Goal: Information Seeking & Learning: Check status

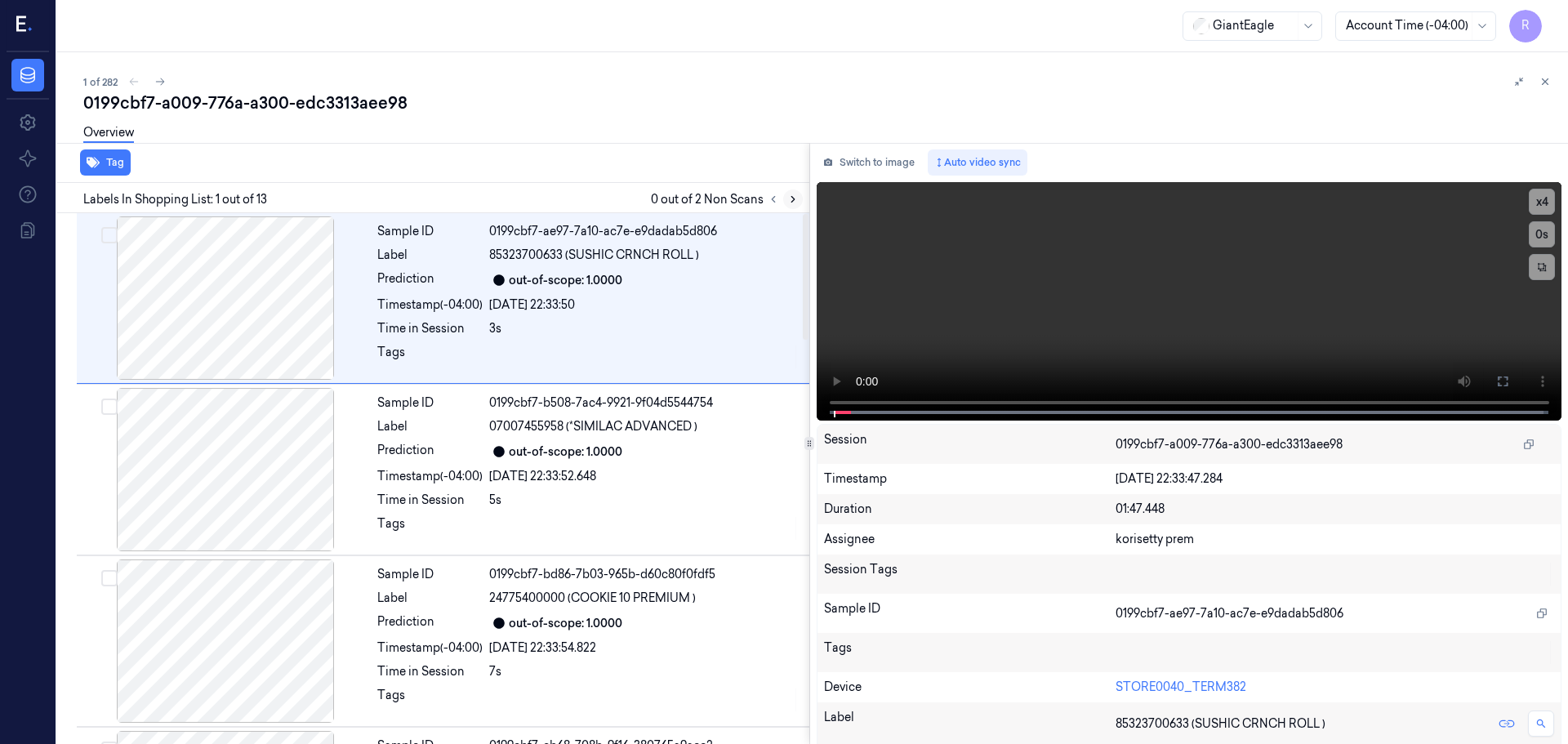
click at [791, 198] on icon at bounding box center [793, 199] width 12 height 12
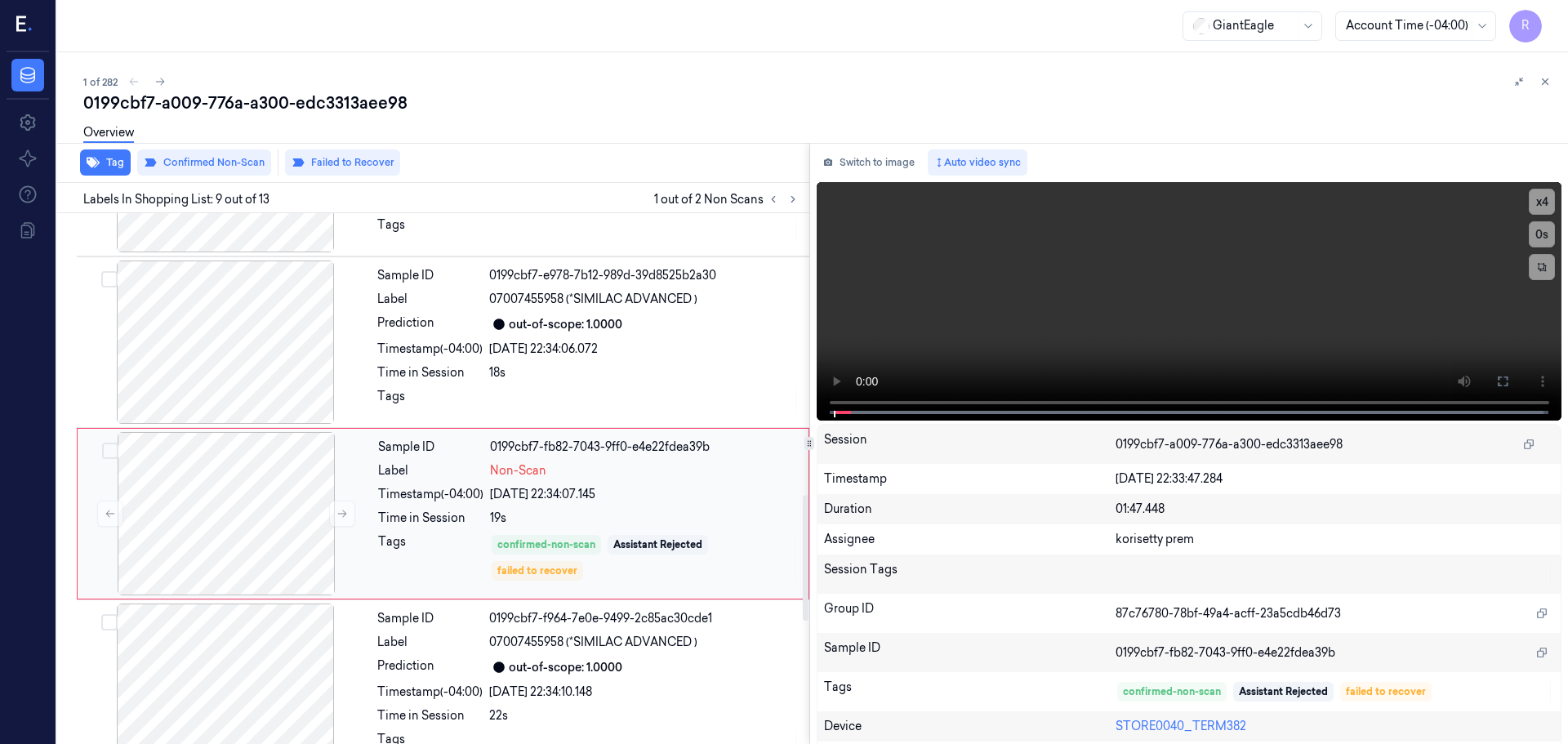
scroll to position [1192, 0]
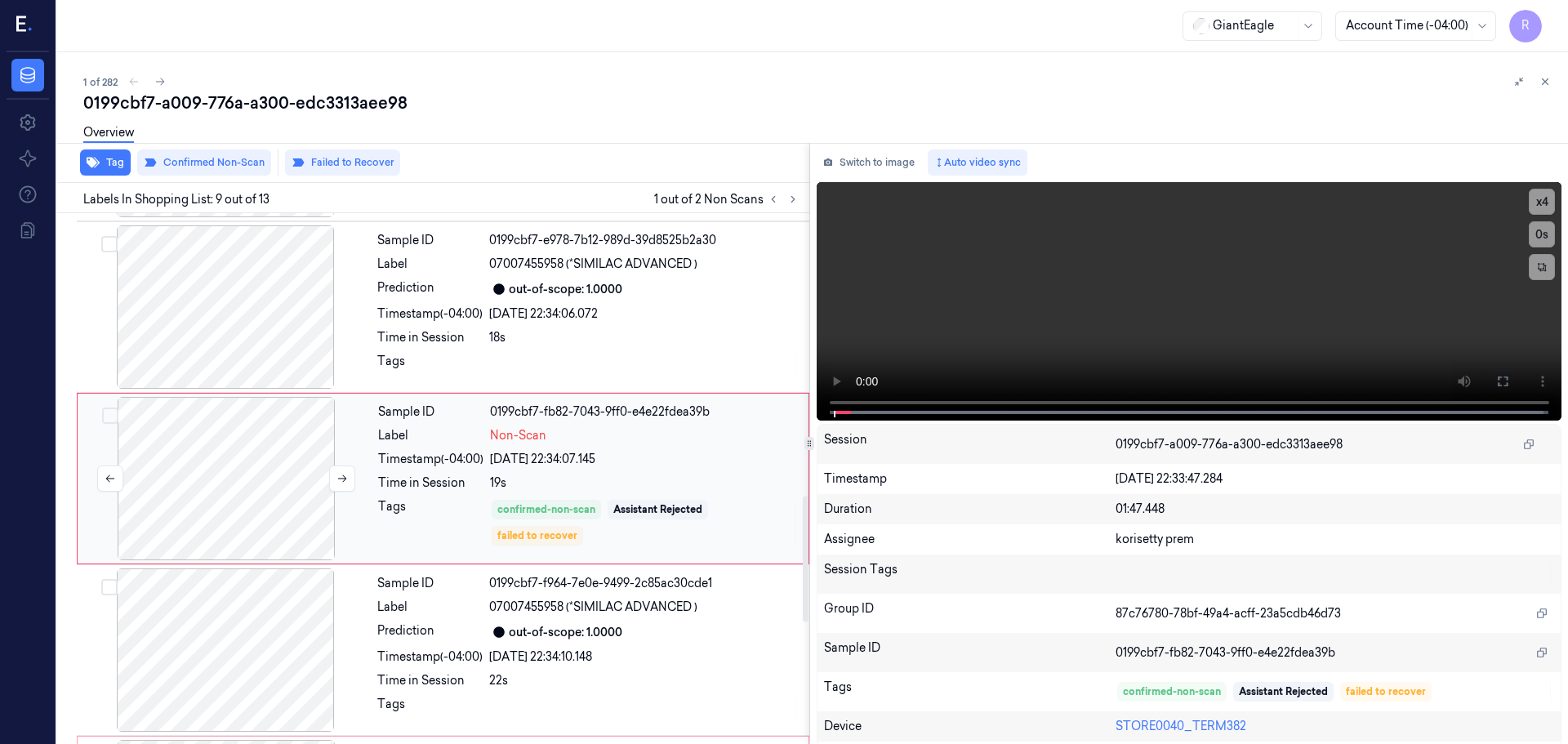
click at [321, 481] on div at bounding box center [226, 479] width 291 height 164
click at [333, 476] on button at bounding box center [342, 479] width 26 height 26
click at [333, 474] on button at bounding box center [342, 479] width 26 height 26
click at [336, 471] on button at bounding box center [342, 479] width 26 height 26
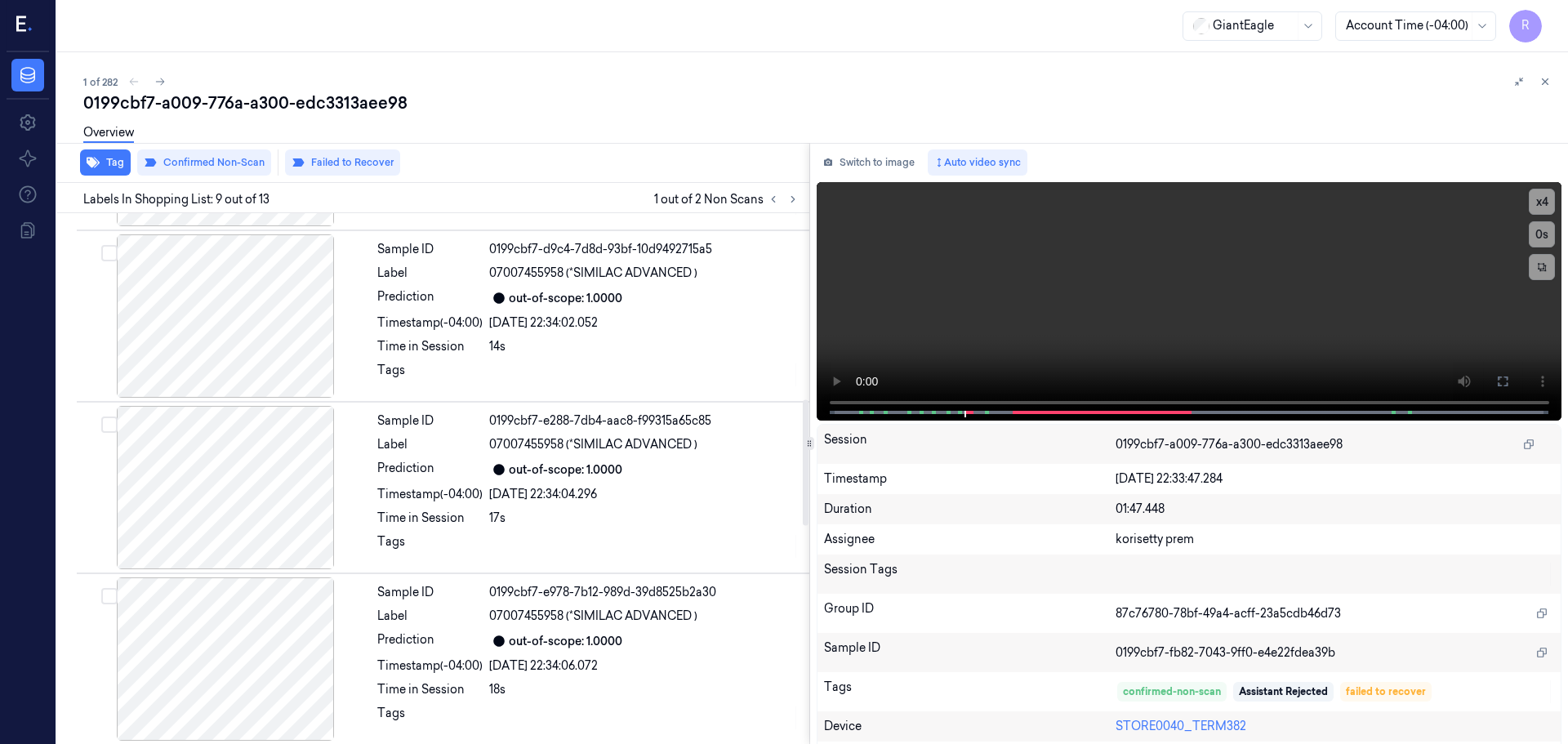
scroll to position [848, 0]
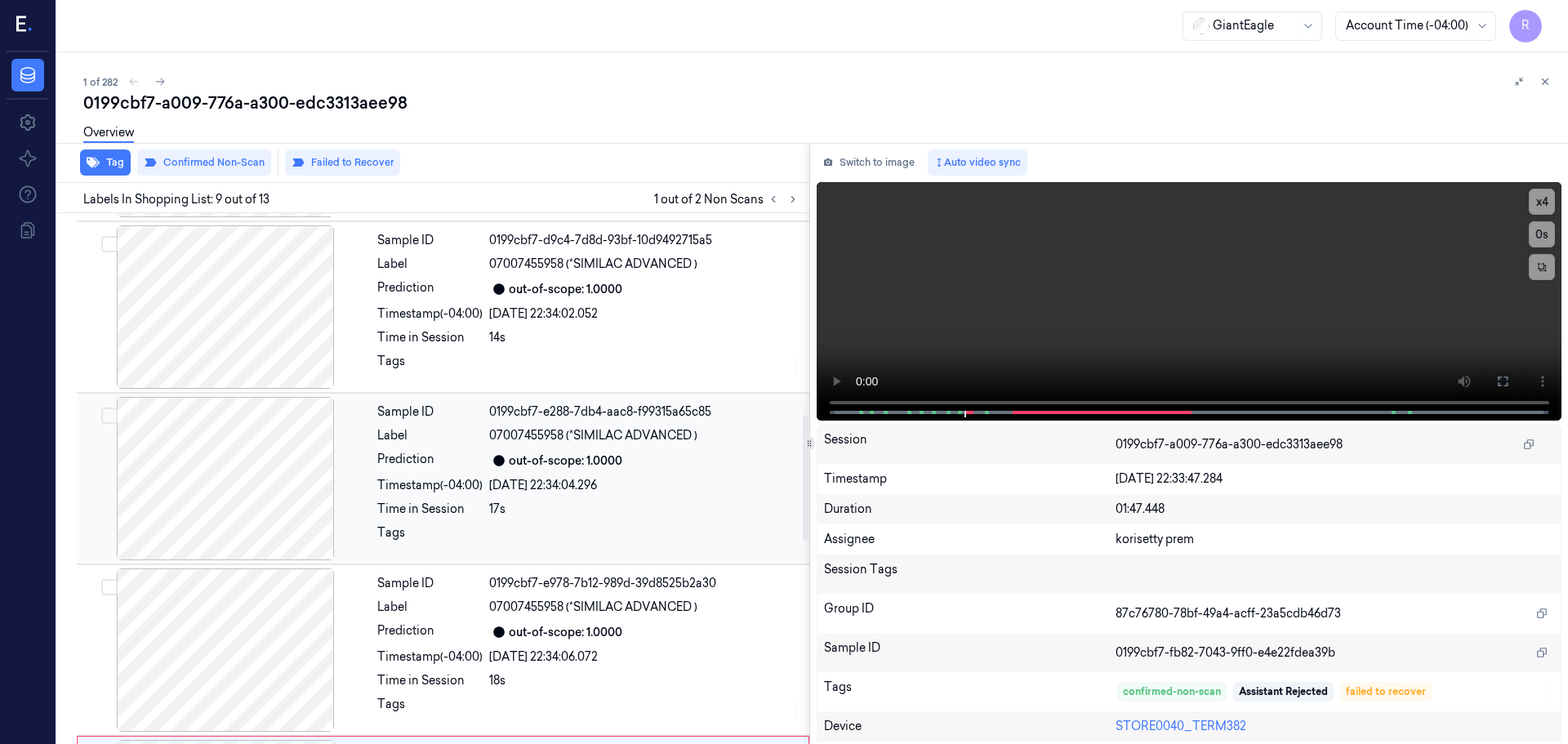
click at [253, 468] on div at bounding box center [225, 479] width 291 height 164
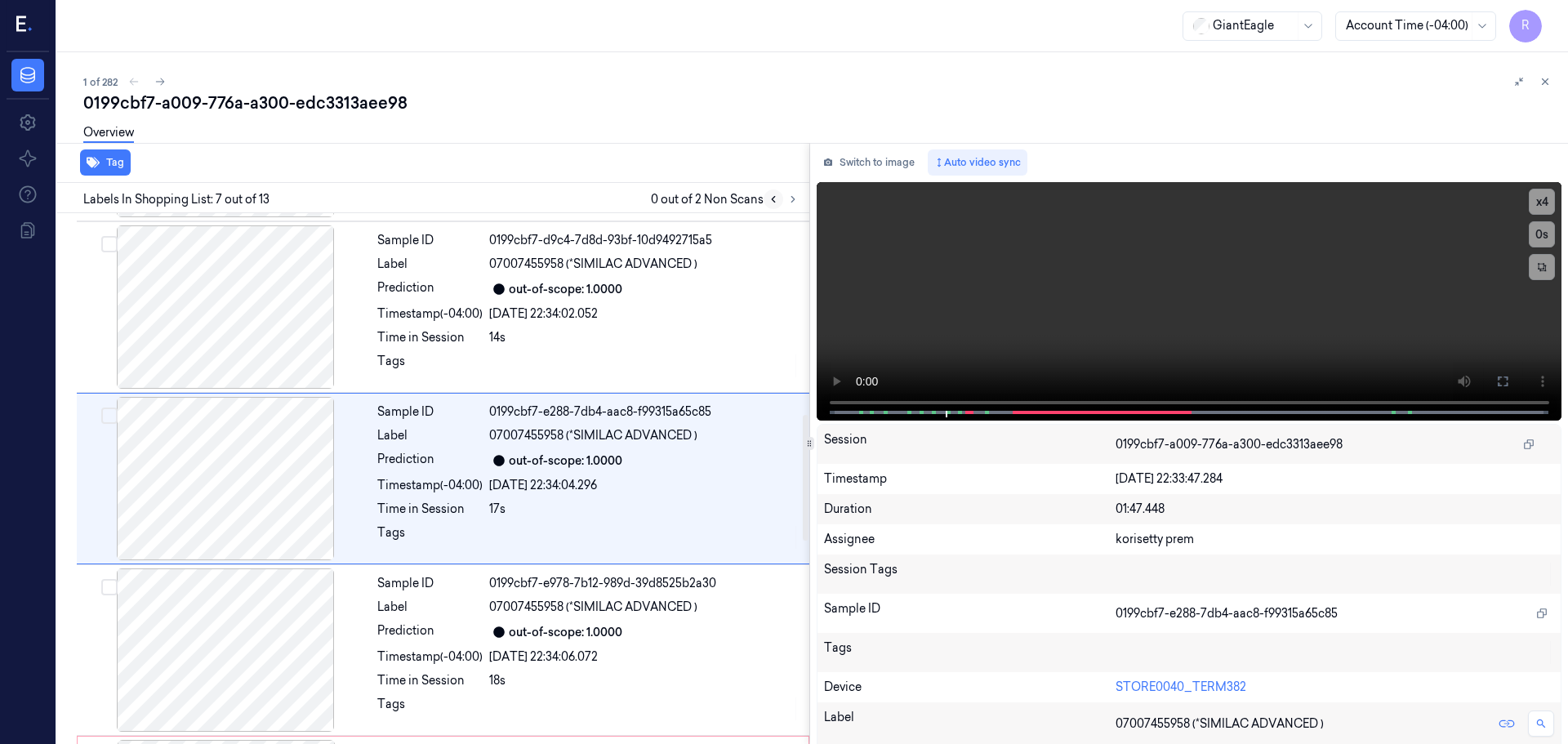
click at [770, 192] on button at bounding box center [774, 200] width 20 height 20
click at [779, 202] on button at bounding box center [774, 200] width 20 height 20
click at [776, 200] on icon at bounding box center [773, 199] width 12 height 12
click at [774, 199] on icon at bounding box center [773, 199] width 12 height 12
click at [795, 203] on icon at bounding box center [793, 199] width 12 height 12
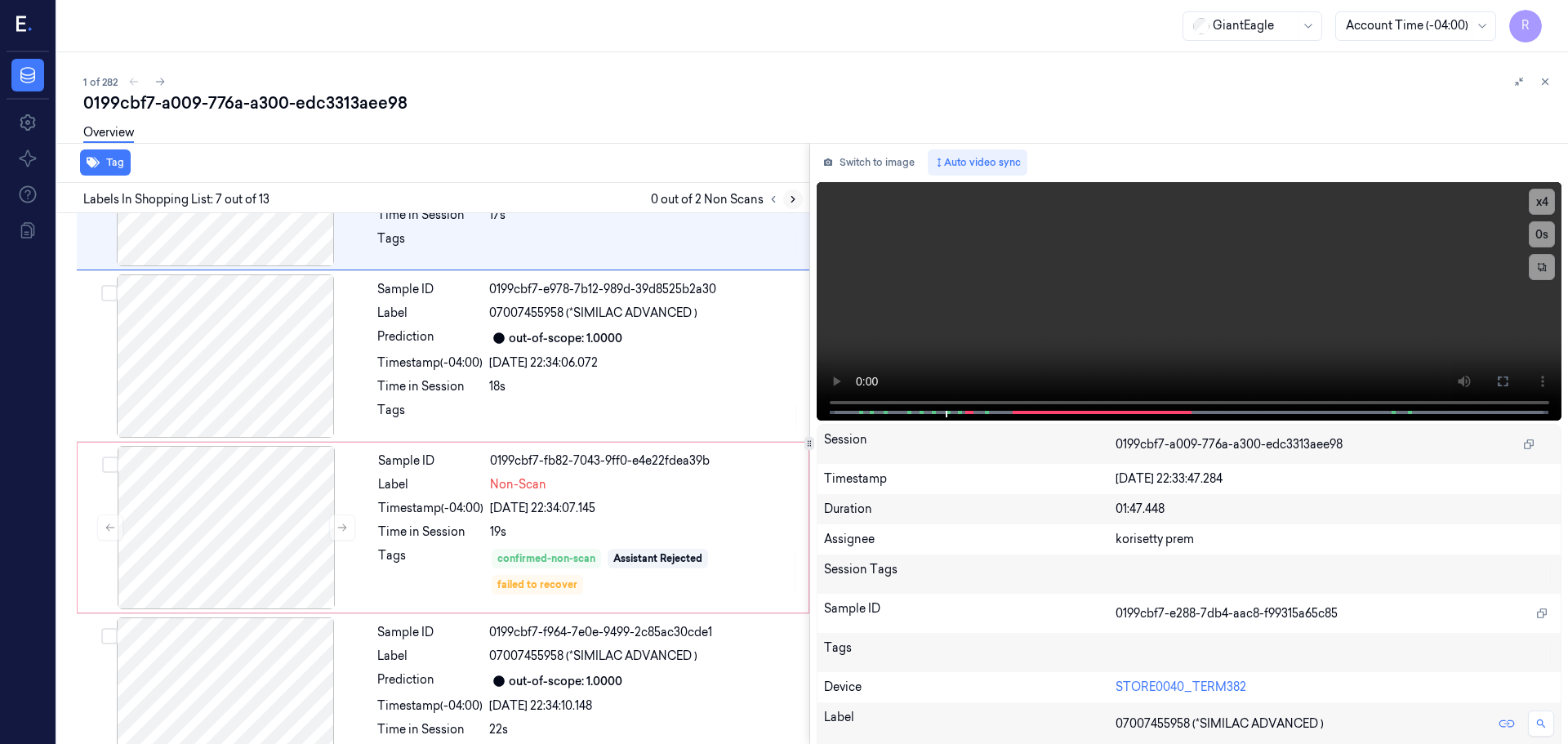
click at [795, 203] on icon at bounding box center [793, 199] width 12 height 12
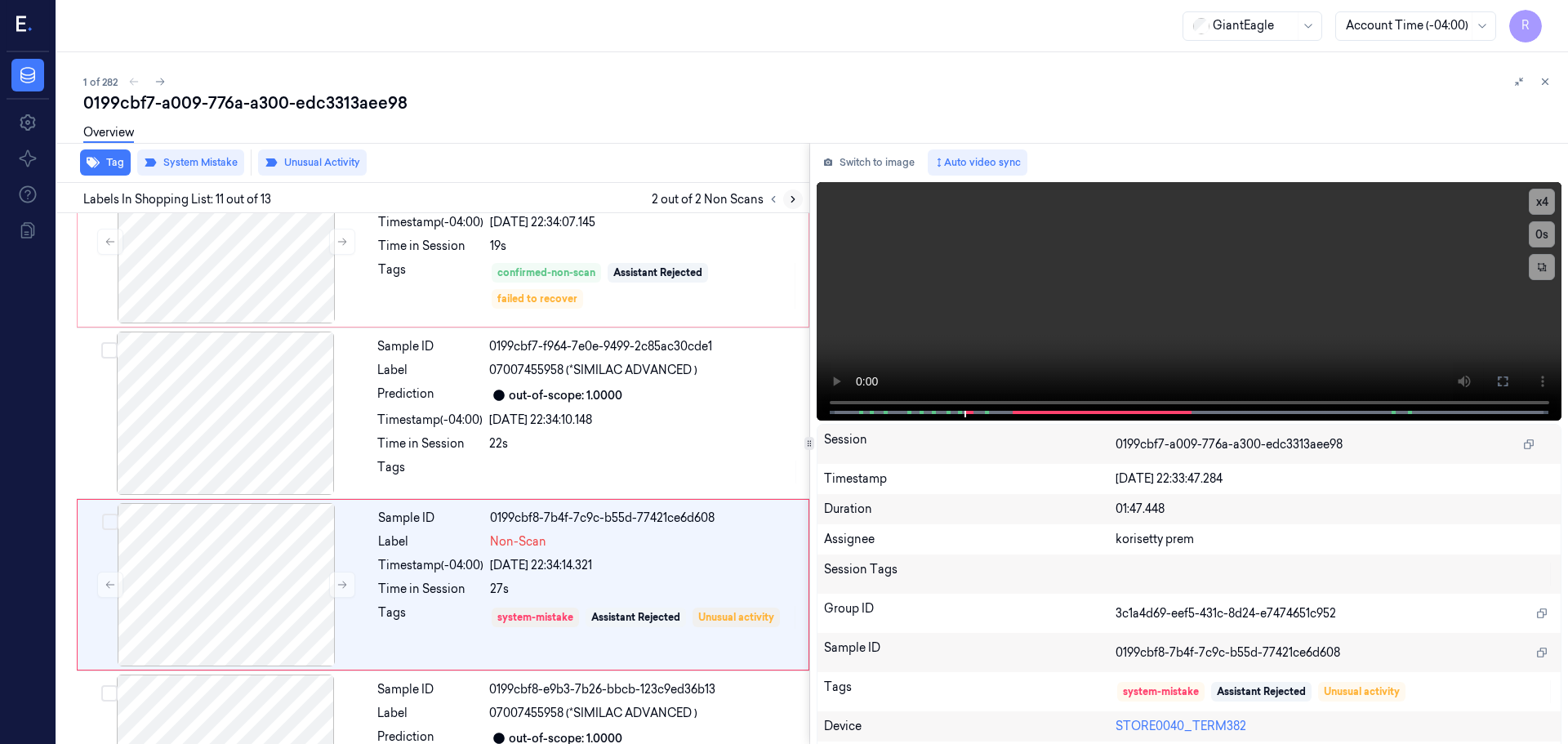
click at [793, 203] on icon at bounding box center [793, 199] width 12 height 12
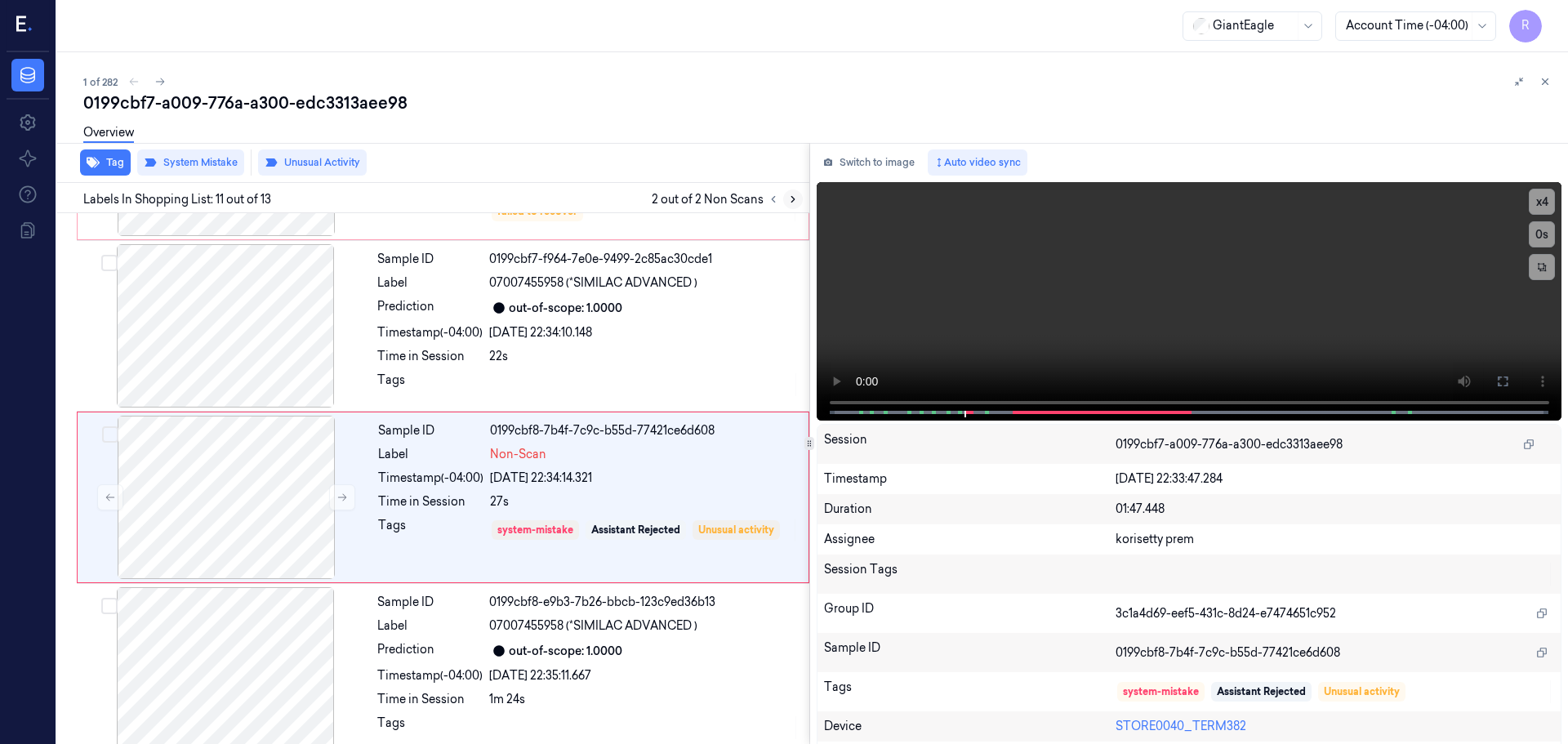
scroll to position [1535, 0]
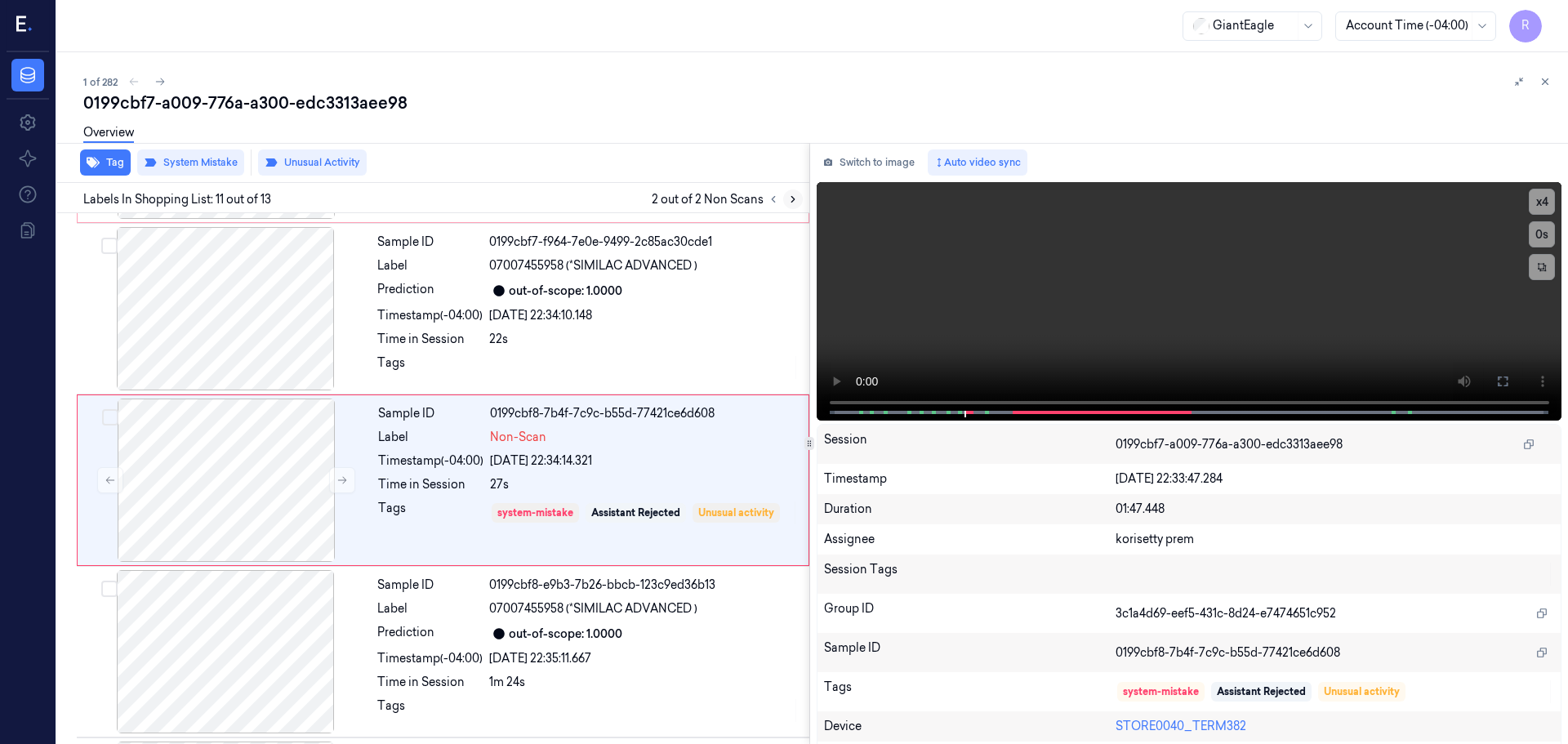
click at [793, 203] on icon at bounding box center [793, 199] width 12 height 12
click at [1499, 385] on icon at bounding box center [1503, 382] width 13 height 13
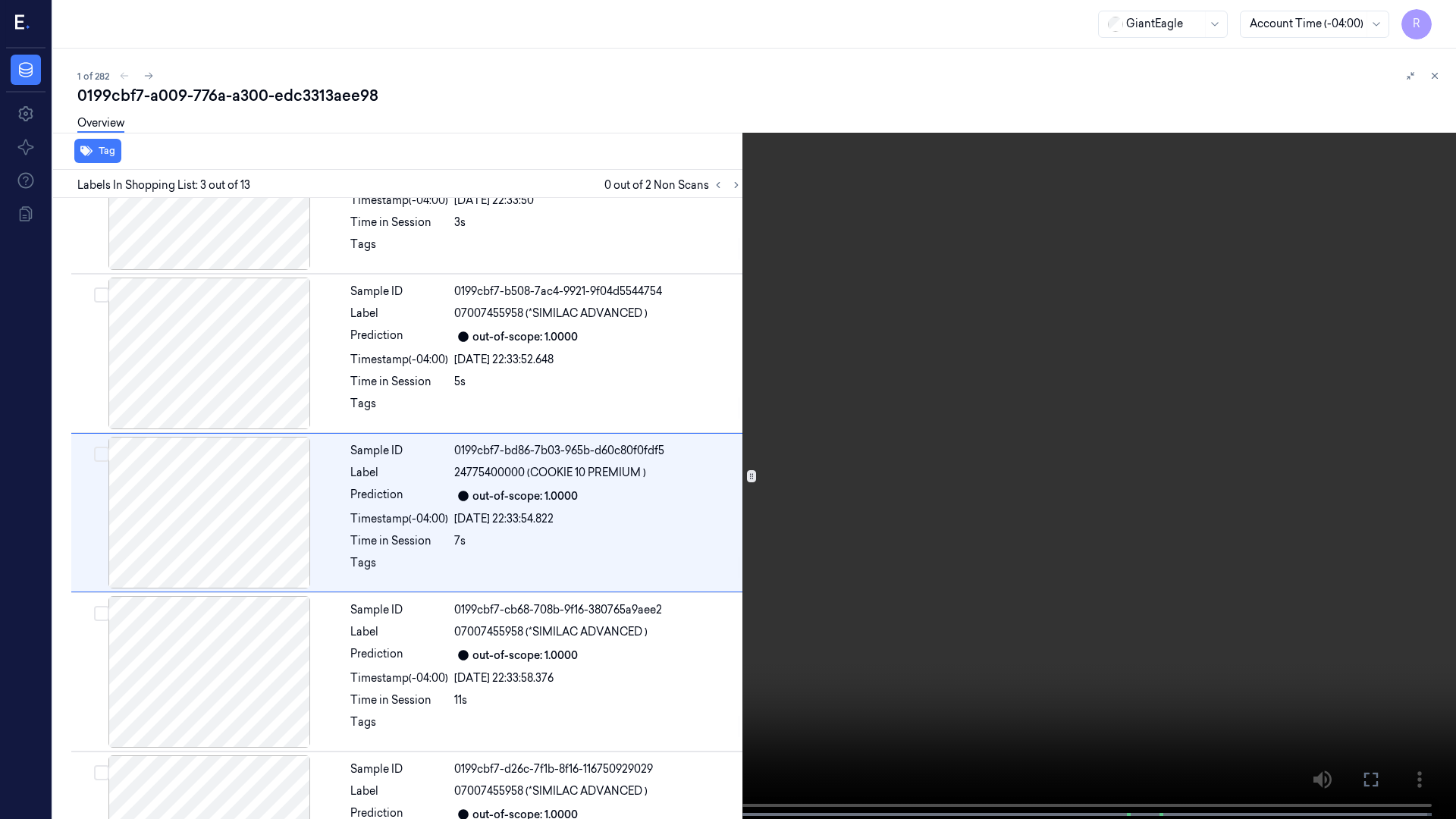
scroll to position [87, 0]
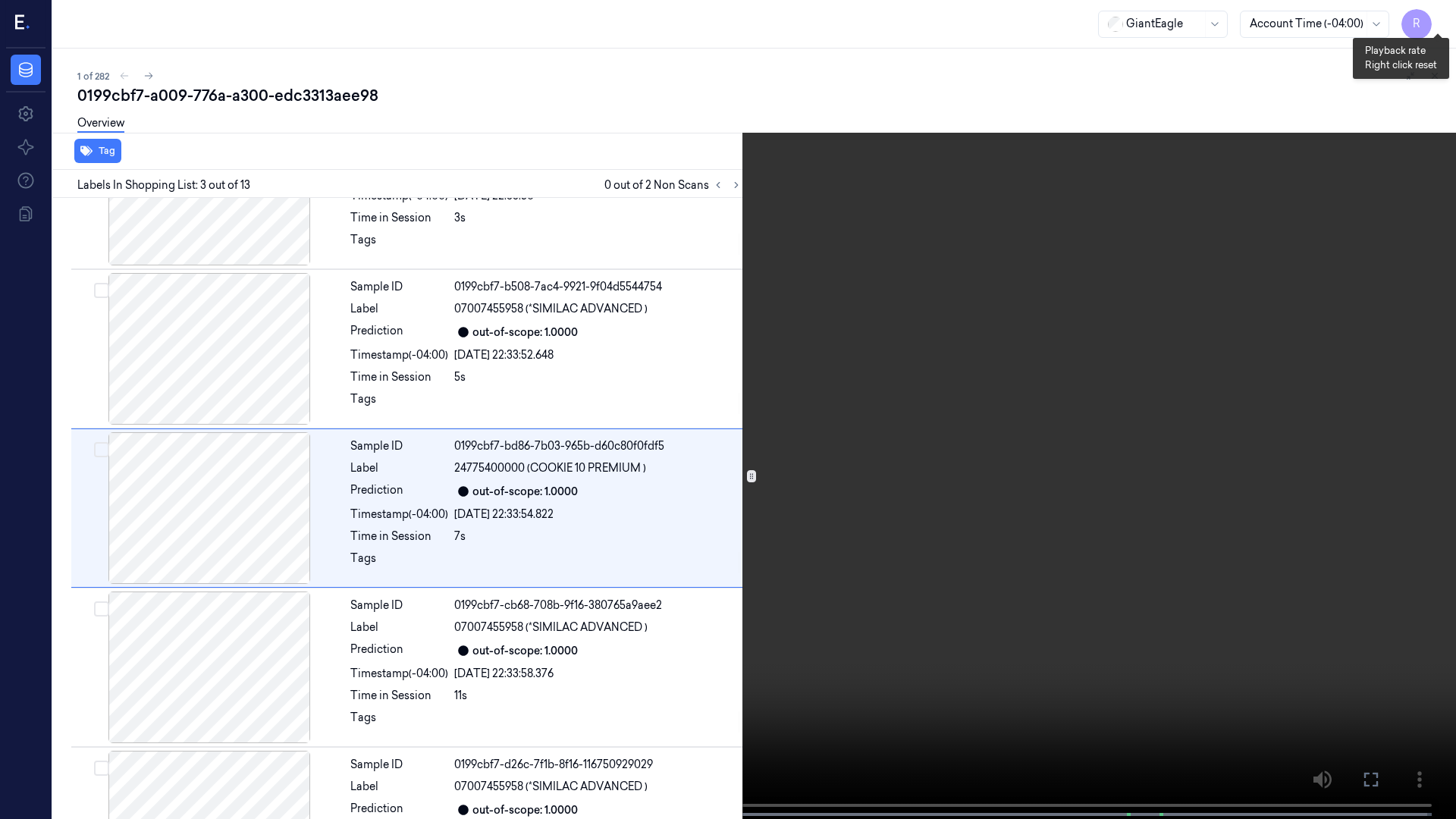
click at [1445, 23] on button "x 4" at bounding box center [1437, 18] width 24 height 24
click at [1445, 23] on button "x 1" at bounding box center [1437, 18] width 24 height 24
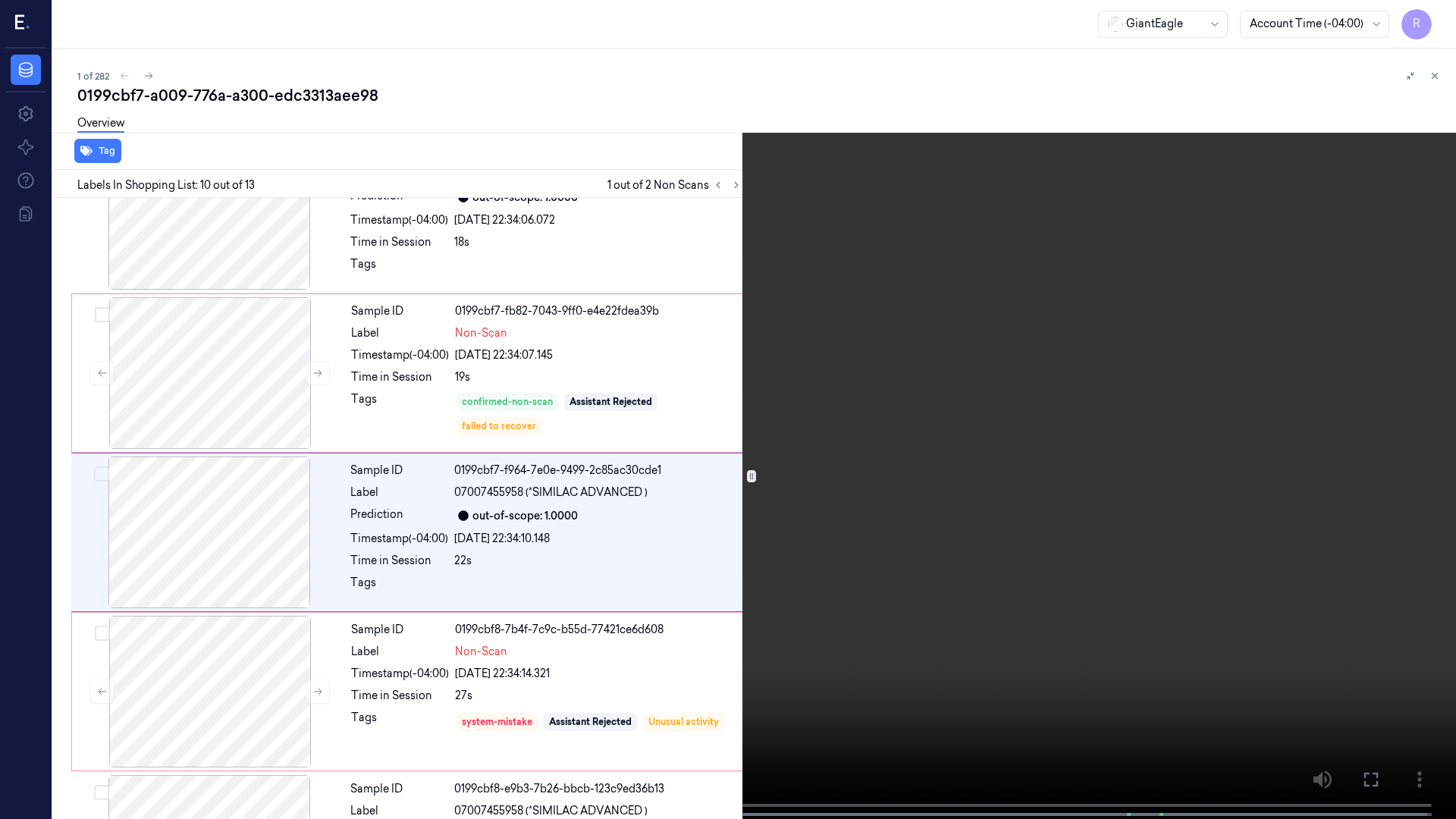
scroll to position [1202, 0]
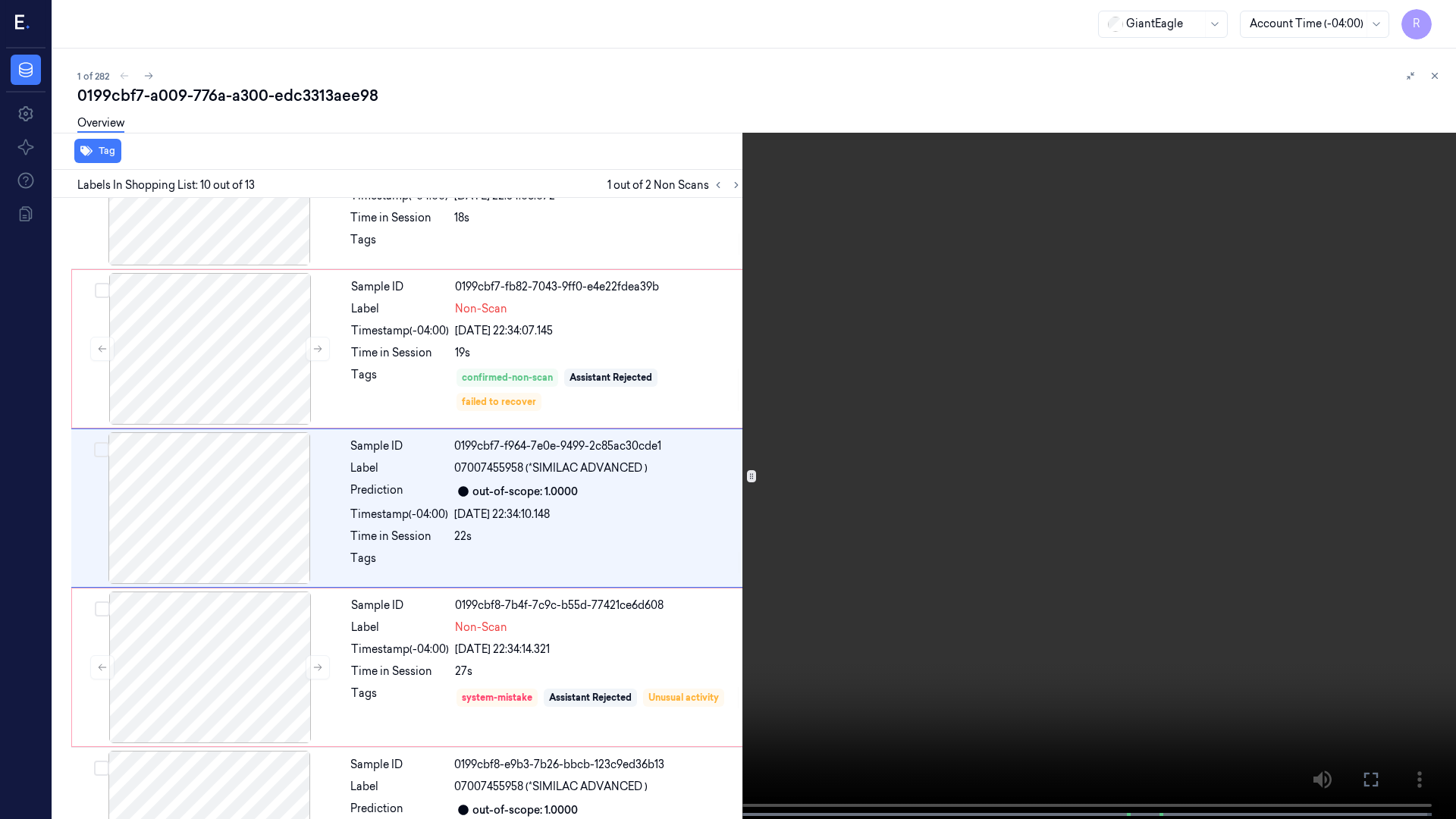
drag, startPoint x: 297, startPoint y: 811, endPoint x: 289, endPoint y: 813, distance: 8.2
click at [289, 690] on div at bounding box center [728, 815] width 1399 height 3
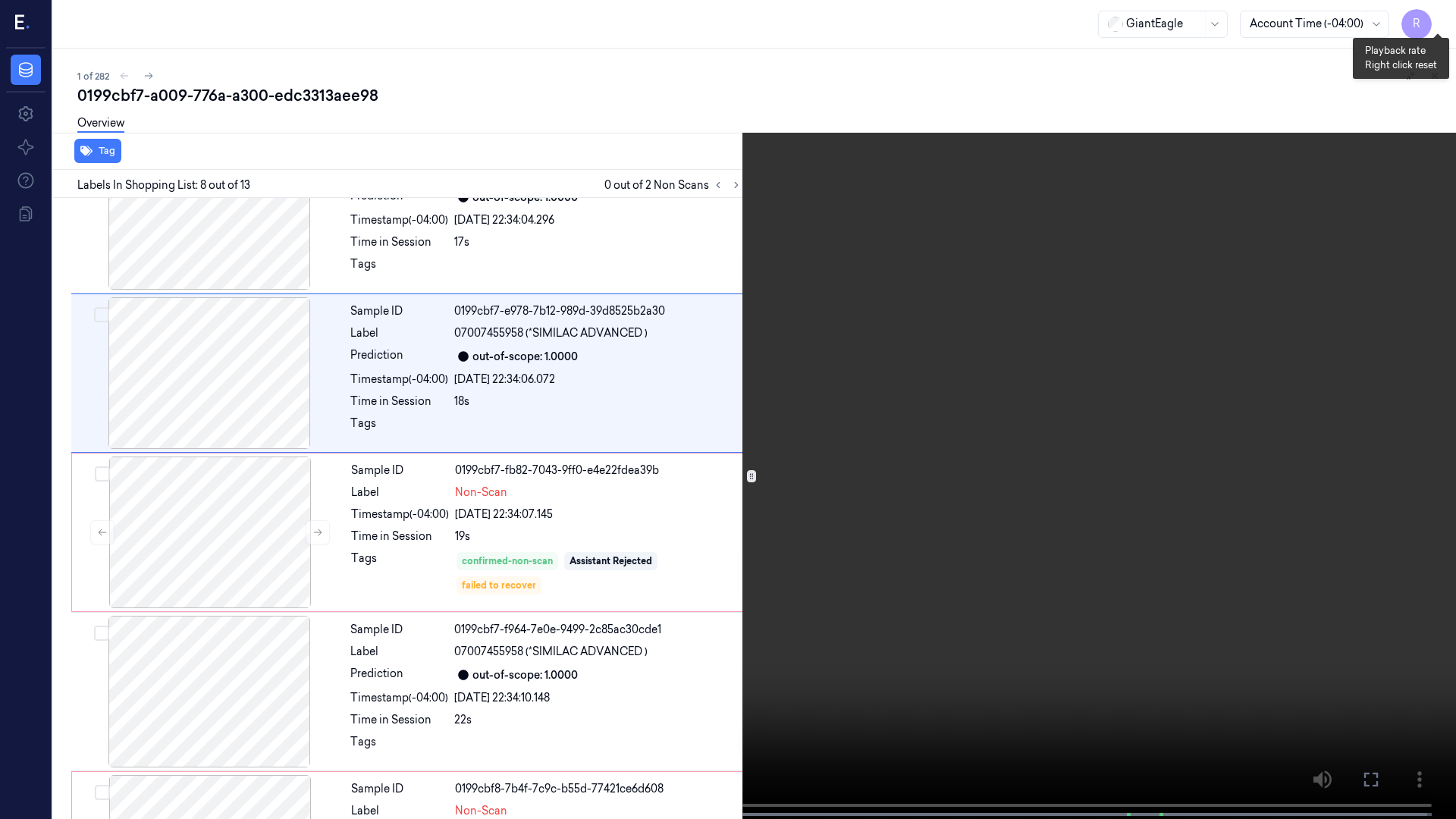
click at [1443, 12] on button "x 2" at bounding box center [1437, 18] width 24 height 24
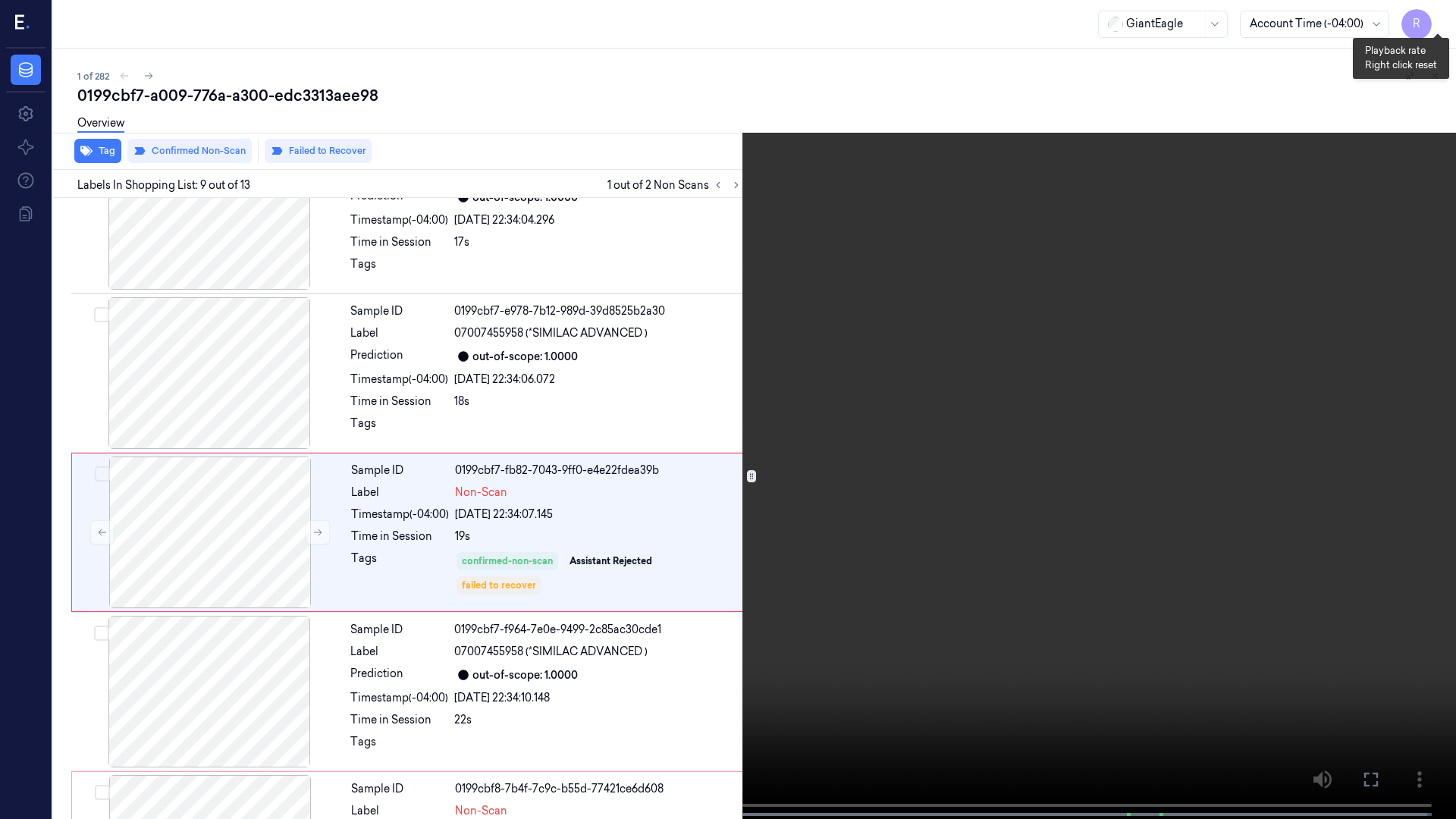
scroll to position [1043, 0]
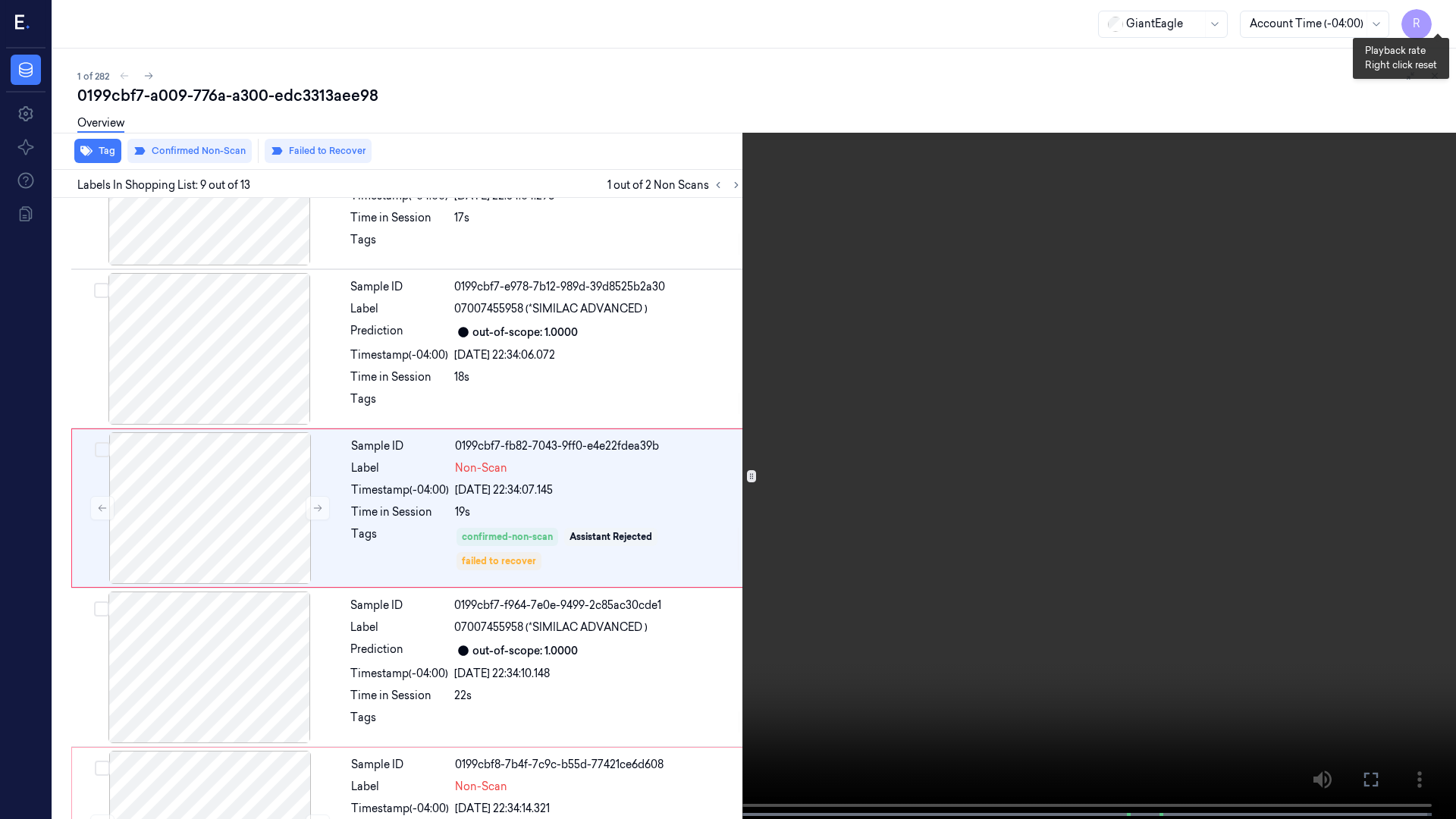
click at [1443, 12] on button "x 4" at bounding box center [1437, 18] width 24 height 24
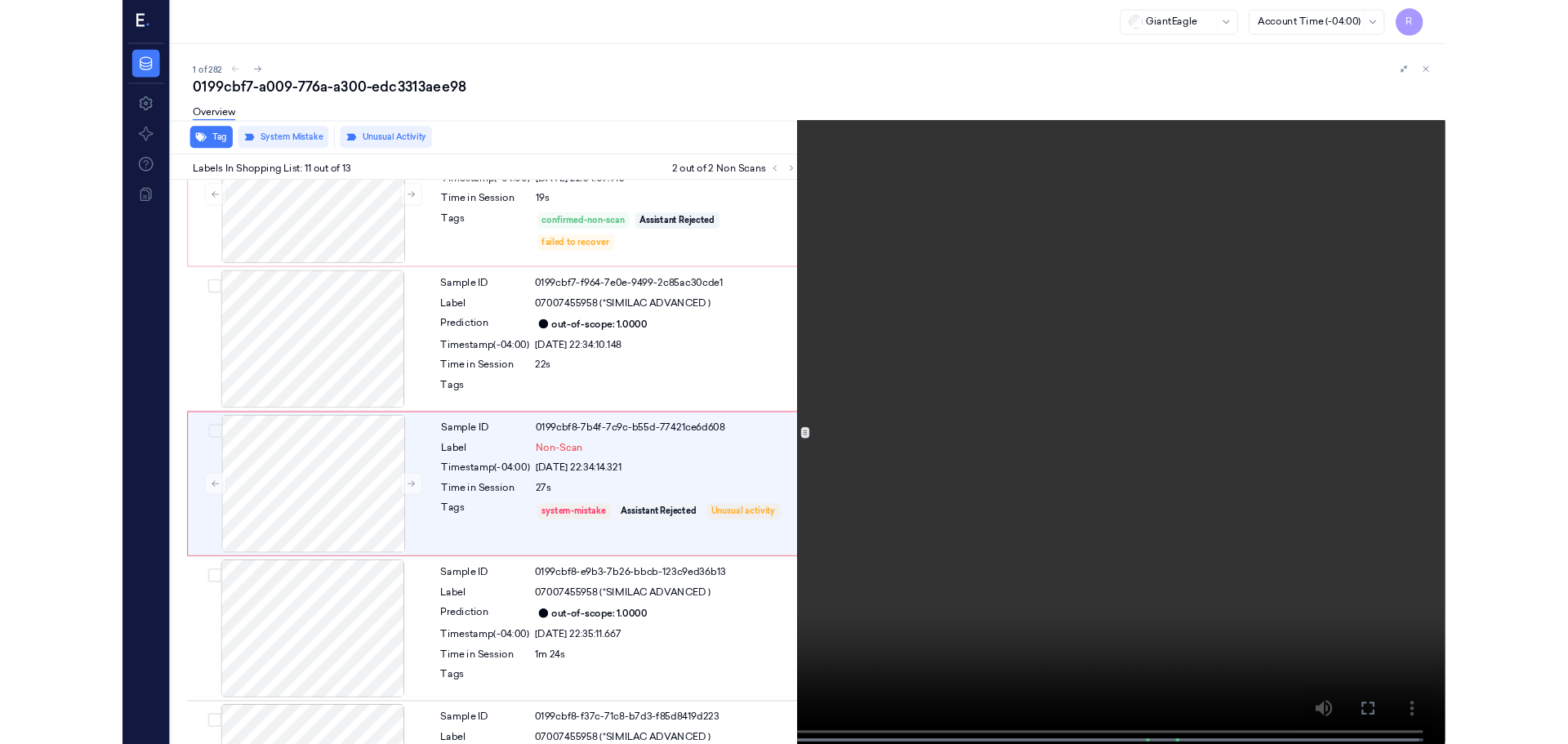
scroll to position [1466, 0]
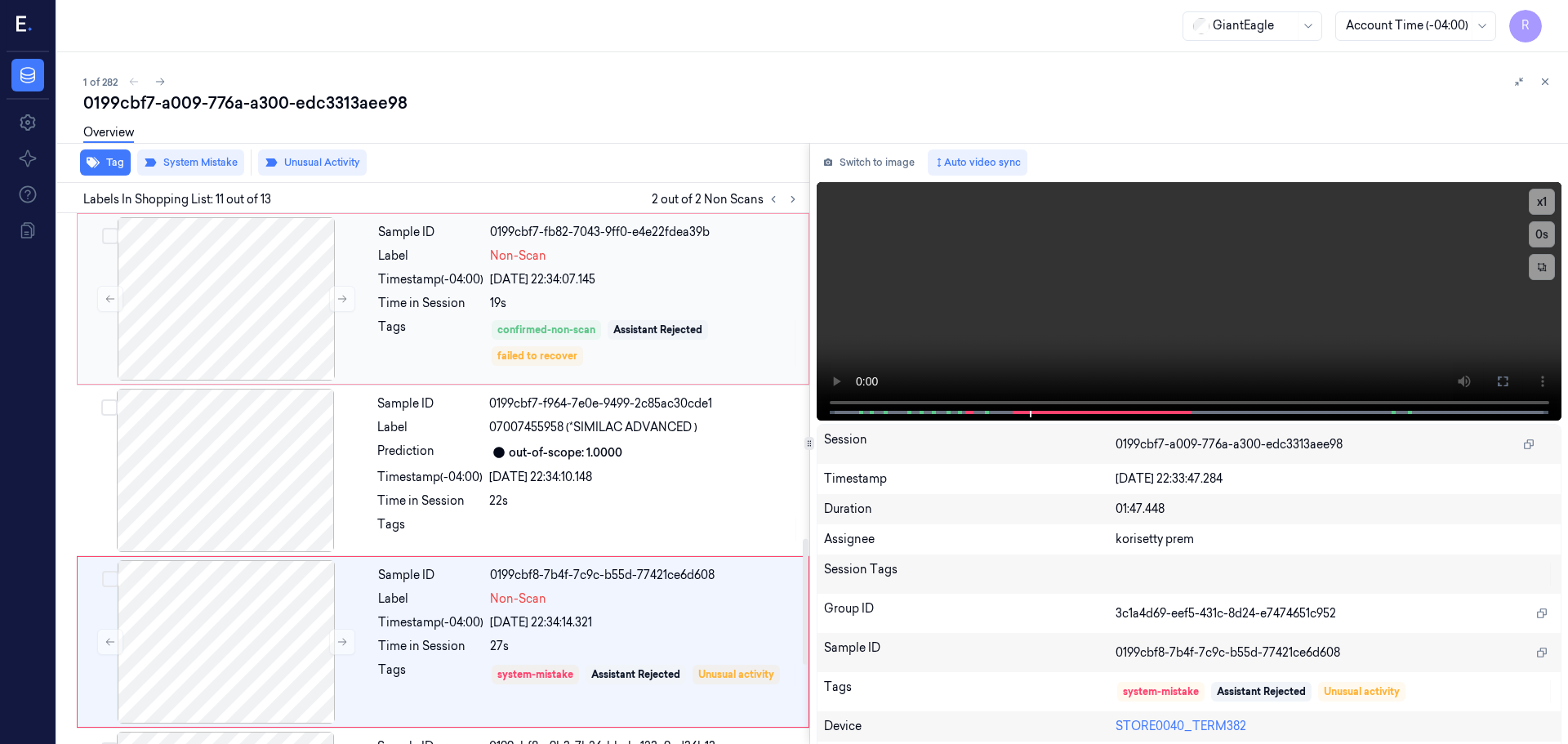
click at [506, 342] on div "confirmed-non-scan Assistant Rejected failed to recover" at bounding box center [645, 343] width 309 height 49
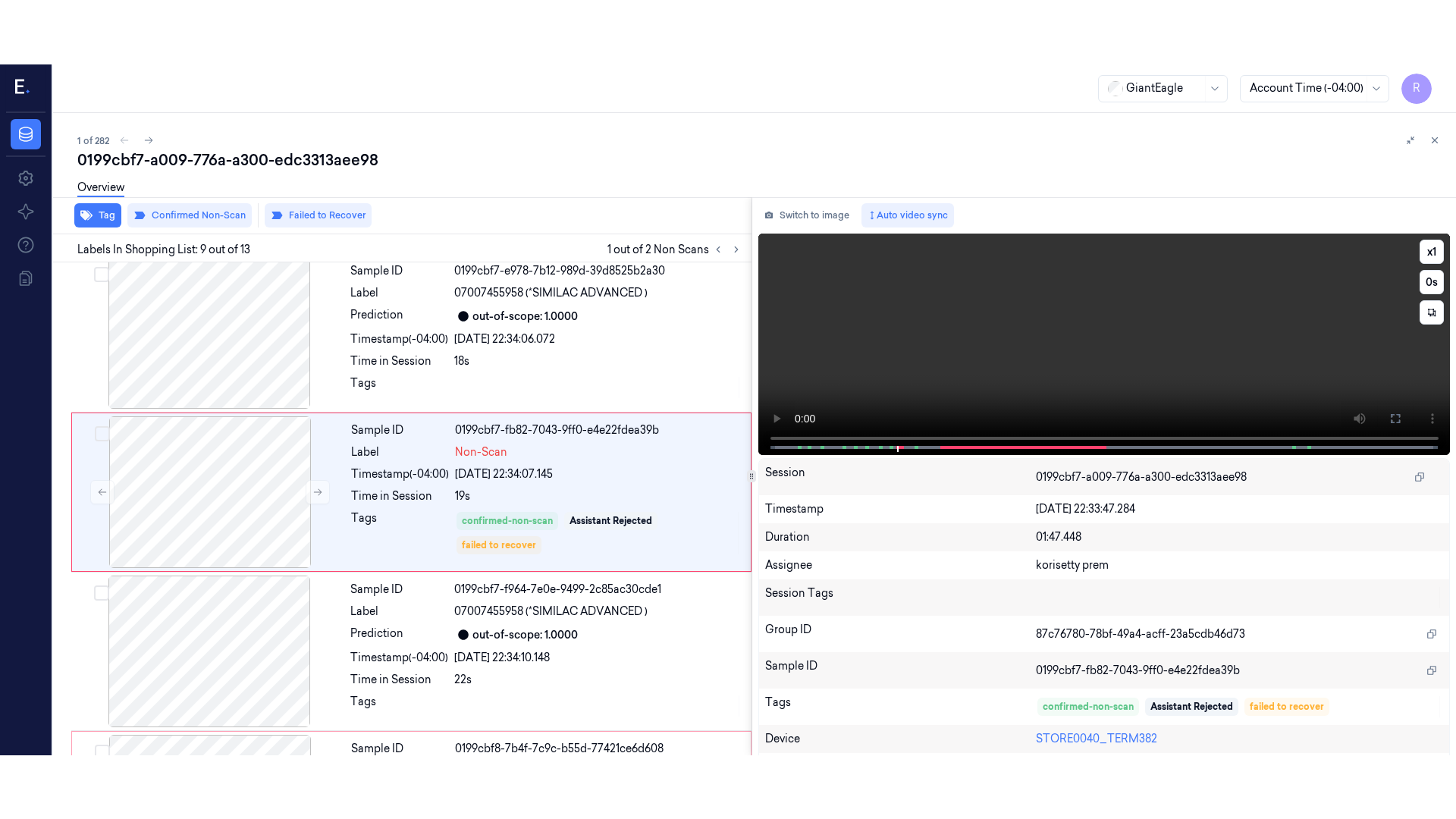
scroll to position [1107, 0]
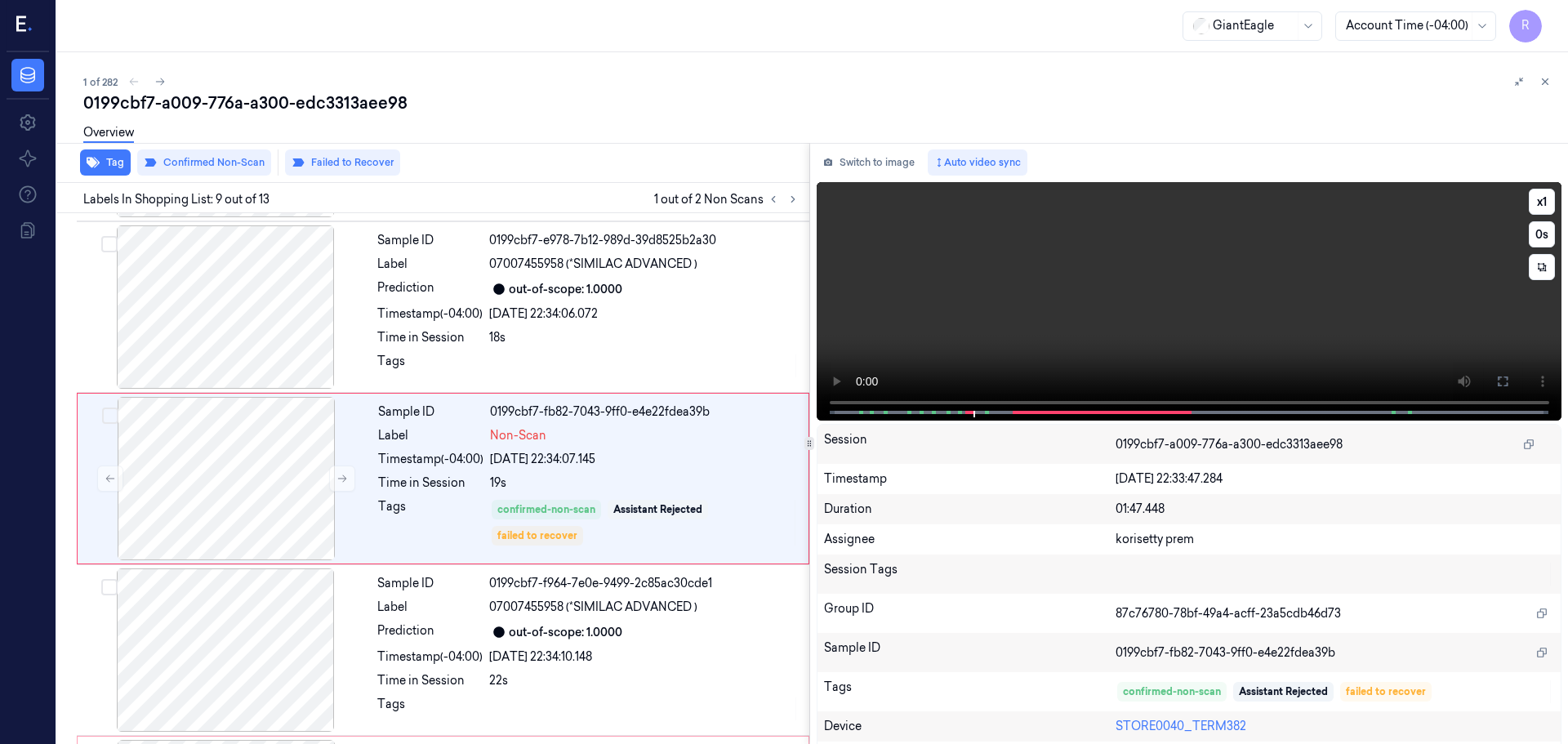
click at [1496, 380] on icon at bounding box center [1503, 382] width 13 height 13
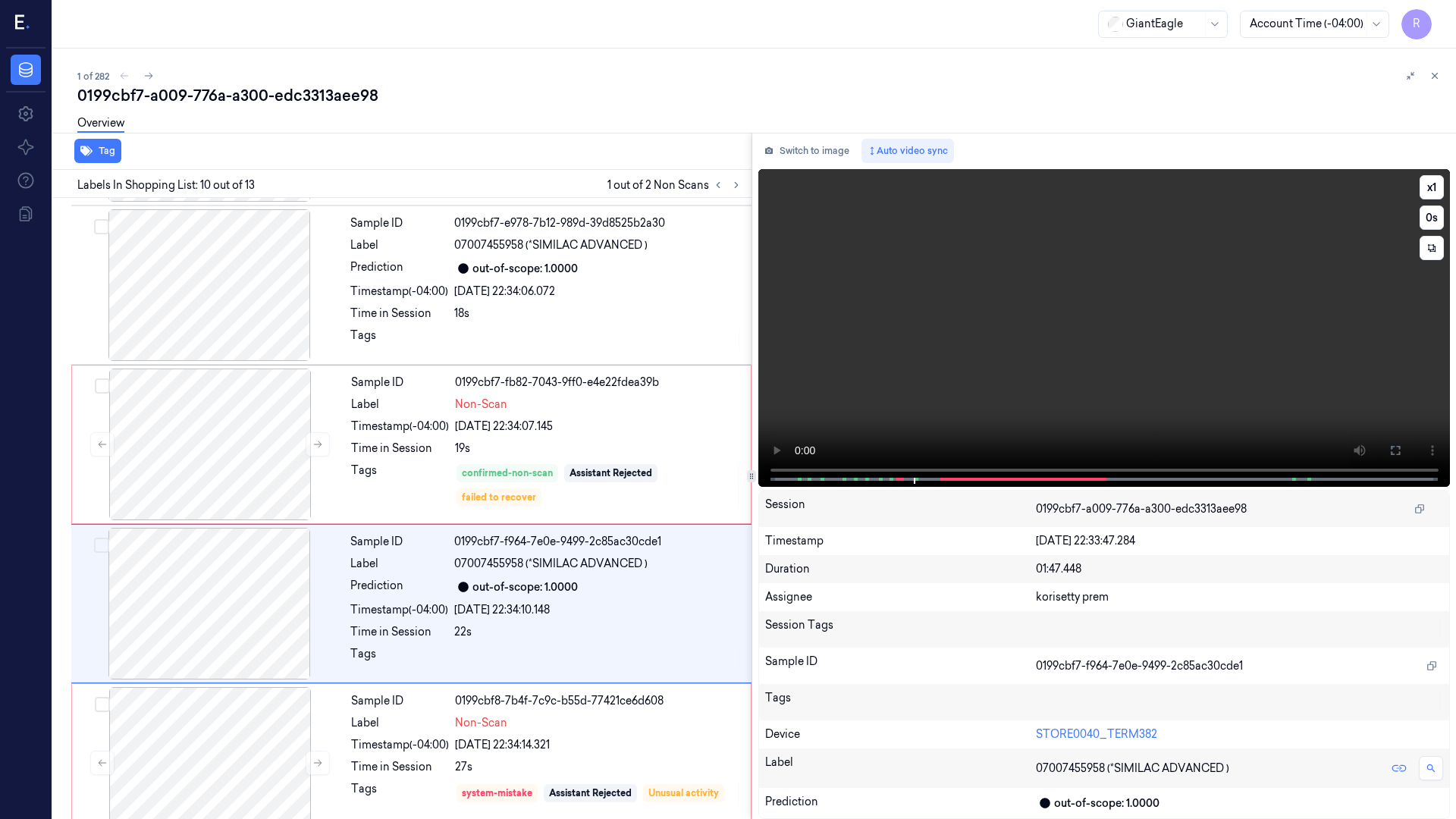
scroll to position [1202, 0]
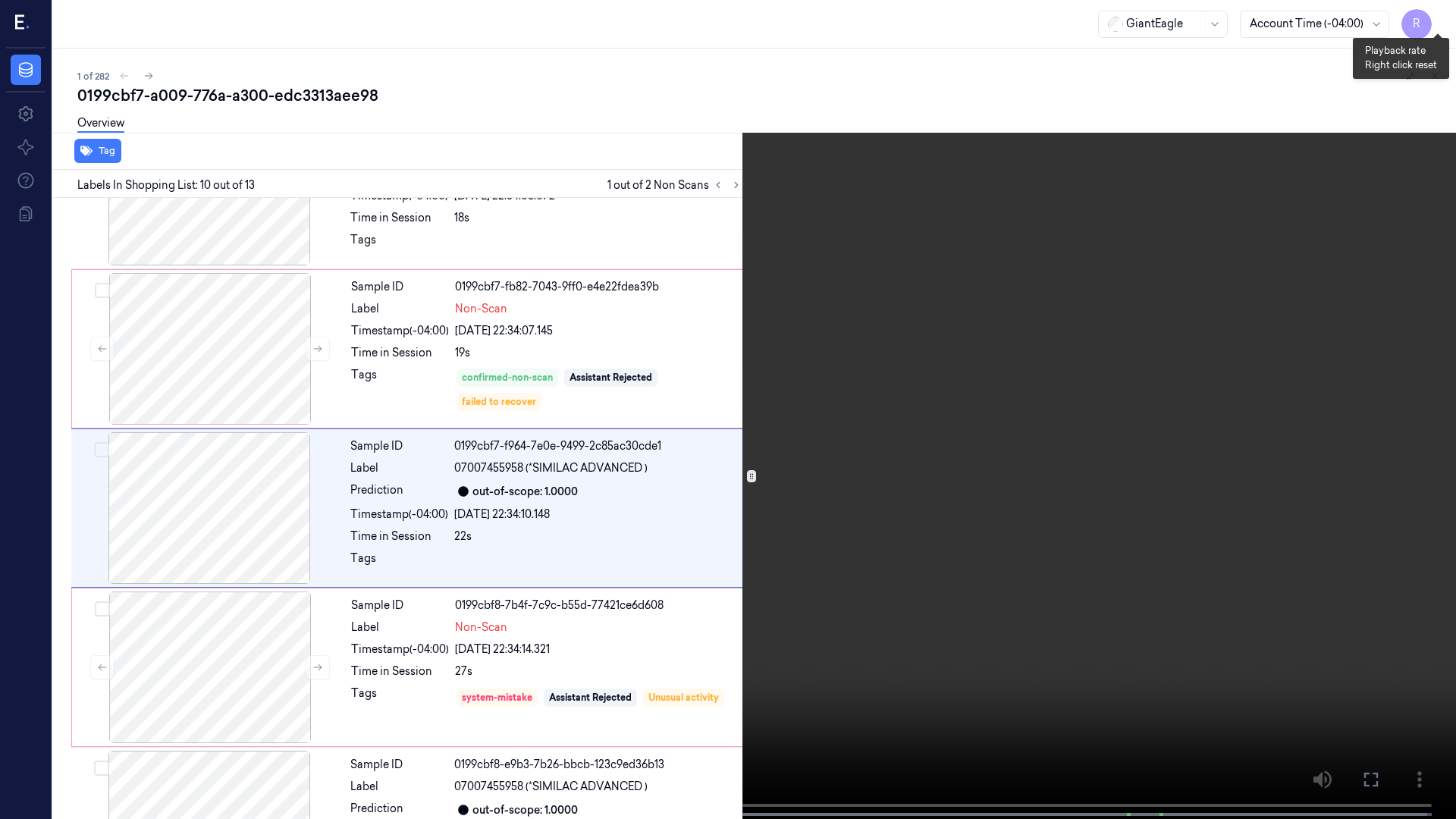
click at [1433, 14] on button "x 1" at bounding box center [1437, 18] width 24 height 24
click at [1433, 14] on button "x 2" at bounding box center [1437, 18] width 24 height 24
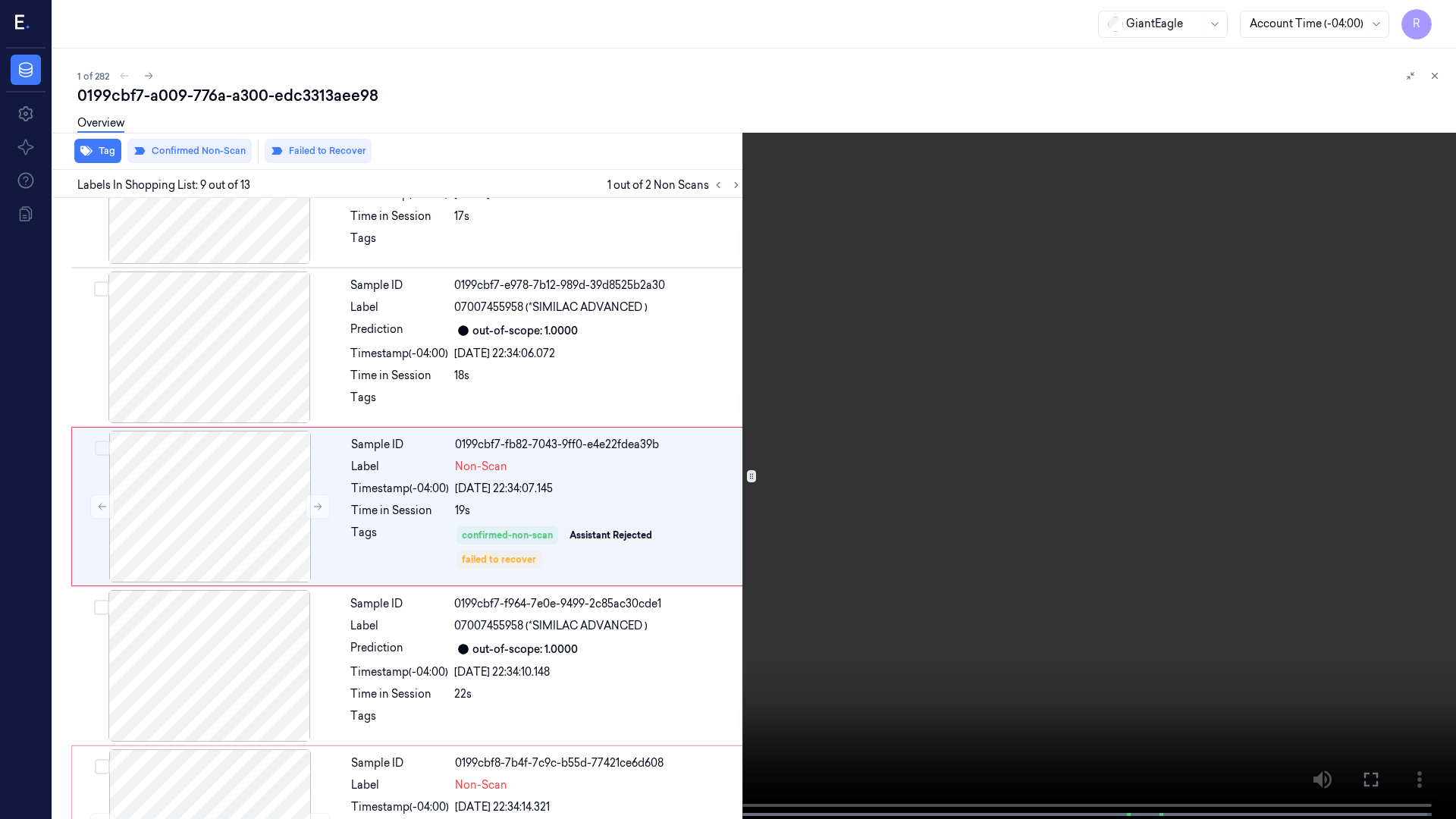
scroll to position [1043, 0]
click at [1440, 19] on button "x 4" at bounding box center [1437, 18] width 24 height 24
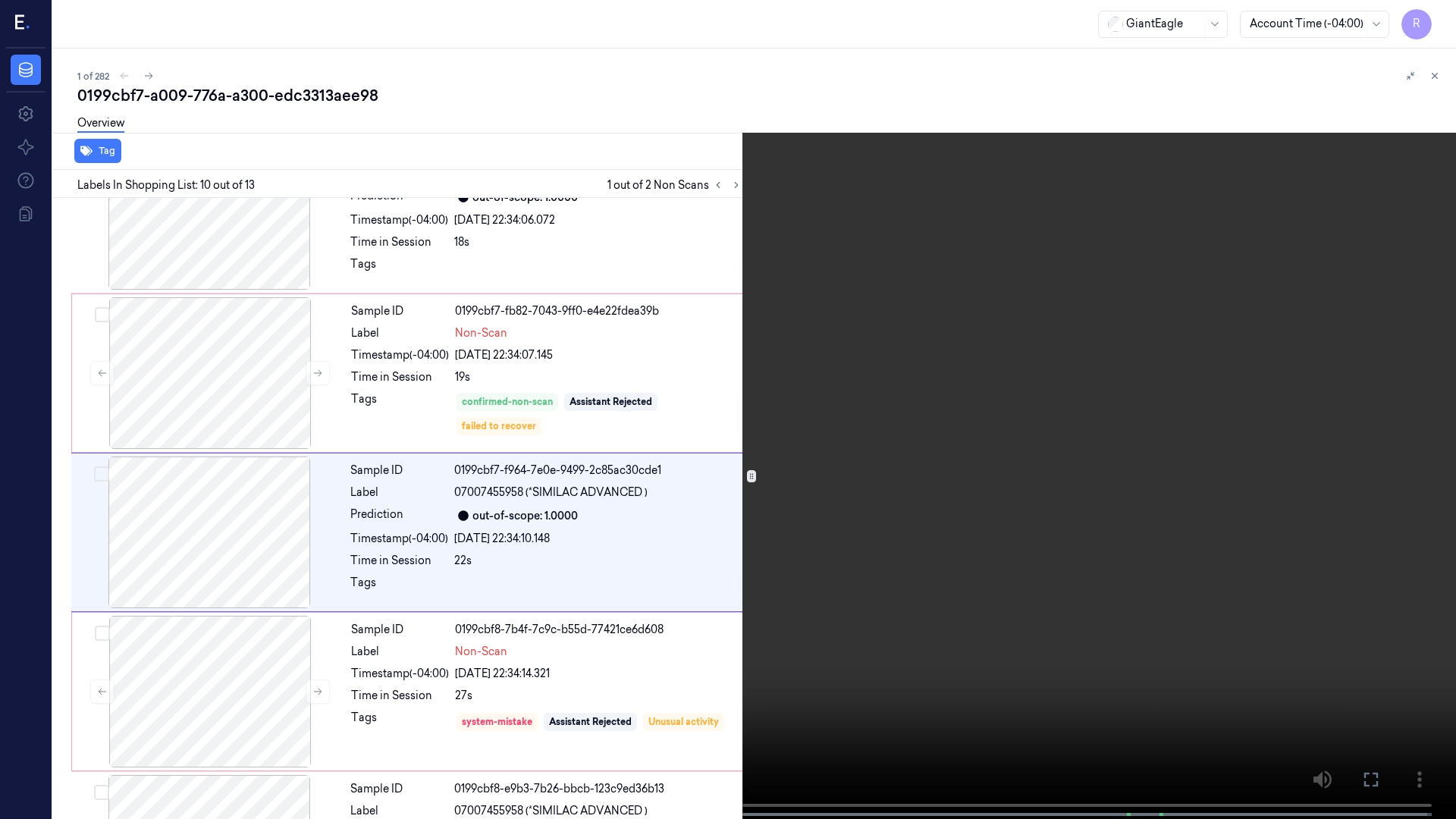
scroll to position [1202, 0]
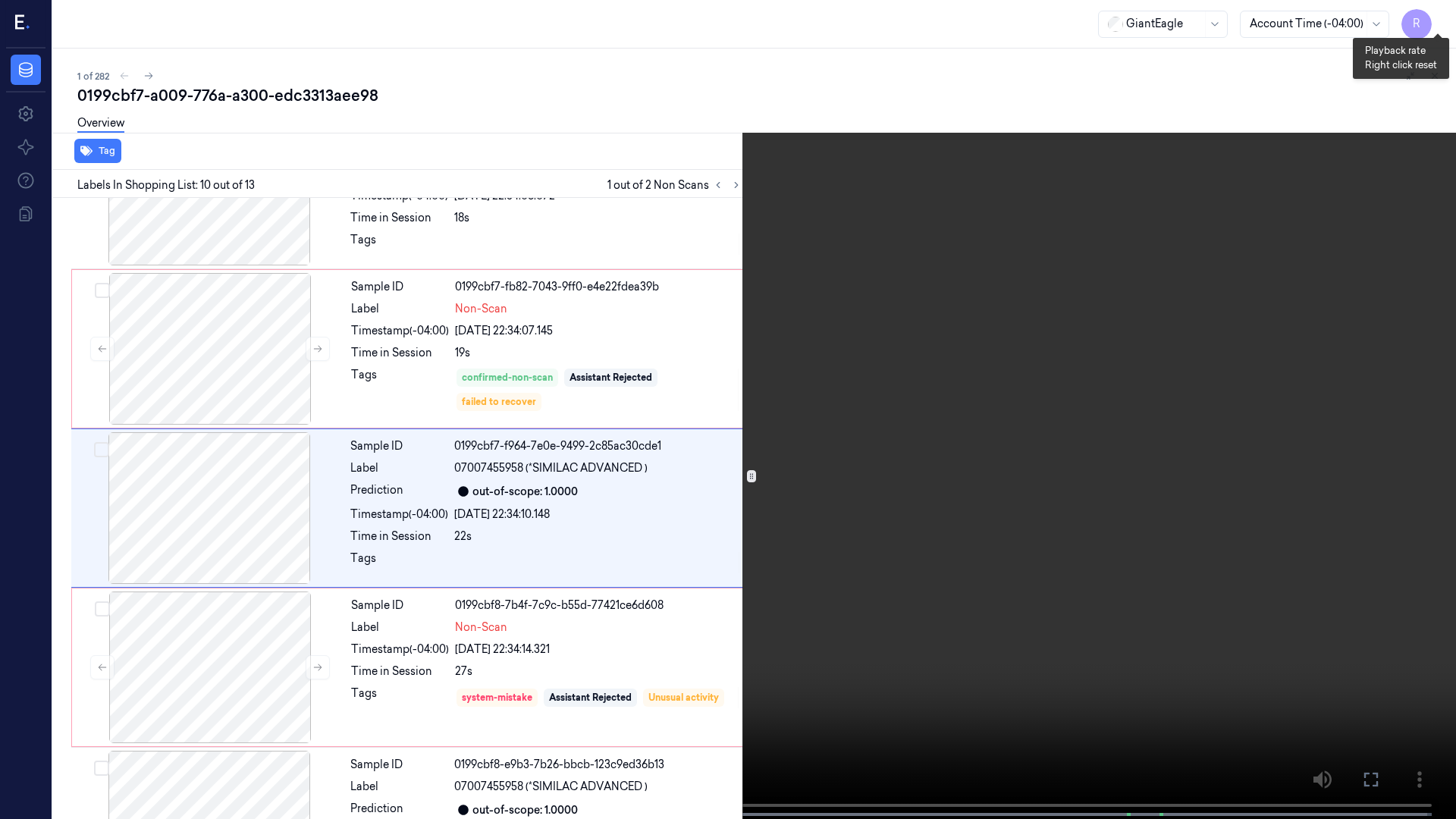
click at [1445, 18] on button "x 1" at bounding box center [1437, 18] width 24 height 24
click at [1445, 16] on button "x 2" at bounding box center [1437, 18] width 24 height 24
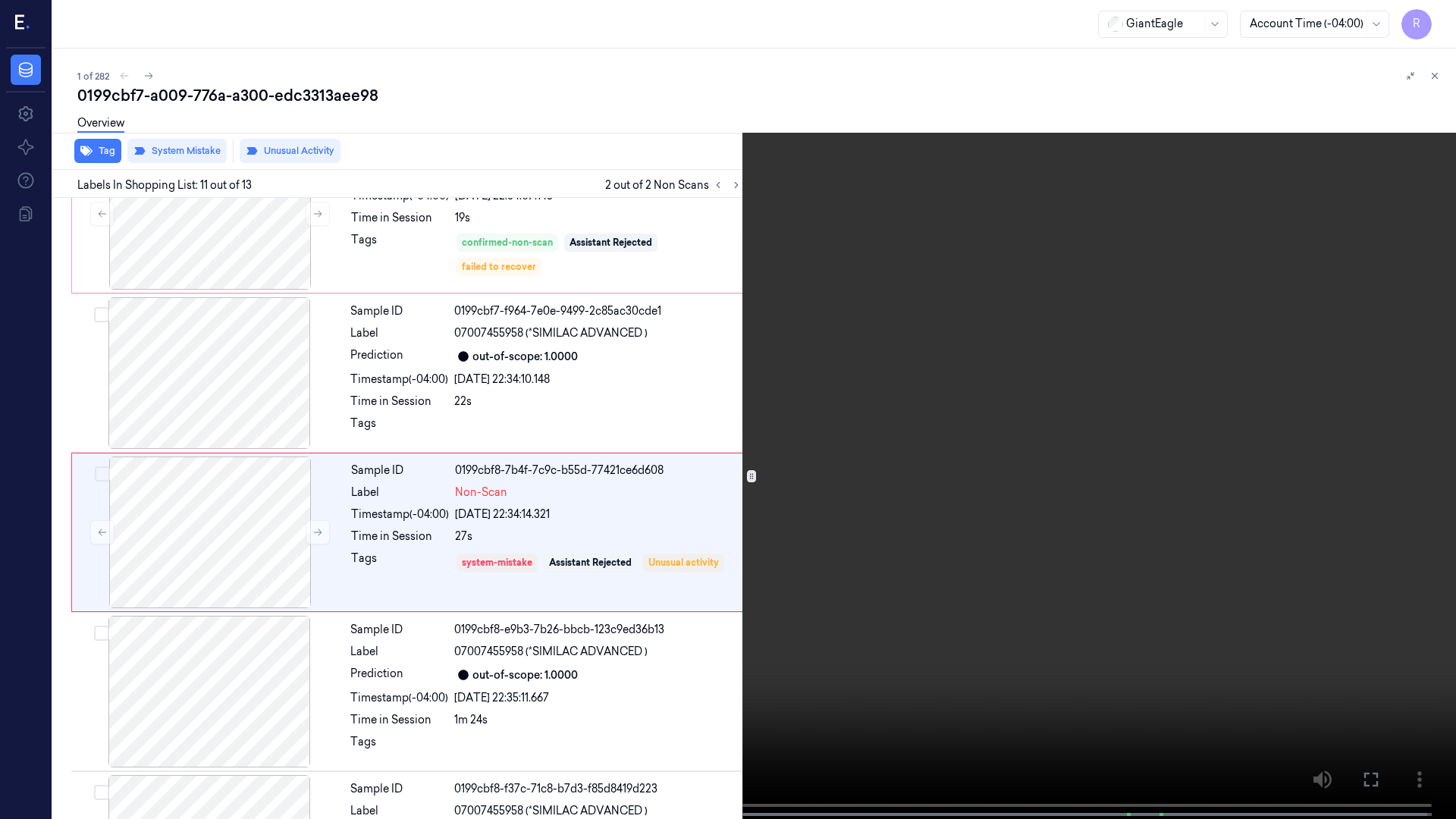
scroll to position [1361, 0]
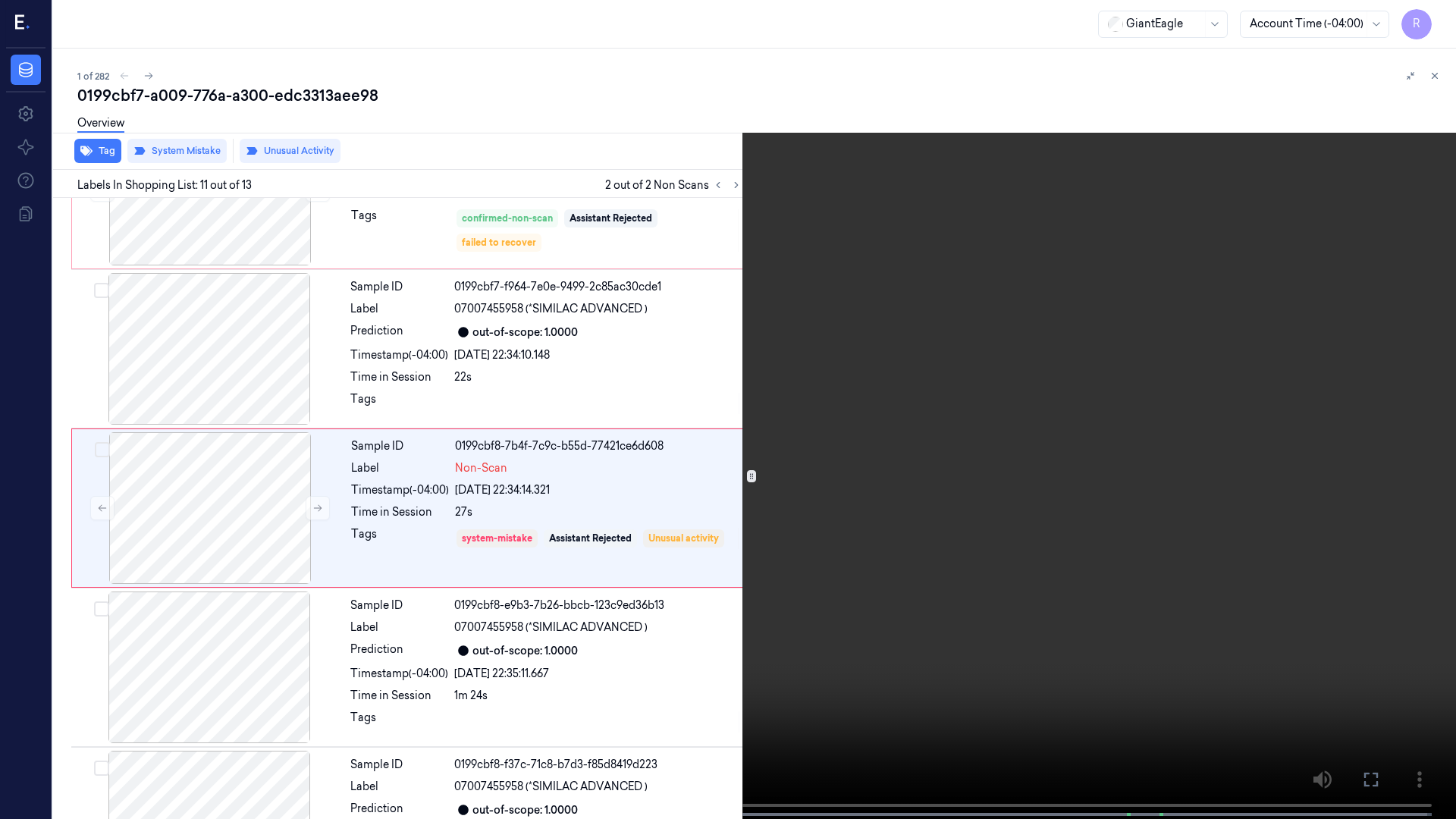
click at [632, 690] on video at bounding box center [728, 411] width 1456 height 822
click at [415, 690] on video at bounding box center [728, 411] width 1456 height 822
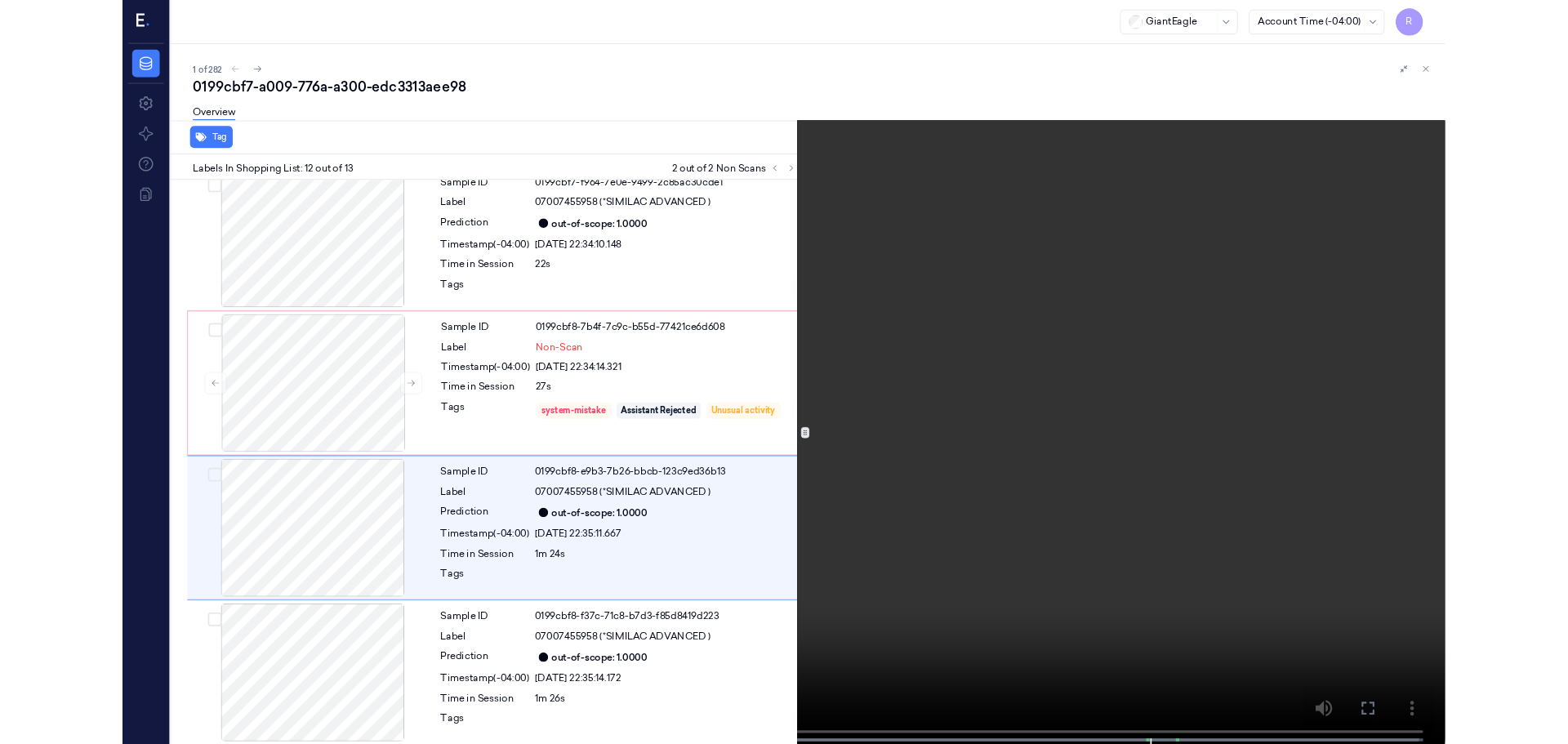
scroll to position [1566, 0]
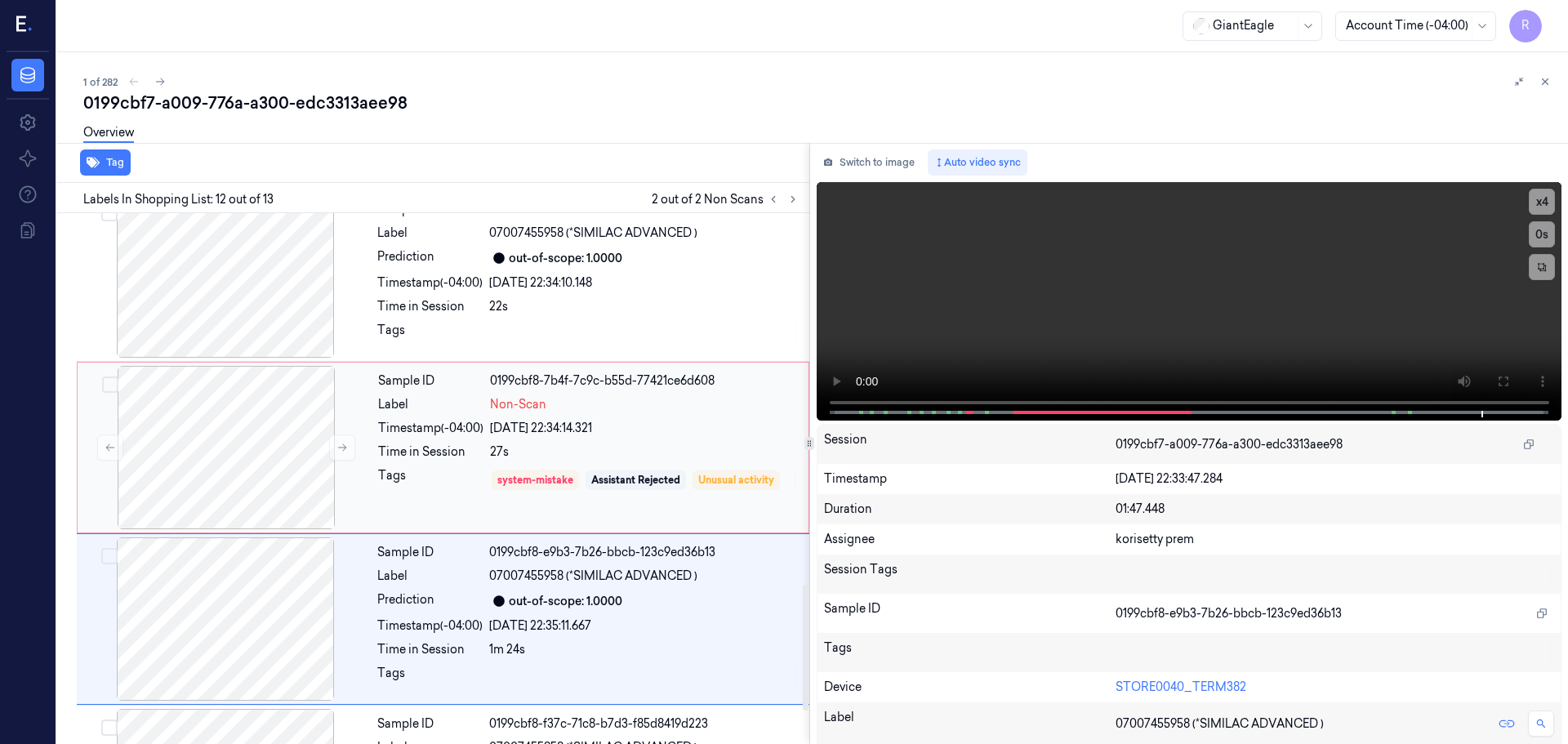
drag, startPoint x: 491, startPoint y: 430, endPoint x: 512, endPoint y: 420, distance: 23.3
click at [491, 430] on div "09/10/2025 22:34:14.321" at bounding box center [645, 428] width 309 height 17
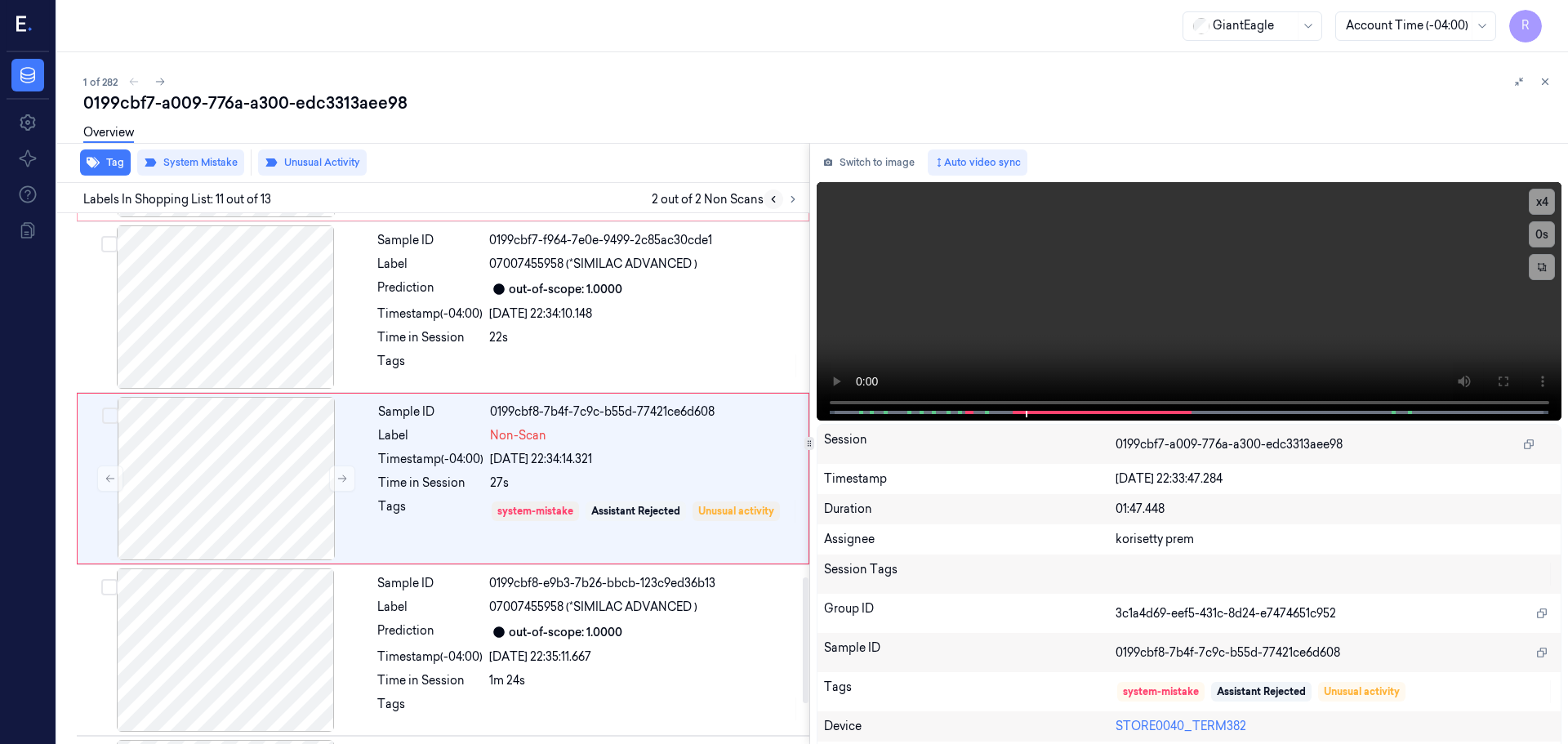
click at [764, 202] on button at bounding box center [774, 200] width 20 height 20
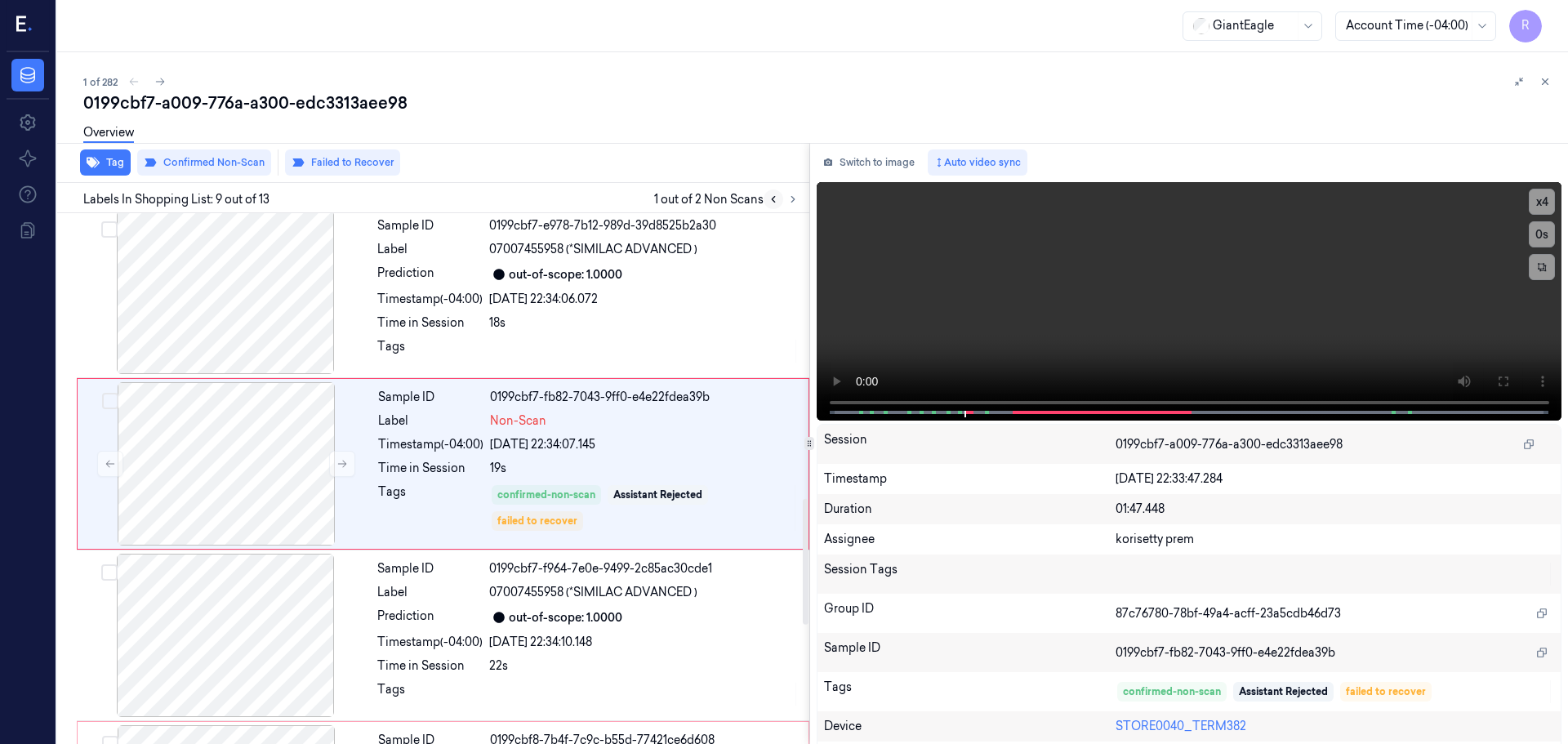
click at [766, 202] on button at bounding box center [774, 200] width 20 height 20
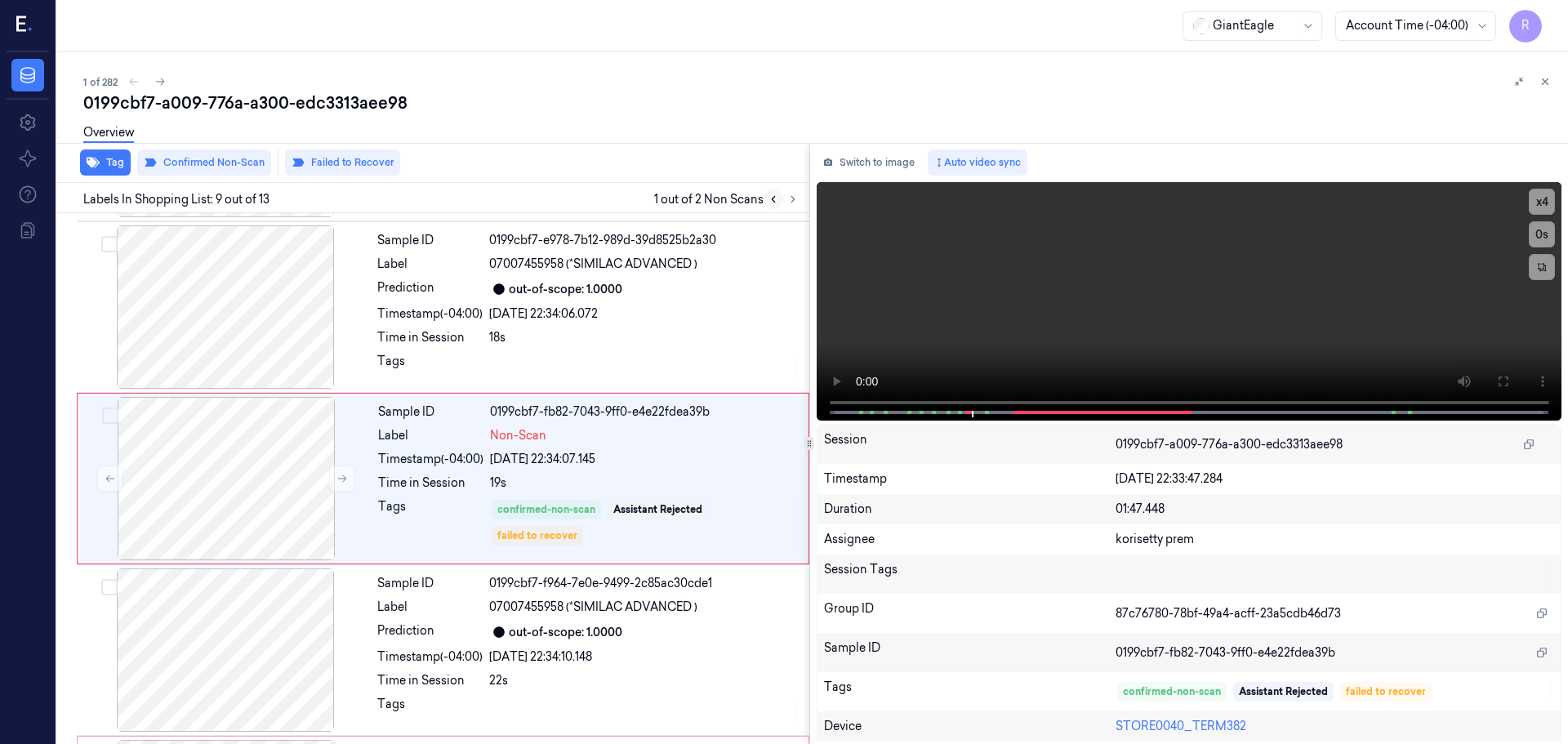
click at [766, 202] on button at bounding box center [774, 200] width 20 height 20
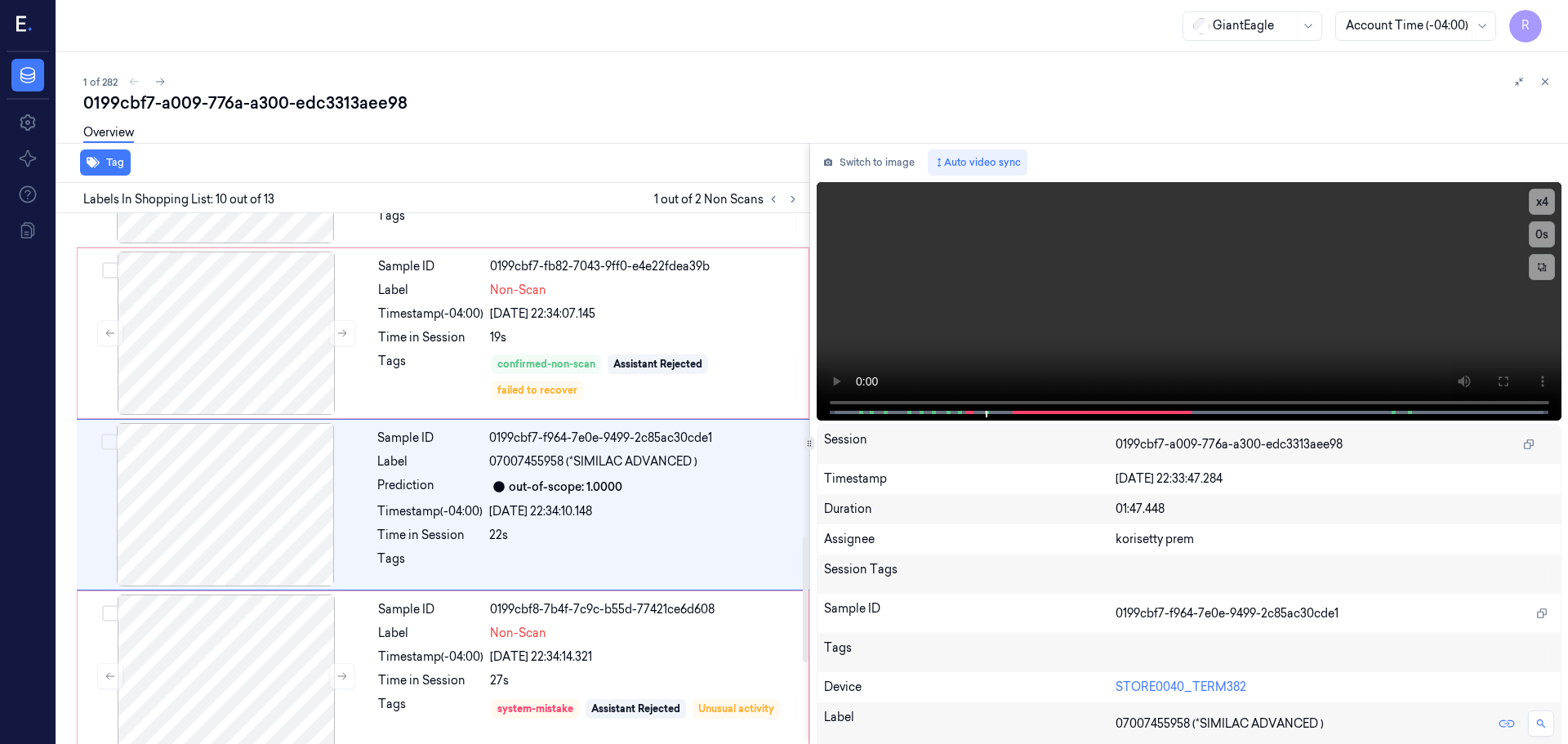
scroll to position [1364, 0]
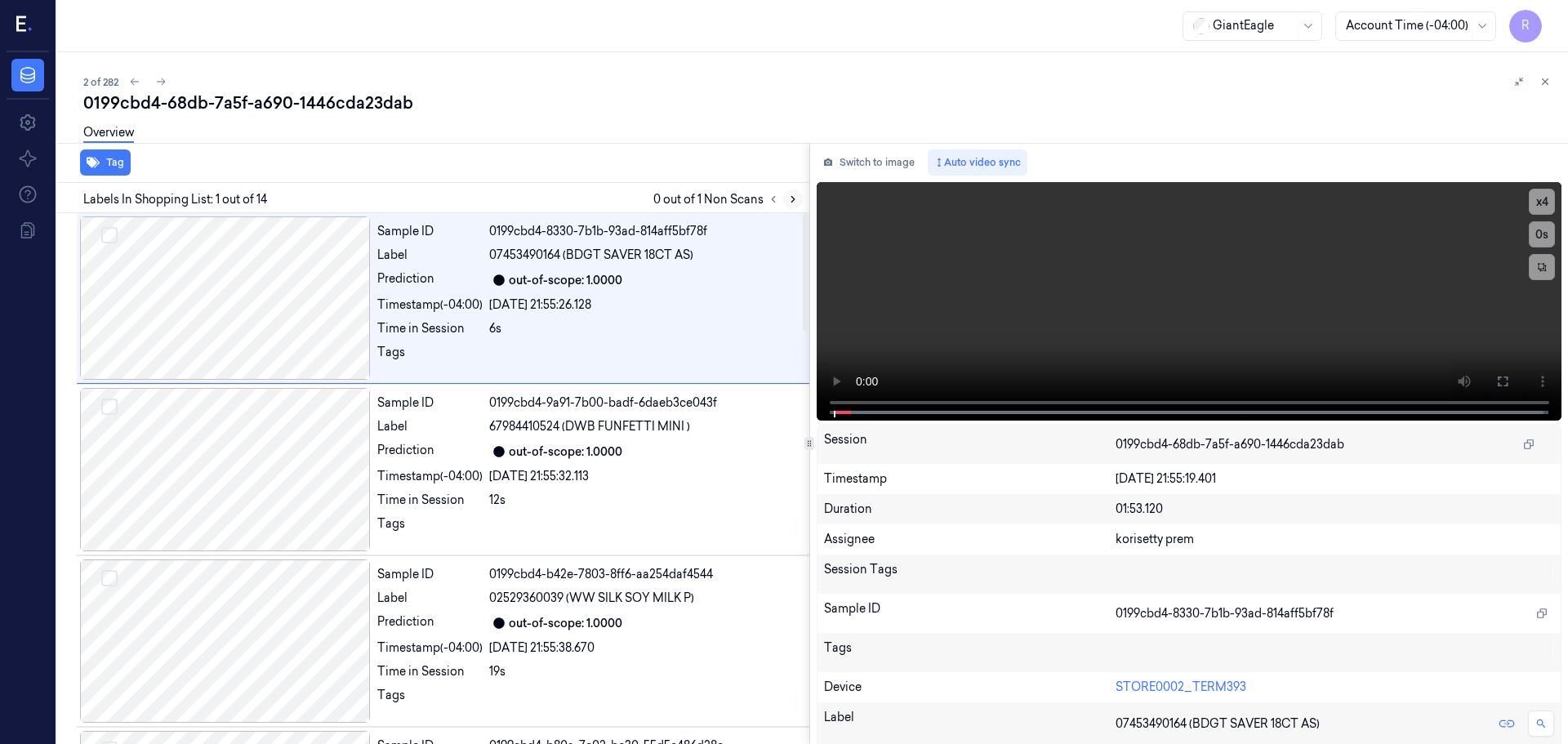
click at [798, 199] on icon at bounding box center [793, 199] width 12 height 12
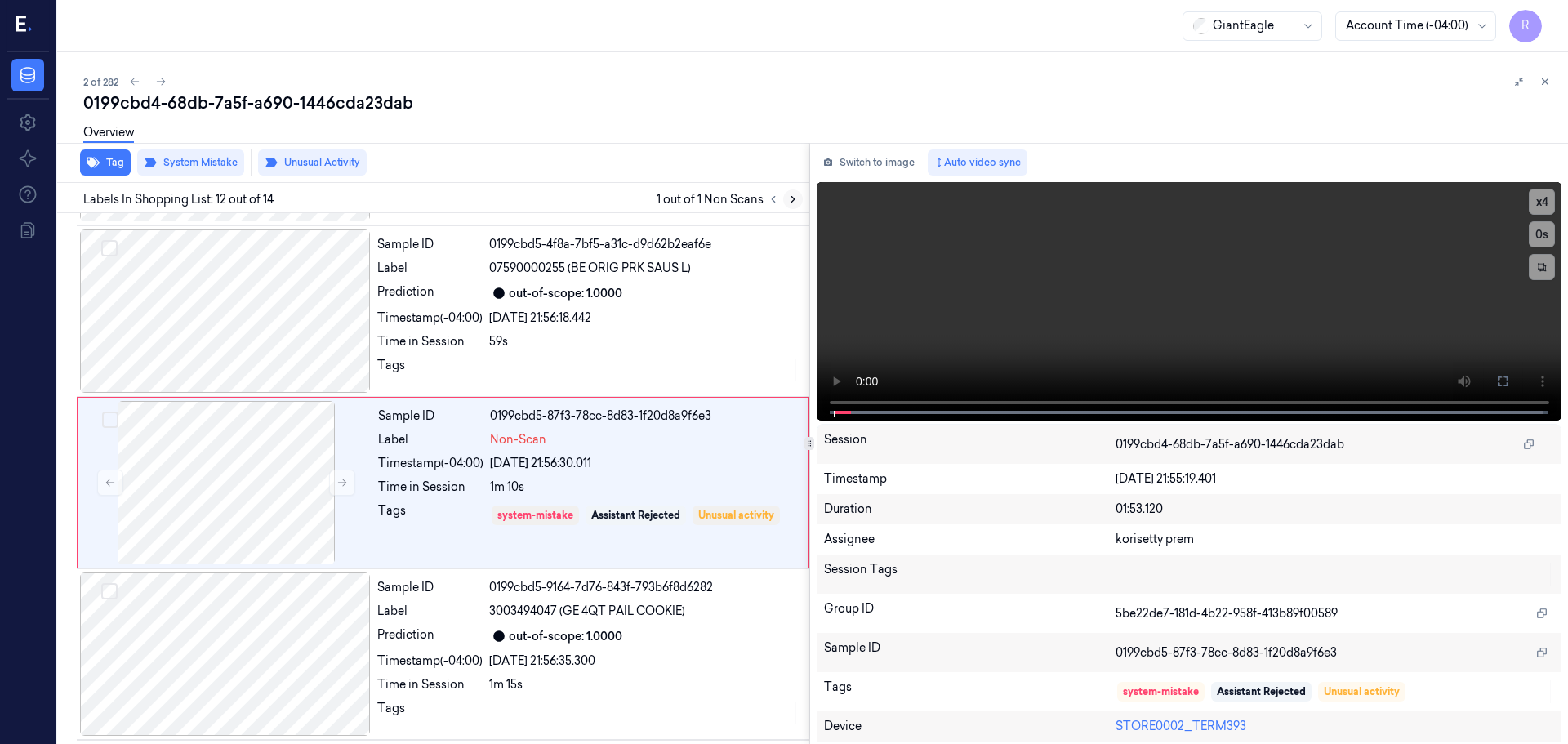
scroll to position [1706, 0]
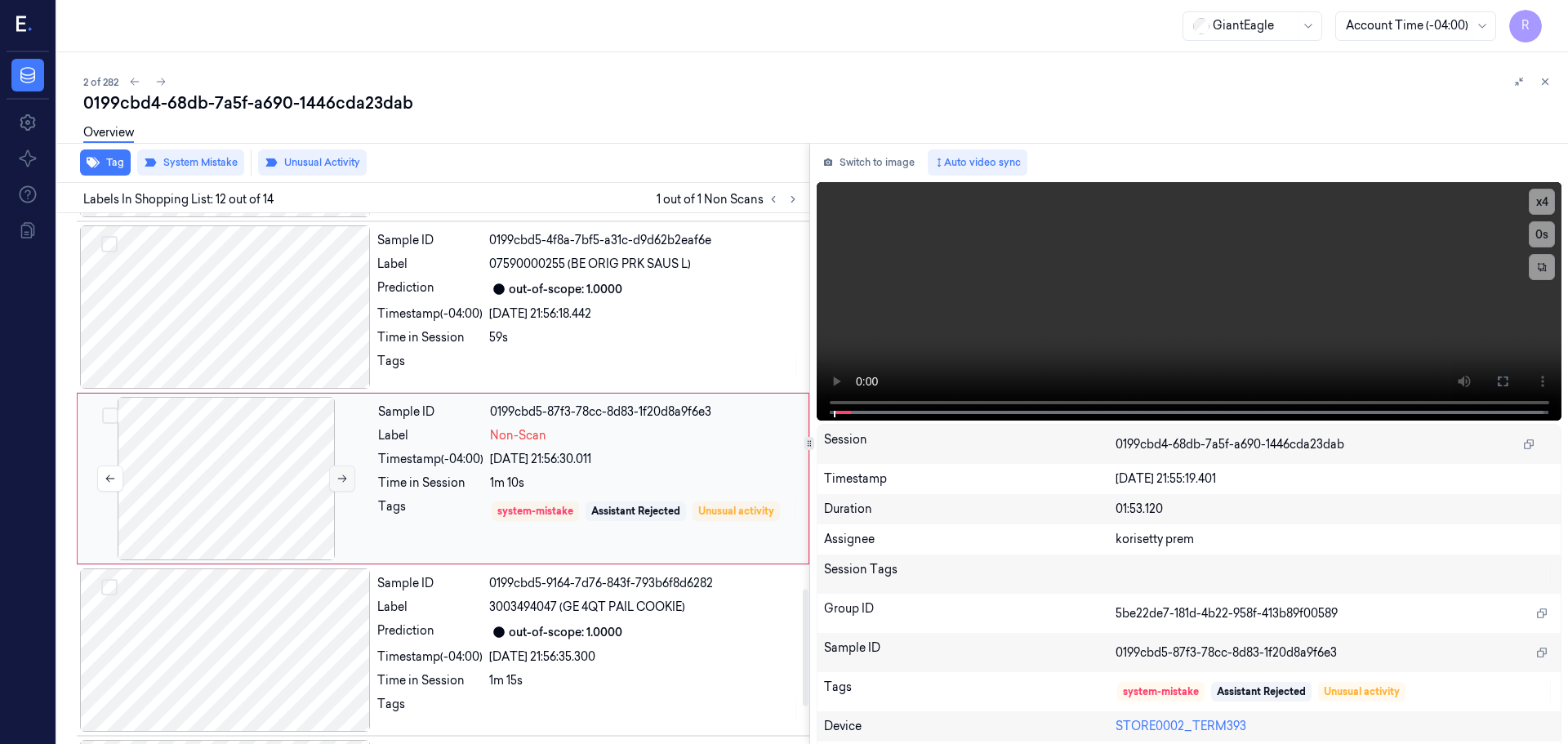
click at [352, 479] on button at bounding box center [342, 479] width 26 height 26
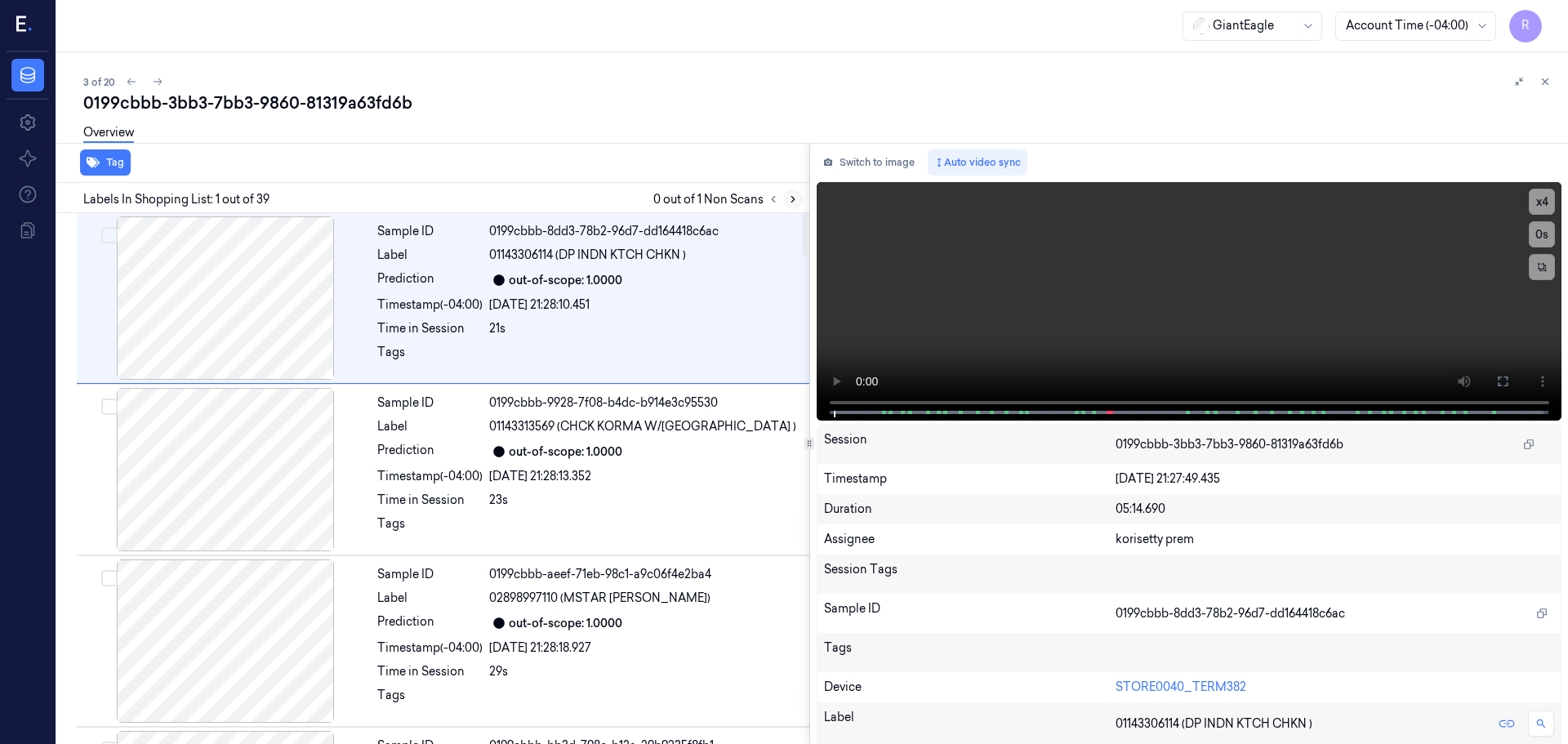
click at [792, 191] on button at bounding box center [793, 200] width 20 height 20
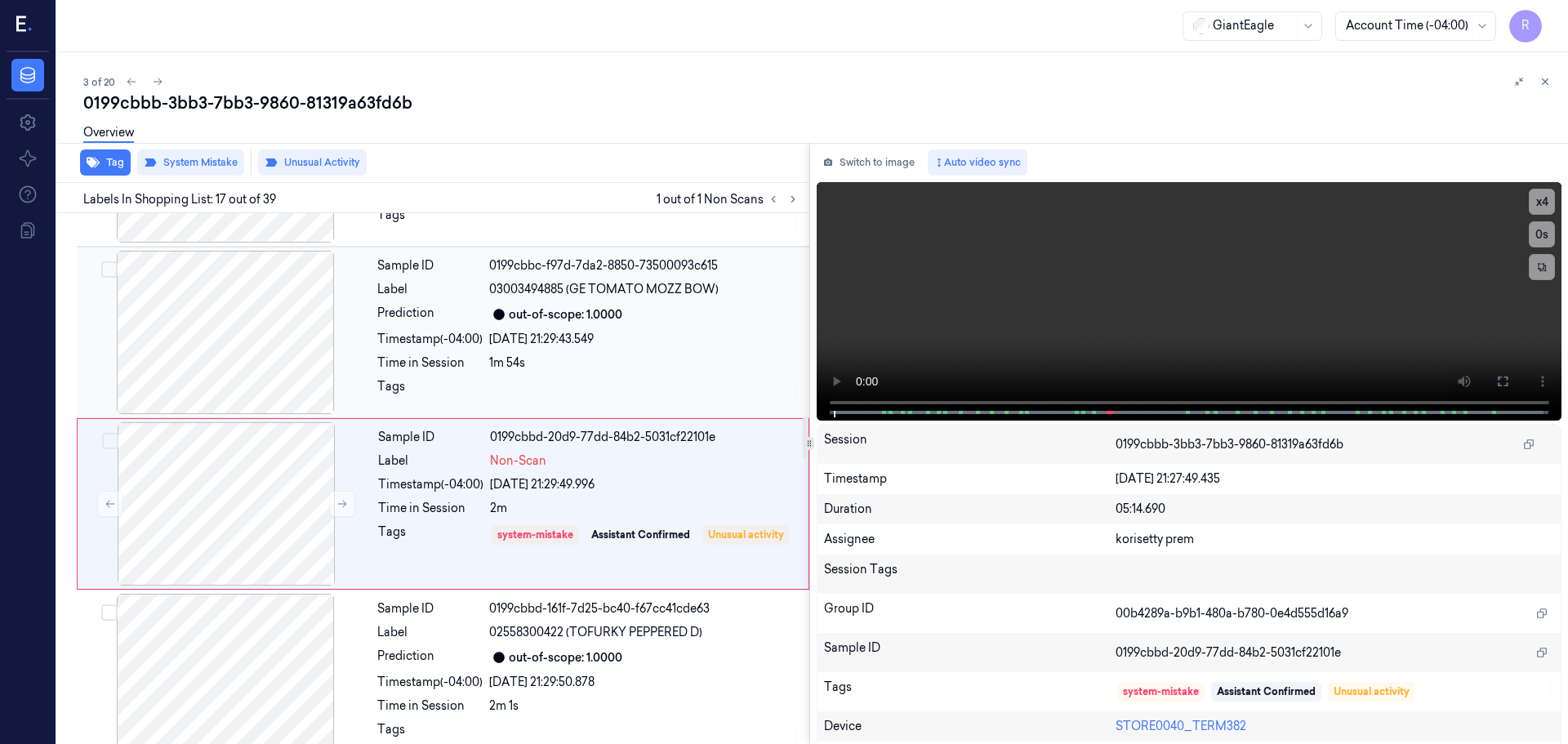
scroll to position [2564, 0]
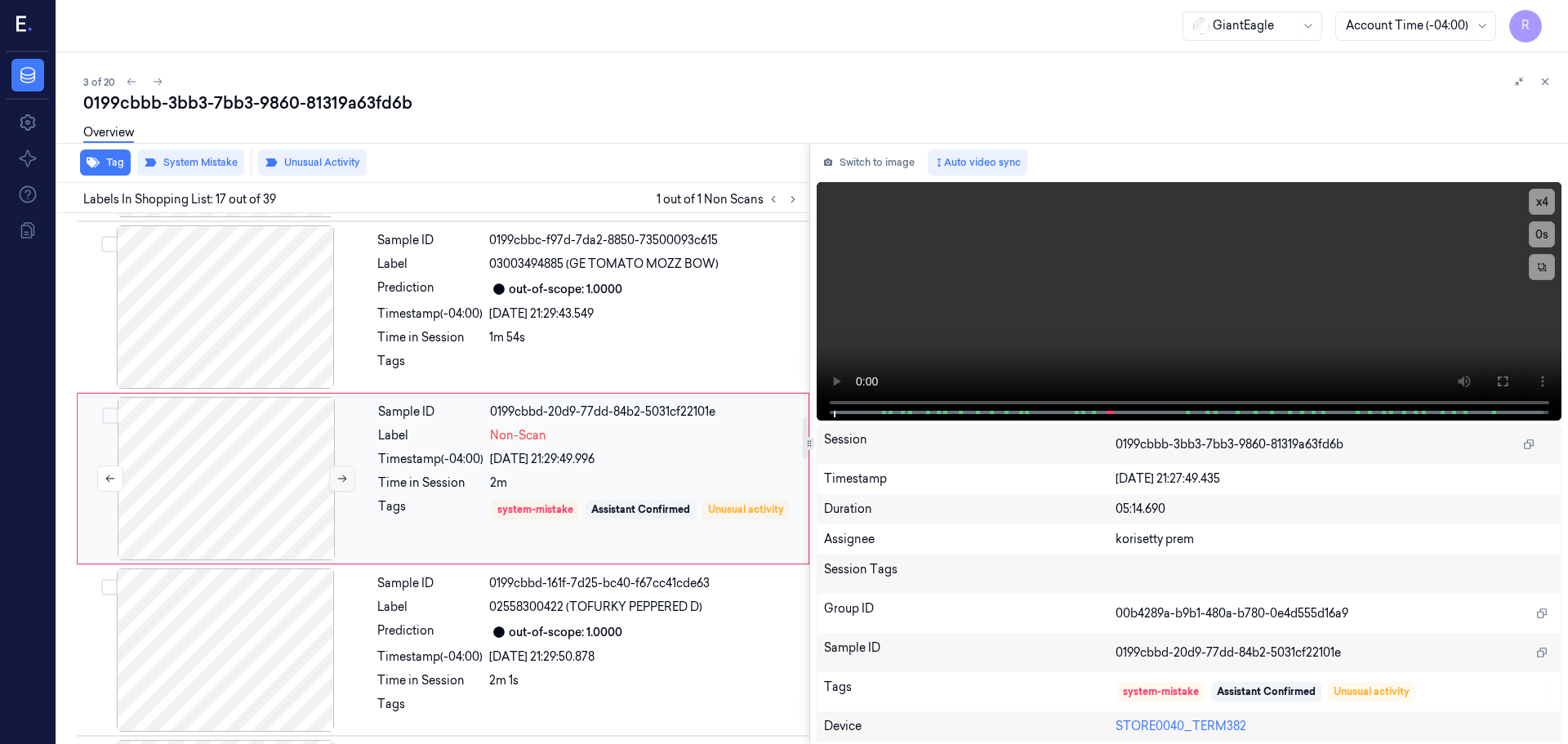
click at [338, 478] on icon at bounding box center [342, 479] width 12 height 12
click at [344, 469] on button at bounding box center [342, 479] width 26 height 26
click at [349, 486] on button at bounding box center [342, 479] width 26 height 26
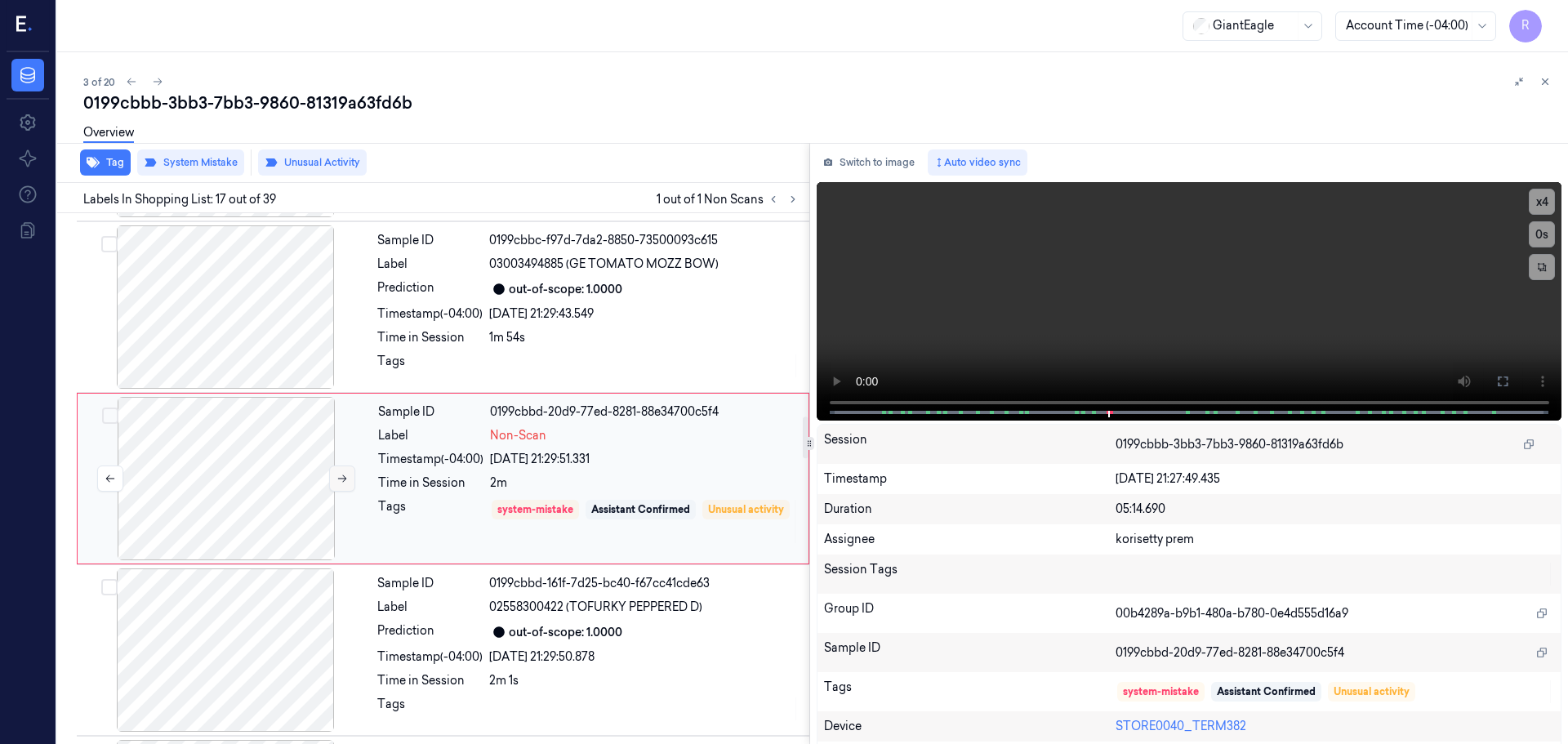
click at [348, 485] on button at bounding box center [342, 479] width 26 height 26
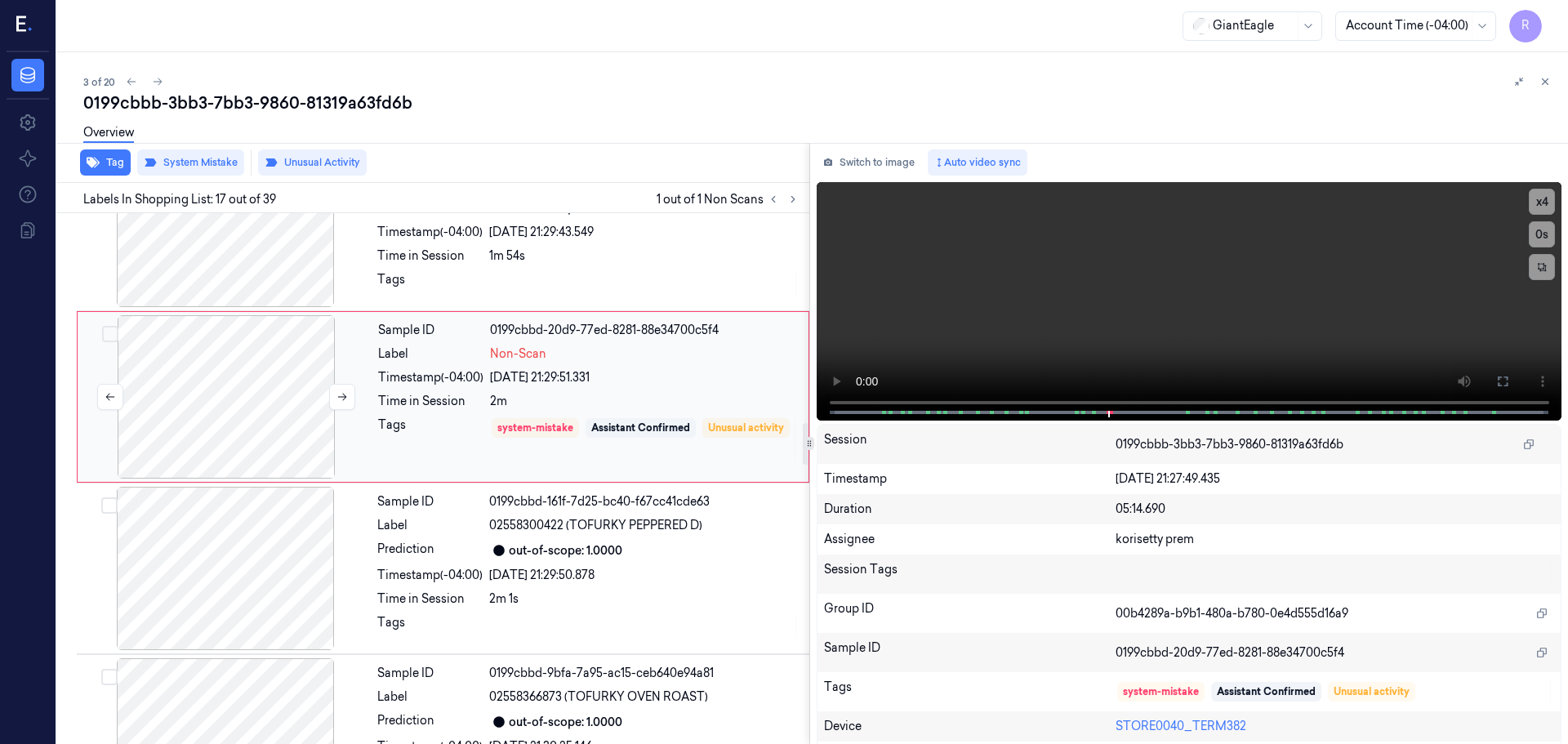
scroll to position [2727, 0]
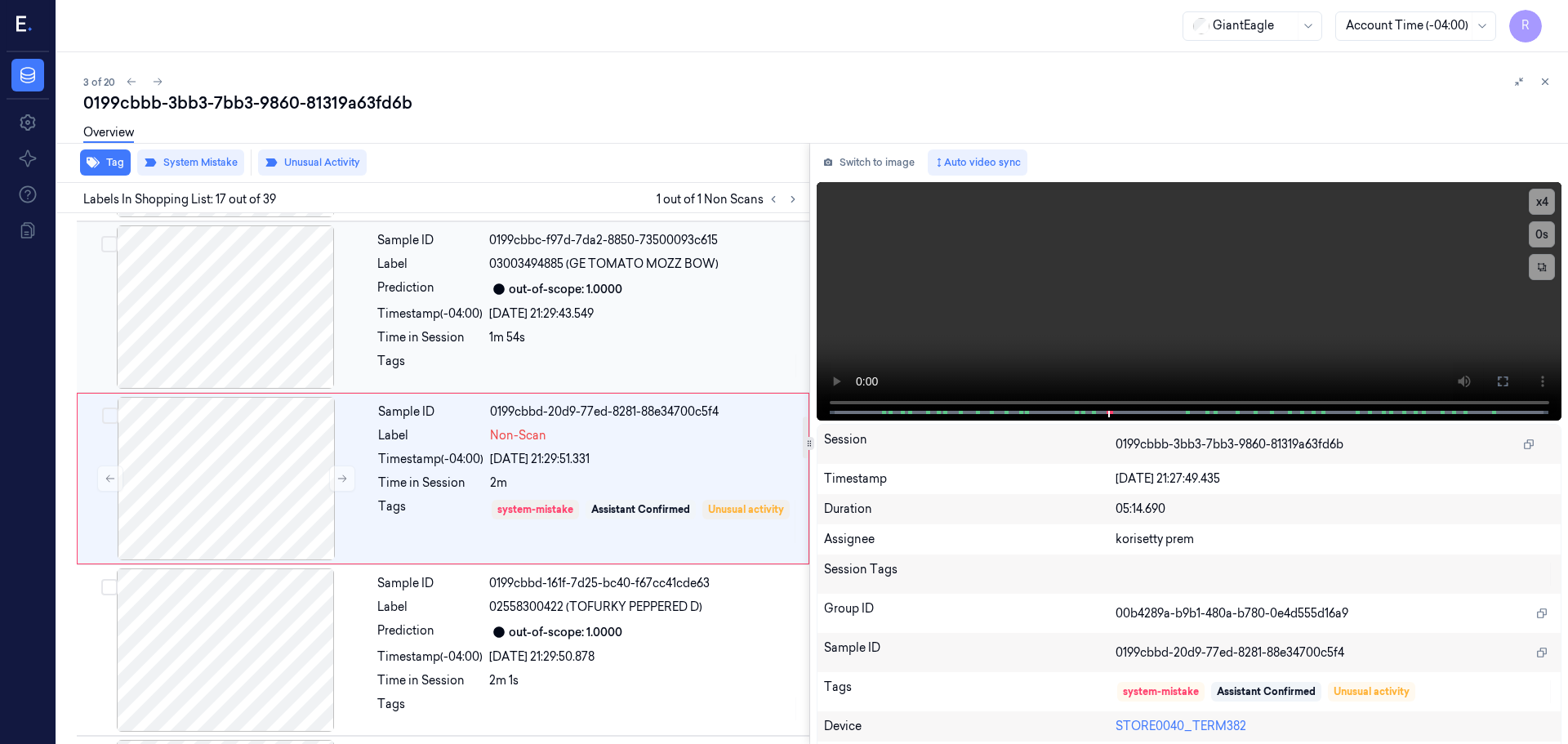
click at [254, 304] on div at bounding box center [225, 307] width 291 height 164
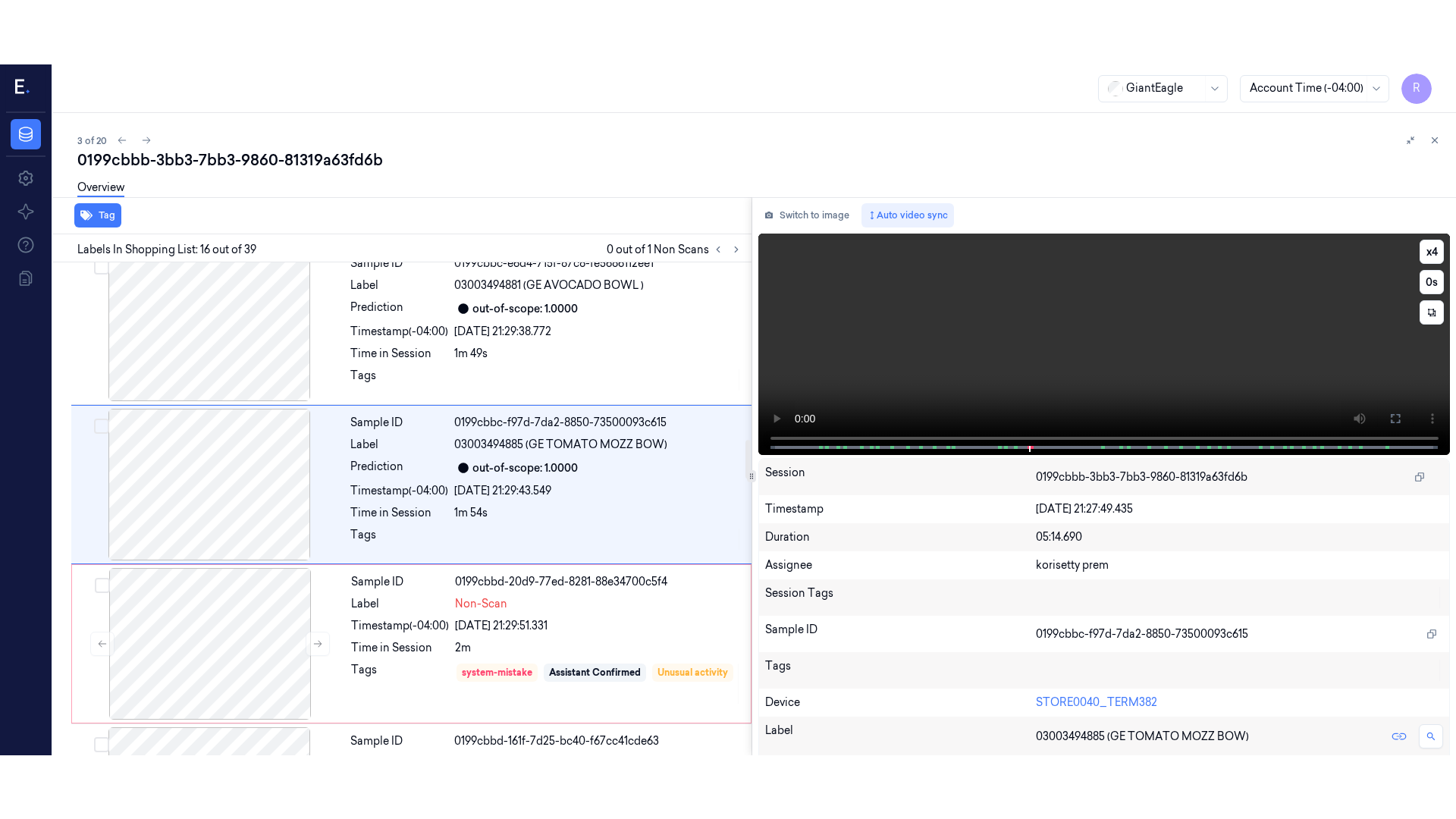
scroll to position [2222, 0]
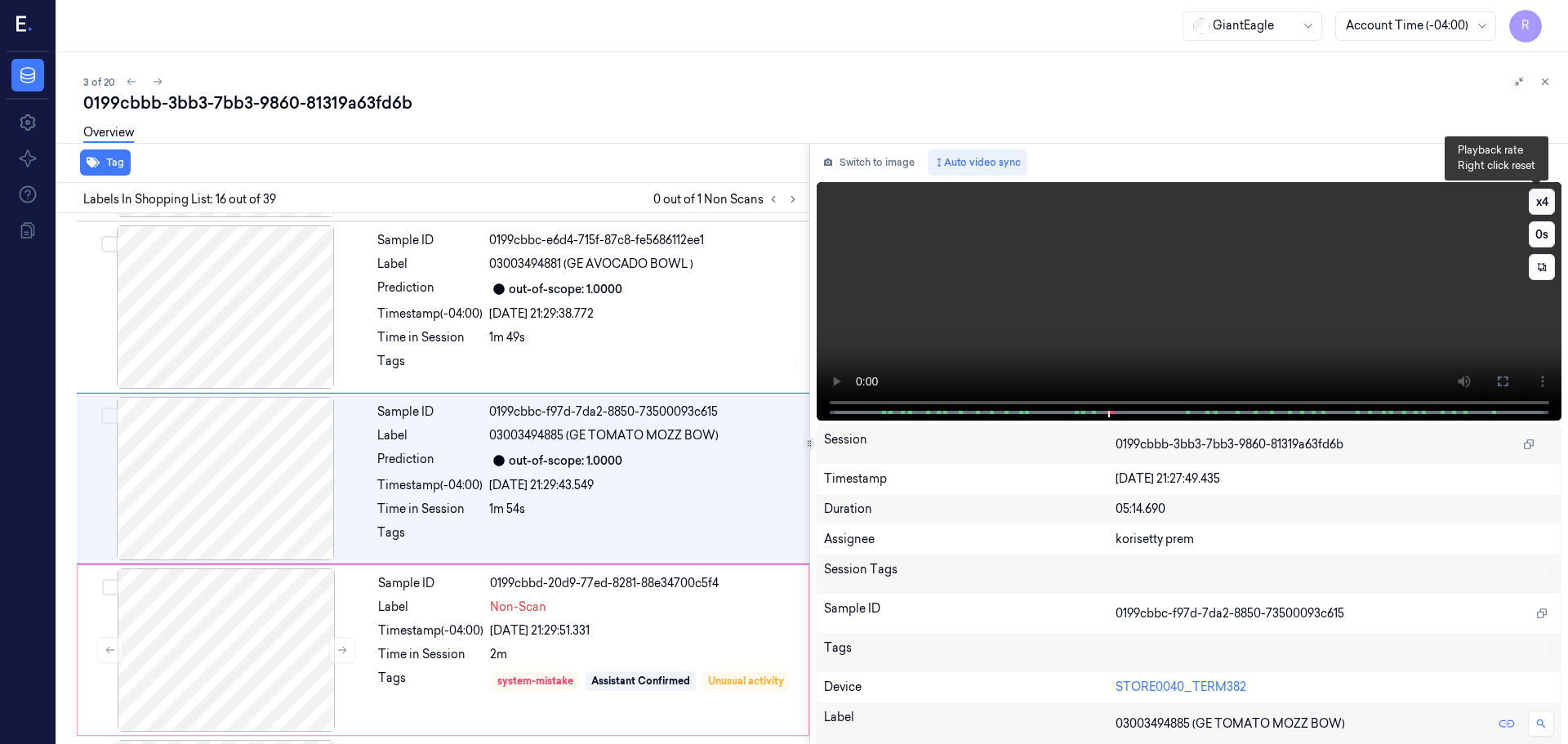
click at [1539, 208] on button "x 4" at bounding box center [1542, 202] width 26 height 26
drag, startPoint x: 1505, startPoint y: 369, endPoint x: 1504, endPoint y: 471, distance: 102.0
click at [1505, 371] on button at bounding box center [1503, 382] width 26 height 26
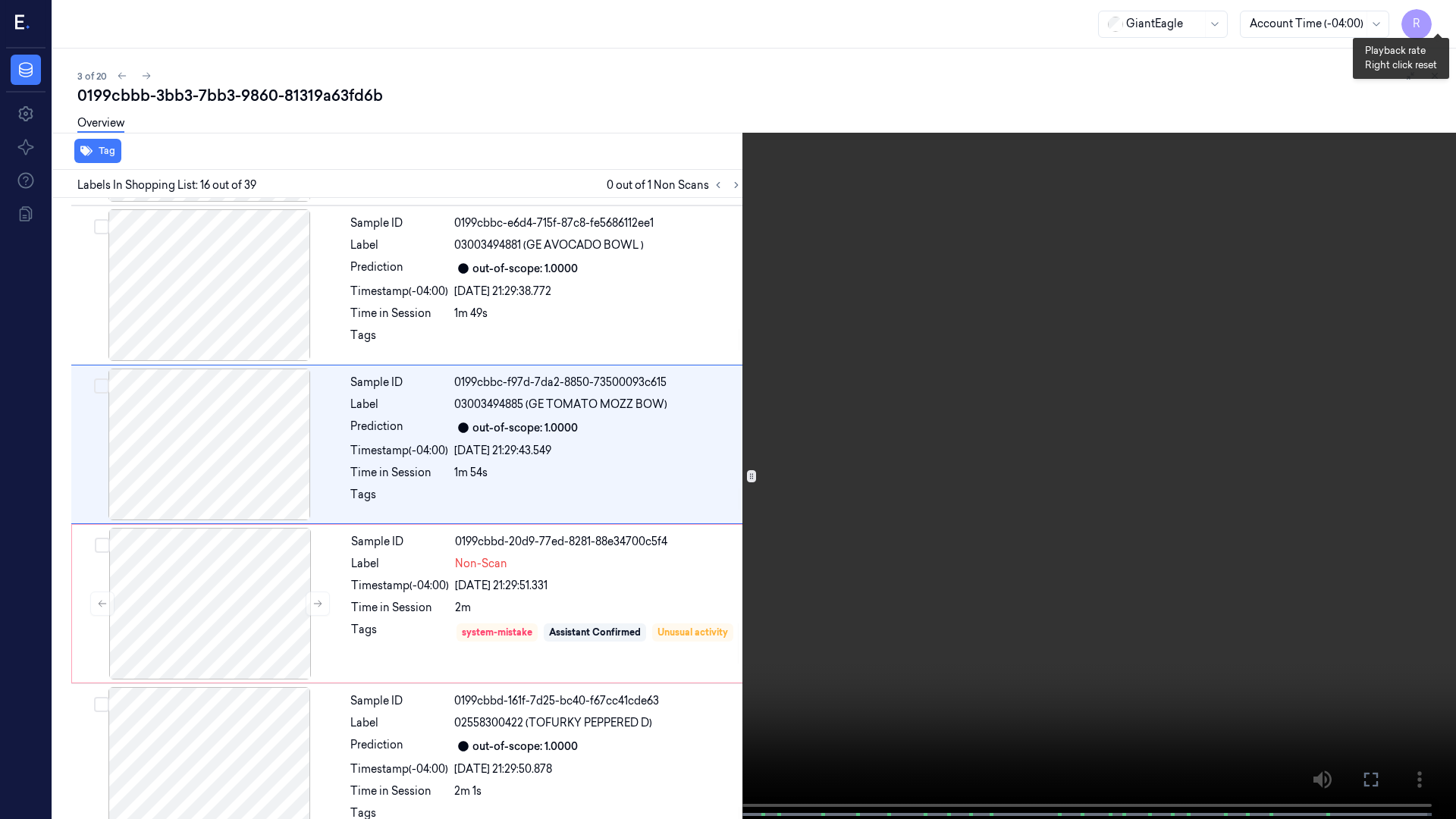
click at [1443, 23] on button "x 1" at bounding box center [1437, 18] width 24 height 24
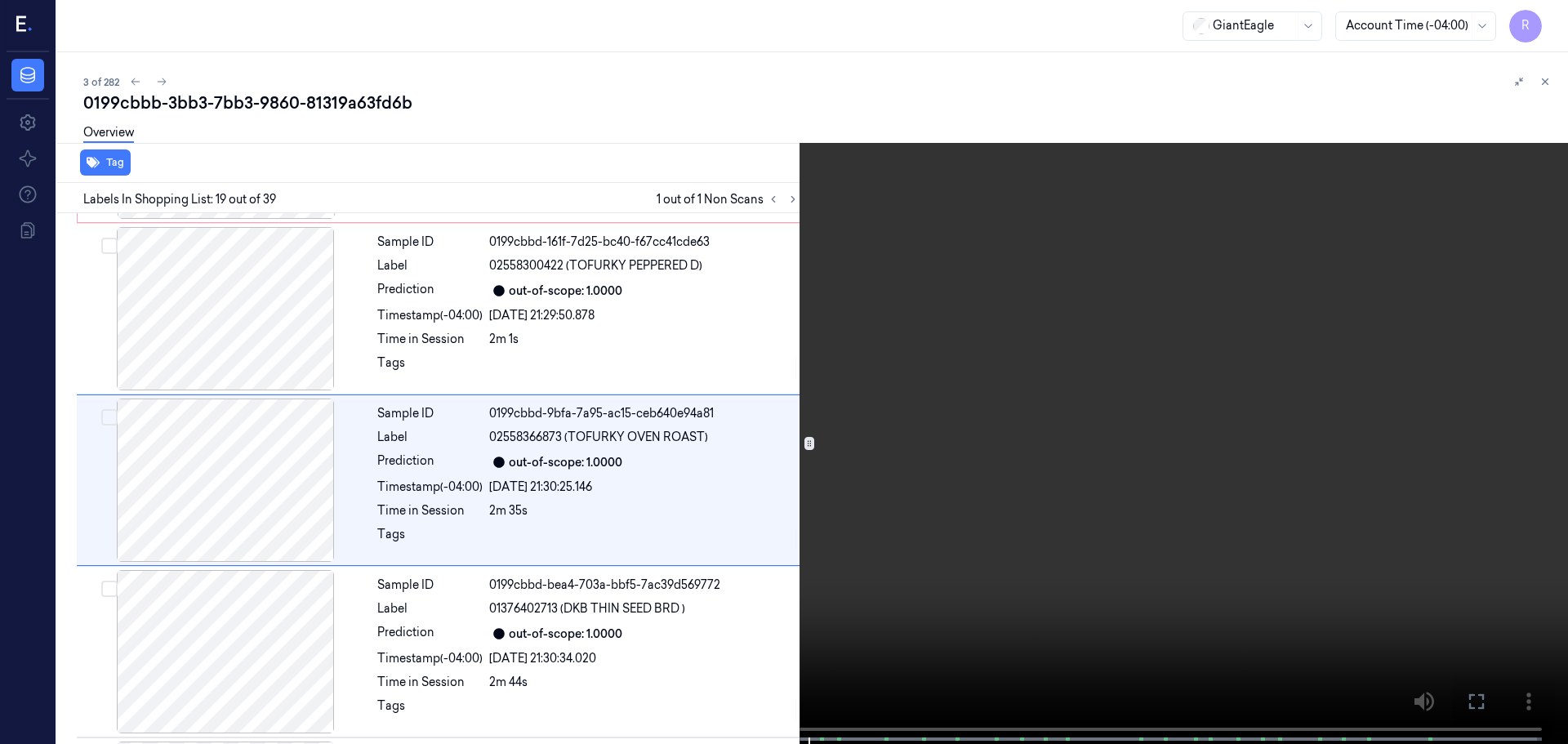
scroll to position [2907, 0]
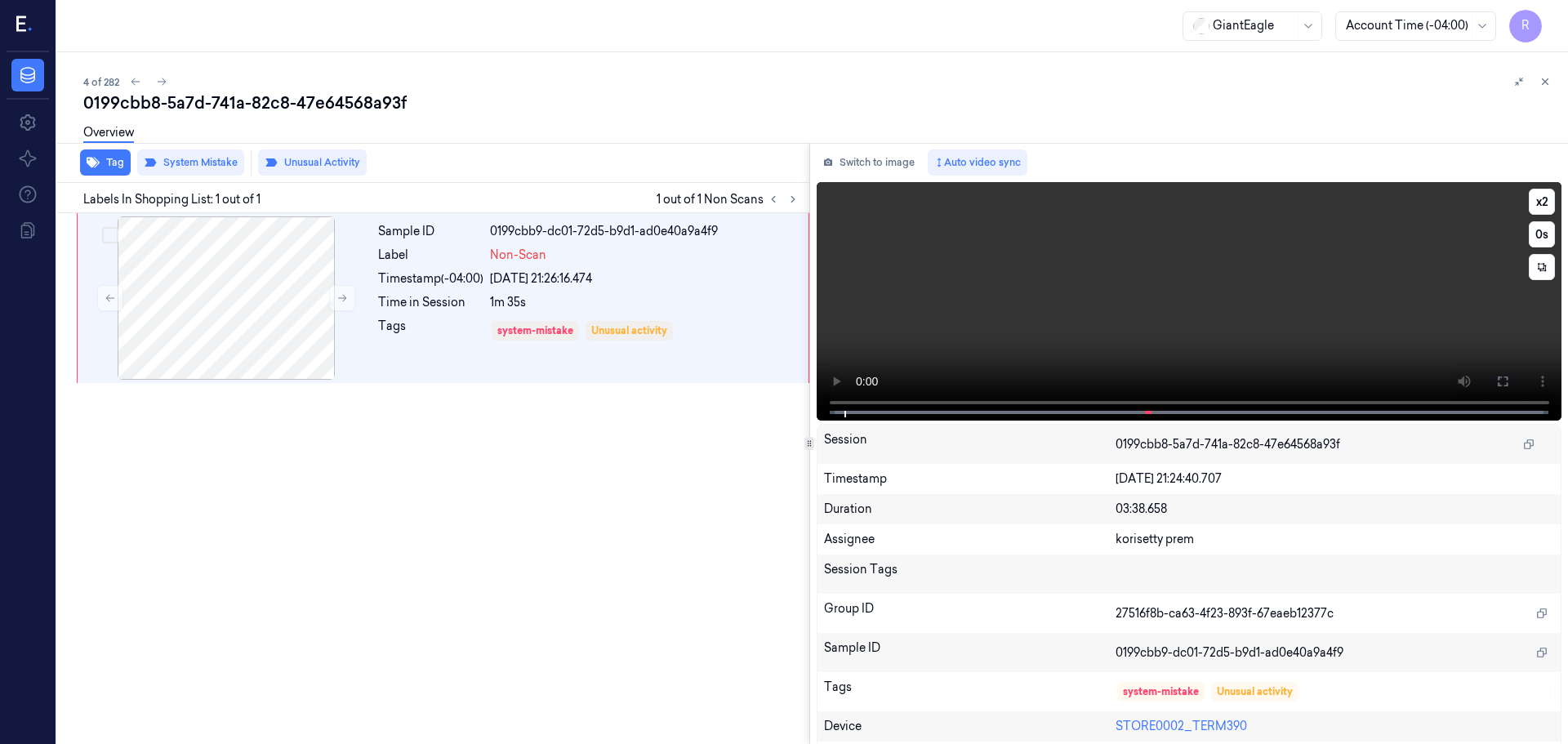
click at [1490, 371] on button at bounding box center [1503, 382] width 26 height 26
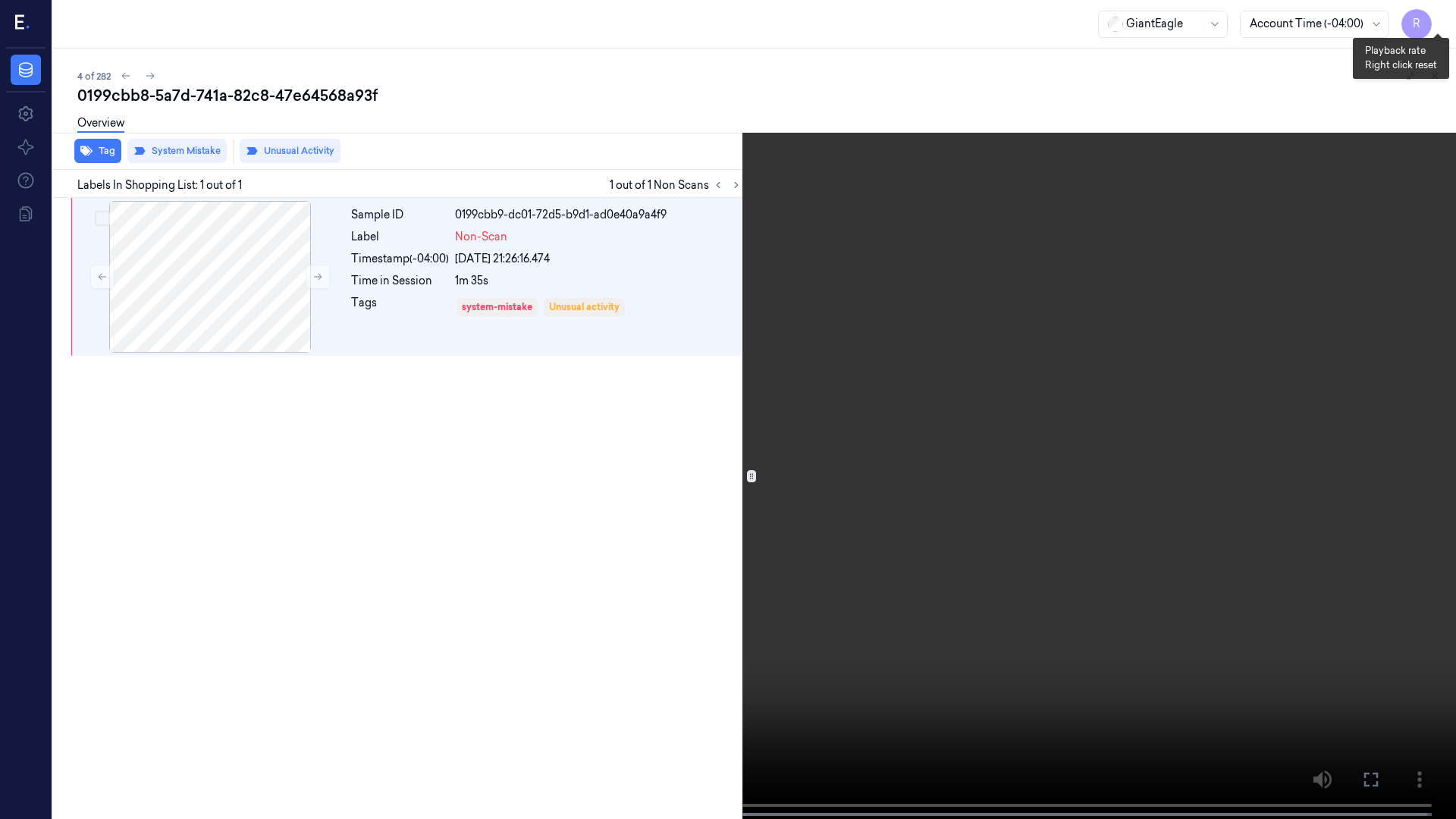
click at [1432, 24] on button "x 2" at bounding box center [1437, 18] width 24 height 24
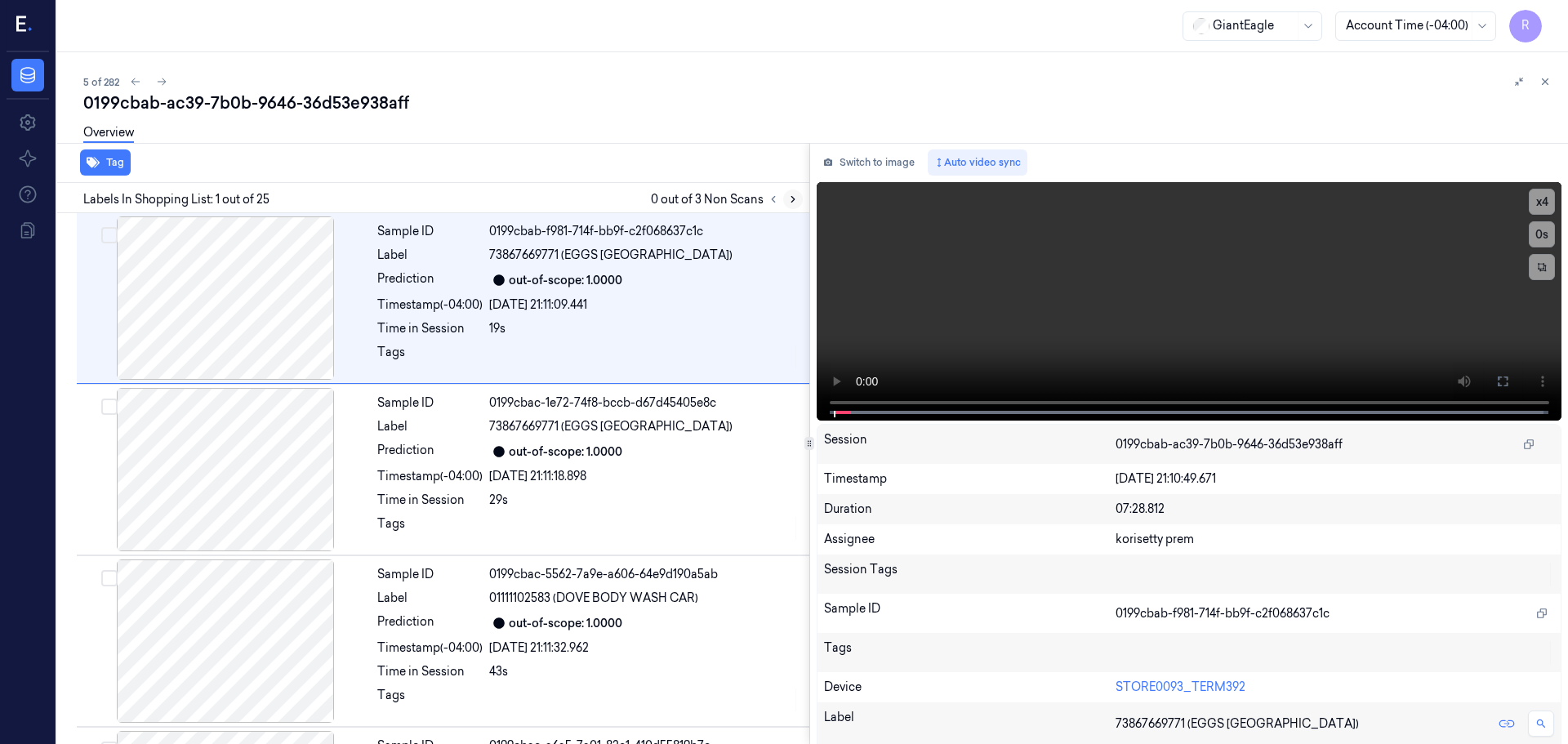
click at [792, 199] on icon at bounding box center [793, 199] width 12 height 12
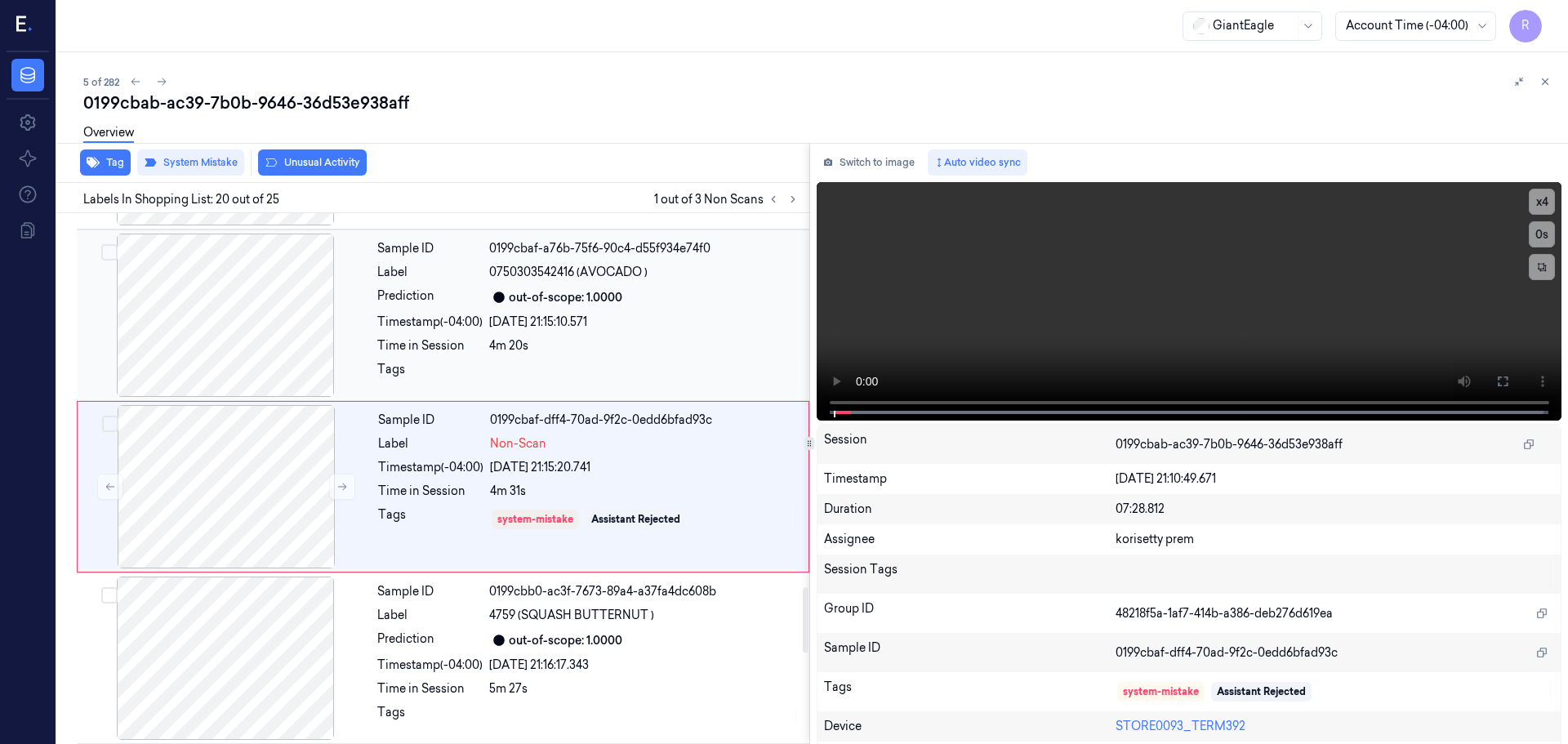
scroll to position [3079, 0]
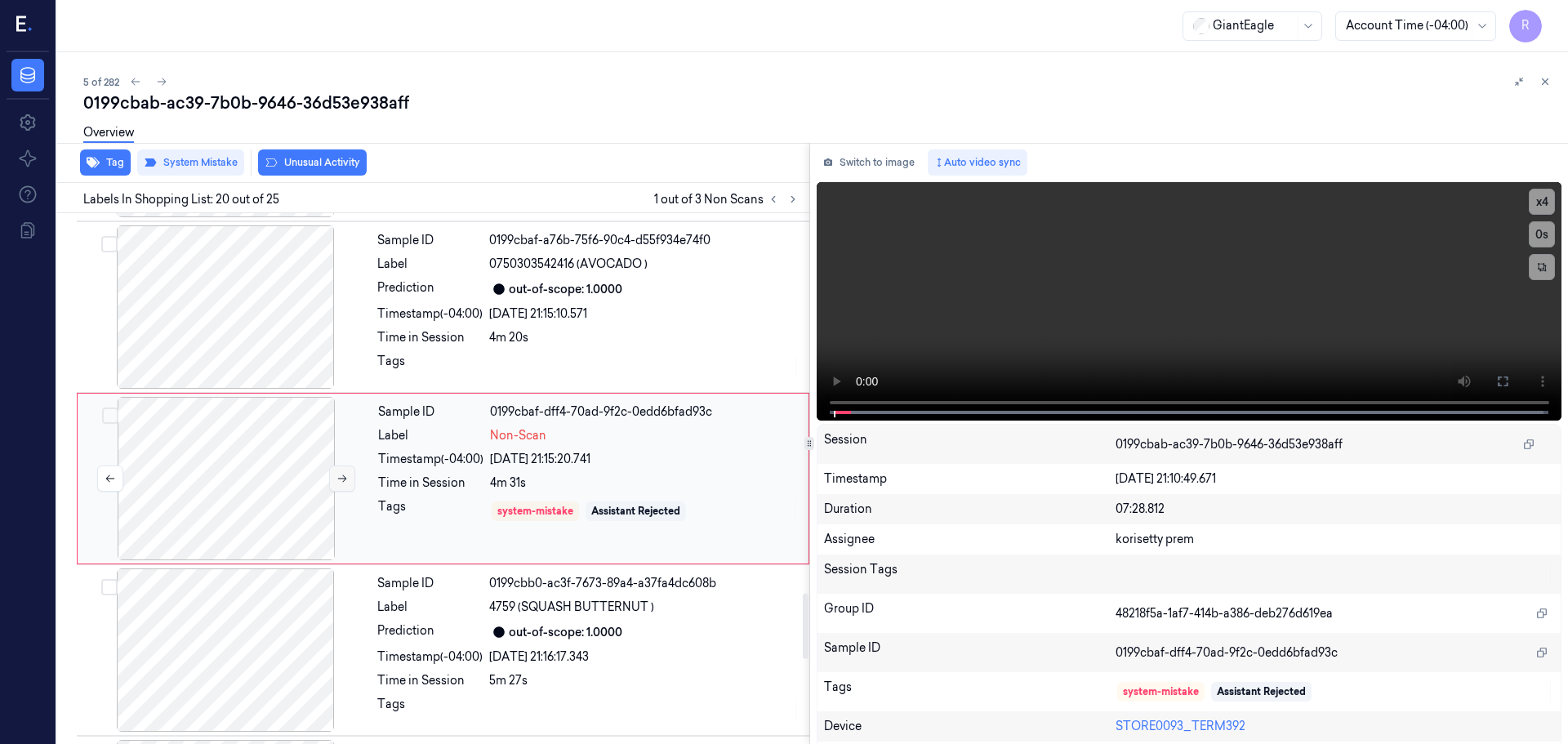
click at [343, 483] on icon at bounding box center [342, 479] width 12 height 12
click at [343, 482] on icon at bounding box center [342, 479] width 9 height 7
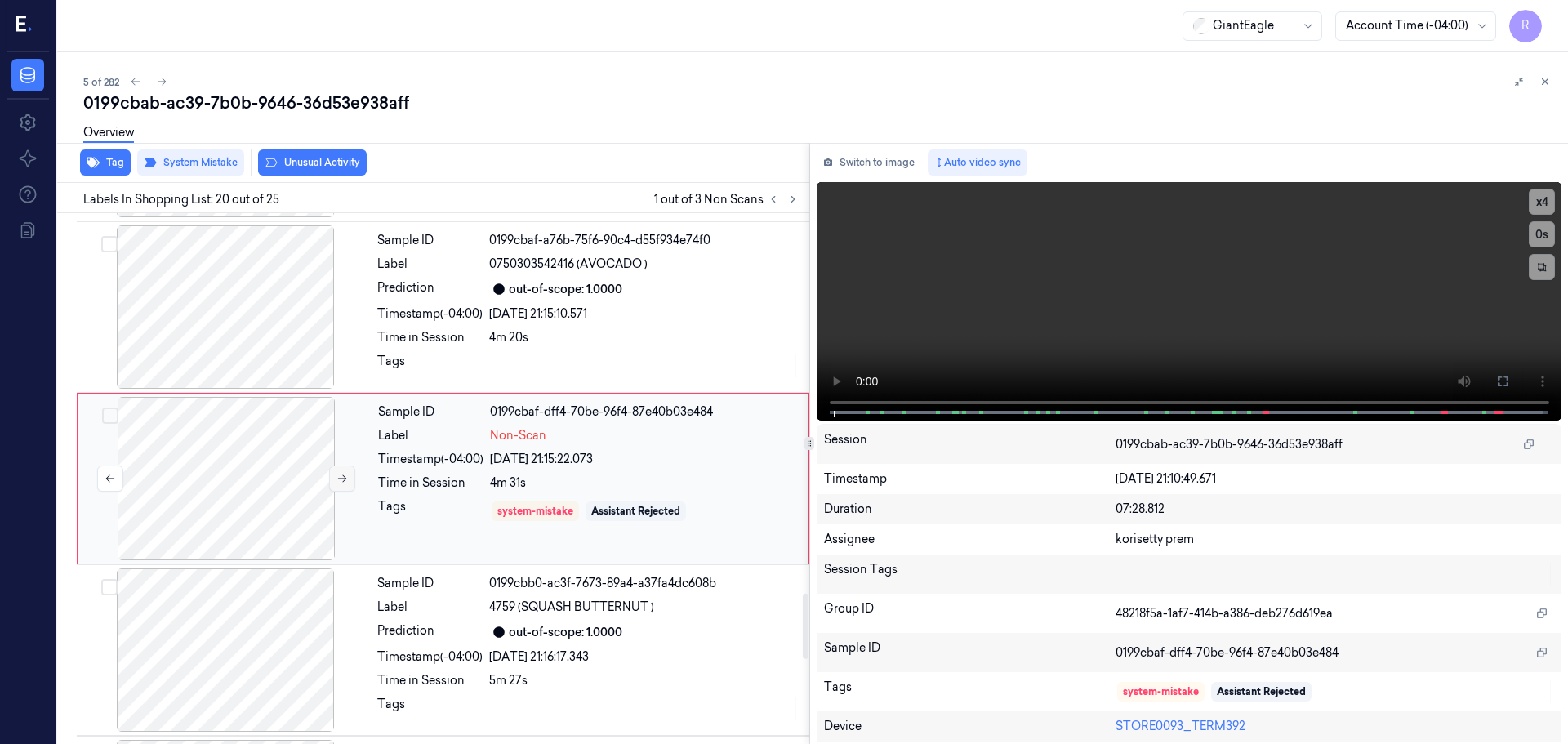
click at [343, 482] on icon at bounding box center [342, 479] width 9 height 7
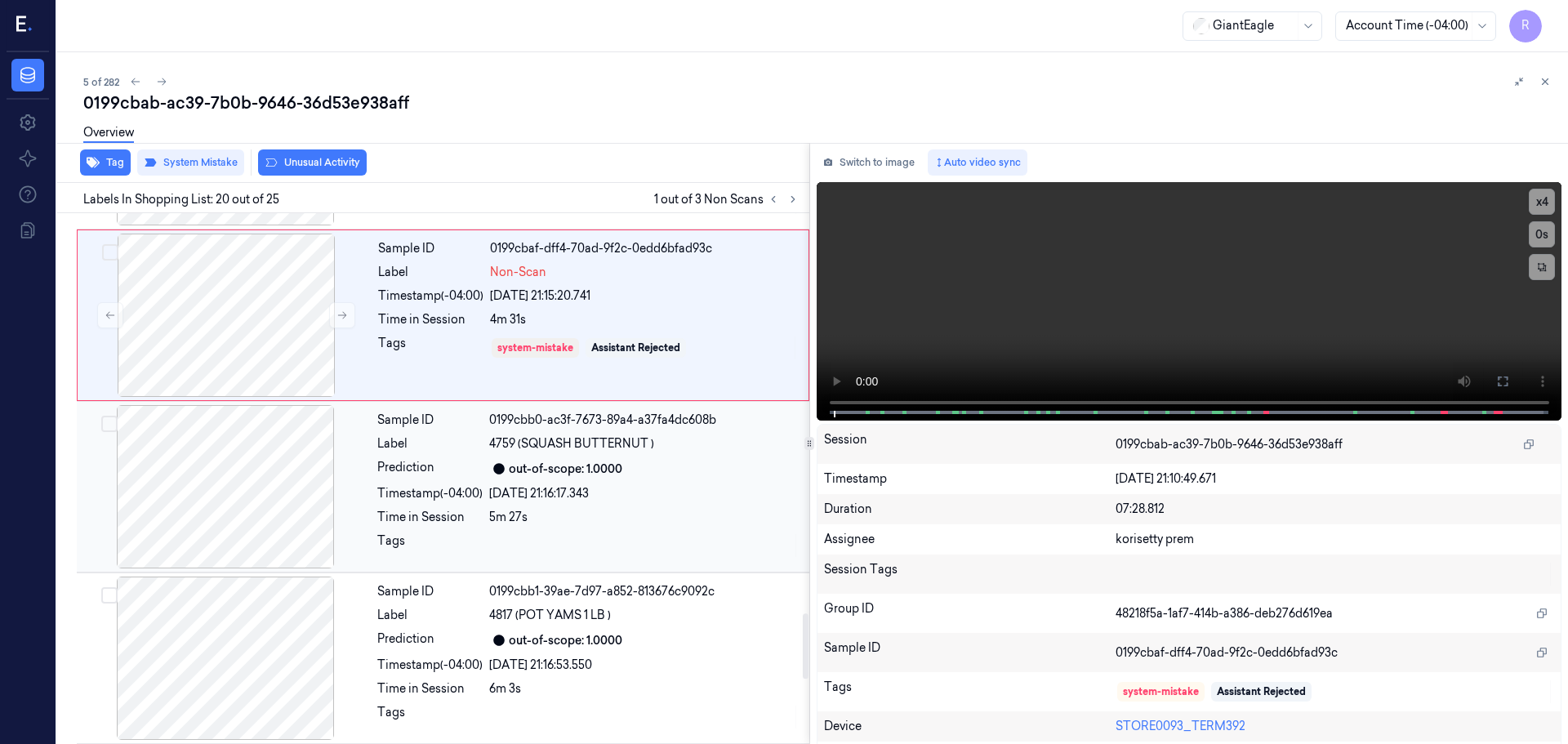
click at [392, 515] on div "Time in Session" at bounding box center [430, 517] width 105 height 17
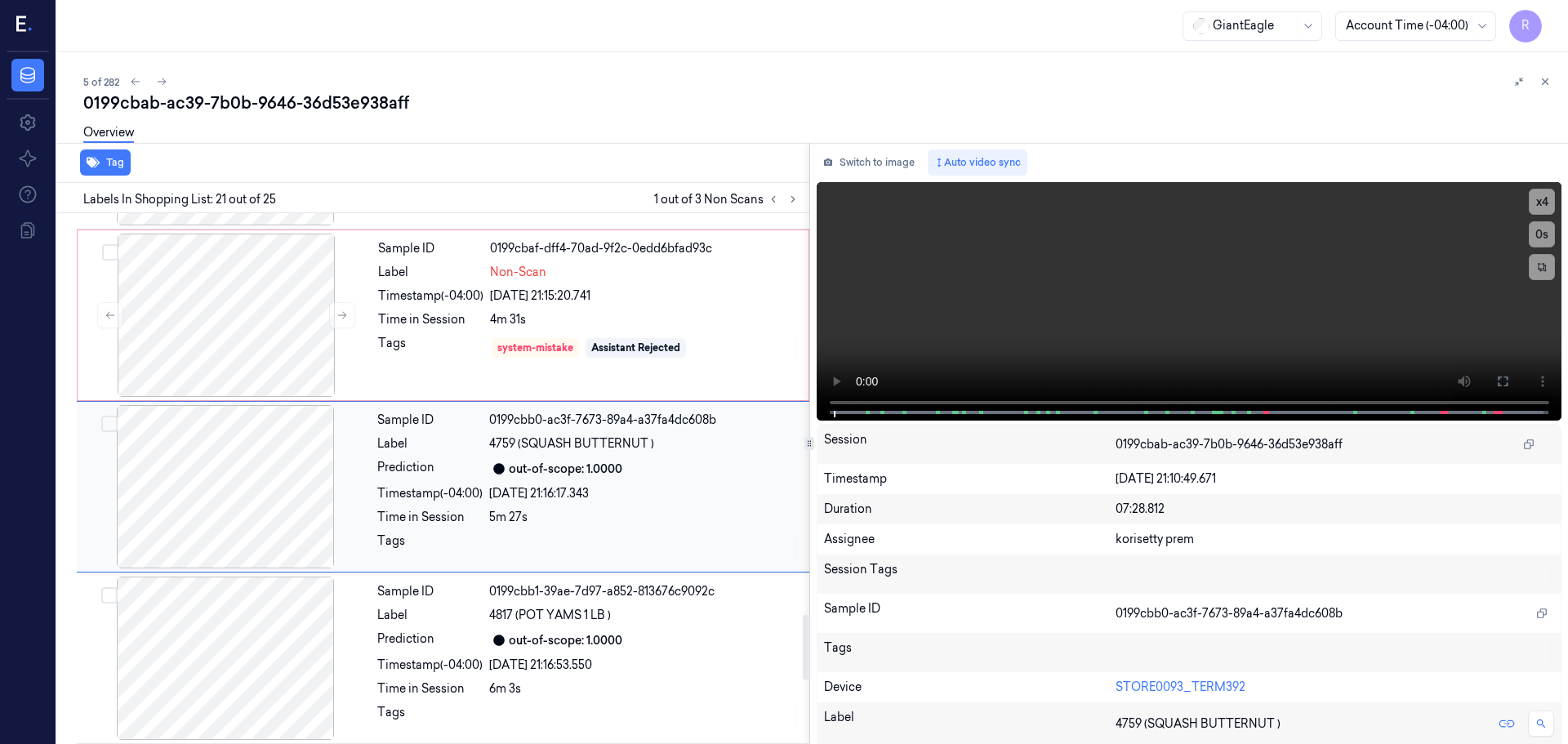
scroll to position [3250, 0]
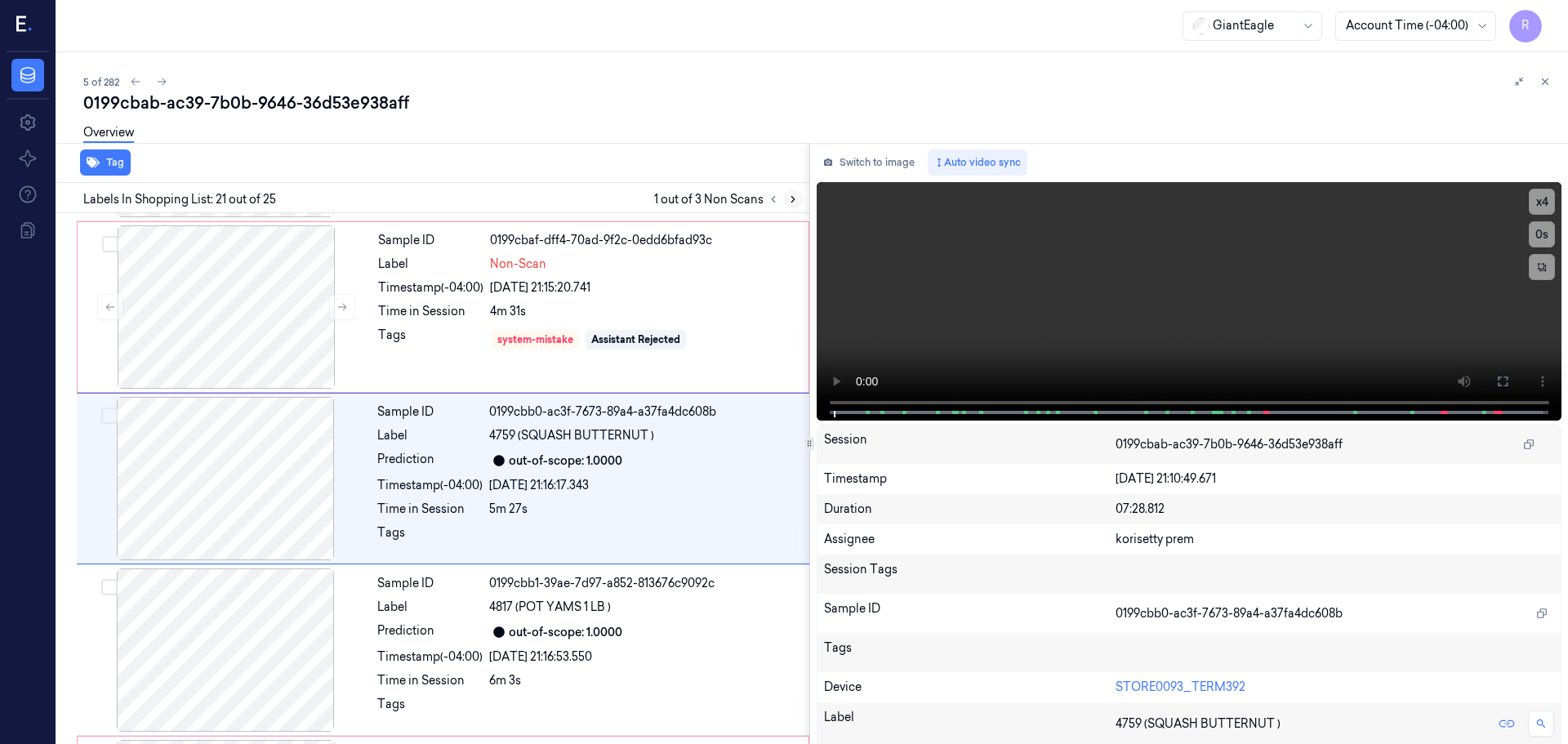
click at [788, 203] on icon at bounding box center [793, 199] width 12 height 12
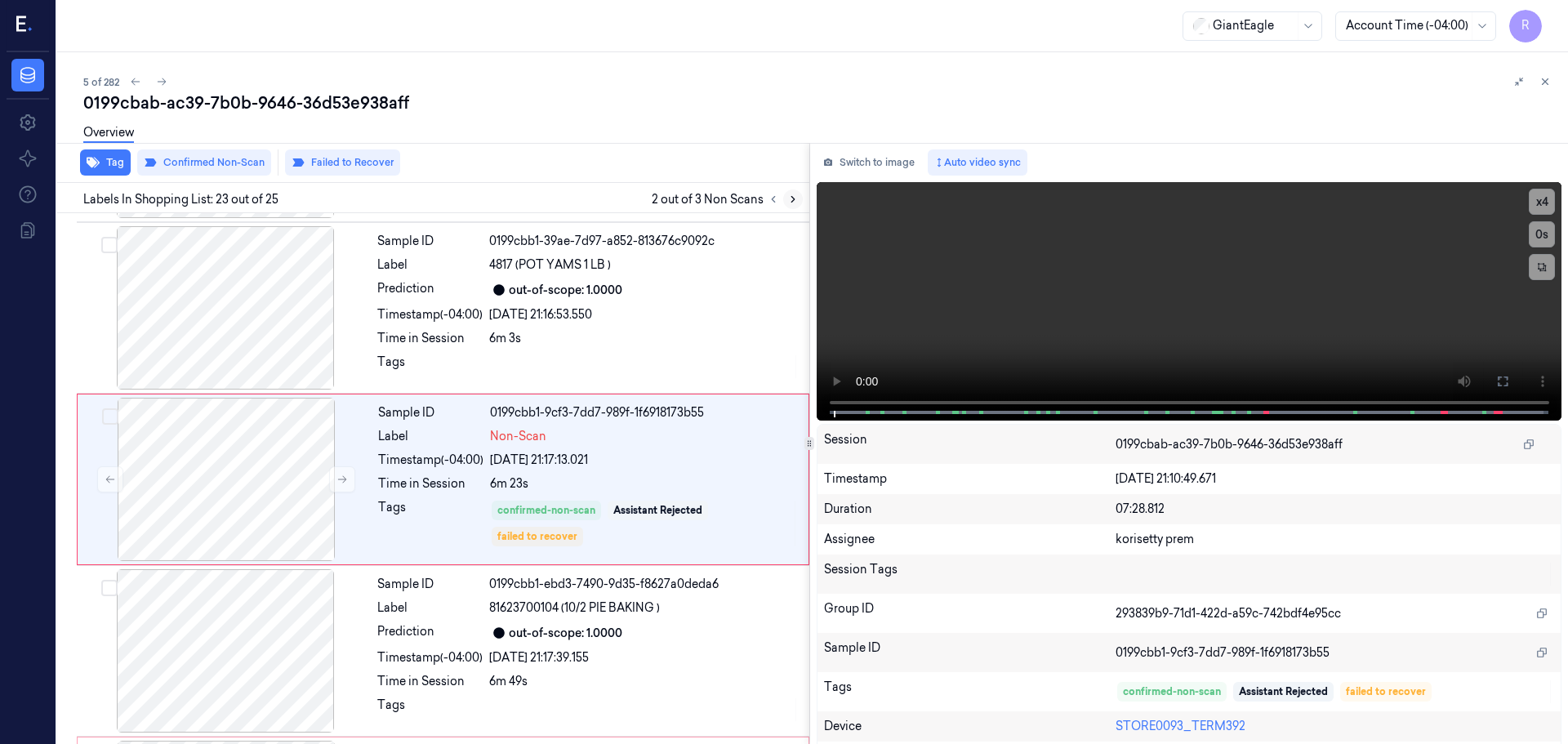
scroll to position [3594, 0]
click at [323, 476] on div at bounding box center [226, 479] width 291 height 164
click at [333, 474] on button at bounding box center [342, 479] width 26 height 26
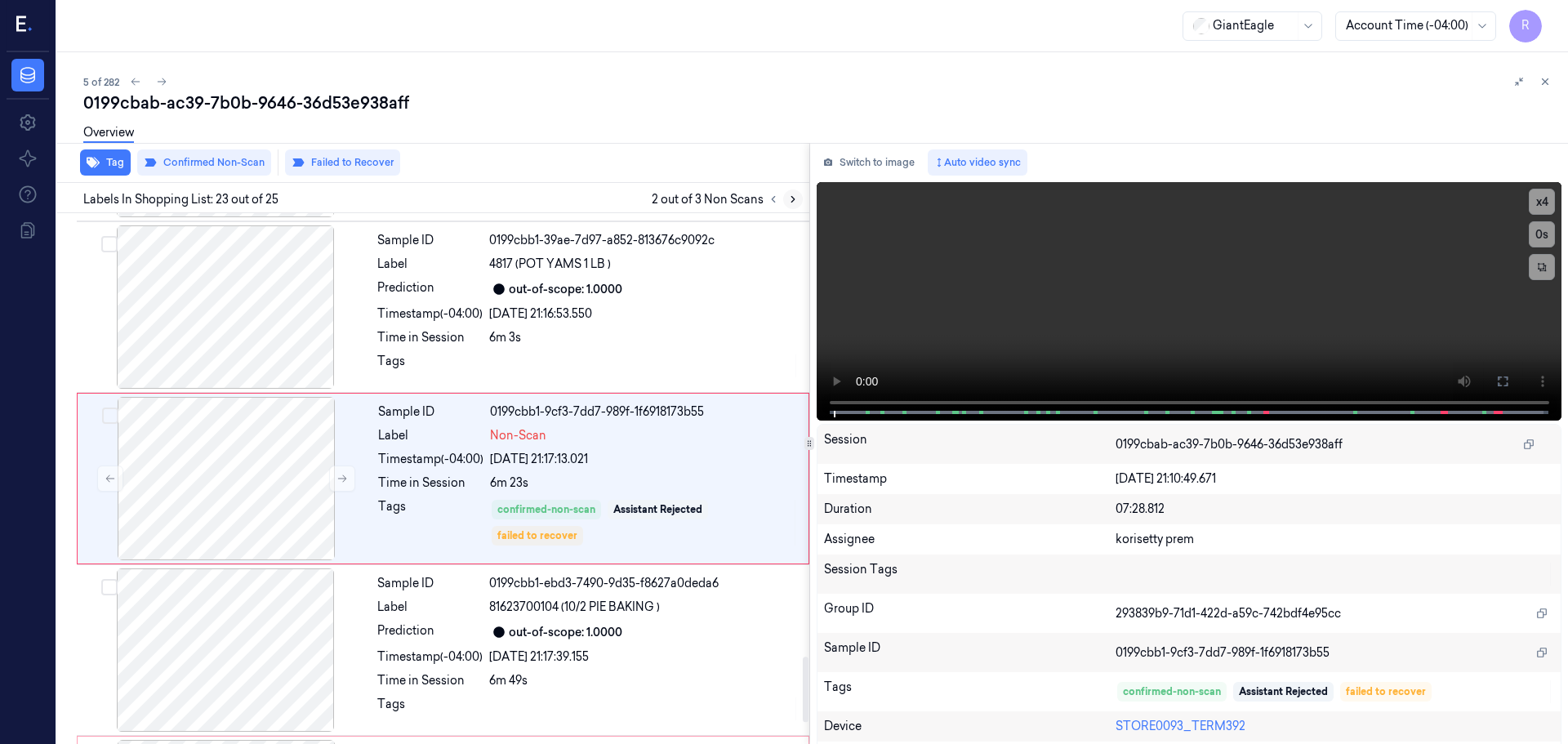
click at [797, 198] on button at bounding box center [793, 200] width 20 height 20
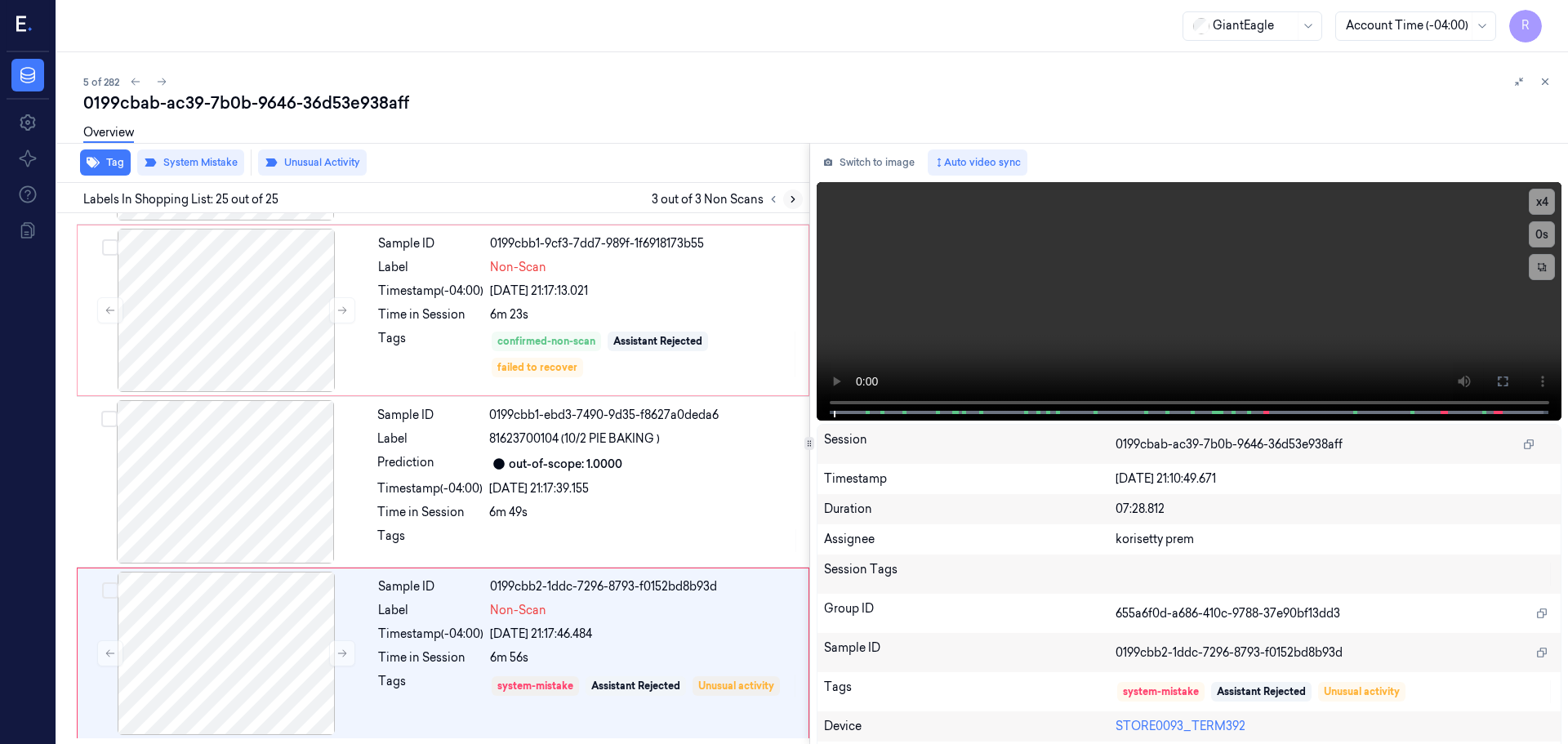
scroll to position [3763, 0]
click at [325, 651] on div at bounding box center [226, 653] width 291 height 164
click at [332, 652] on button at bounding box center [342, 652] width 26 height 26
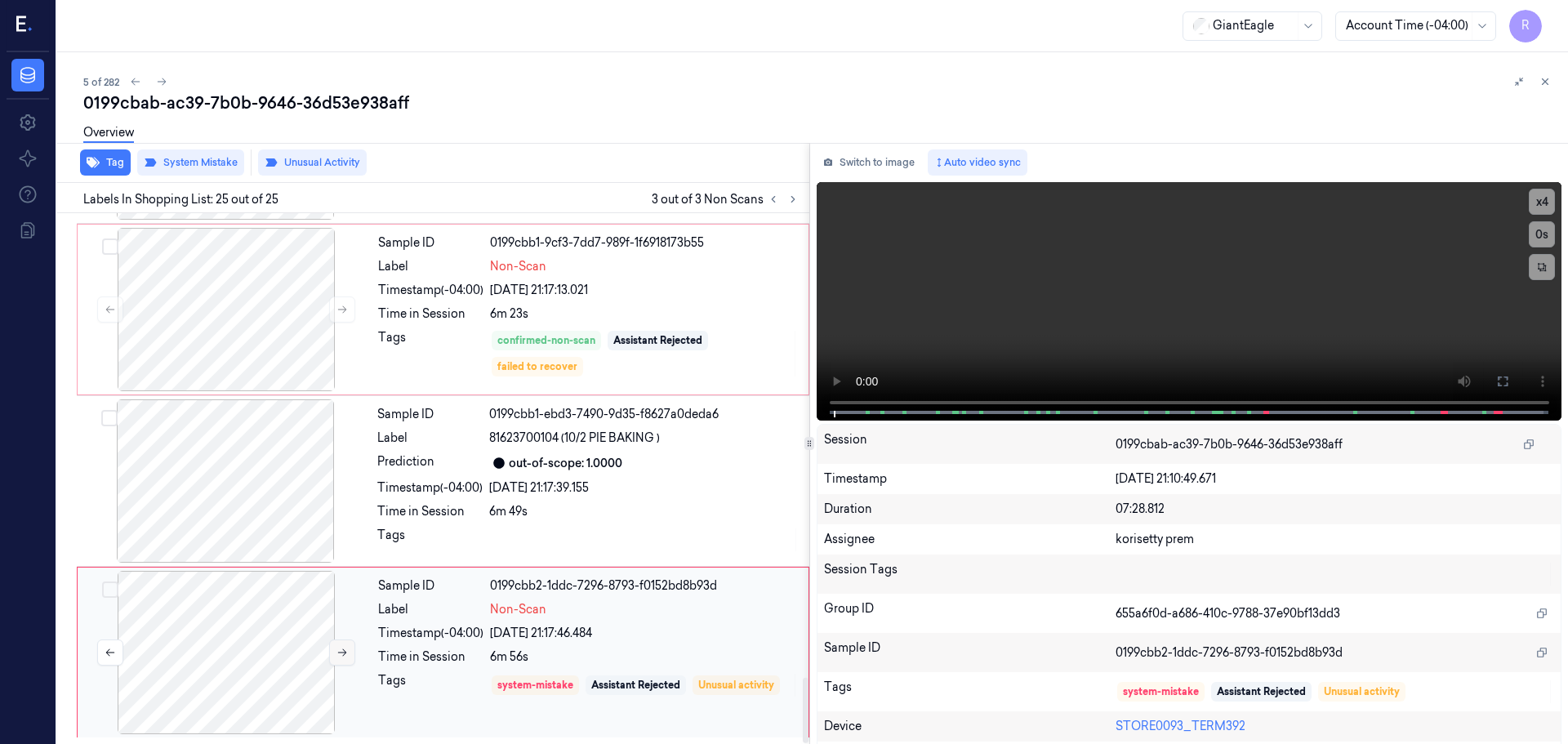
click at [332, 652] on button at bounding box center [342, 652] width 26 height 26
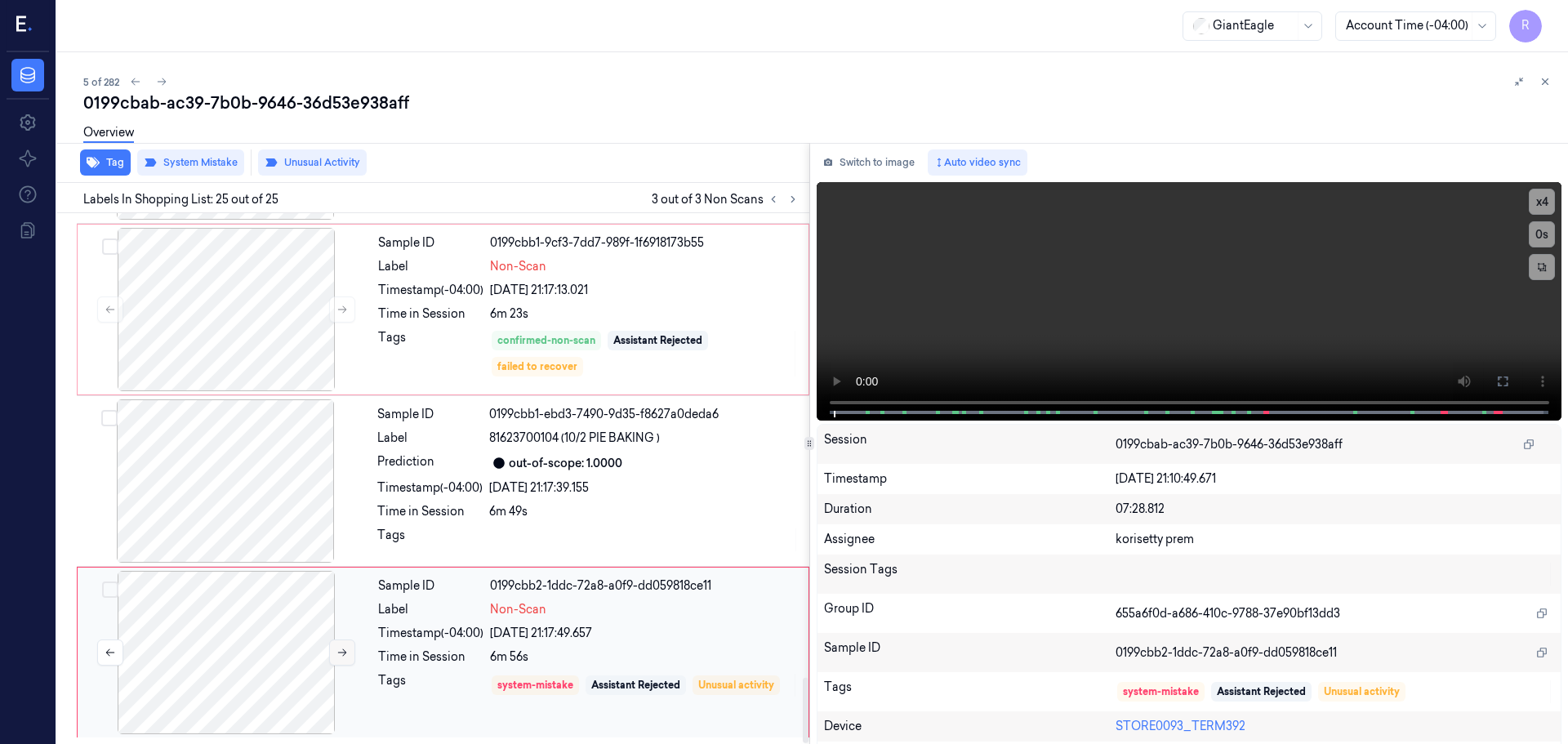
click at [332, 652] on button at bounding box center [342, 652] width 26 height 26
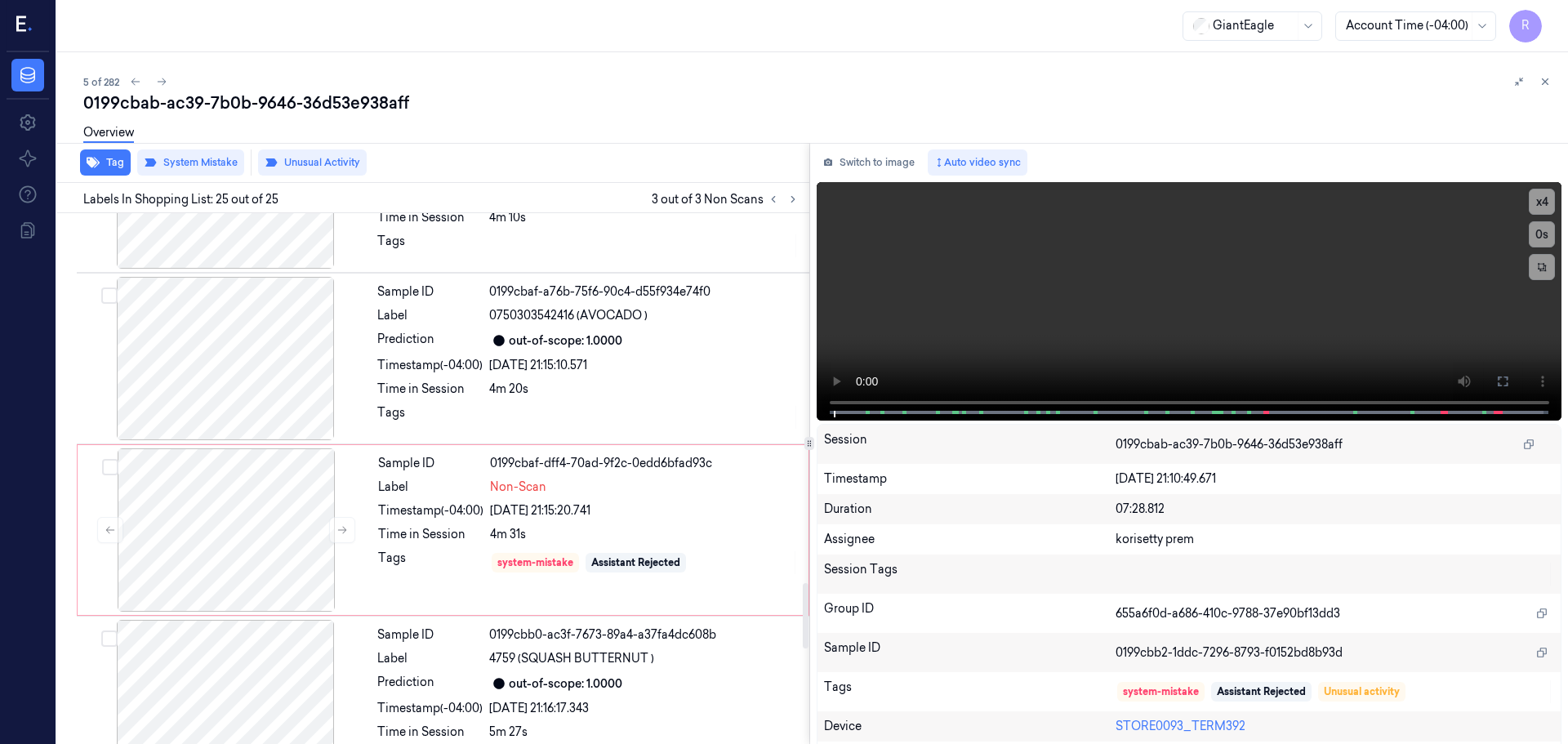
scroll to position [2945, 0]
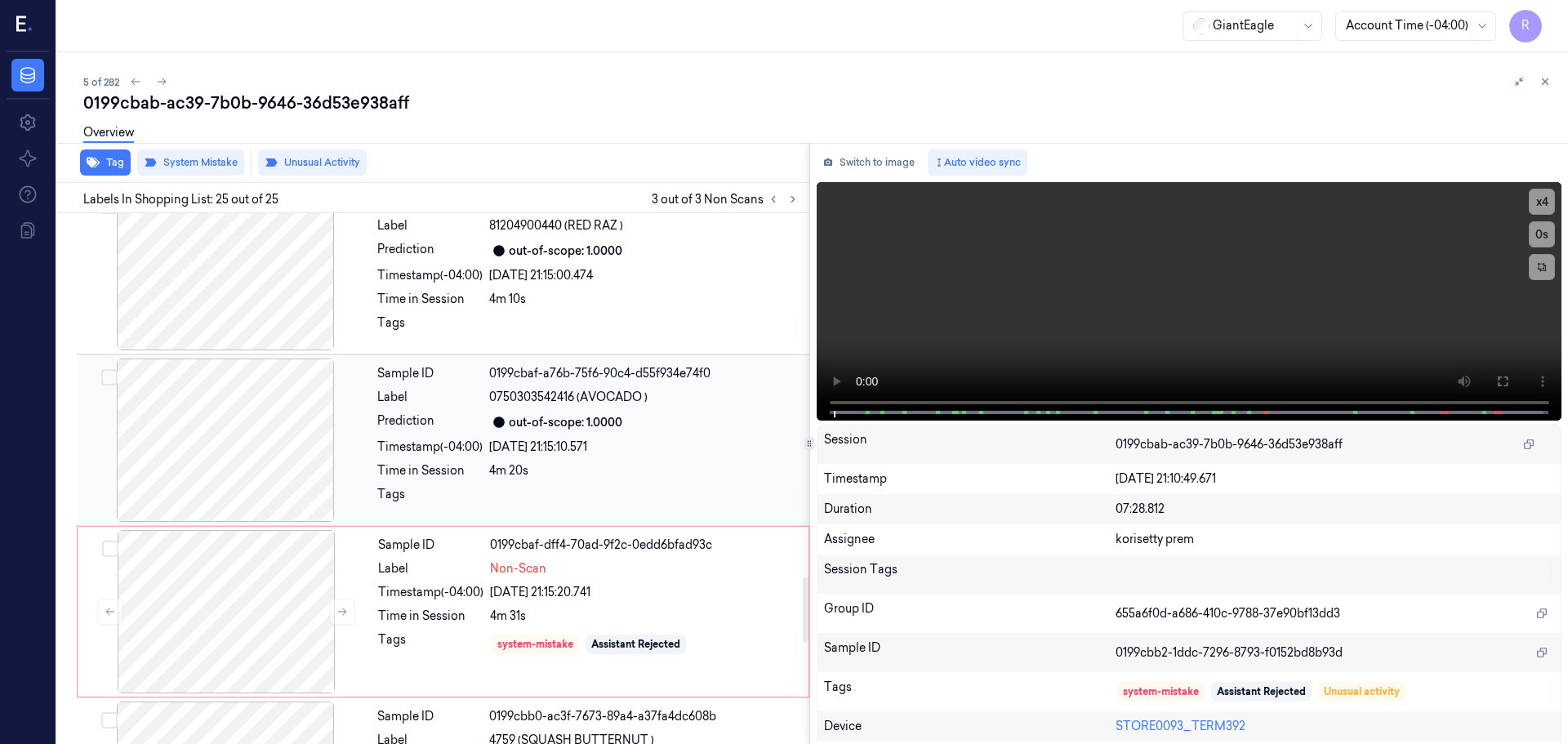
click at [248, 514] on div at bounding box center [225, 441] width 291 height 164
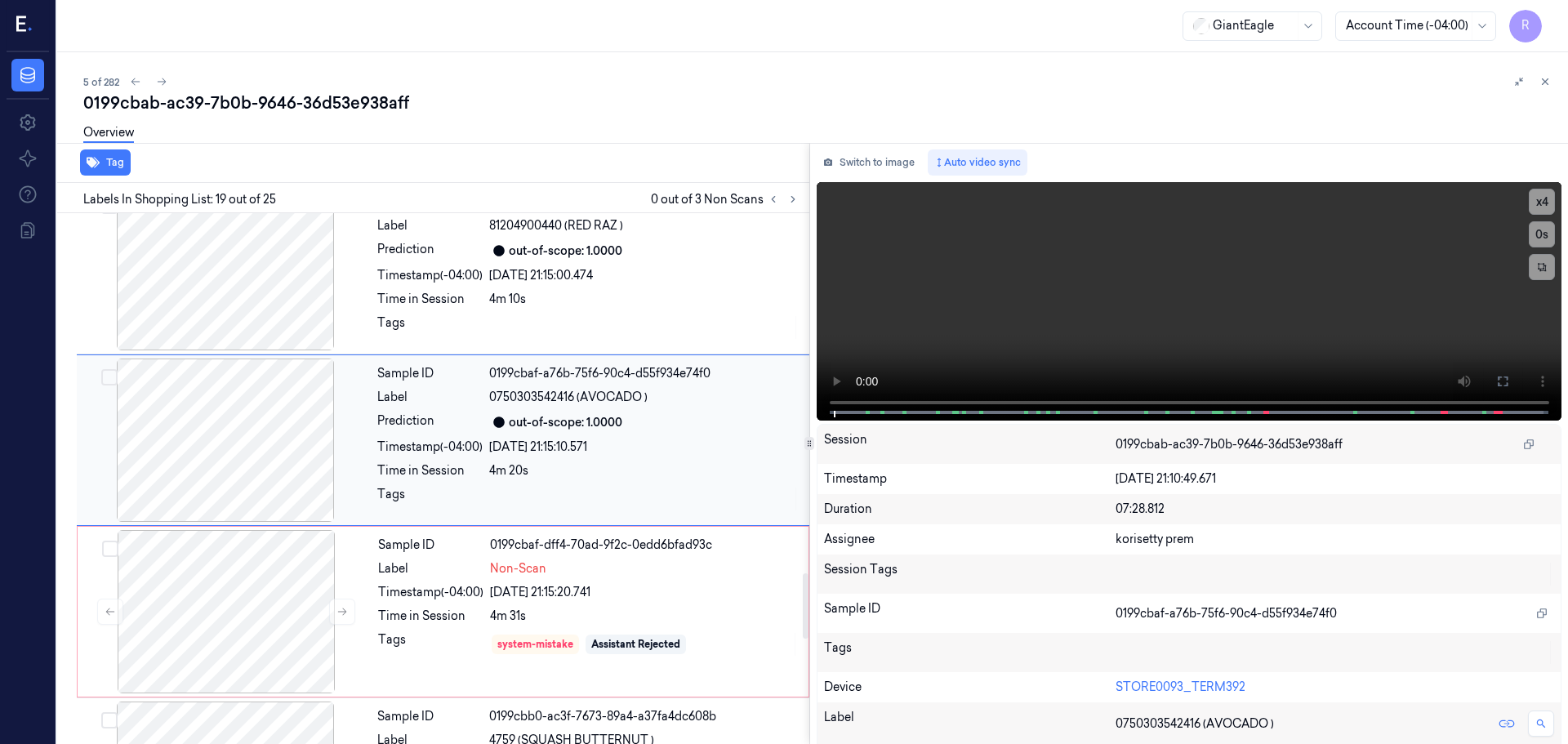
scroll to position [2907, 0]
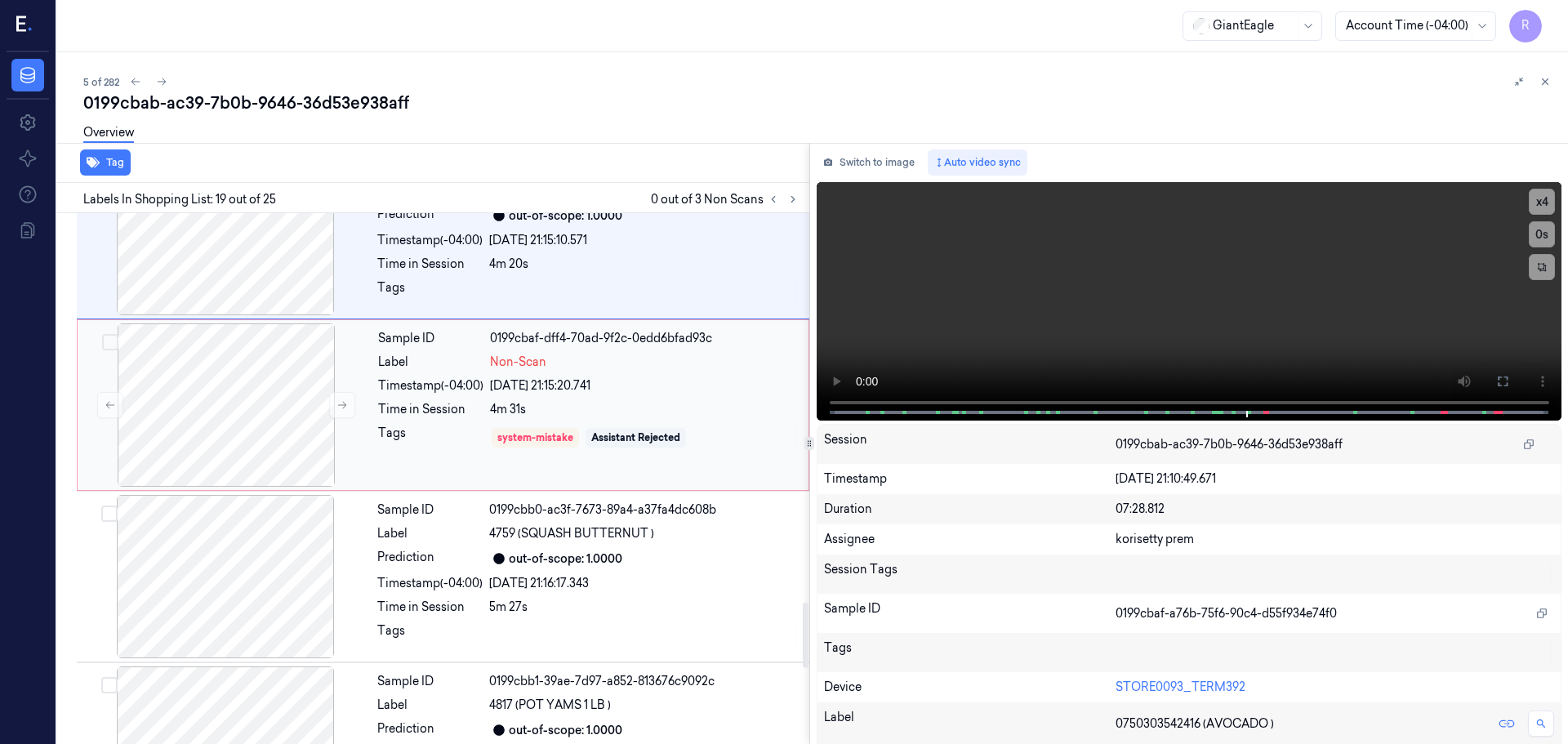
click at [486, 423] on div "Sample ID 0199cbaf-dff4-70ad-9f2c-0edd6bfad93c Label Non-Scan Timestamp (-04:00…" at bounding box center [588, 405] width 433 height 164
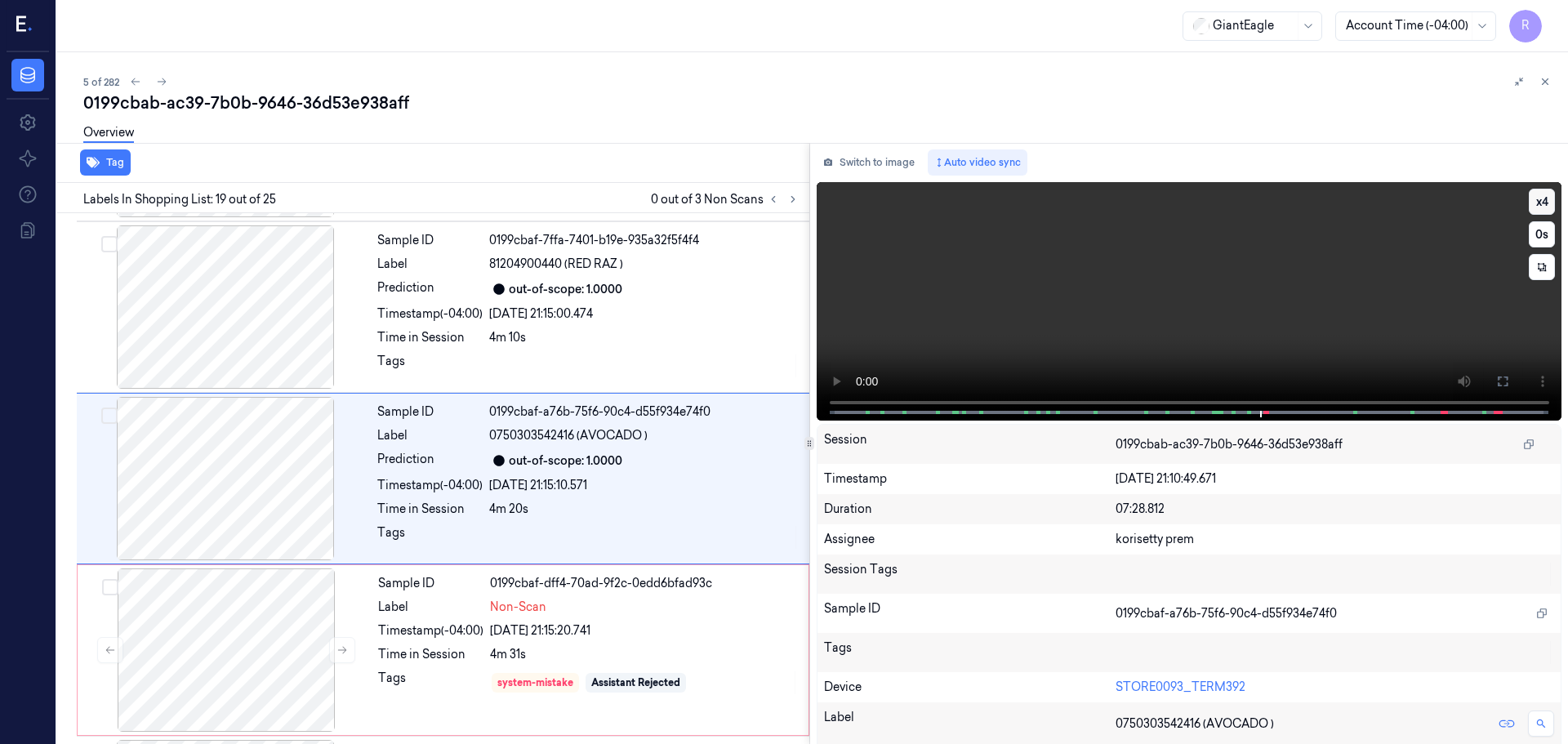
click at [1529, 207] on button "x 4" at bounding box center [1542, 202] width 26 height 26
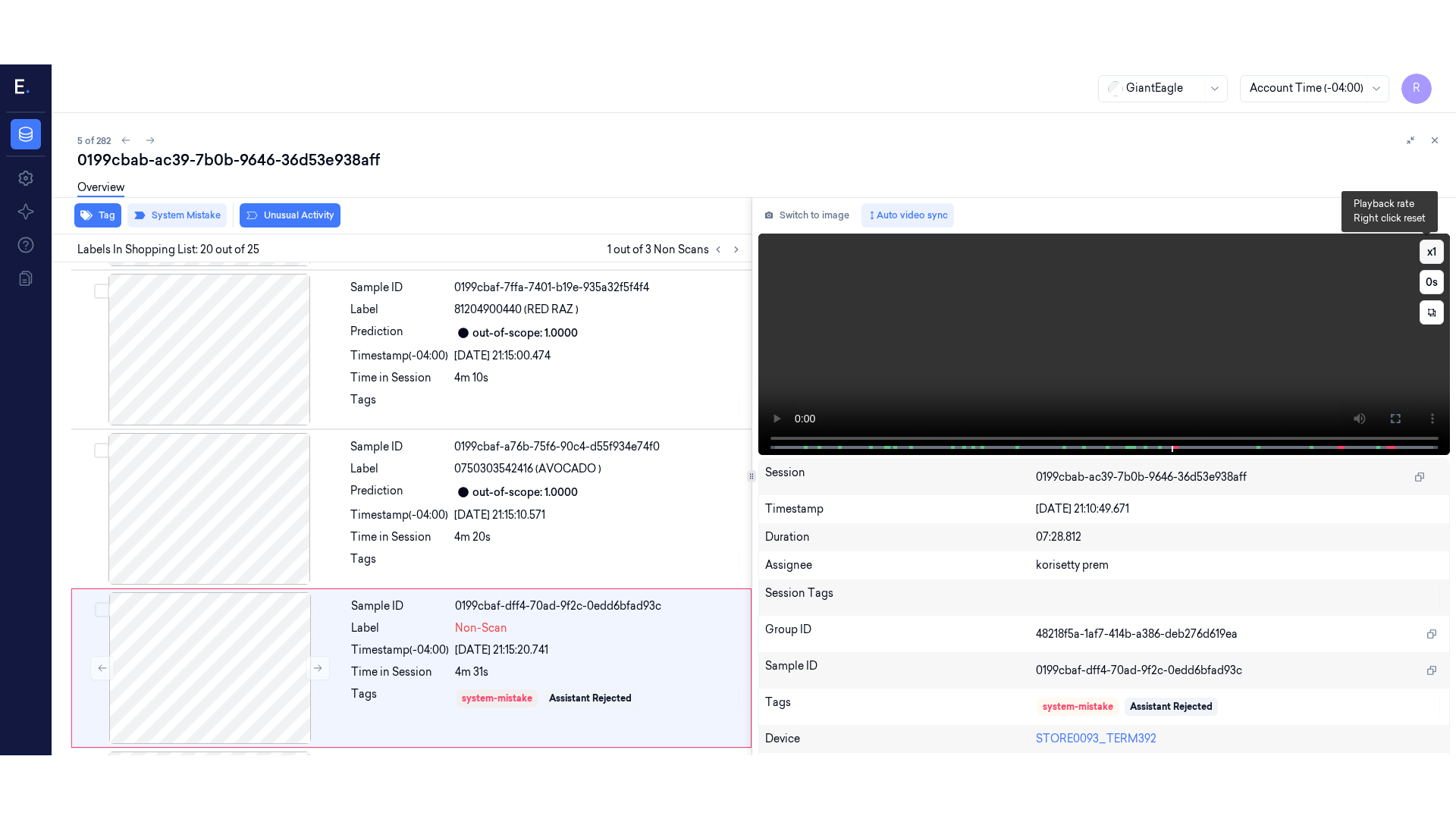
scroll to position [2858, 0]
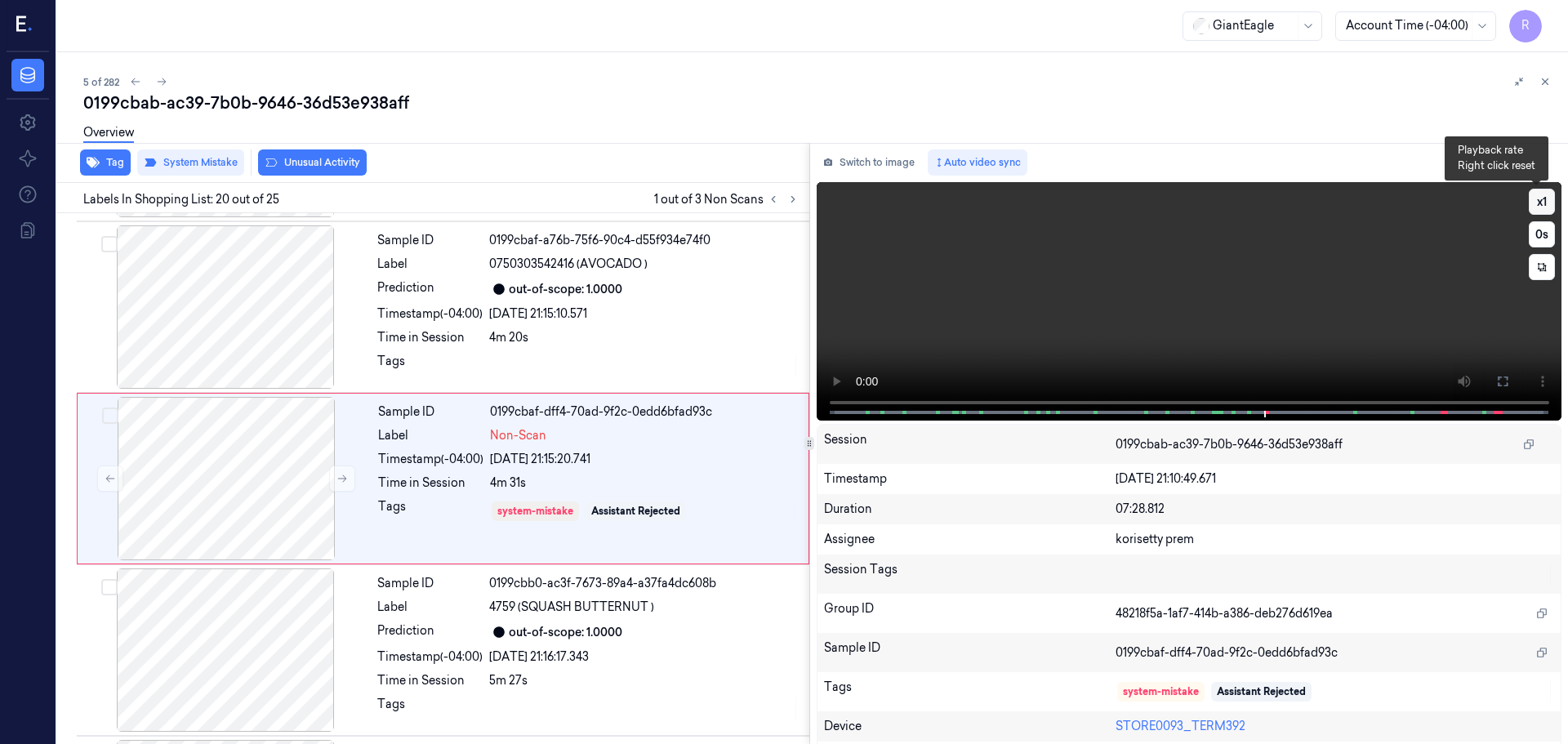
click at [1529, 207] on button "x 1" at bounding box center [1542, 202] width 26 height 26
click at [1494, 372] on button at bounding box center [1503, 382] width 26 height 26
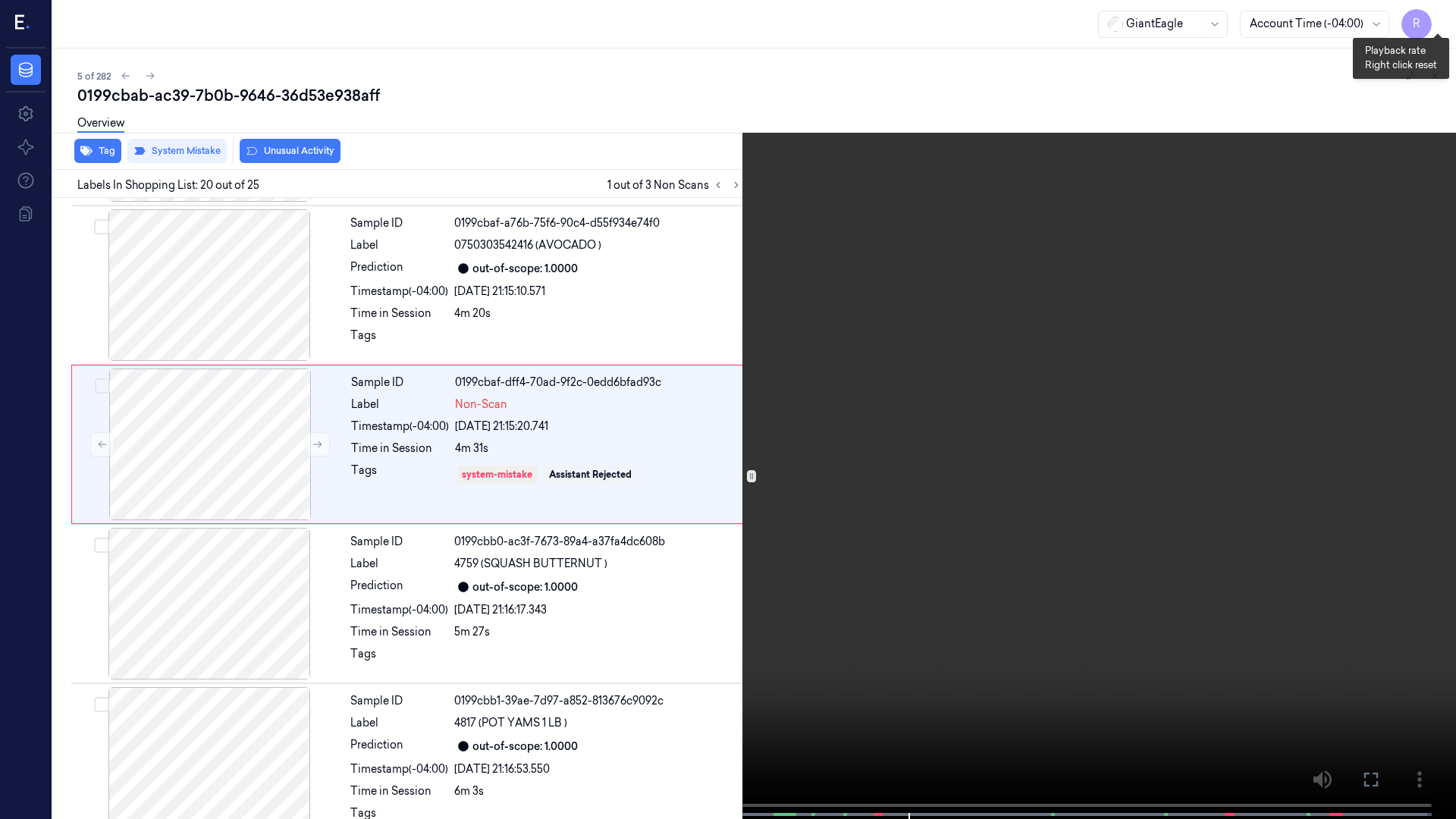
click at [1428, 12] on button "x 2" at bounding box center [1437, 18] width 24 height 24
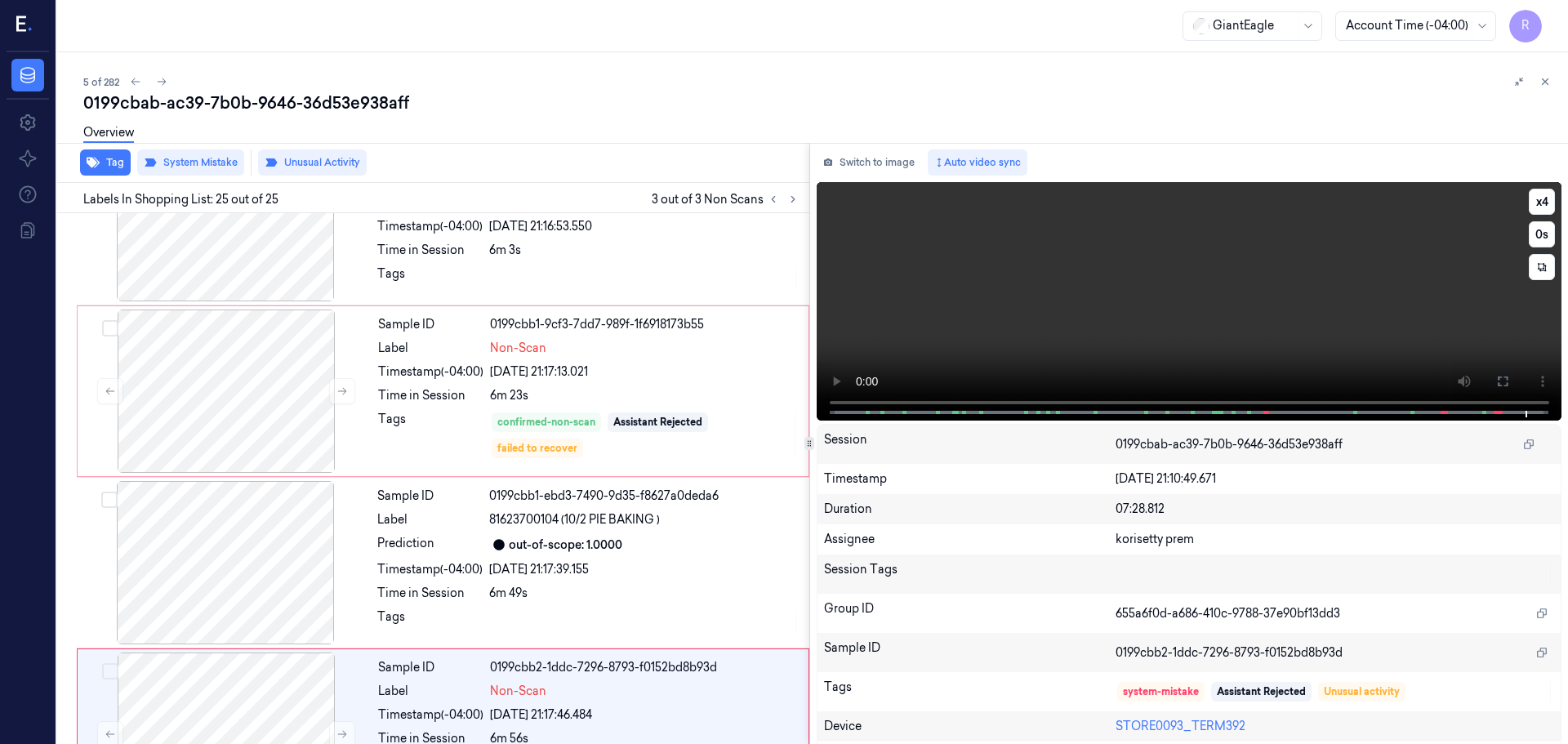
scroll to position [3763, 0]
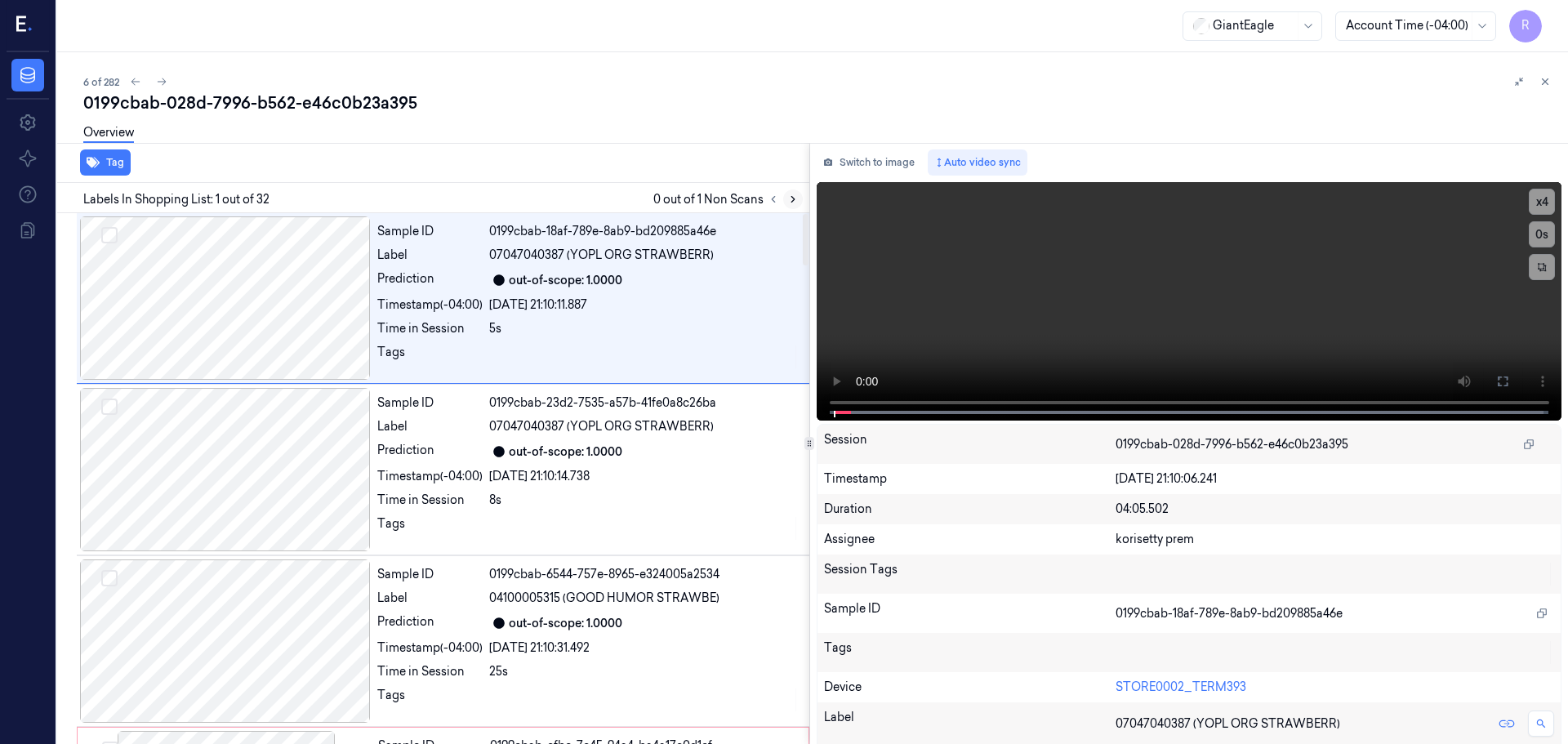
click at [790, 203] on icon at bounding box center [793, 199] width 12 height 12
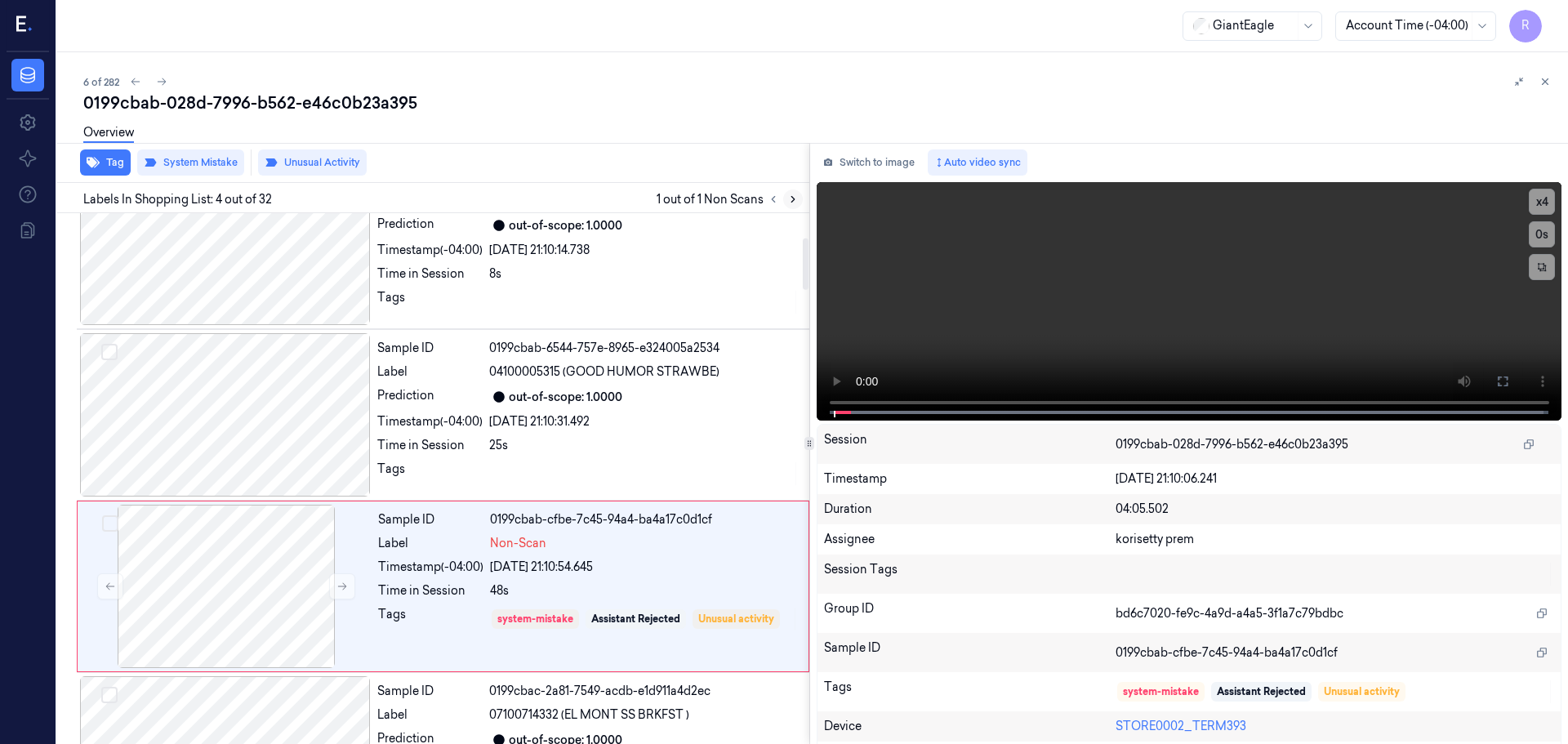
scroll to position [334, 0]
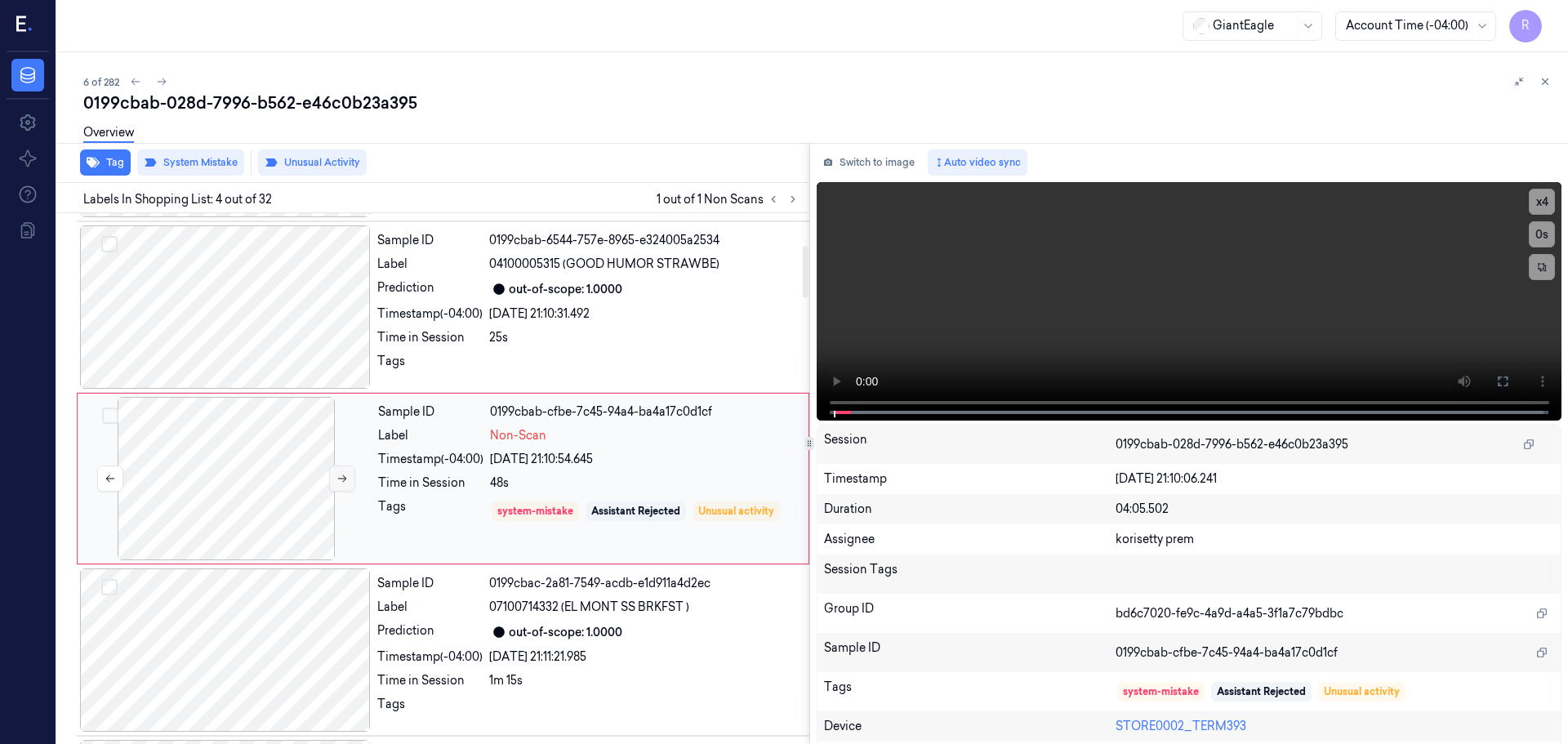
click at [336, 477] on button at bounding box center [342, 479] width 26 height 26
click at [336, 477] on icon at bounding box center [342, 479] width 12 height 12
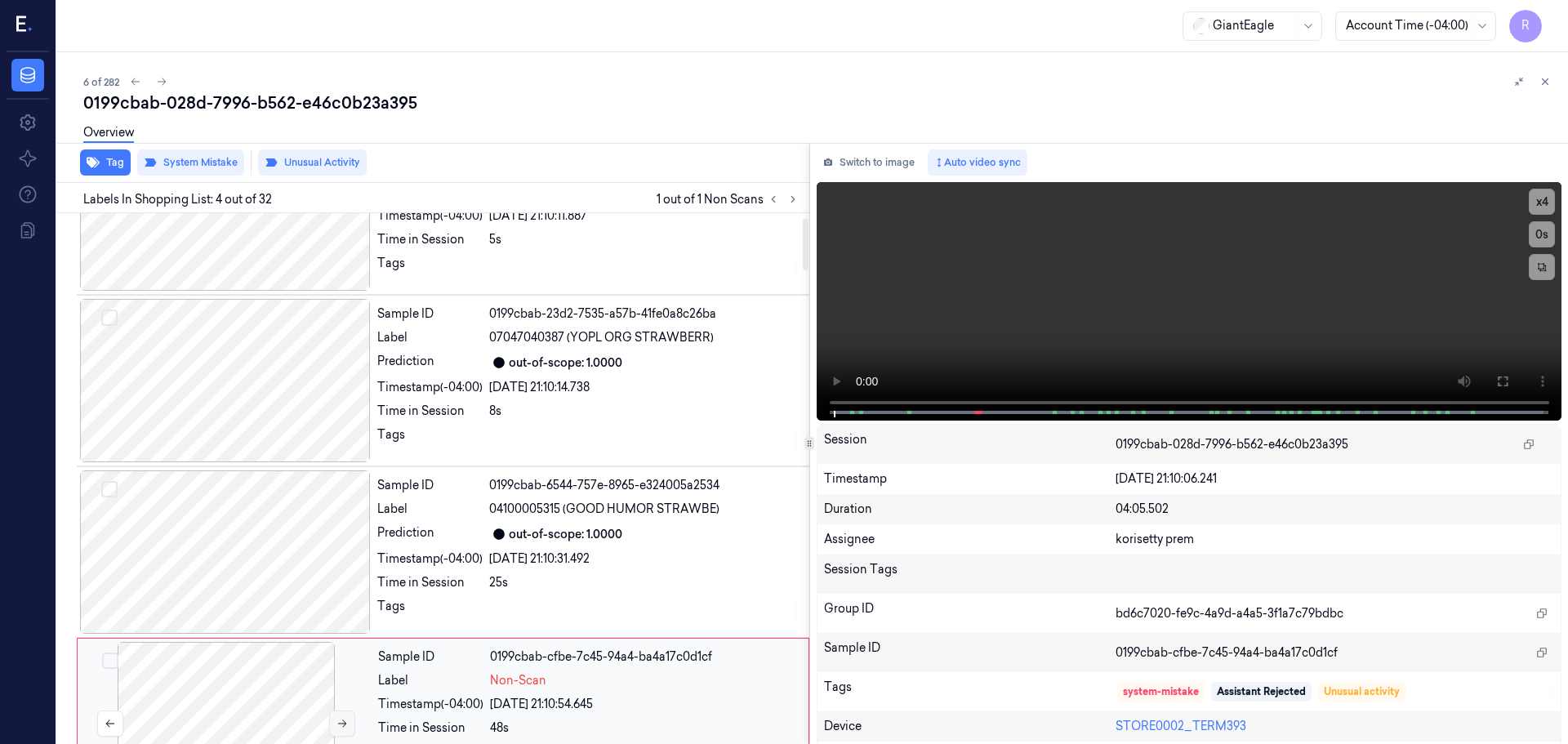
scroll to position [0, 0]
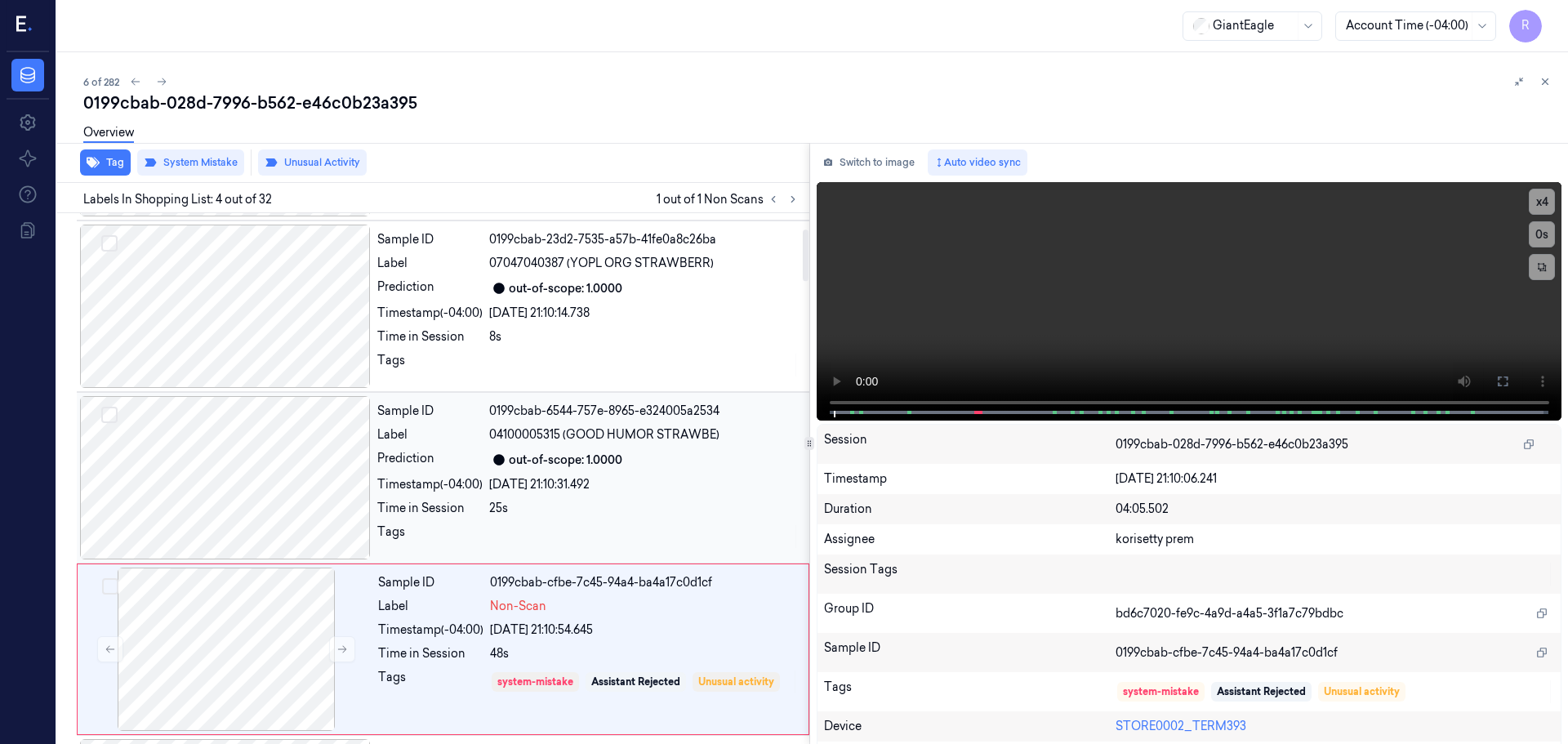
click at [283, 485] on div at bounding box center [225, 478] width 291 height 164
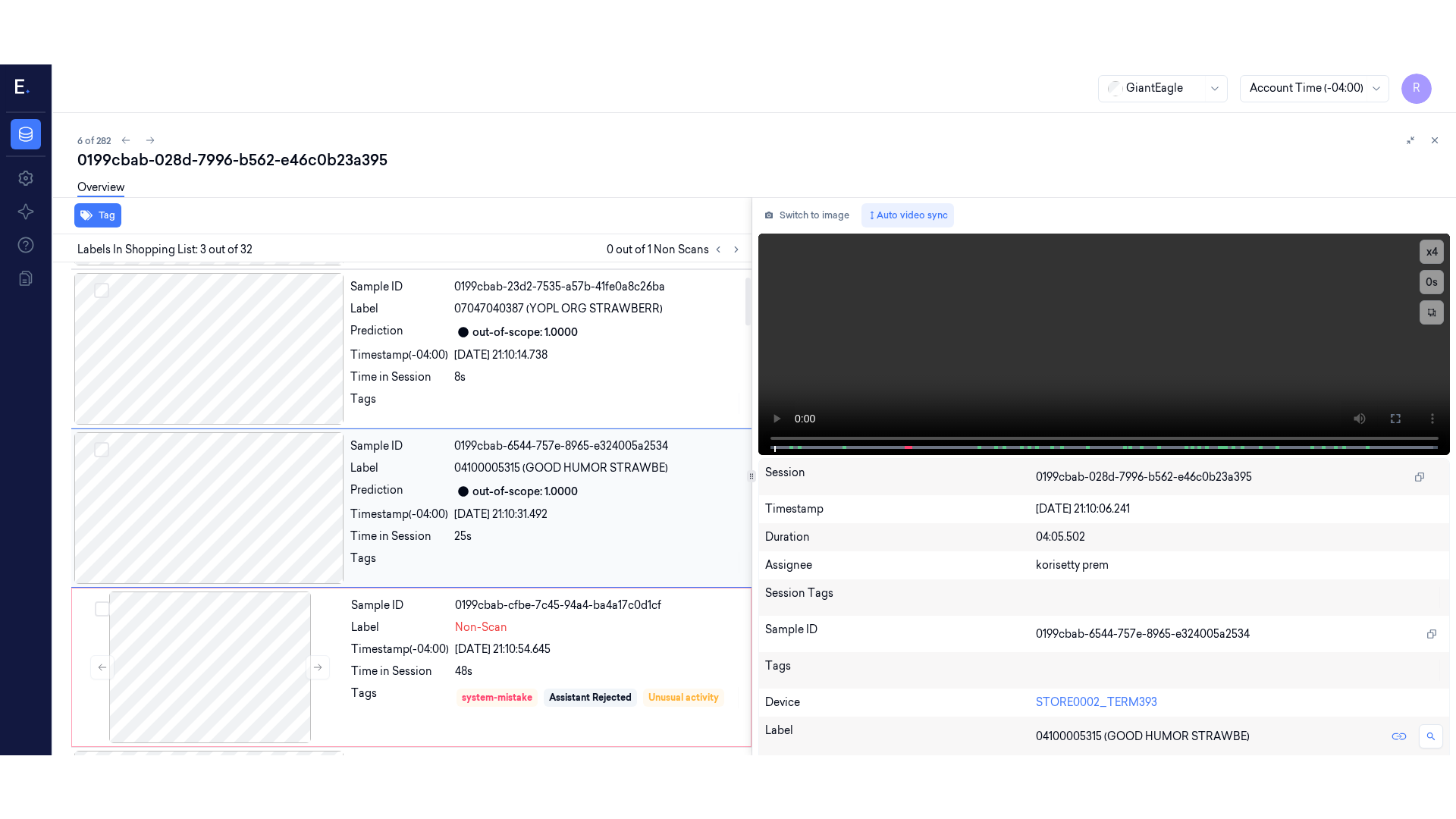
scroll to position [151, 0]
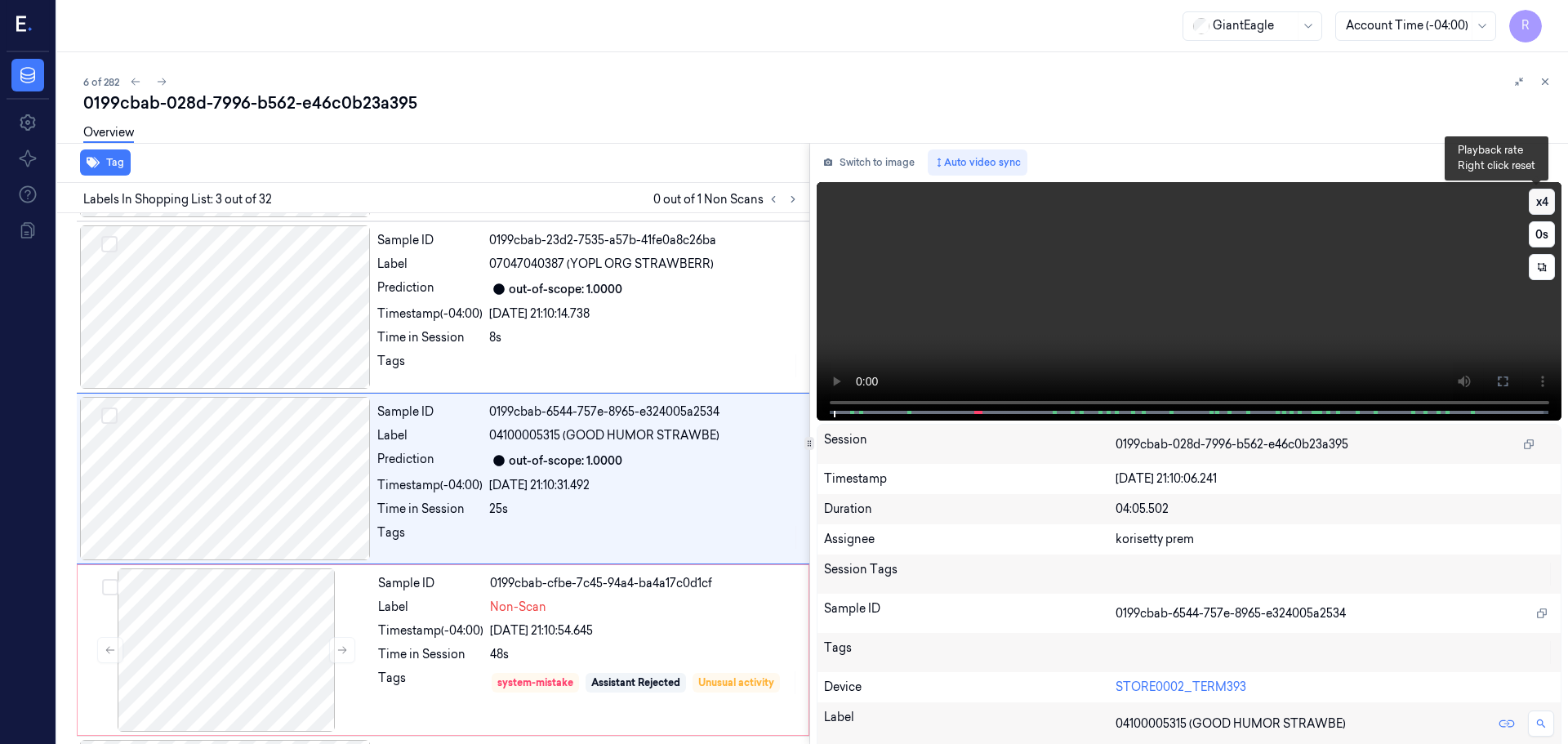
click at [1546, 203] on button "x 4" at bounding box center [1542, 202] width 26 height 26
click at [1505, 387] on button at bounding box center [1503, 382] width 26 height 26
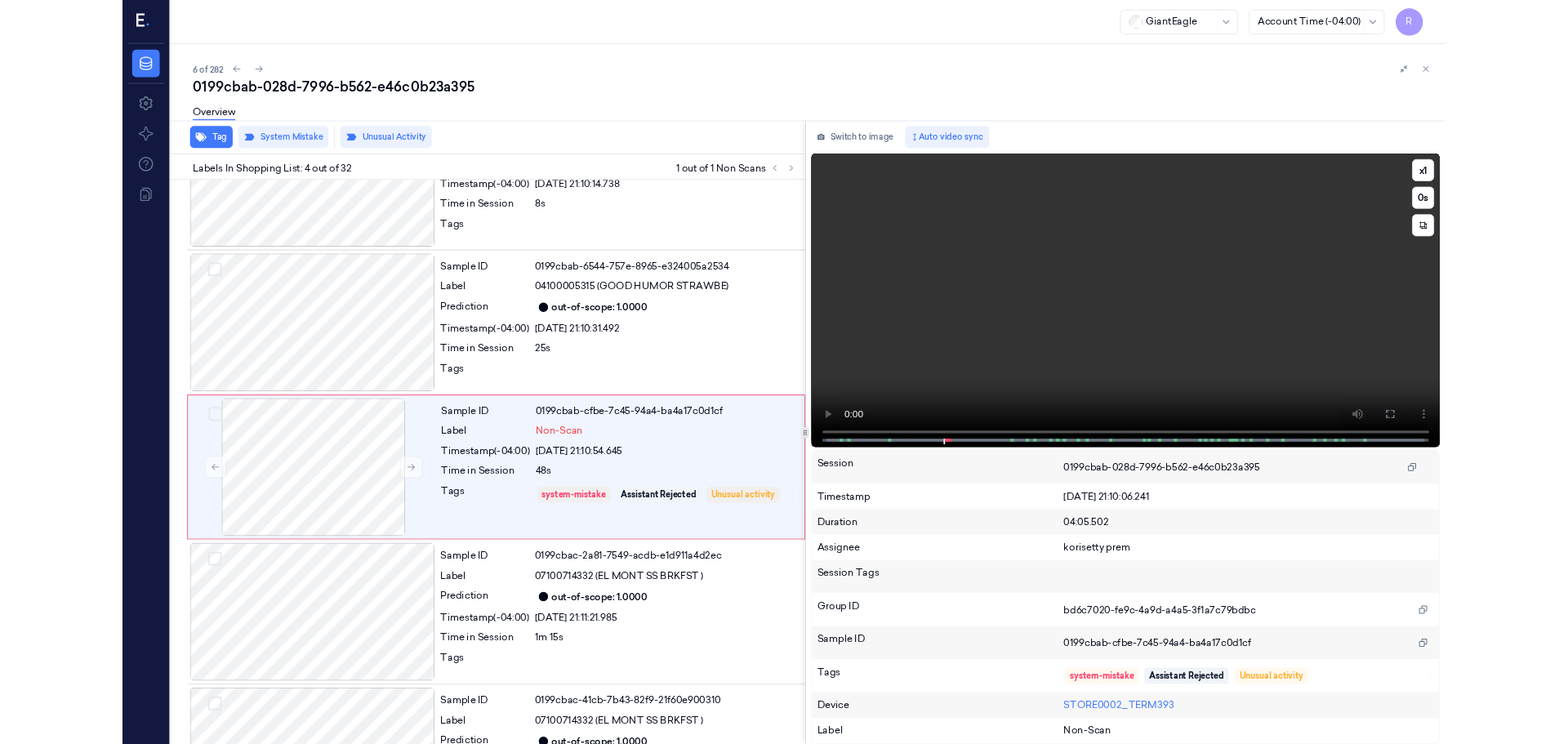
scroll to position [265, 0]
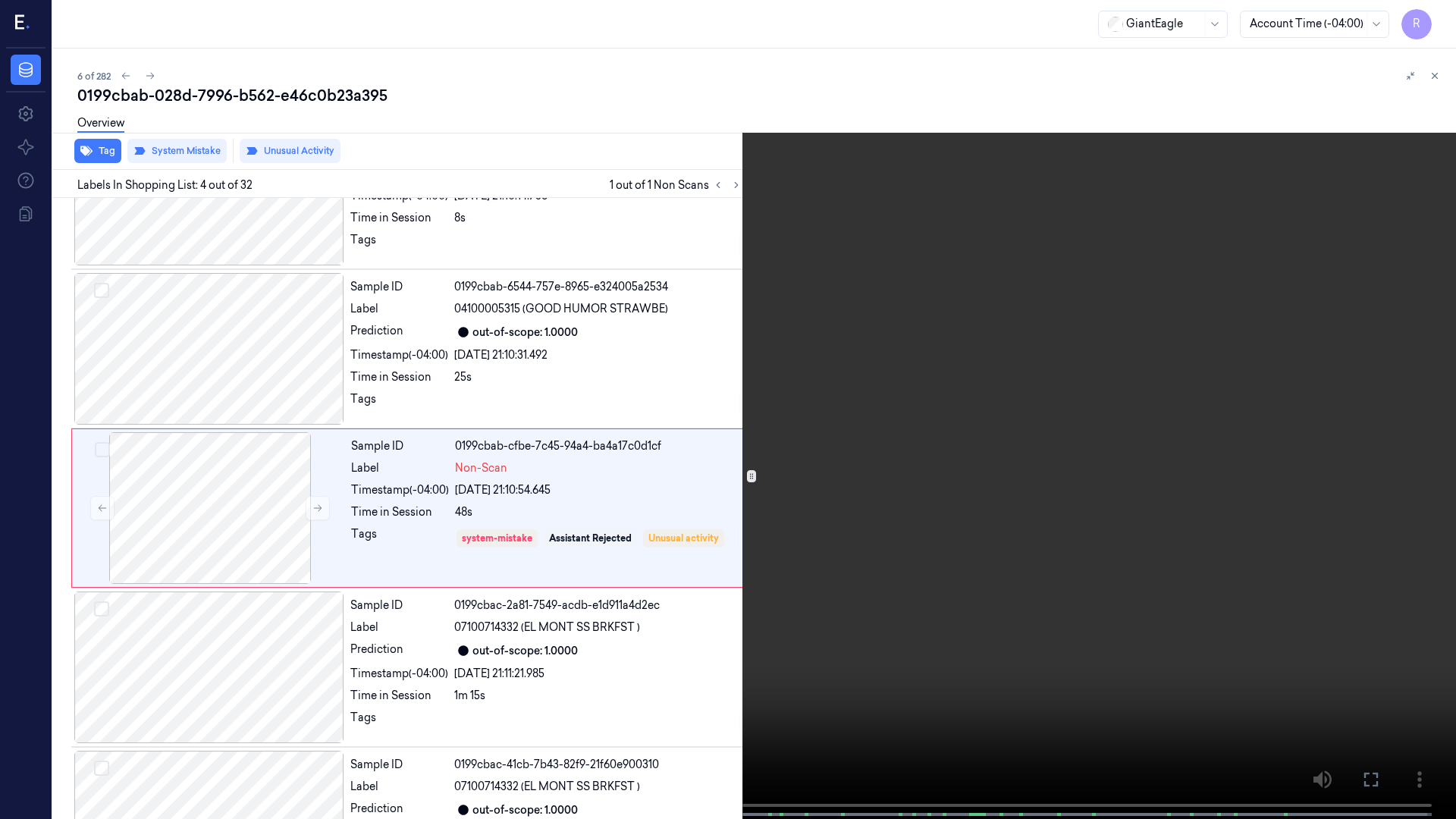
click at [290, 690] on div "x 1 0 s Non-Scan" at bounding box center [728, 409] width 1456 height 819
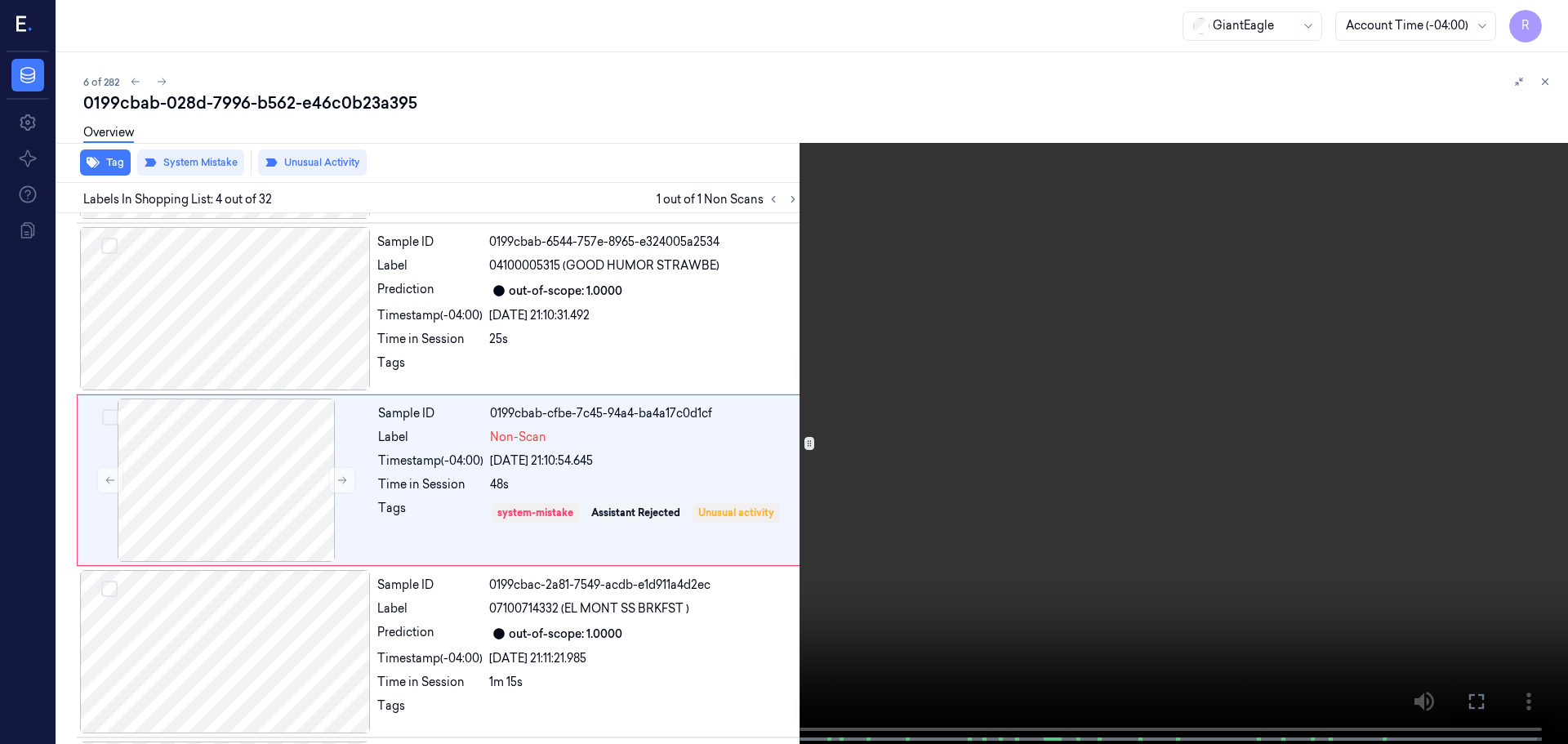
scroll to position [334, 0]
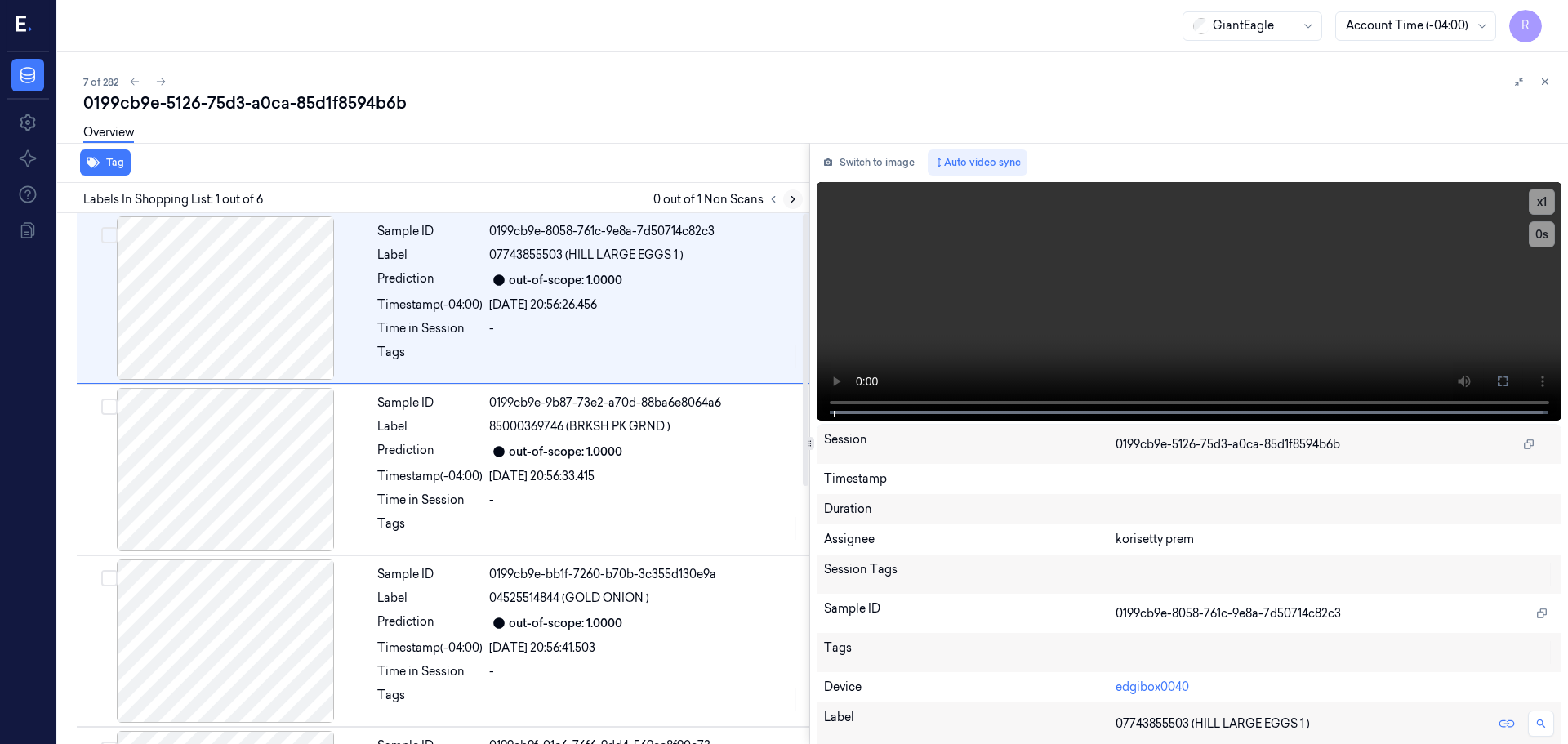
click at [788, 195] on icon at bounding box center [793, 199] width 12 height 12
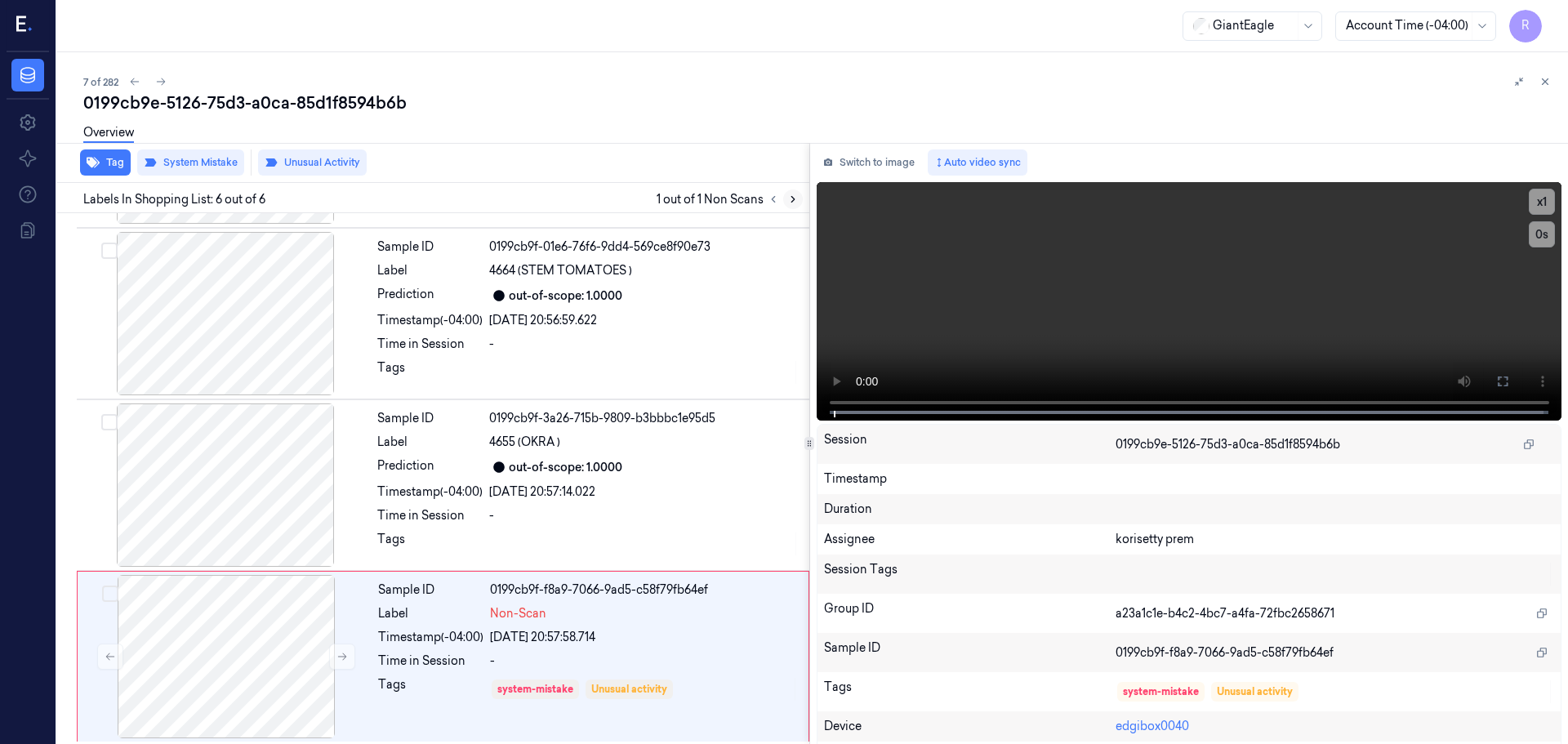
scroll to position [503, 0]
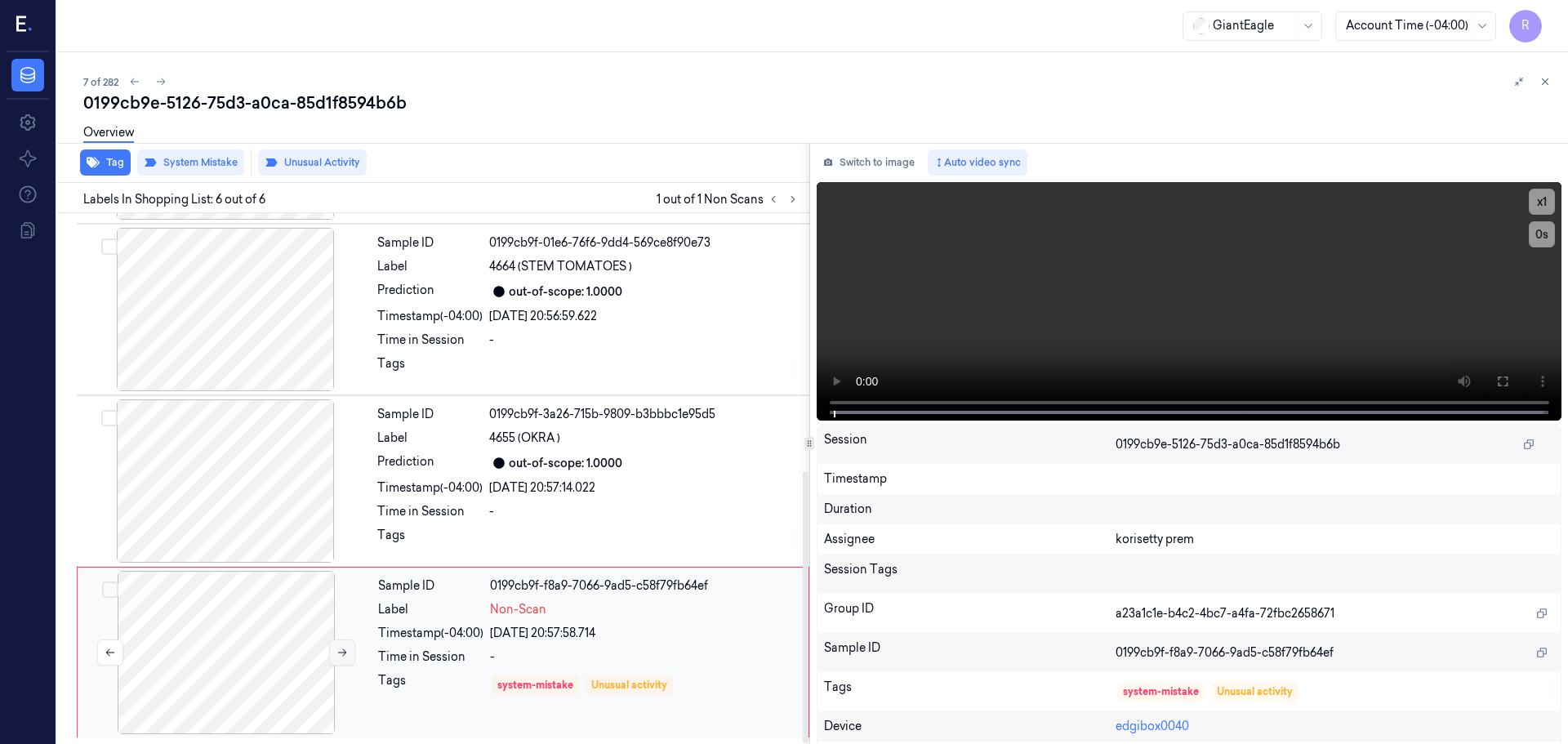
click at [336, 656] on icon at bounding box center [342, 652] width 12 height 12
click at [337, 656] on icon at bounding box center [342, 652] width 12 height 12
click at [338, 655] on icon at bounding box center [342, 652] width 12 height 12
click at [342, 652] on icon at bounding box center [342, 652] width 12 height 12
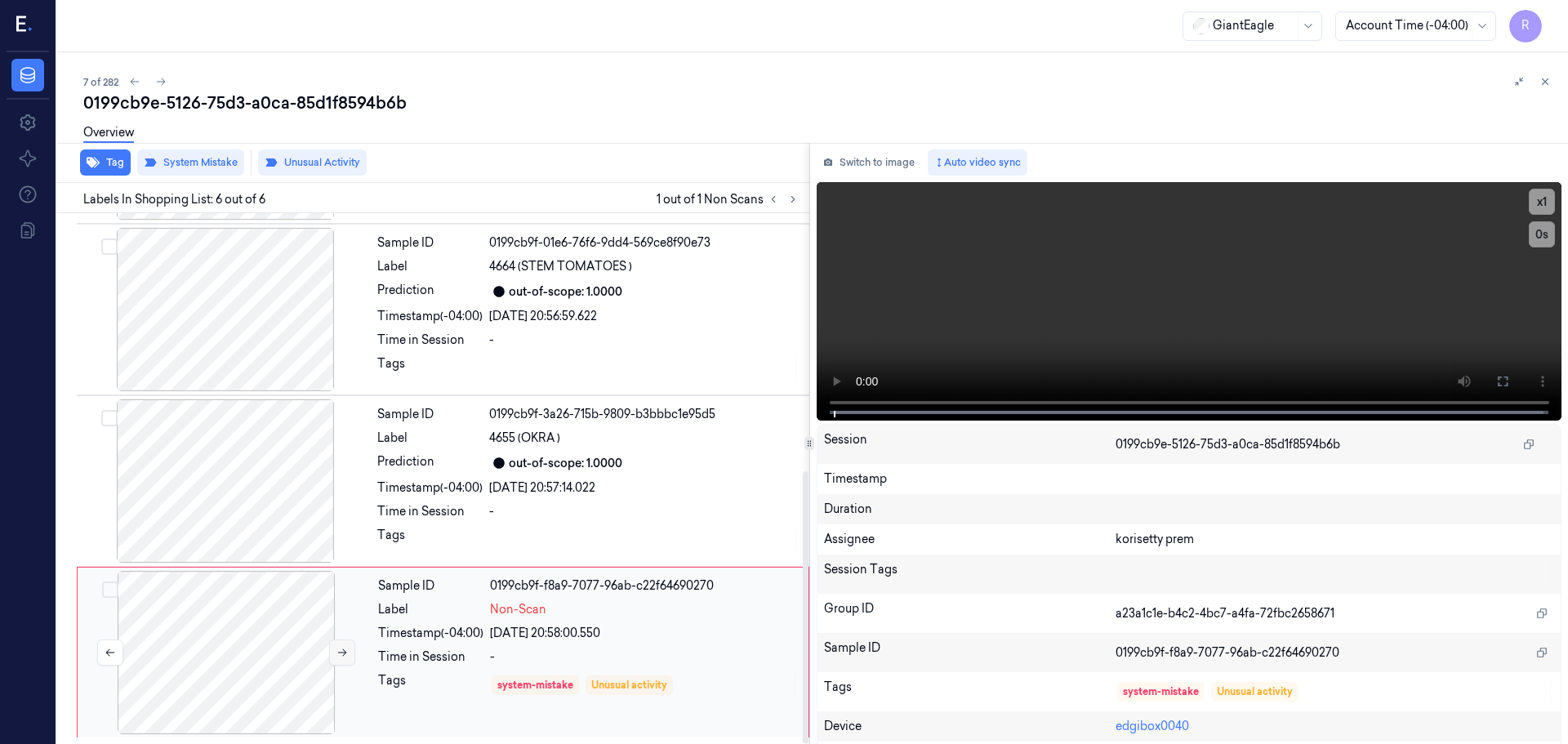
click at [342, 652] on icon at bounding box center [342, 652] width 12 height 12
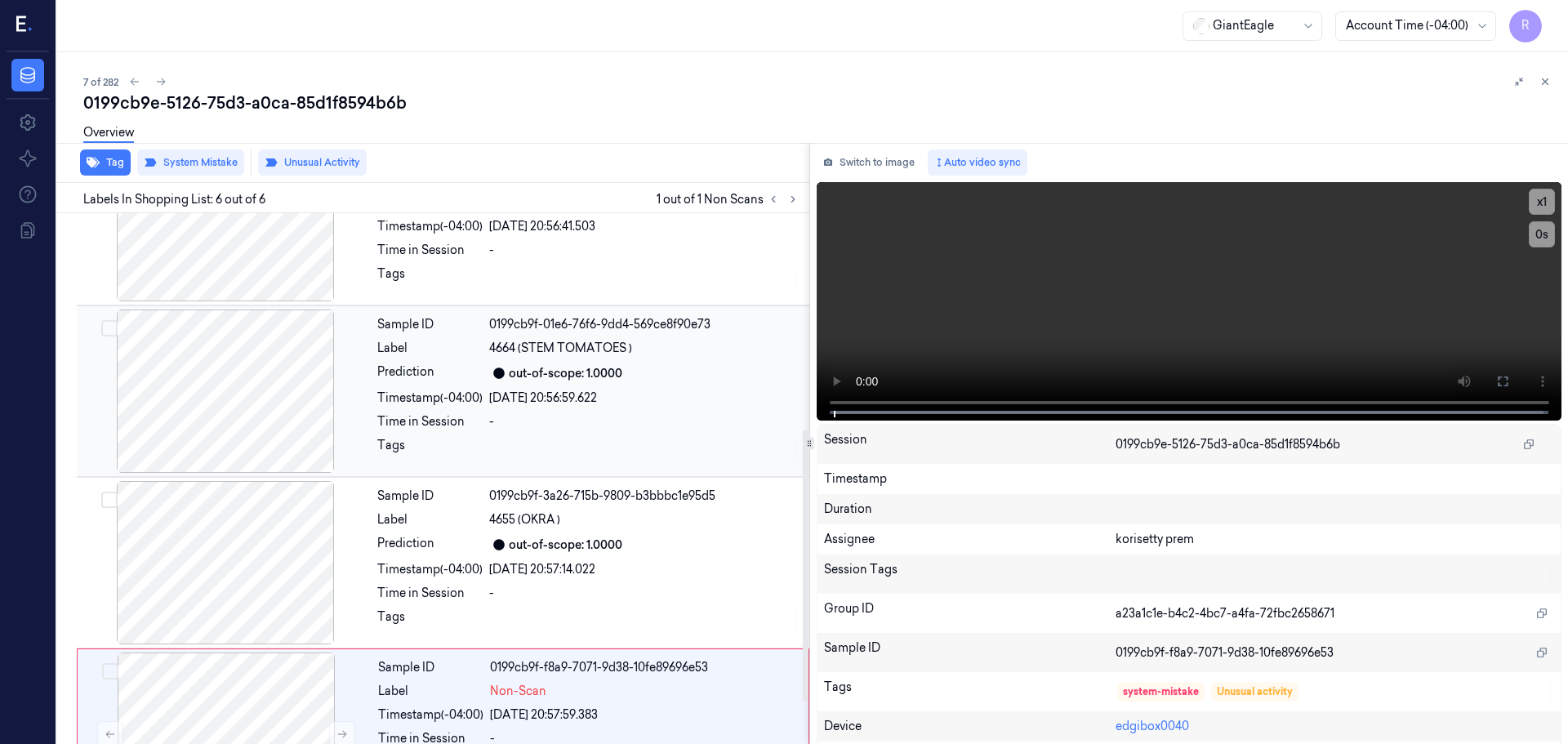
click at [300, 450] on div at bounding box center [225, 392] width 291 height 164
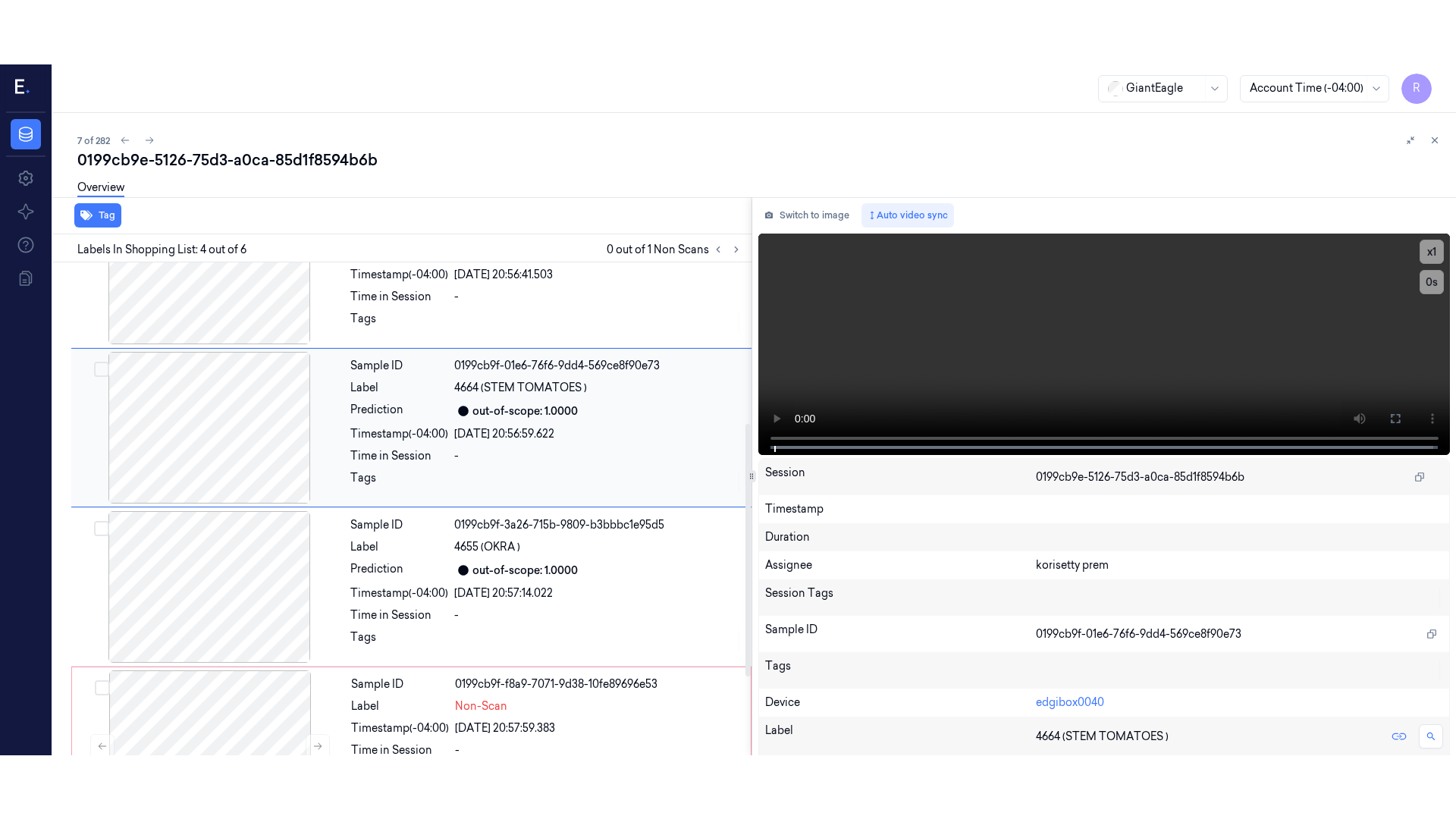
scroll to position [310, 0]
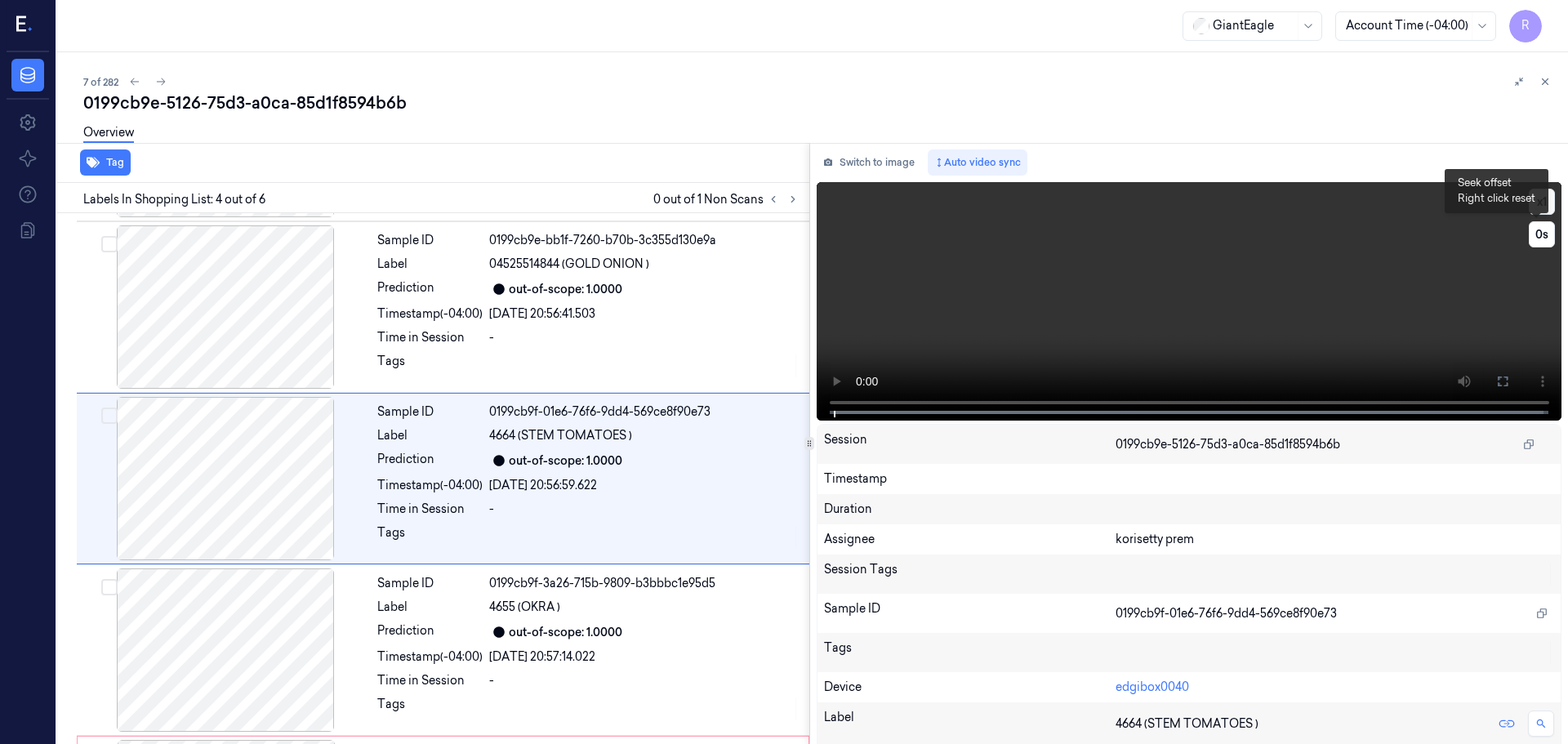
click at [1535, 200] on button "x 1" at bounding box center [1542, 202] width 26 height 26
click at [1535, 200] on button "x 2" at bounding box center [1542, 202] width 26 height 26
click at [1503, 382] on button at bounding box center [1503, 382] width 26 height 26
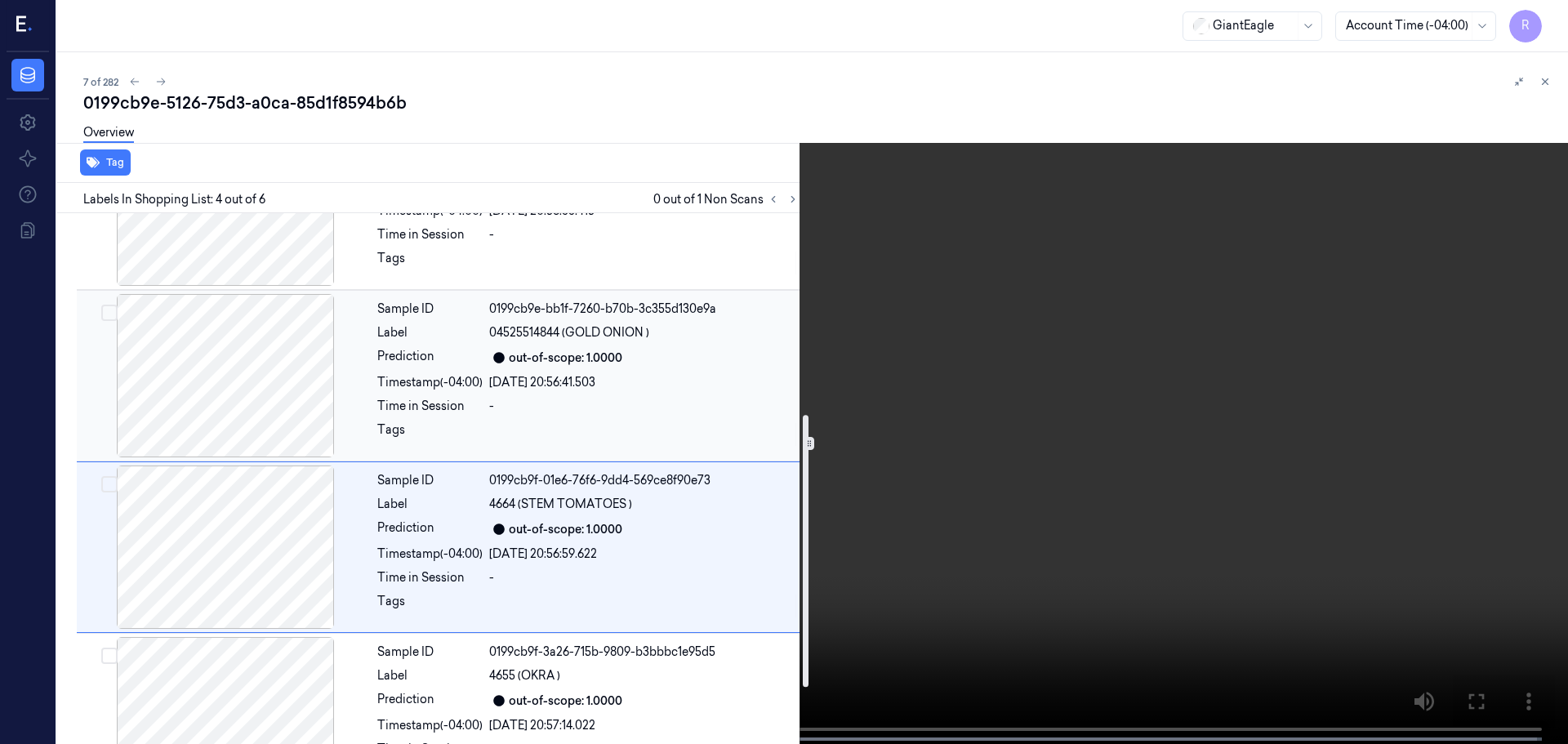
scroll to position [503, 0]
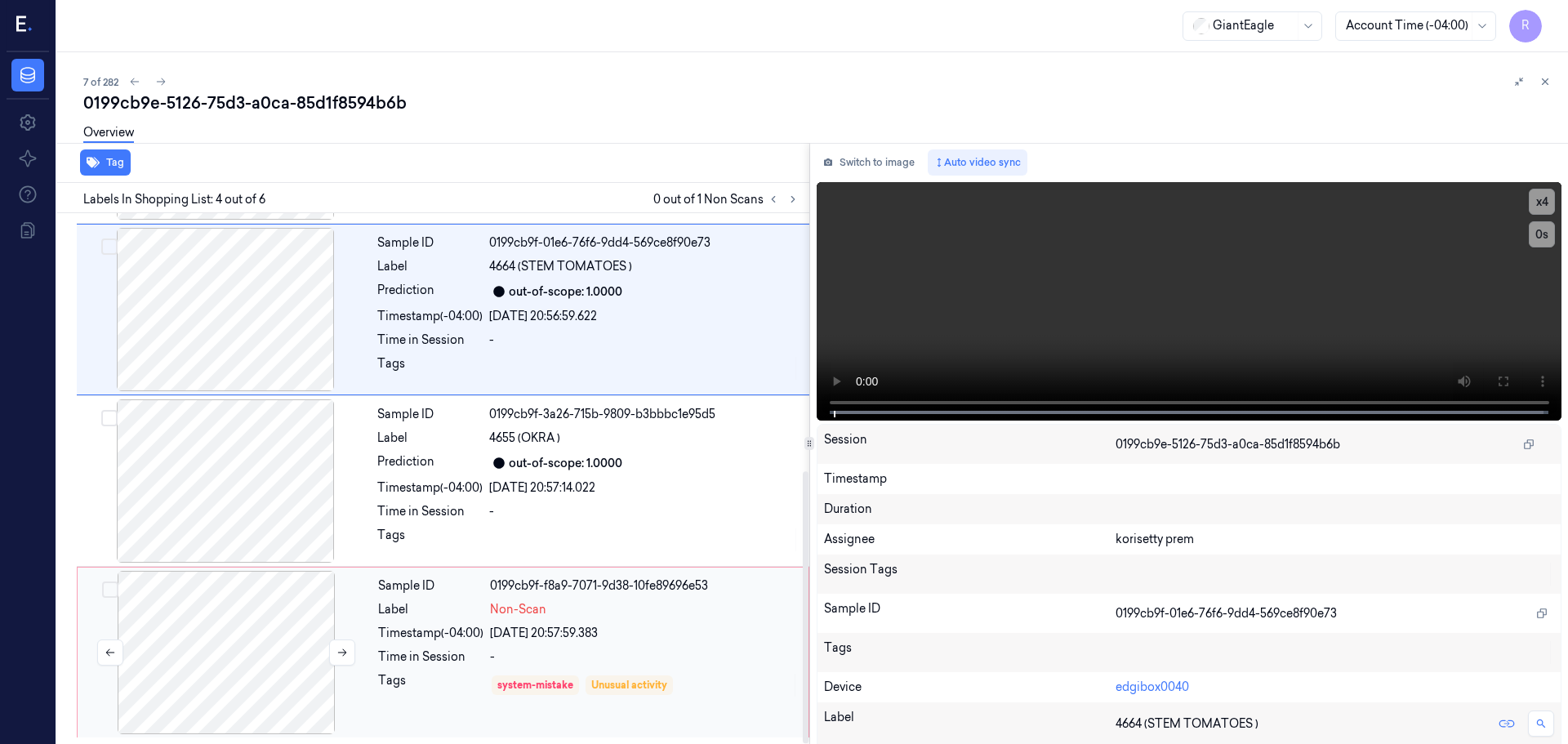
click at [264, 686] on div at bounding box center [226, 653] width 291 height 164
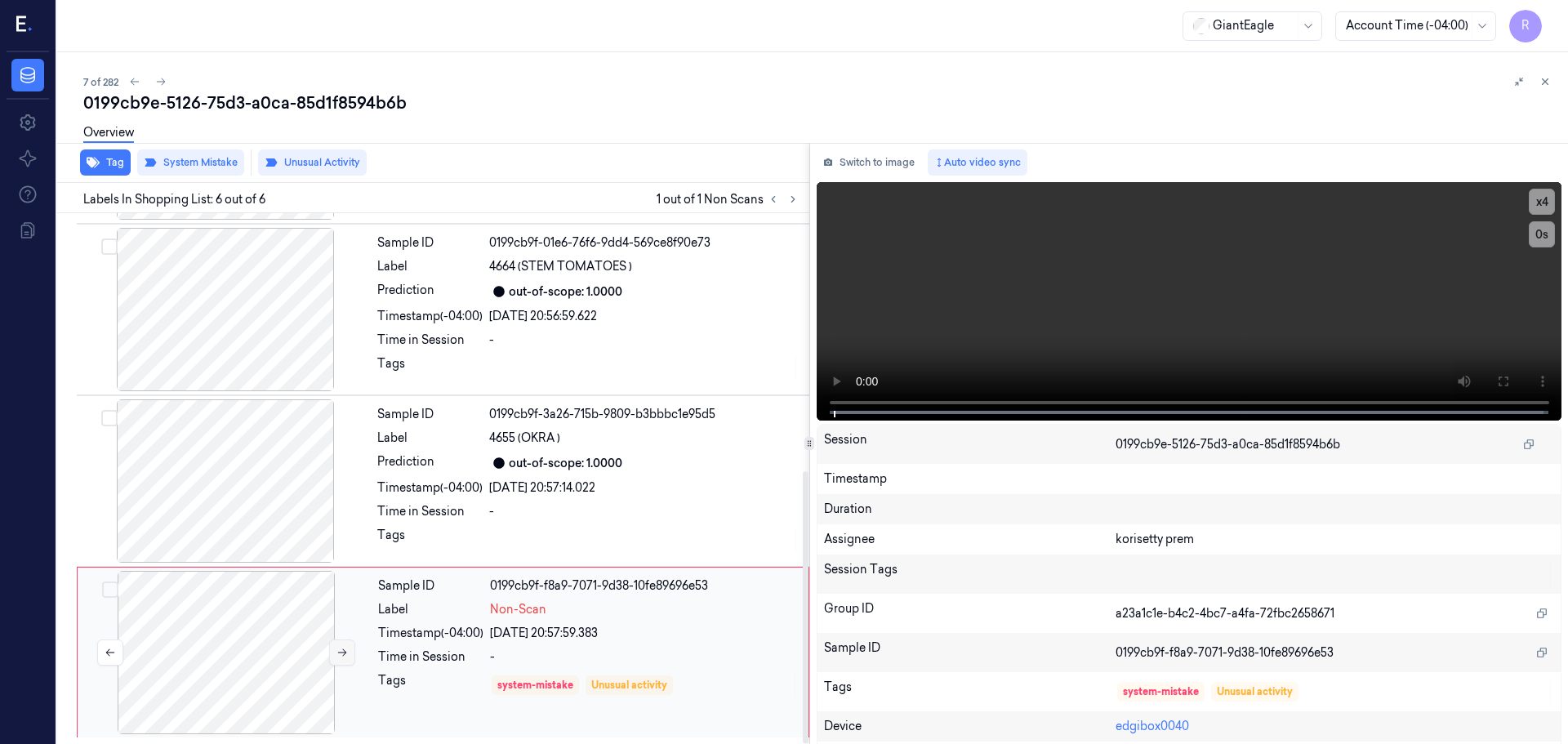
click at [331, 650] on button at bounding box center [342, 652] width 26 height 26
click at [335, 650] on button at bounding box center [342, 652] width 26 height 26
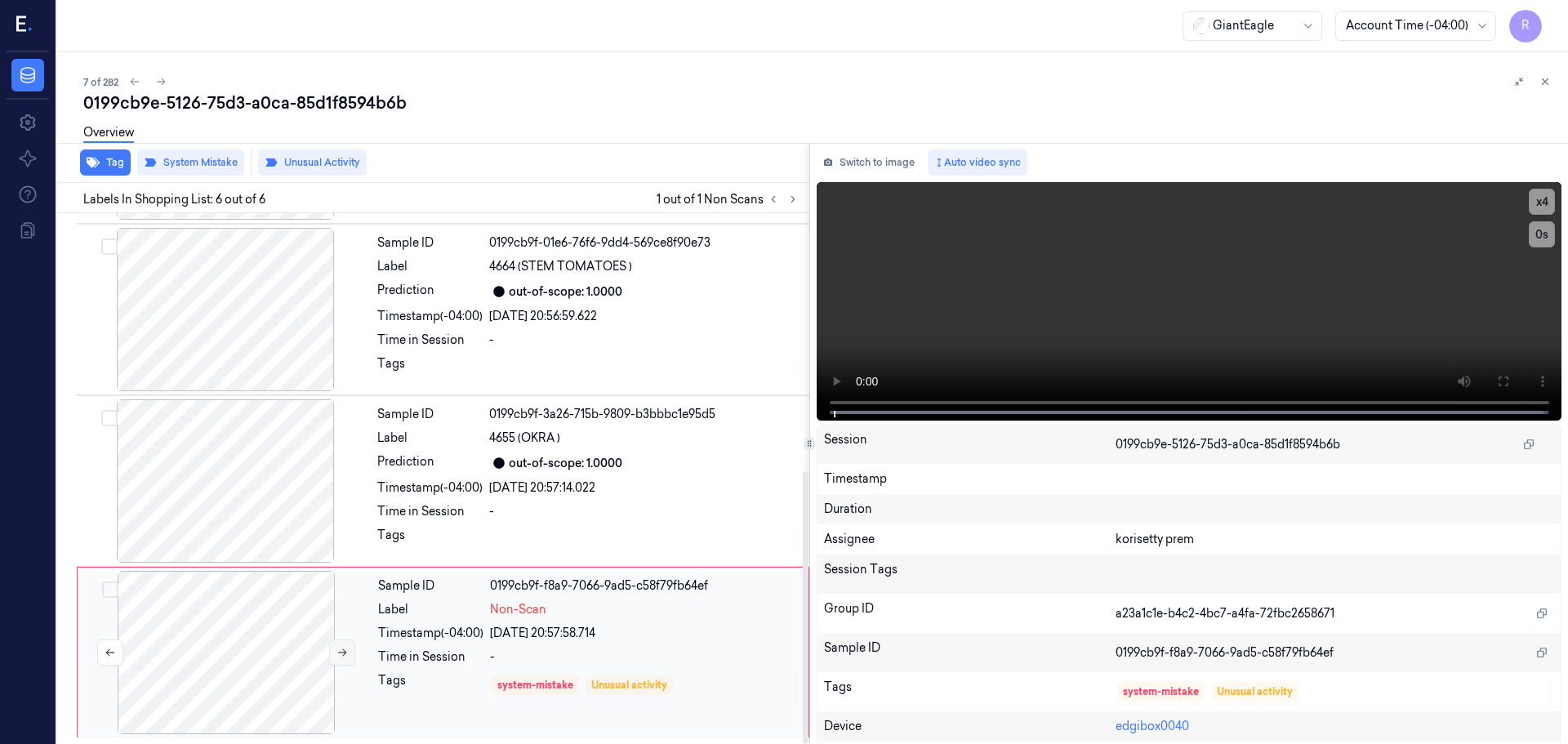
click at [335, 650] on button at bounding box center [342, 652] width 26 height 26
click at [336, 650] on icon at bounding box center [342, 652] width 12 height 12
click at [337, 649] on icon at bounding box center [342, 652] width 12 height 12
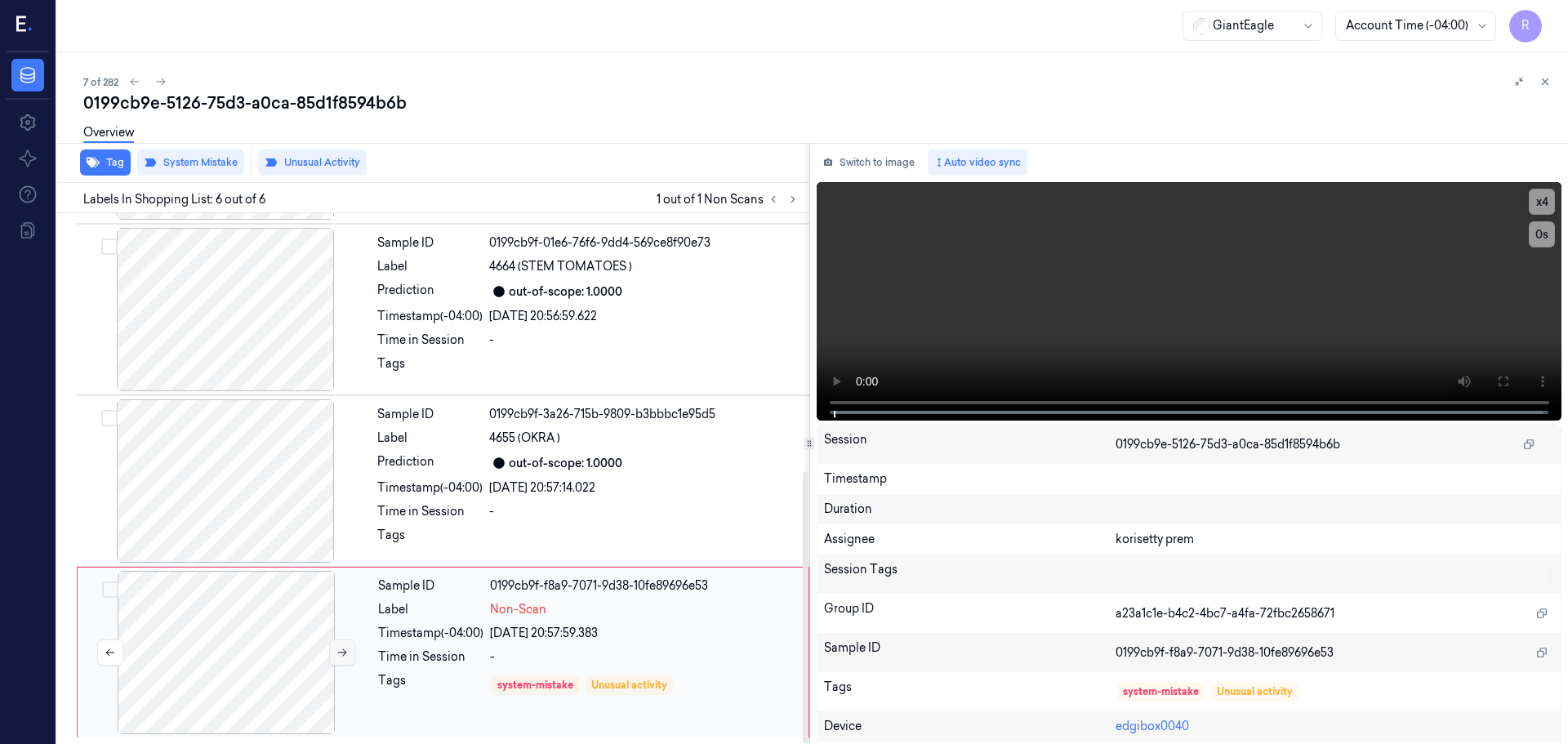
click at [338, 649] on icon at bounding box center [342, 652] width 12 height 12
click at [1546, 203] on button "x 4" at bounding box center [1542, 202] width 26 height 26
click at [1546, 203] on button "x 1" at bounding box center [1542, 202] width 26 height 26
click at [1541, 204] on button "x 2" at bounding box center [1542, 202] width 26 height 26
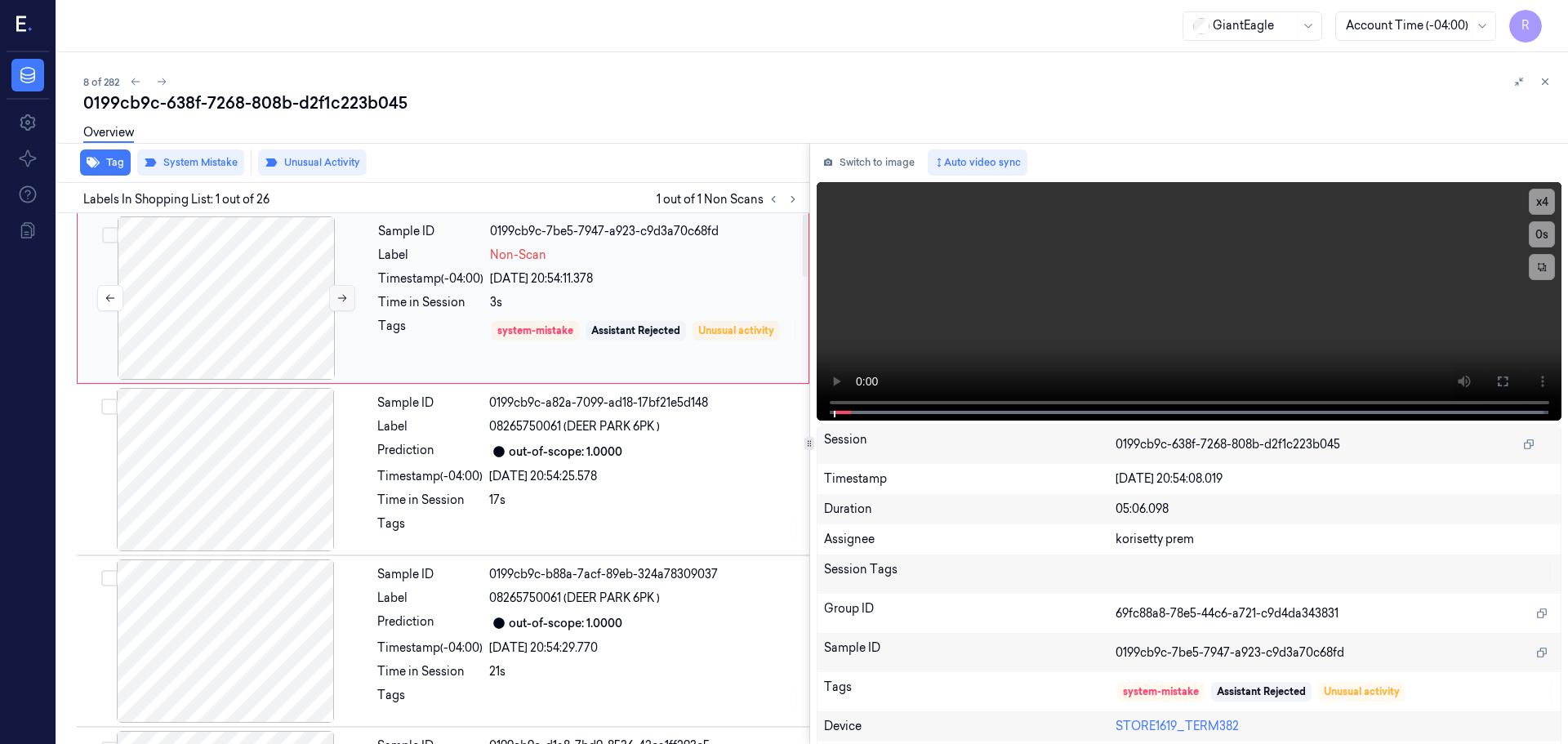
click at [343, 297] on icon at bounding box center [342, 298] width 12 height 12
click at [342, 297] on icon at bounding box center [342, 298] width 12 height 12
click at [1506, 381] on button at bounding box center [1503, 382] width 26 height 26
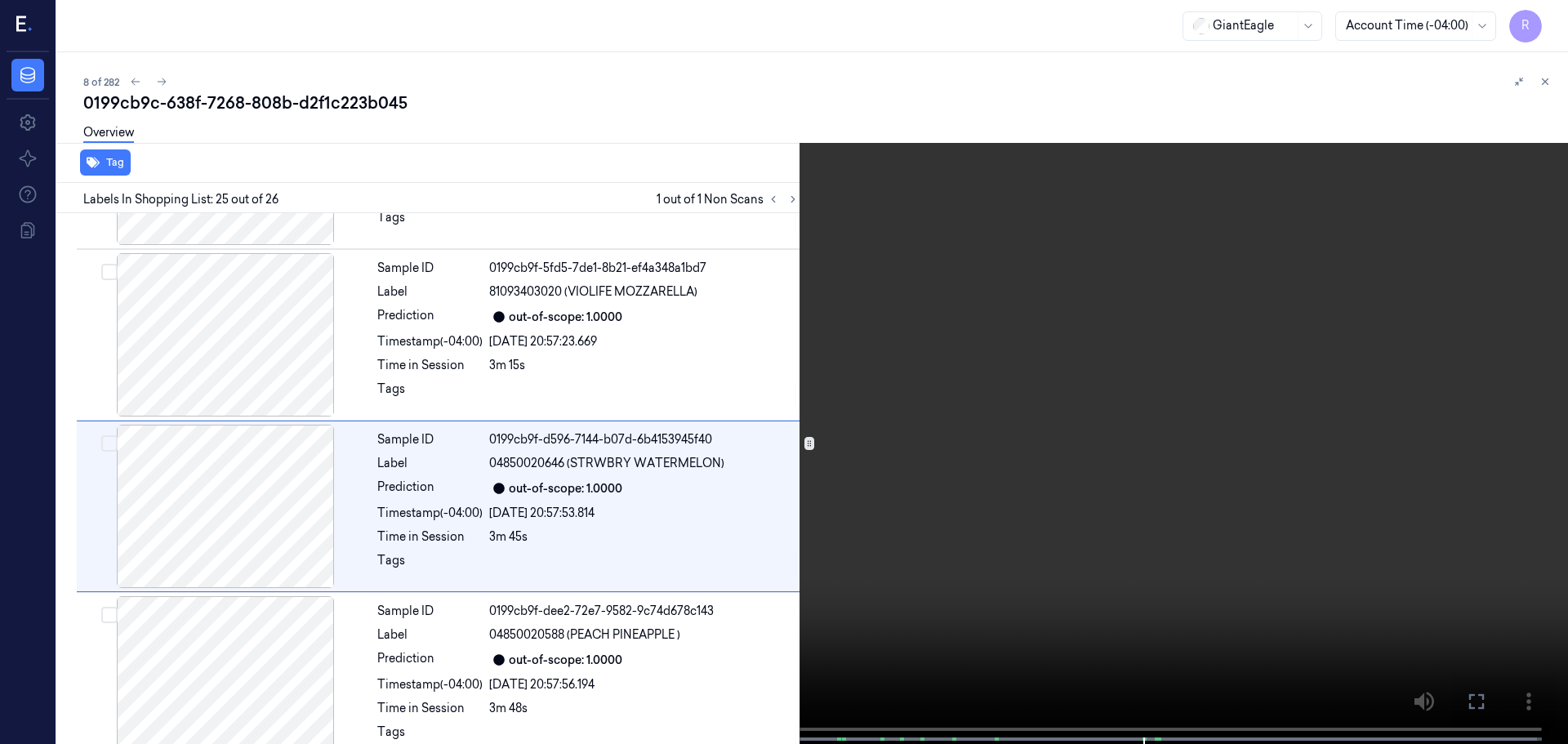
scroll to position [3933, 0]
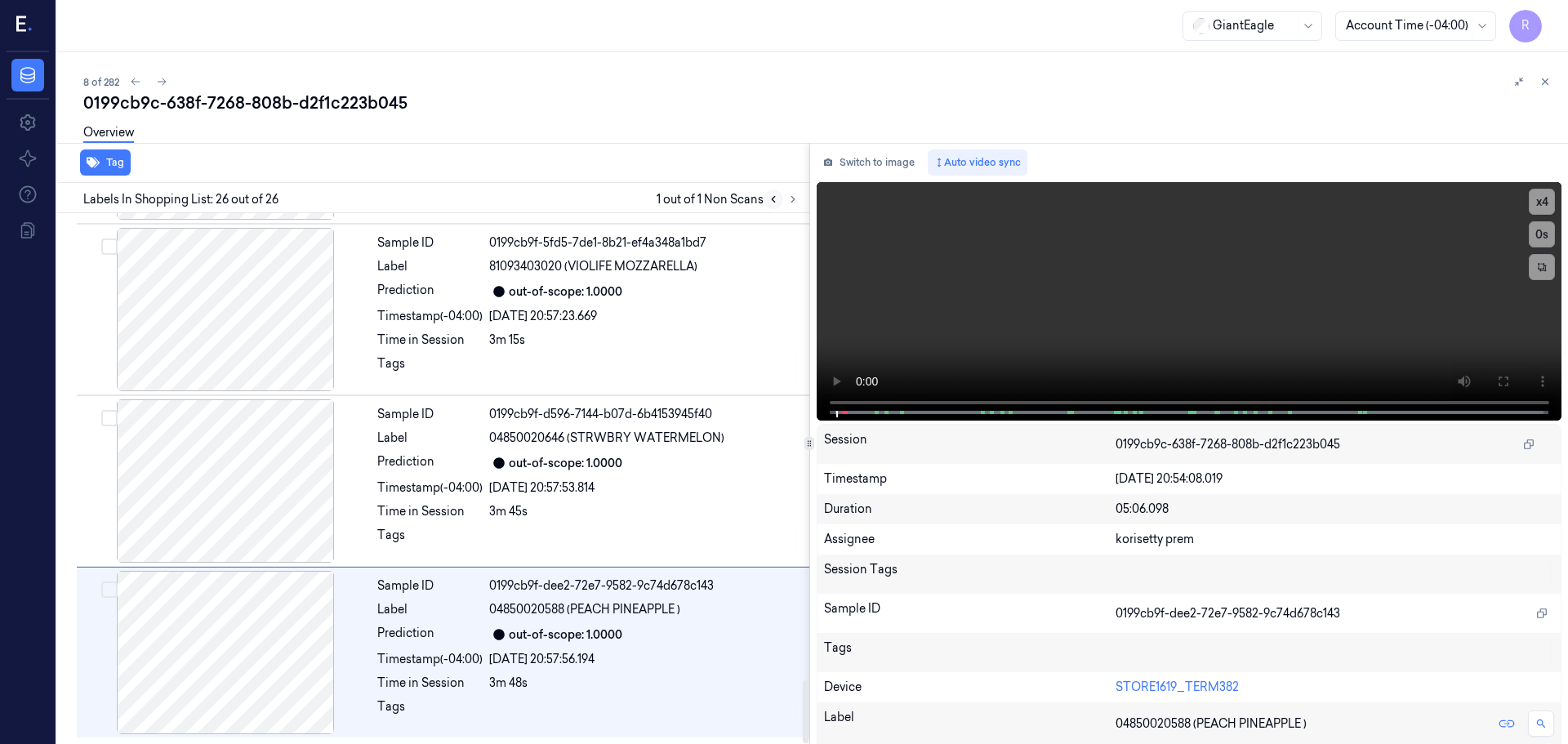
click at [779, 203] on icon at bounding box center [773, 199] width 12 height 12
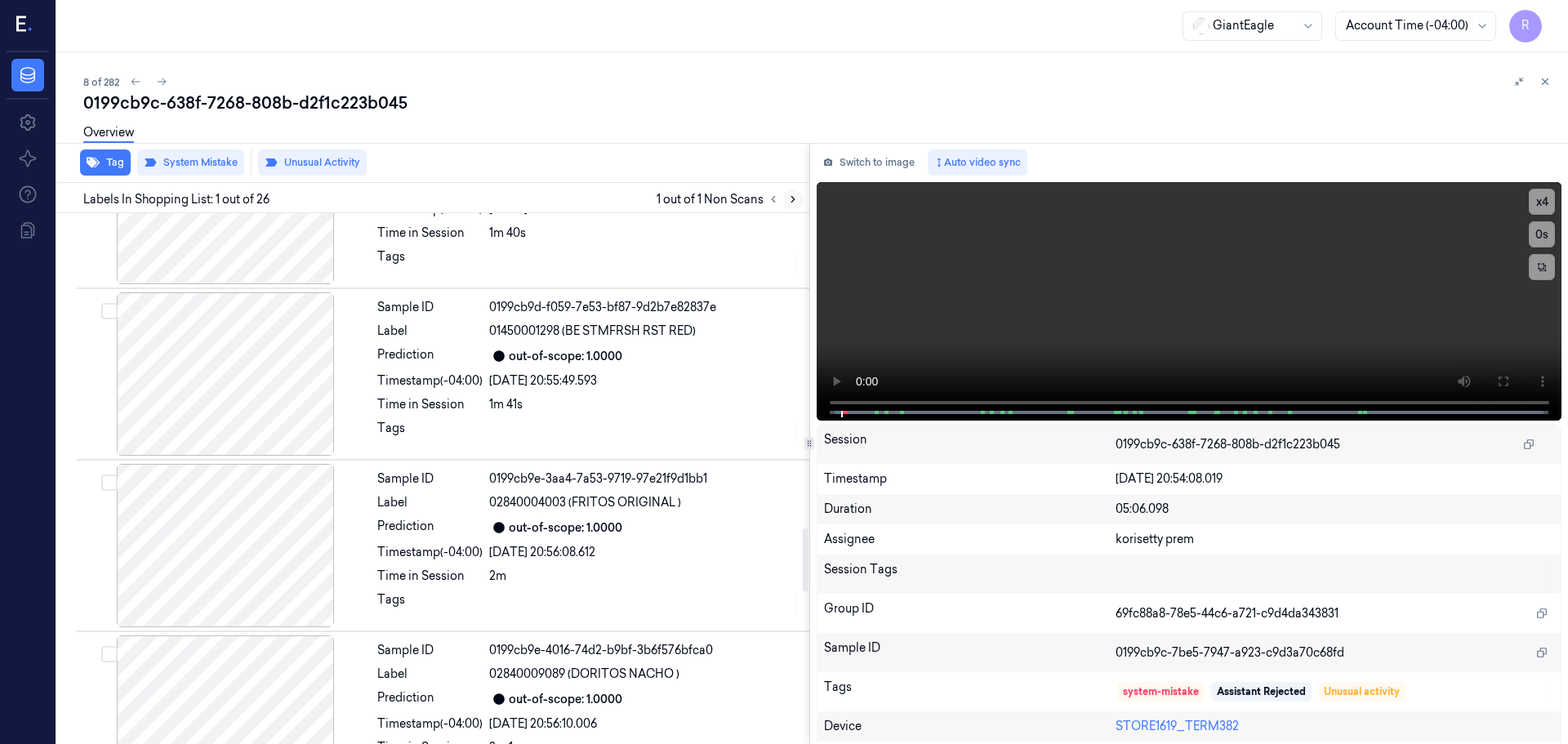
click at [790, 203] on icon at bounding box center [793, 199] width 12 height 12
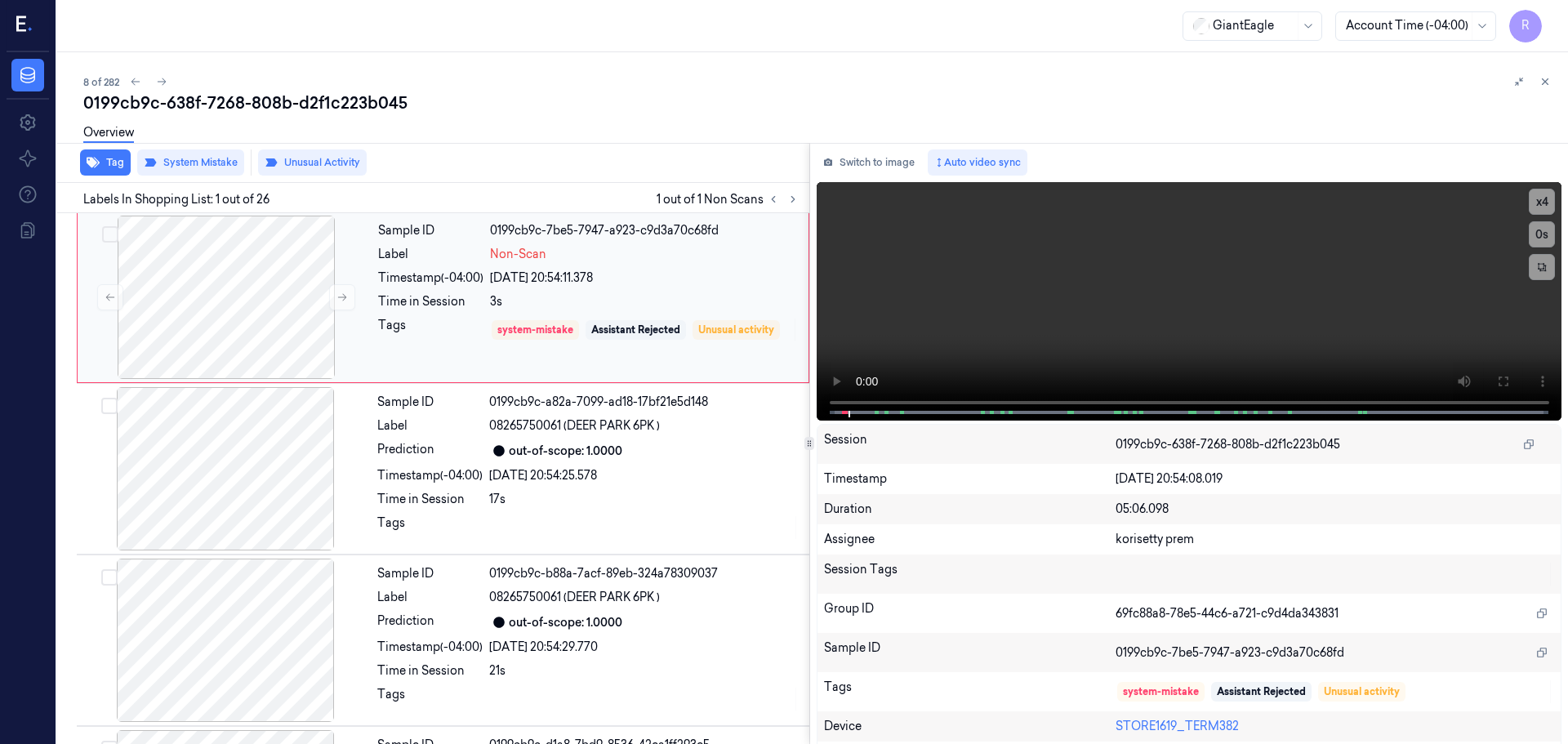
scroll to position [0, 0]
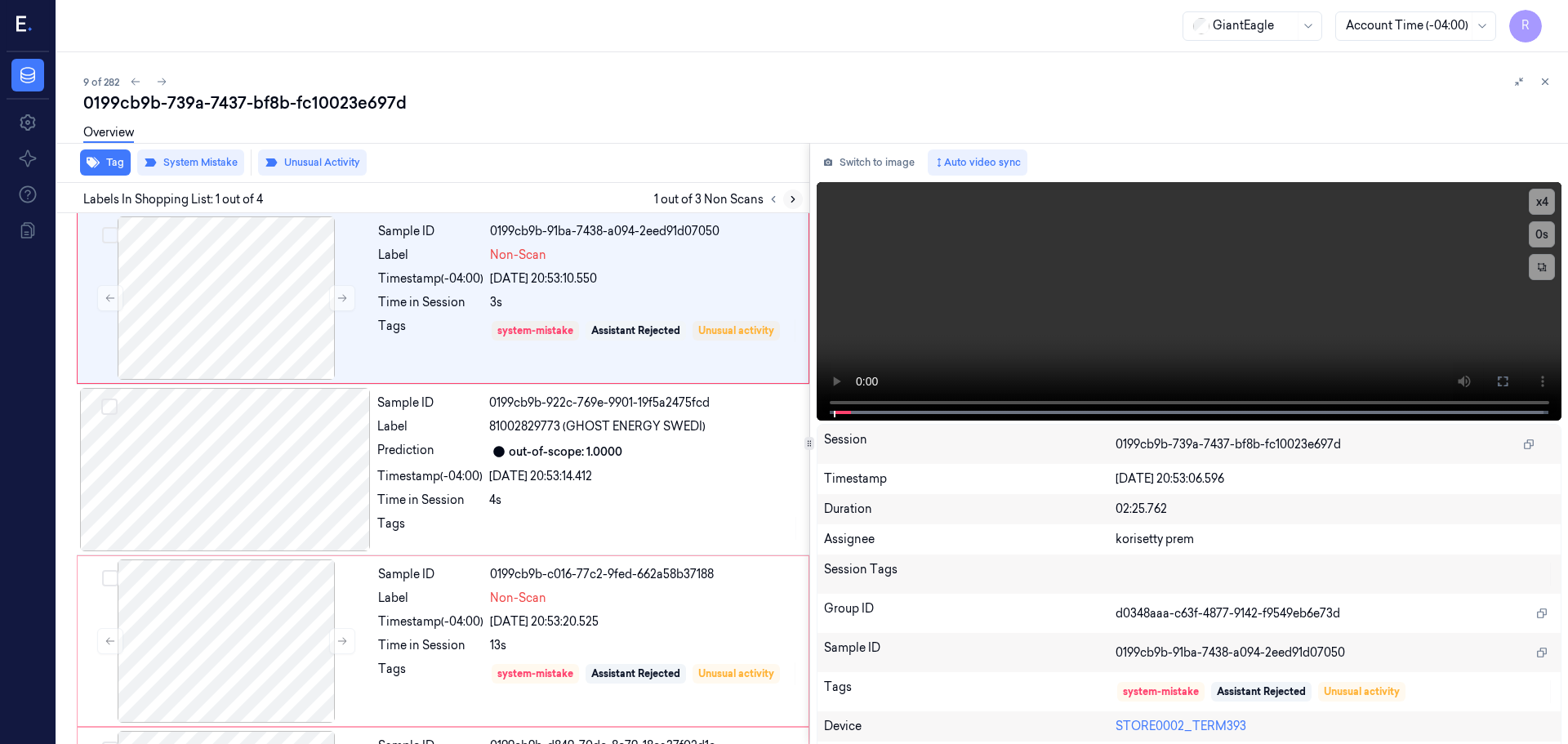
click at [790, 203] on icon at bounding box center [793, 199] width 12 height 12
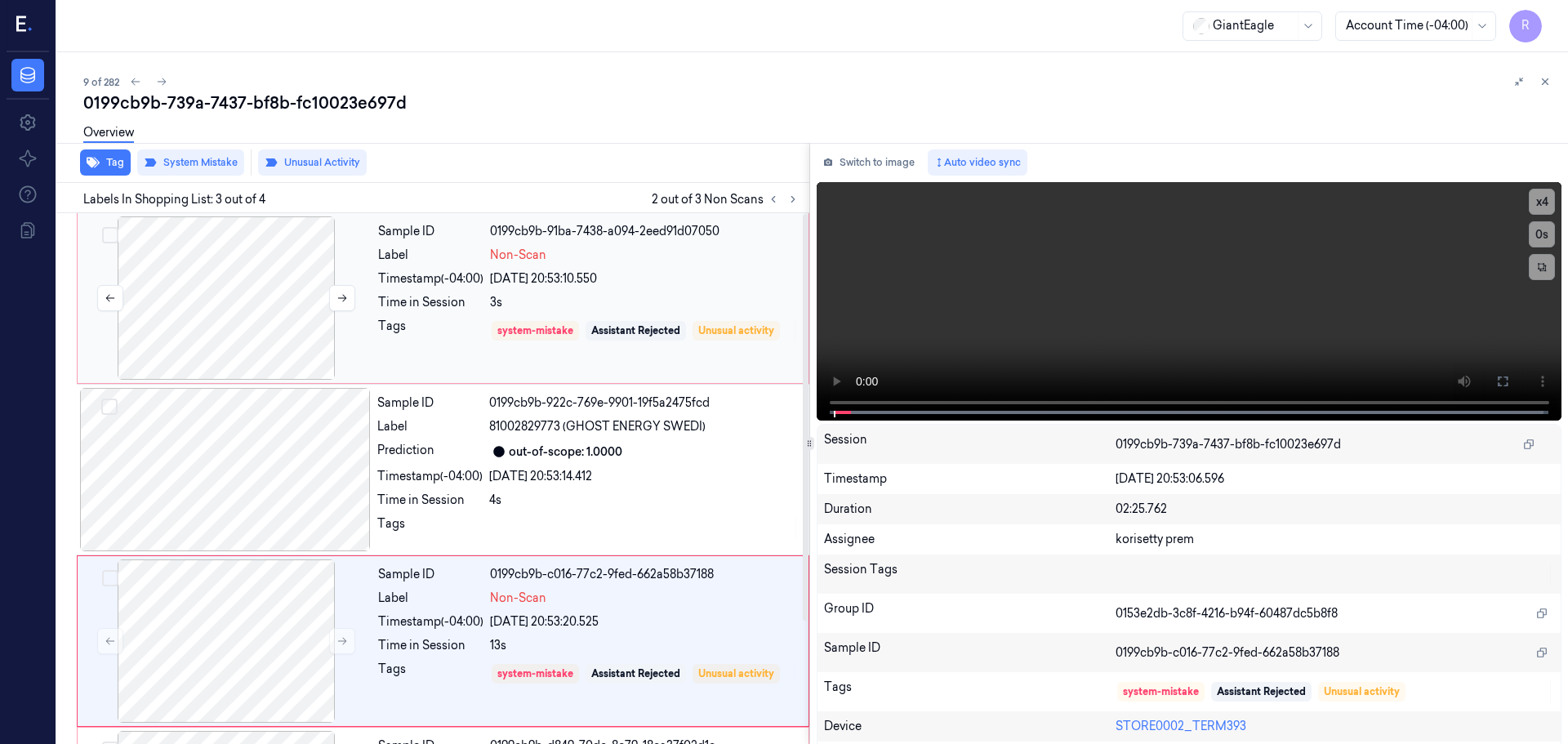
click at [257, 332] on div at bounding box center [226, 298] width 291 height 164
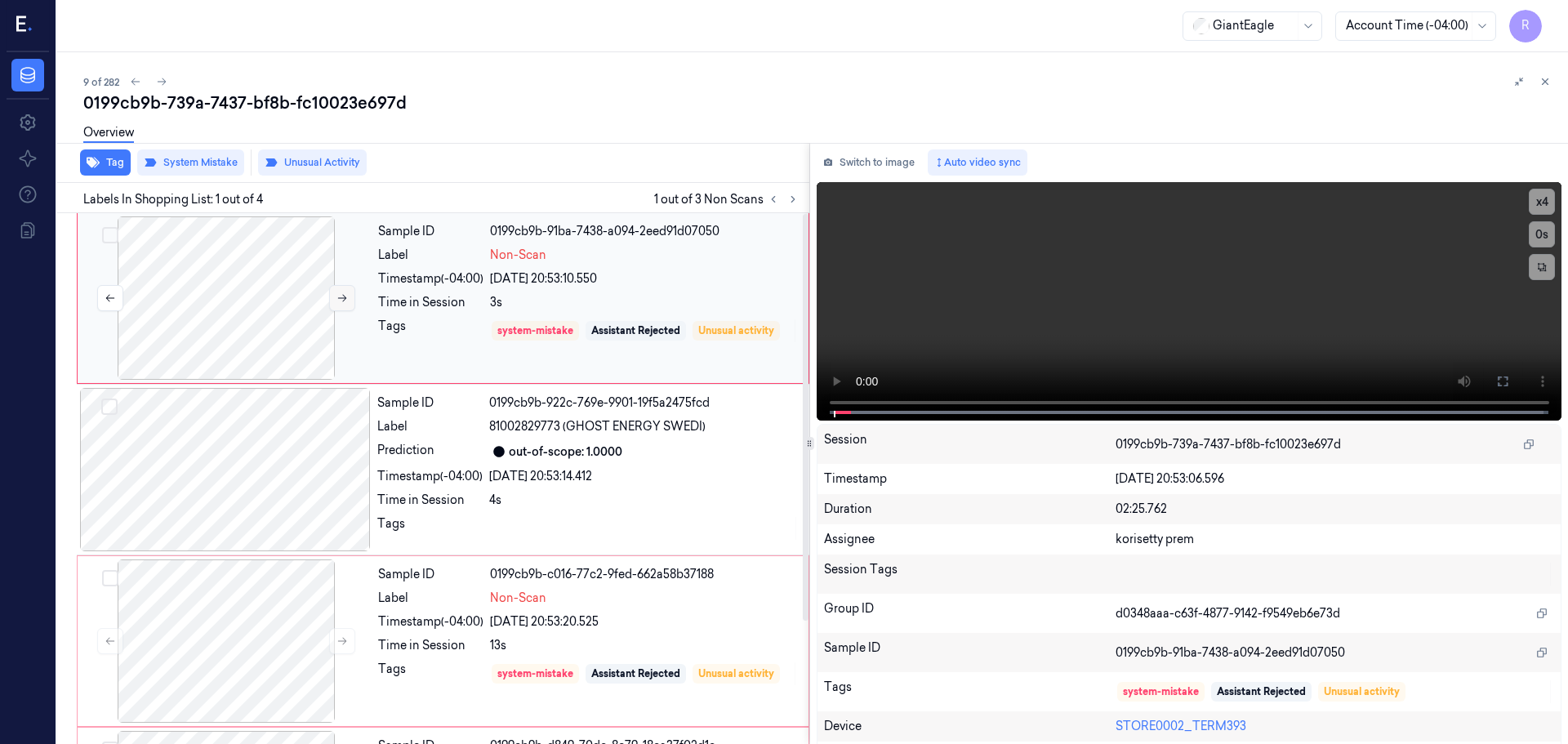
click at [342, 292] on button at bounding box center [342, 298] width 26 height 26
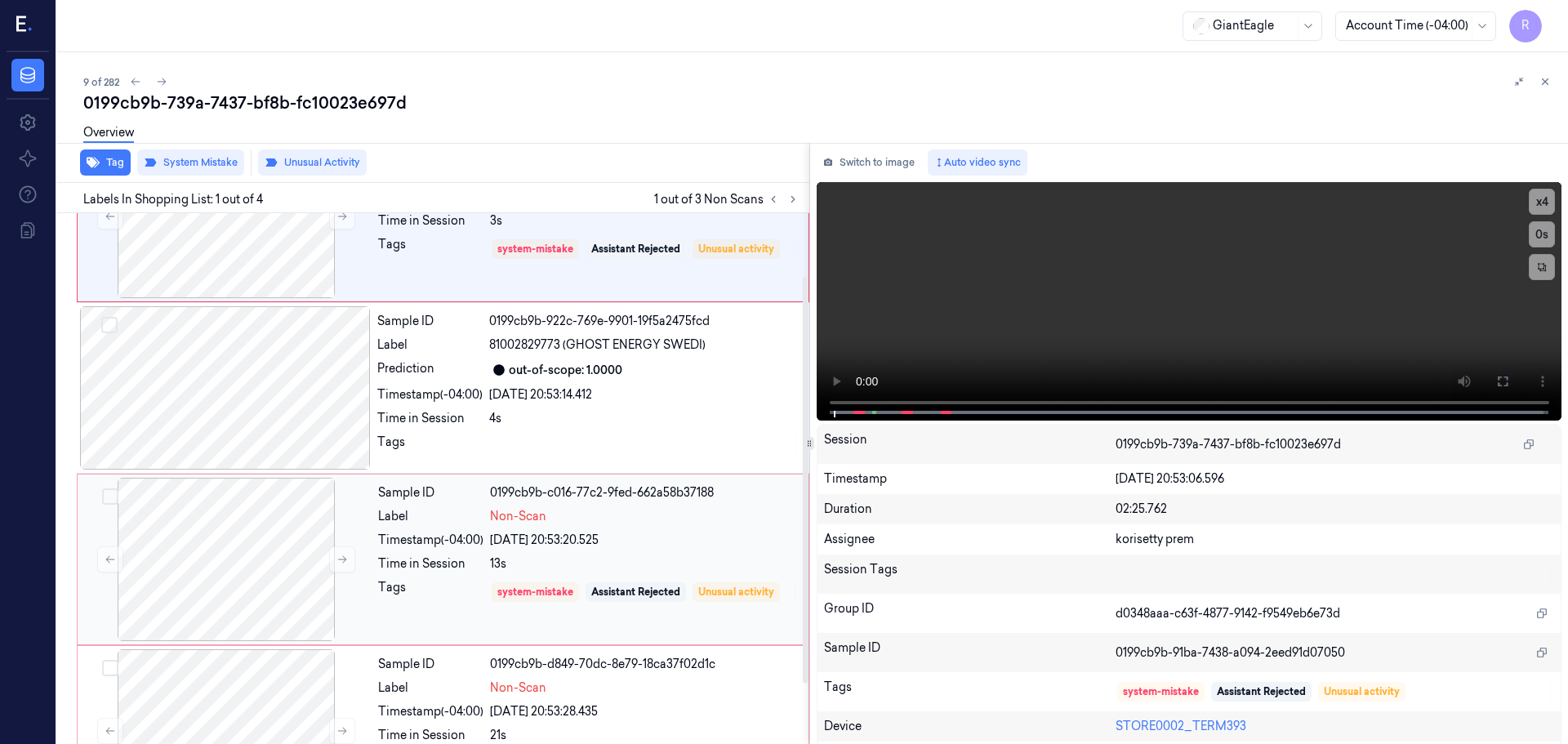
click at [401, 564] on div "Time in Session" at bounding box center [431, 563] width 105 height 17
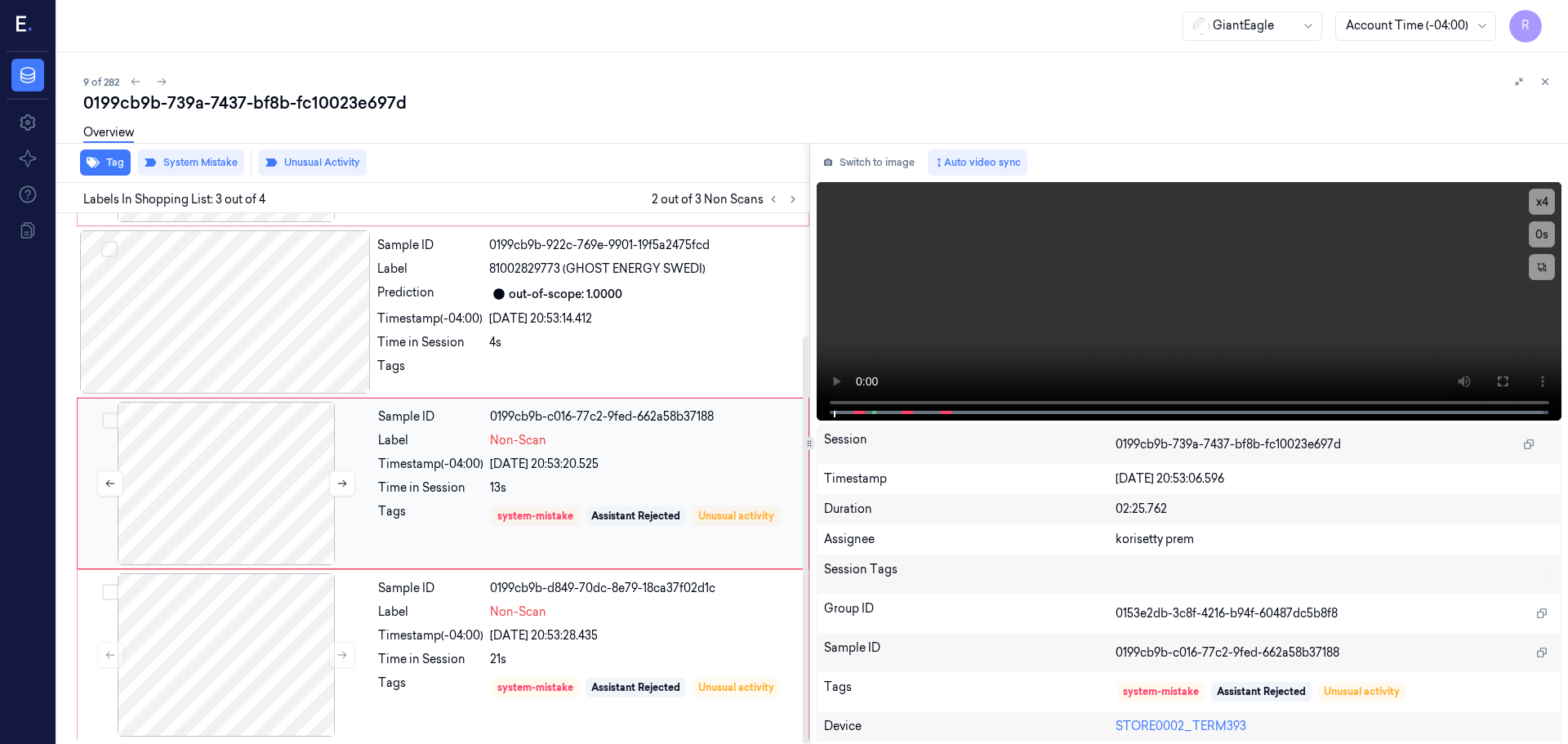
scroll to position [160, 0]
click at [340, 479] on icon at bounding box center [342, 481] width 12 height 12
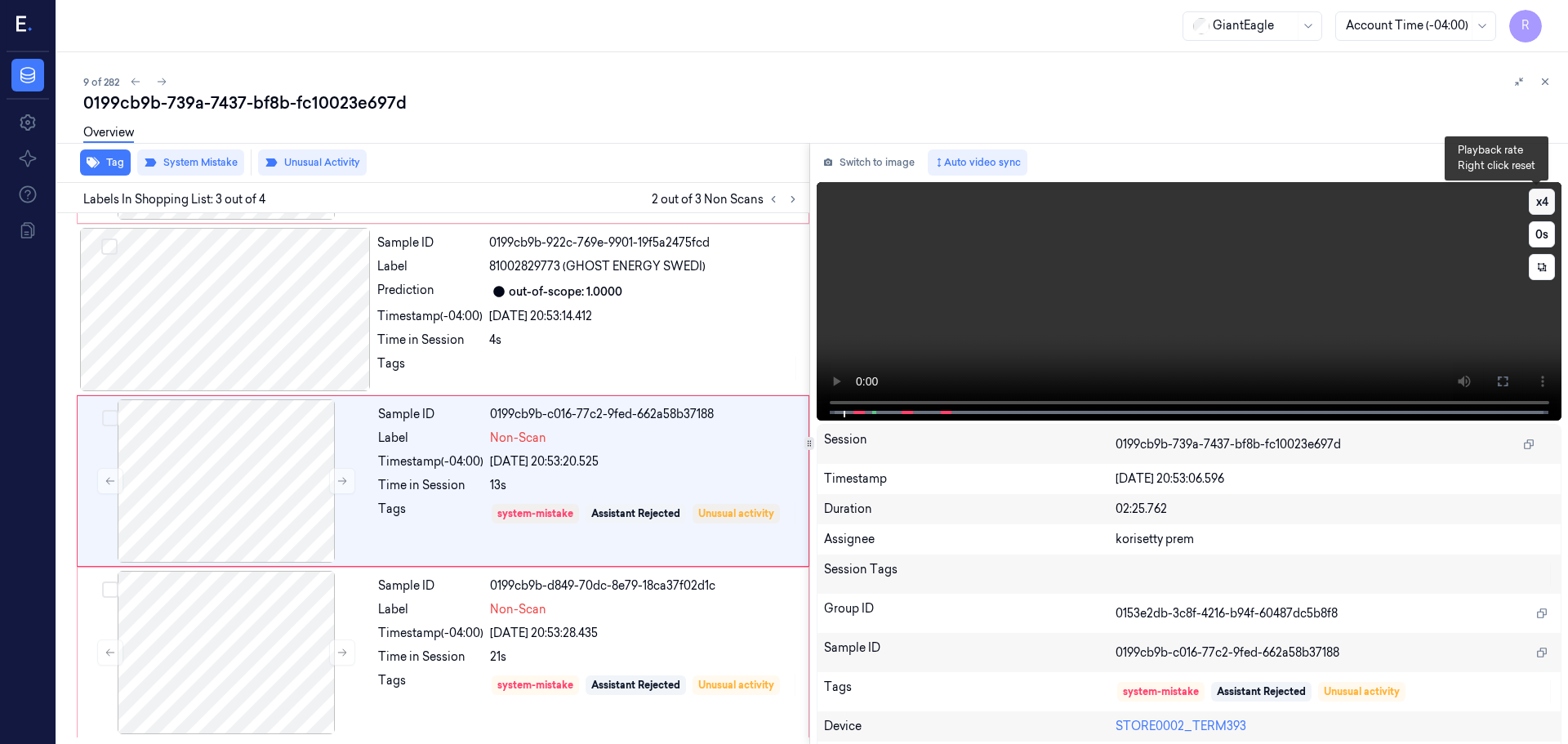
click at [1536, 198] on button "x 4" at bounding box center [1542, 202] width 26 height 26
click at [1536, 198] on button "x 1" at bounding box center [1542, 202] width 26 height 26
click at [1499, 376] on icon at bounding box center [1503, 382] width 13 height 13
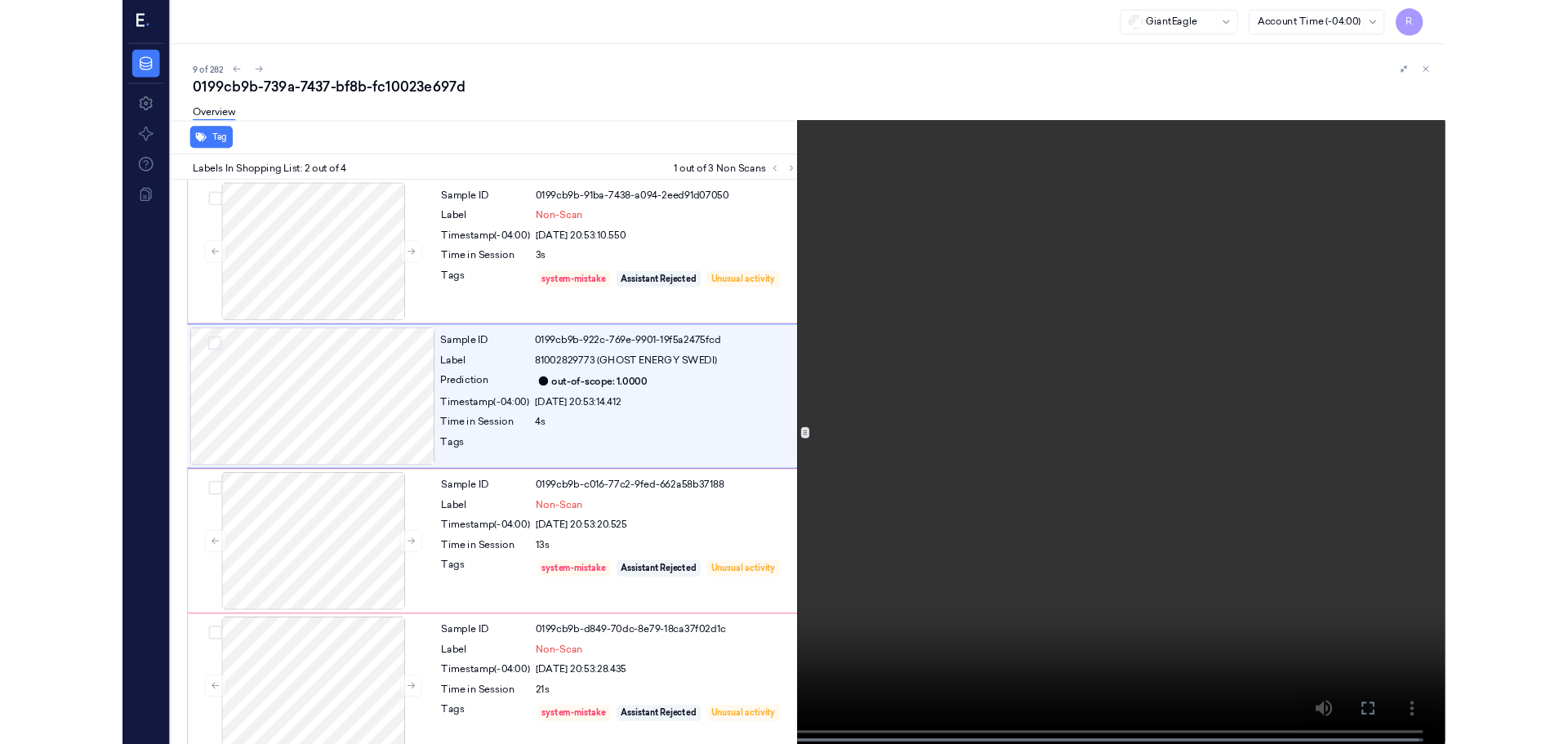
scroll to position [22, 0]
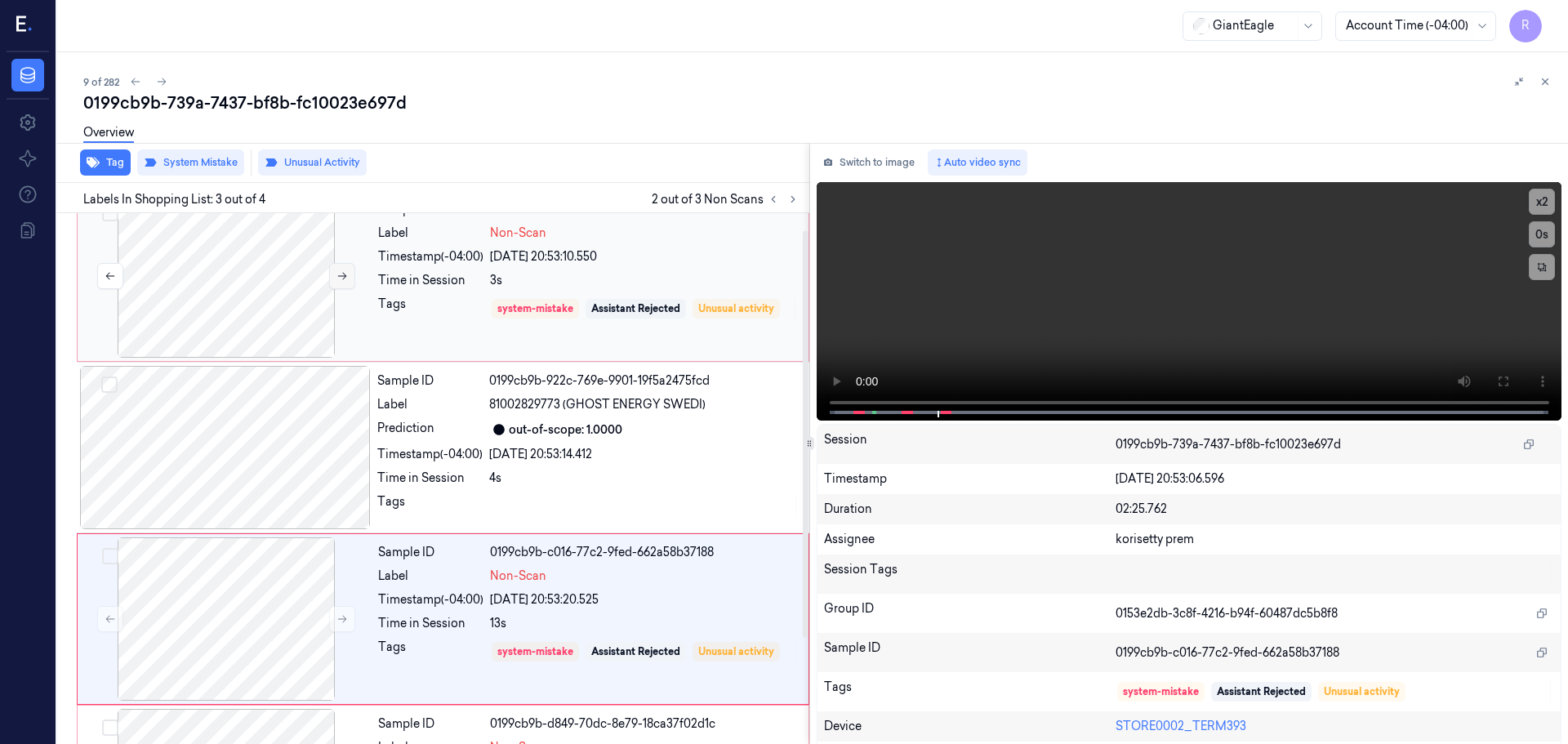
click at [335, 277] on div at bounding box center [226, 276] width 291 height 164
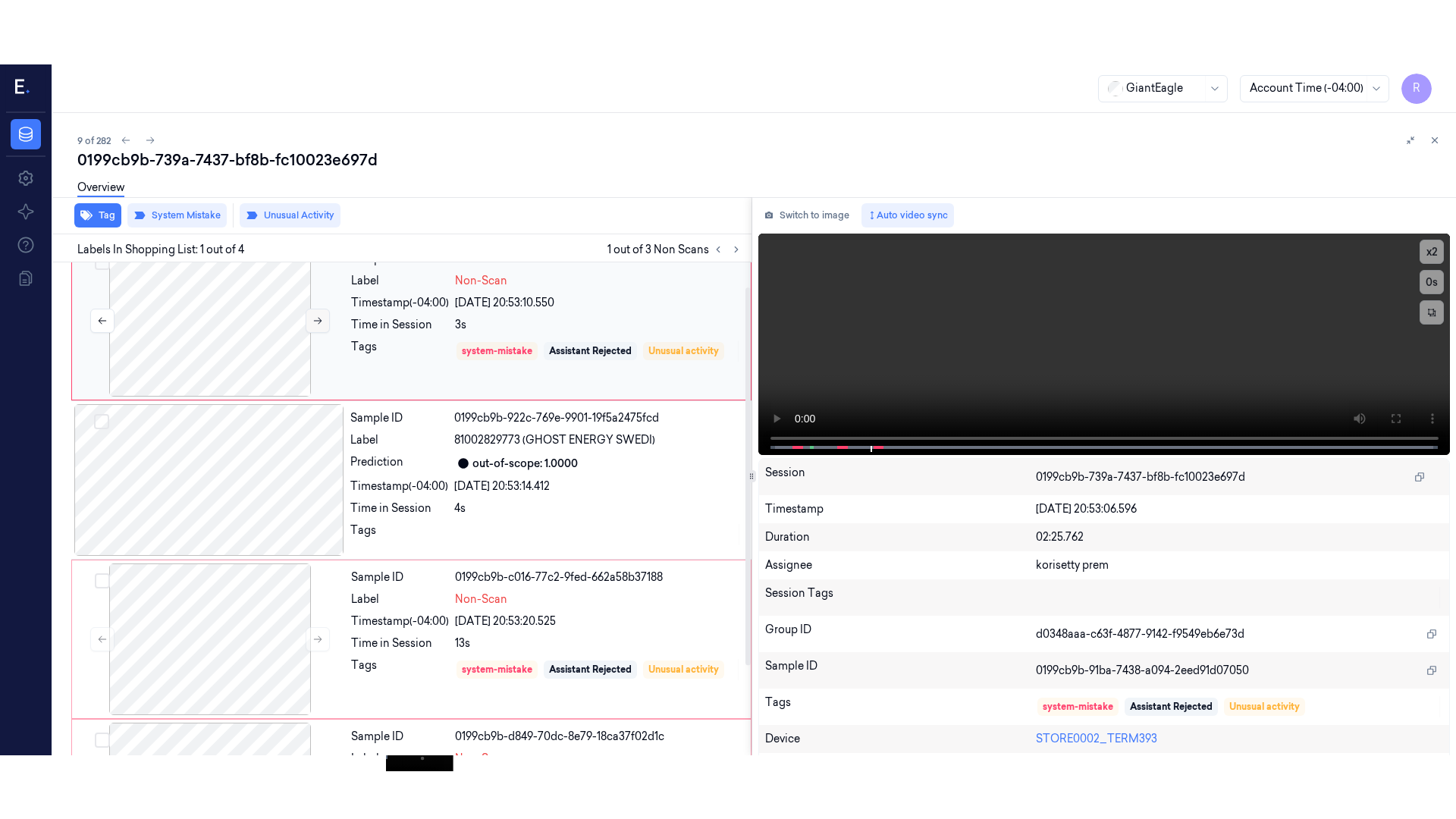
scroll to position [0, 0]
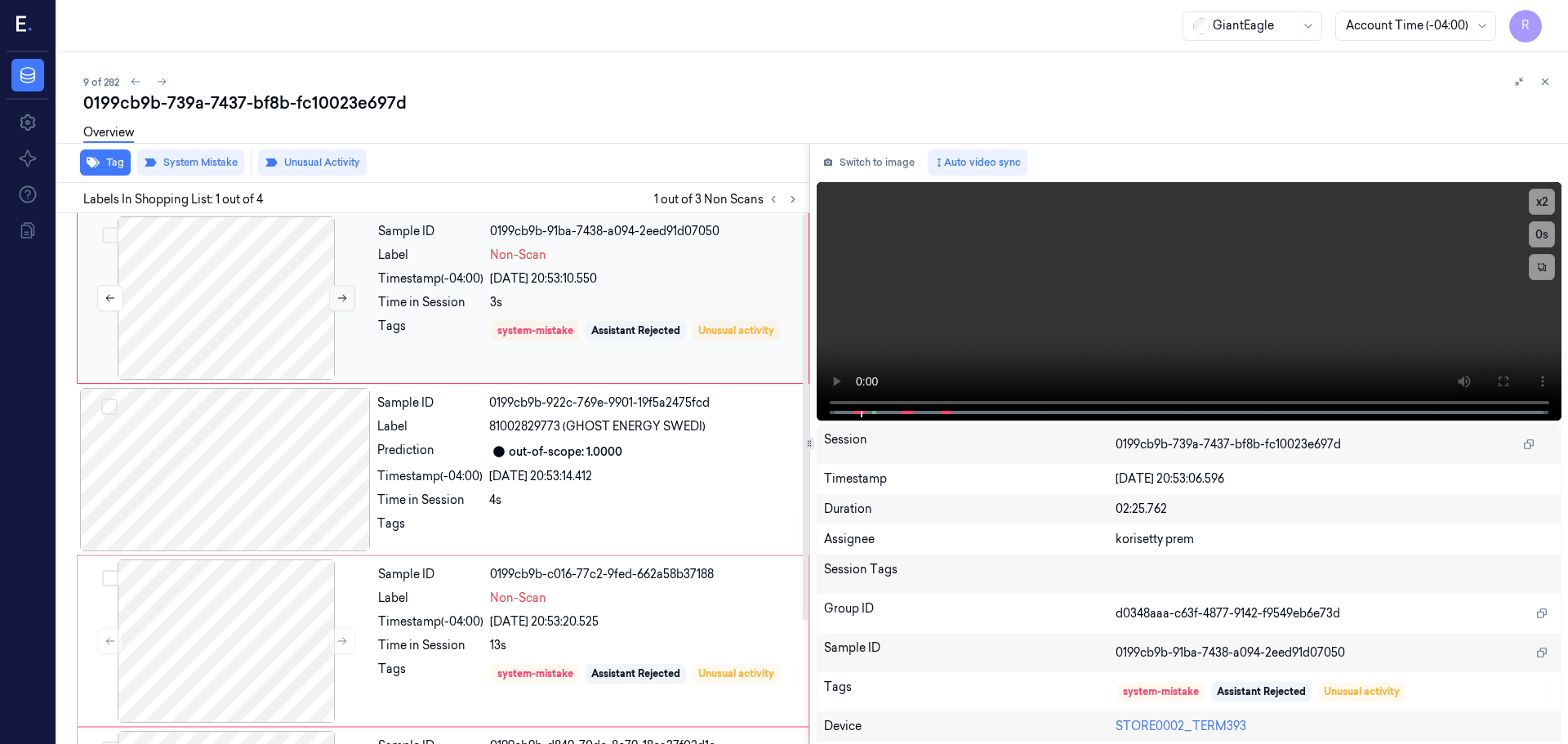
click at [342, 294] on icon at bounding box center [342, 298] width 12 height 12
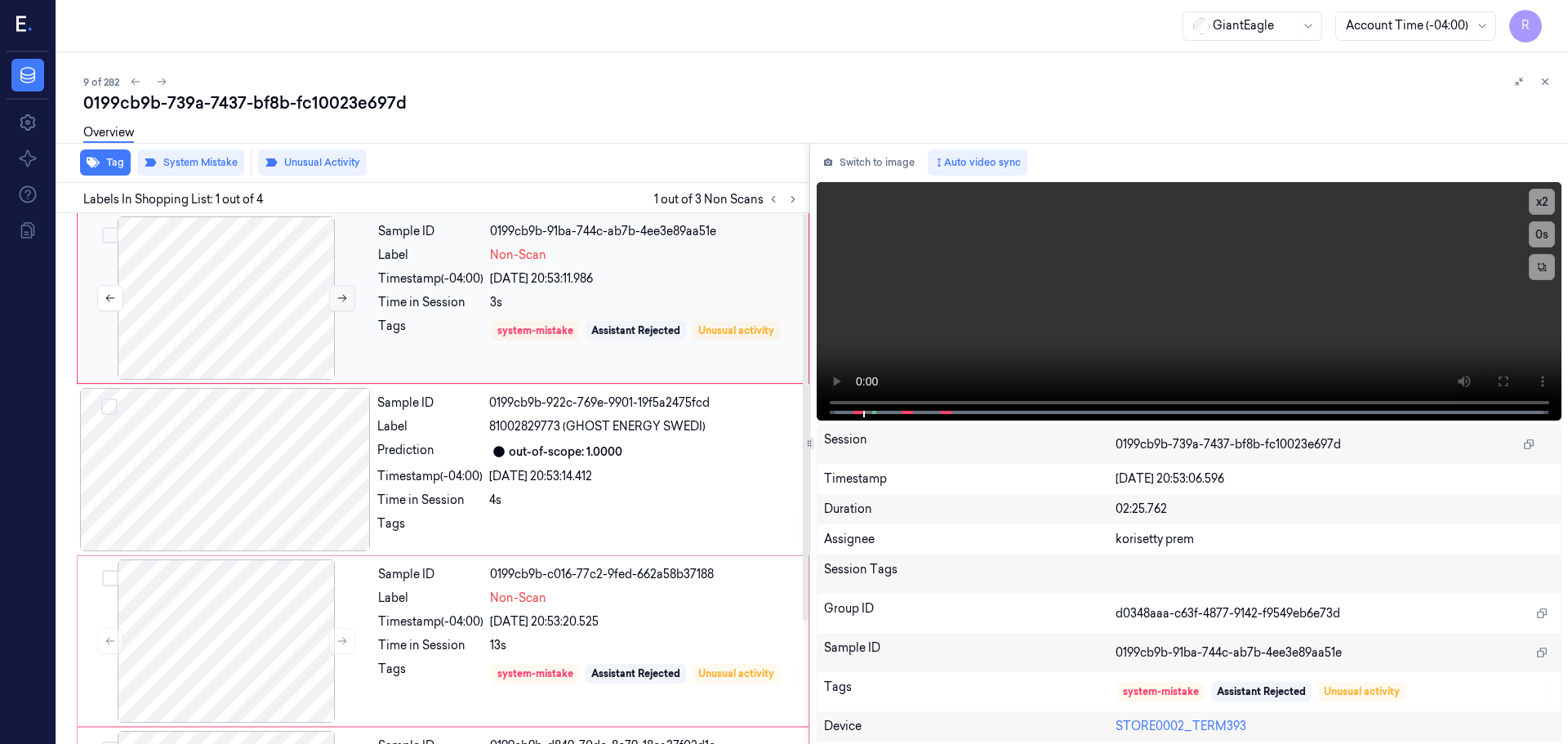
click at [342, 294] on icon at bounding box center [342, 298] width 12 height 12
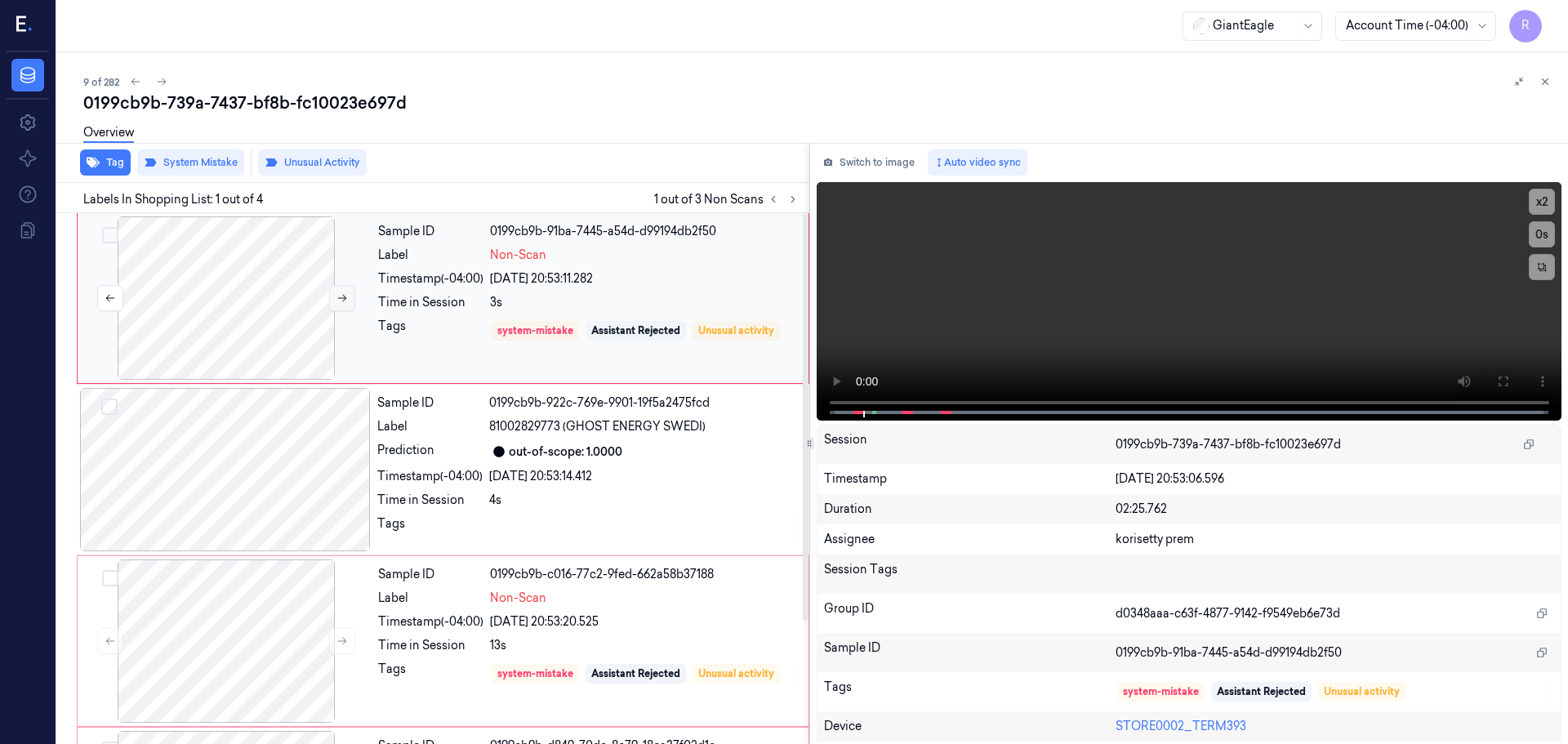
click at [342, 294] on icon at bounding box center [342, 298] width 12 height 12
click at [1505, 385] on button at bounding box center [1503, 382] width 26 height 26
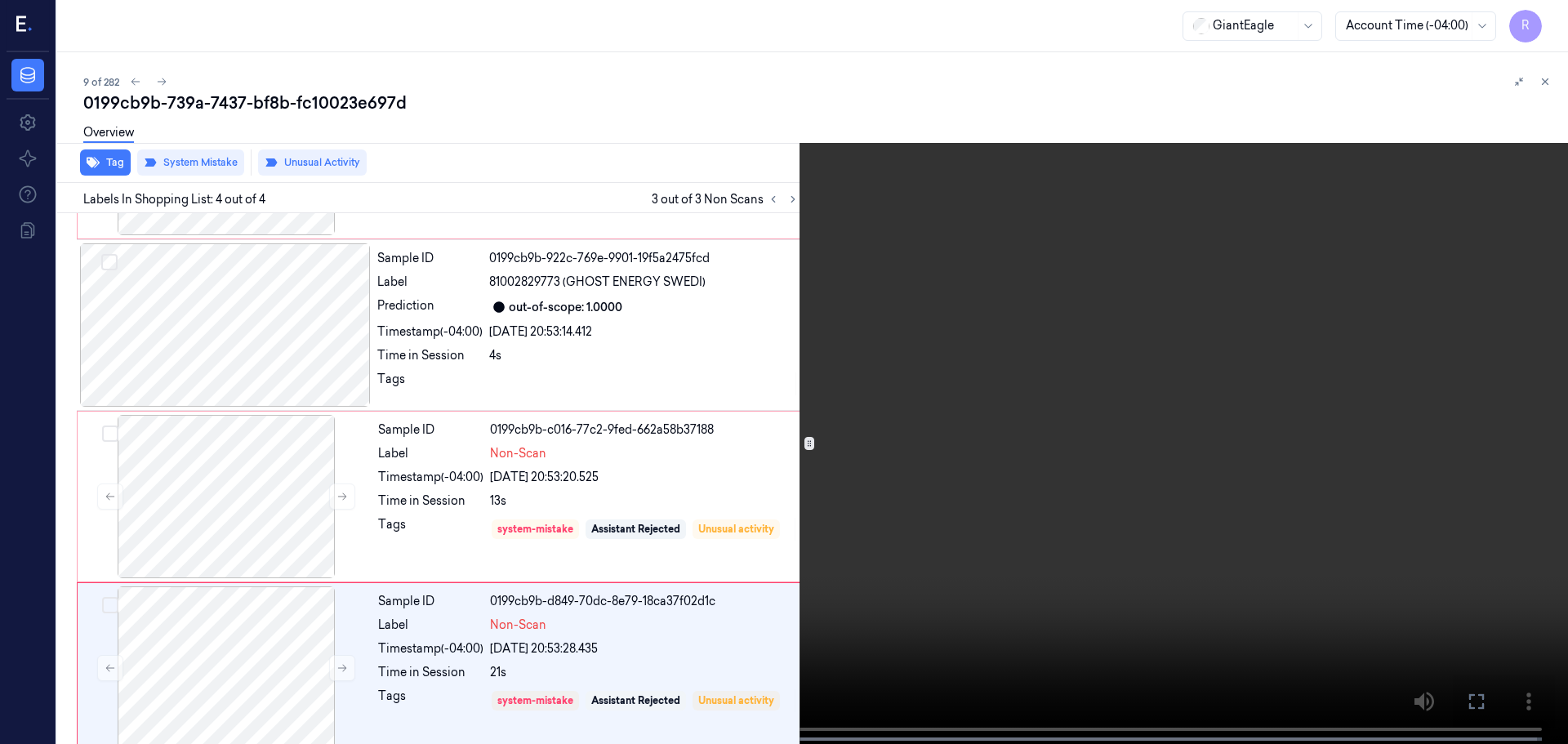
scroll to position [160, 0]
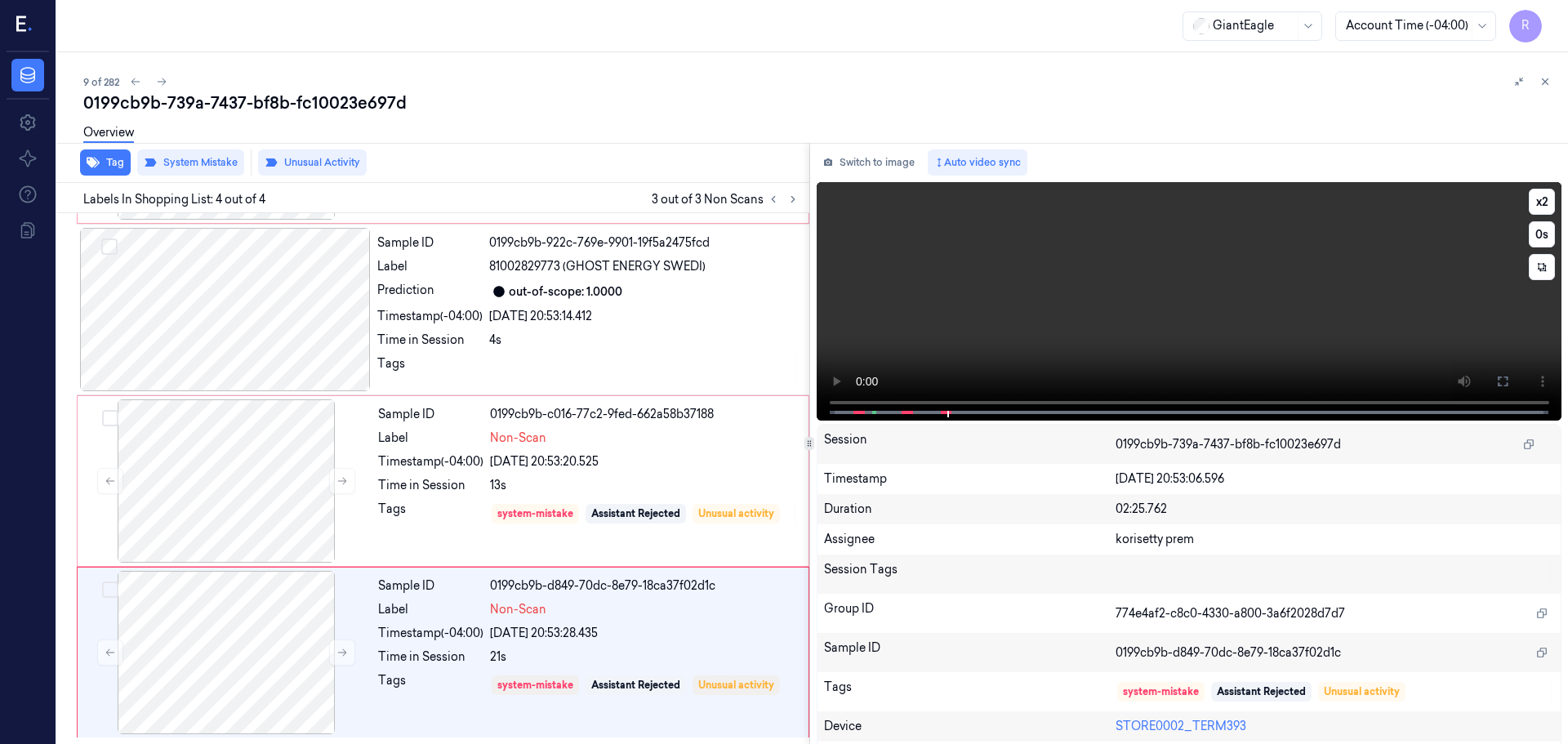
click at [849, 406] on video at bounding box center [1189, 302] width 746 height 239
click at [370, 501] on div at bounding box center [226, 481] width 291 height 164
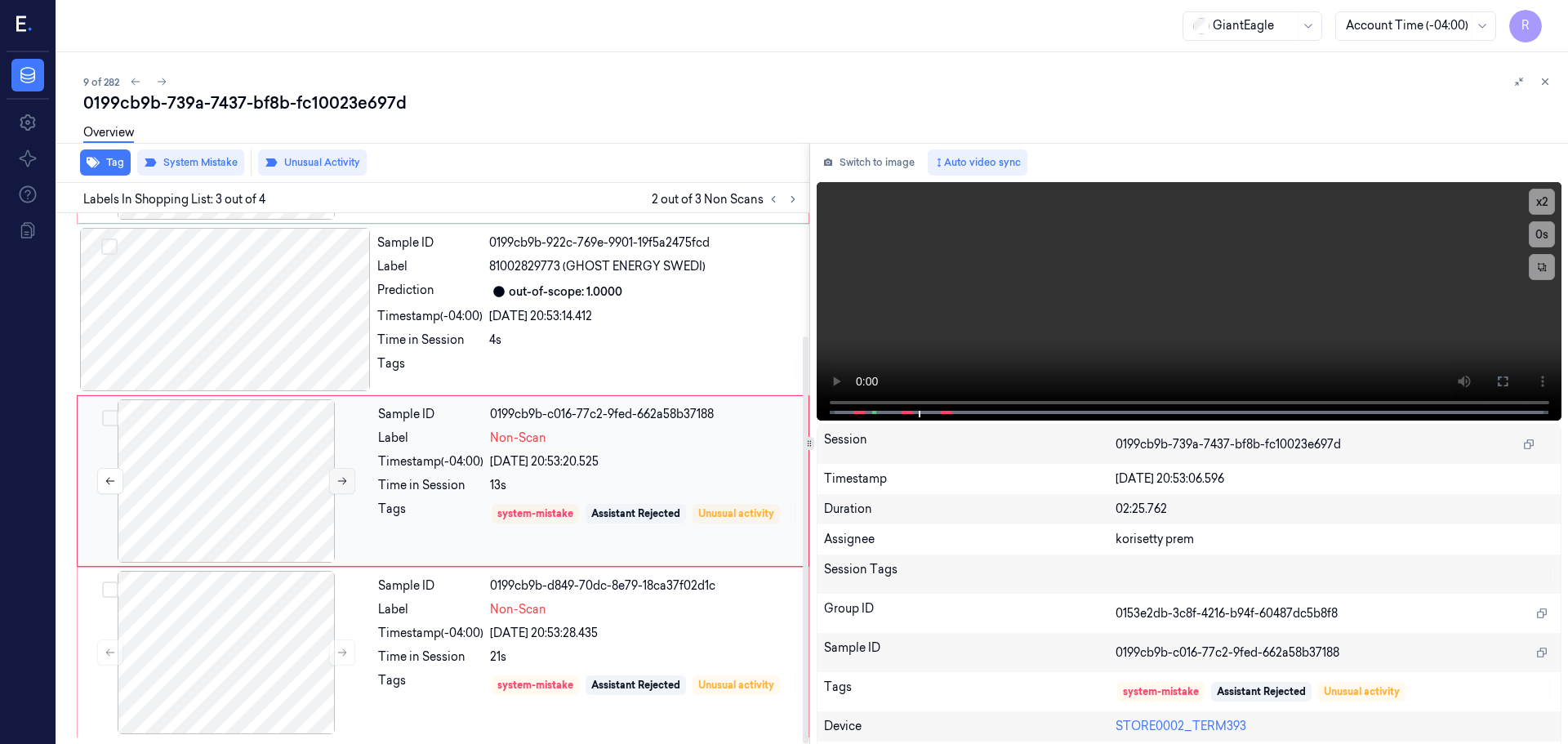
click at [336, 476] on button at bounding box center [342, 481] width 26 height 26
click at [342, 478] on icon at bounding box center [342, 481] width 12 height 12
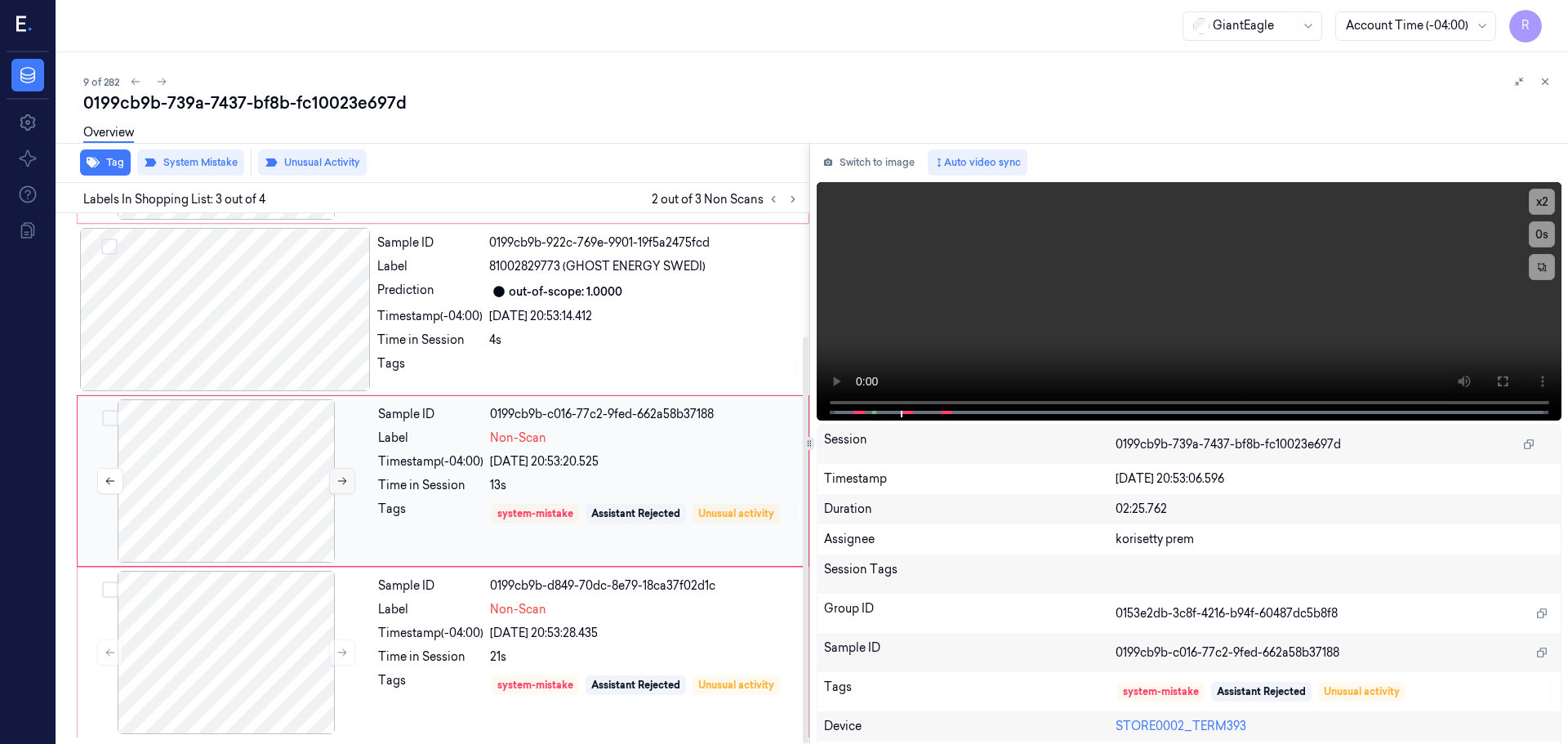
click at [342, 478] on icon at bounding box center [342, 481] width 12 height 12
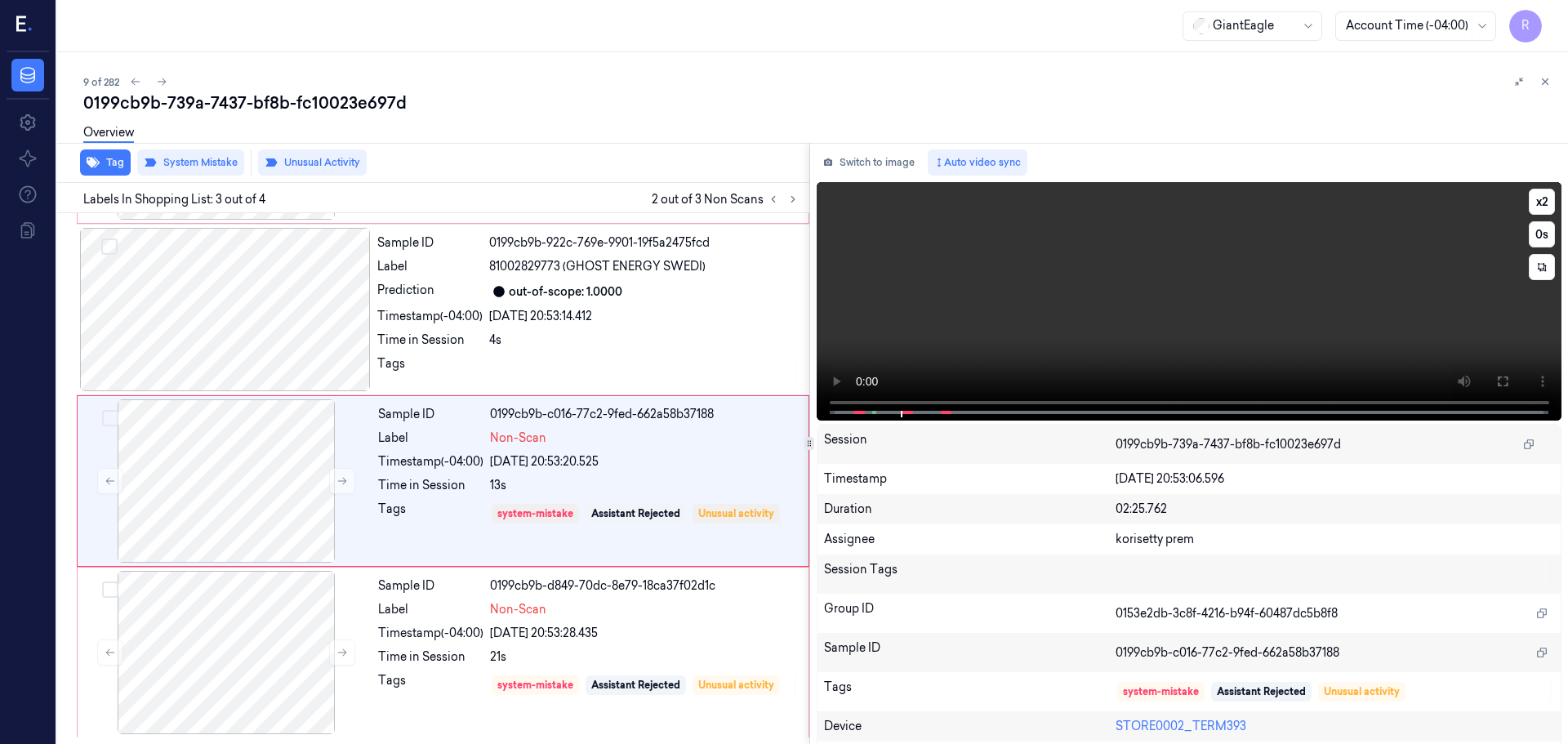
click at [1500, 391] on button at bounding box center [1503, 382] width 26 height 26
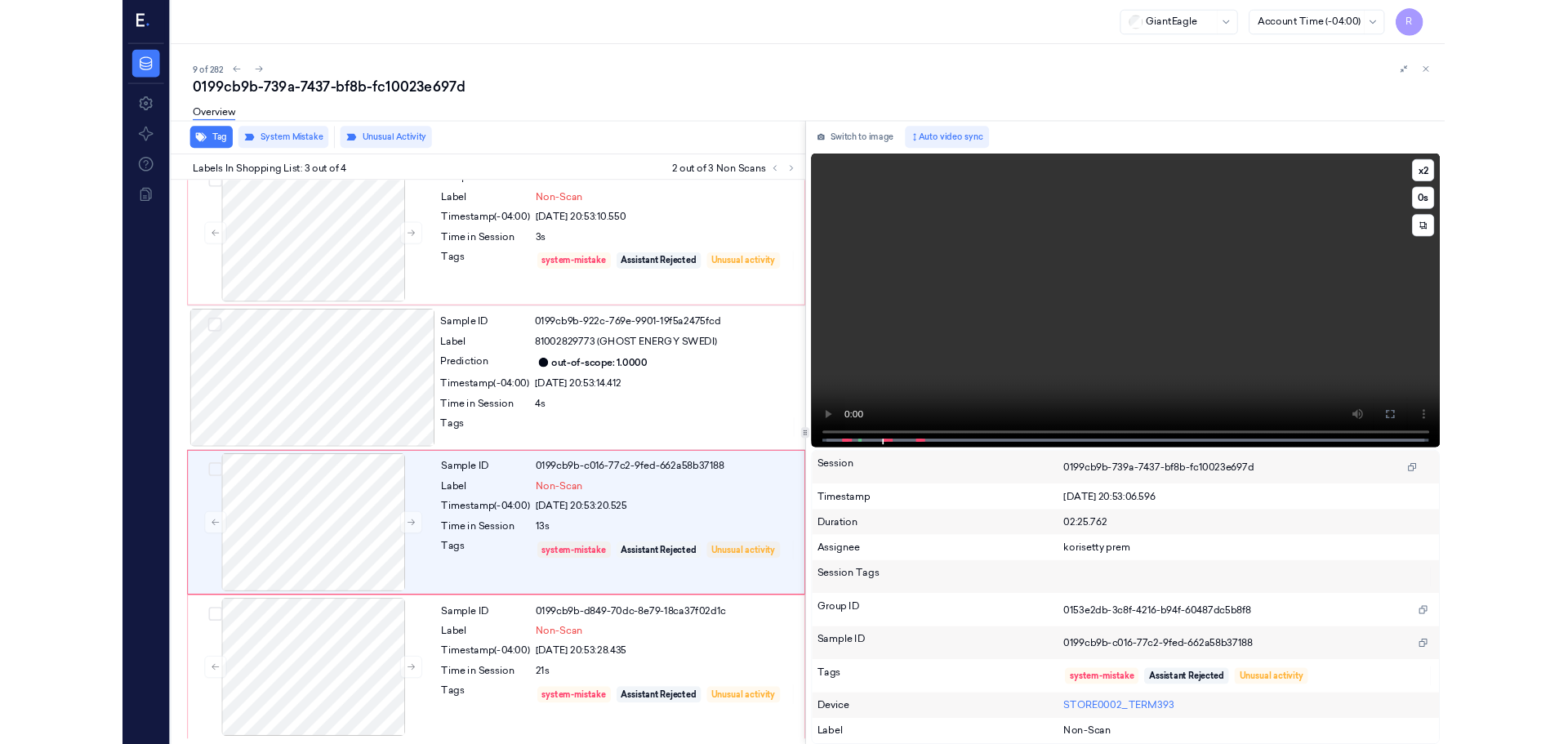
scroll to position [22, 0]
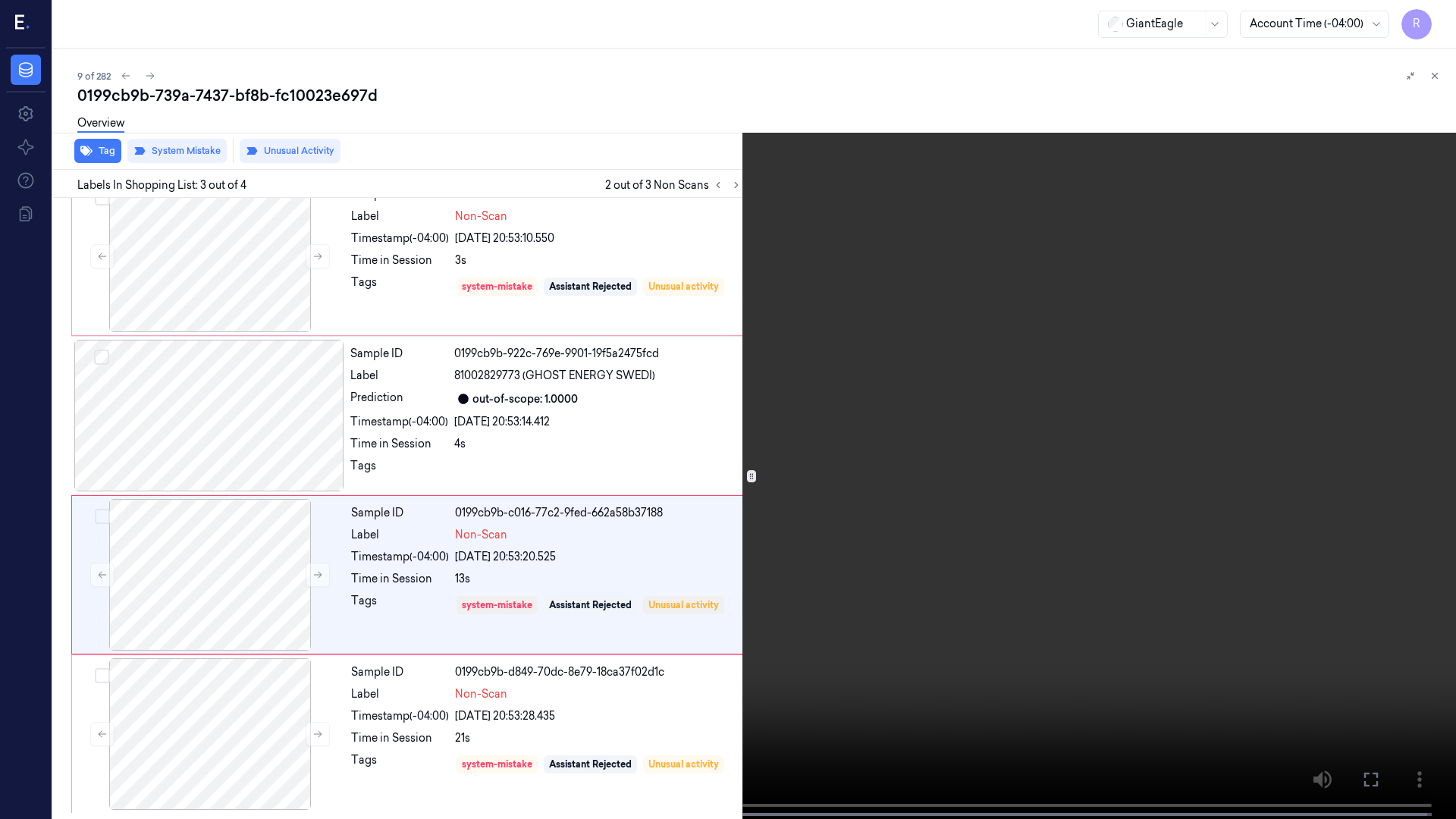
click at [1448, 21] on button "x 2" at bounding box center [1437, 18] width 24 height 24
click at [1446, 20] on button "x 4" at bounding box center [1437, 18] width 24 height 24
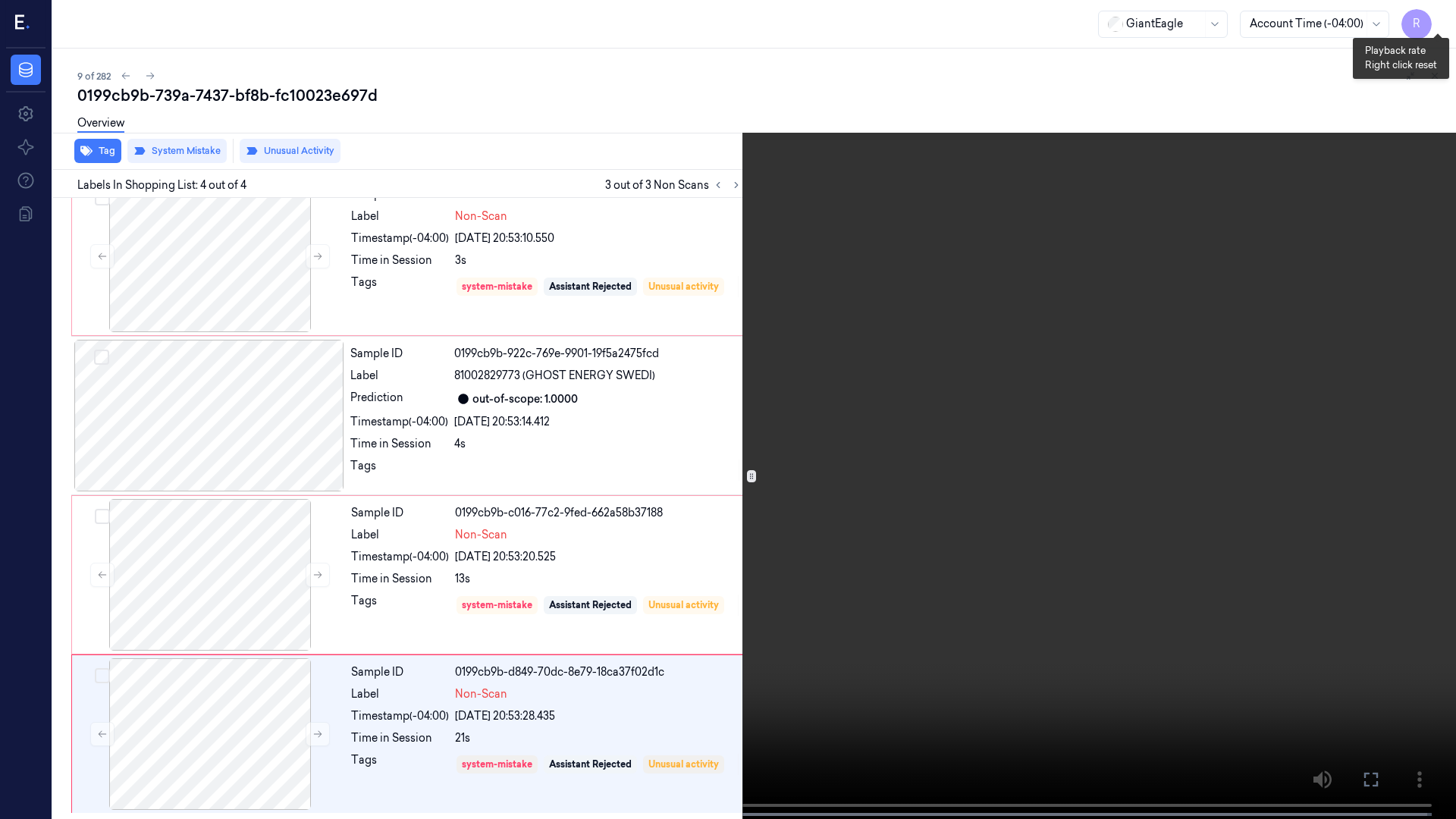
click at [1442, 13] on button "x 1" at bounding box center [1437, 18] width 24 height 24
click at [1442, 13] on button "x 2" at bounding box center [1437, 18] width 24 height 24
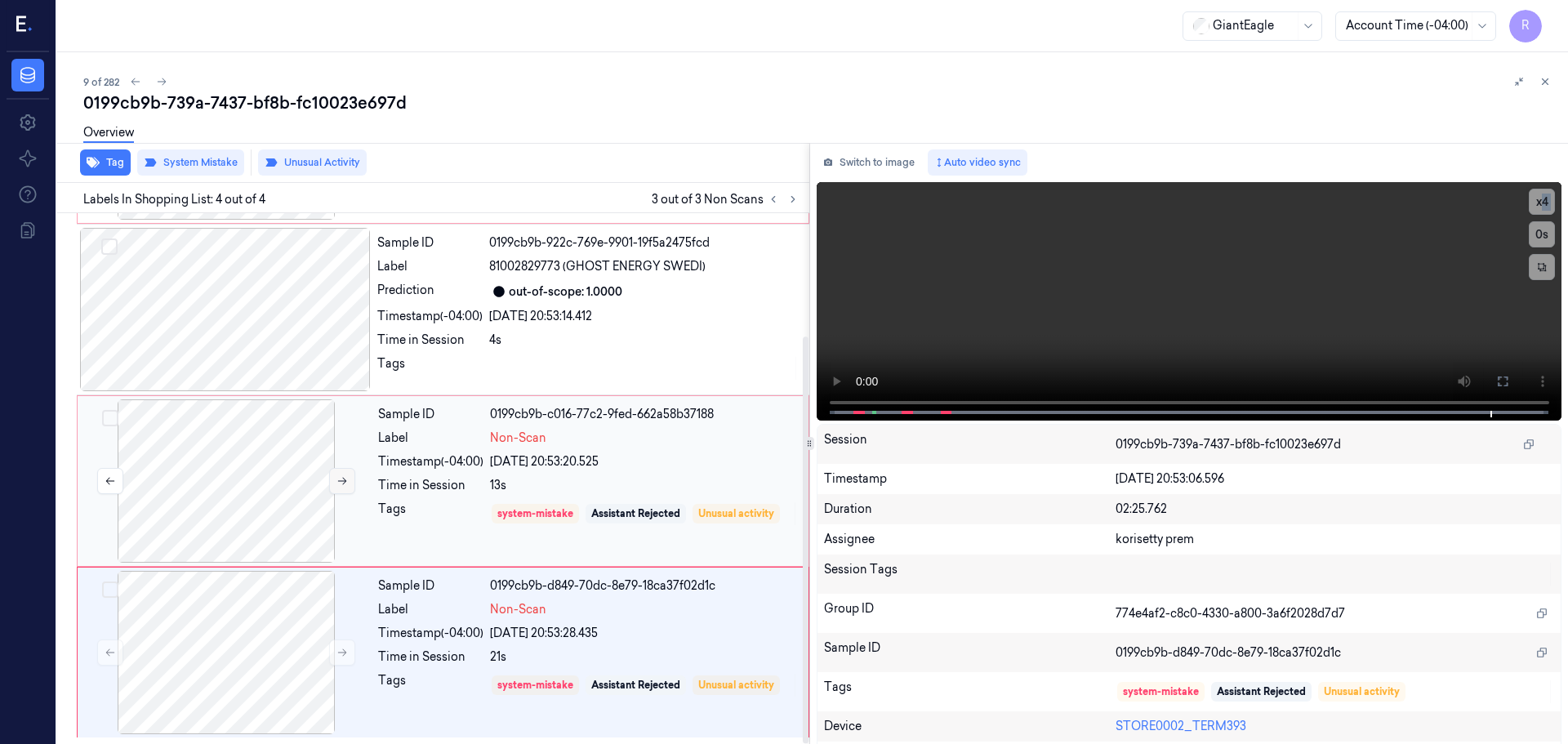
click at [332, 484] on button at bounding box center [342, 481] width 26 height 26
click at [291, 669] on div at bounding box center [226, 653] width 291 height 164
click at [1534, 203] on button "x 4" at bounding box center [1542, 202] width 26 height 26
click at [1499, 375] on button at bounding box center [1503, 382] width 26 height 26
click at [776, 203] on icon at bounding box center [773, 199] width 12 height 12
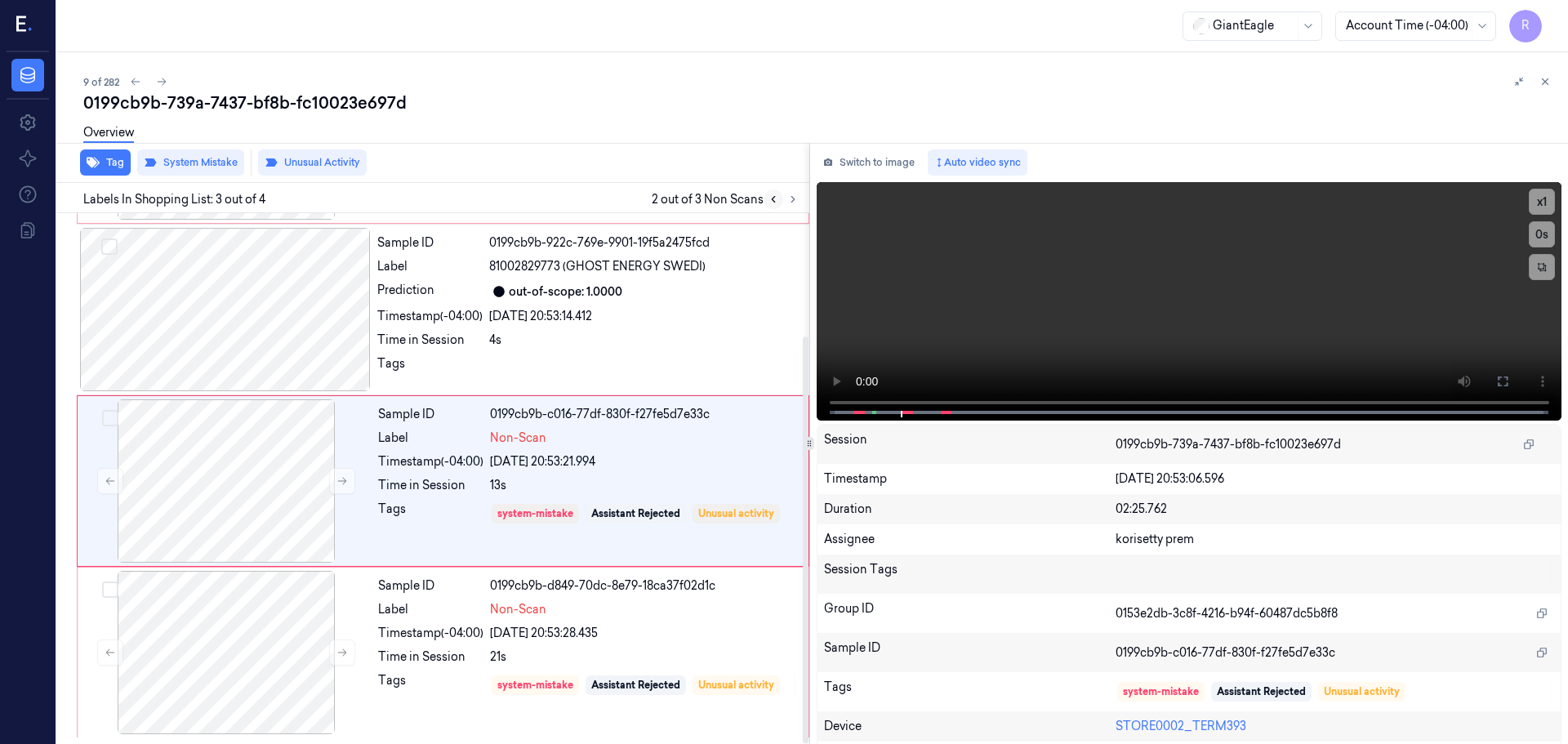
click at [776, 203] on icon at bounding box center [773, 199] width 12 height 12
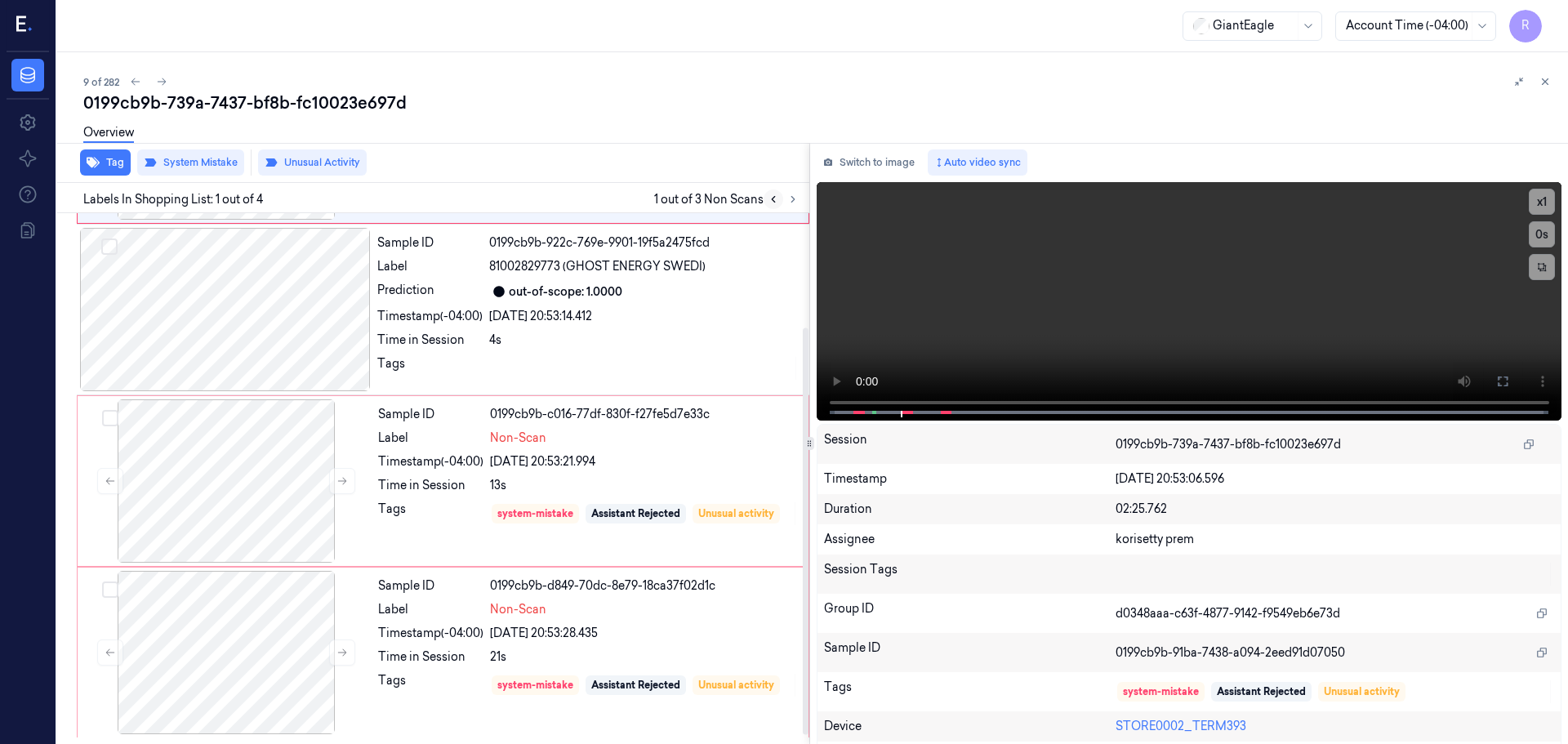
scroll to position [1, 0]
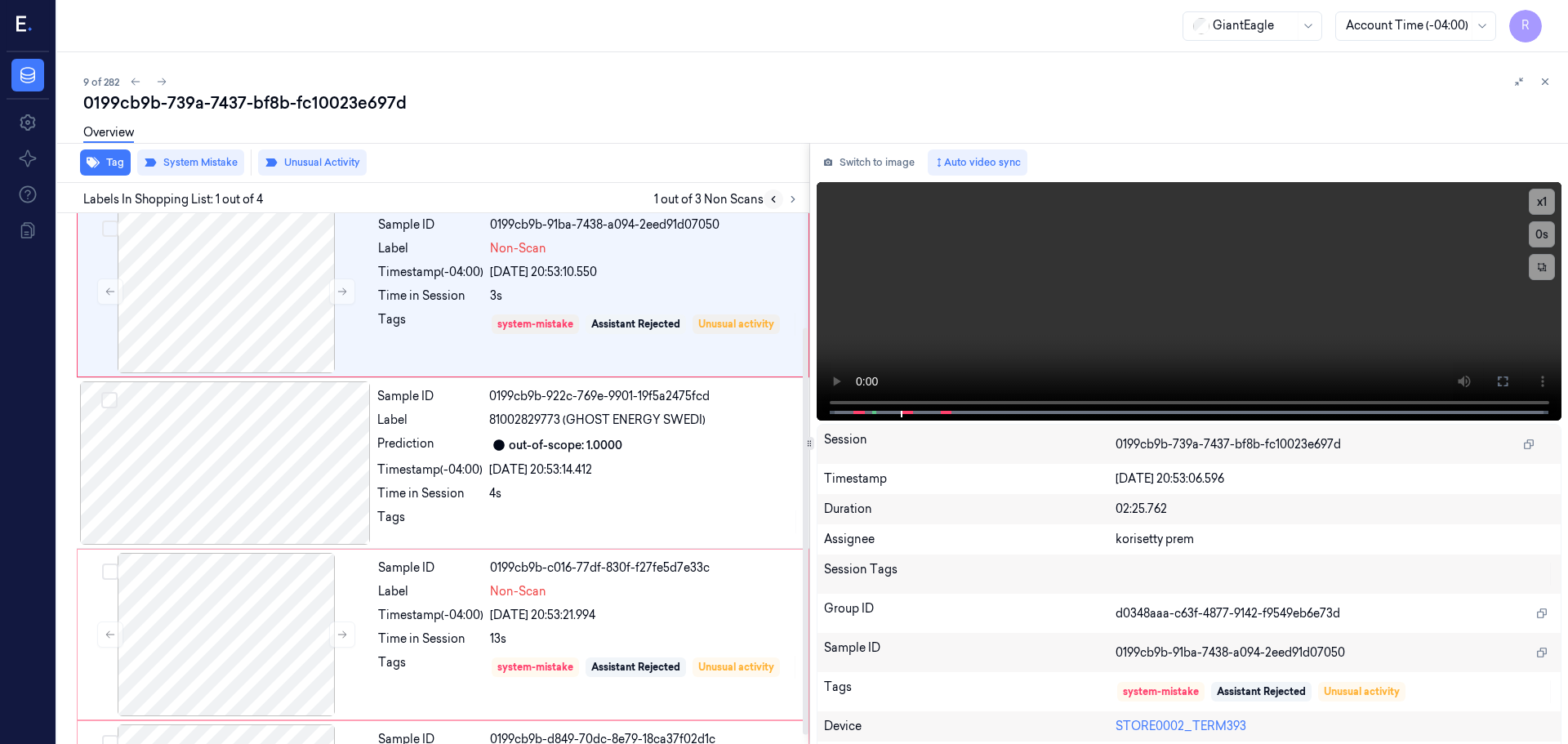
click at [776, 203] on icon at bounding box center [773, 199] width 12 height 12
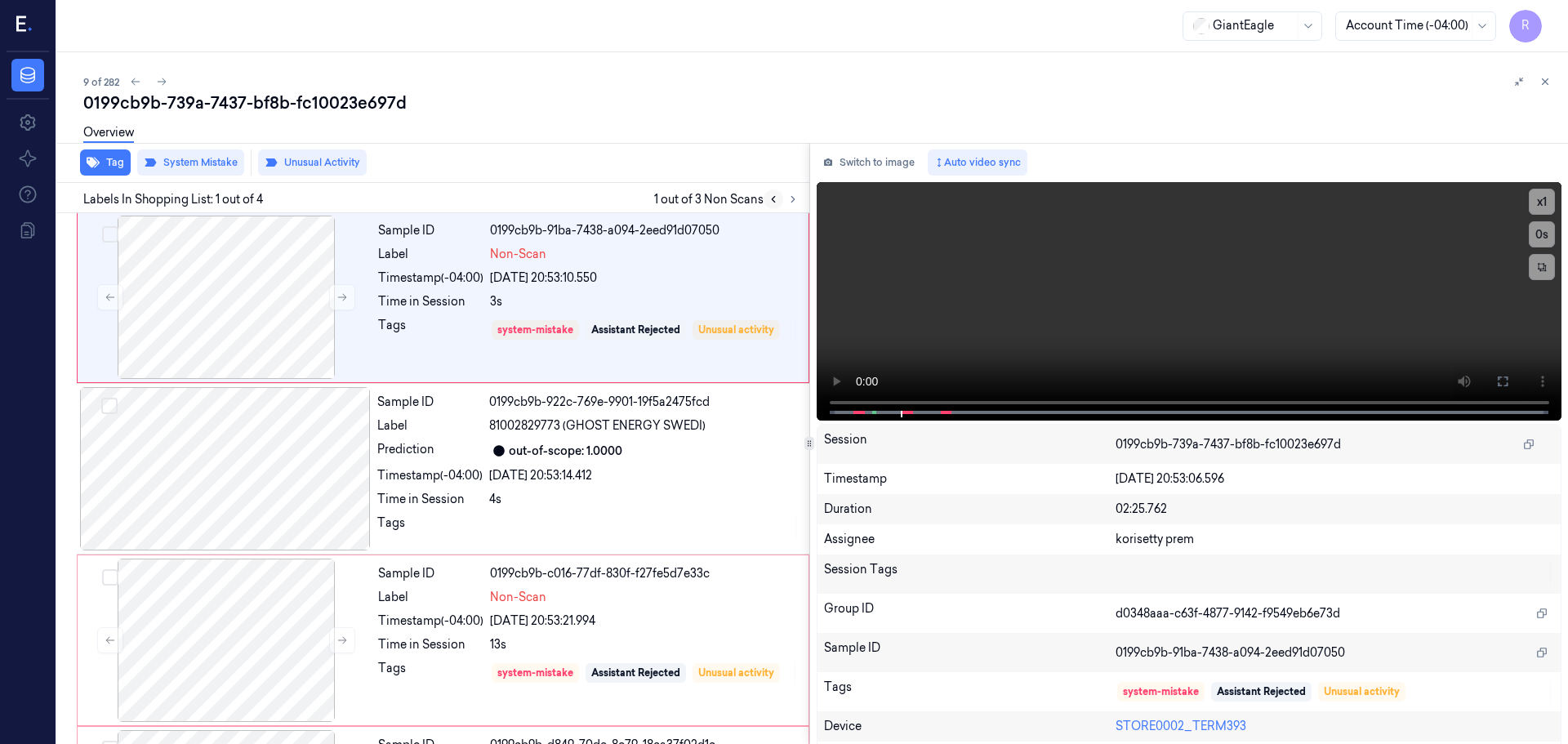
scroll to position [0, 0]
click at [776, 203] on icon at bounding box center [773, 199] width 12 height 12
click at [794, 203] on icon at bounding box center [793, 199] width 12 height 12
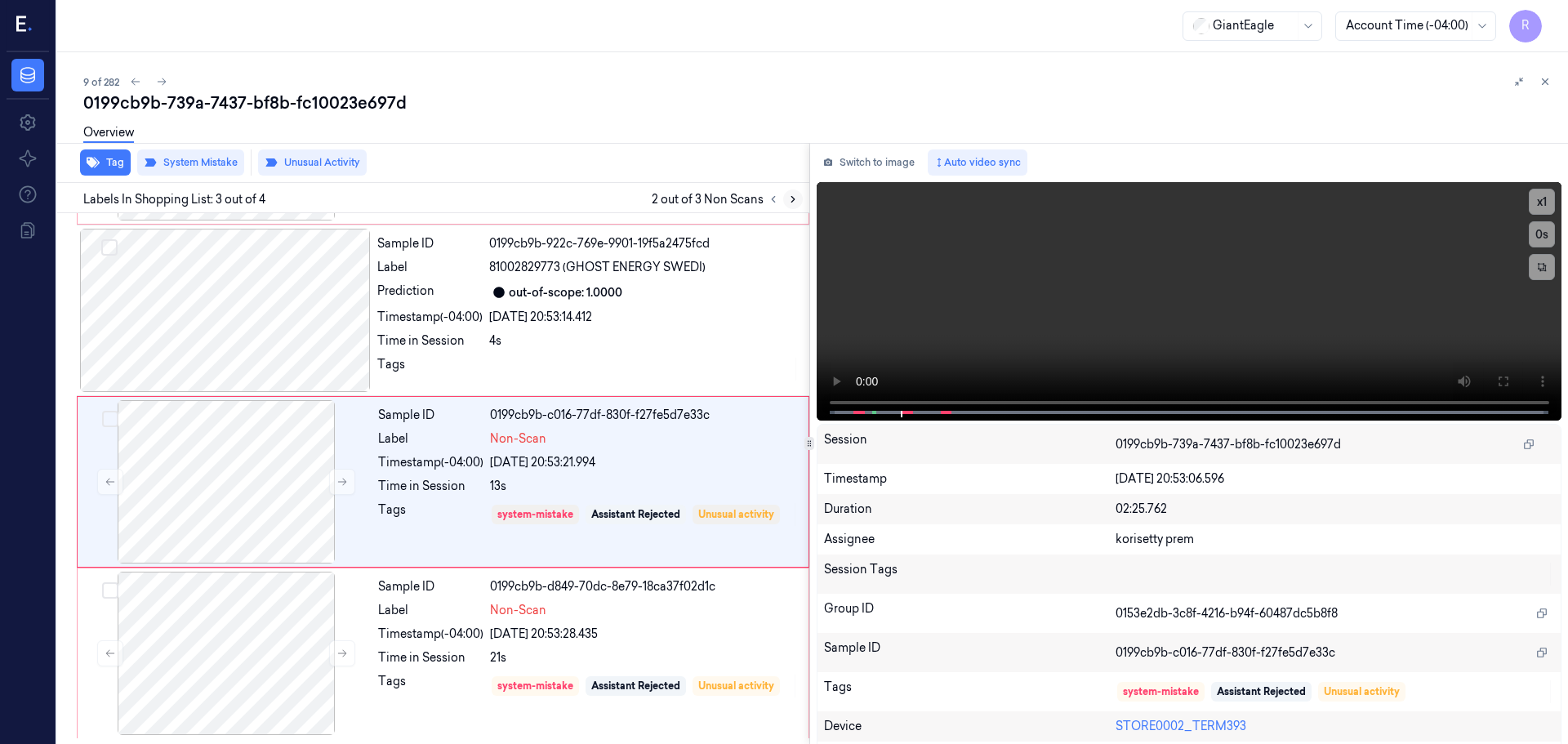
click at [794, 203] on icon at bounding box center [793, 199] width 12 height 12
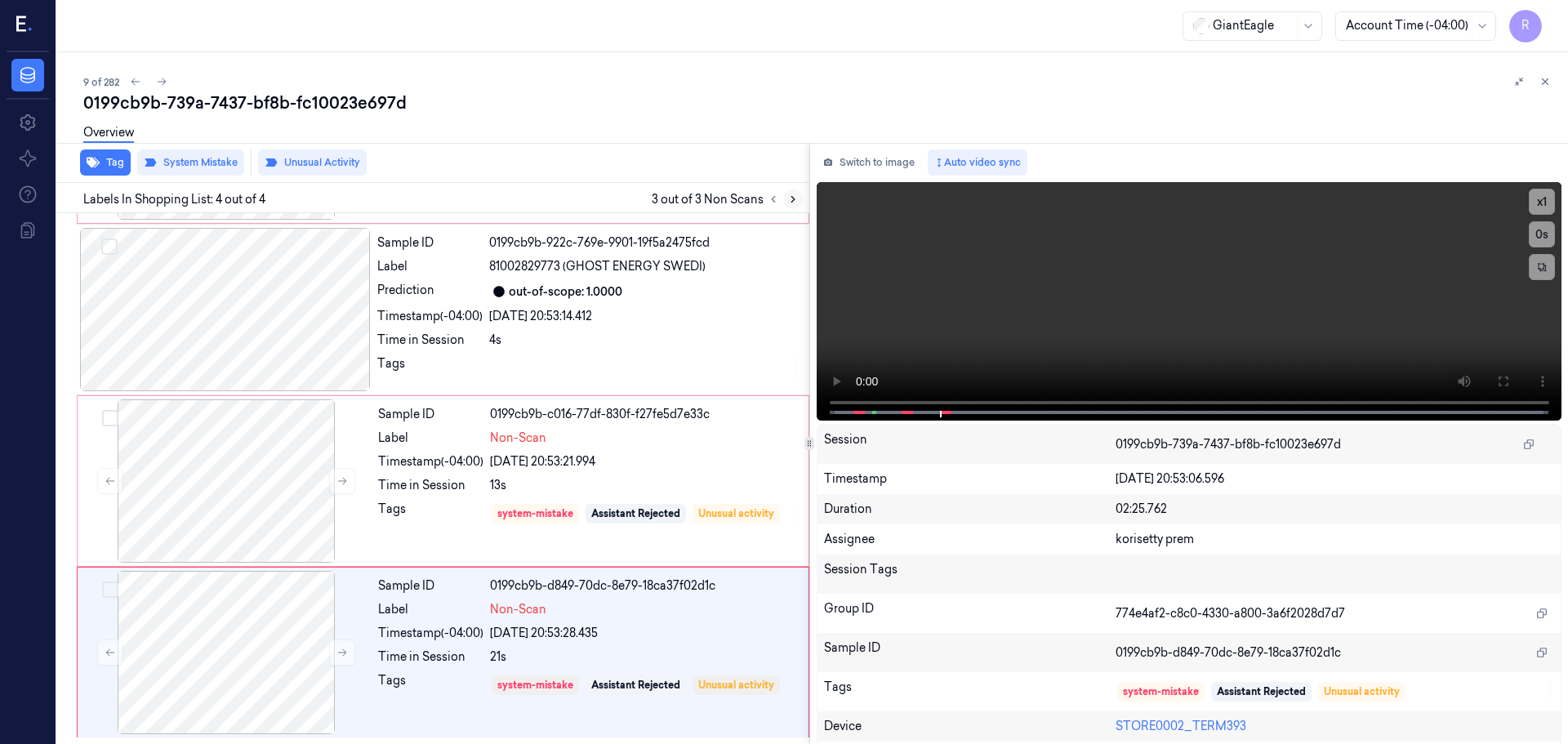
click at [794, 203] on icon at bounding box center [793, 199] width 12 height 12
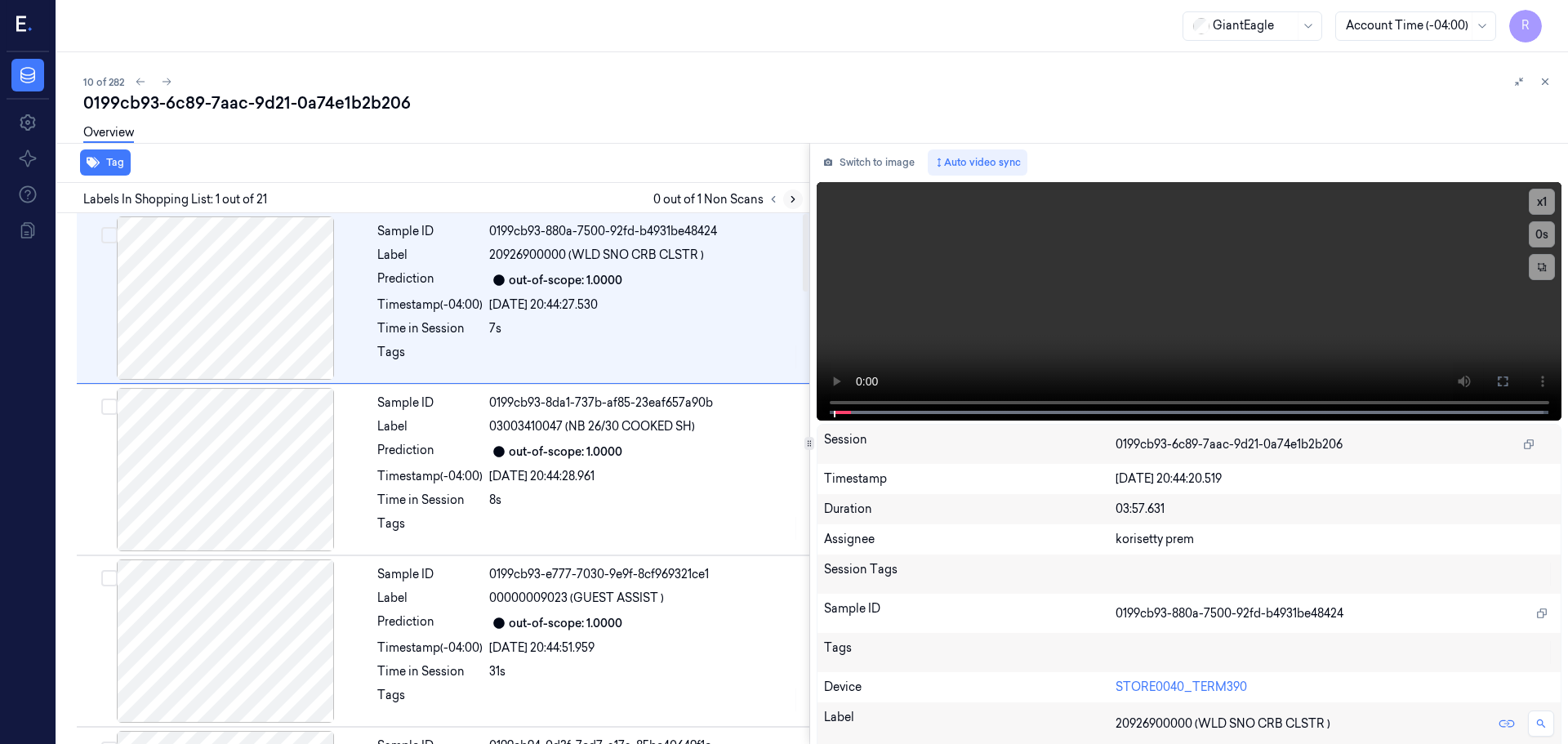
click at [794, 196] on icon at bounding box center [793, 199] width 12 height 12
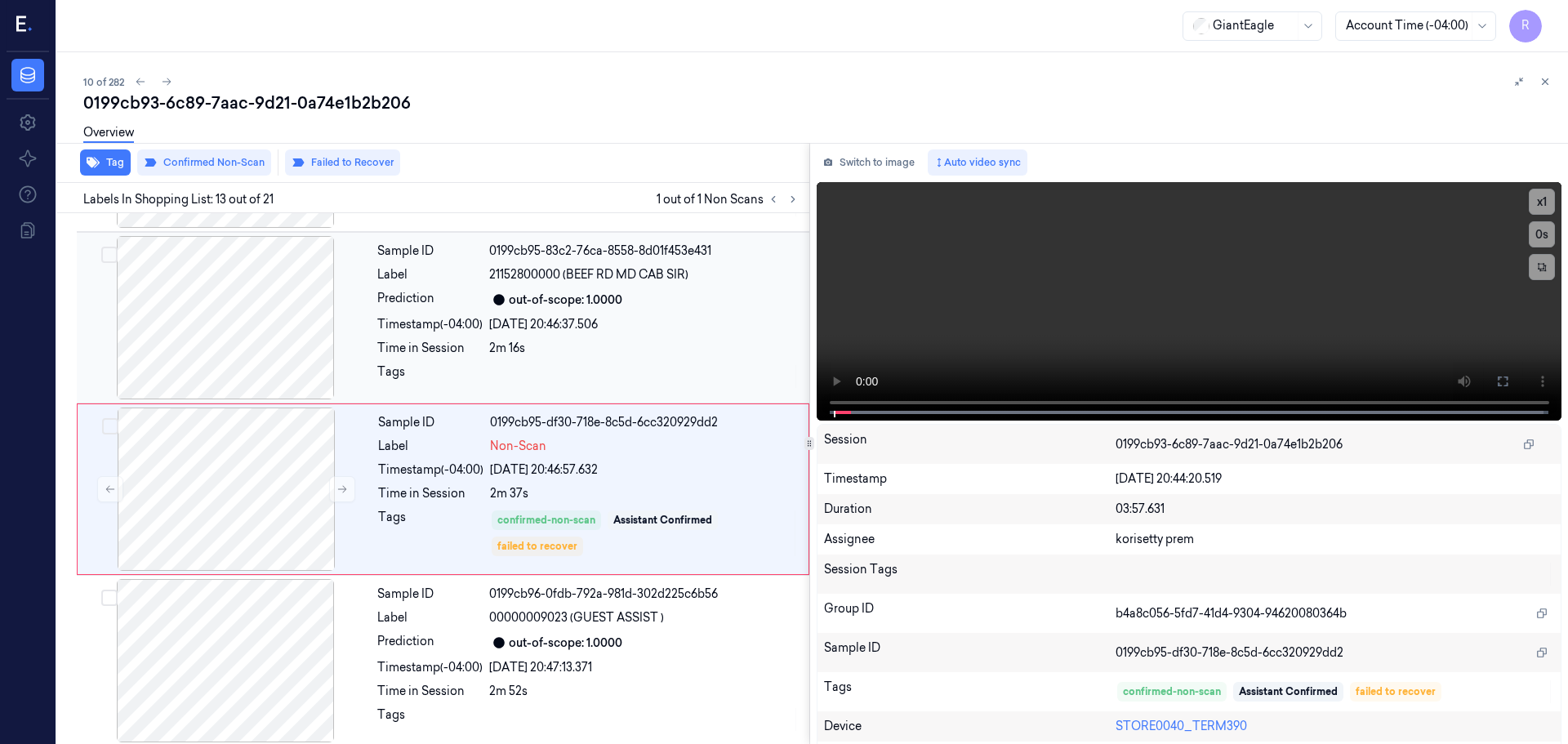
scroll to position [1878, 0]
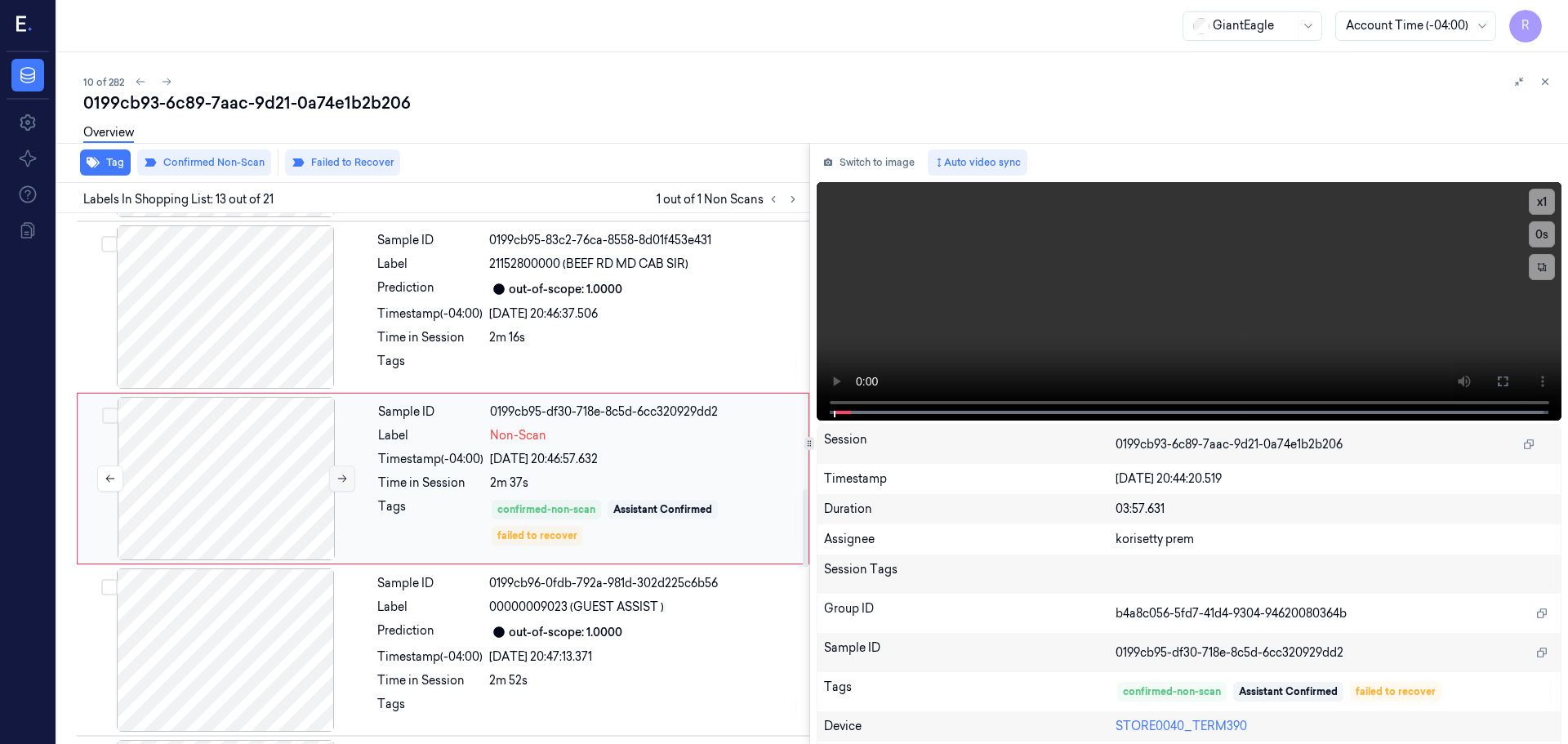
click at [338, 485] on button at bounding box center [342, 479] width 26 height 26
click at [341, 481] on icon at bounding box center [342, 479] width 12 height 12
click at [341, 480] on icon at bounding box center [342, 479] width 12 height 12
click at [232, 361] on div at bounding box center [225, 307] width 291 height 164
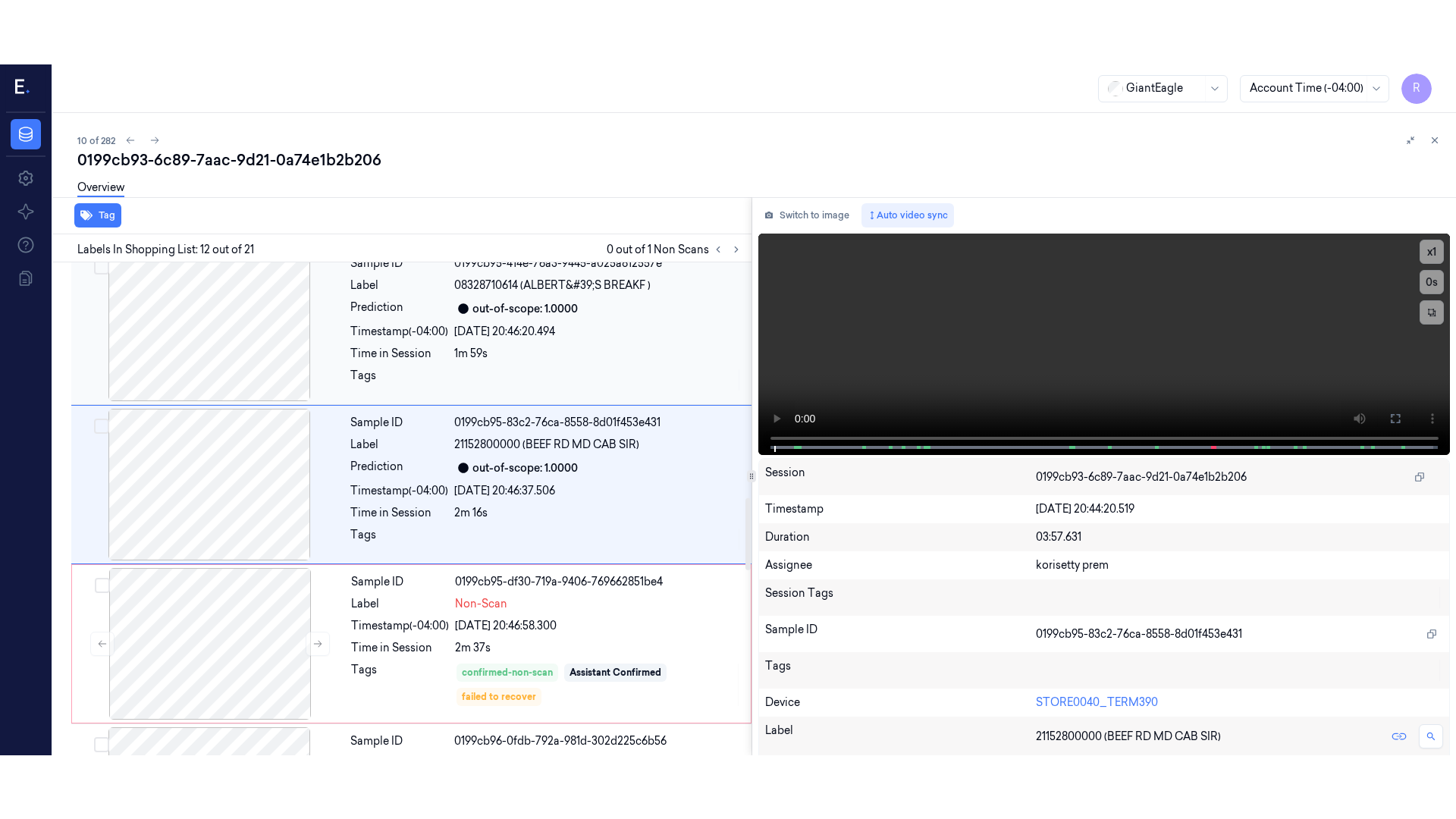
scroll to position [1584, 0]
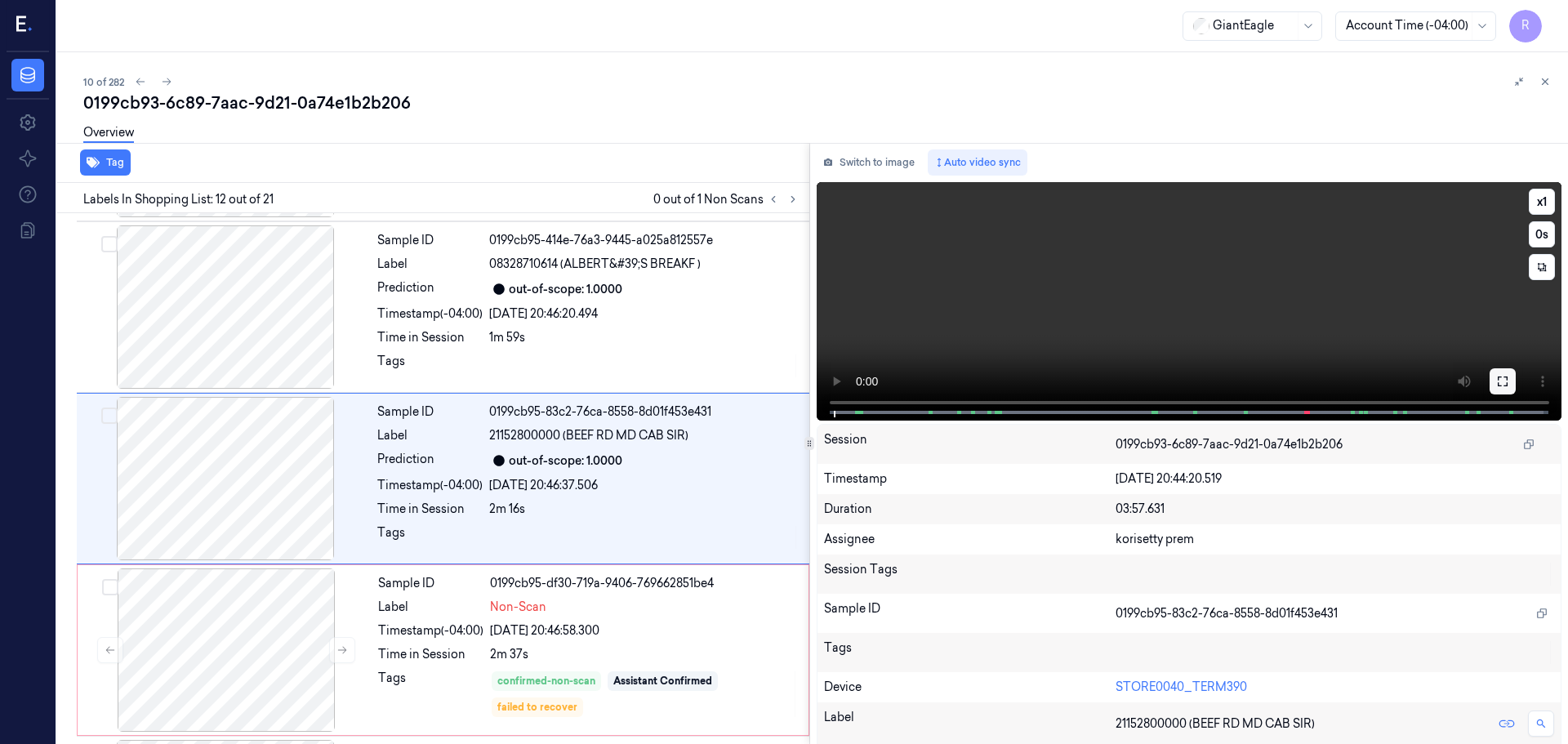
click at [1498, 377] on icon at bounding box center [1503, 382] width 10 height 10
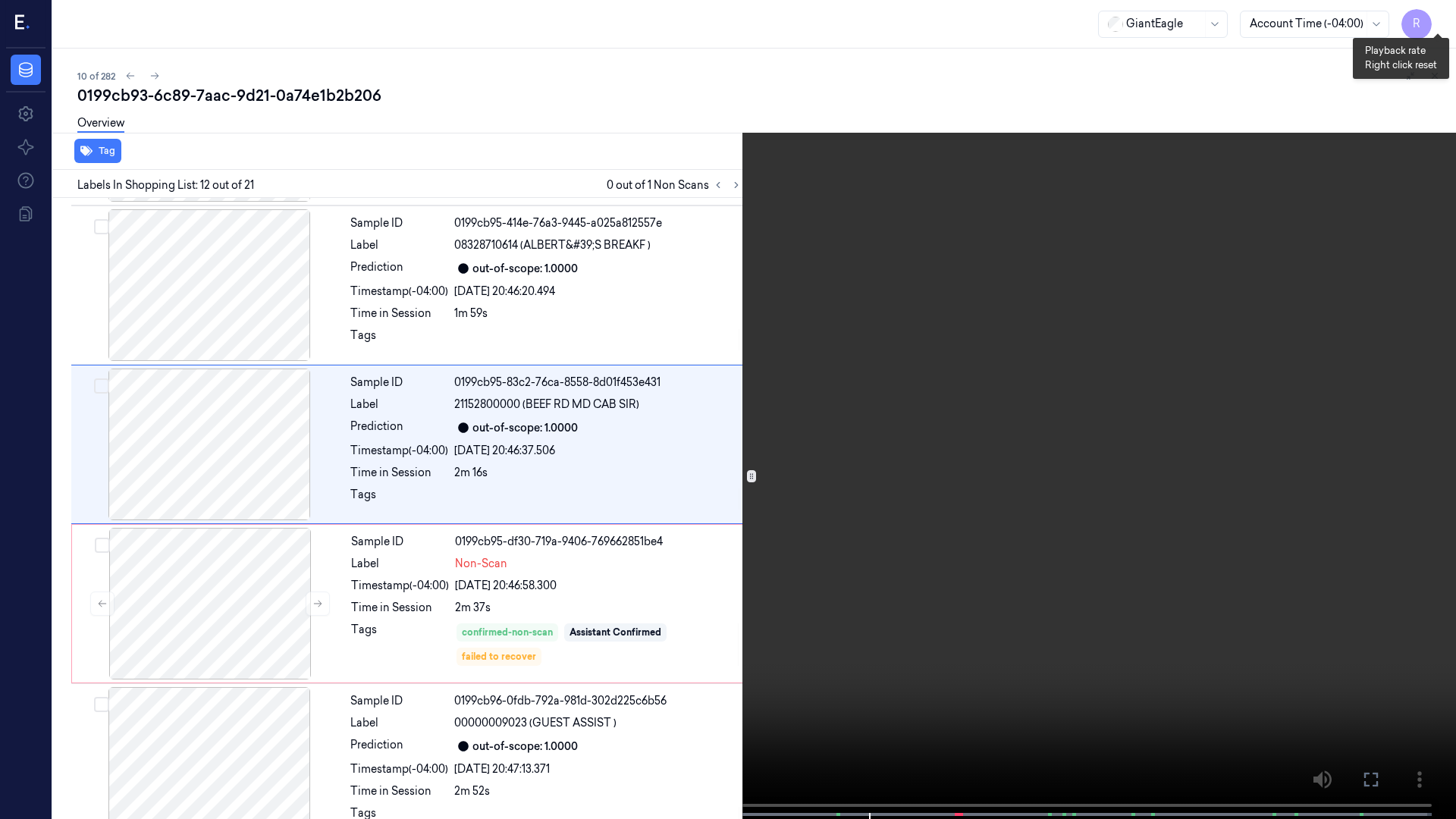
click at [1433, 9] on button "x 1" at bounding box center [1437, 18] width 24 height 24
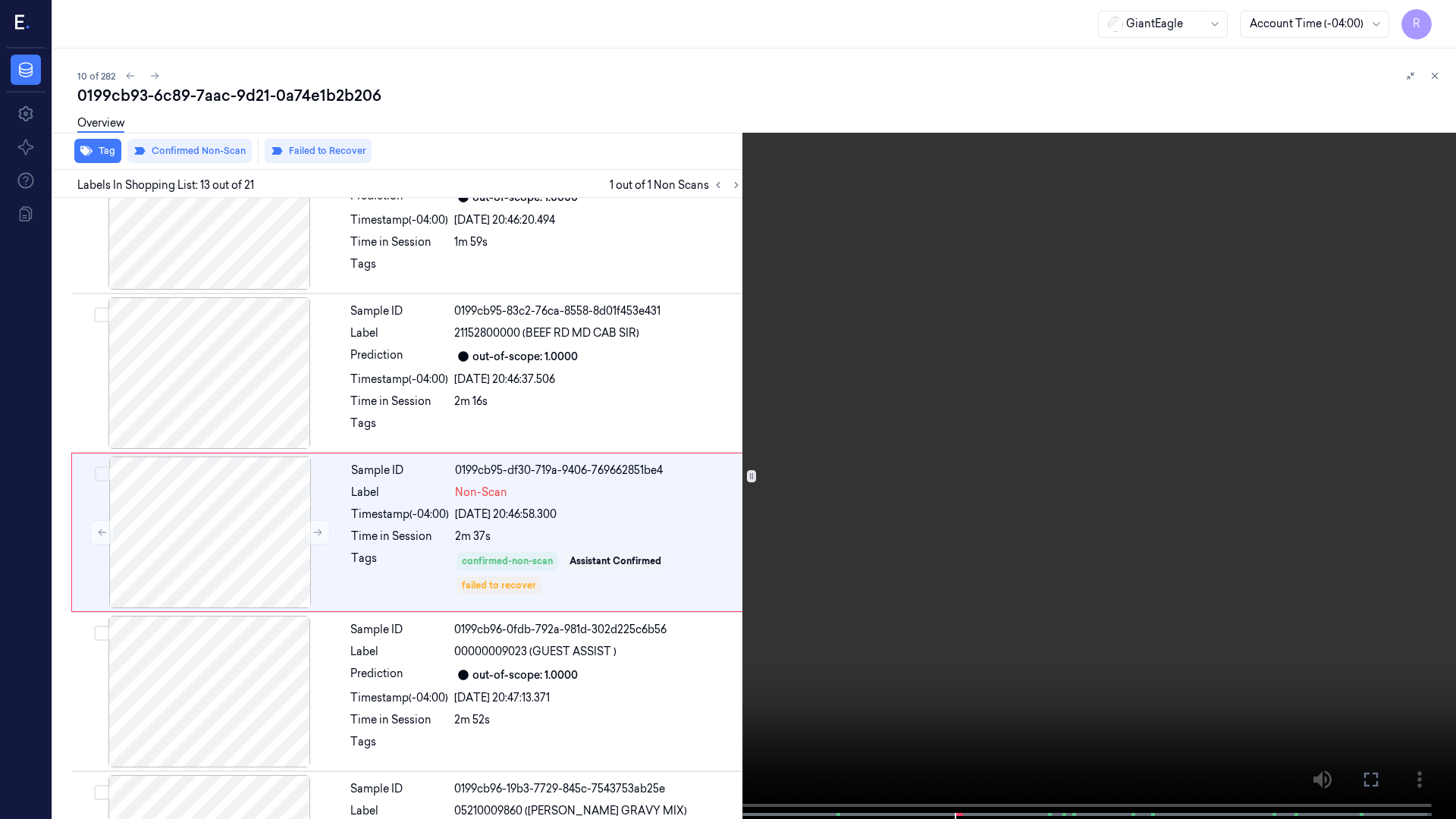
scroll to position [1680, 0]
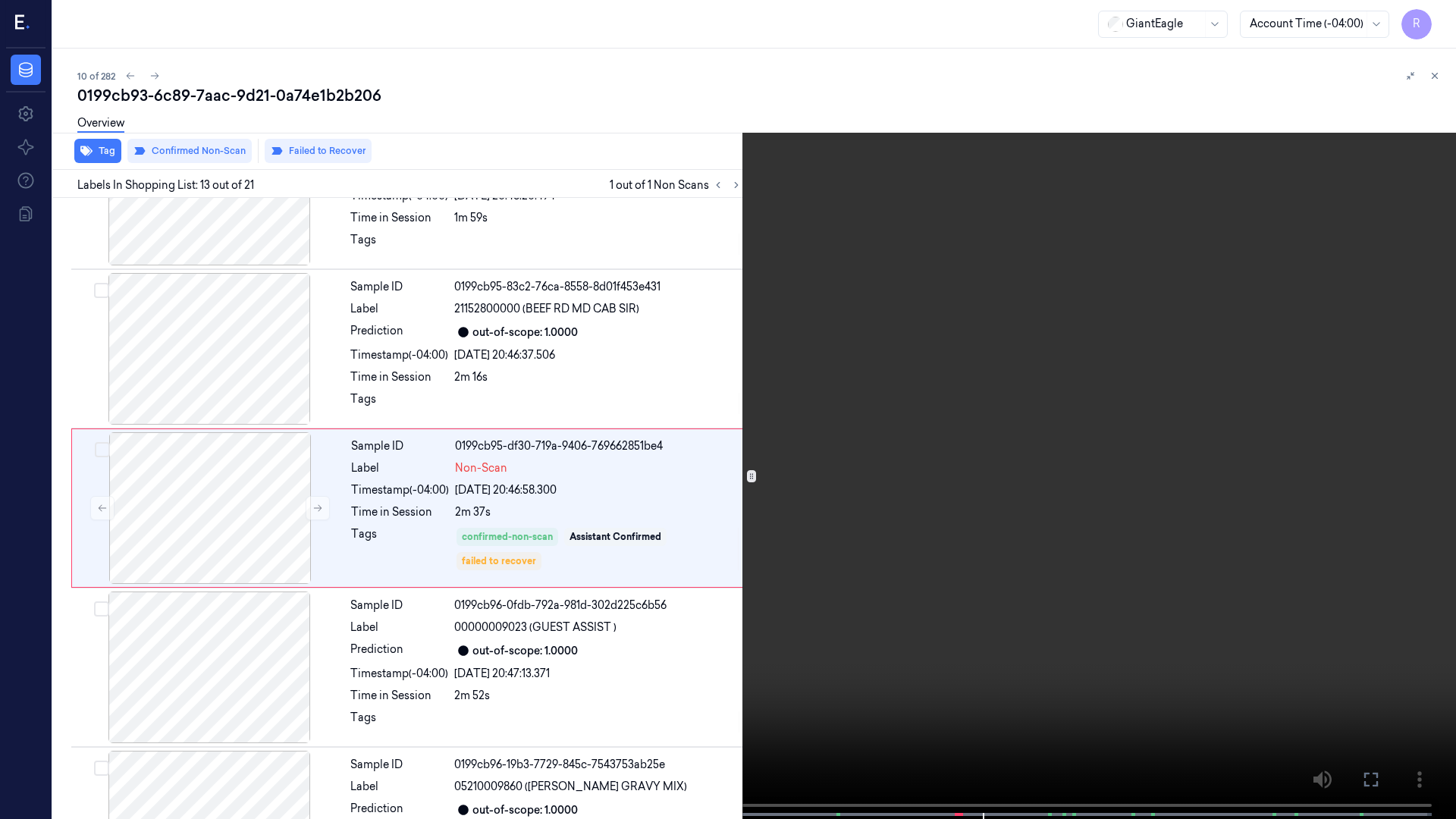
click at [0, 690] on video at bounding box center [728, 411] width 1456 height 822
click at [1440, 12] on button "x 2" at bounding box center [1437, 18] width 24 height 24
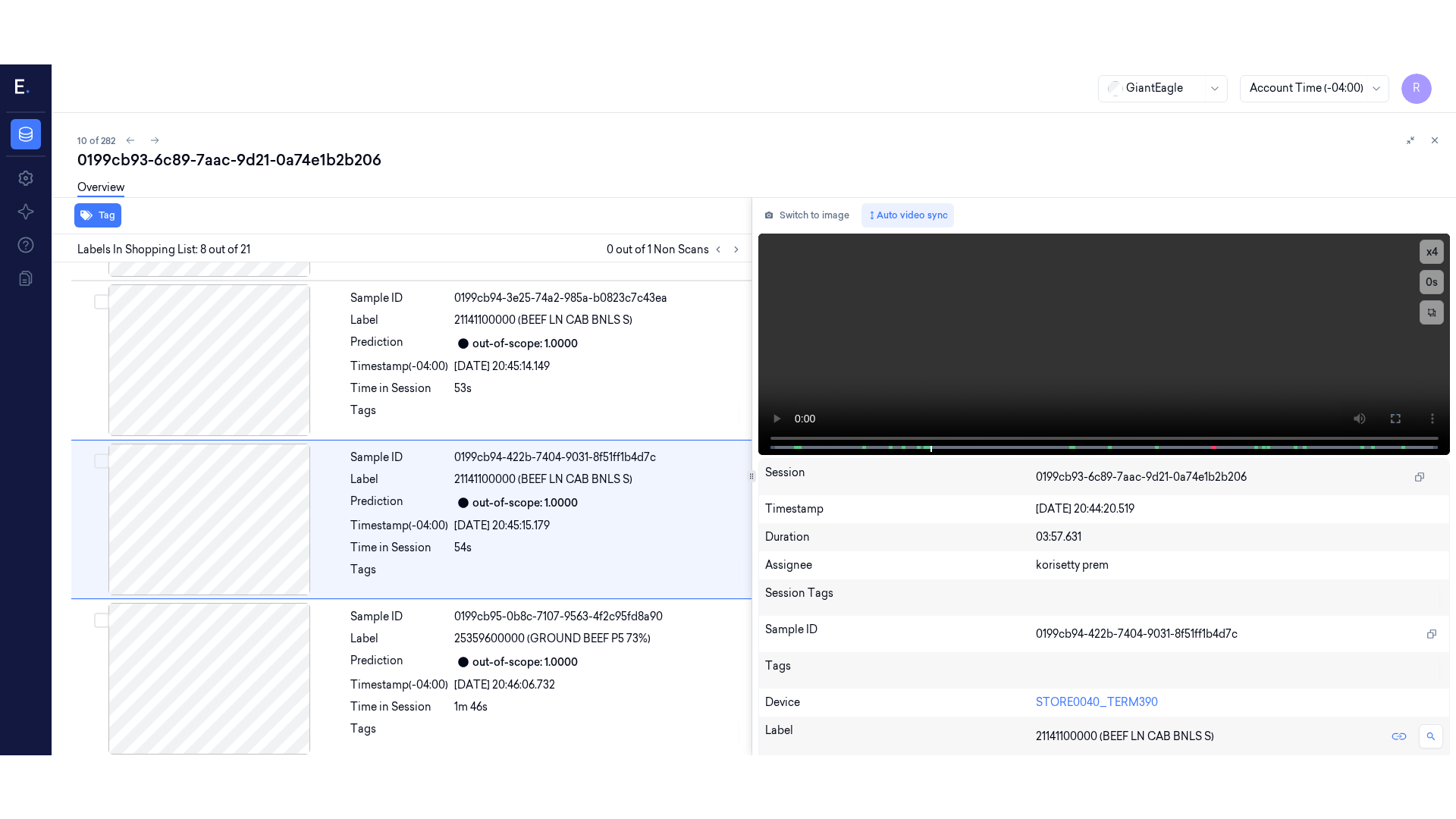
scroll to position [947, 0]
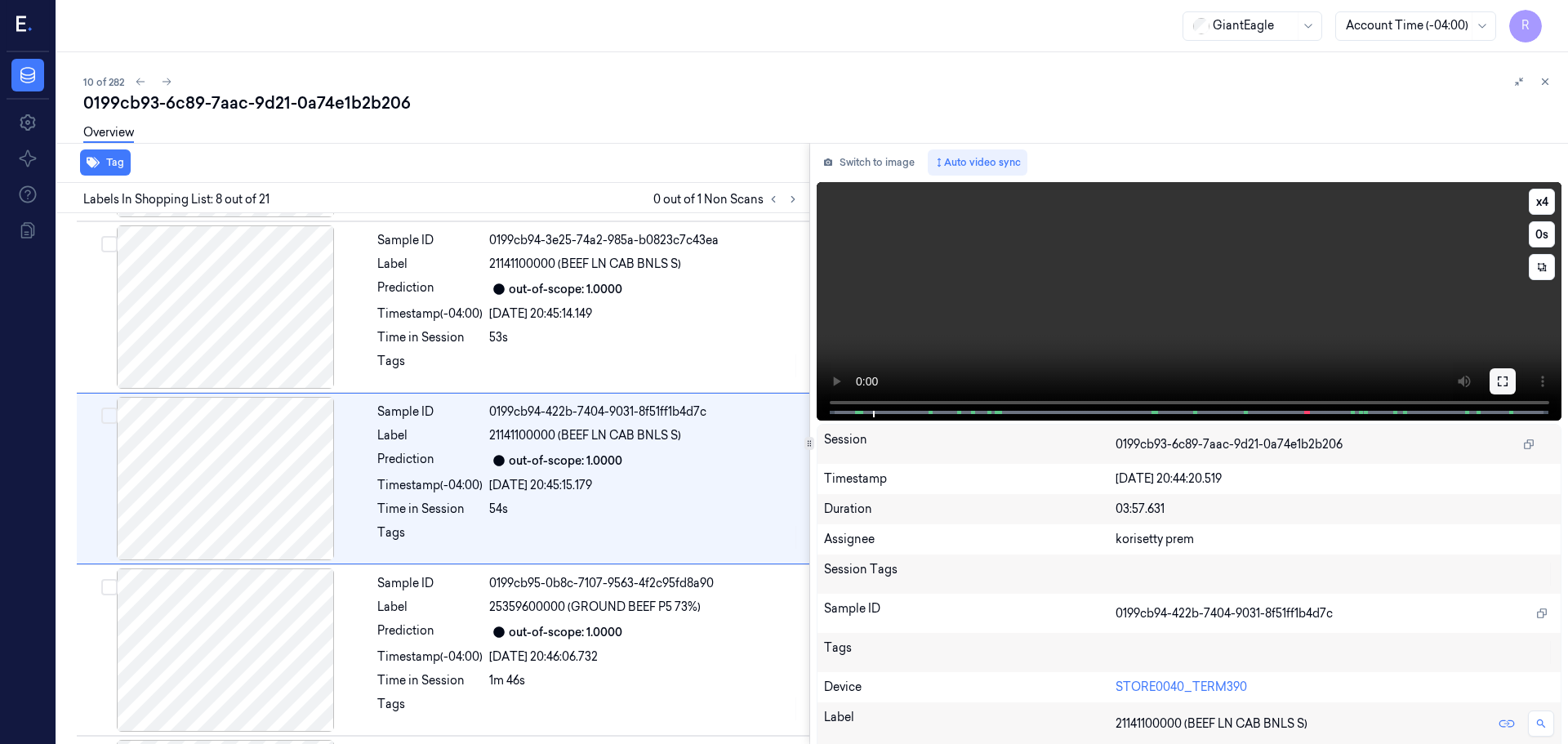
click at [1503, 386] on button at bounding box center [1503, 382] width 26 height 26
click at [1502, 382] on icon at bounding box center [1503, 382] width 13 height 13
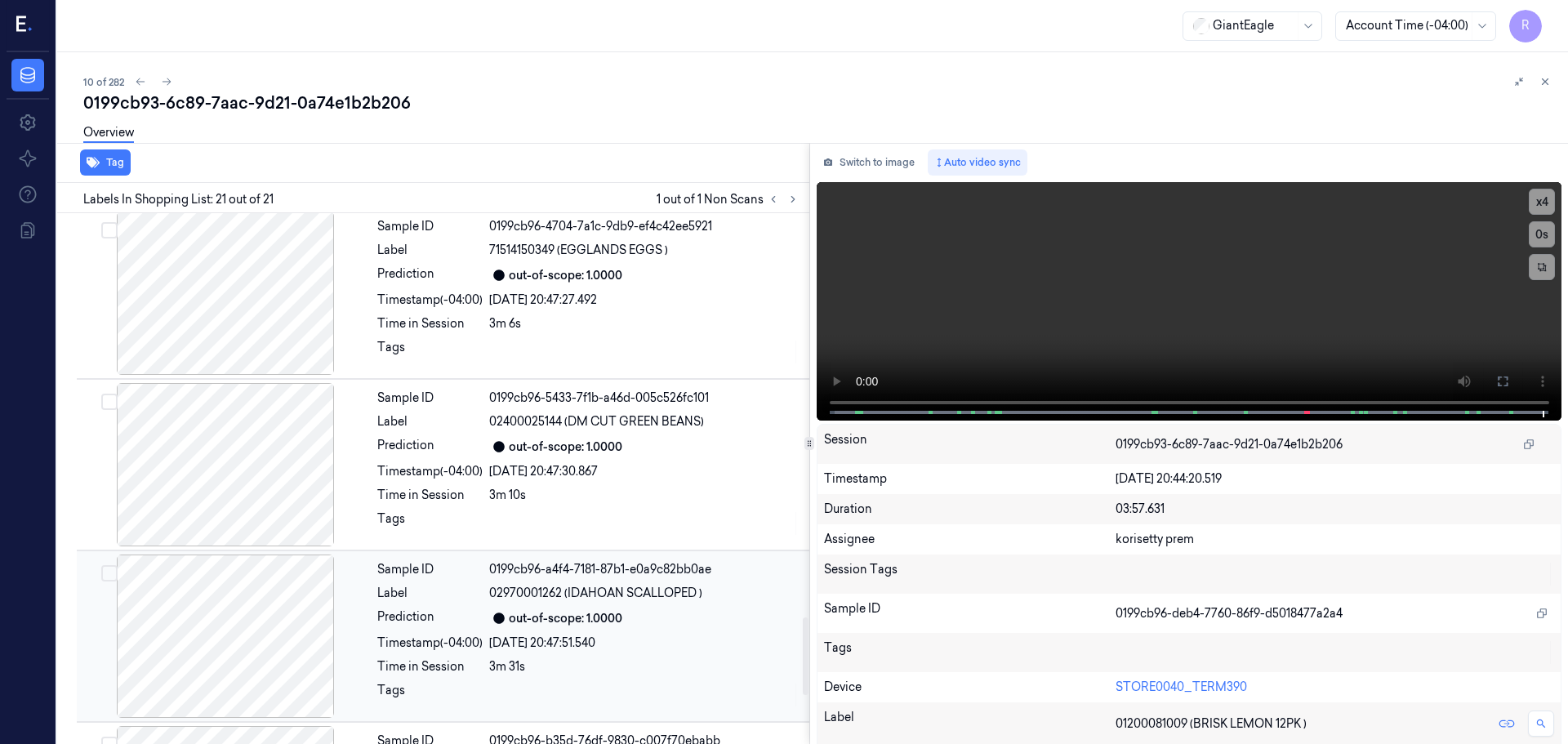
scroll to position [3076, 0]
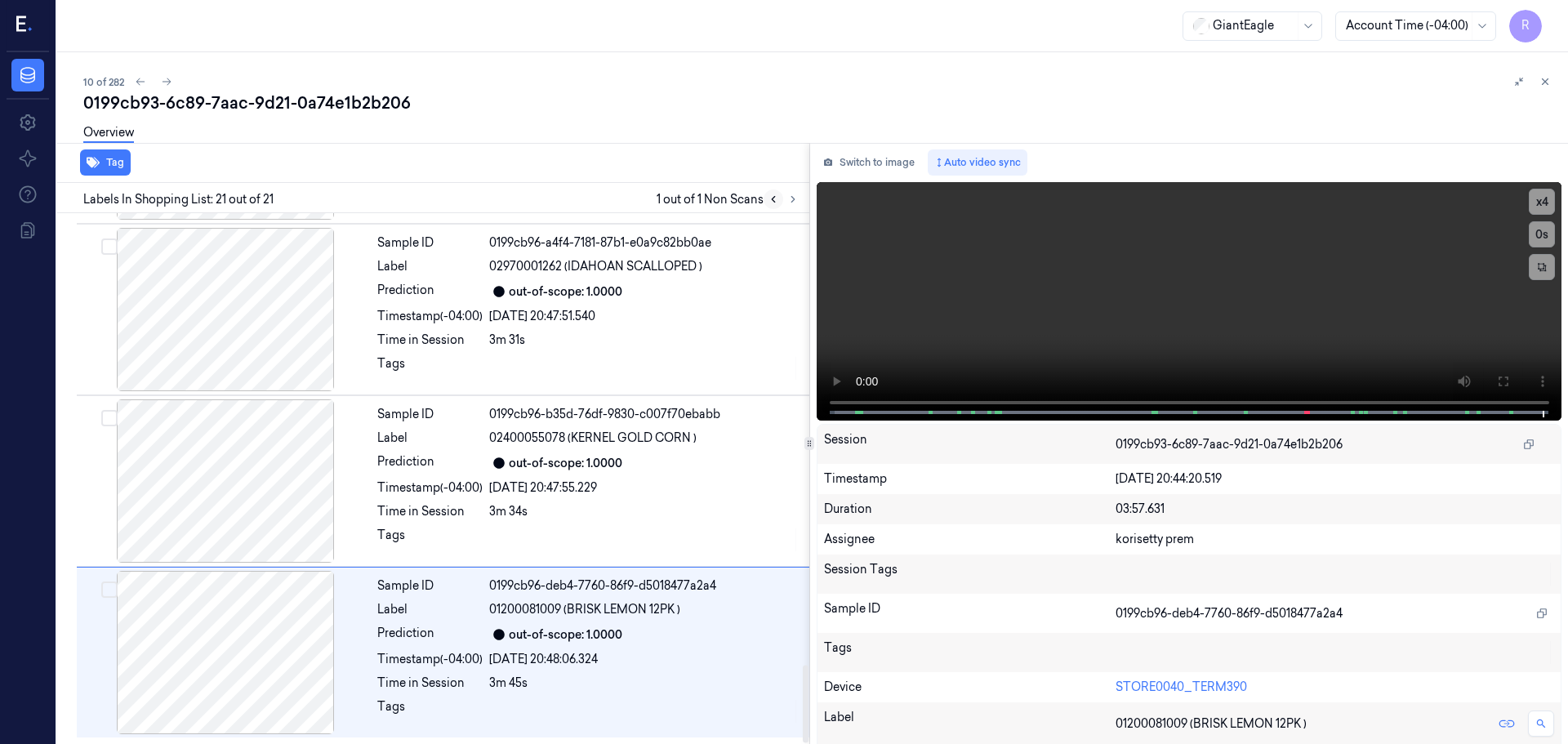
click at [770, 206] on button at bounding box center [774, 200] width 20 height 20
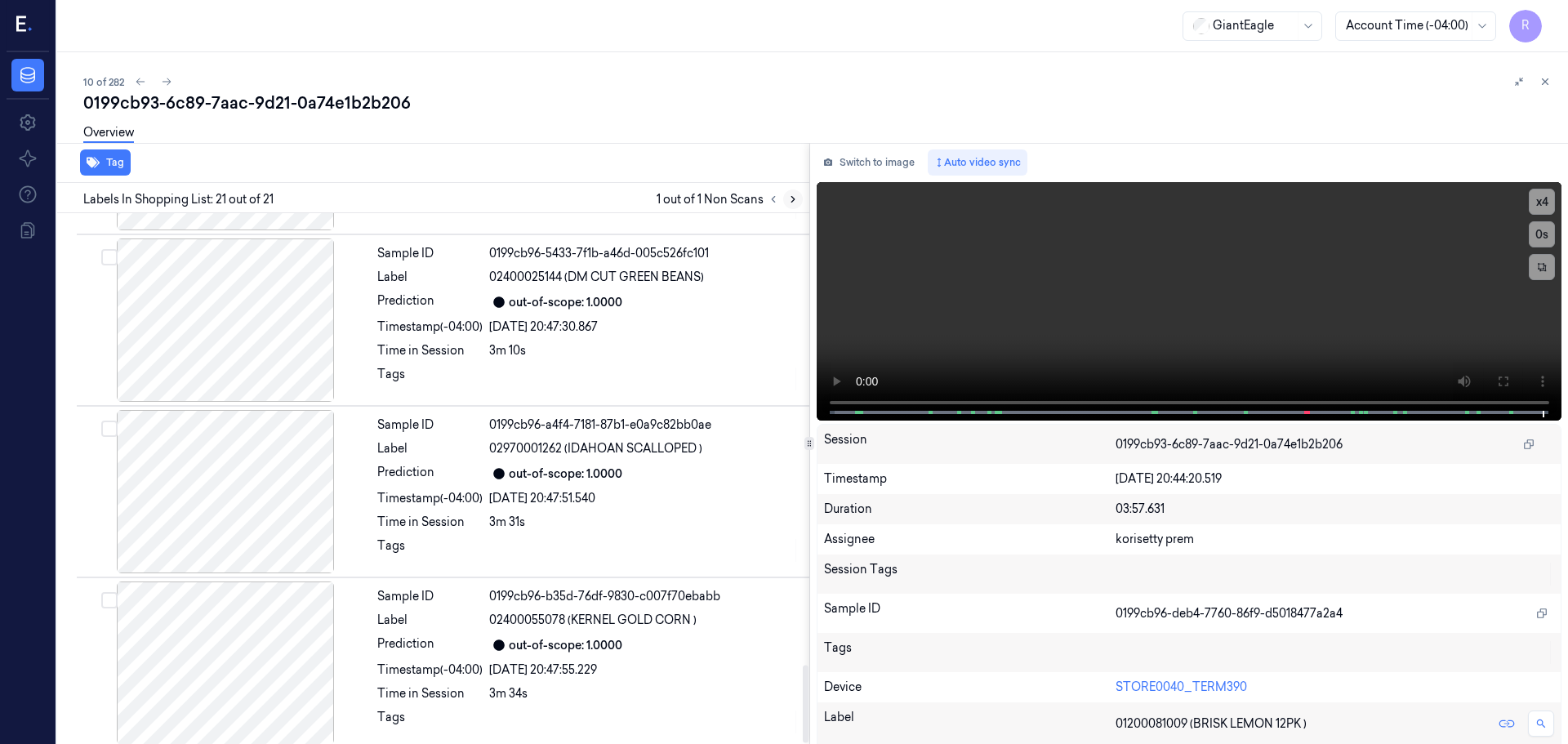
click at [789, 200] on icon at bounding box center [793, 199] width 12 height 12
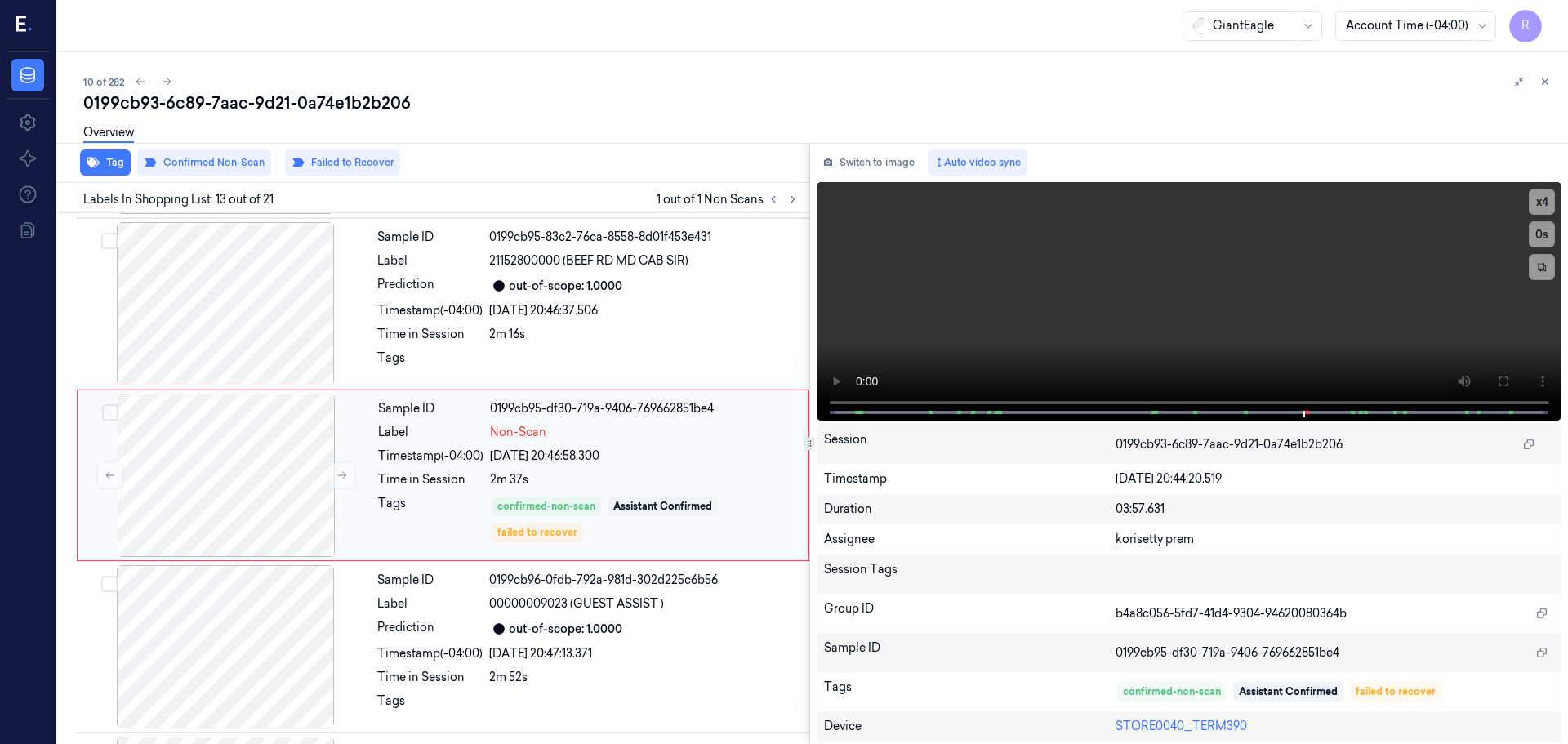
scroll to position [1878, 0]
click at [338, 485] on button at bounding box center [342, 479] width 26 height 26
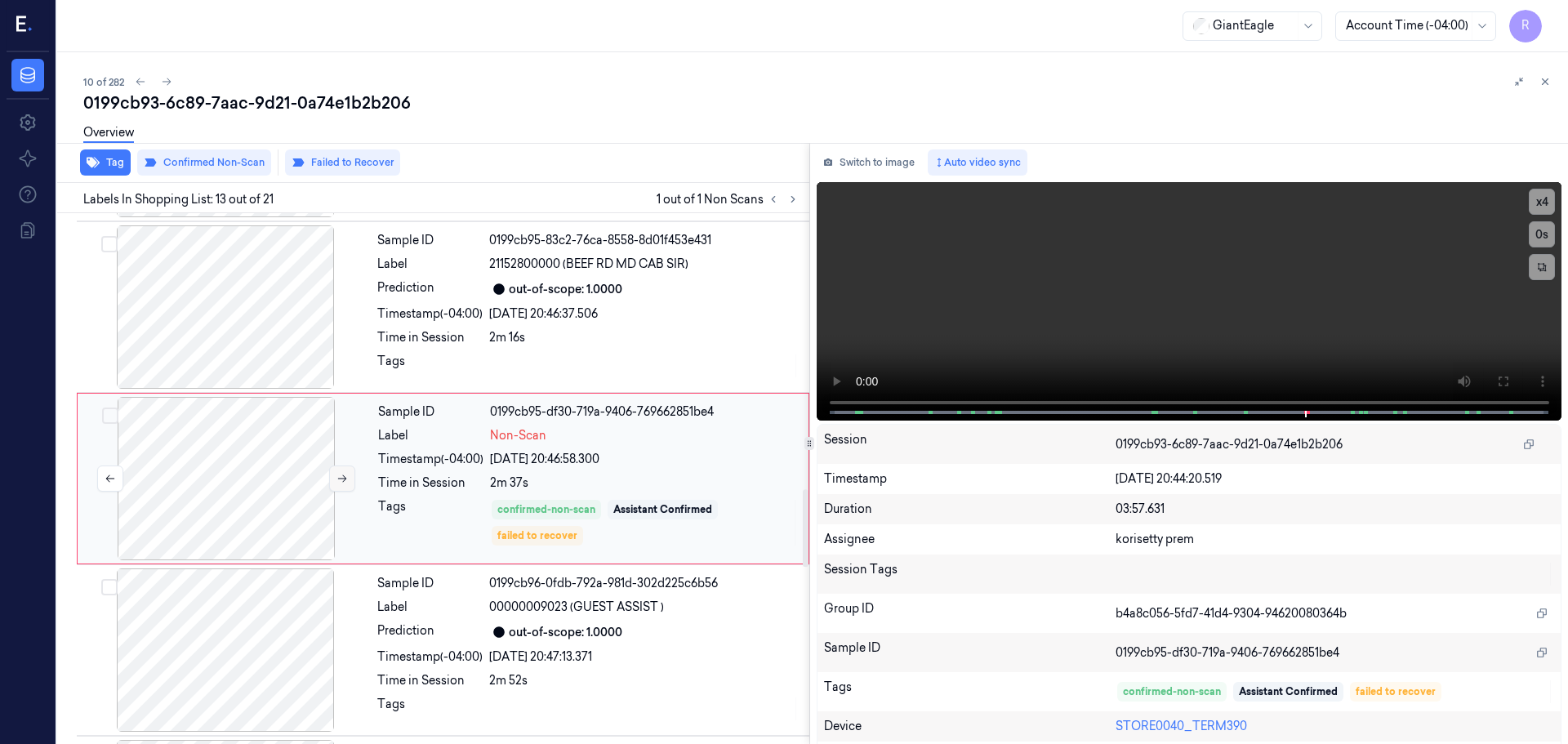
click at [338, 484] on button at bounding box center [342, 479] width 26 height 26
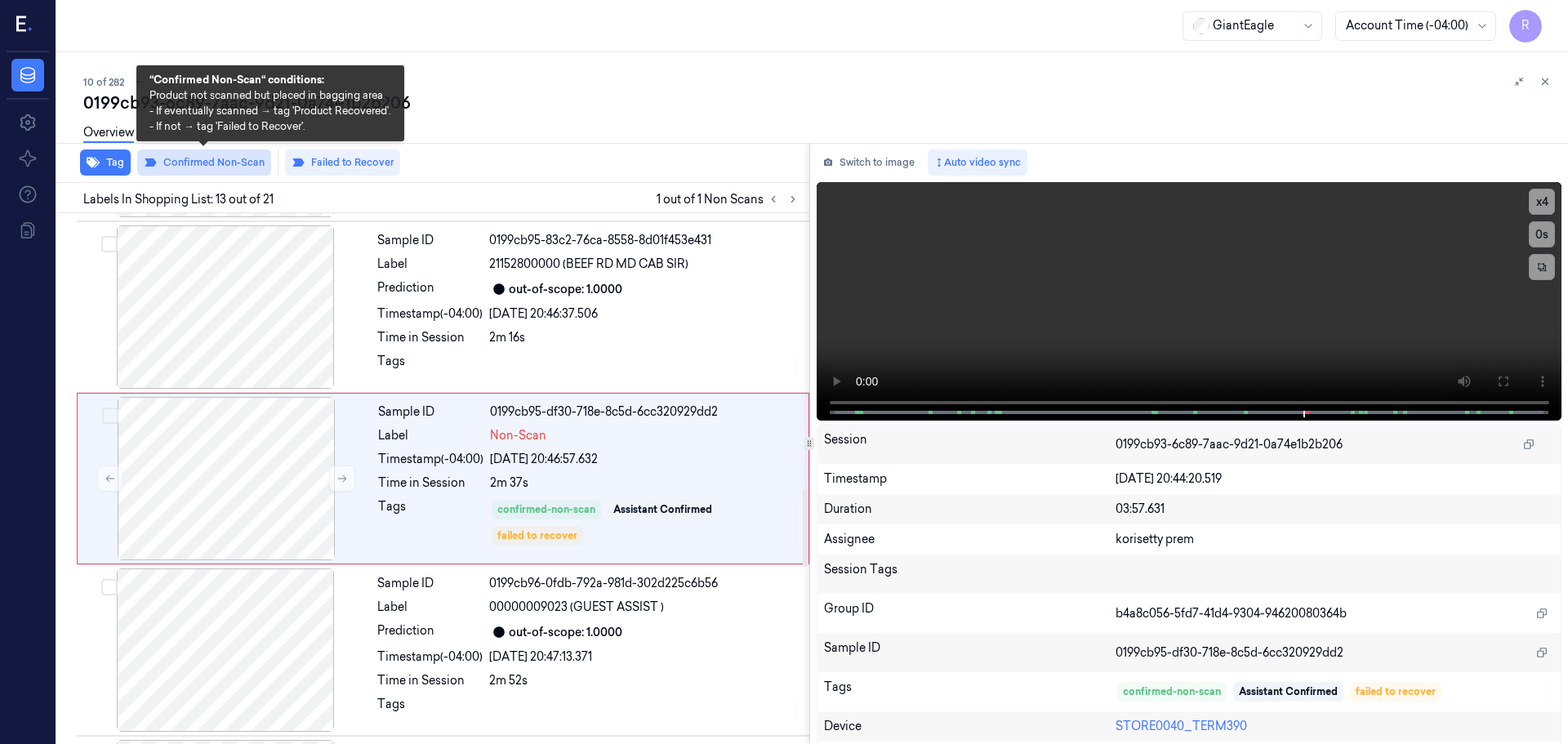
click at [191, 170] on button "Confirmed Non-Scan" at bounding box center [203, 163] width 134 height 26
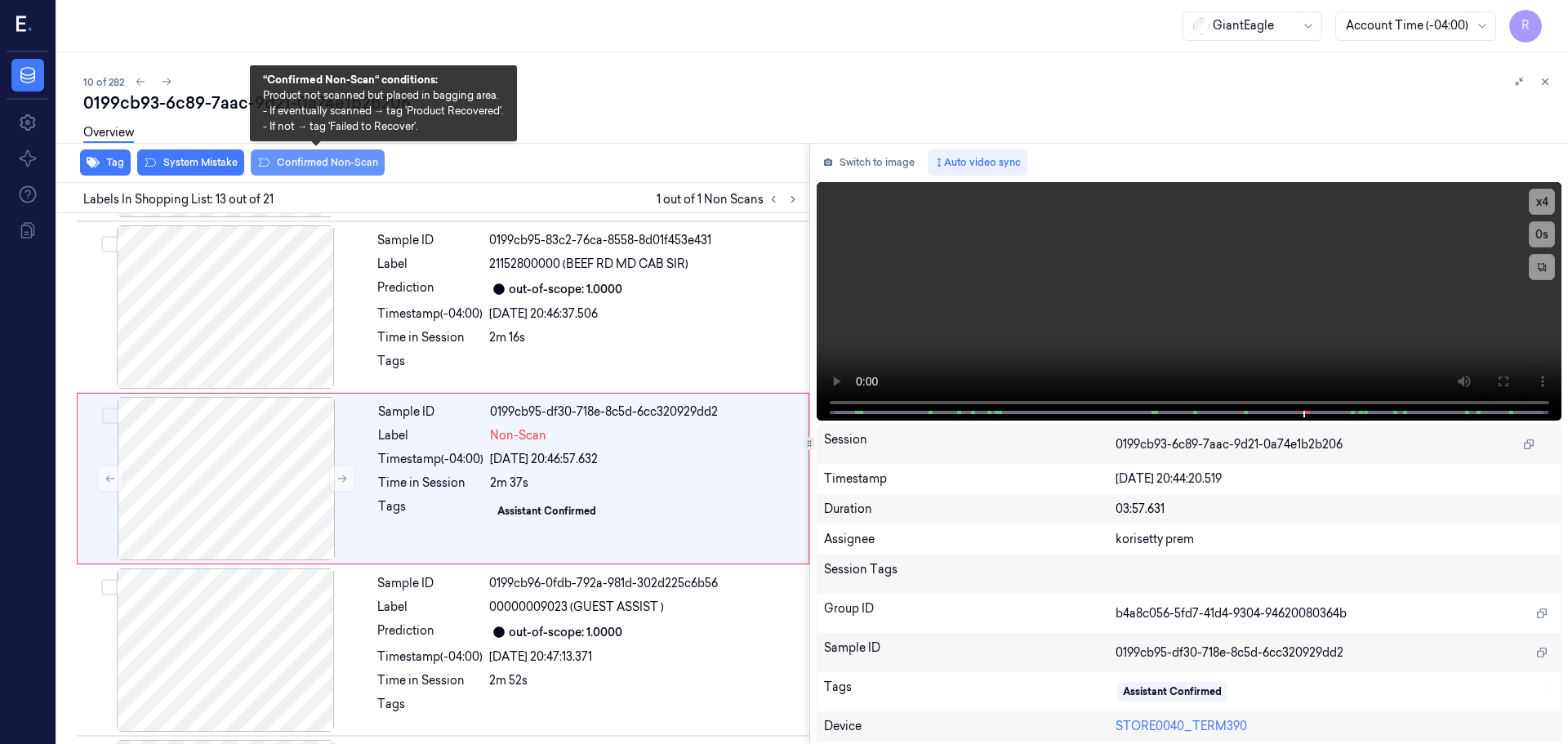
click at [296, 164] on button "Confirmed Non-Scan" at bounding box center [317, 163] width 134 height 26
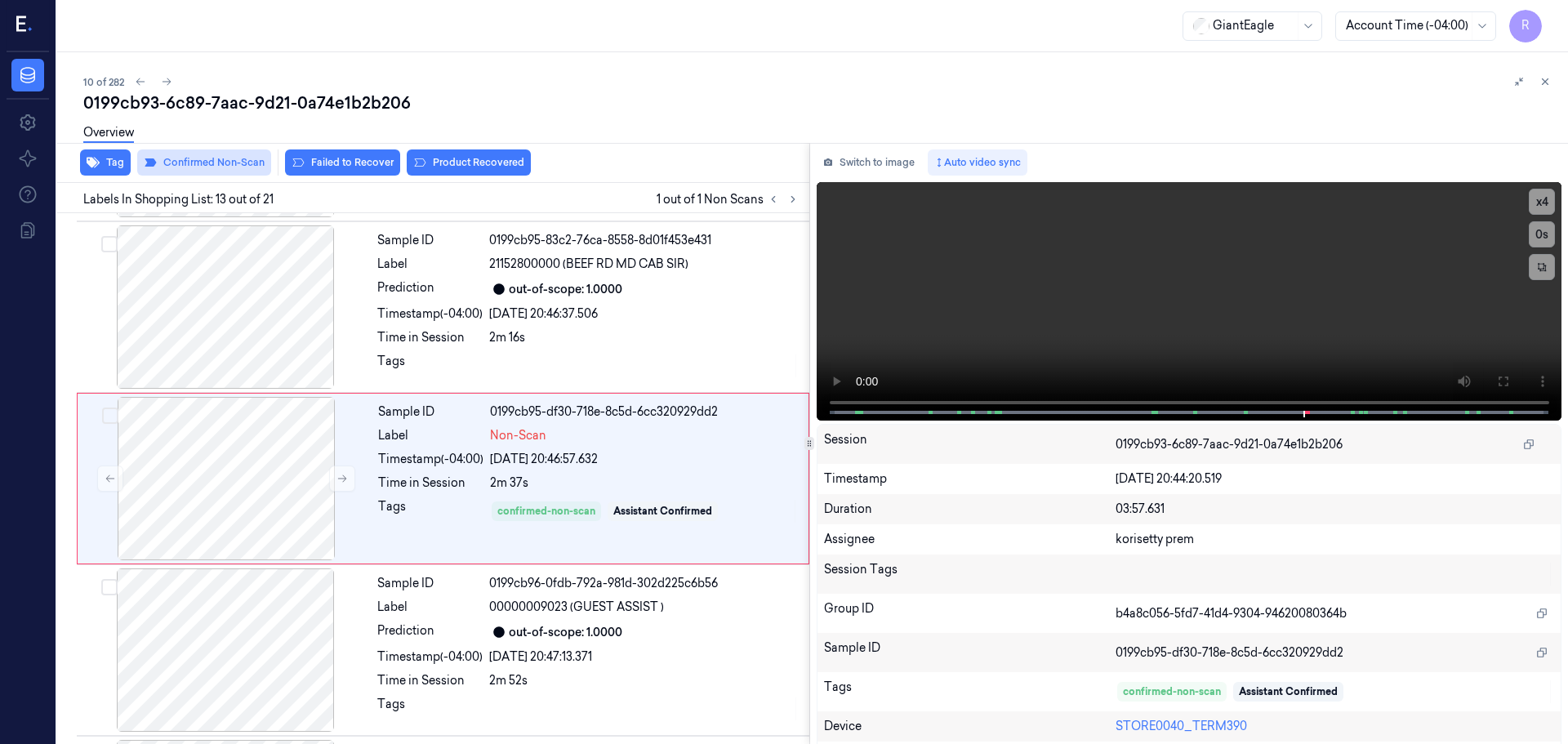
click at [296, 164] on icon at bounding box center [298, 163] width 13 height 13
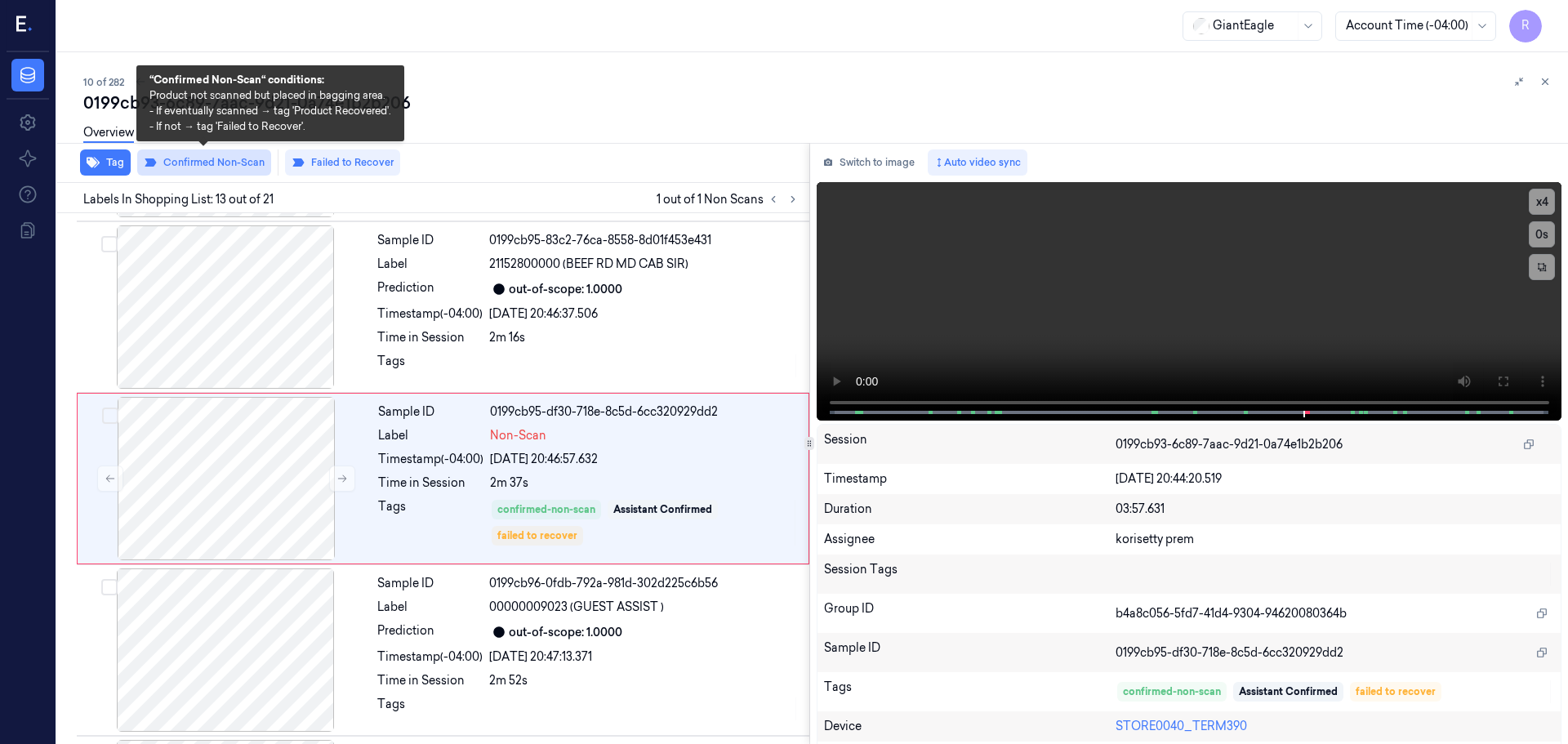
click at [236, 160] on button "Confirmed Non-Scan" at bounding box center [203, 163] width 134 height 26
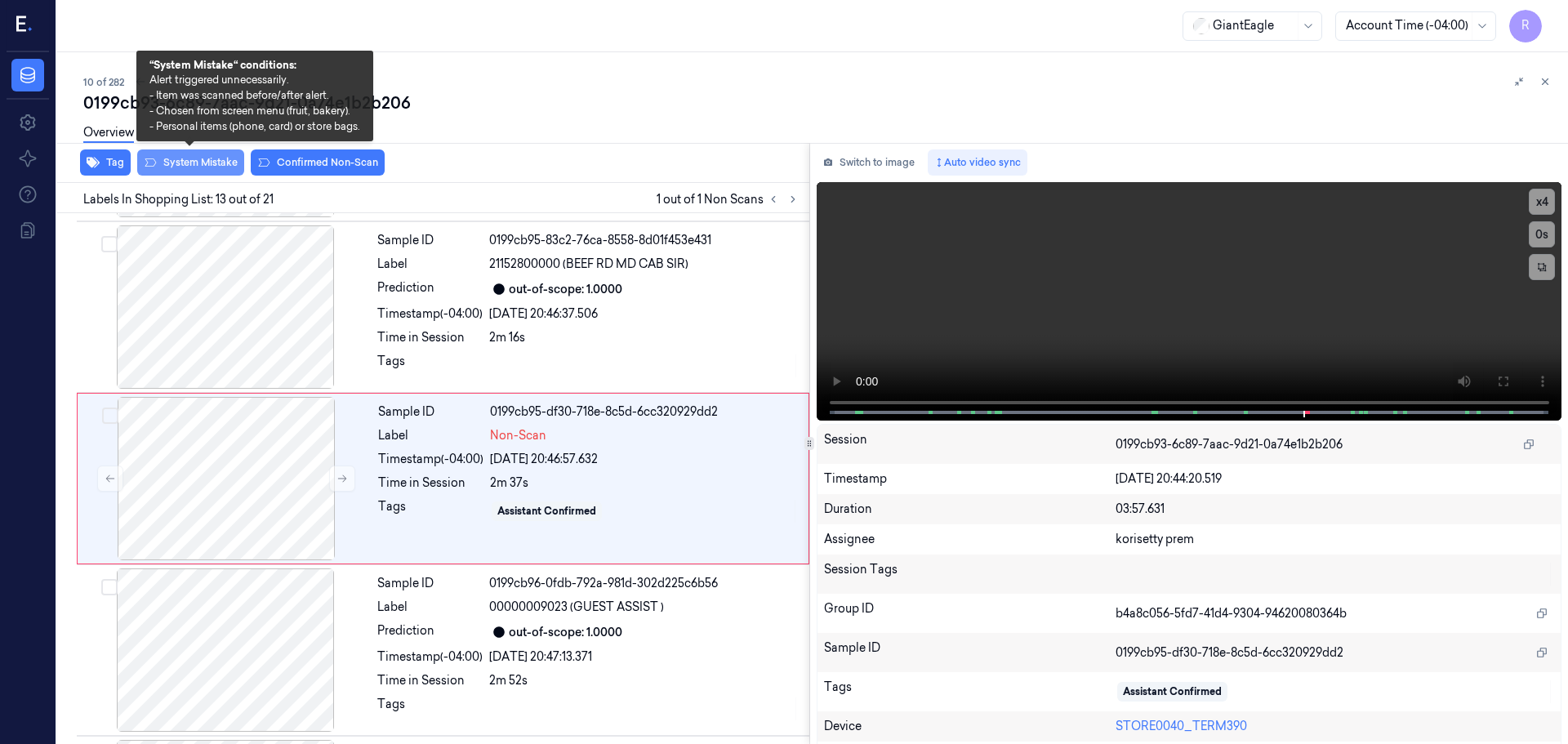
click at [215, 164] on button "System Mistake" at bounding box center [191, 163] width 107 height 26
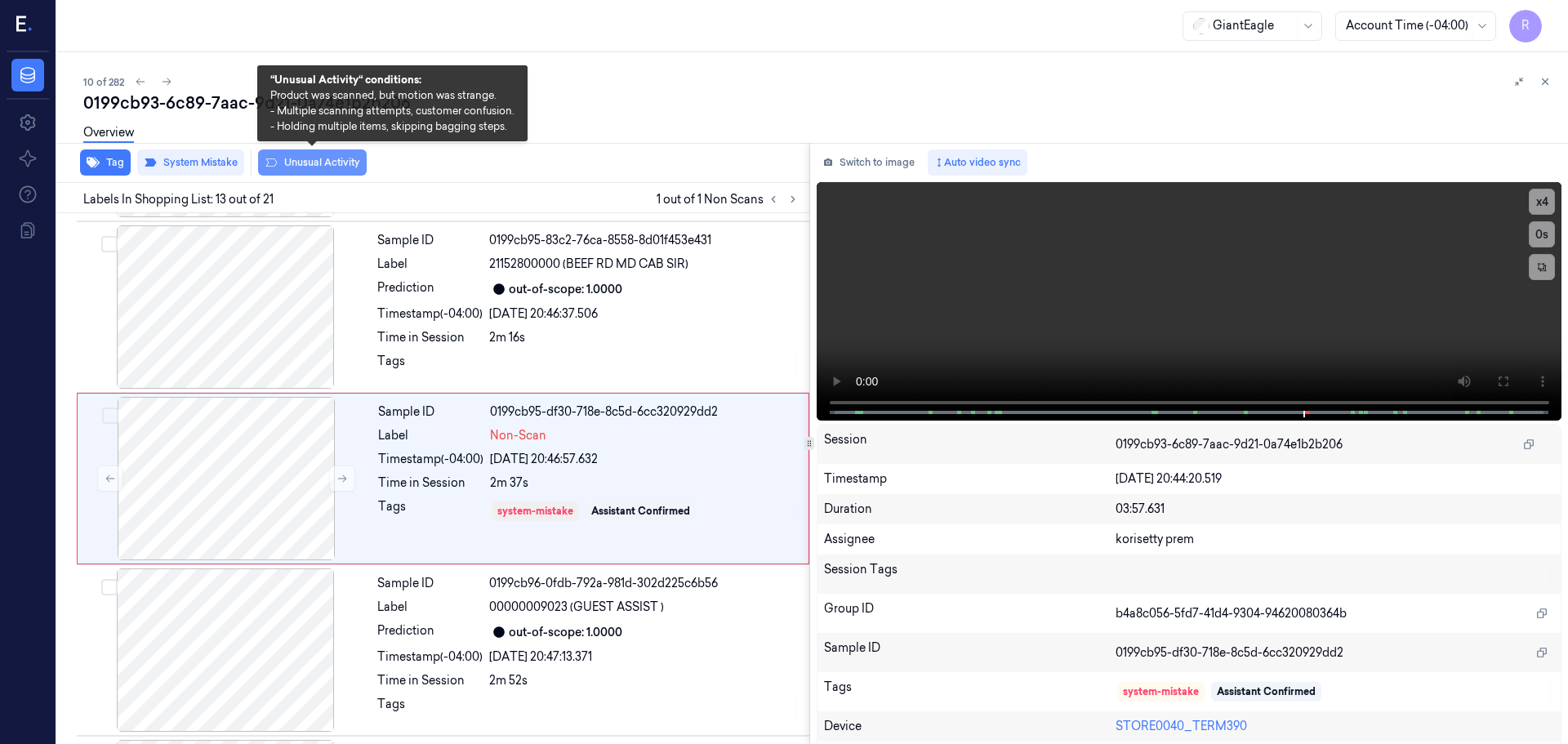
click at [309, 162] on button "Unusual Activity" at bounding box center [313, 163] width 109 height 26
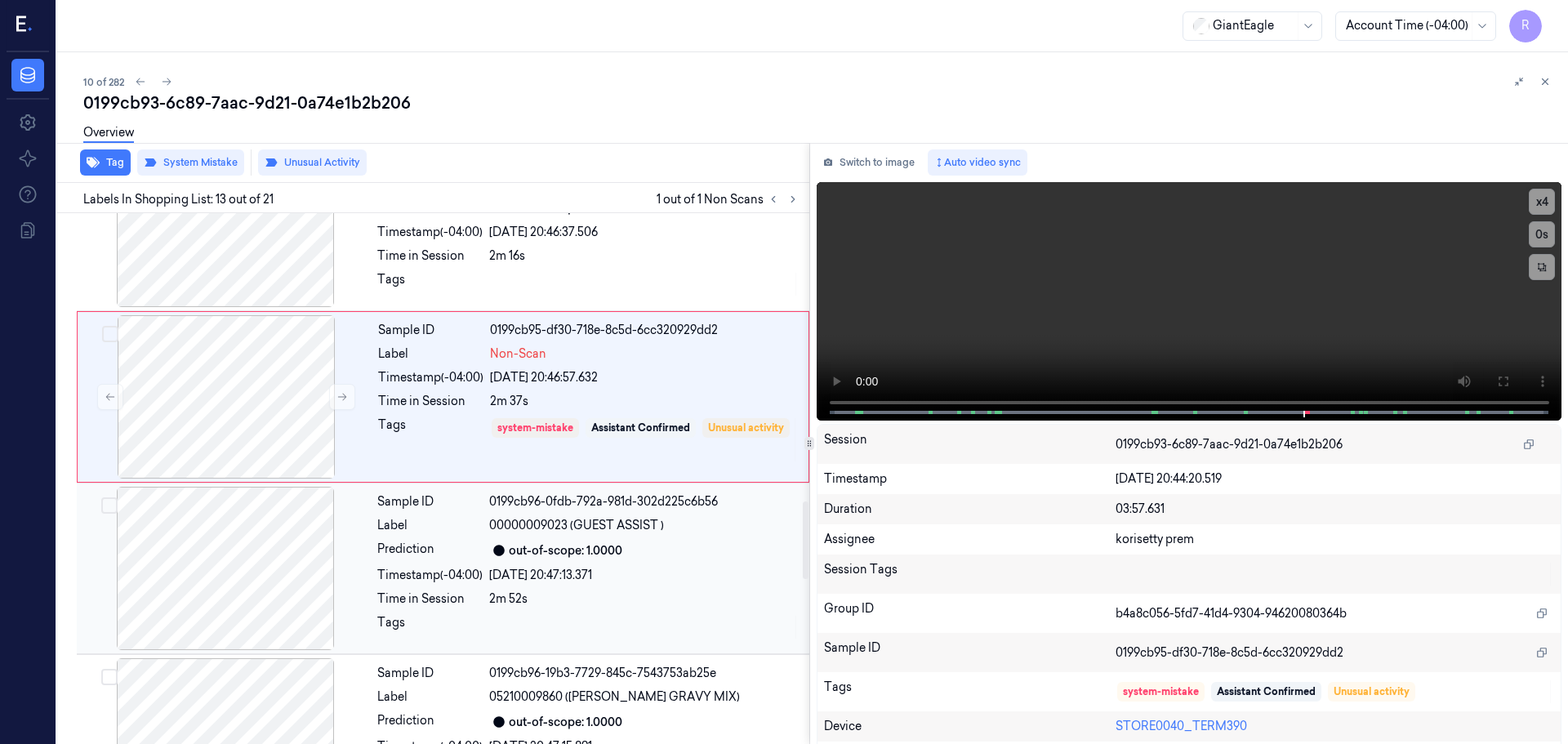
click at [430, 546] on div "Prediction" at bounding box center [430, 551] width 105 height 20
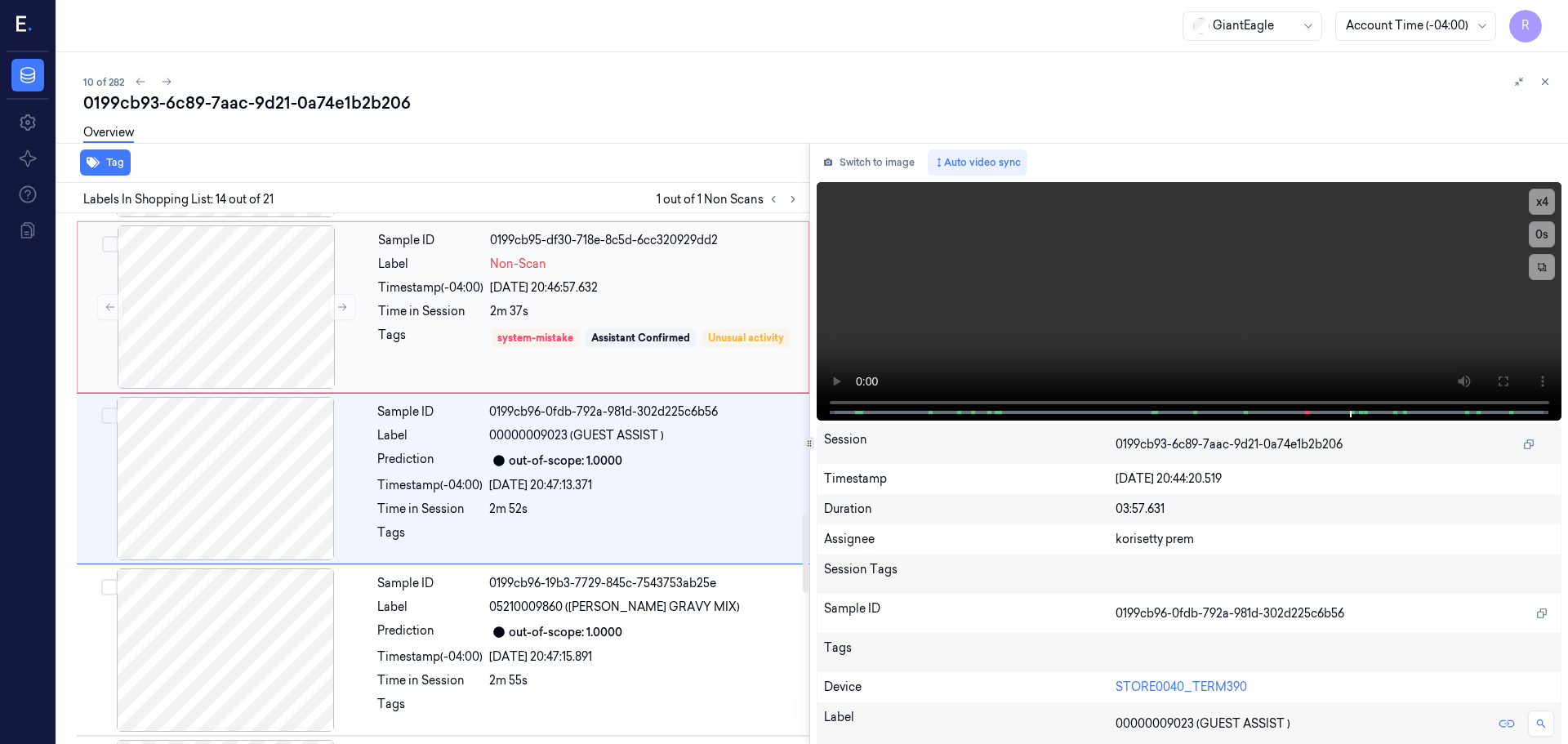
click at [438, 358] on div "Tags" at bounding box center [431, 350] width 105 height 46
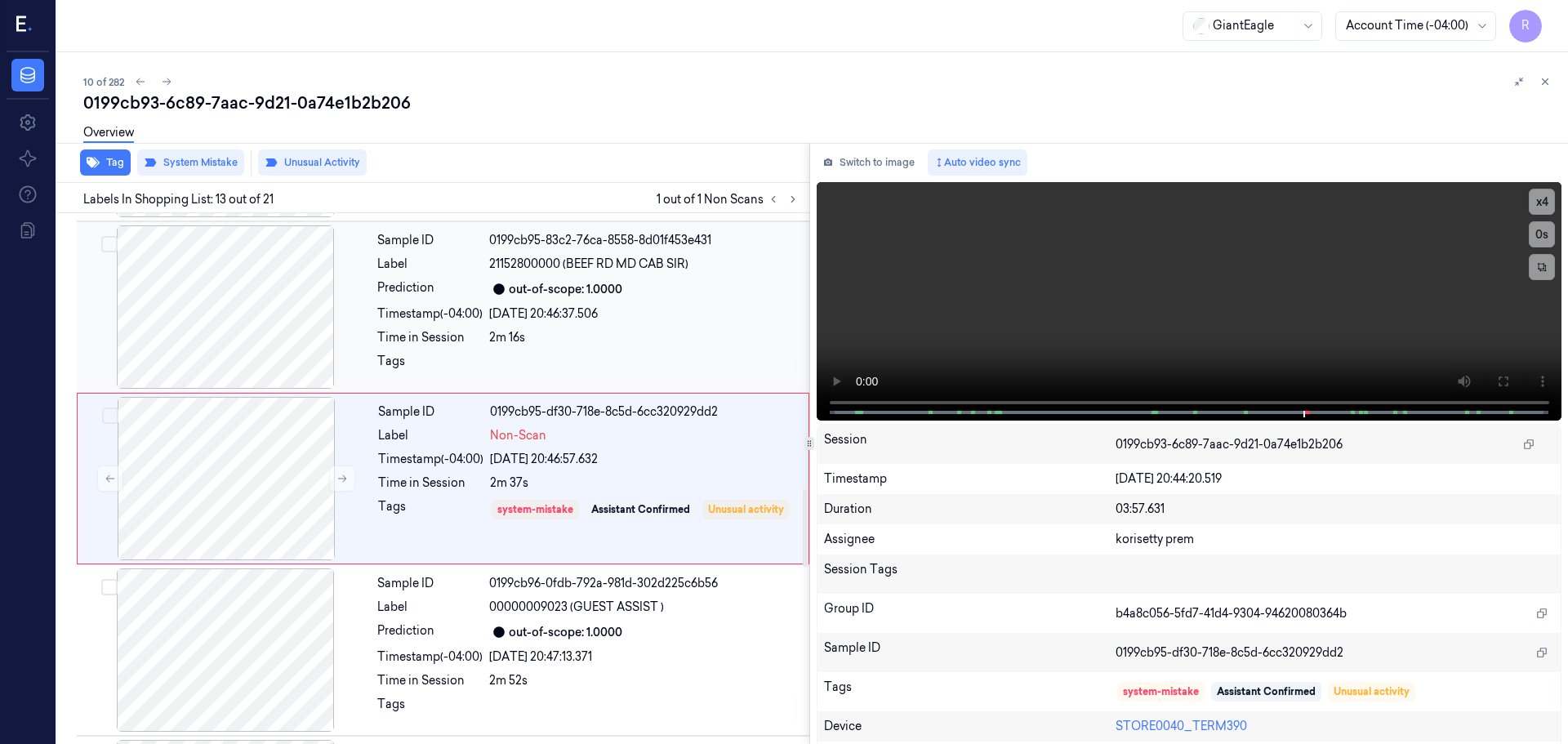
click at [456, 328] on div "Sample ID 0199cb95-83c2-76ca-8558-8d01f453e431 Label 21152800000 (BEEF RD MD CA…" at bounding box center [588, 307] width 435 height 164
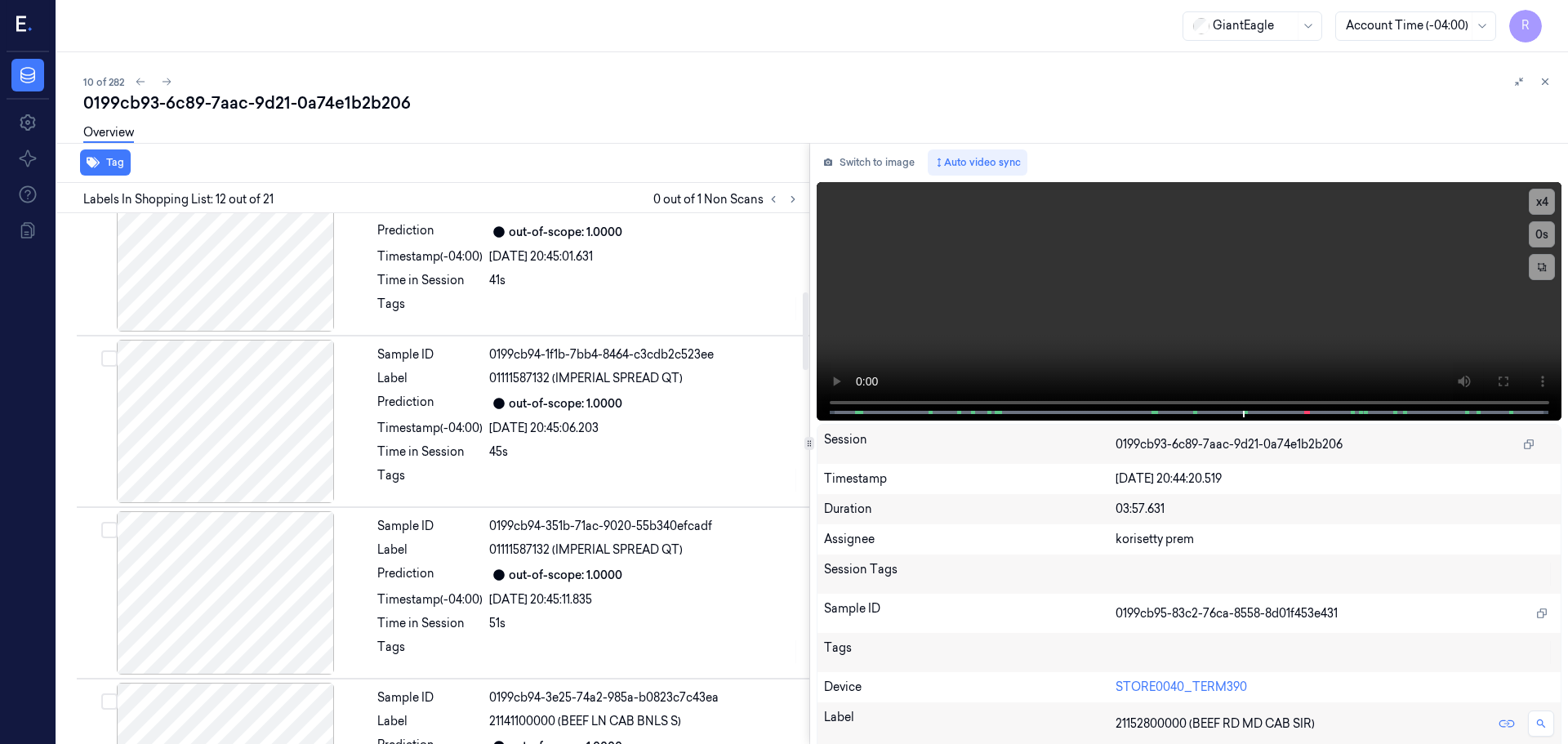
scroll to position [0, 0]
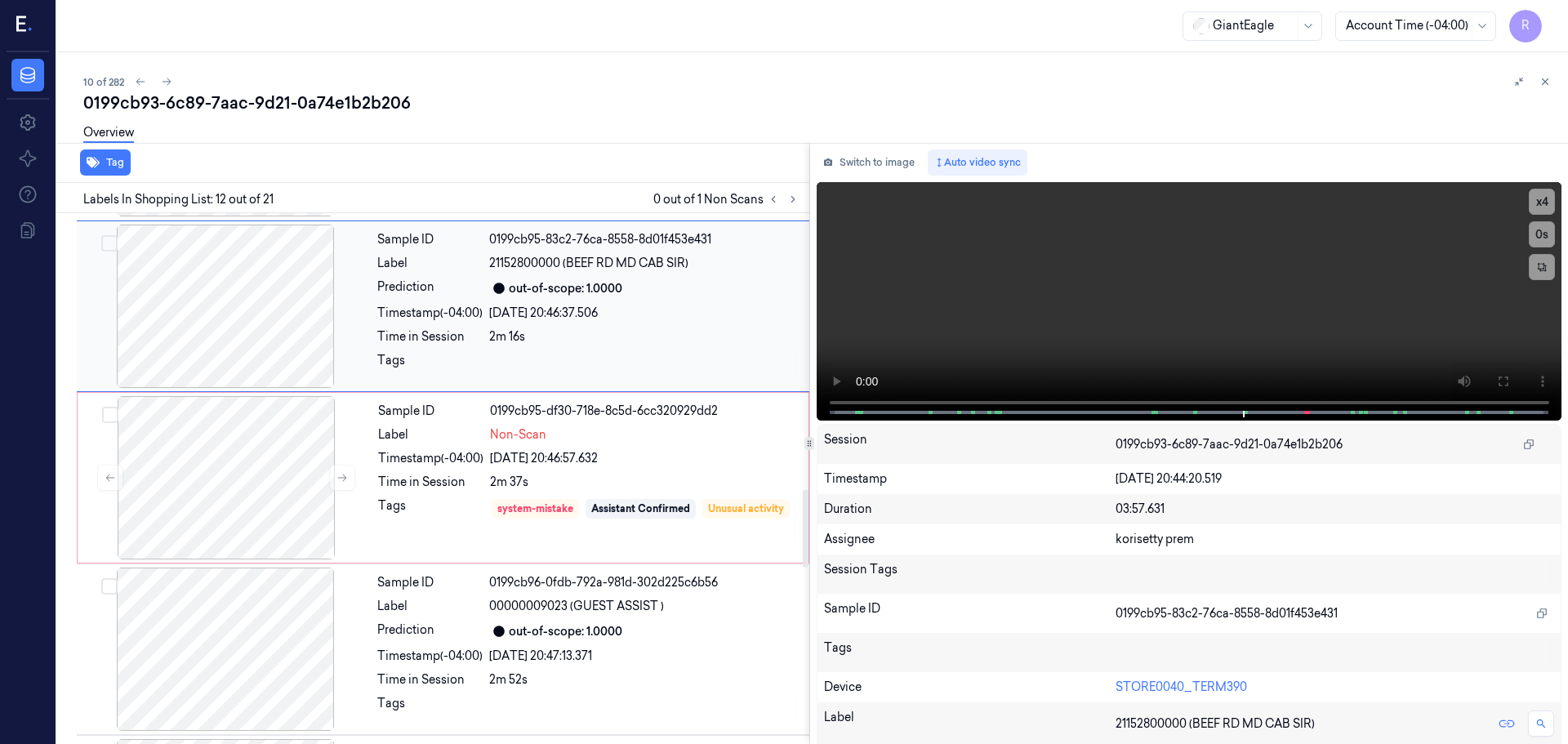
click at [449, 370] on div "Tags" at bounding box center [430, 365] width 105 height 26
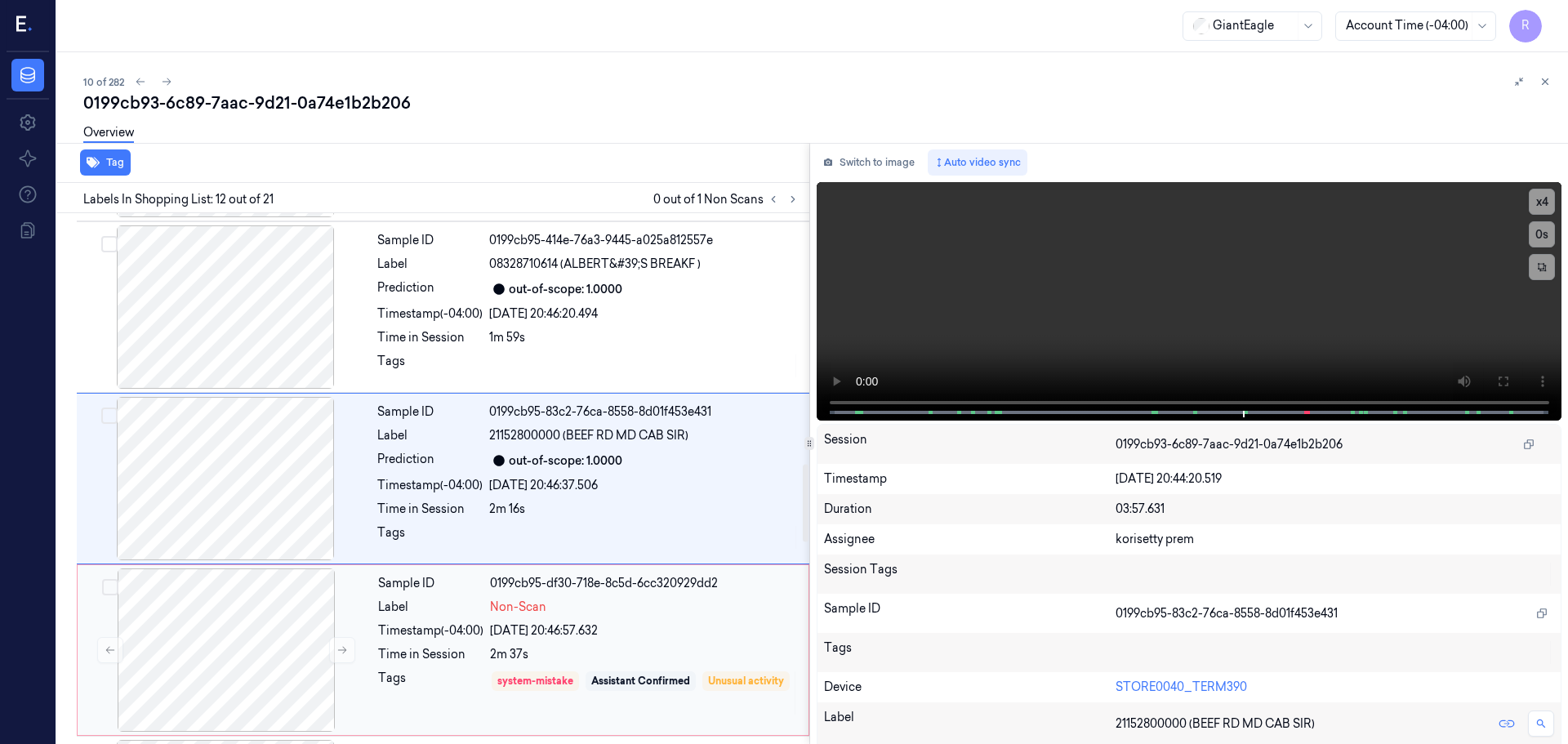
click at [441, 580] on div "Sample ID" at bounding box center [431, 583] width 105 height 17
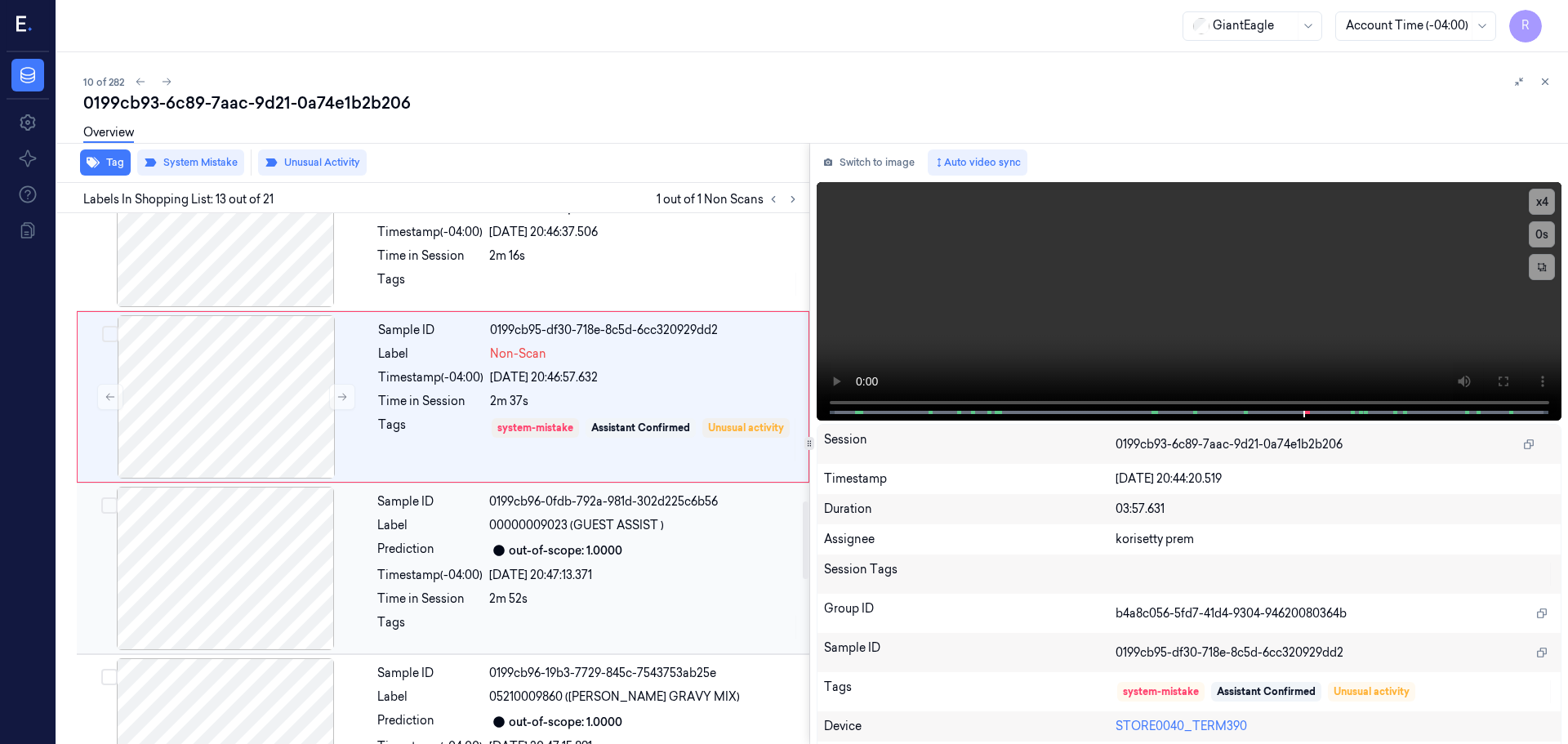
click at [451, 570] on div "Timestamp (-04:00)" at bounding box center [430, 575] width 105 height 17
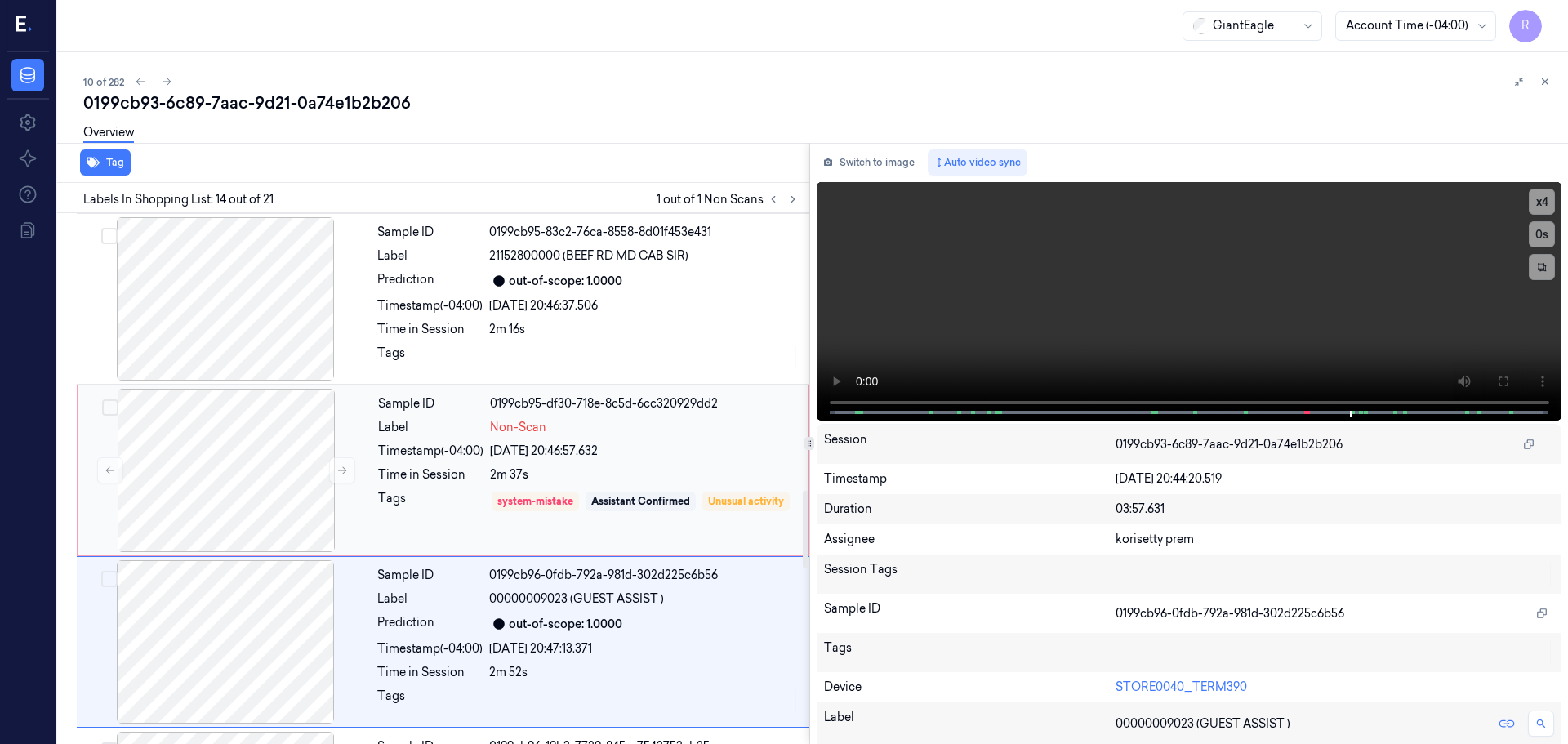
click at [433, 497] on div "Tags" at bounding box center [431, 513] width 105 height 46
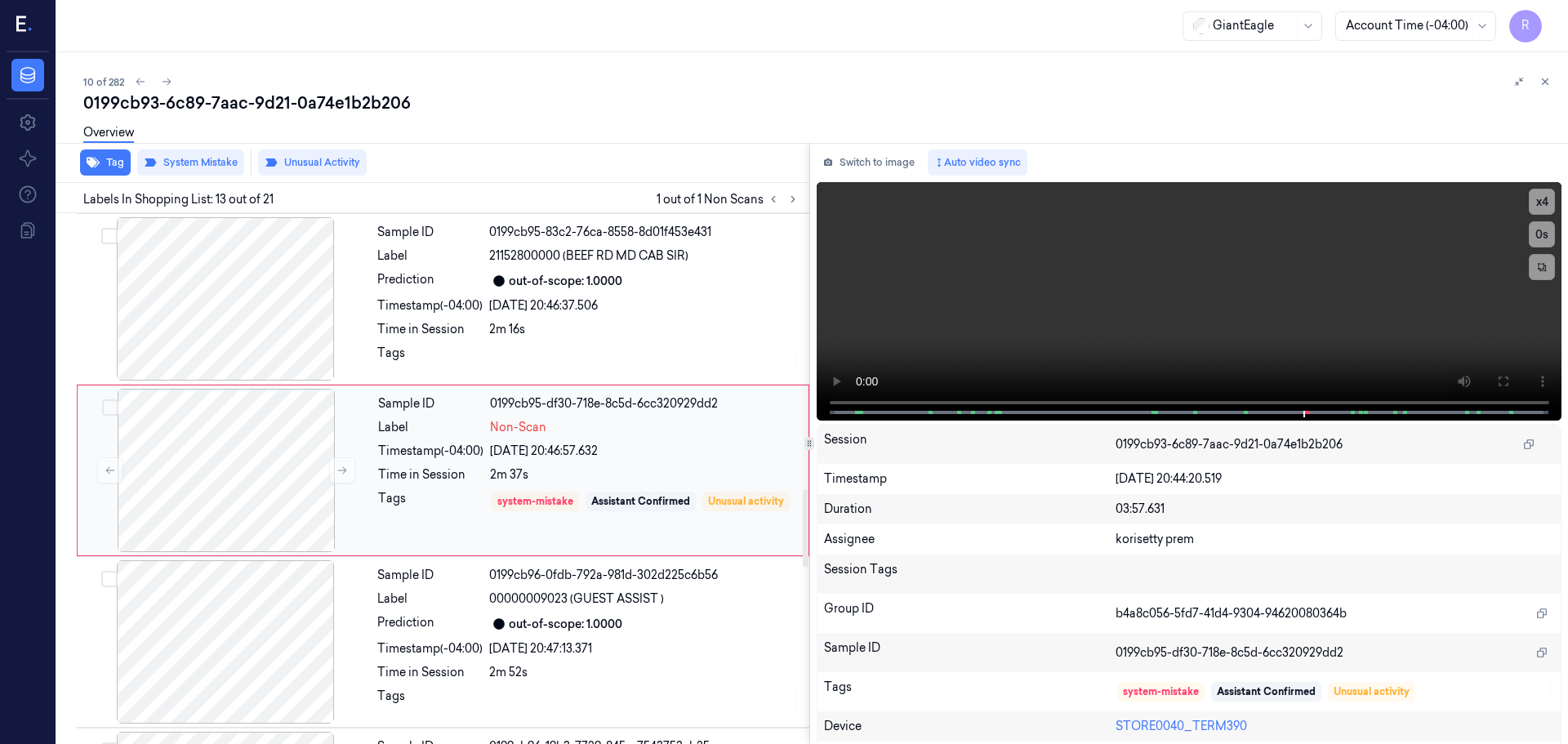
scroll to position [1878, 0]
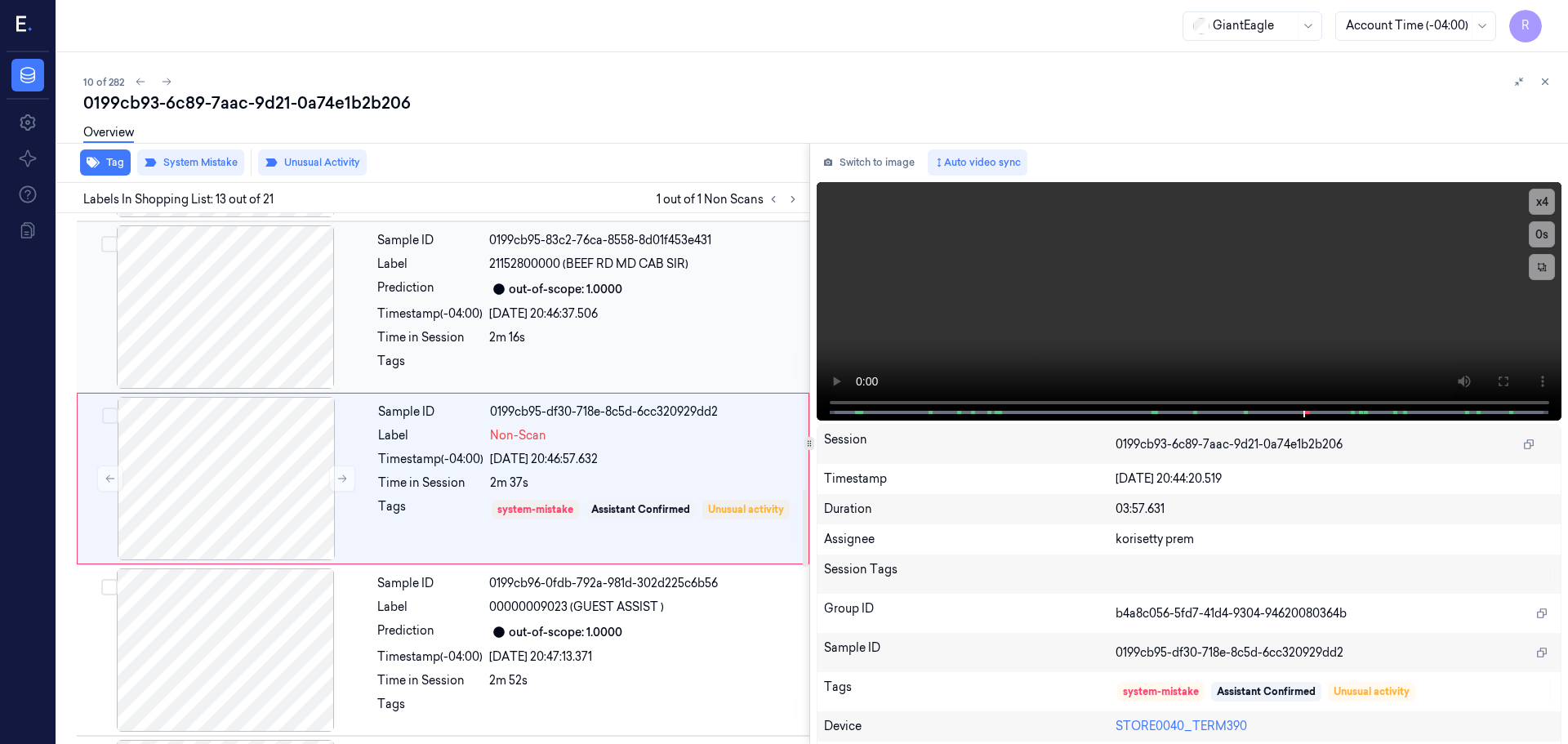
click at [557, 324] on div "Sample ID 0199cb95-83c2-76ca-8558-8d01f453e431 Label 21152800000 (BEEF RD MD CA…" at bounding box center [588, 307] width 435 height 164
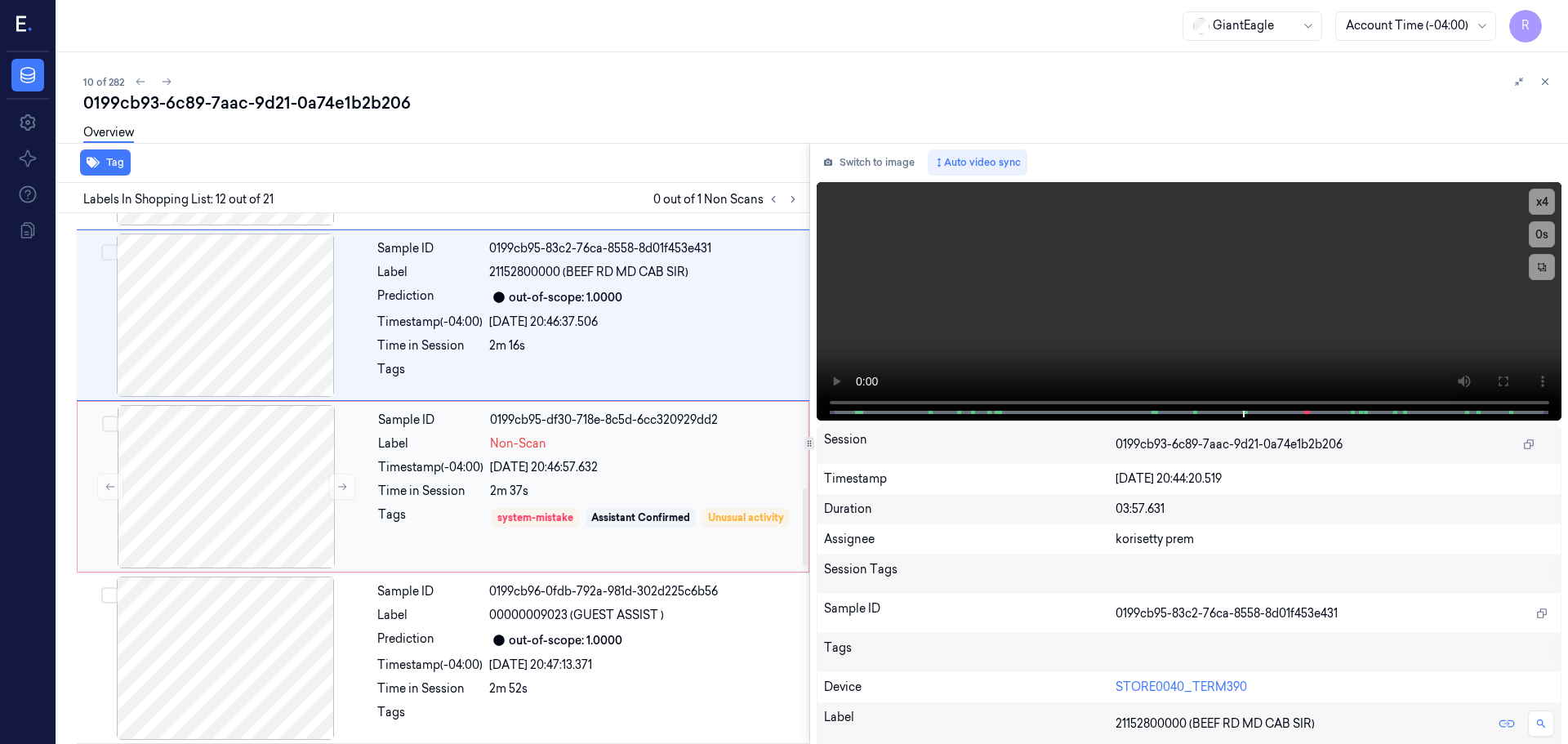
click at [434, 543] on div "Tags" at bounding box center [431, 529] width 105 height 46
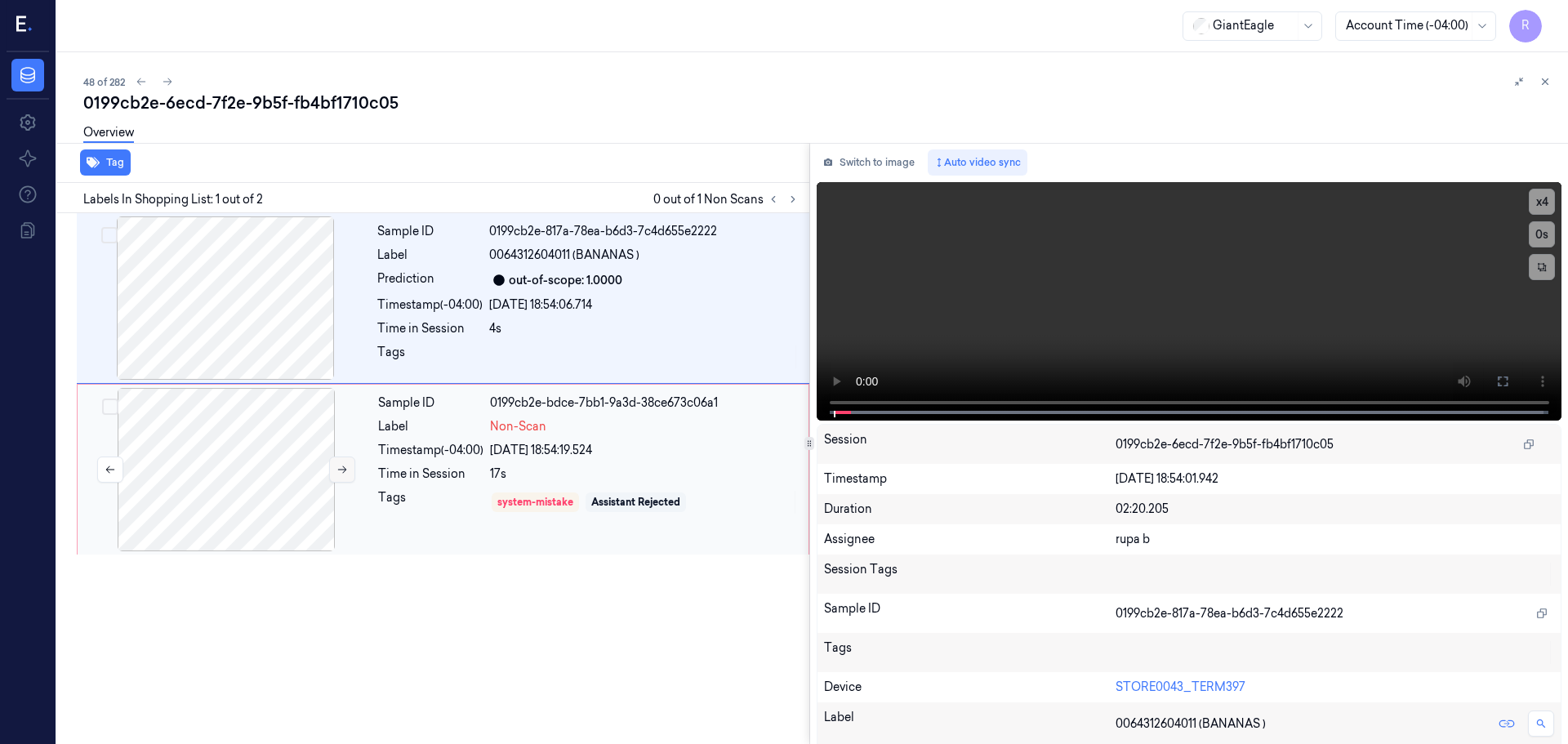
click at [345, 473] on icon at bounding box center [342, 470] width 12 height 12
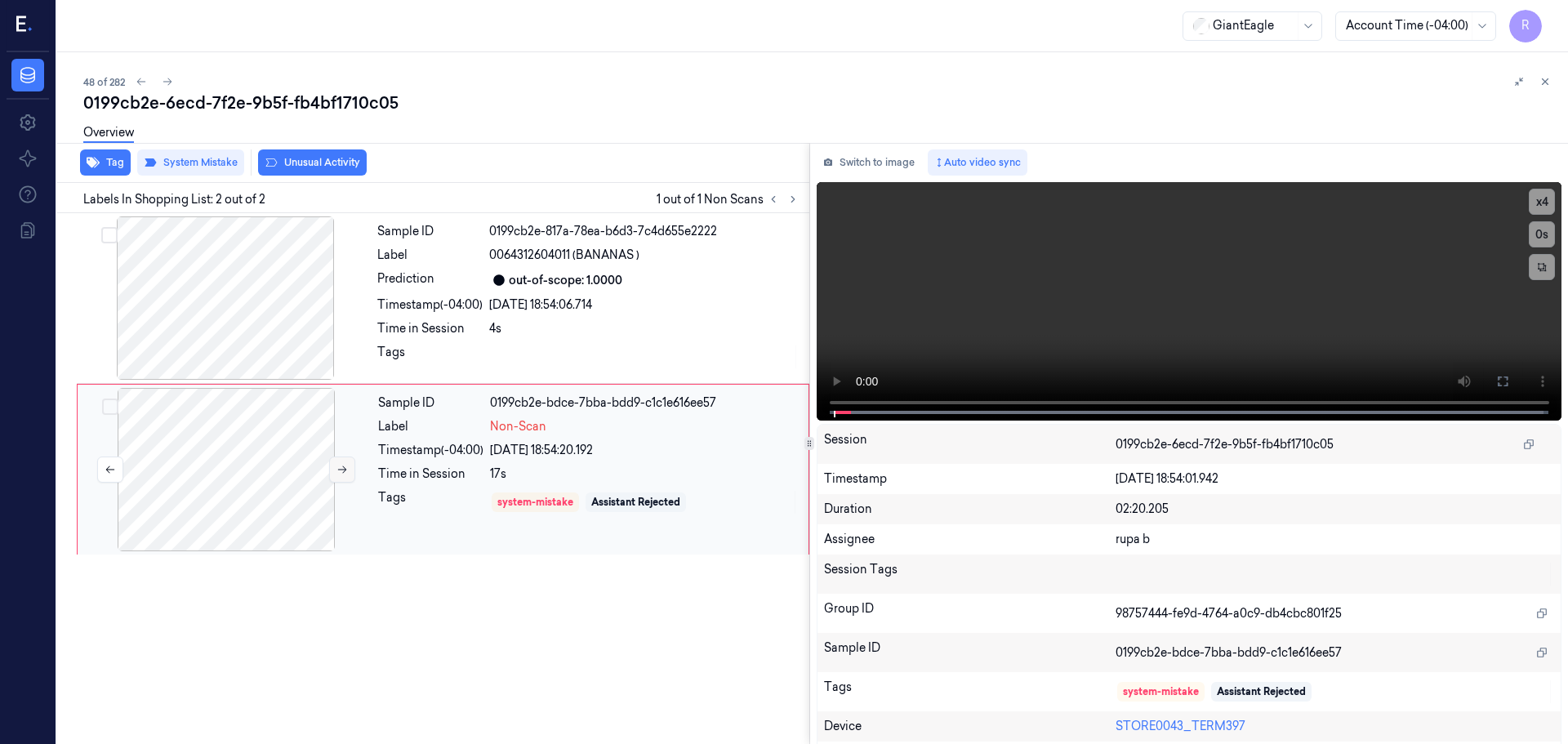
click at [345, 473] on icon at bounding box center [342, 470] width 12 height 12
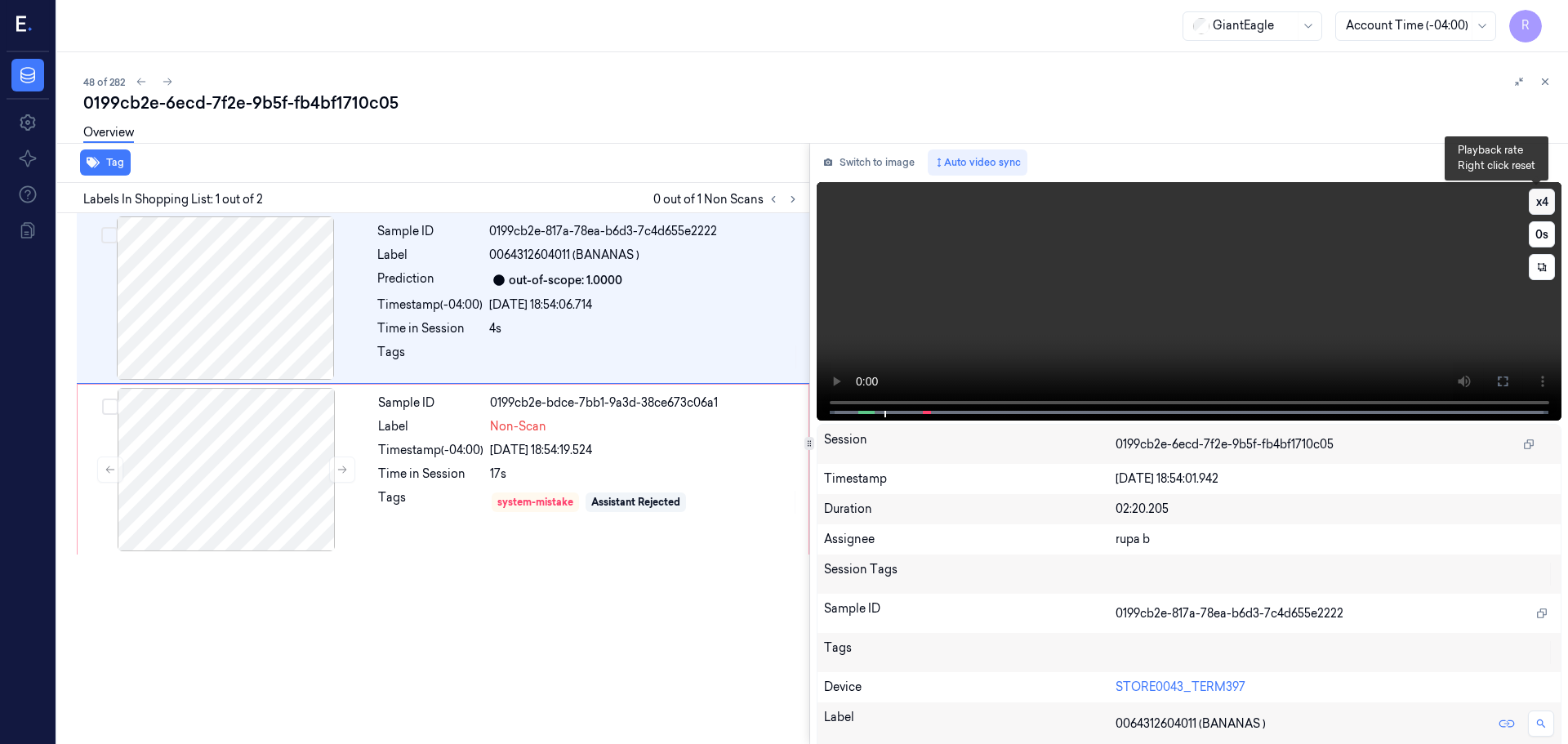
click at [1529, 206] on button "x 4" at bounding box center [1542, 202] width 26 height 26
click at [1503, 385] on icon at bounding box center [1503, 382] width 13 height 13
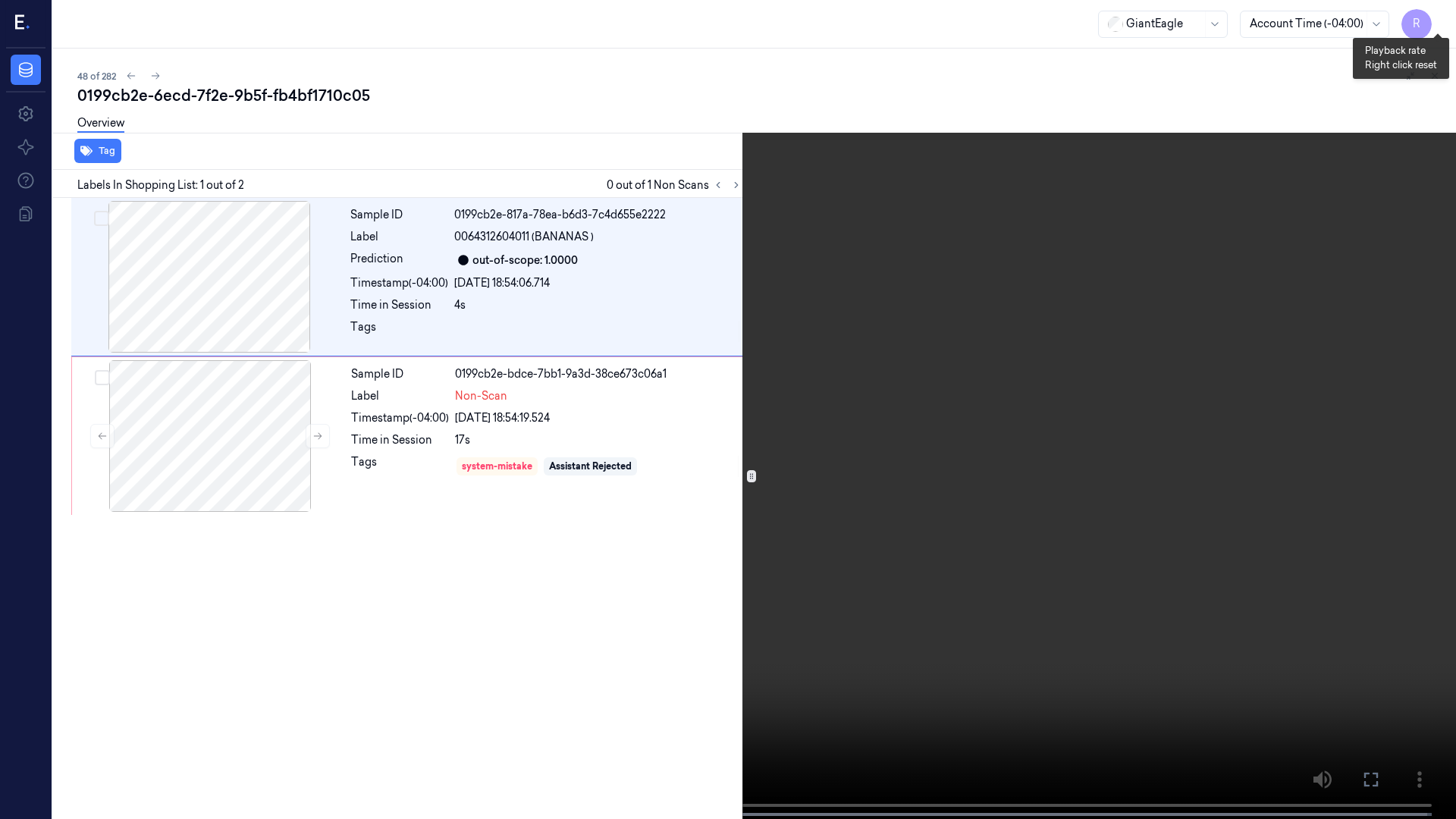
click at [1443, 13] on button "x 1" at bounding box center [1437, 18] width 24 height 24
click at [1442, 13] on button "x 2" at bounding box center [1437, 18] width 24 height 24
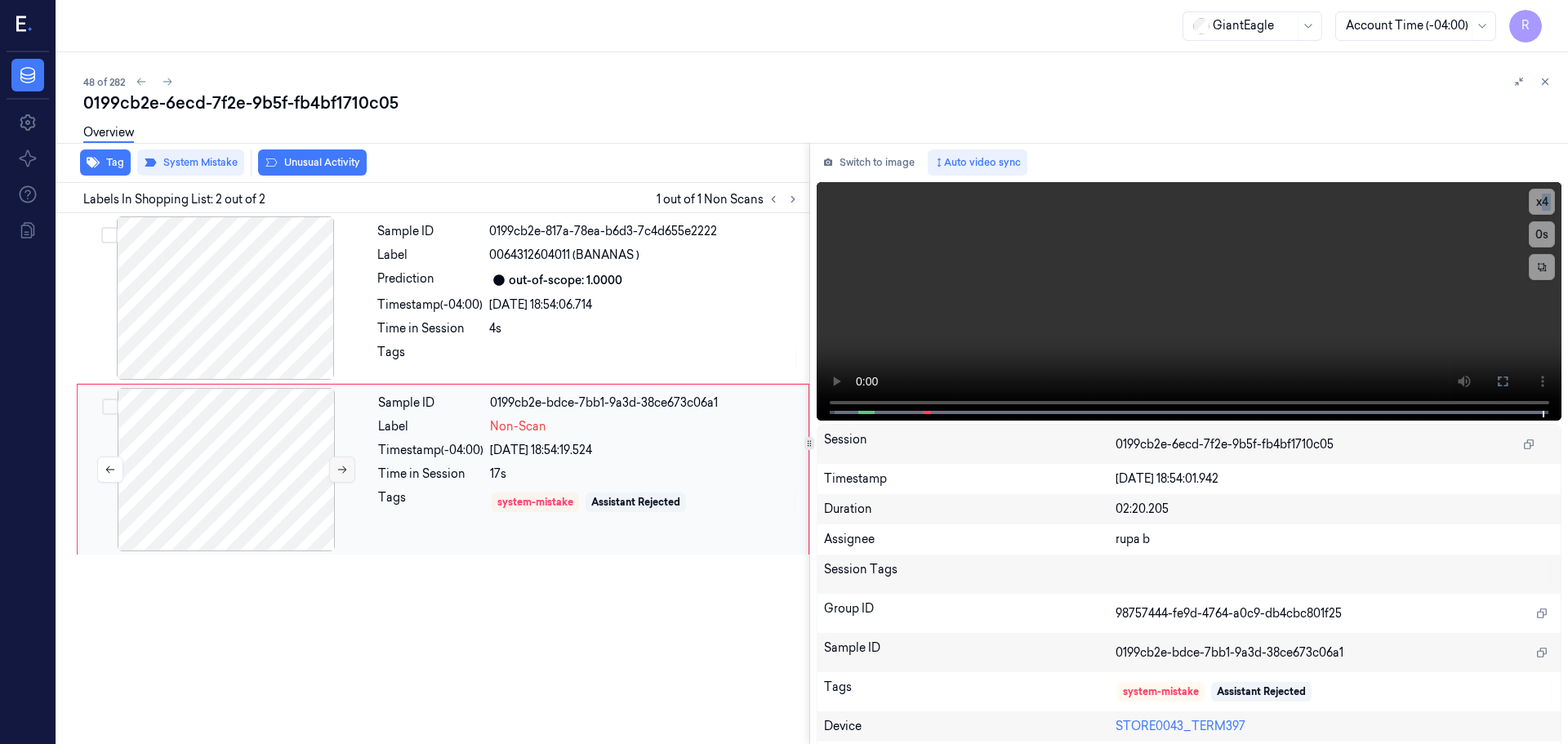
click at [348, 469] on button at bounding box center [342, 470] width 26 height 26
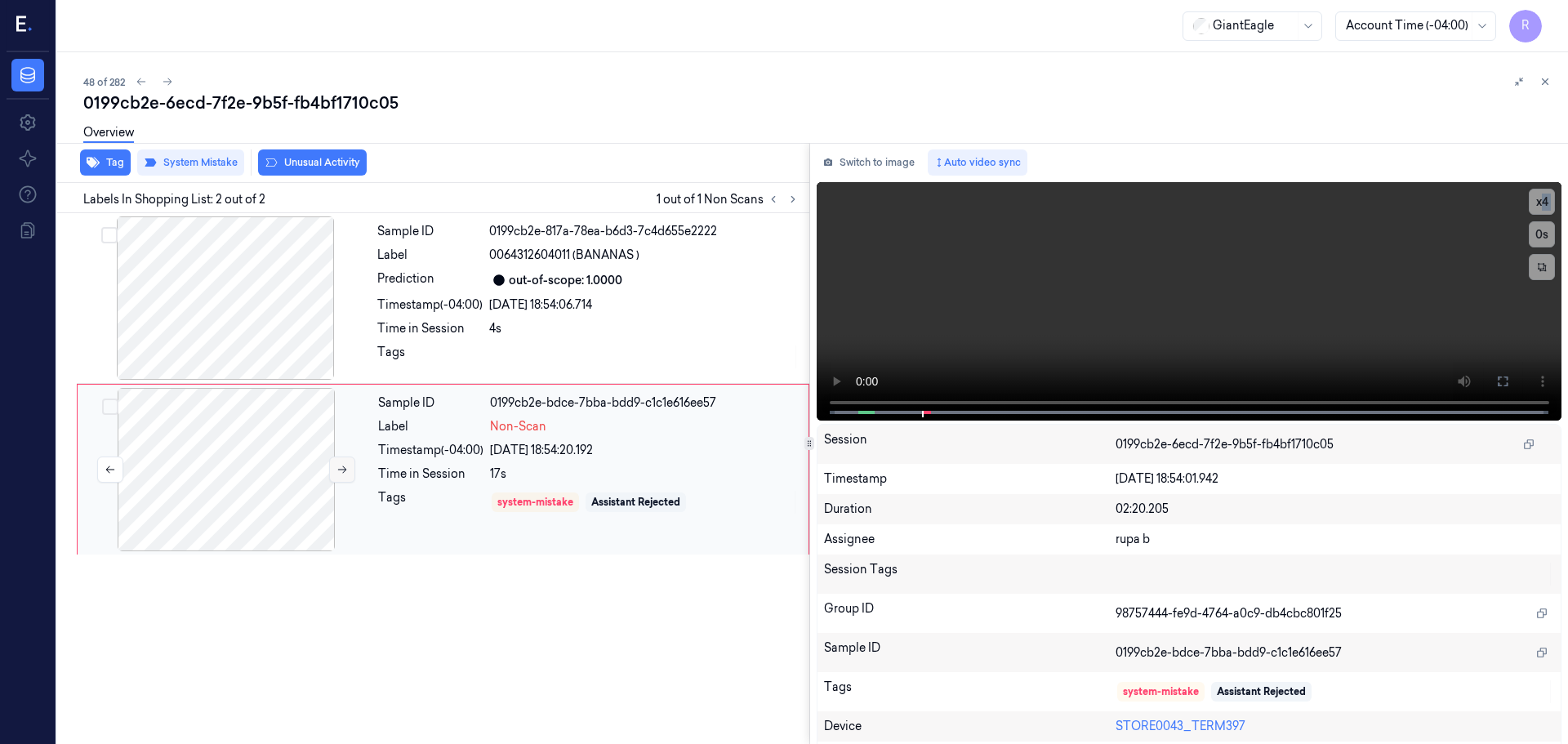
click at [348, 469] on button at bounding box center [342, 470] width 26 height 26
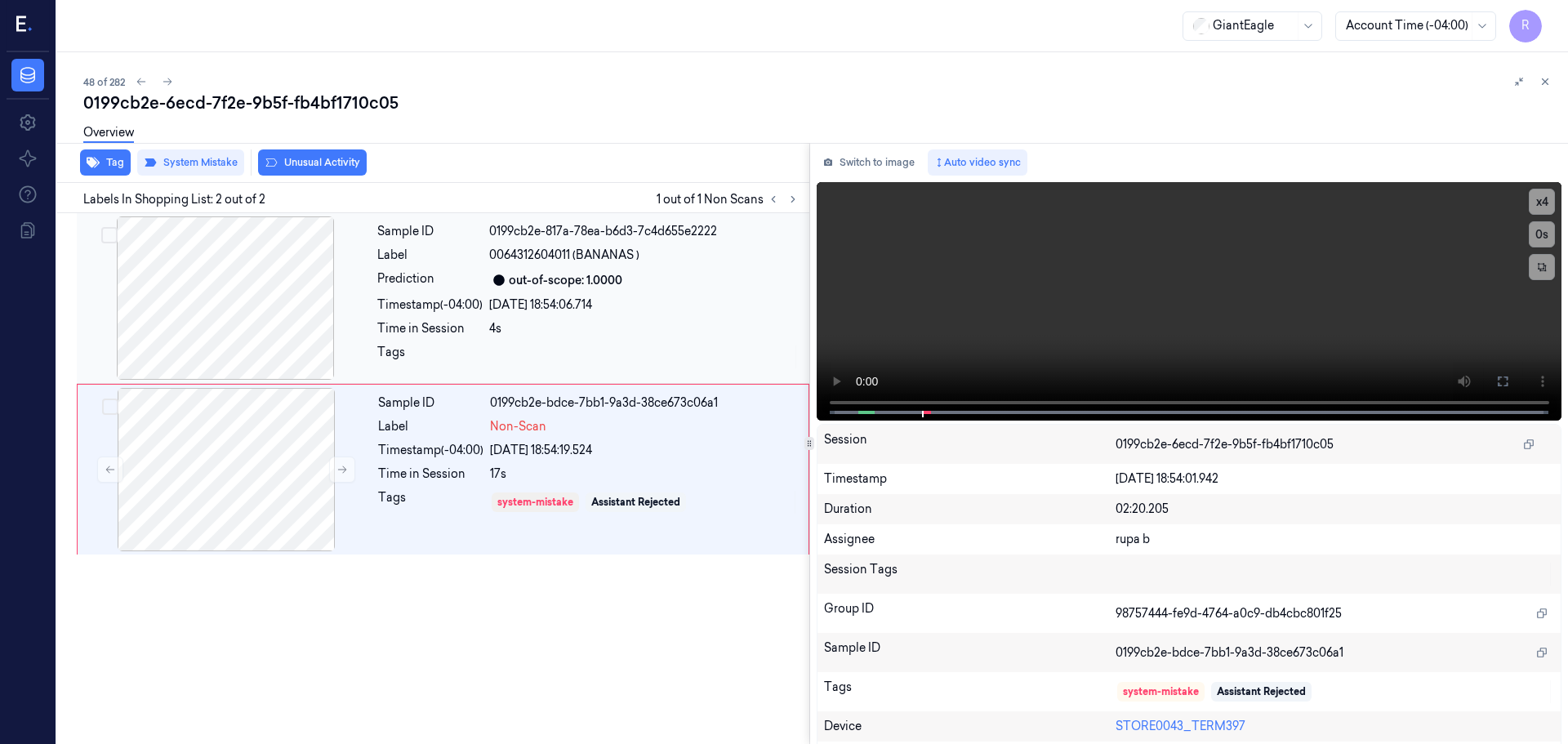
click at [446, 352] on div "Tags" at bounding box center [430, 357] width 105 height 26
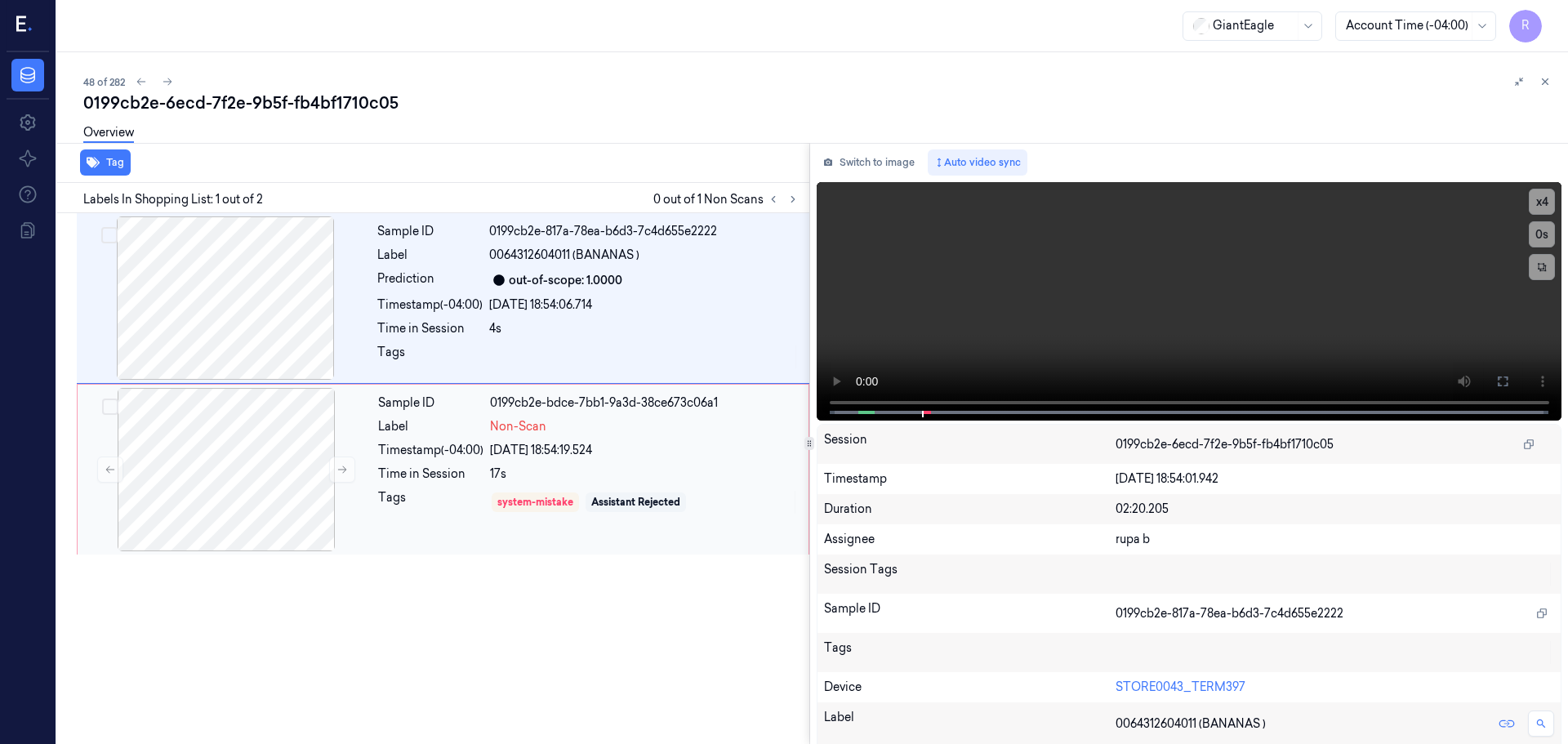
click at [450, 453] on div "Timestamp (-04:00)" at bounding box center [431, 450] width 105 height 17
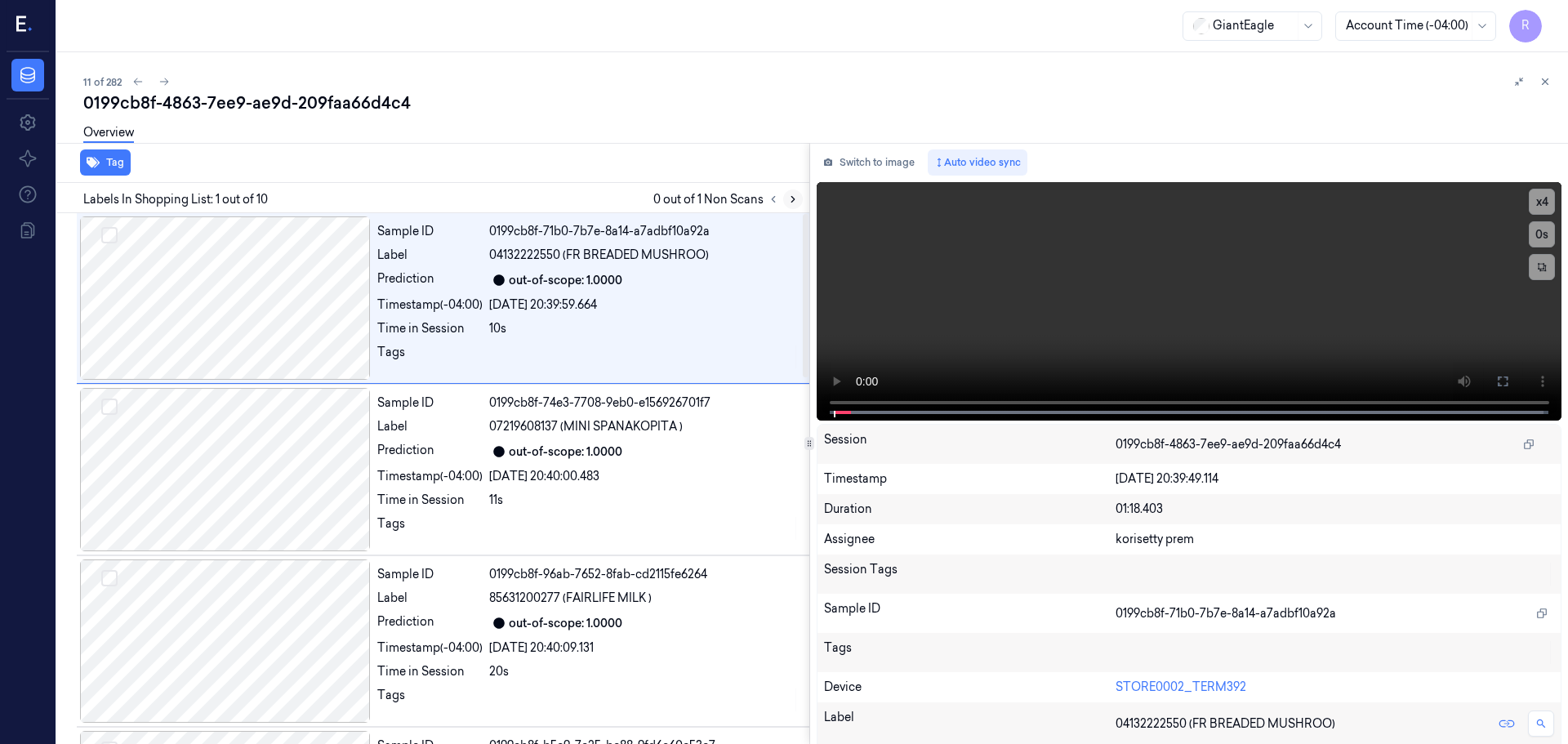
click at [791, 198] on icon at bounding box center [793, 199] width 12 height 12
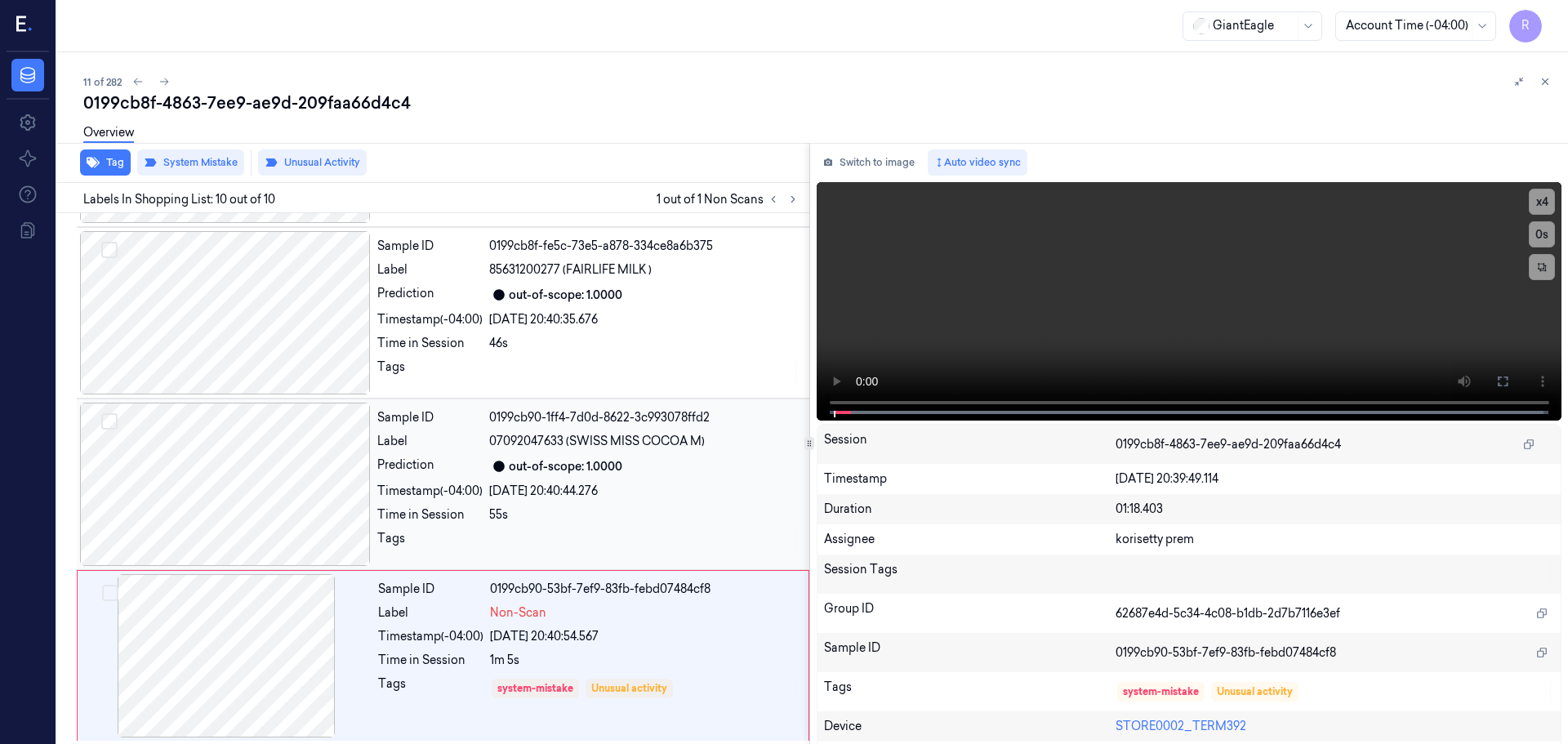
scroll to position [1189, 0]
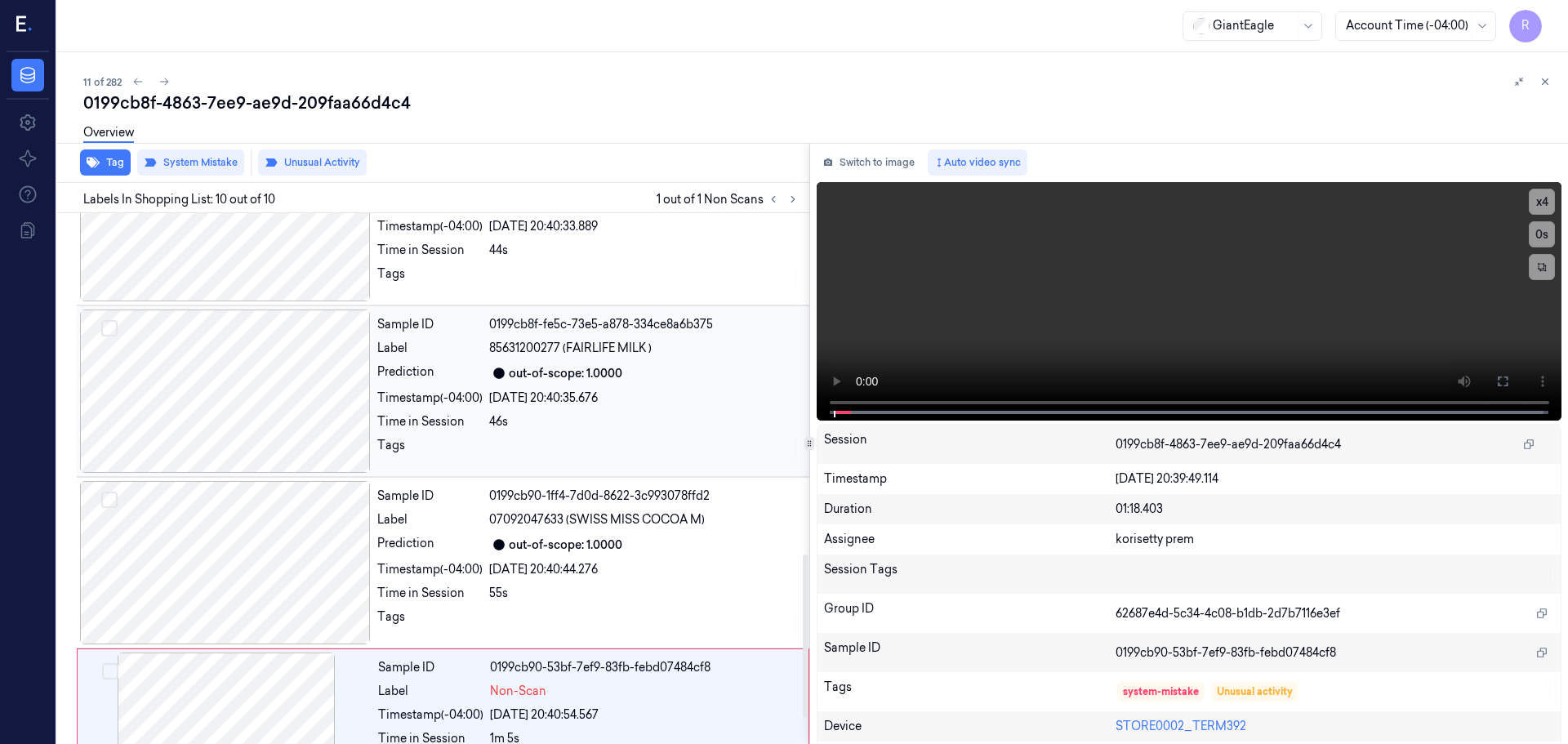
click at [237, 428] on div at bounding box center [225, 392] width 291 height 164
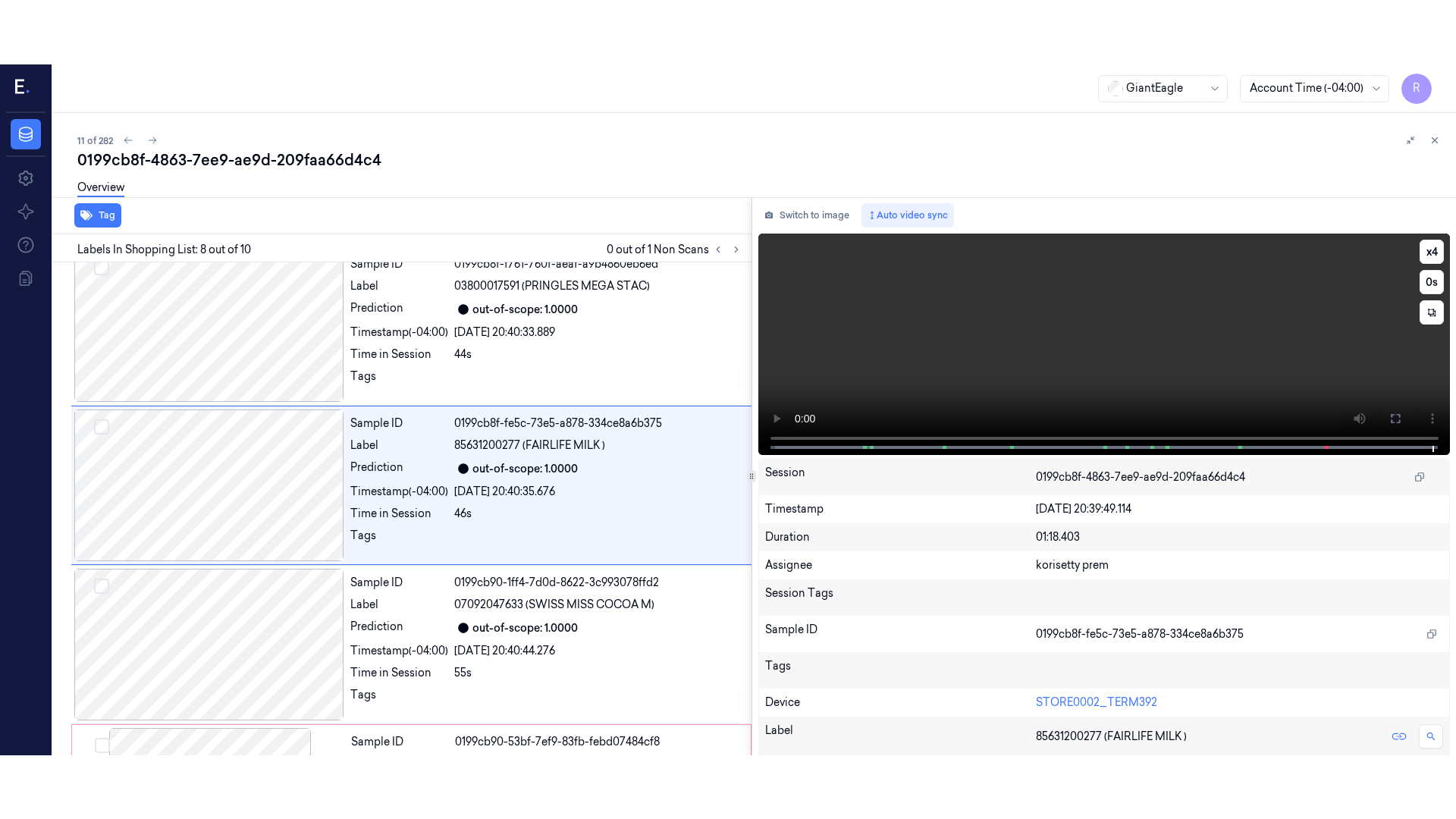
scroll to position [947, 0]
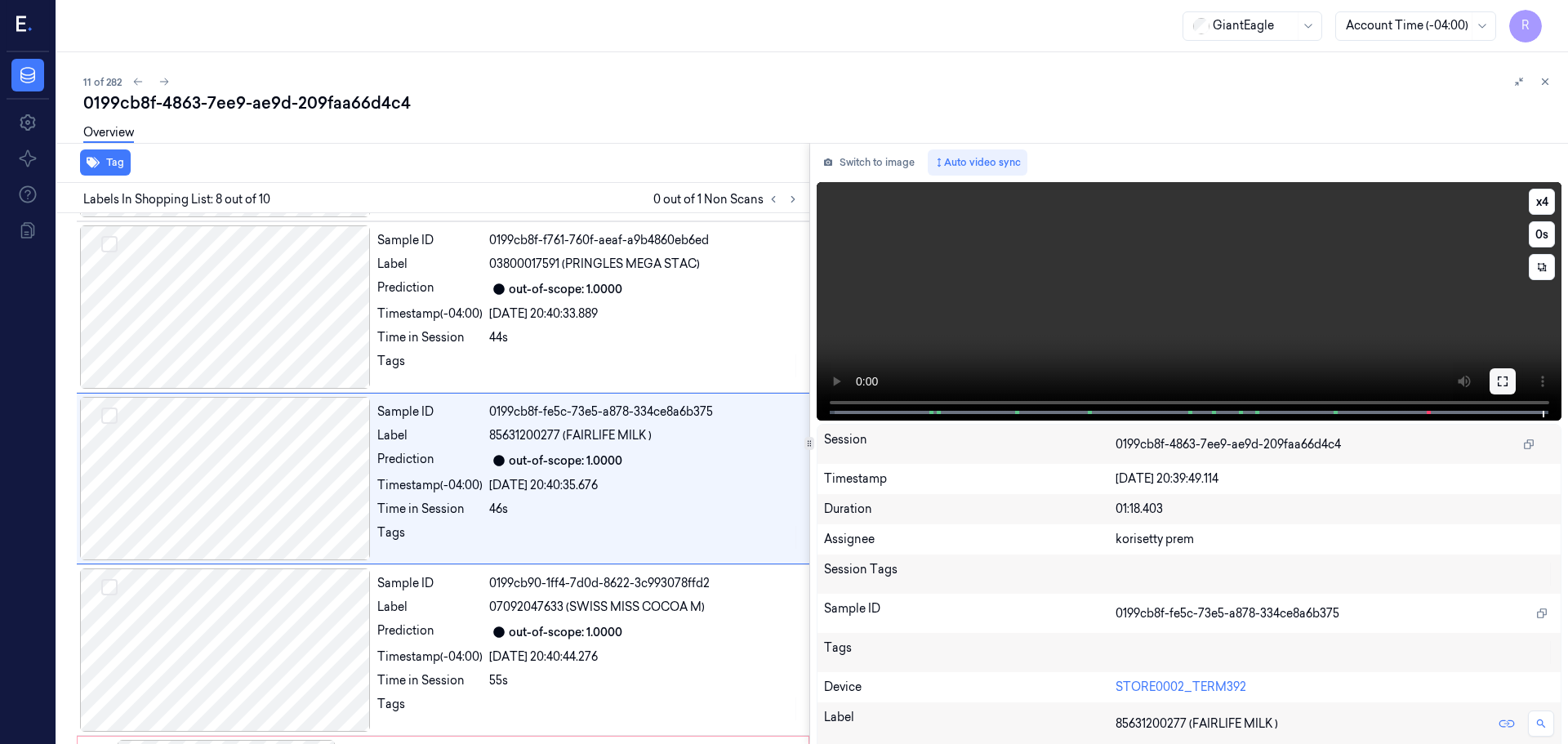
click at [1500, 369] on button at bounding box center [1503, 382] width 26 height 26
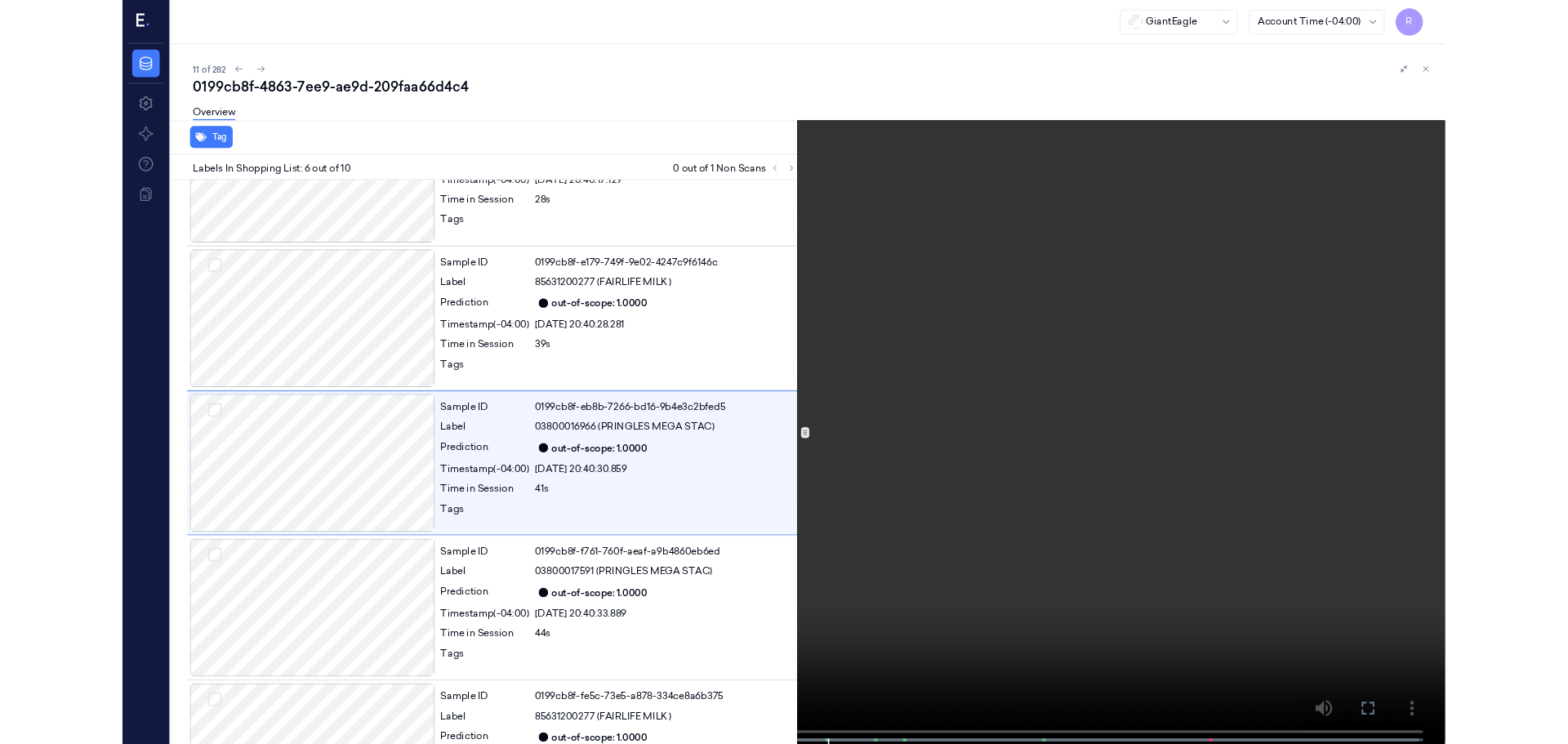
scroll to position [609, 0]
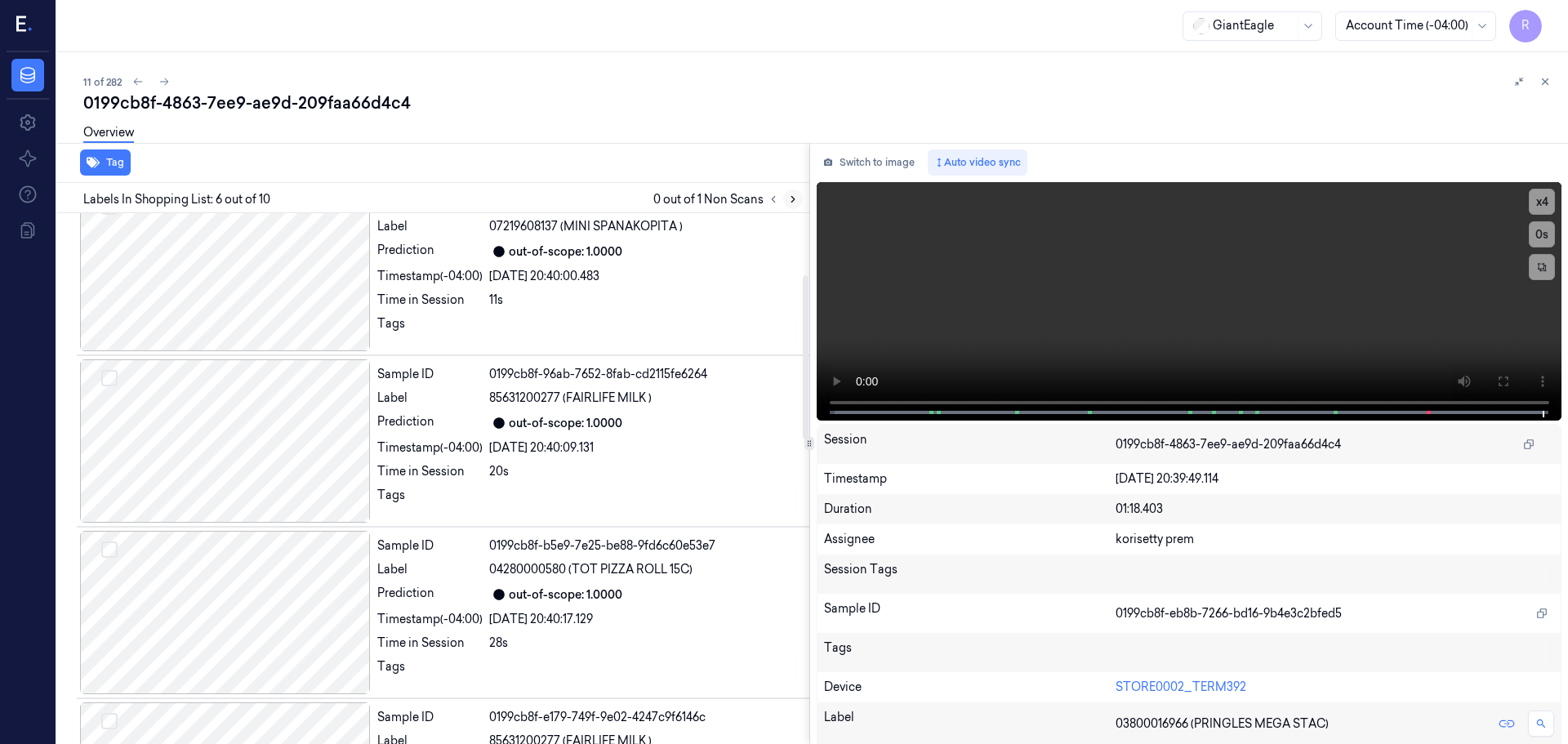
click at [794, 198] on icon at bounding box center [793, 199] width 12 height 12
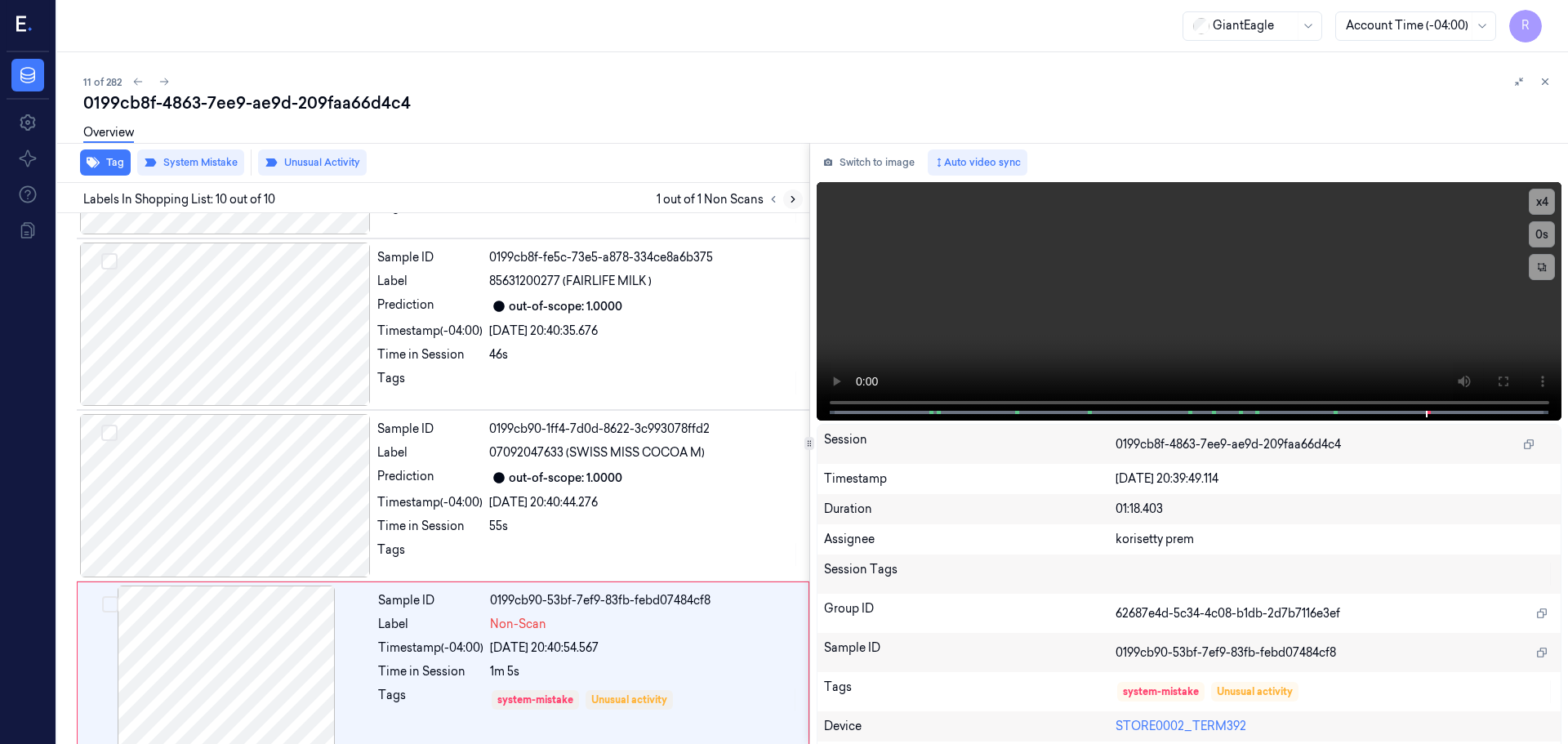
scroll to position [1189, 0]
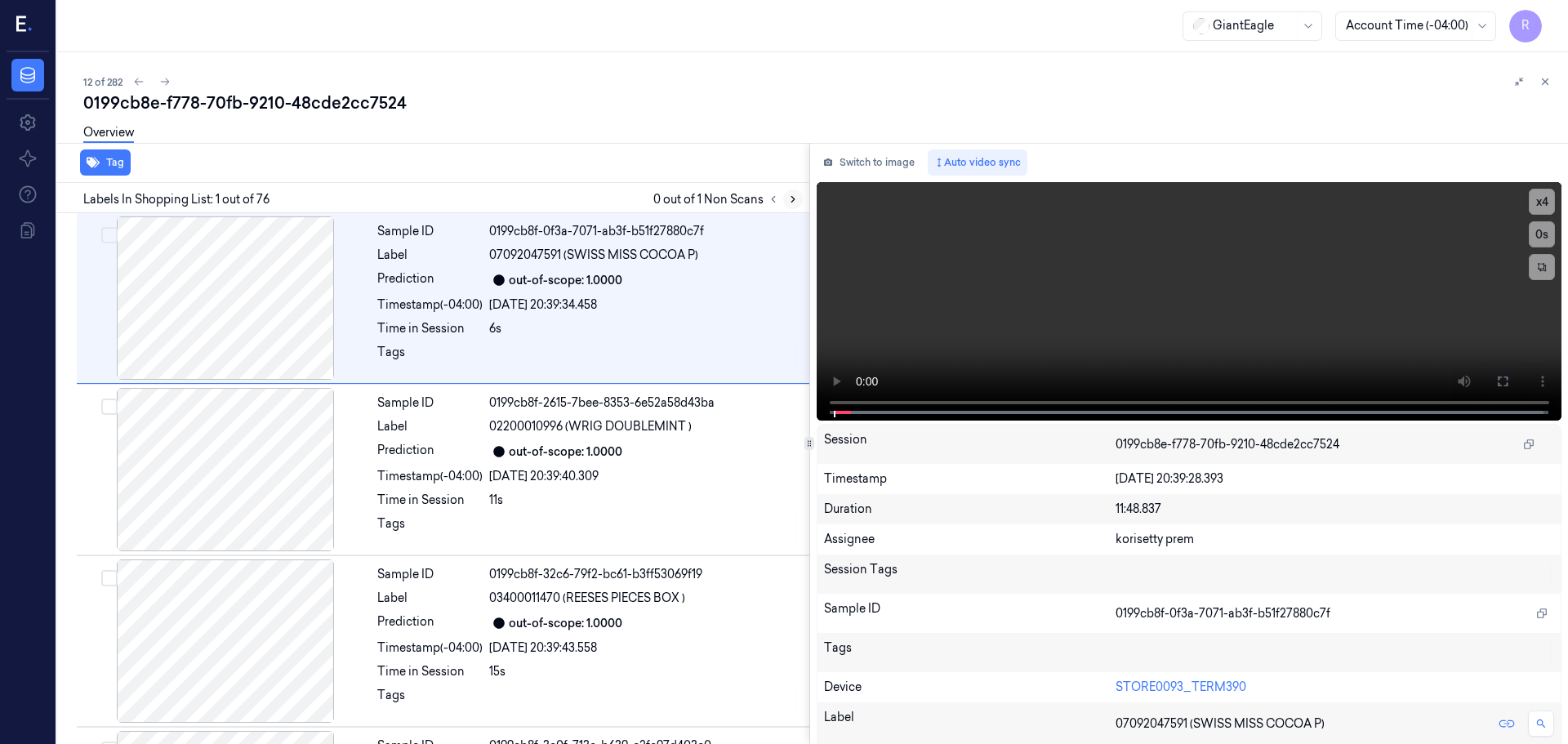
click at [795, 202] on icon at bounding box center [793, 199] width 12 height 12
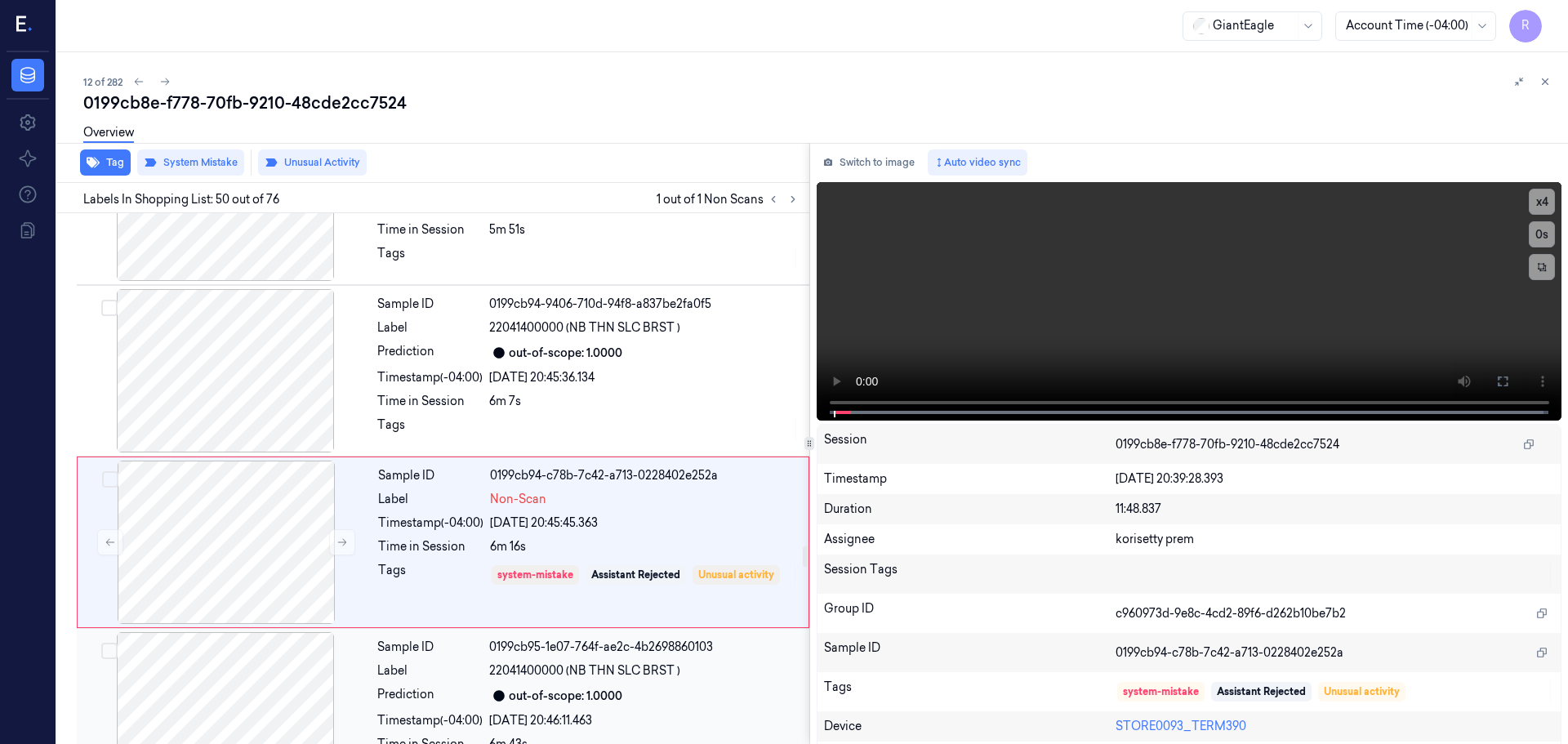
scroll to position [8225, 0]
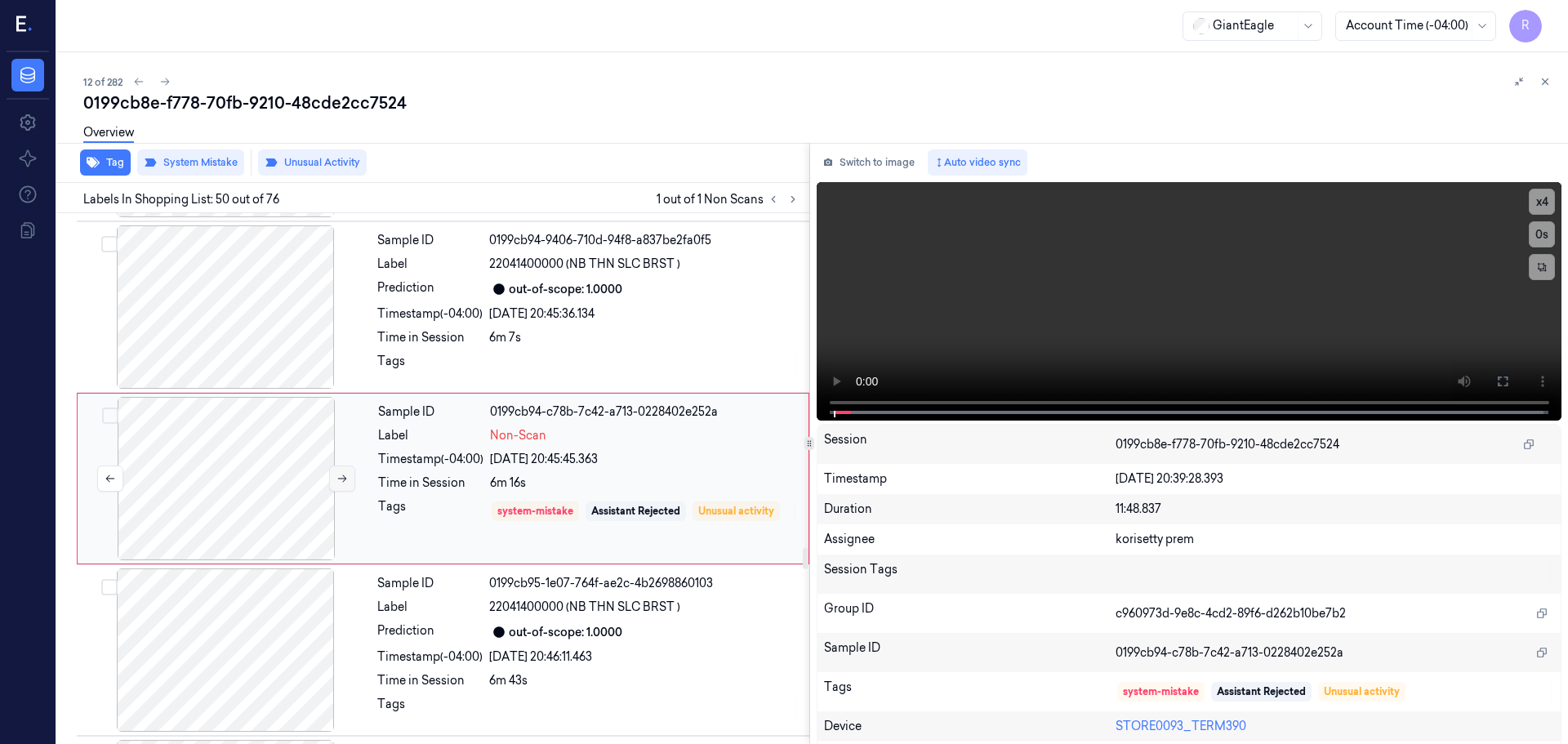
click at [342, 482] on icon at bounding box center [342, 479] width 12 height 12
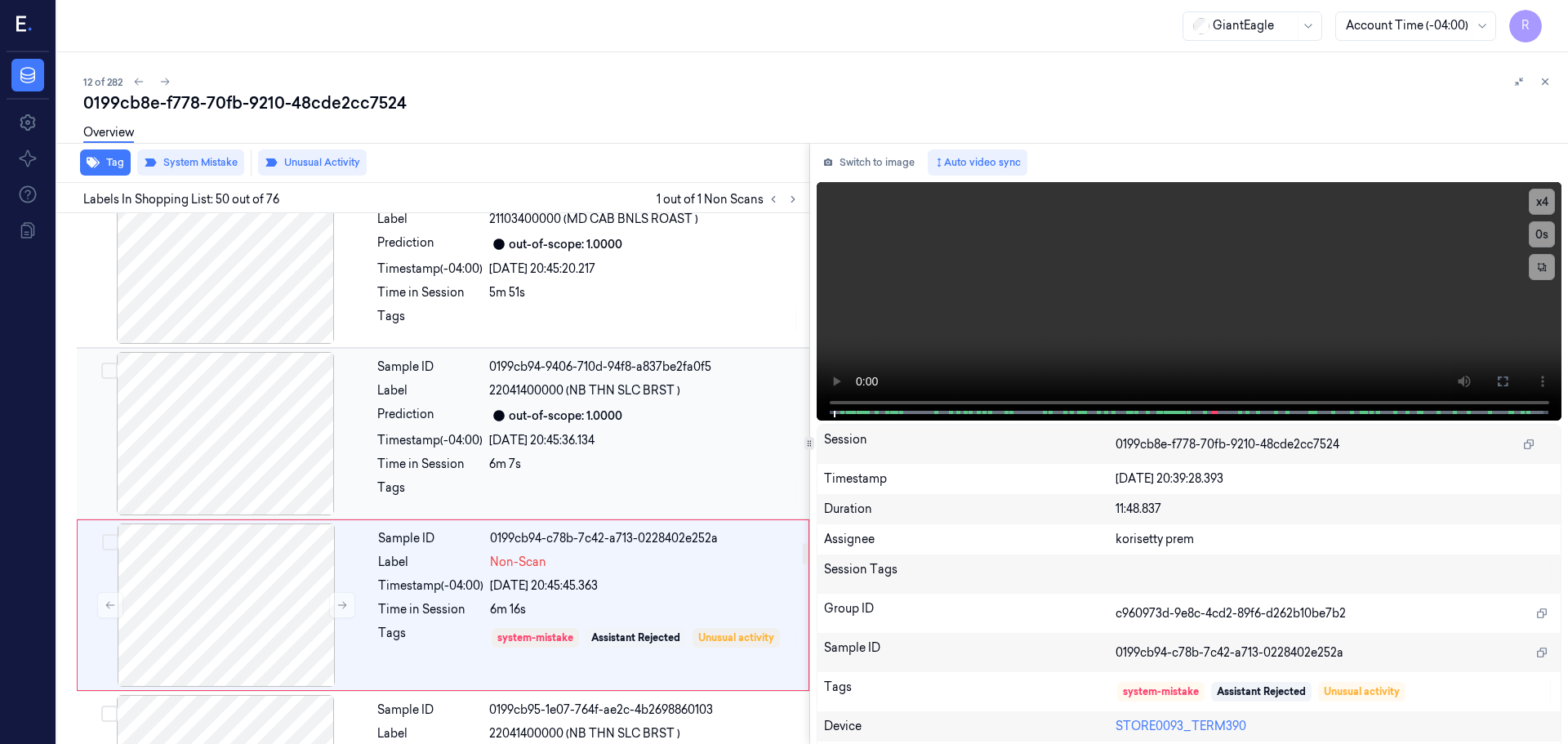
scroll to position [8061, 0]
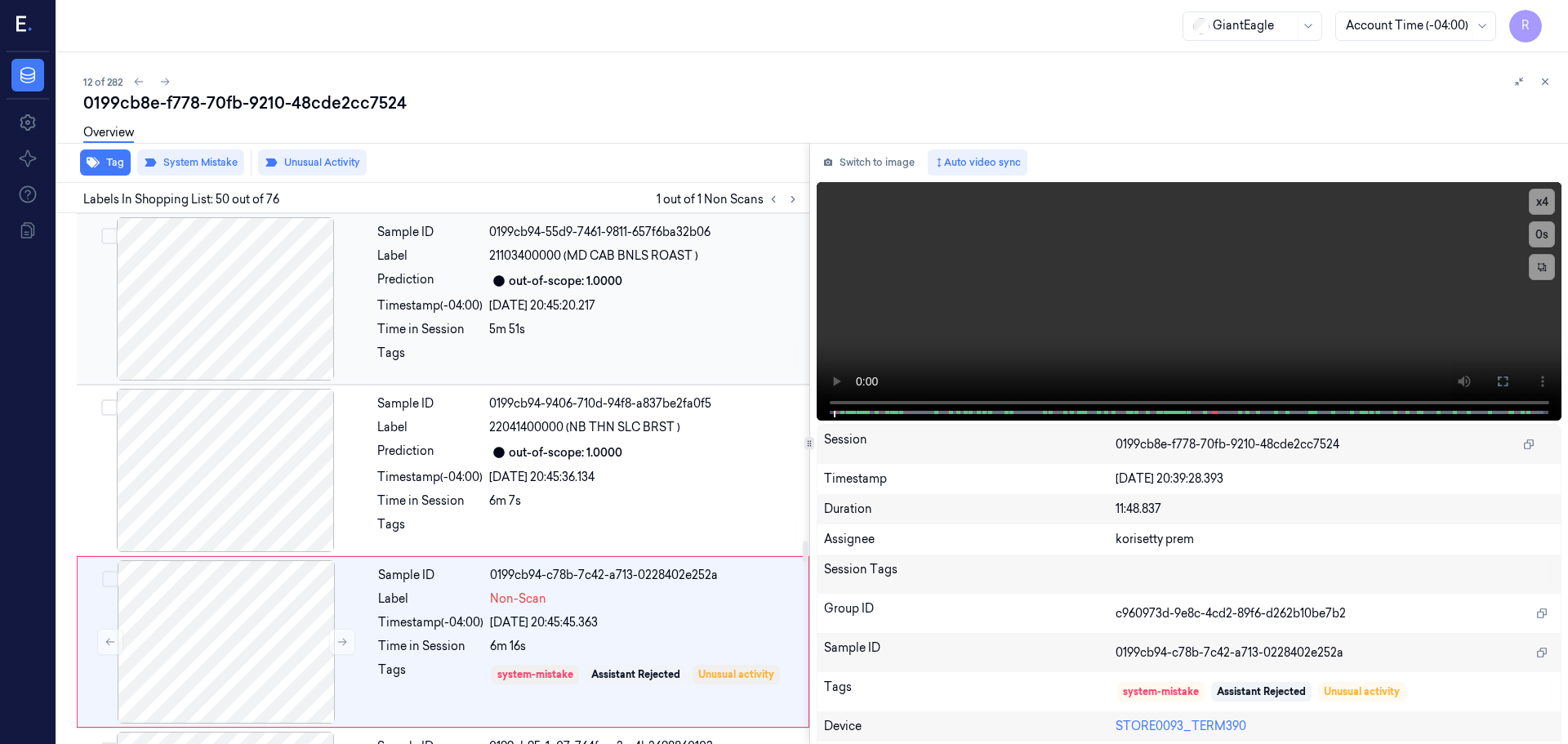
click at [232, 327] on div at bounding box center [225, 299] width 291 height 164
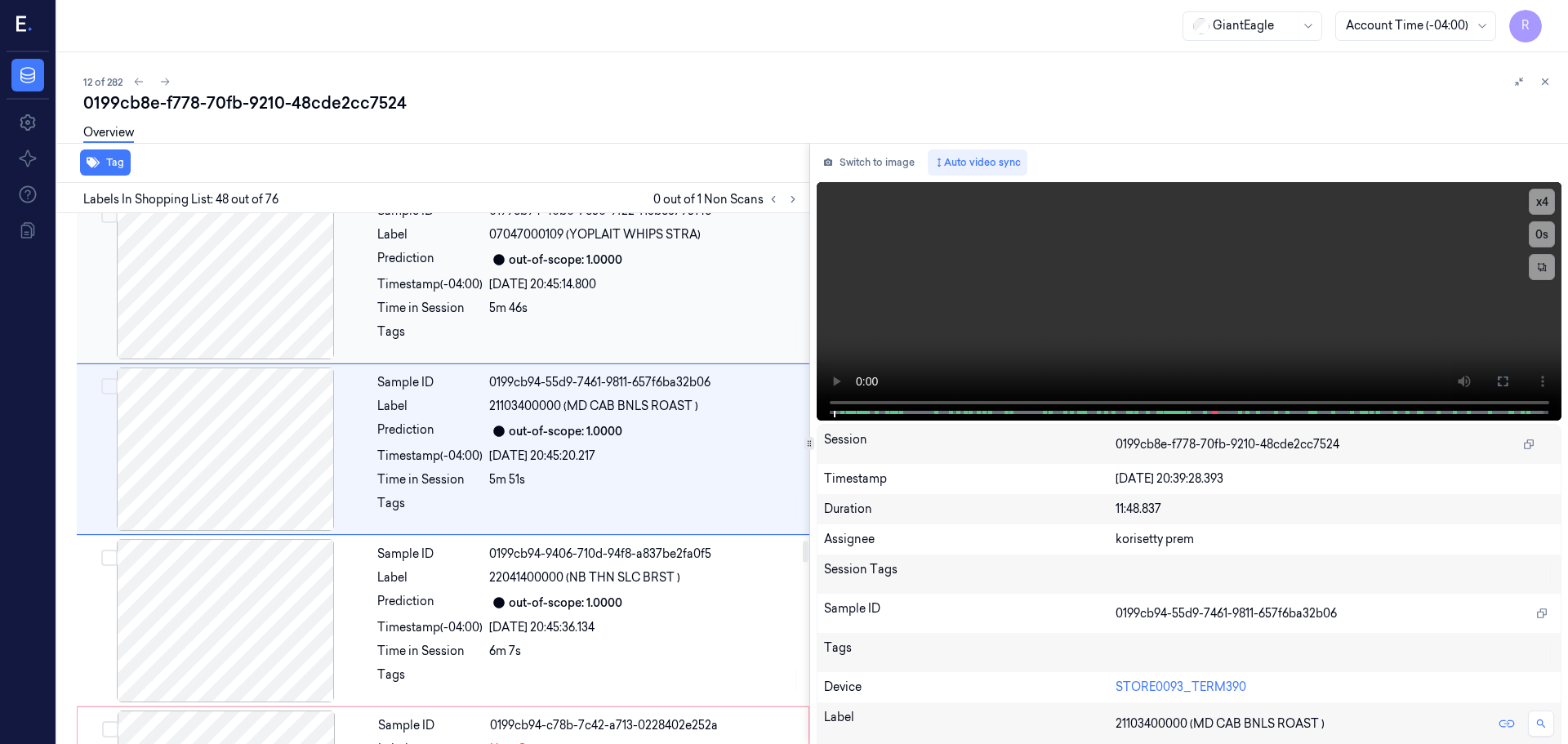
scroll to position [7881, 0]
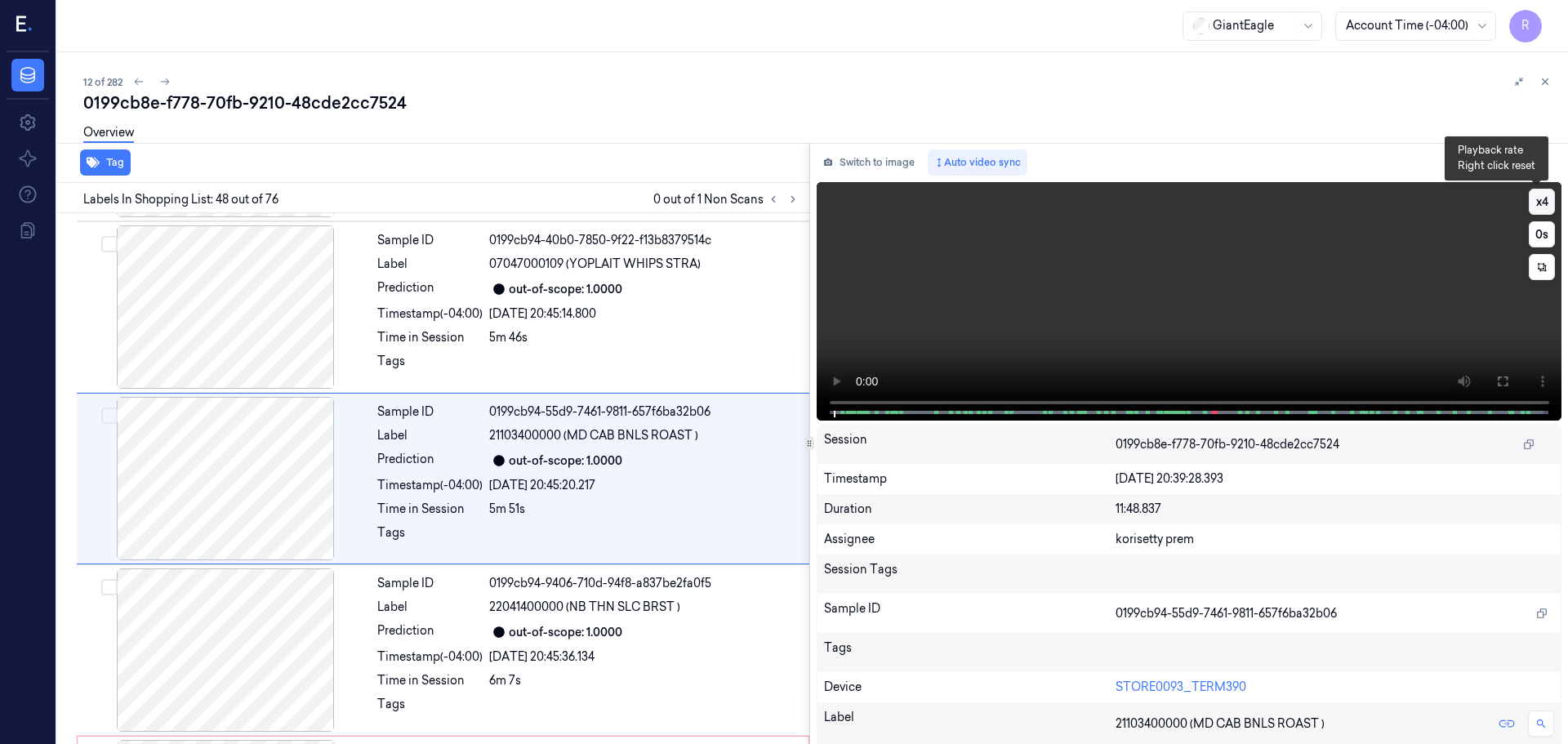
click at [1543, 200] on button "x 4" at bounding box center [1542, 202] width 26 height 26
click at [1498, 369] on button at bounding box center [1503, 382] width 26 height 26
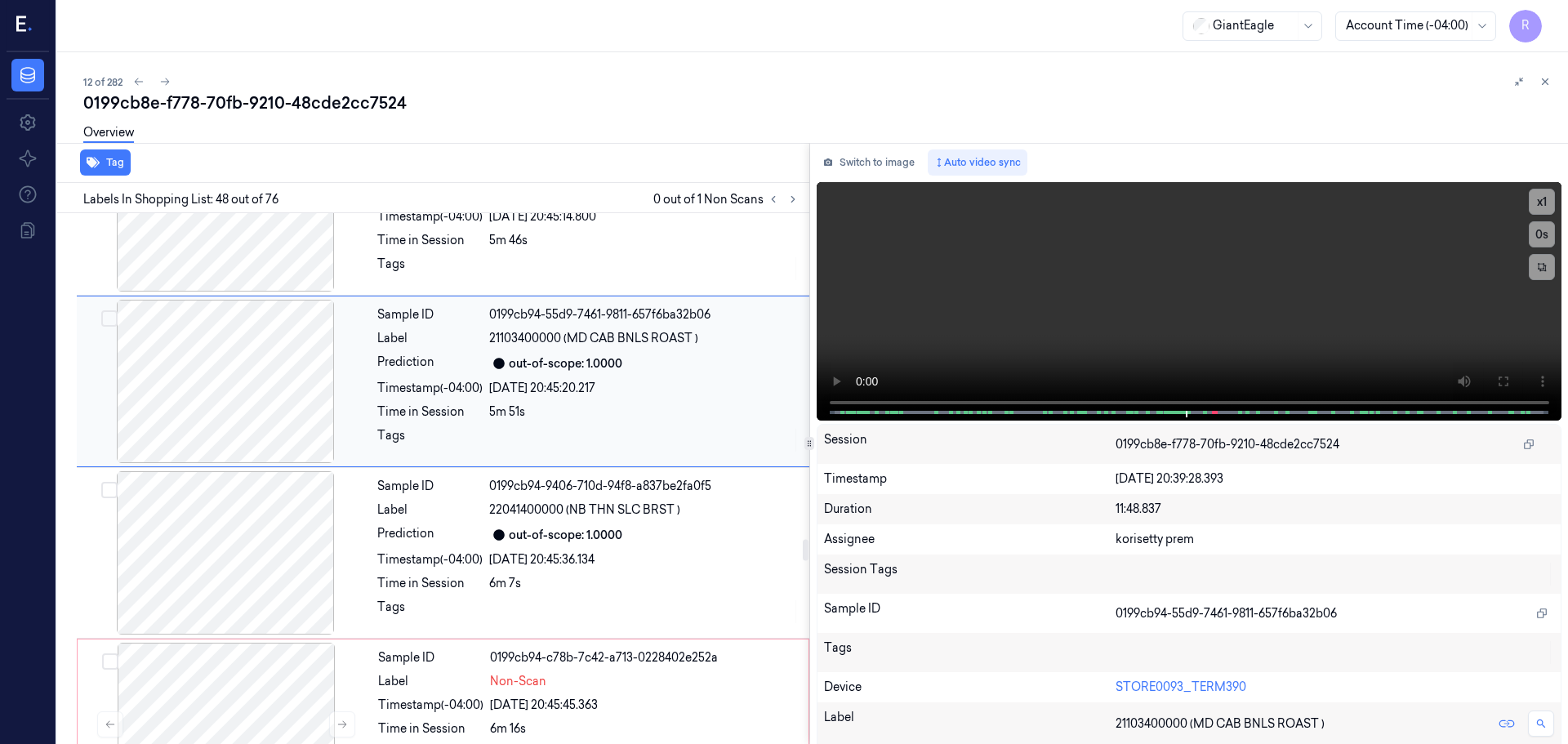
scroll to position [8045, 0]
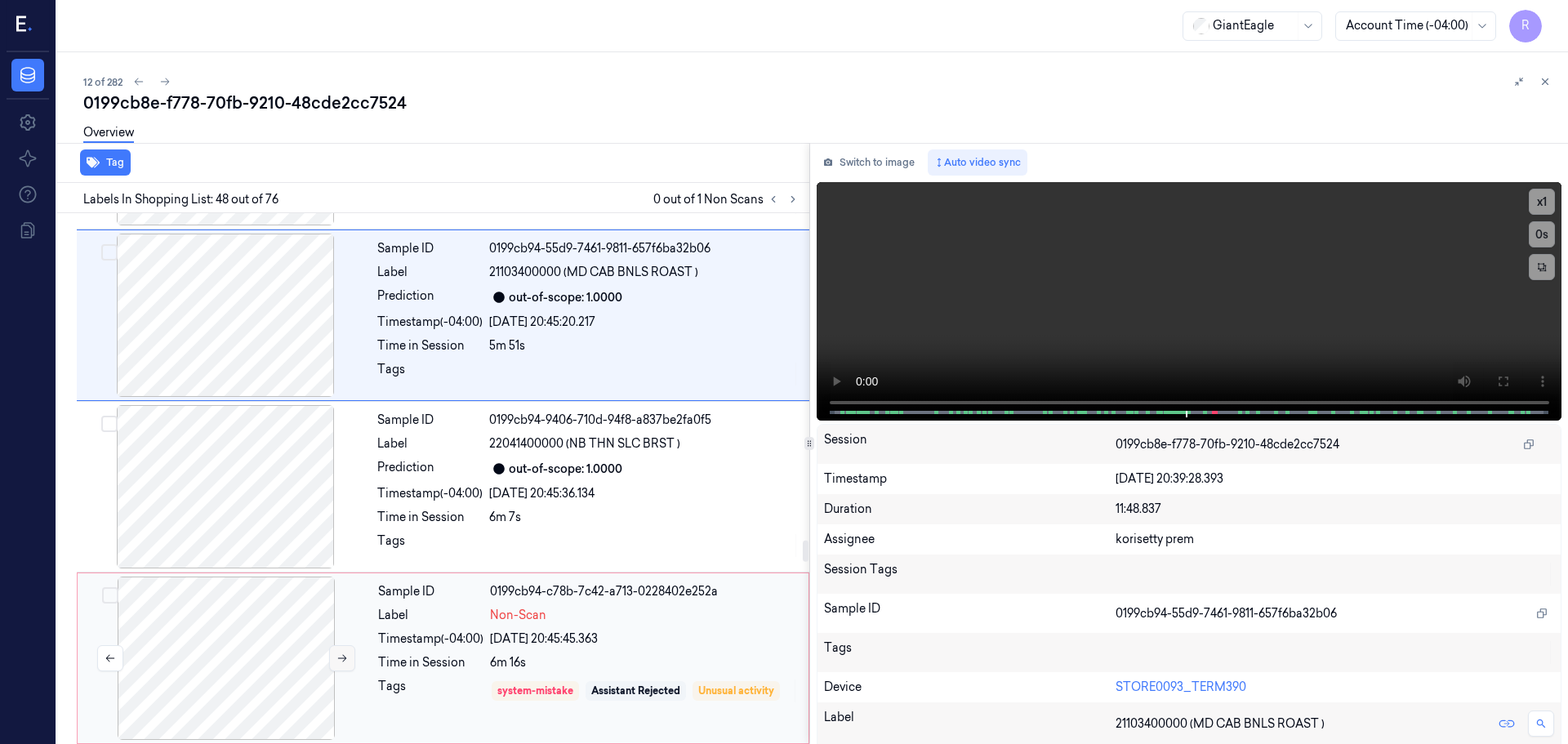
click at [337, 661] on icon at bounding box center [342, 658] width 12 height 12
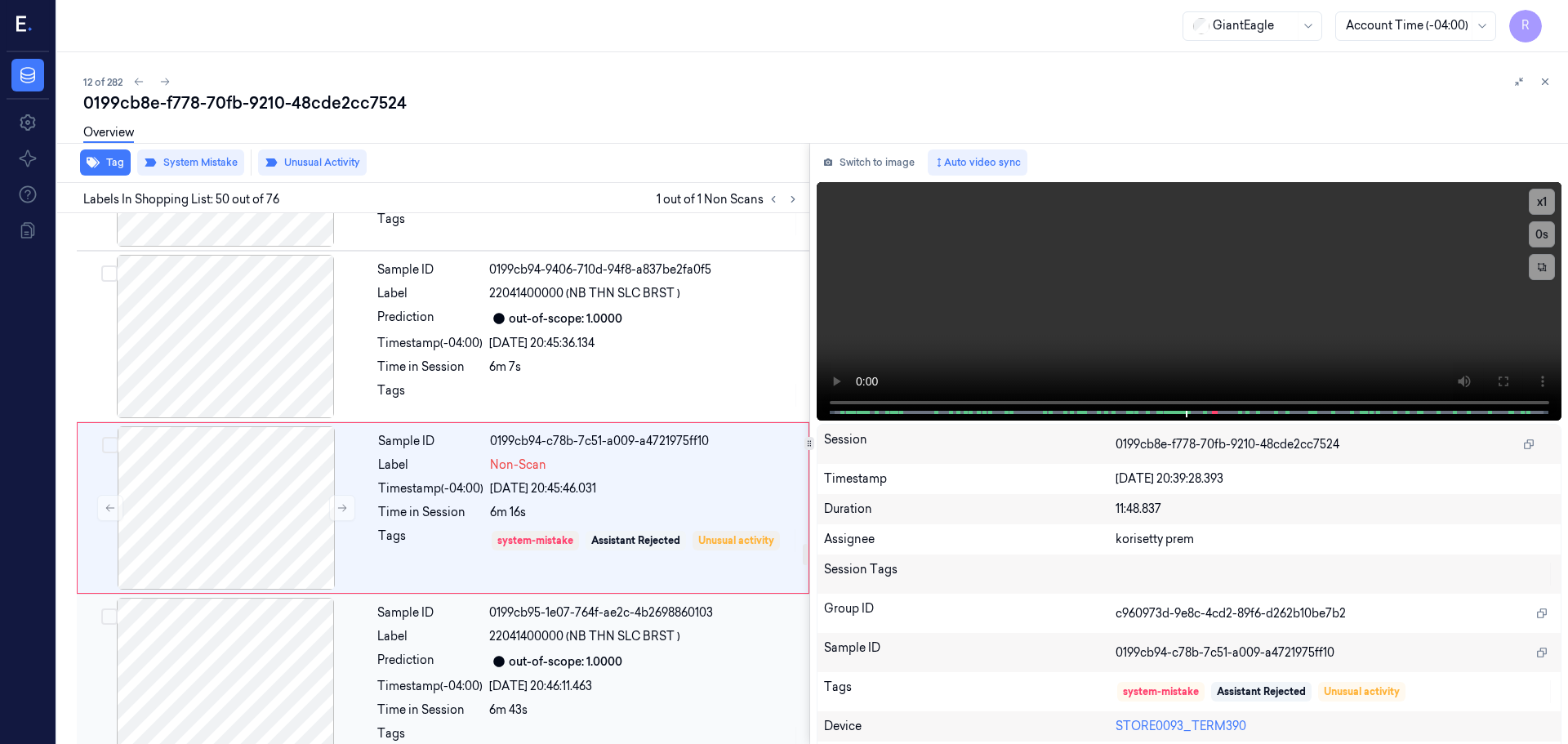
scroll to position [8225, 0]
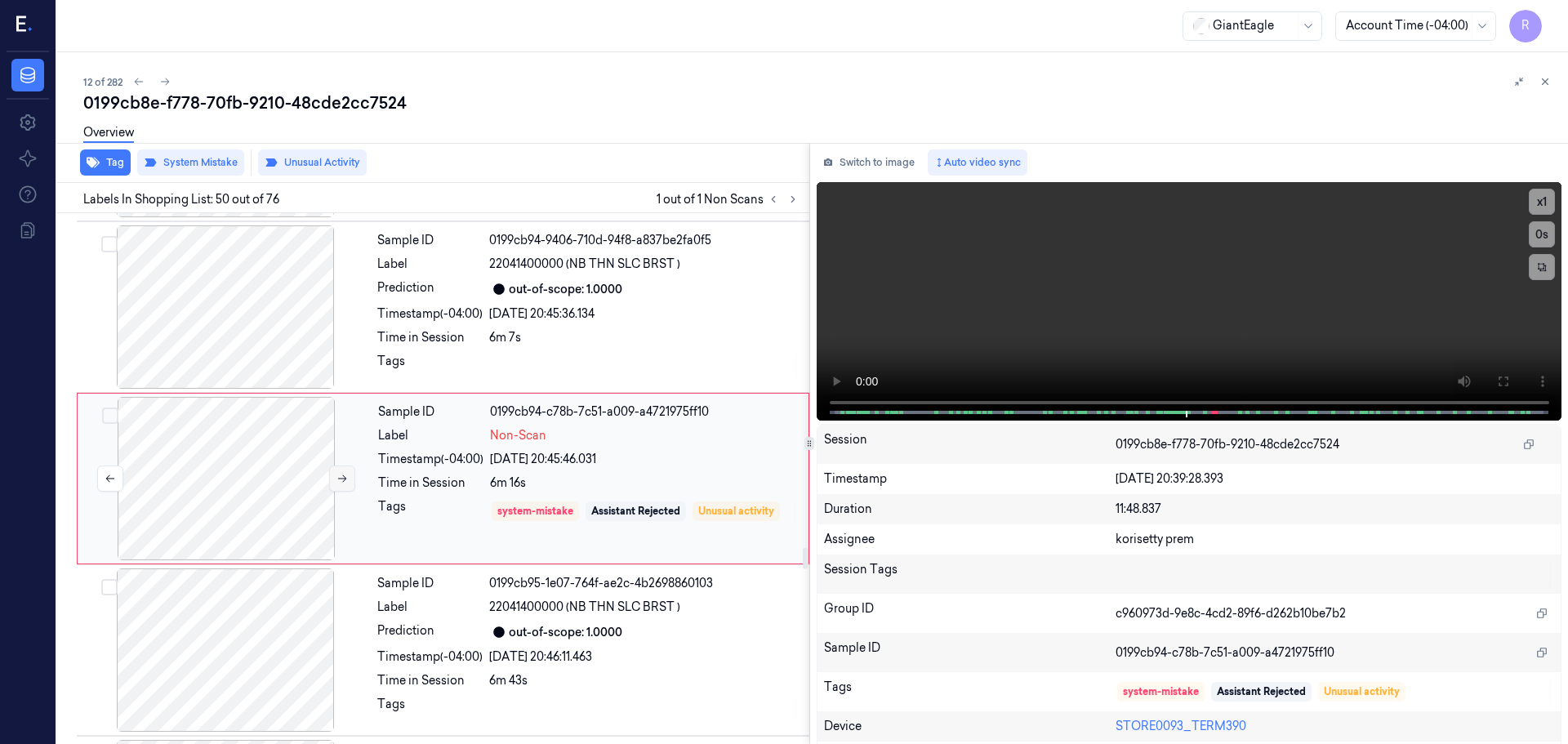
click at [337, 480] on icon at bounding box center [342, 479] width 12 height 12
click at [337, 479] on icon at bounding box center [342, 479] width 12 height 12
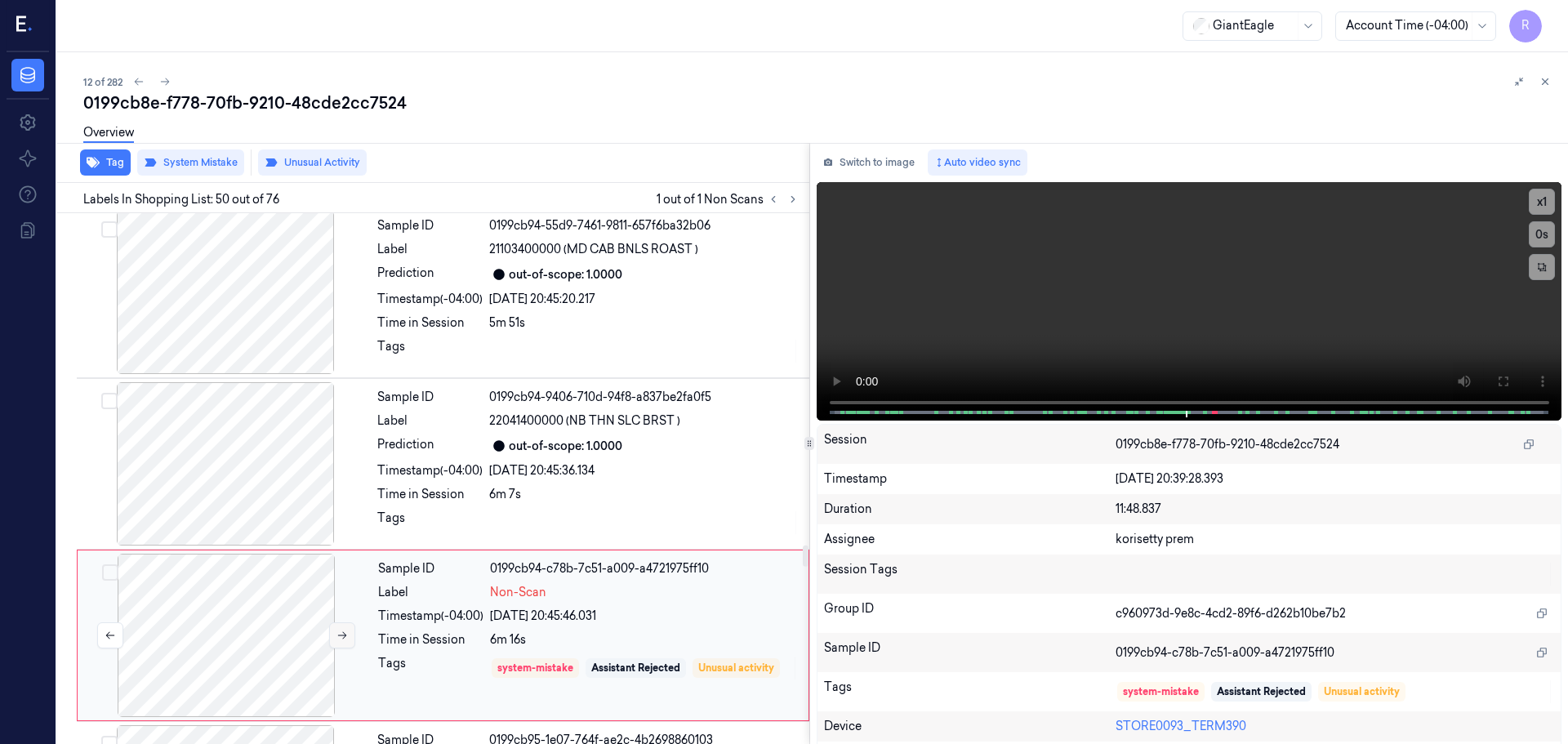
scroll to position [8061, 0]
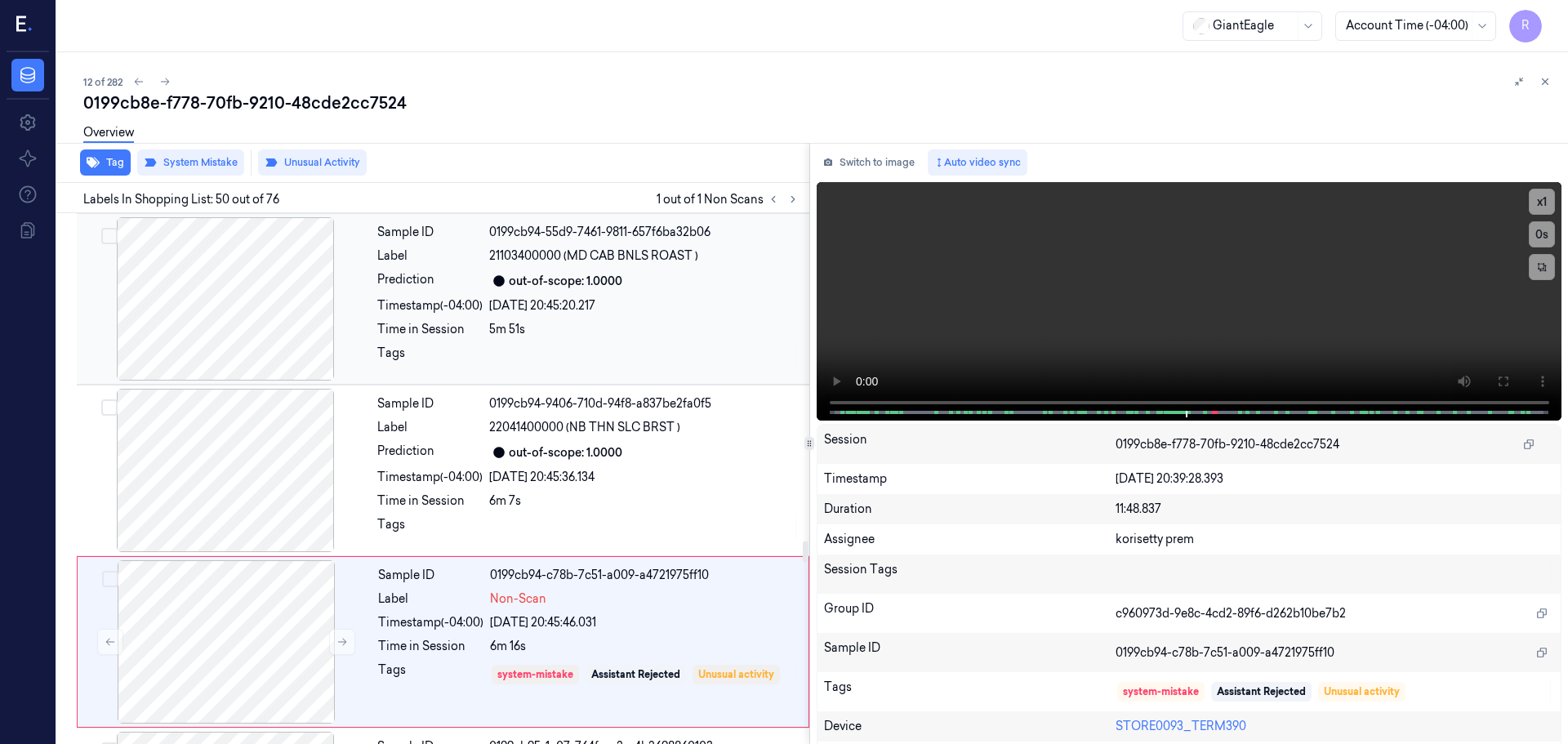
click at [263, 333] on div at bounding box center [225, 299] width 291 height 164
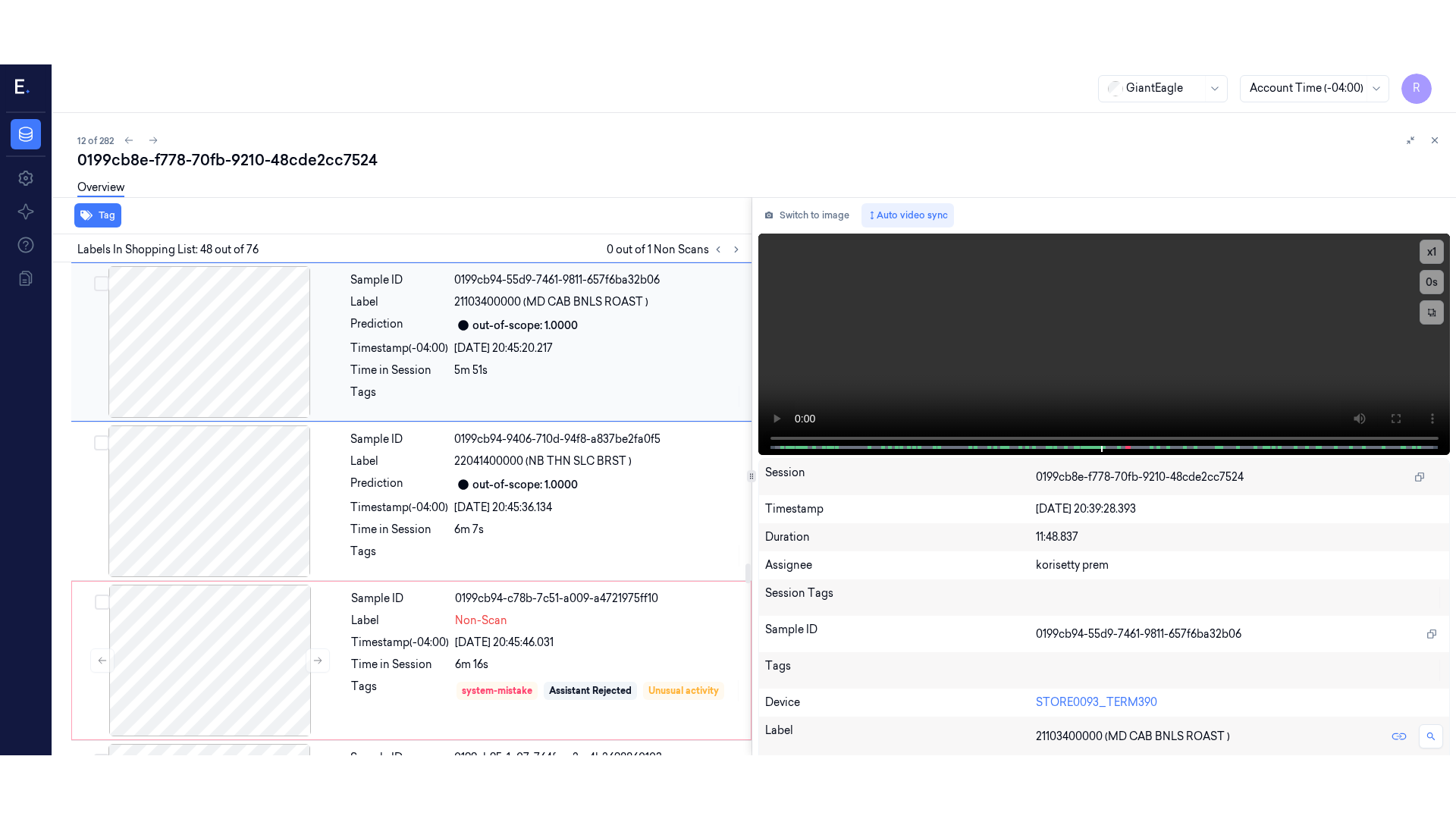
scroll to position [7318, 0]
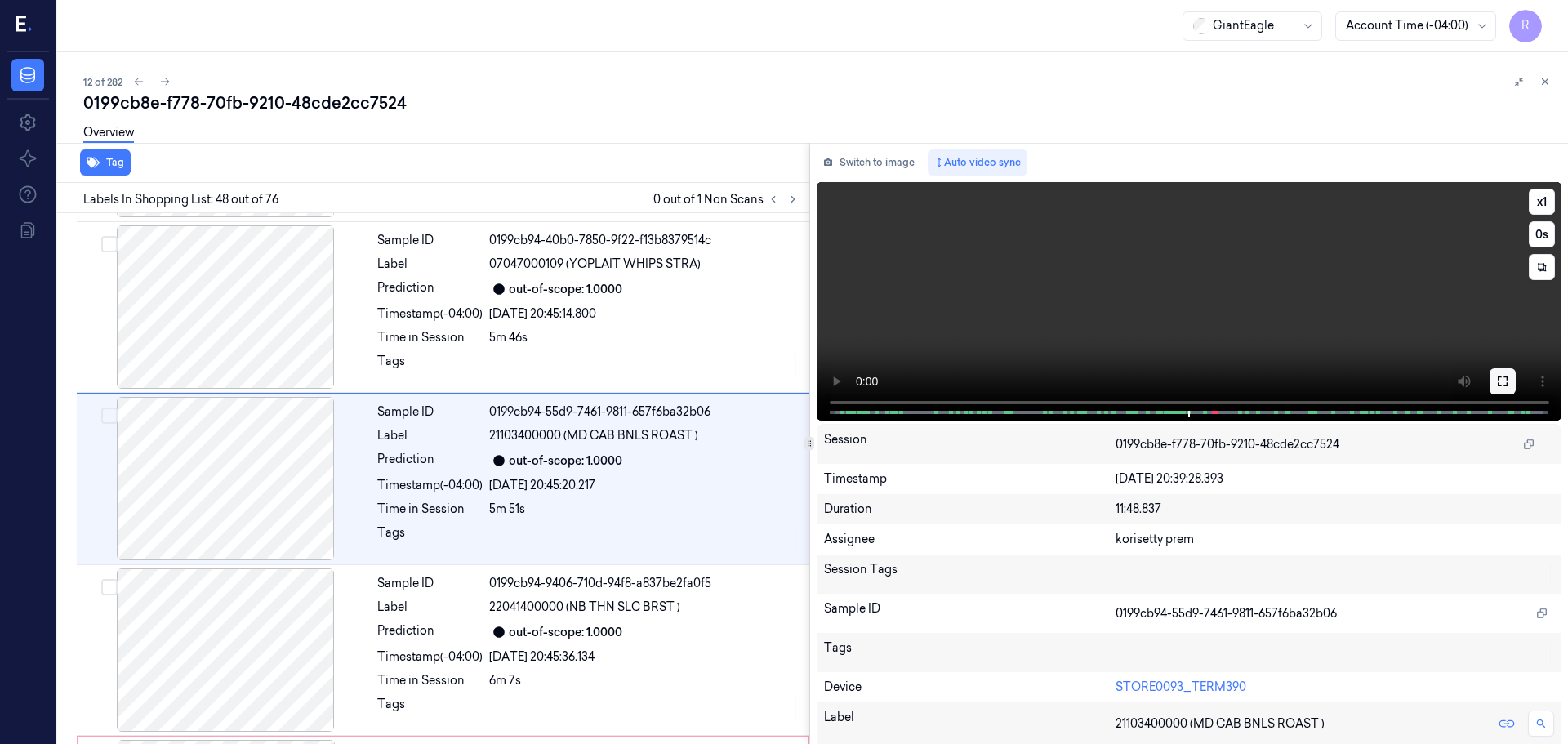
click at [1499, 374] on button at bounding box center [1503, 382] width 26 height 26
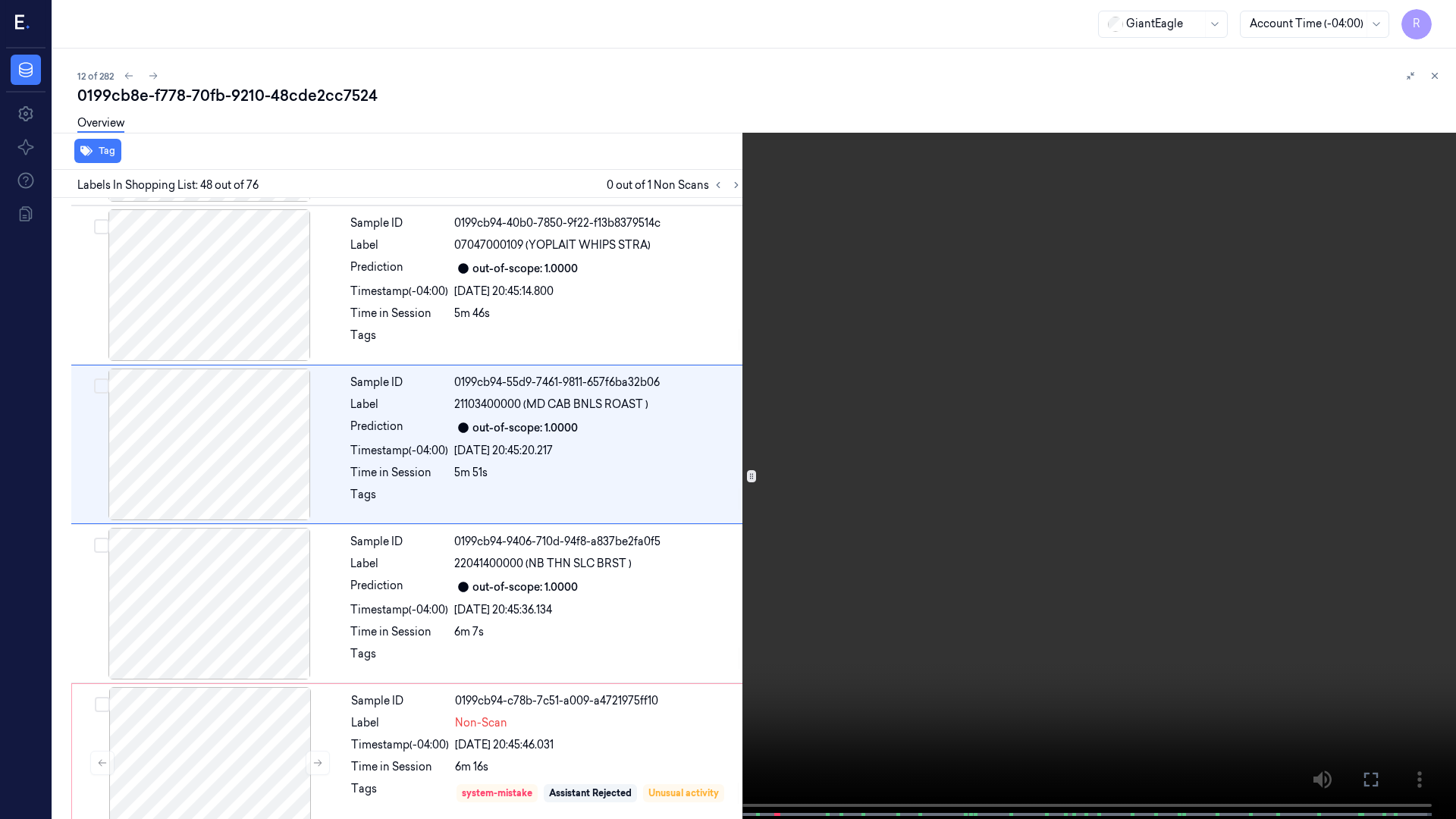
scroll to position [7255, 0]
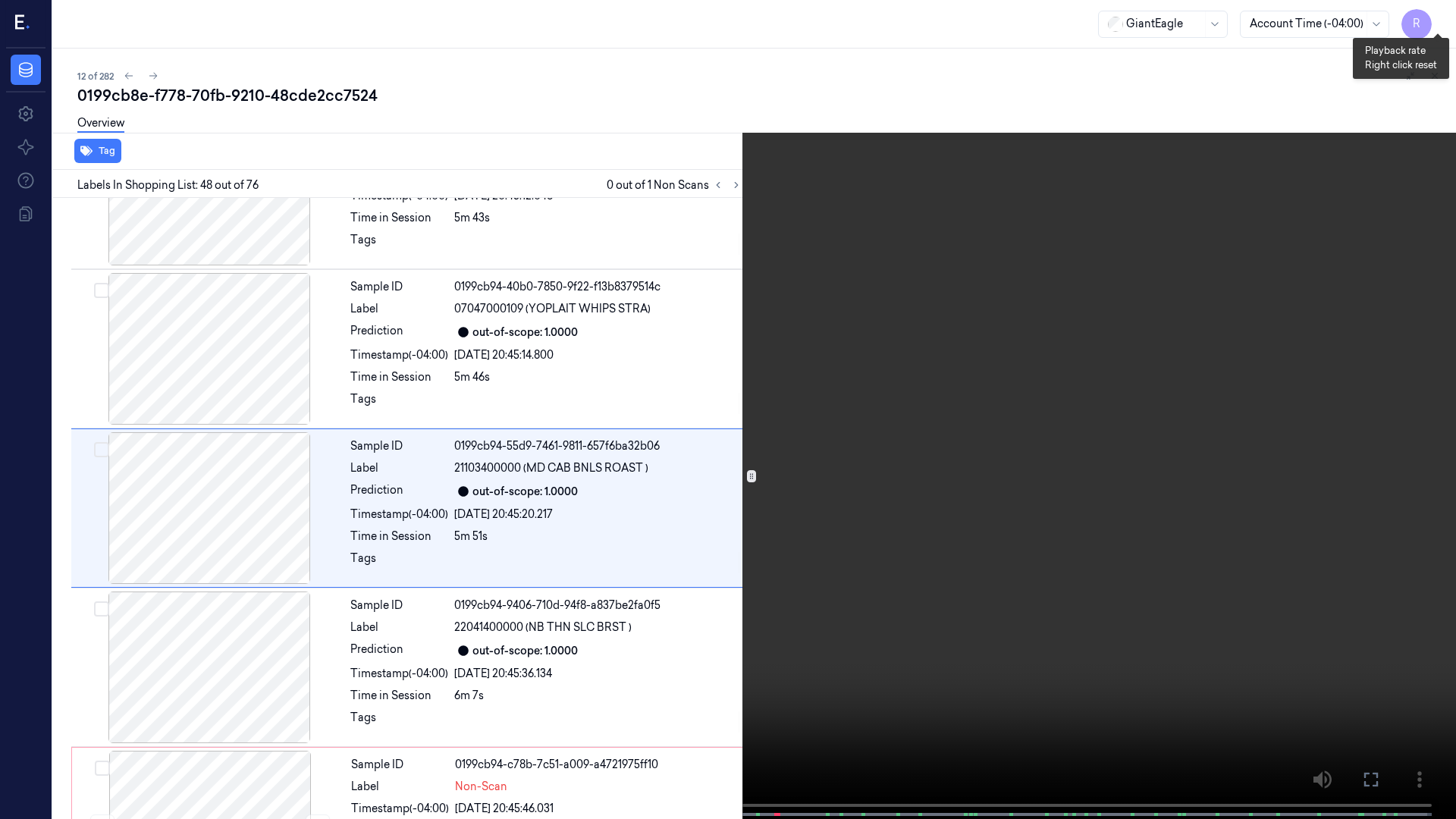
click at [1443, 25] on button "x 1" at bounding box center [1437, 18] width 24 height 24
click at [1443, 25] on button "x 2" at bounding box center [1437, 18] width 24 height 24
click at [1433, 17] on button "x 4" at bounding box center [1437, 18] width 24 height 24
click at [1433, 17] on button "x 1" at bounding box center [1437, 18] width 24 height 24
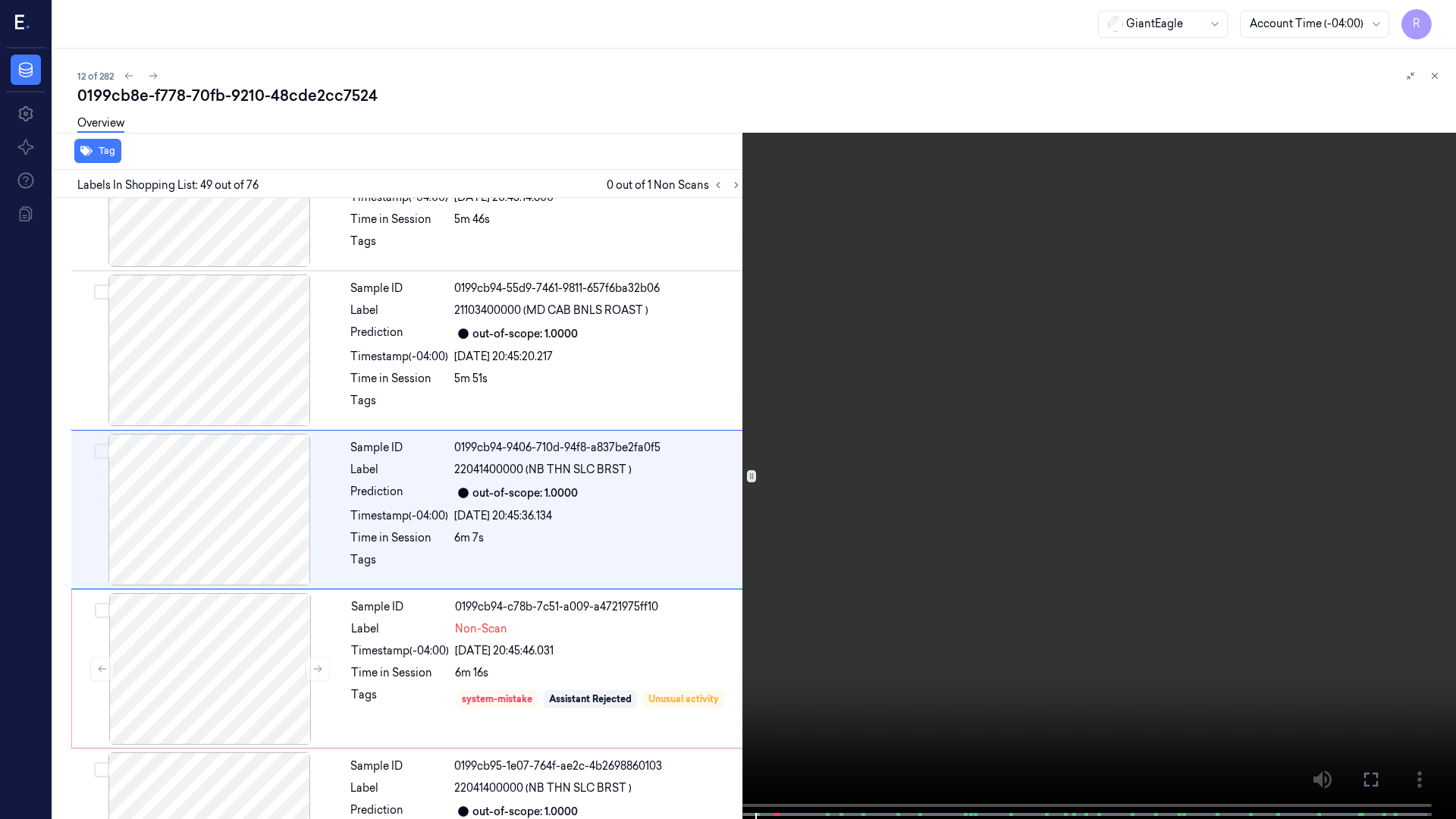
scroll to position [7414, 0]
click at [1437, 19] on button "x 2" at bounding box center [1437, 18] width 24 height 24
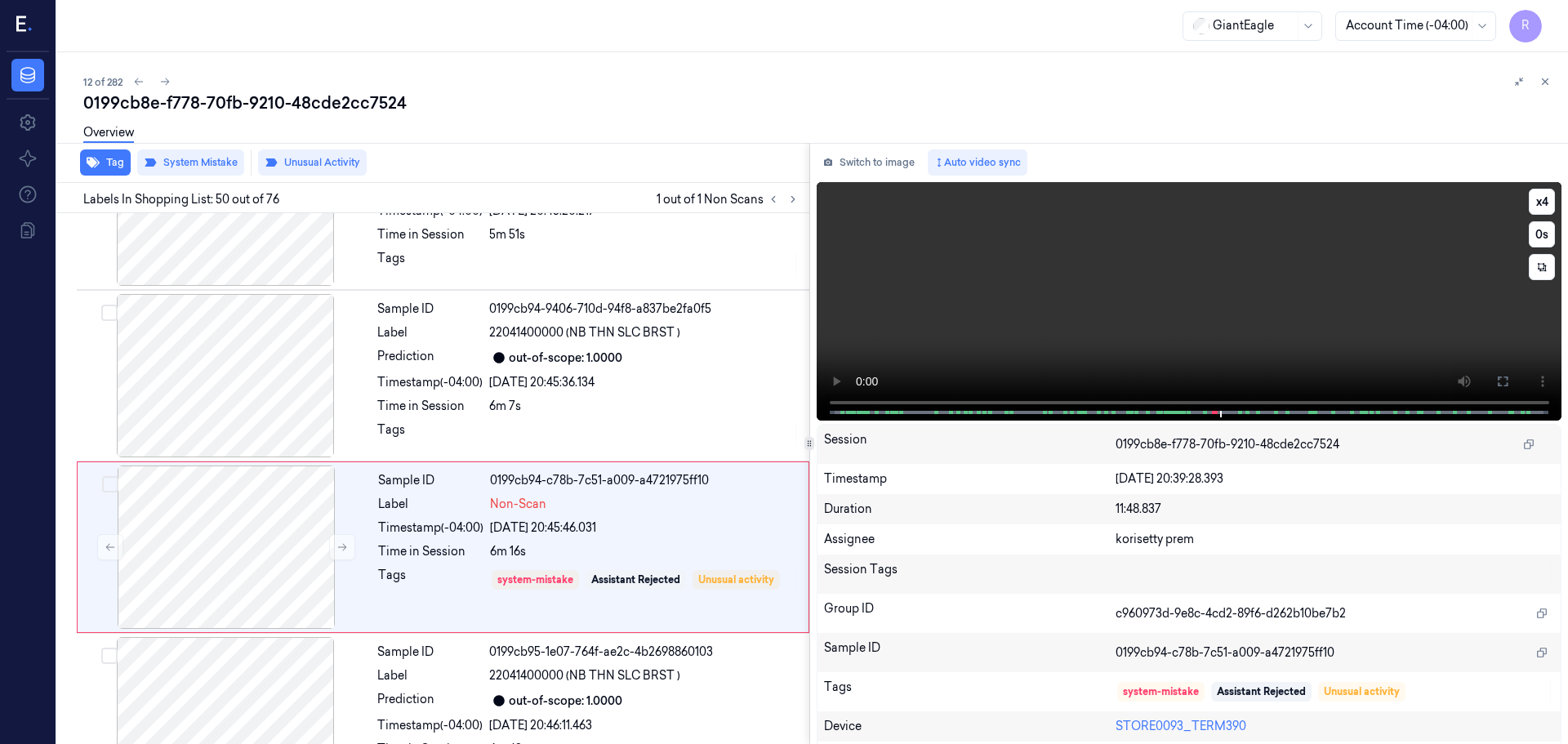
scroll to position [8225, 0]
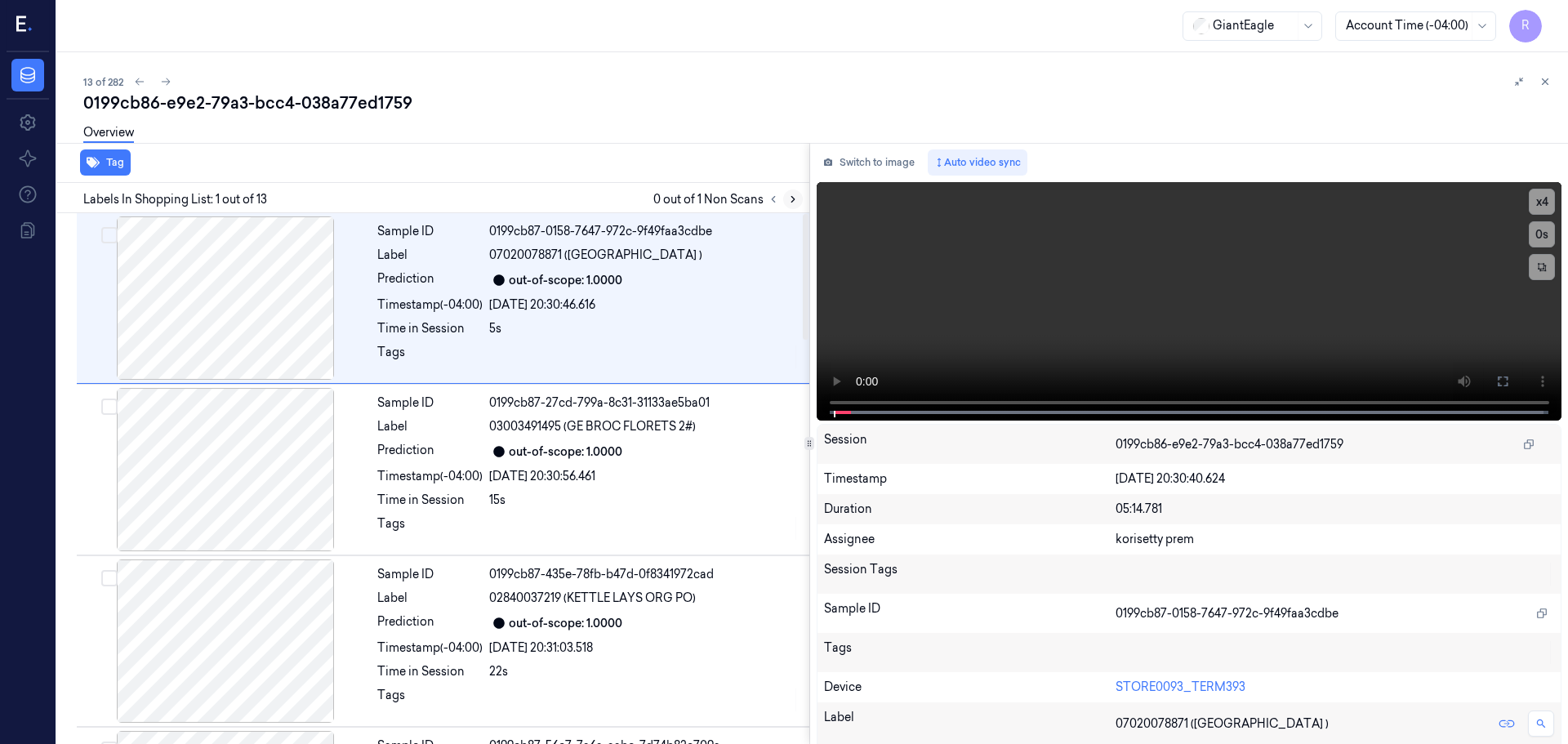
click at [783, 202] on button at bounding box center [793, 200] width 20 height 20
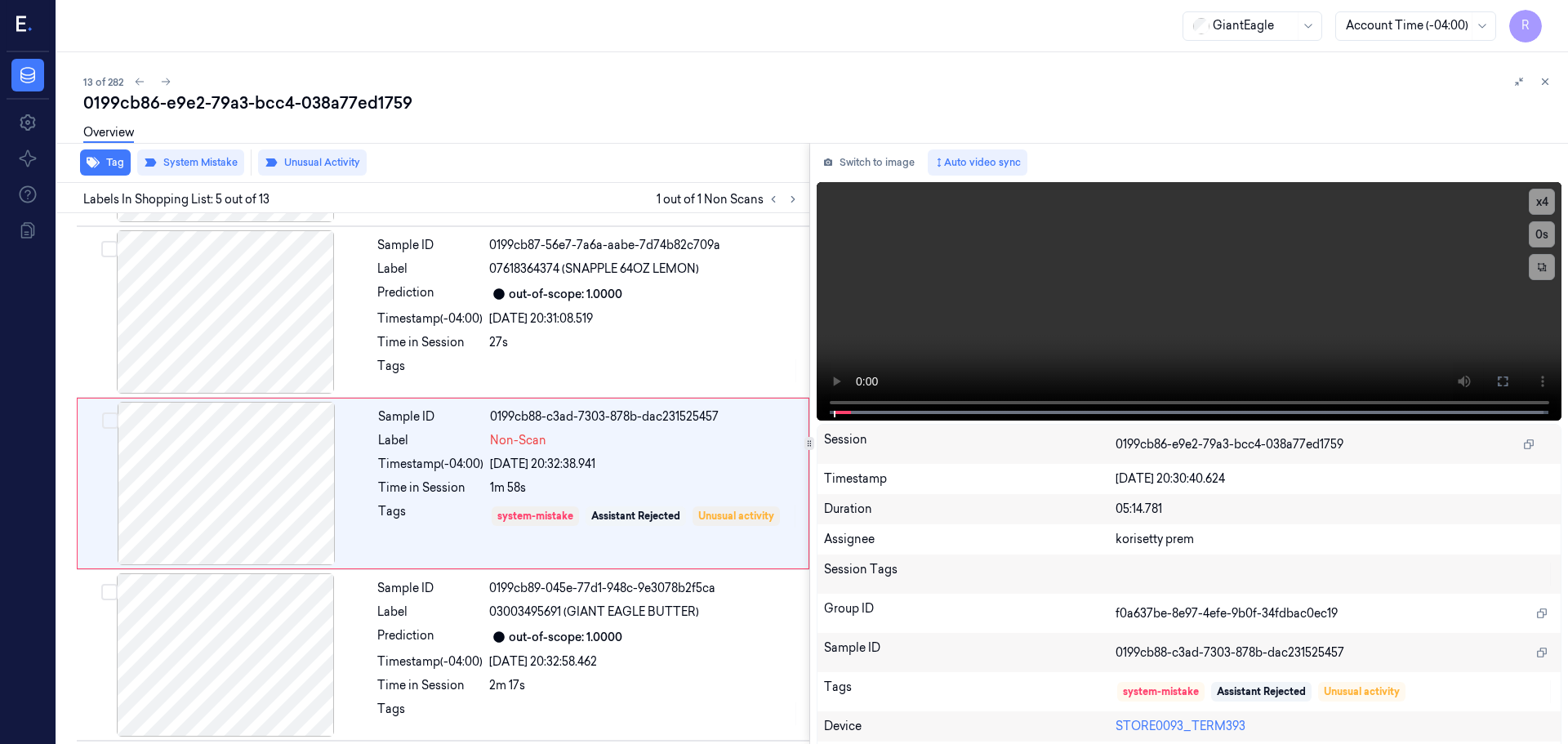
scroll to position [506, 0]
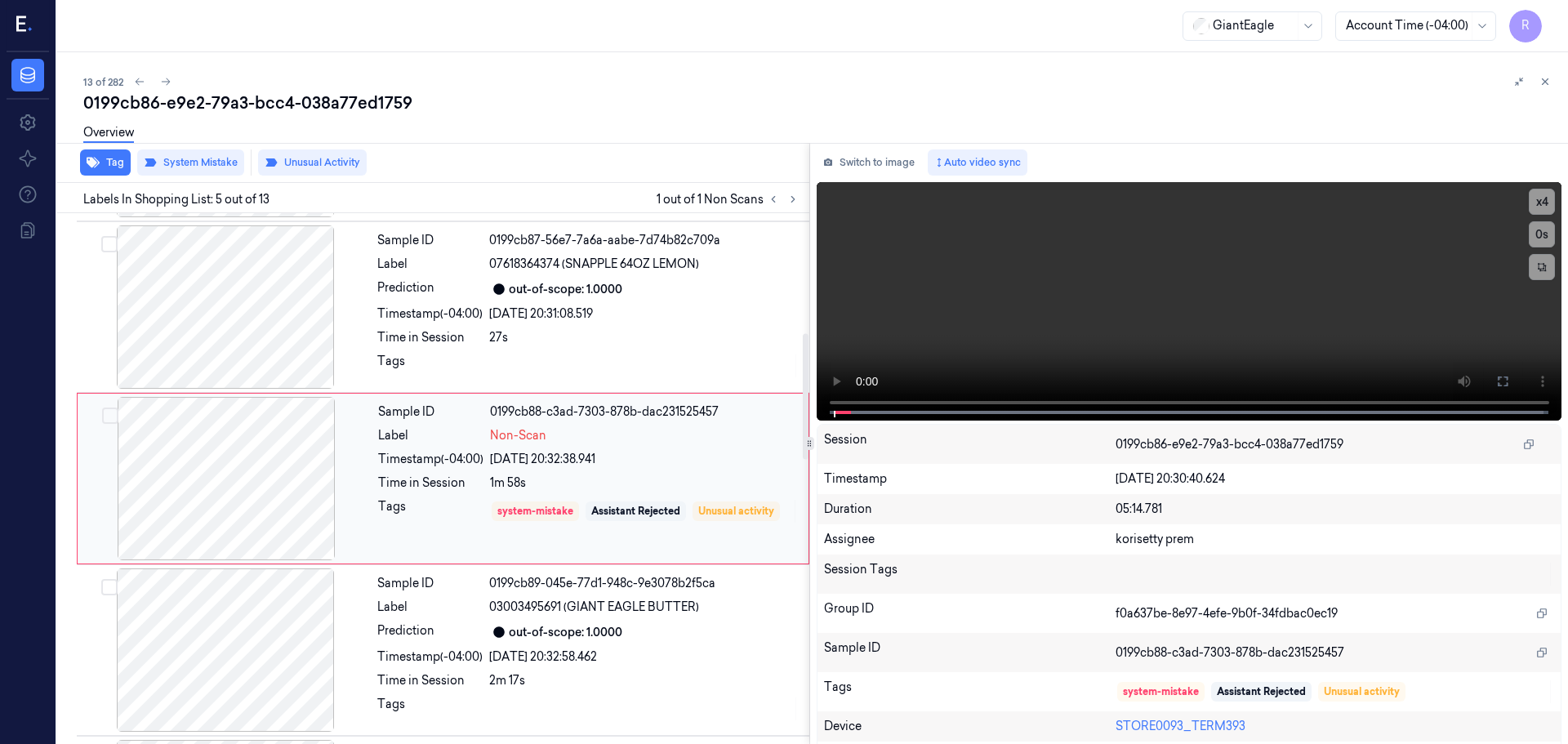
click at [303, 490] on div at bounding box center [226, 479] width 291 height 164
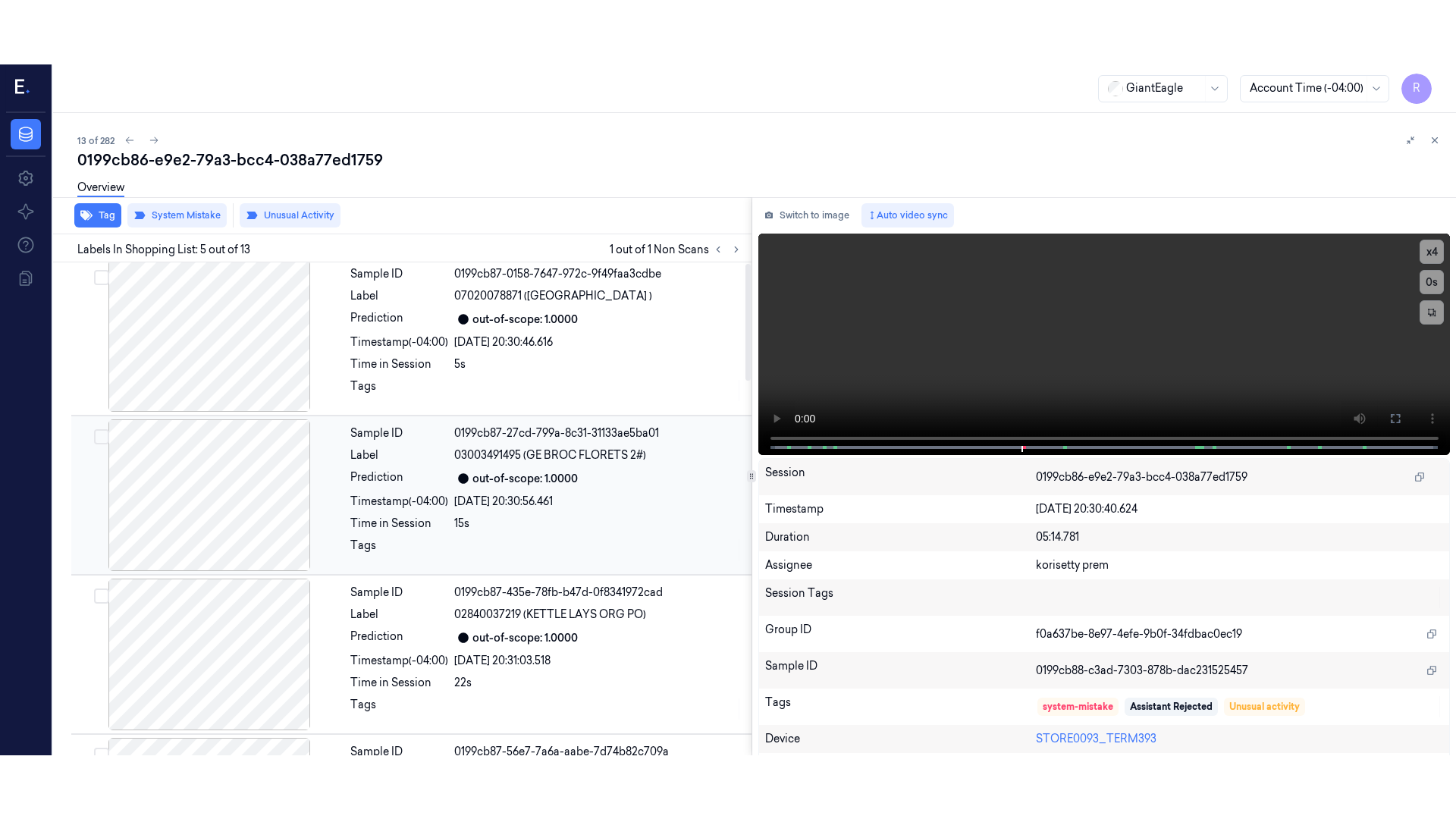
scroll to position [0, 0]
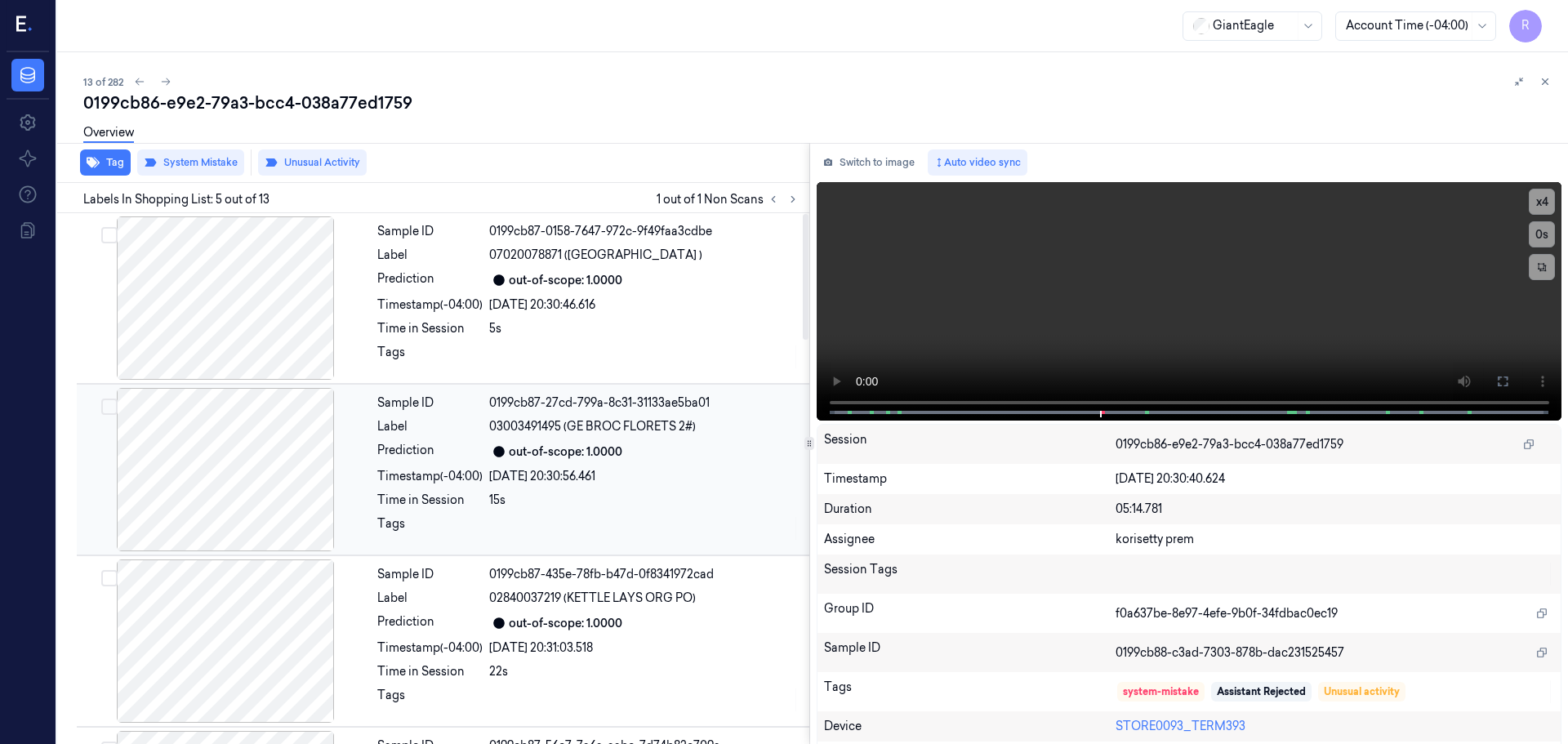
click at [242, 417] on div at bounding box center [225, 470] width 291 height 164
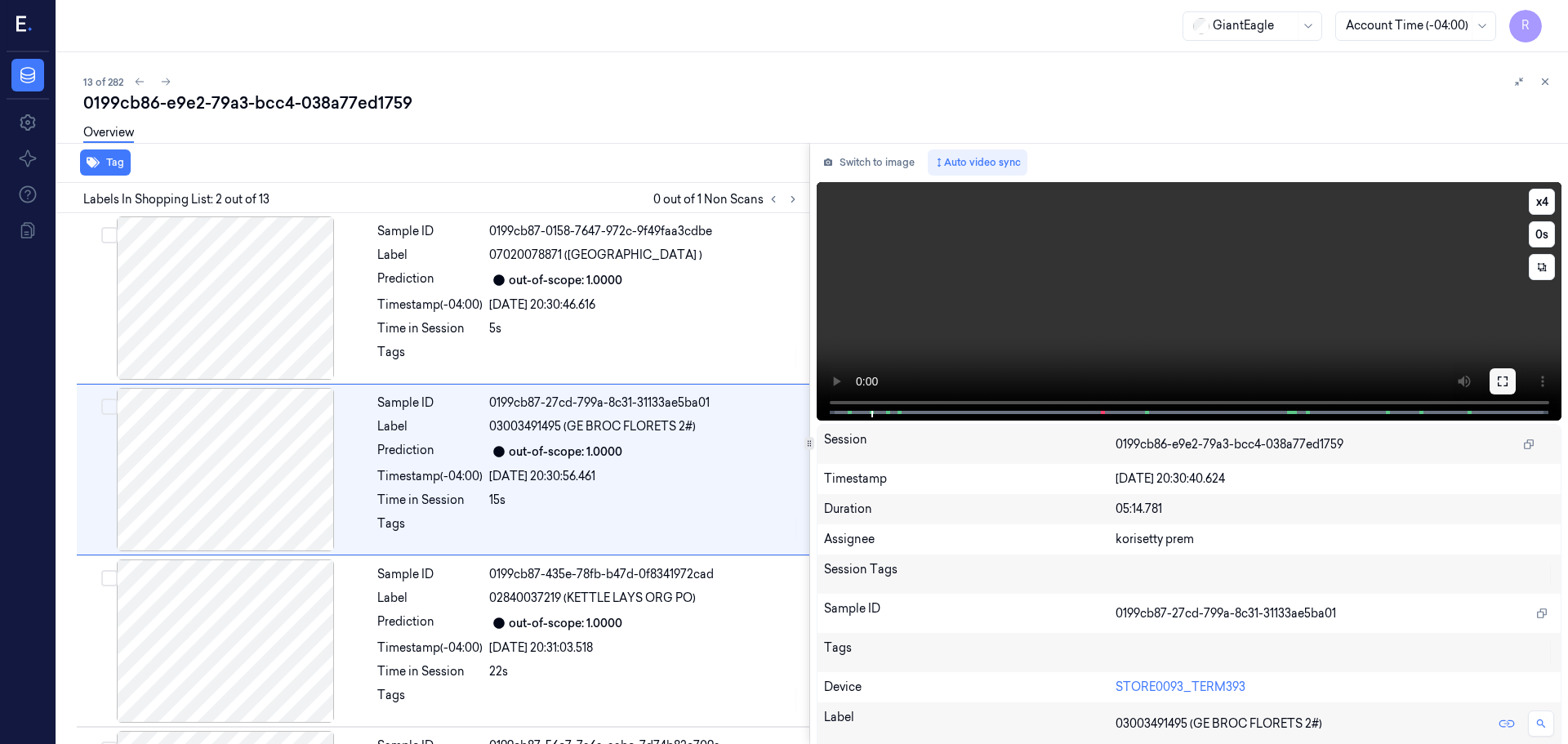
click at [1496, 372] on button at bounding box center [1503, 382] width 26 height 26
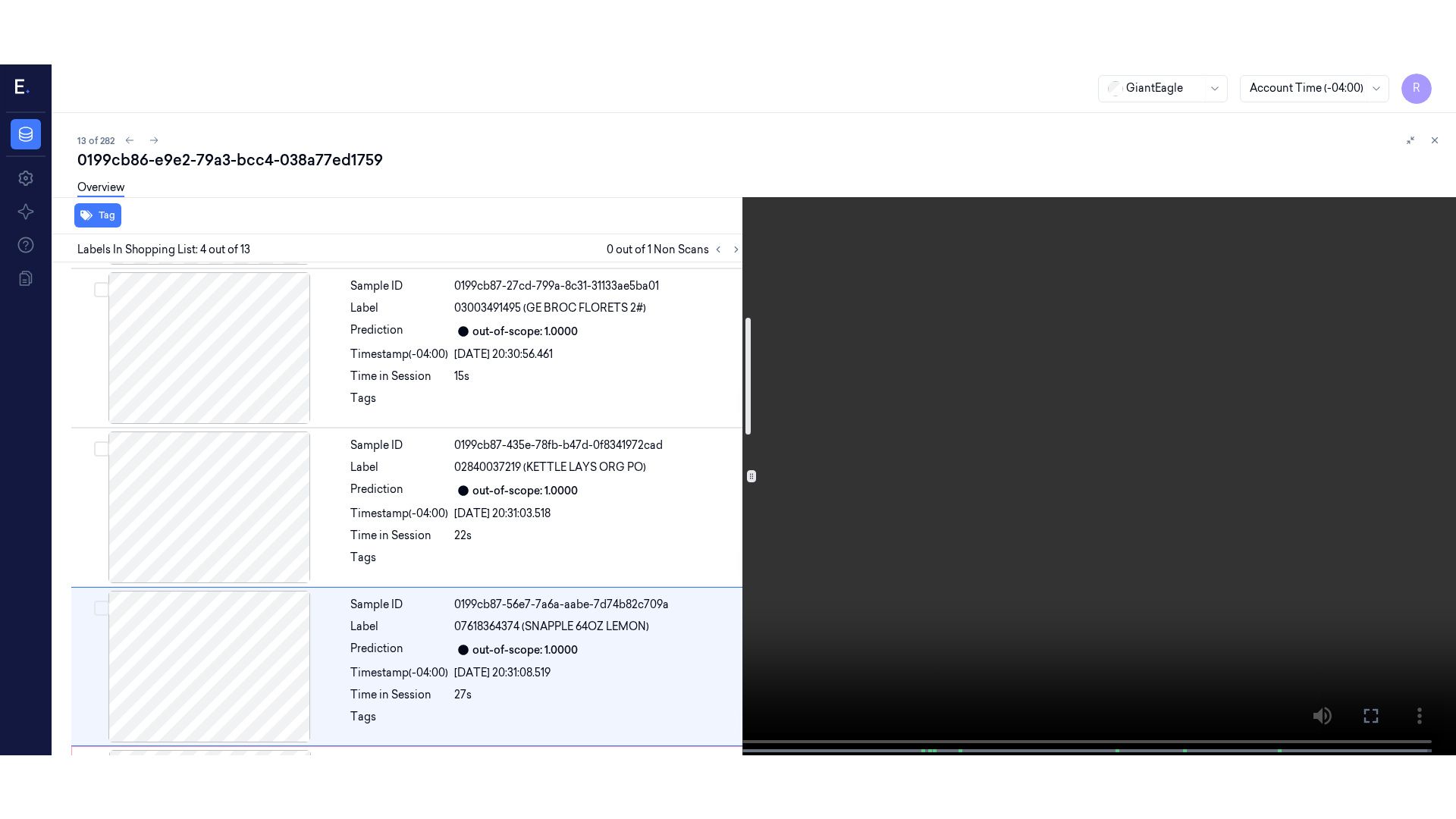
scroll to position [19, 0]
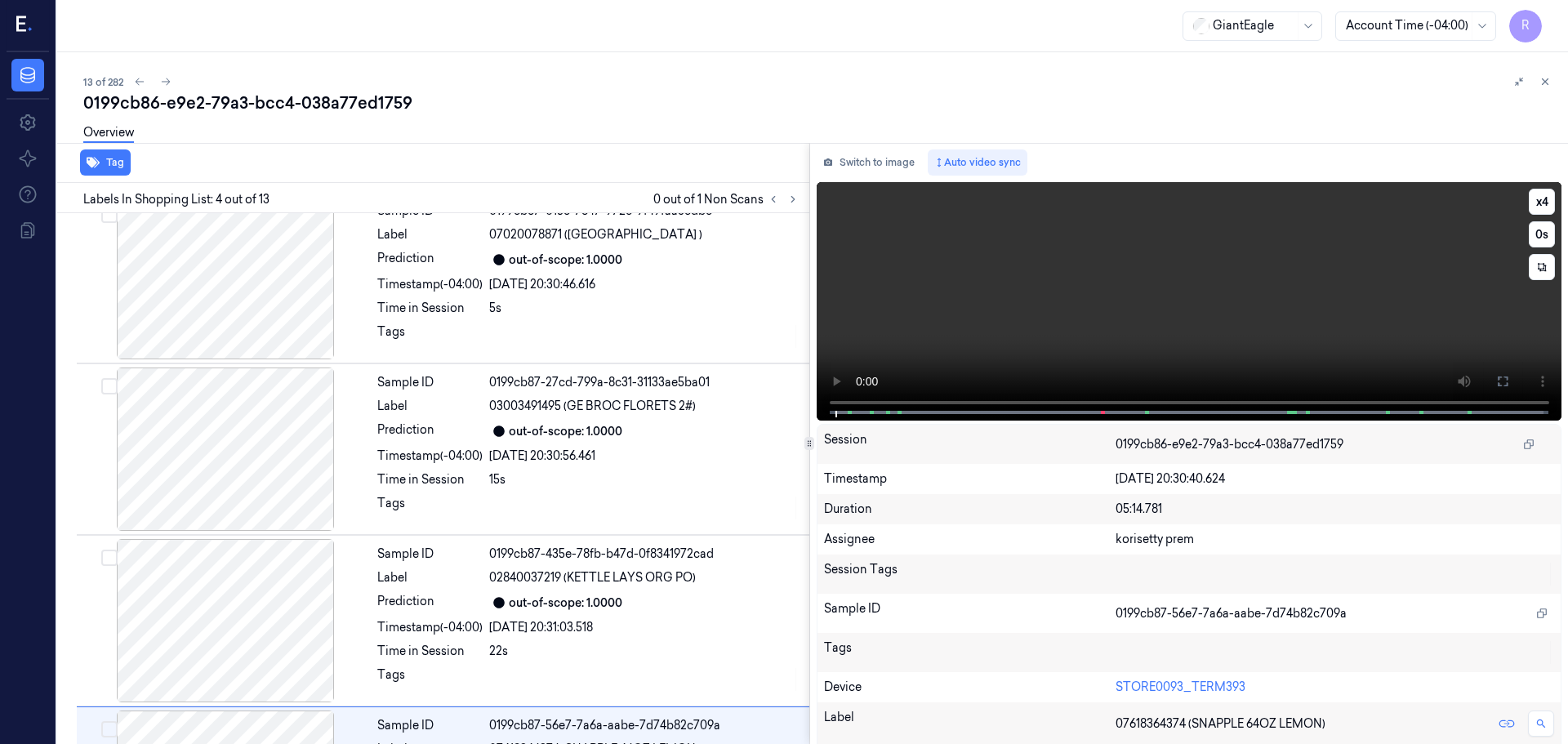
click at [1505, 388] on button at bounding box center [1503, 382] width 26 height 26
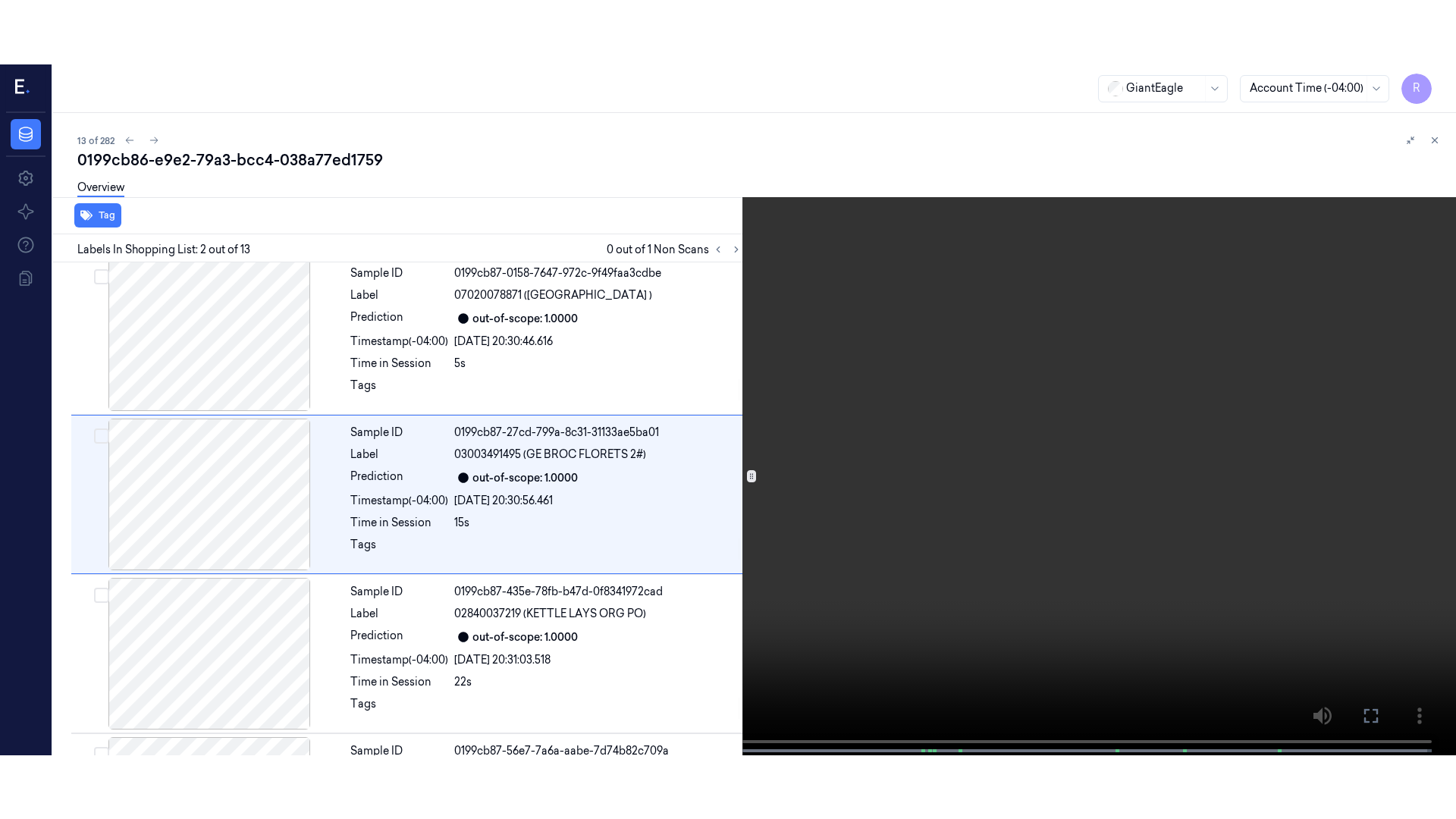
scroll to position [0, 0]
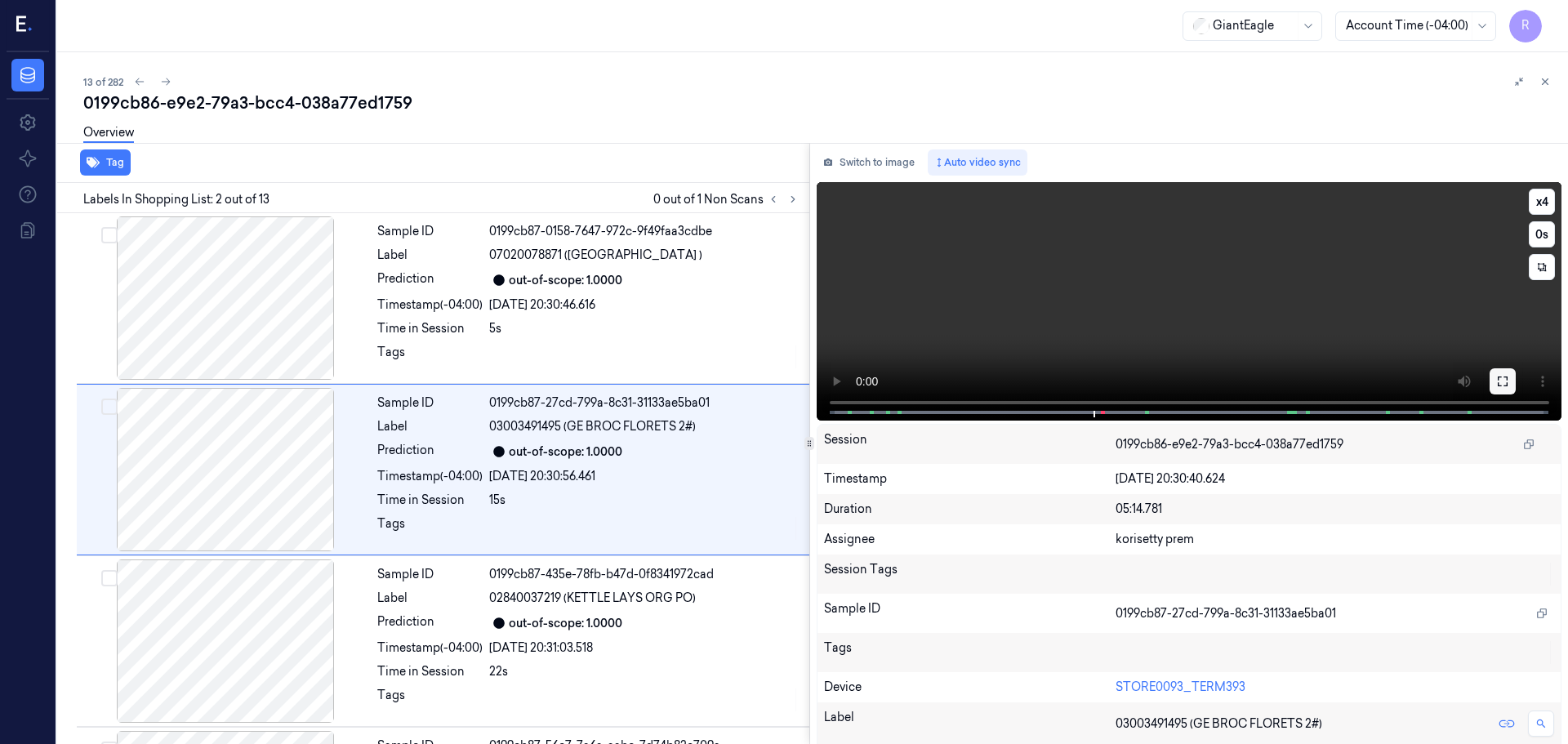
click at [1507, 383] on button at bounding box center [1503, 382] width 26 height 26
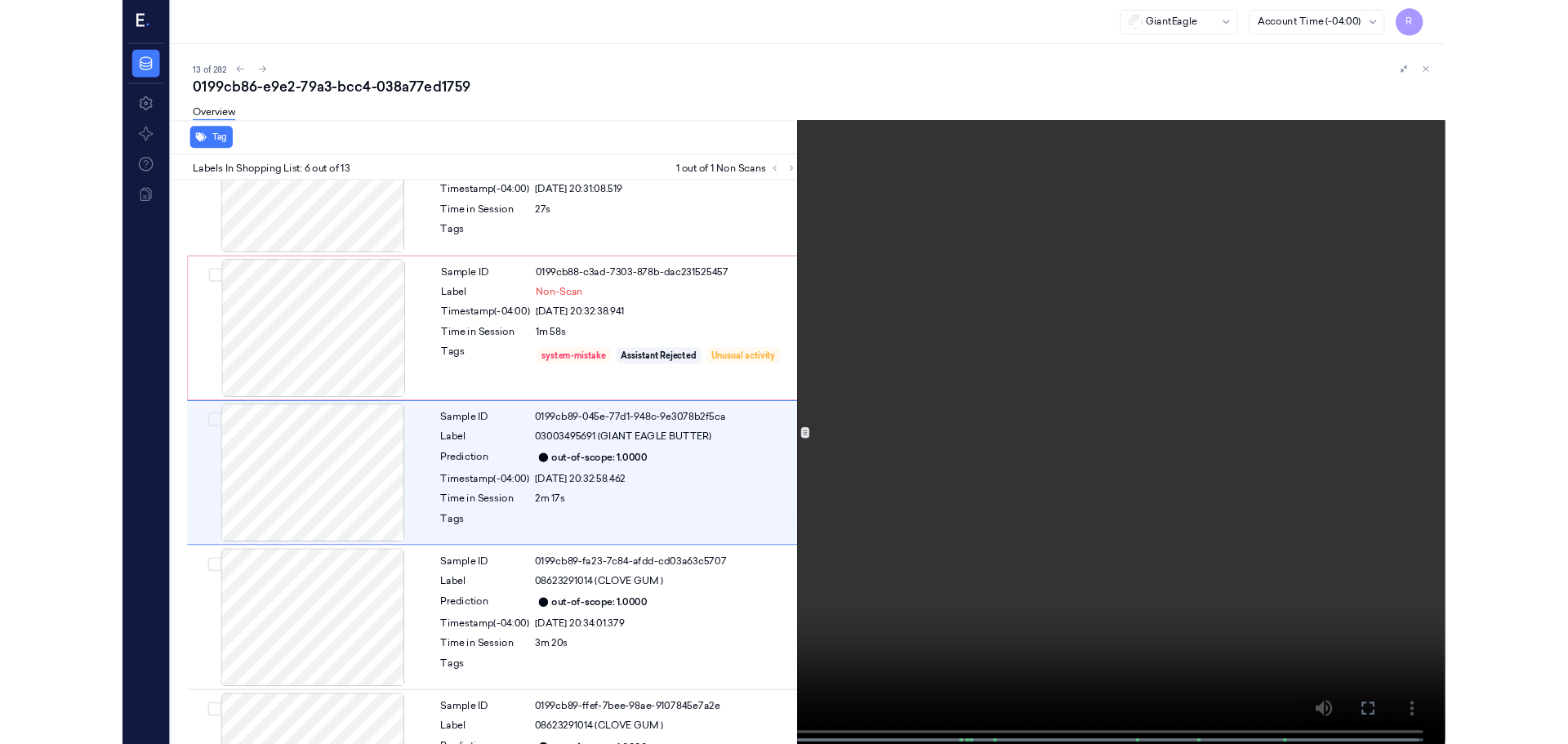
scroll to position [609, 0]
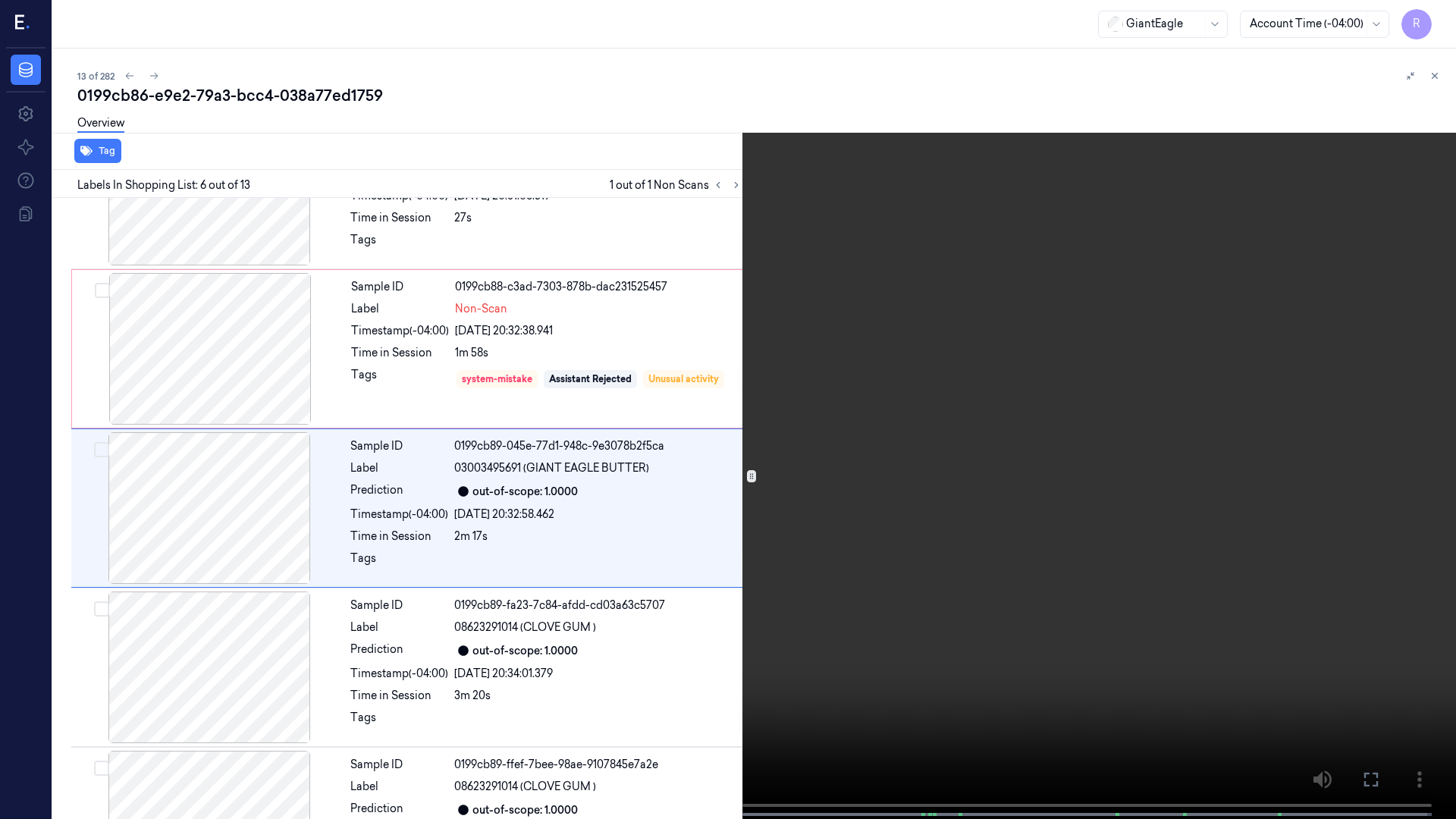
click at [642, 690] on video at bounding box center [728, 411] width 1456 height 822
click at [639, 690] on div "x 4 0 s" at bounding box center [728, 409] width 1456 height 819
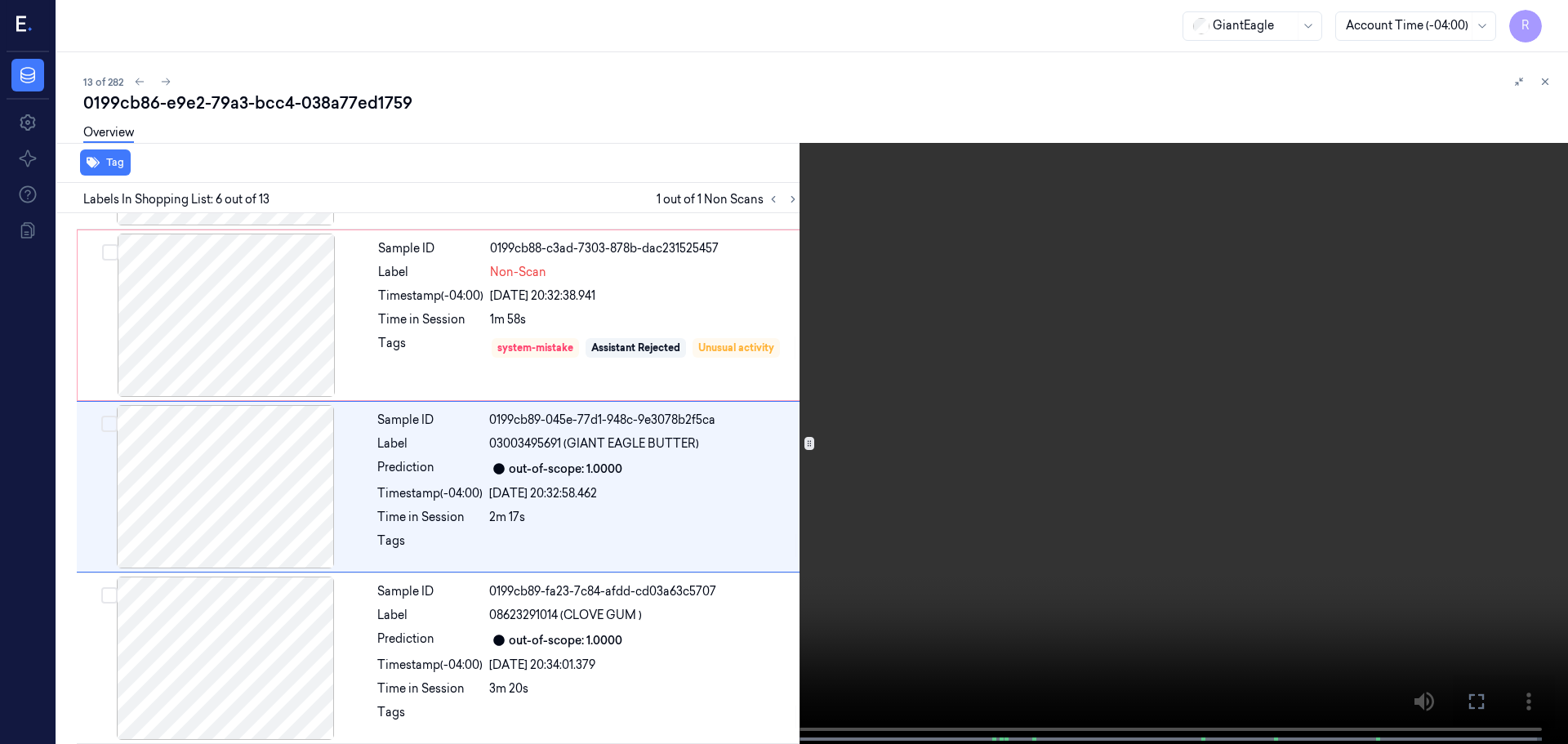
scroll to position [677, 0]
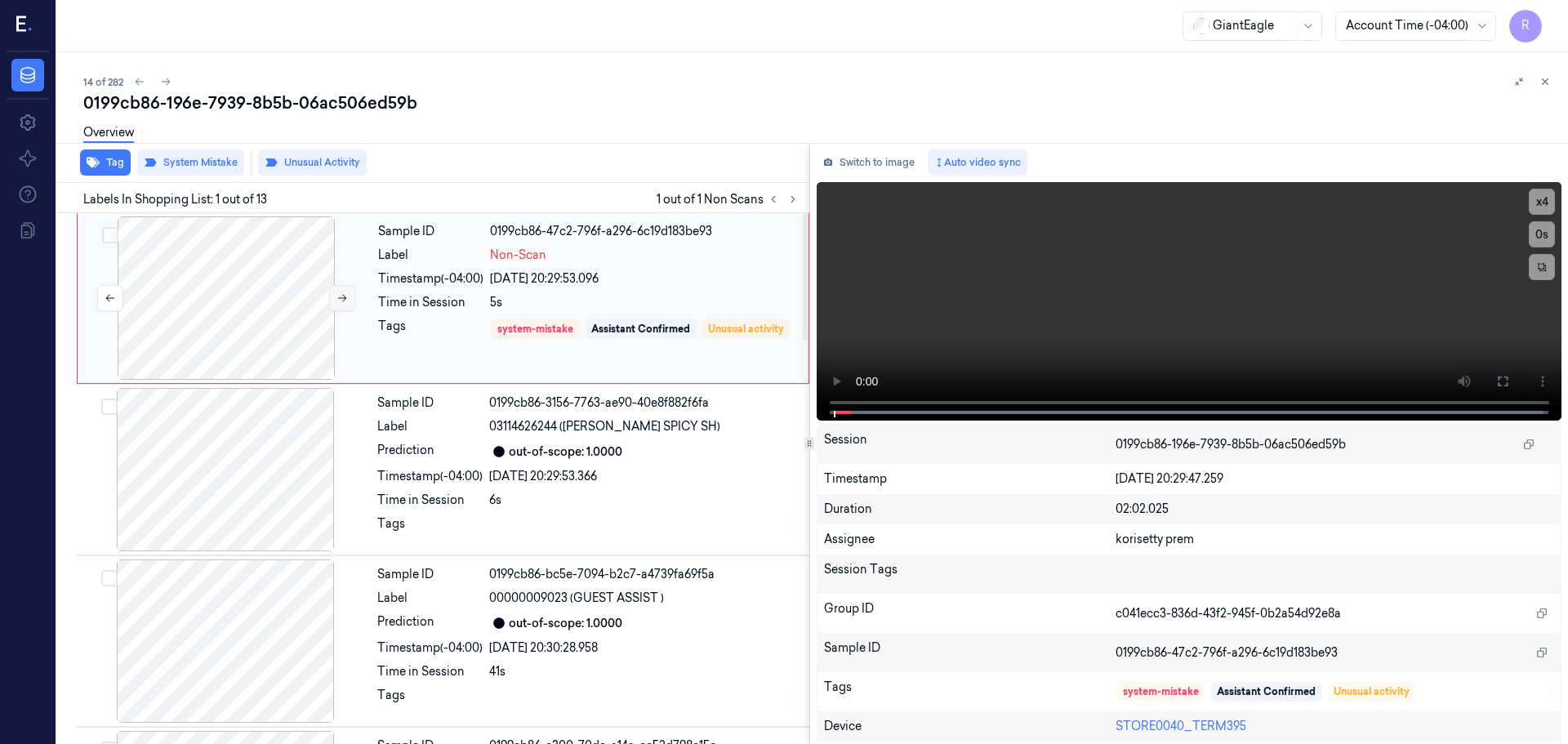
click at [332, 300] on button at bounding box center [342, 298] width 26 height 26
click at [1542, 207] on button "x 4" at bounding box center [1542, 202] width 26 height 26
click at [1501, 375] on icon at bounding box center [1503, 382] width 13 height 13
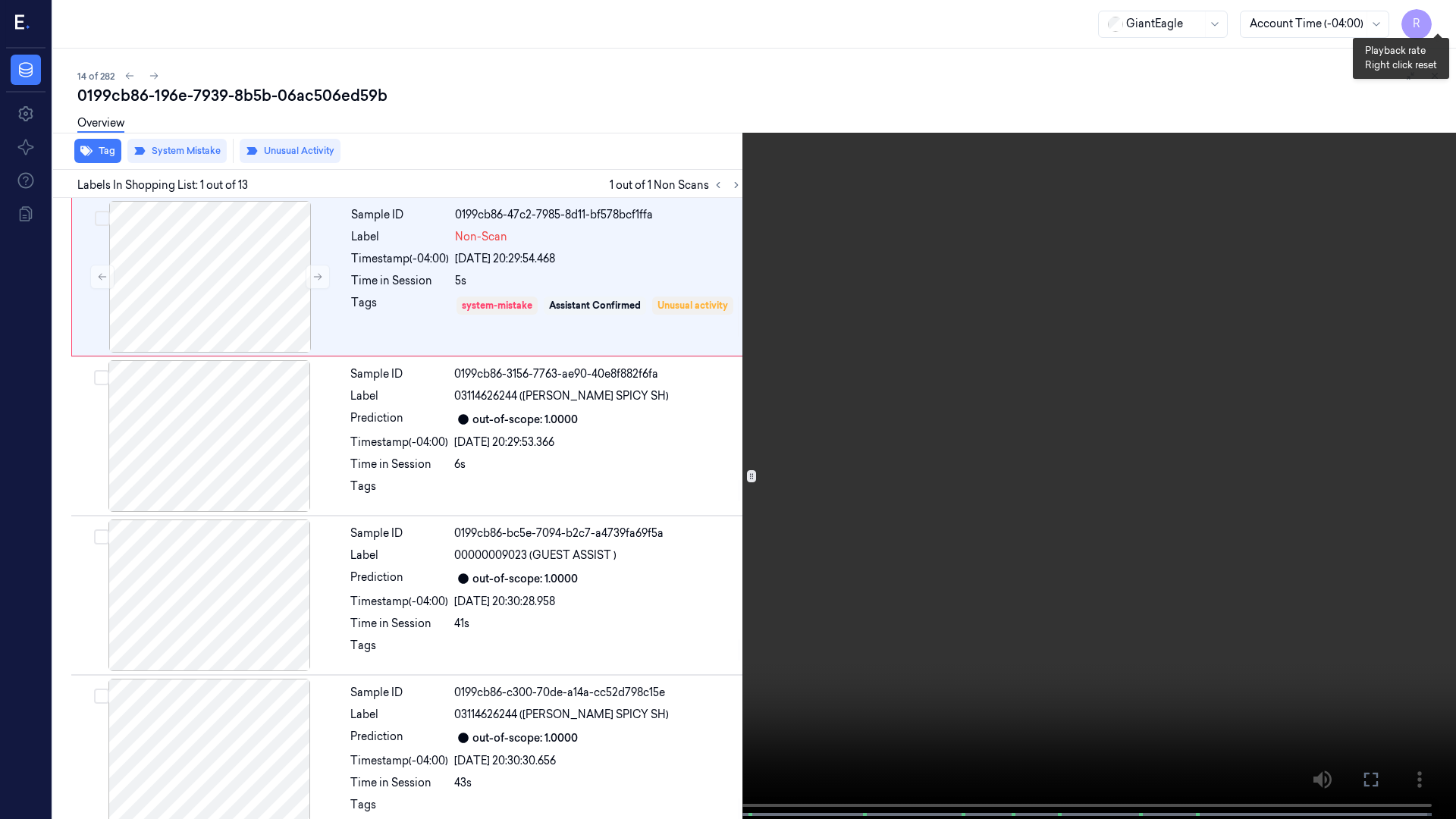
click at [1433, 20] on button "x 1" at bounding box center [1437, 18] width 24 height 24
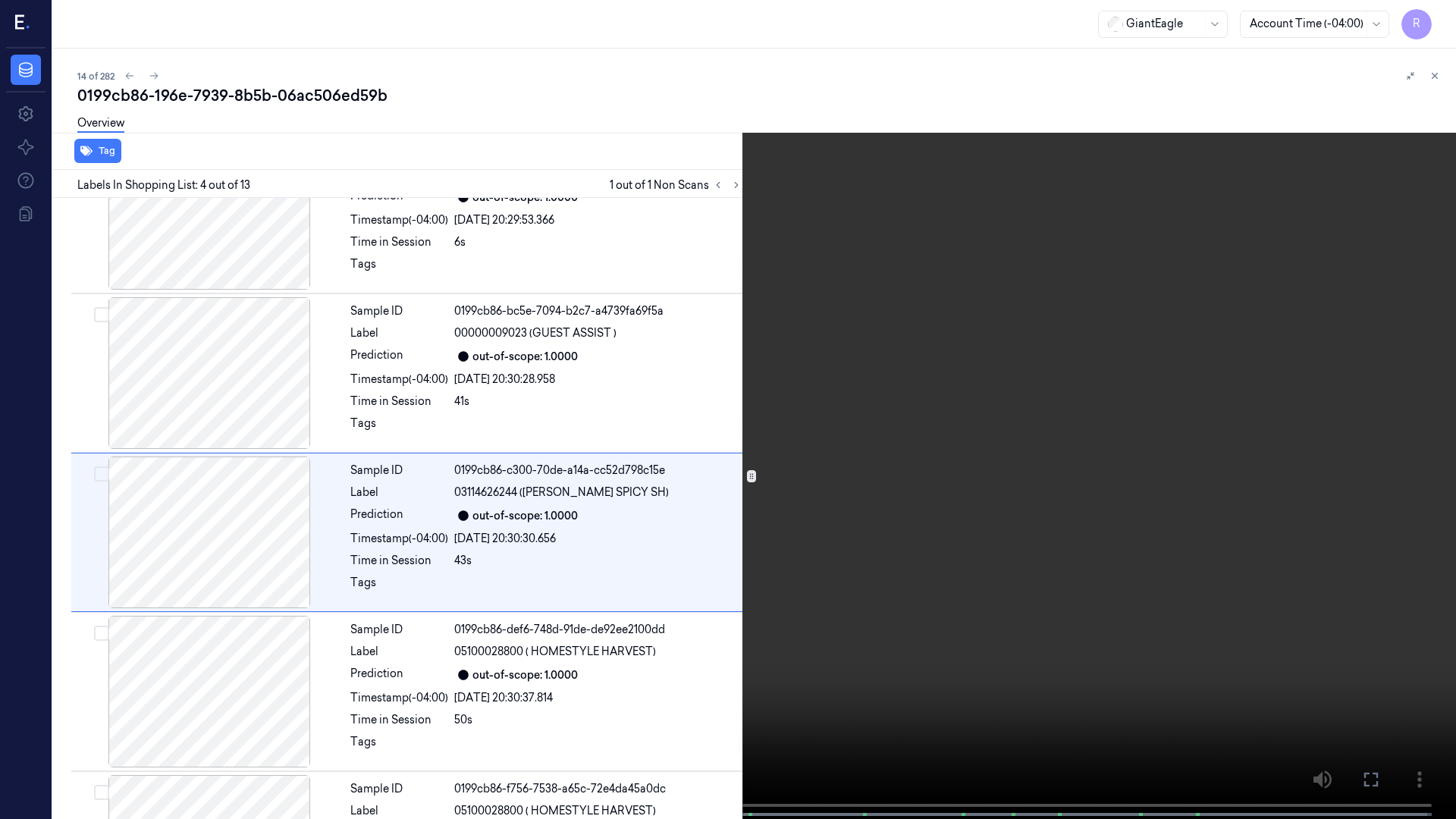
scroll to position [246, 0]
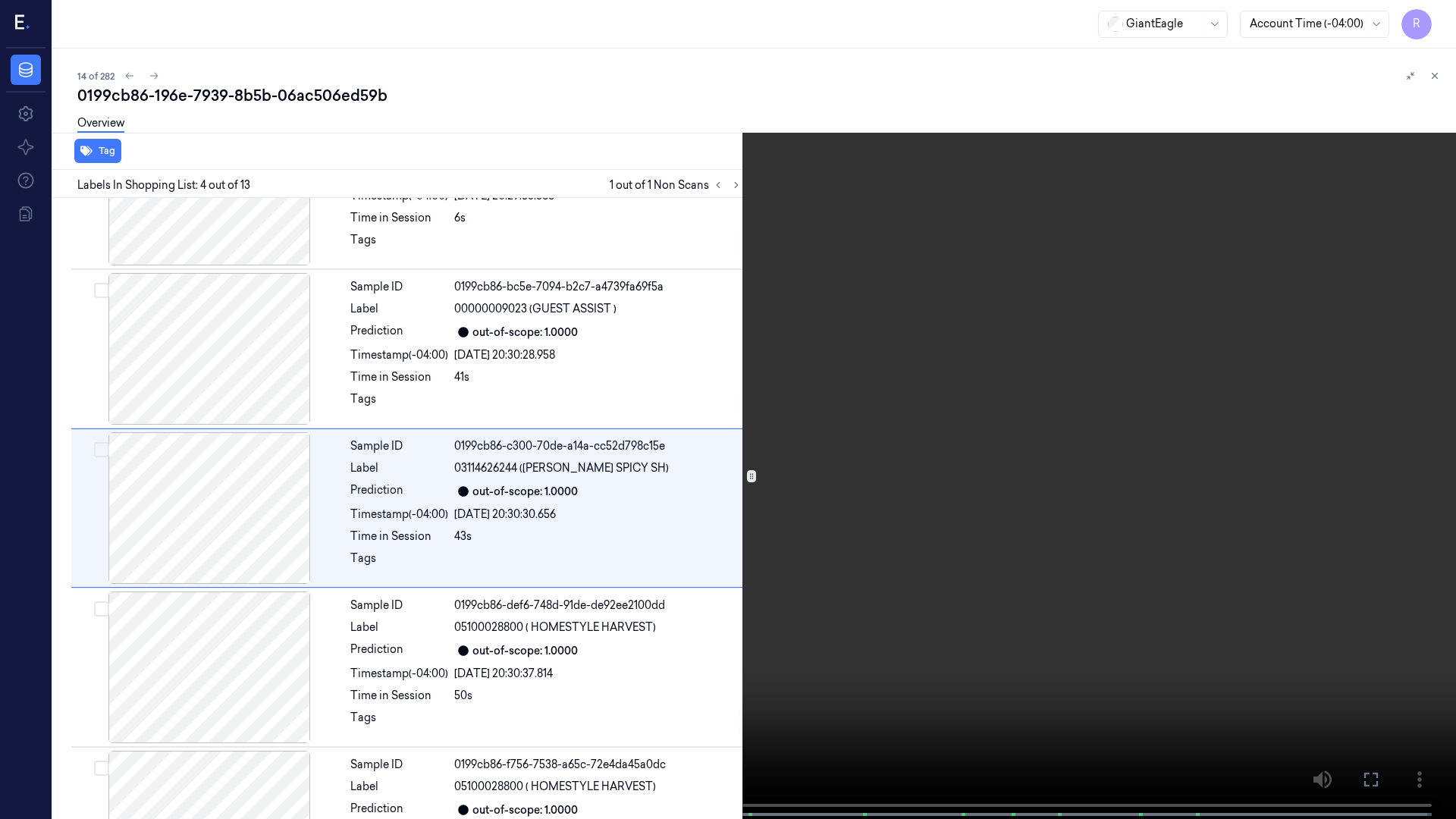
click at [0, 690] on video at bounding box center [728, 411] width 1456 height 822
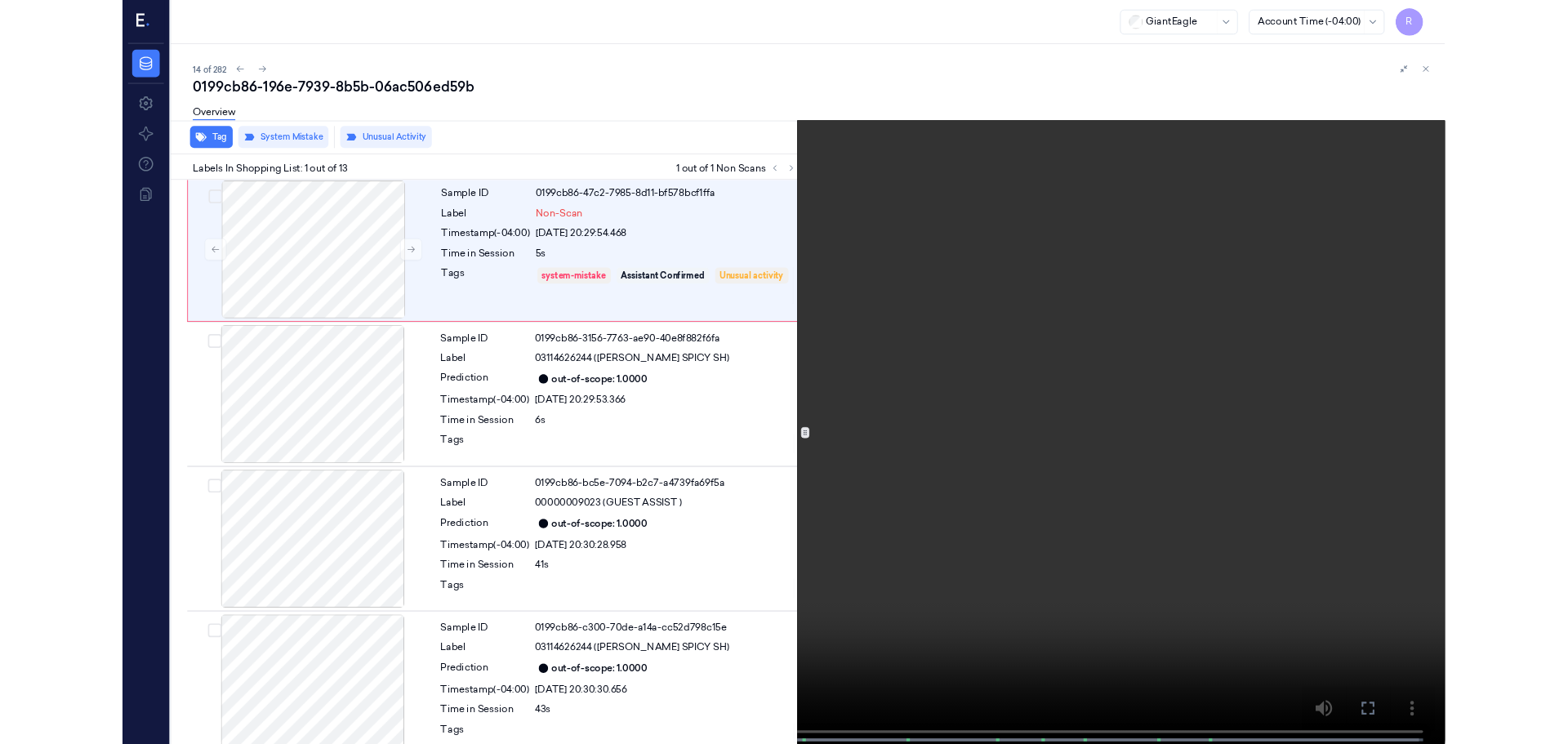
scroll to position [0, 0]
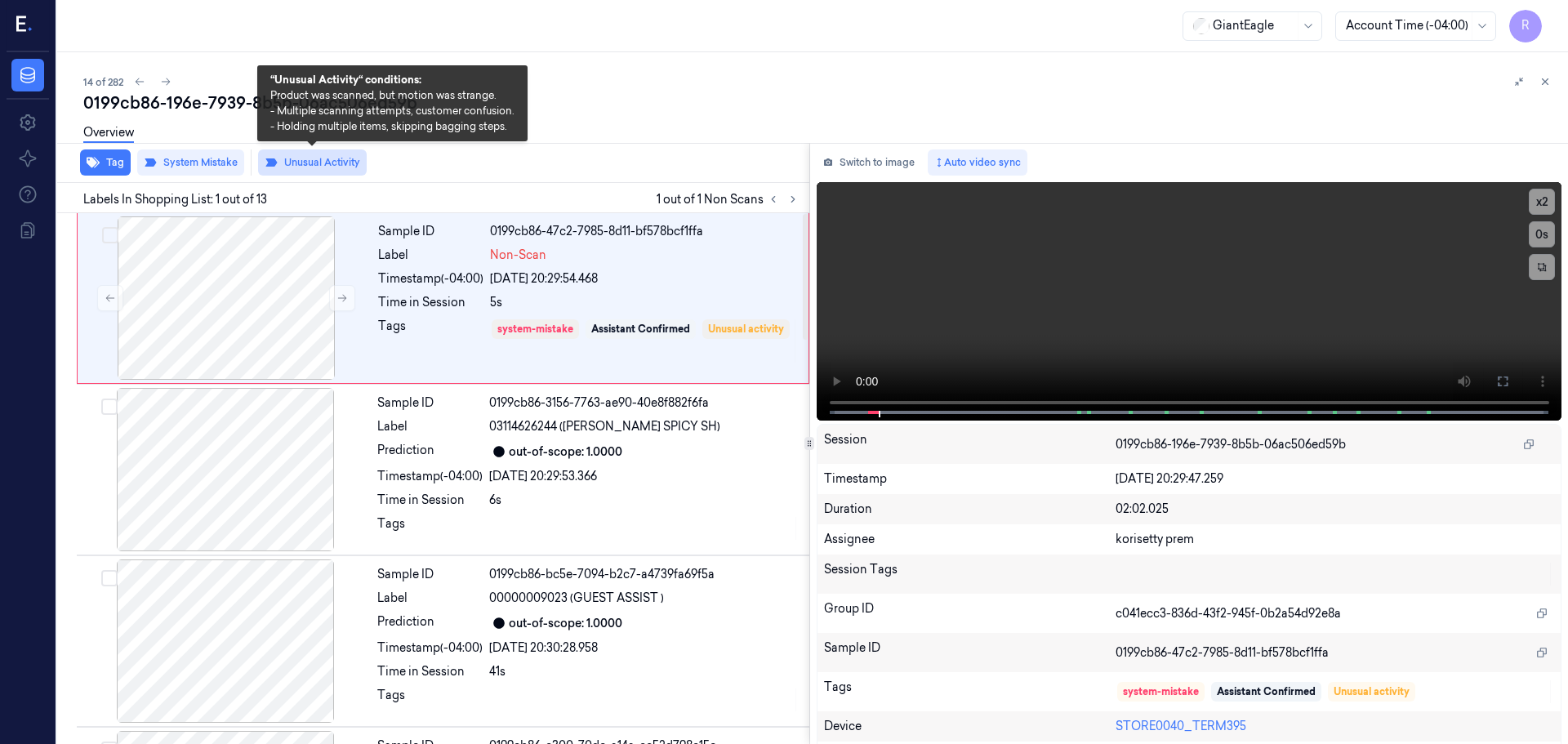
click at [318, 160] on button "Unusual Activity" at bounding box center [313, 163] width 109 height 26
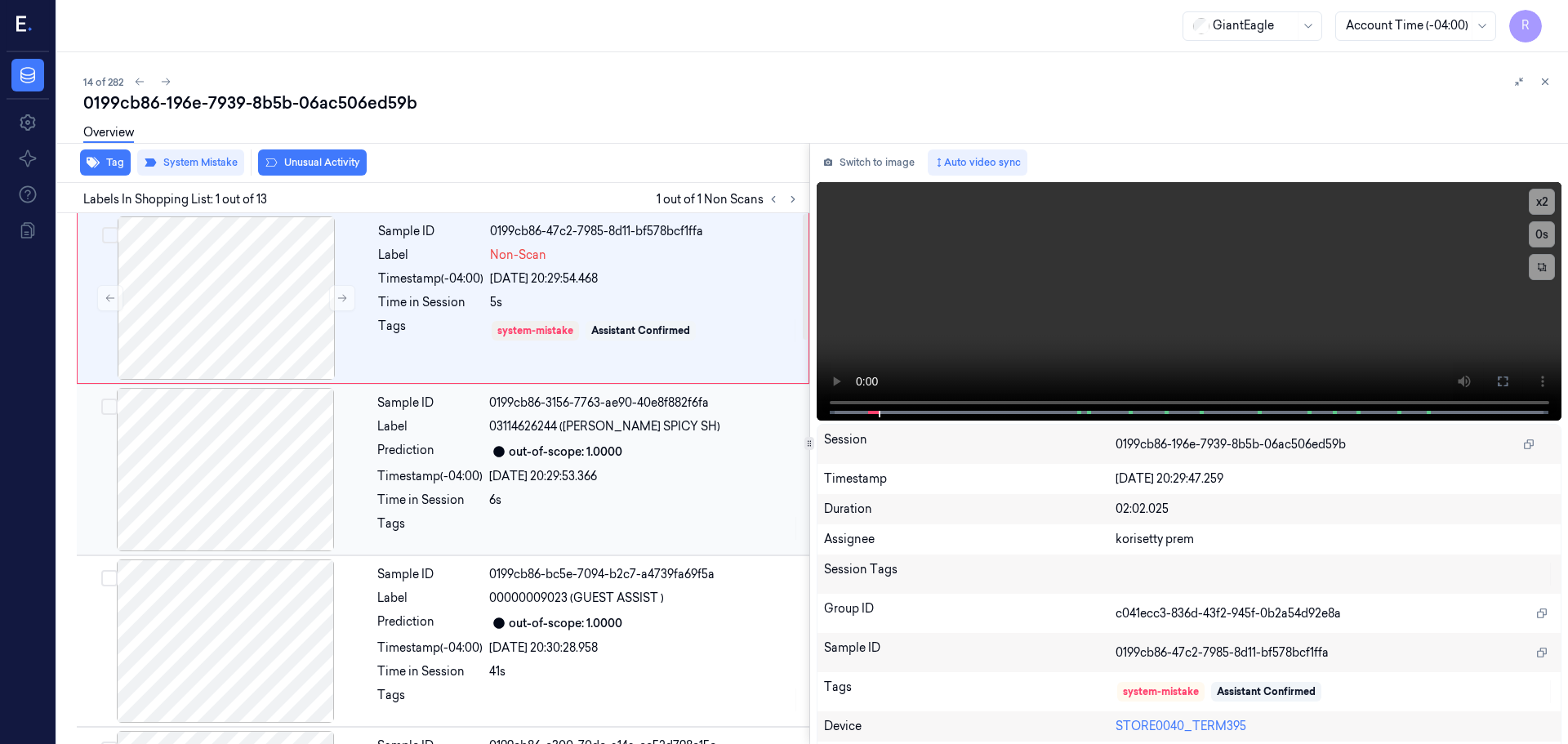
click at [412, 508] on div "Time in Session" at bounding box center [430, 500] width 105 height 17
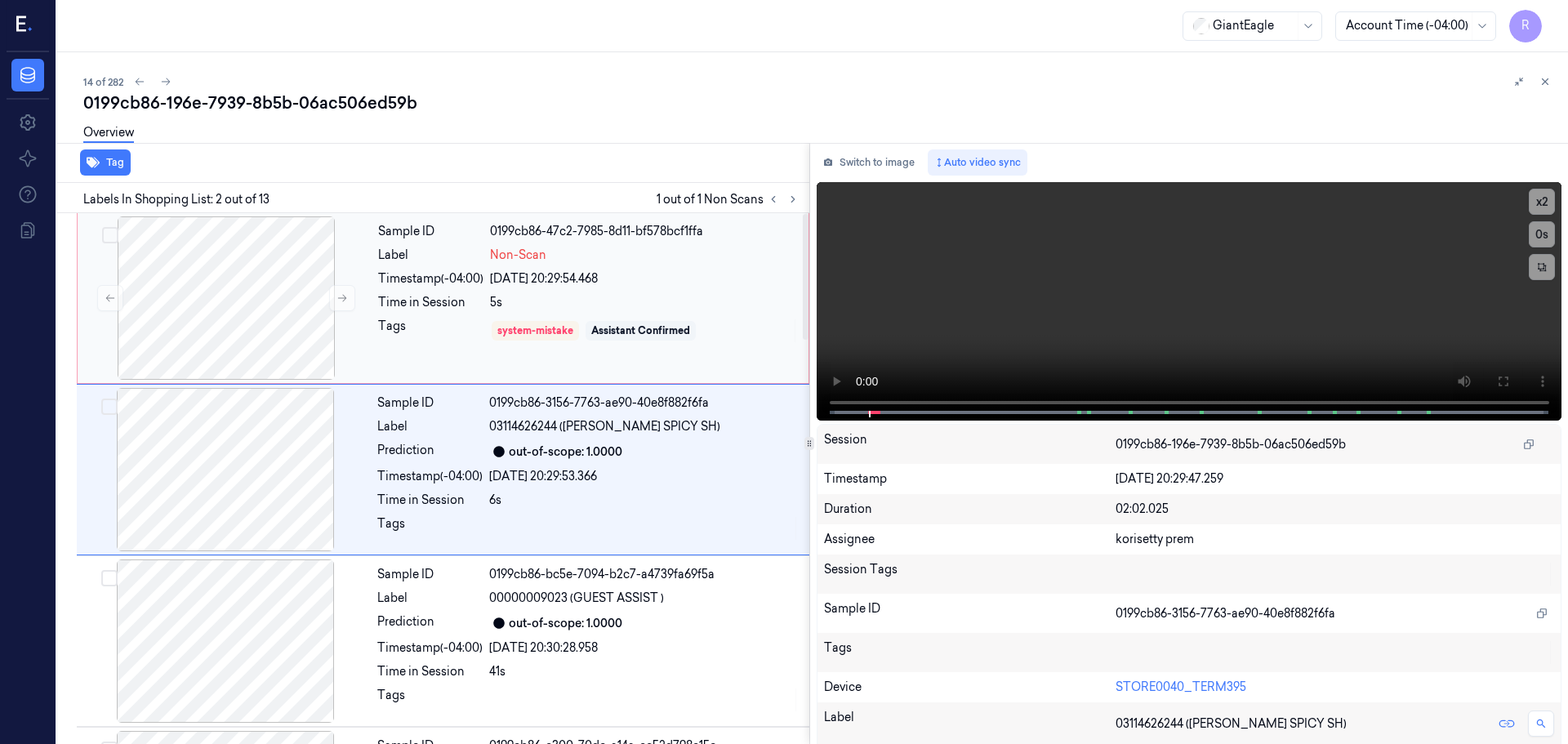
click at [413, 293] on div "Sample ID 0199cb86-47c2-7985-8d11-bf578bcf1ffa Label Non-Scan Timestamp (-04:00…" at bounding box center [588, 298] width 433 height 164
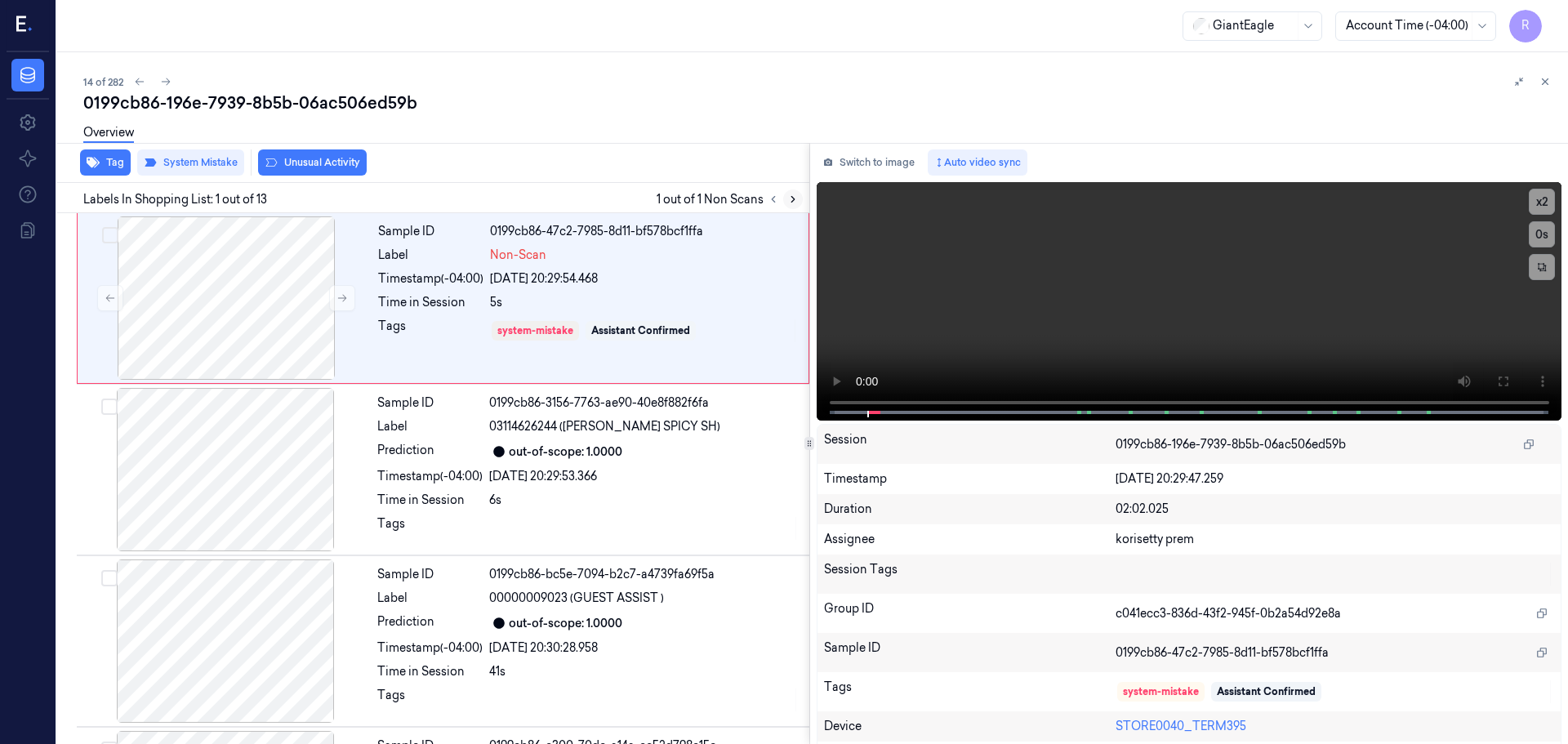
click at [789, 203] on icon at bounding box center [793, 199] width 12 height 12
click at [514, 295] on div "5s" at bounding box center [645, 303] width 309 height 17
click at [442, 487] on div "Sample ID 0199cb86-3156-7763-ae90-40e8f882f6fa Label 03114626244 (NONG SHIM SPI…" at bounding box center [588, 470] width 435 height 164
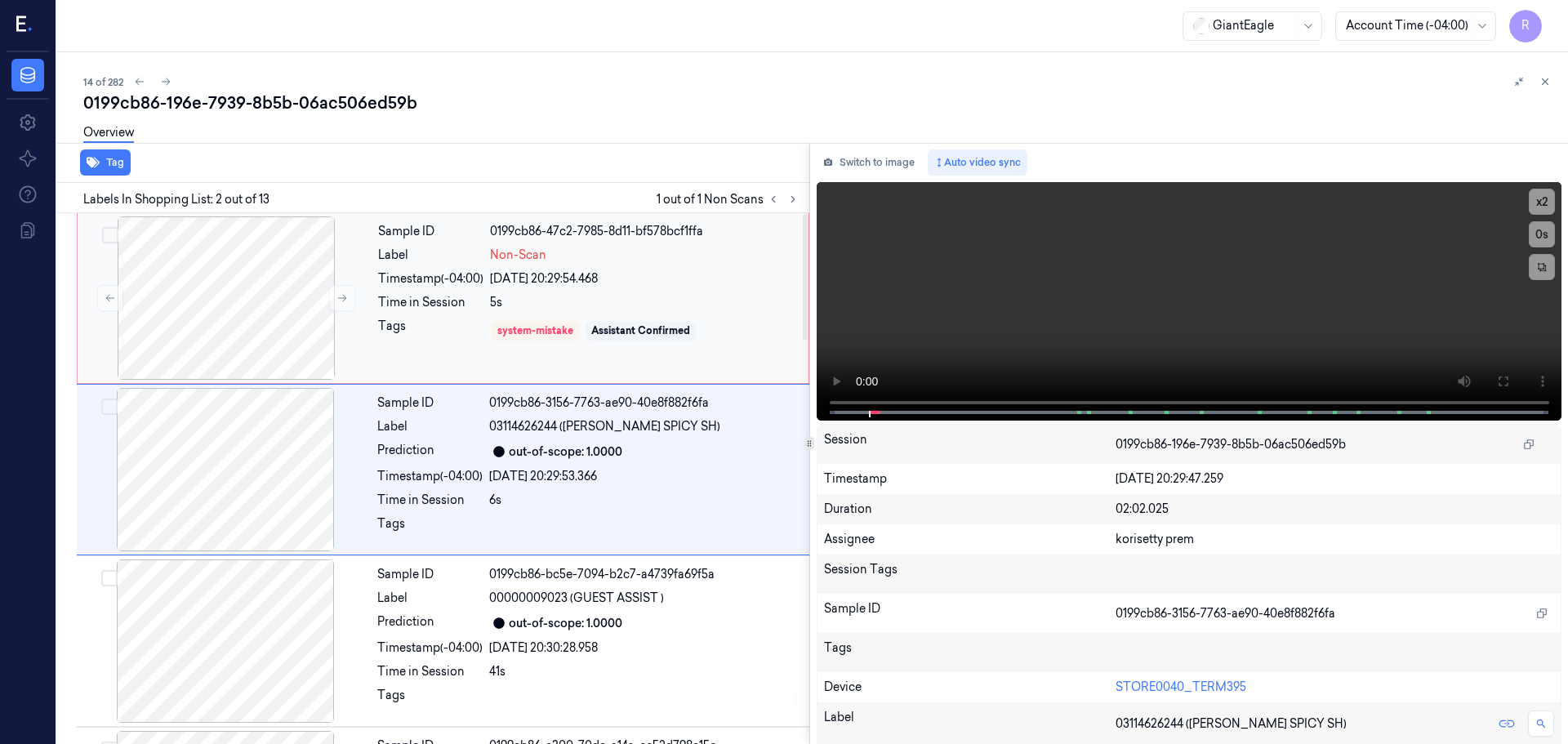
click at [421, 333] on div "Tags" at bounding box center [431, 331] width 105 height 26
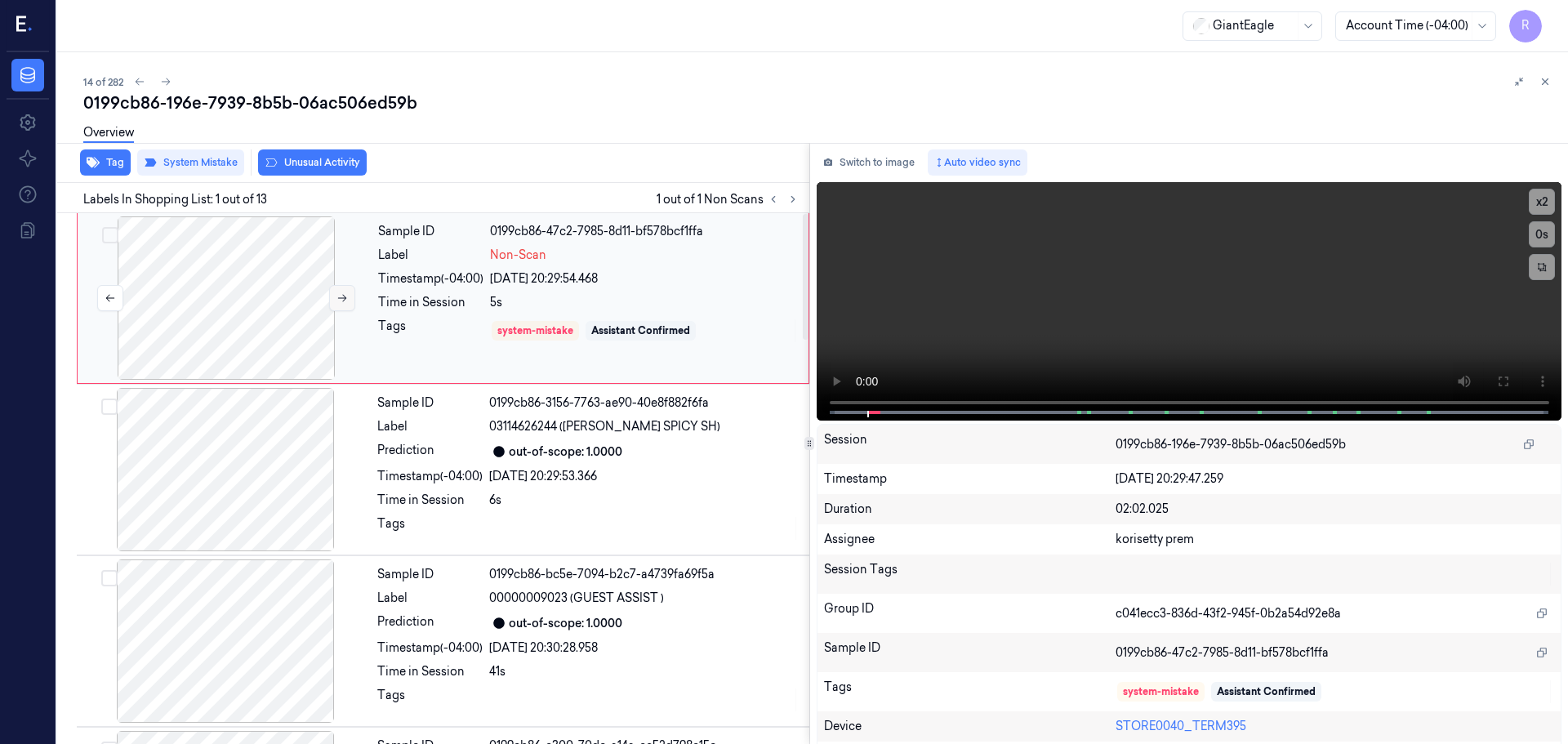
click at [336, 302] on button at bounding box center [342, 298] width 26 height 26
click at [336, 302] on icon at bounding box center [342, 298] width 12 height 12
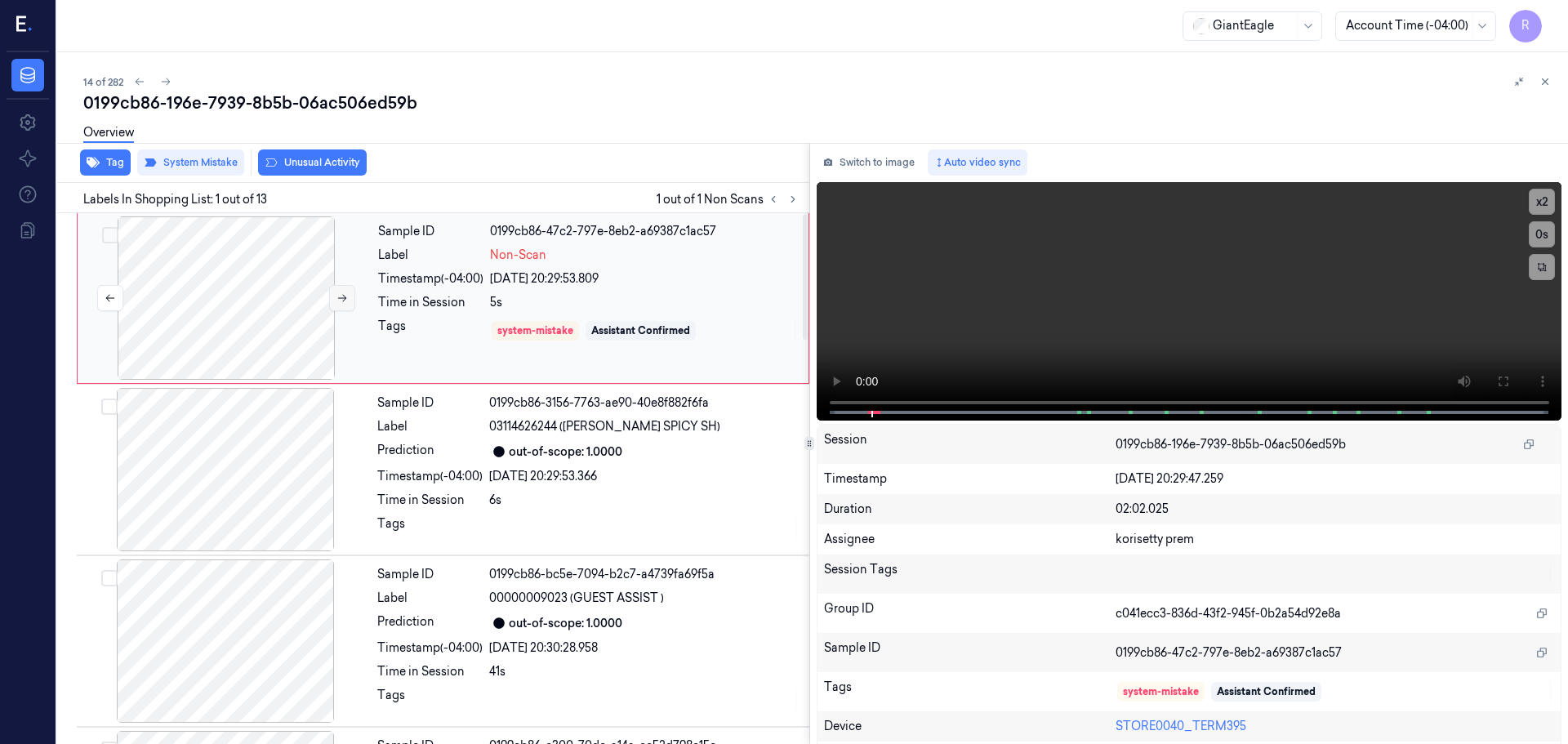
click at [336, 302] on icon at bounding box center [342, 298] width 12 height 12
click at [333, 174] on button "Unusual Activity" at bounding box center [313, 163] width 109 height 26
click at [409, 491] on div "Sample ID 0199cb86-3156-7763-ae90-40e8f882f6fa Label 03114626244 (NONG SHIM SPI…" at bounding box center [588, 470] width 435 height 164
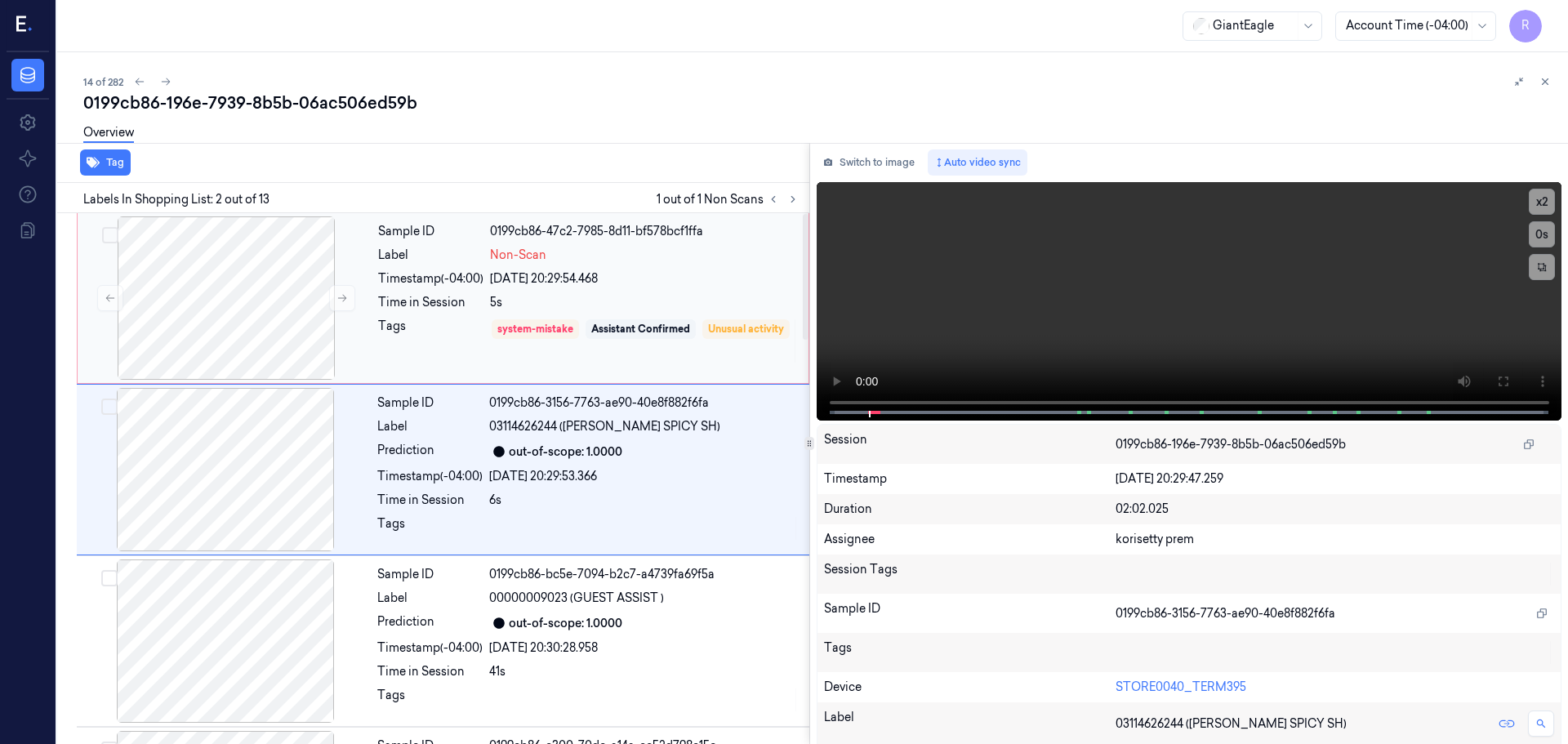
click at [434, 288] on div "Sample ID 0199cb86-47c2-7985-8d11-bf578bcf1ffa Label Non-Scan Timestamp (-04:00…" at bounding box center [588, 298] width 433 height 164
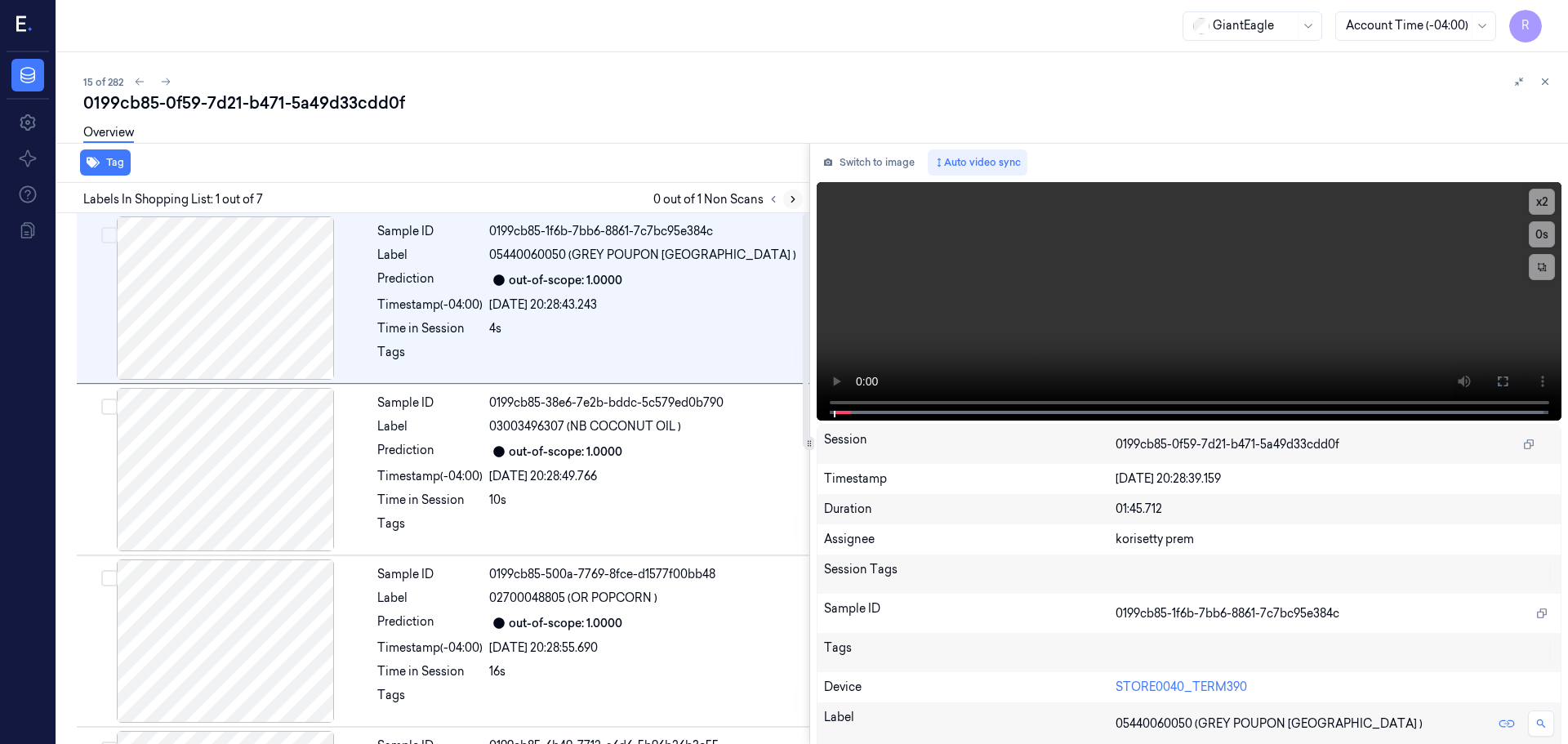
click at [788, 199] on icon at bounding box center [793, 199] width 12 height 12
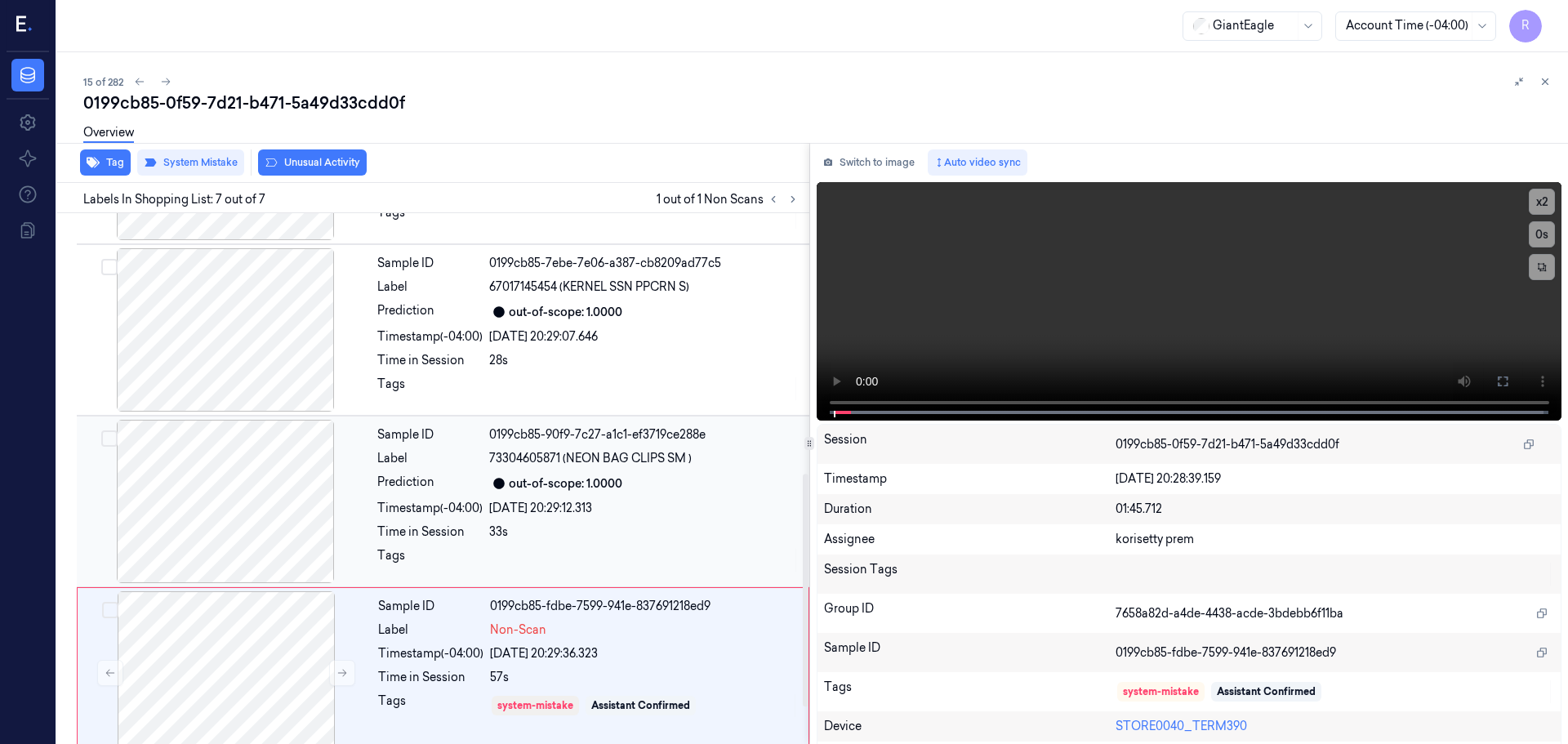
scroll to position [675, 0]
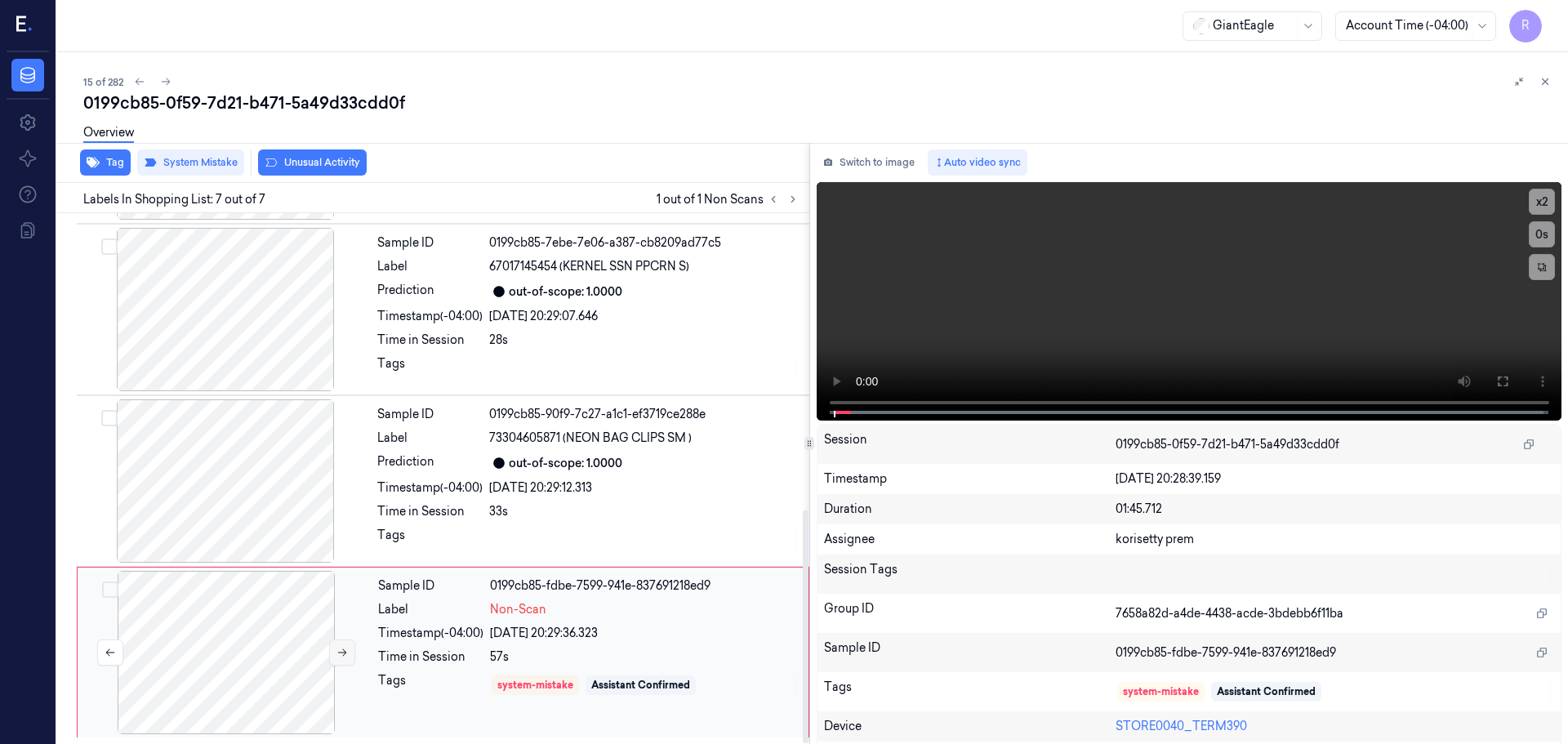
click at [342, 655] on icon at bounding box center [342, 652] width 12 height 12
click at [270, 368] on div at bounding box center [225, 310] width 291 height 164
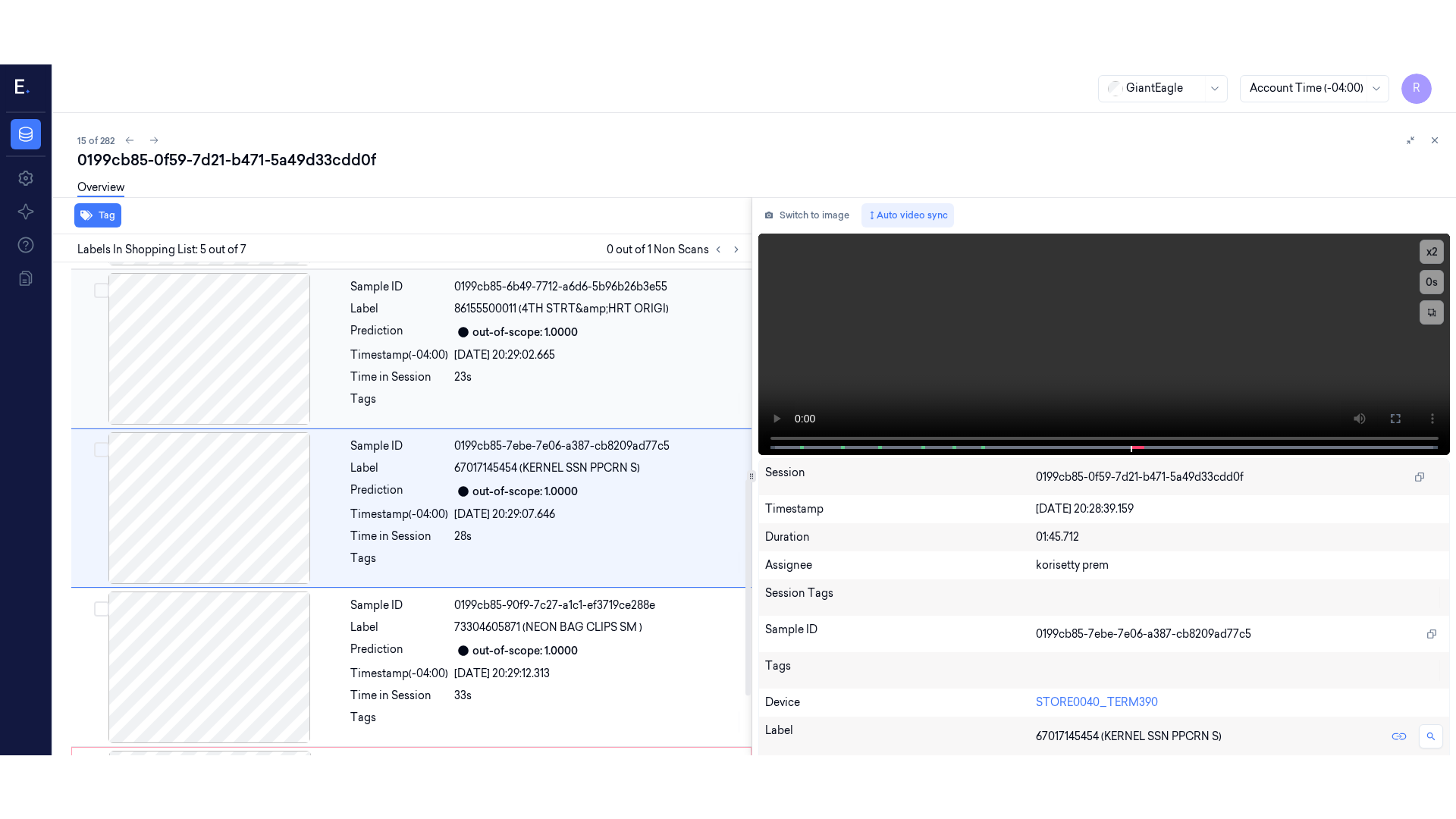
scroll to position [470, 0]
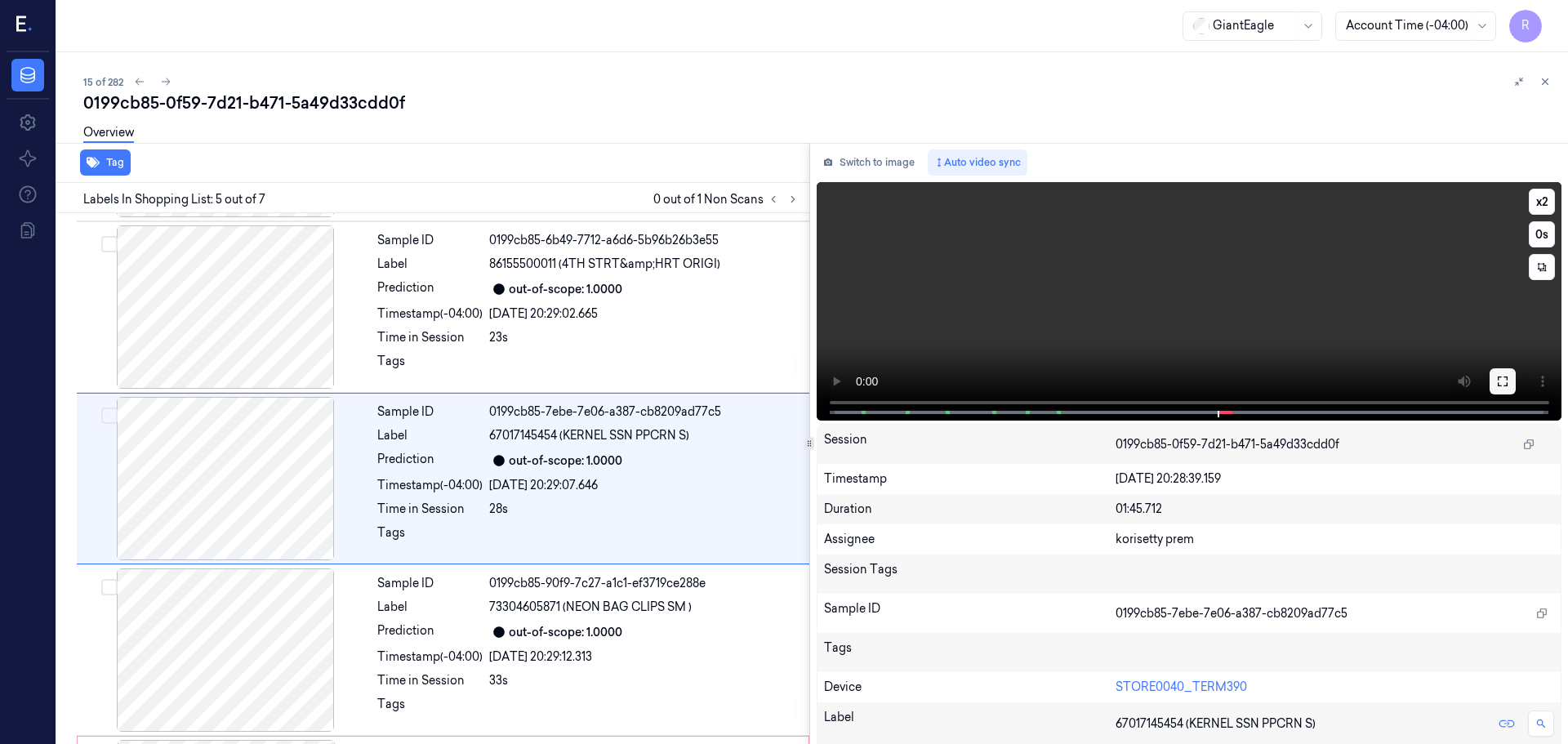
click at [1490, 377] on button at bounding box center [1503, 382] width 26 height 26
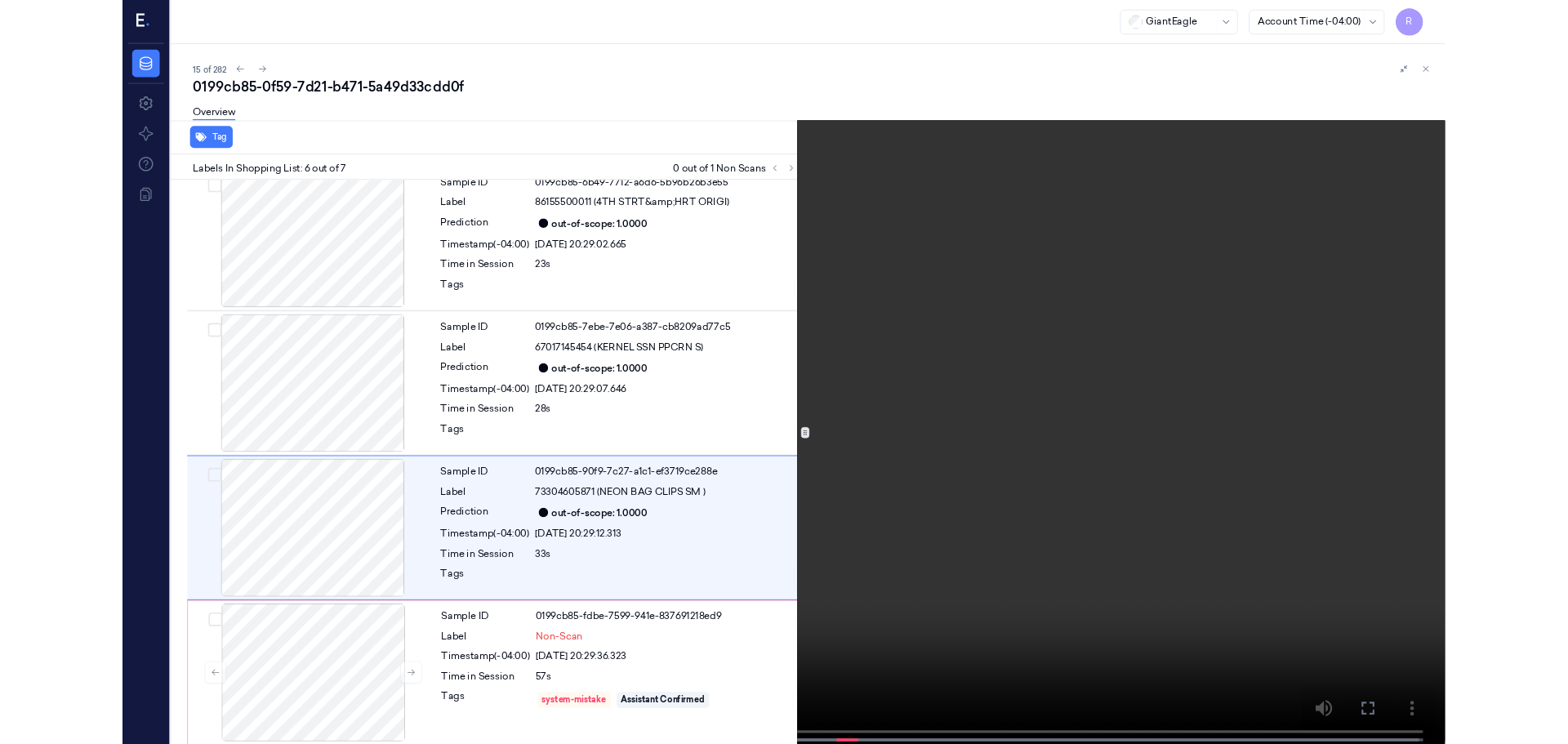
scroll to position [537, 0]
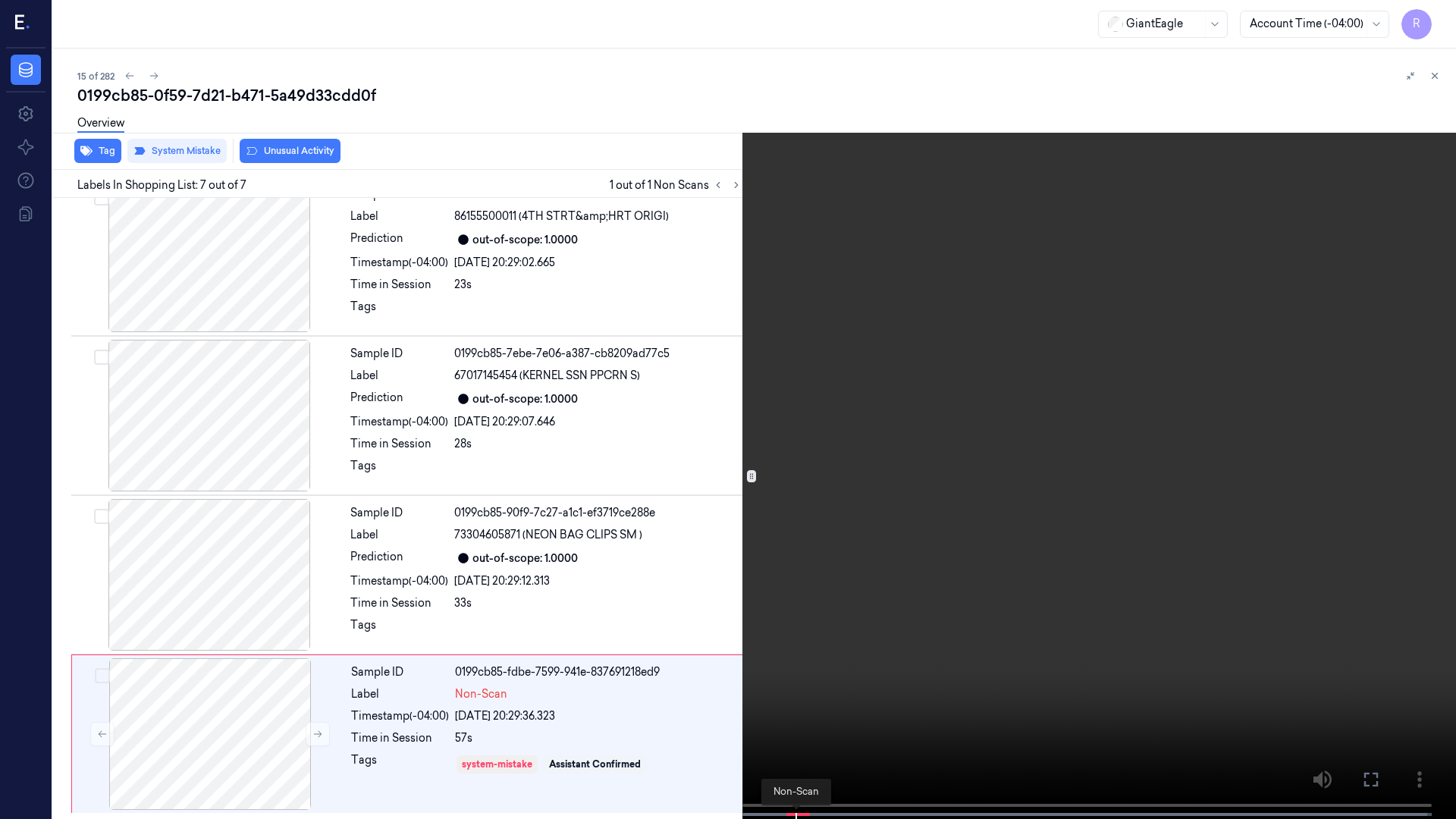
click at [792, 690] on span at bounding box center [790, 814] width 8 height 8
click at [790, 690] on div at bounding box center [728, 815] width 1399 height 3
click at [1441, 13] on button "x 2" at bounding box center [1437, 18] width 24 height 24
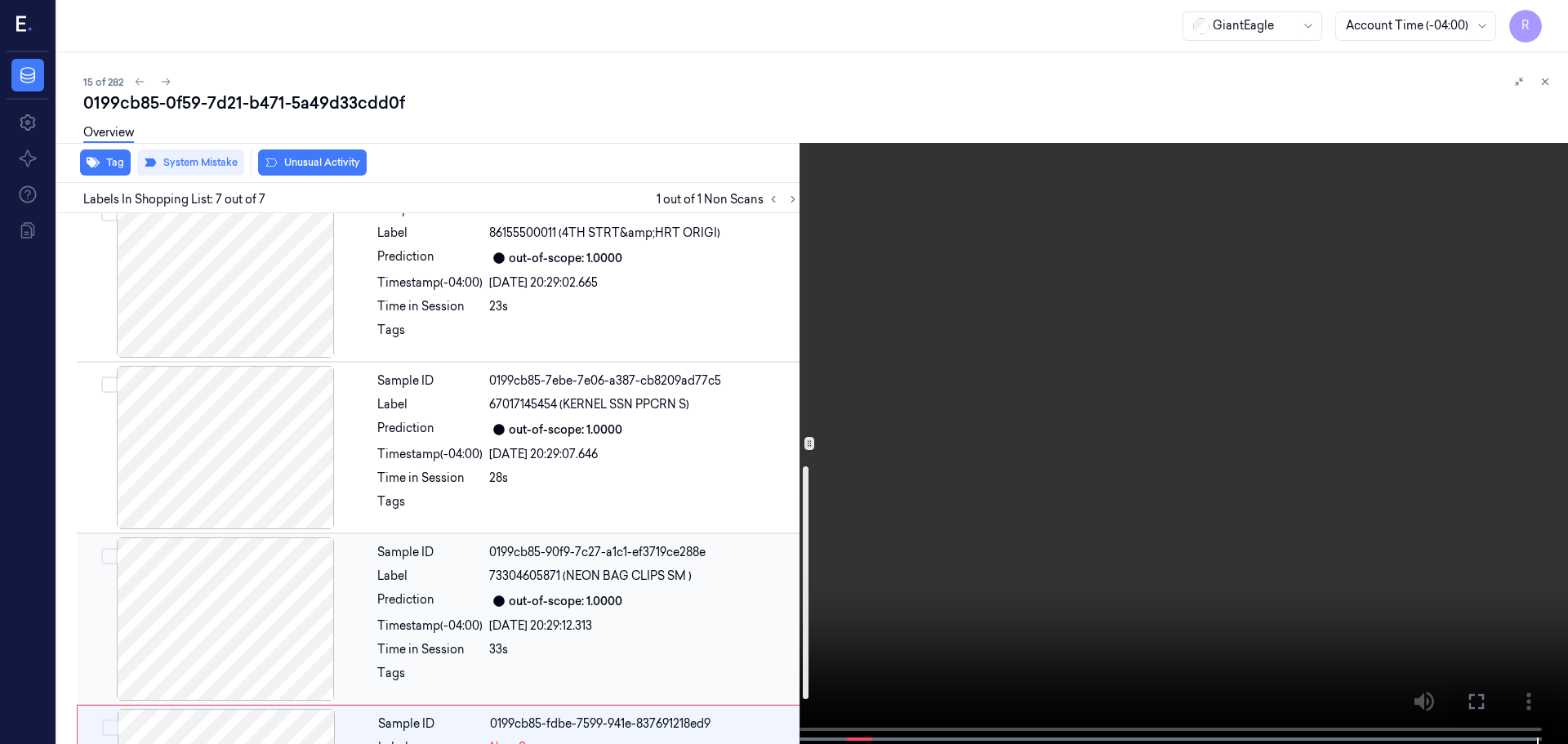
scroll to position [675, 0]
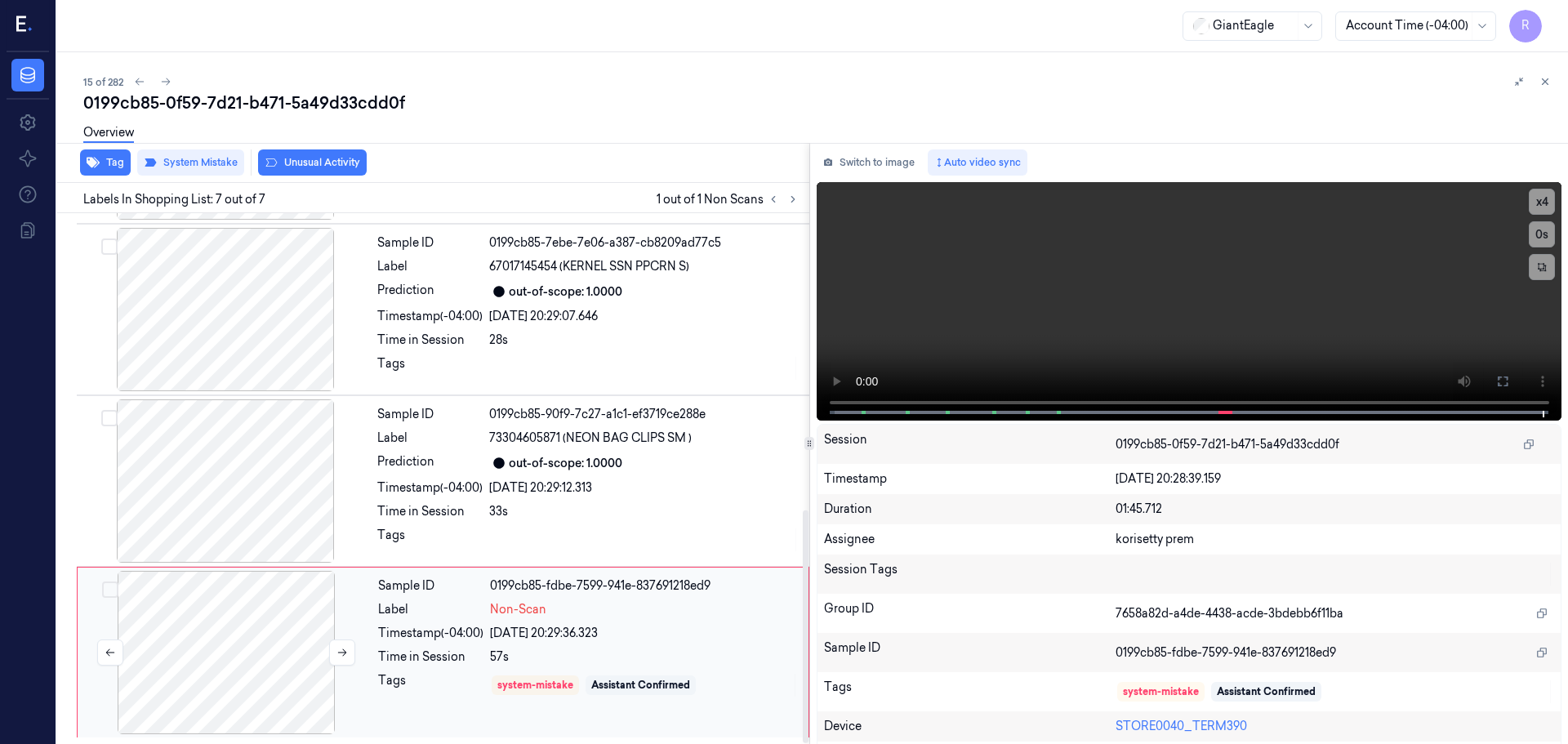
click at [314, 650] on div at bounding box center [226, 653] width 291 height 164
click at [335, 653] on button at bounding box center [342, 652] width 26 height 26
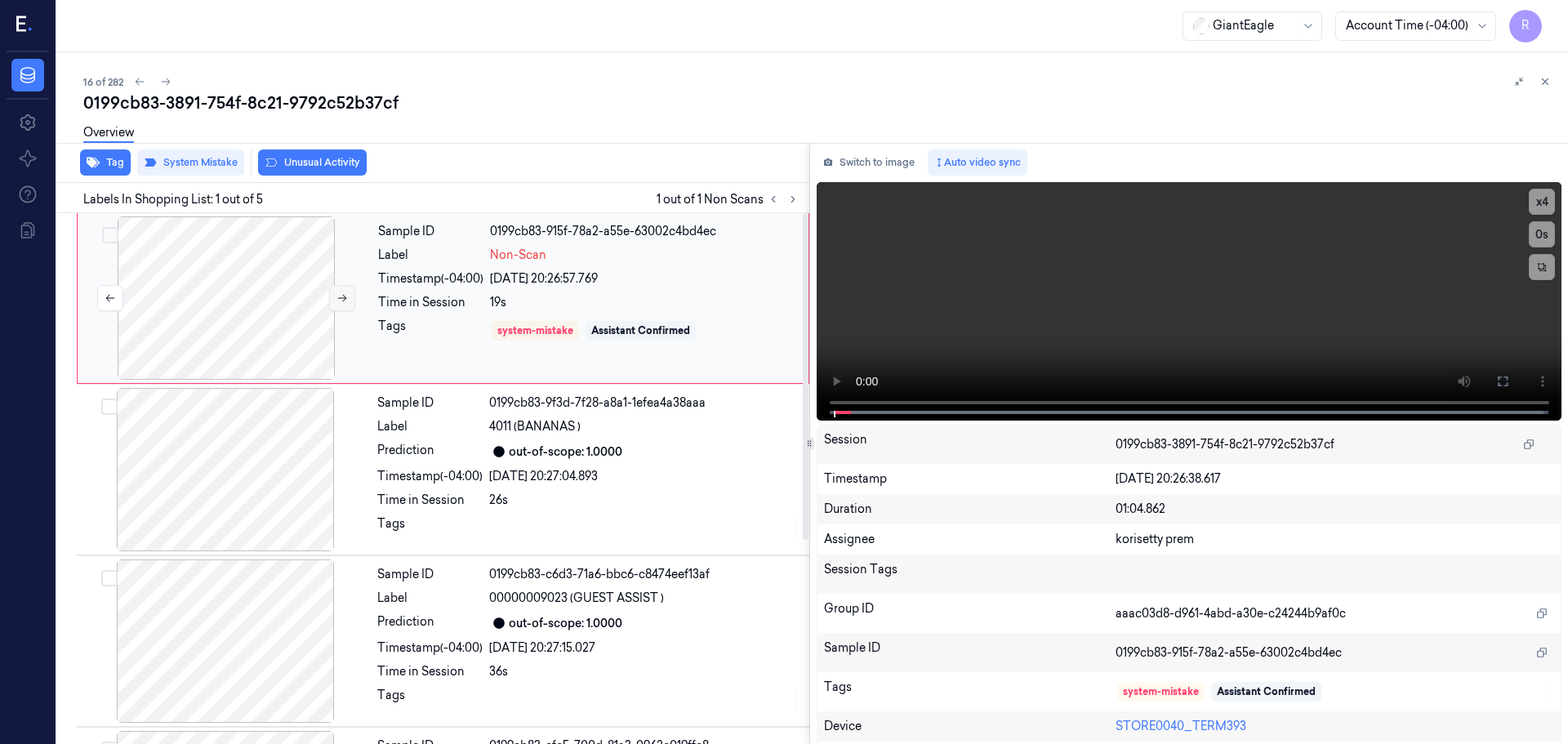
click at [337, 295] on icon at bounding box center [342, 298] width 12 height 12
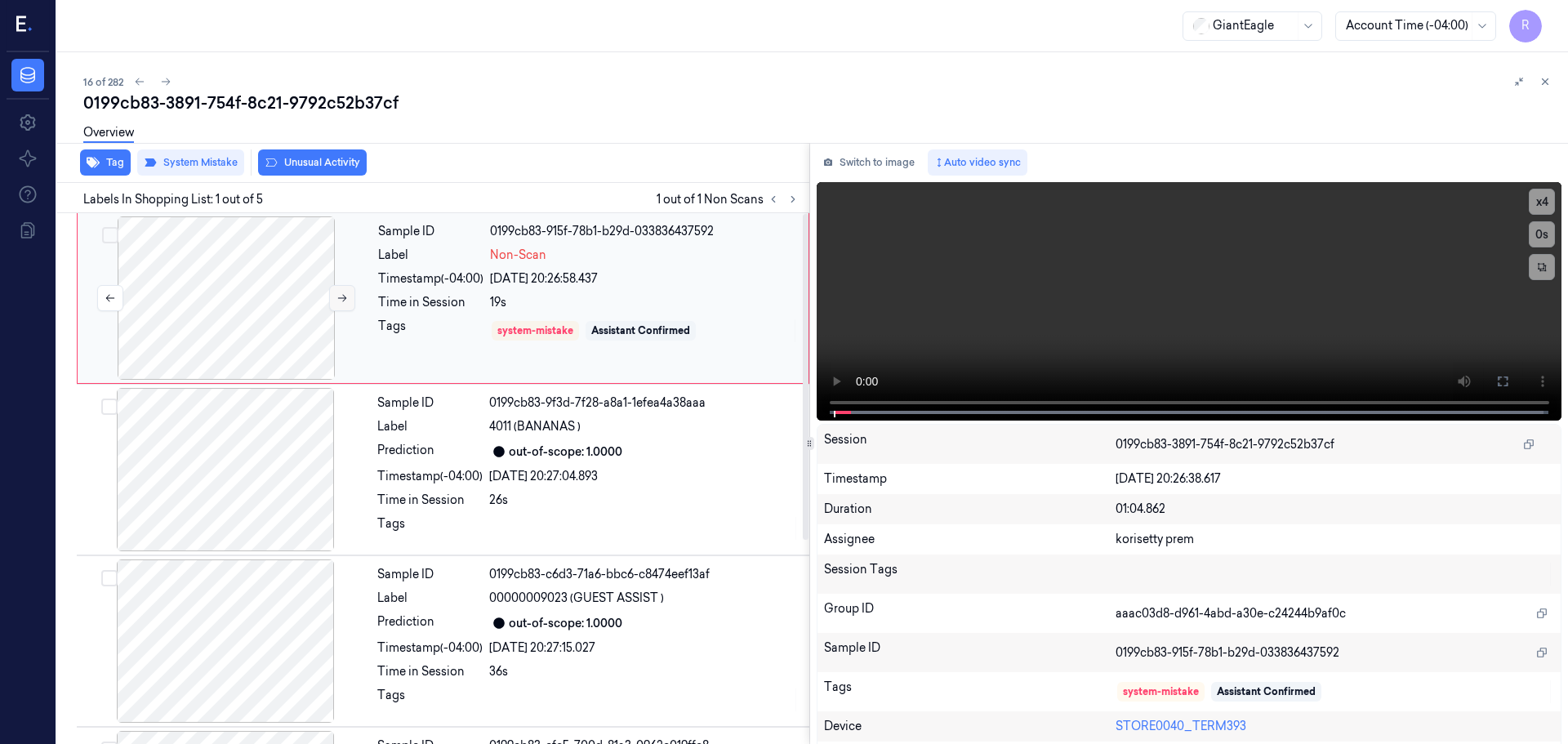
click at [337, 295] on icon at bounding box center [342, 298] width 12 height 12
click at [1498, 385] on icon at bounding box center [1503, 382] width 13 height 13
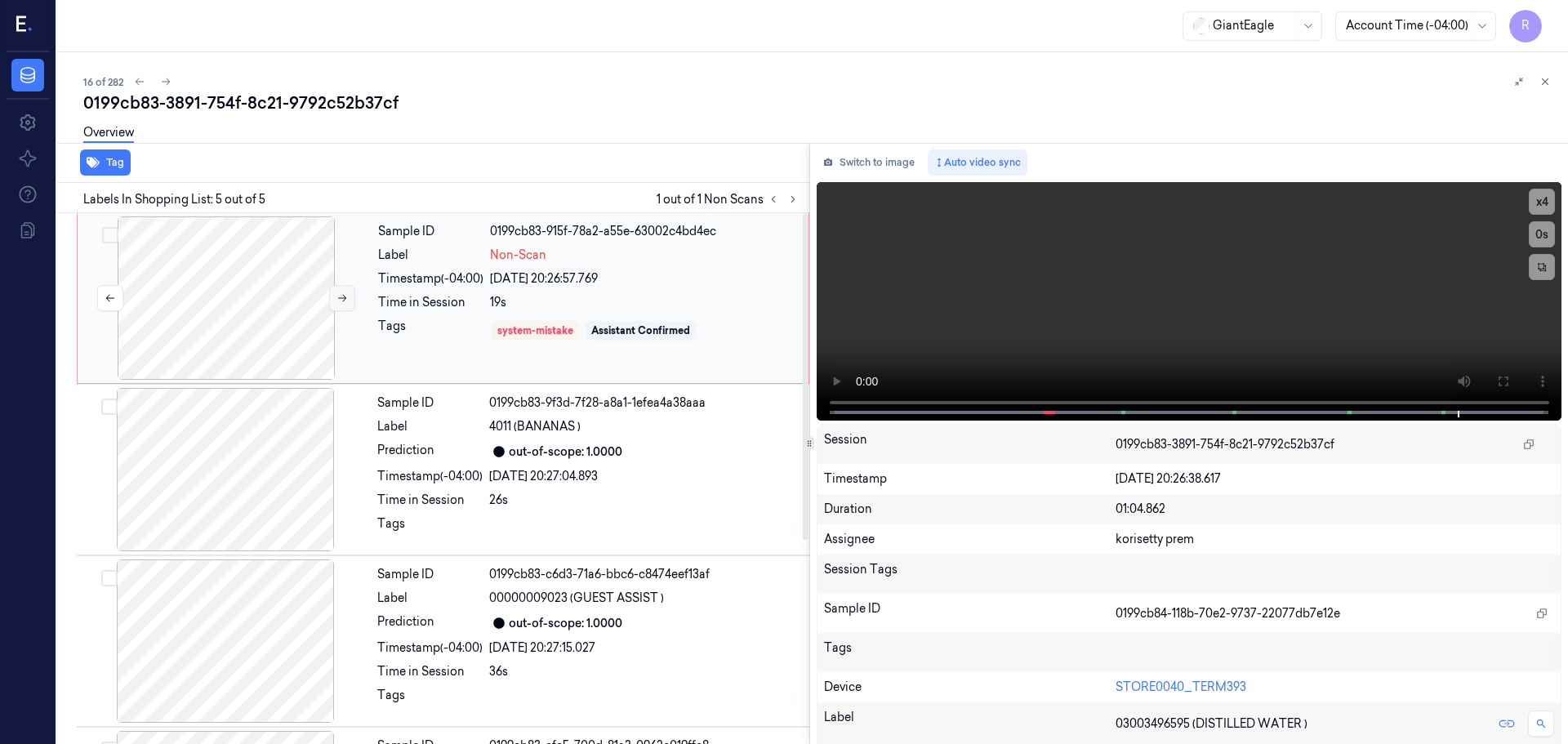
click at [342, 296] on icon at bounding box center [342, 298] width 12 height 12
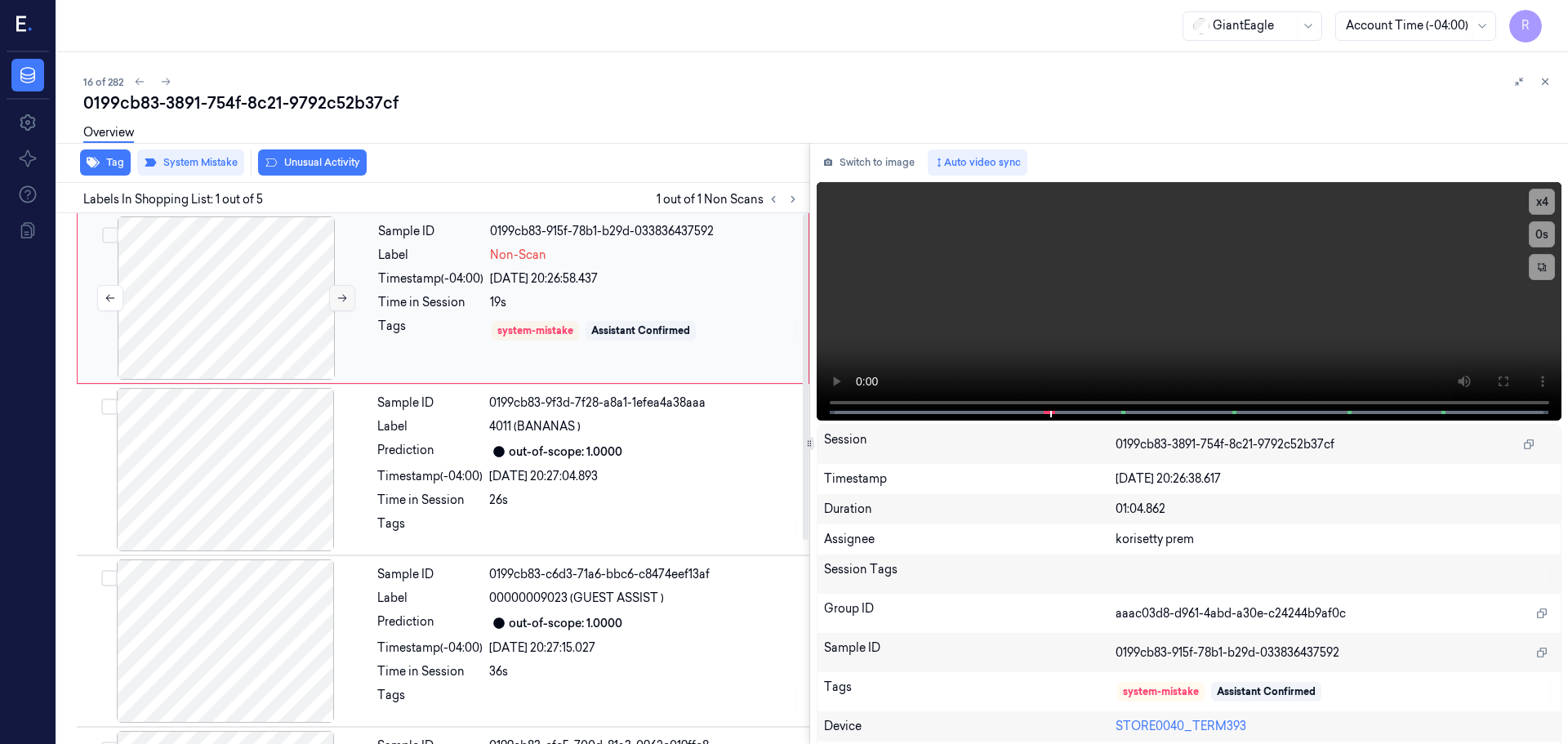
click at [342, 296] on icon at bounding box center [342, 298] width 12 height 12
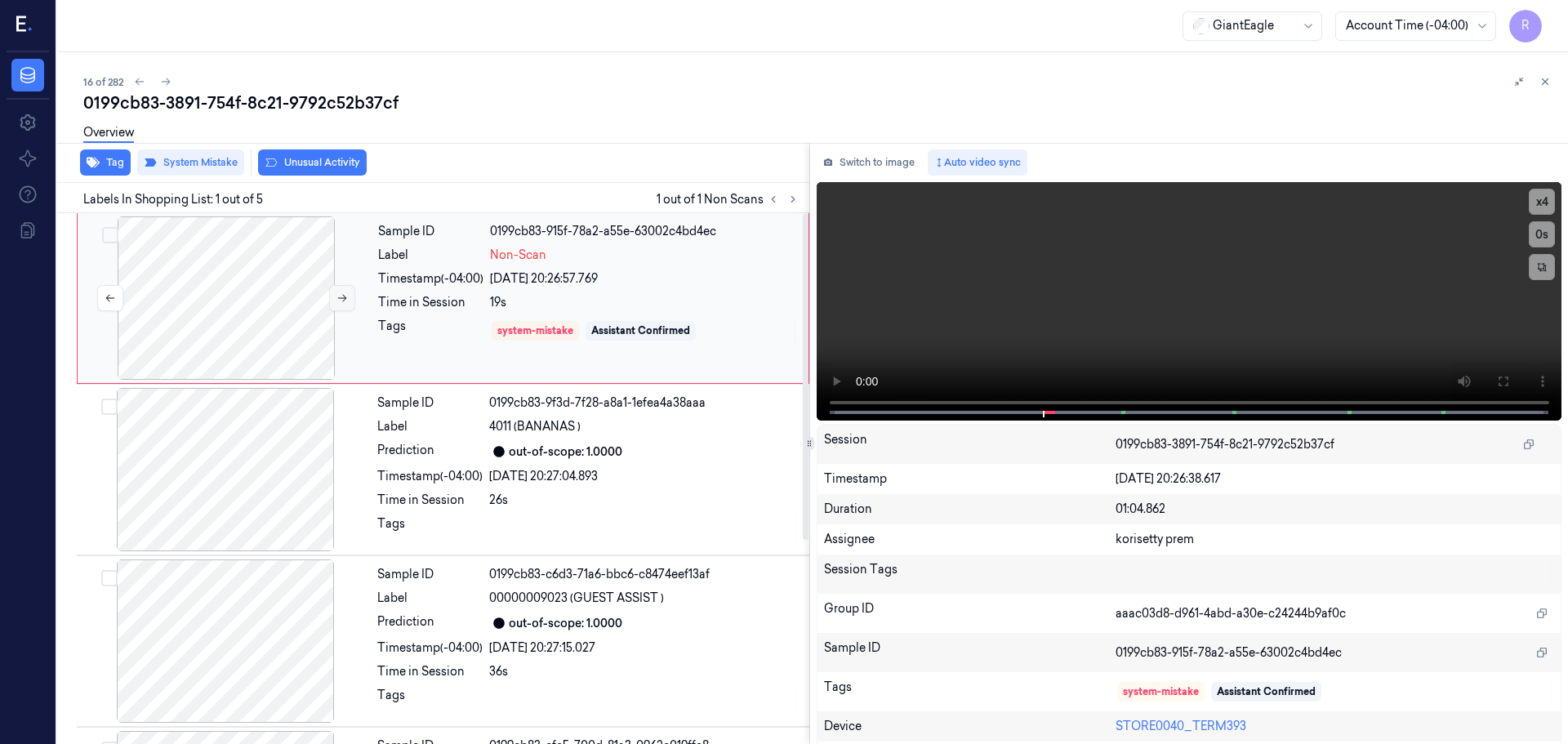
click at [342, 296] on icon at bounding box center [342, 298] width 12 height 12
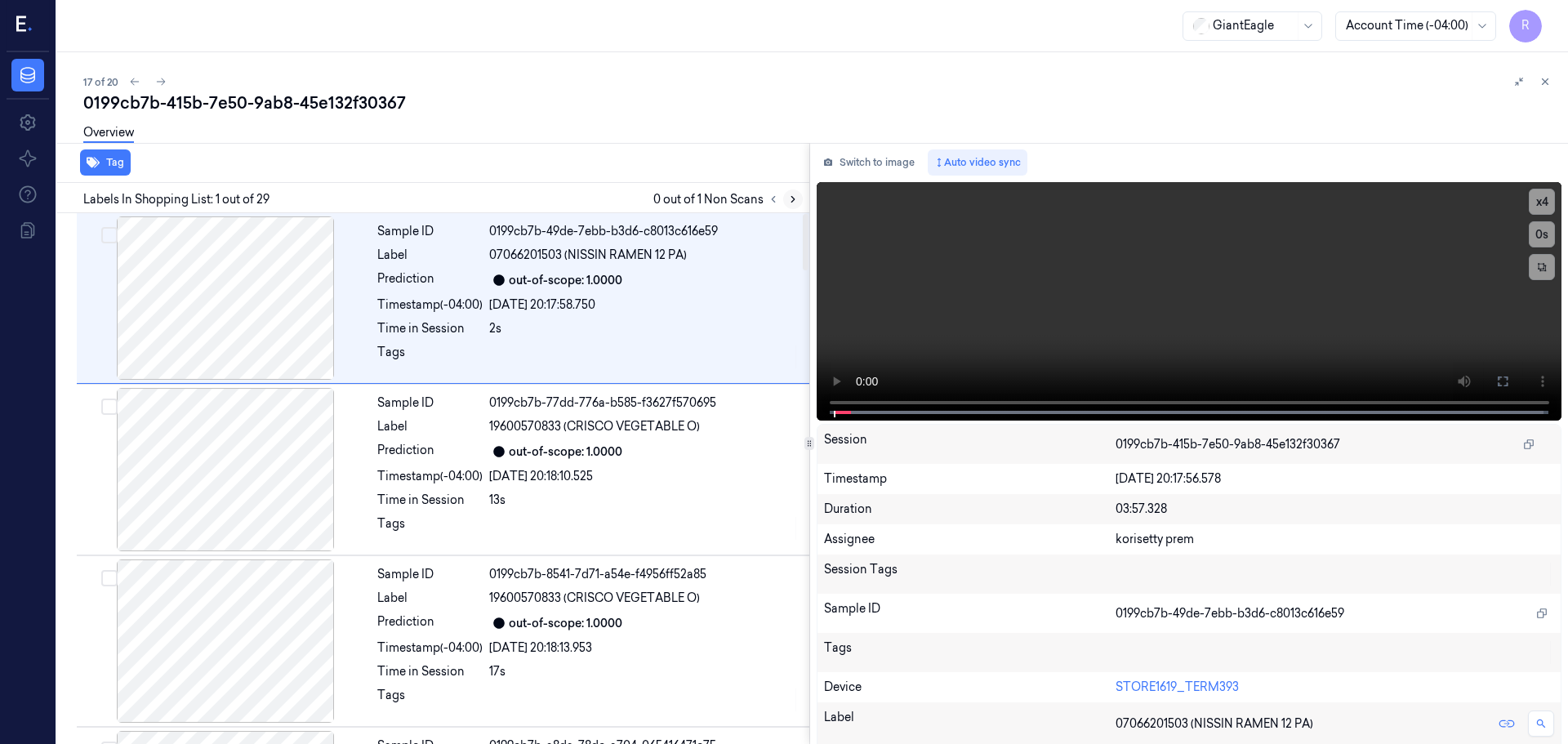
click at [789, 200] on icon at bounding box center [793, 199] width 12 height 12
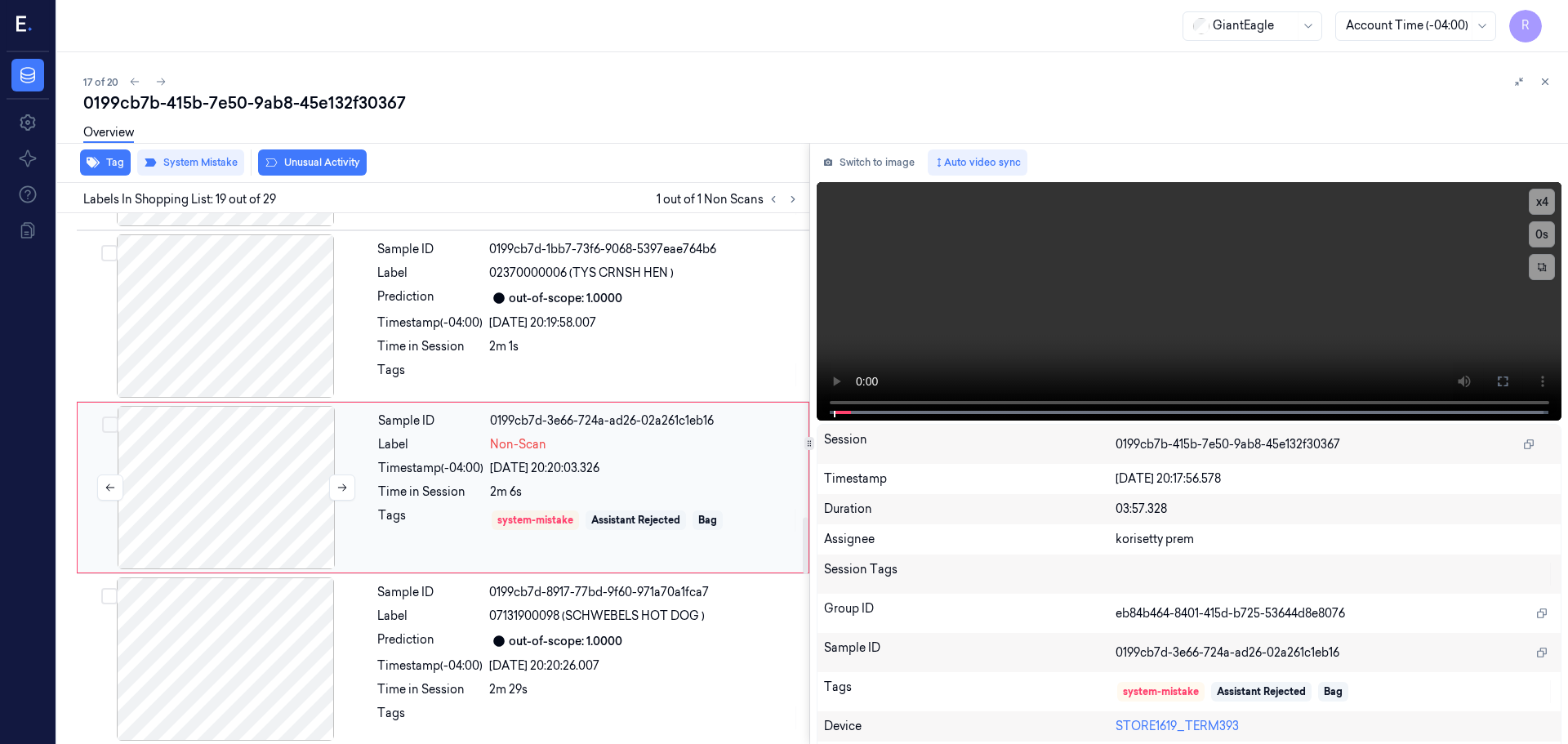
scroll to position [2907, 0]
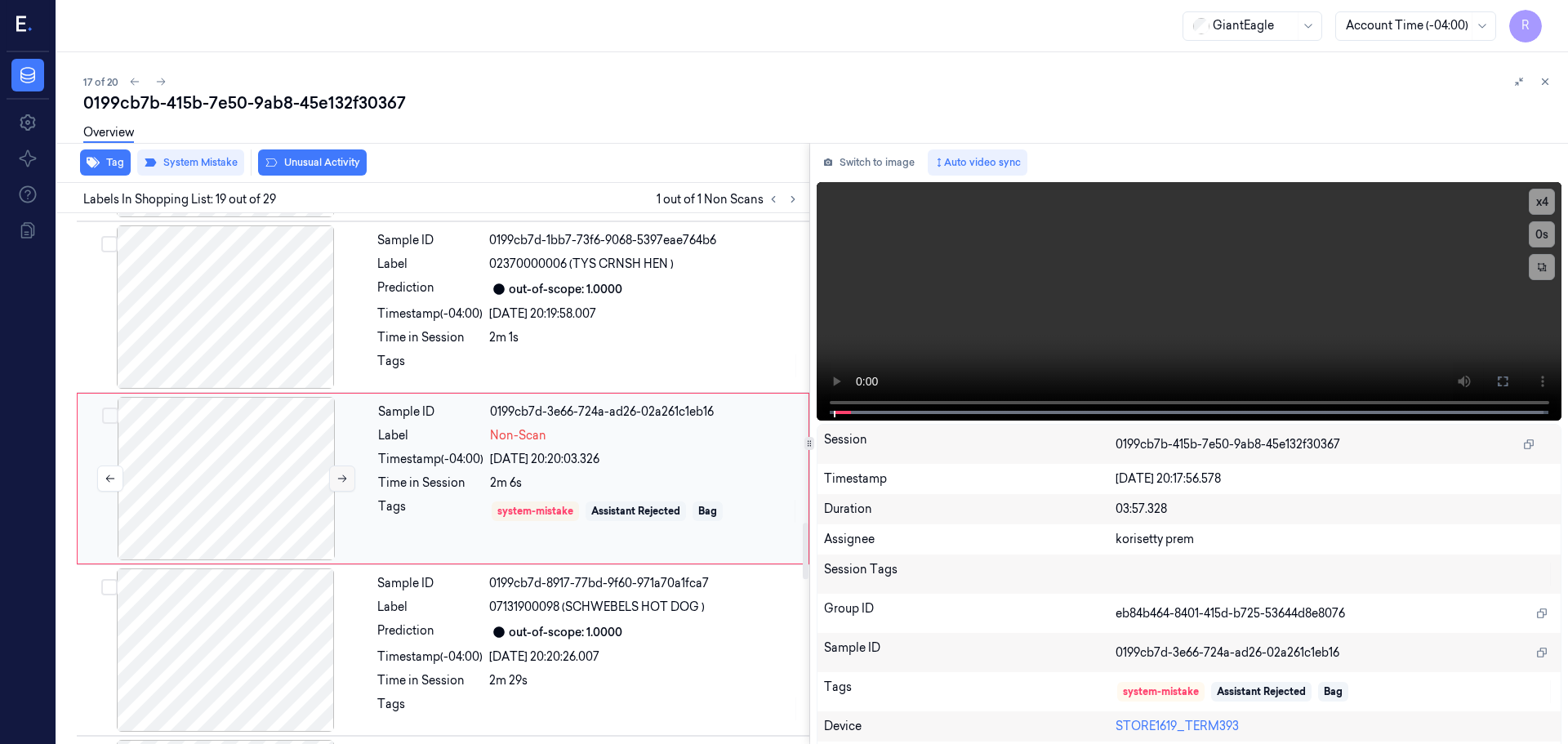
click at [345, 477] on icon at bounding box center [342, 479] width 12 height 12
click at [344, 477] on icon at bounding box center [342, 479] width 12 height 12
click at [295, 370] on div at bounding box center [225, 307] width 291 height 164
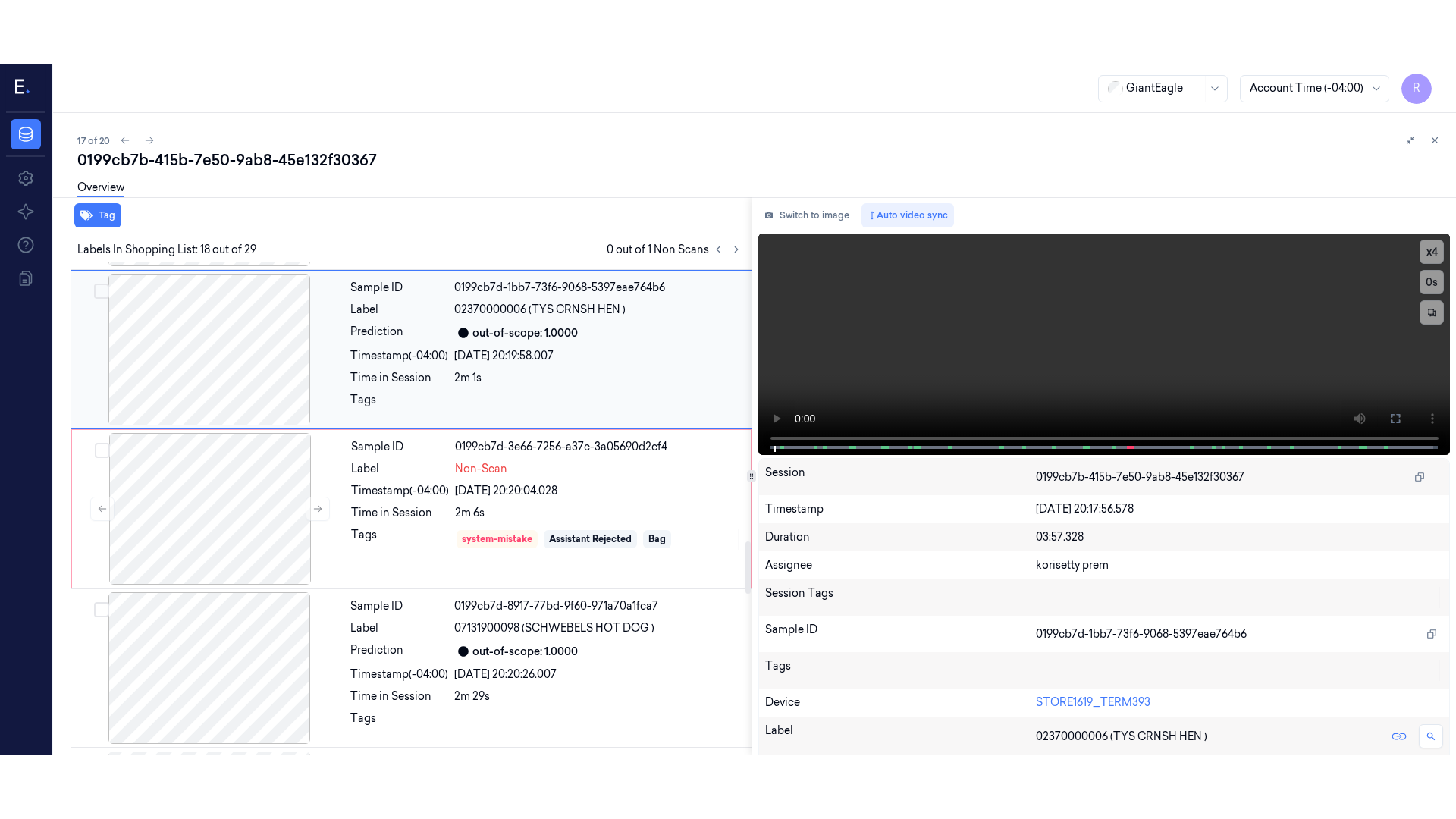
scroll to position [2540, 0]
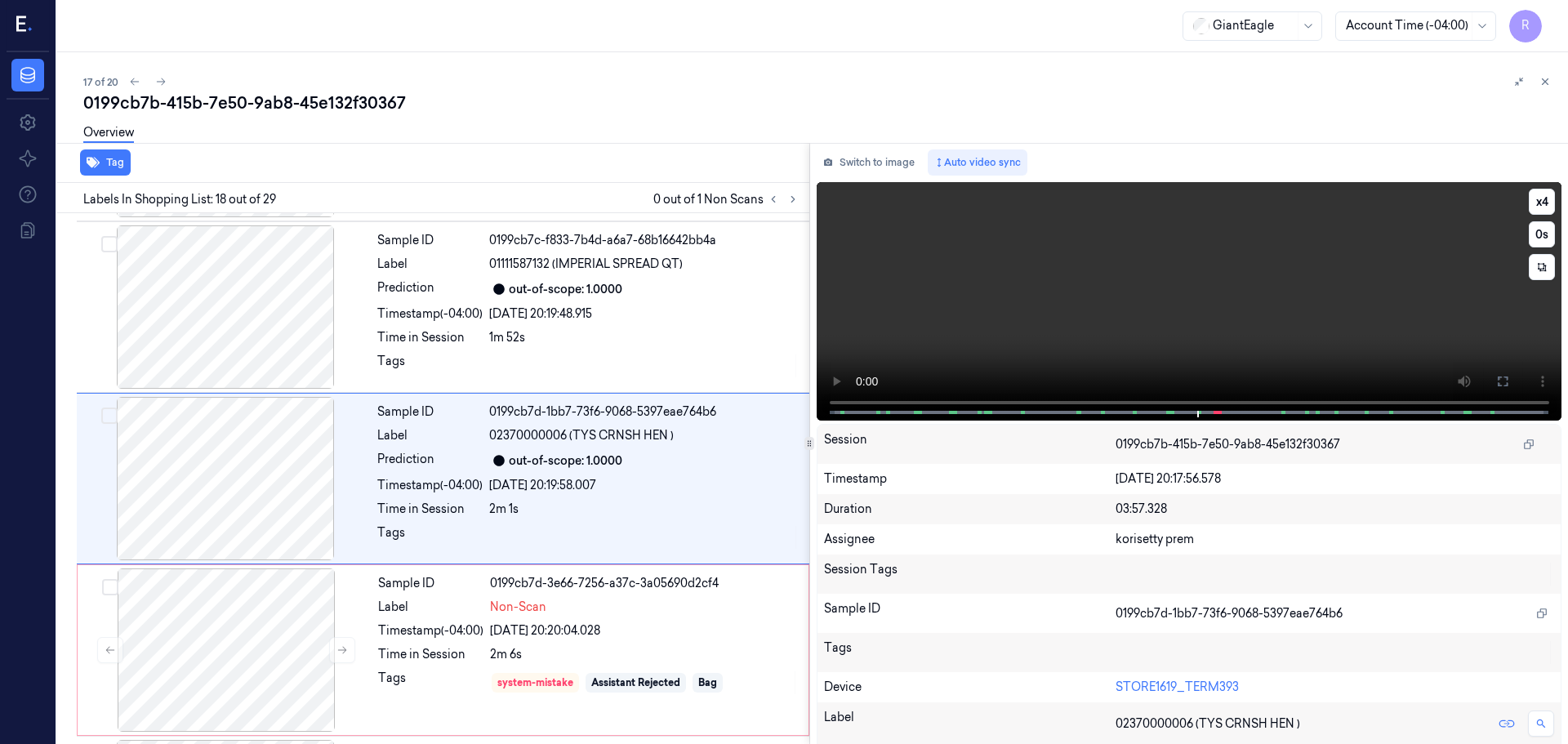
click at [1496, 387] on icon at bounding box center [1503, 382] width 13 height 13
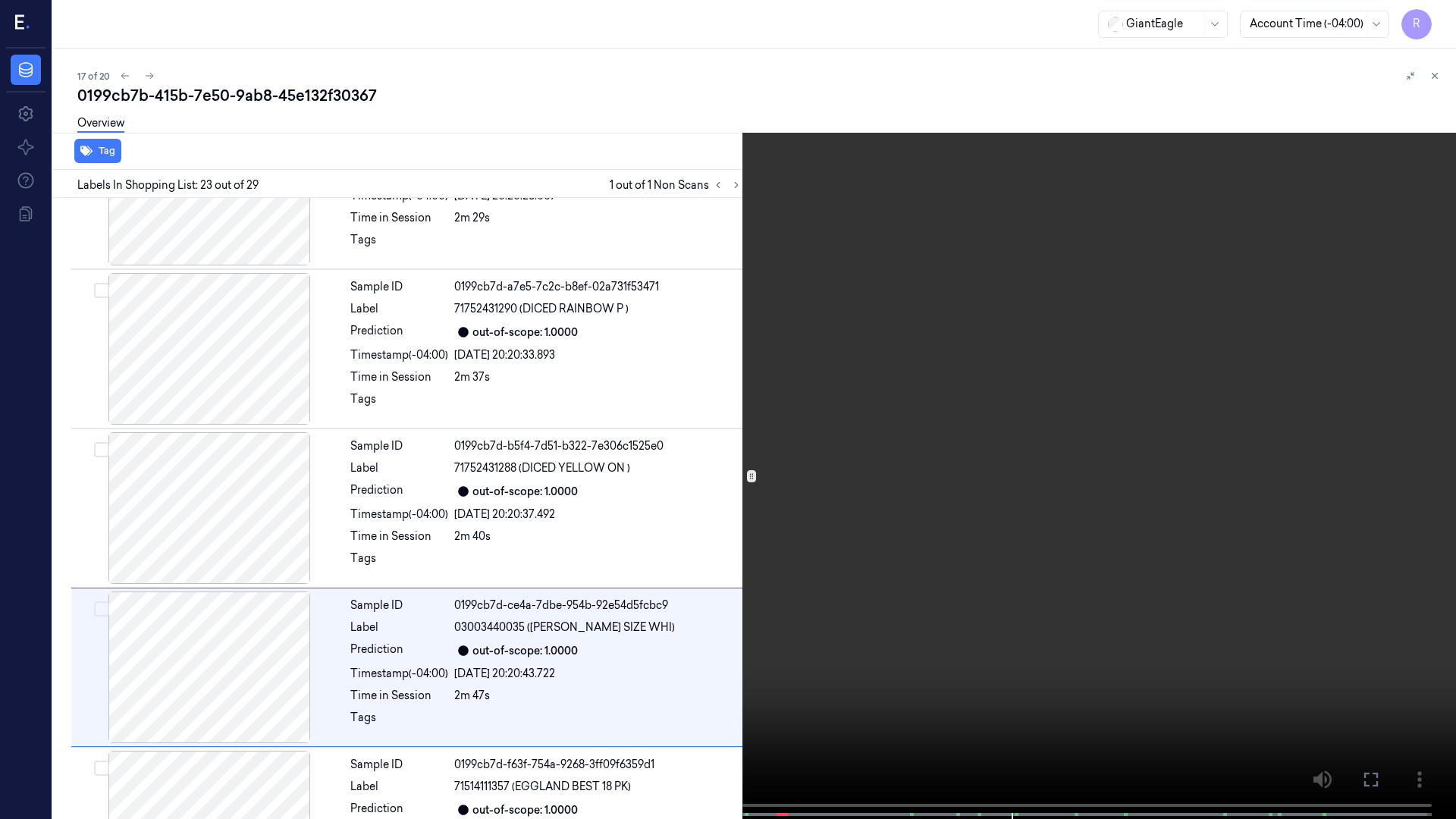
scroll to position [3273, 0]
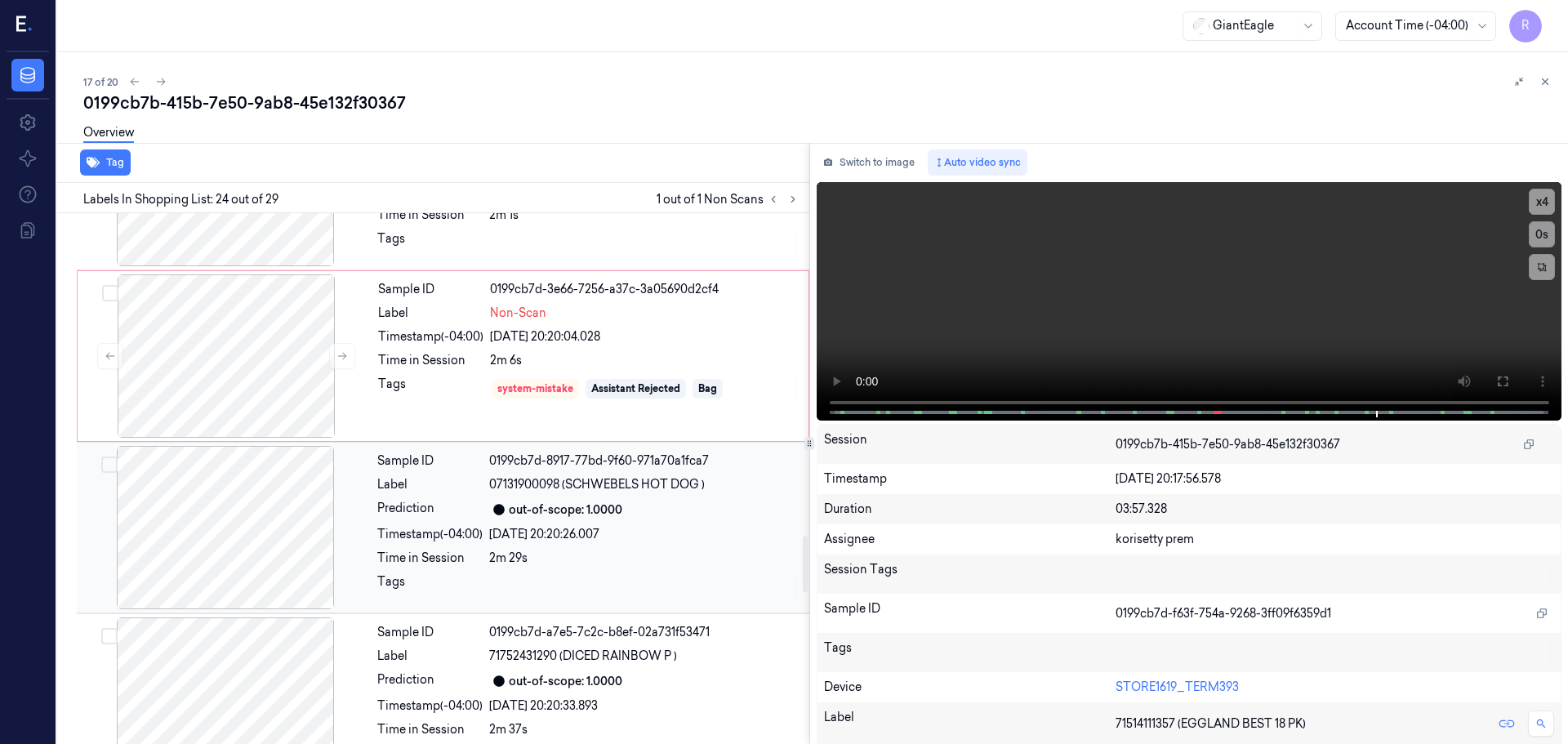
click at [401, 563] on div "Time in Session" at bounding box center [430, 558] width 105 height 17
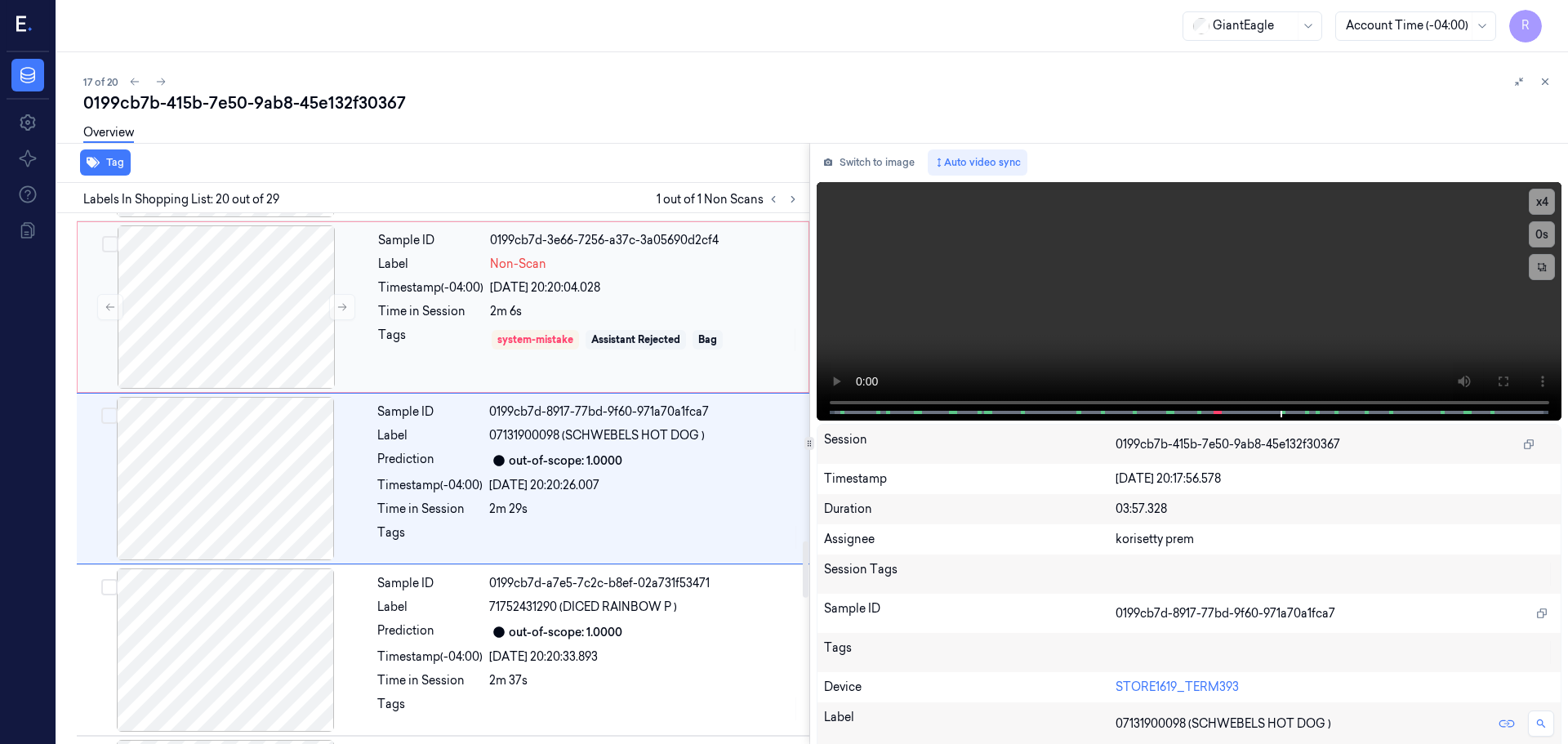
click at [448, 275] on div "Sample ID 0199cb7d-3e66-7256-a37c-3a05690d2cf4 Label Non-Scan Timestamp (-04:00…" at bounding box center [588, 307] width 433 height 164
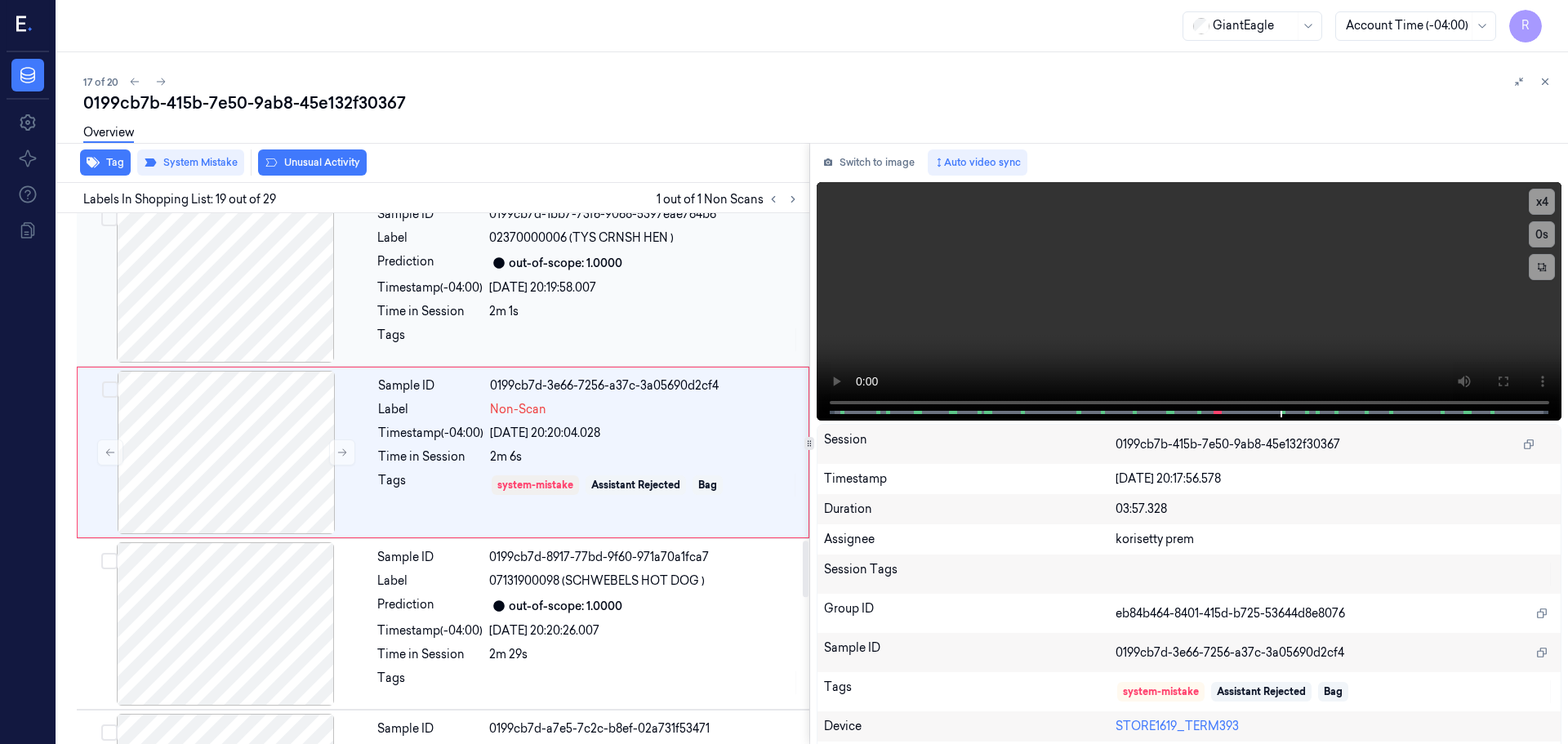
scroll to position [2907, 0]
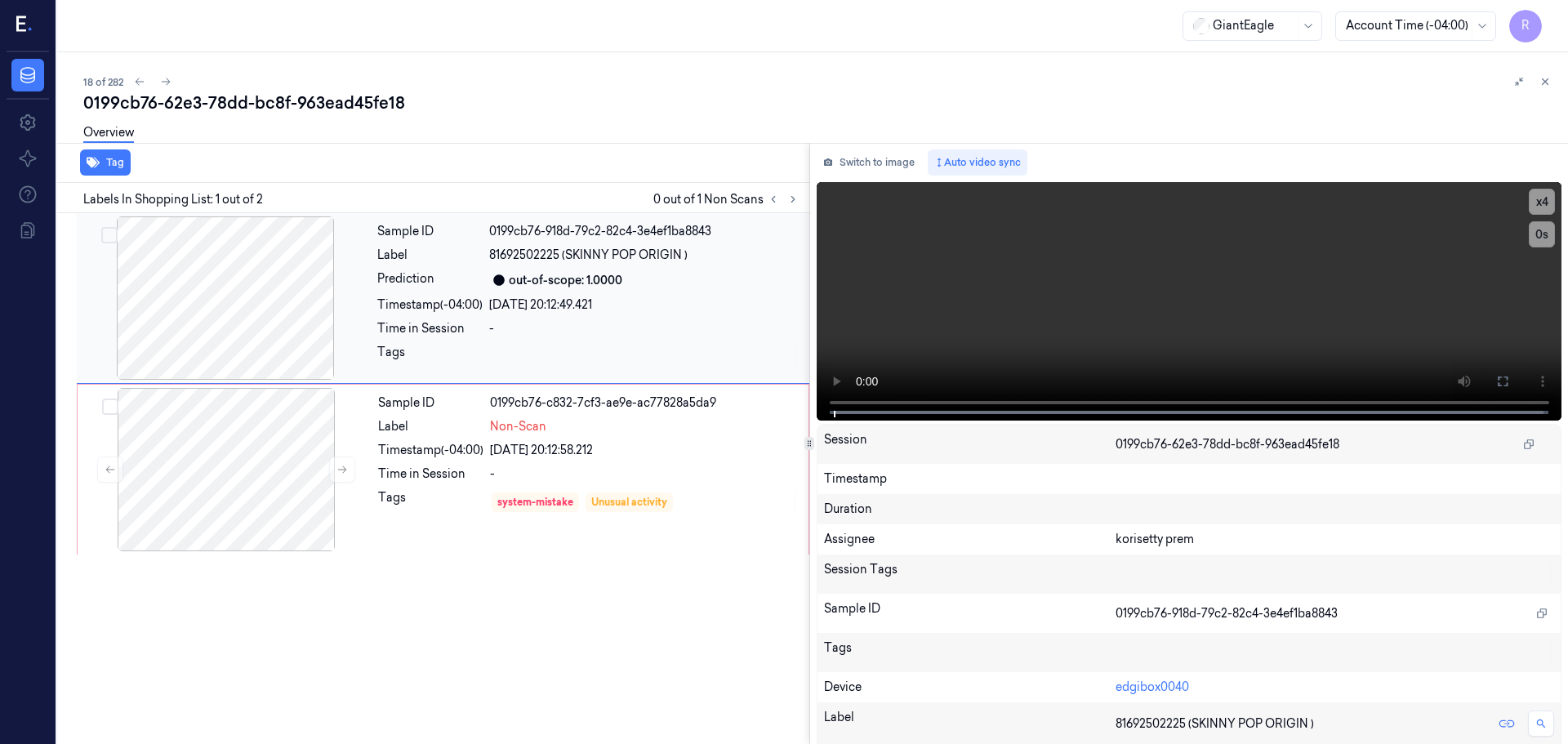
click at [203, 290] on div at bounding box center [225, 298] width 291 height 164
click at [1490, 382] on button at bounding box center [1503, 382] width 26 height 26
click at [587, 492] on div "system-mistake Unusual activity" at bounding box center [645, 502] width 309 height 26
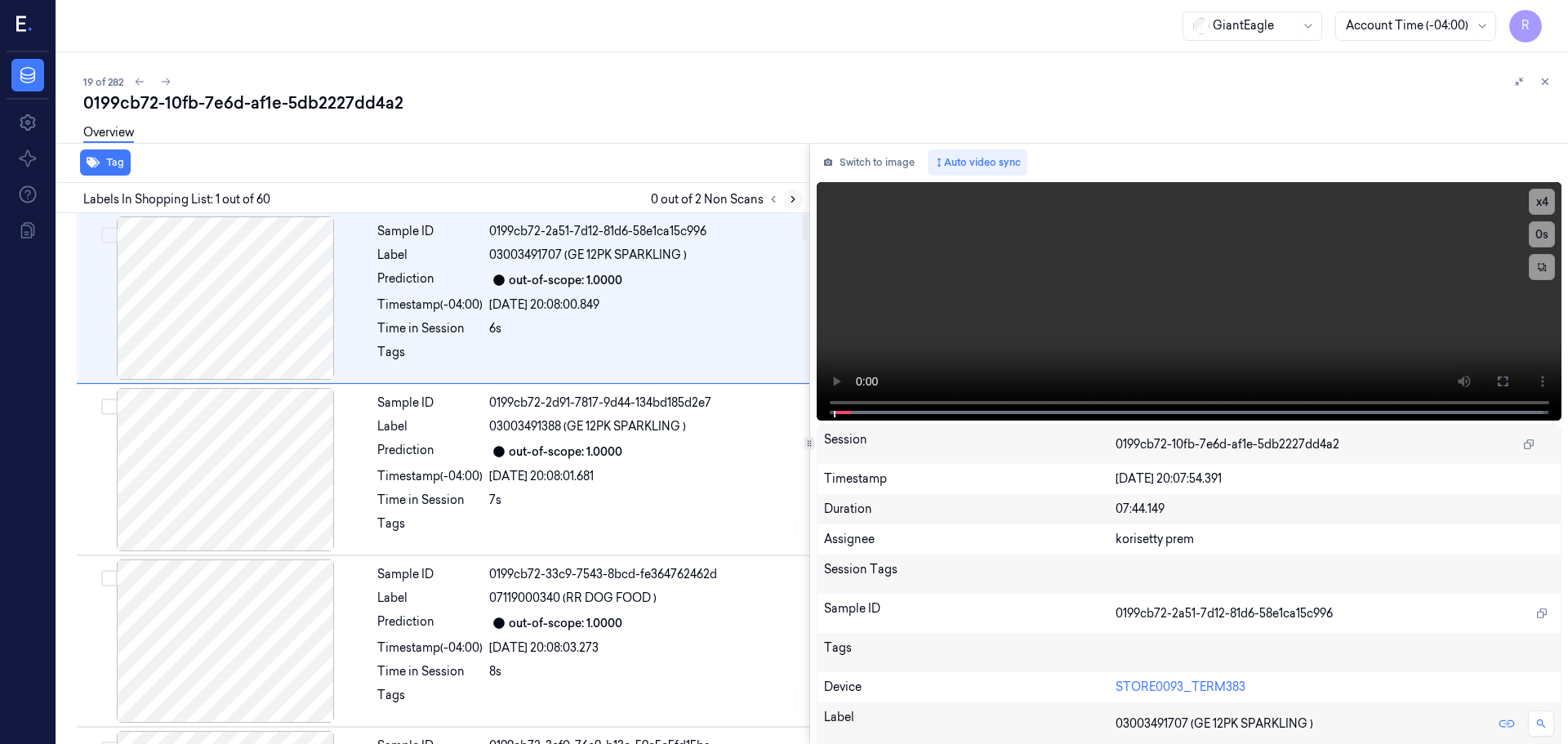
click at [799, 195] on button at bounding box center [793, 200] width 20 height 20
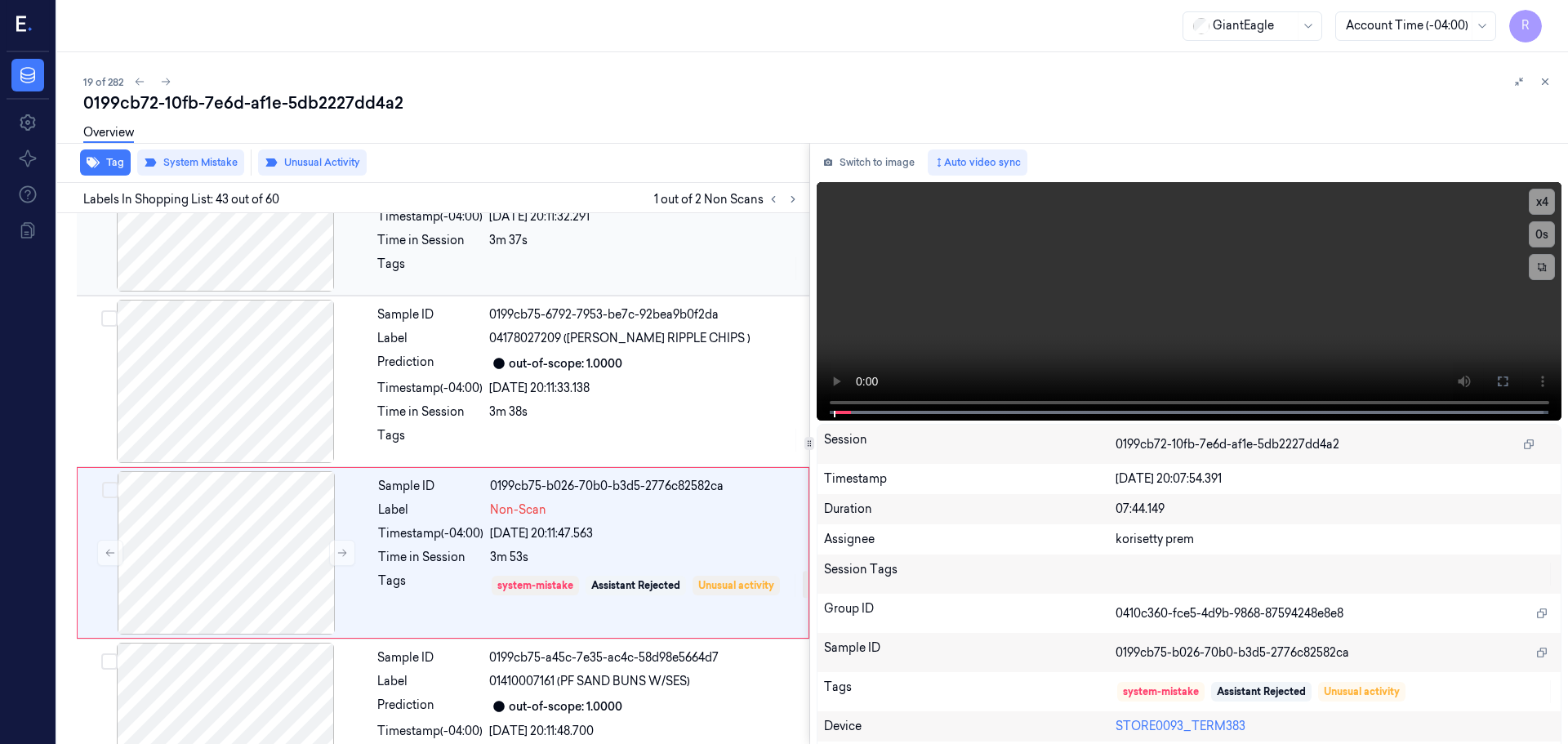
scroll to position [7024, 0]
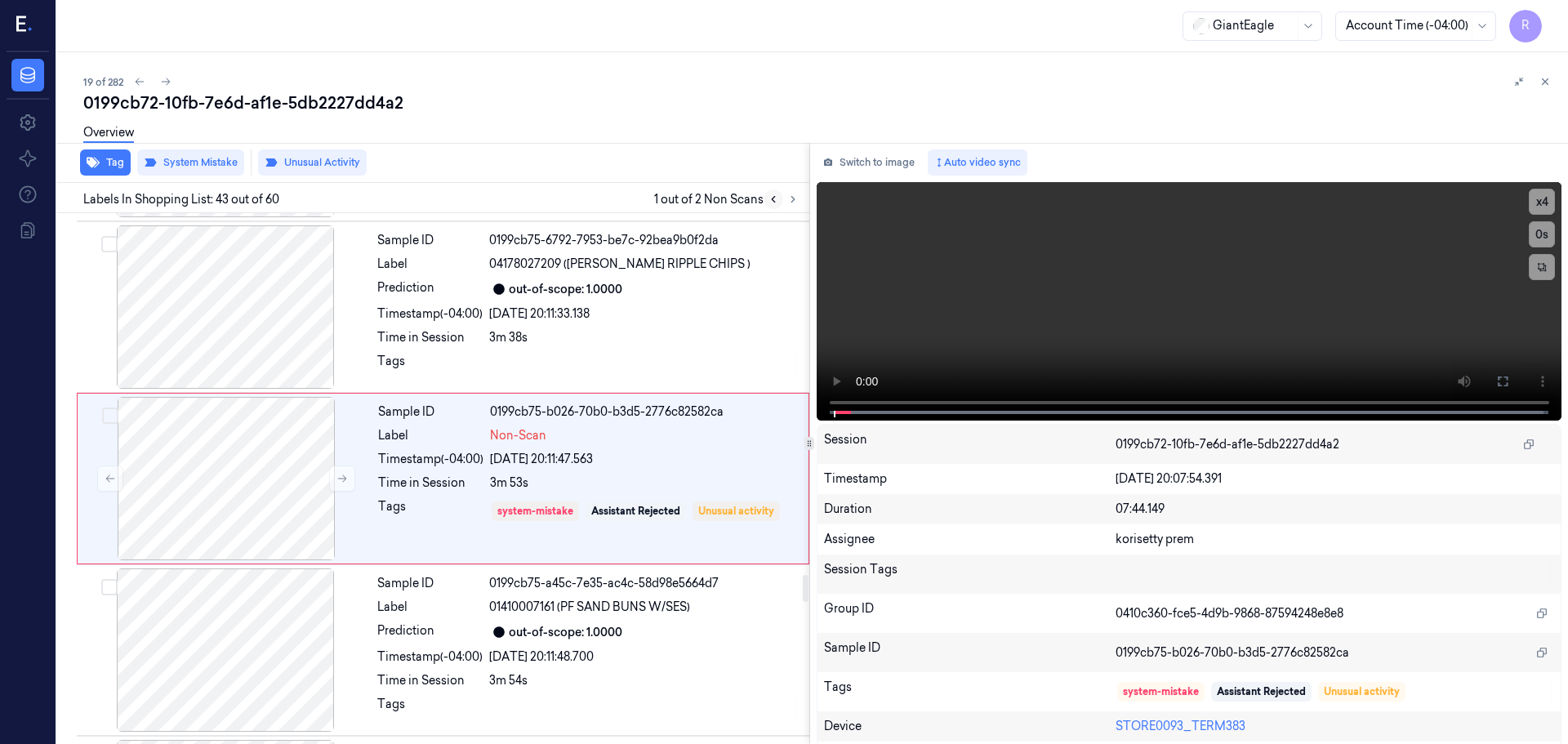
click at [777, 205] on button at bounding box center [774, 200] width 20 height 20
click at [775, 205] on button at bounding box center [774, 200] width 20 height 20
click at [775, 204] on icon at bounding box center [773, 199] width 12 height 12
click at [790, 201] on icon at bounding box center [793, 199] width 12 height 12
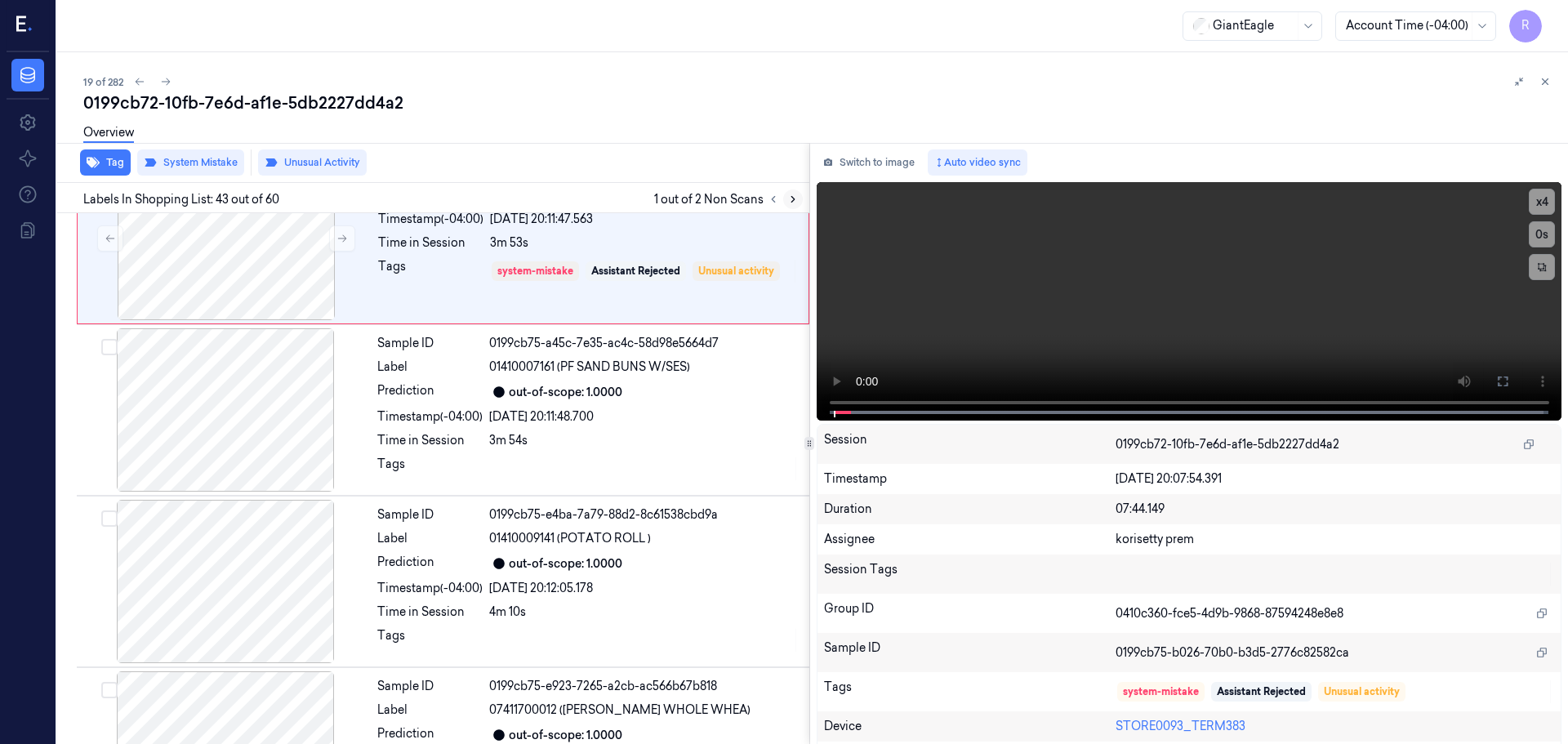
click at [790, 201] on icon at bounding box center [793, 199] width 12 height 12
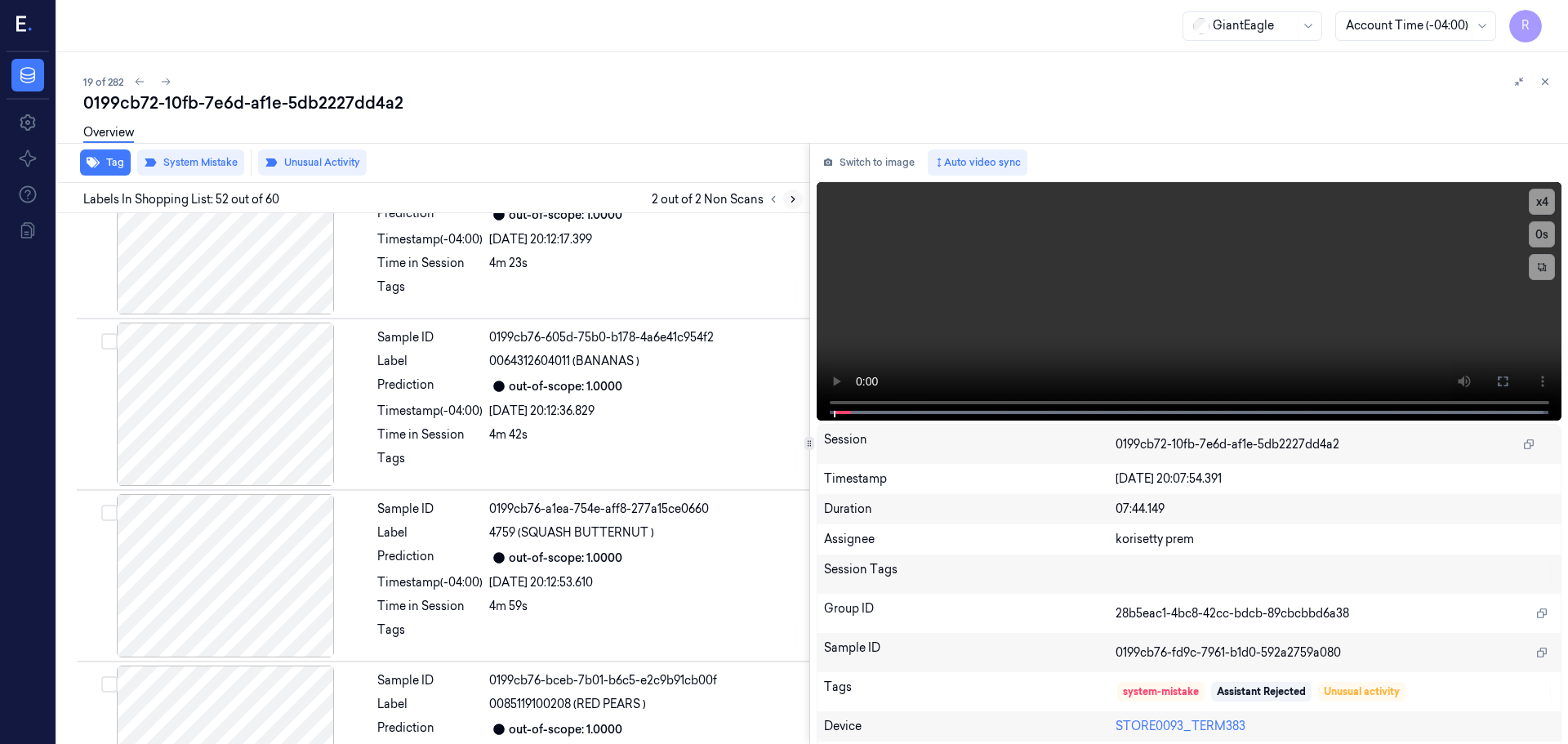
click at [790, 201] on icon at bounding box center [793, 199] width 12 height 12
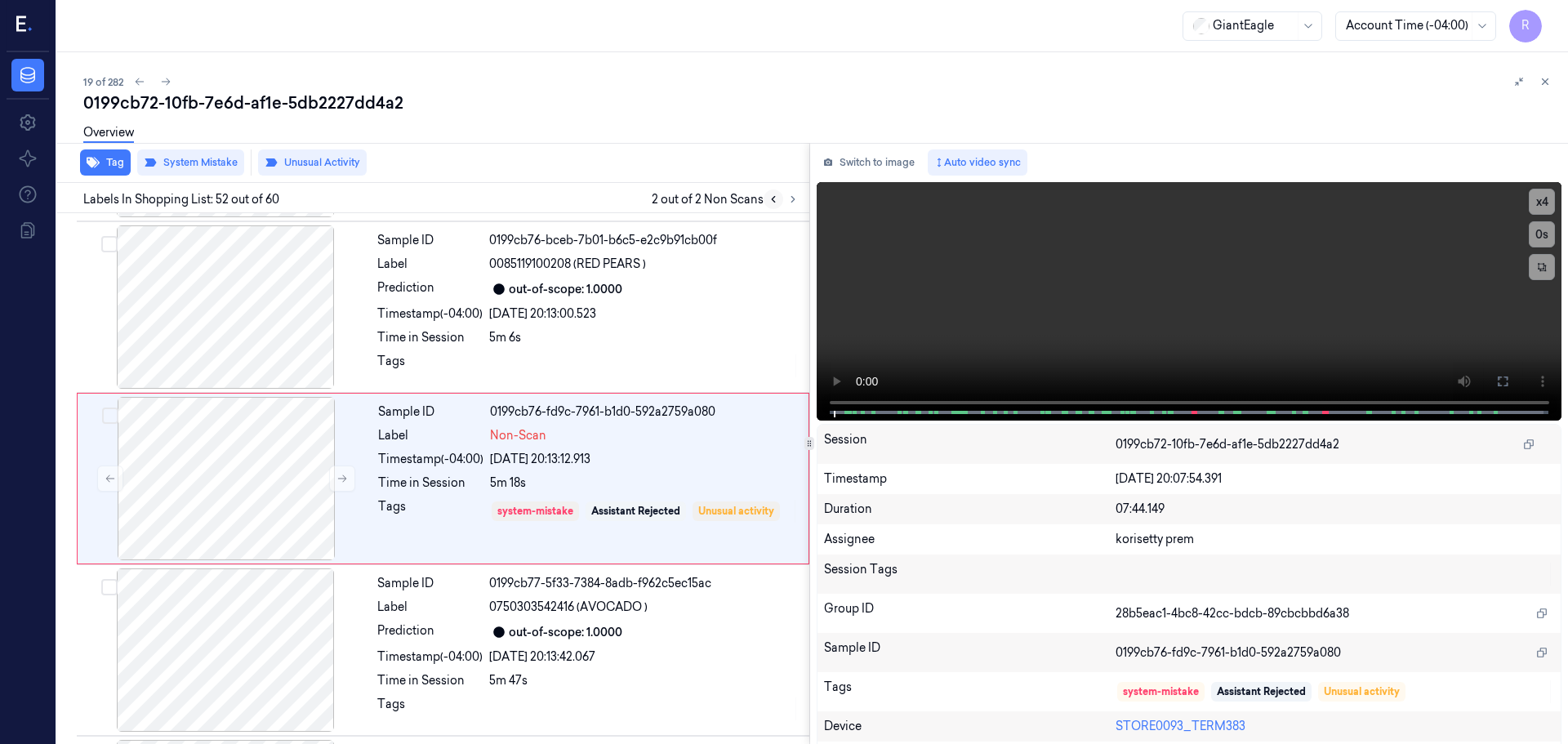
click at [770, 198] on icon at bounding box center [773, 199] width 12 height 12
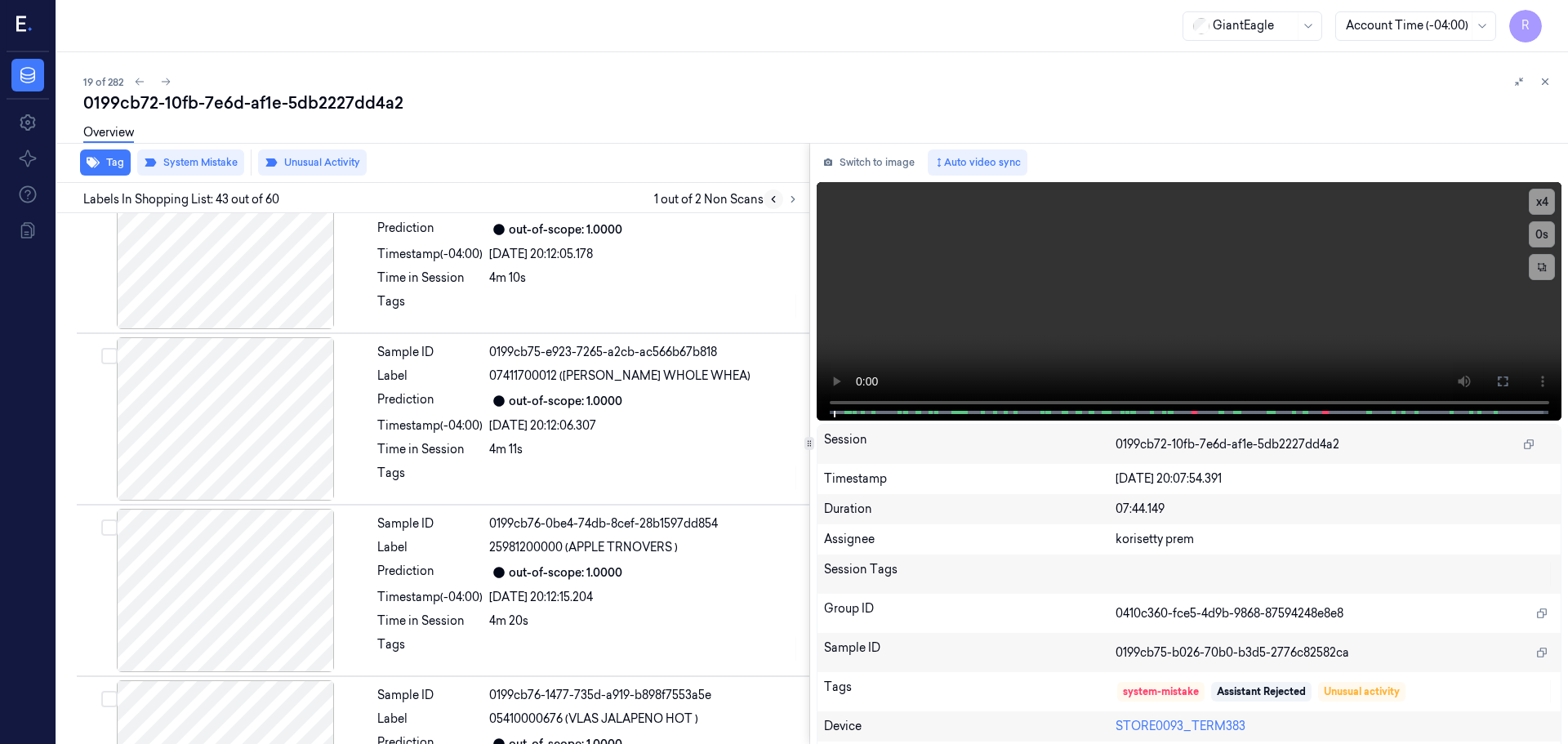
click at [770, 198] on icon at bounding box center [773, 199] width 12 height 12
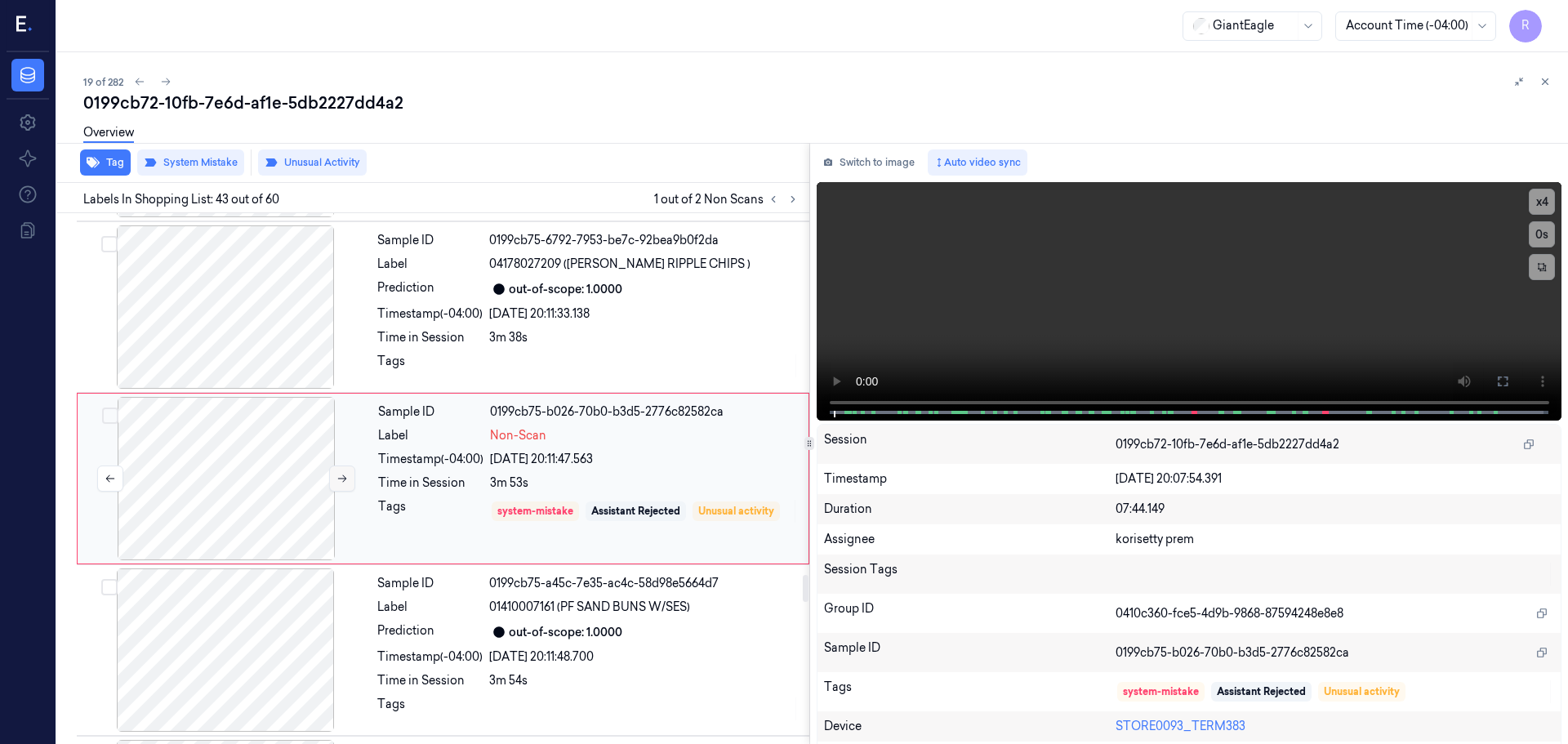
click at [336, 472] on button at bounding box center [342, 479] width 26 height 26
click at [256, 357] on div at bounding box center [225, 307] width 291 height 164
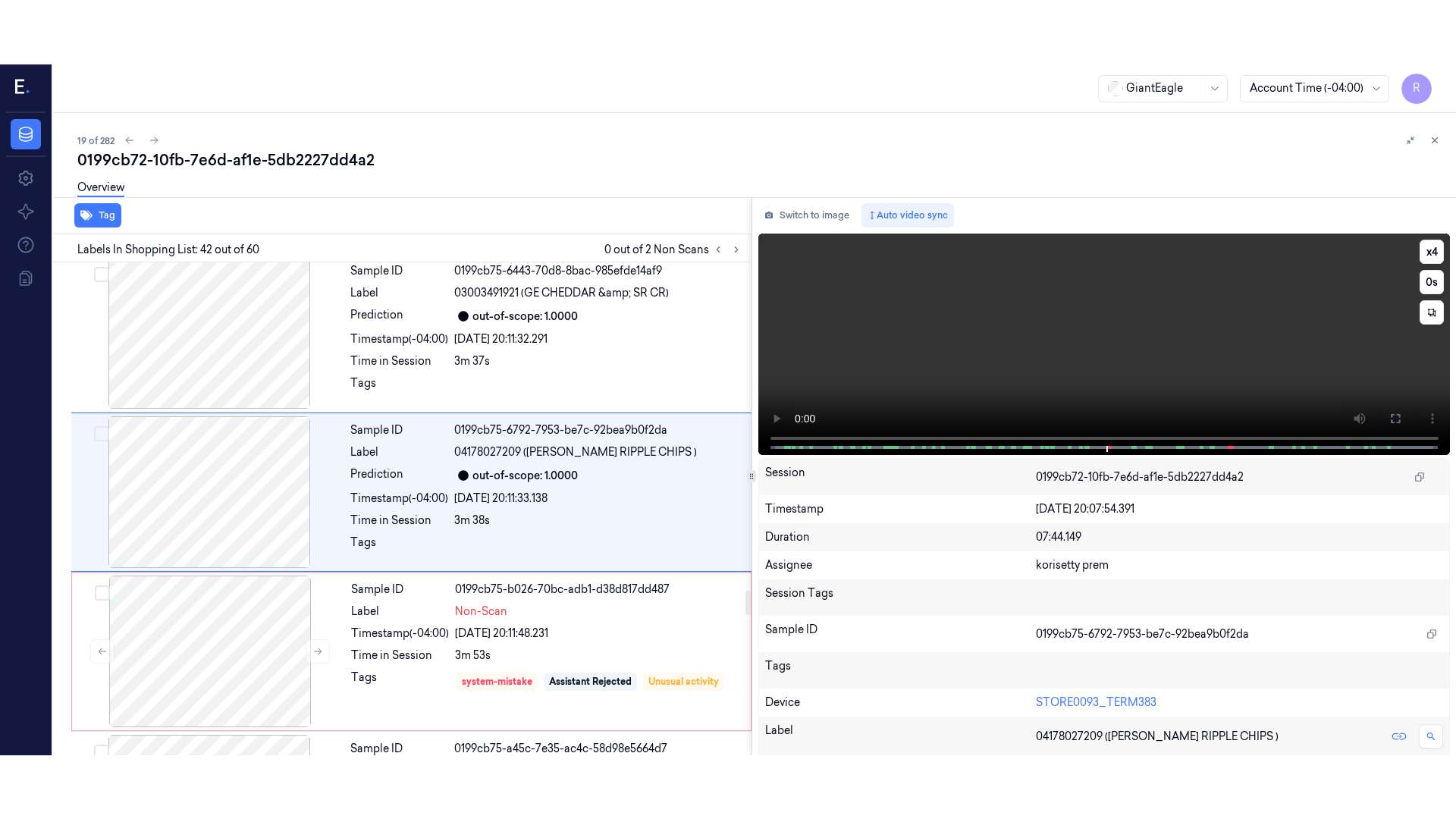
scroll to position [6362, 0]
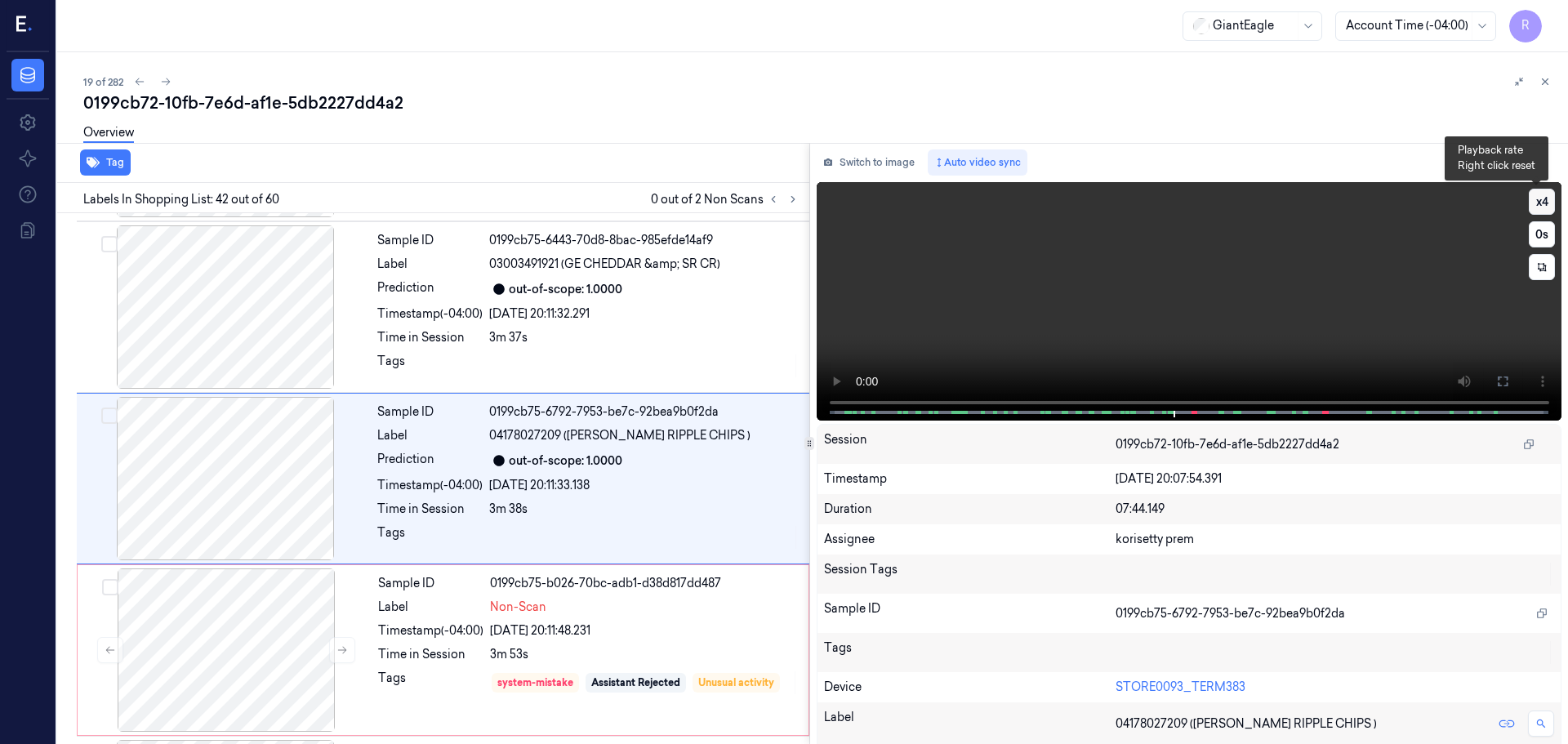
click at [1535, 195] on button "x 4" at bounding box center [1542, 202] width 26 height 26
click at [1498, 377] on icon at bounding box center [1503, 382] width 13 height 13
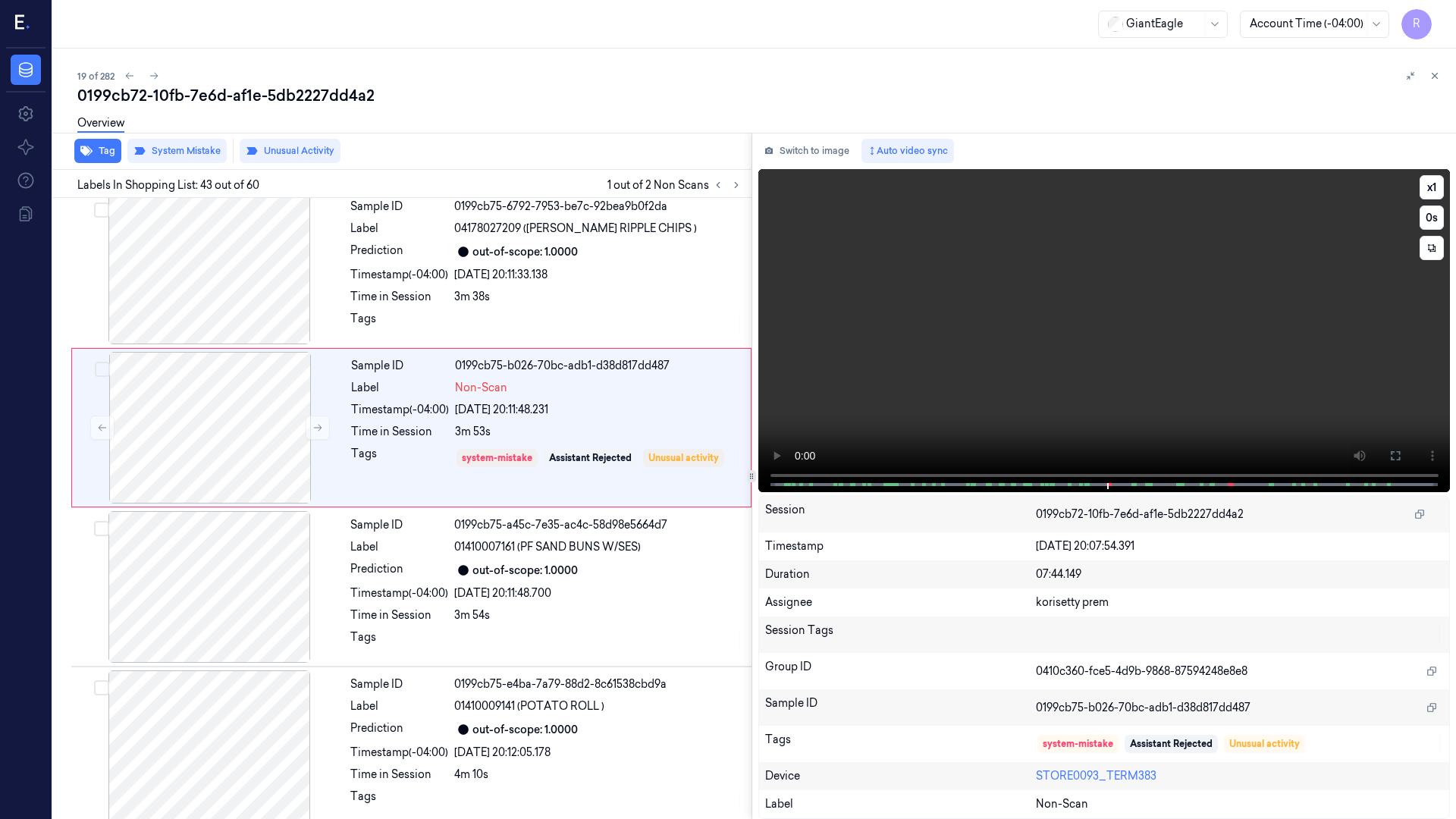
scroll to position [6458, 0]
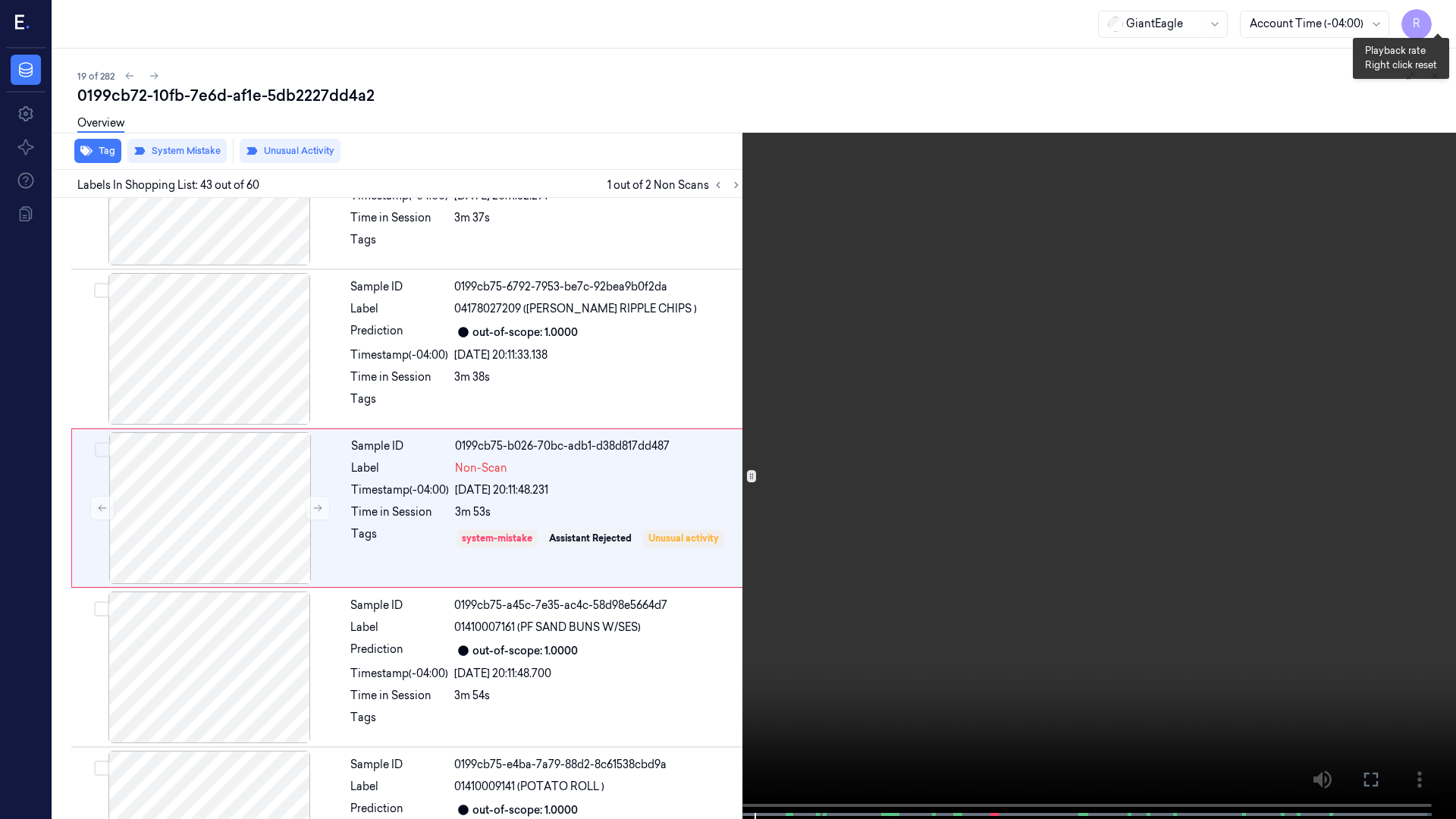
click at [1439, 7] on button "x 1" at bounding box center [1437, 18] width 24 height 24
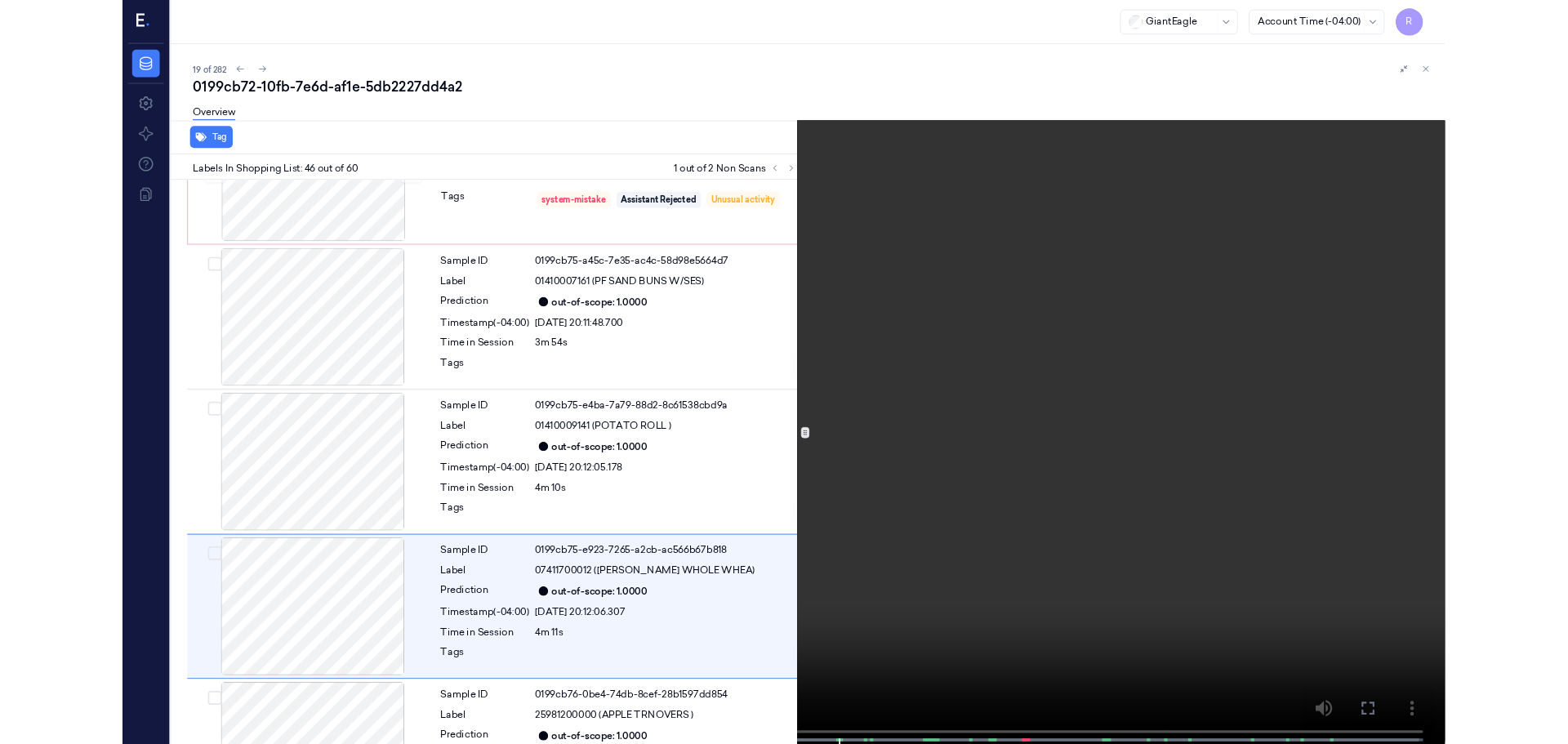
scroll to position [7470, 0]
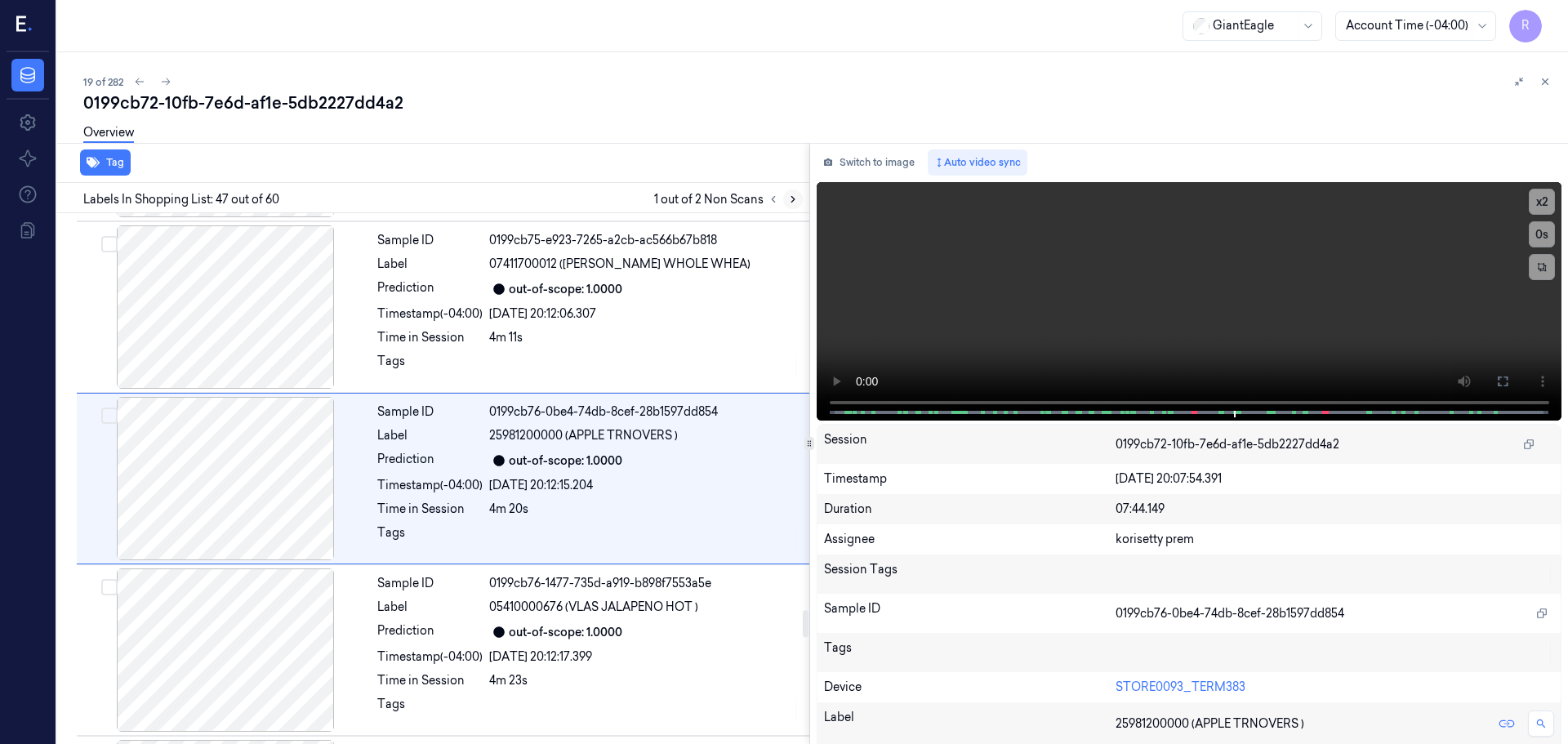
click at [798, 202] on icon at bounding box center [793, 199] width 12 height 12
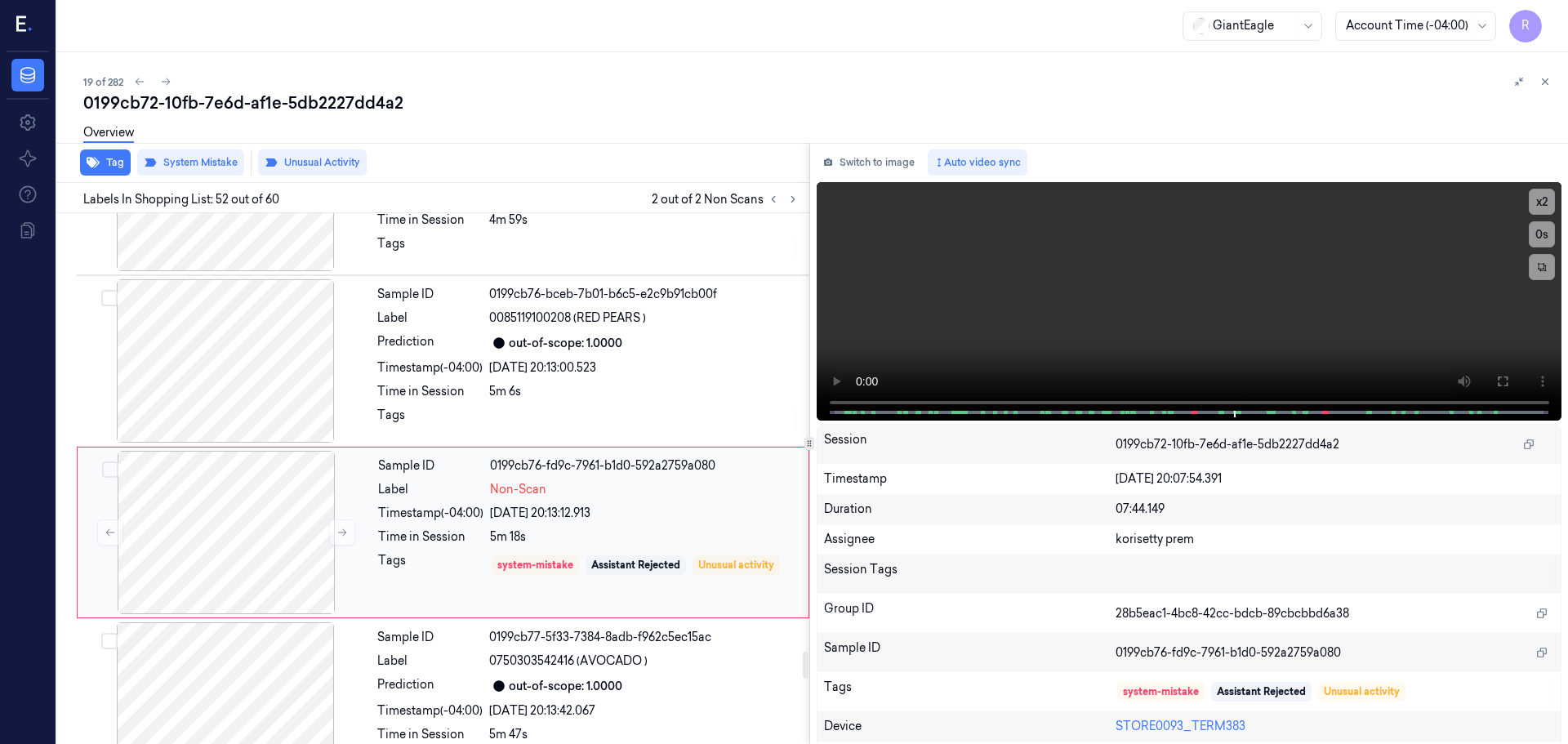
scroll to position [8487, 0]
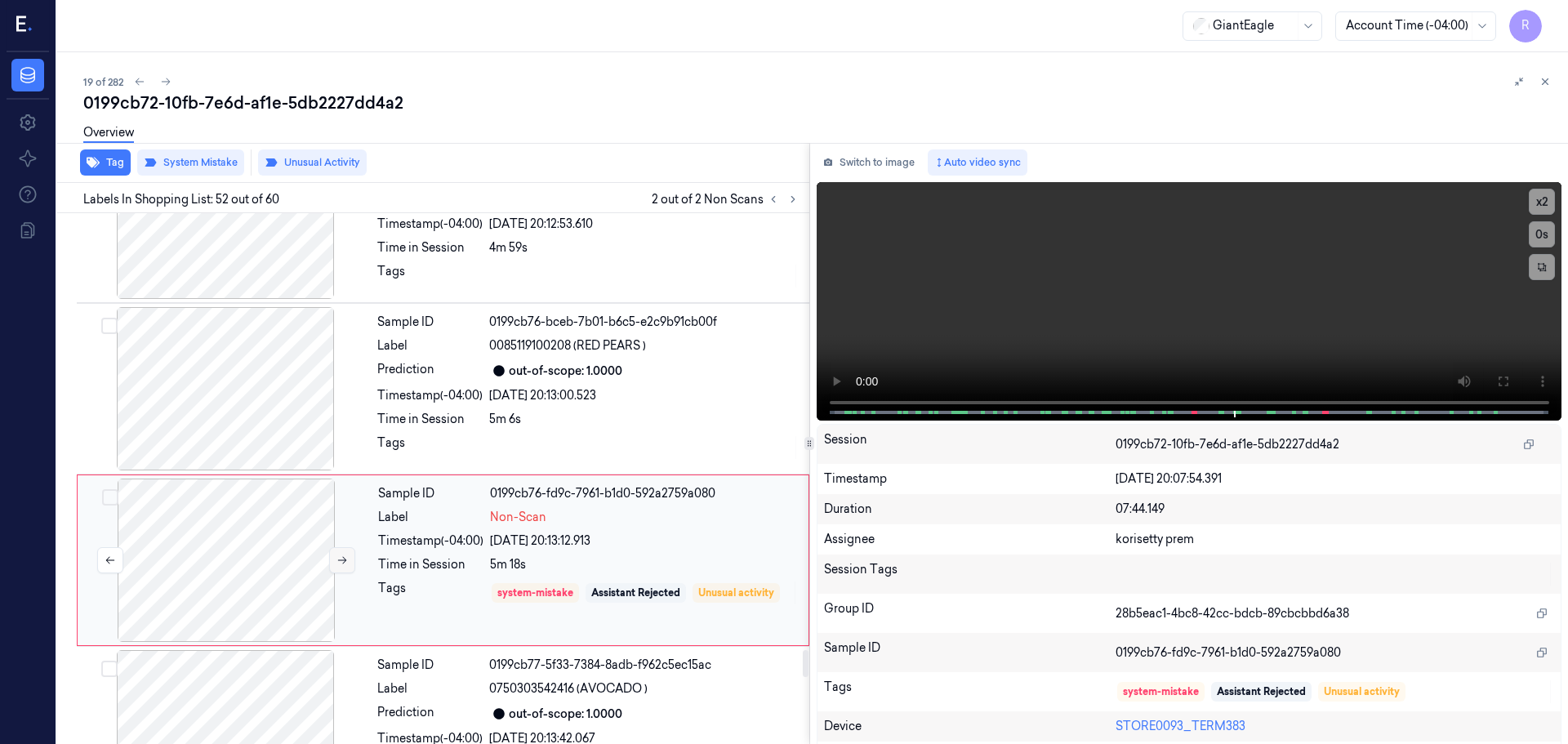
click at [342, 569] on button at bounding box center [342, 560] width 26 height 26
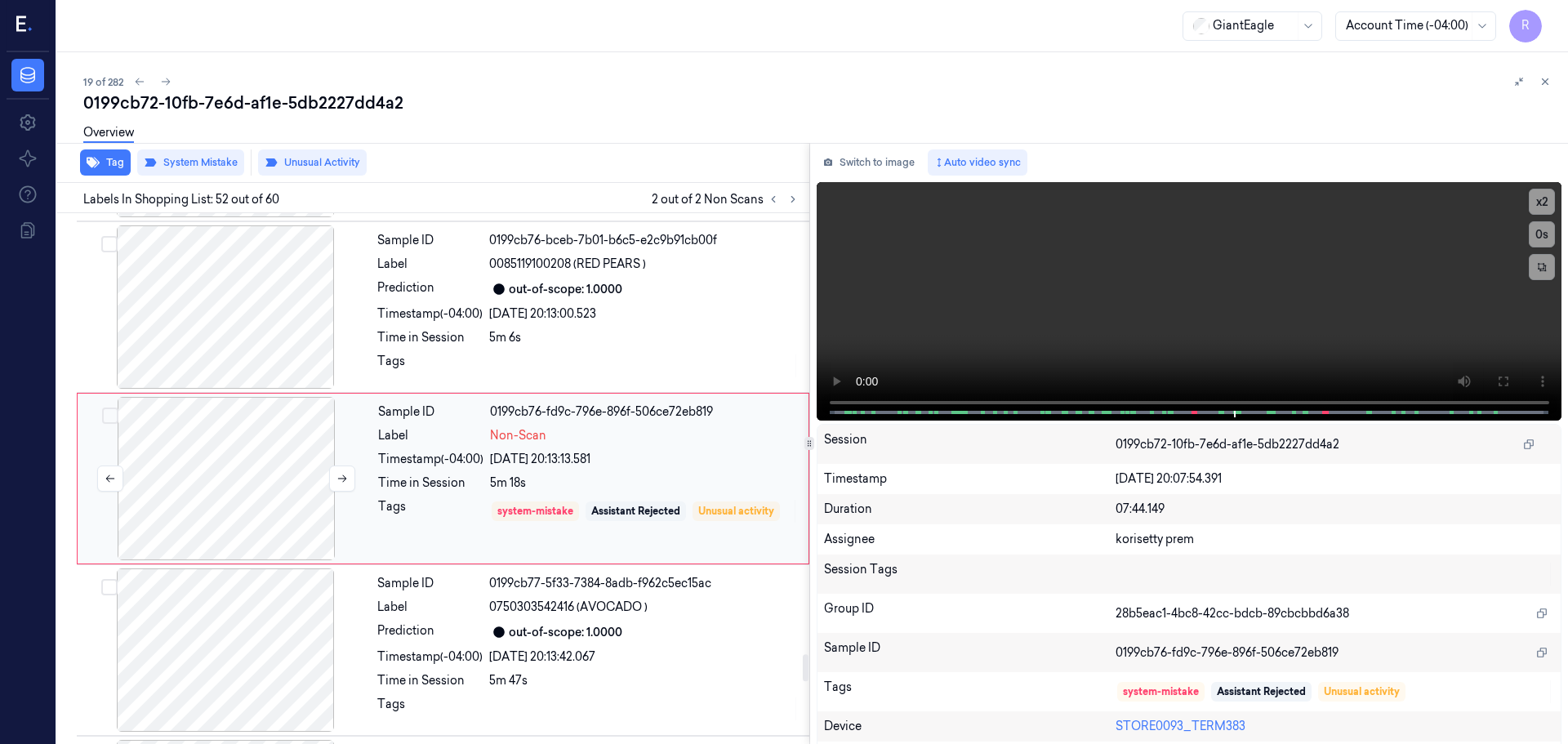
click at [337, 492] on div at bounding box center [226, 479] width 291 height 164
click at [331, 481] on button at bounding box center [342, 479] width 26 height 26
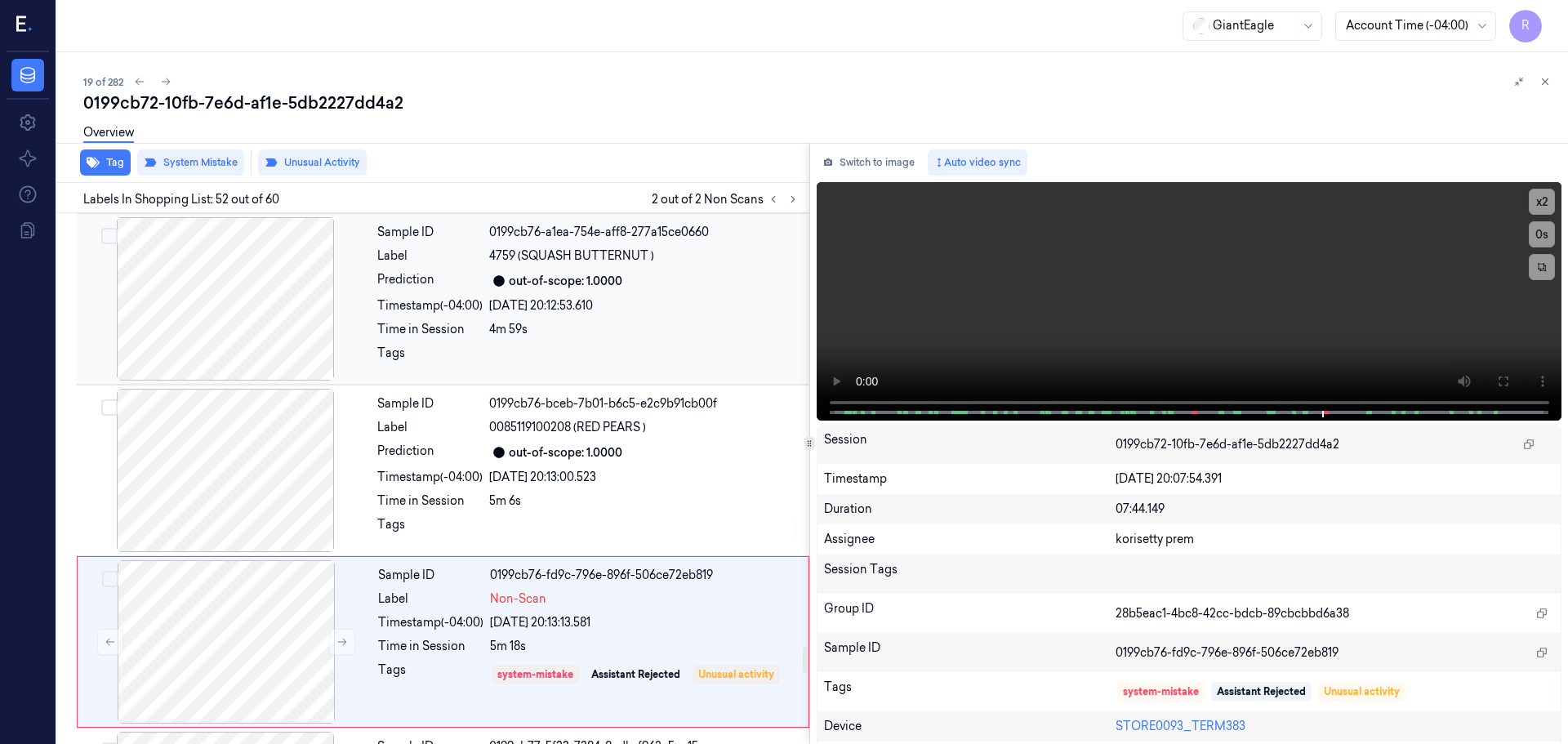
click at [280, 326] on div at bounding box center [225, 299] width 291 height 164
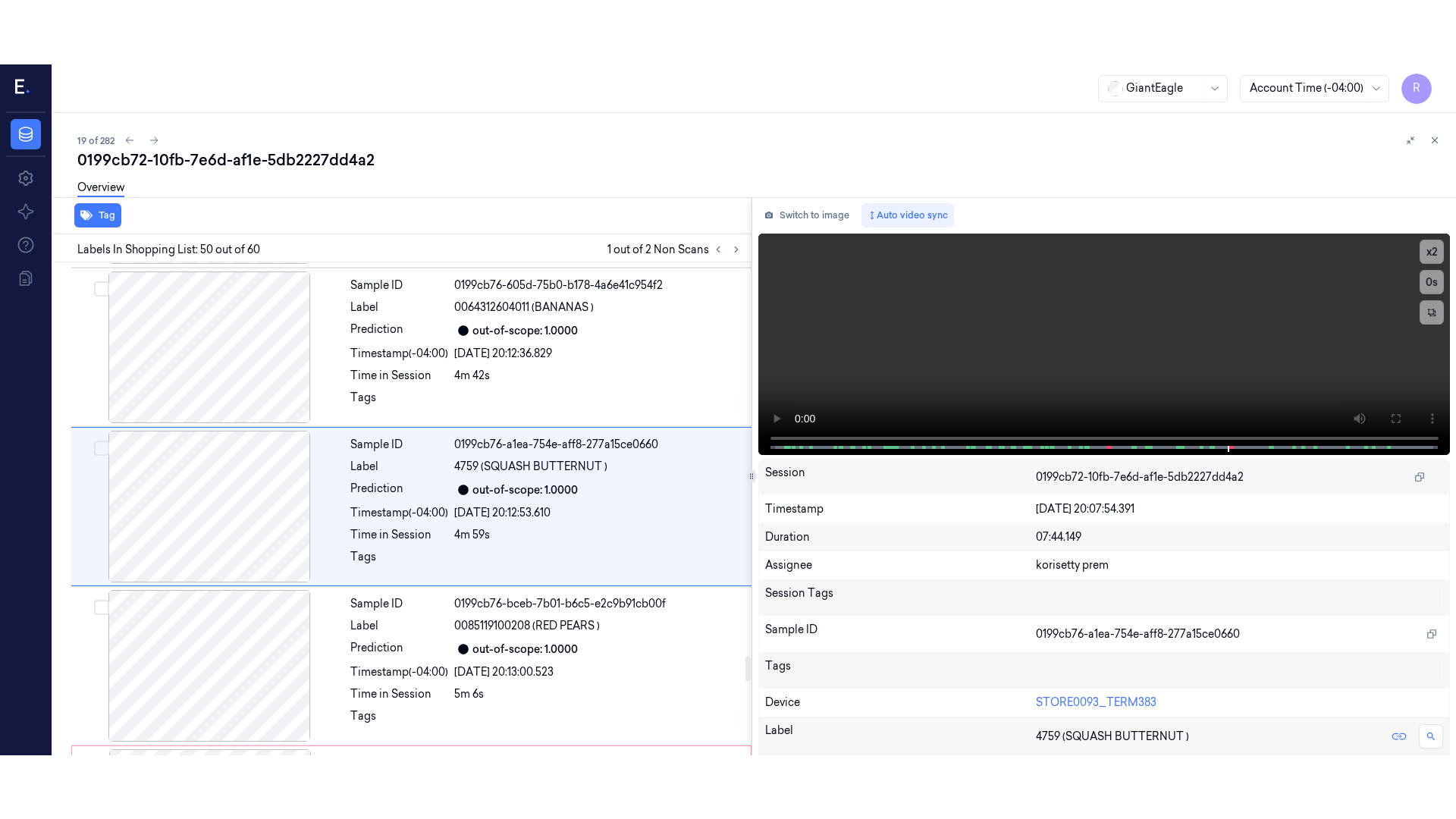
scroll to position [7637, 0]
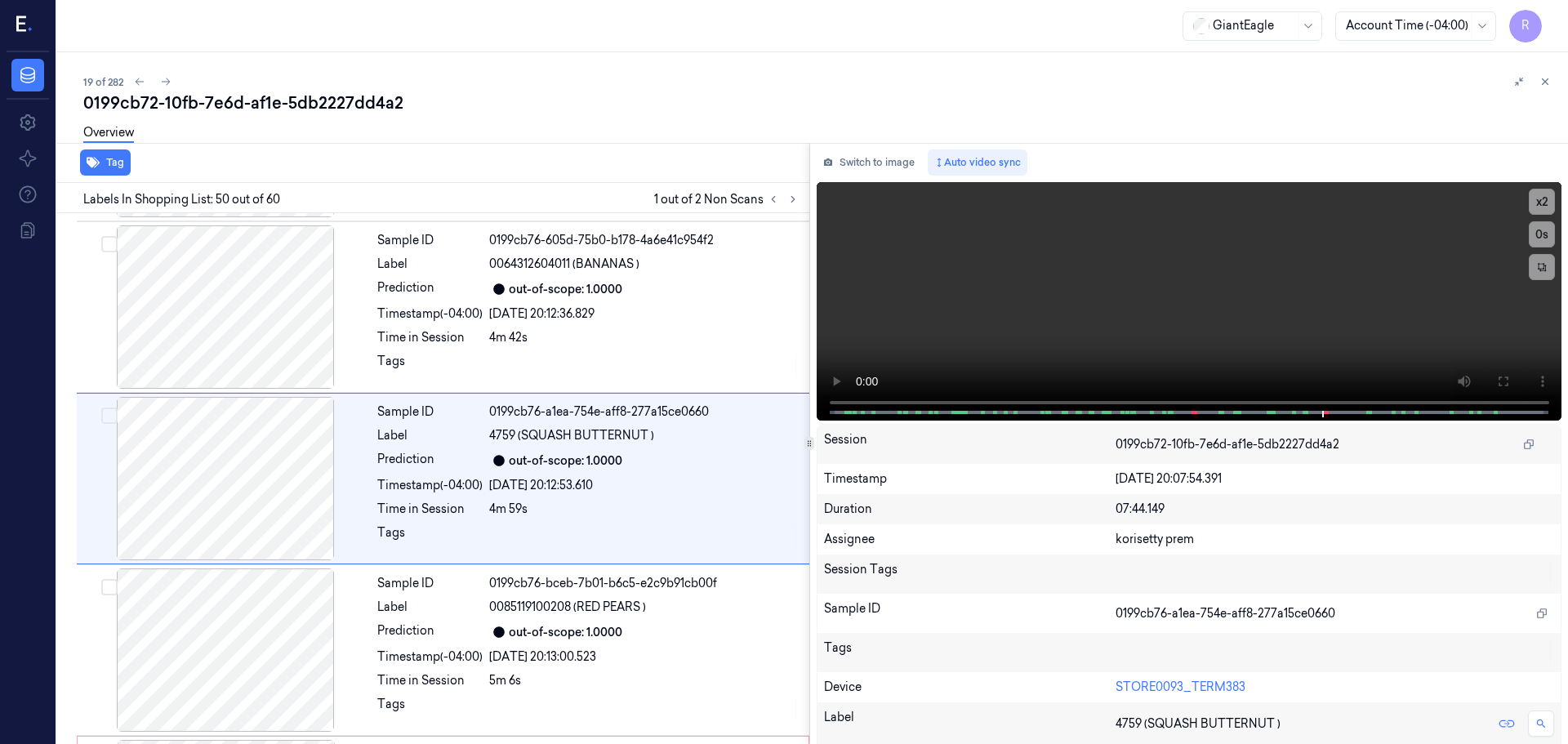
click at [809, 372] on div at bounding box center [809, 443] width 1 height 601
click at [1538, 206] on button "x 2" at bounding box center [1542, 202] width 26 height 26
click at [1534, 199] on button "x 4" at bounding box center [1542, 202] width 26 height 26
click at [1496, 377] on icon at bounding box center [1503, 382] width 13 height 13
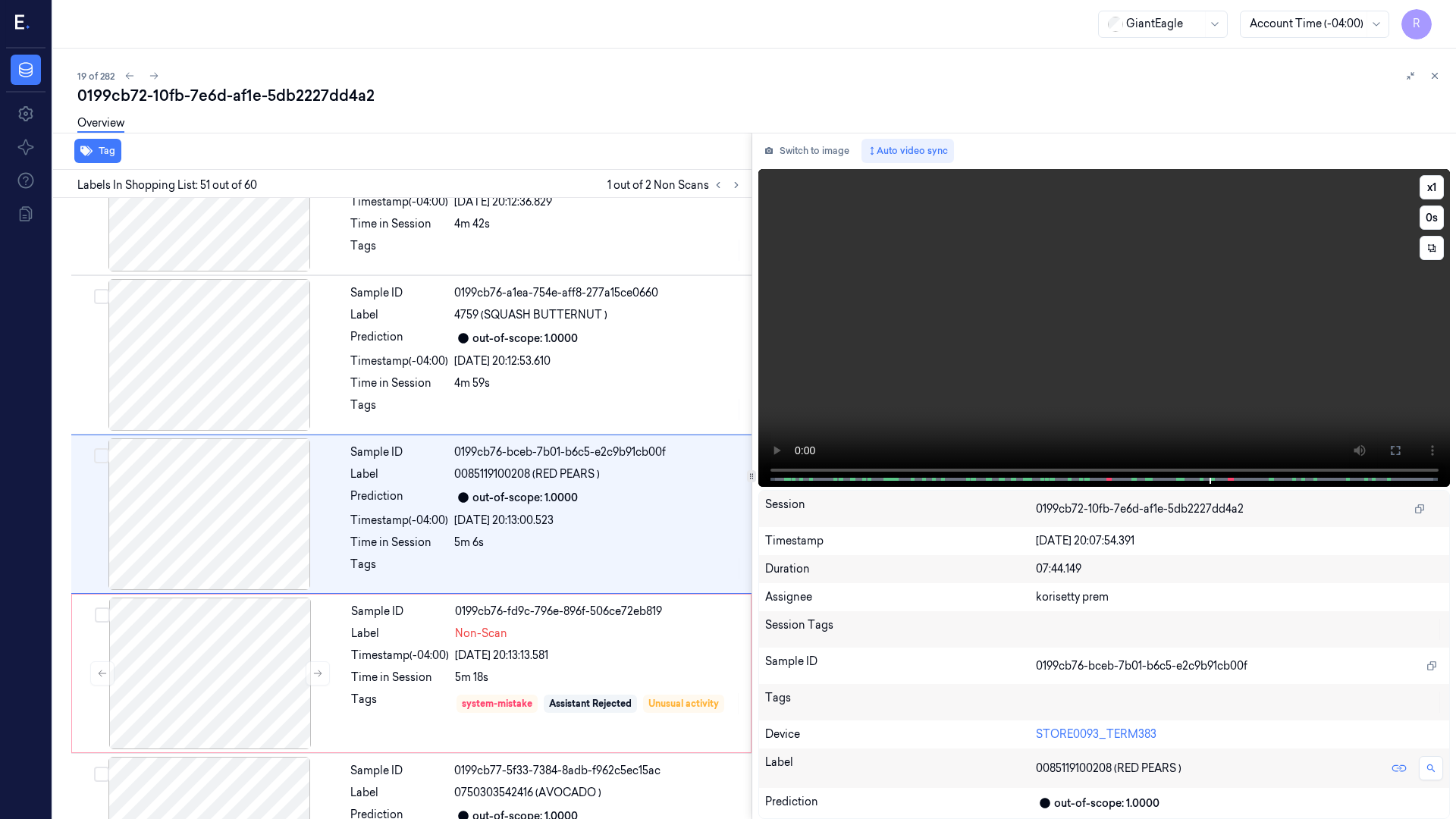
scroll to position [7732, 0]
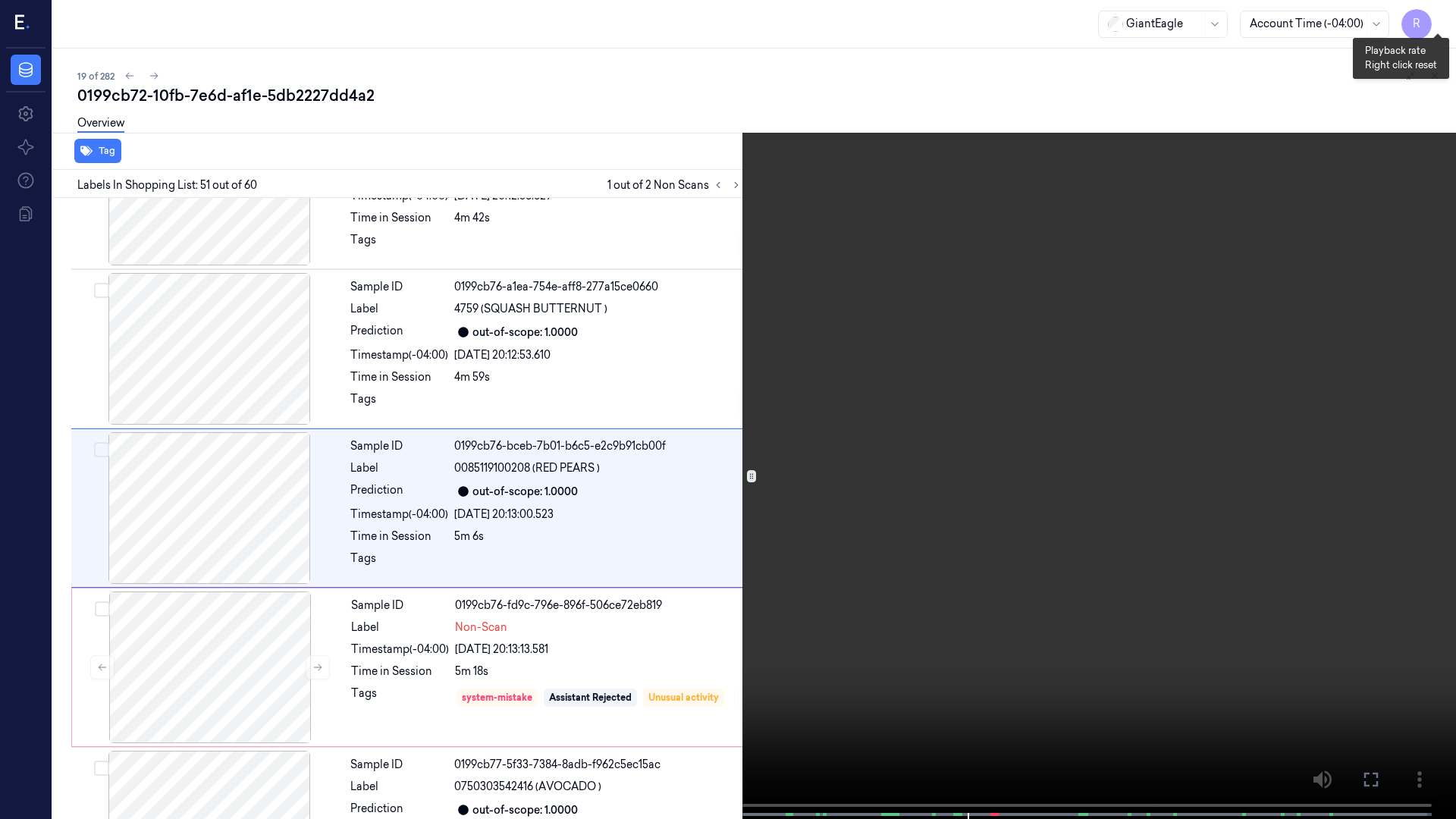
click at [1438, 19] on button "x 1" at bounding box center [1437, 18] width 24 height 24
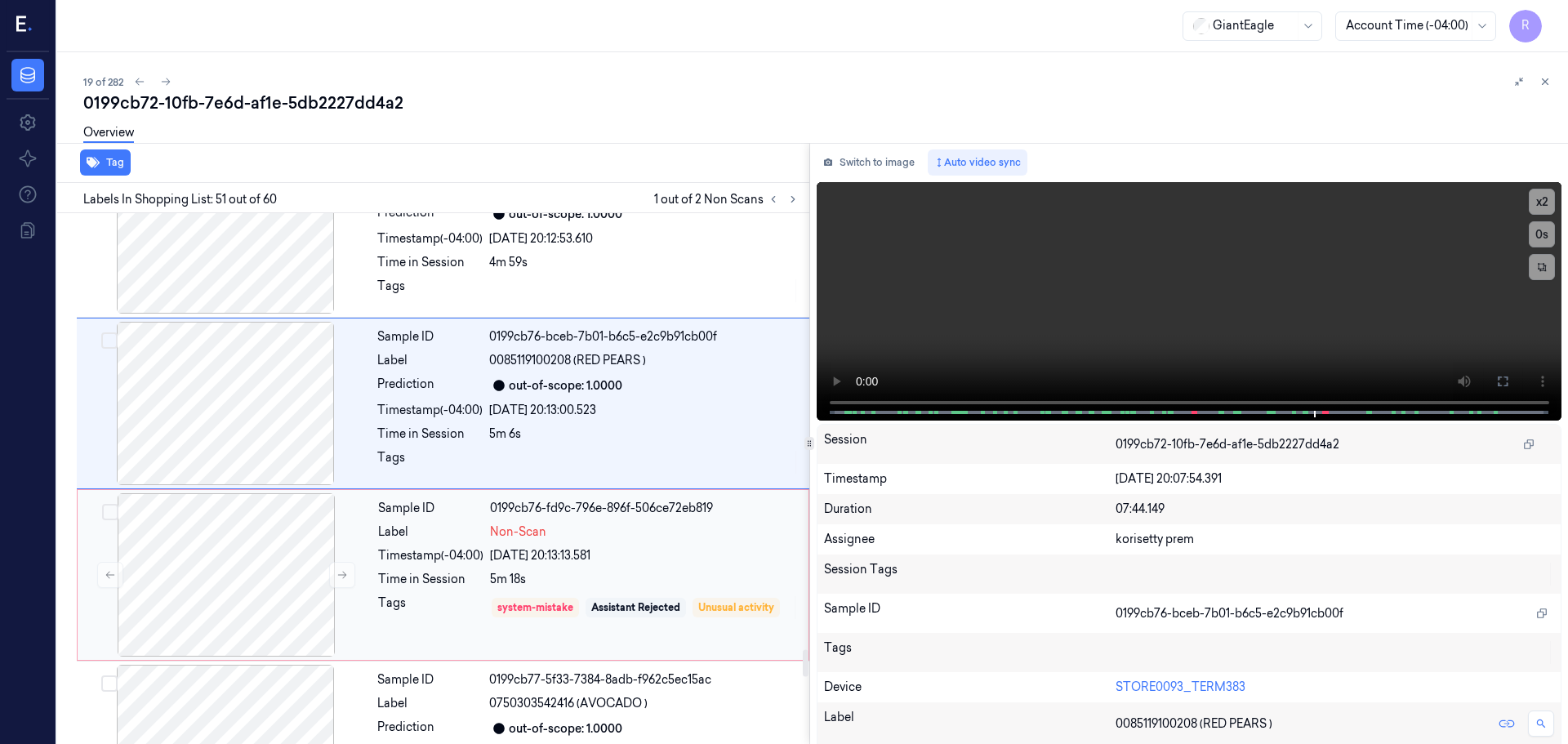
scroll to position [8478, 0]
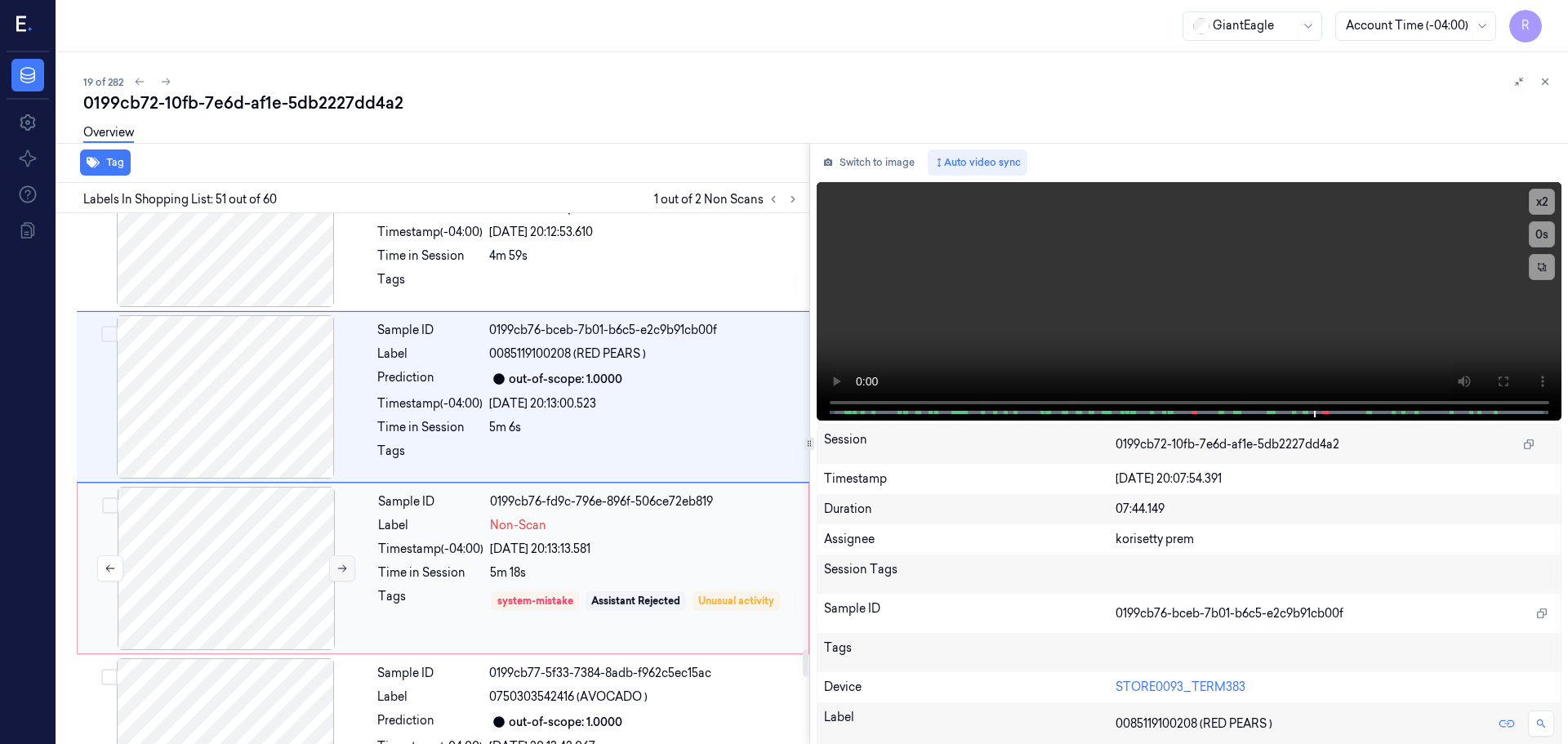
click at [336, 571] on icon at bounding box center [342, 569] width 12 height 12
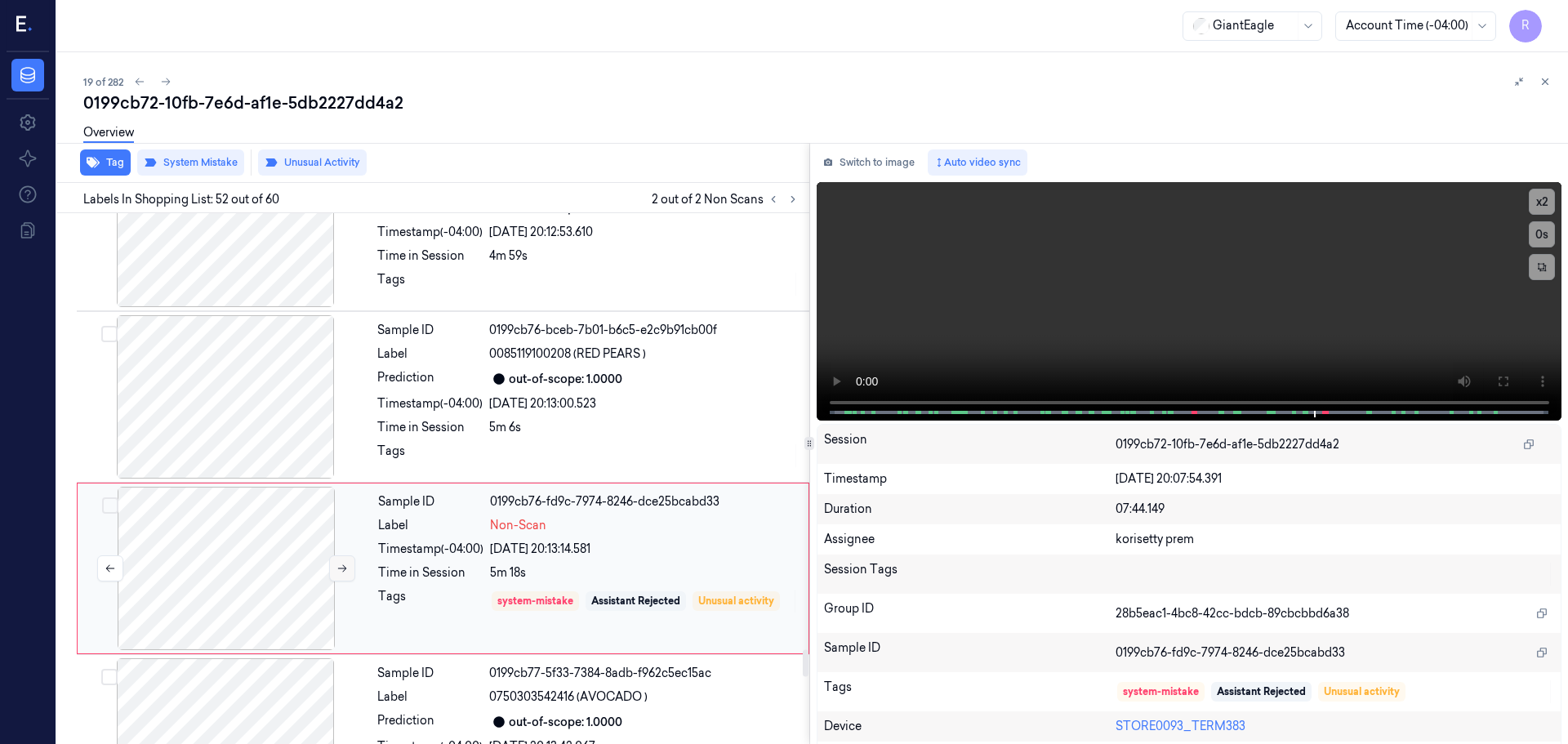
scroll to position [8568, 0]
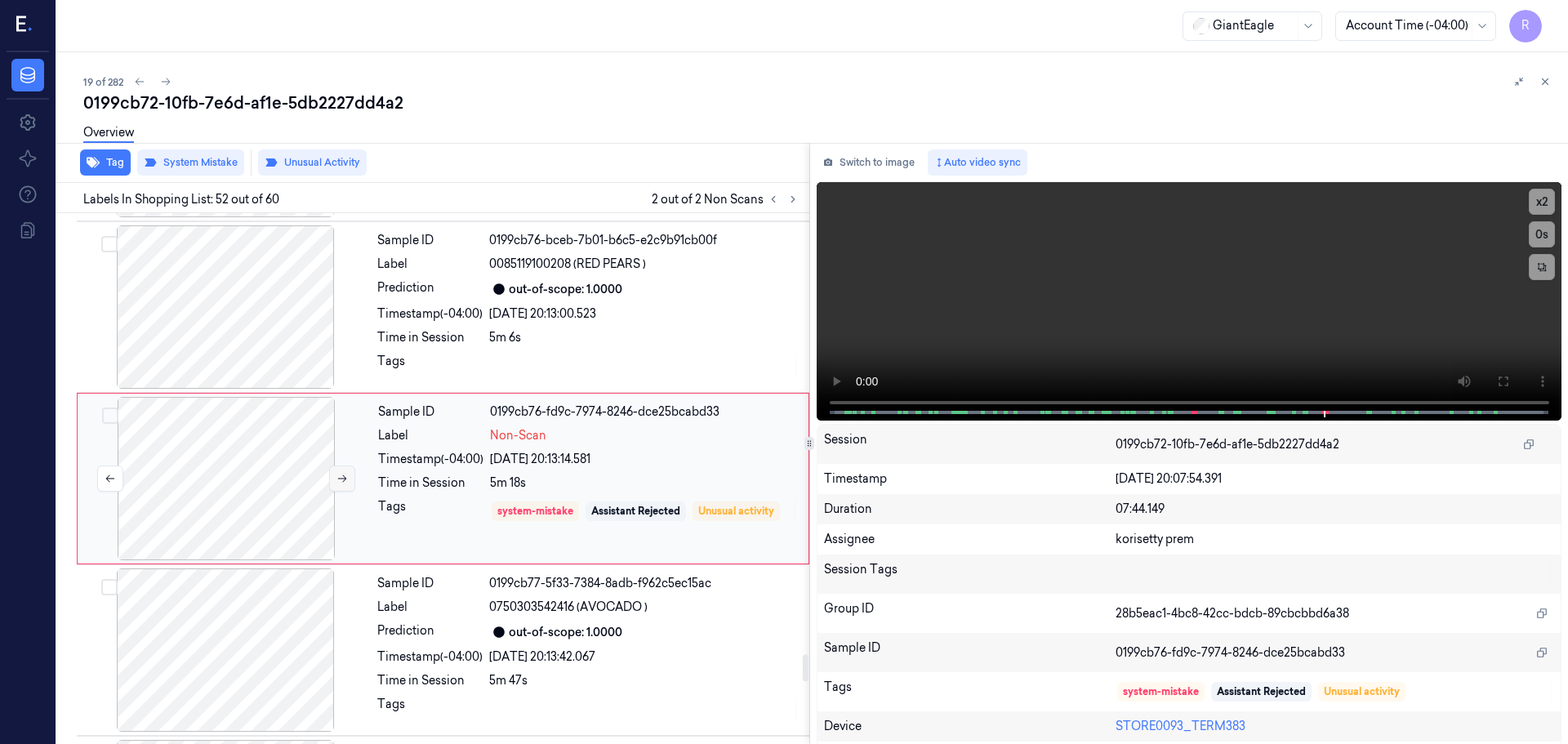
click at [352, 490] on button at bounding box center [342, 479] width 26 height 26
click at [351, 487] on button at bounding box center [342, 479] width 26 height 26
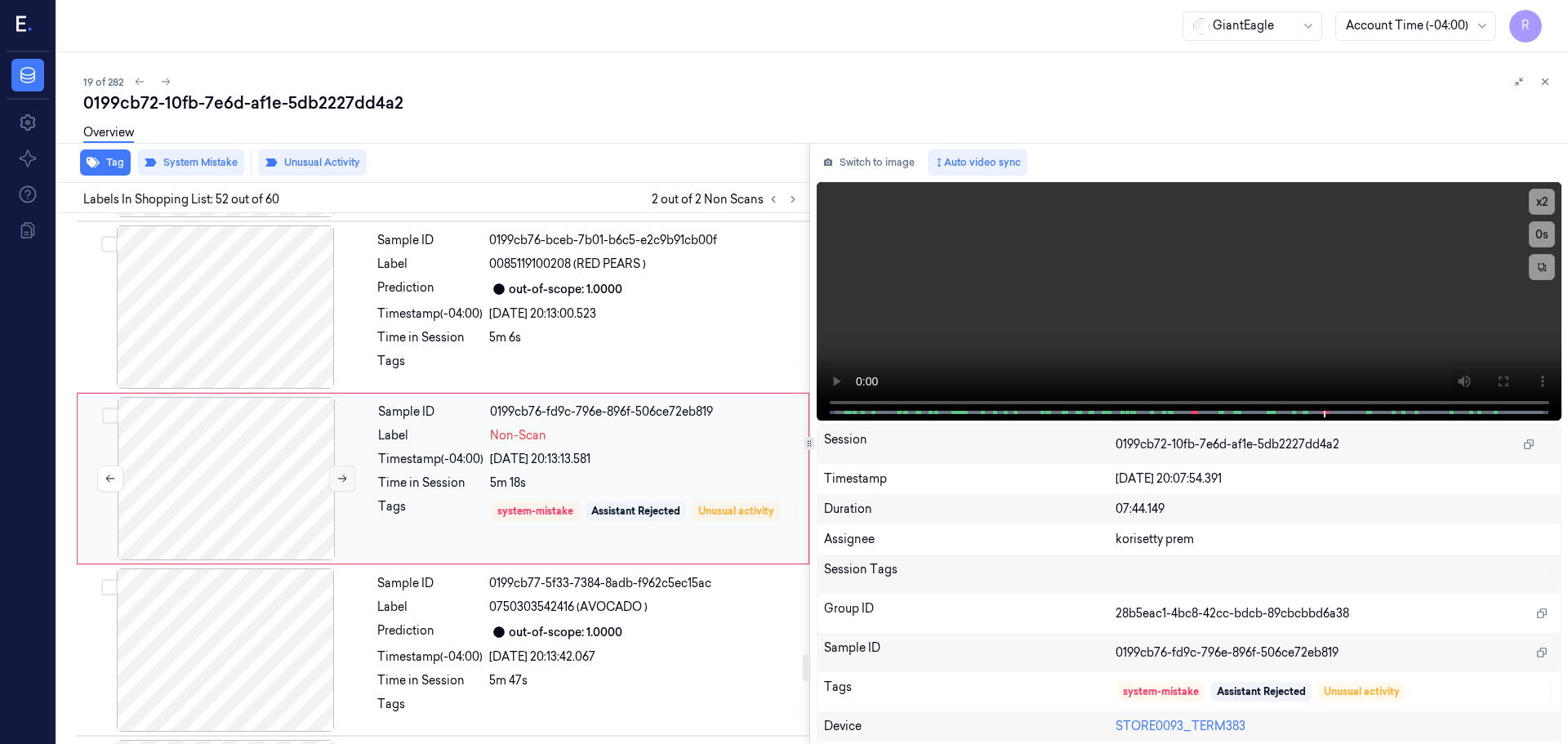
click at [351, 487] on button at bounding box center [342, 479] width 26 height 26
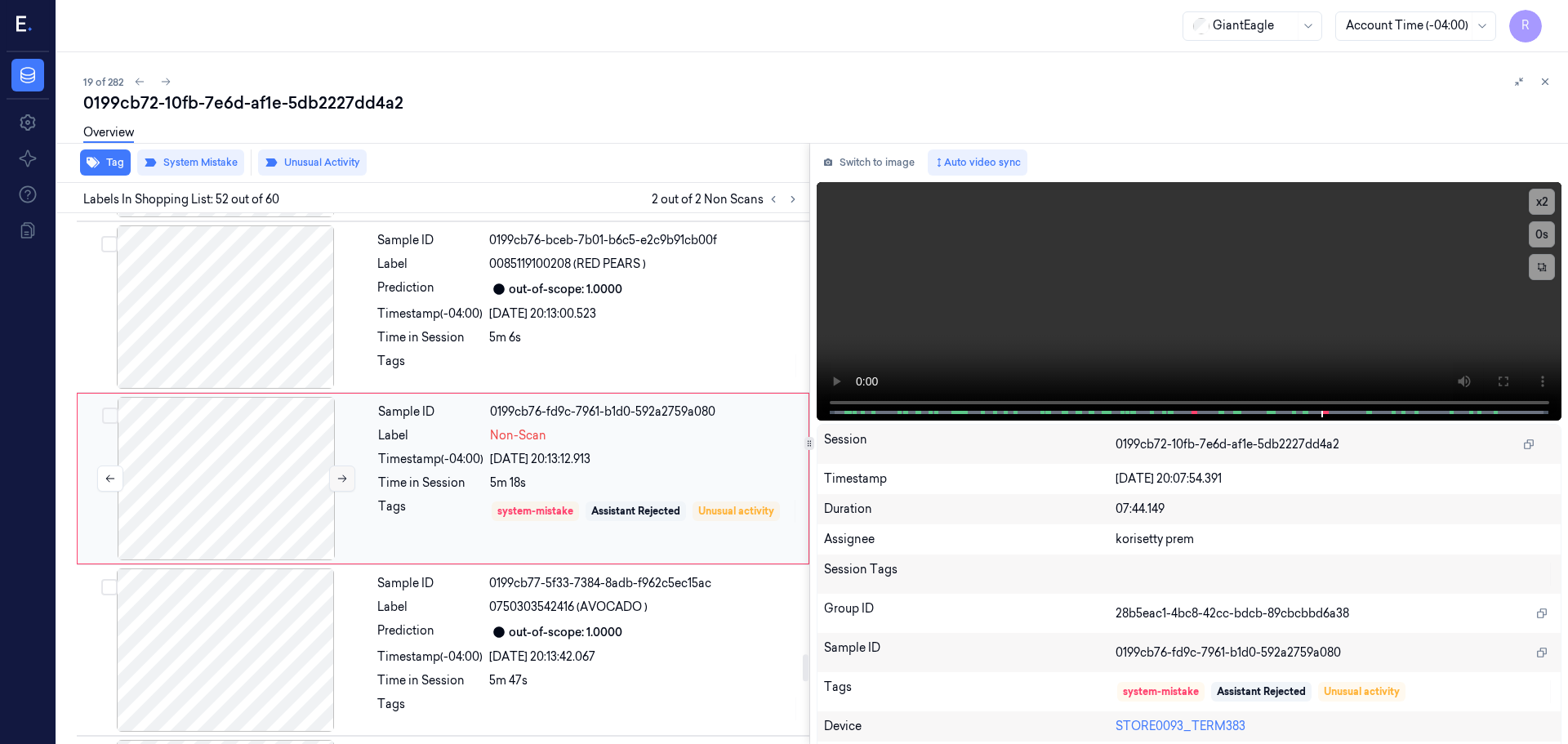
click at [351, 487] on button at bounding box center [342, 479] width 26 height 26
click at [351, 486] on button at bounding box center [342, 479] width 26 height 26
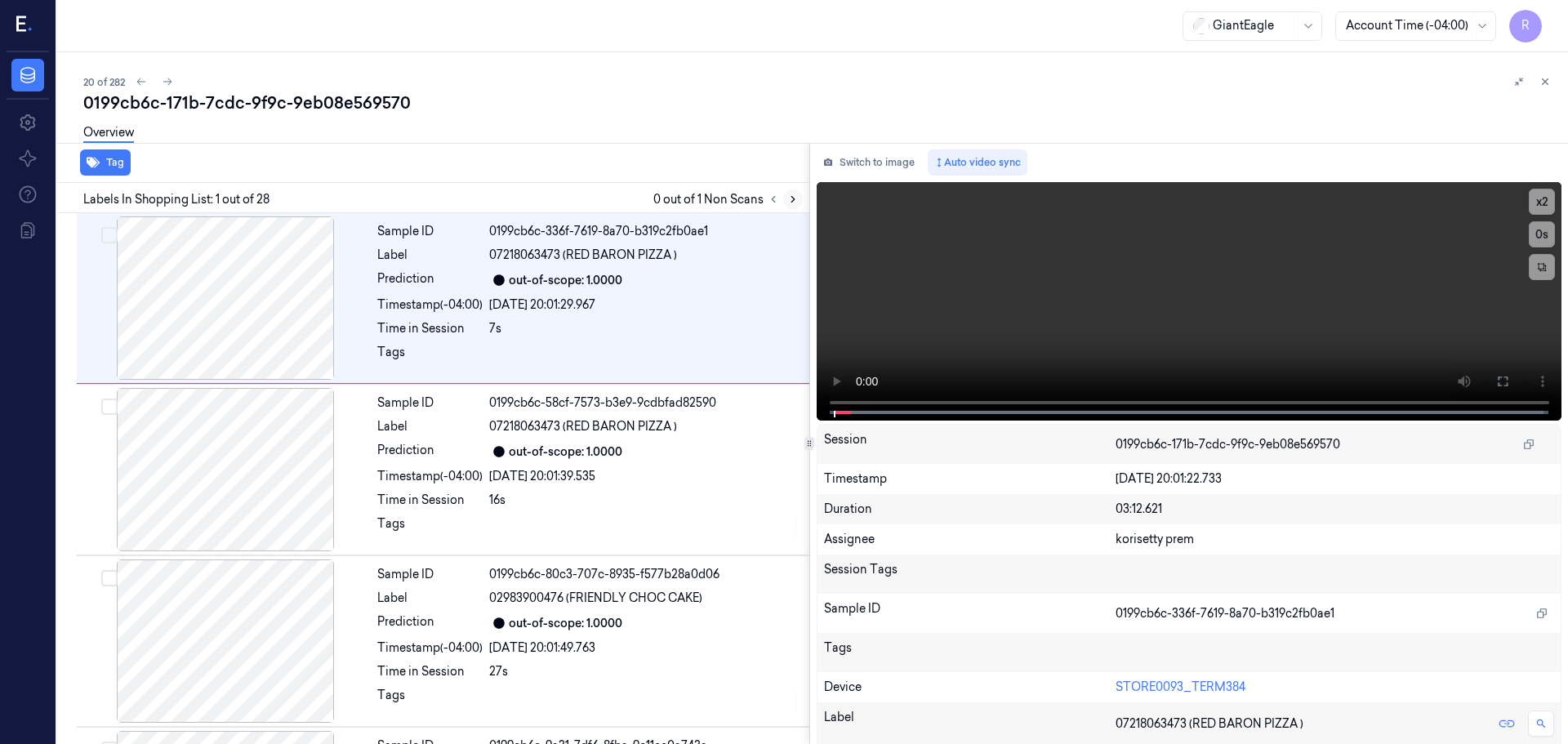
click at [792, 200] on icon at bounding box center [793, 199] width 12 height 12
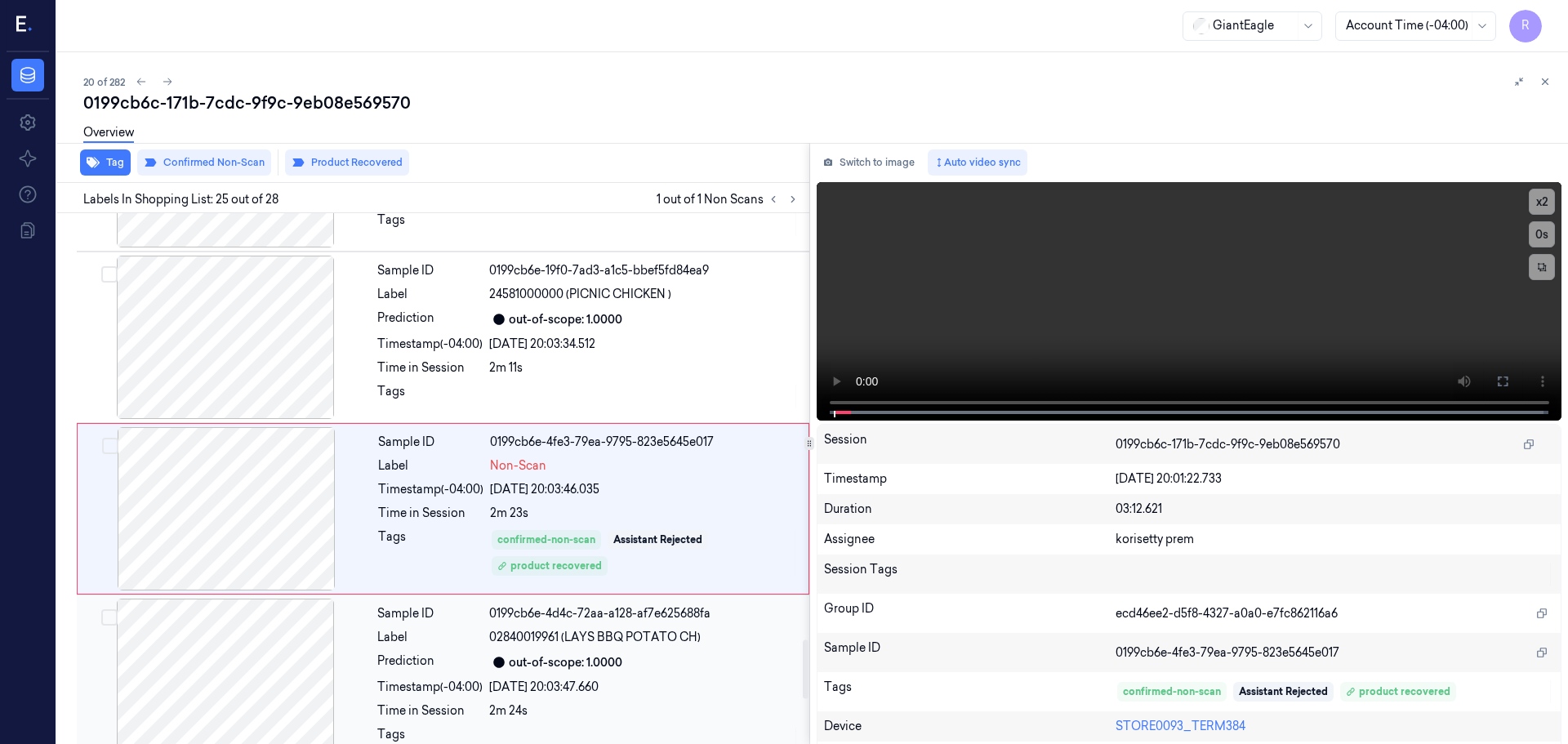
scroll to position [3936, 0]
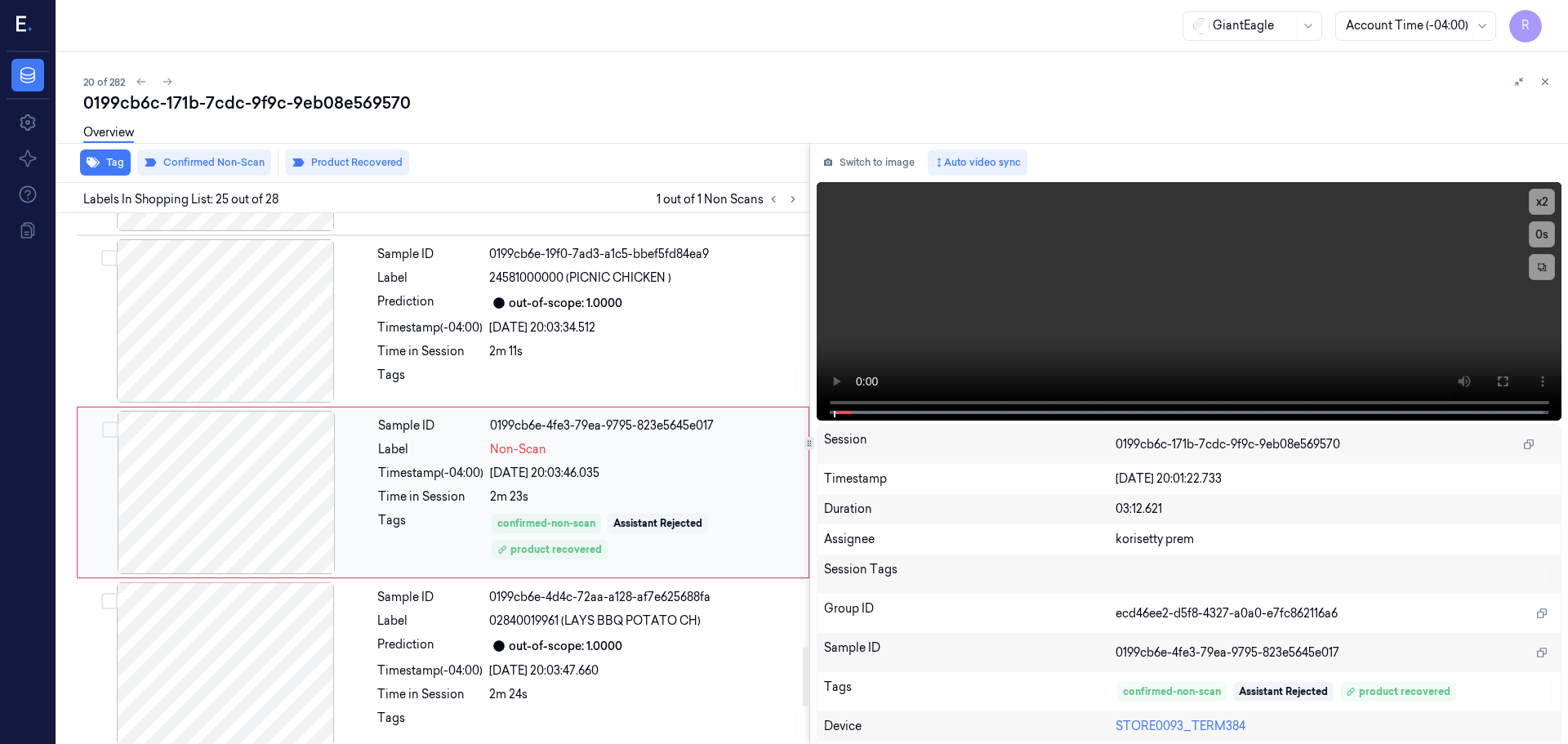
click at [317, 484] on div at bounding box center [226, 492] width 291 height 164
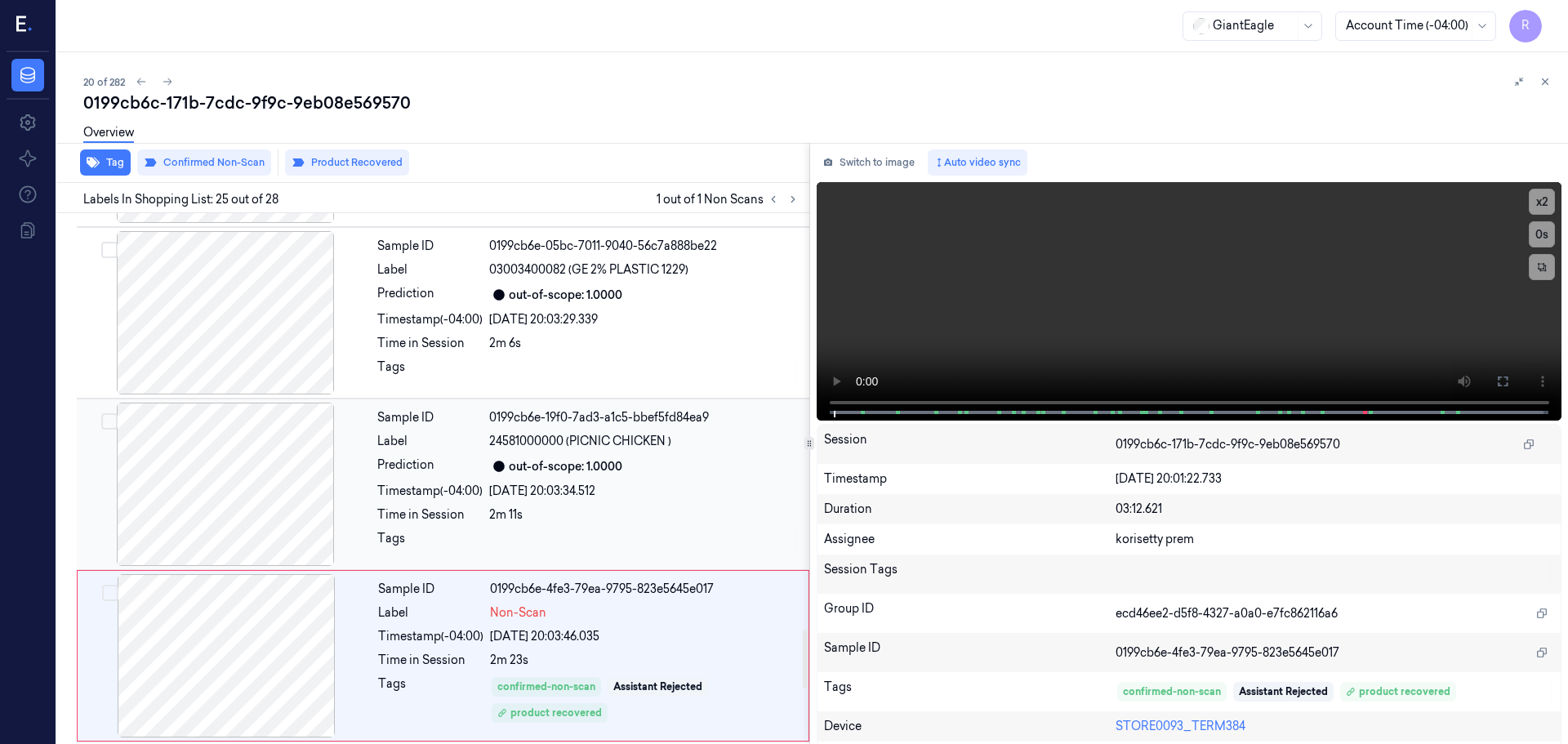
click at [258, 480] on div at bounding box center [225, 484] width 291 height 164
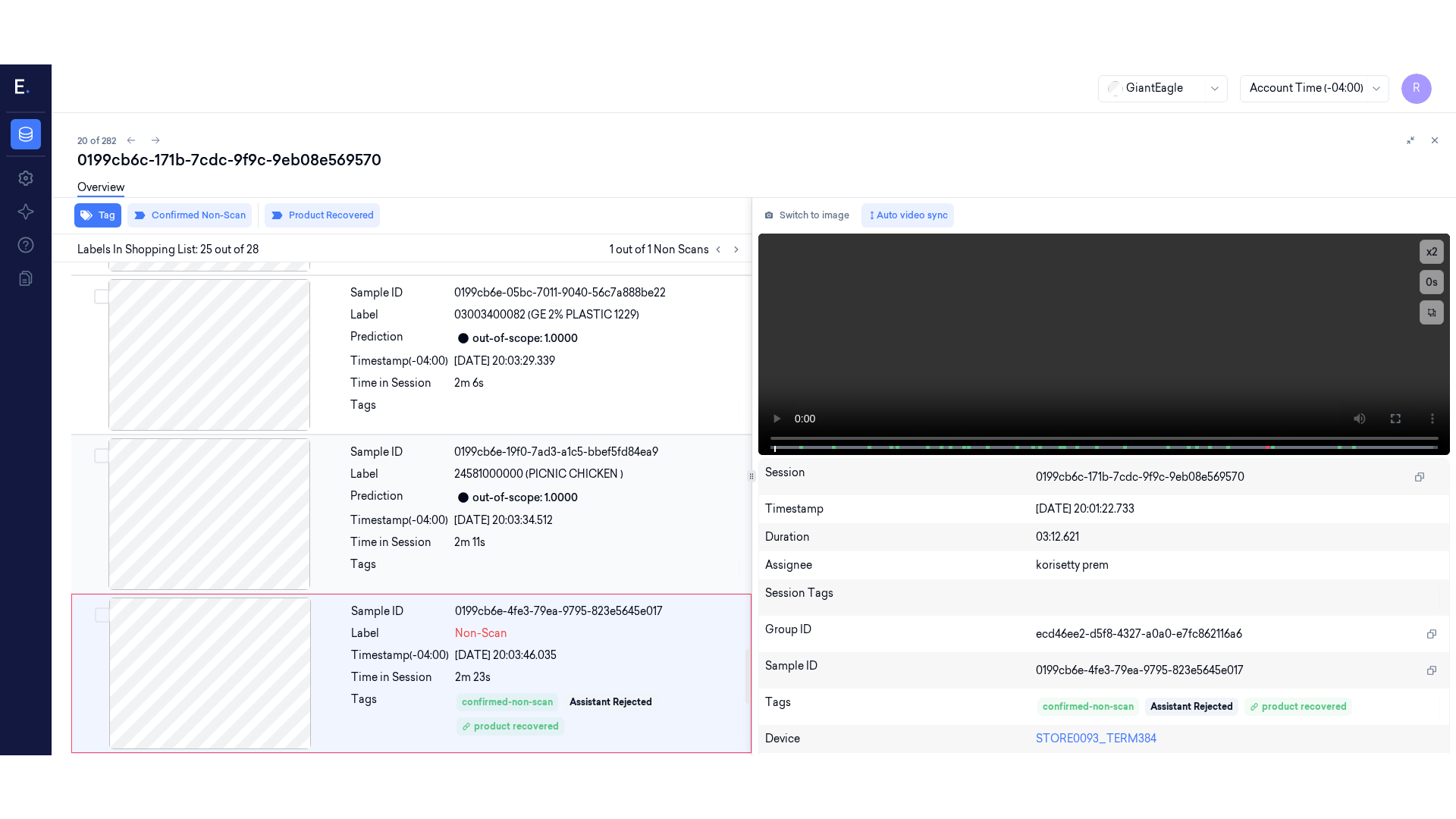
scroll to position [3495, 0]
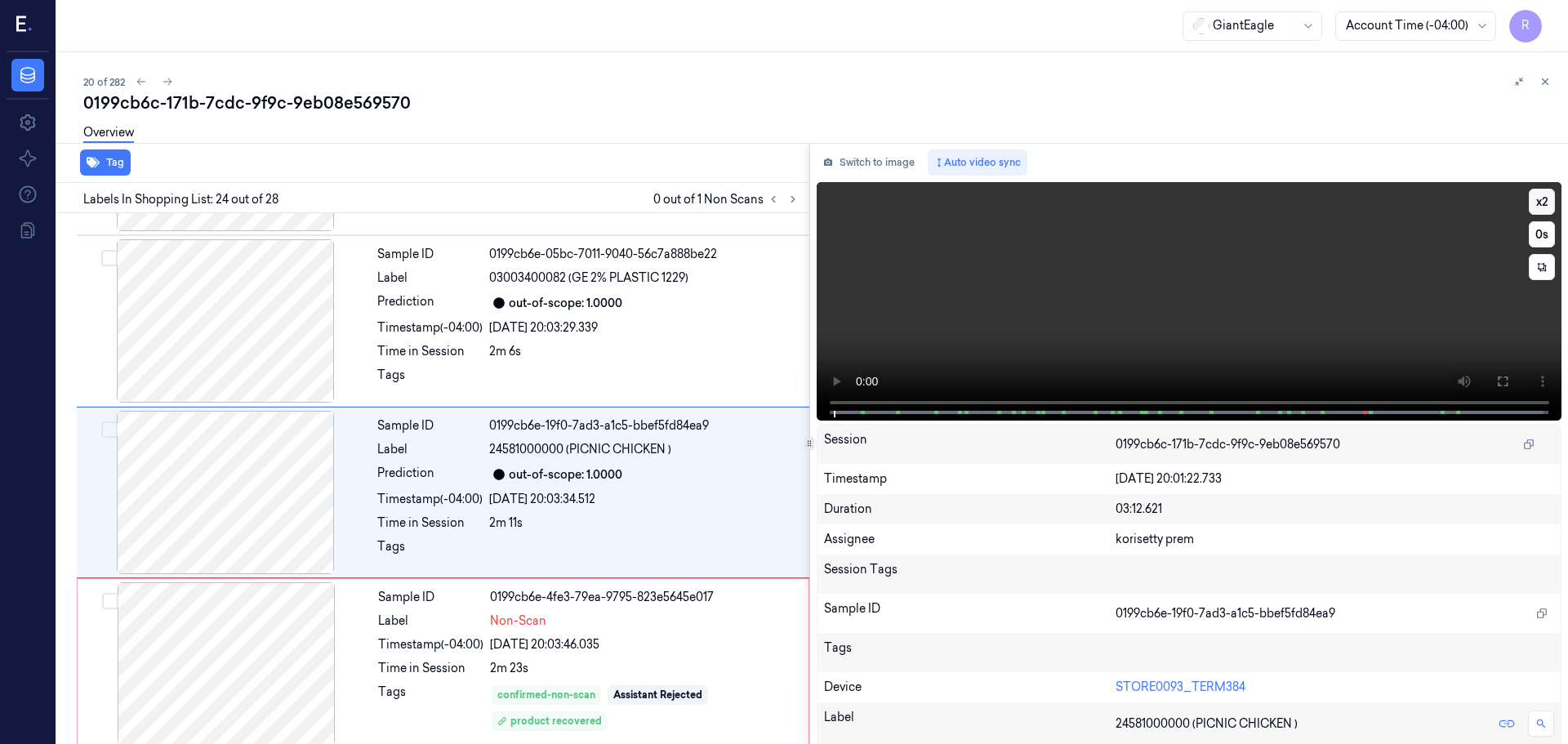
click at [1529, 198] on button "x 2" at bounding box center [1542, 202] width 26 height 26
click at [1539, 200] on button "x 4" at bounding box center [1542, 202] width 26 height 26
drag, startPoint x: 1498, startPoint y: 377, endPoint x: 1497, endPoint y: 475, distance: 98.0
click at [1497, 377] on icon at bounding box center [1503, 382] width 13 height 13
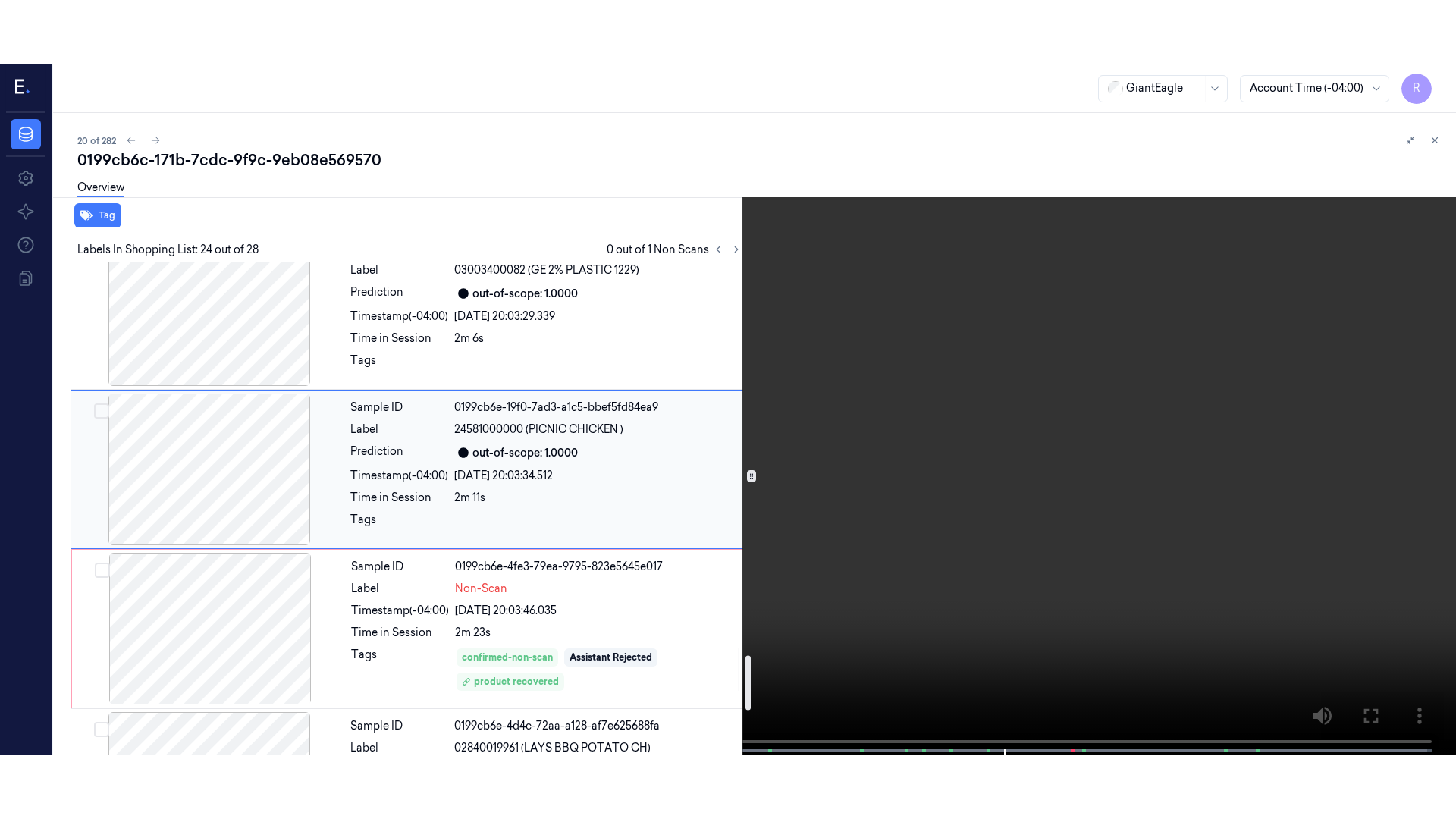
scroll to position [3571, 0]
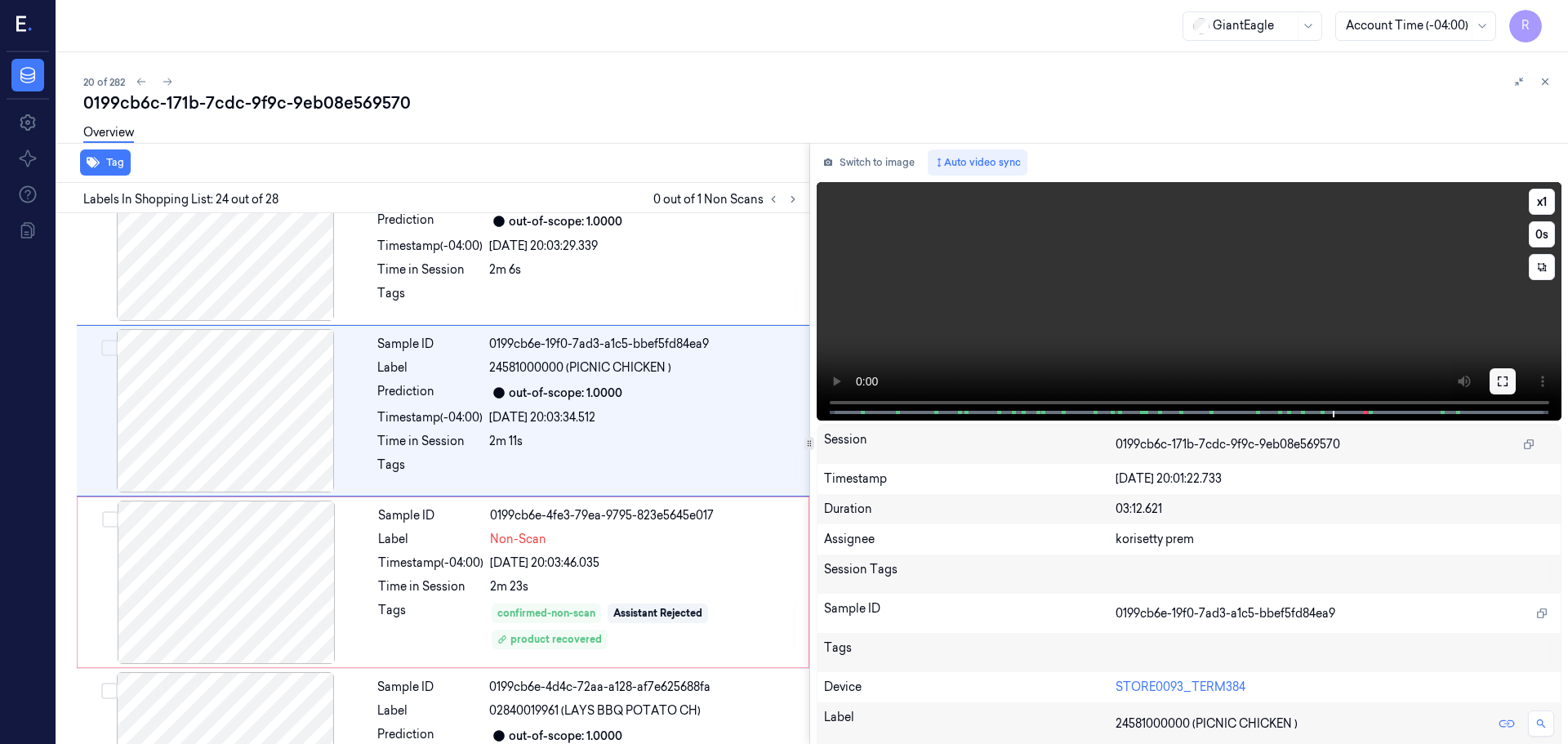
click at [1498, 372] on button at bounding box center [1503, 382] width 26 height 26
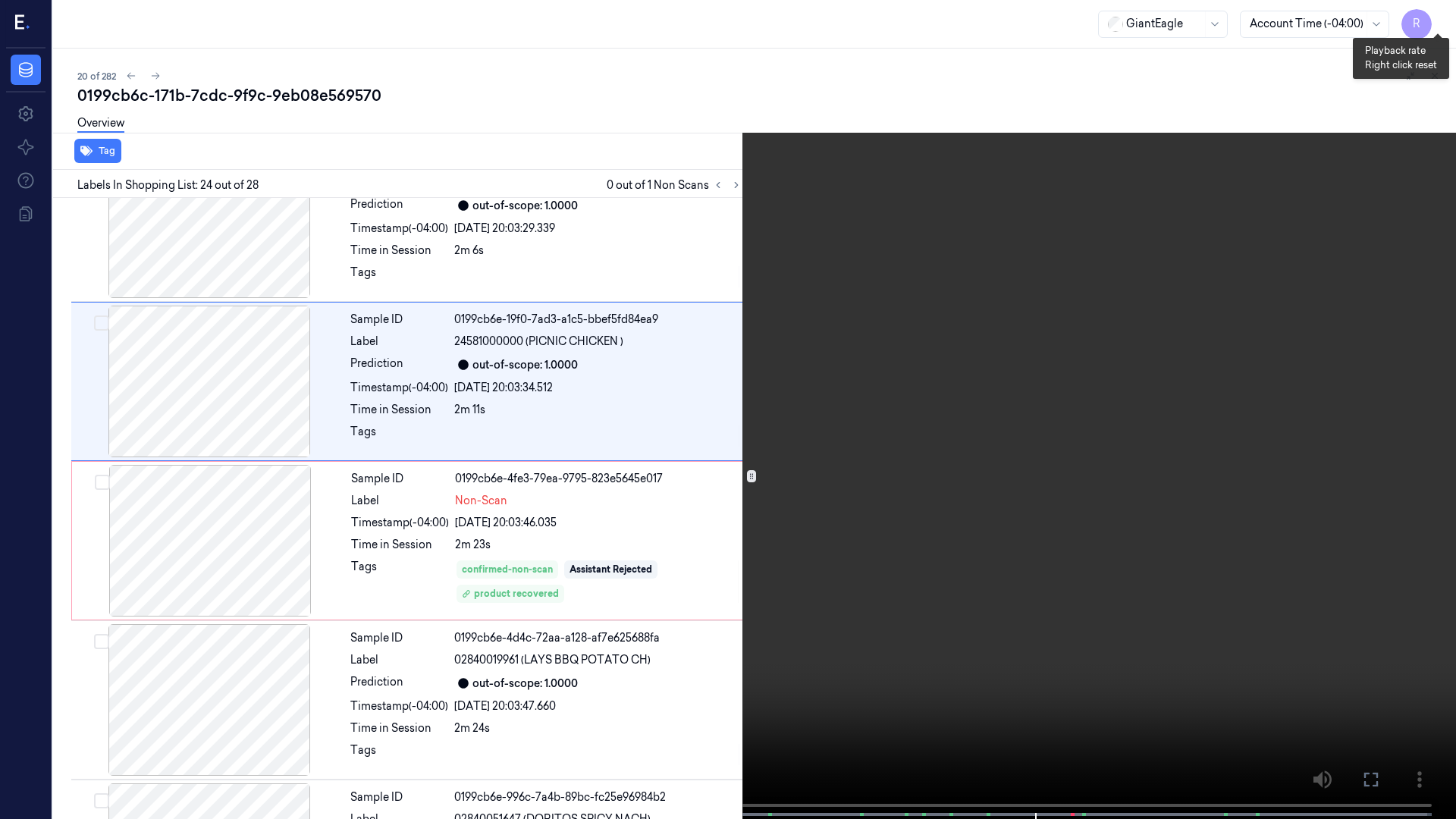
click at [1445, 19] on button "x 1" at bounding box center [1437, 18] width 24 height 24
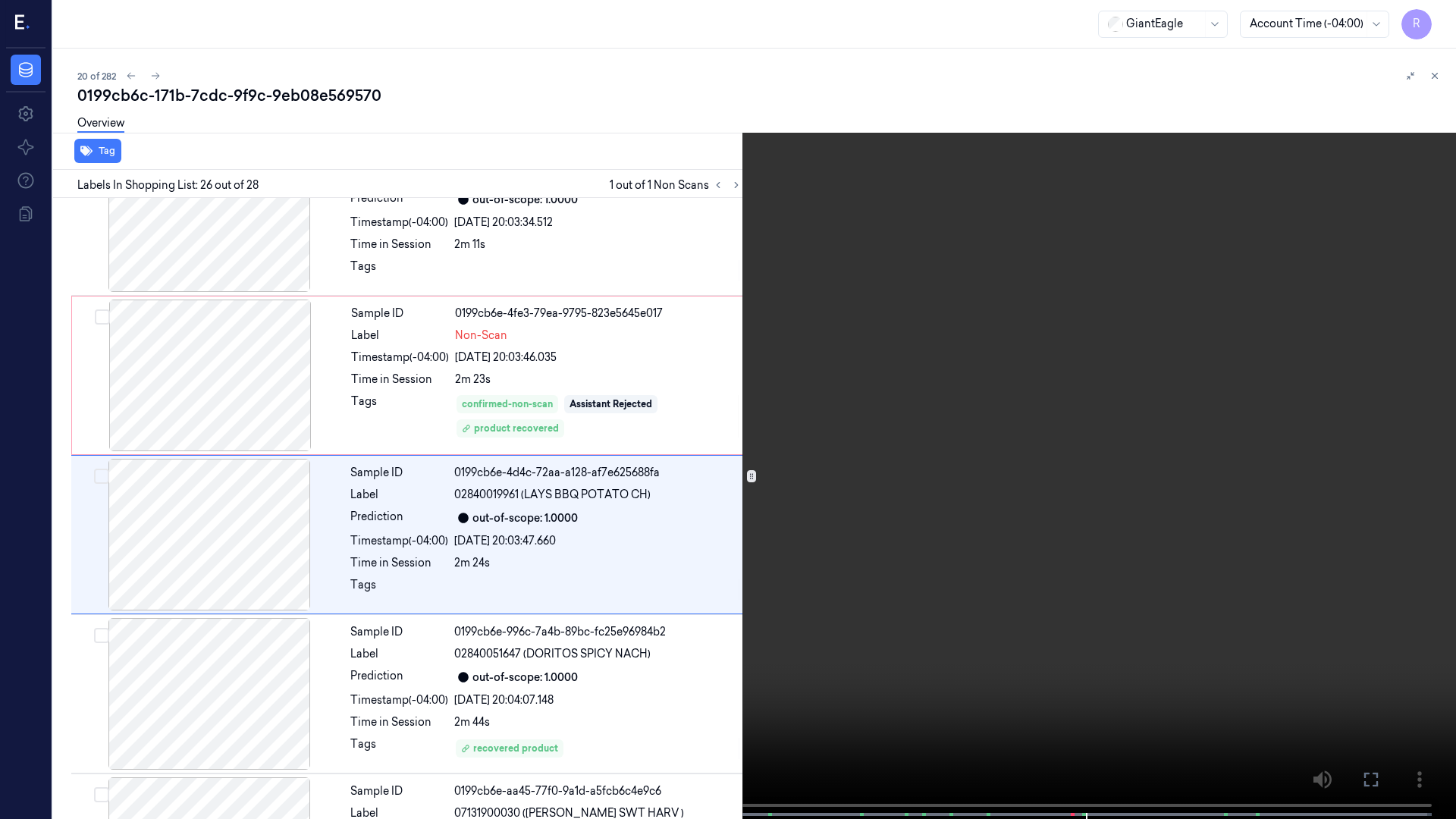
scroll to position [3750, 0]
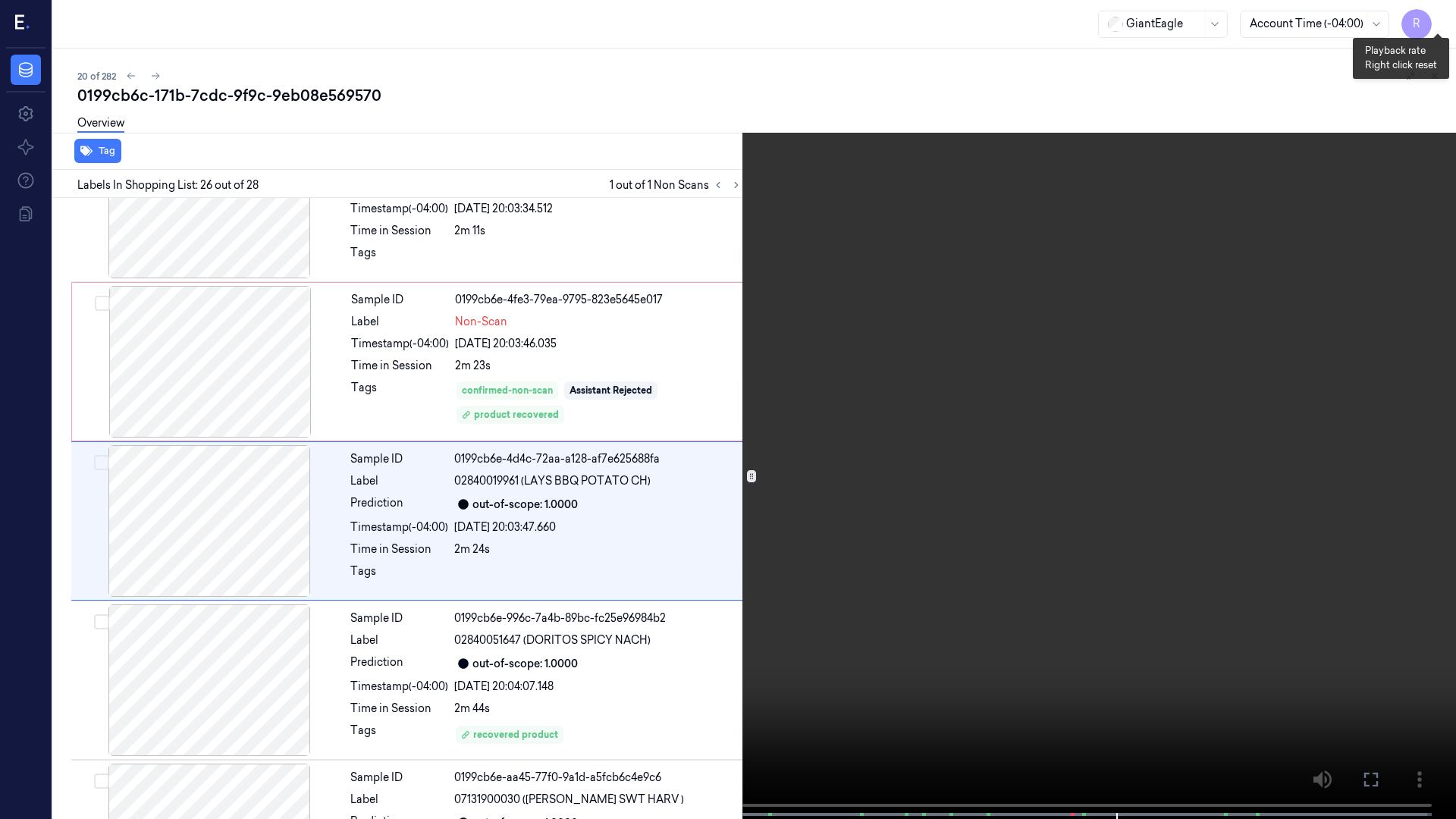
click at [1432, 21] on button "x 2" at bounding box center [1437, 18] width 24 height 24
click at [1432, 19] on button "x 4" at bounding box center [1437, 18] width 24 height 24
click at [1448, 19] on button "x 1" at bounding box center [1437, 18] width 24 height 24
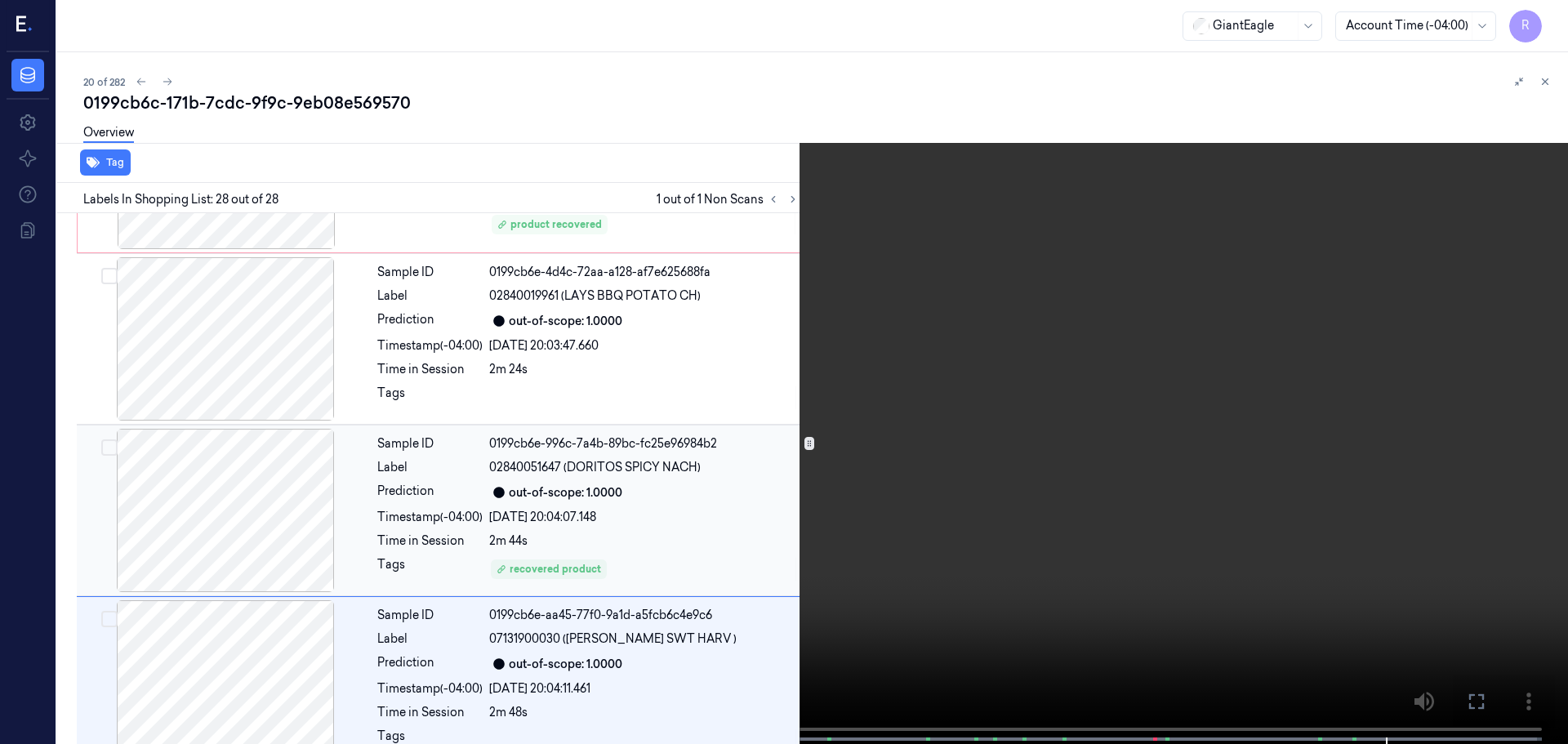
scroll to position [4277, 0]
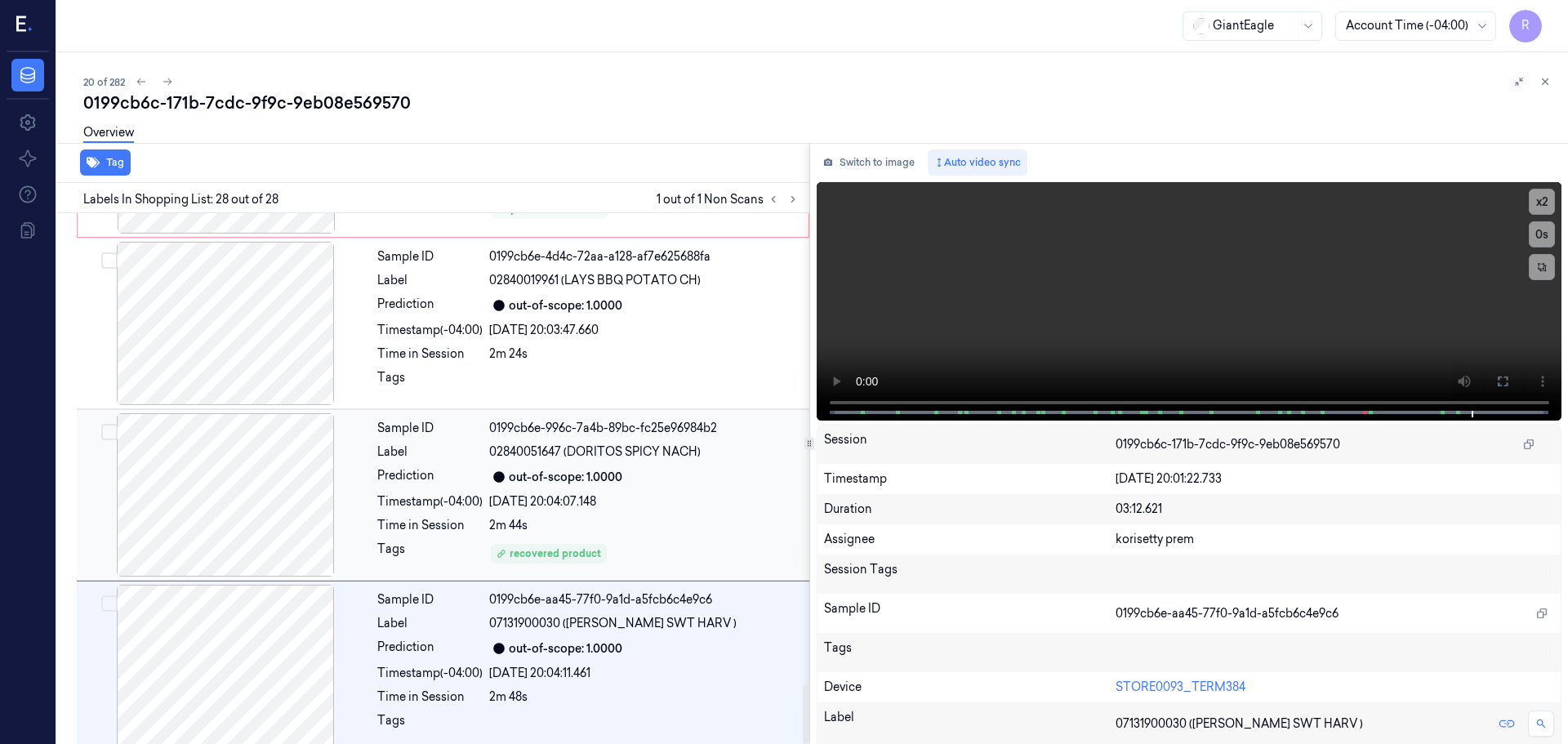
click at [450, 474] on div "Sample ID 0199cb6e-996c-7a4b-89bc-fc25e96984b2 Label 02840051647 (DORITOS SPICY…" at bounding box center [588, 495] width 435 height 164
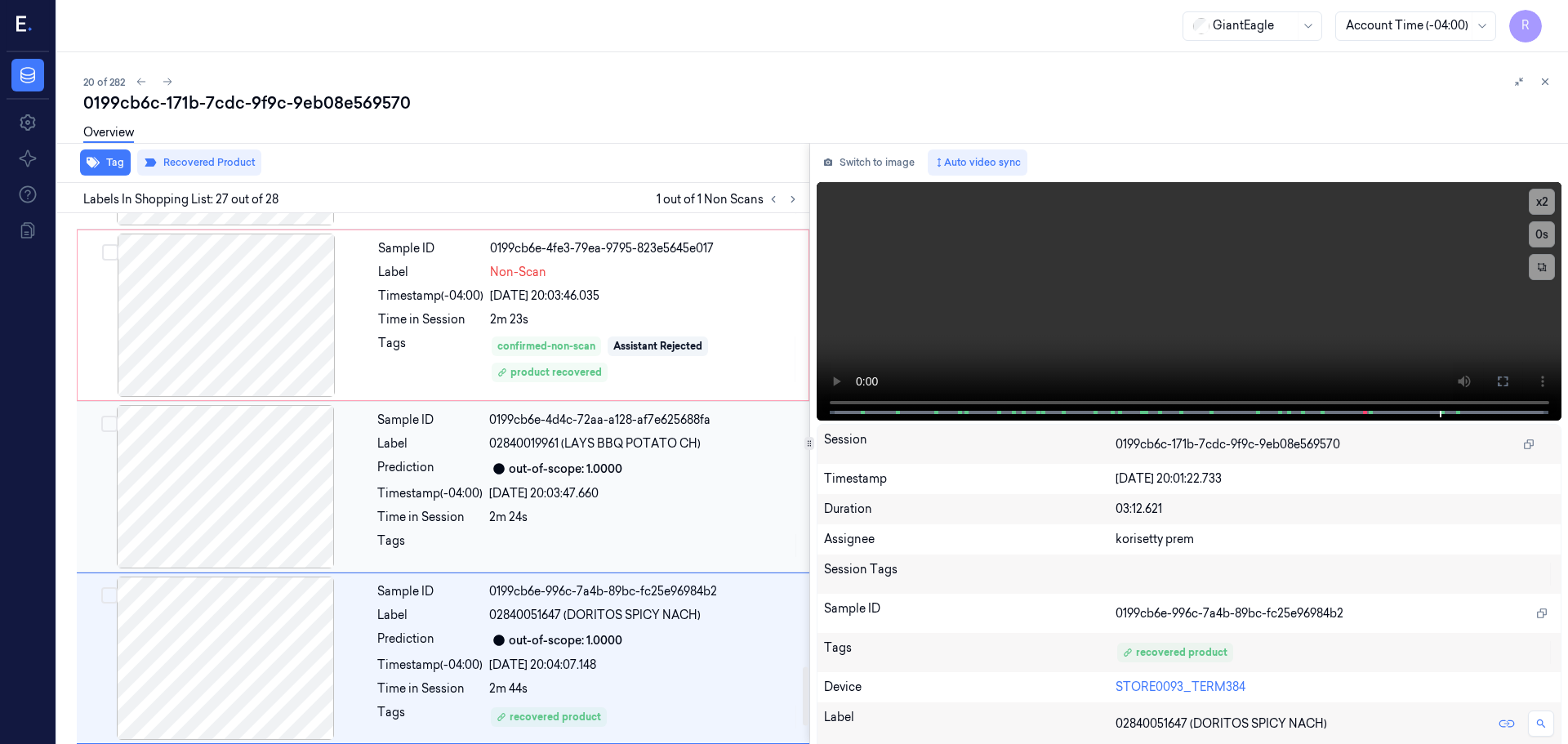
click at [442, 466] on div "Sample ID 0199cb6e-4d4c-72aa-a128-af7e625688fa Label 02840019961 (LAYS BBQ POTA…" at bounding box center [588, 487] width 435 height 164
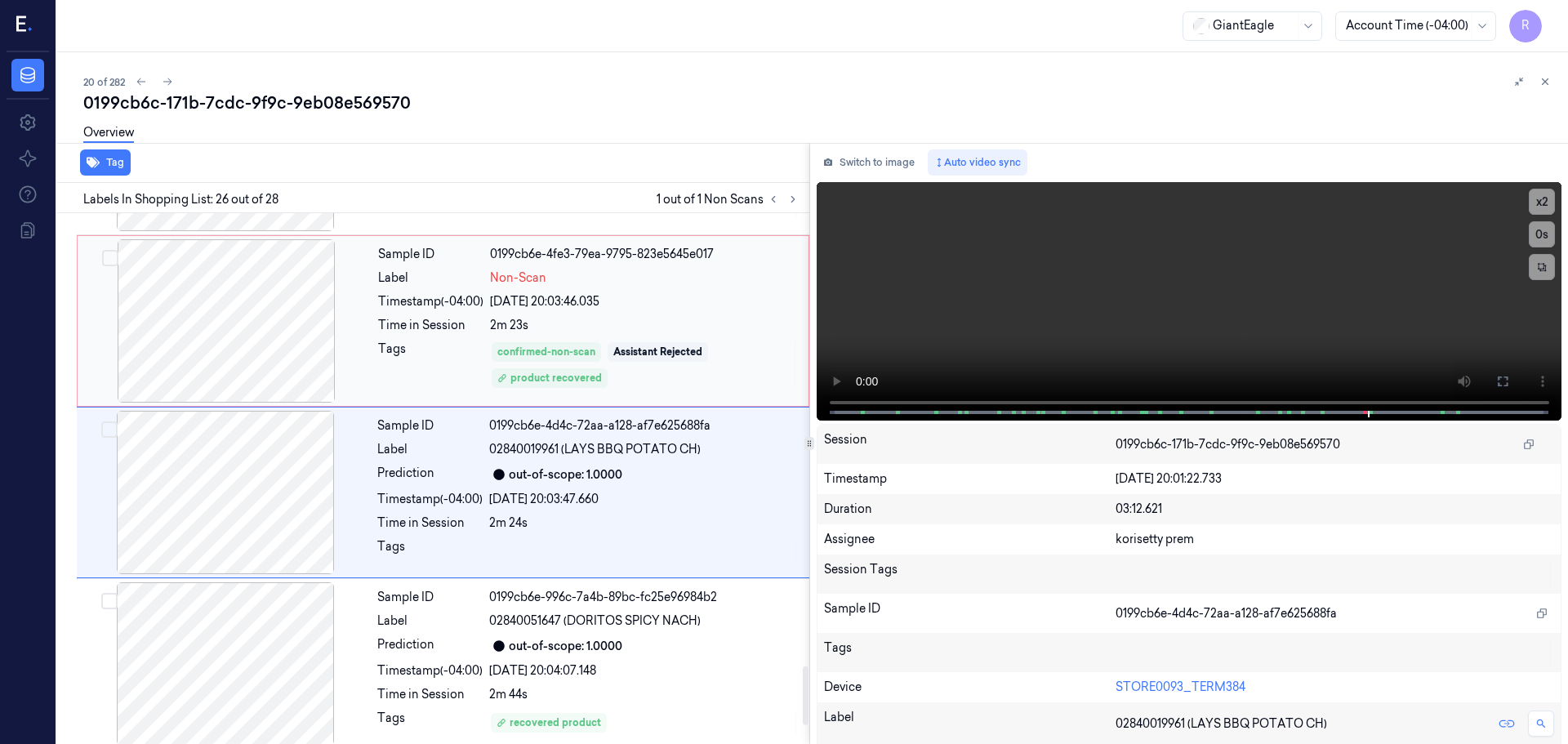
click at [233, 326] on div at bounding box center [226, 321] width 291 height 164
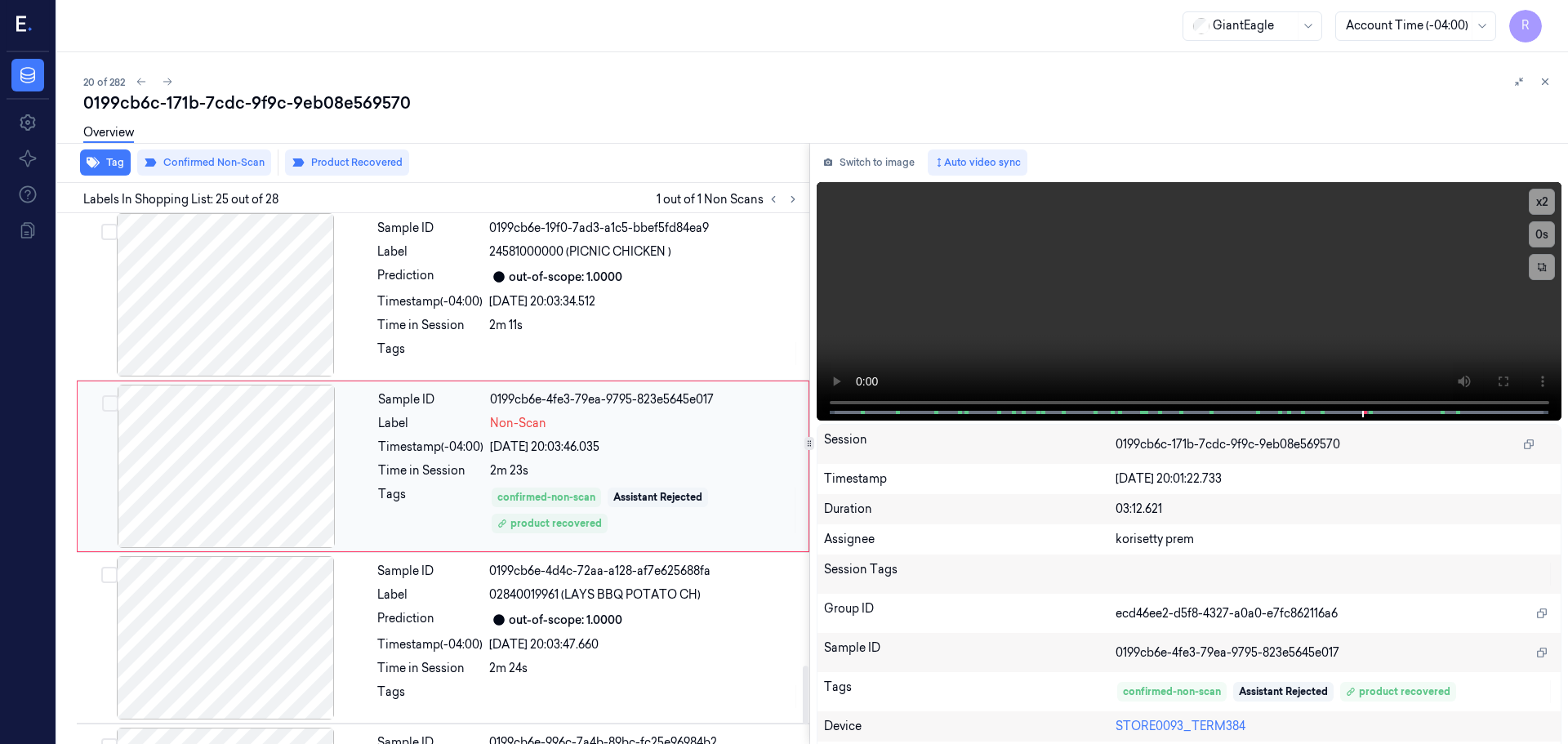
scroll to position [3936, 0]
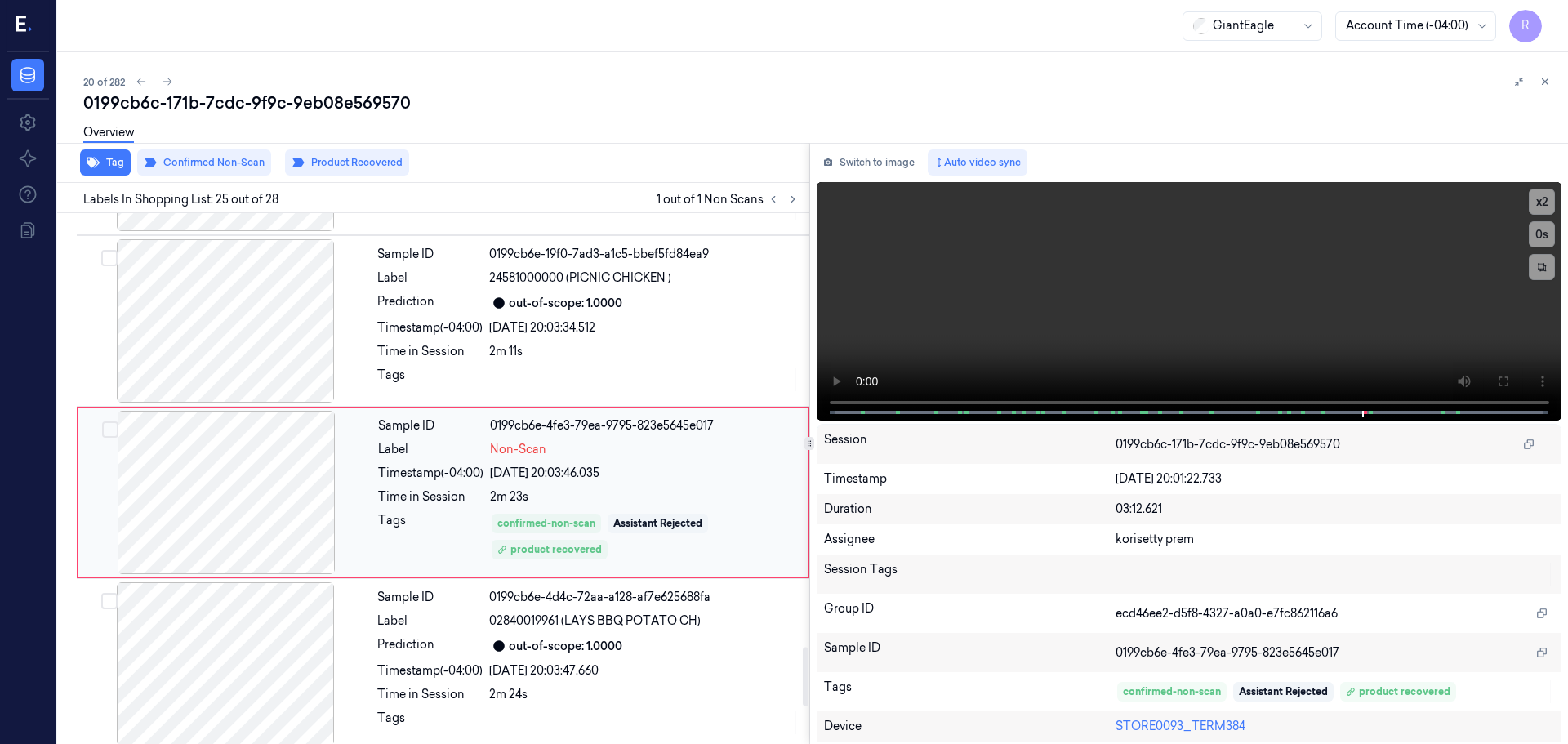
click at [303, 491] on div at bounding box center [226, 492] width 291 height 164
click at [898, 153] on button "Switch to image" at bounding box center [868, 163] width 104 height 26
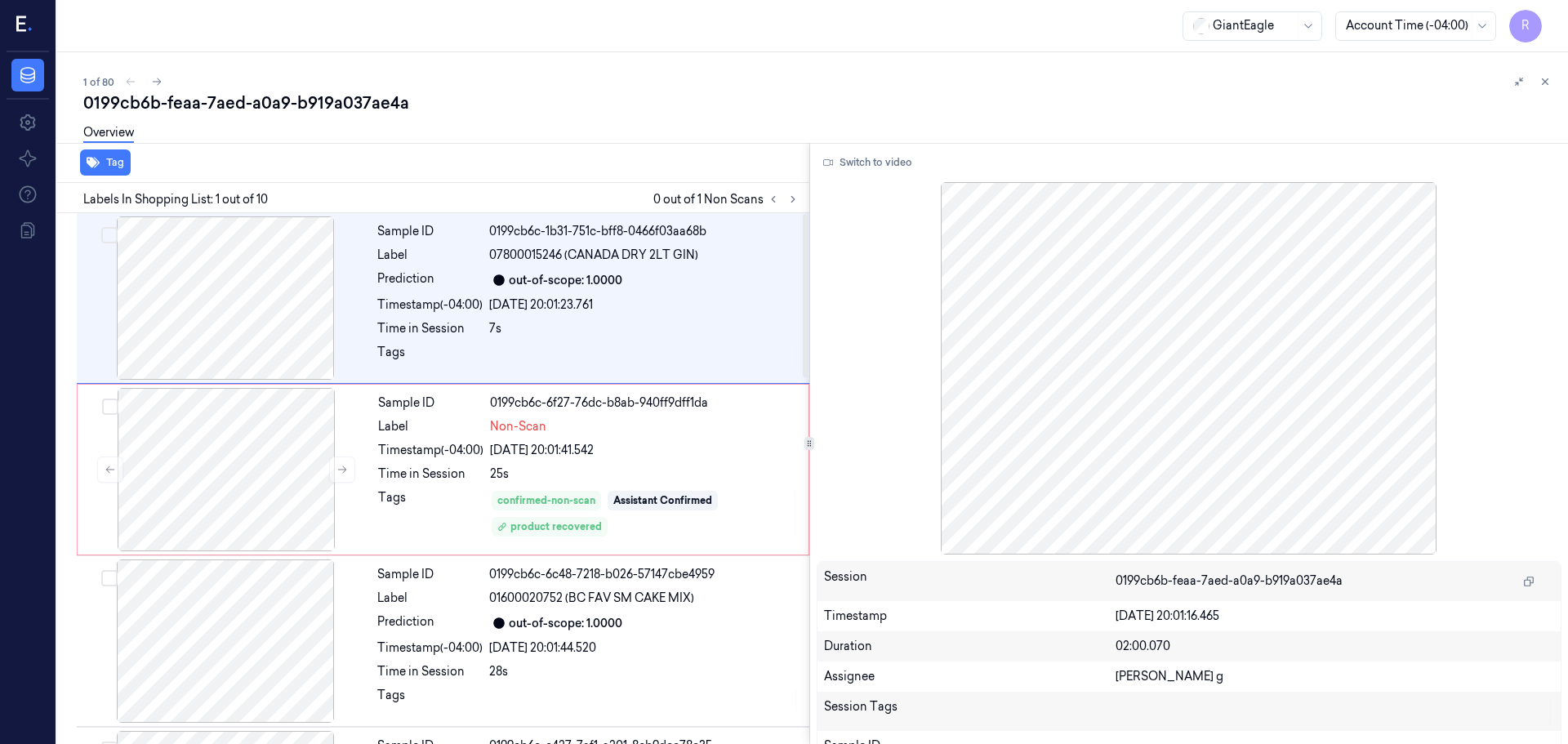
click at [795, 188] on div "Labels In Shopping List: 1 out of 10 0 out of 1 Non Scans" at bounding box center [430, 197] width 759 height 30
click at [788, 203] on icon at bounding box center [793, 199] width 12 height 12
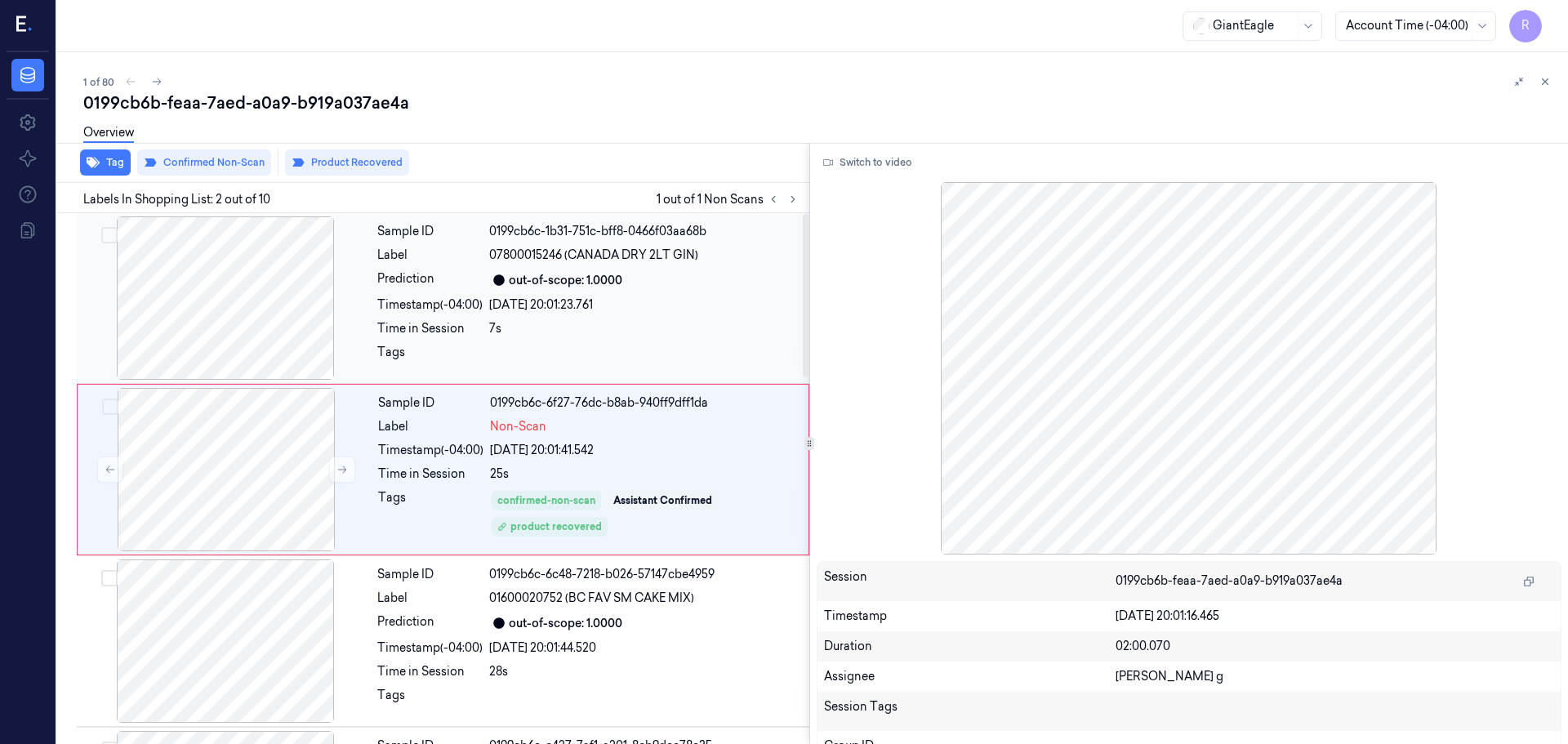
click at [272, 322] on div at bounding box center [225, 298] width 291 height 164
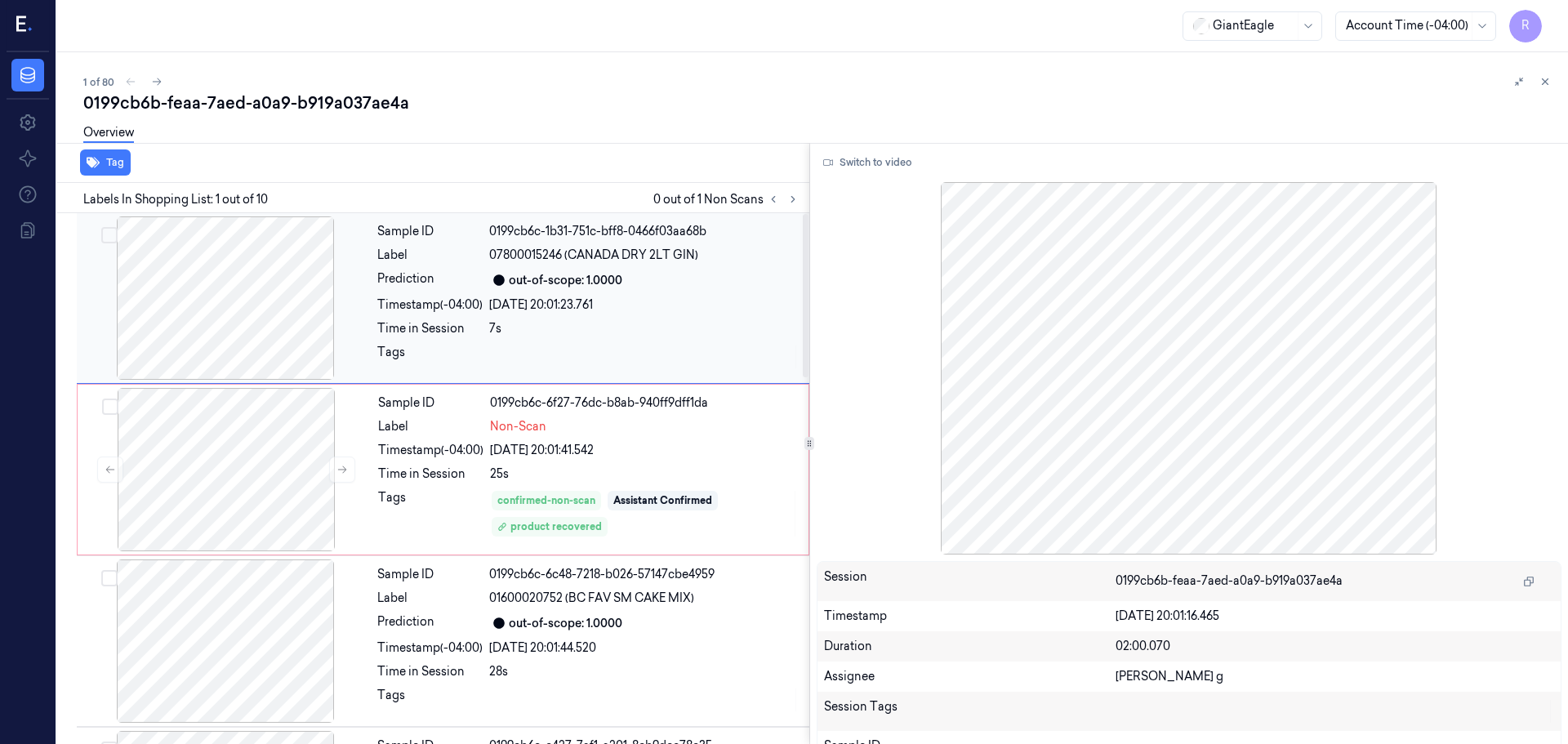
click at [236, 307] on div at bounding box center [225, 298] width 291 height 164
click at [846, 154] on button "Switch to video" at bounding box center [868, 163] width 102 height 26
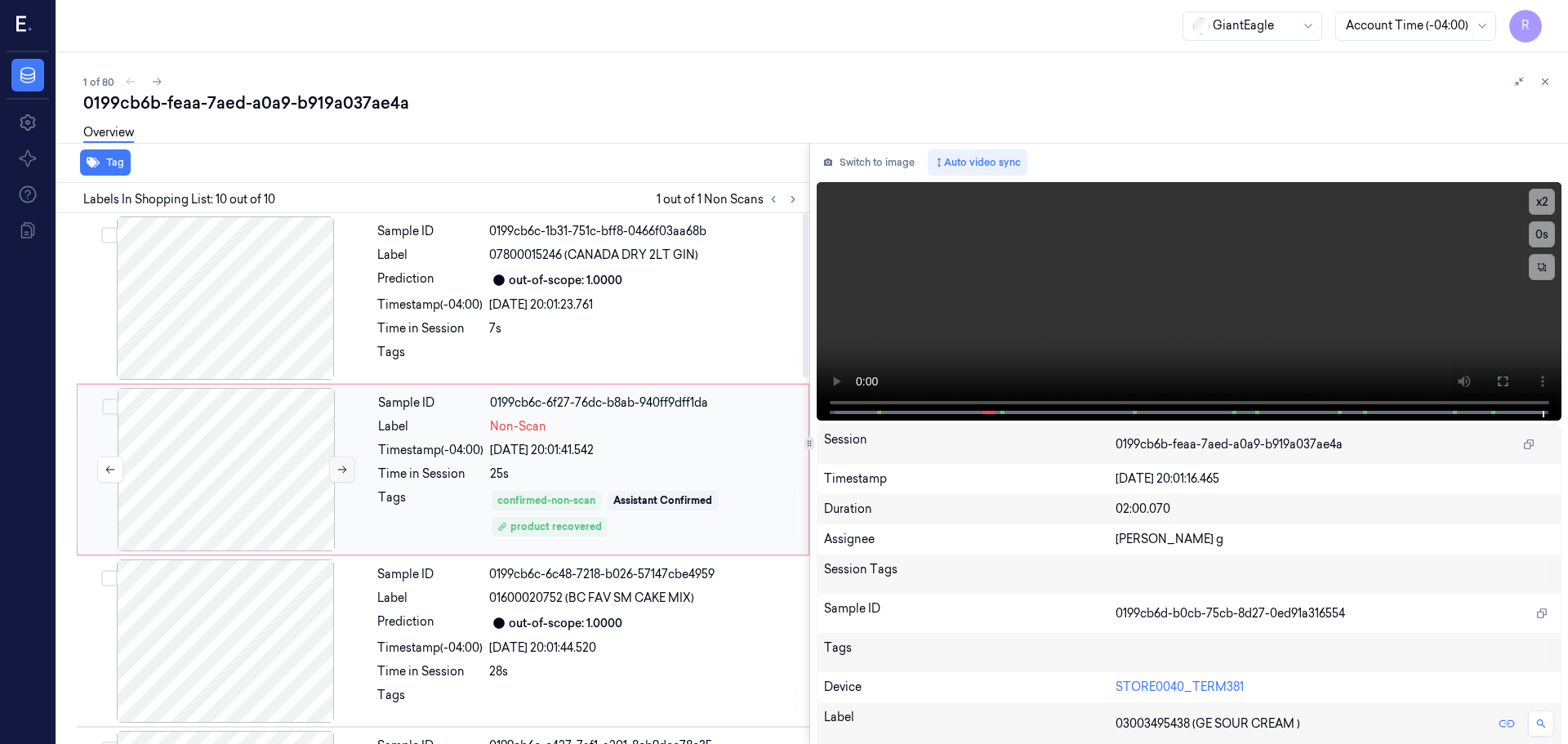
click at [349, 474] on button at bounding box center [342, 470] width 26 height 26
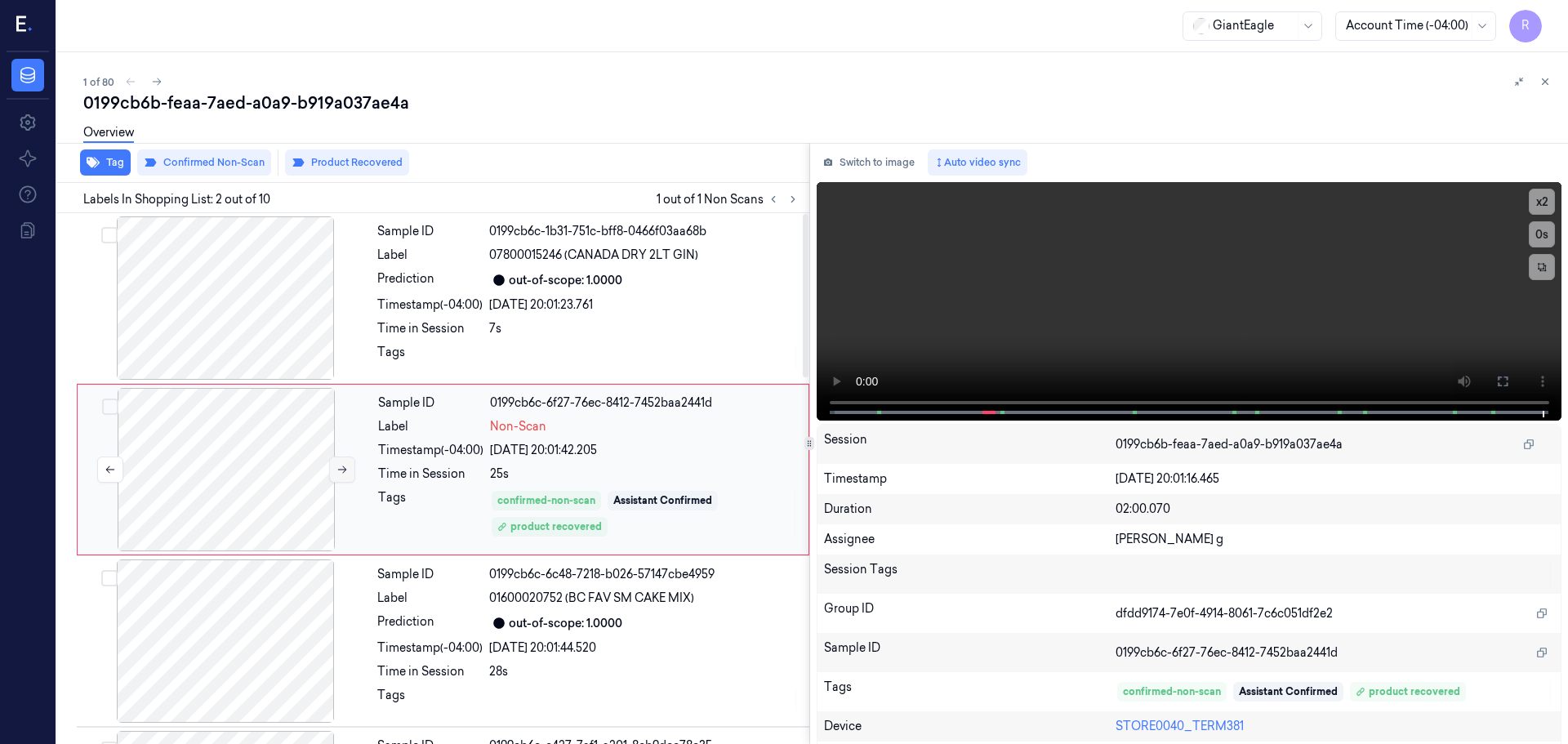
click at [345, 474] on icon at bounding box center [342, 470] width 12 height 12
click at [1505, 382] on button at bounding box center [1503, 382] width 26 height 26
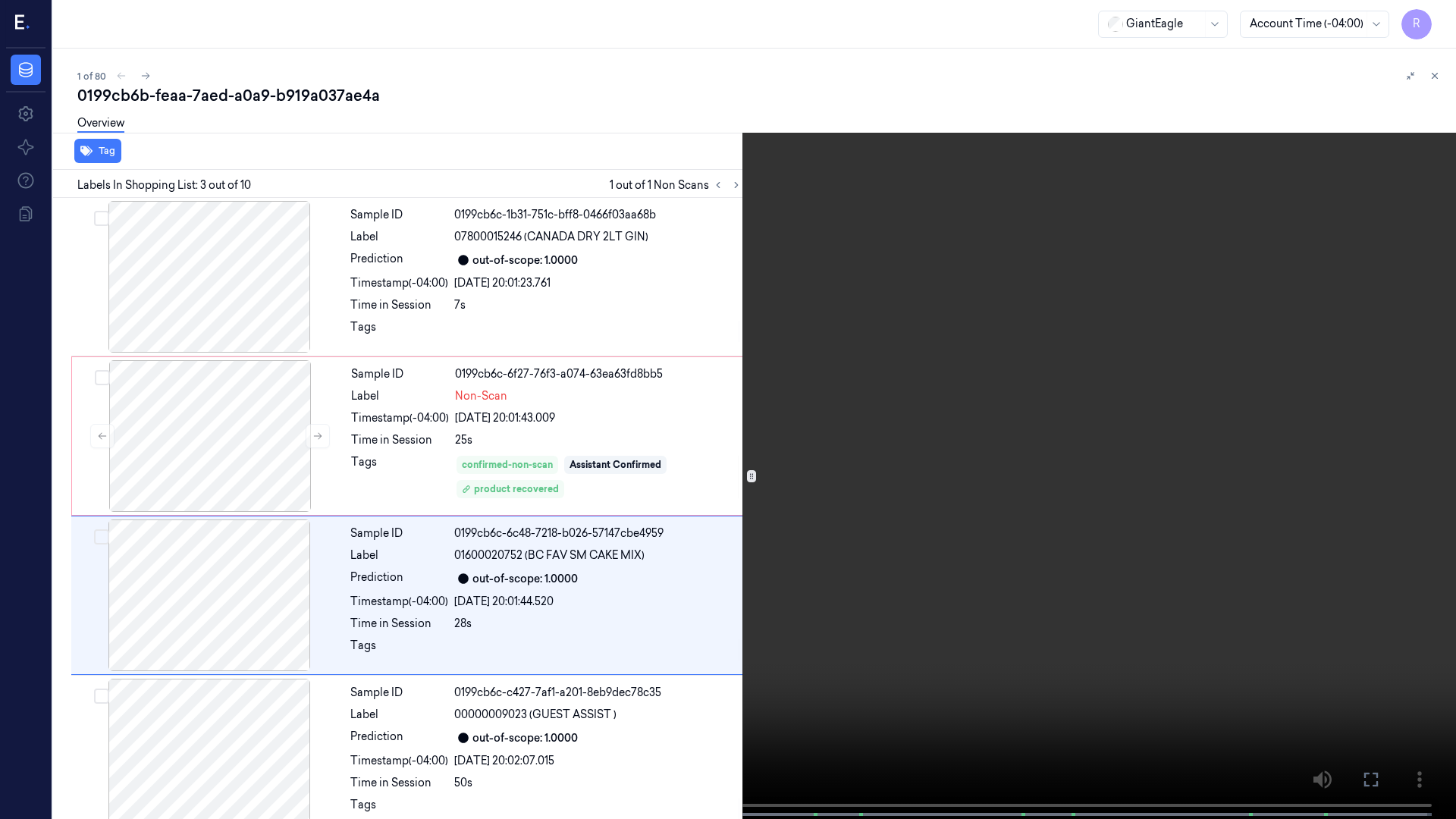
scroll to position [87, 0]
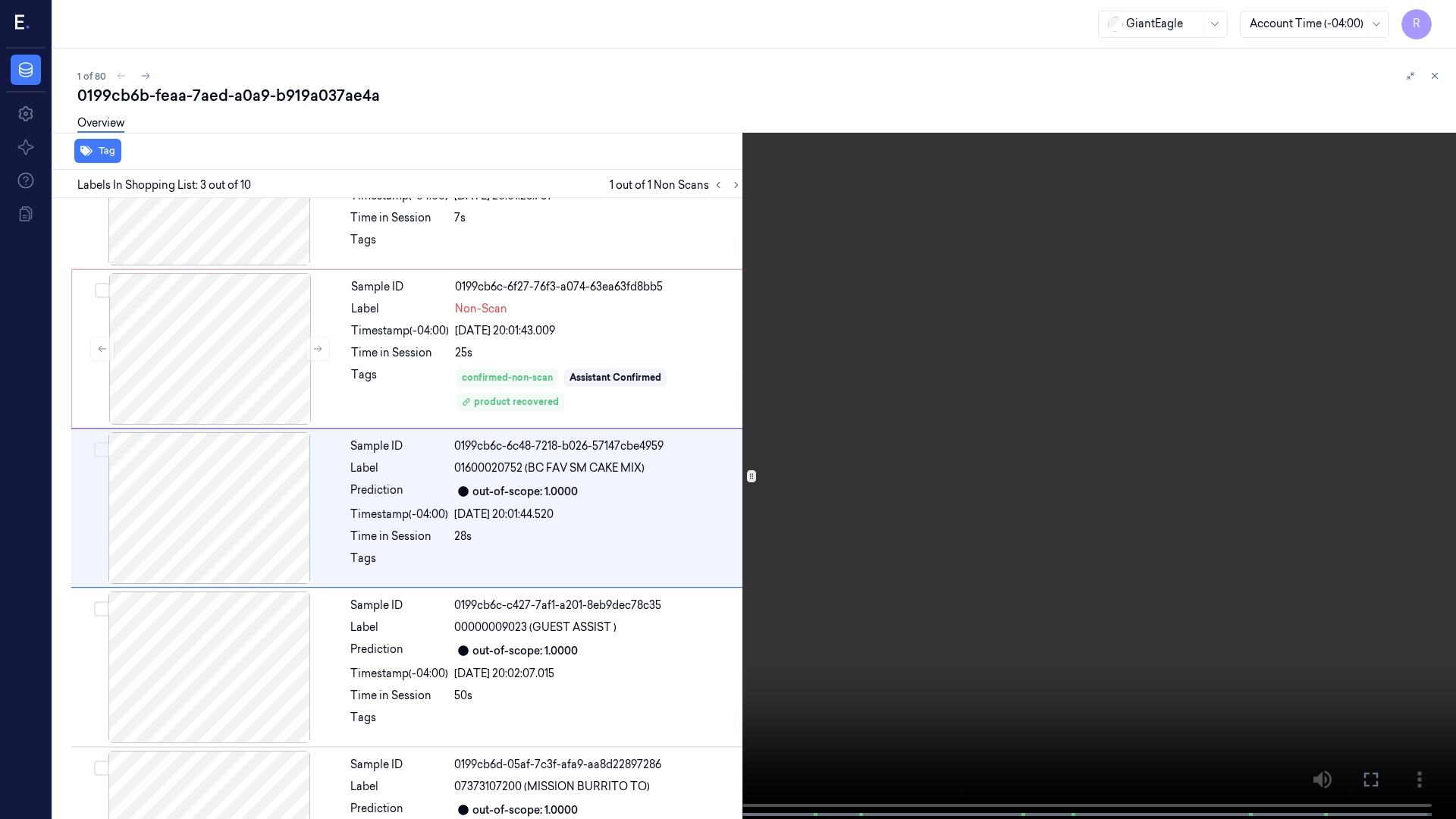
click at [329, 690] on span at bounding box center [330, 814] width 3 height 8
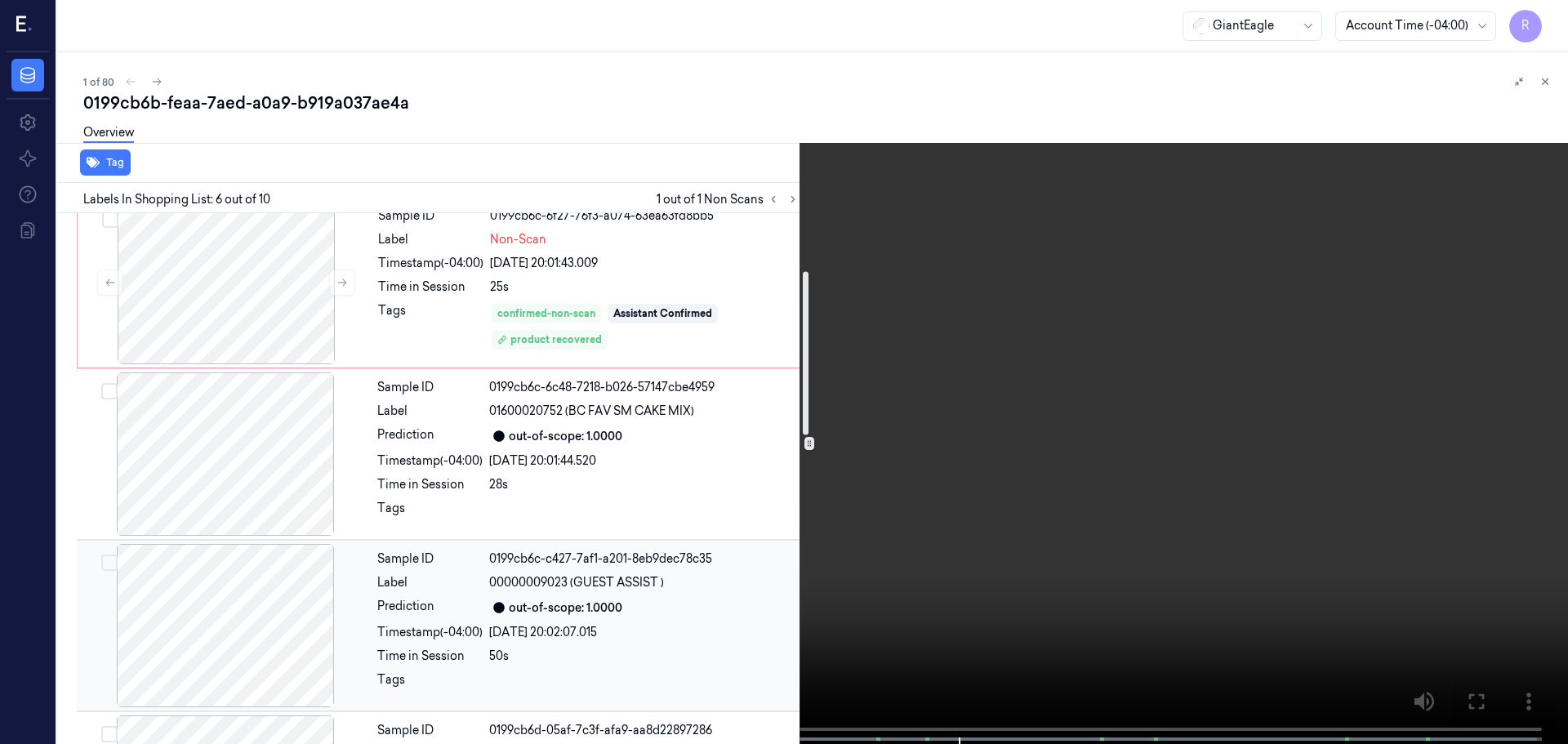
scroll to position [105, 0]
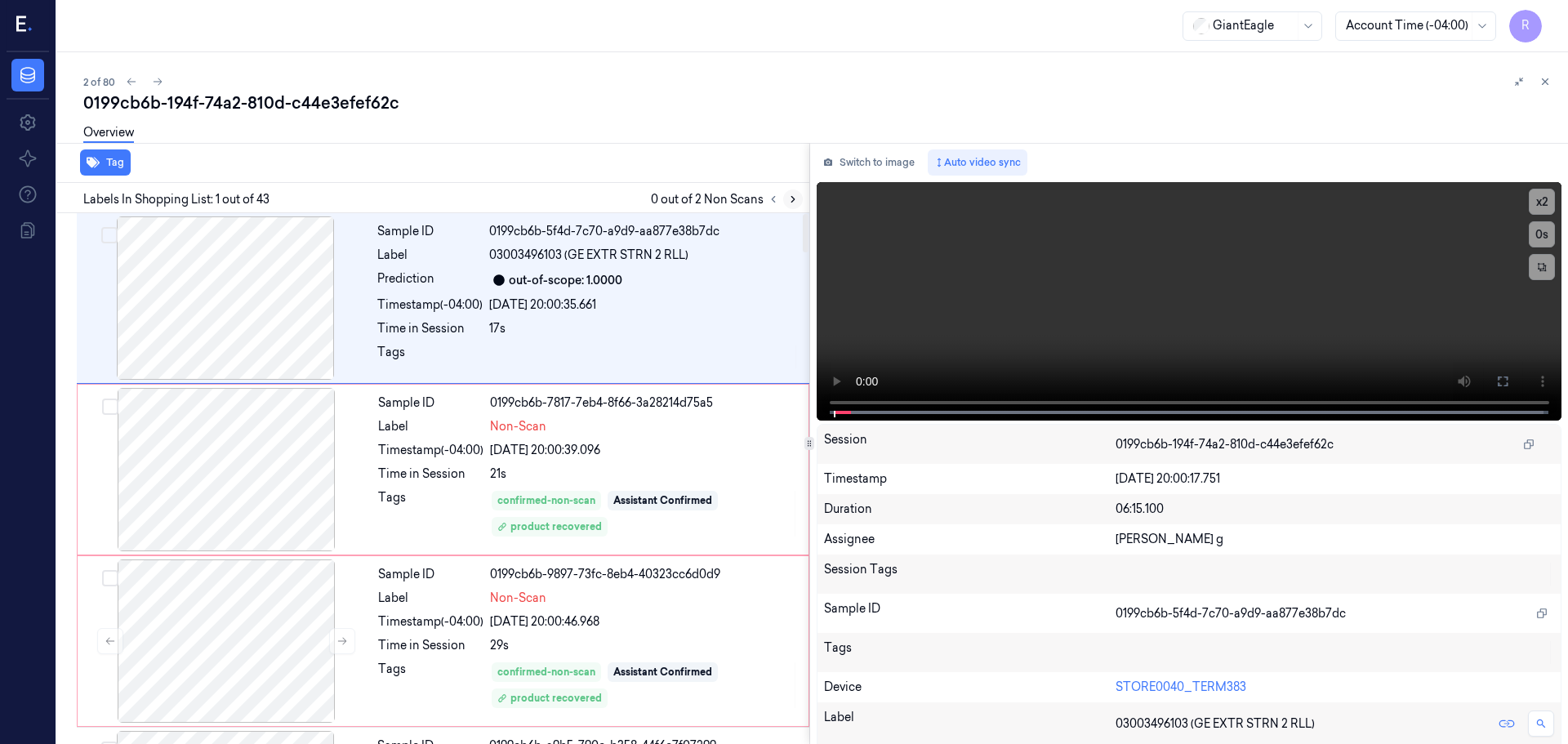
click at [785, 202] on button at bounding box center [793, 200] width 20 height 20
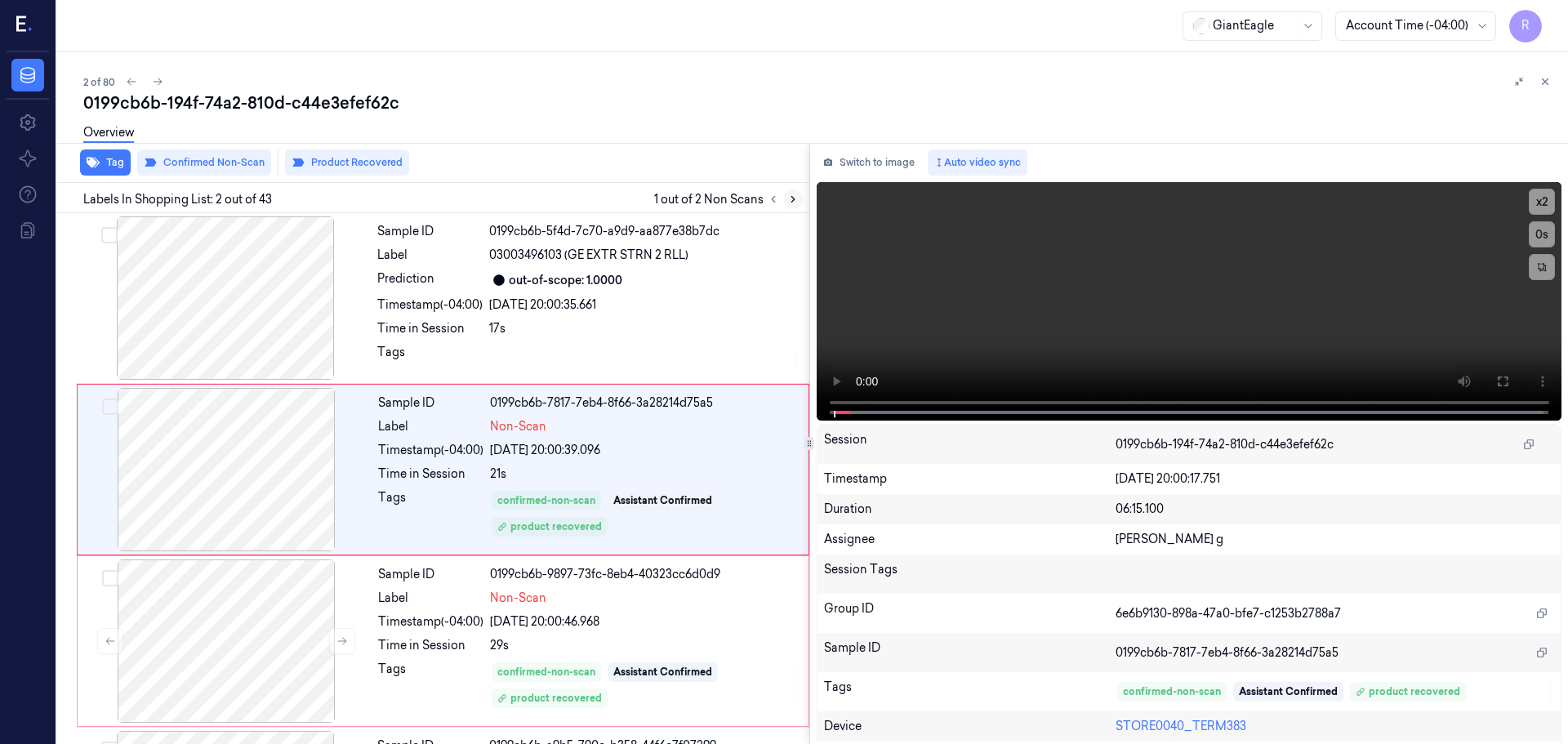
click at [788, 203] on icon at bounding box center [793, 199] width 12 height 12
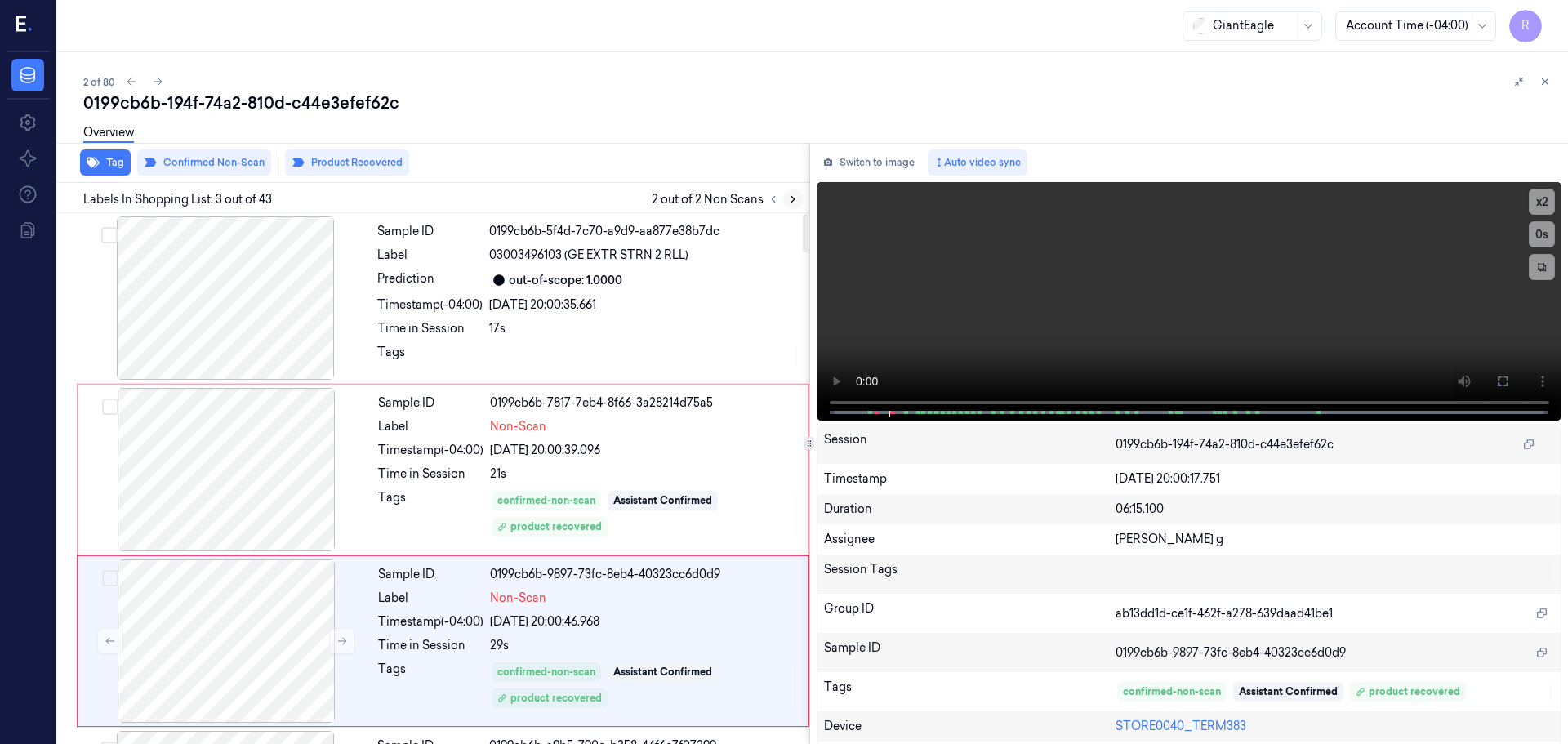
click at [789, 193] on icon at bounding box center [793, 199] width 12 height 12
click at [272, 349] on div at bounding box center [225, 298] width 291 height 164
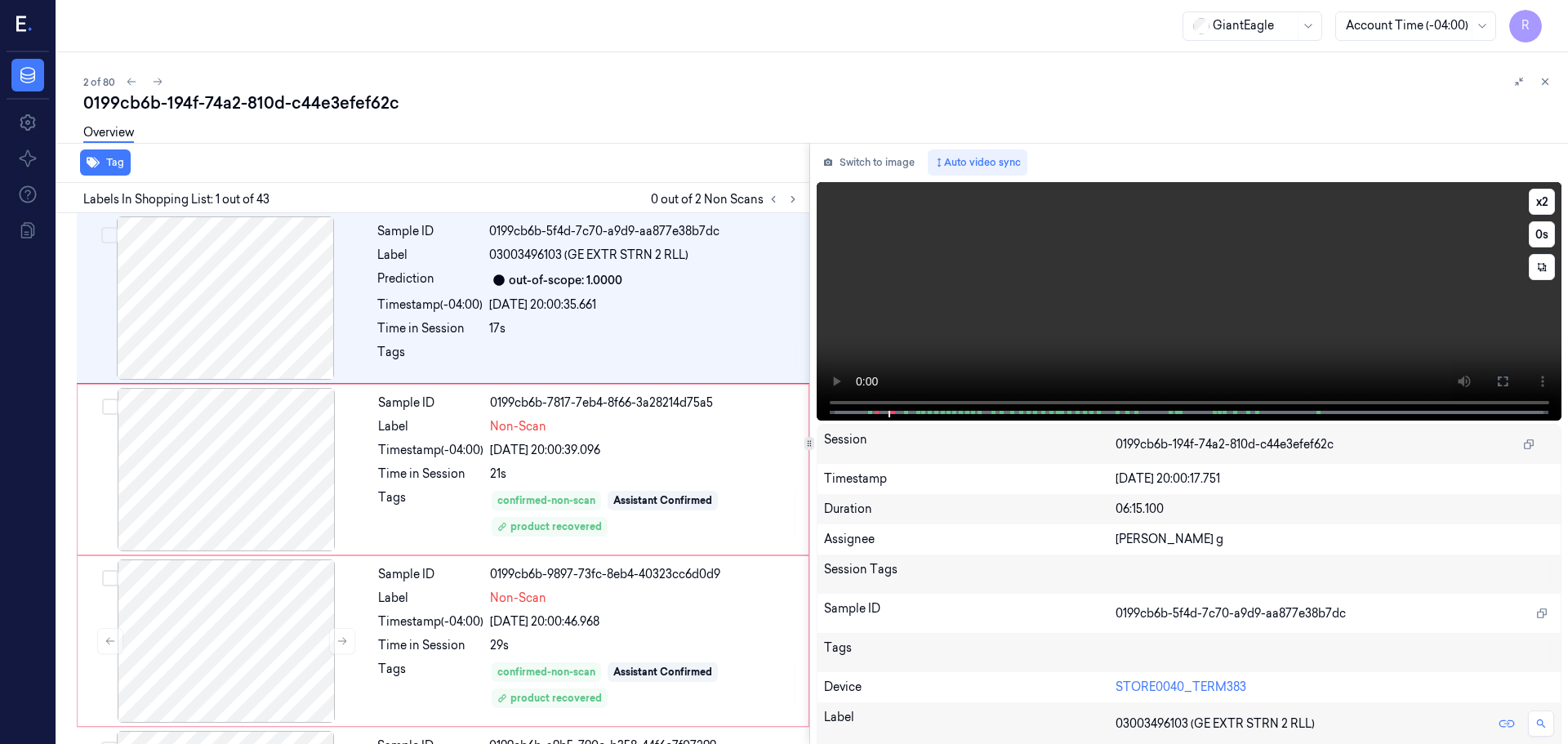
click at [818, 404] on video at bounding box center [1189, 302] width 746 height 239
click at [1503, 385] on icon at bounding box center [1503, 382] width 13 height 13
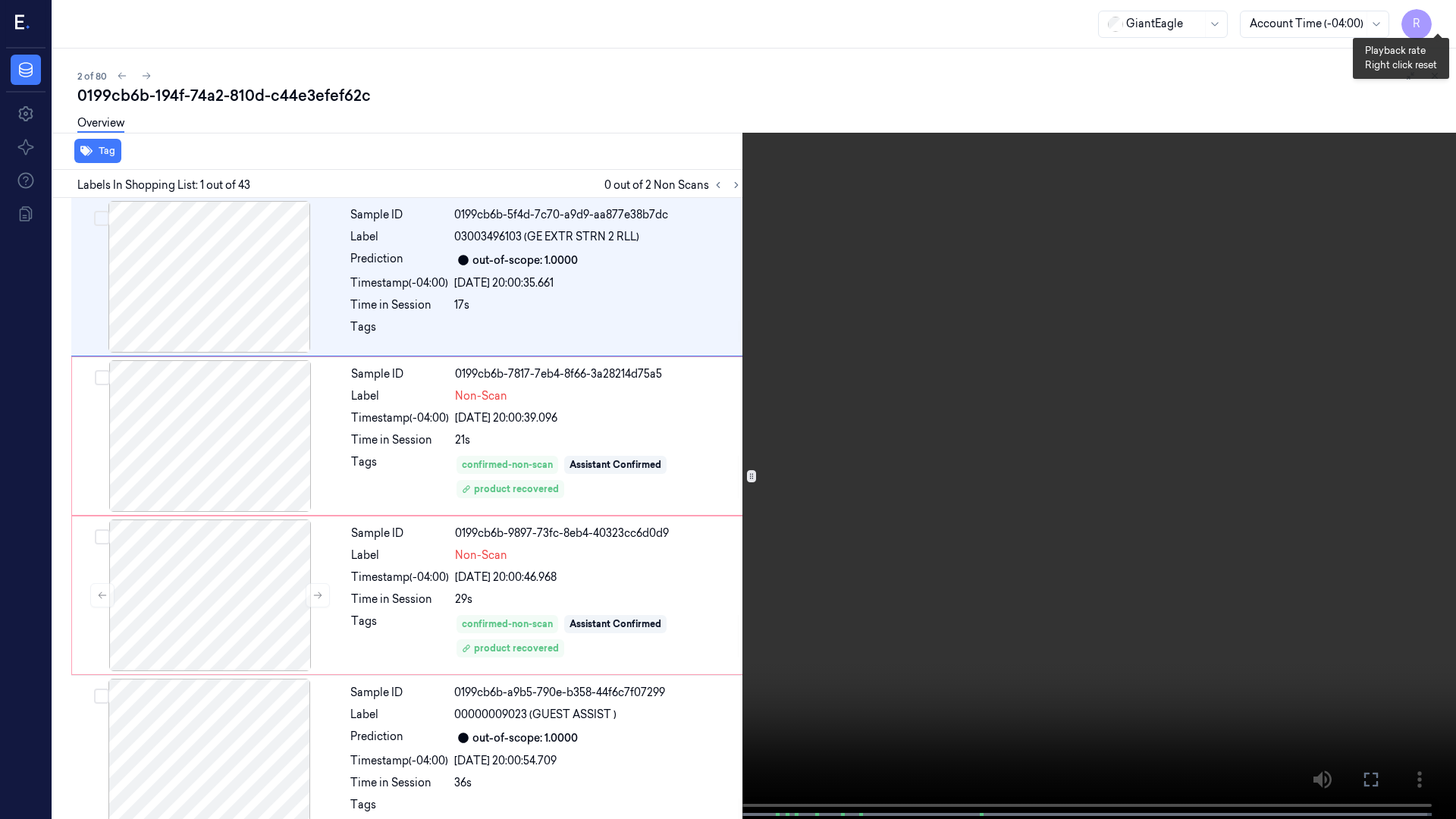
click at [1435, 19] on button "x 2" at bounding box center [1437, 18] width 24 height 24
click at [1435, 19] on button "x 4" at bounding box center [1437, 18] width 24 height 24
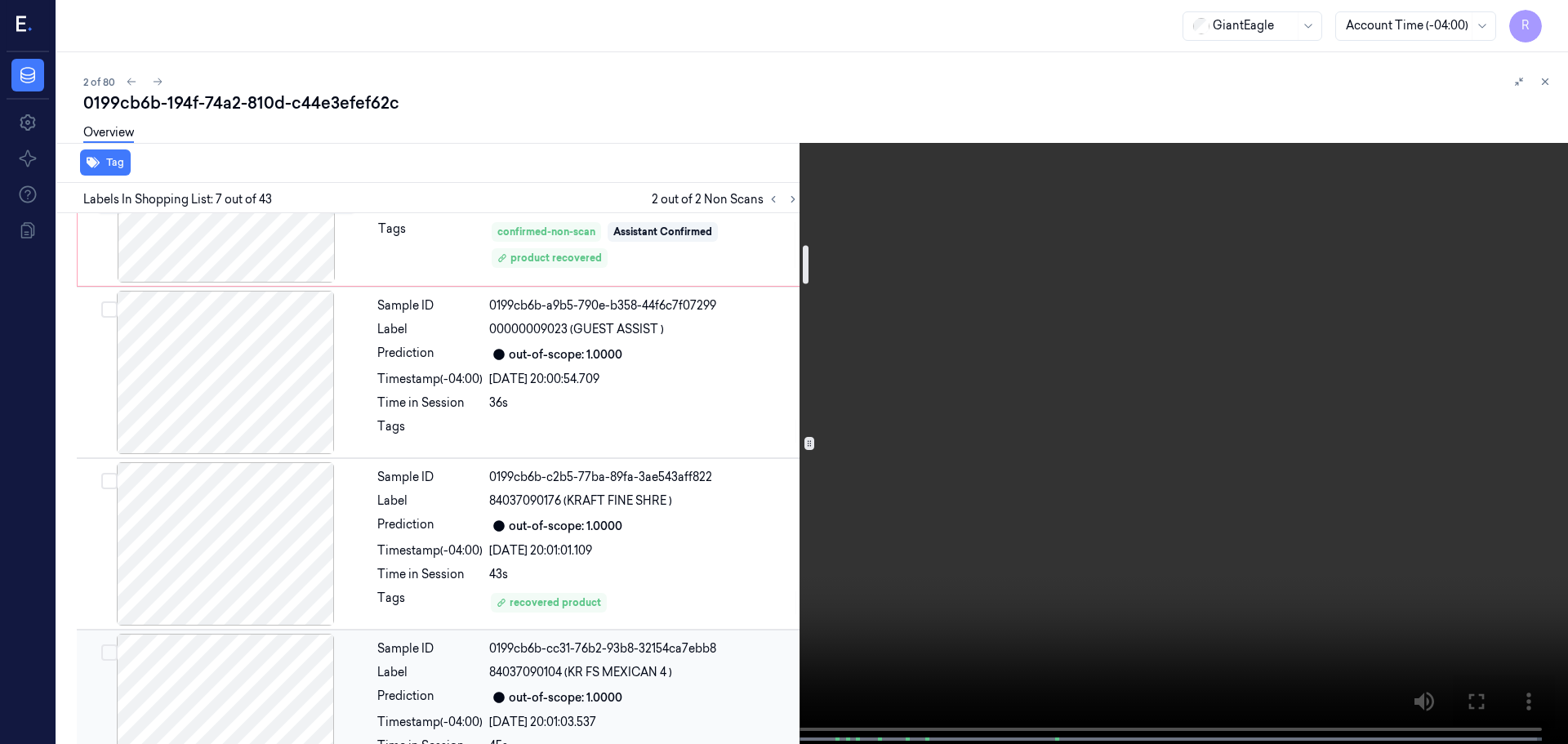
scroll to position [359, 0]
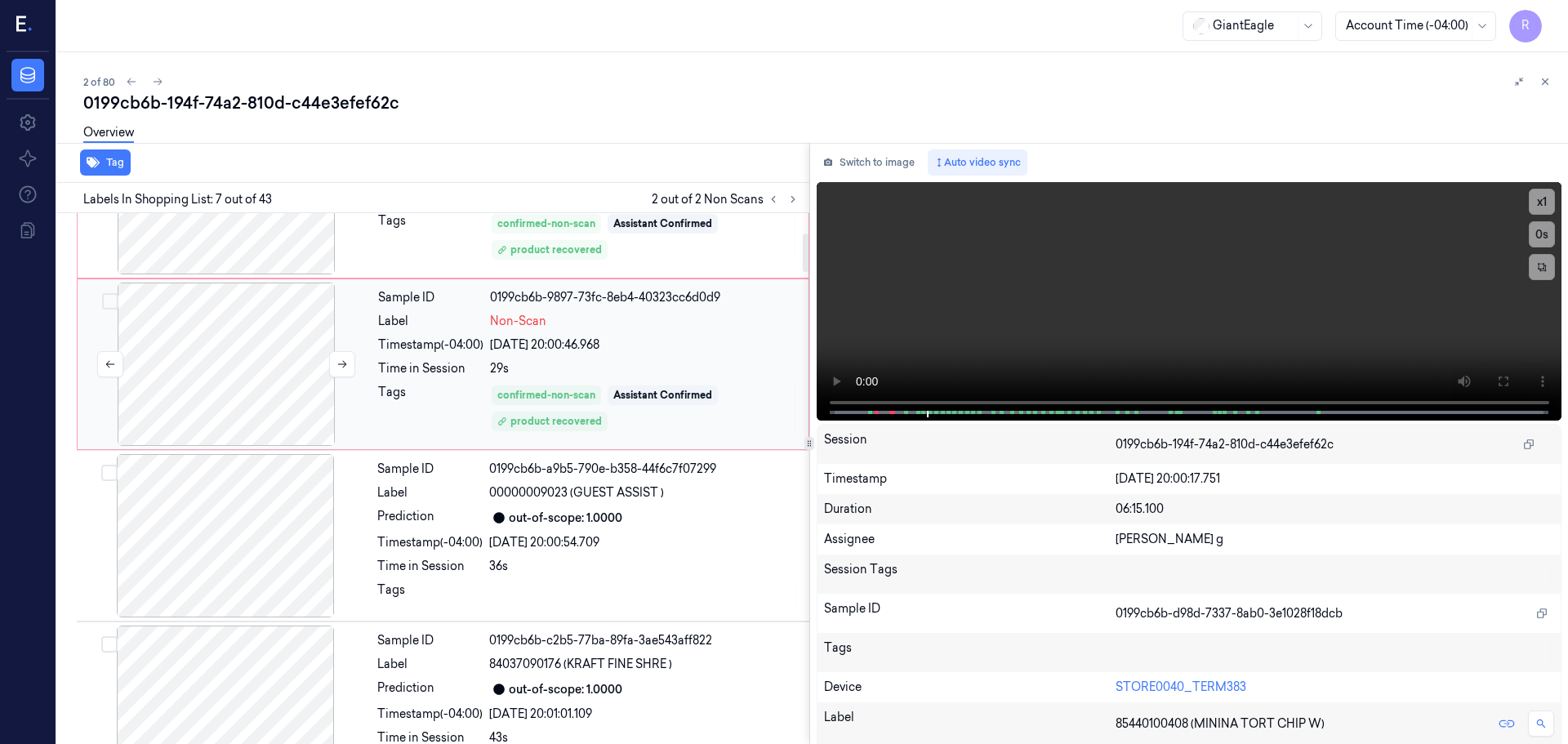
click at [284, 434] on div at bounding box center [226, 364] width 291 height 164
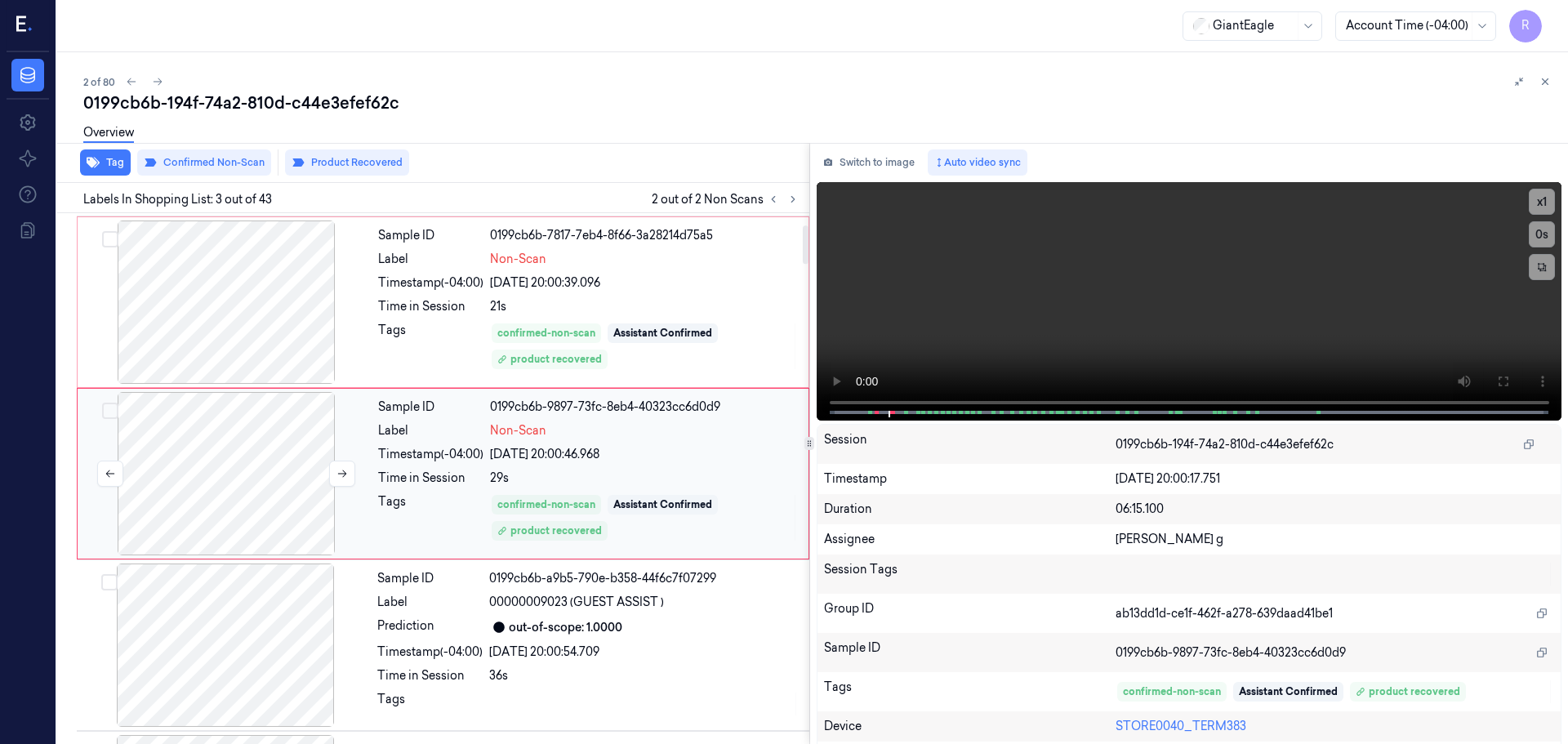
scroll to position [163, 0]
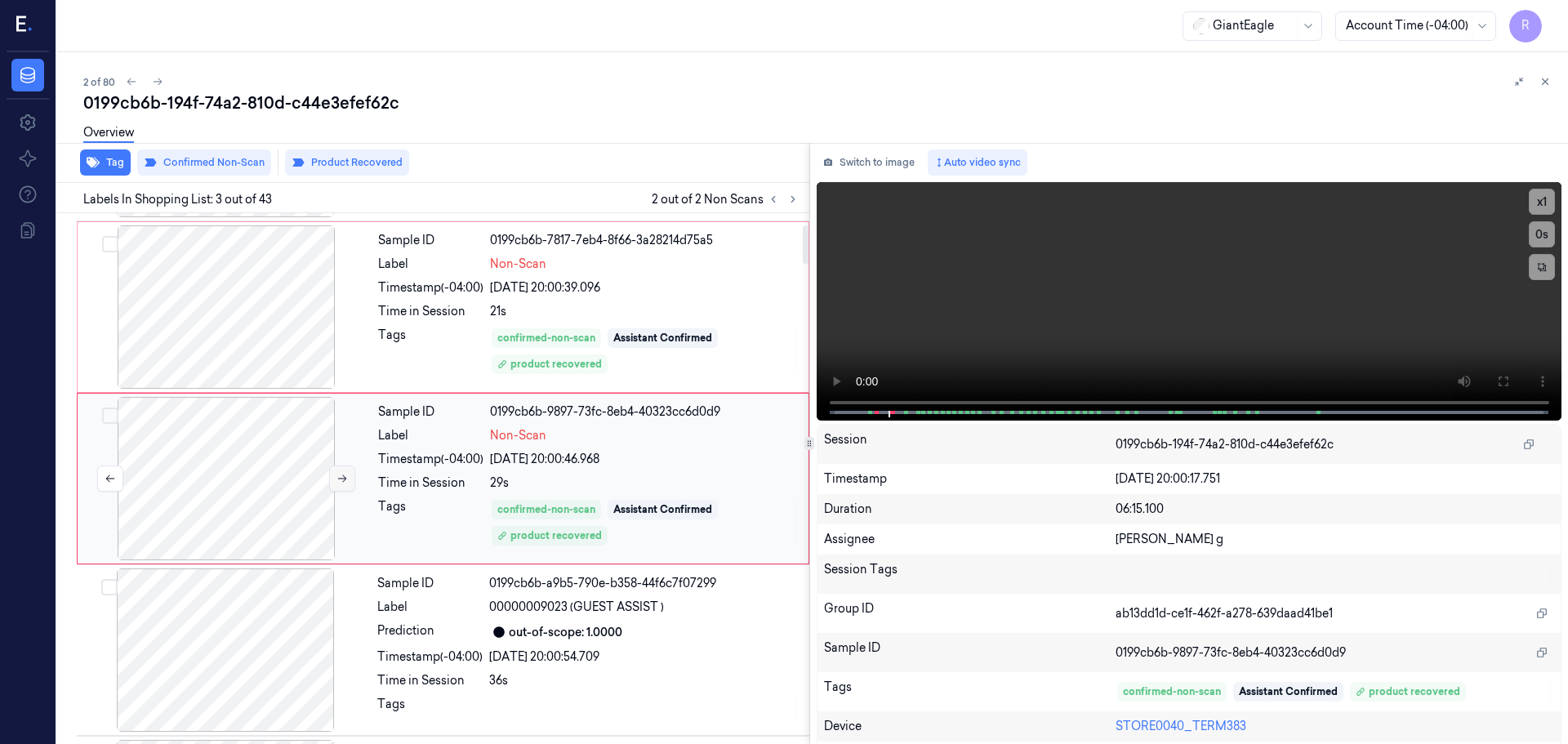
click at [341, 474] on icon at bounding box center [342, 479] width 12 height 12
click at [312, 320] on div at bounding box center [226, 307] width 291 height 164
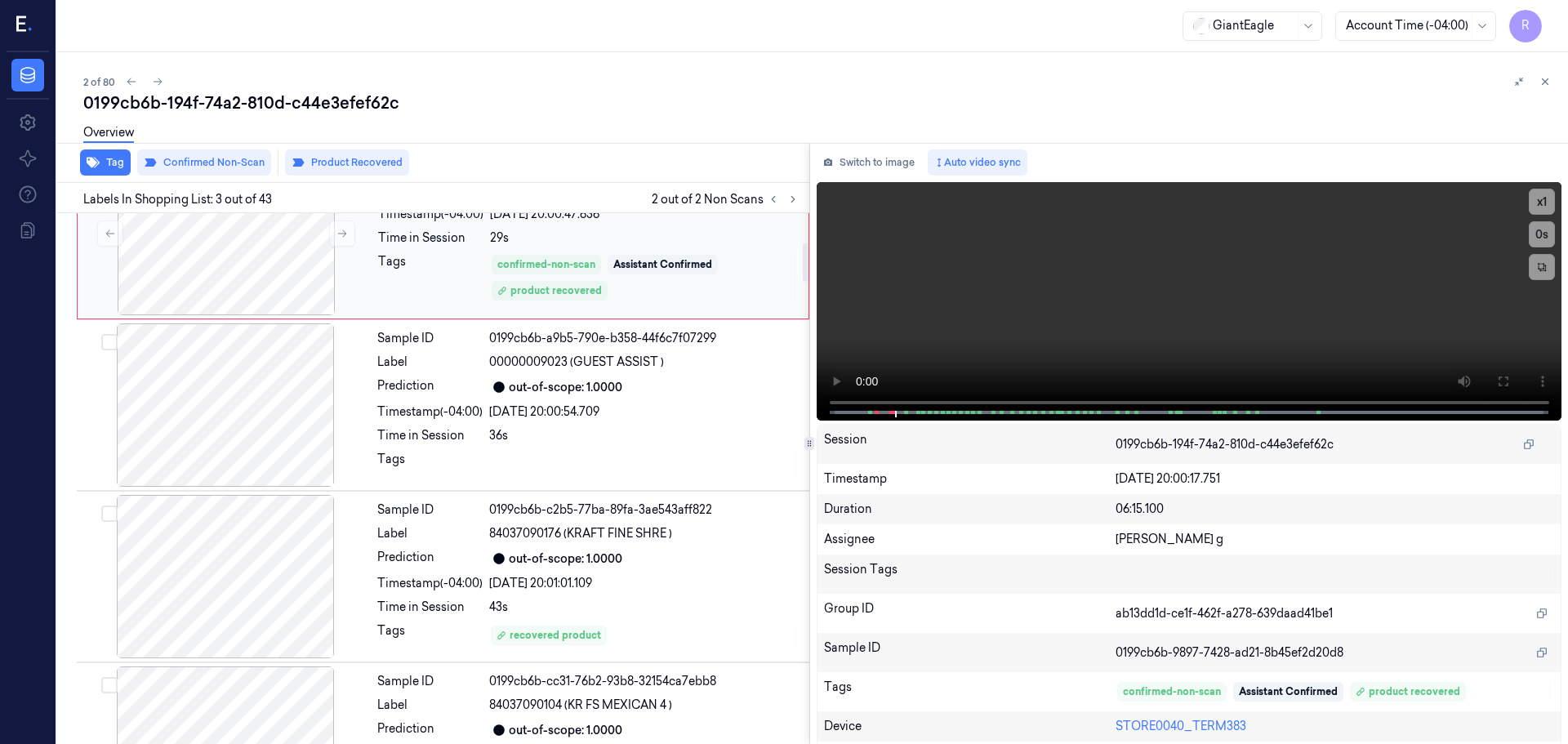
scroll to position [571, 0]
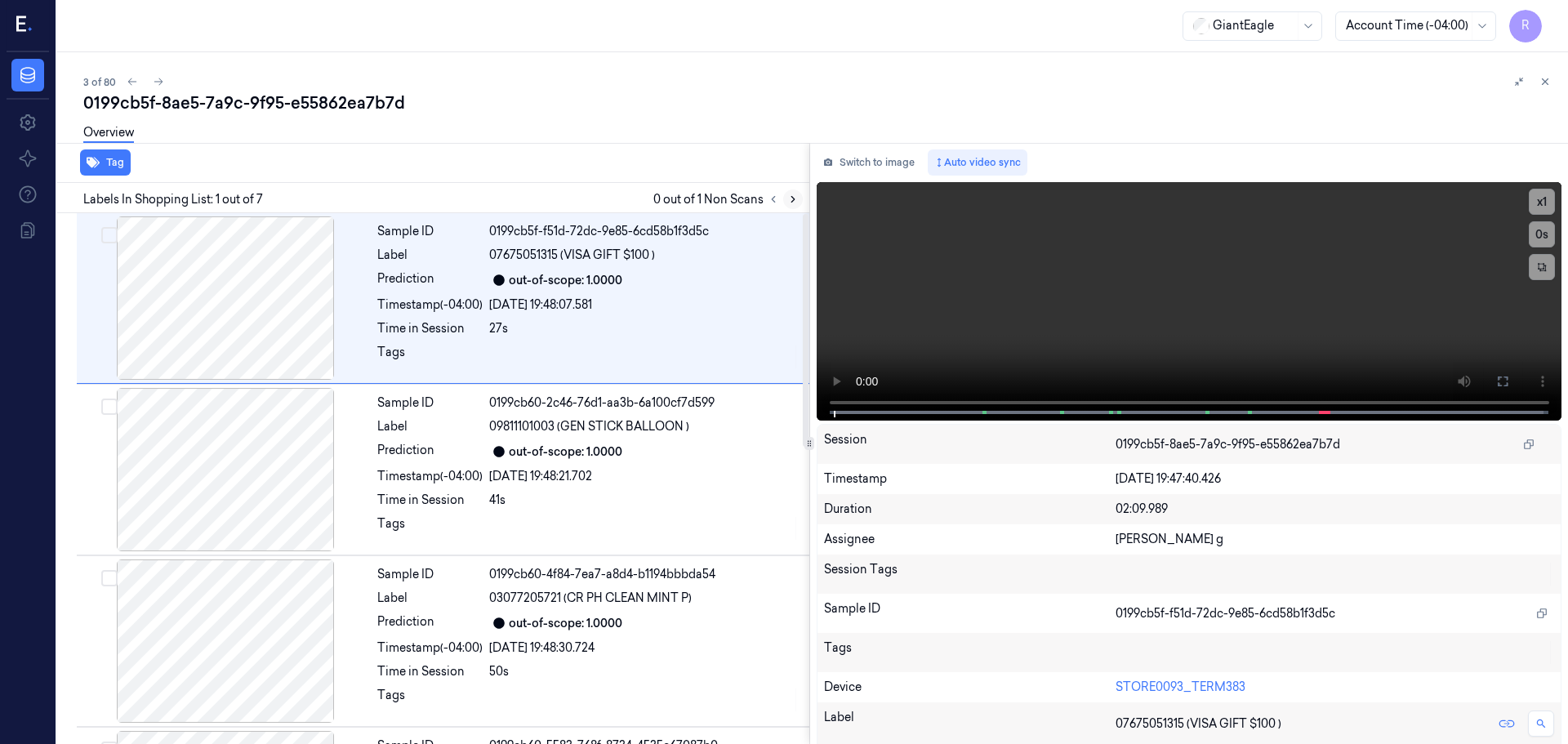
click at [789, 201] on button at bounding box center [793, 200] width 20 height 20
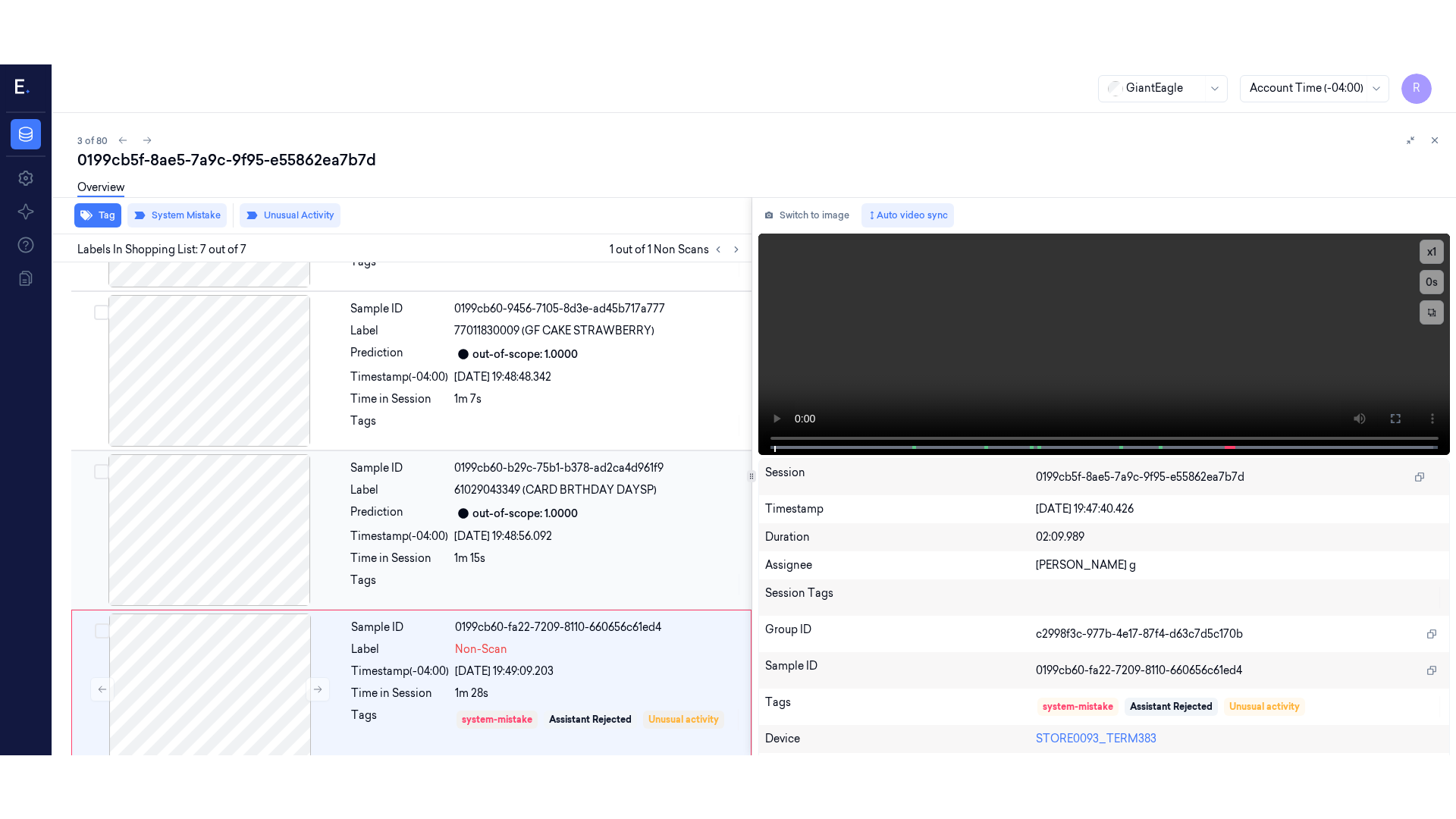
scroll to position [627, 0]
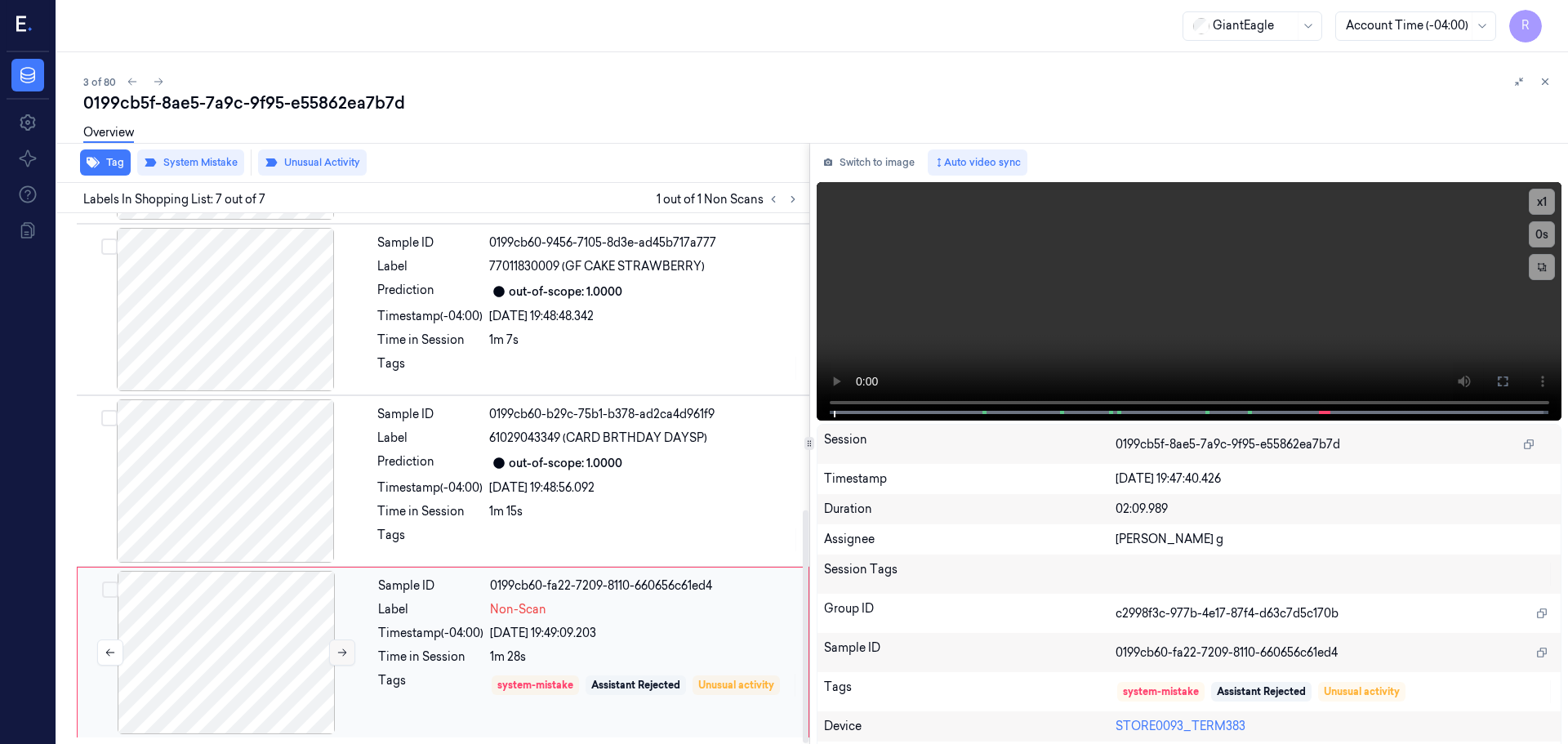
click at [352, 644] on button at bounding box center [342, 652] width 26 height 26
click at [343, 644] on button at bounding box center [342, 652] width 26 height 26
click at [265, 500] on div at bounding box center [225, 481] width 291 height 164
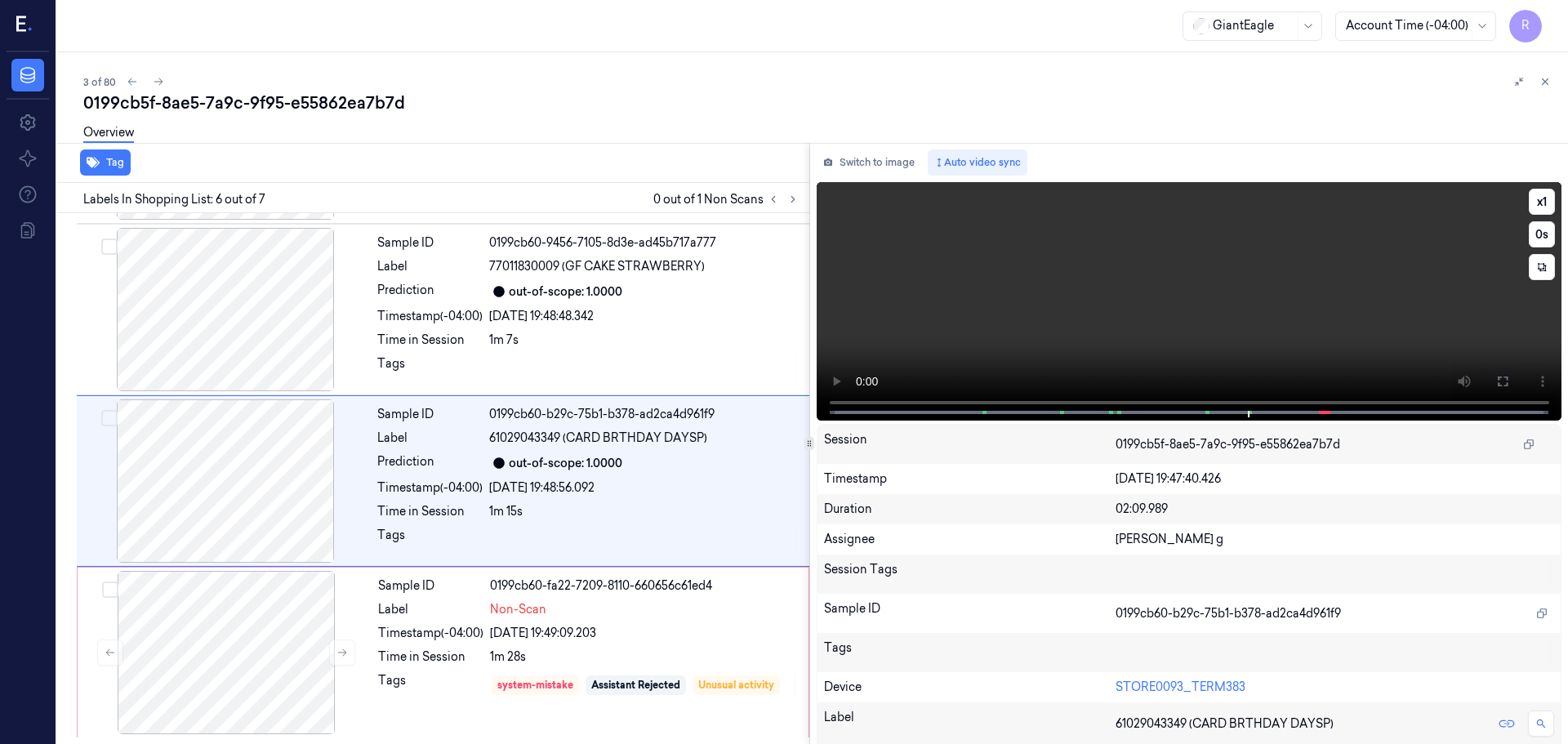
drag, startPoint x: 1491, startPoint y: 382, endPoint x: 1492, endPoint y: 481, distance: 99.0
click at [1496, 382] on icon at bounding box center [1503, 382] width 13 height 13
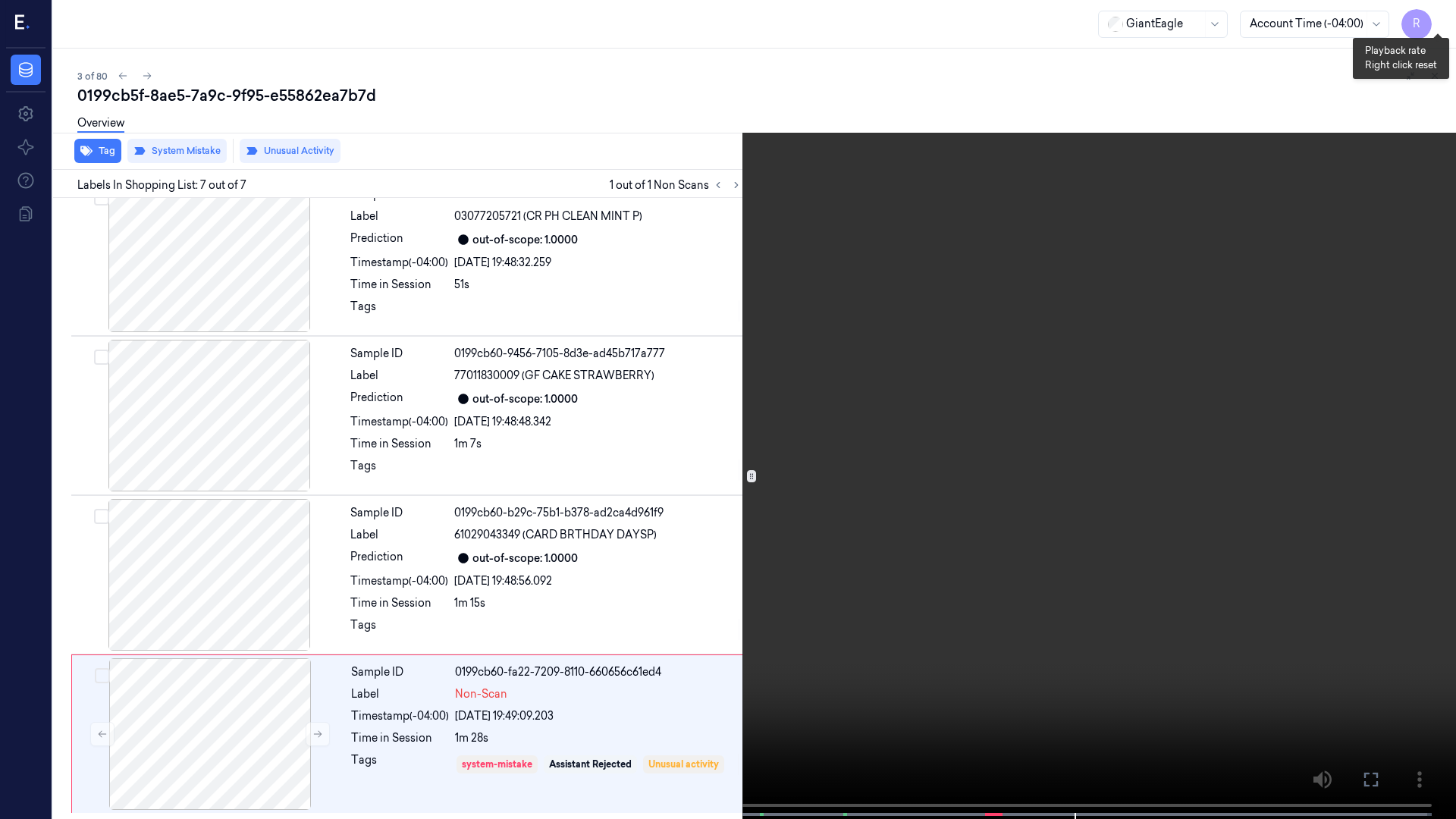
click at [1431, 19] on button "x 1" at bounding box center [1437, 18] width 24 height 24
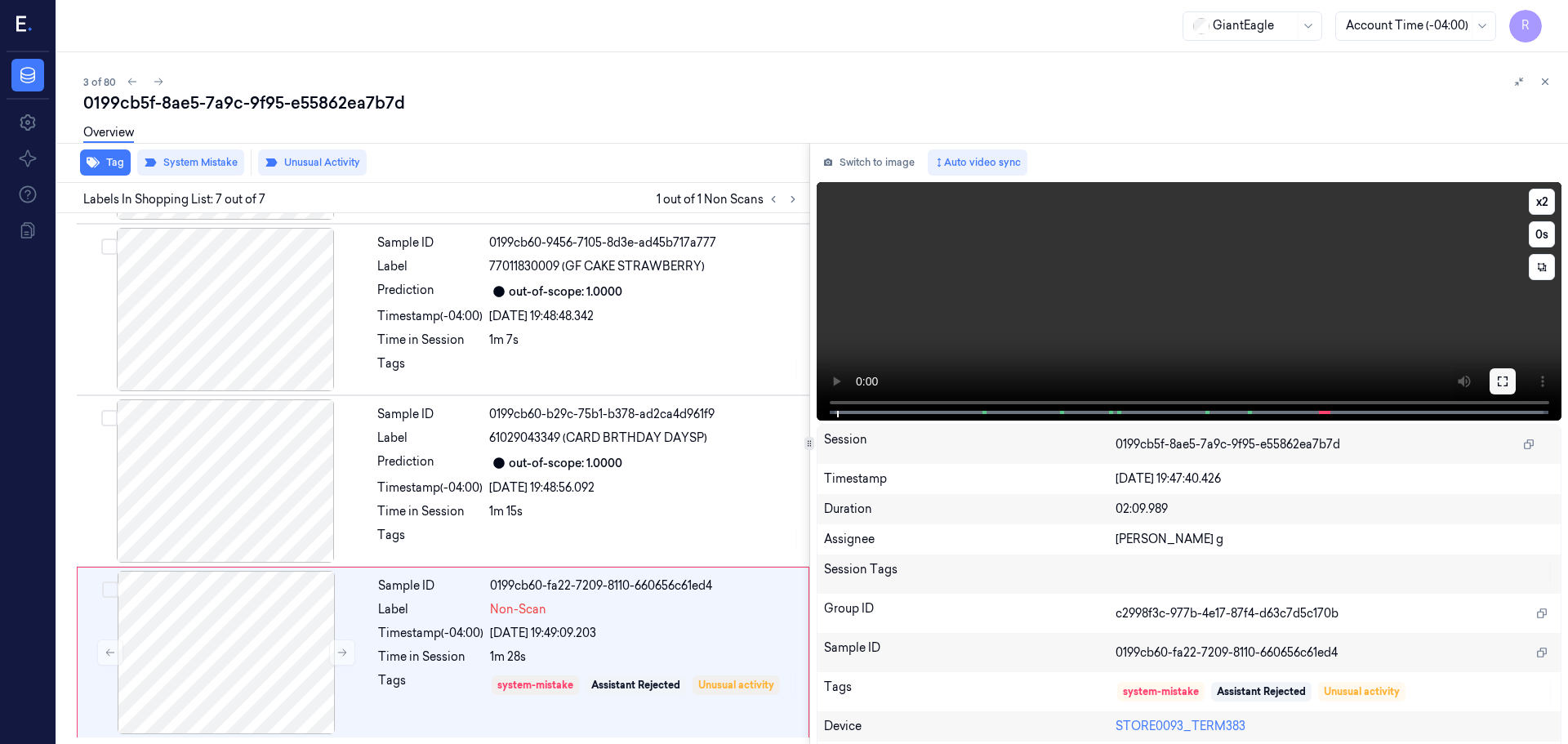
click at [1498, 370] on button at bounding box center [1503, 382] width 26 height 26
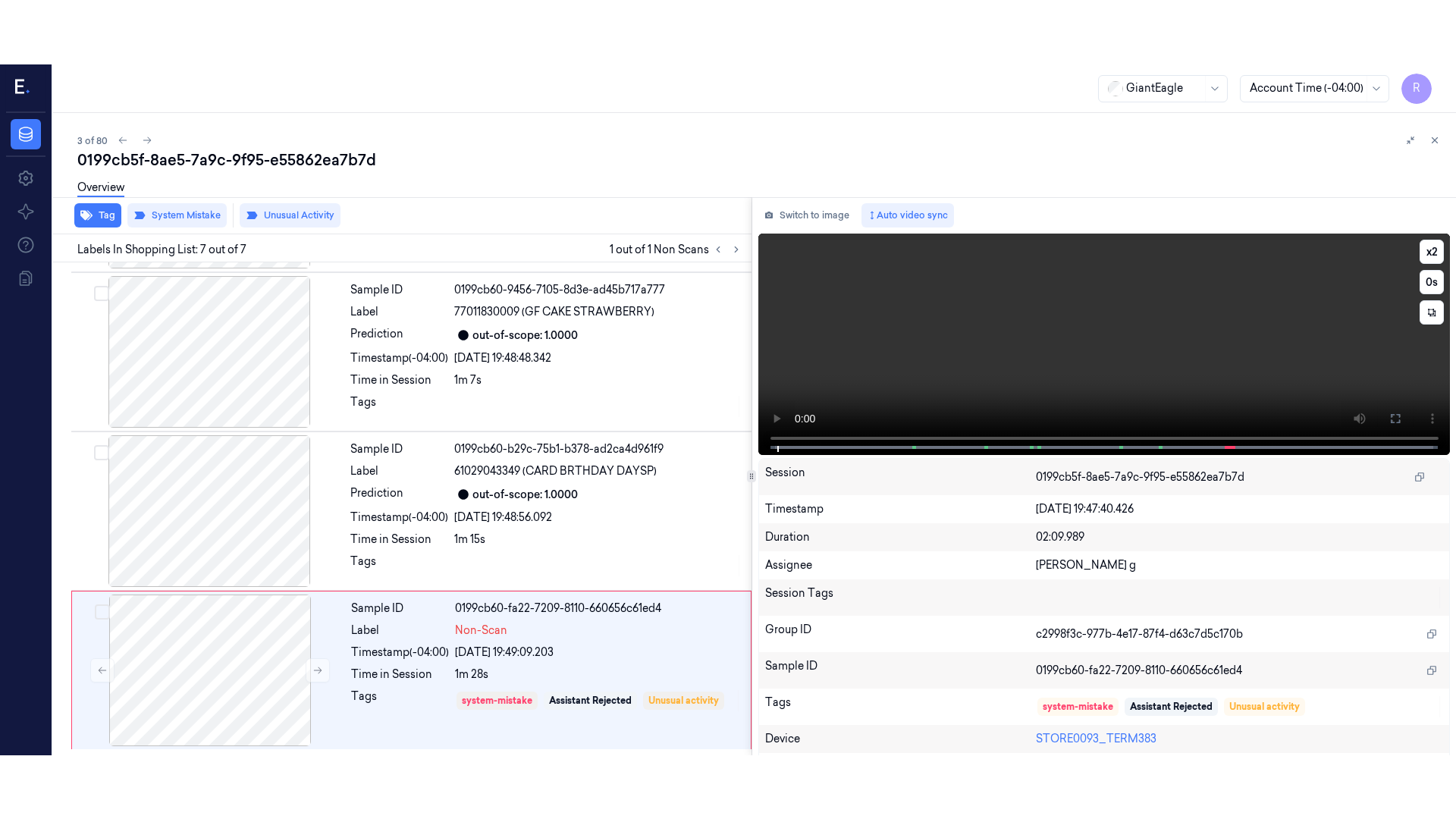
scroll to position [498, 0]
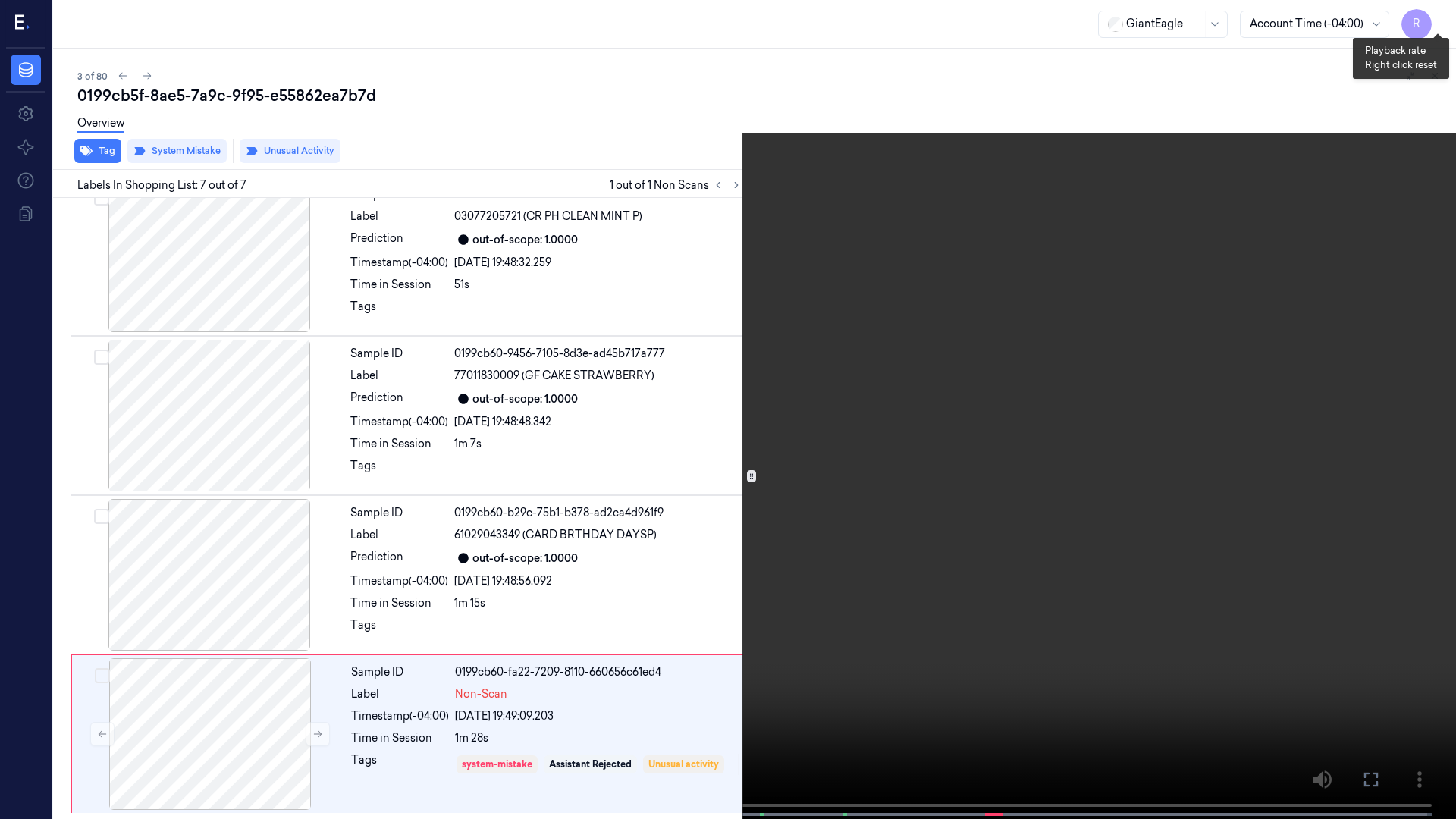
click at [1436, 7] on button "x 2" at bounding box center [1437, 18] width 24 height 24
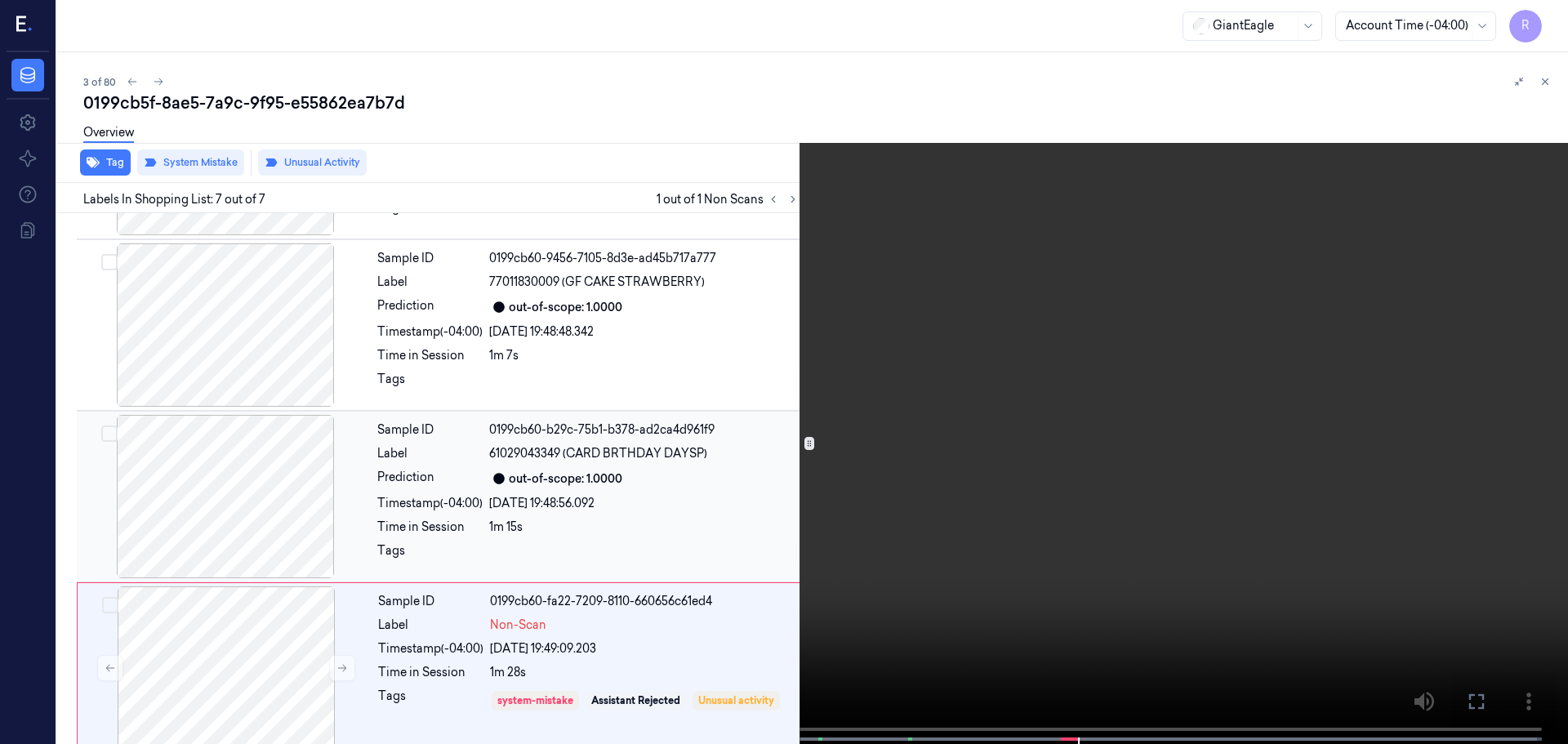
scroll to position [675, 0]
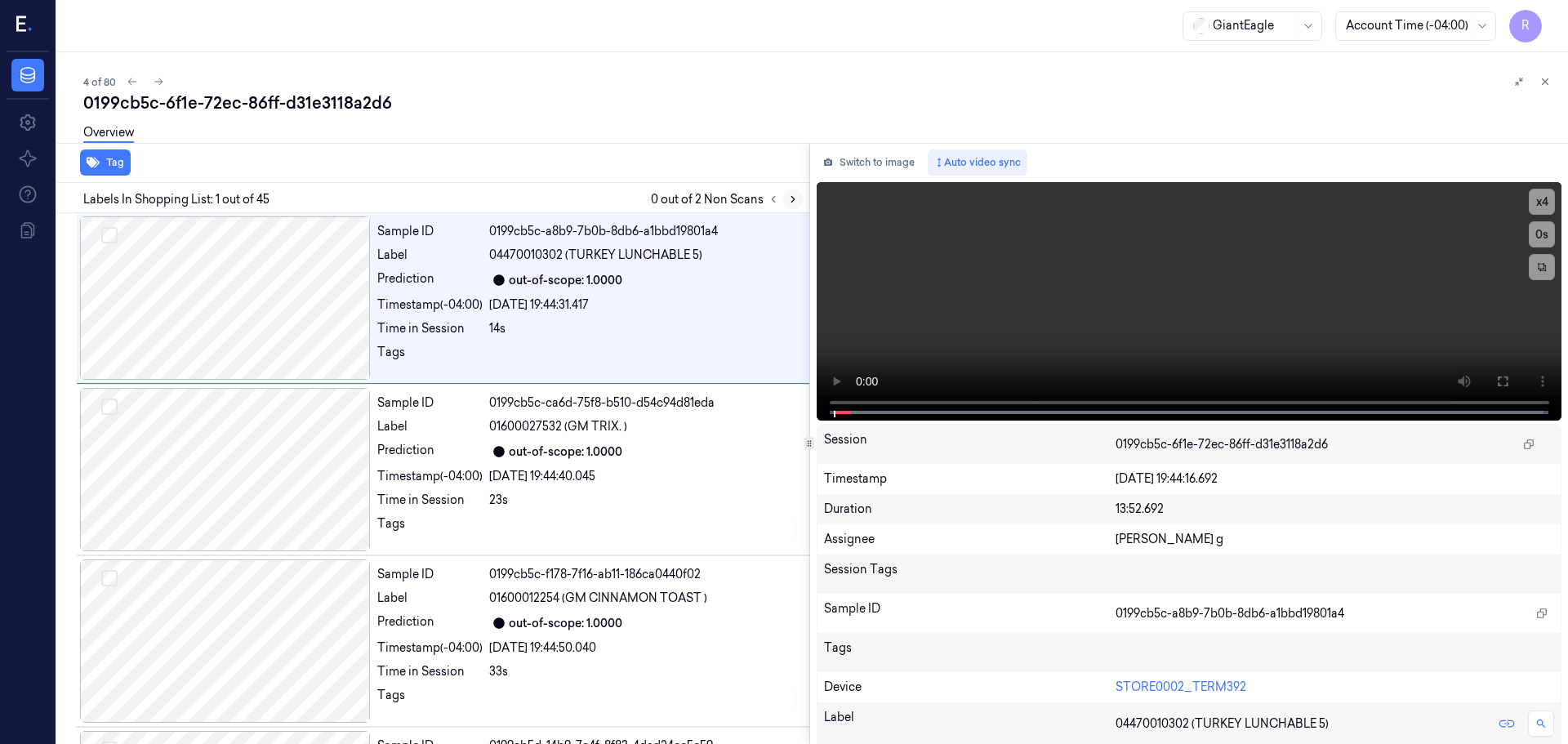
click at [789, 201] on icon at bounding box center [793, 199] width 12 height 12
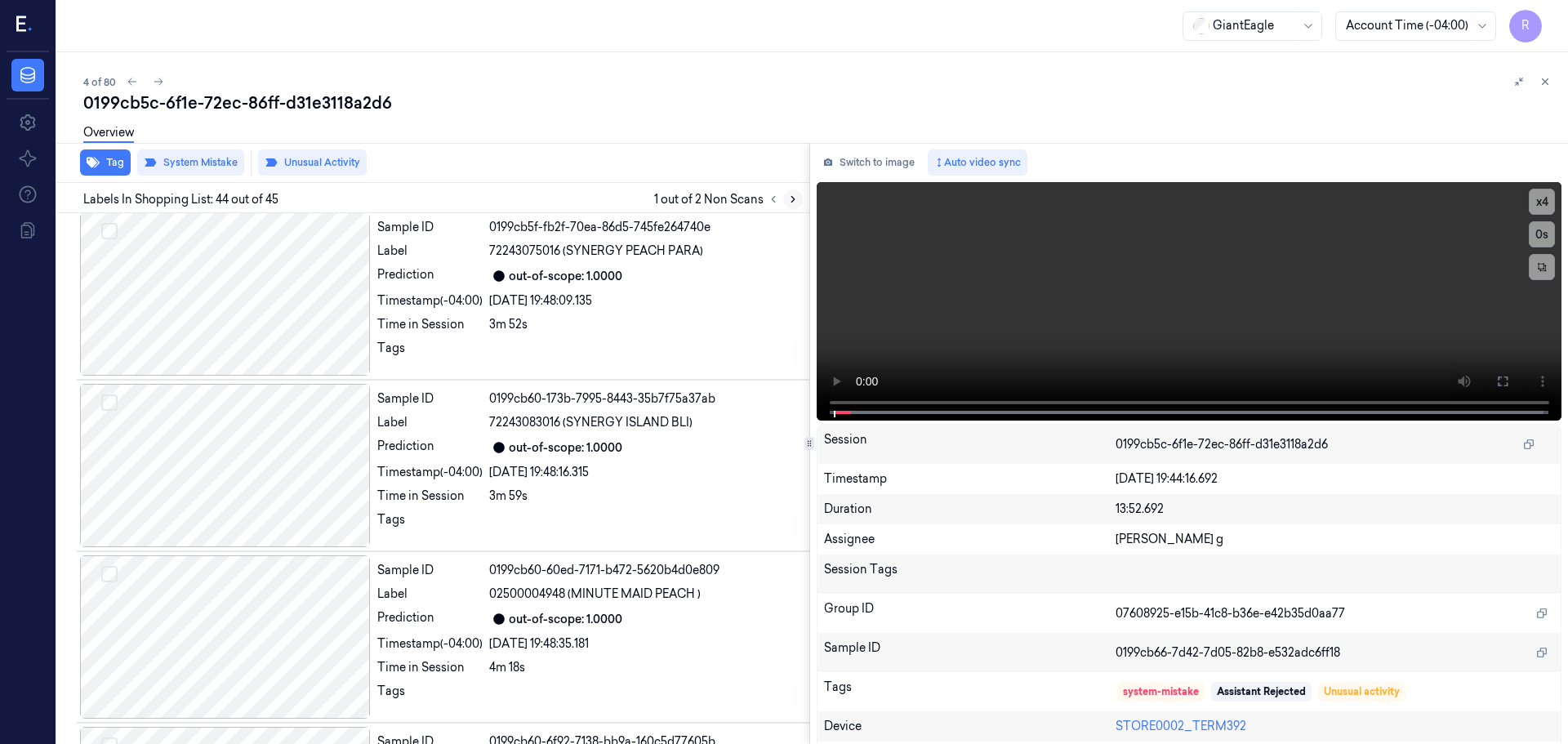
click at [789, 201] on icon at bounding box center [793, 199] width 12 height 12
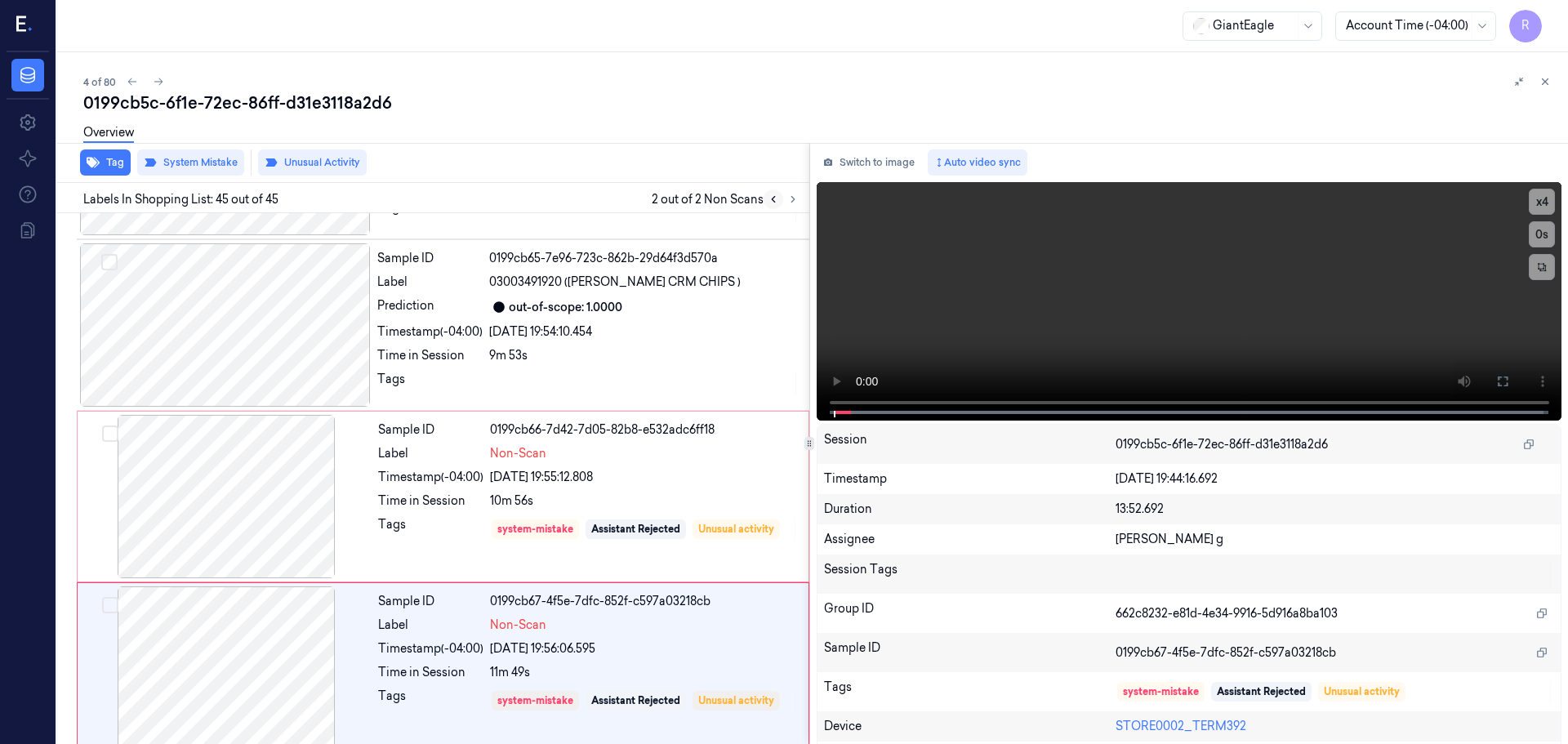
scroll to position [7193, 0]
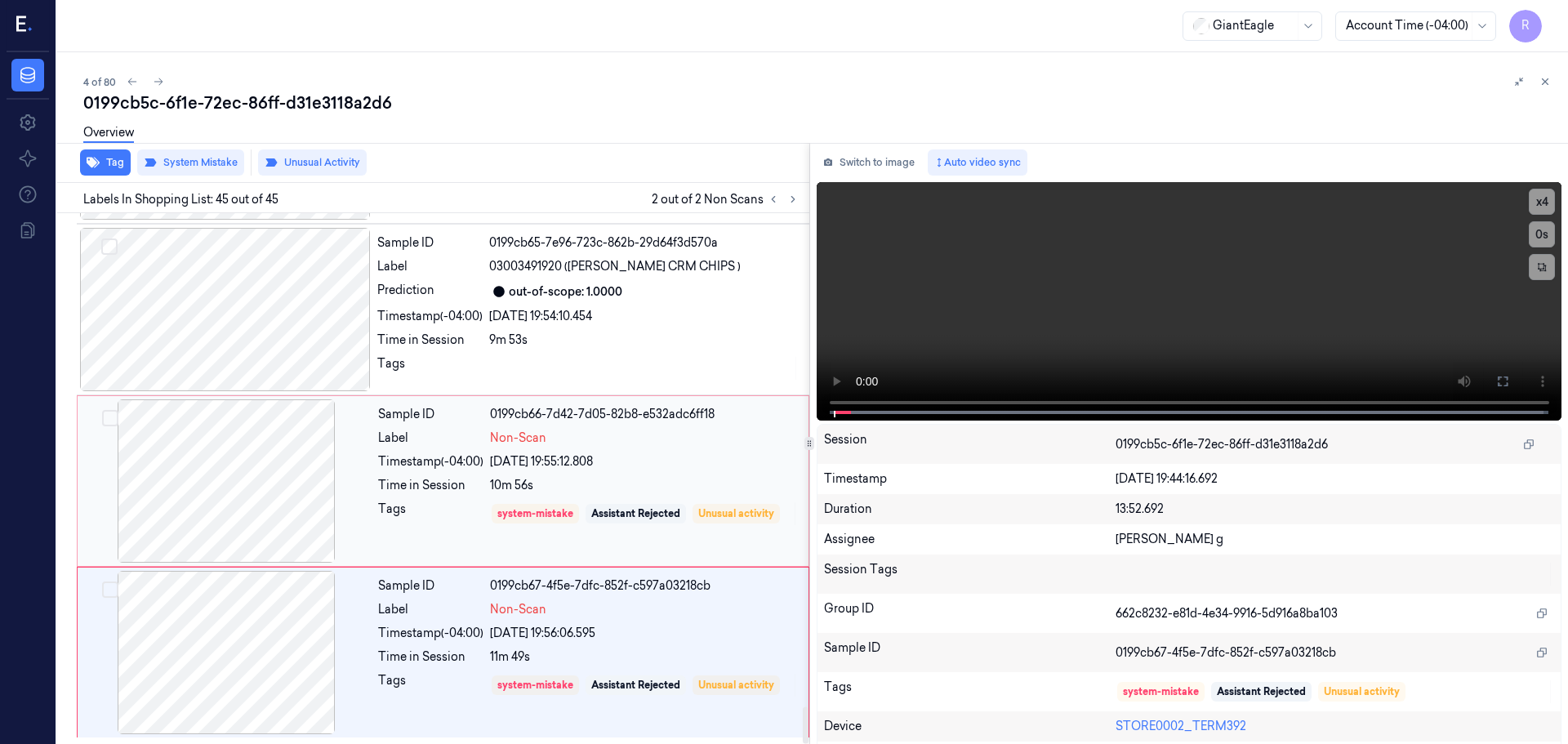
click at [289, 497] on div at bounding box center [226, 481] width 291 height 164
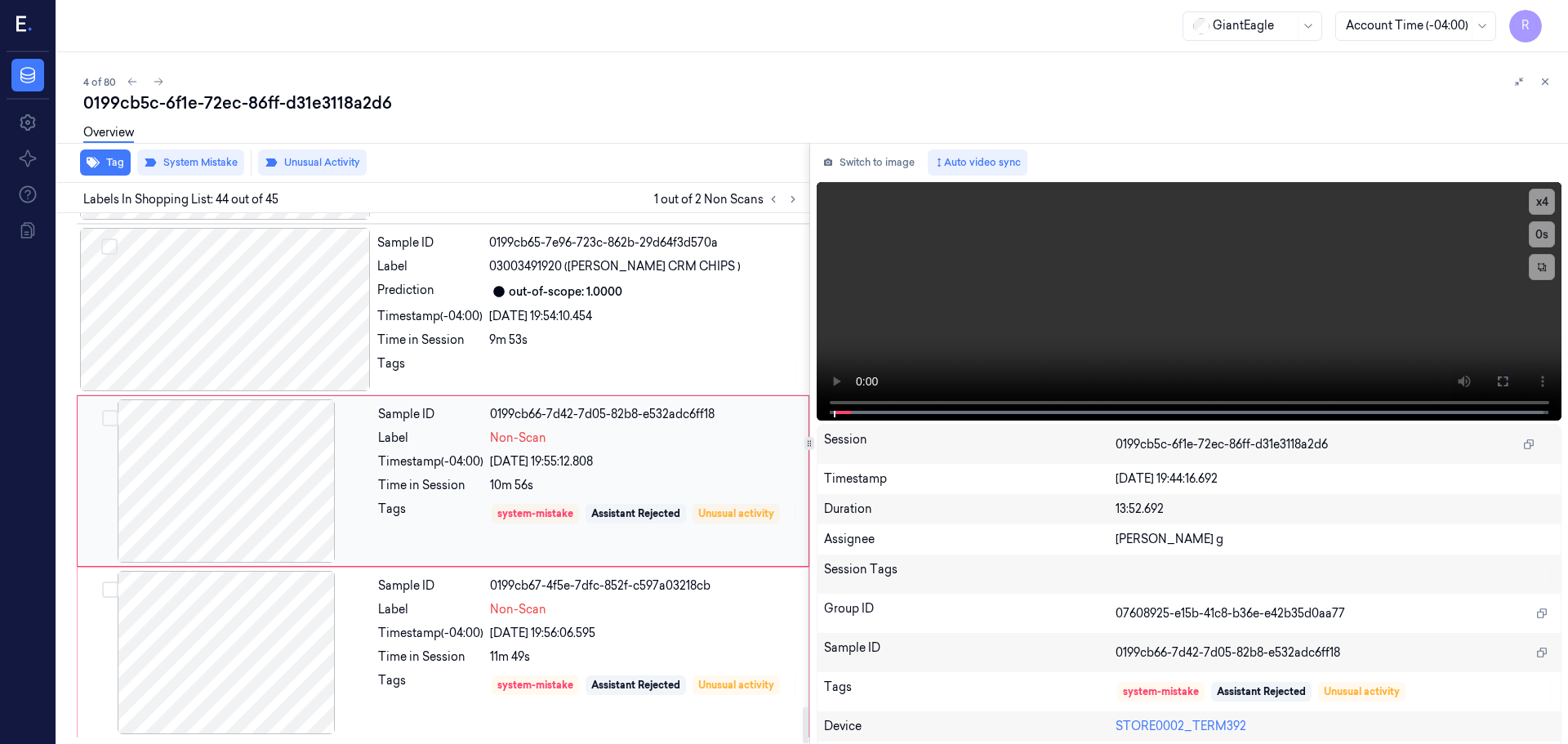
click at [313, 486] on div at bounding box center [226, 481] width 291 height 164
click at [315, 486] on div at bounding box center [226, 481] width 291 height 164
click at [293, 658] on div at bounding box center [226, 653] width 291 height 164
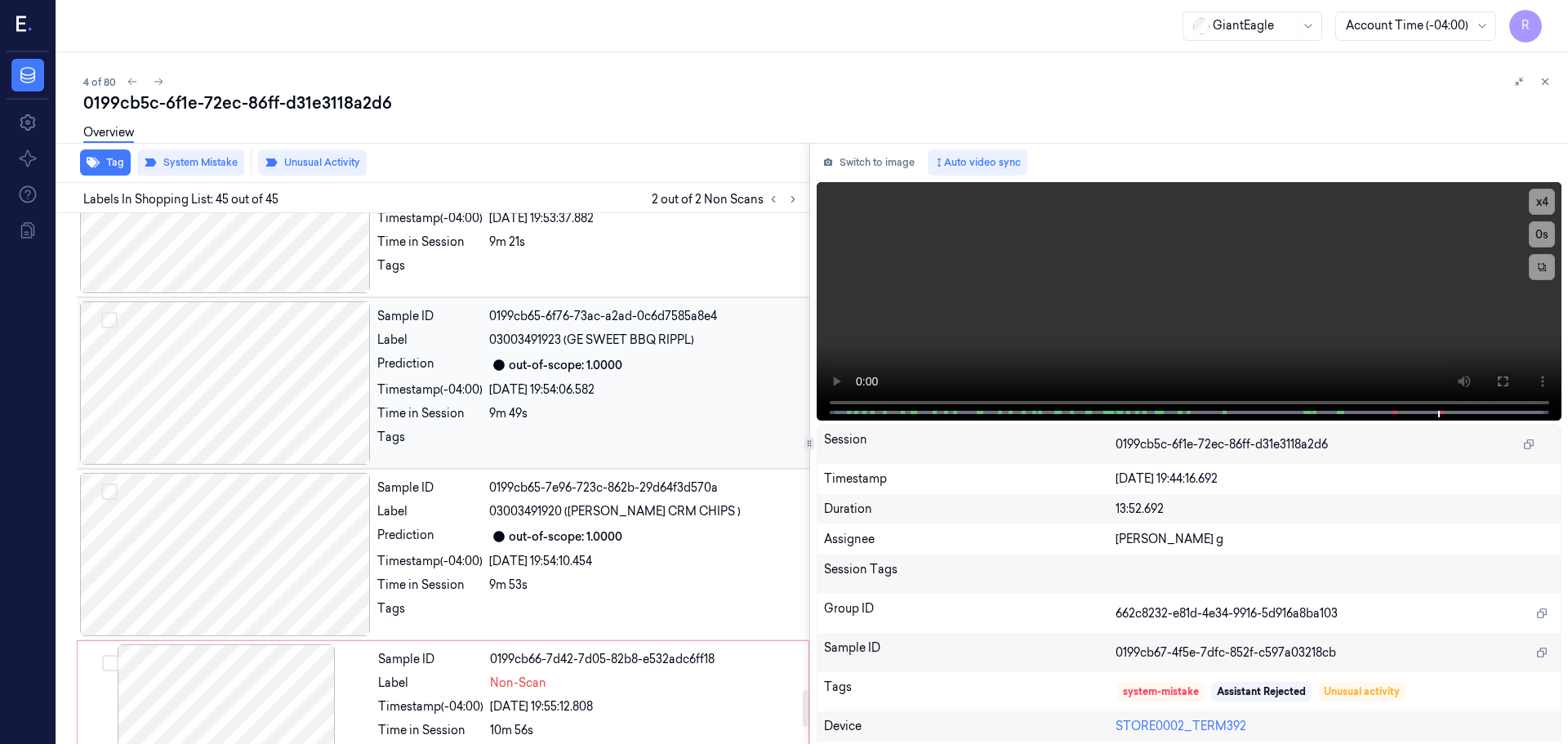
click at [274, 382] on div at bounding box center [225, 383] width 291 height 164
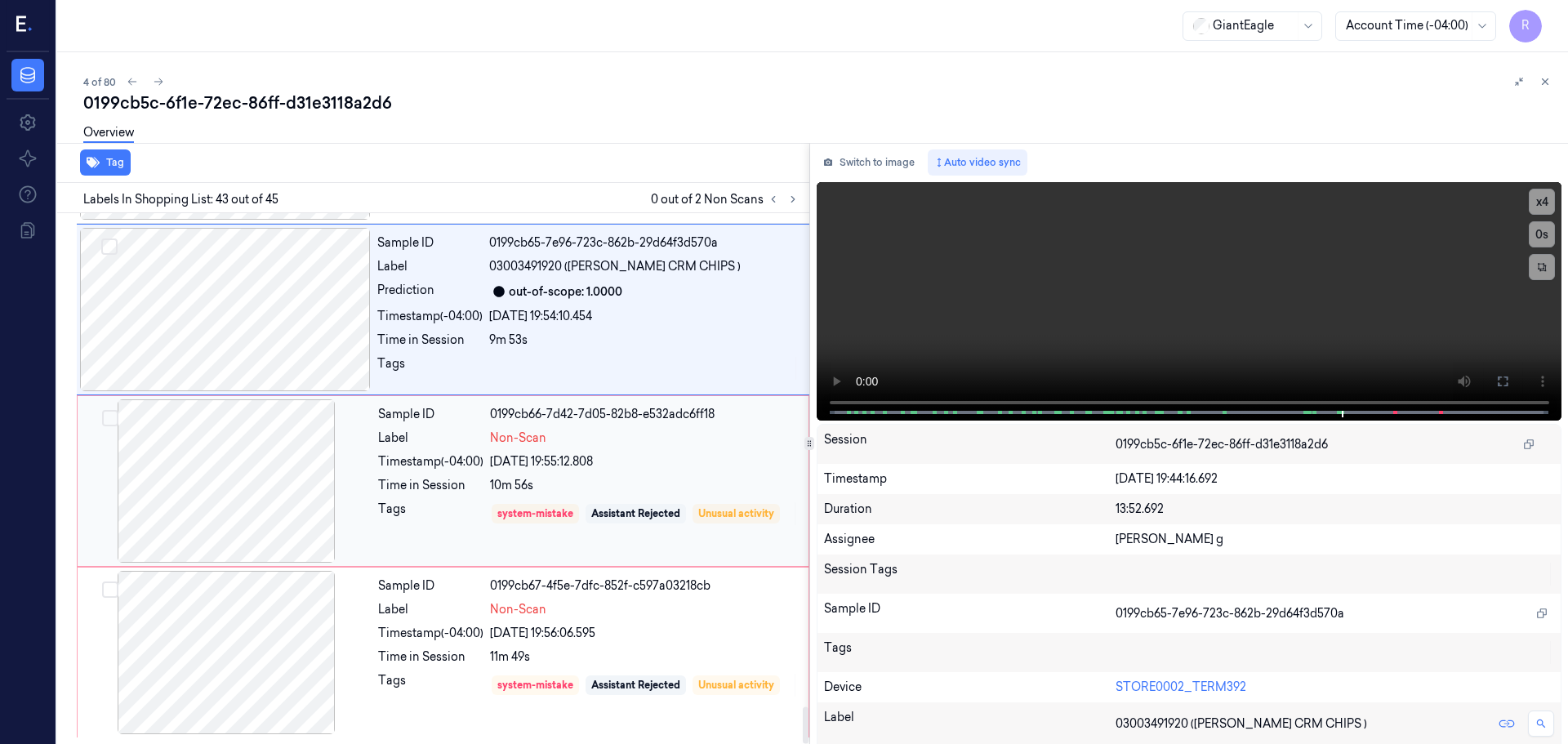
click at [303, 511] on div at bounding box center [226, 481] width 291 height 164
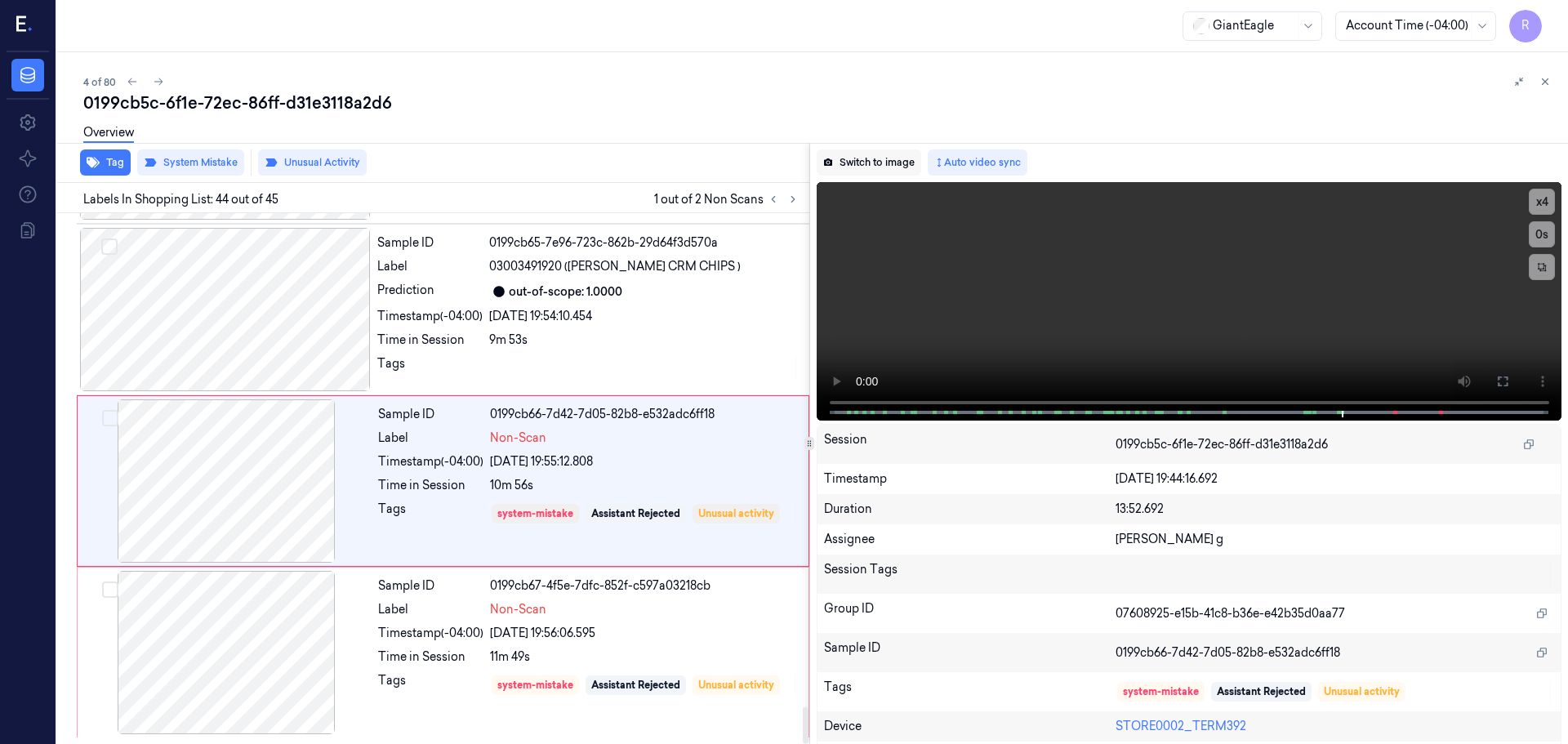
click at [904, 164] on button "Switch to image" at bounding box center [868, 163] width 104 height 26
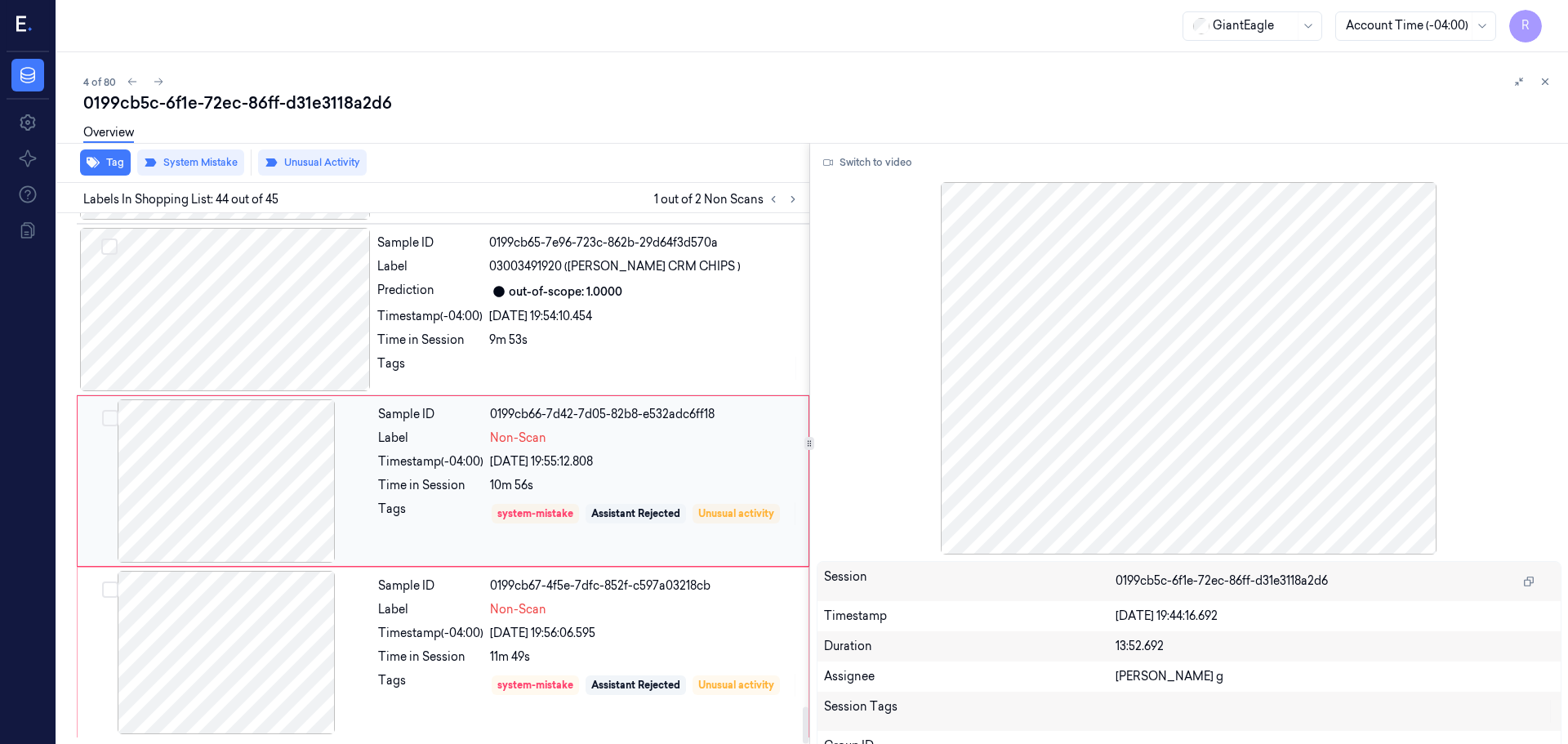
click at [273, 490] on div at bounding box center [226, 481] width 291 height 164
click at [304, 357] on div at bounding box center [225, 310] width 291 height 164
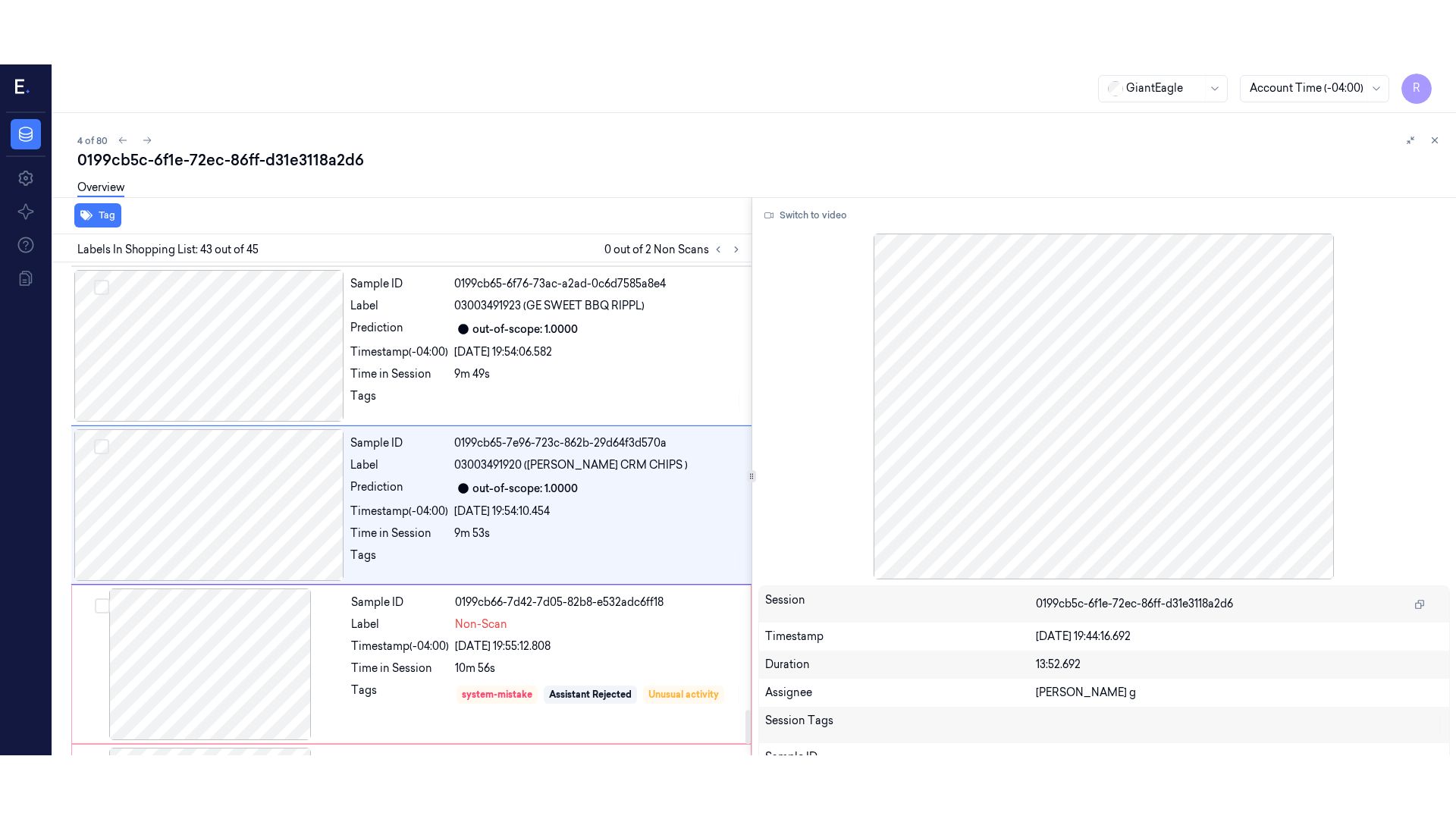
scroll to position [6522, 0]
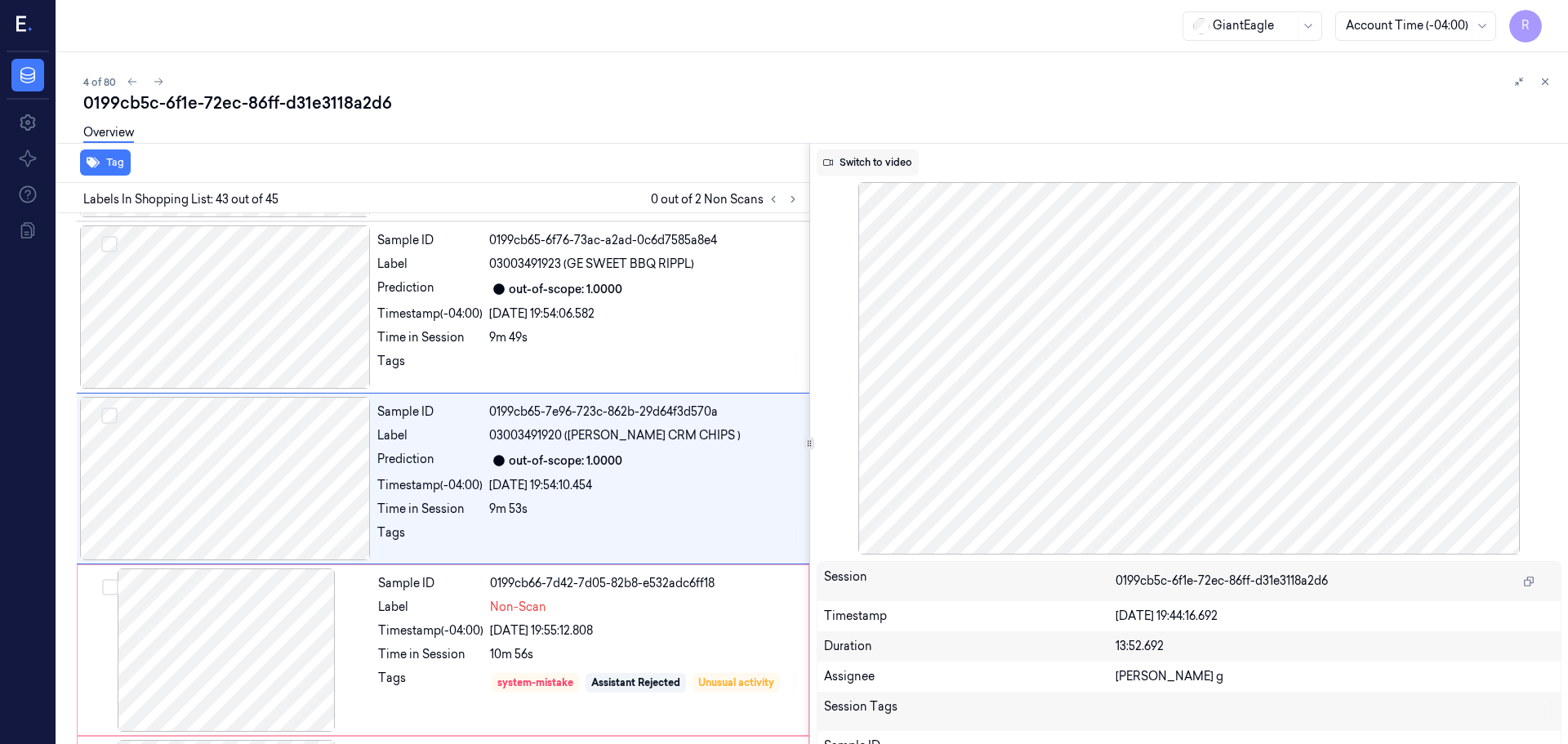
click at [866, 174] on button "Switch to video" at bounding box center [868, 163] width 102 height 26
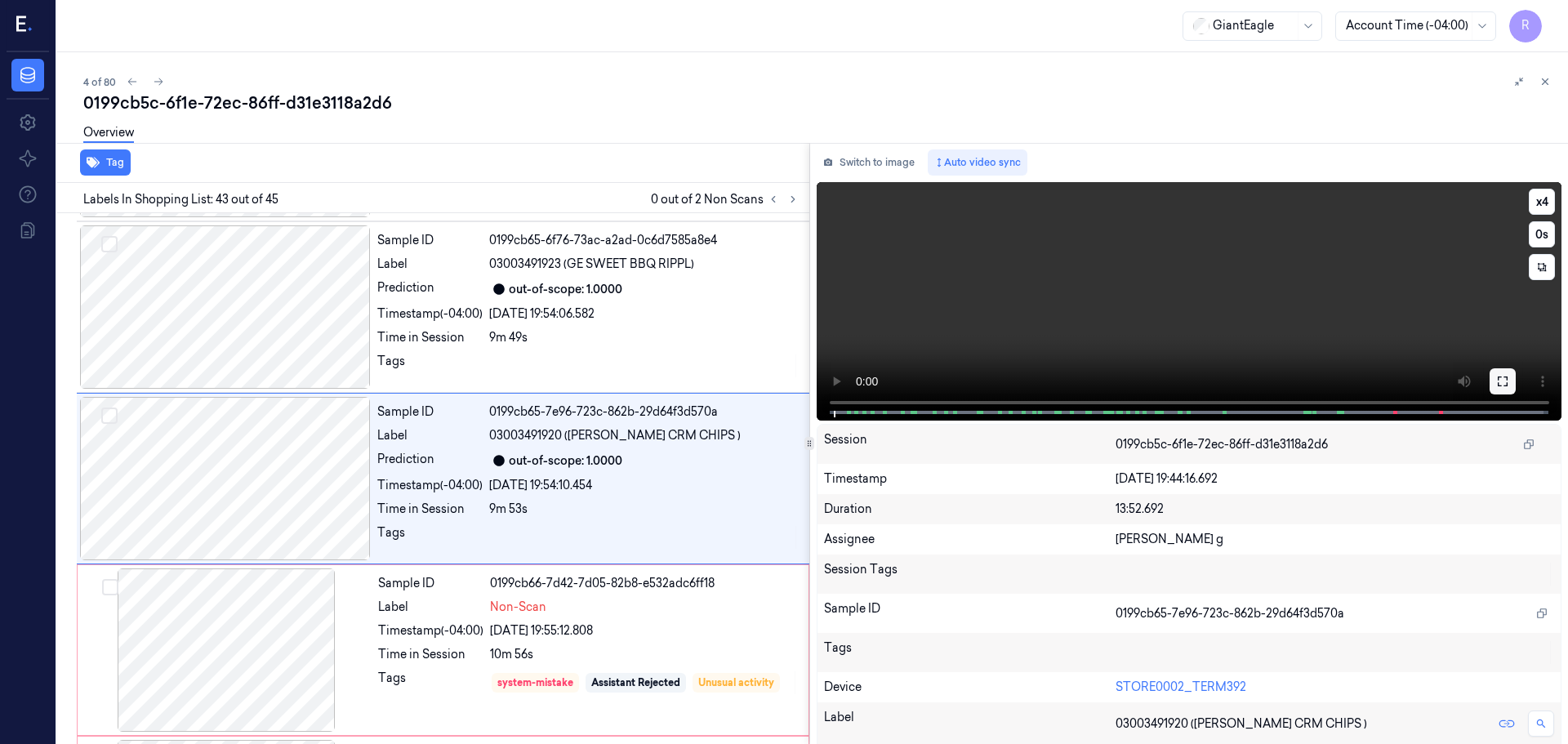
click at [1502, 378] on icon at bounding box center [1503, 382] width 10 height 10
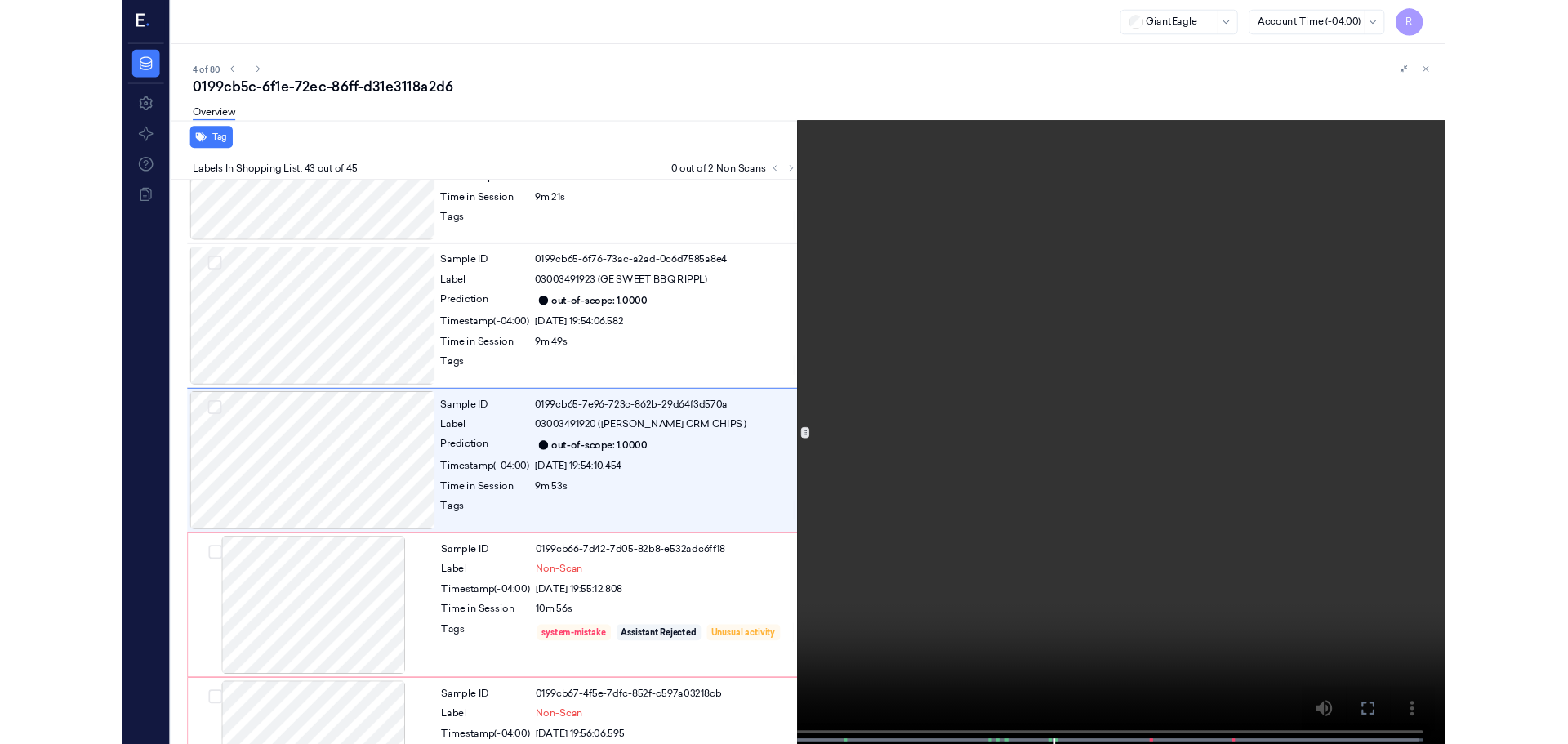
scroll to position [6956, 0]
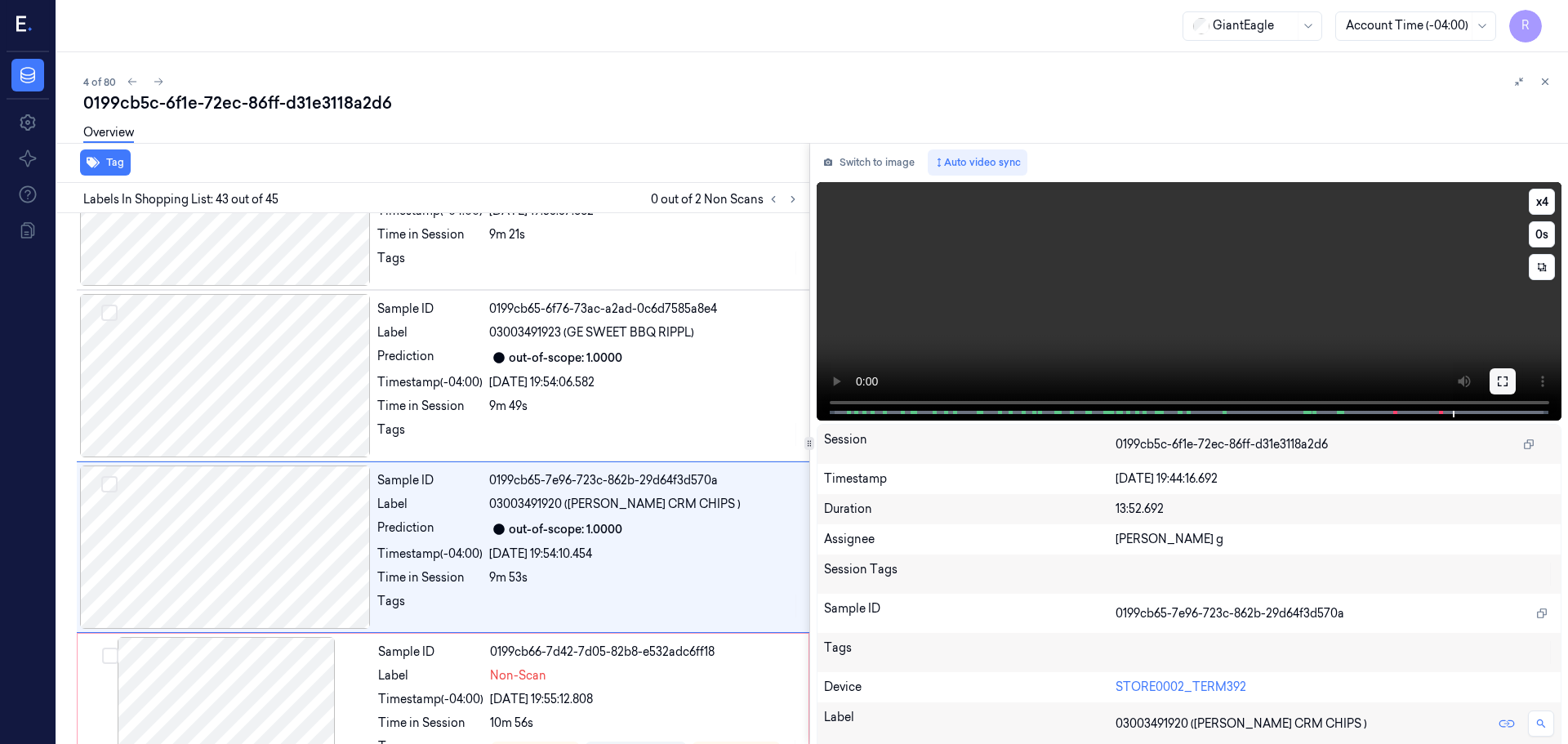
click at [1501, 377] on icon at bounding box center [1503, 382] width 10 height 10
click at [775, 199] on icon at bounding box center [773, 199] width 12 height 12
click at [789, 206] on button at bounding box center [793, 200] width 20 height 20
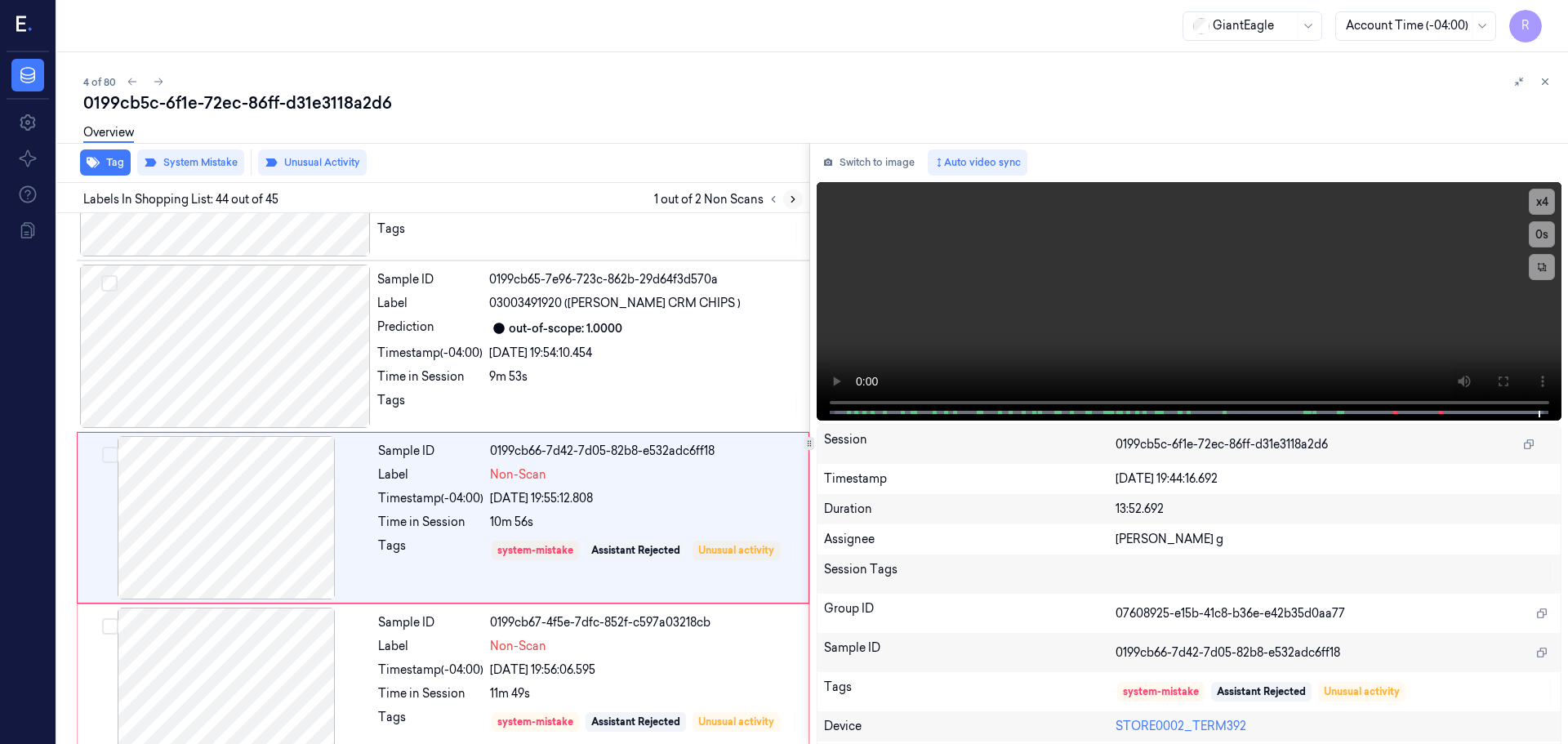
click at [789, 206] on button at bounding box center [793, 200] width 20 height 20
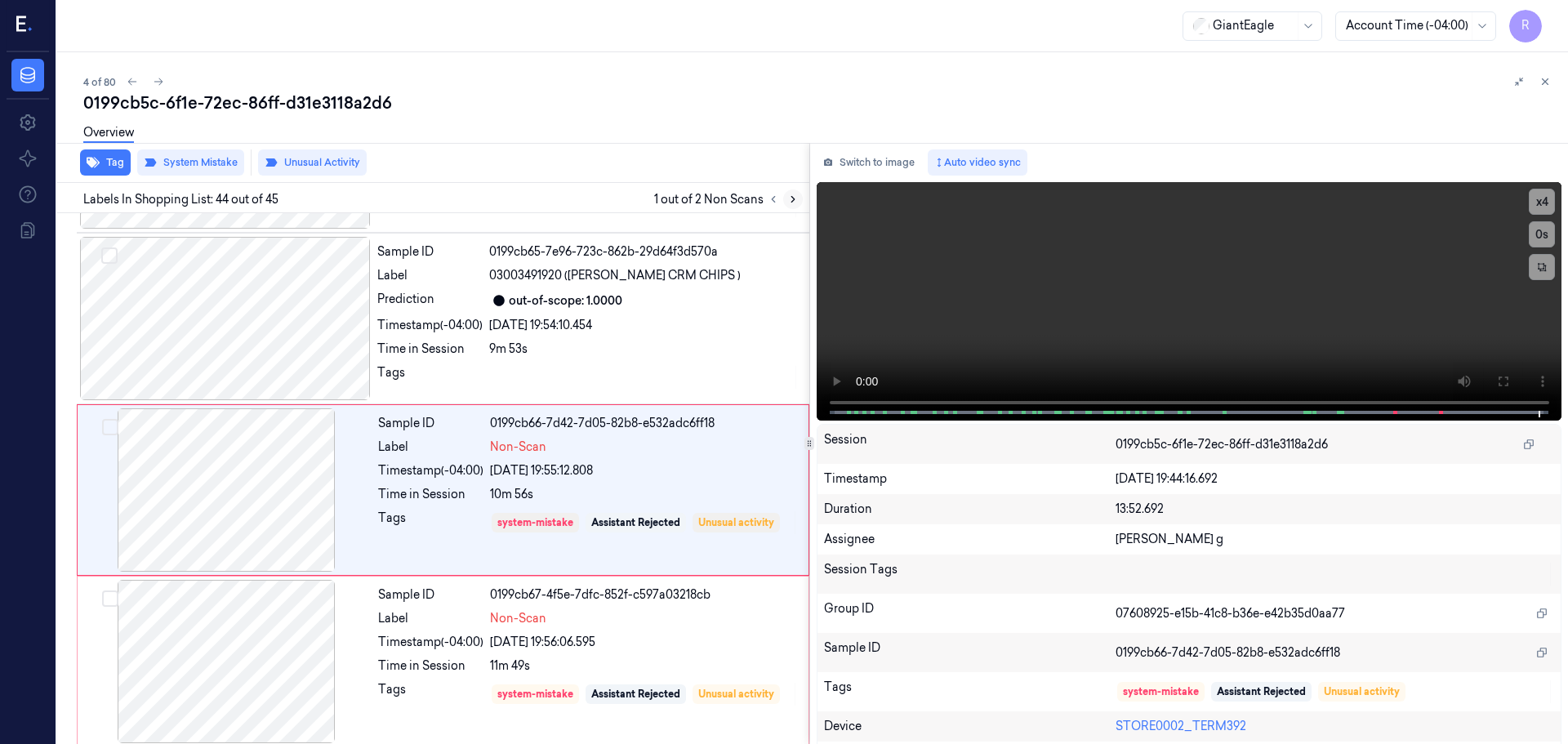
scroll to position [7193, 0]
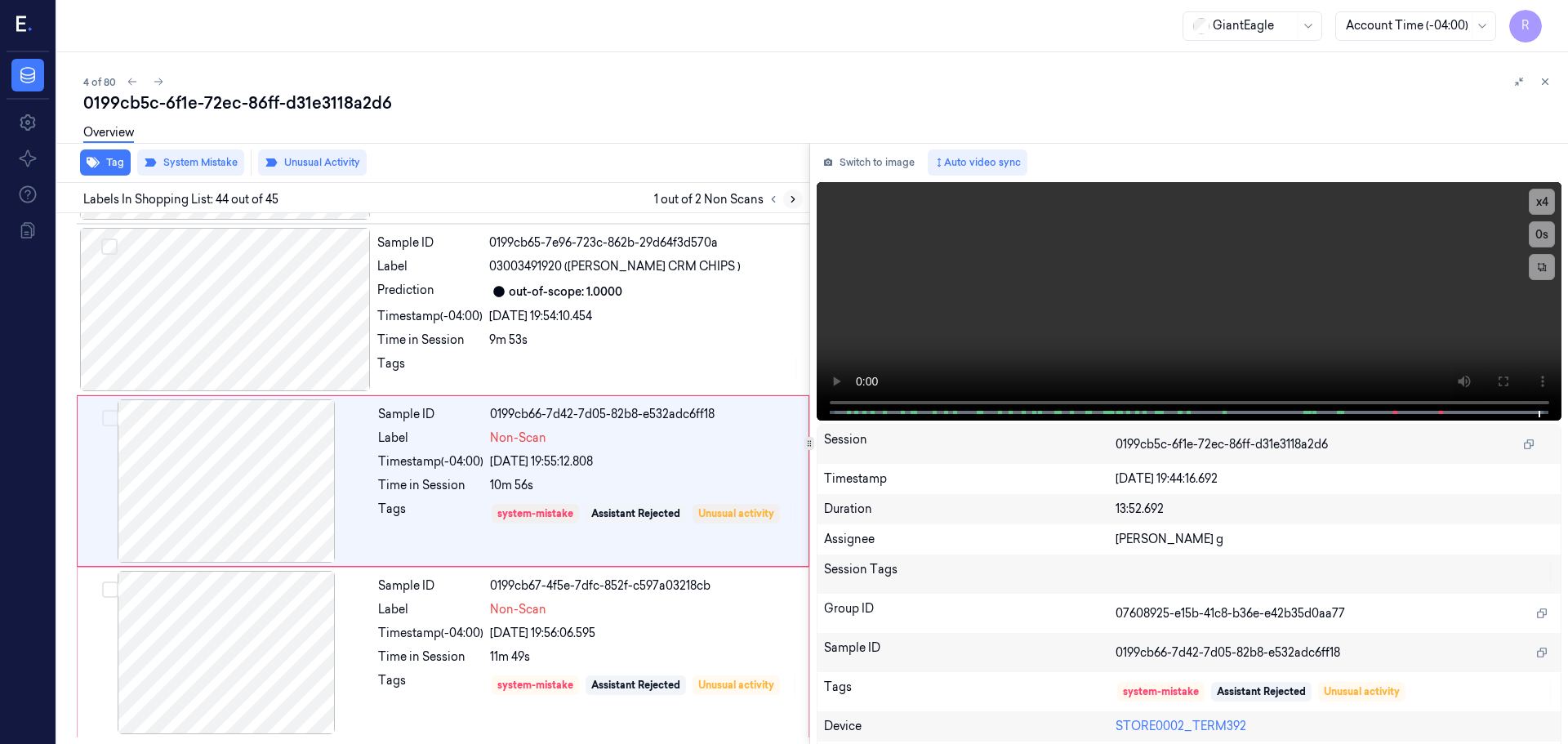
click at [789, 206] on button at bounding box center [793, 200] width 20 height 20
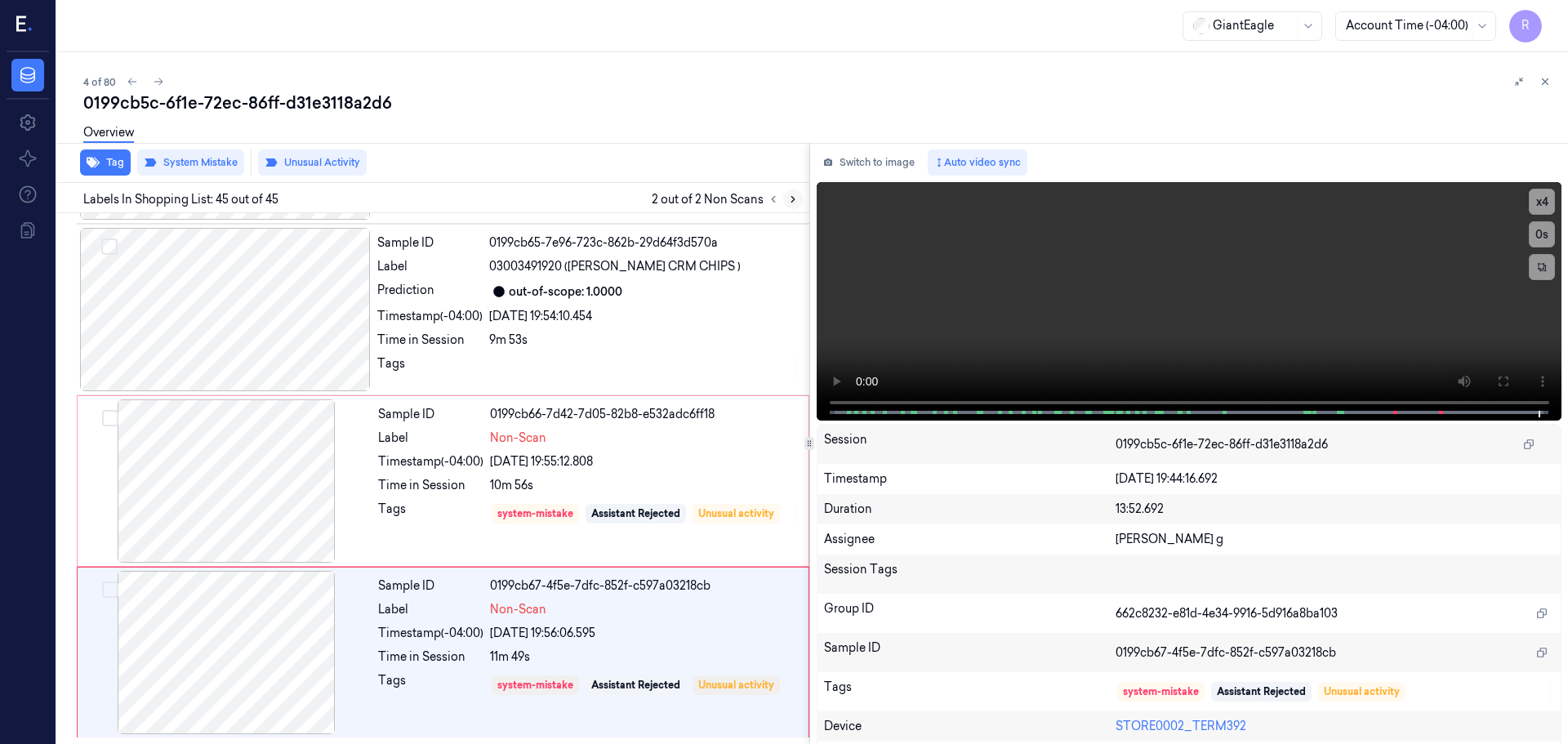
click at [789, 206] on button at bounding box center [793, 200] width 20 height 20
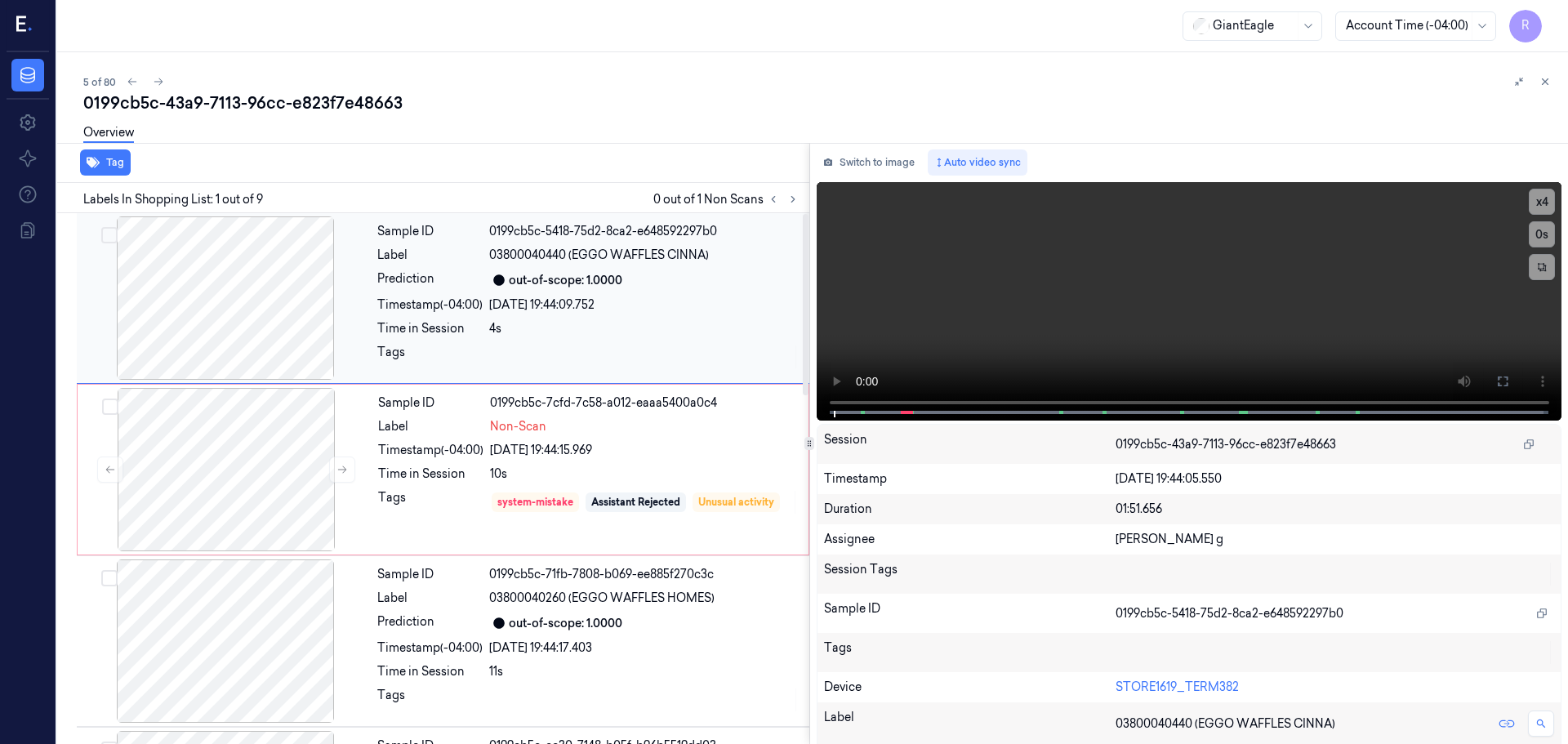
click at [245, 330] on div at bounding box center [225, 298] width 291 height 164
click at [336, 476] on button at bounding box center [342, 470] width 26 height 26
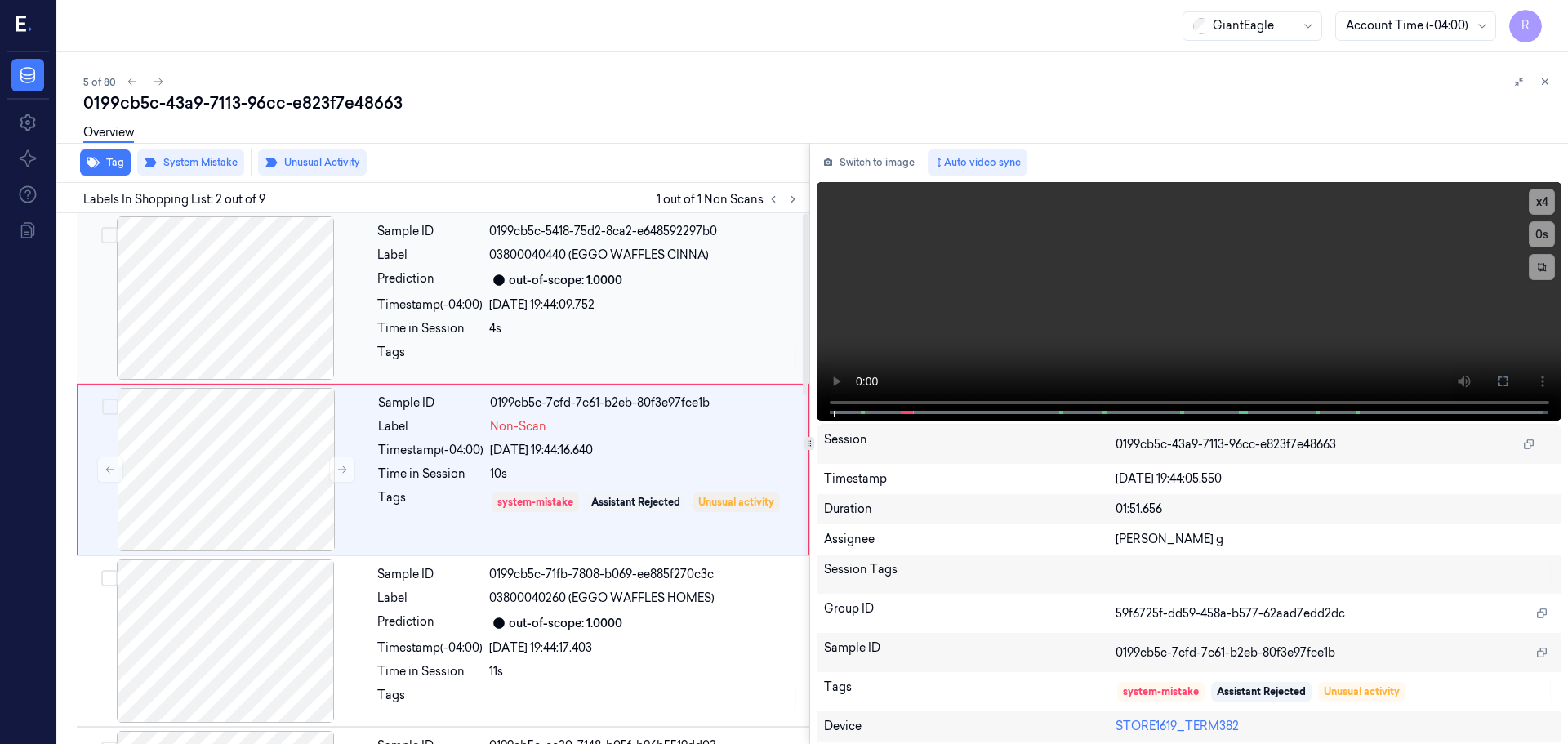
click at [288, 330] on div at bounding box center [225, 298] width 291 height 164
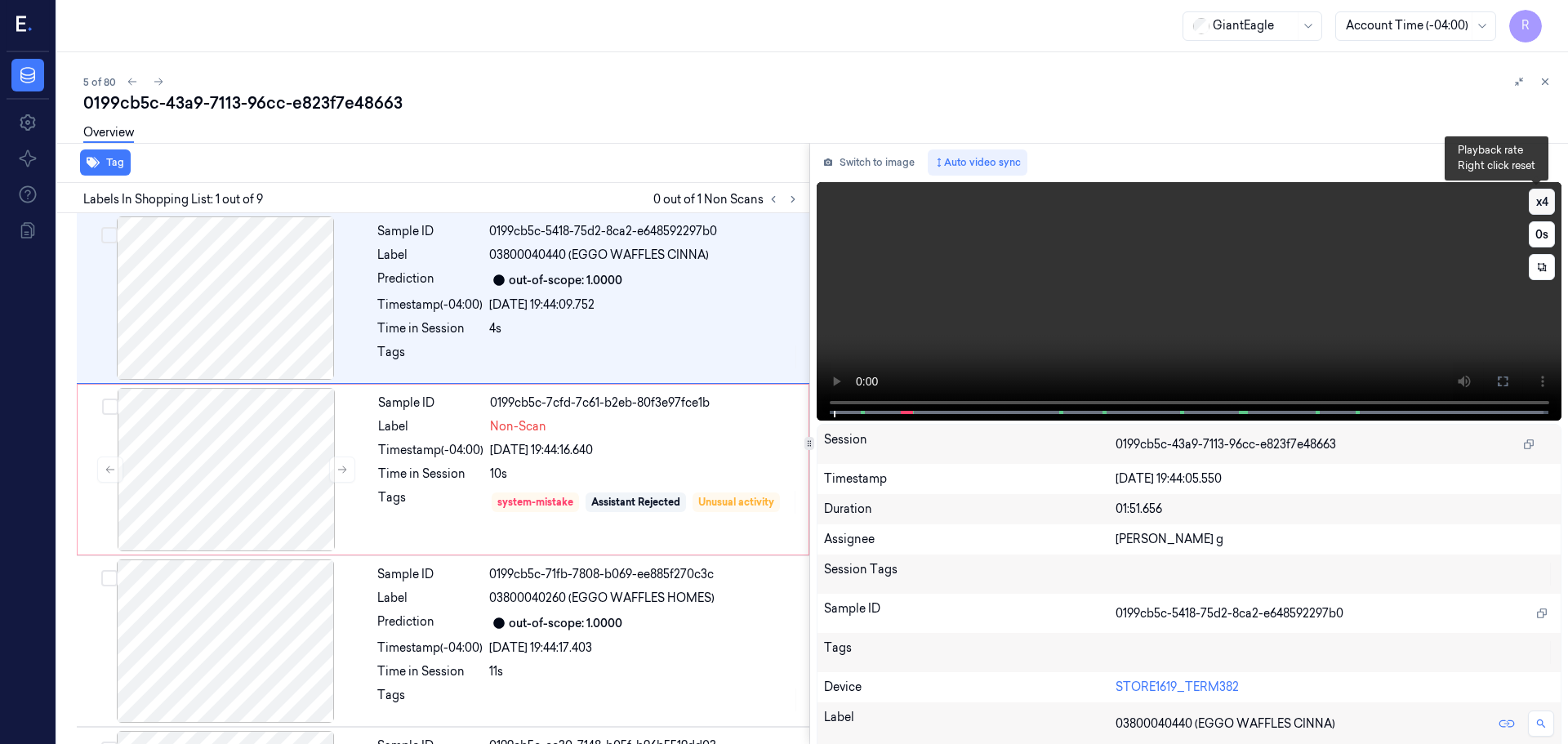
click at [1535, 204] on button "x 4" at bounding box center [1542, 202] width 26 height 26
click at [1499, 370] on button at bounding box center [1503, 382] width 26 height 26
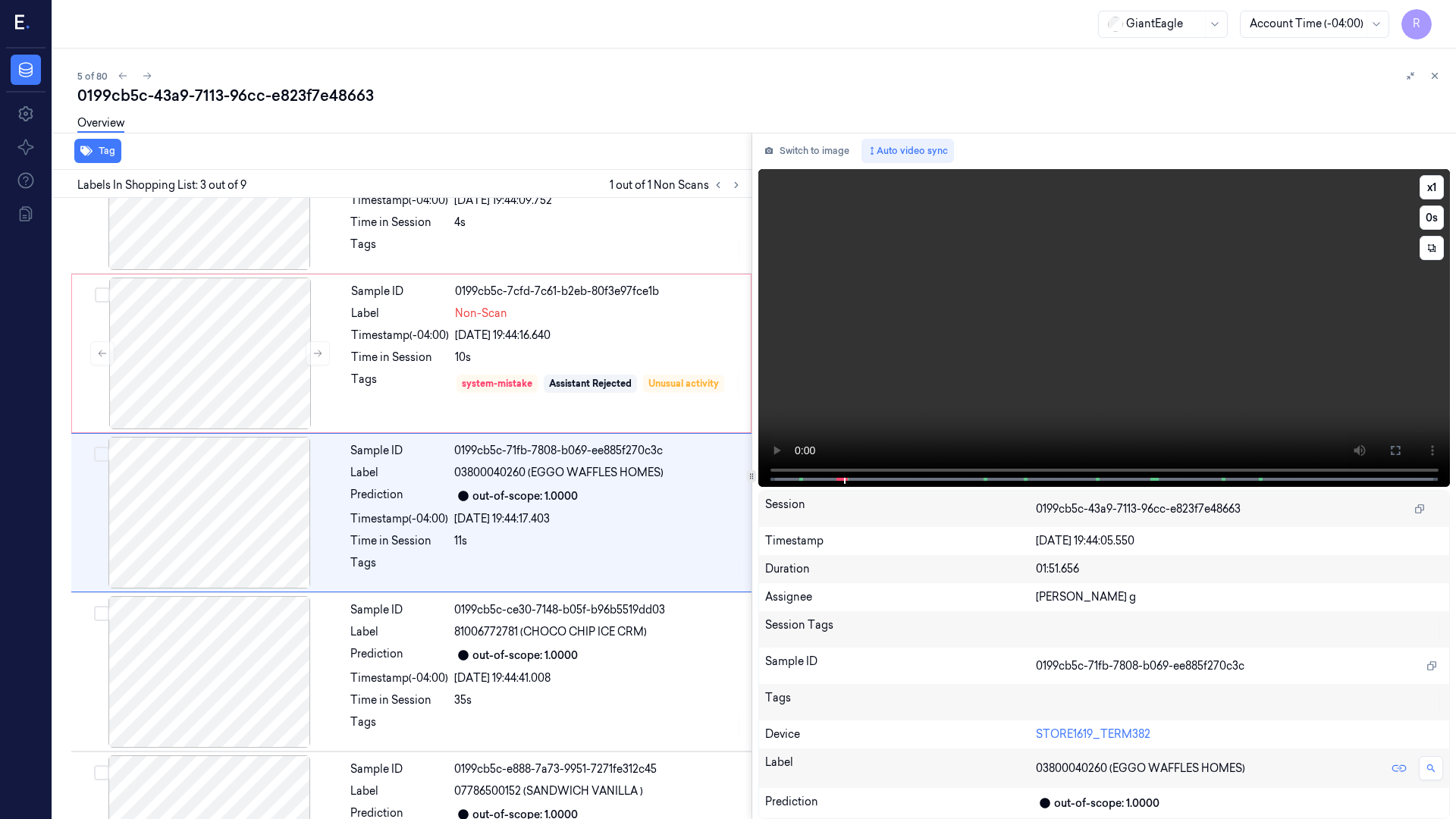
scroll to position [87, 0]
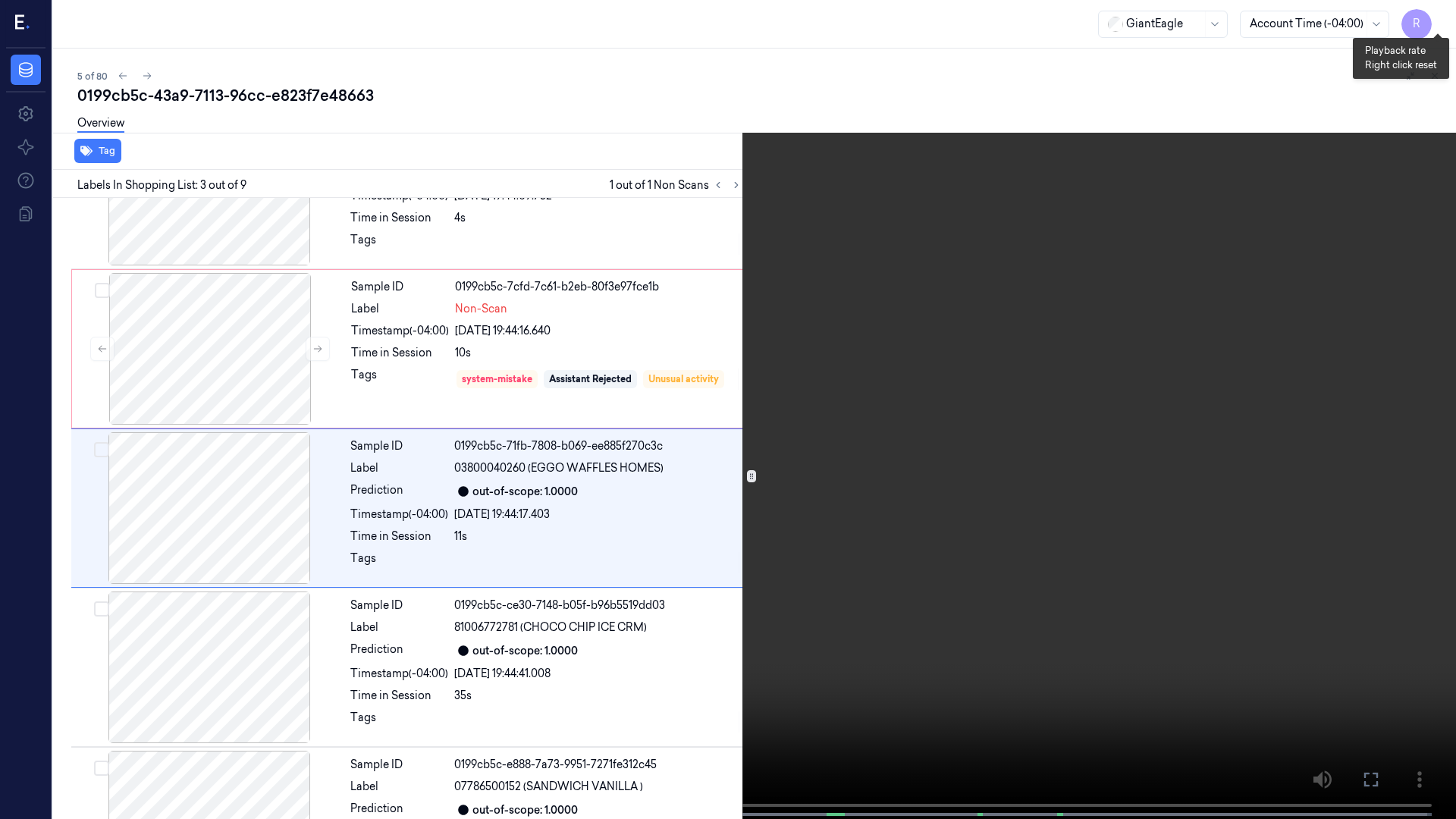
click at [1432, 24] on button "x 1" at bounding box center [1437, 18] width 24 height 24
click at [1432, 24] on button "x 2" at bounding box center [1437, 18] width 24 height 24
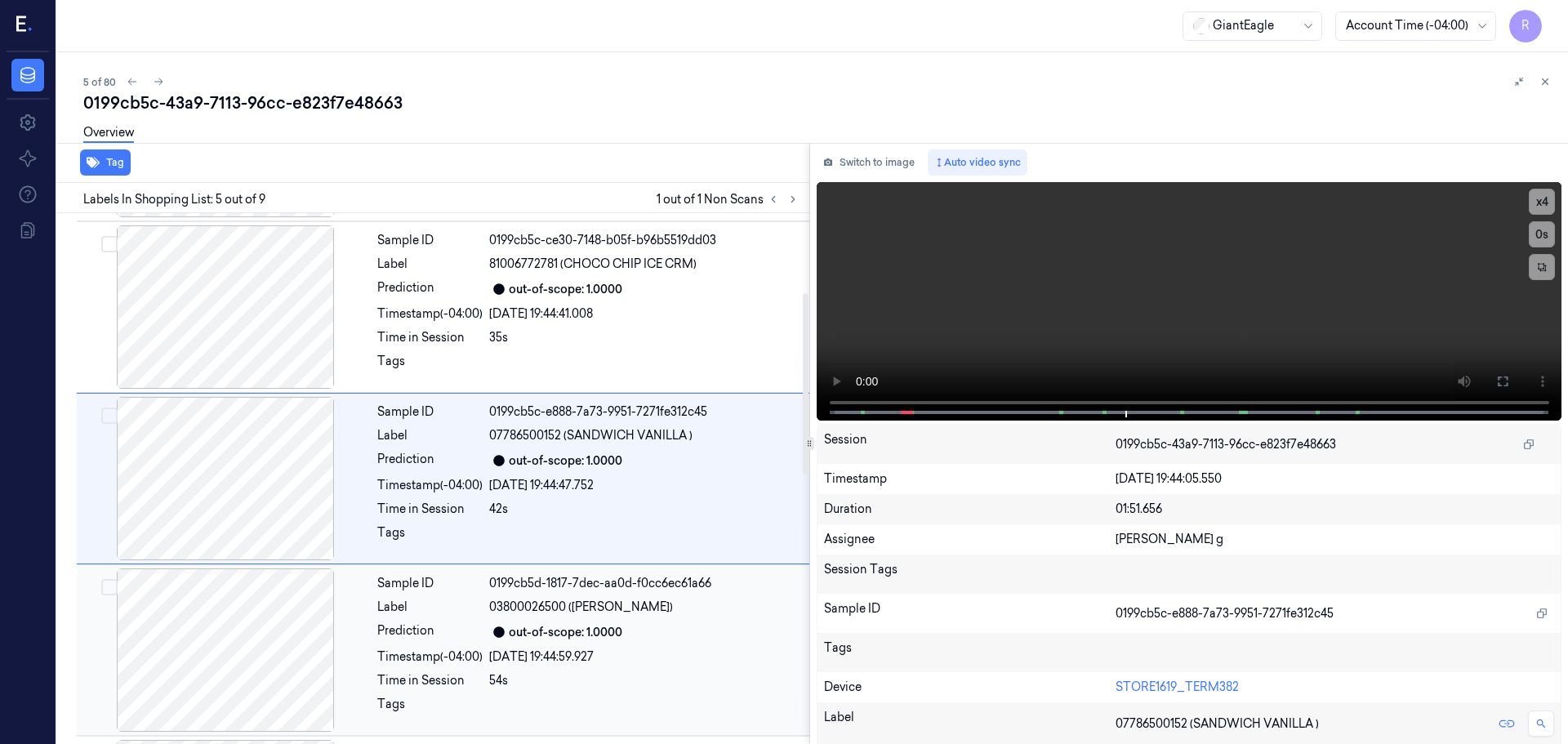
scroll to position [0, 0]
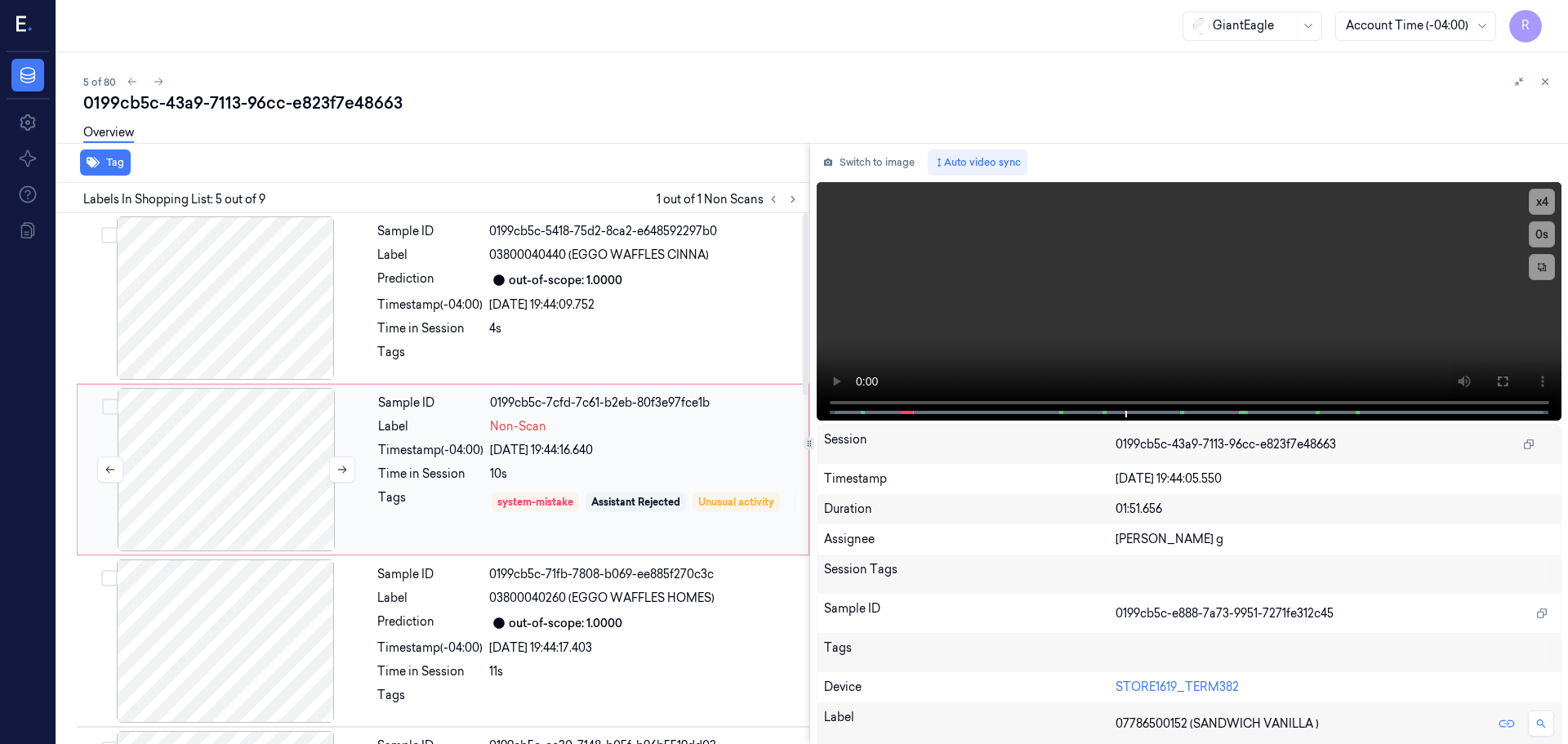
click at [231, 502] on div at bounding box center [226, 470] width 291 height 164
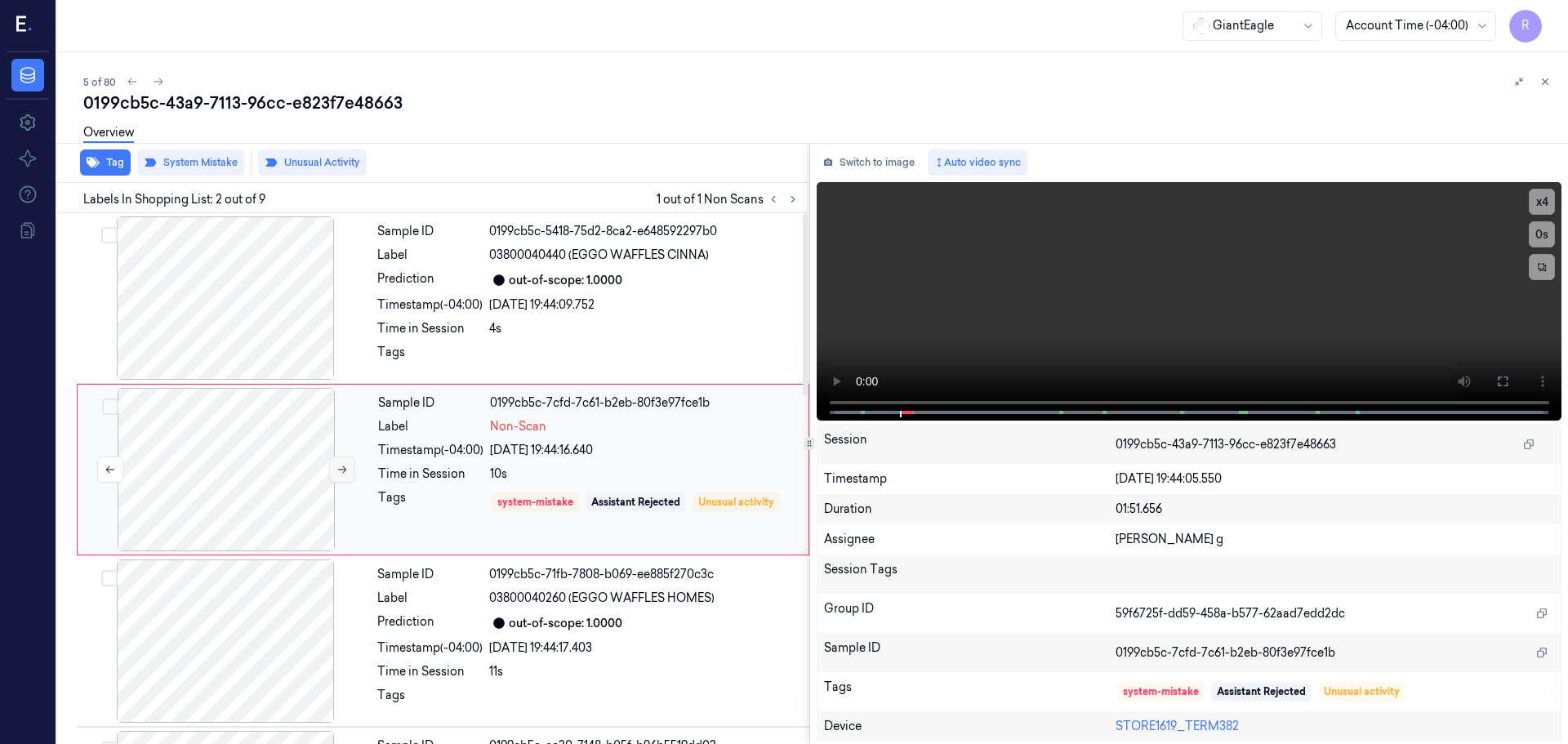
click at [330, 470] on div at bounding box center [226, 470] width 291 height 164
click at [341, 471] on icon at bounding box center [342, 470] width 12 height 12
click at [342, 471] on icon at bounding box center [342, 470] width 12 height 12
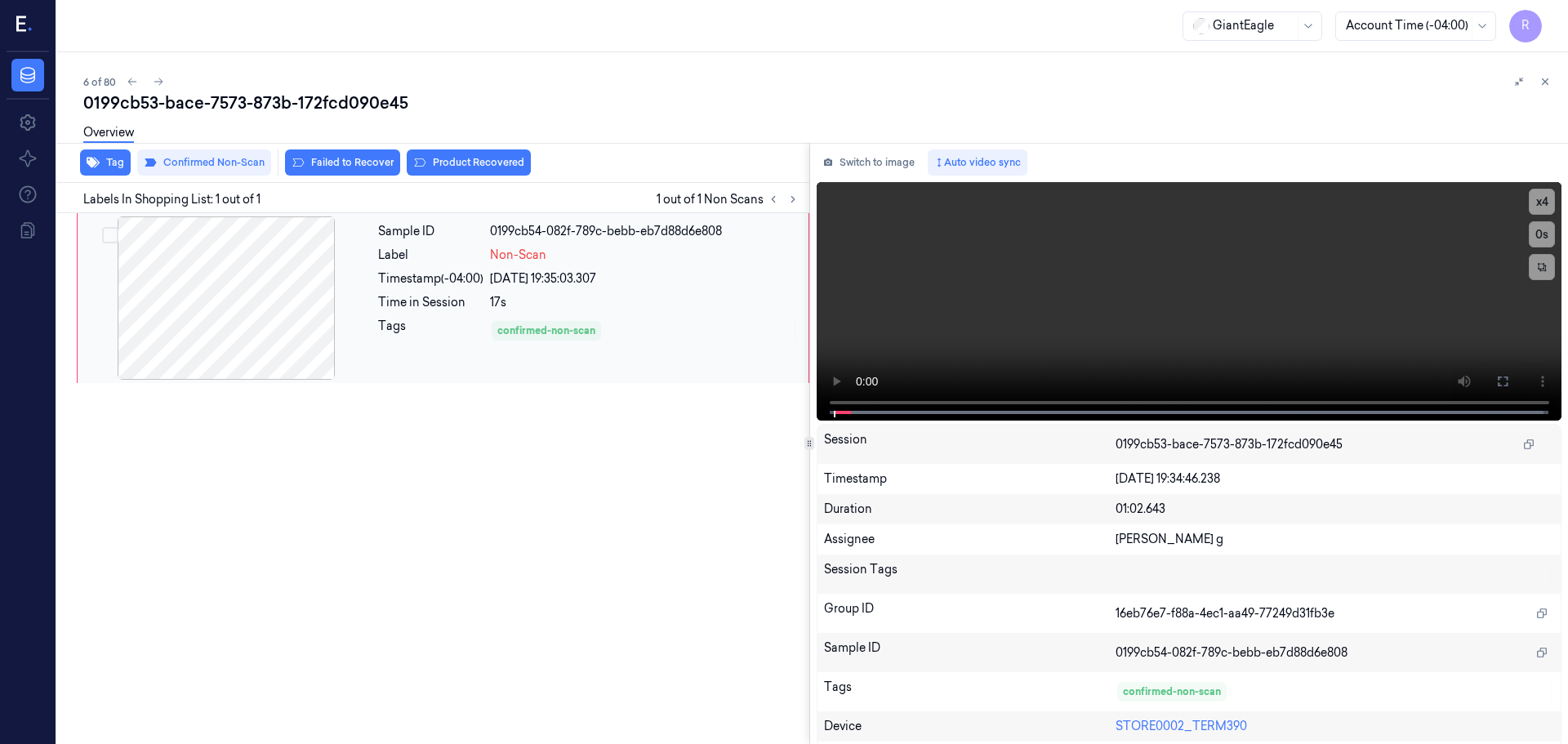
click at [230, 274] on div at bounding box center [226, 298] width 291 height 164
click at [1496, 382] on icon at bounding box center [1503, 382] width 13 height 13
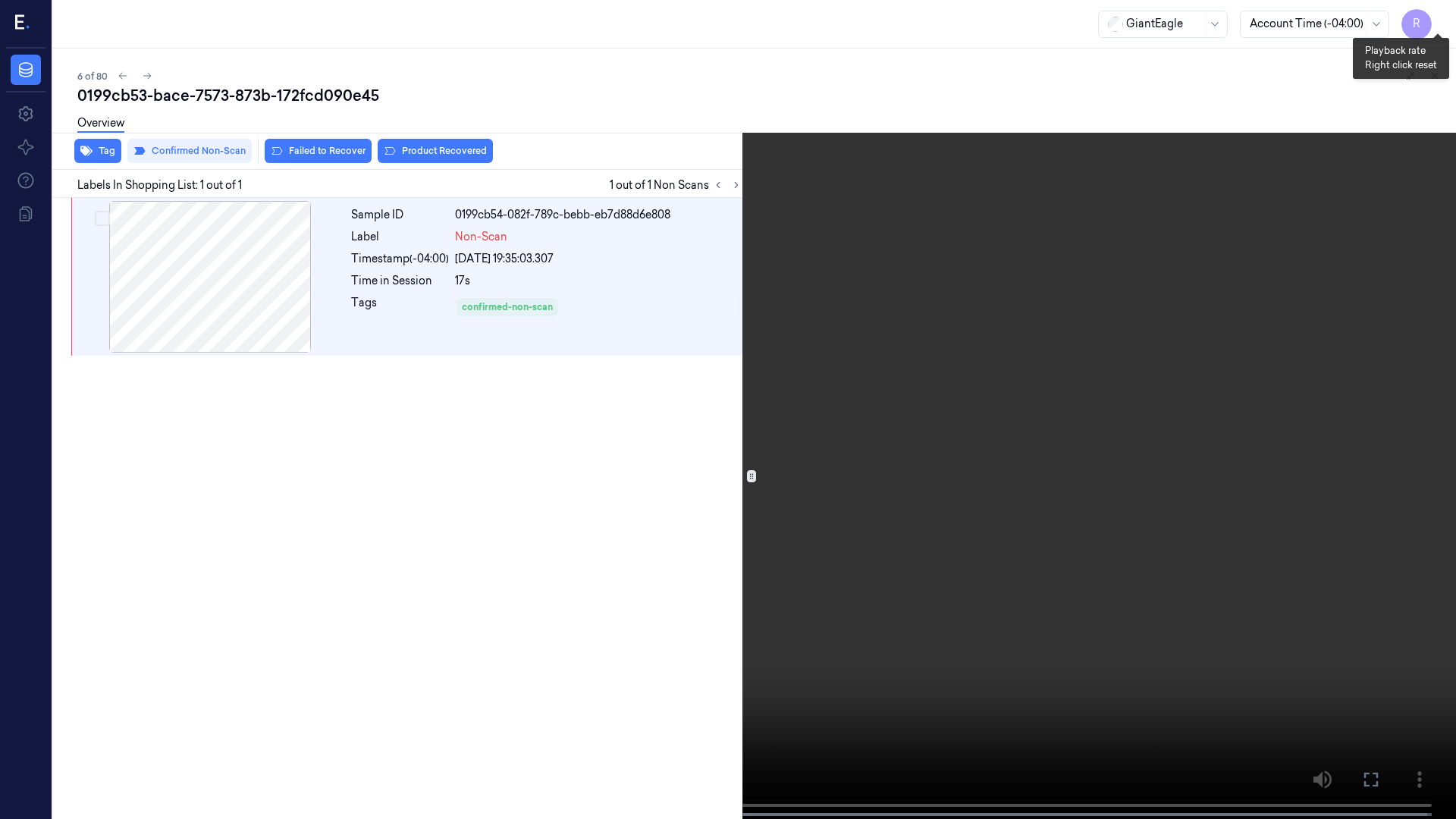
click at [1438, 16] on button "x 4" at bounding box center [1437, 18] width 24 height 24
click at [1432, 17] on button "x 1" at bounding box center [1437, 18] width 24 height 24
click at [1432, 17] on button "x 2" at bounding box center [1437, 18] width 24 height 24
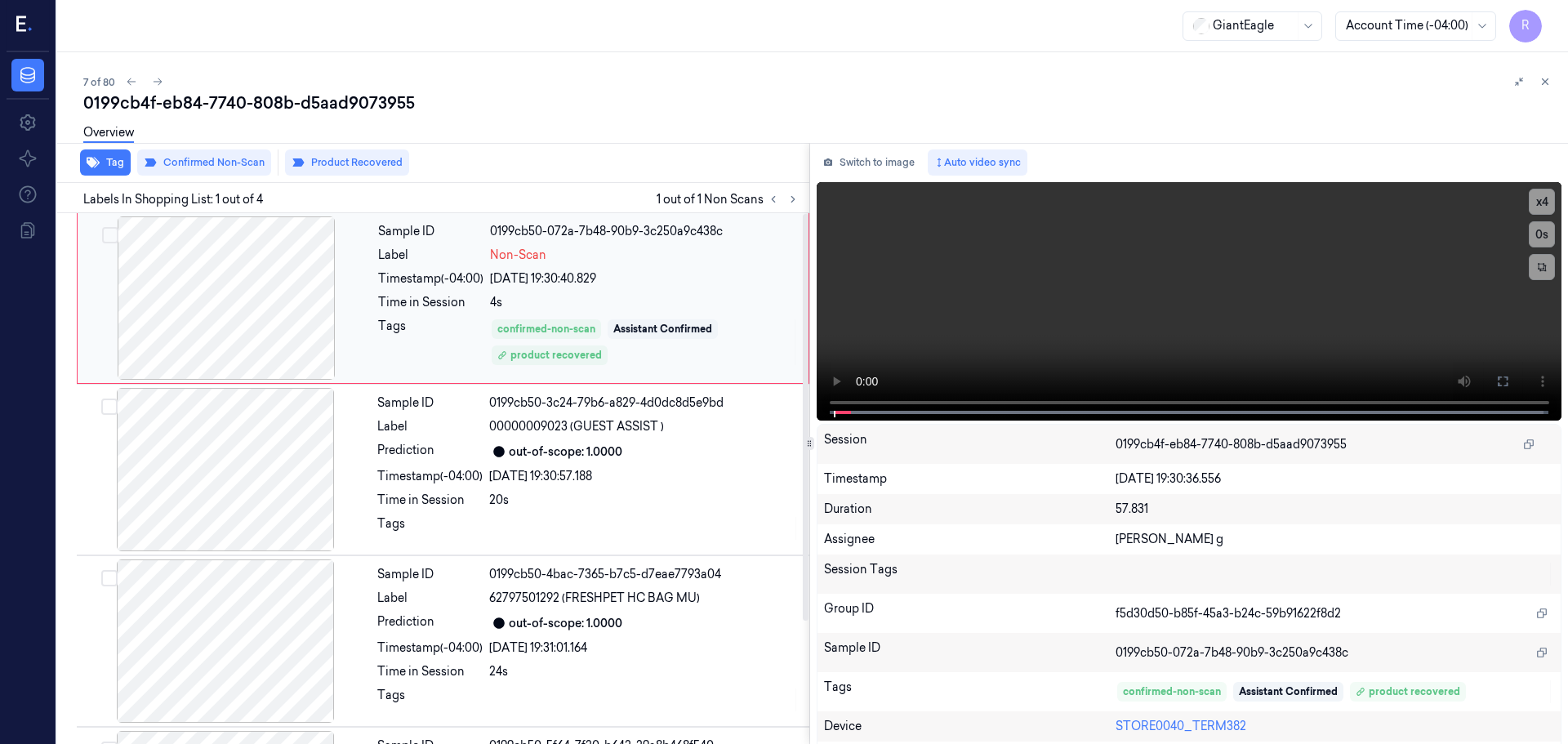
click at [302, 306] on div at bounding box center [226, 298] width 291 height 164
click at [1490, 377] on button at bounding box center [1503, 382] width 26 height 26
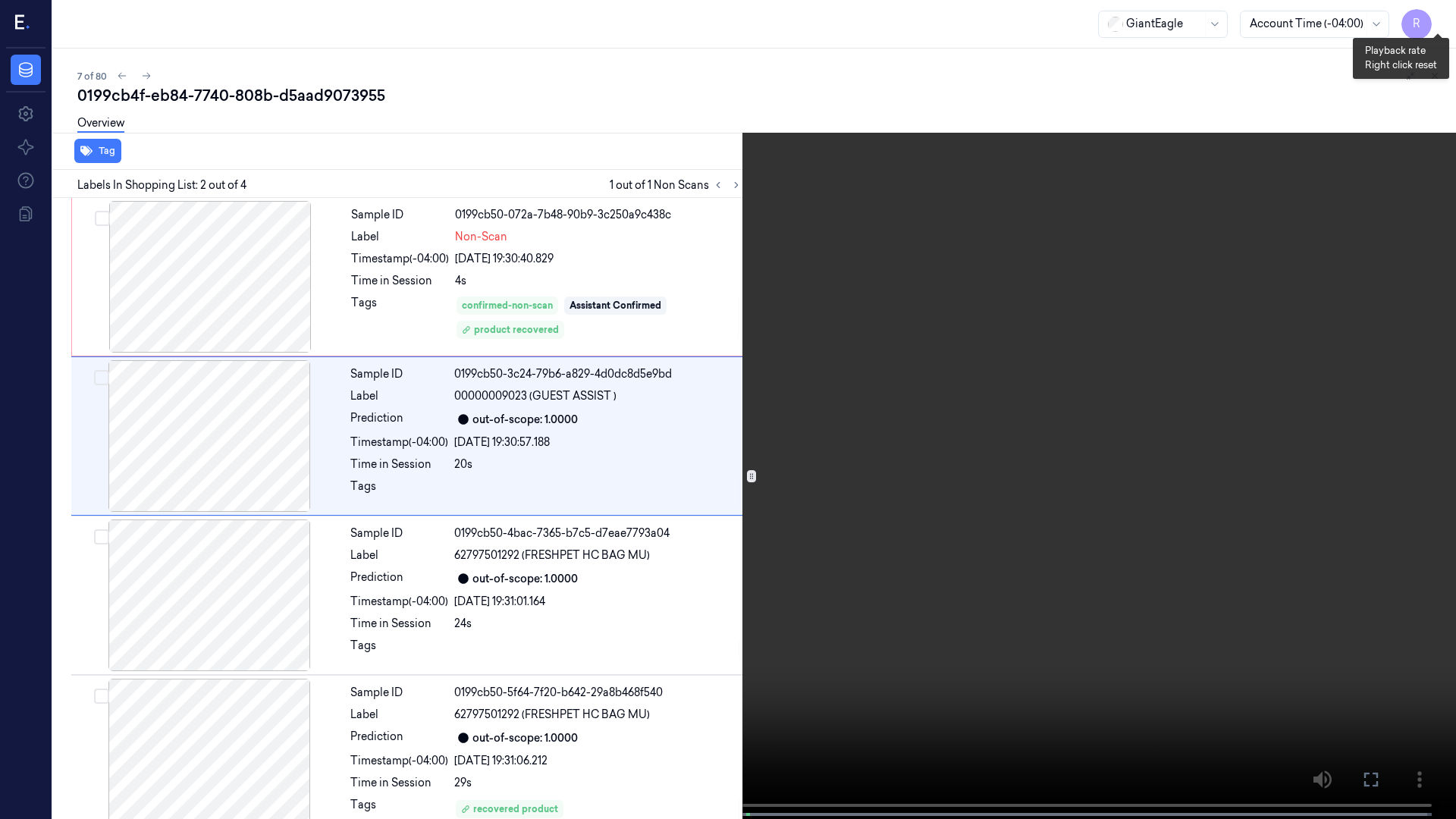
click at [1445, 14] on button "x 4" at bounding box center [1437, 18] width 24 height 24
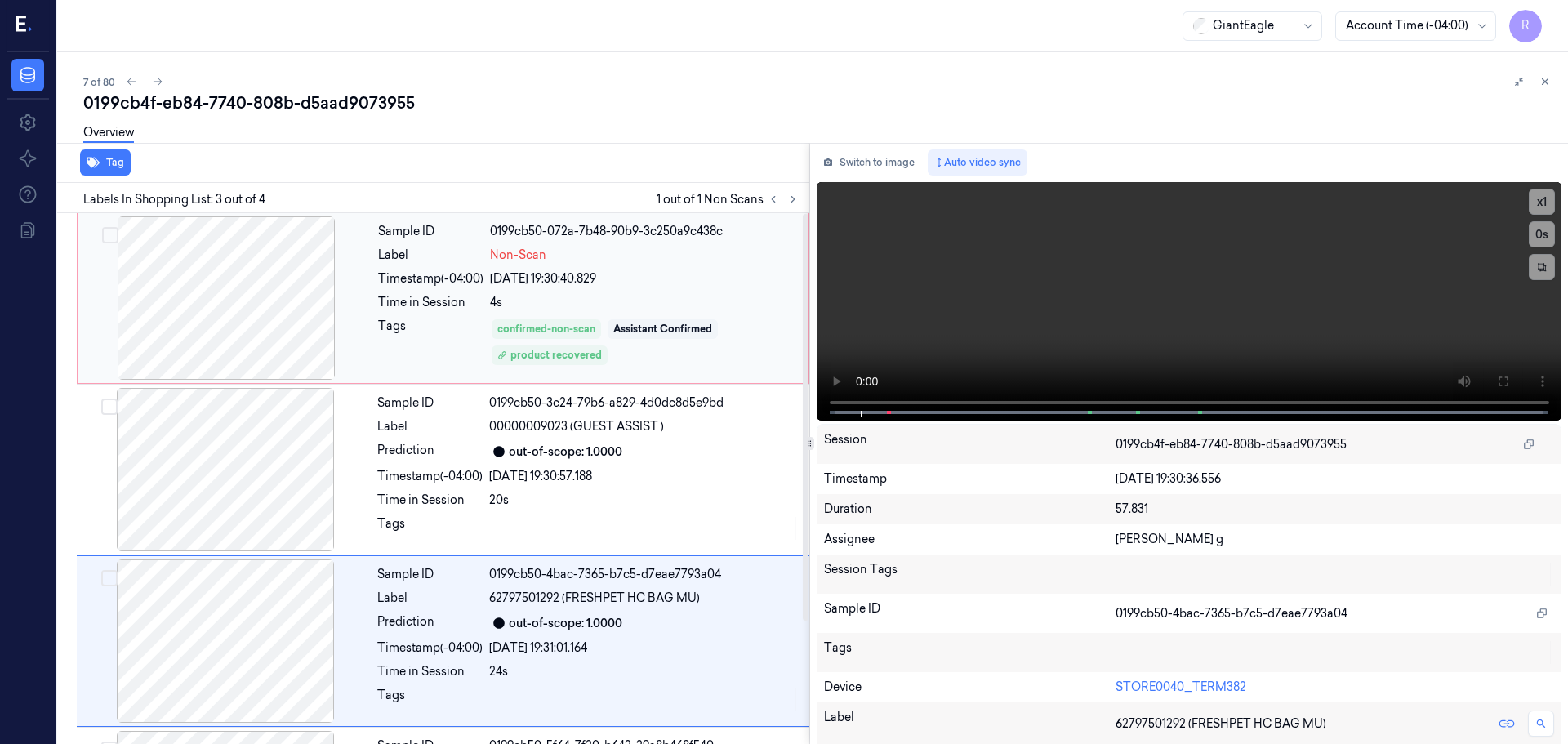
click at [287, 313] on div at bounding box center [226, 298] width 291 height 164
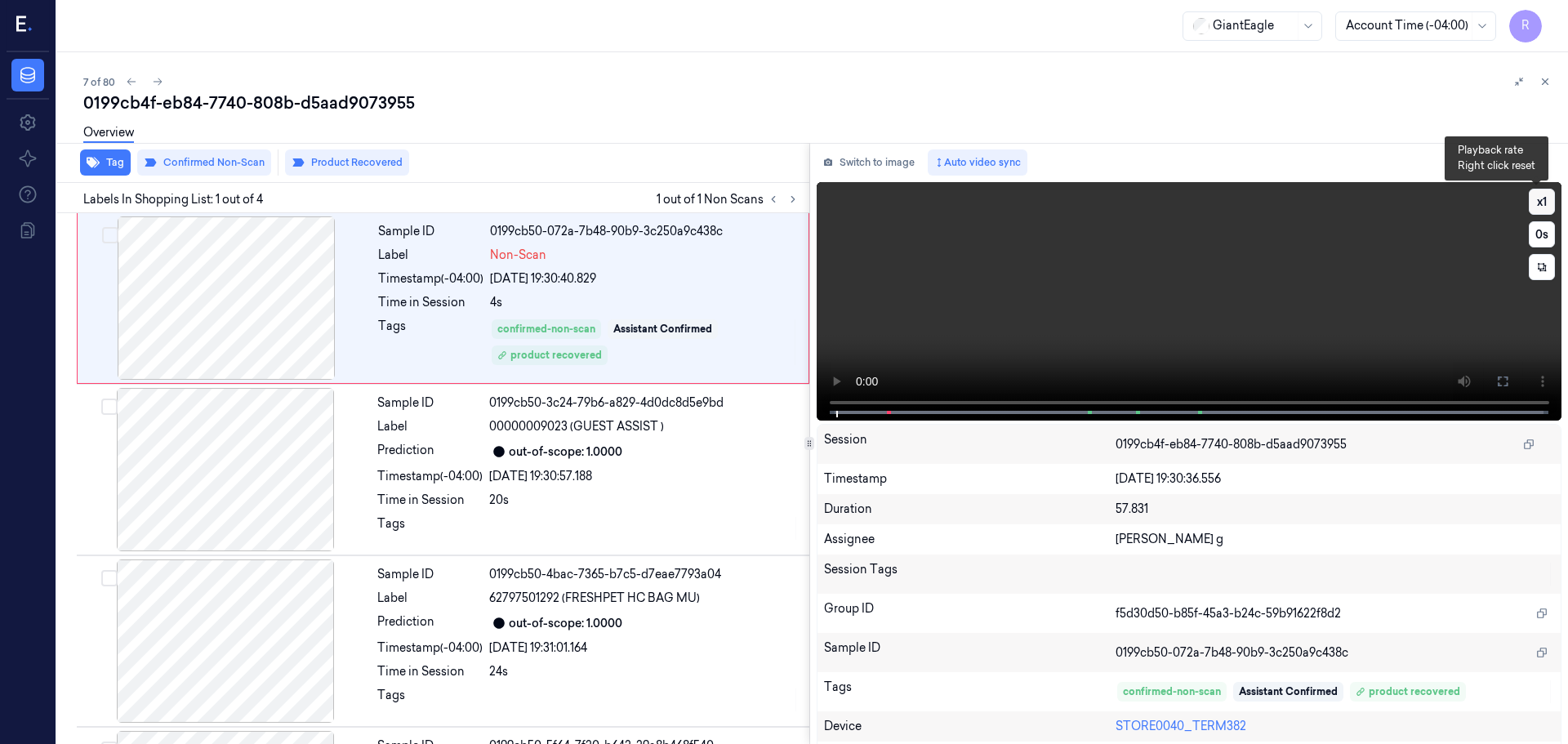
click at [1534, 202] on button "x 1" at bounding box center [1542, 202] width 26 height 26
click at [1533, 203] on button "x 2" at bounding box center [1542, 202] width 26 height 26
click at [1542, 203] on button "x 4" at bounding box center [1542, 202] width 26 height 26
click at [1542, 203] on button "x 1" at bounding box center [1542, 202] width 26 height 26
click at [1497, 385] on icon at bounding box center [1503, 382] width 13 height 13
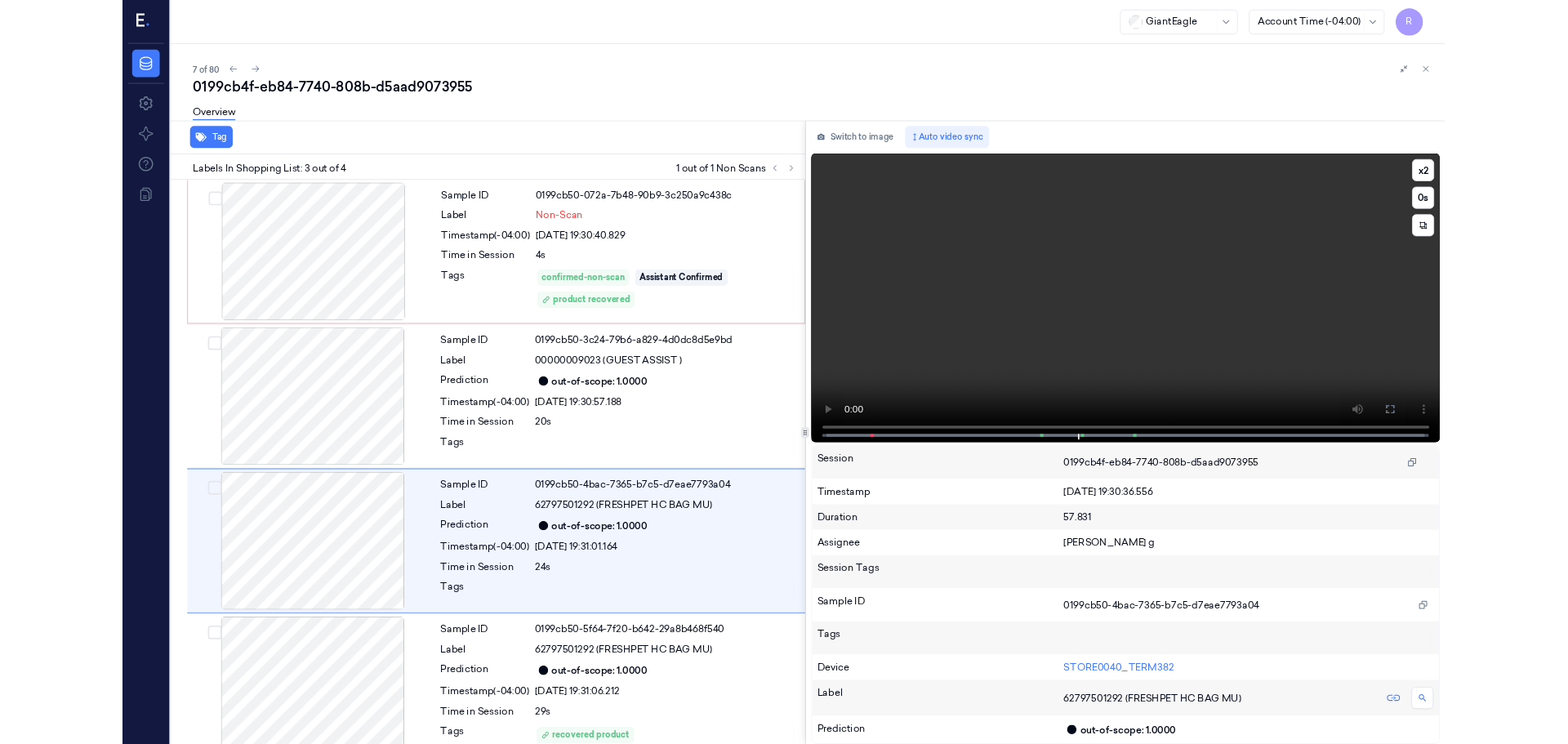
scroll to position [22, 0]
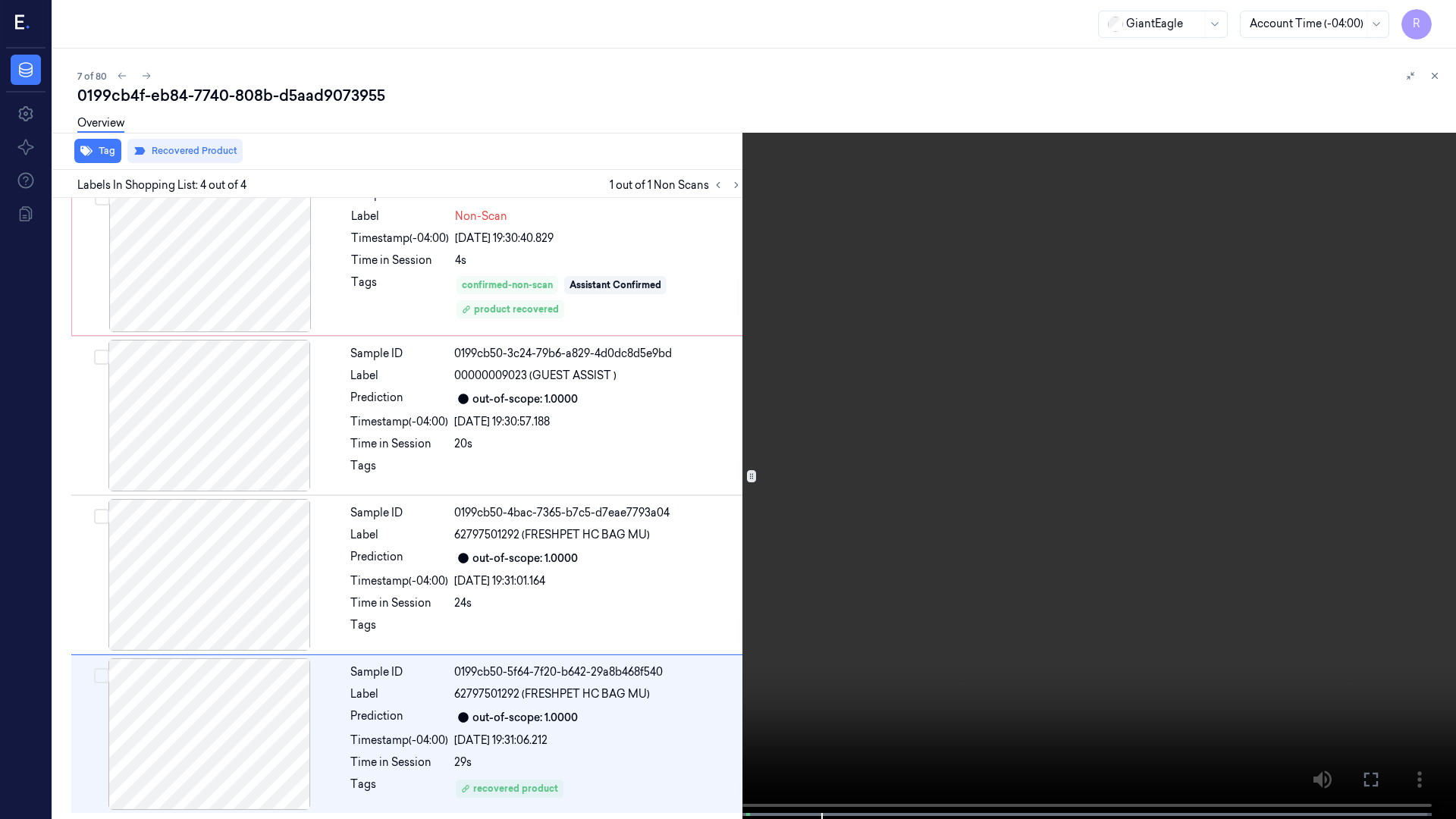
click at [706, 50] on video at bounding box center [728, 411] width 1456 height 822
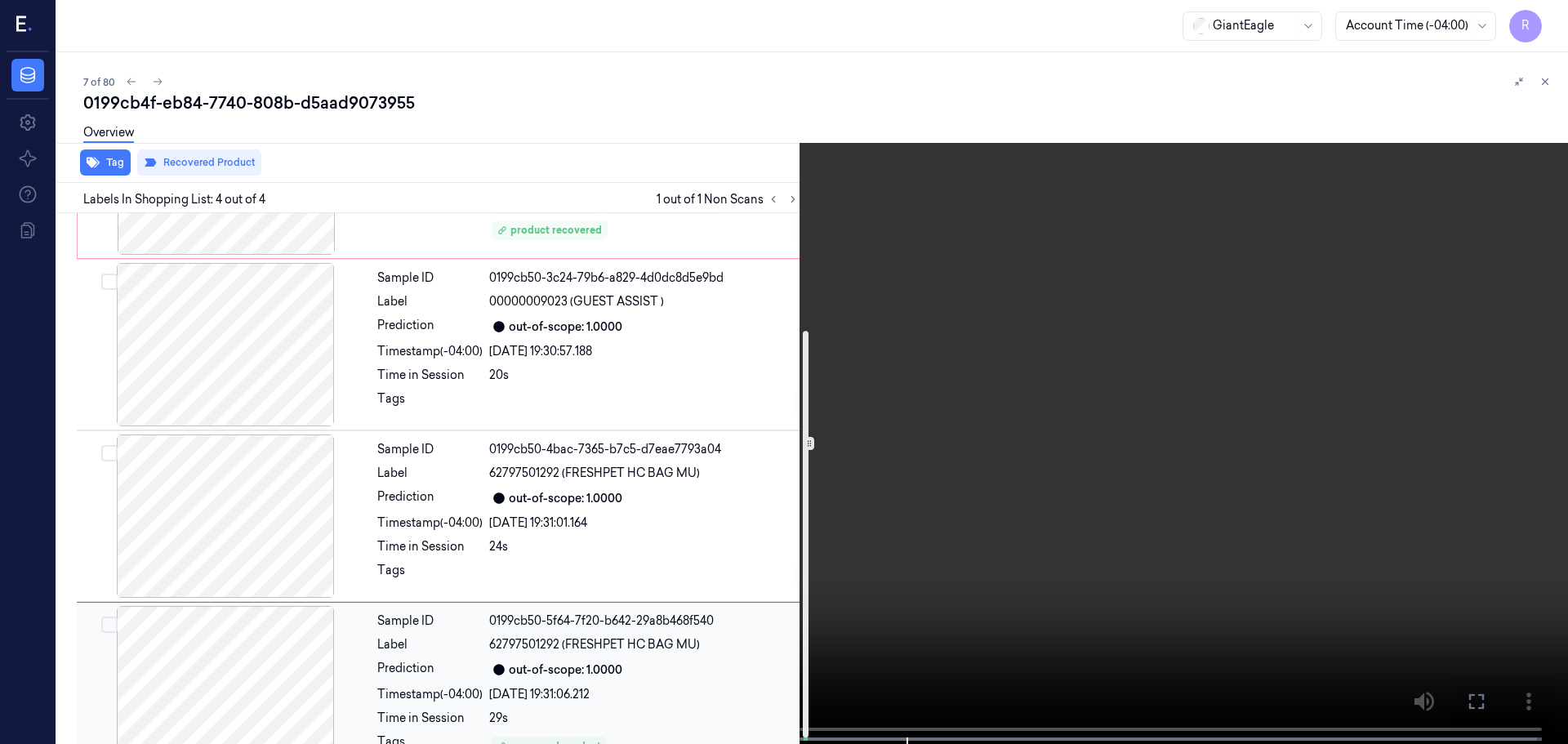
scroll to position [160, 0]
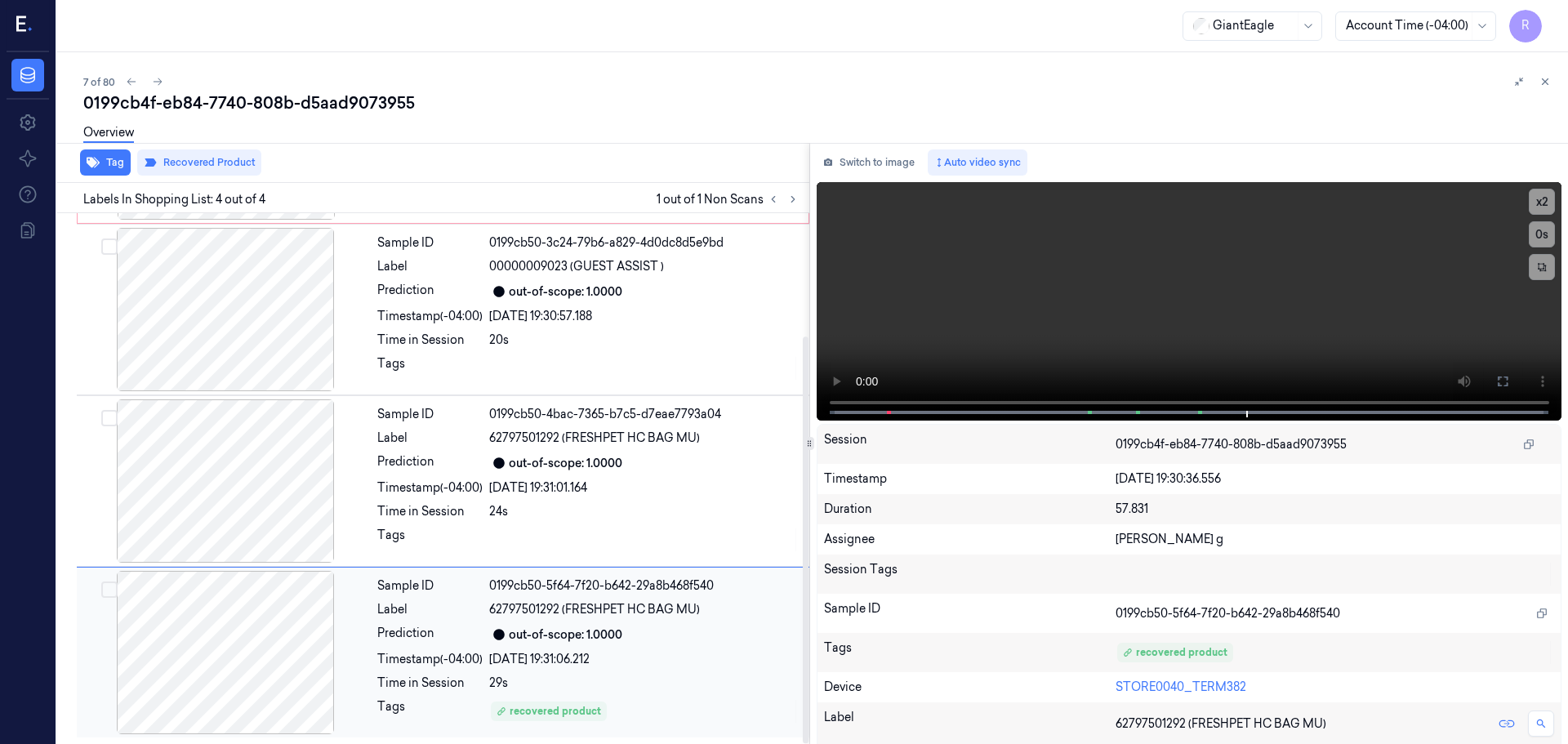
click at [531, 652] on div "09/10/2025 19:31:06.212" at bounding box center [645, 660] width 311 height 17
click at [527, 663] on div "09/10/2025 19:31:06.212" at bounding box center [645, 660] width 311 height 17
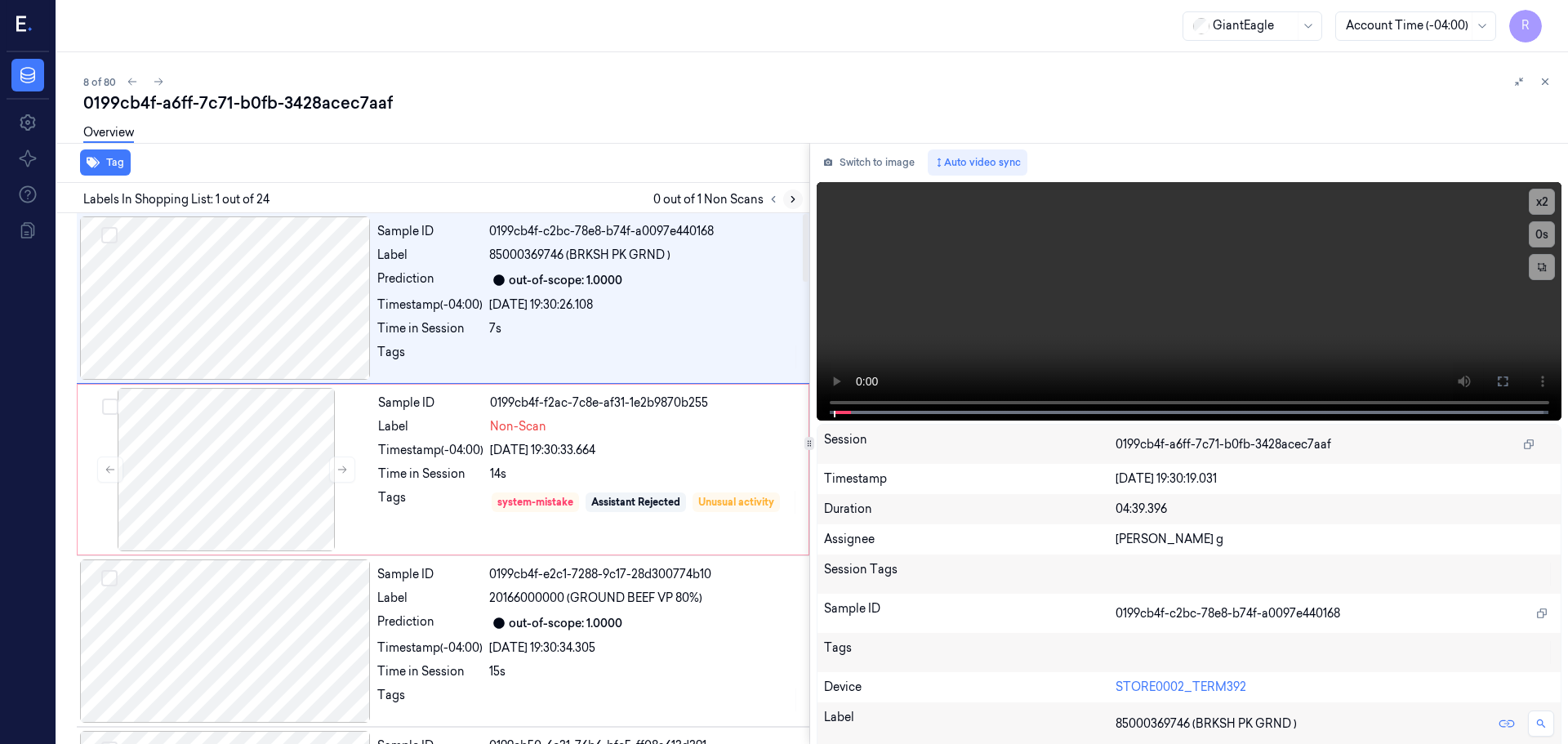
click at [791, 198] on icon at bounding box center [793, 199] width 12 height 12
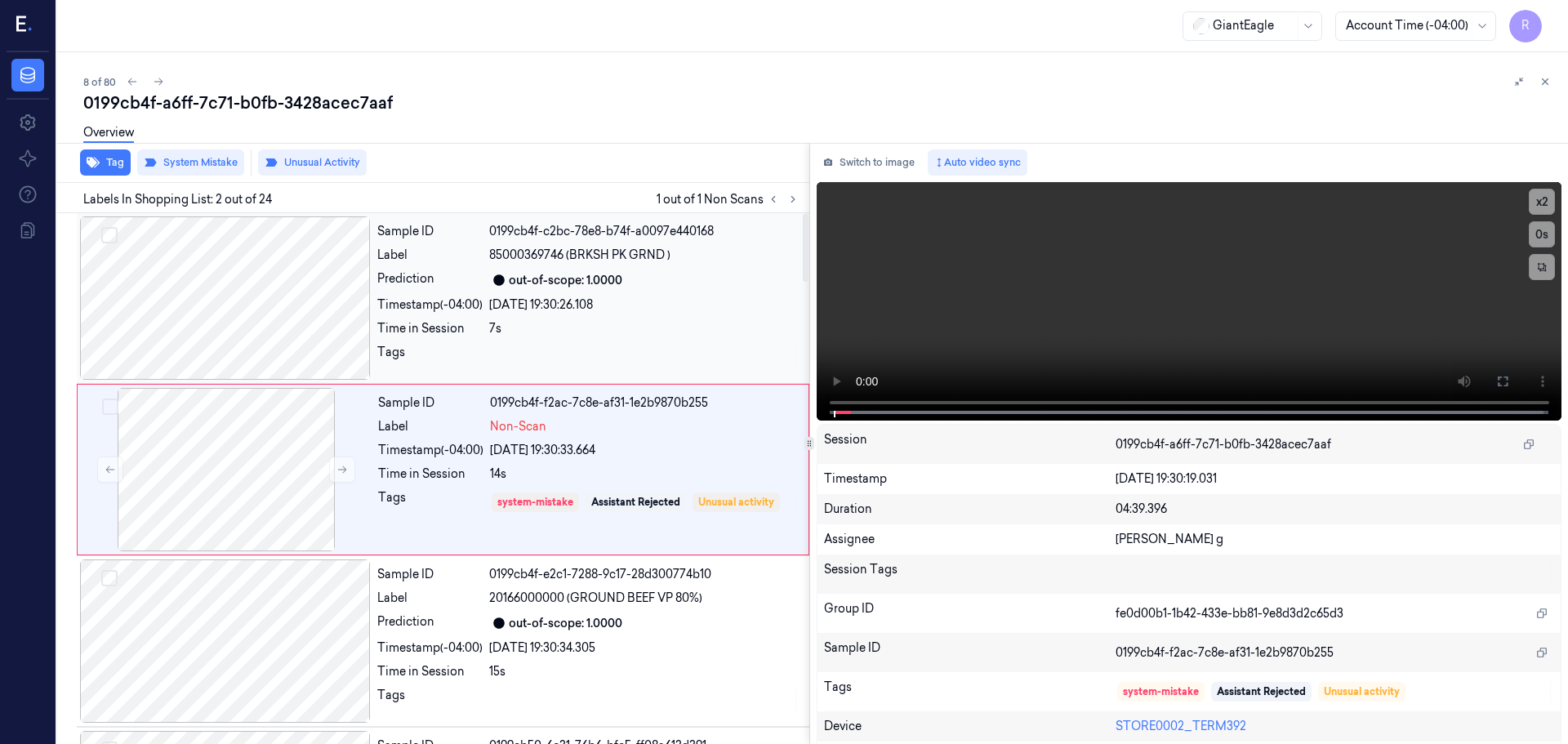
click at [320, 345] on div at bounding box center [225, 298] width 291 height 164
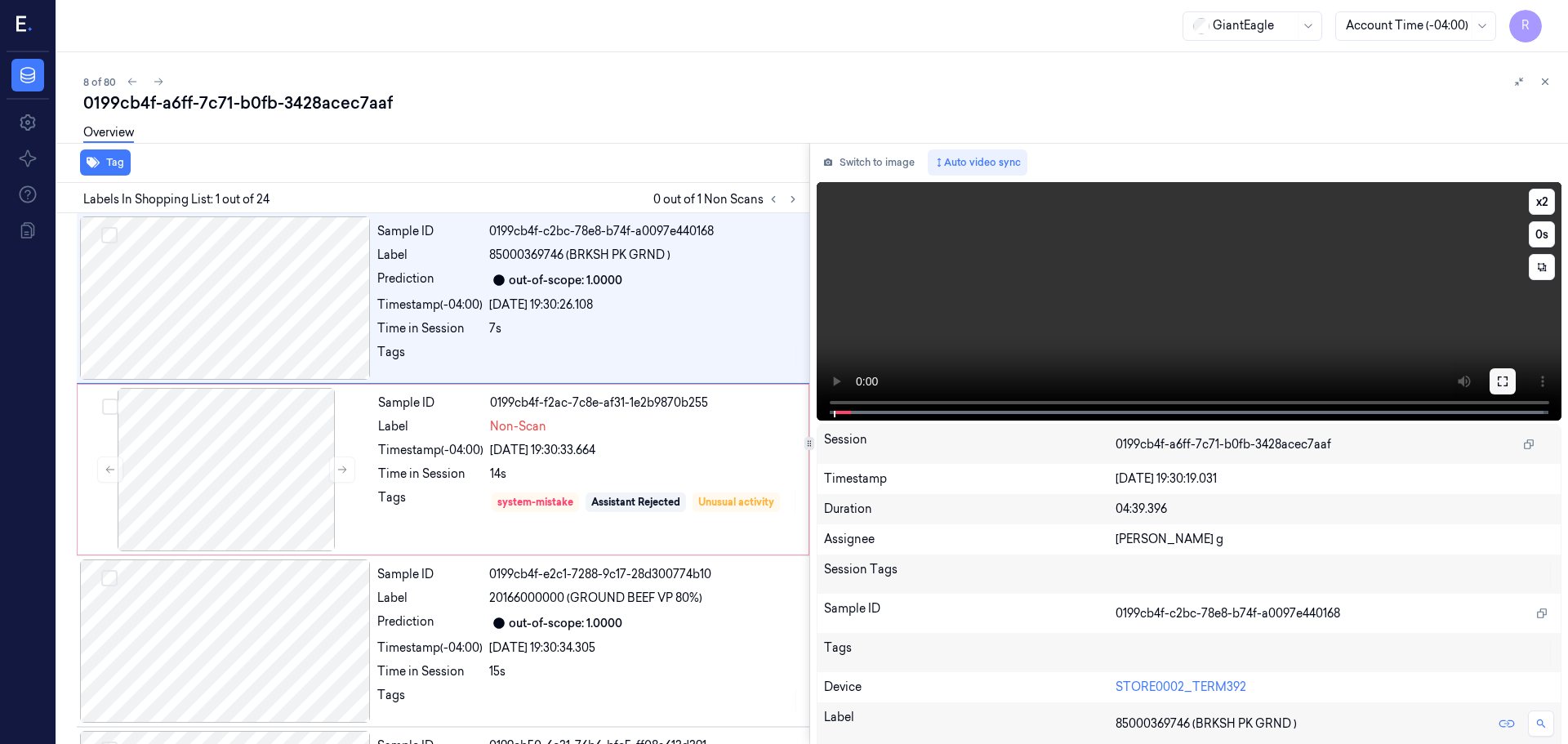
click at [1503, 379] on icon at bounding box center [1503, 382] width 13 height 13
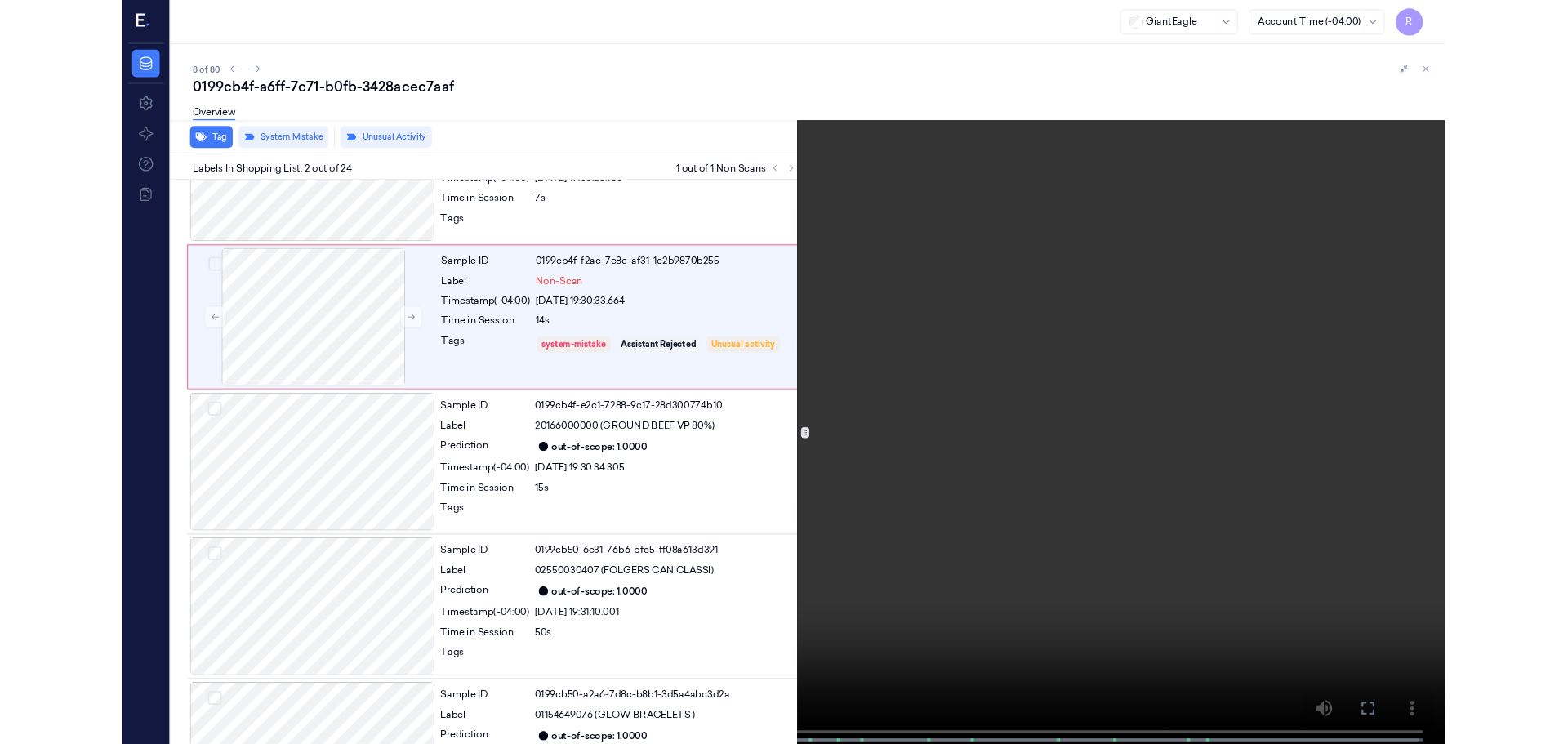
scroll to position [94, 0]
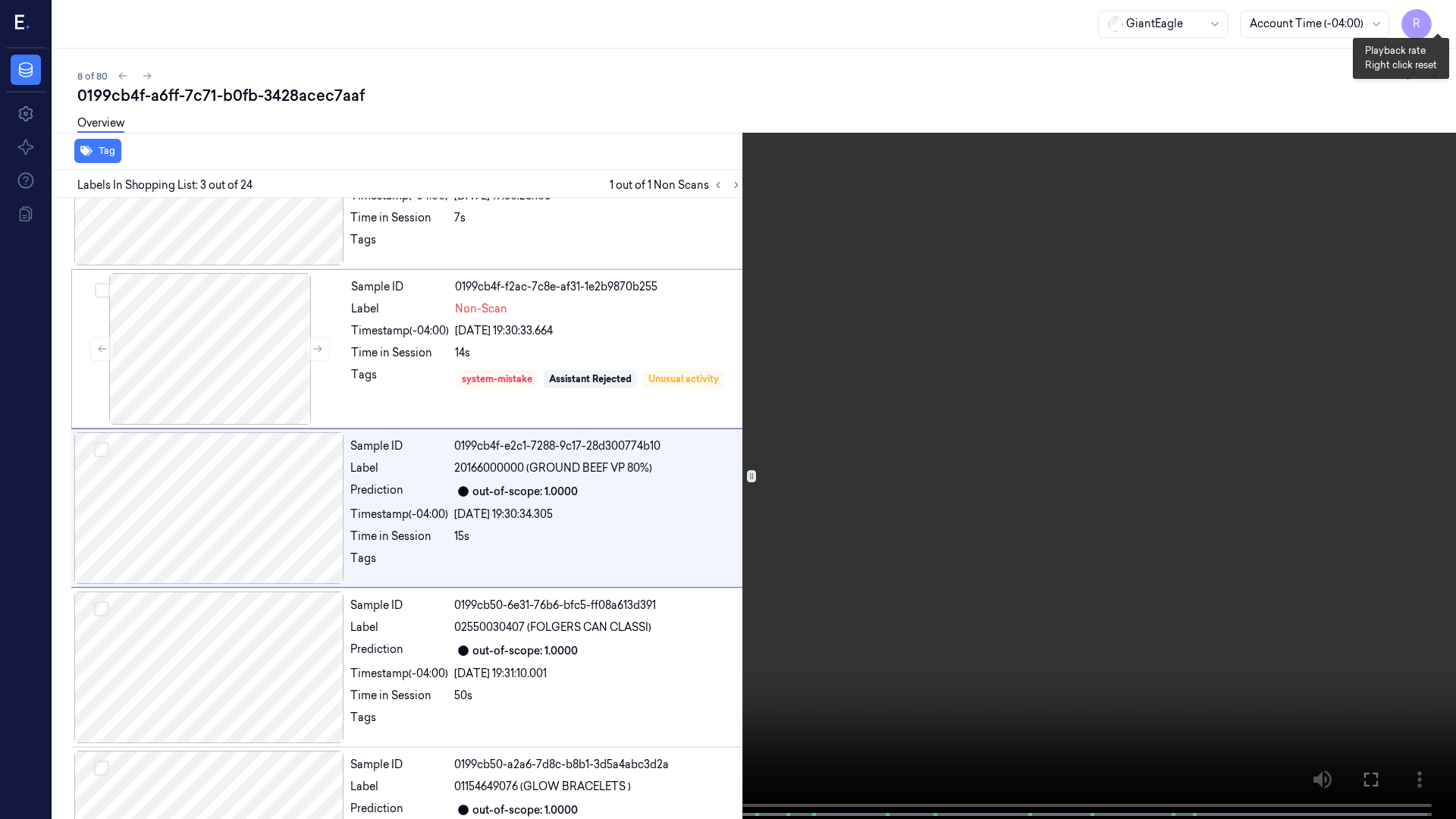
click at [1437, 25] on button "x 2" at bounding box center [1437, 18] width 24 height 24
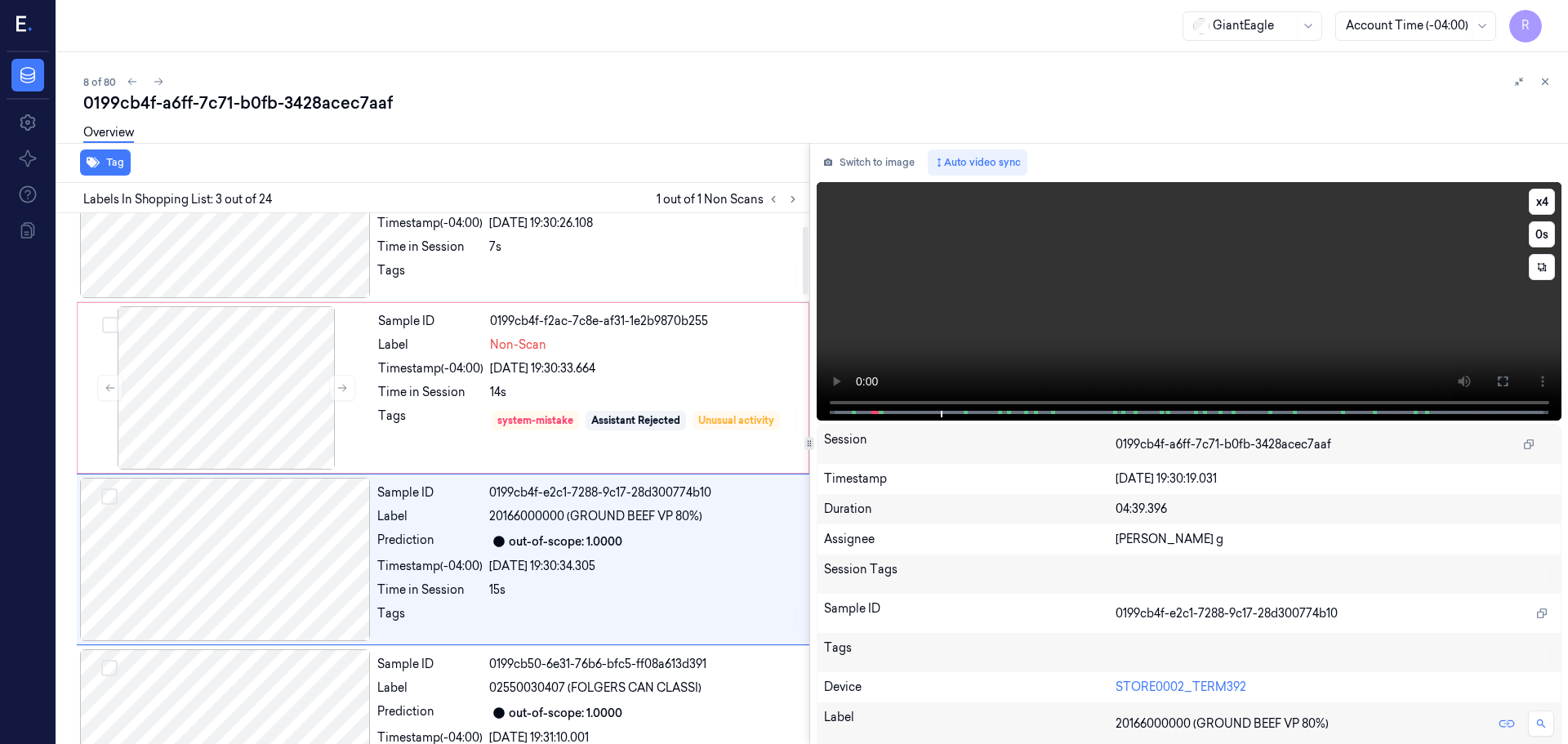
scroll to position [163, 0]
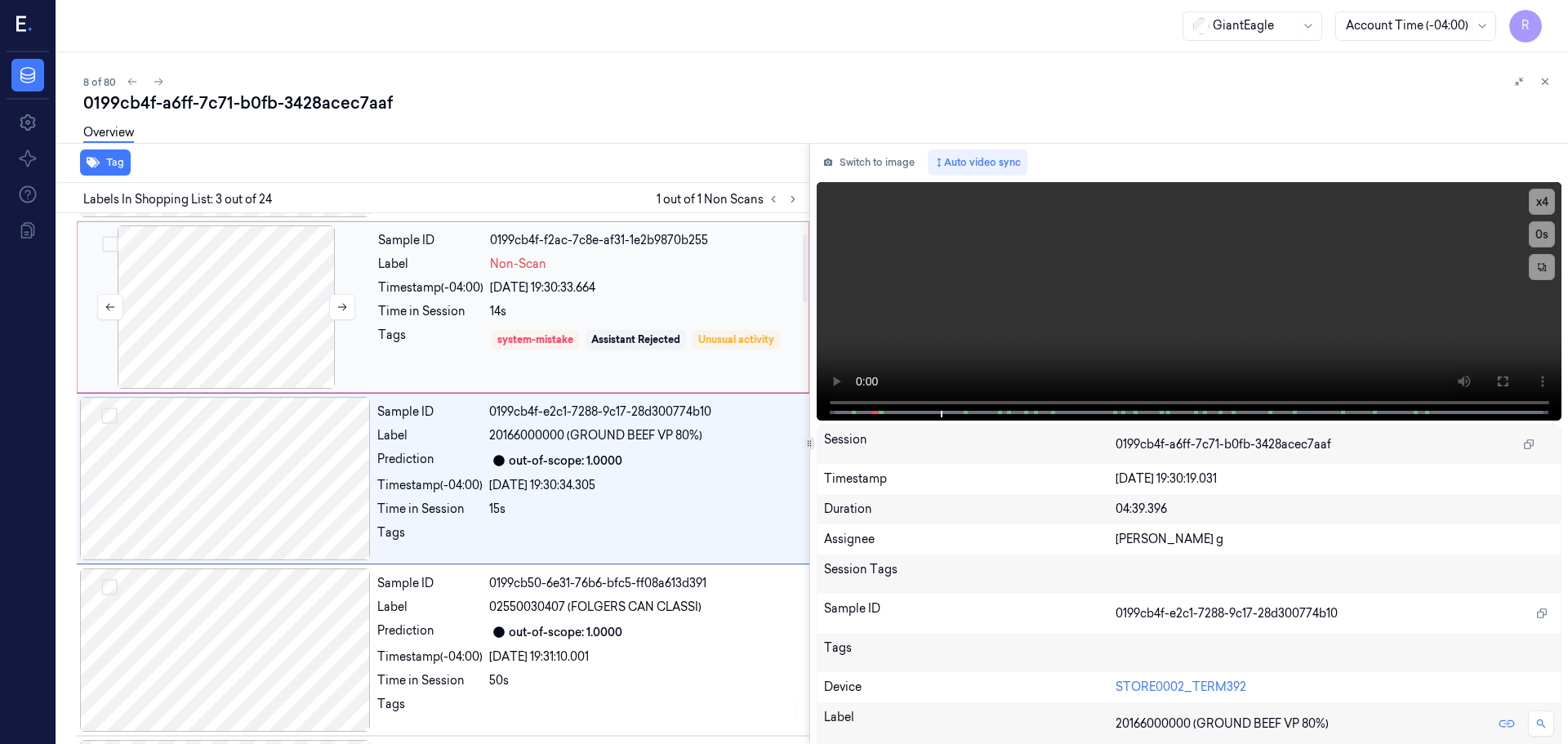
click at [254, 296] on div at bounding box center [226, 307] width 291 height 164
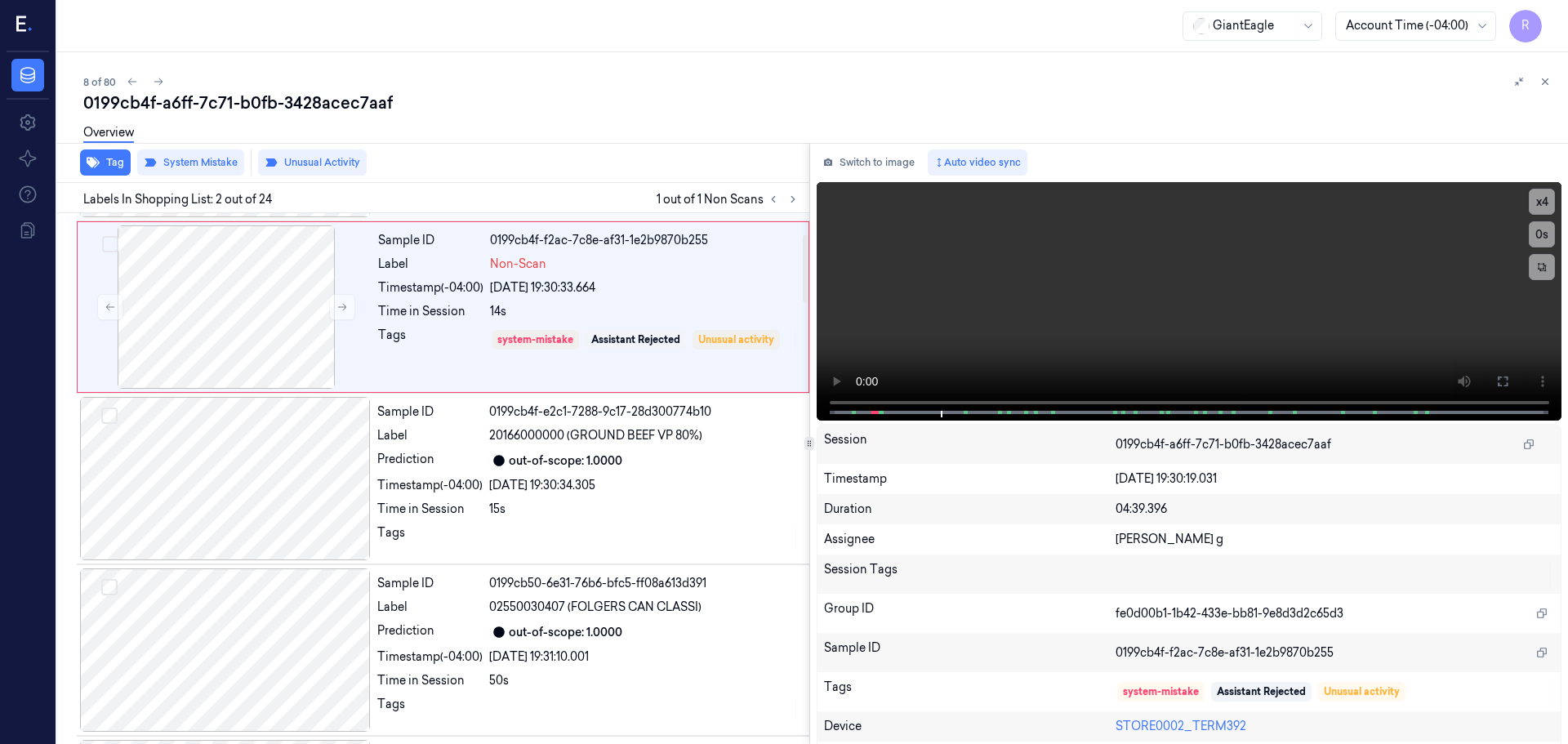
scroll to position [0, 0]
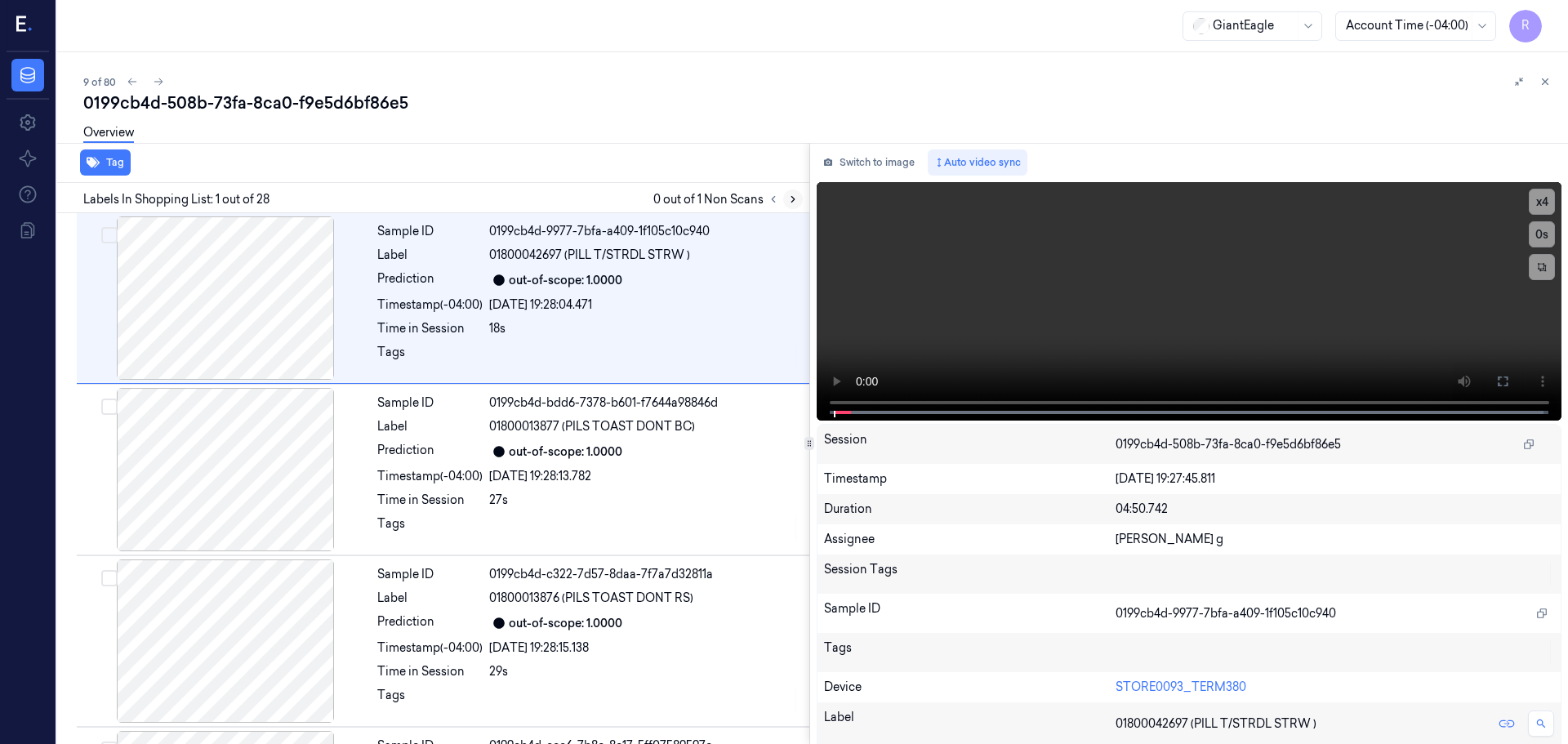
click at [785, 201] on button at bounding box center [793, 200] width 20 height 20
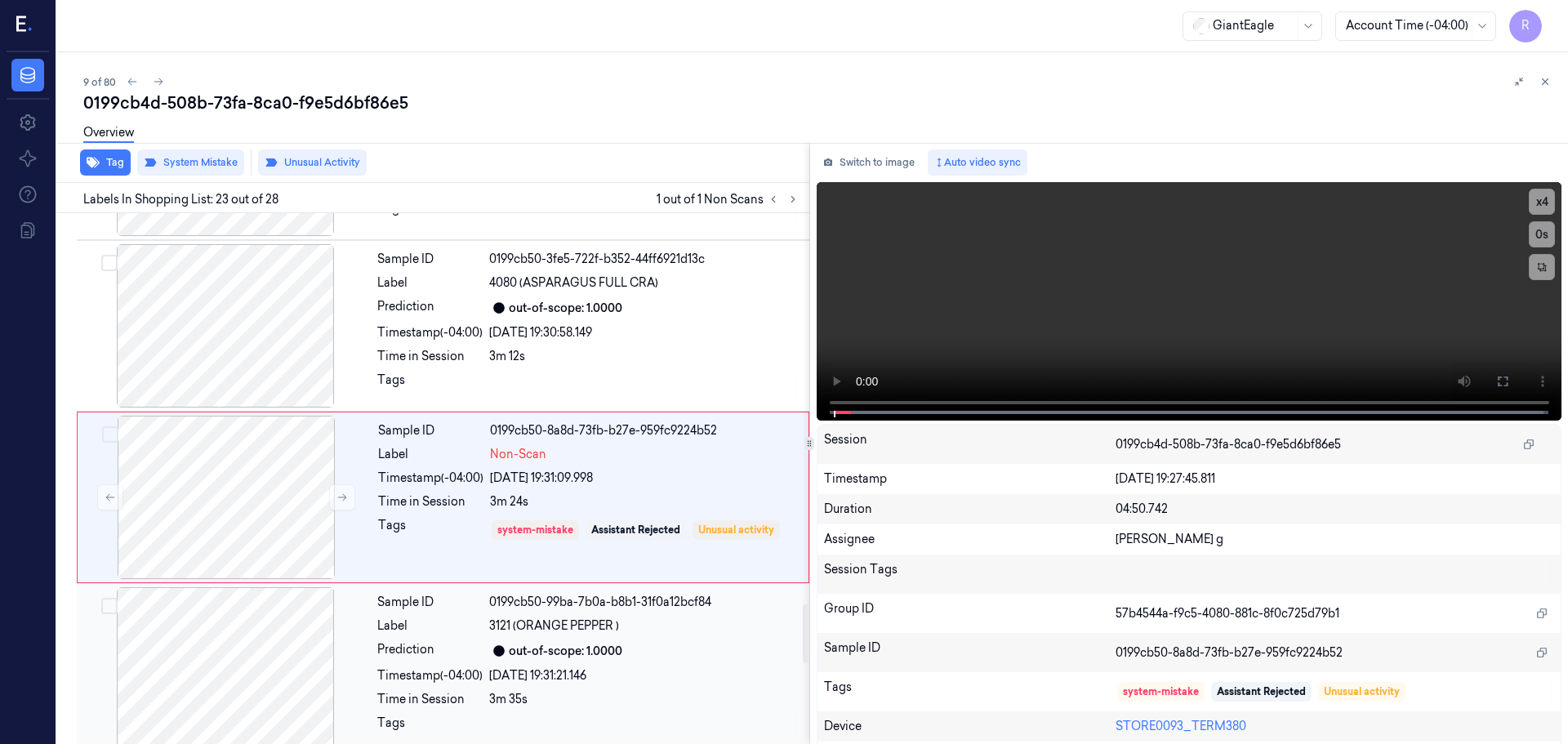
scroll to position [3594, 0]
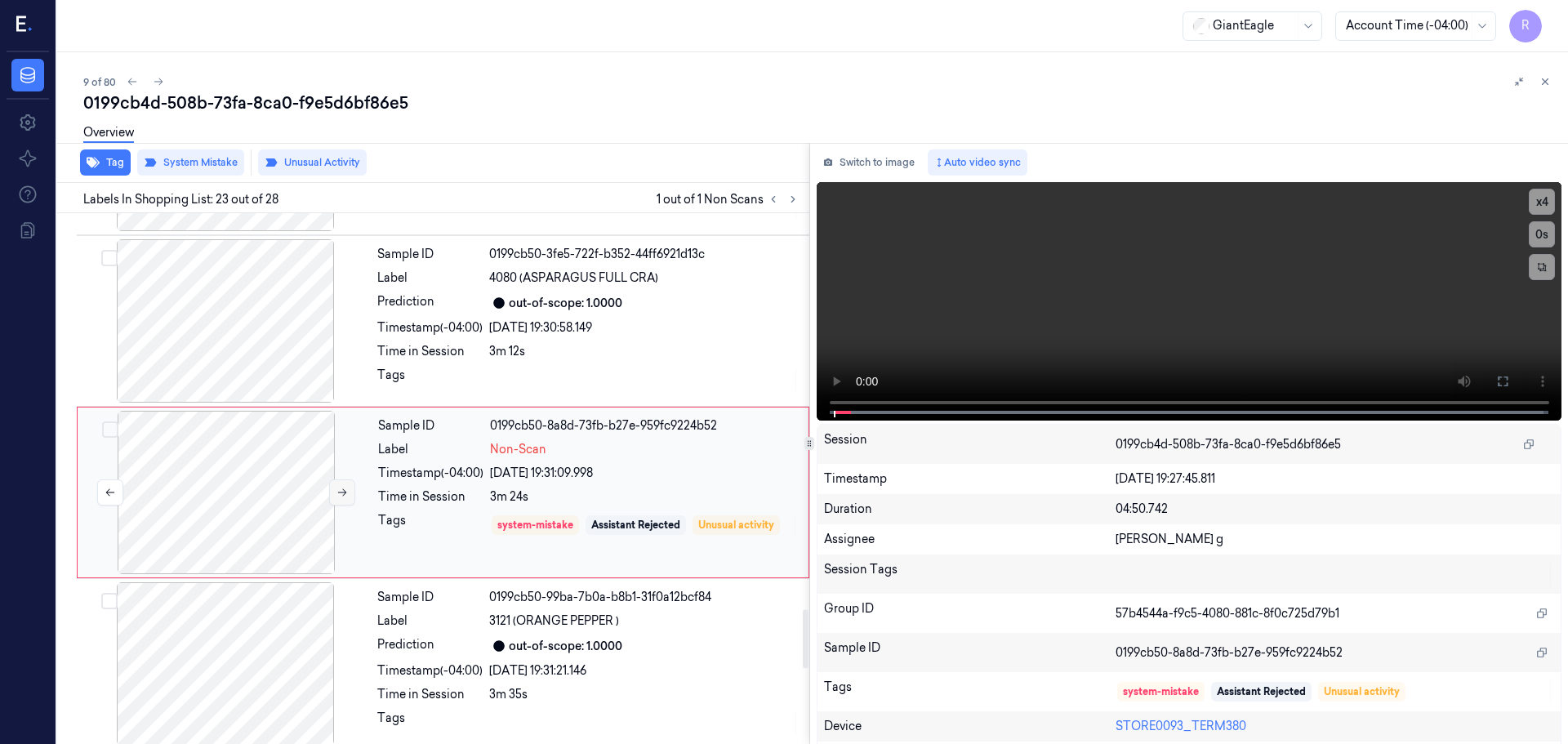
click at [336, 487] on icon at bounding box center [342, 492] width 12 height 12
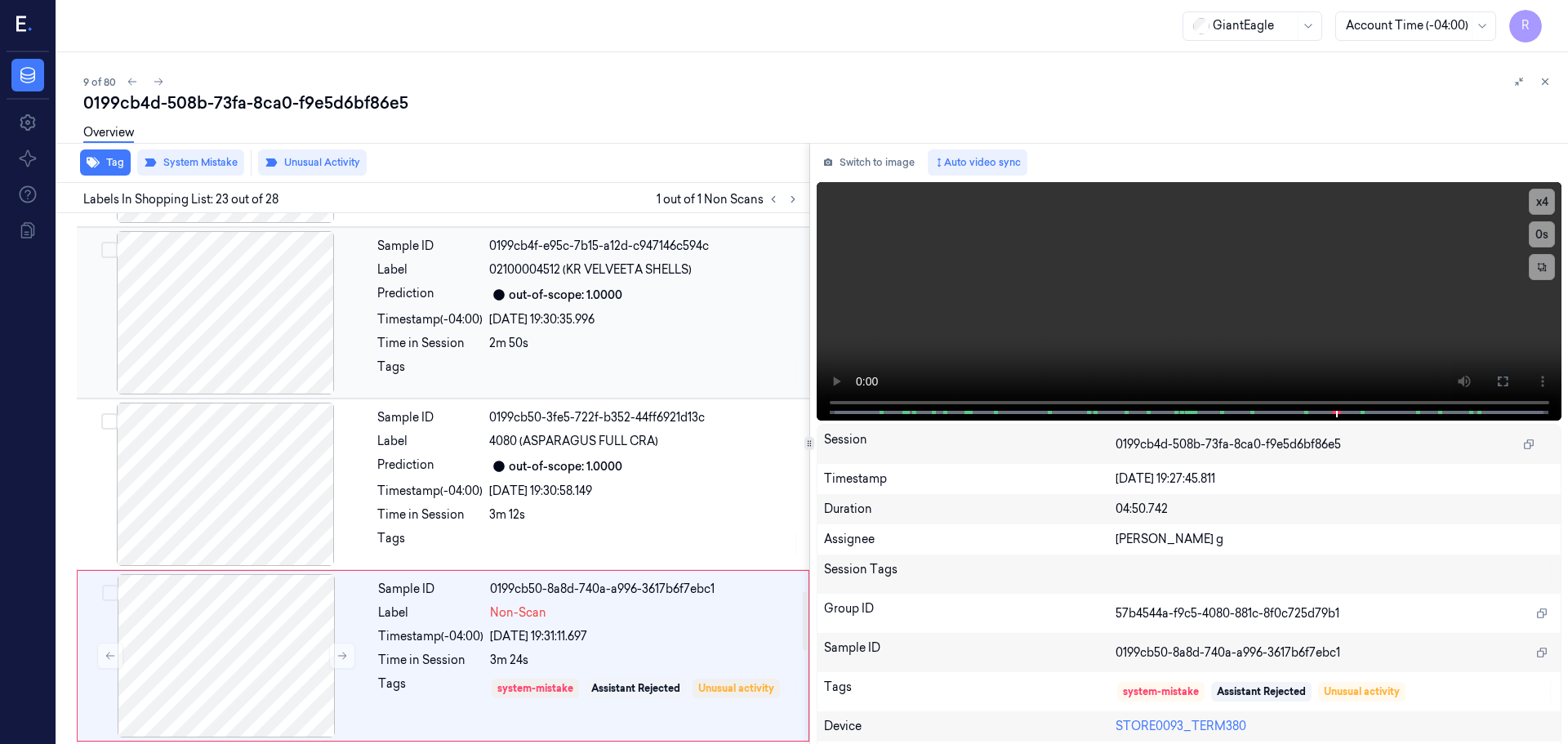
click at [283, 336] on div at bounding box center [225, 312] width 291 height 164
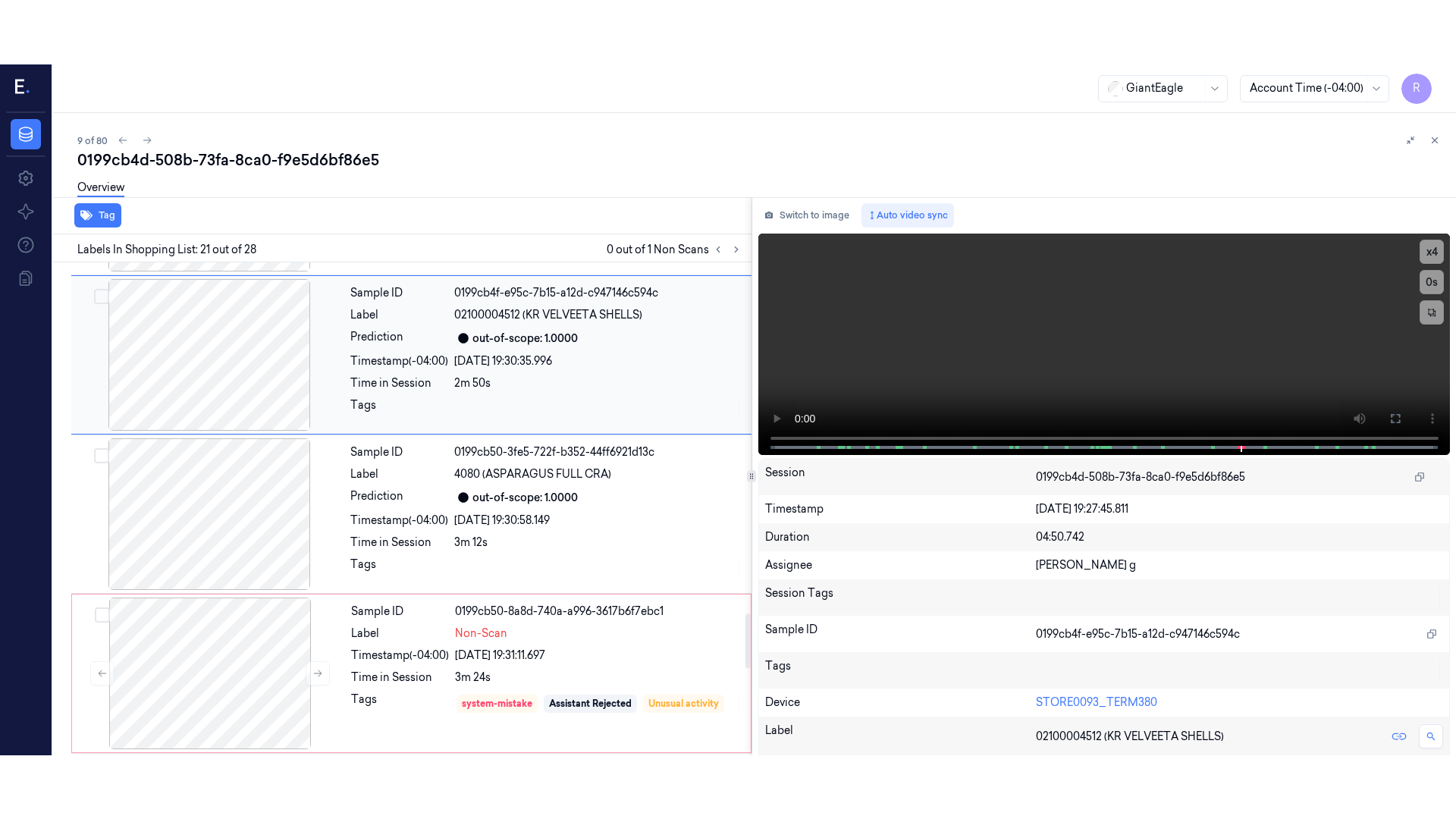
scroll to position [3018, 0]
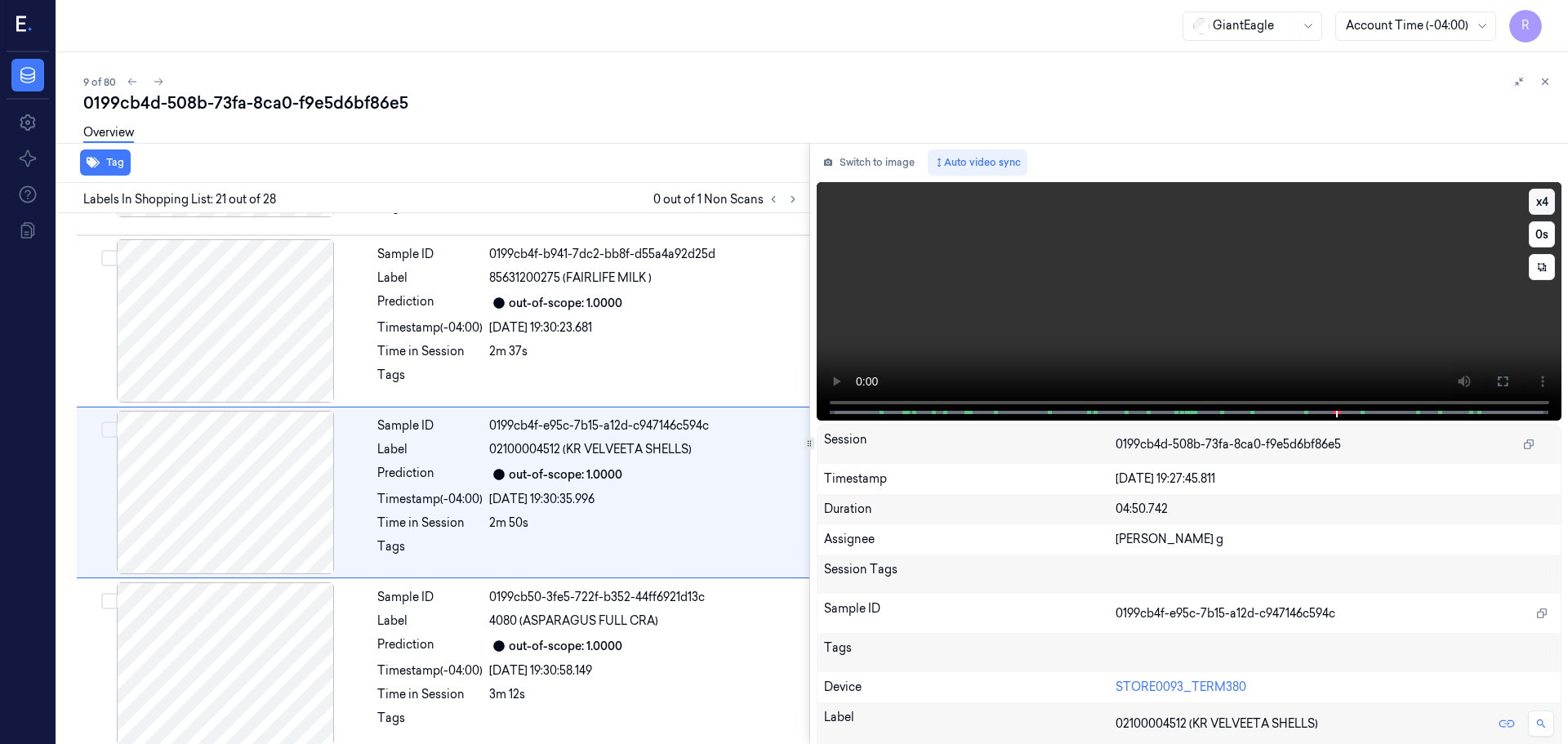
click at [1546, 193] on button "x 4" at bounding box center [1542, 202] width 26 height 26
click at [1546, 193] on button "x 1" at bounding box center [1542, 202] width 26 height 26
click at [1499, 377] on icon at bounding box center [1503, 382] width 10 height 10
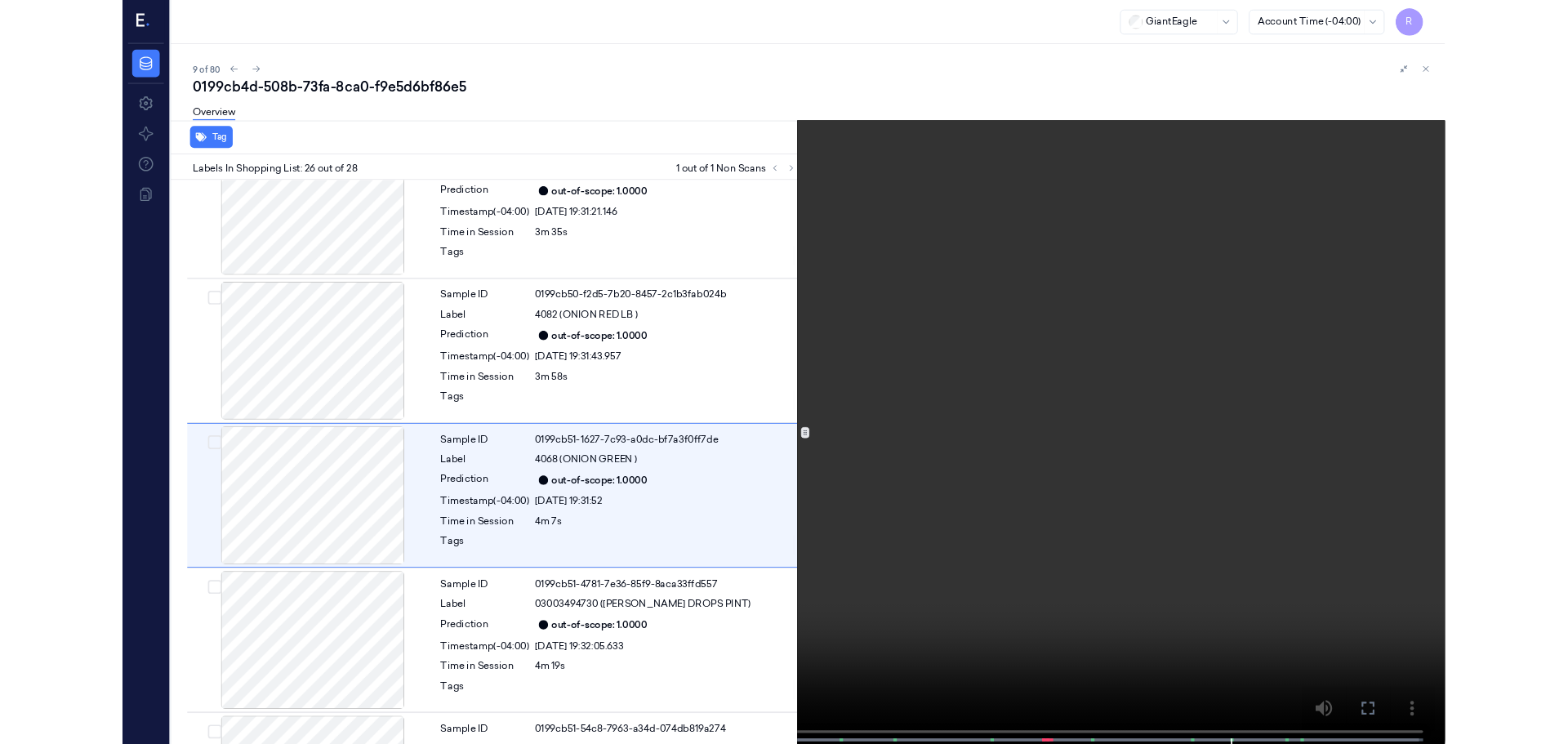
scroll to position [4039, 0]
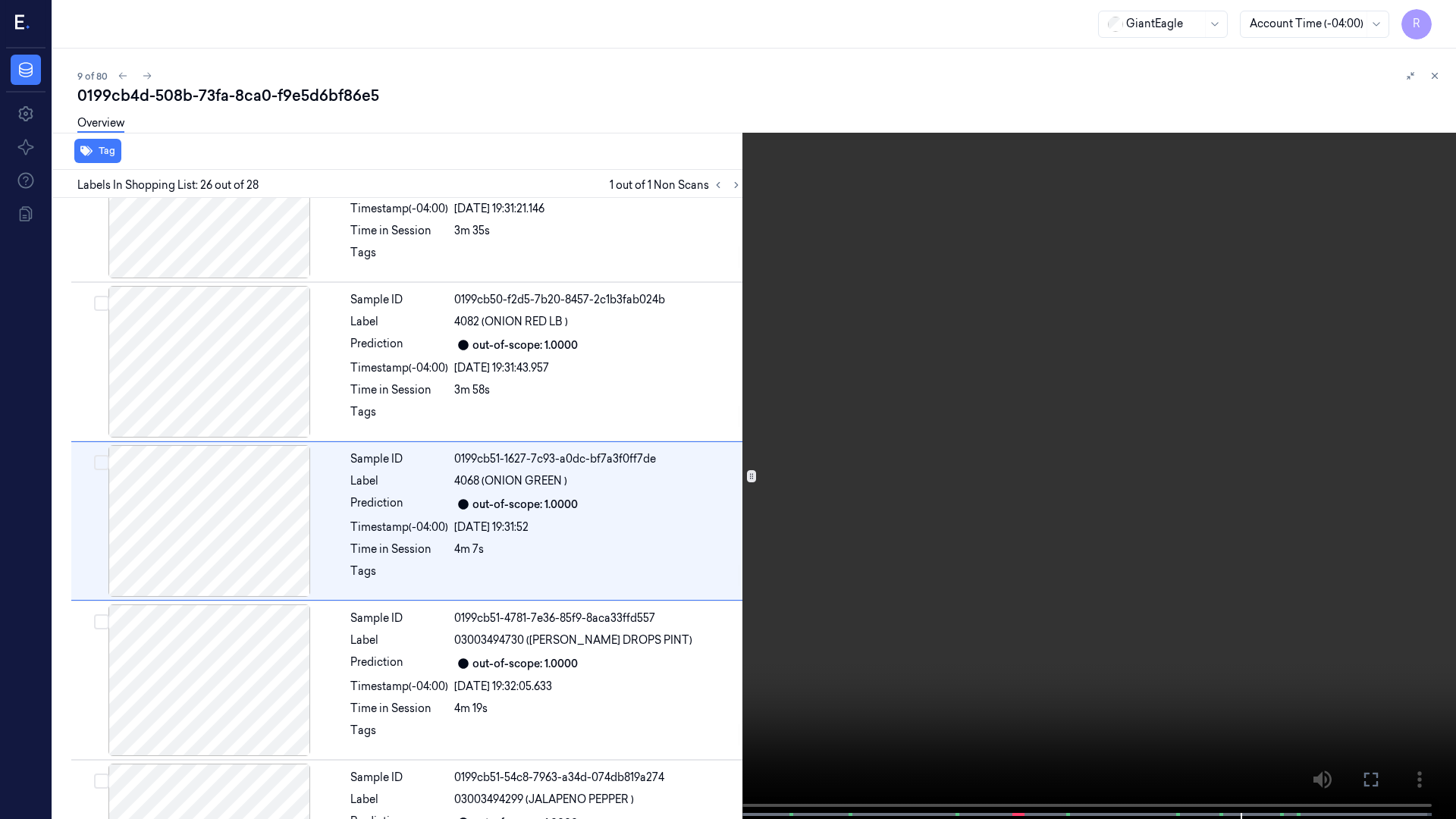
click at [746, 41] on video at bounding box center [728, 411] width 1456 height 822
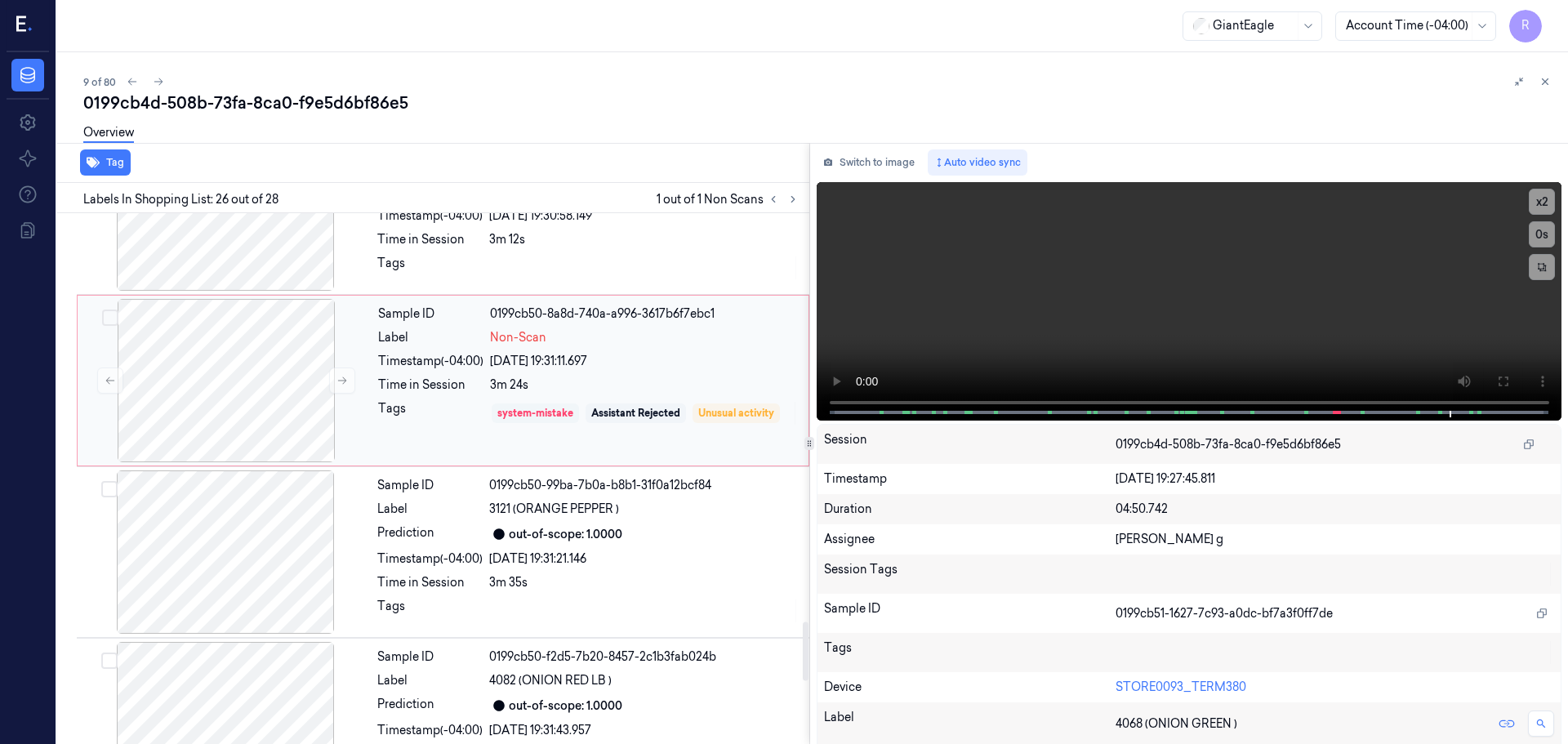
click at [562, 406] on div "system-mistake" at bounding box center [536, 413] width 76 height 15
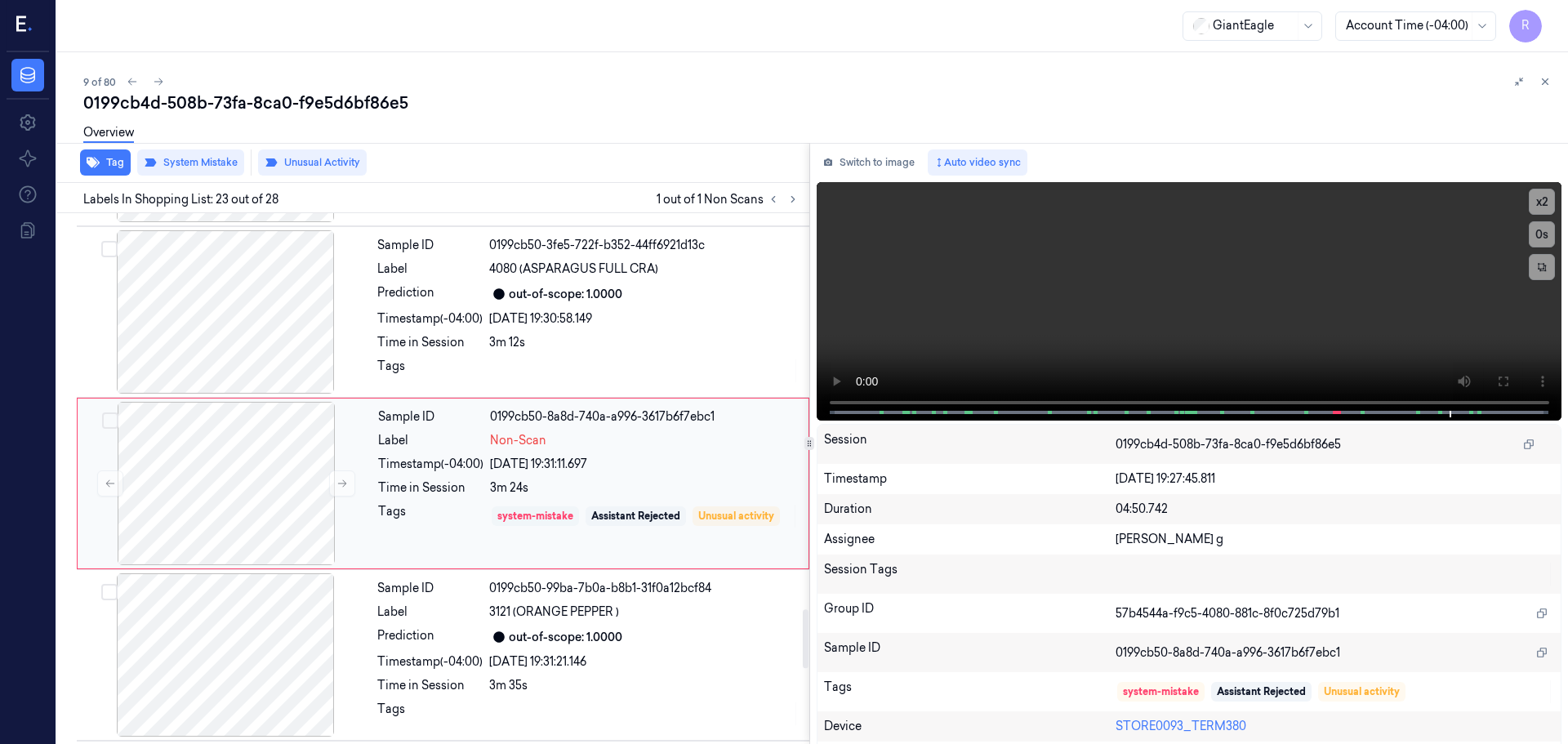
scroll to position [3594, 0]
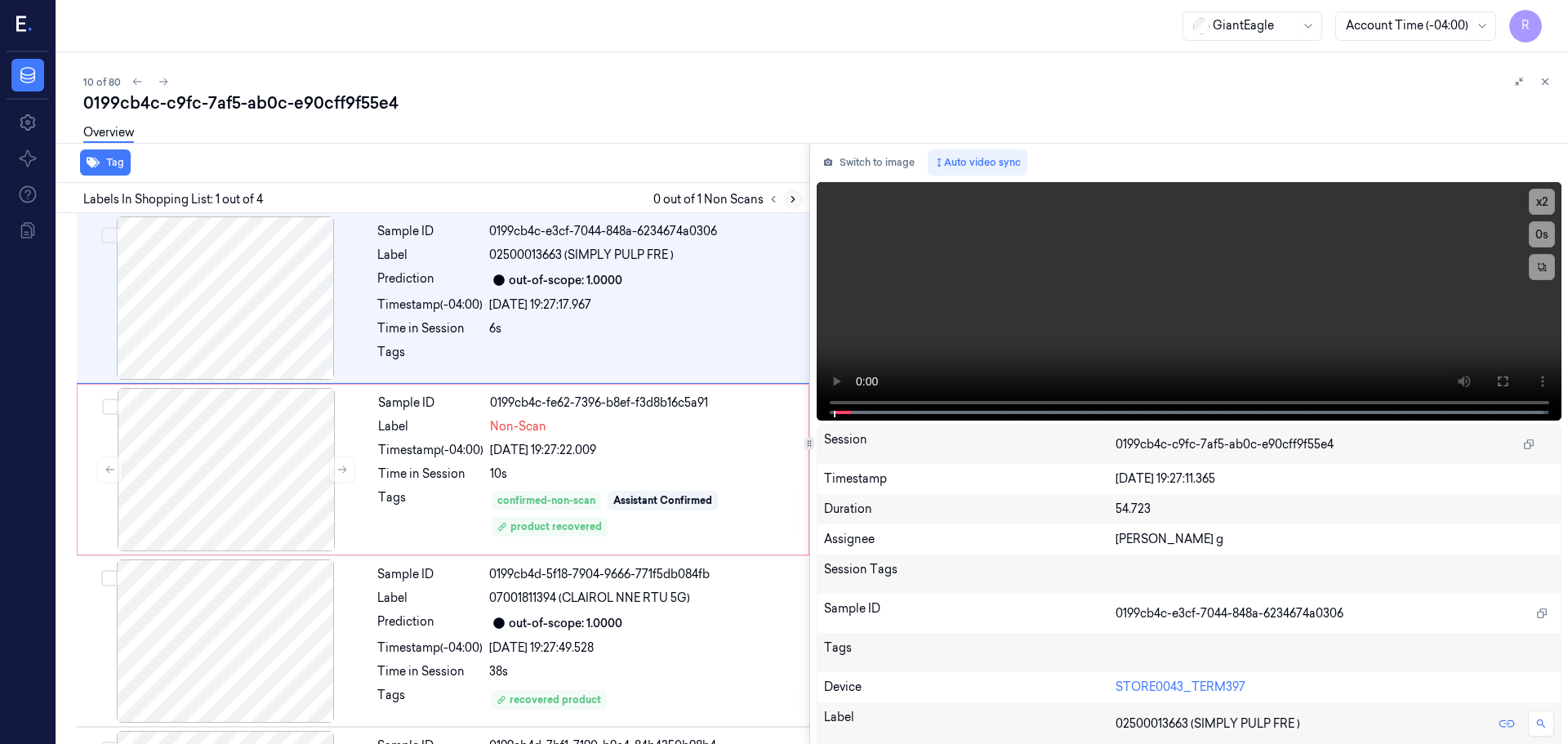
click at [790, 205] on button at bounding box center [793, 200] width 20 height 20
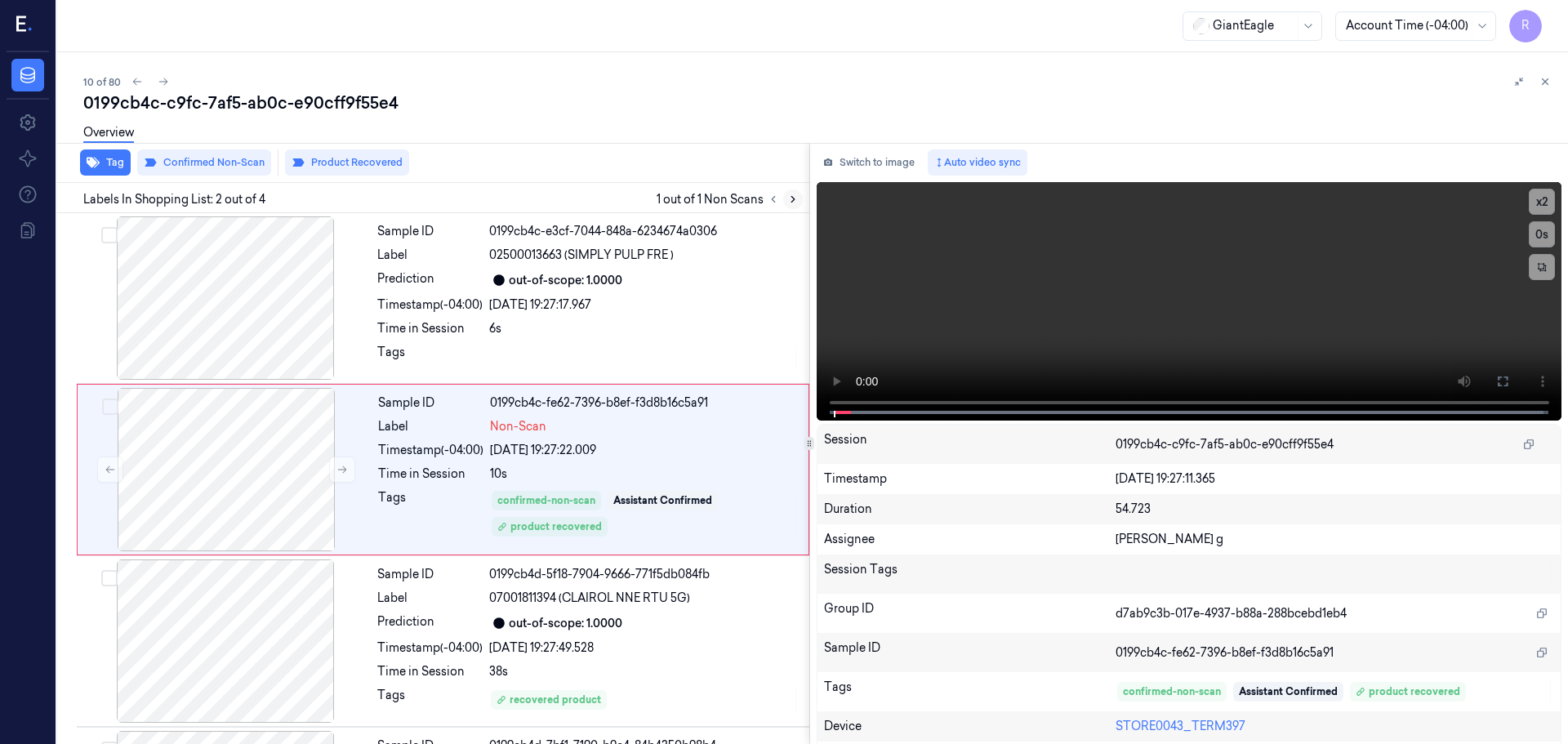
click at [790, 205] on button at bounding box center [793, 200] width 20 height 20
click at [346, 469] on icon at bounding box center [342, 470] width 12 height 12
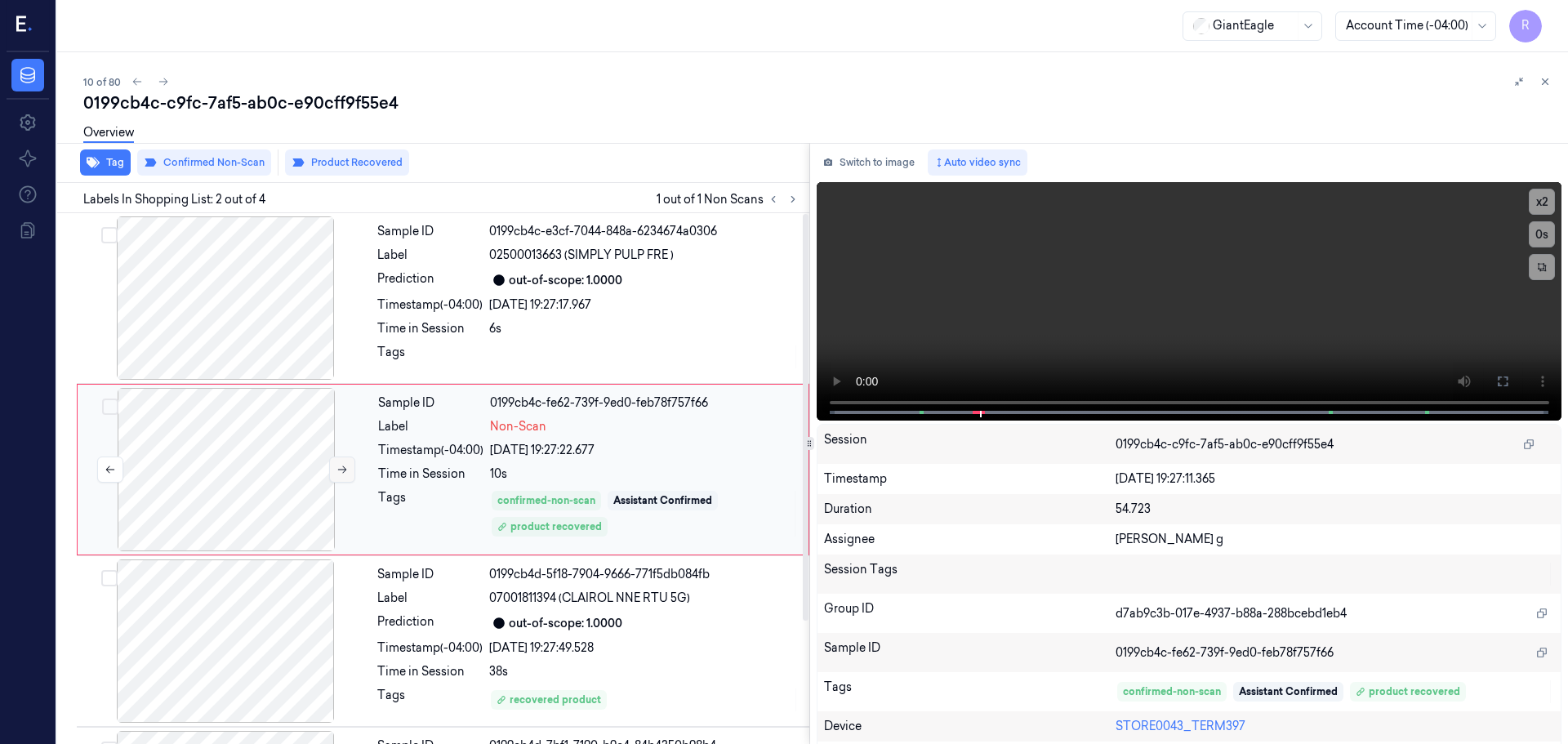
click at [346, 469] on icon at bounding box center [342, 470] width 12 height 12
click at [288, 315] on div at bounding box center [225, 298] width 291 height 164
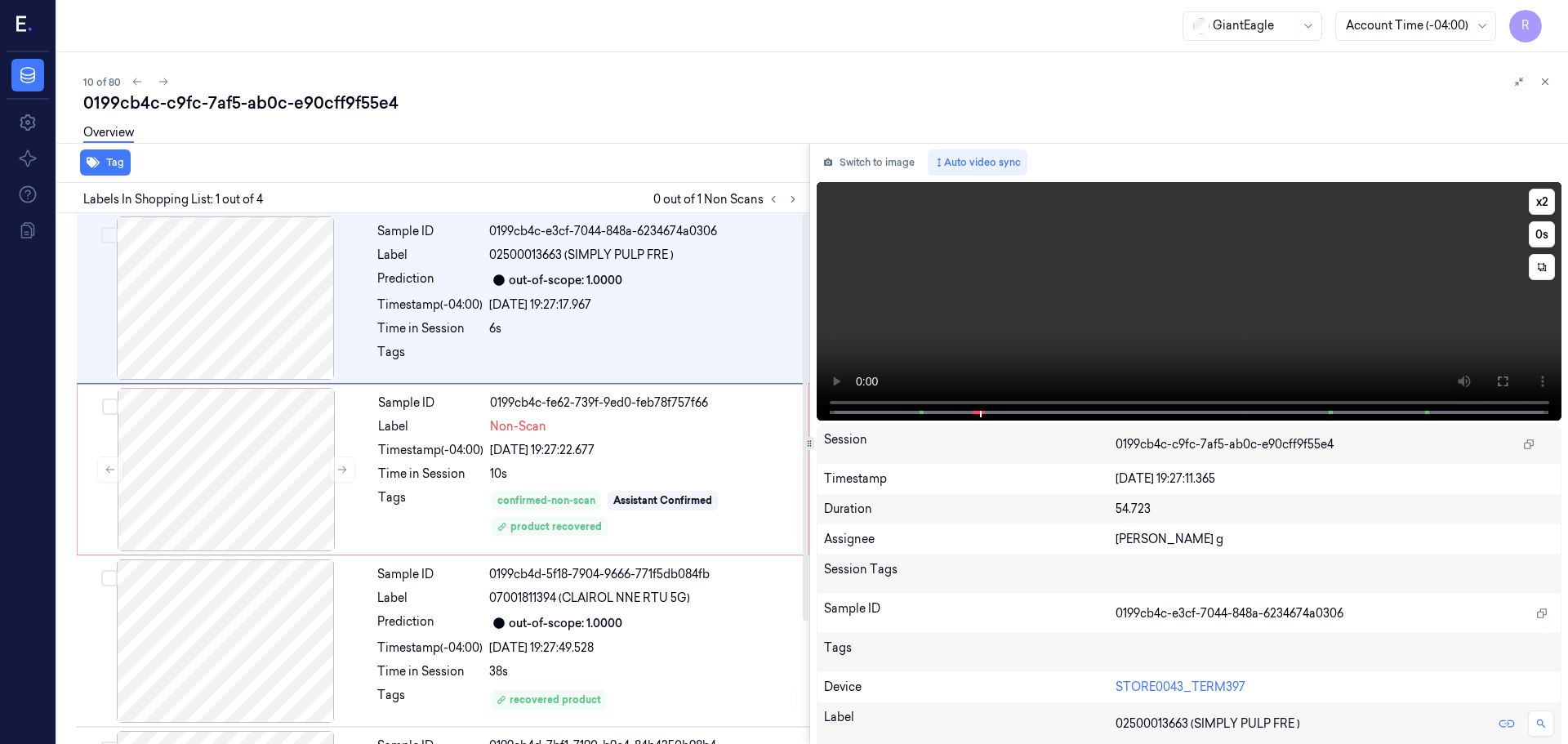
click at [833, 403] on video at bounding box center [1189, 302] width 746 height 239
click at [1533, 209] on button "x 2" at bounding box center [1542, 202] width 26 height 26
click at [1533, 209] on button "x 4" at bounding box center [1542, 202] width 26 height 26
click at [1499, 375] on icon at bounding box center [1503, 382] width 13 height 13
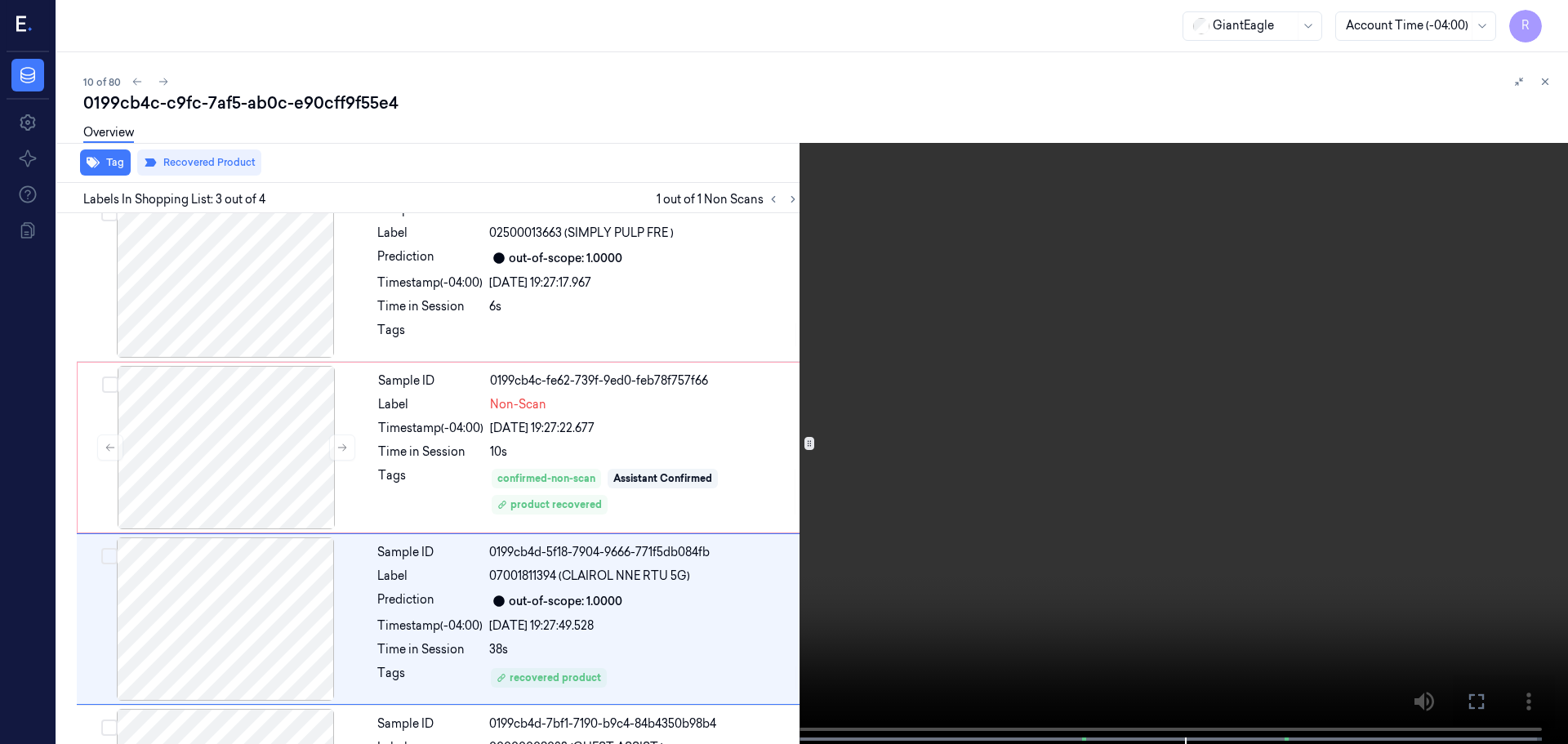
scroll to position [160, 0]
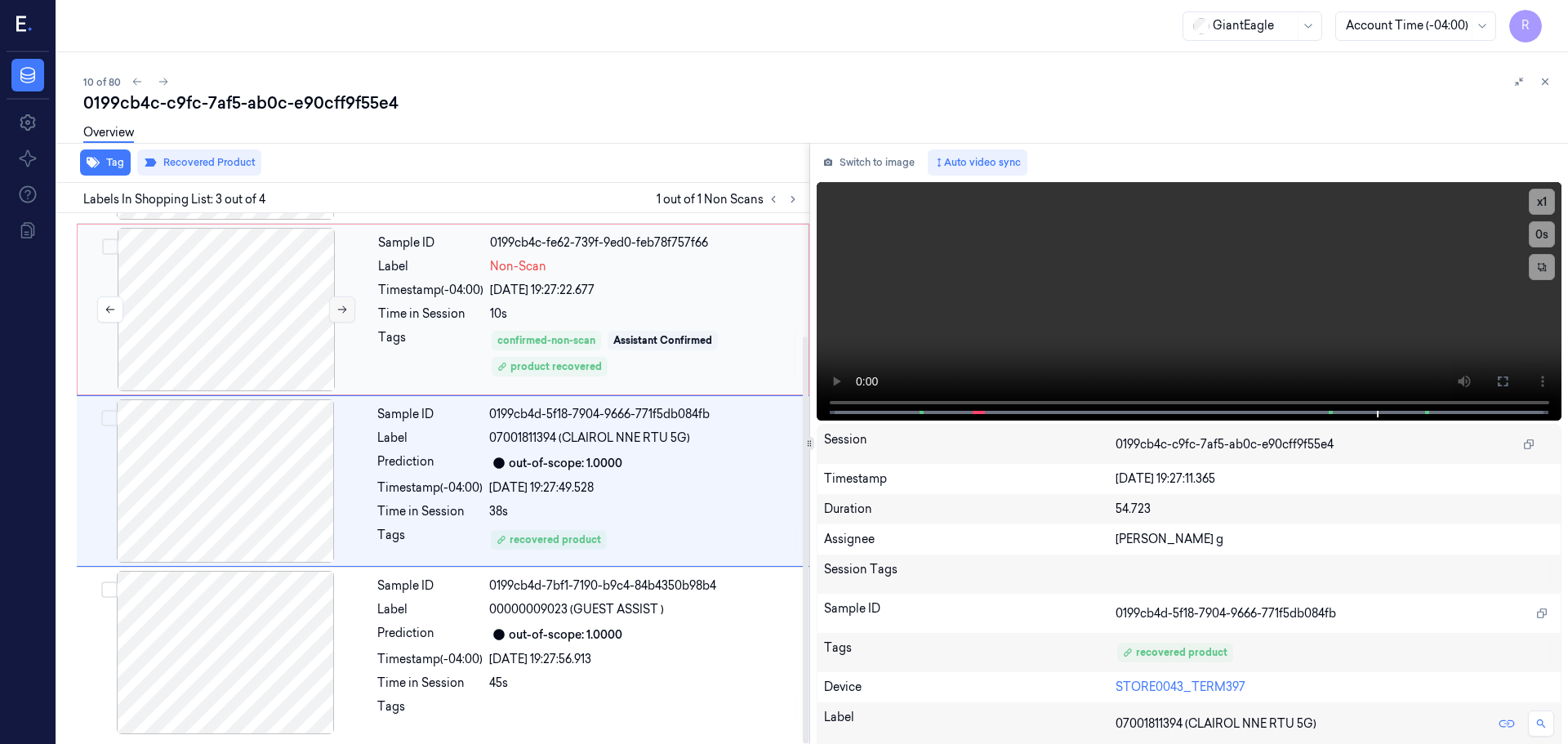
click at [338, 316] on button at bounding box center [342, 309] width 26 height 26
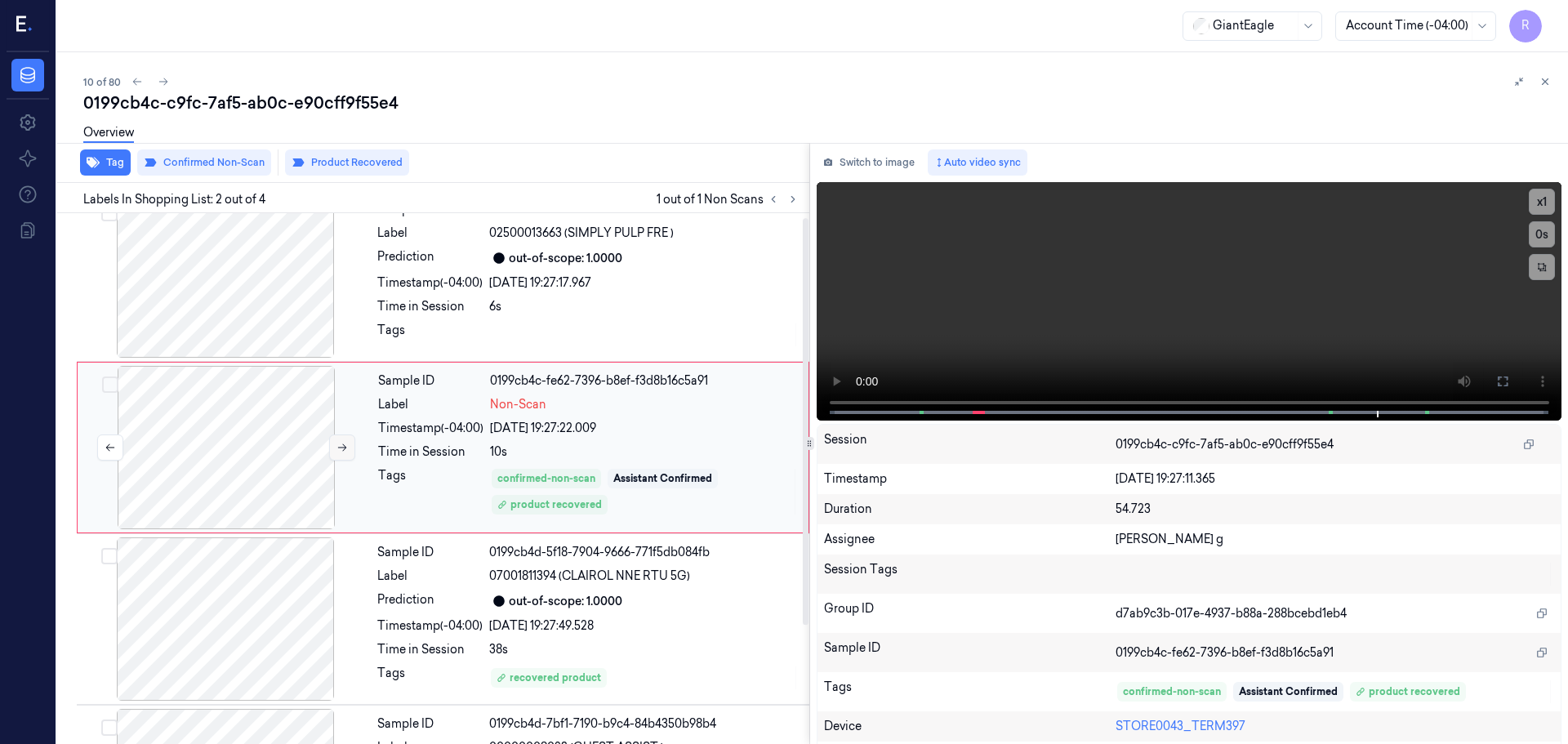
scroll to position [0, 0]
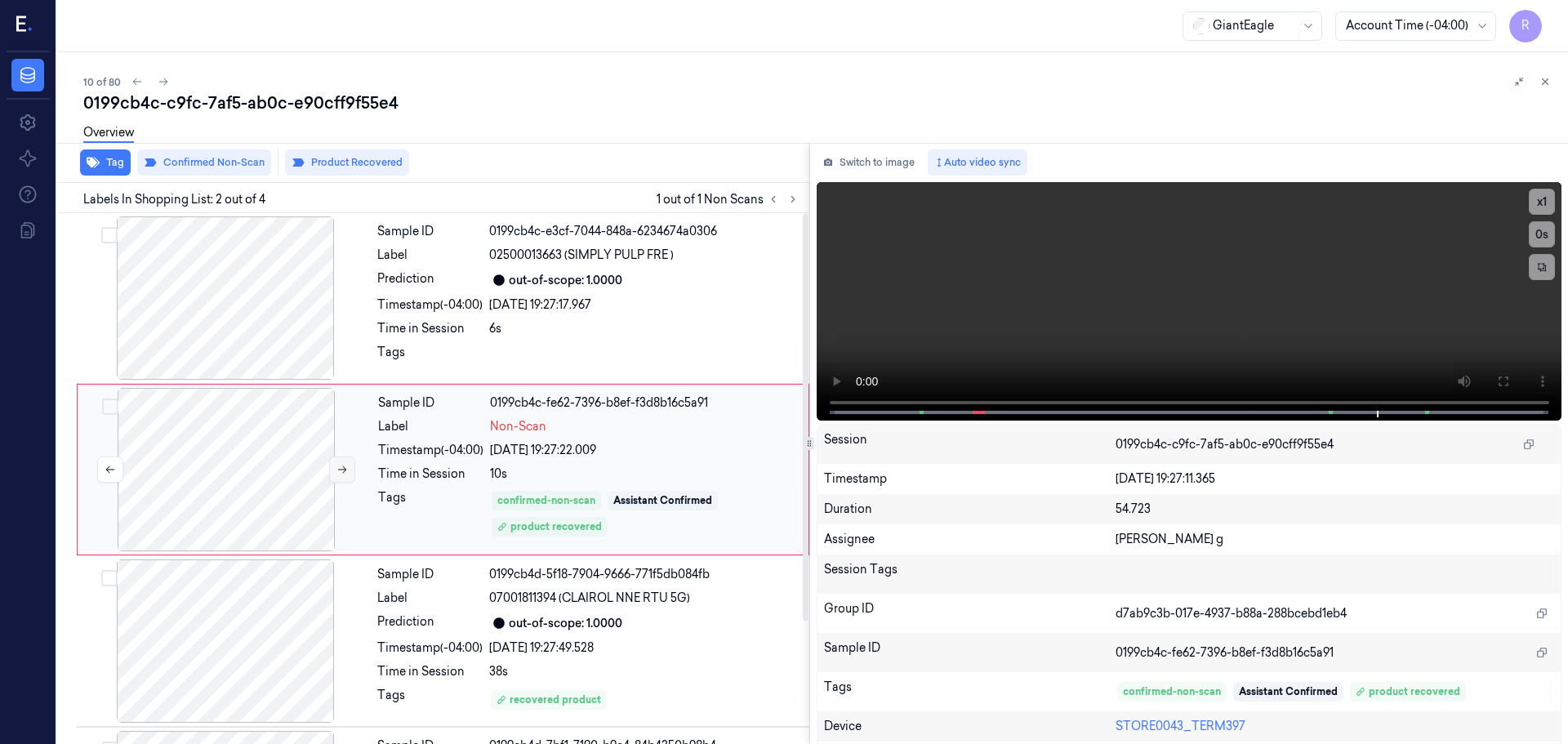
click at [336, 465] on icon at bounding box center [342, 470] width 12 height 12
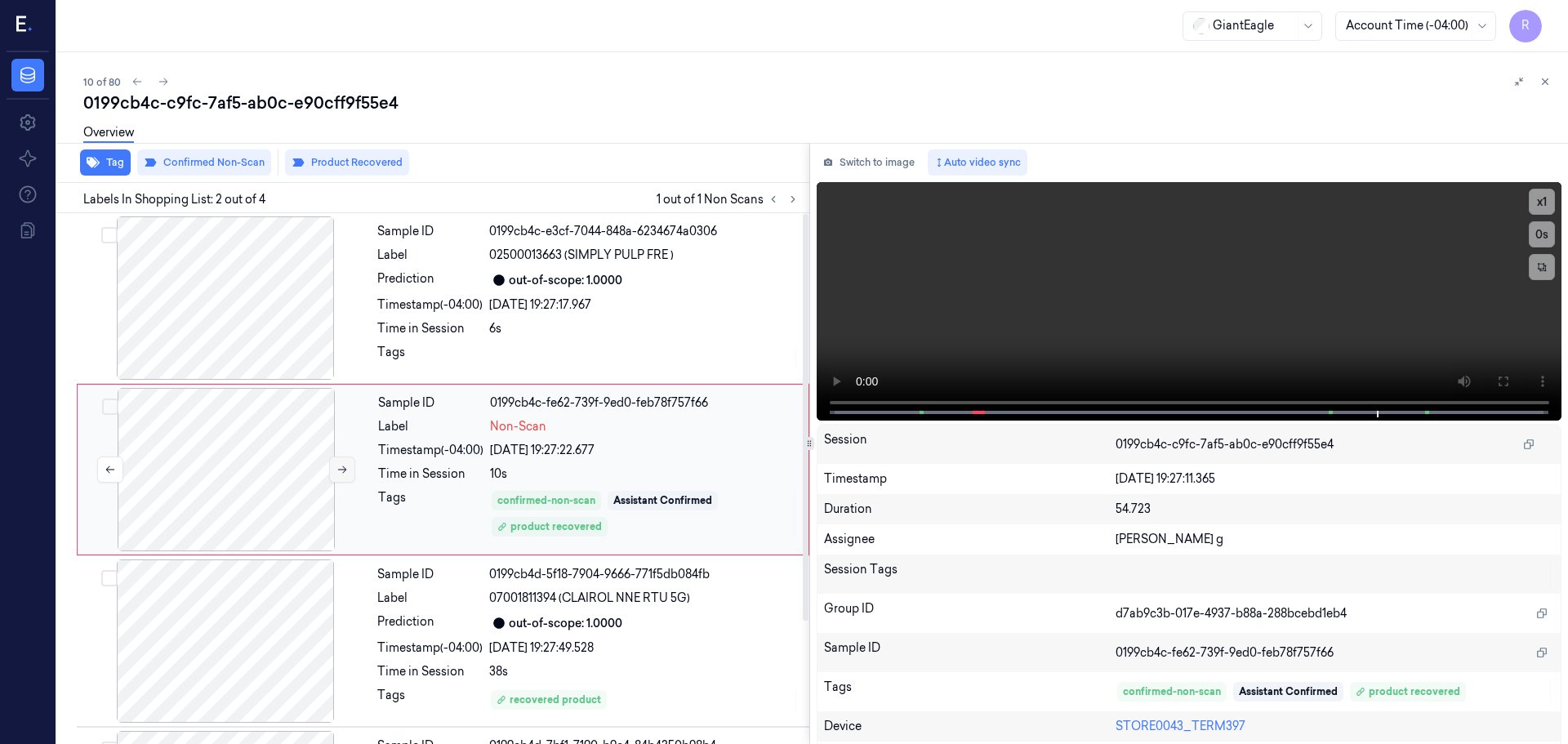
click at [336, 465] on icon at bounding box center [342, 470] width 12 height 12
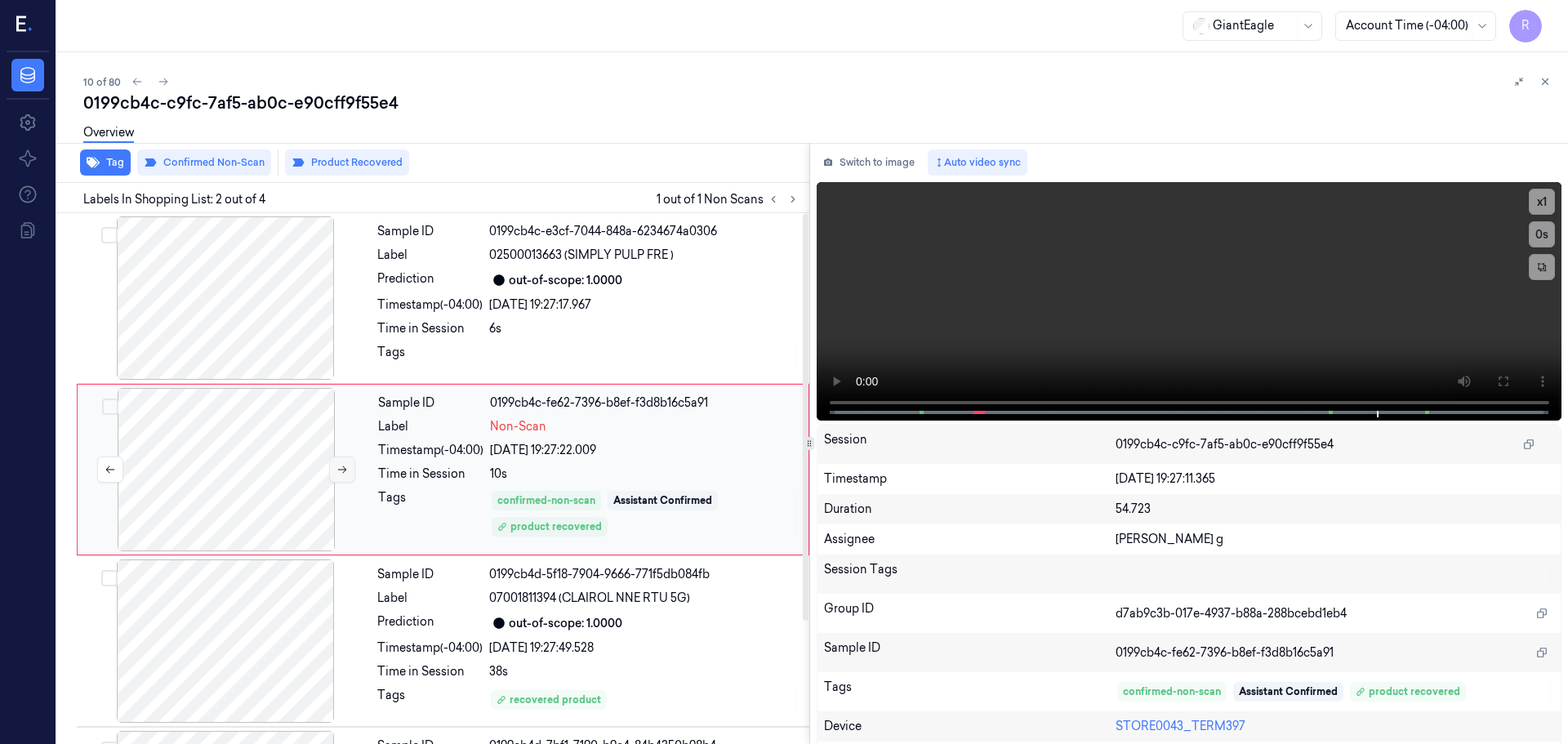
click at [336, 465] on icon at bounding box center [342, 470] width 12 height 12
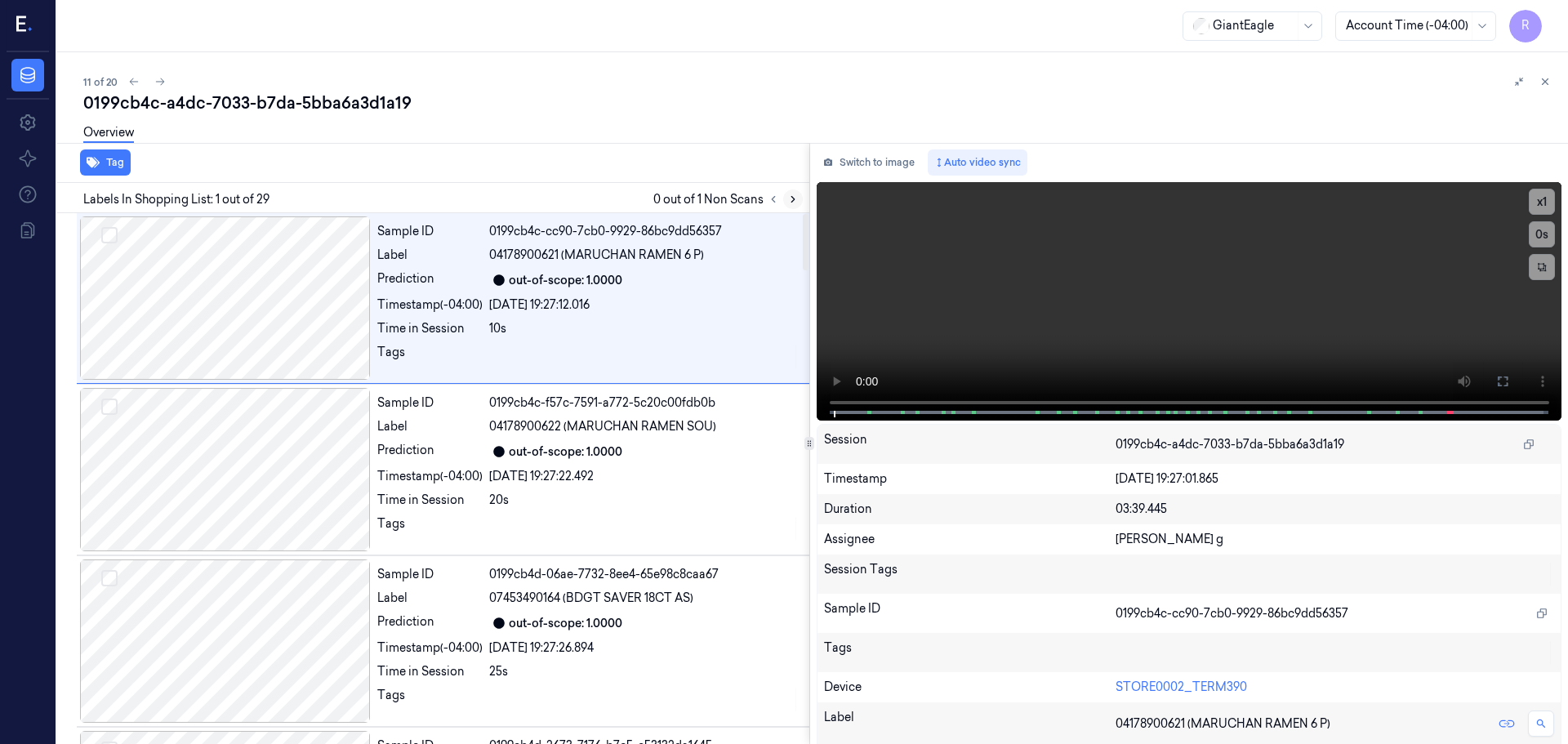
click at [791, 199] on icon at bounding box center [793, 199] width 12 height 12
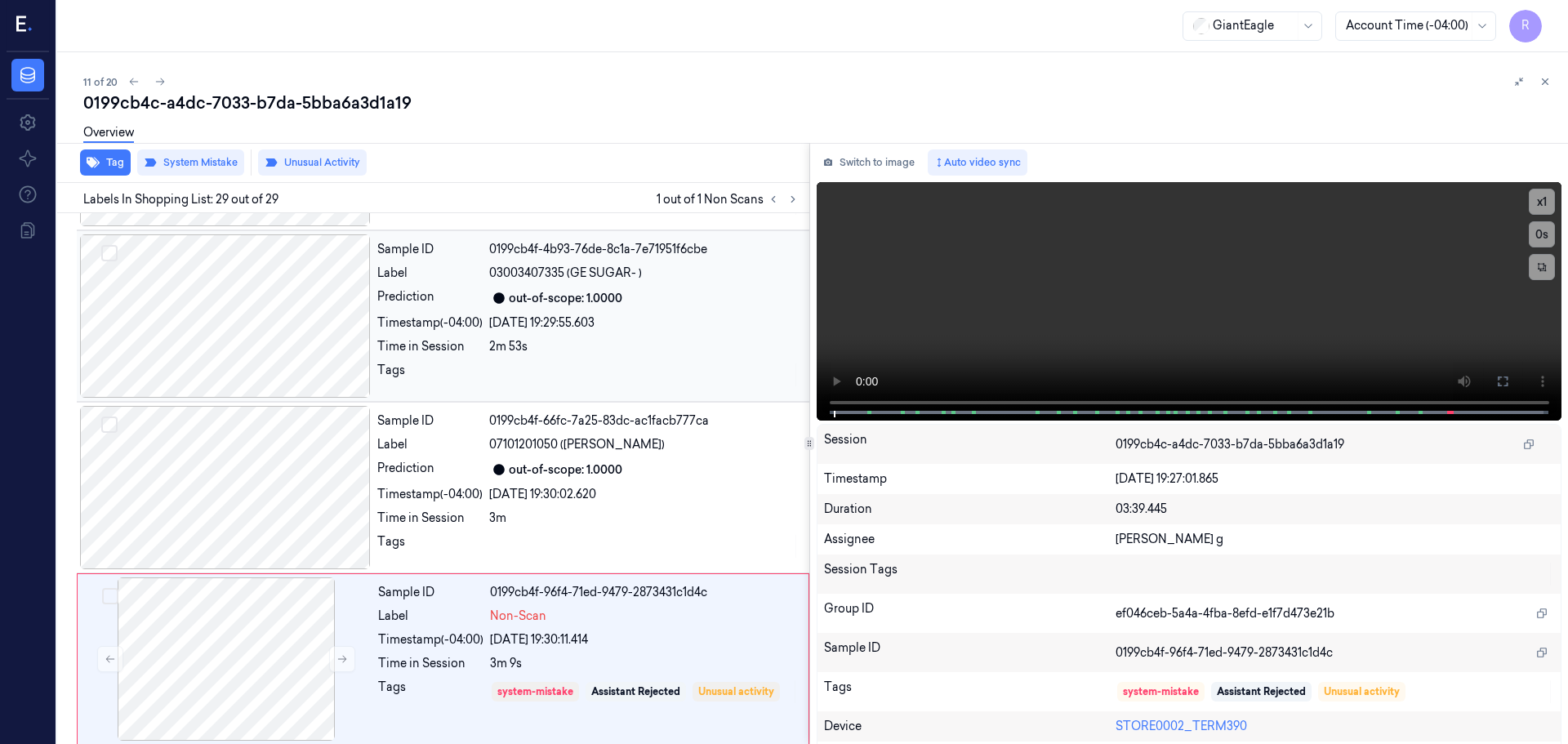
scroll to position [4449, 0]
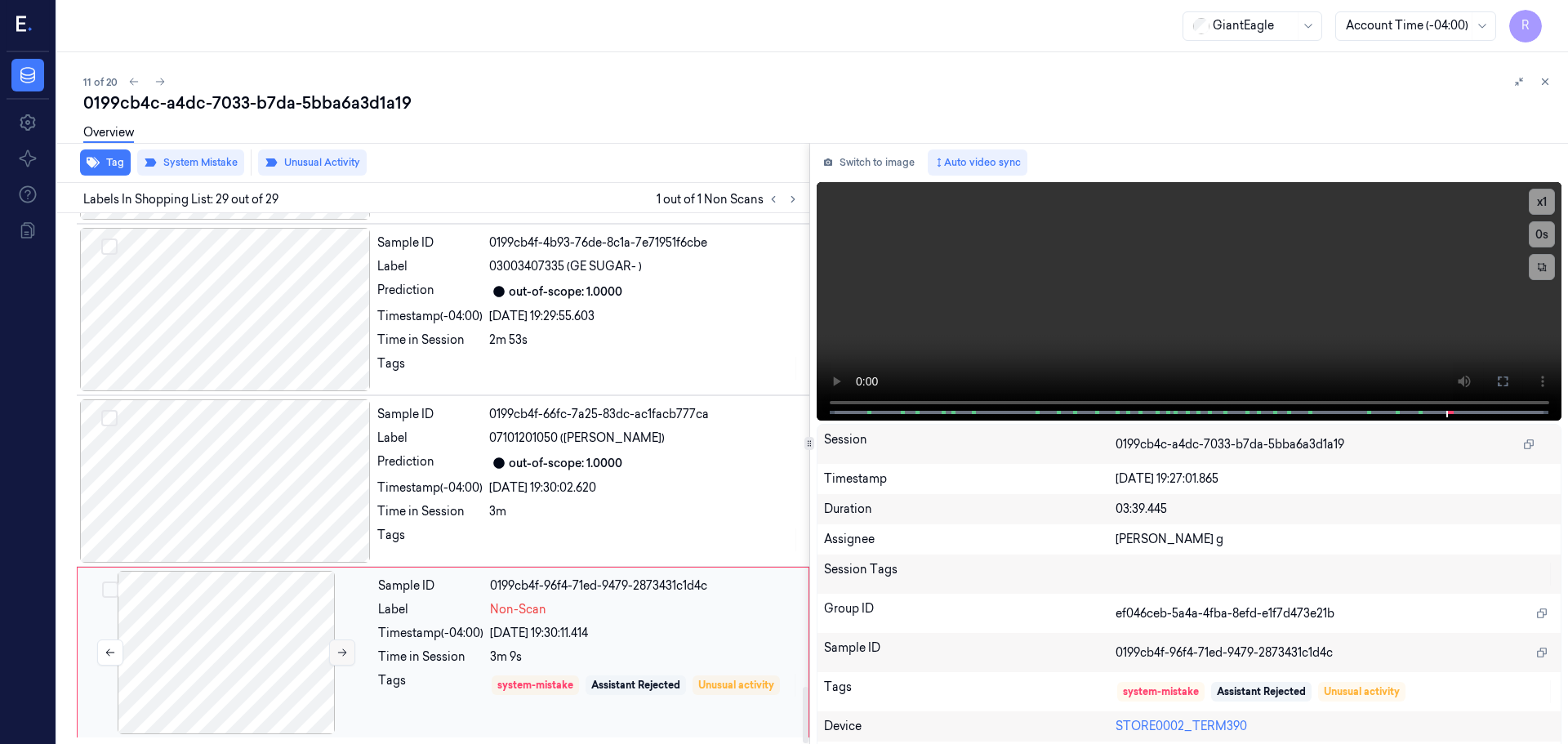
click at [336, 661] on button at bounding box center [342, 652] width 26 height 26
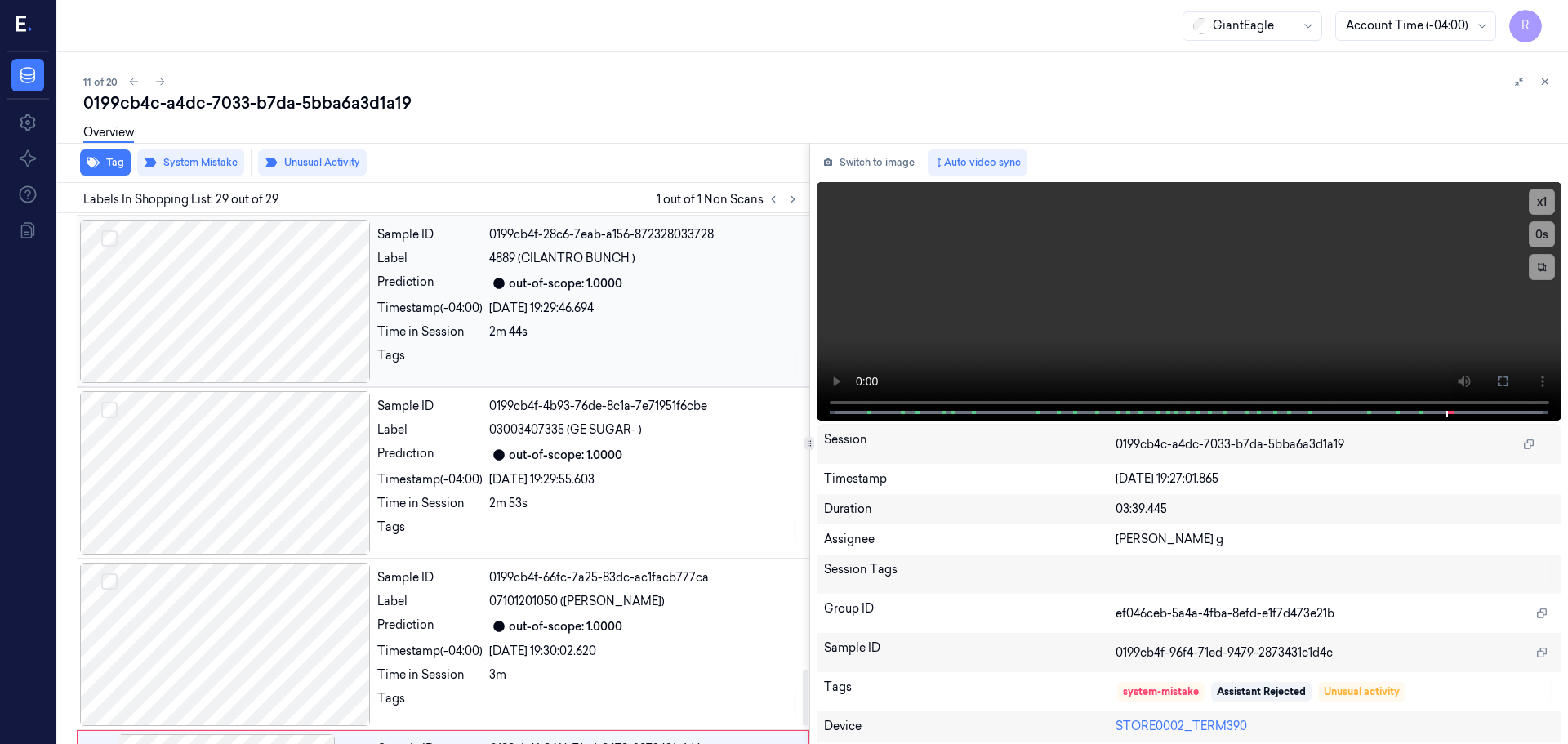
click at [323, 375] on div at bounding box center [225, 302] width 291 height 164
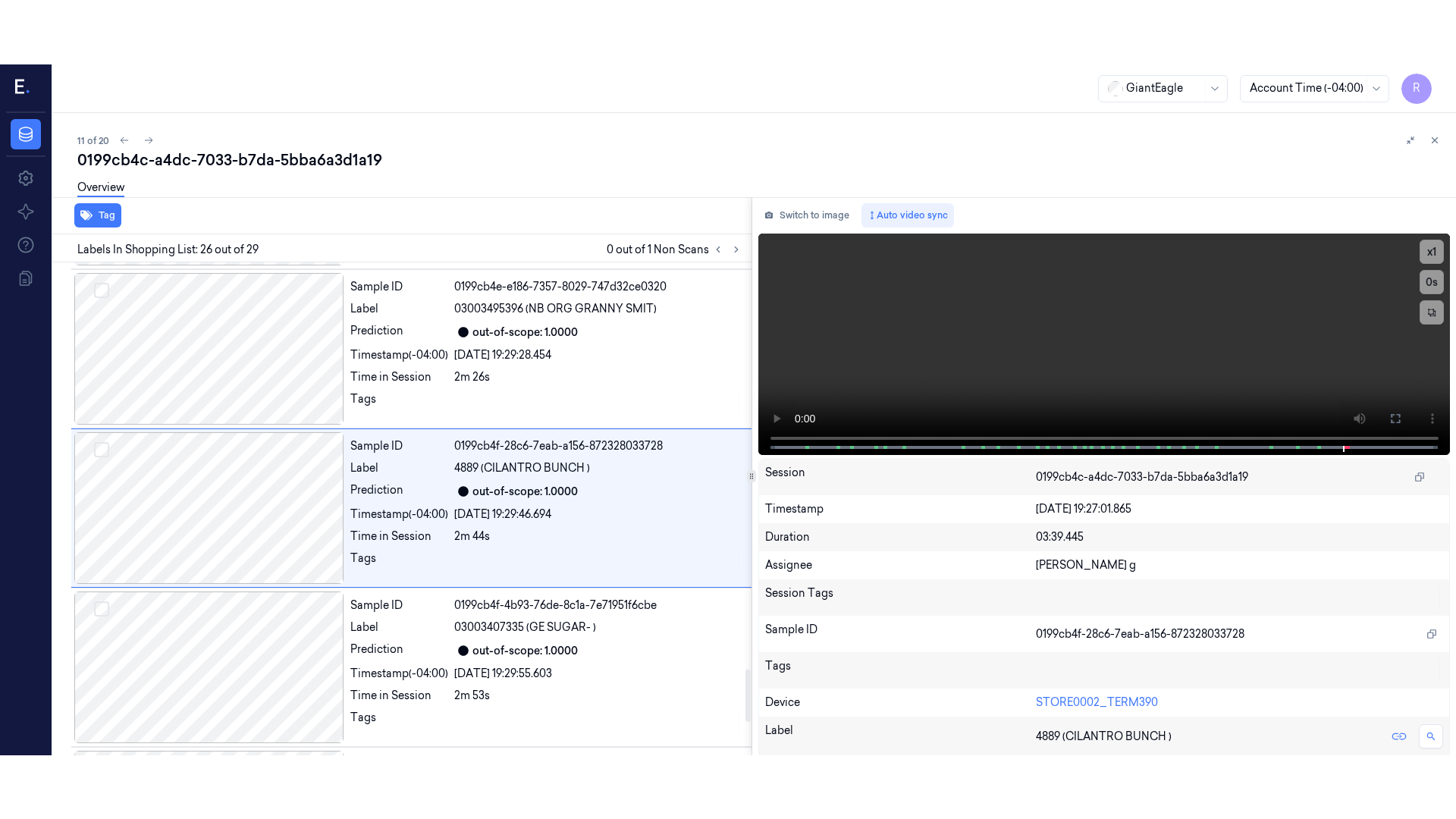
scroll to position [3814, 0]
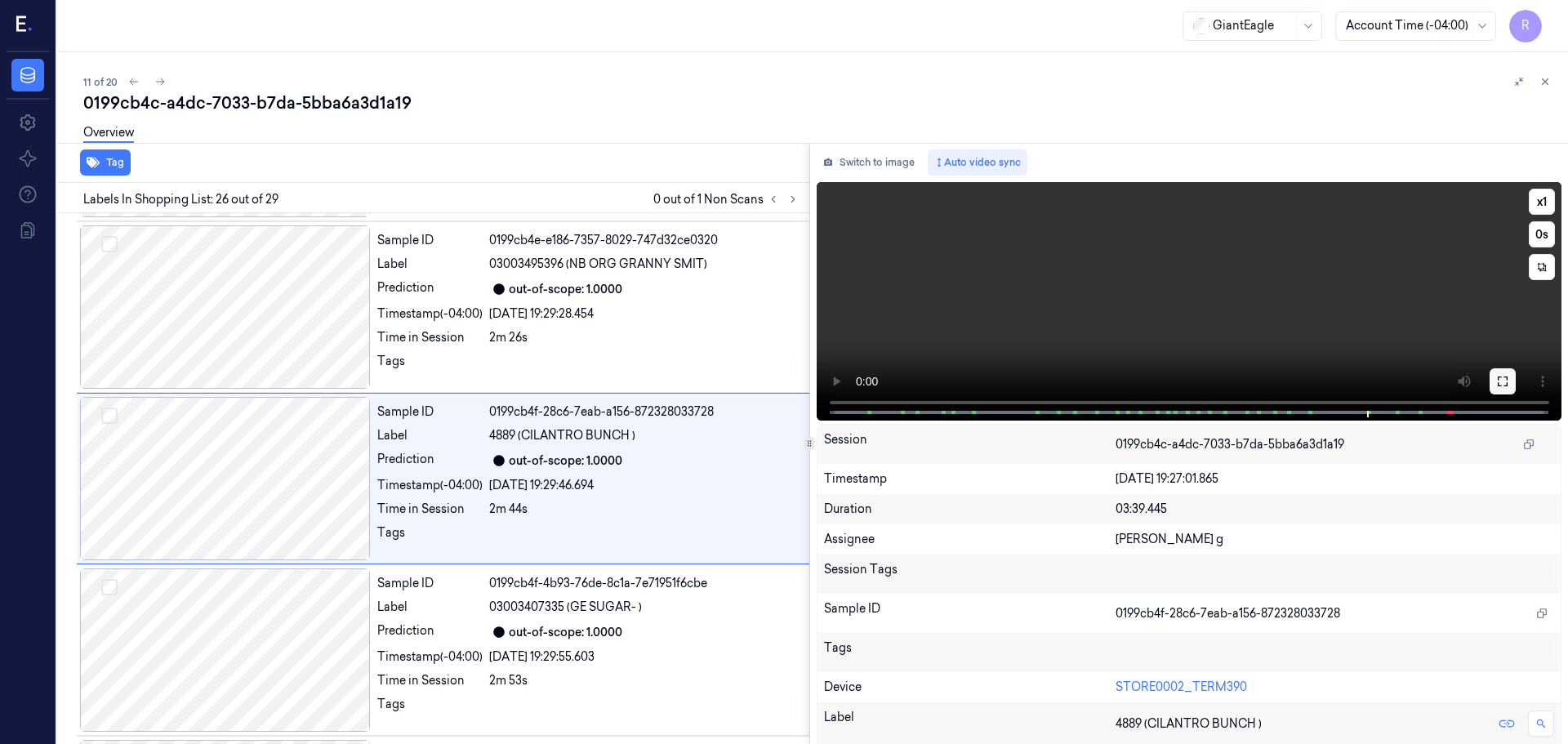
click at [1504, 384] on button at bounding box center [1503, 382] width 26 height 26
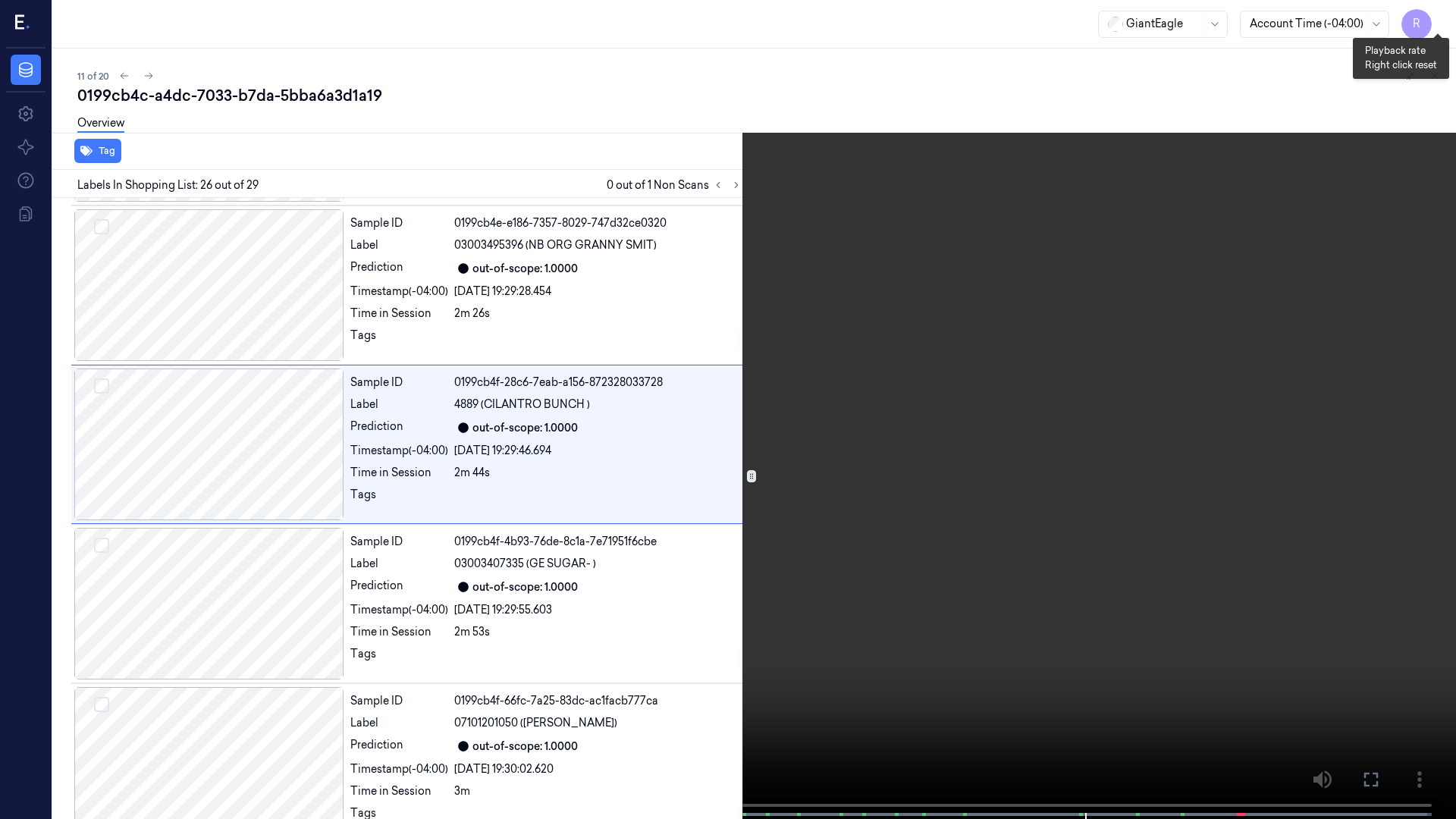
click at [1446, 8] on button "x 1" at bounding box center [1437, 18] width 24 height 24
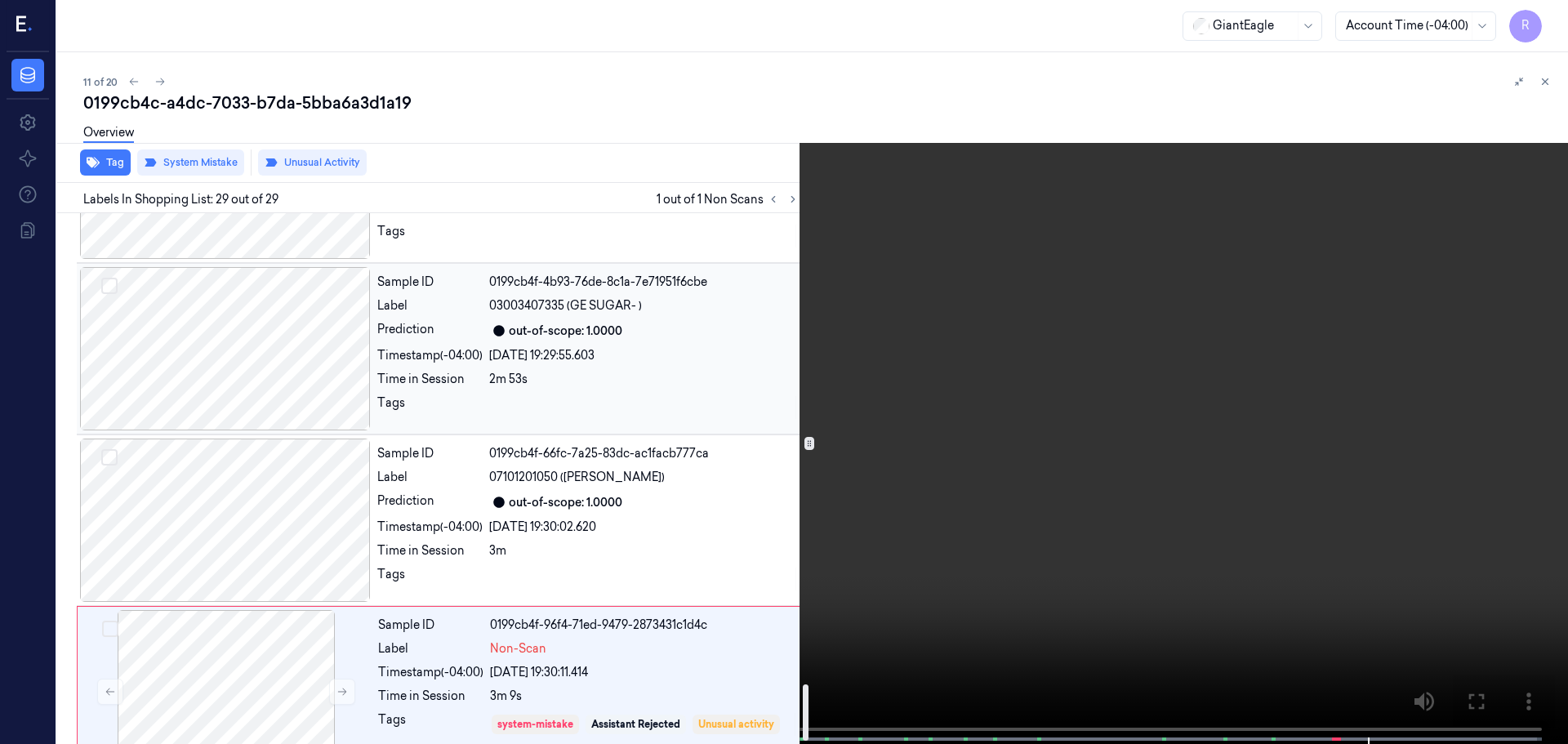
scroll to position [4449, 0]
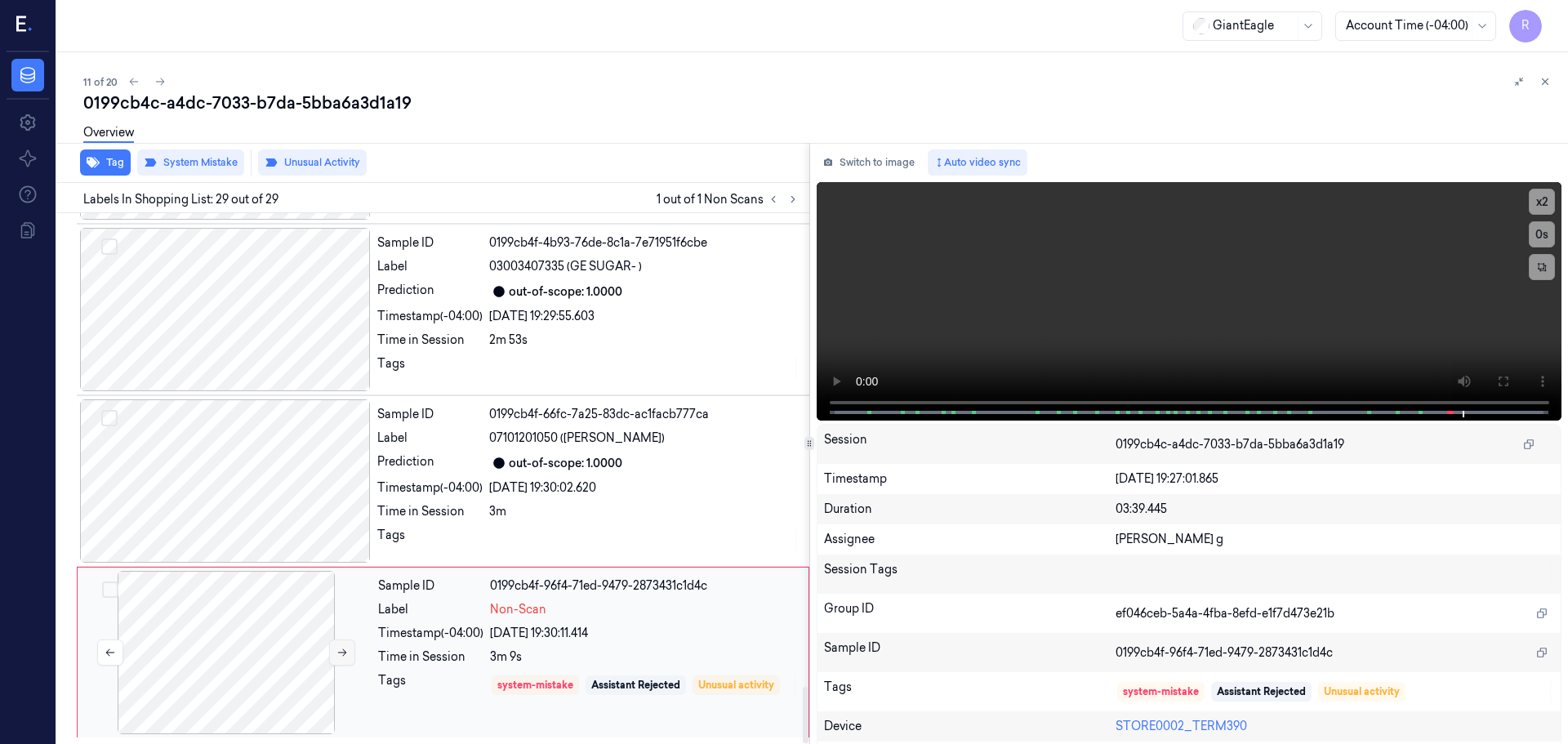
click at [335, 654] on button at bounding box center [342, 652] width 26 height 26
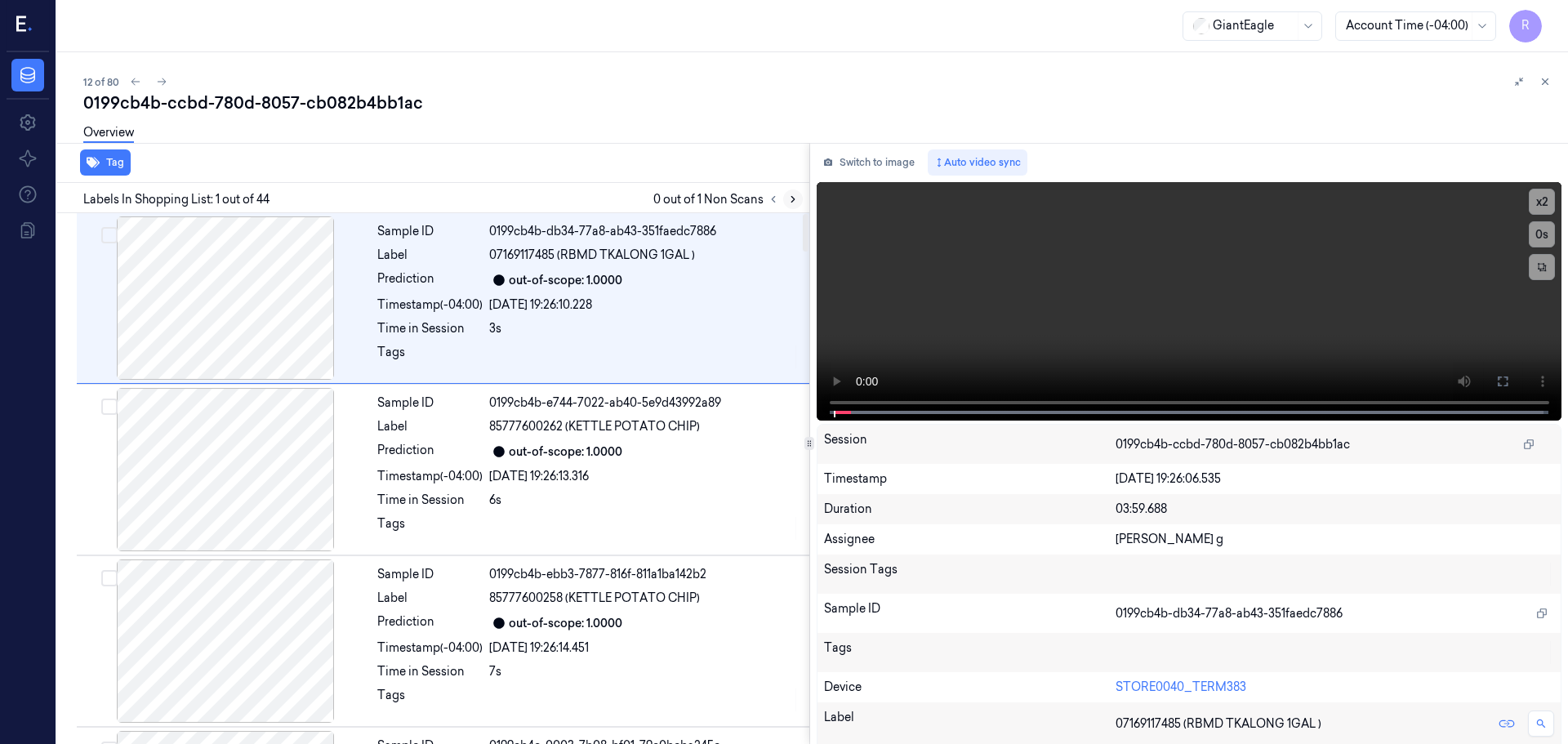
click at [791, 199] on icon at bounding box center [793, 199] width 12 height 12
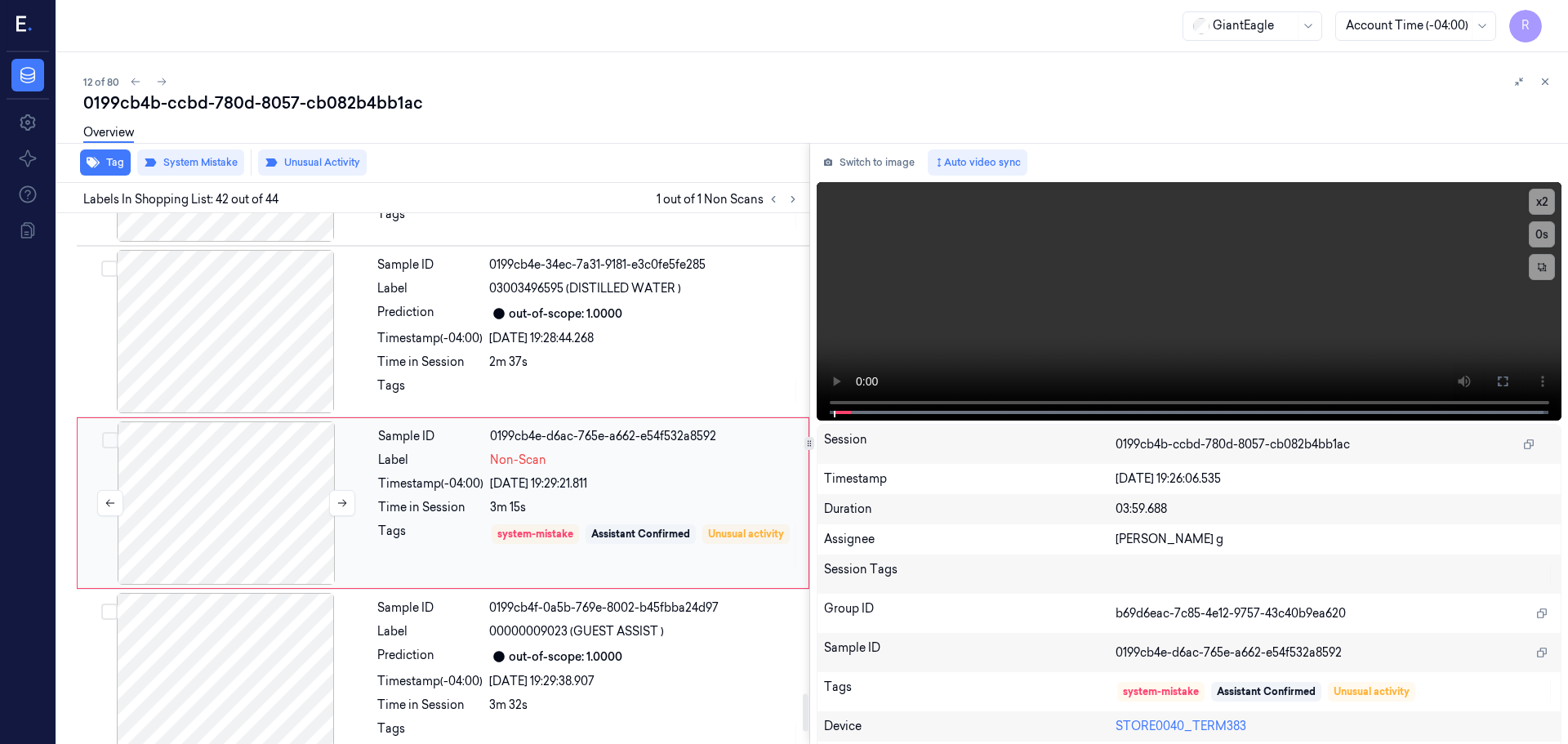
scroll to position [6852, 0]
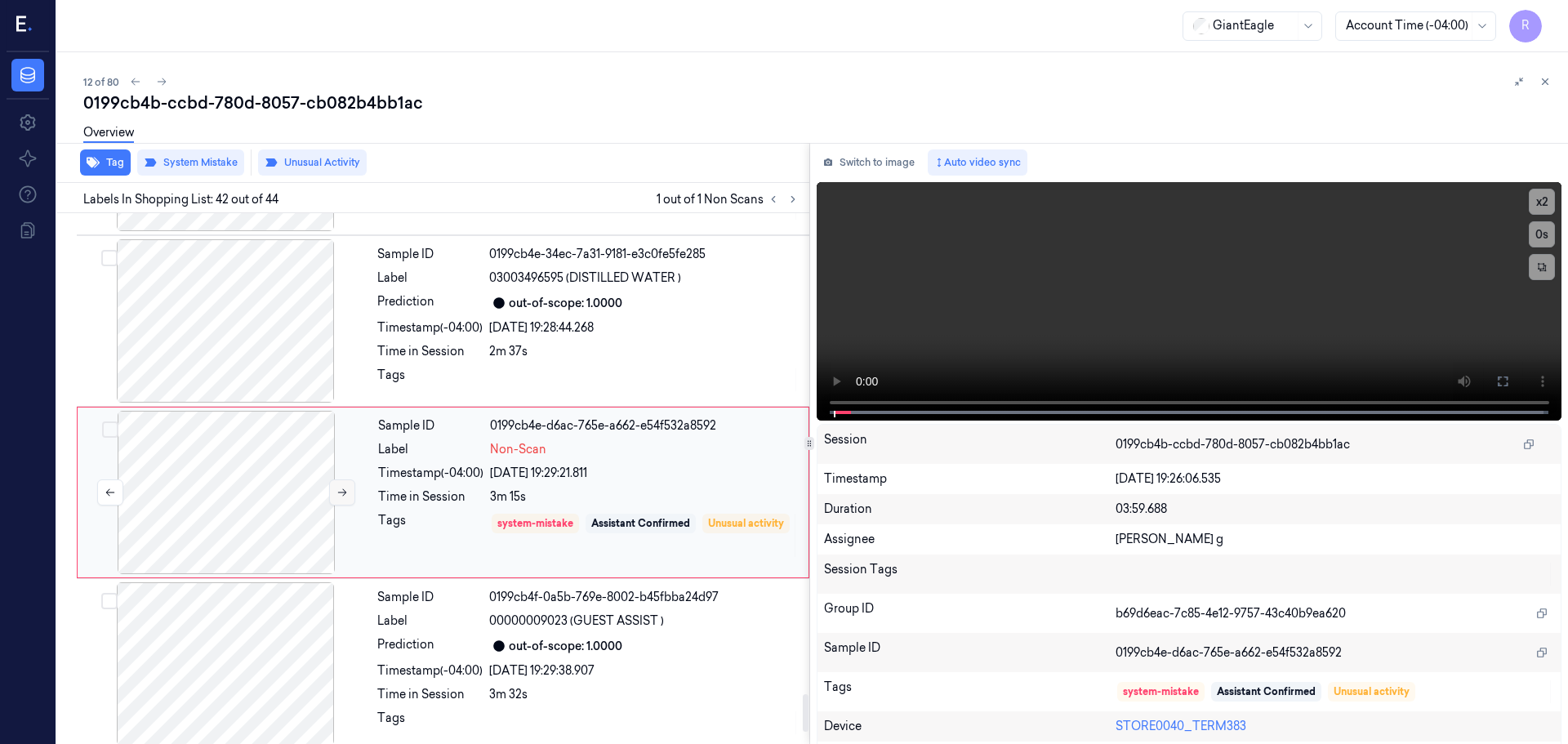
click at [335, 480] on button at bounding box center [342, 492] width 26 height 26
click at [242, 341] on div at bounding box center [225, 321] width 291 height 164
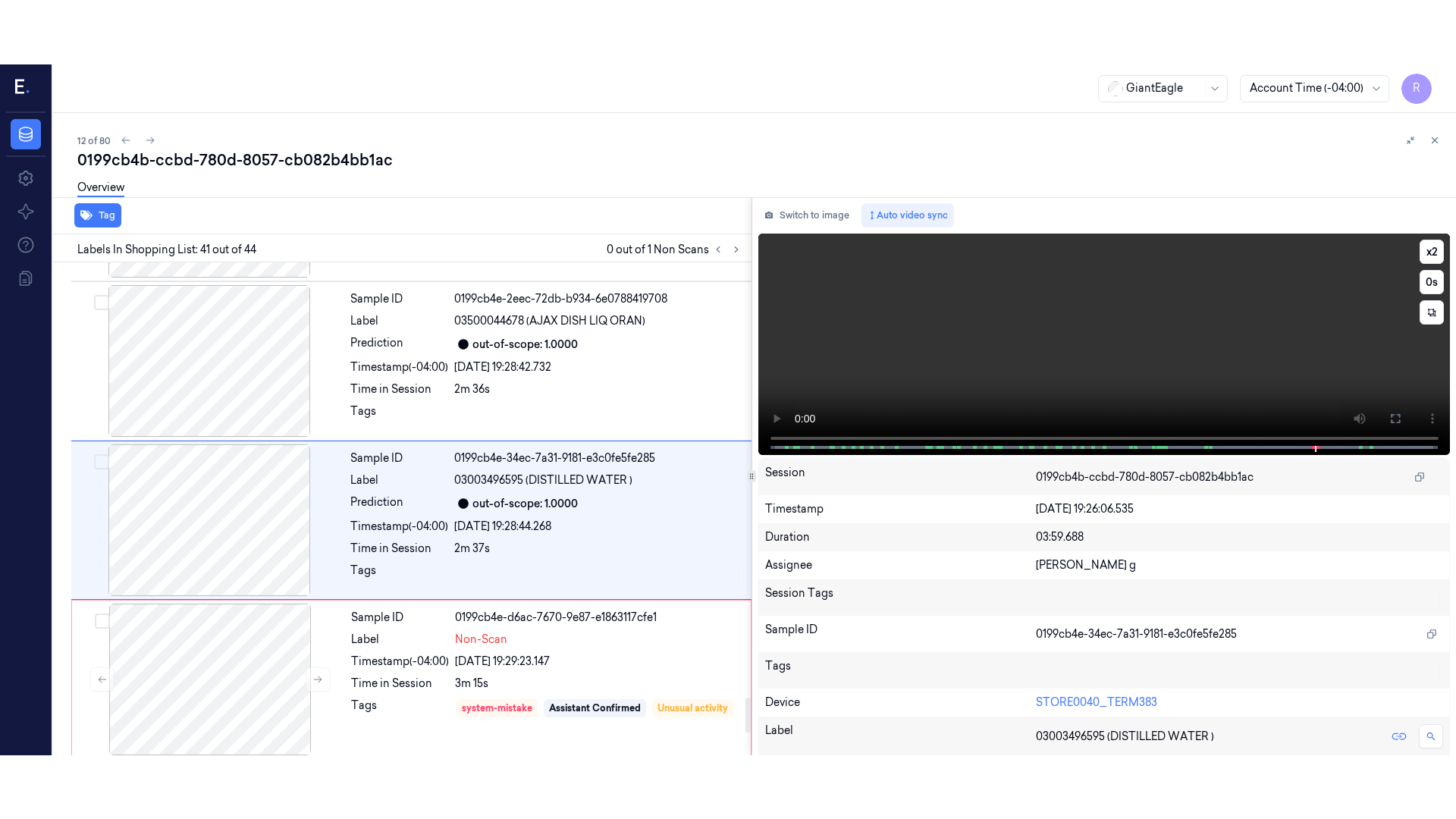
scroll to position [6203, 0]
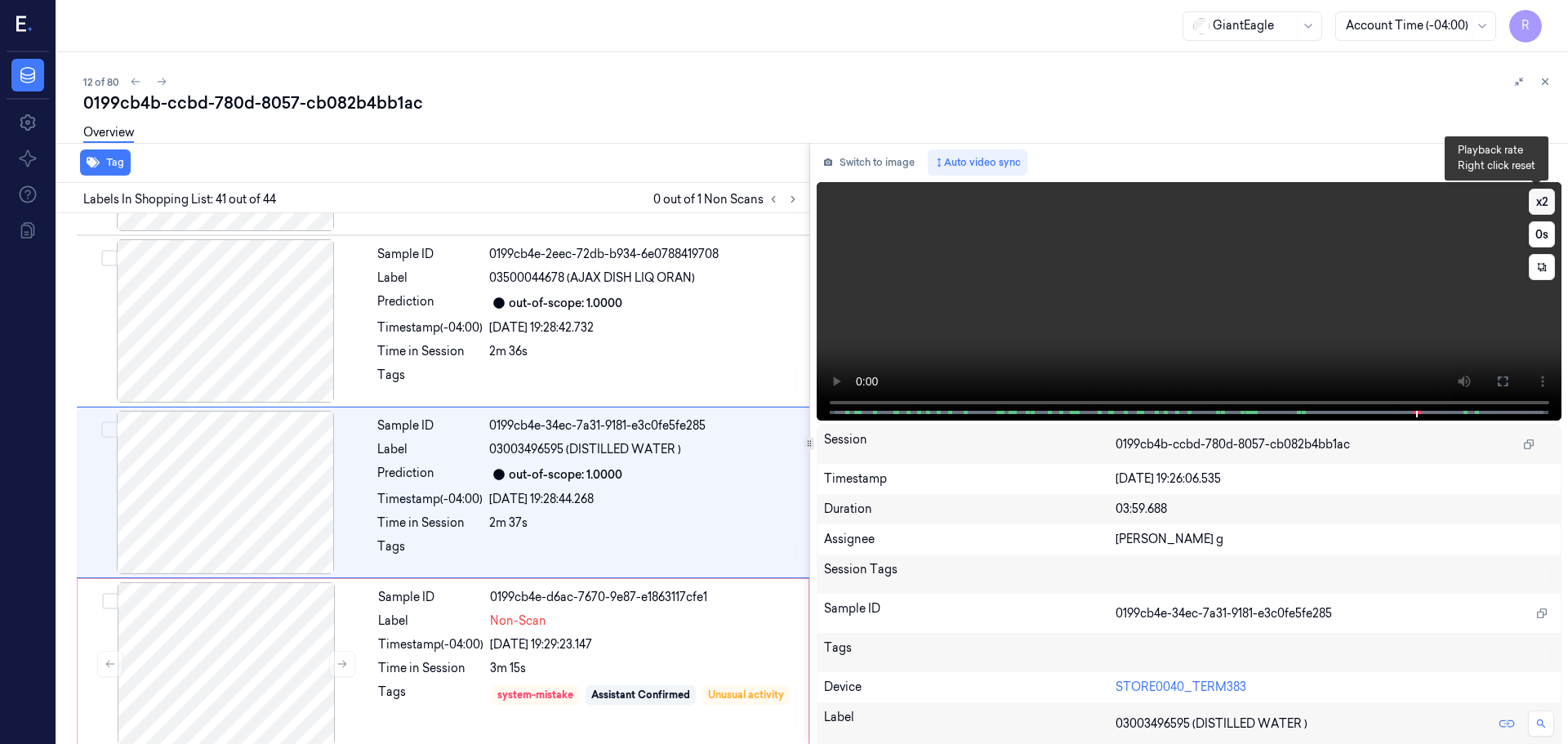
click at [1543, 204] on button "x 2" at bounding box center [1542, 202] width 26 height 26
click at [1535, 206] on button "x 4" at bounding box center [1542, 202] width 26 height 26
click at [1501, 388] on button at bounding box center [1503, 382] width 26 height 26
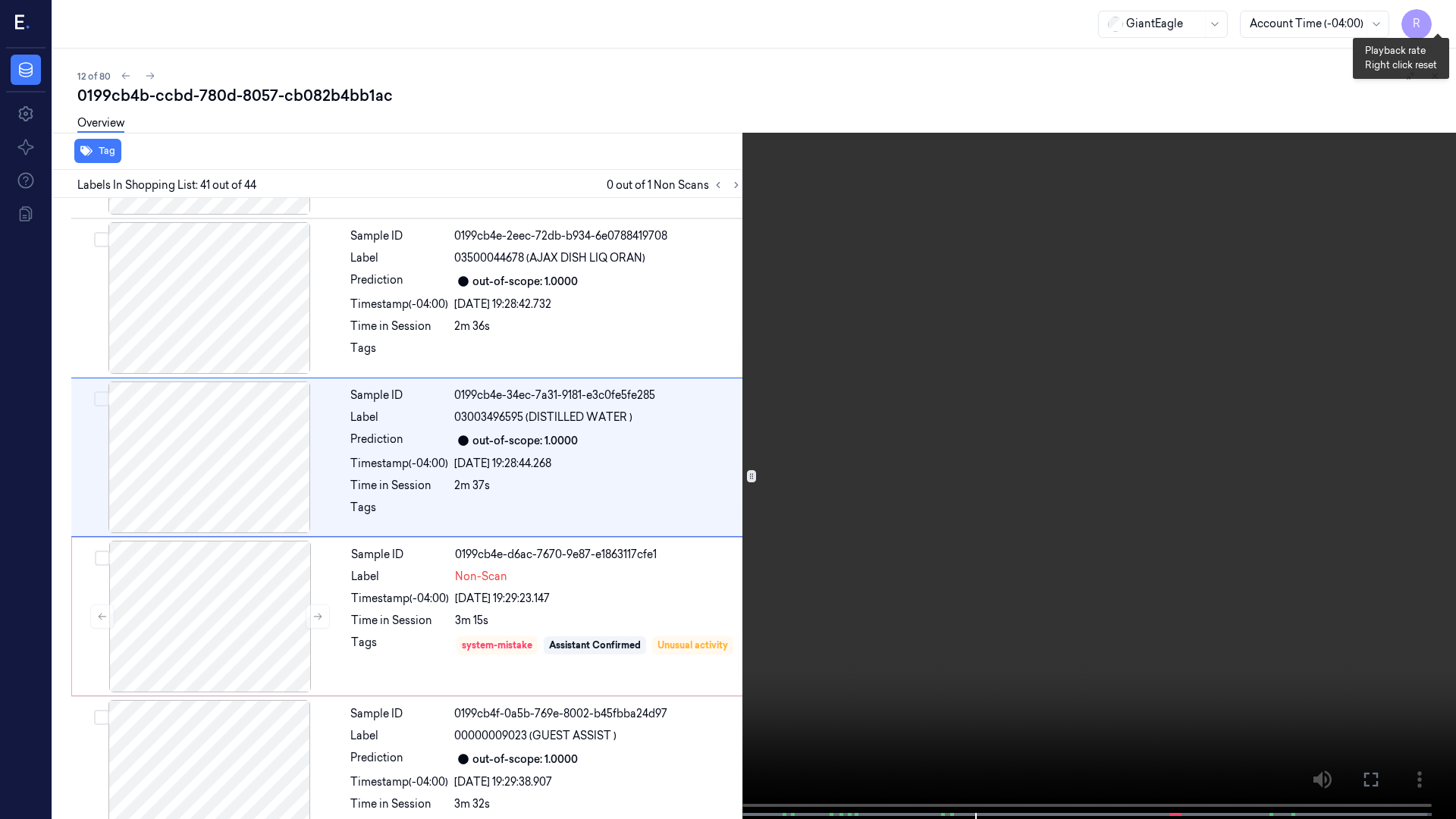
click at [1435, 26] on button "x 1" at bounding box center [1437, 18] width 24 height 24
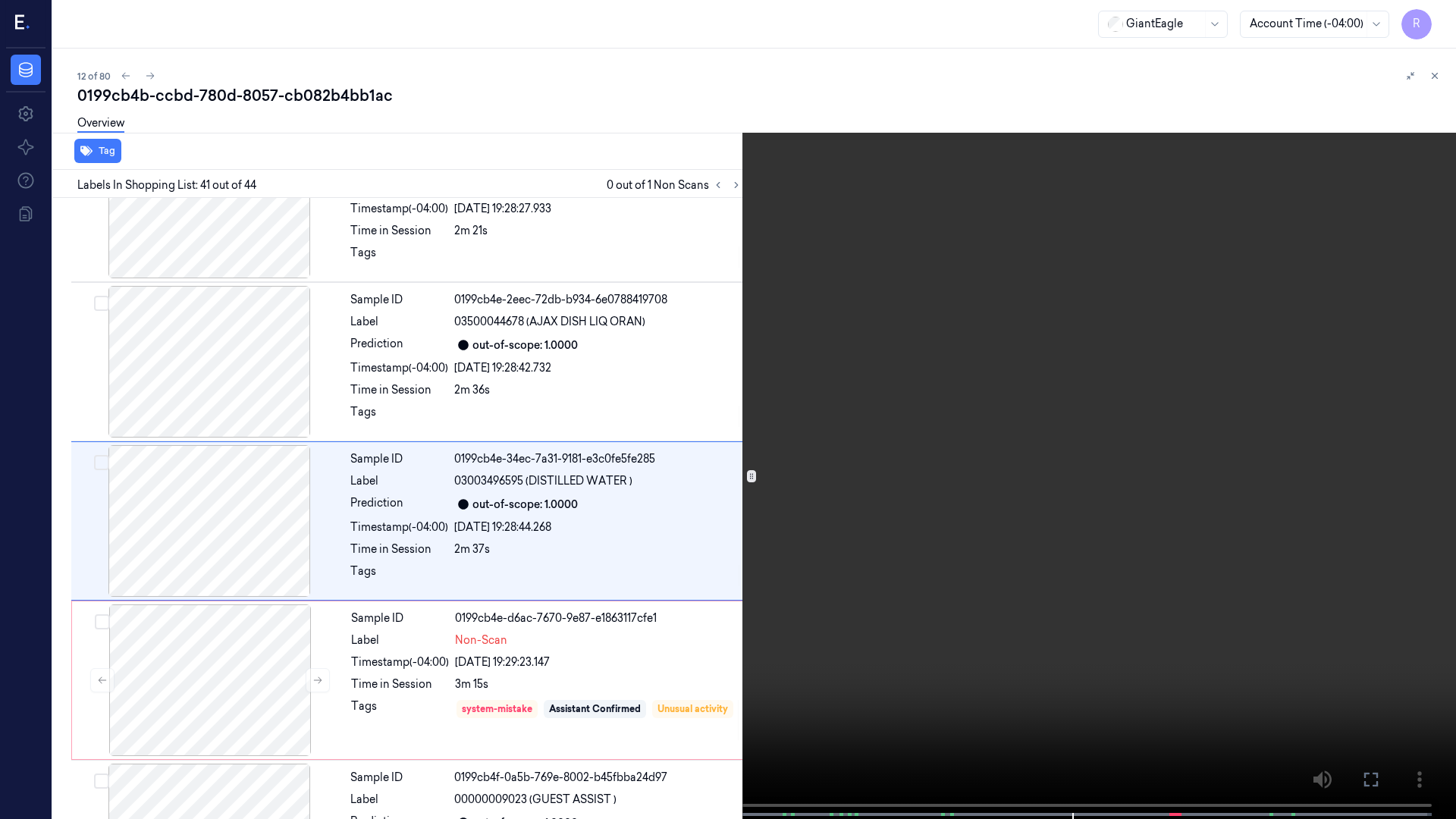
click at [1452, 21] on video at bounding box center [728, 411] width 1456 height 822
click at [1446, 20] on button "x 2" at bounding box center [1437, 18] width 24 height 24
click at [1439, 19] on button "x 4" at bounding box center [1437, 18] width 24 height 24
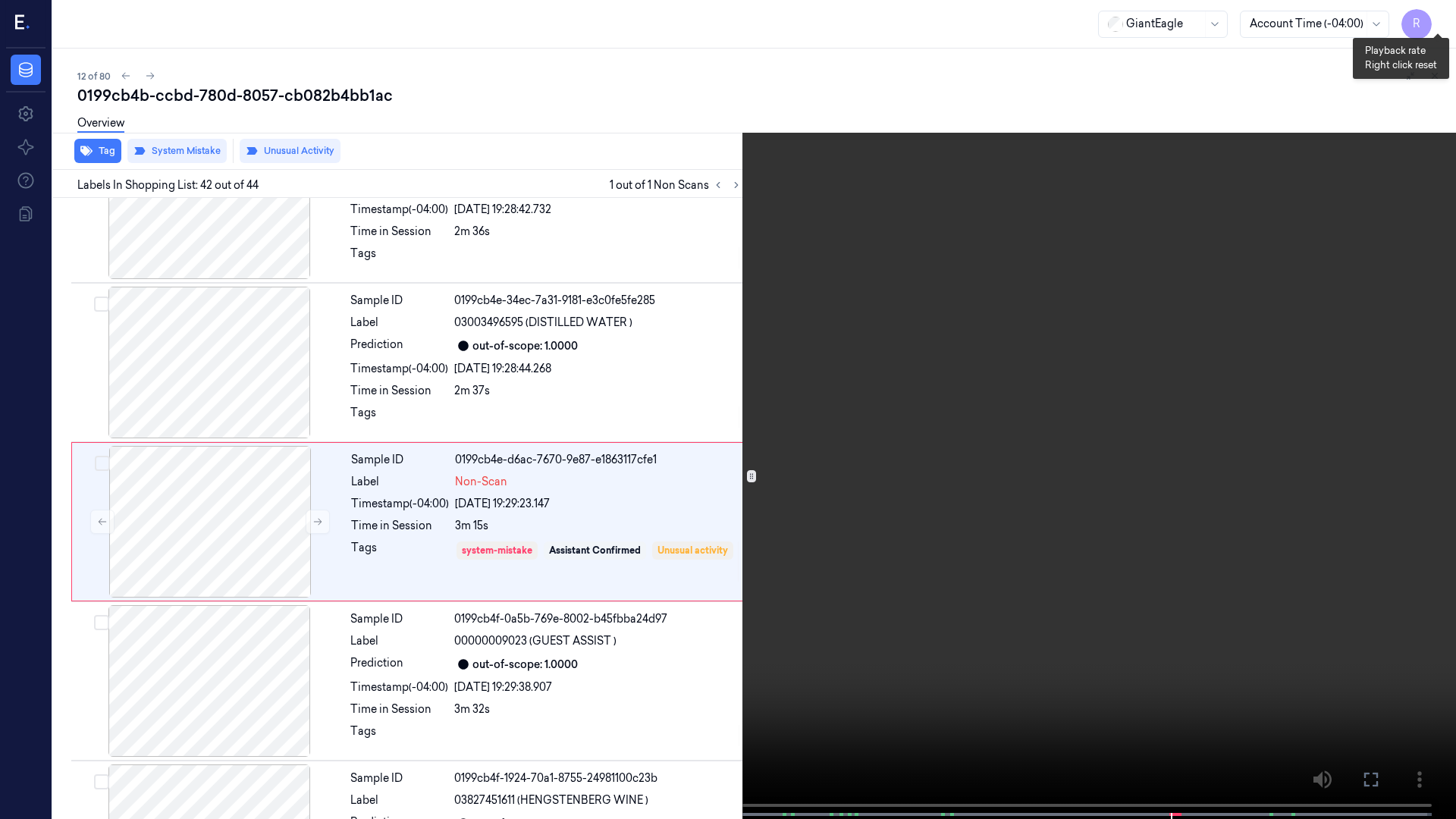
scroll to position [6299, 0]
click at [1432, 26] on button "x 1" at bounding box center [1437, 18] width 24 height 24
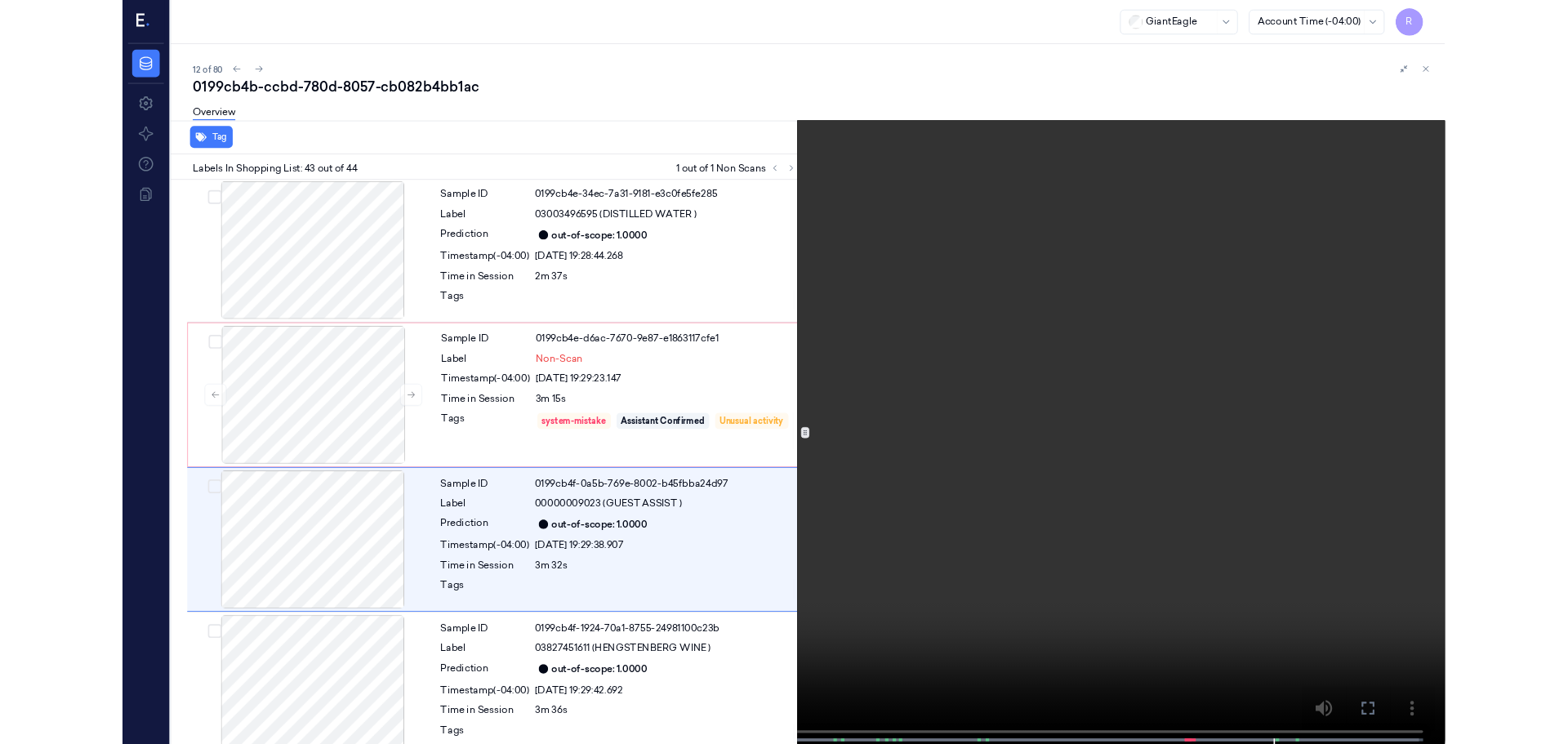
scroll to position [6883, 0]
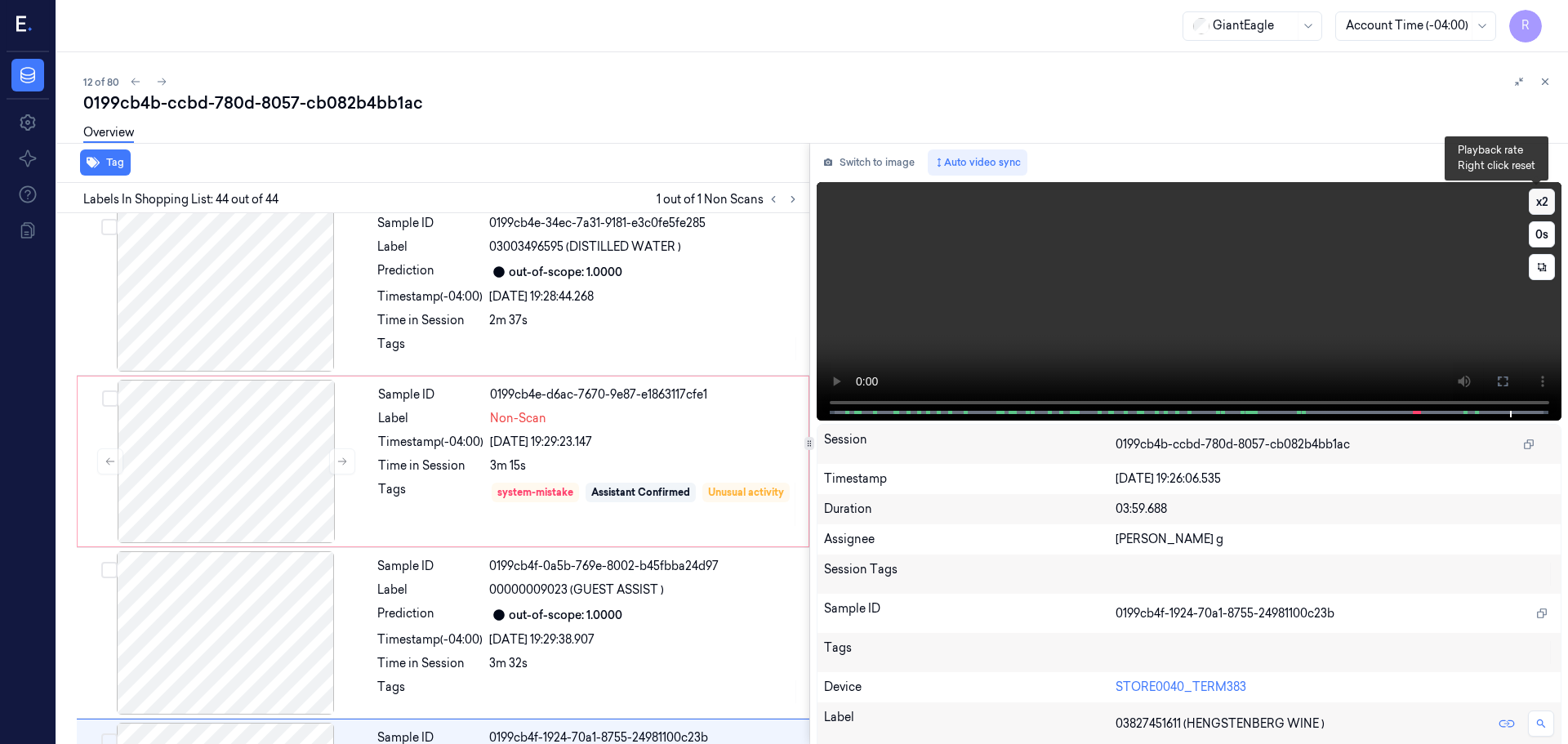
click at [1537, 199] on button "x 2" at bounding box center [1542, 202] width 26 height 26
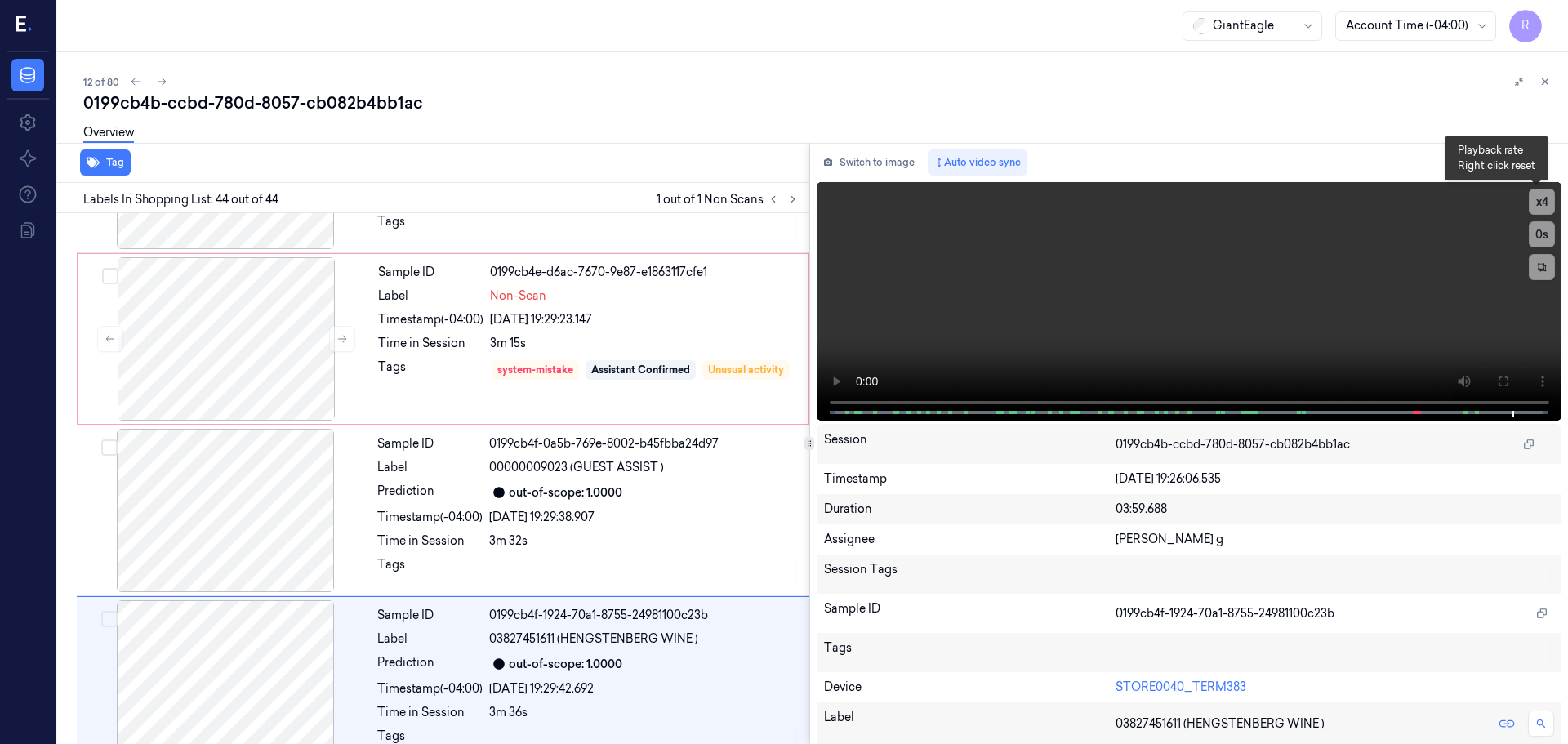
scroll to position [7021, 0]
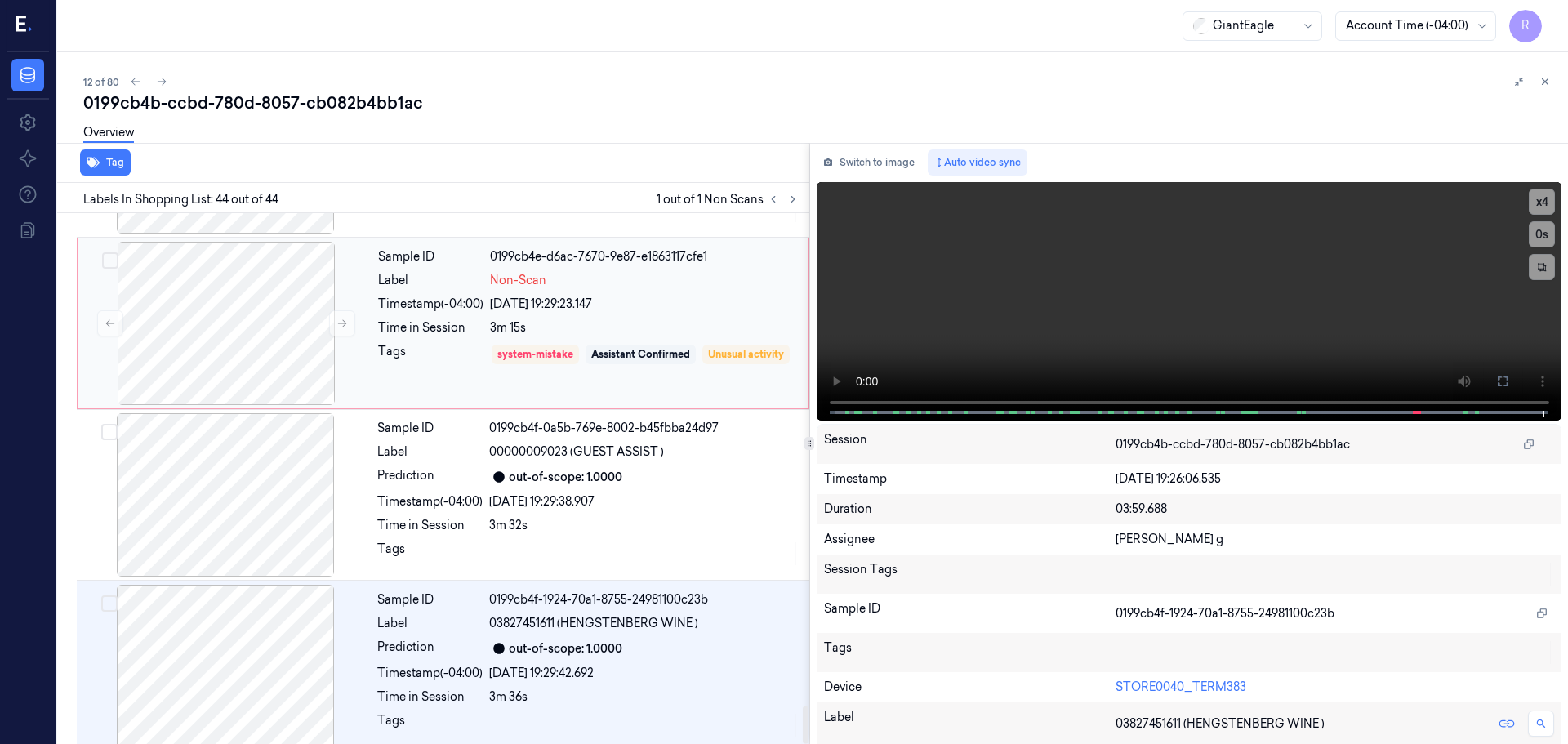
click at [648, 303] on div "Sample ID 0199cb4e-d6ac-7670-9e87-e1863117cfe1 Label Non-Scan Timestamp (-04:00…" at bounding box center [588, 323] width 433 height 164
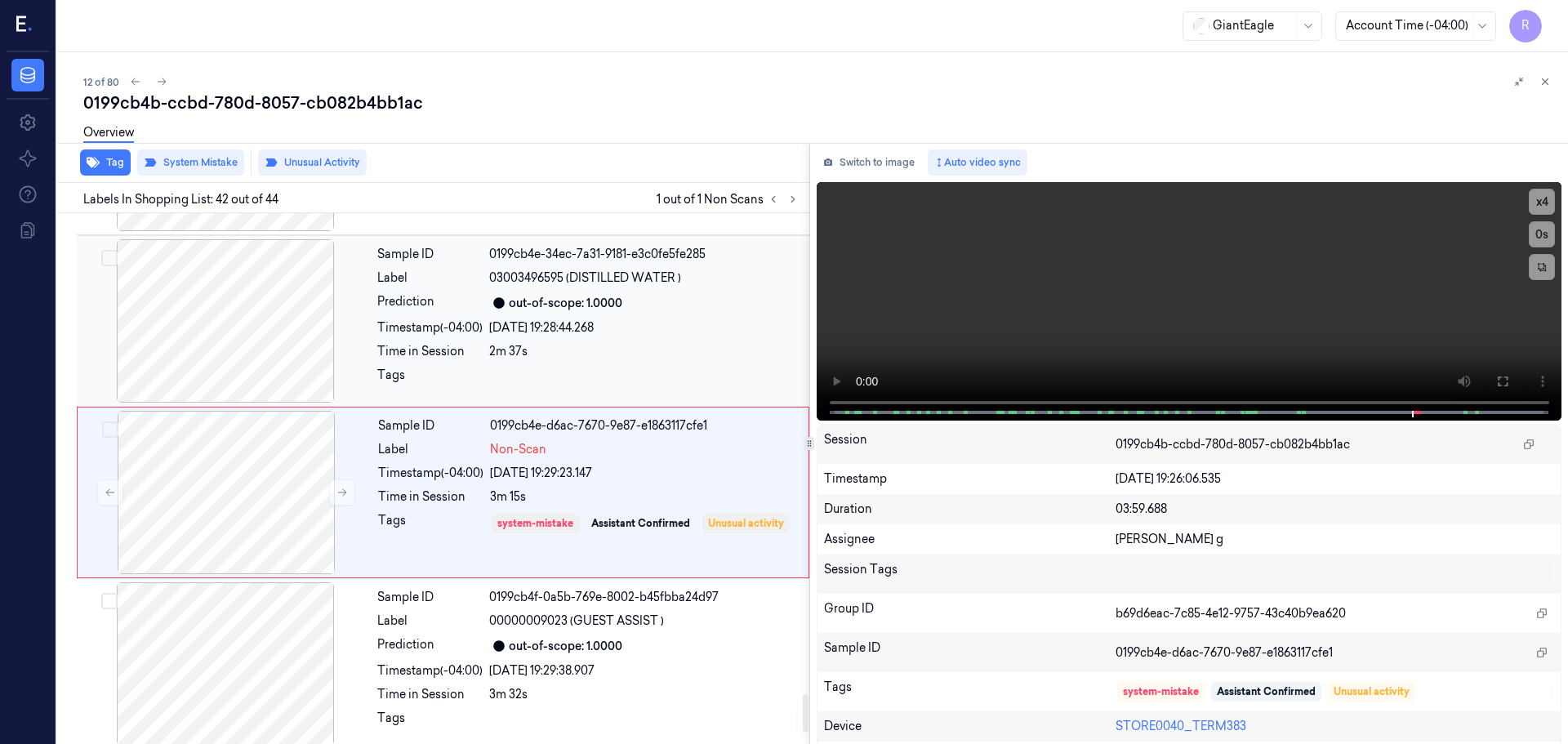
click at [579, 295] on div "out-of-scope: 1.0000" at bounding box center [565, 303] width 114 height 17
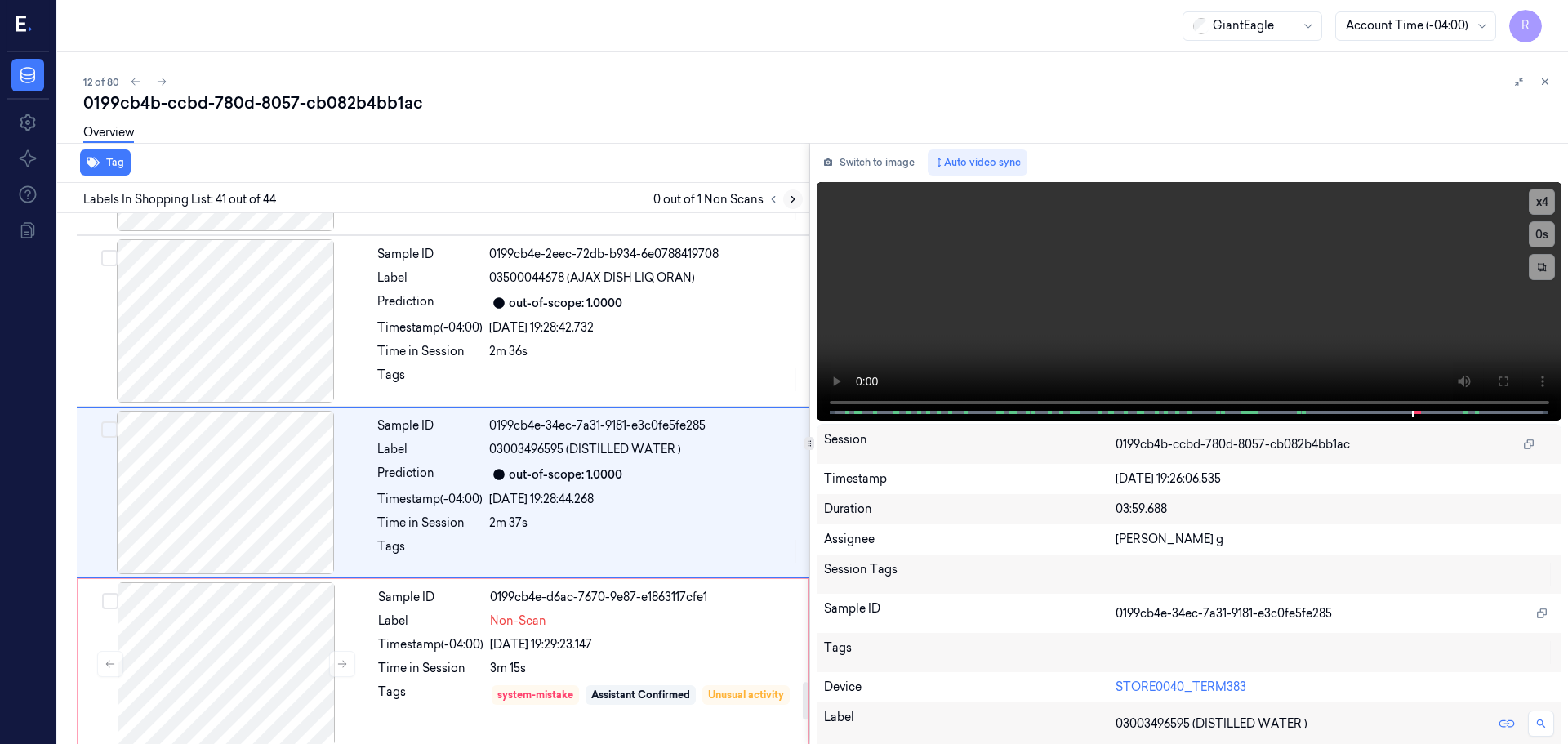
click at [784, 198] on button at bounding box center [793, 200] width 20 height 20
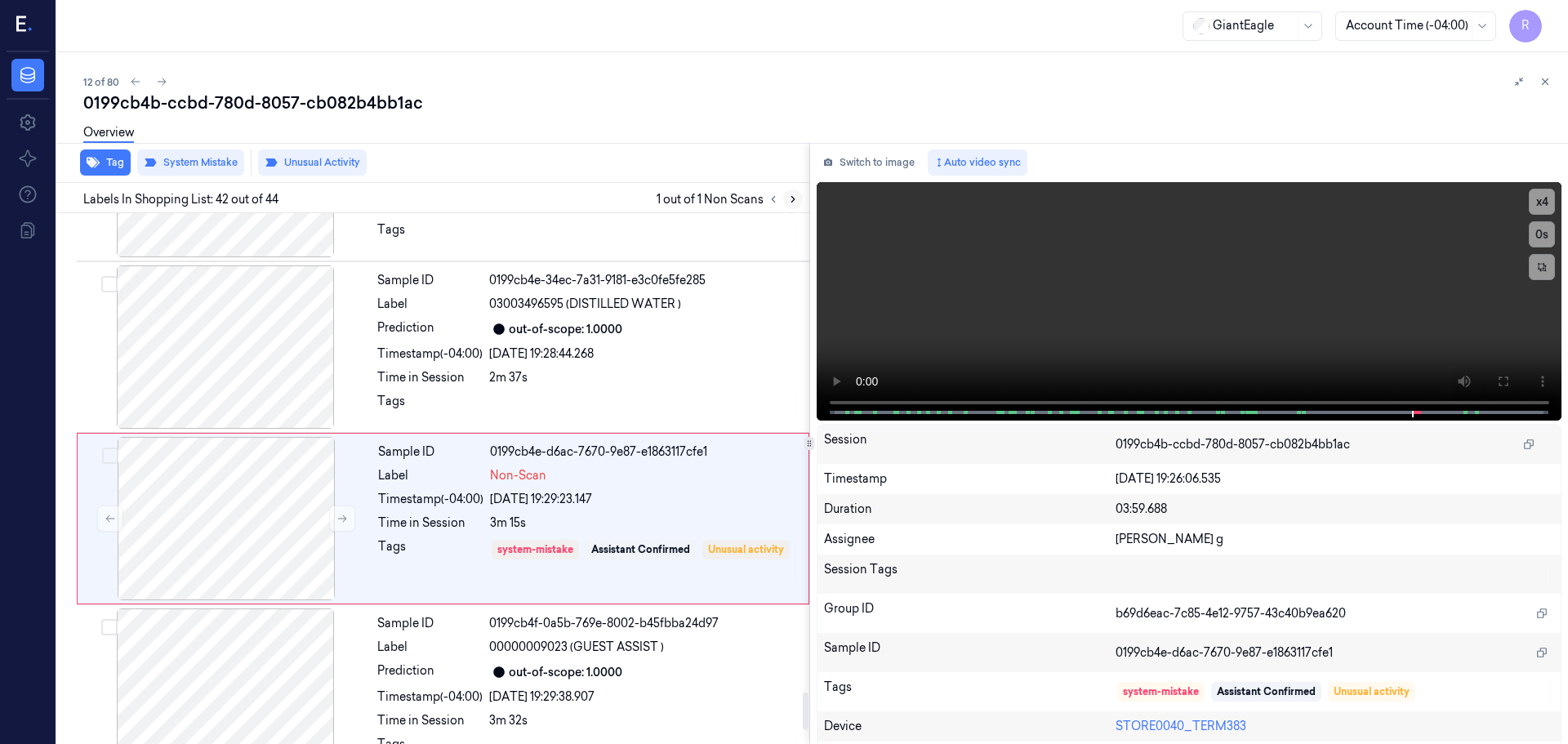
click at [784, 198] on button at bounding box center [793, 200] width 20 height 20
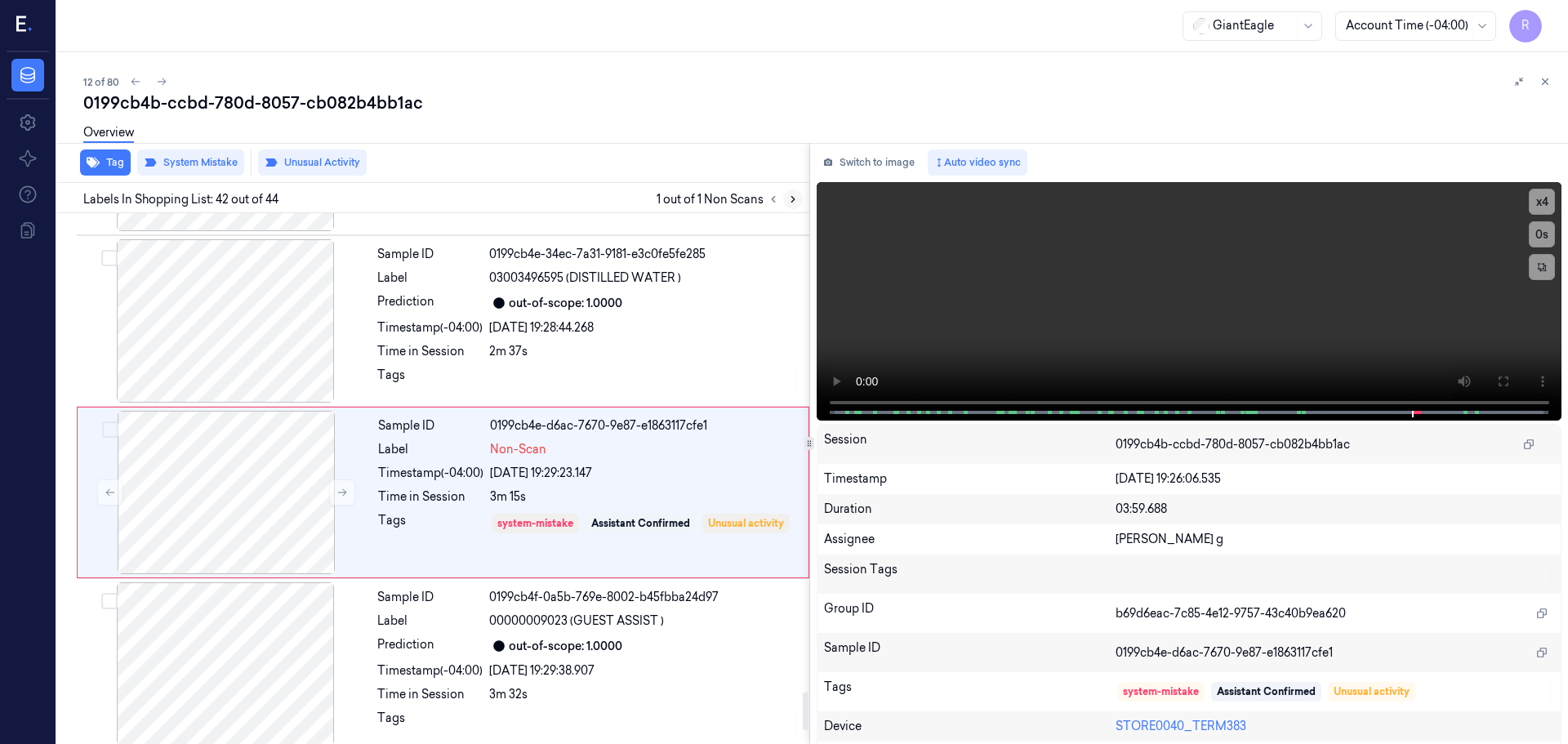
click at [784, 198] on button at bounding box center [793, 200] width 20 height 20
click at [591, 663] on div "09/10/2025 19:29:38.907" at bounding box center [645, 670] width 311 height 17
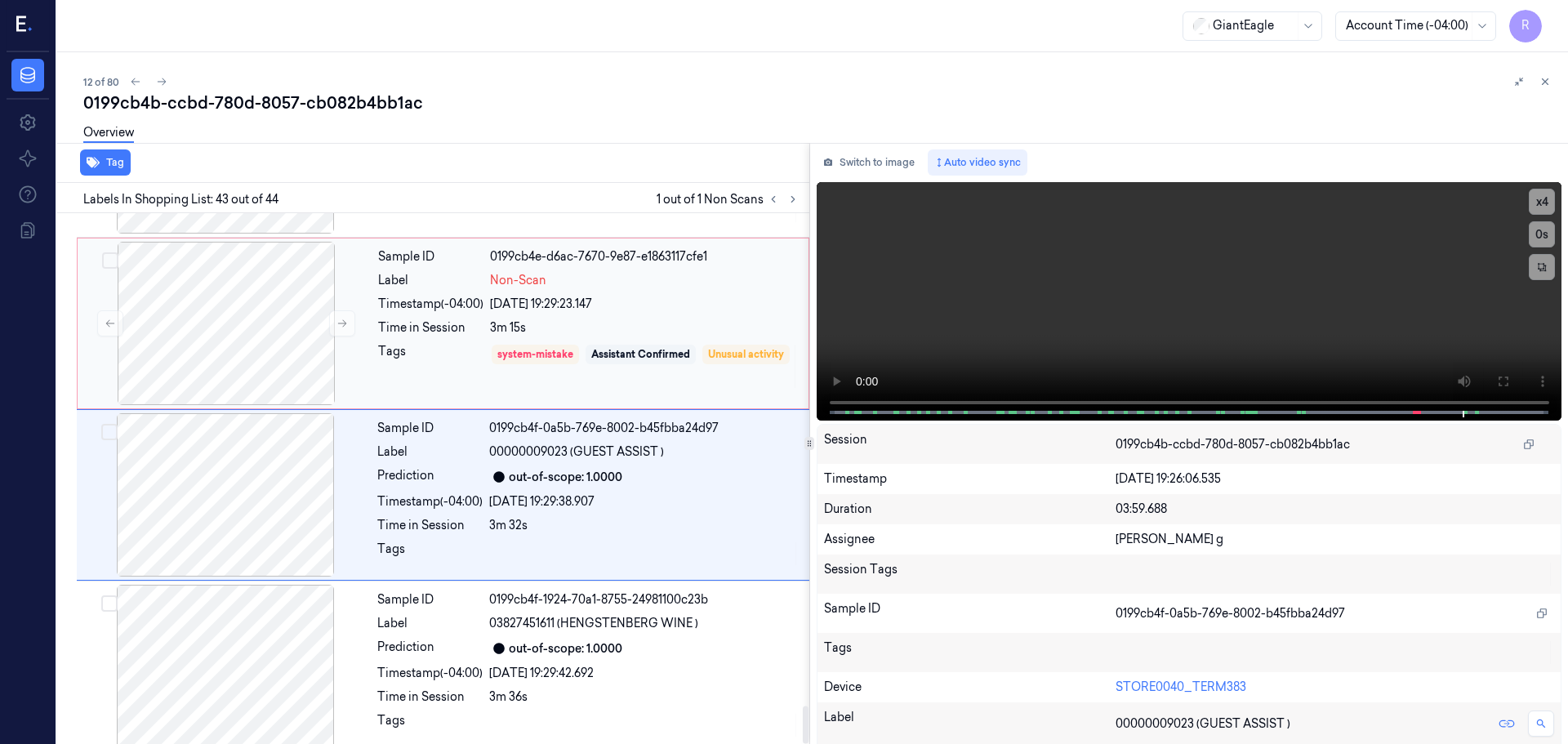
click at [433, 354] on div "Tags" at bounding box center [431, 366] width 105 height 46
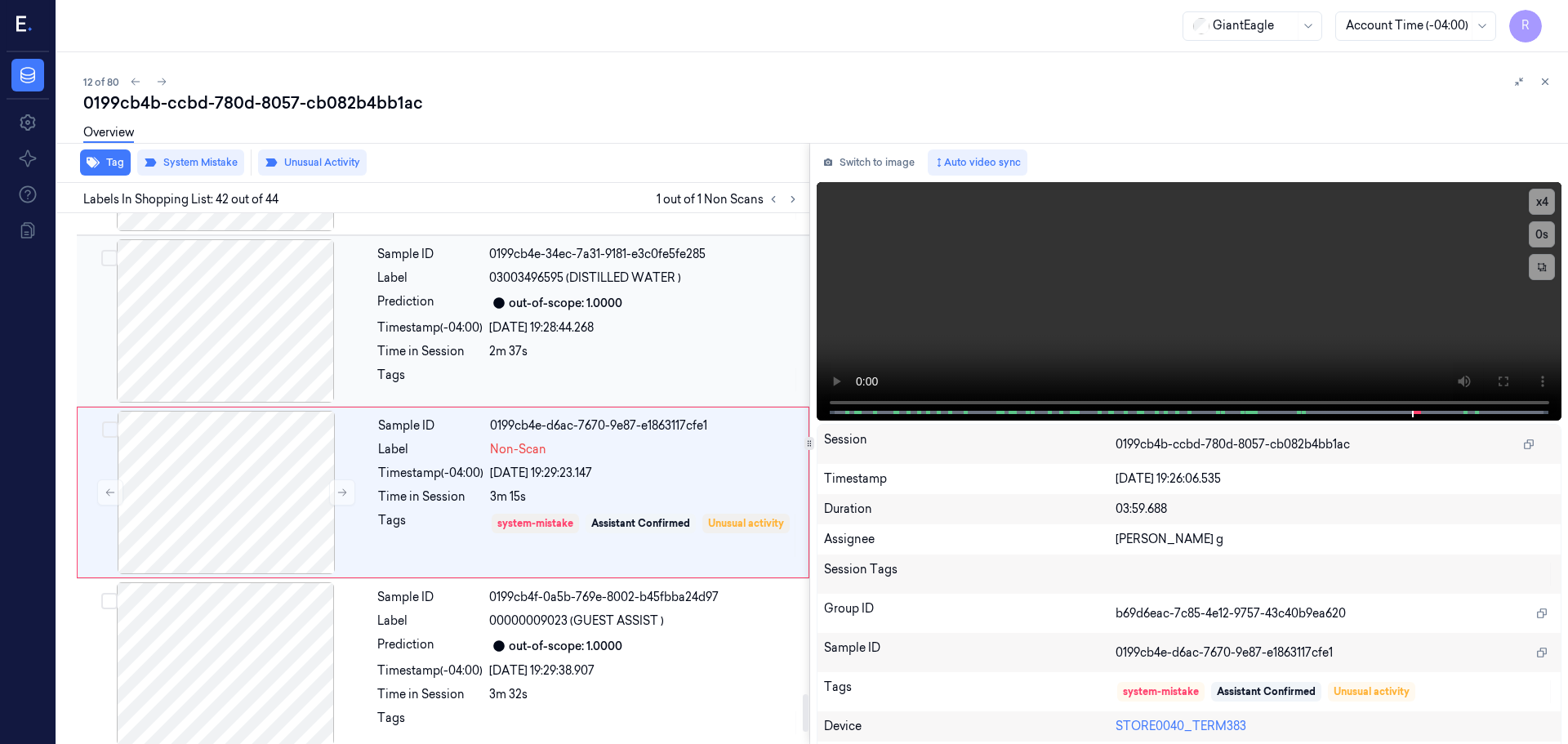
click at [449, 320] on div "Timestamp (-04:00)" at bounding box center [430, 328] width 105 height 17
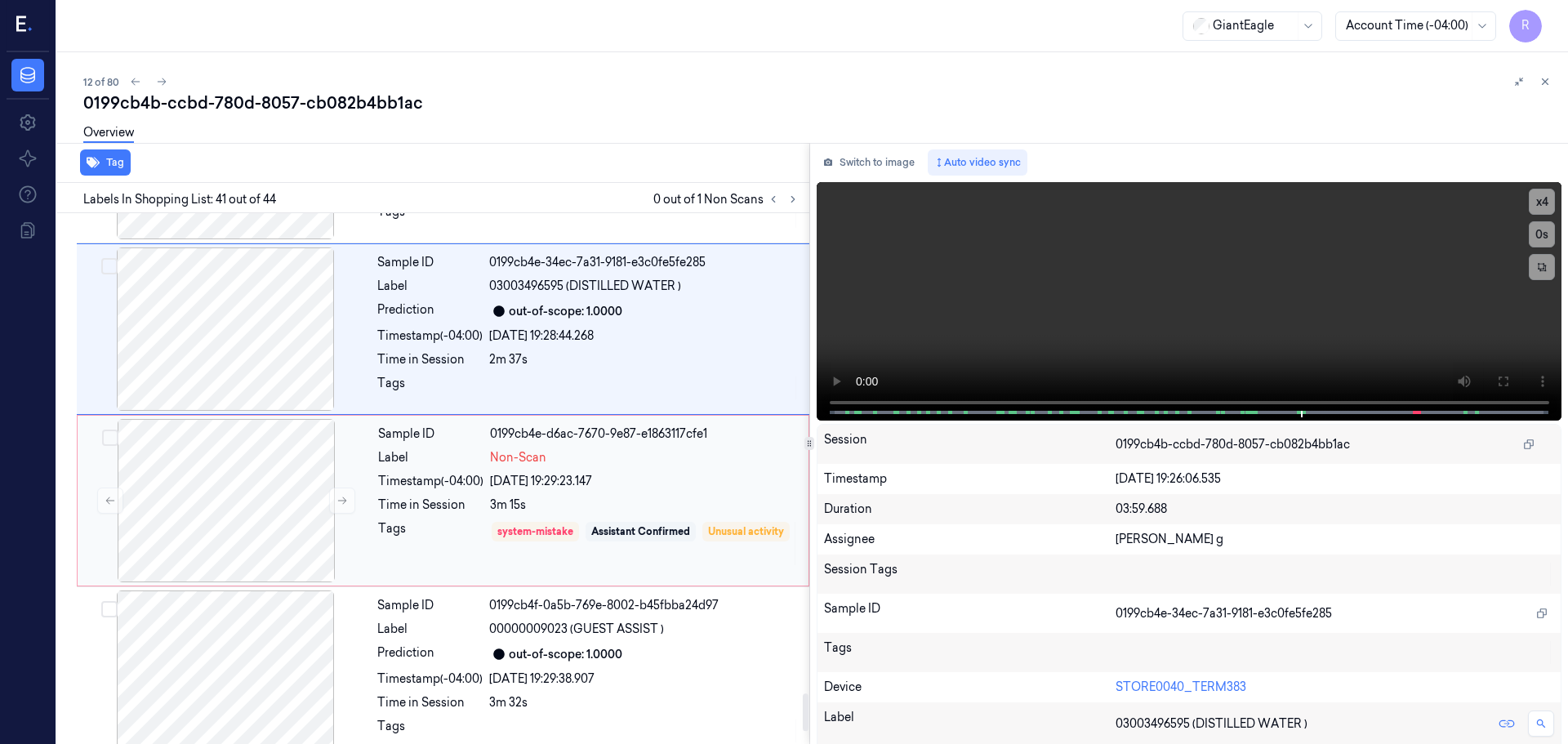
click at [440, 450] on div "Label" at bounding box center [431, 458] width 105 height 17
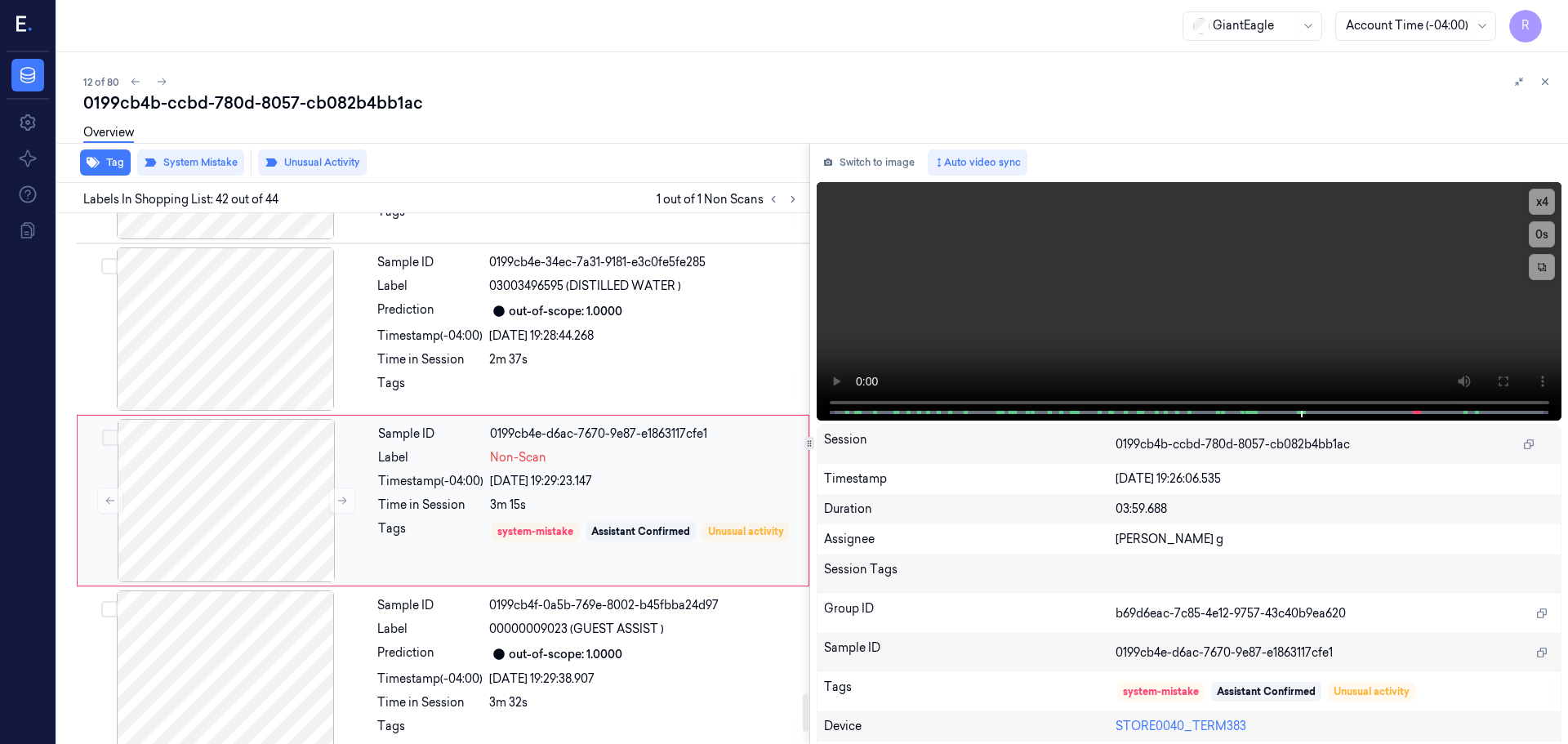
scroll to position [6852, 0]
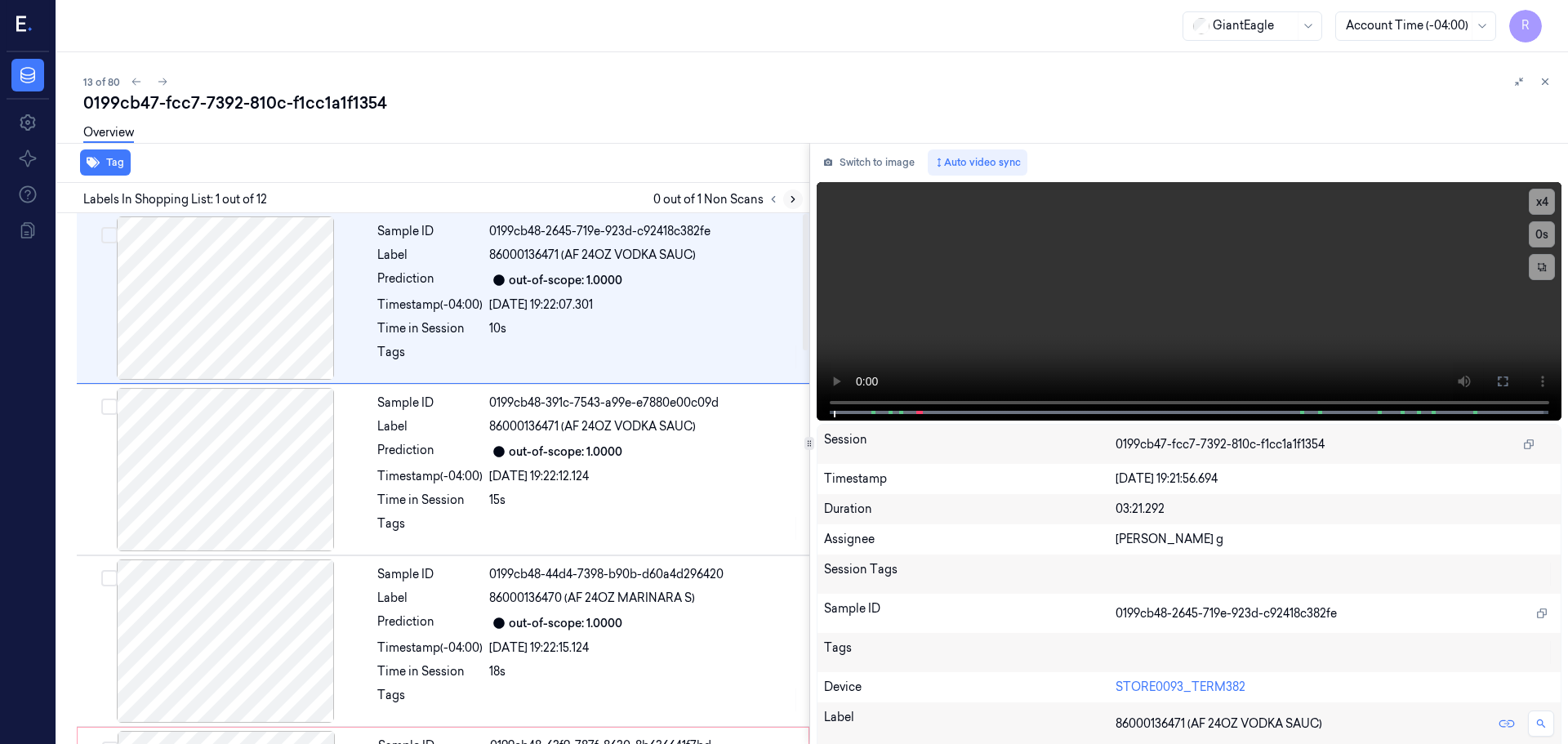
click at [790, 203] on icon at bounding box center [793, 199] width 12 height 12
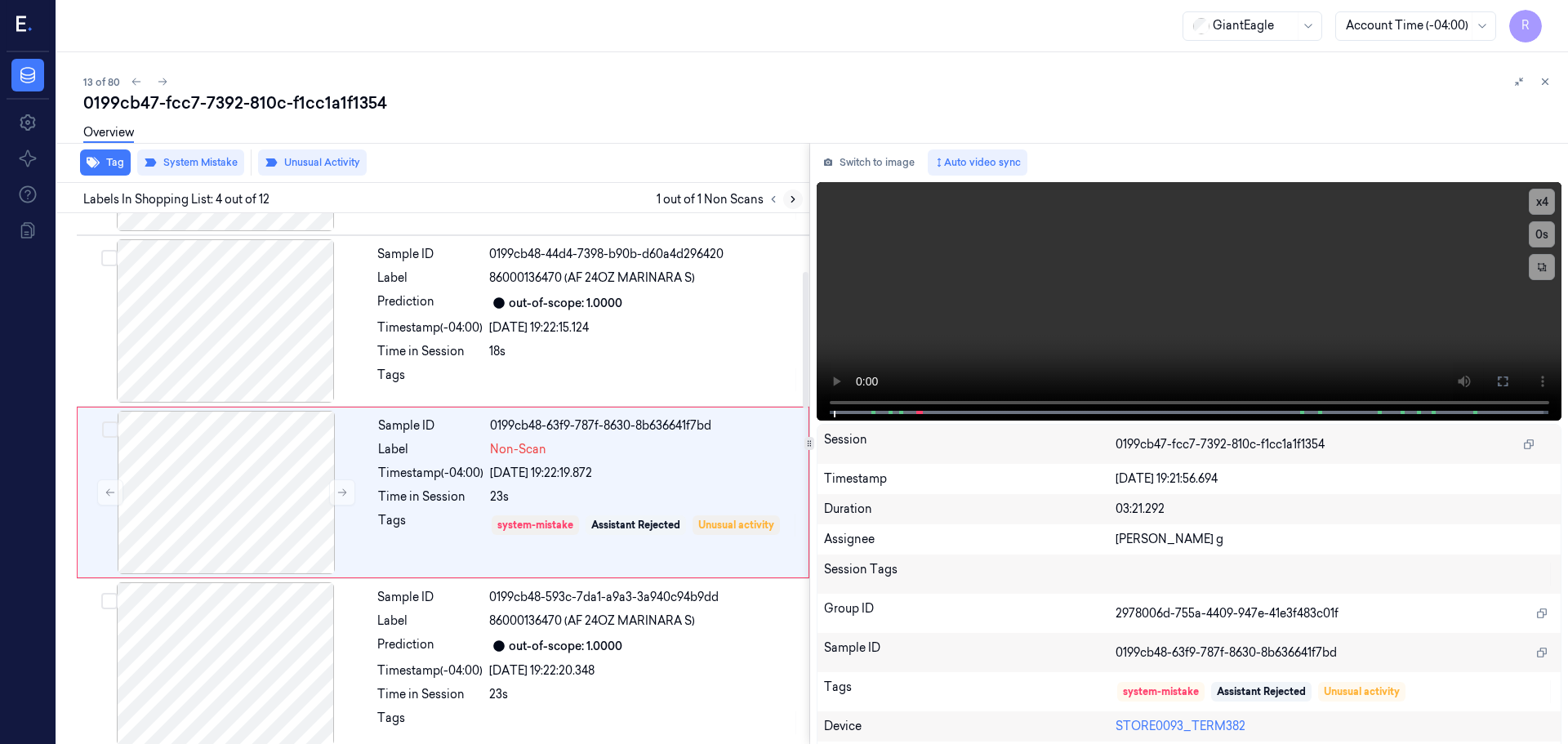
scroll to position [334, 0]
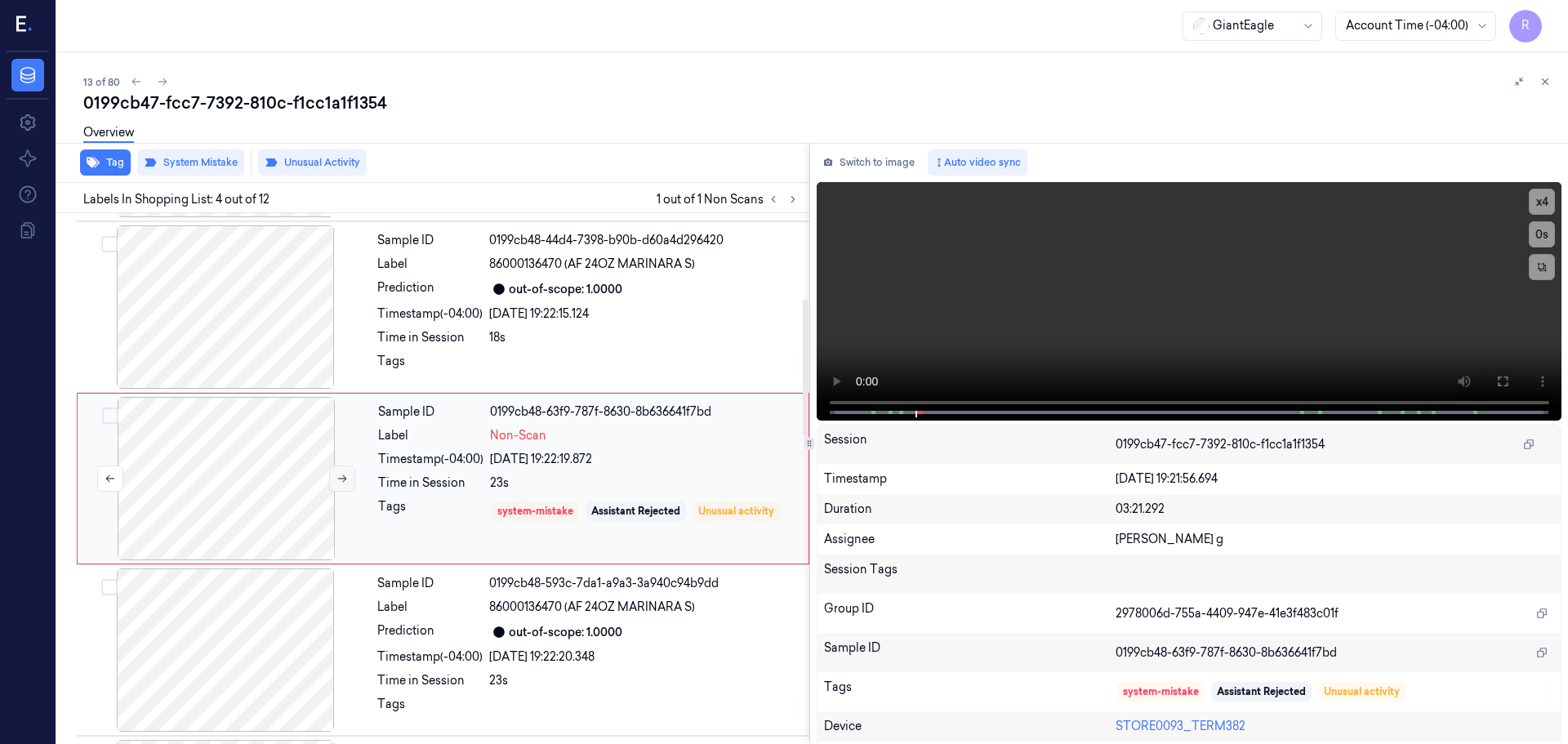
click at [345, 484] on button at bounding box center [342, 479] width 26 height 26
click at [344, 484] on button at bounding box center [342, 479] width 26 height 26
click at [344, 485] on button at bounding box center [342, 479] width 26 height 26
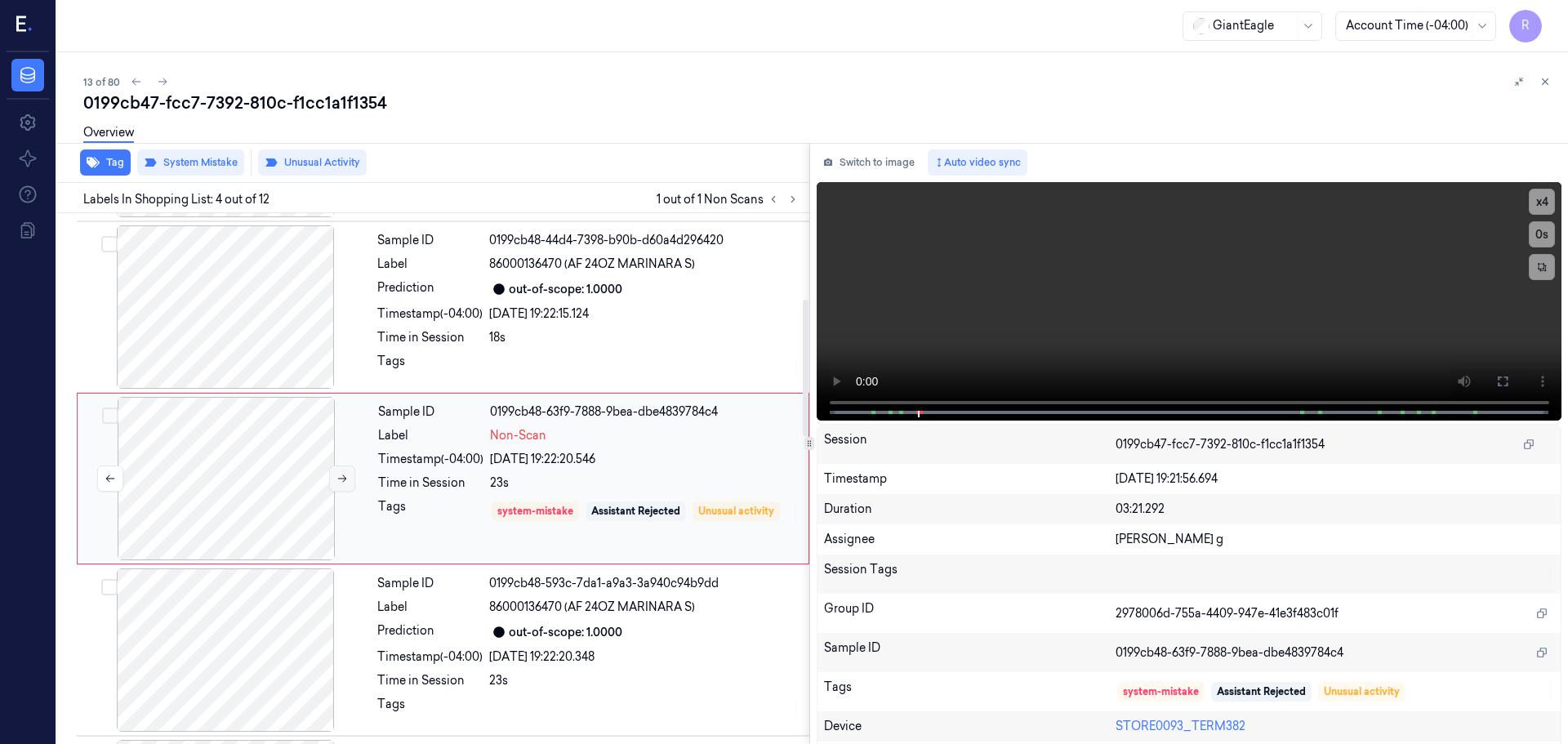
click at [344, 485] on button at bounding box center [342, 479] width 26 height 26
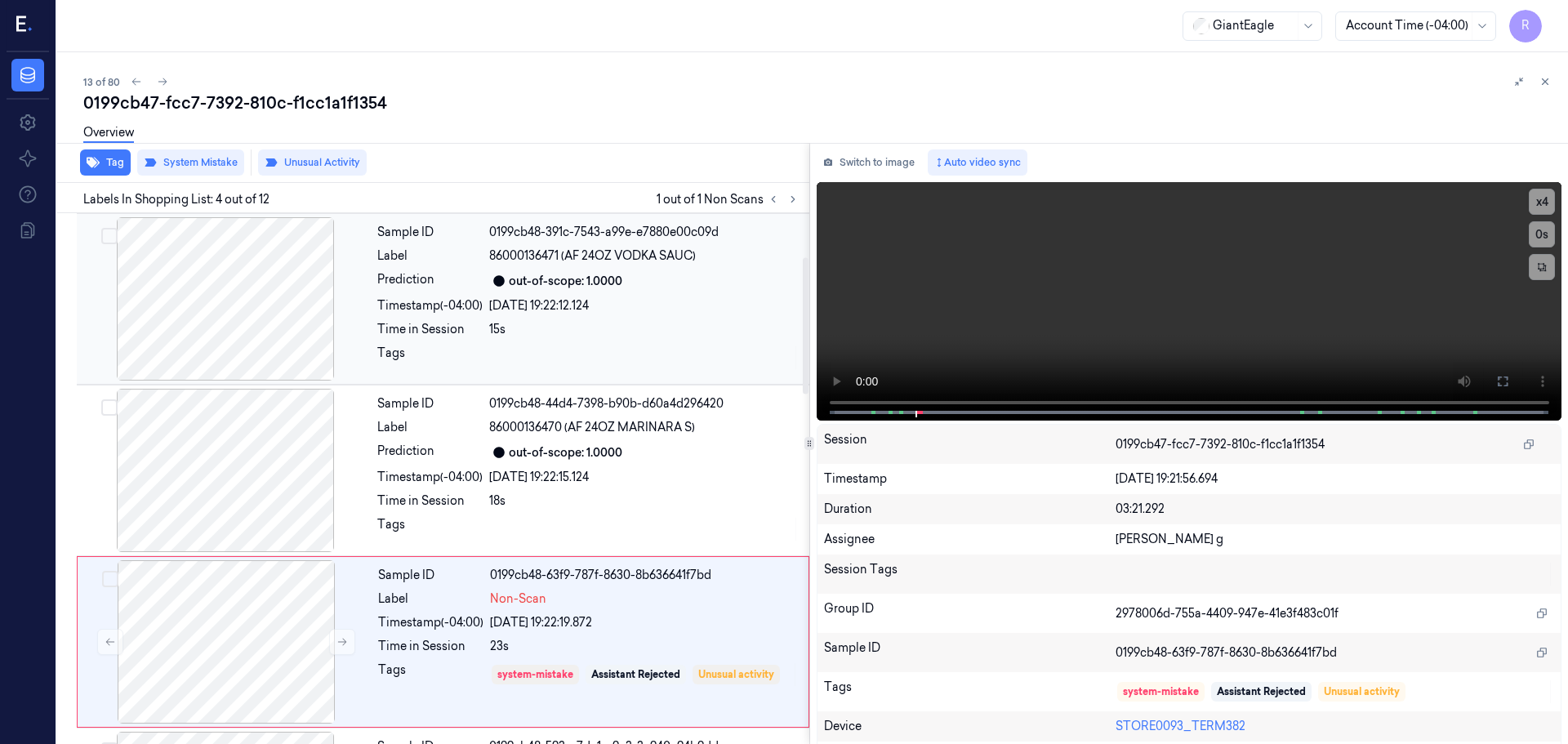
click at [240, 319] on div at bounding box center [225, 299] width 291 height 164
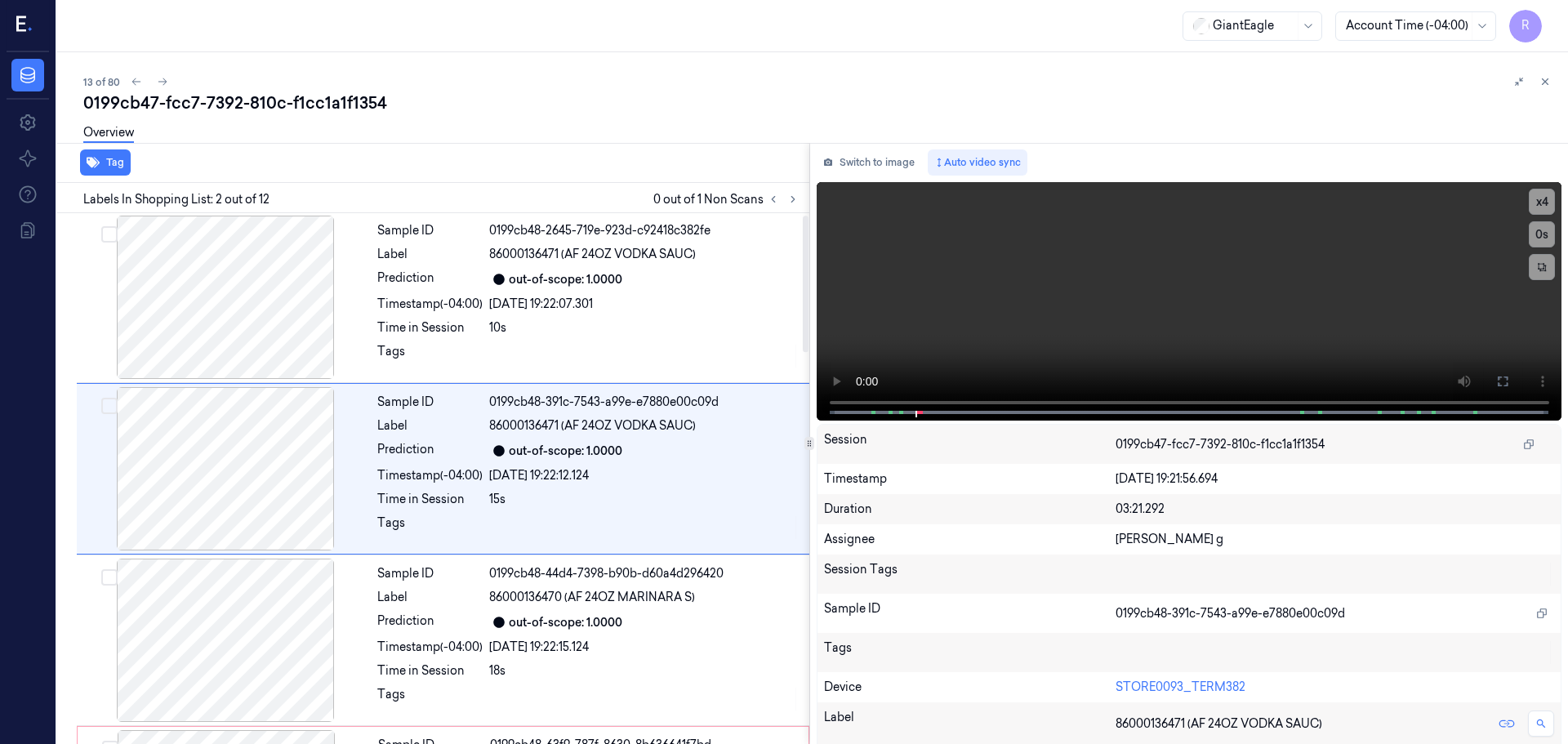
scroll to position [0, 0]
click at [1529, 206] on button "x 4" at bounding box center [1542, 202] width 26 height 26
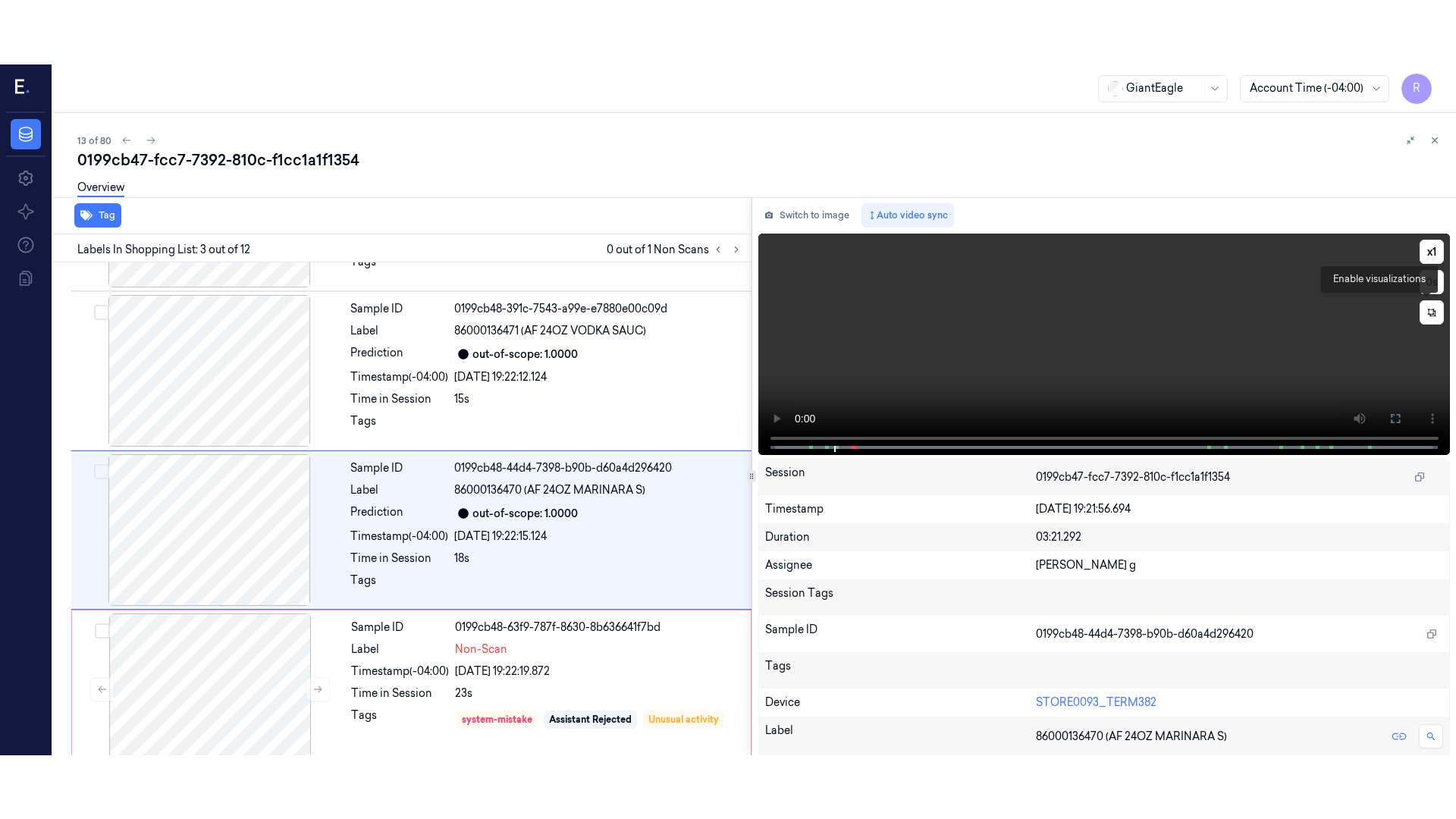
scroll to position [151, 0]
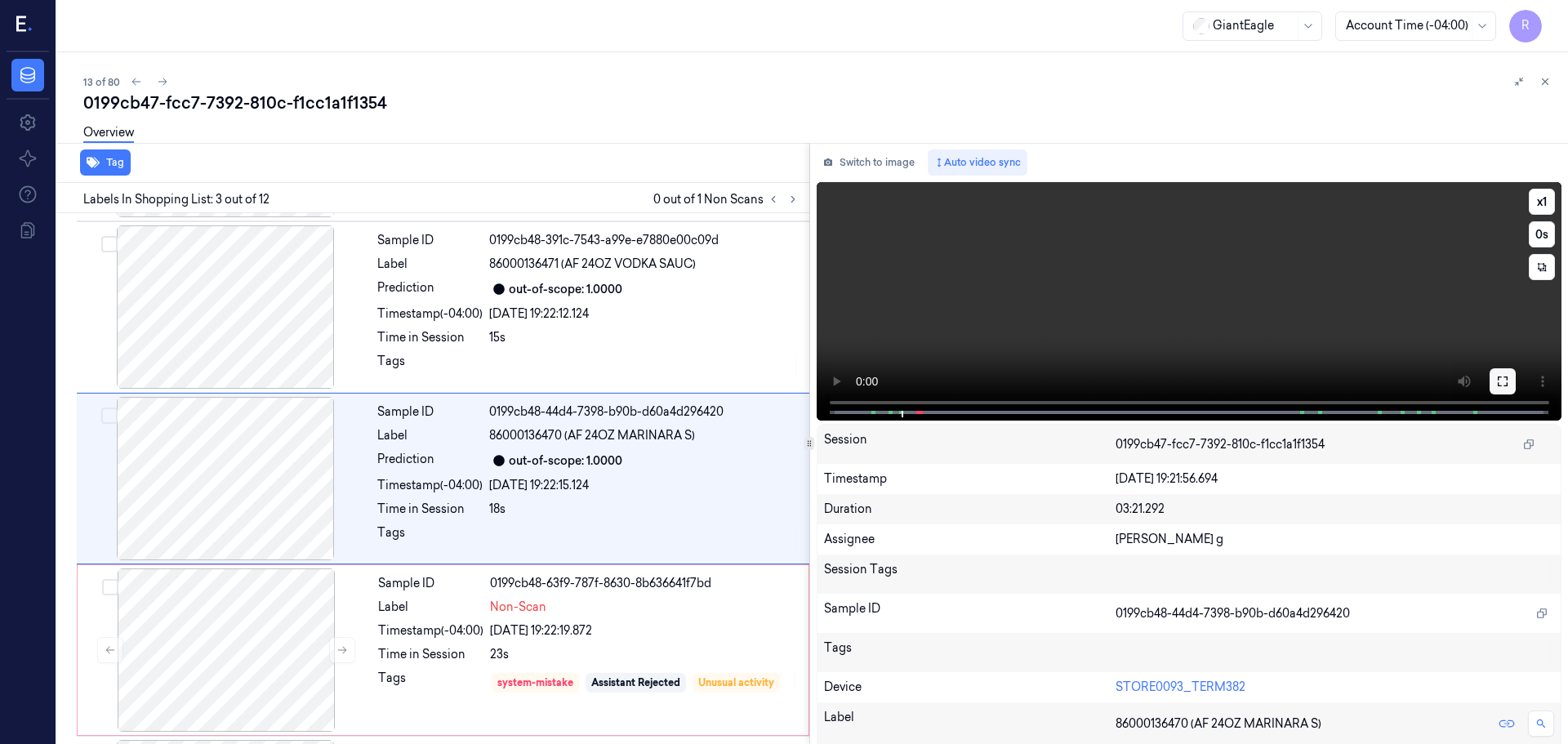
click at [1506, 369] on button at bounding box center [1503, 382] width 26 height 26
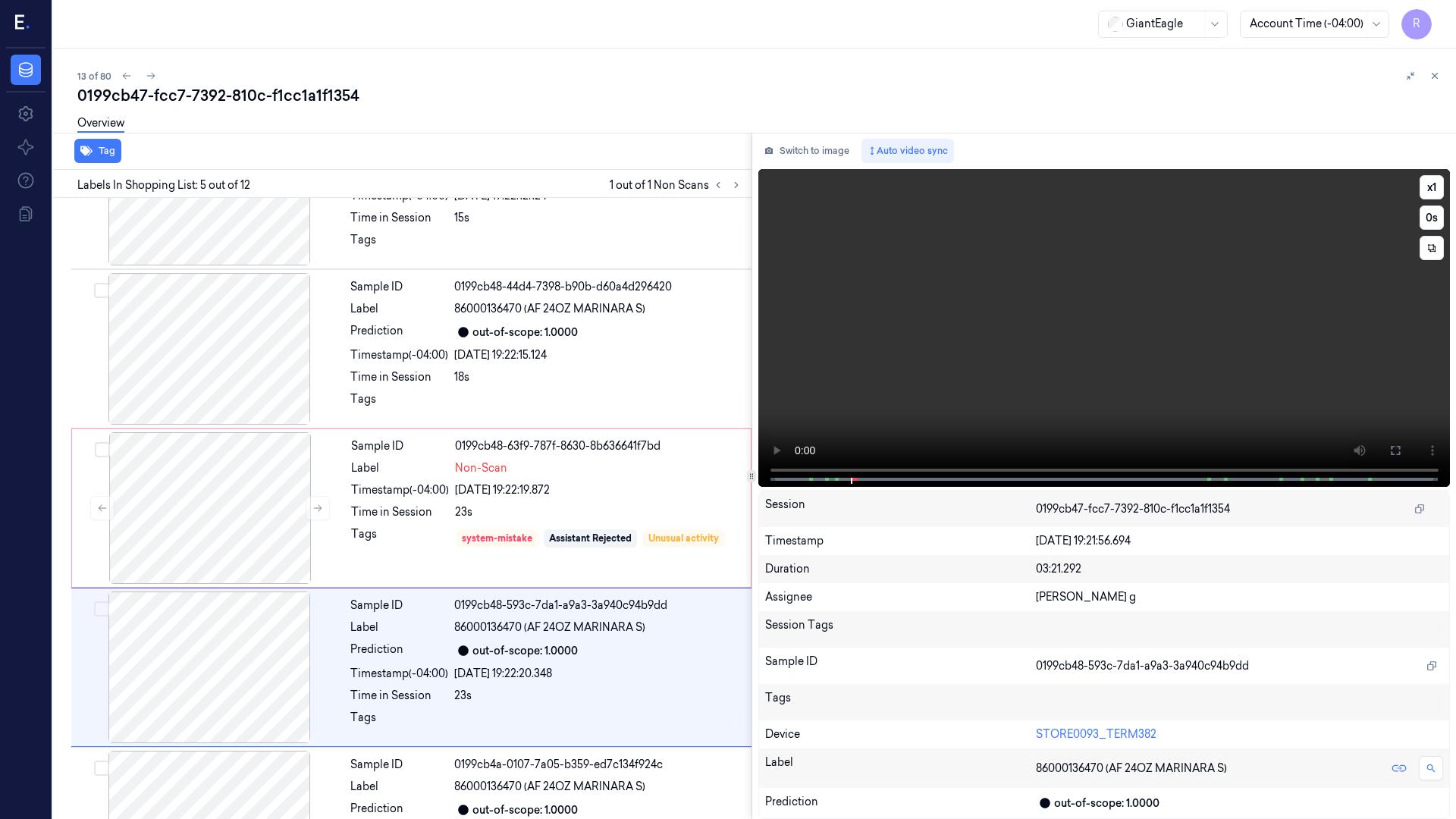
scroll to position [246, 0]
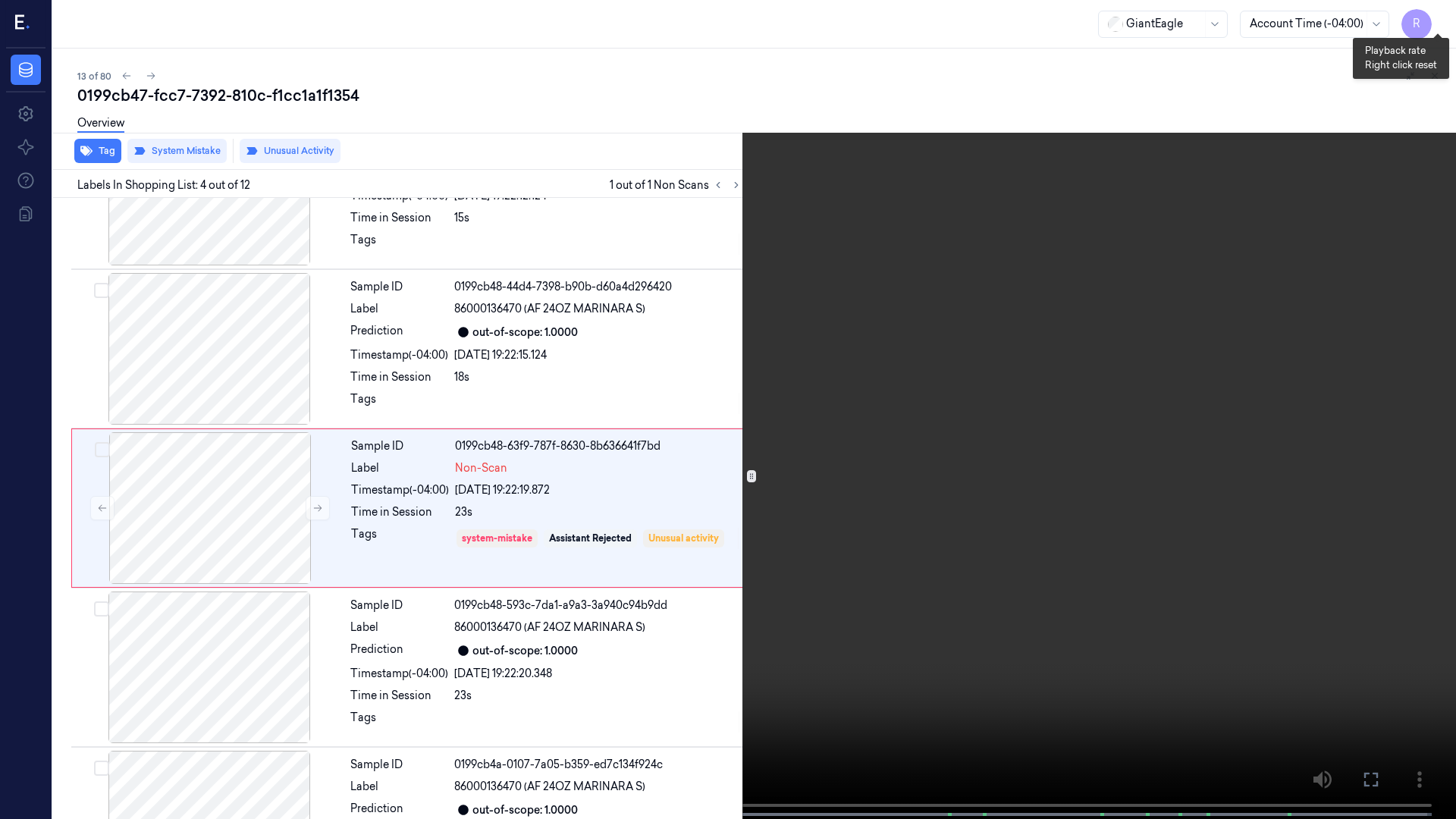
click at [1444, 14] on button "x 1" at bounding box center [1437, 18] width 24 height 24
click at [1443, 14] on button "x 2" at bounding box center [1437, 18] width 24 height 24
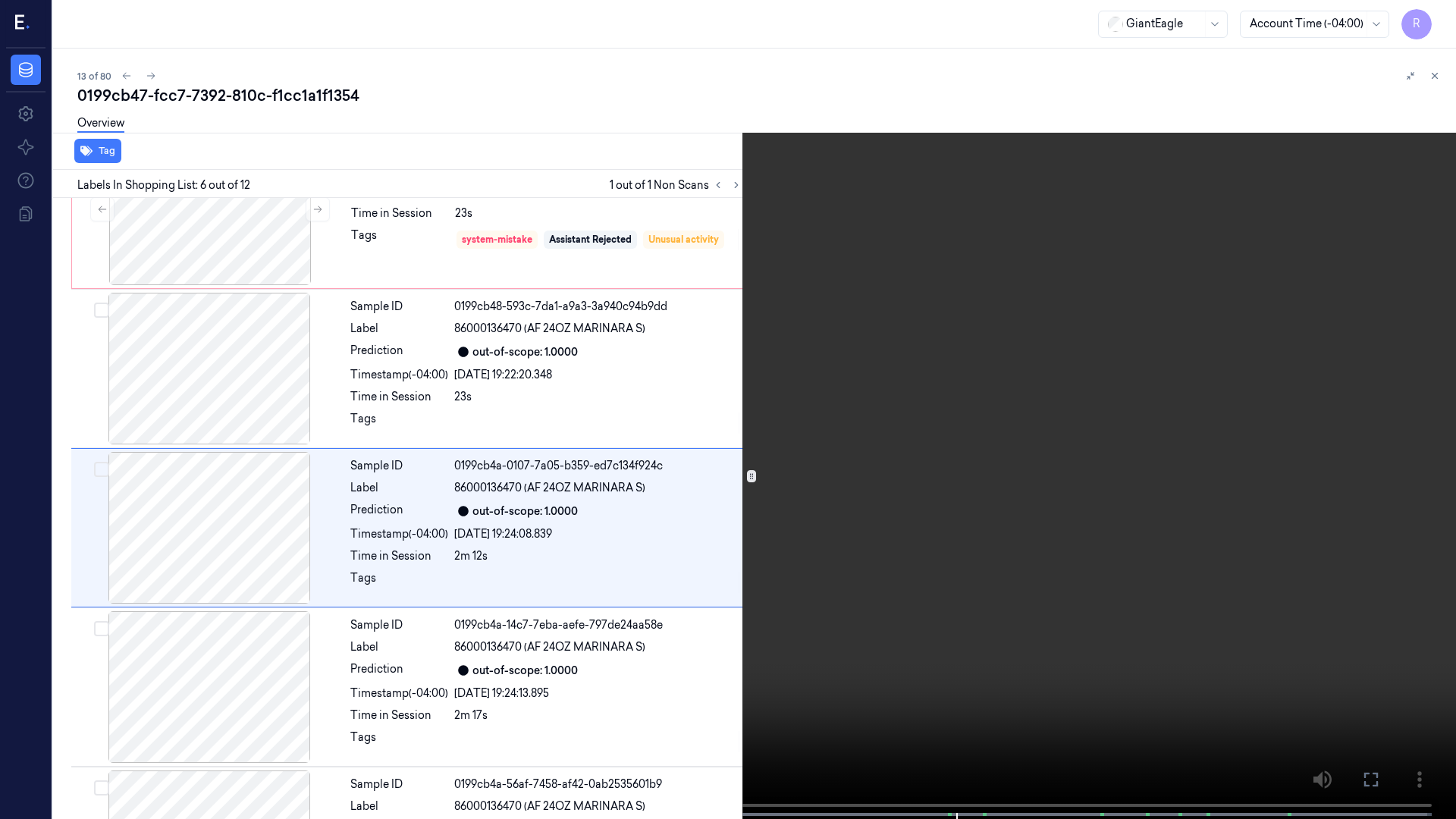
scroll to position [565, 0]
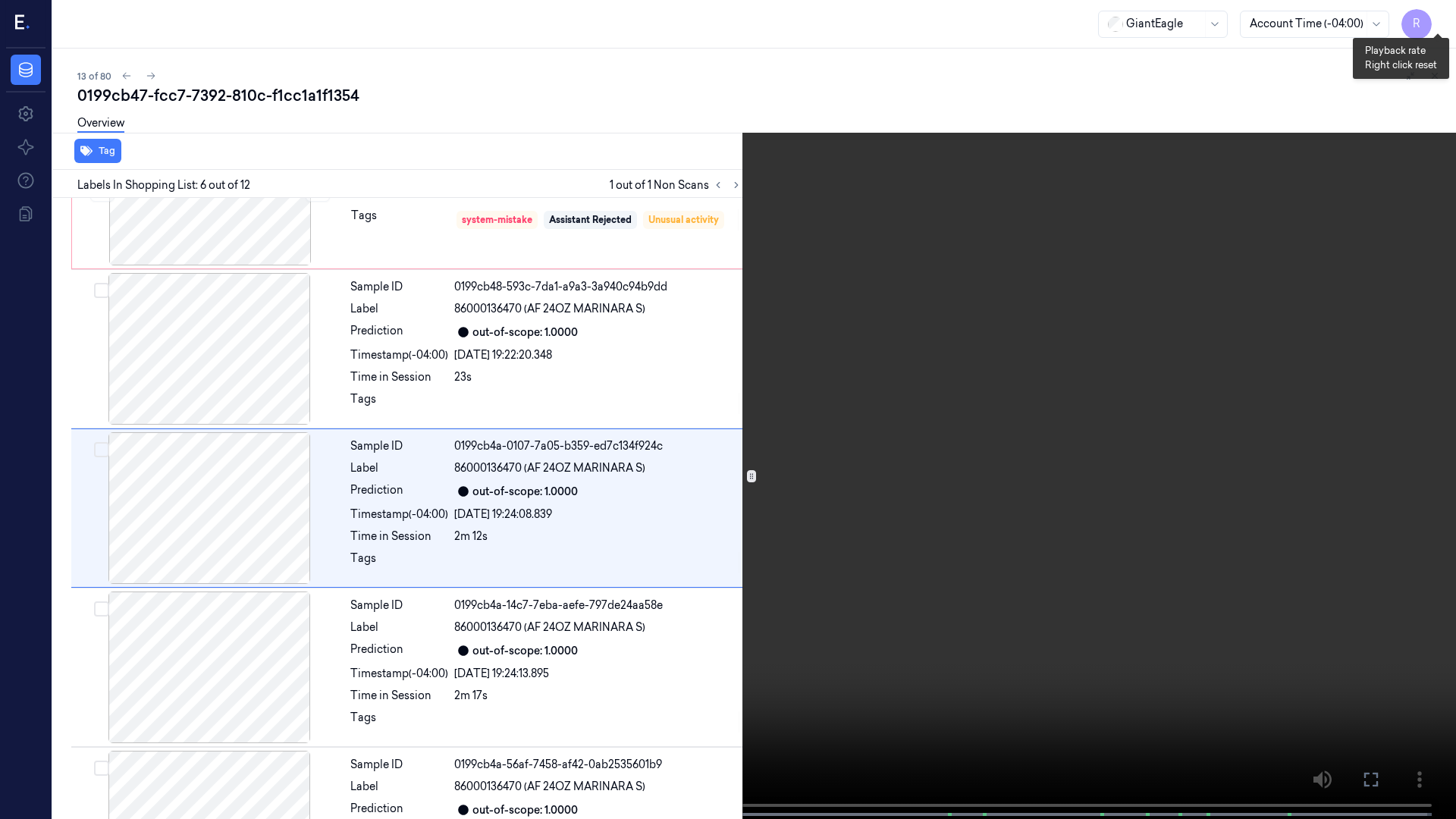
click at [1438, 12] on button "x 4" at bounding box center [1437, 18] width 24 height 24
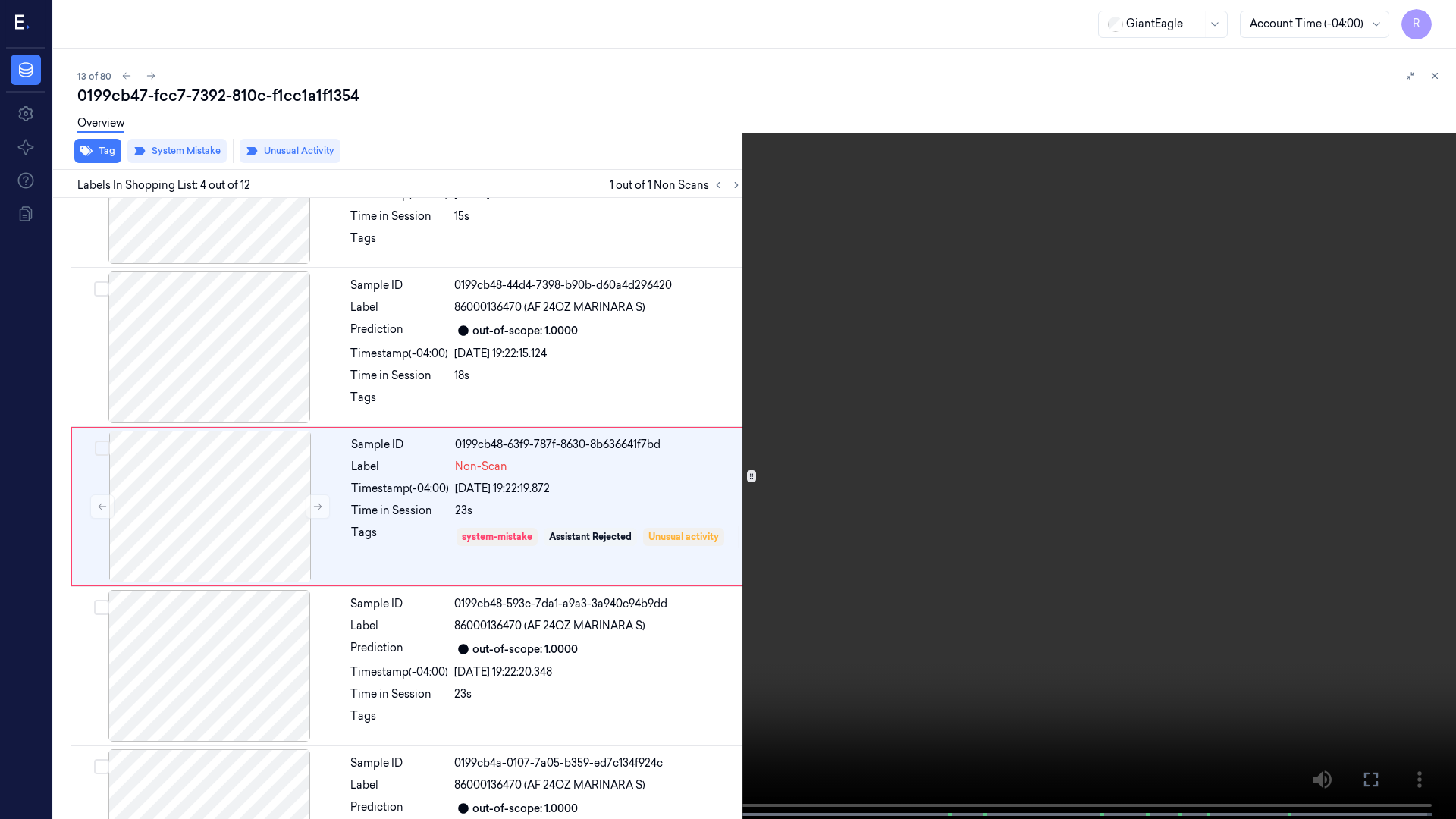
scroll to position [246, 0]
click at [1440, 20] on button "x 1" at bounding box center [1437, 18] width 24 height 24
click at [1440, 20] on button "x 2" at bounding box center [1437, 18] width 24 height 24
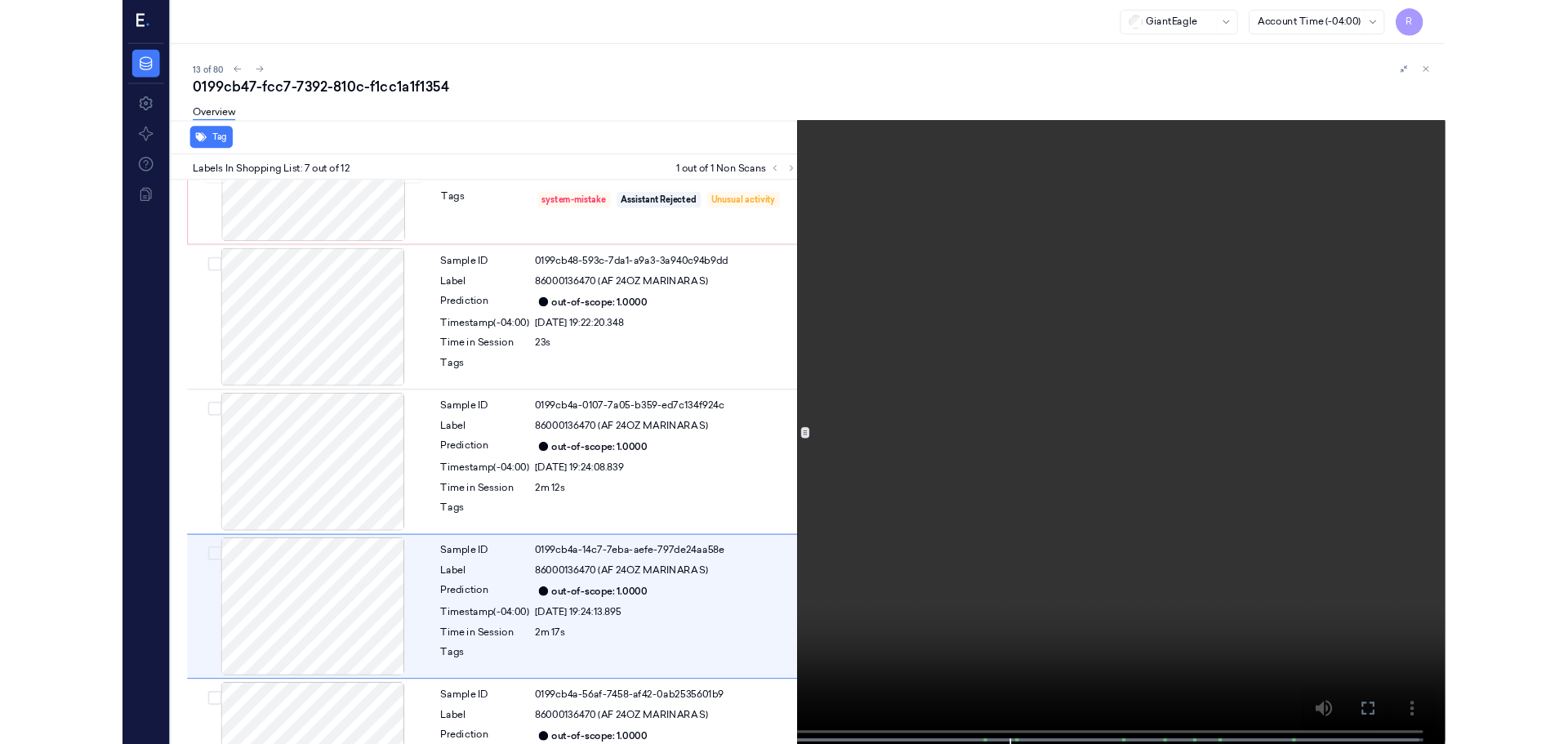
scroll to position [780, 0]
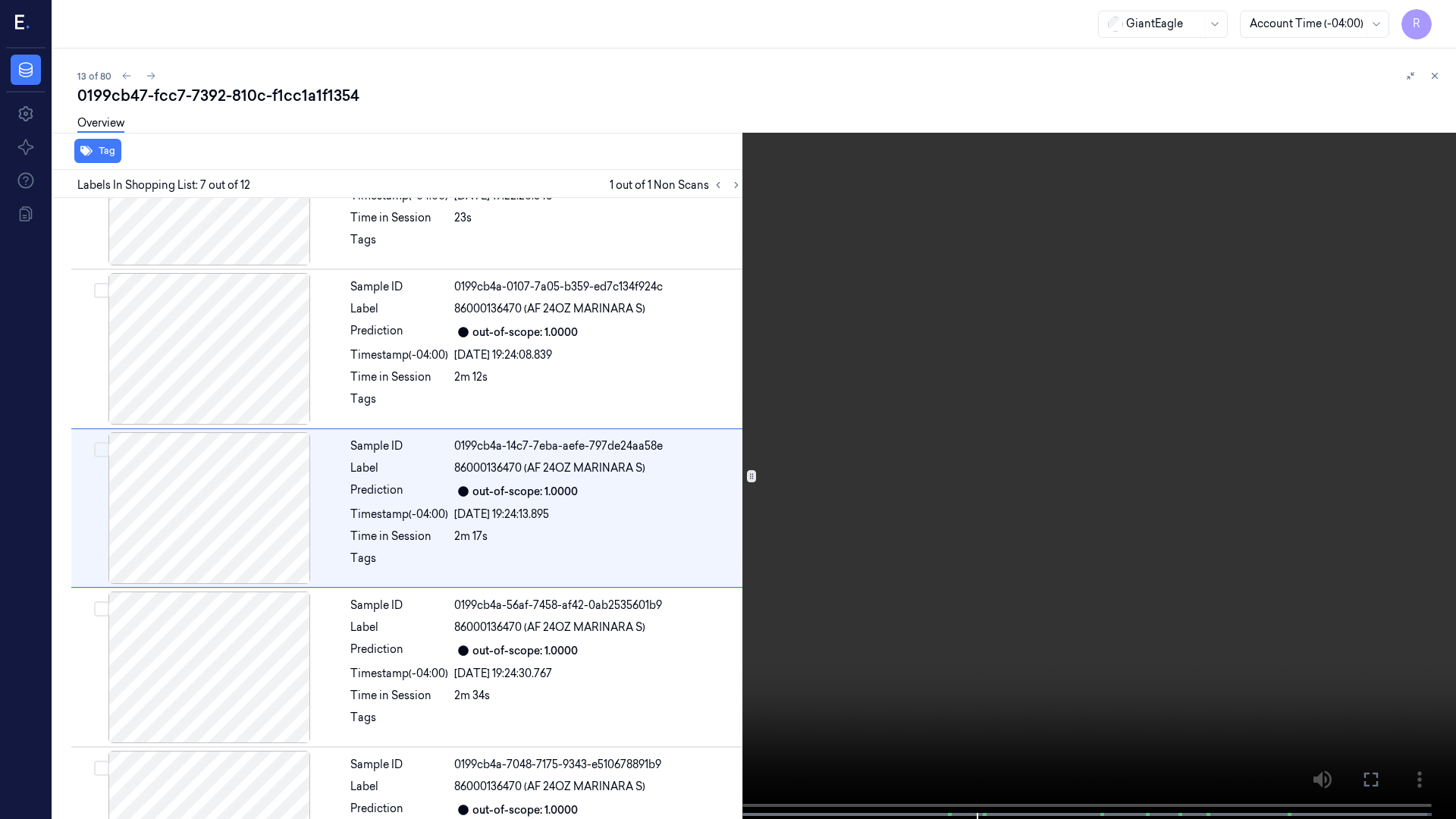
click at [728, 71] on video at bounding box center [728, 411] width 1456 height 822
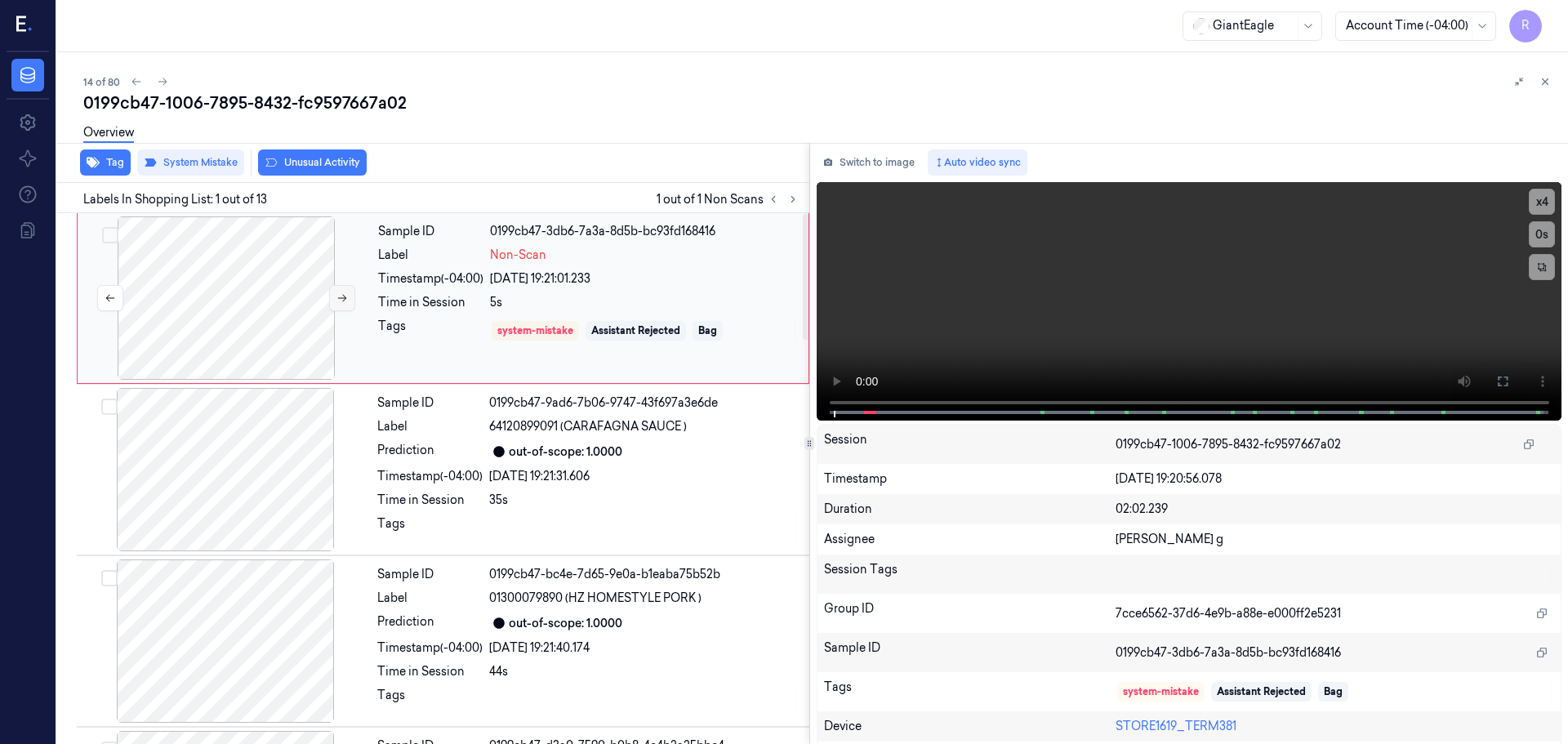
click at [345, 303] on icon at bounding box center [342, 298] width 12 height 12
click at [234, 306] on div at bounding box center [226, 298] width 291 height 164
click at [1496, 384] on icon at bounding box center [1503, 382] width 13 height 13
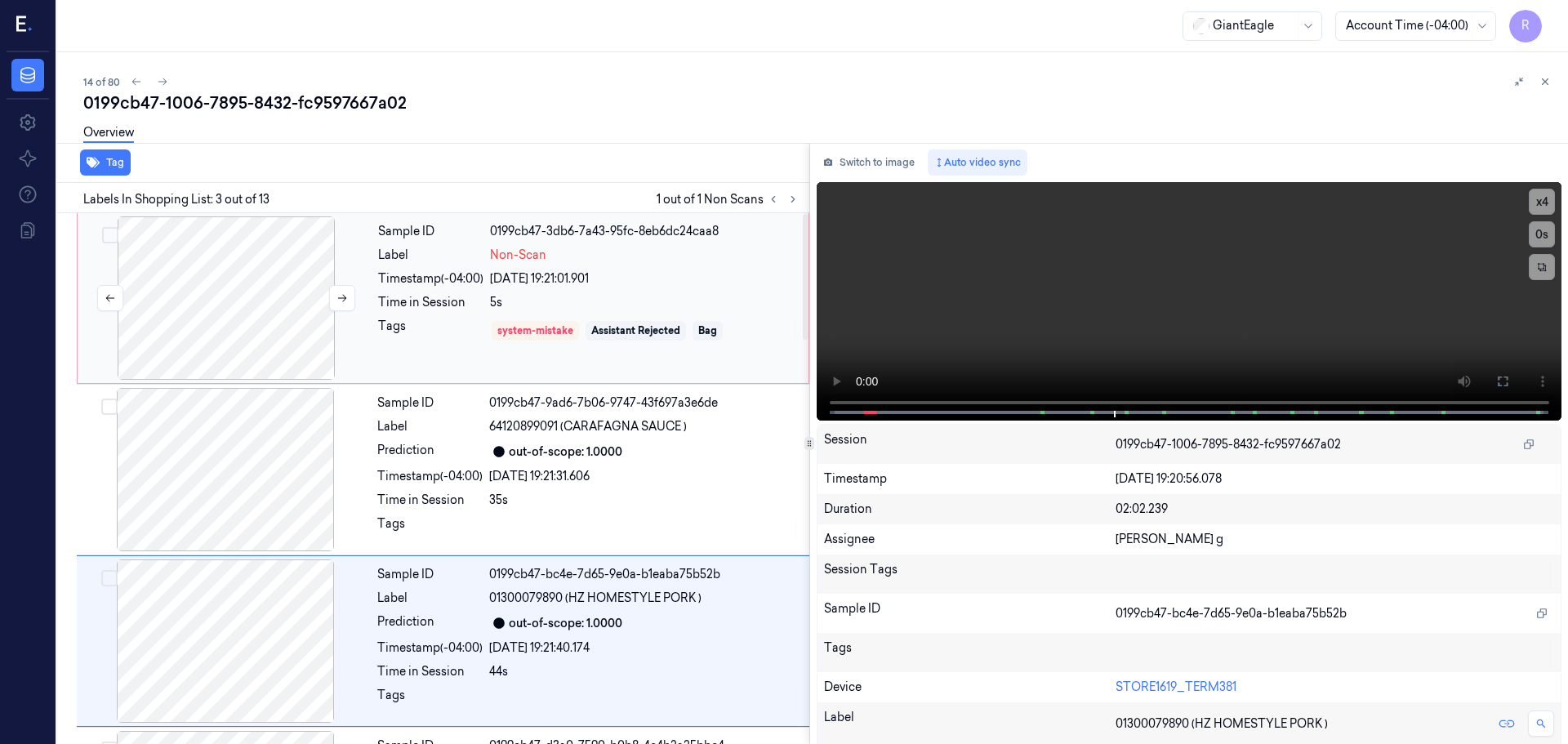
click at [371, 342] on div at bounding box center [226, 298] width 291 height 164
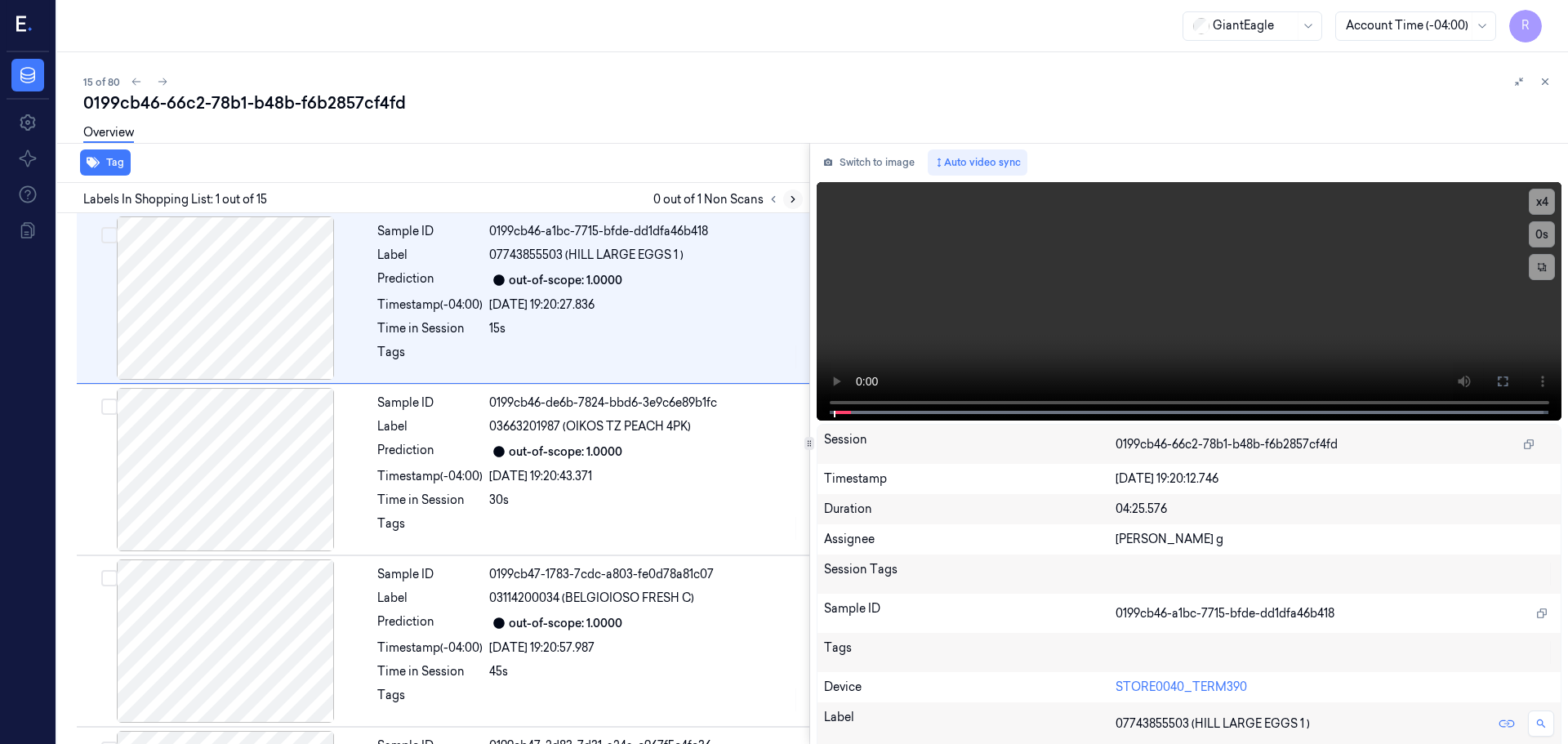
click at [790, 196] on icon at bounding box center [793, 199] width 12 height 12
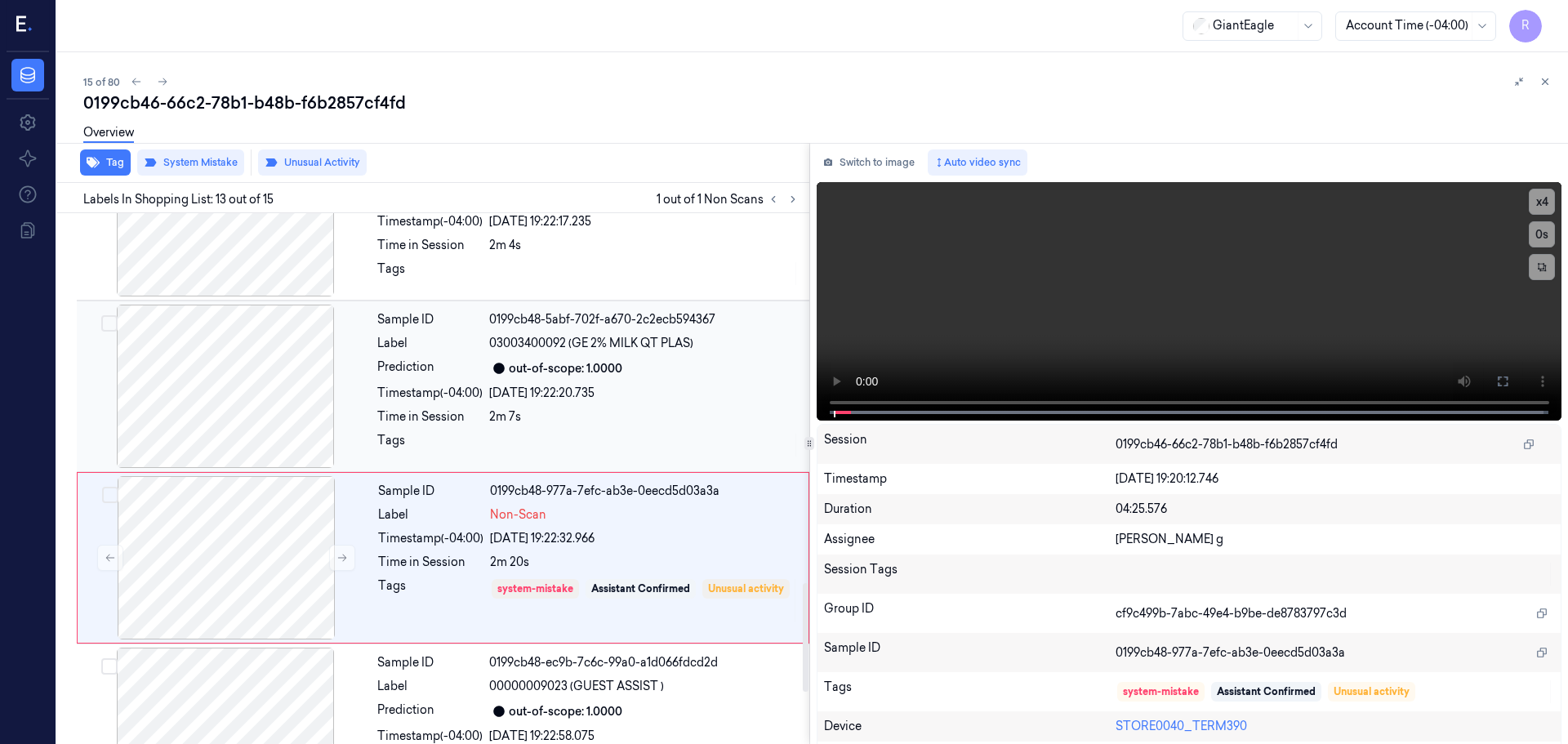
scroll to position [1878, 0]
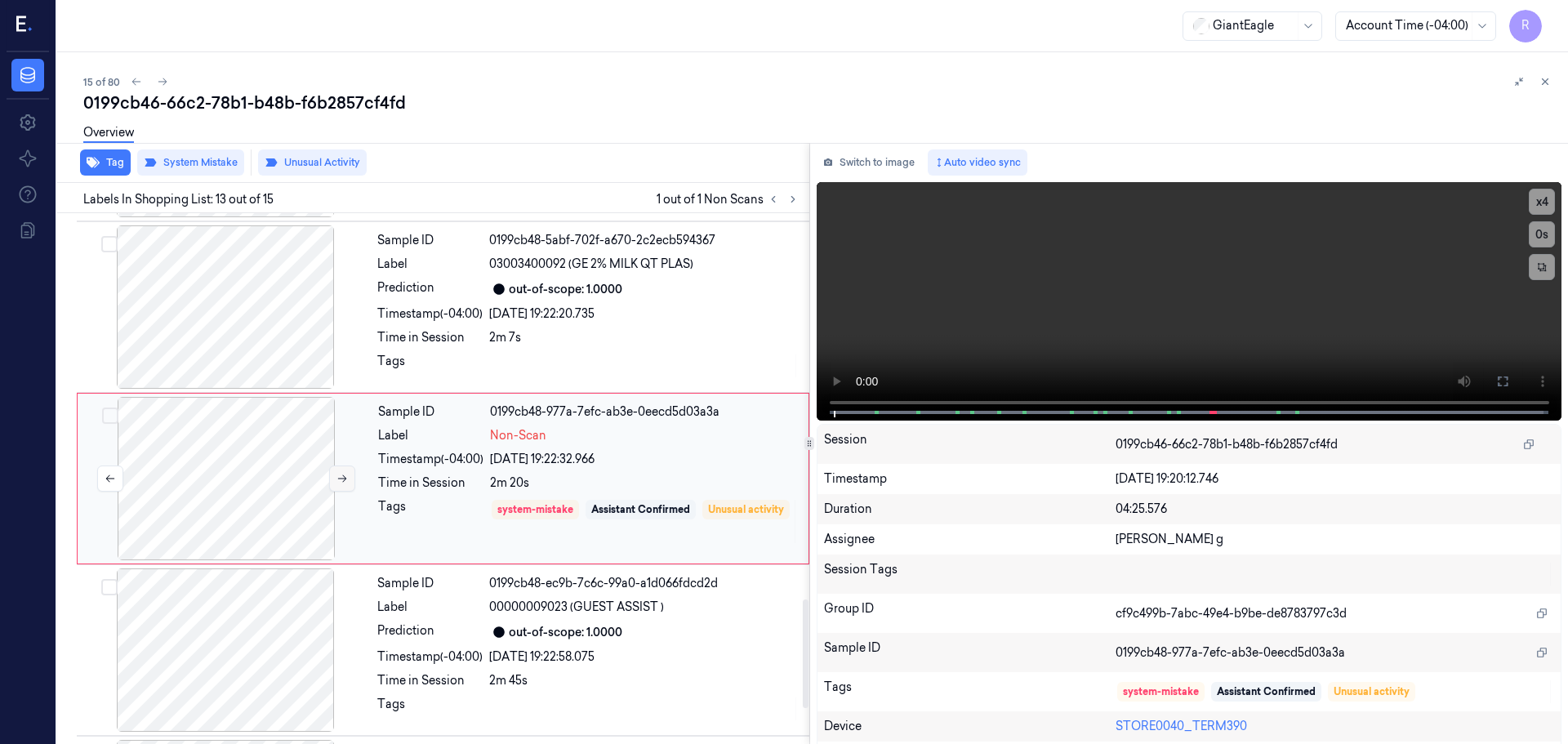
click at [343, 485] on button at bounding box center [342, 479] width 26 height 26
click at [1505, 386] on button at bounding box center [1503, 382] width 26 height 26
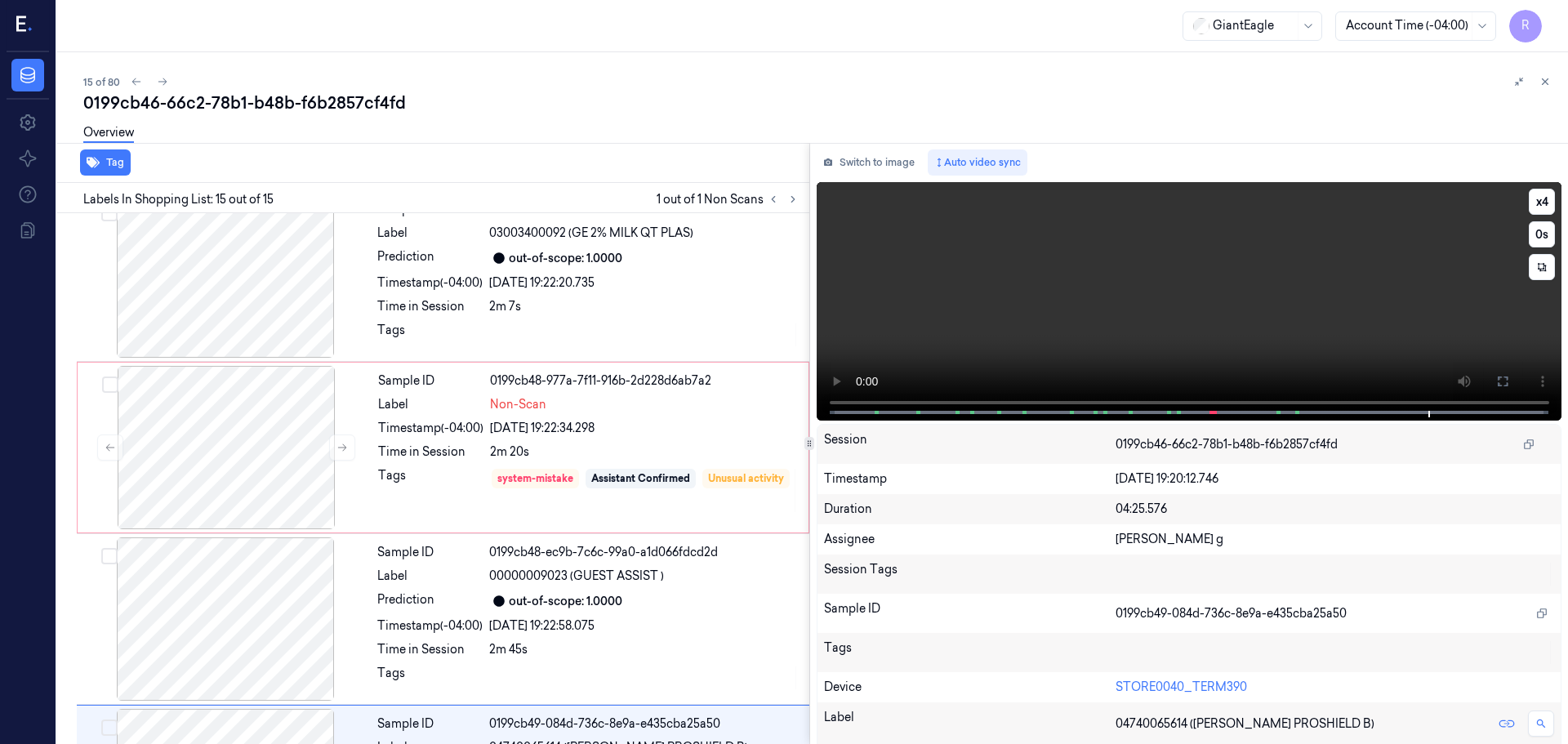
scroll to position [2047, 0]
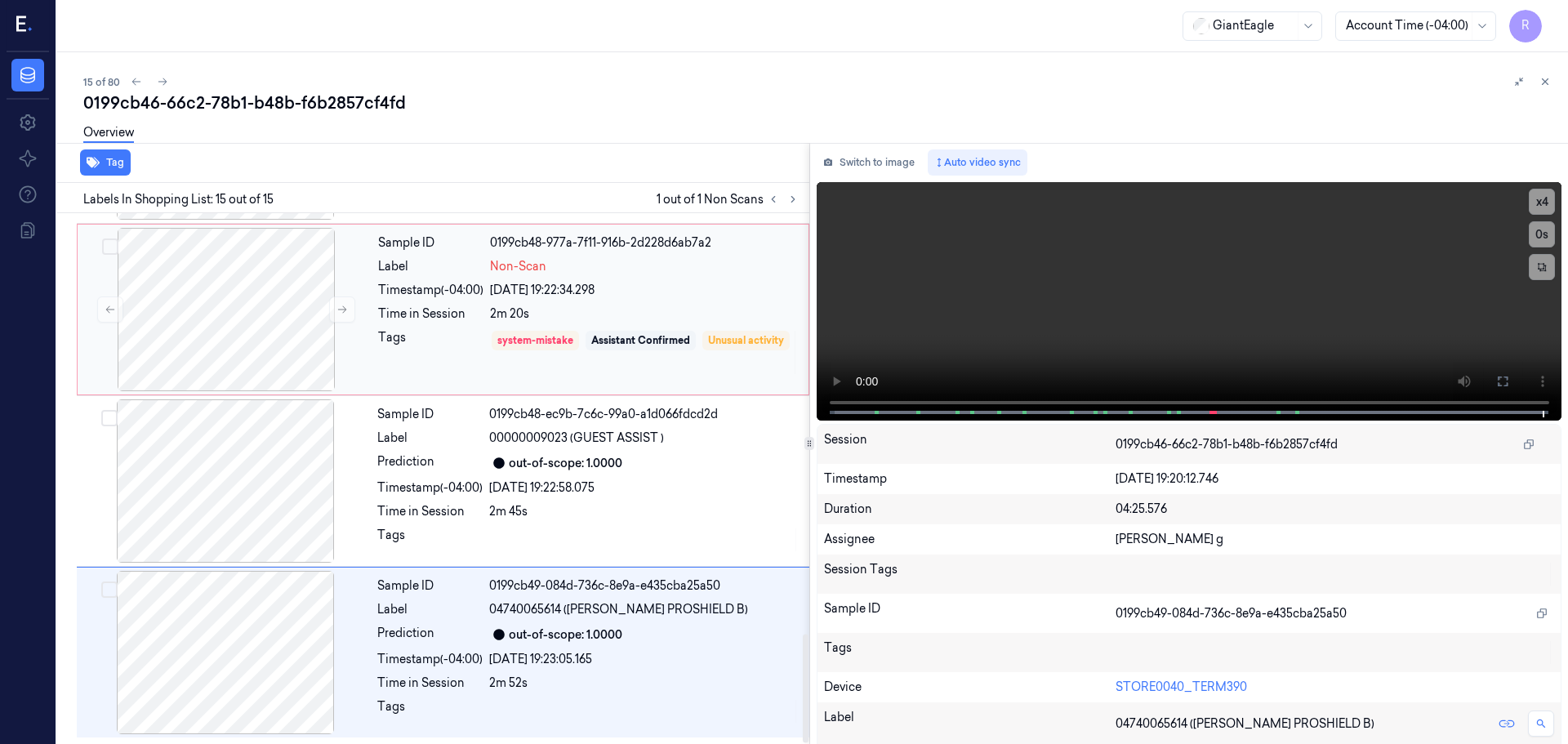
click at [401, 315] on div "Time in Session" at bounding box center [431, 313] width 105 height 17
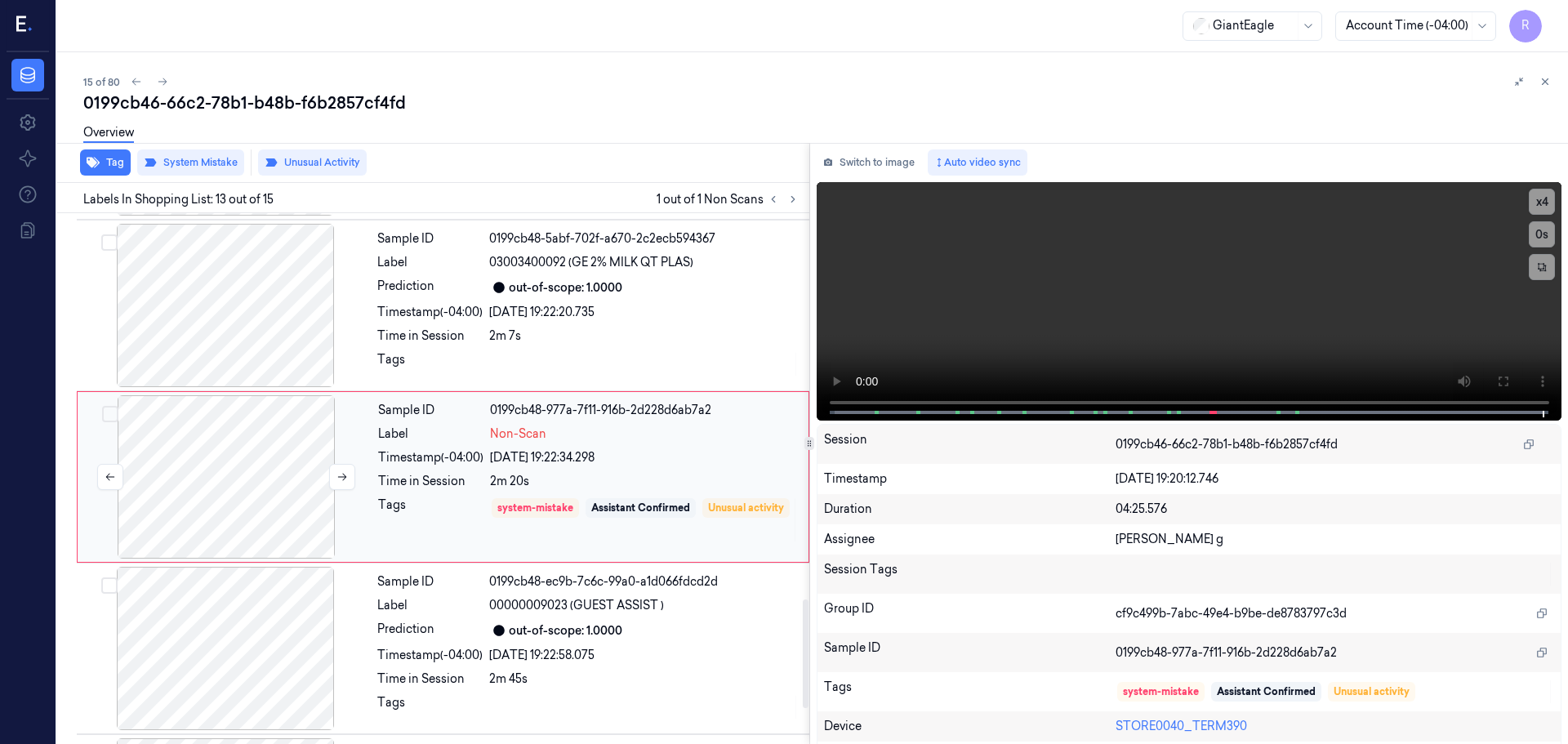
scroll to position [1878, 0]
click at [344, 476] on icon at bounding box center [342, 479] width 12 height 12
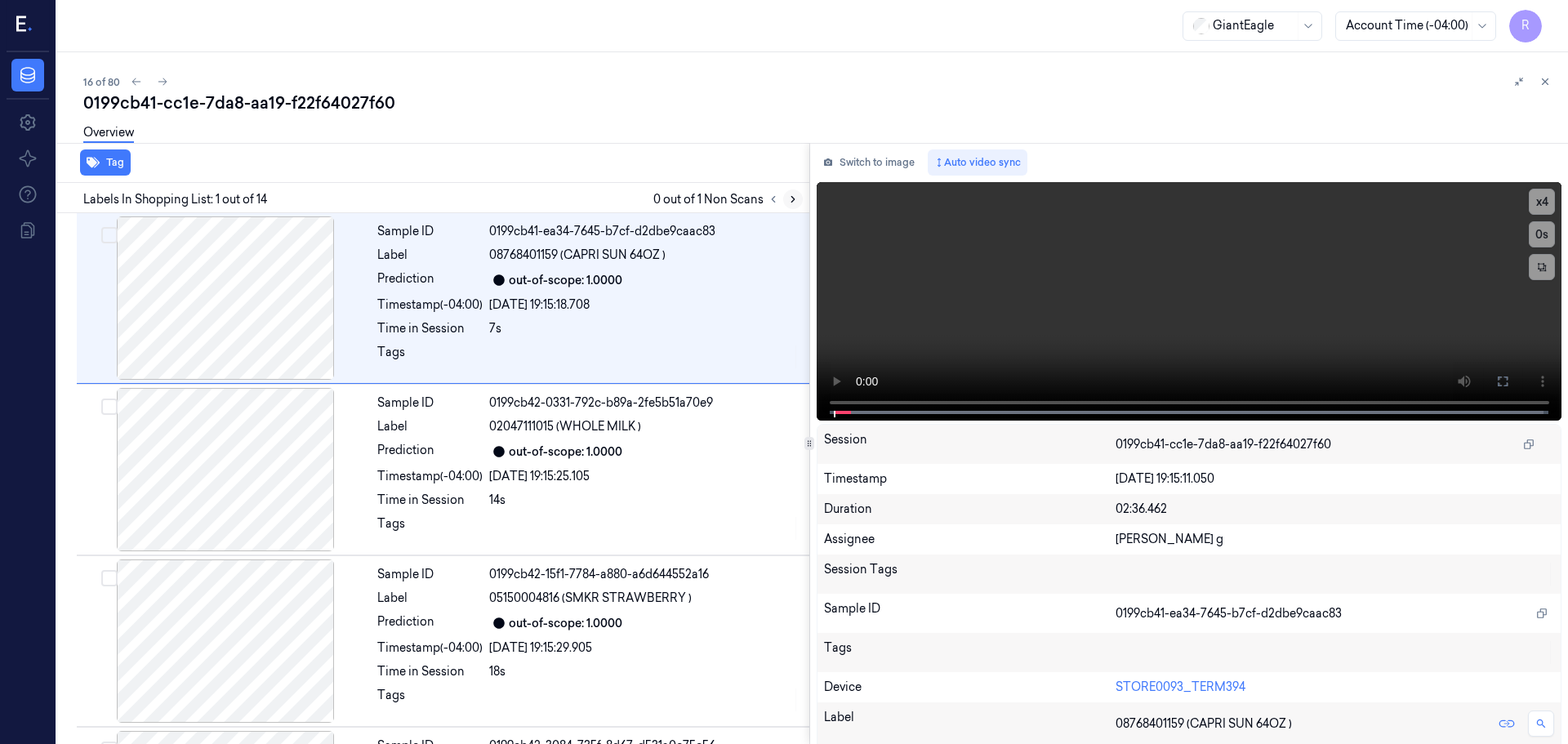
click at [796, 204] on button at bounding box center [793, 200] width 20 height 20
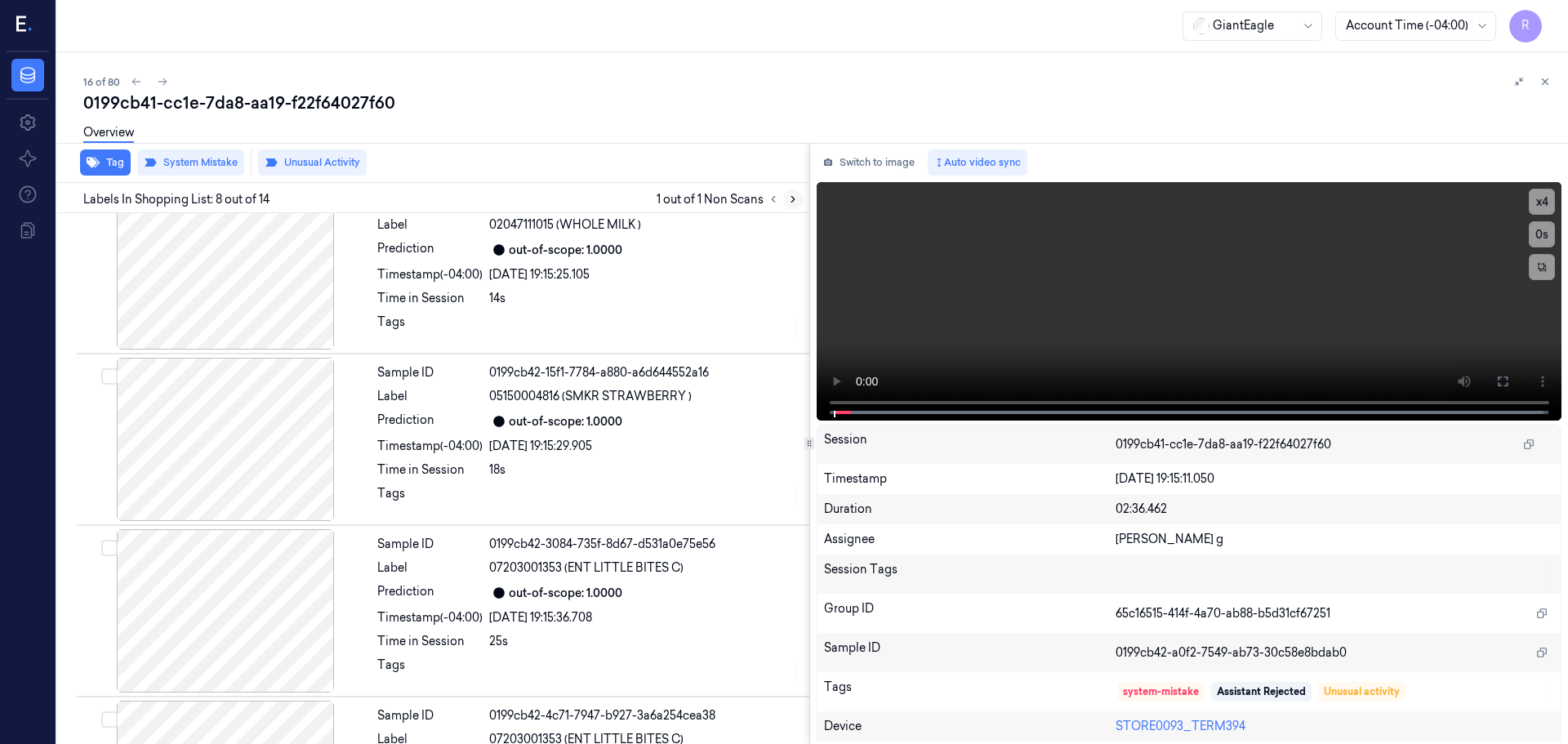
click at [791, 201] on icon at bounding box center [793, 199] width 12 height 12
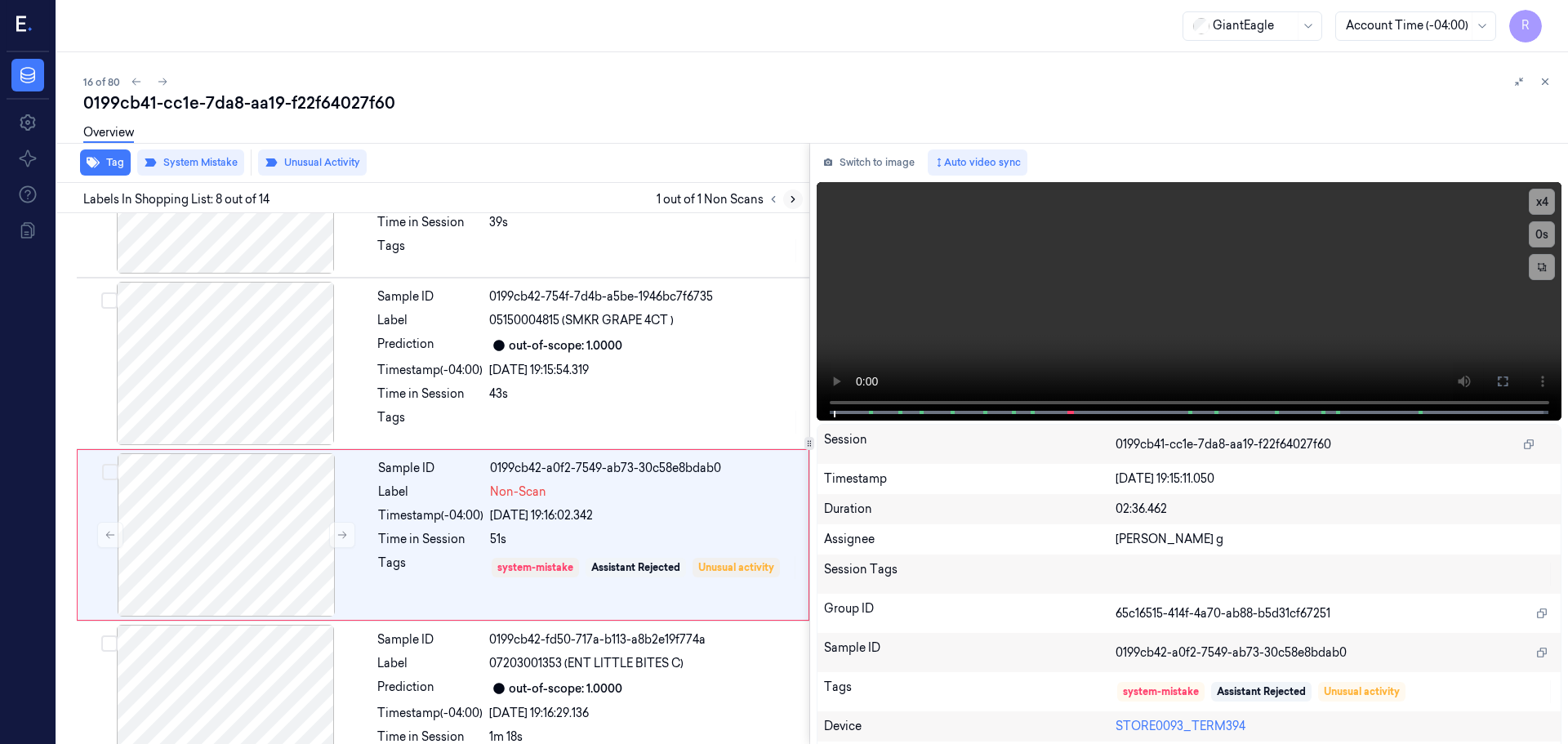
click at [791, 201] on icon at bounding box center [793, 199] width 12 height 12
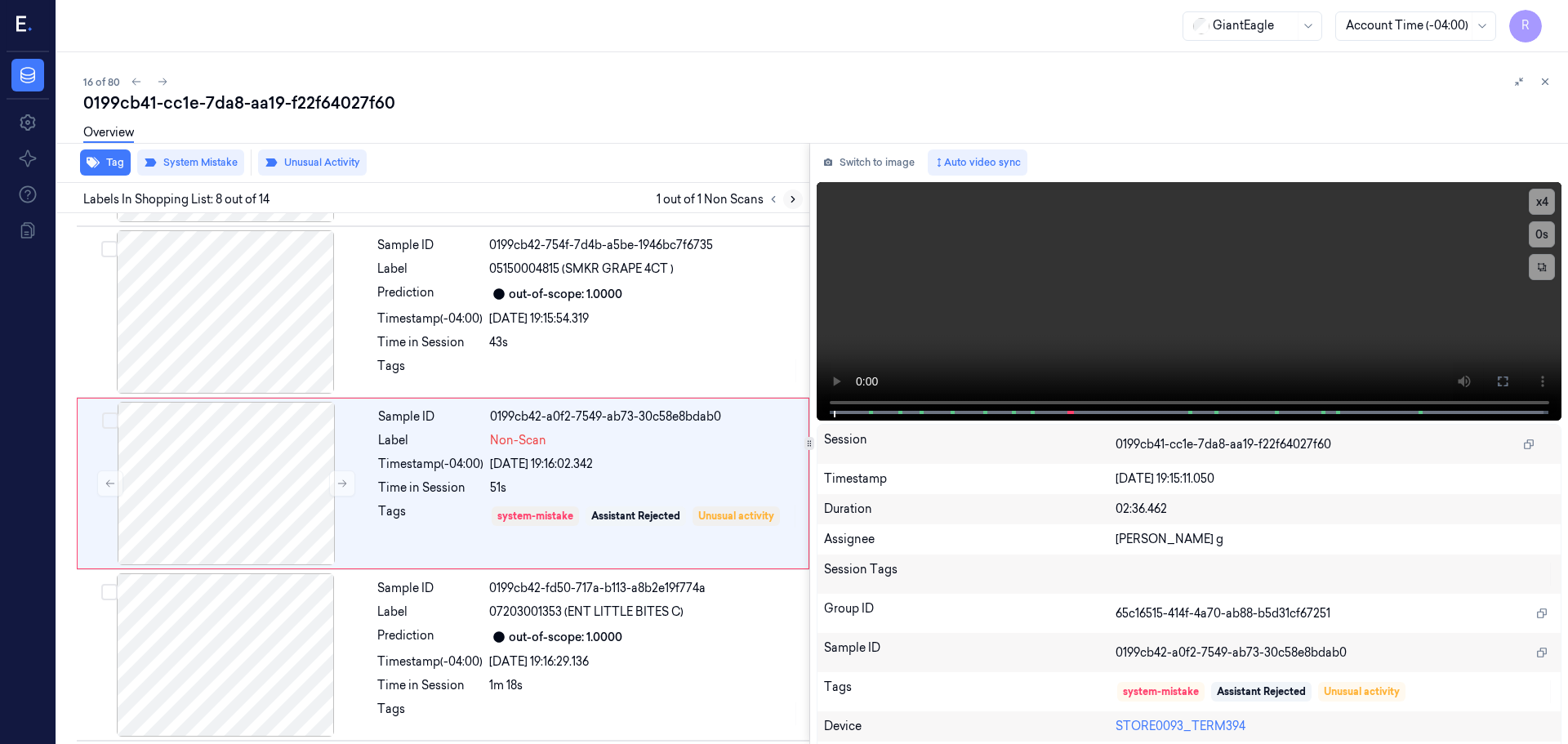
click at [791, 201] on icon at bounding box center [793, 199] width 12 height 12
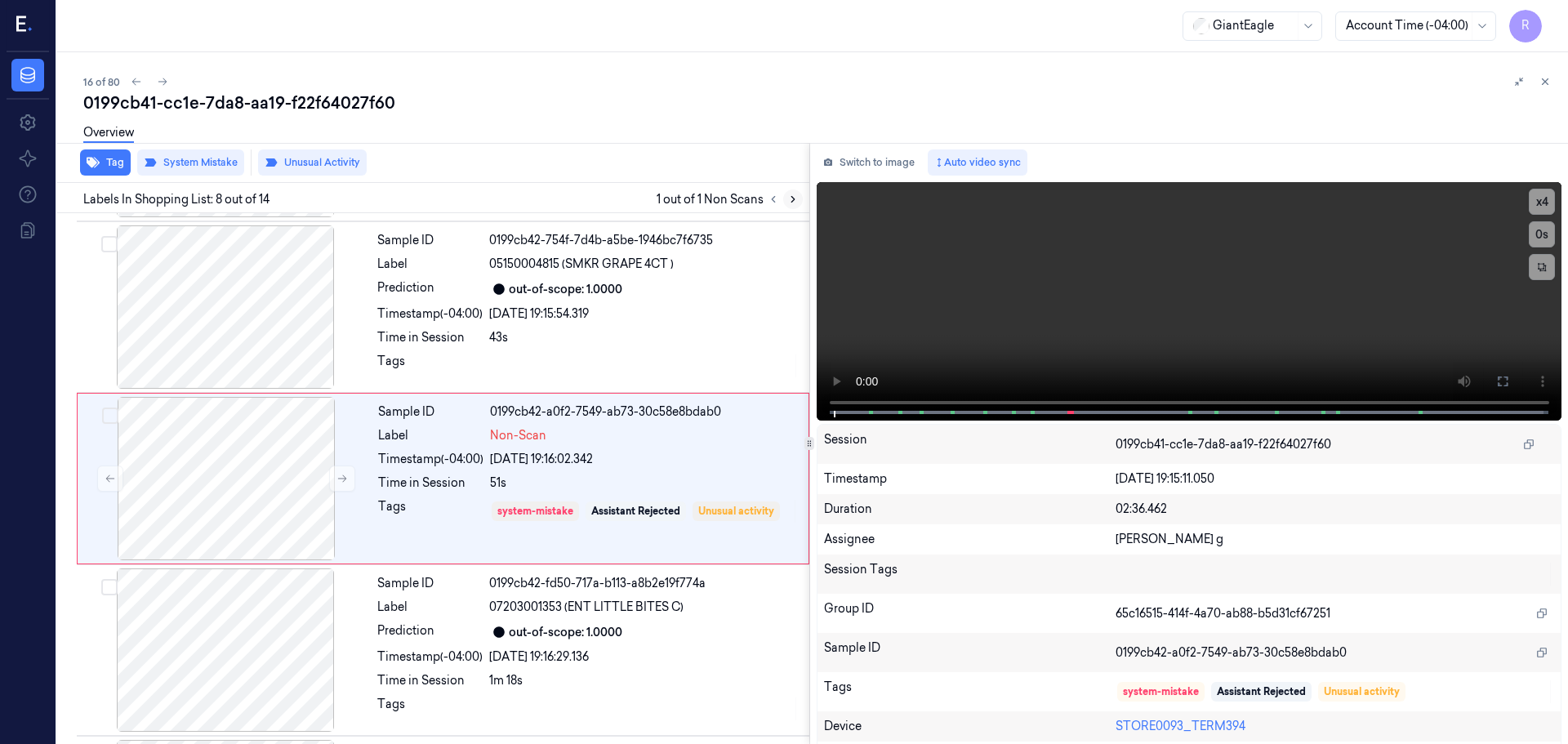
click at [796, 202] on icon at bounding box center [793, 199] width 12 height 12
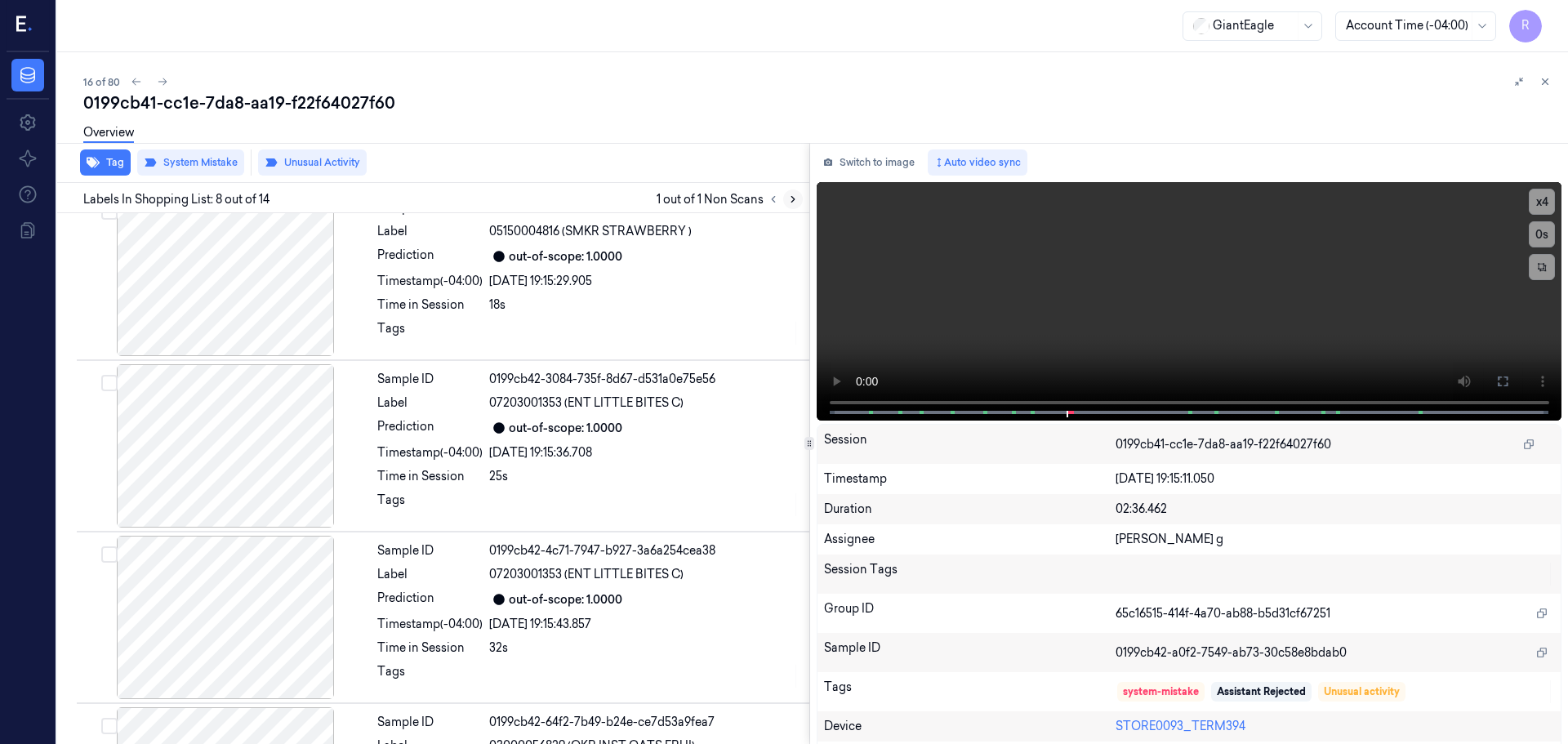
click at [788, 200] on icon at bounding box center [793, 199] width 12 height 12
click at [790, 202] on icon at bounding box center [793, 199] width 12 height 12
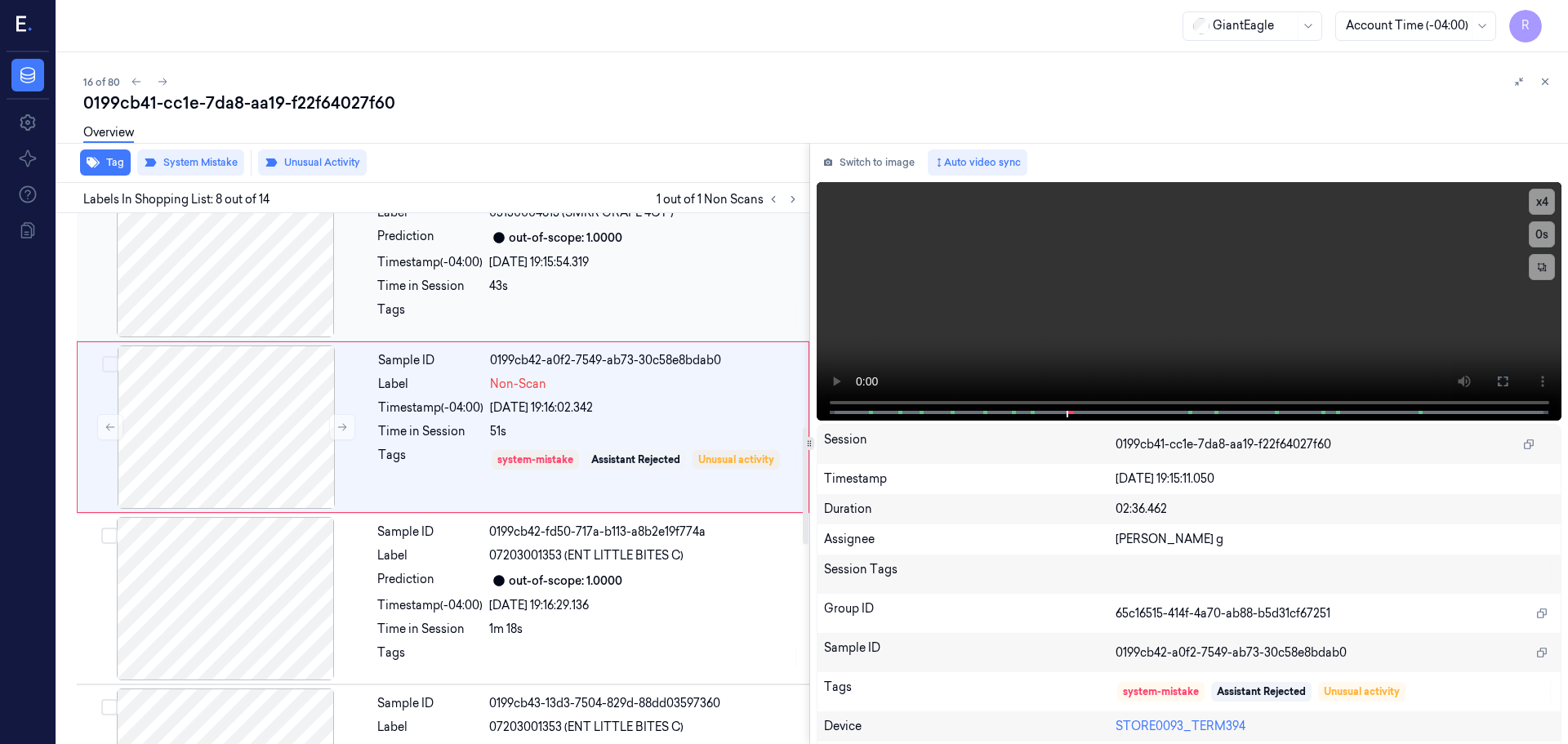
scroll to position [1102, 0]
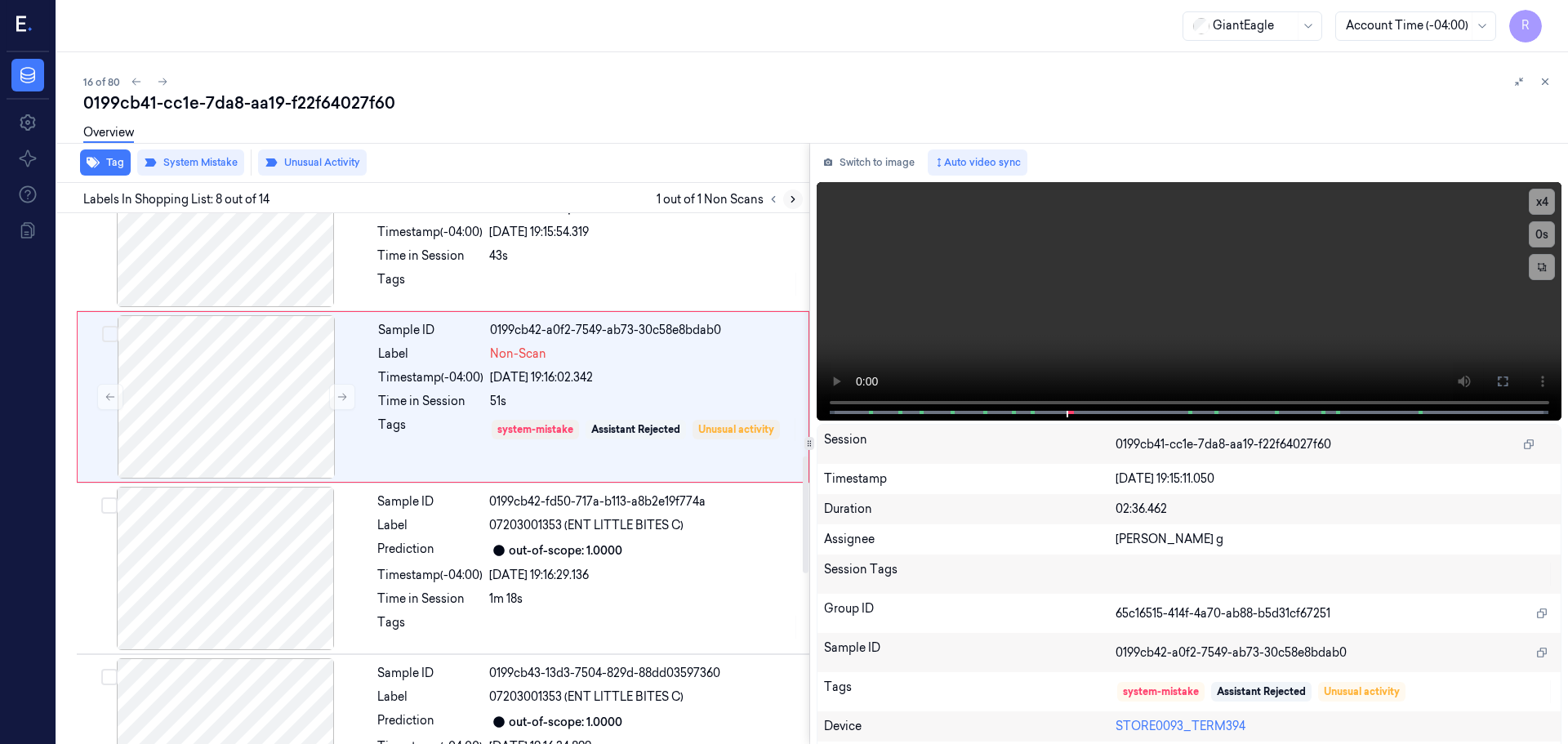
click at [791, 203] on icon at bounding box center [793, 200] width 4 height 5
click at [770, 198] on icon at bounding box center [773, 199] width 12 height 12
click at [774, 199] on icon at bounding box center [773, 199] width 12 height 12
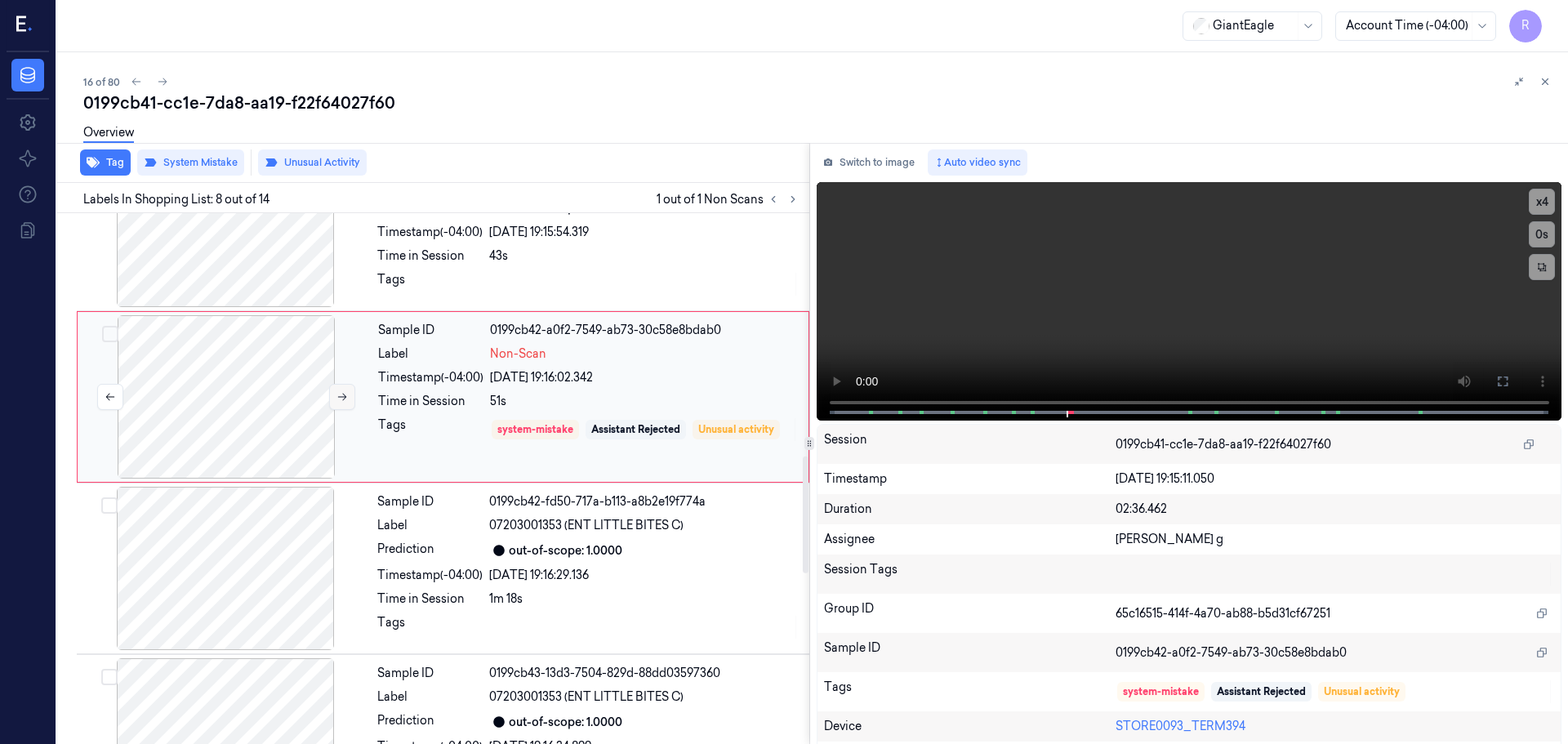
click at [344, 391] on button at bounding box center [342, 397] width 26 height 26
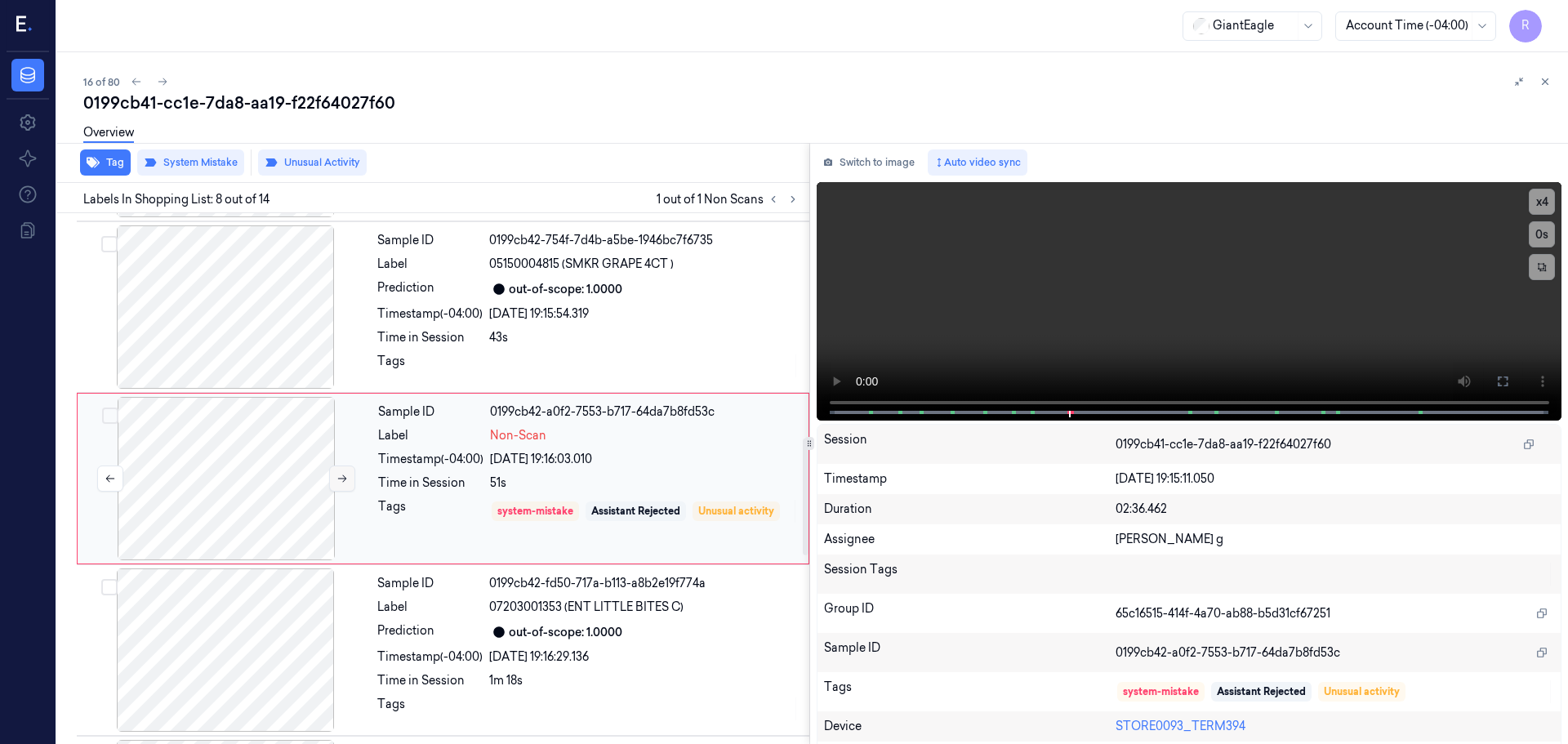
click at [344, 481] on icon at bounding box center [342, 479] width 9 height 7
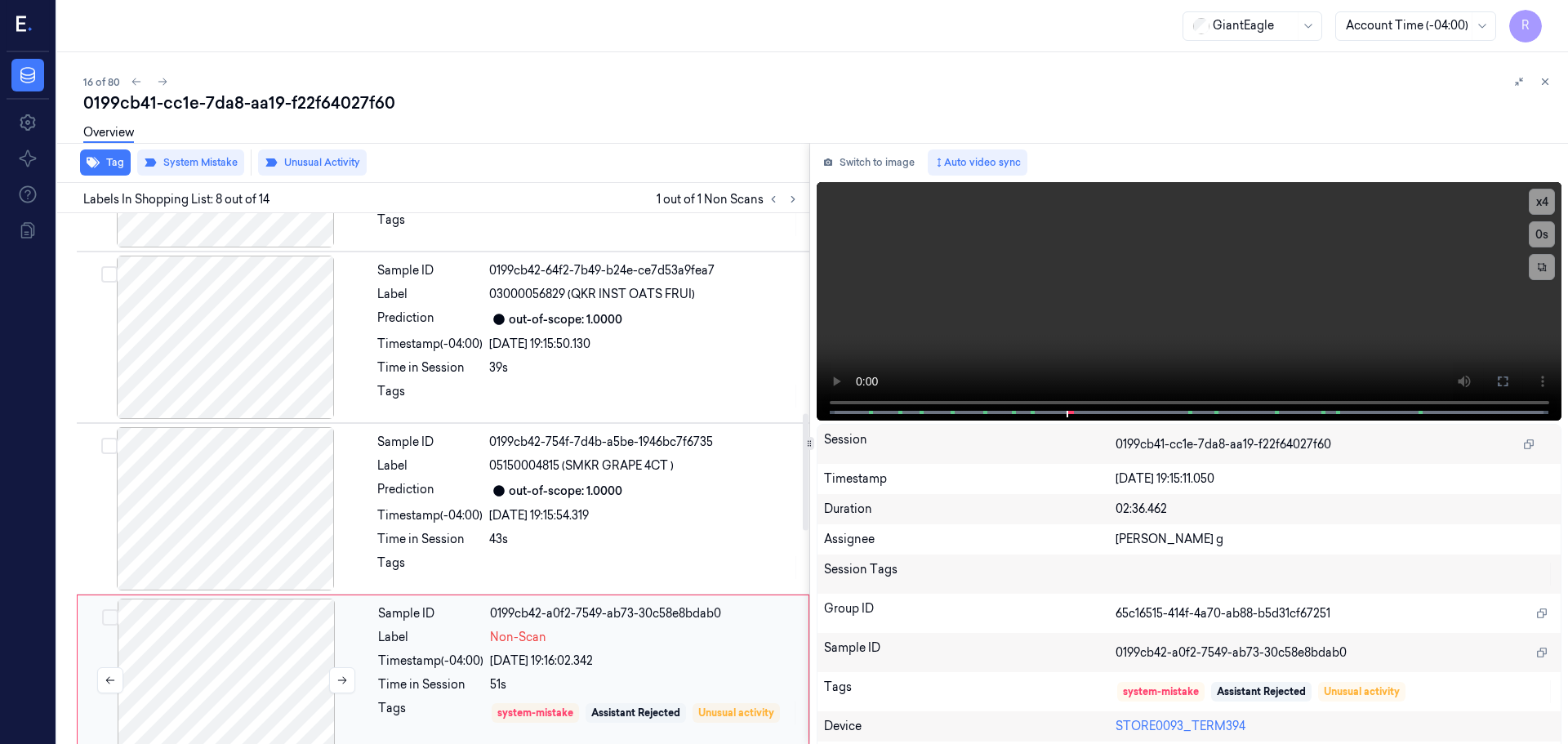
scroll to position [775, 0]
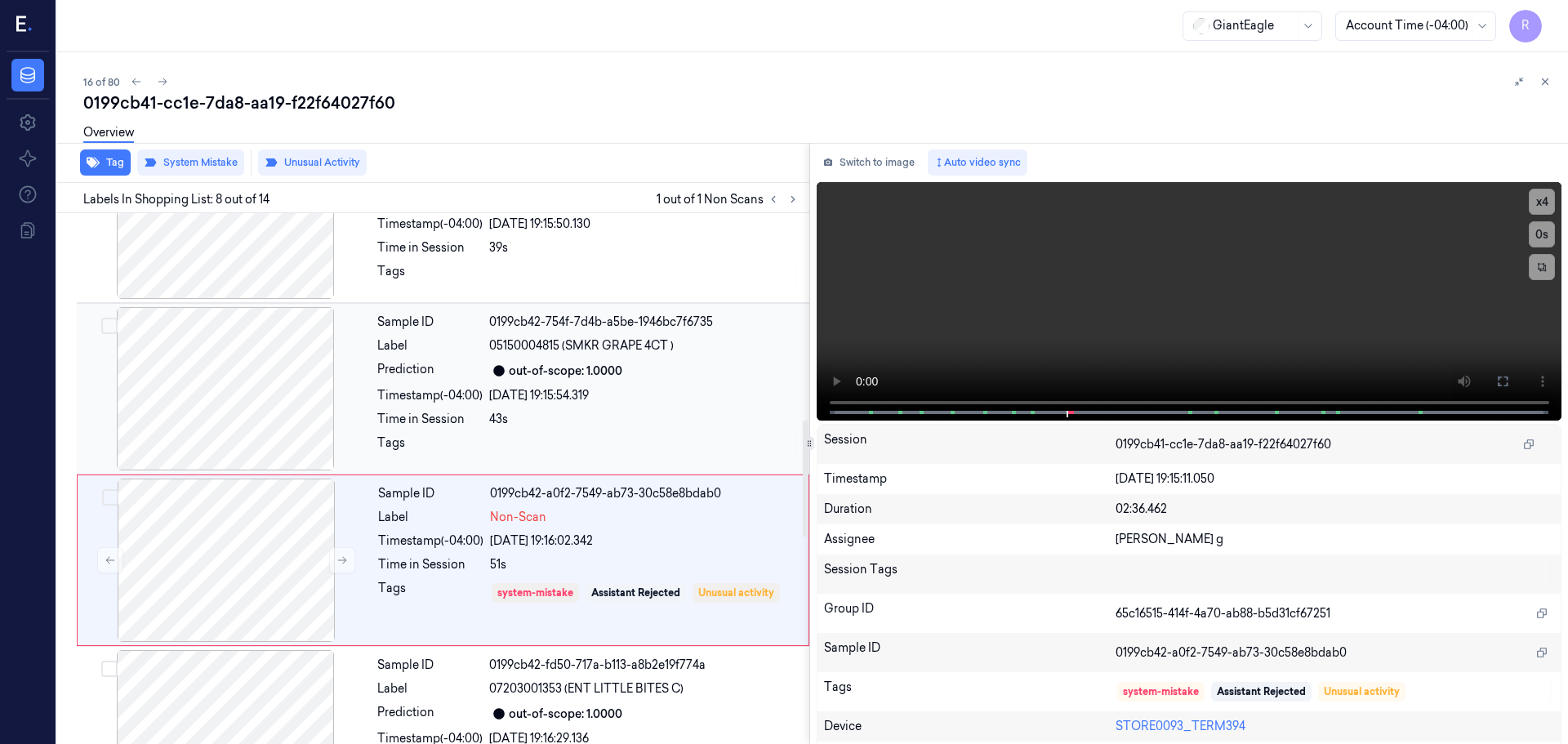
click at [263, 425] on div at bounding box center [225, 389] width 291 height 164
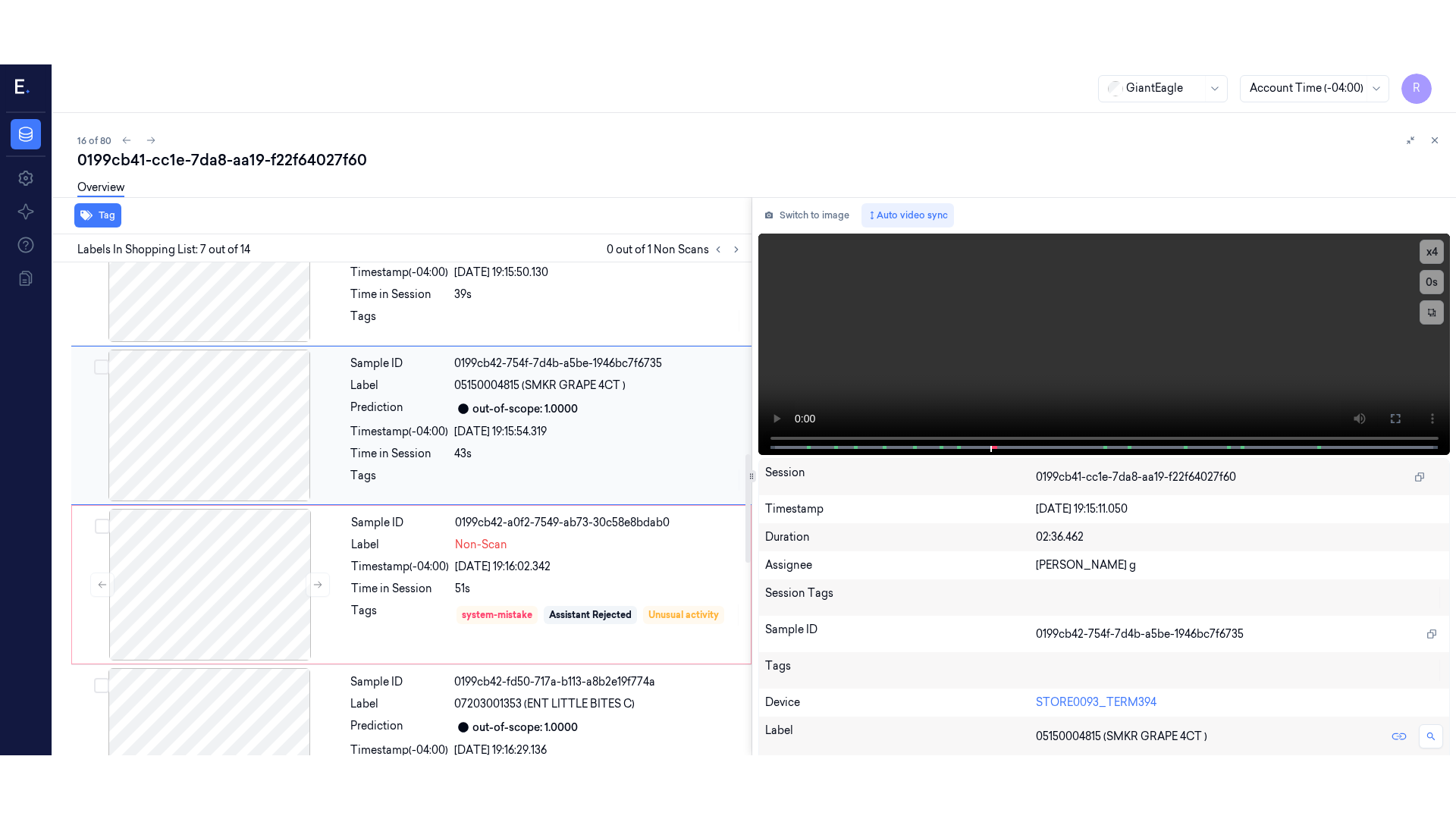
scroll to position [788, 0]
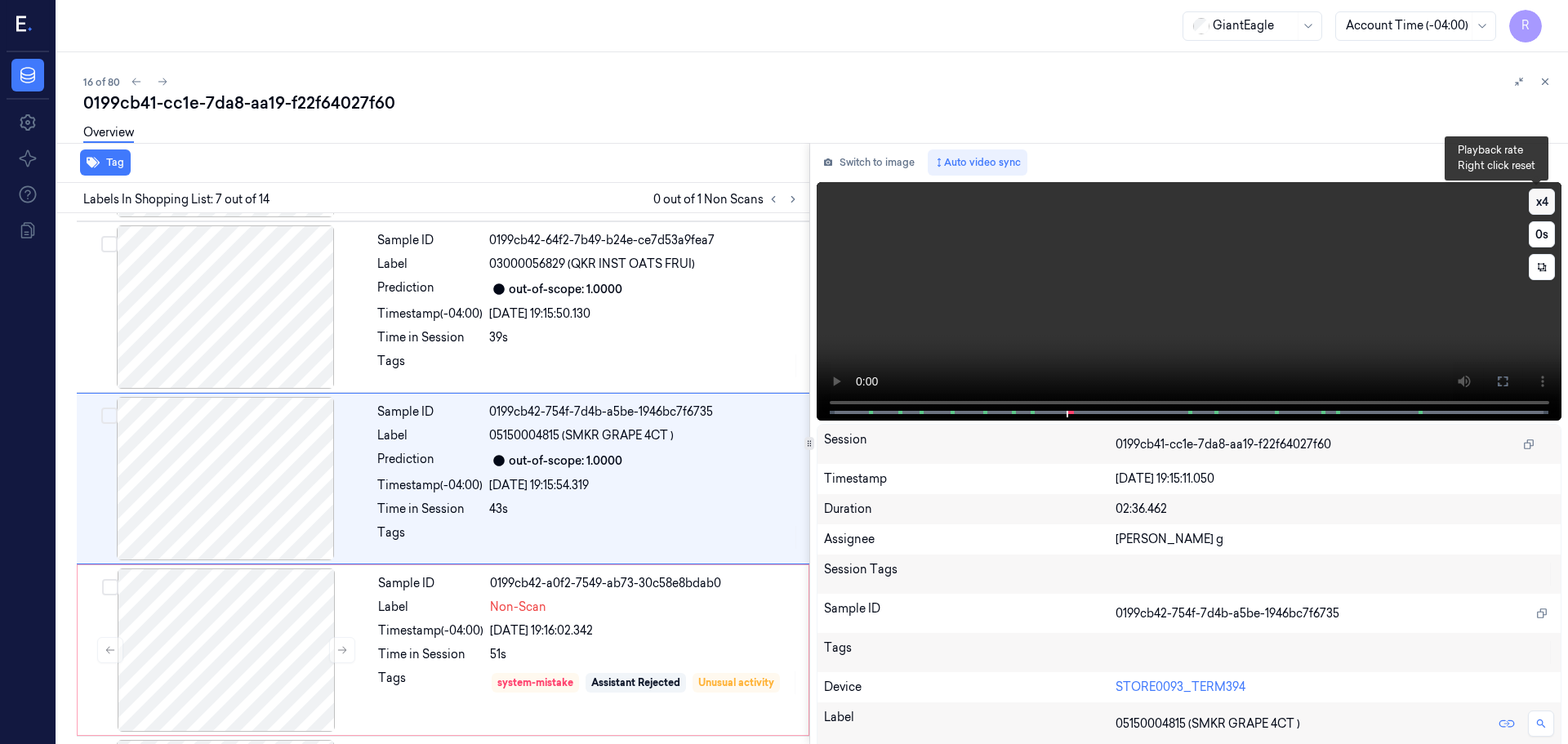
click at [1532, 207] on button "x 4" at bounding box center [1542, 202] width 26 height 26
click at [1510, 384] on button at bounding box center [1503, 382] width 26 height 26
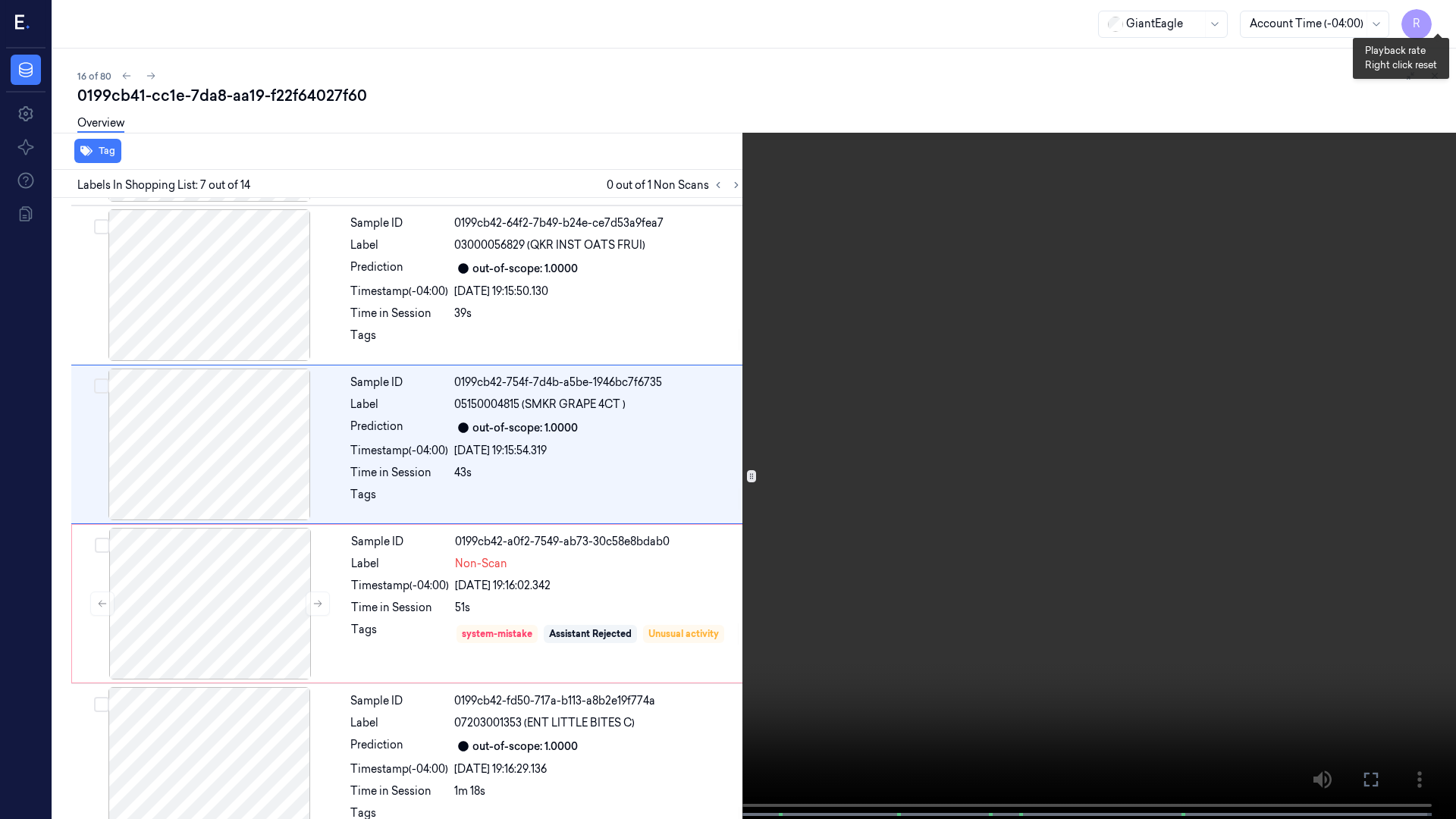
click at [1441, 21] on button "x 1" at bounding box center [1437, 18] width 24 height 24
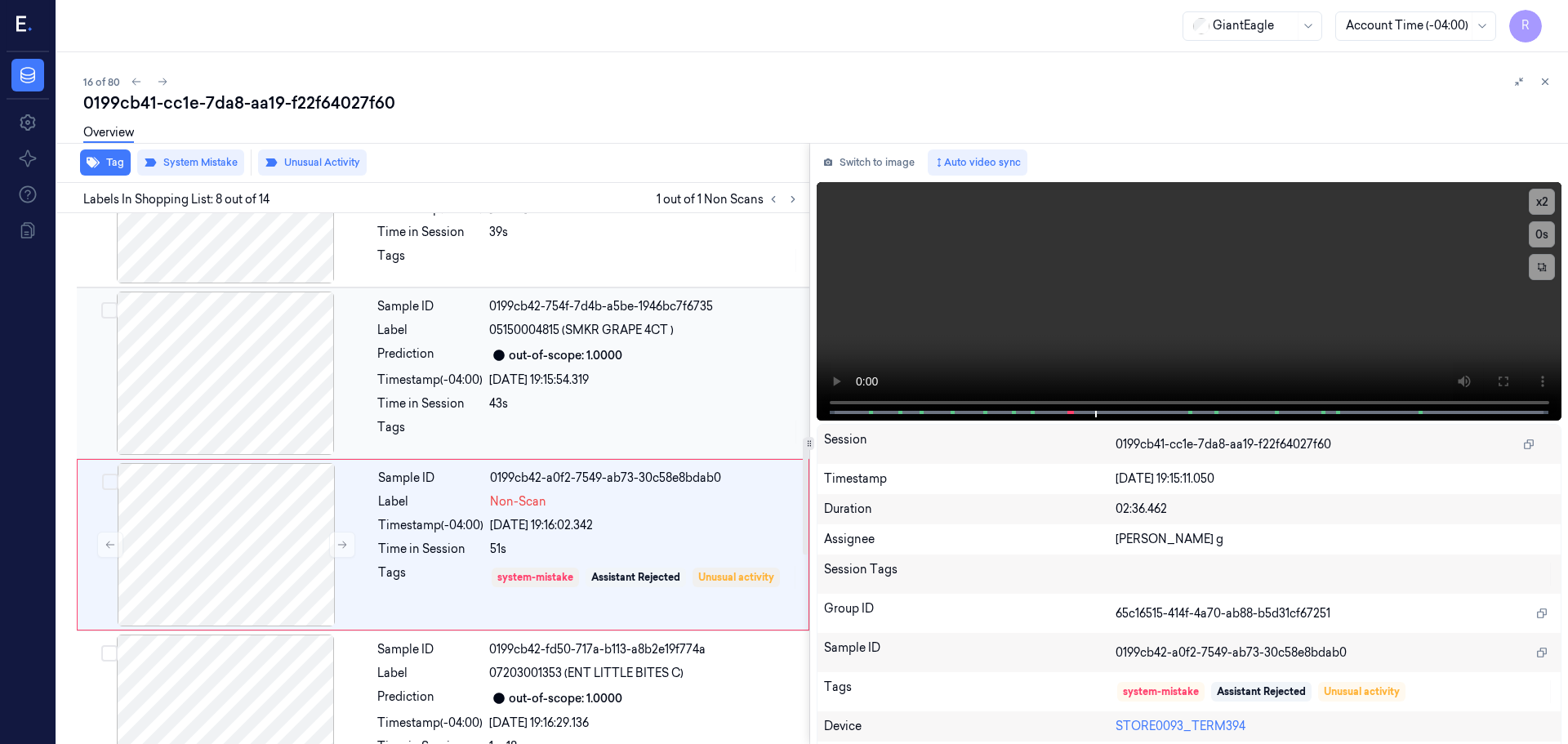
scroll to position [1020, 0]
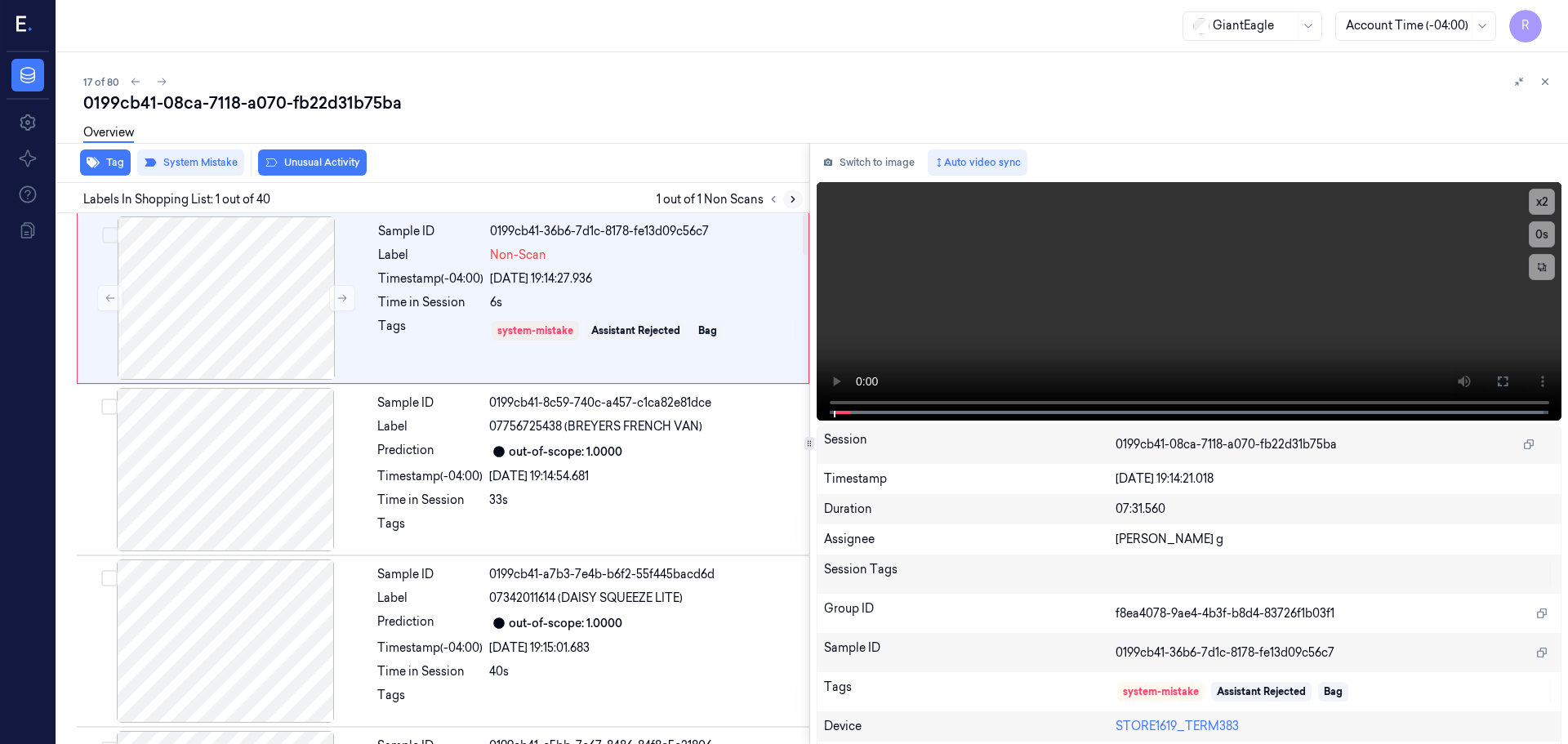
click at [790, 199] on icon at bounding box center [793, 199] width 12 height 12
drag, startPoint x: 1498, startPoint y: 377, endPoint x: 1498, endPoint y: 475, distance: 98.0
click at [1498, 377] on icon at bounding box center [1503, 382] width 13 height 13
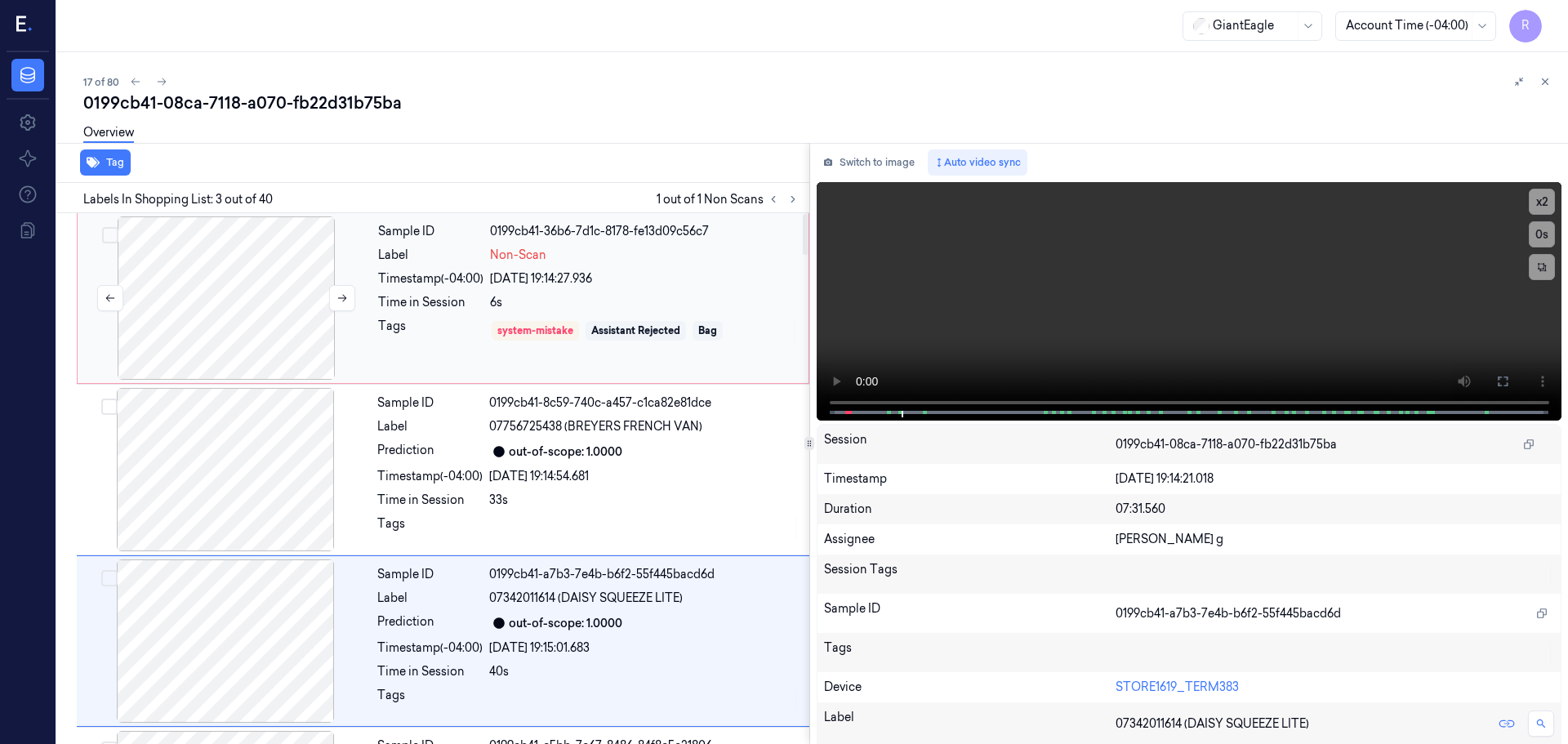
click at [357, 298] on div at bounding box center [226, 298] width 291 height 164
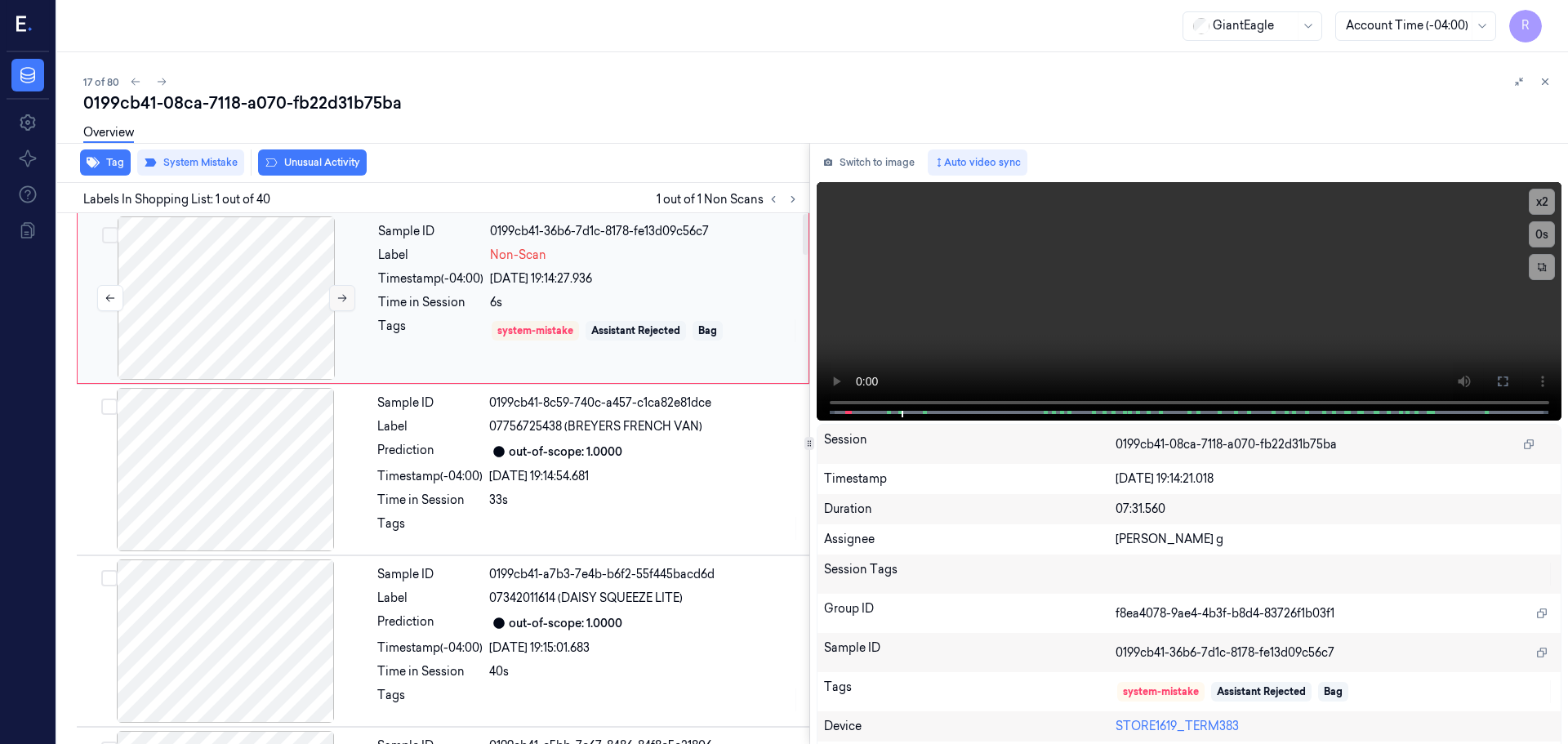
click at [352, 298] on button at bounding box center [342, 298] width 26 height 26
click at [349, 299] on button at bounding box center [342, 298] width 26 height 26
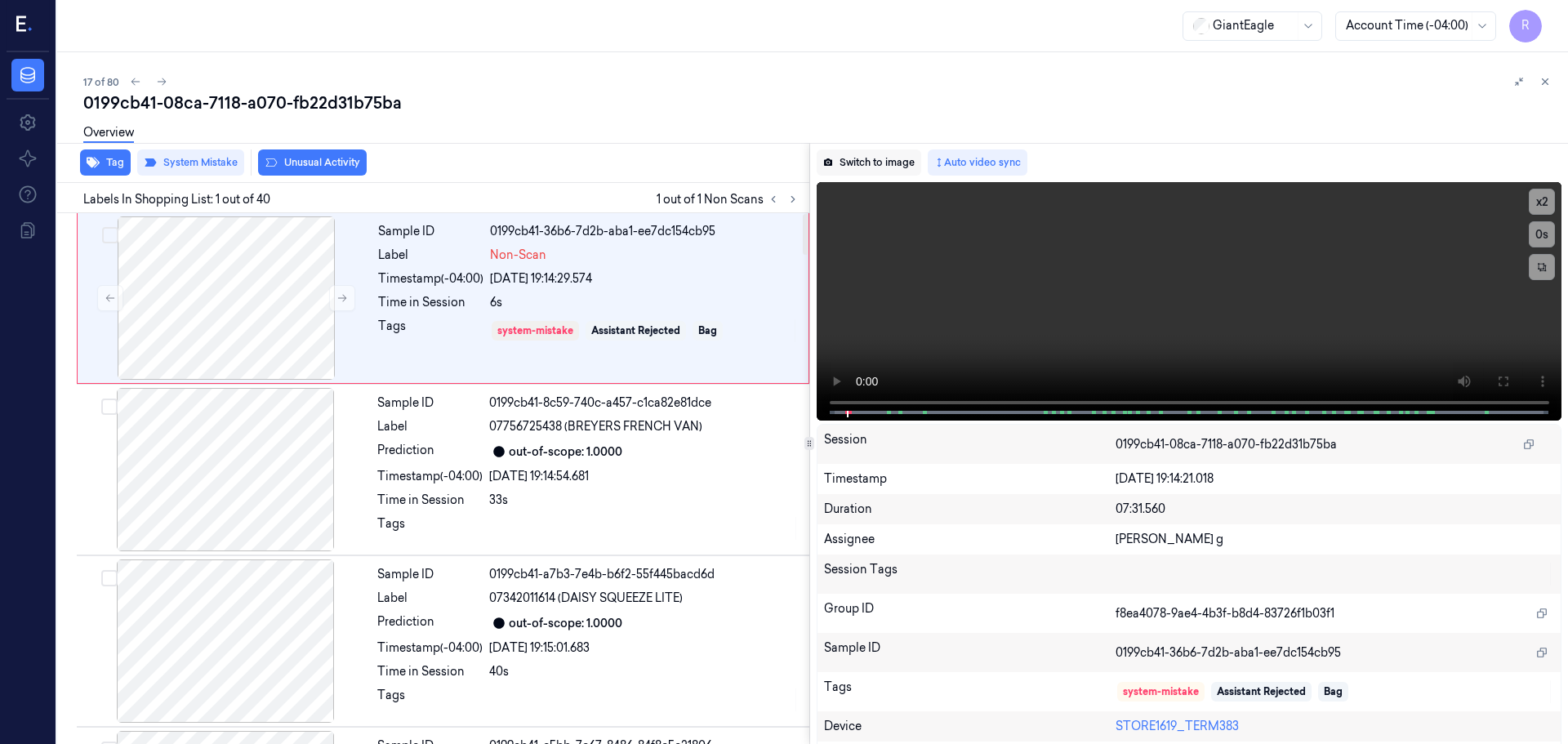
click at [908, 164] on button "Switch to image" at bounding box center [868, 163] width 104 height 26
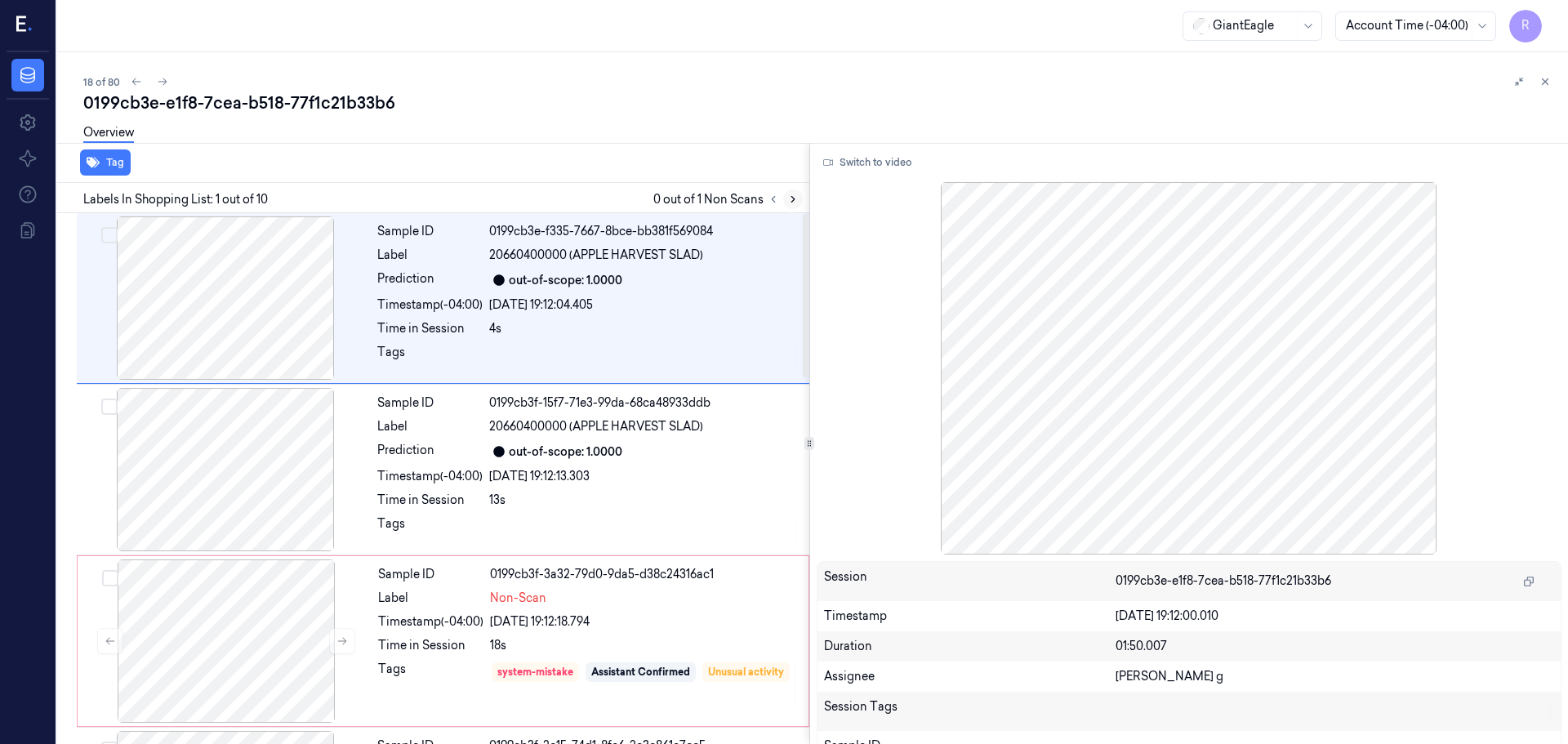
click at [788, 195] on icon at bounding box center [793, 199] width 12 height 12
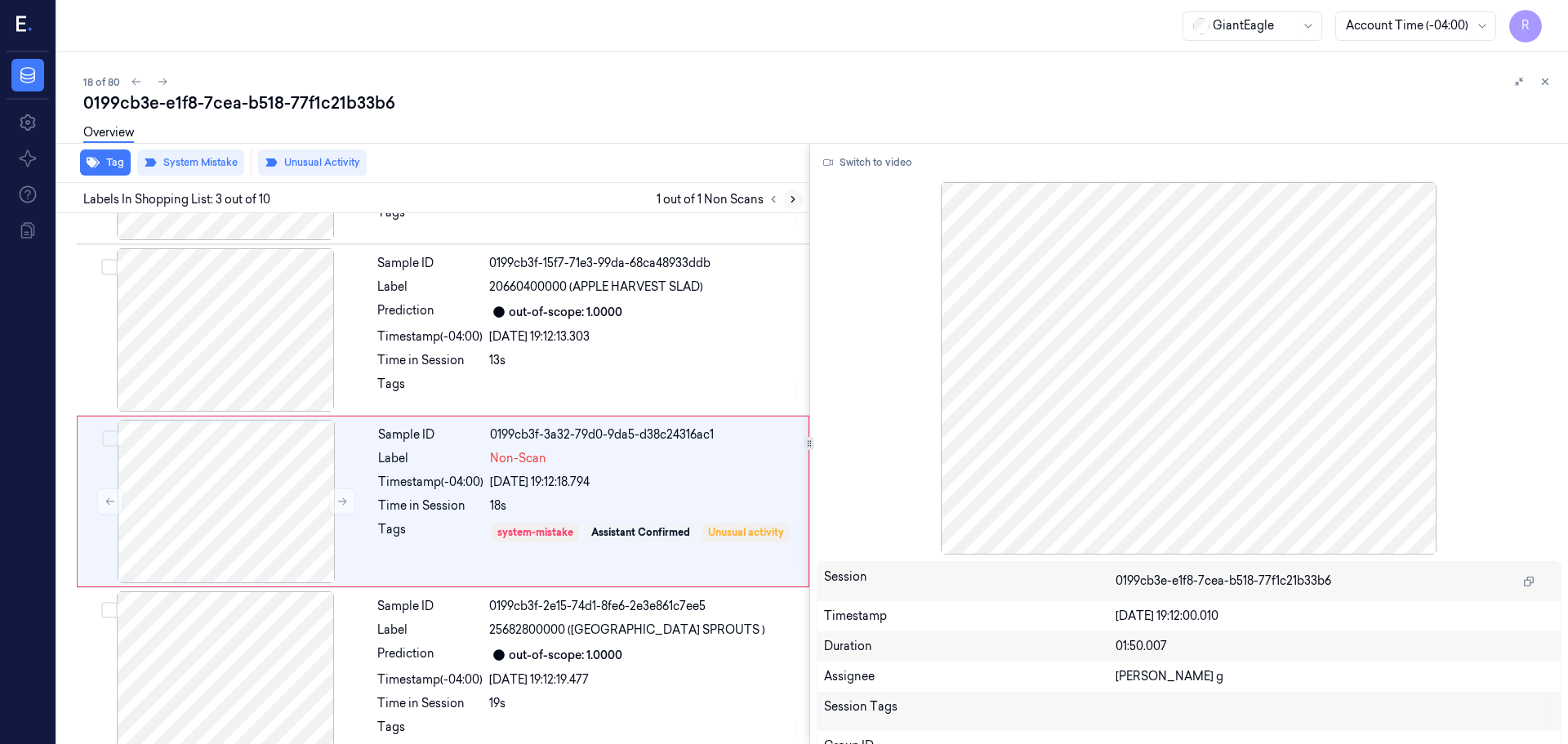
scroll to position [163, 0]
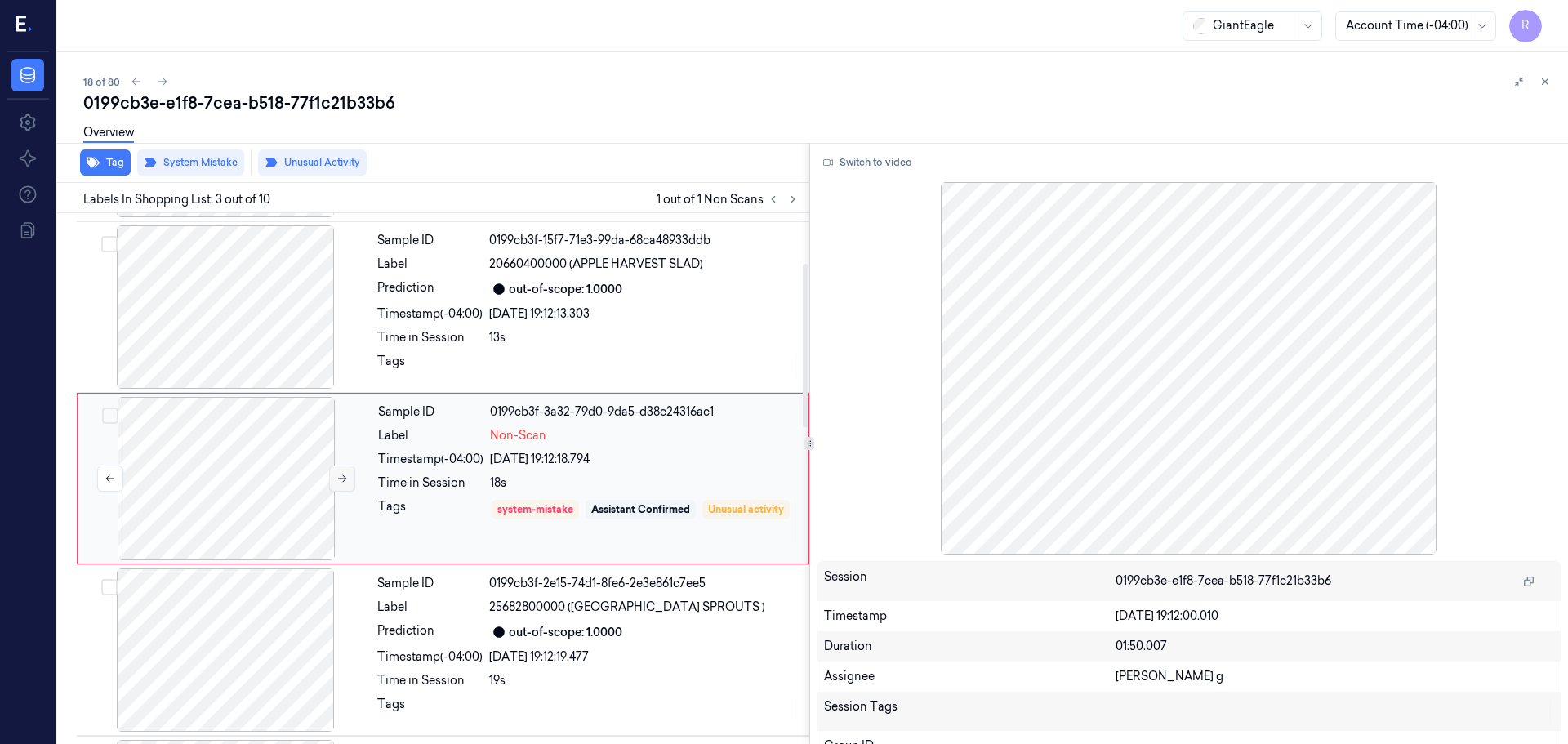
click at [338, 471] on button at bounding box center [342, 479] width 26 height 26
click at [346, 476] on icon at bounding box center [342, 479] width 12 height 12
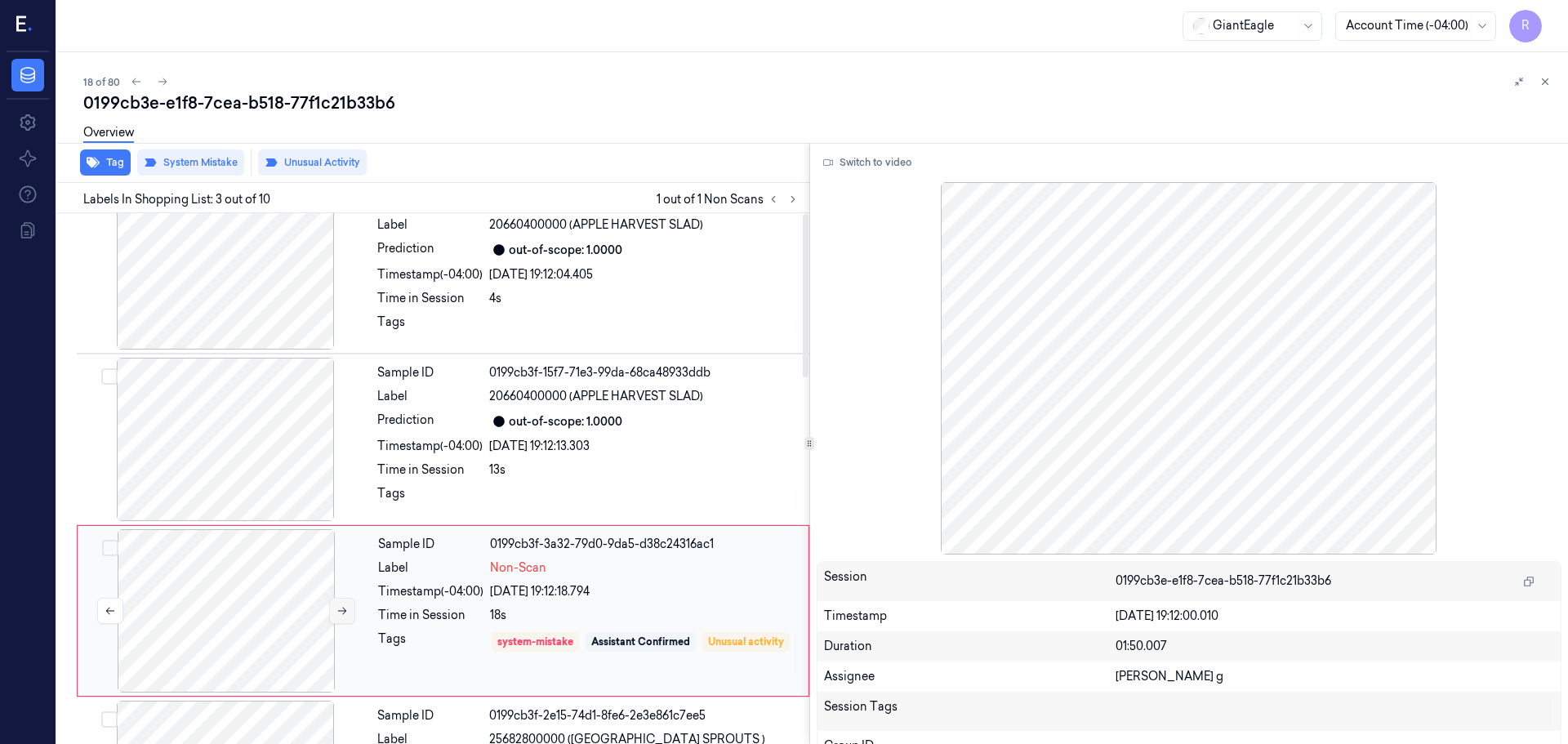
scroll to position [0, 0]
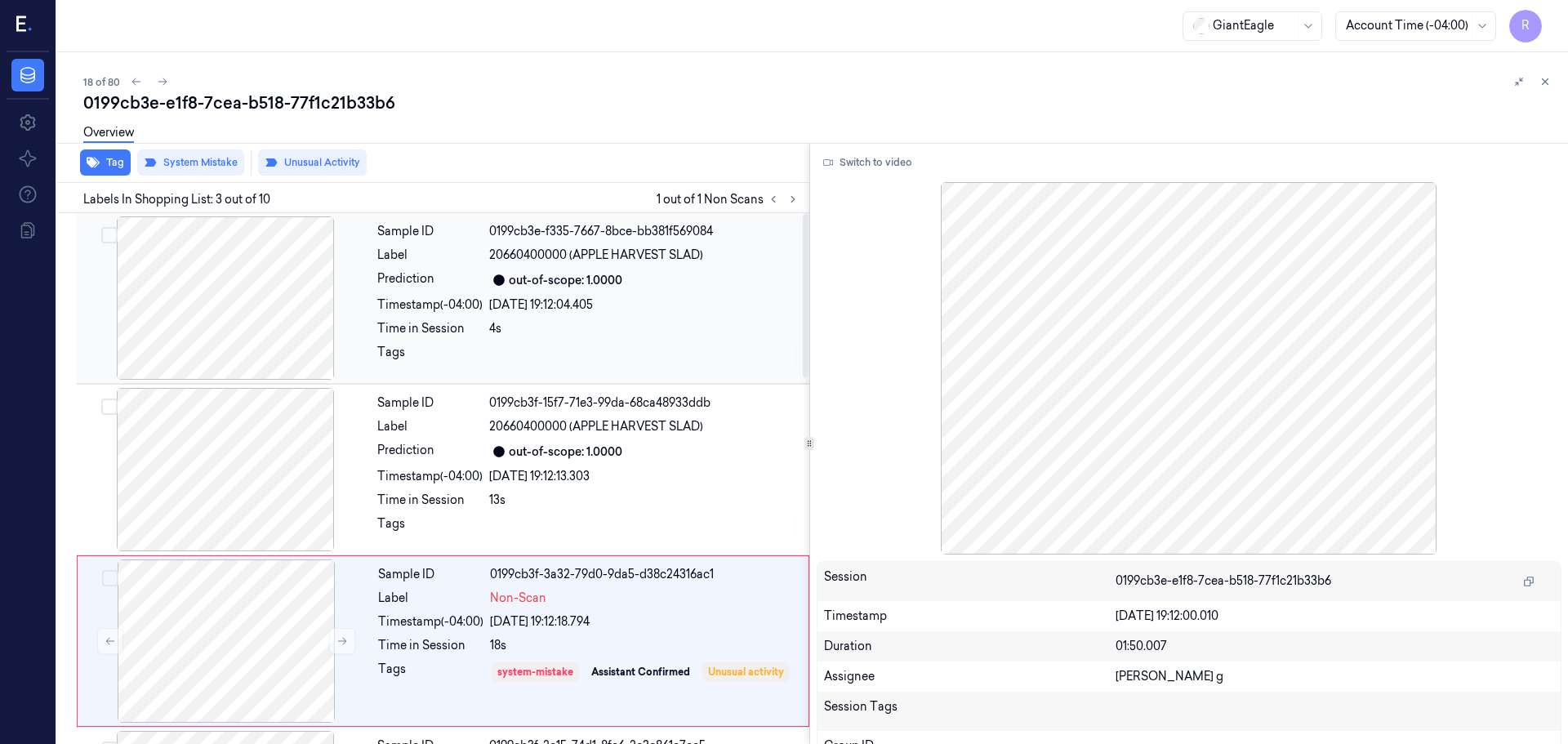
click at [228, 278] on div at bounding box center [225, 298] width 291 height 164
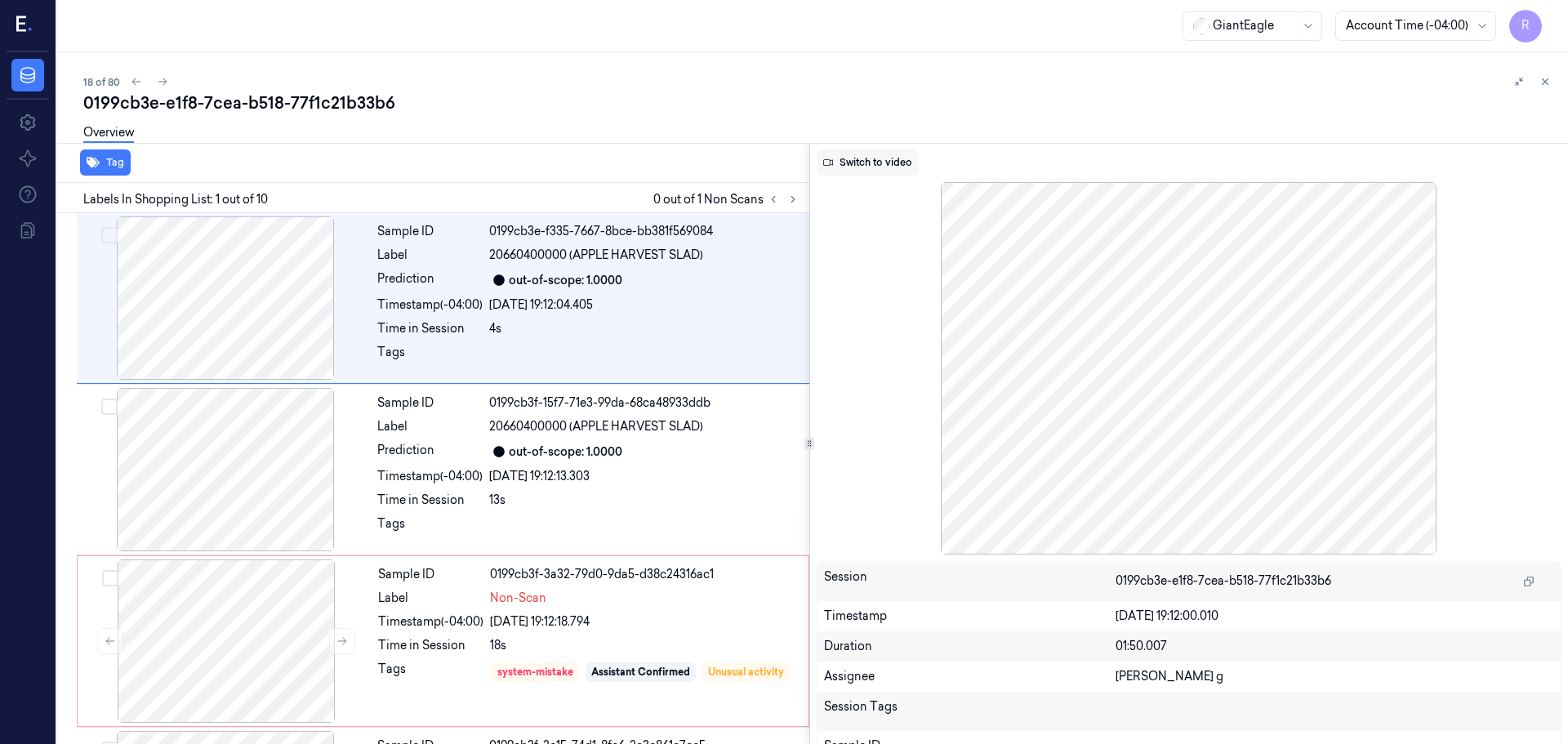
click at [880, 164] on button "Switch to video" at bounding box center [868, 163] width 102 height 26
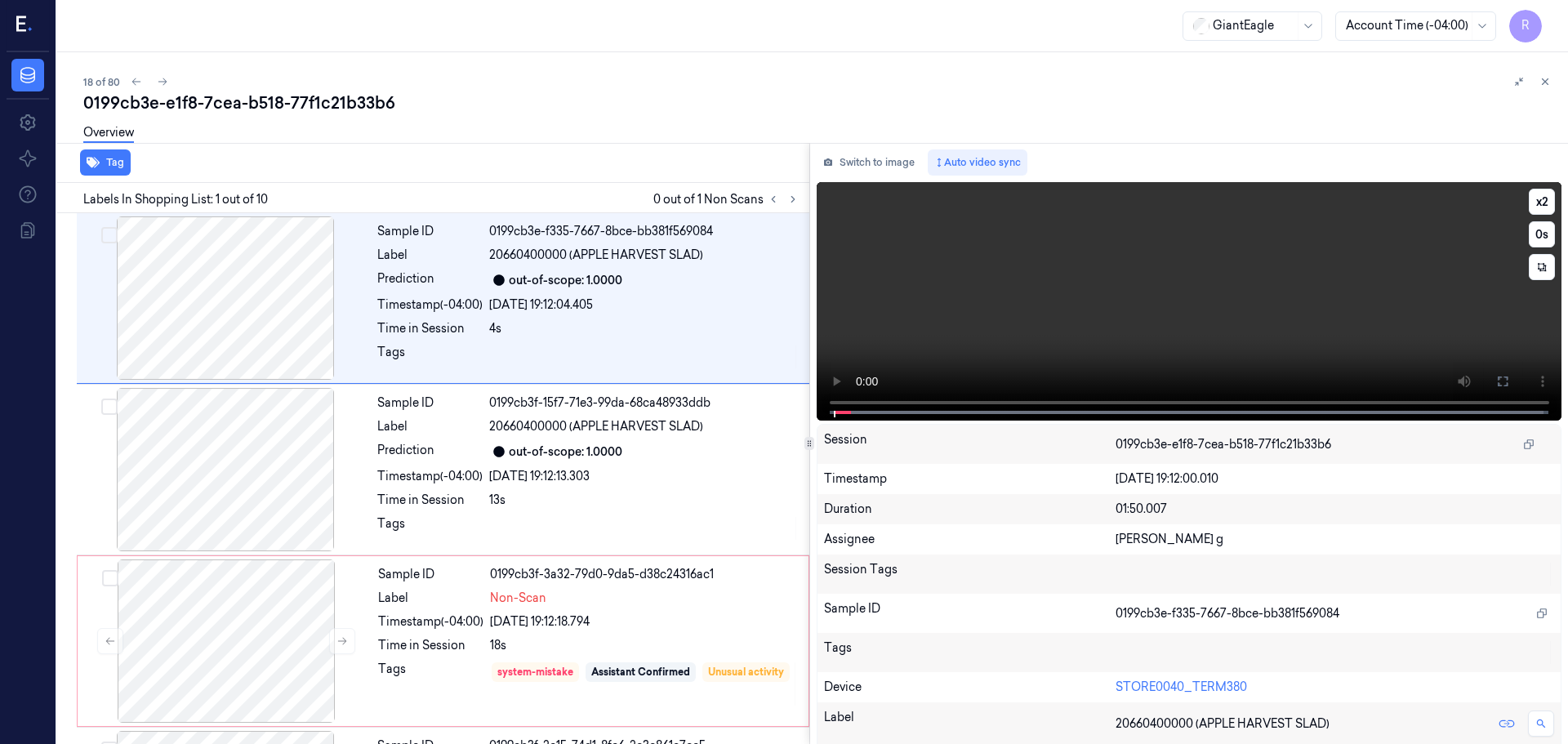
click at [1499, 386] on icon at bounding box center [1503, 382] width 10 height 10
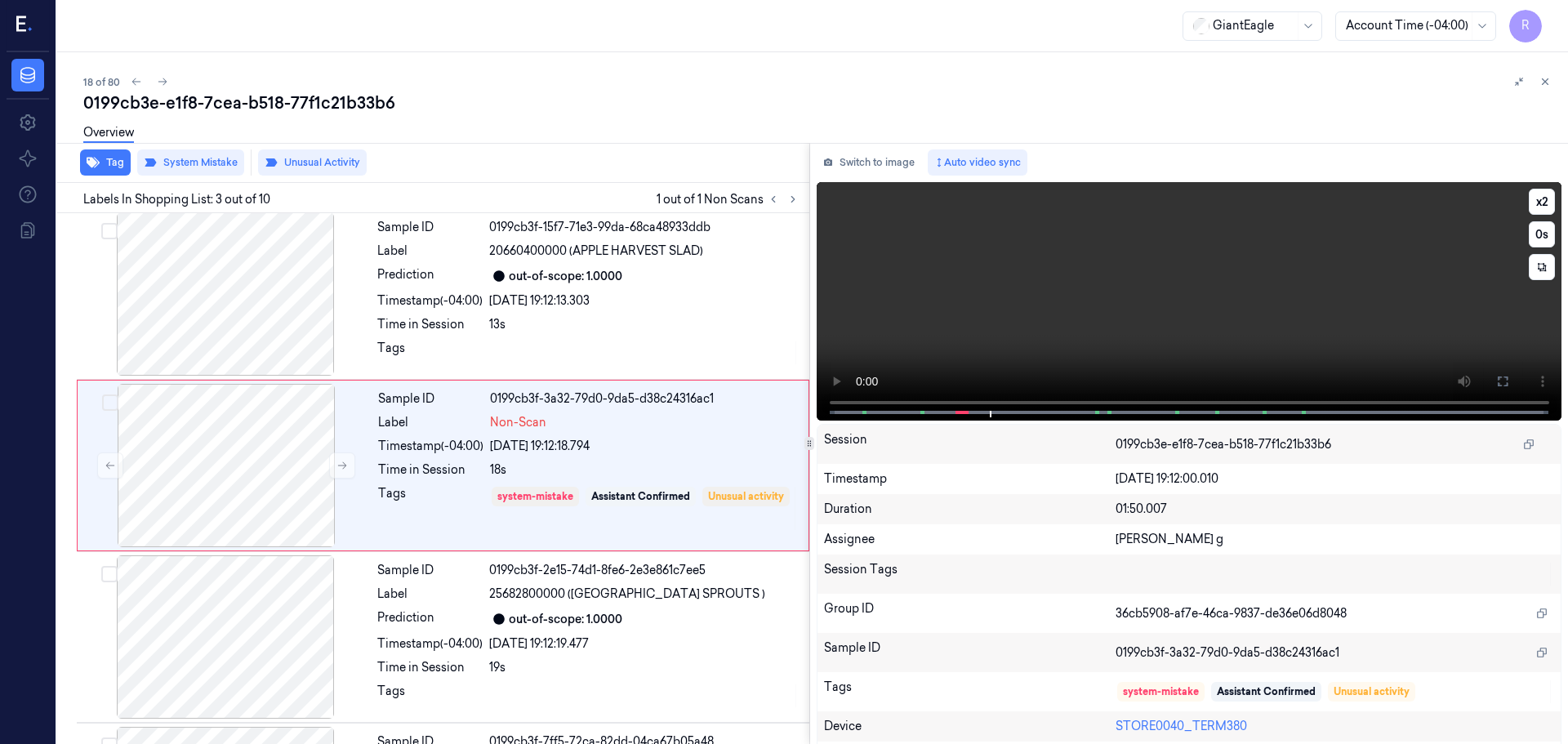
scroll to position [163, 0]
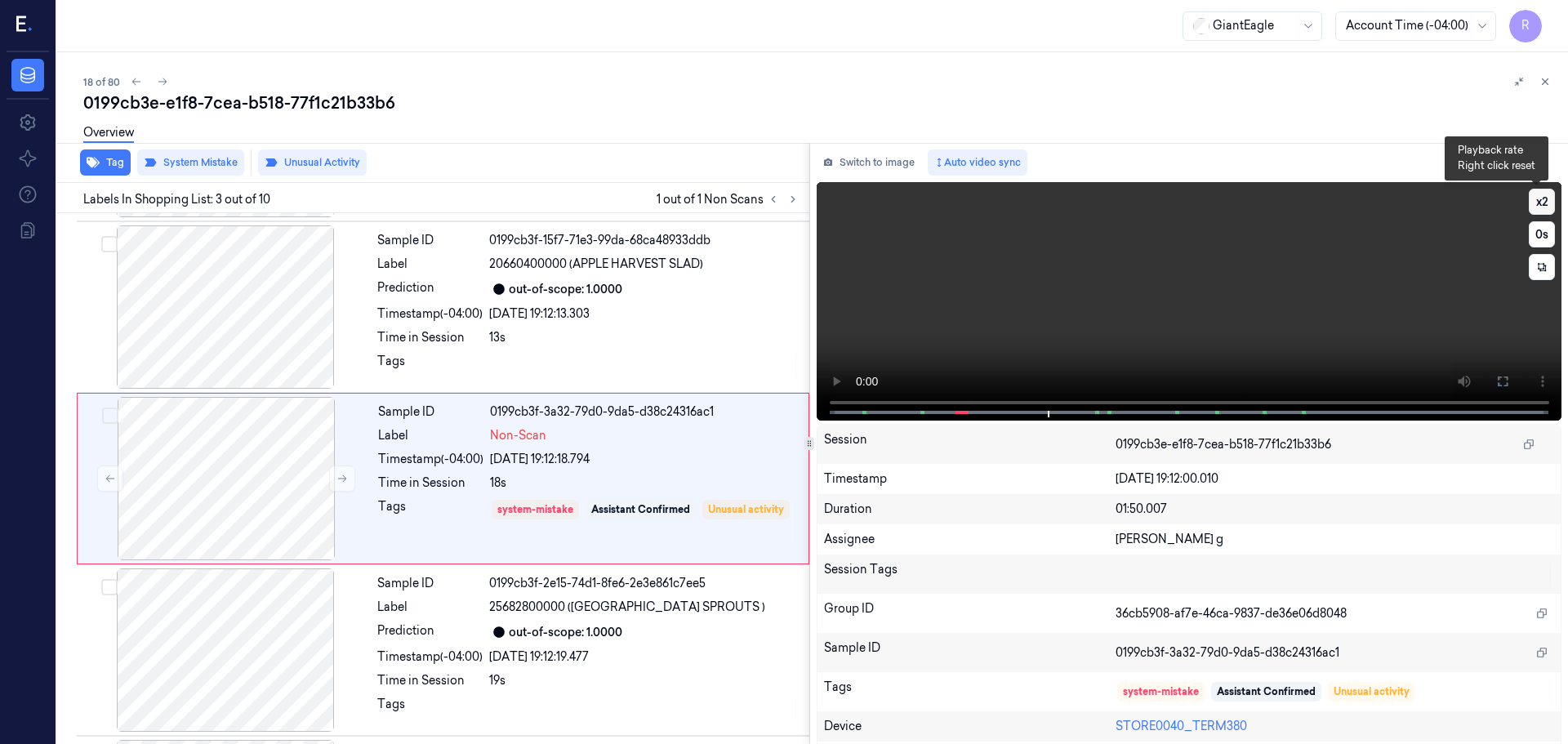
click at [1536, 204] on button "x 2" at bounding box center [1542, 202] width 26 height 26
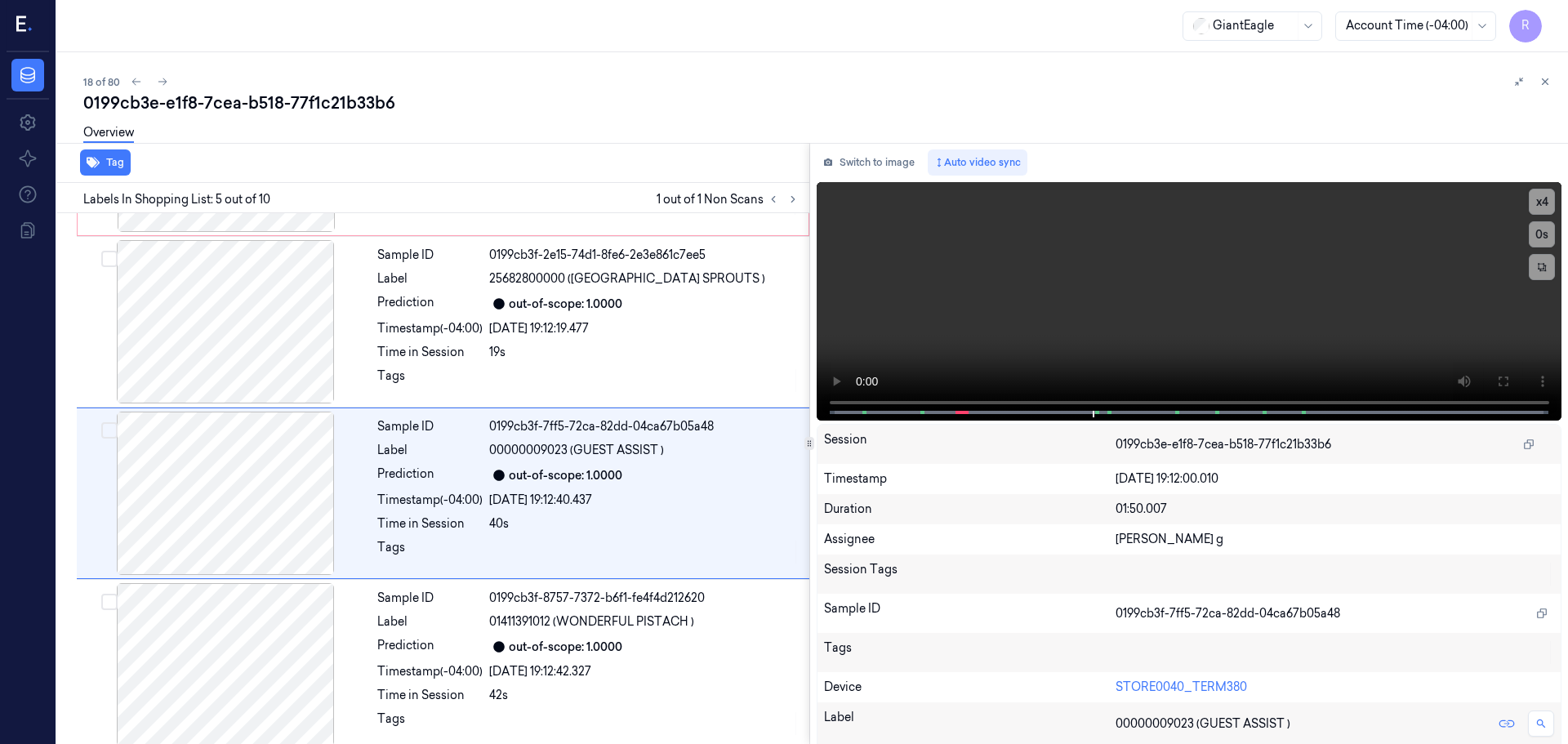
scroll to position [506, 0]
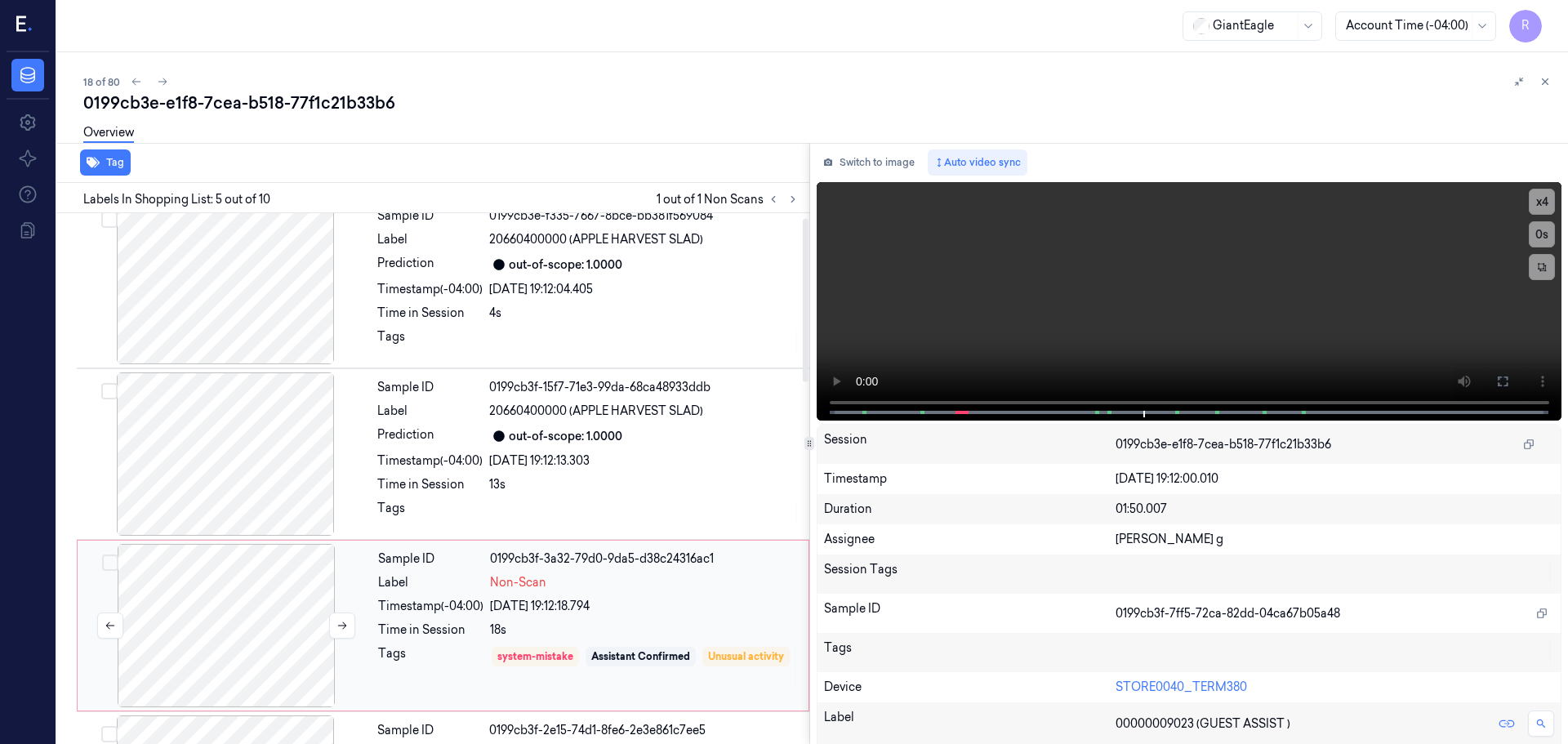
click at [209, 626] on div at bounding box center [226, 626] width 291 height 164
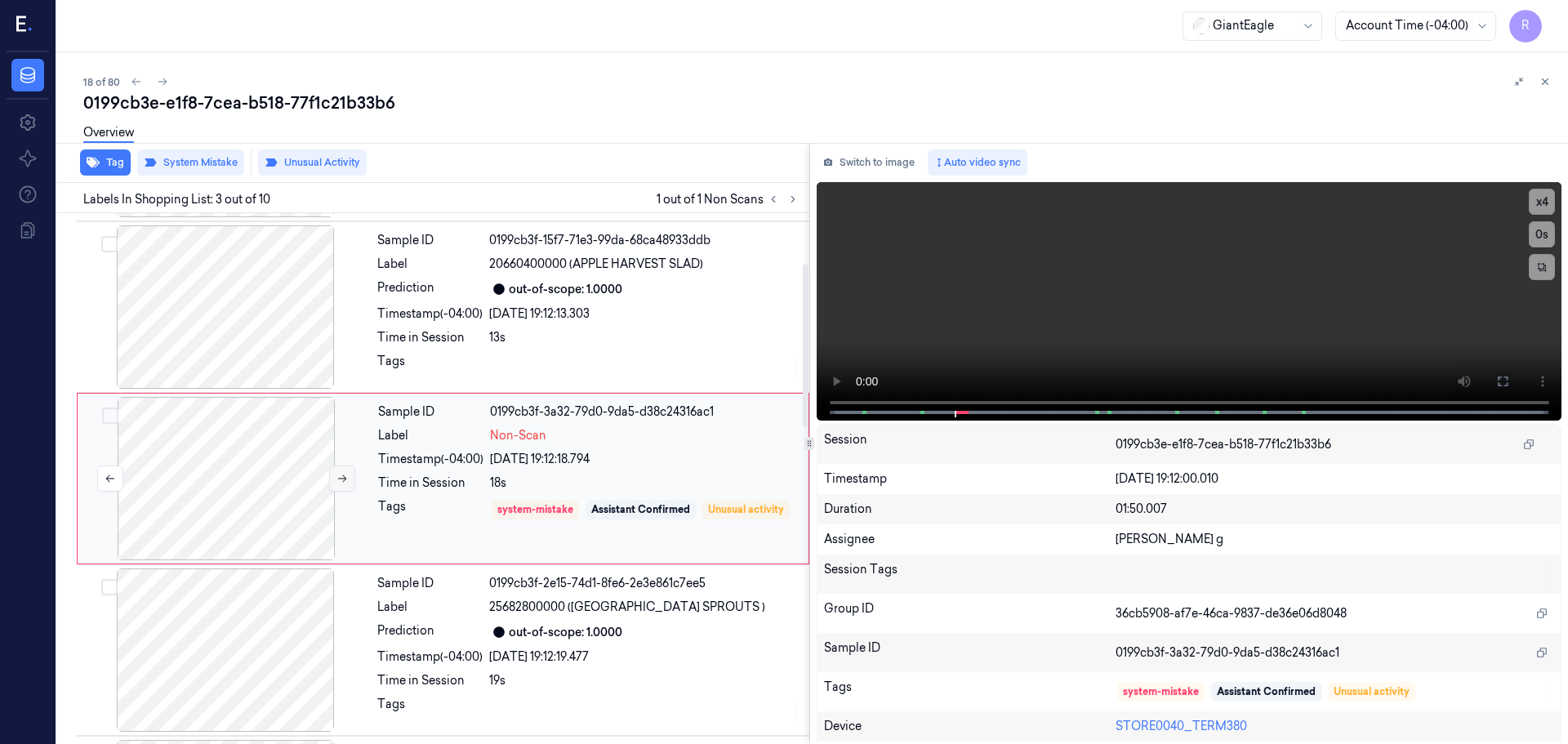
click at [332, 481] on button at bounding box center [342, 479] width 26 height 26
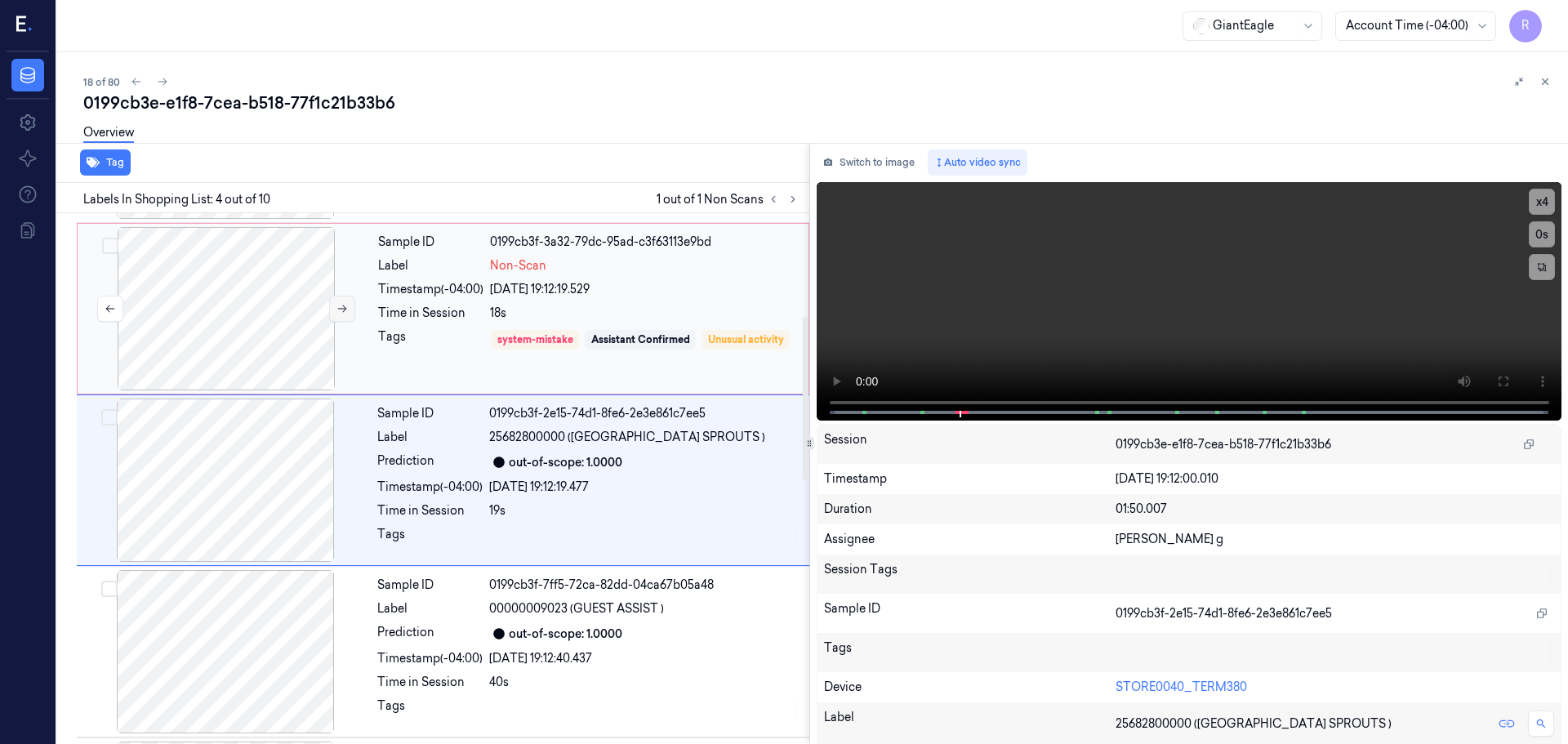
scroll to position [334, 0]
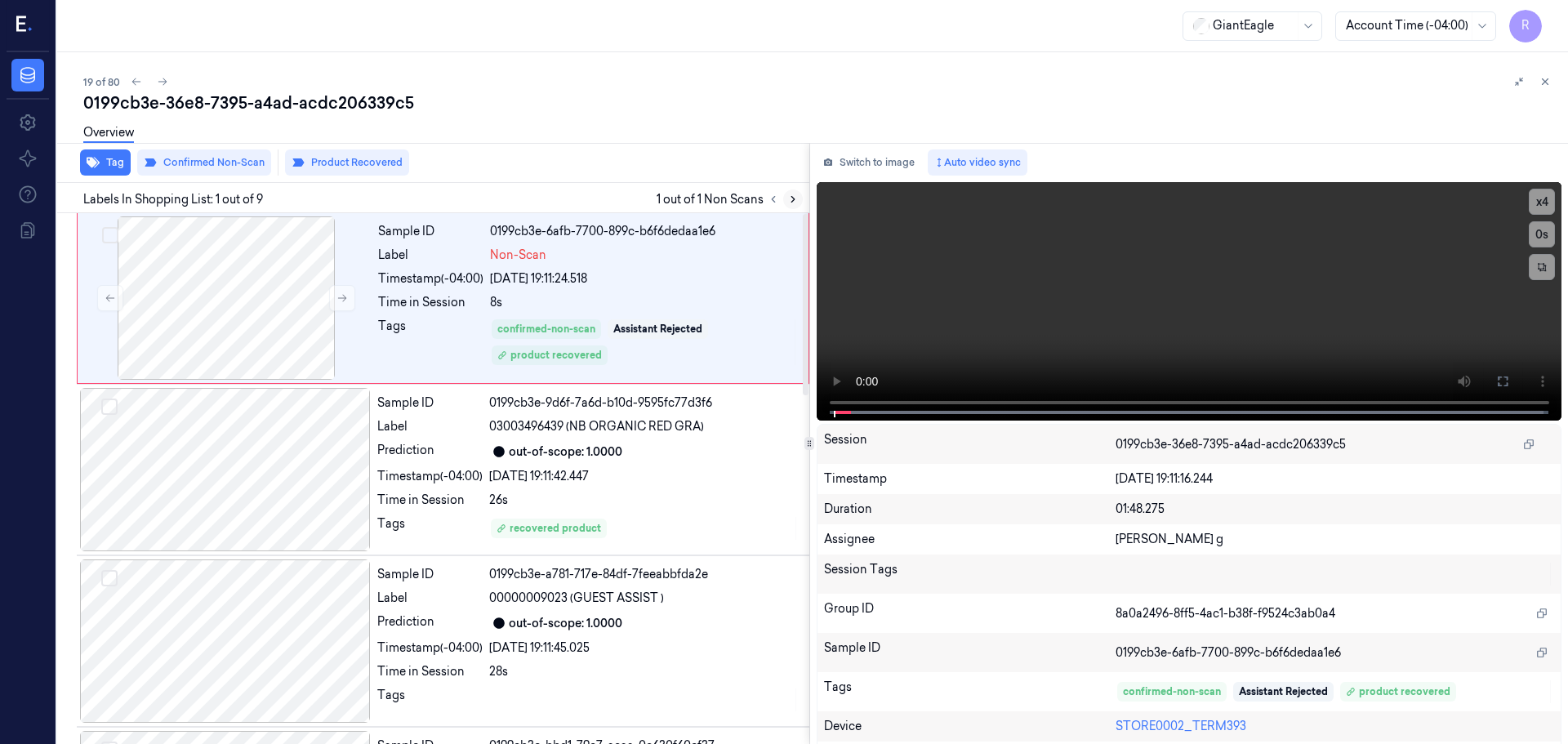
click at [789, 198] on icon at bounding box center [793, 199] width 12 height 12
click at [789, 199] on icon at bounding box center [793, 199] width 12 height 12
click at [799, 199] on icon at bounding box center [793, 199] width 12 height 12
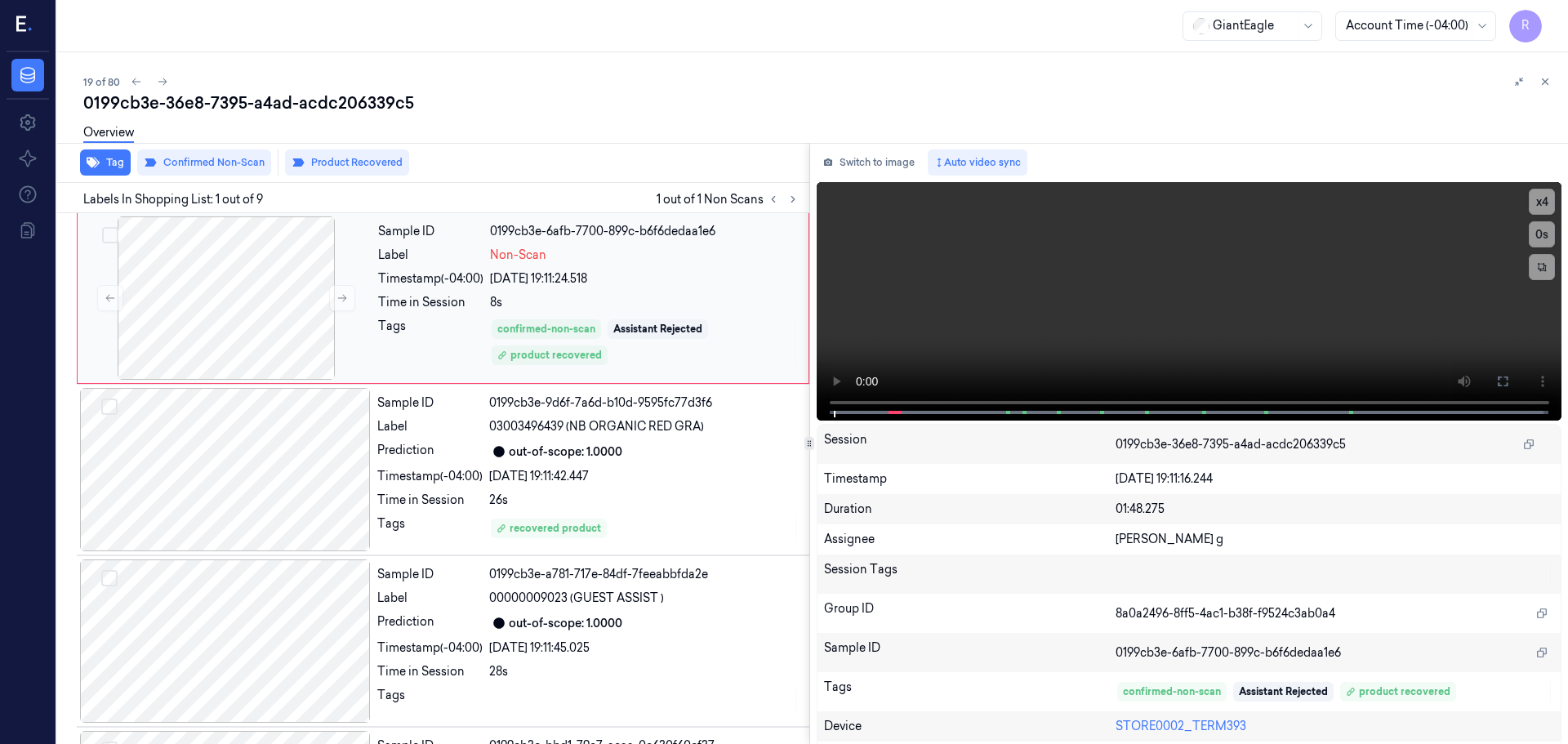
drag, startPoint x: 799, startPoint y: 199, endPoint x: 685, endPoint y: 262, distance: 130.2
click at [793, 210] on div "Labels In Shopping List: 1 out of 9 1 out of 1 Non Scans" at bounding box center [430, 197] width 759 height 30
click at [294, 487] on div at bounding box center [225, 470] width 291 height 164
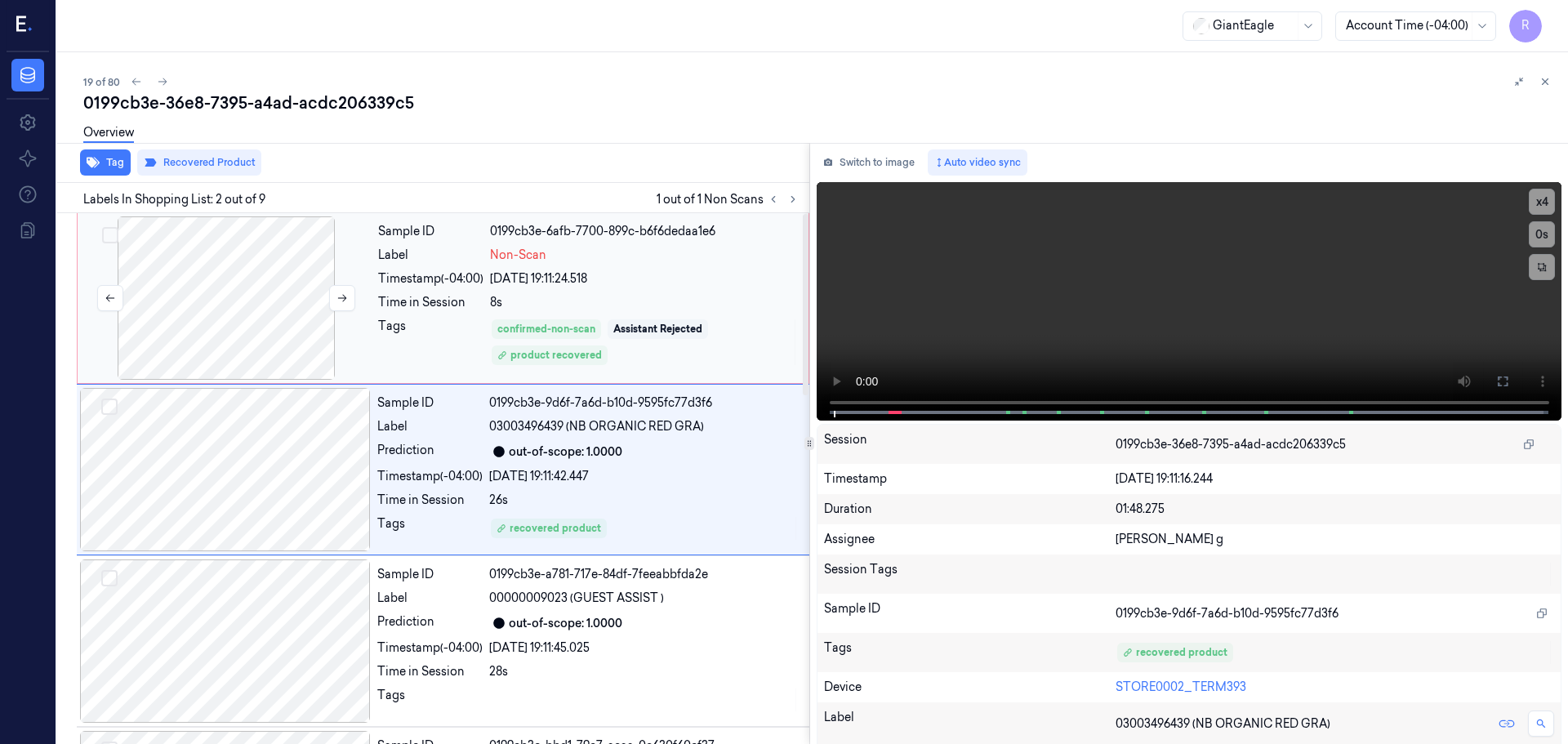
click at [278, 312] on div at bounding box center [226, 298] width 291 height 164
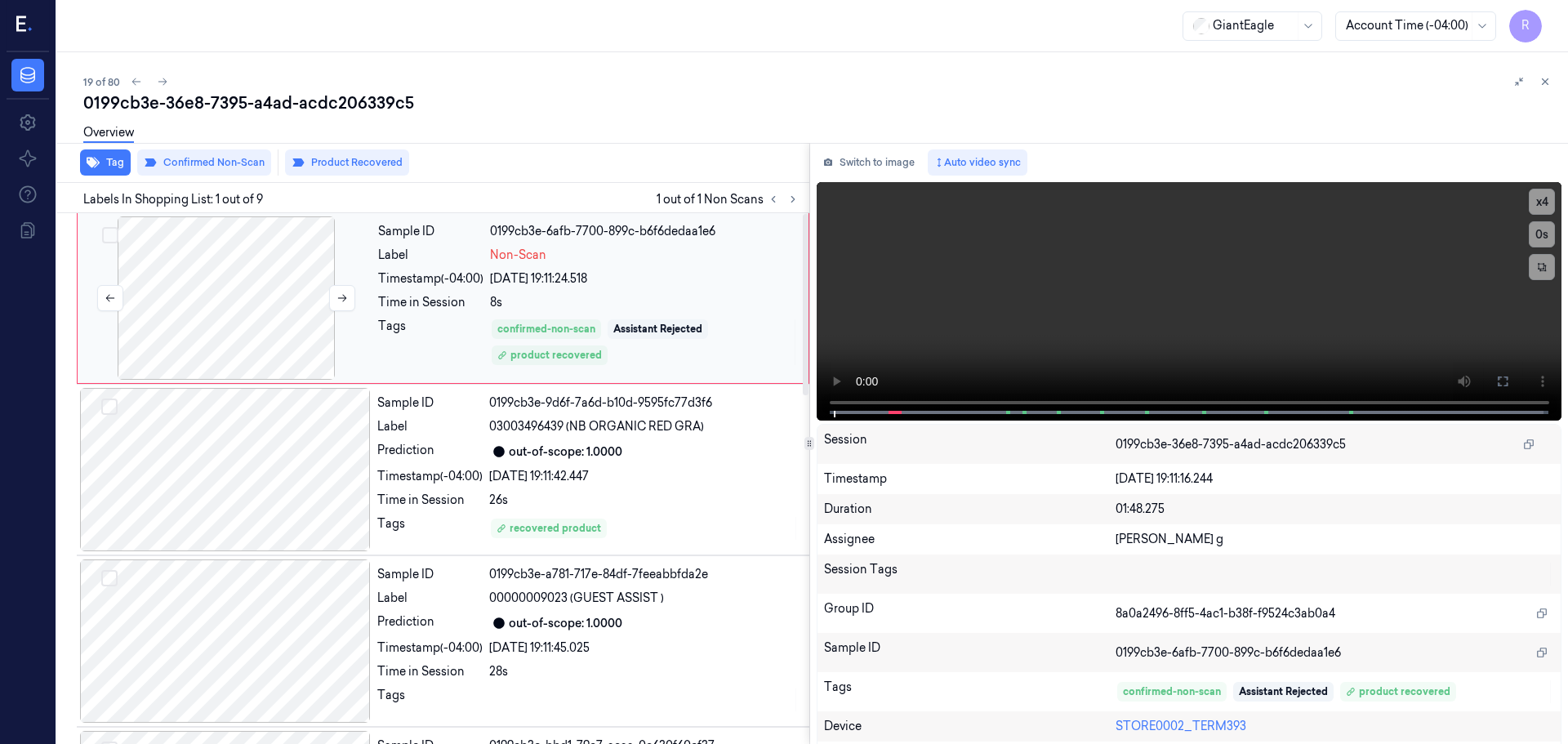
click at [328, 293] on div at bounding box center [226, 298] width 291 height 164
click at [330, 295] on button at bounding box center [342, 298] width 26 height 26
click at [333, 296] on button at bounding box center [342, 298] width 26 height 26
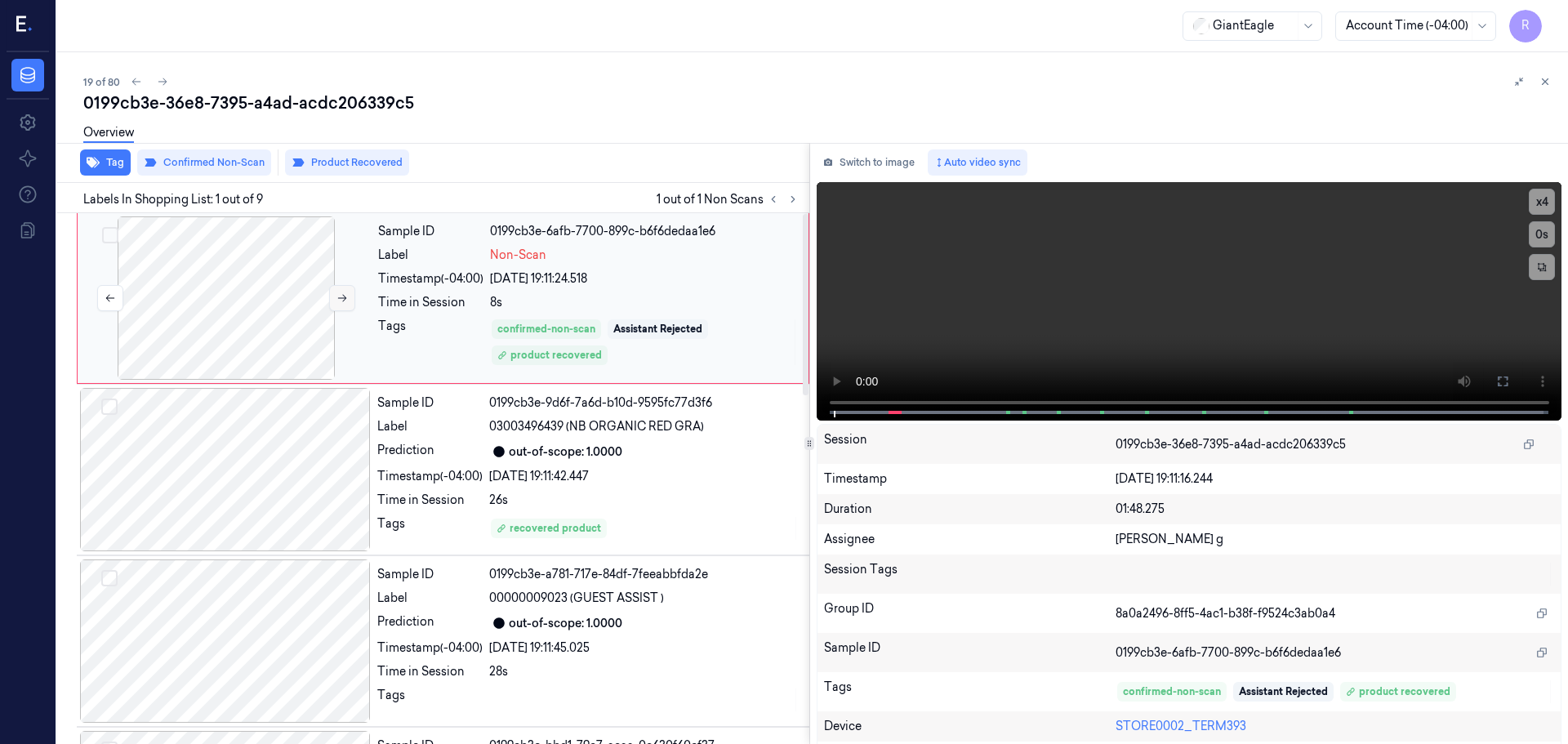
click at [333, 296] on button at bounding box center [342, 298] width 26 height 26
click at [342, 292] on button at bounding box center [342, 298] width 26 height 26
click at [1490, 382] on button at bounding box center [1503, 382] width 26 height 26
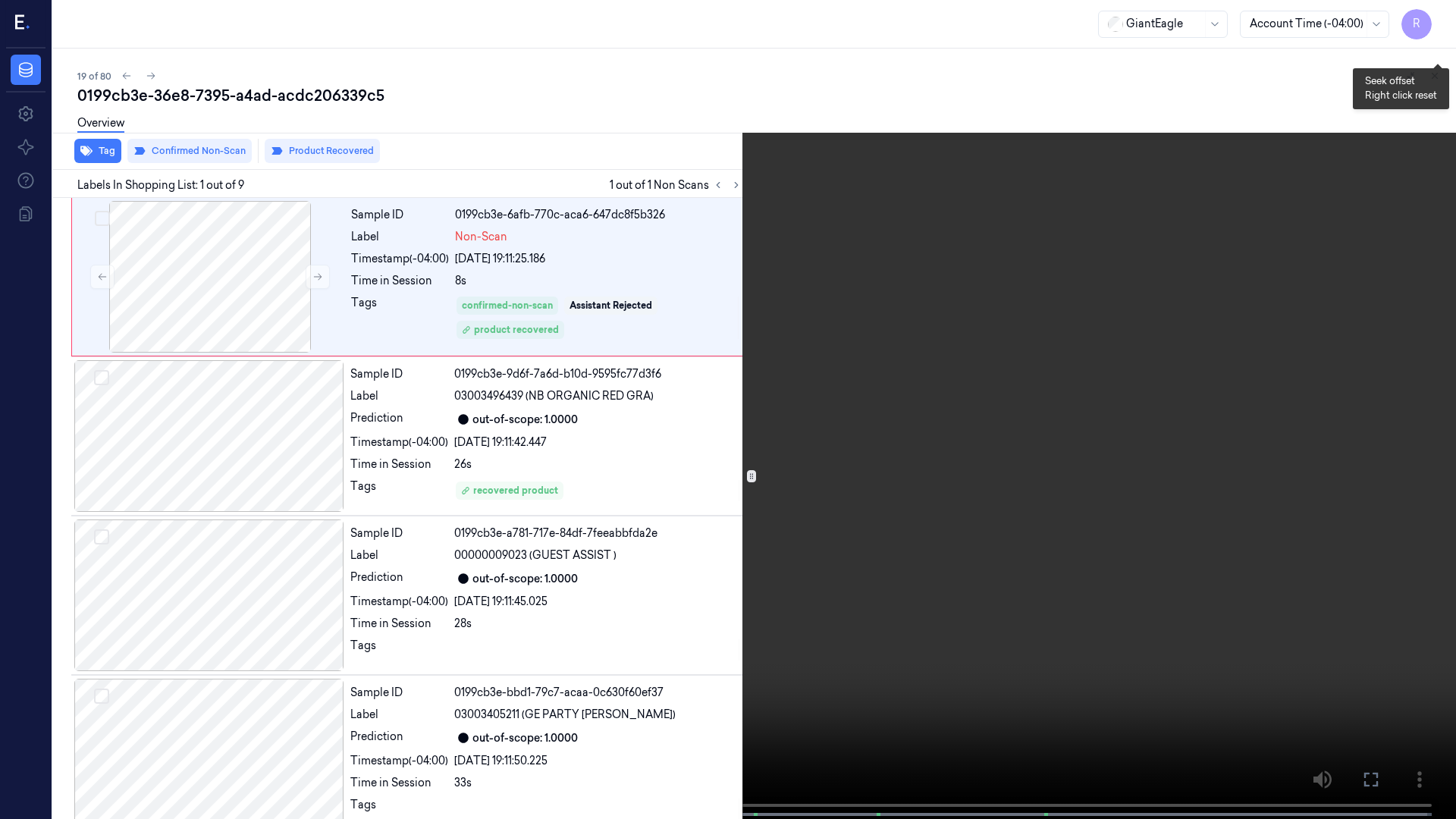
click at [1442, 29] on button "x 4" at bounding box center [1437, 18] width 24 height 24
click at [1442, 29] on button "x 1" at bounding box center [1437, 18] width 24 height 24
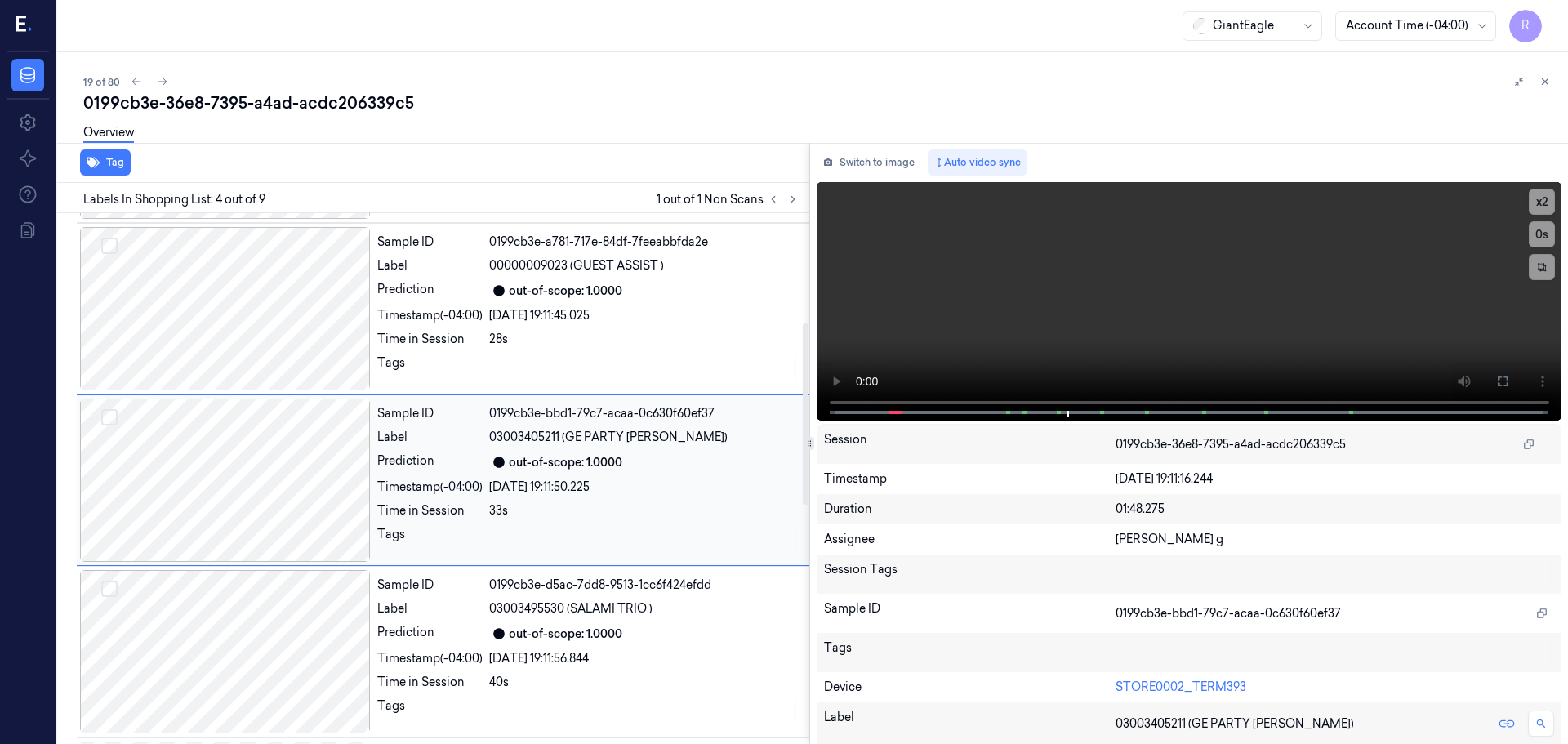
click at [507, 474] on div "Sample ID 0199cb3e-bbd1-79c7-acaa-0c630f60ef37 Label 03003405211 (GE PARTY TRAY…" at bounding box center [588, 481] width 435 height 164
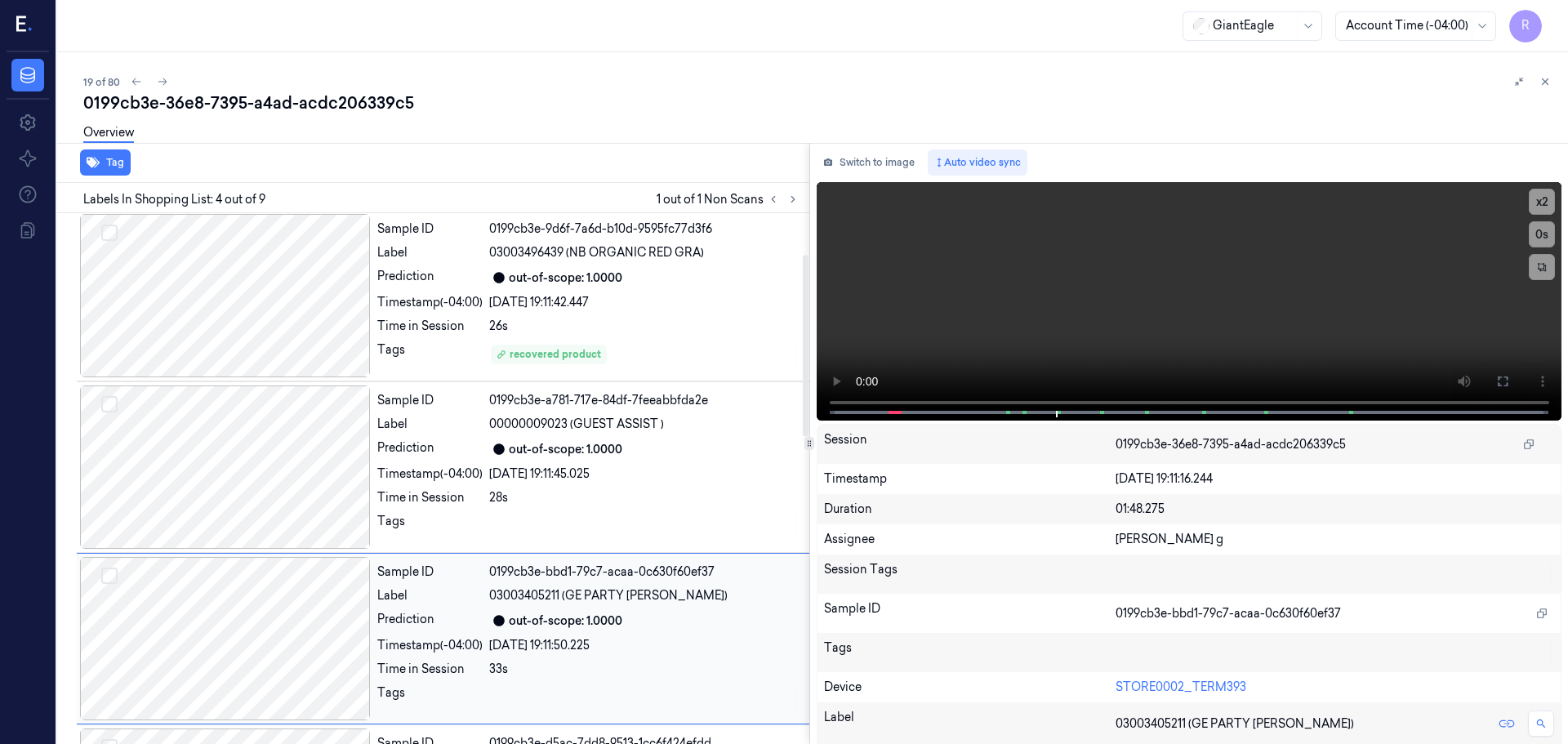
scroll to position [7, 0]
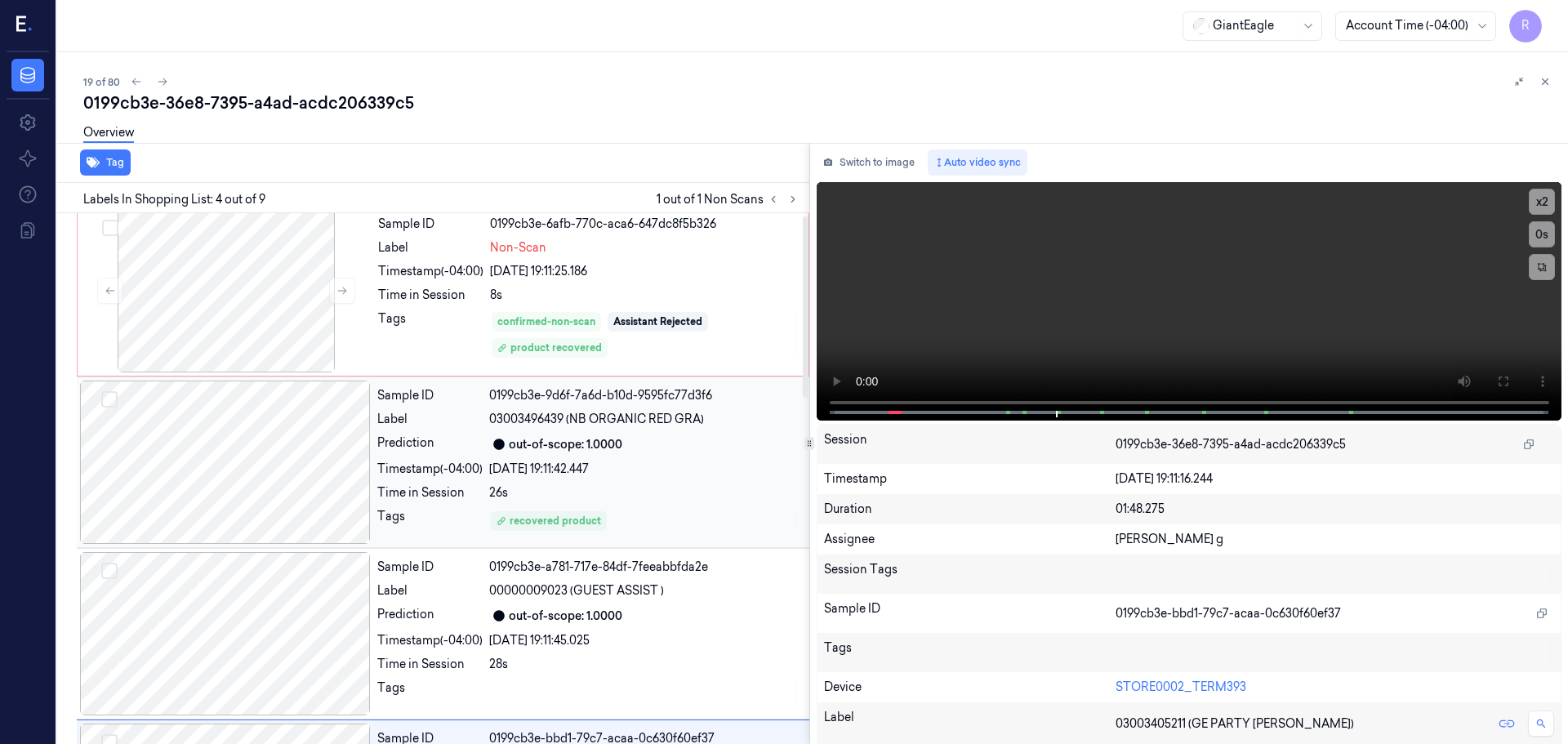
click at [491, 465] on div "[DATE] 19:11:42.447" at bounding box center [645, 469] width 311 height 17
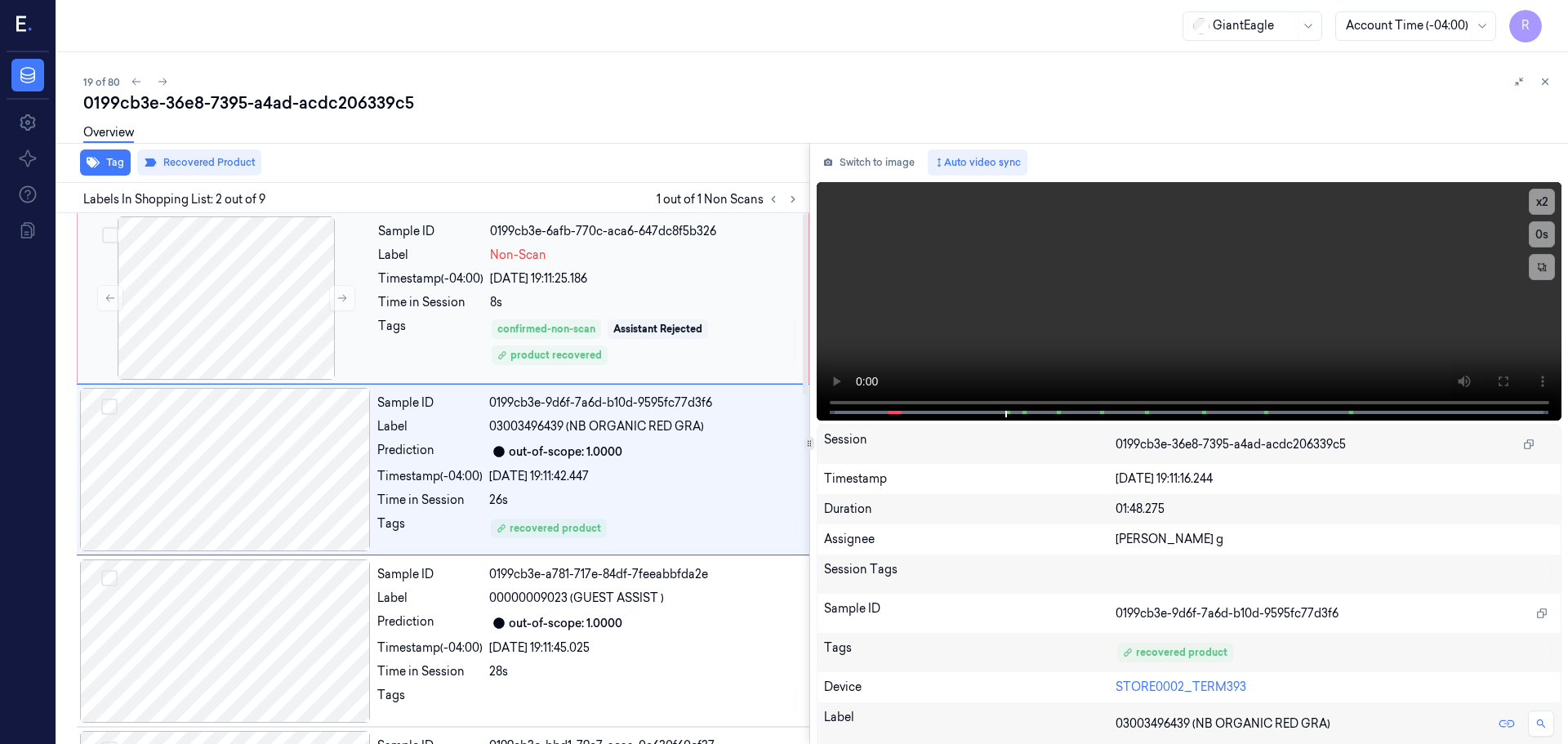
click at [616, 296] on div "8s" at bounding box center [645, 303] width 309 height 17
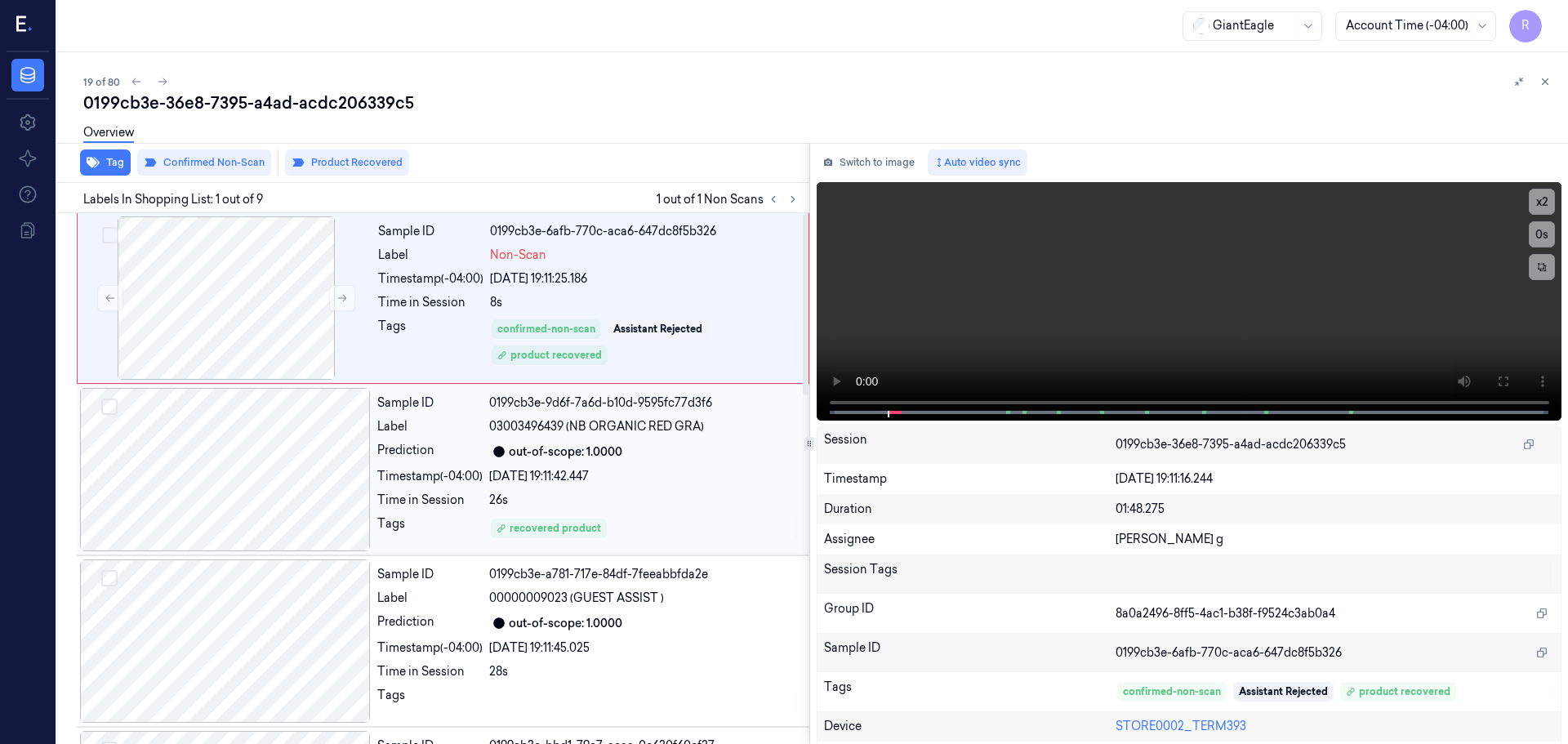
click at [563, 504] on div "26s" at bounding box center [645, 500] width 311 height 17
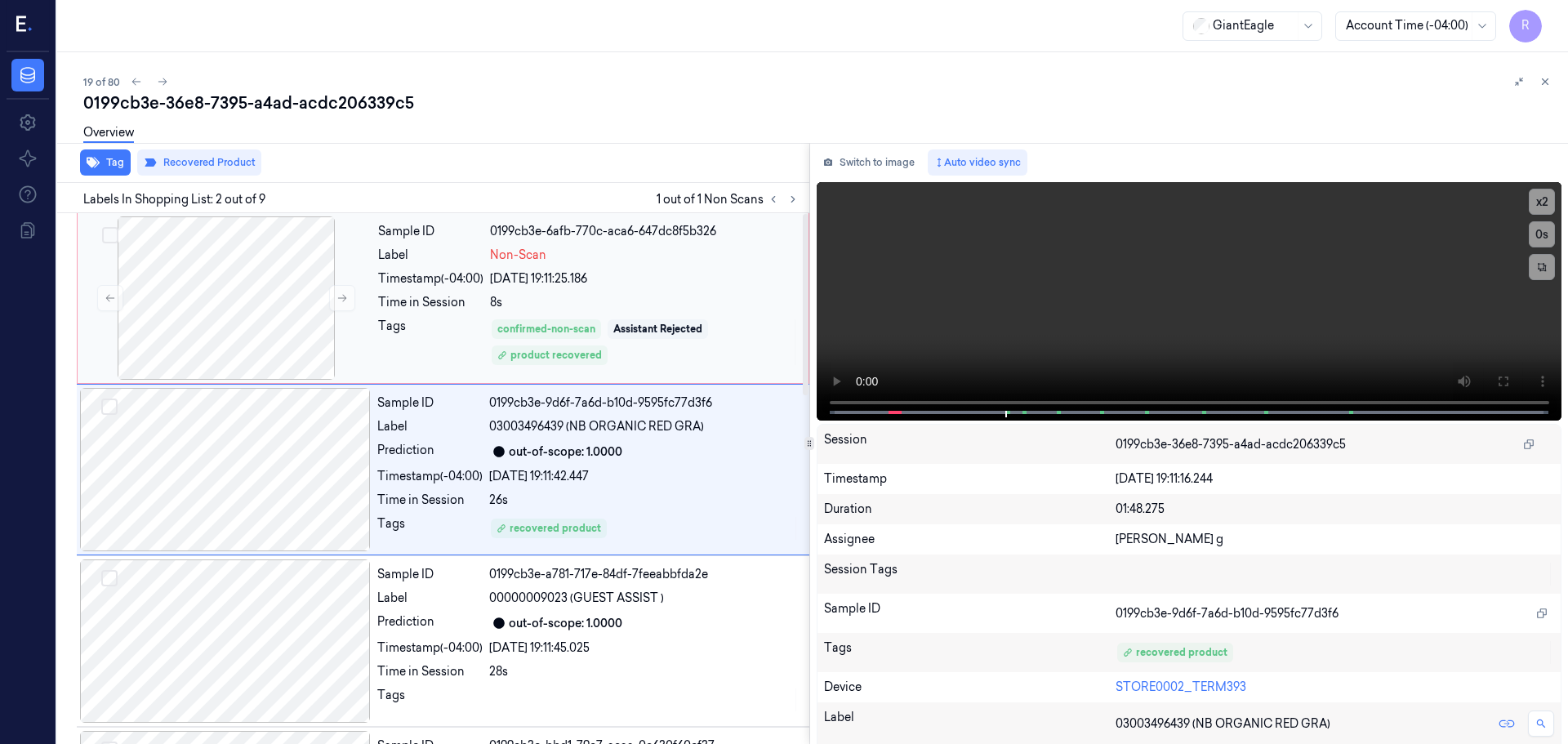
click at [547, 284] on div "[DATE] 19:11:25.186" at bounding box center [645, 279] width 309 height 17
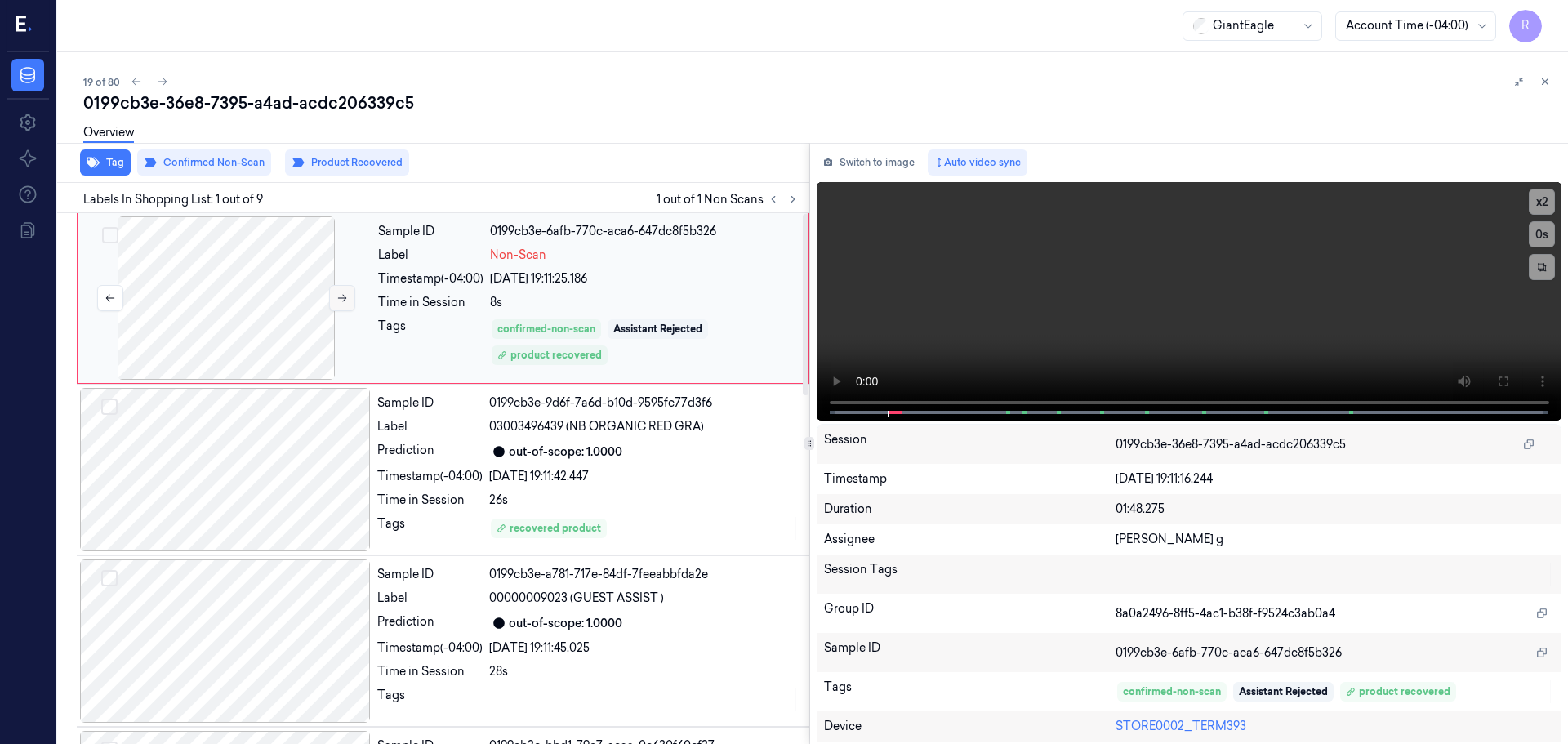
click at [346, 295] on icon at bounding box center [342, 298] width 12 height 12
click at [481, 280] on div "Timestamp (-04:00)" at bounding box center [431, 279] width 105 height 17
click at [590, 458] on div "out-of-scope: 1.0000" at bounding box center [645, 451] width 311 height 20
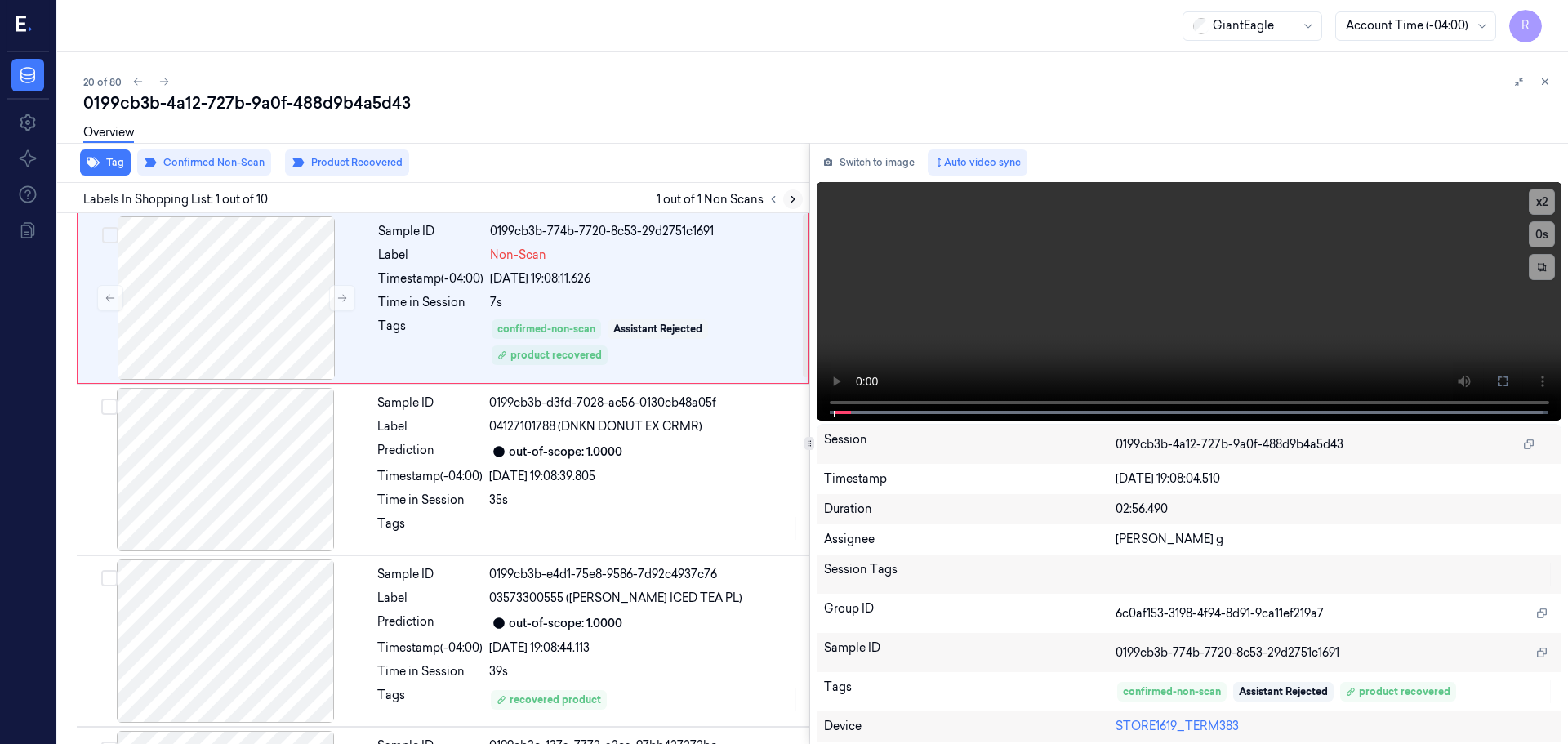
click at [789, 206] on button at bounding box center [793, 200] width 20 height 20
click at [340, 293] on icon at bounding box center [342, 298] width 12 height 12
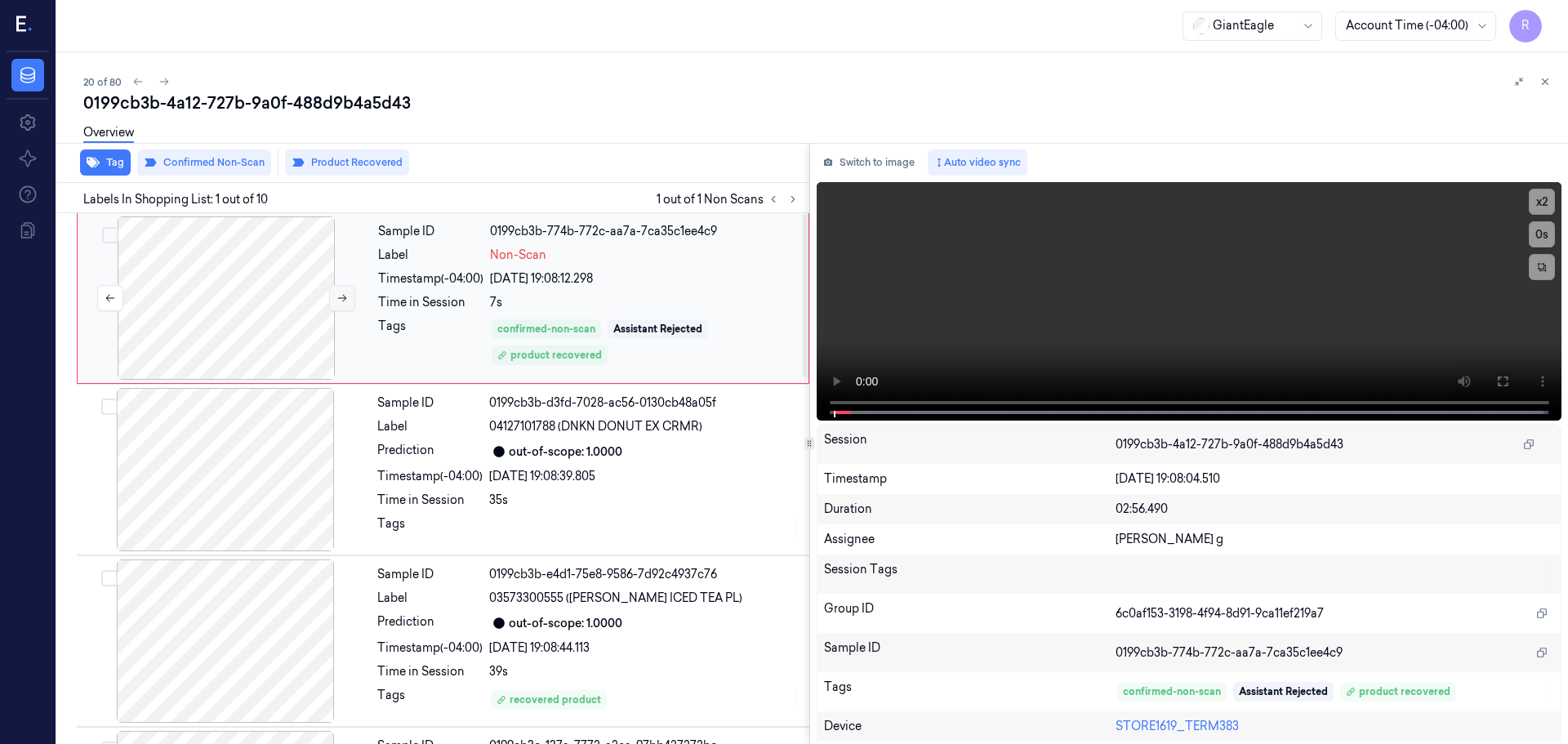
click at [340, 293] on icon at bounding box center [342, 298] width 12 height 12
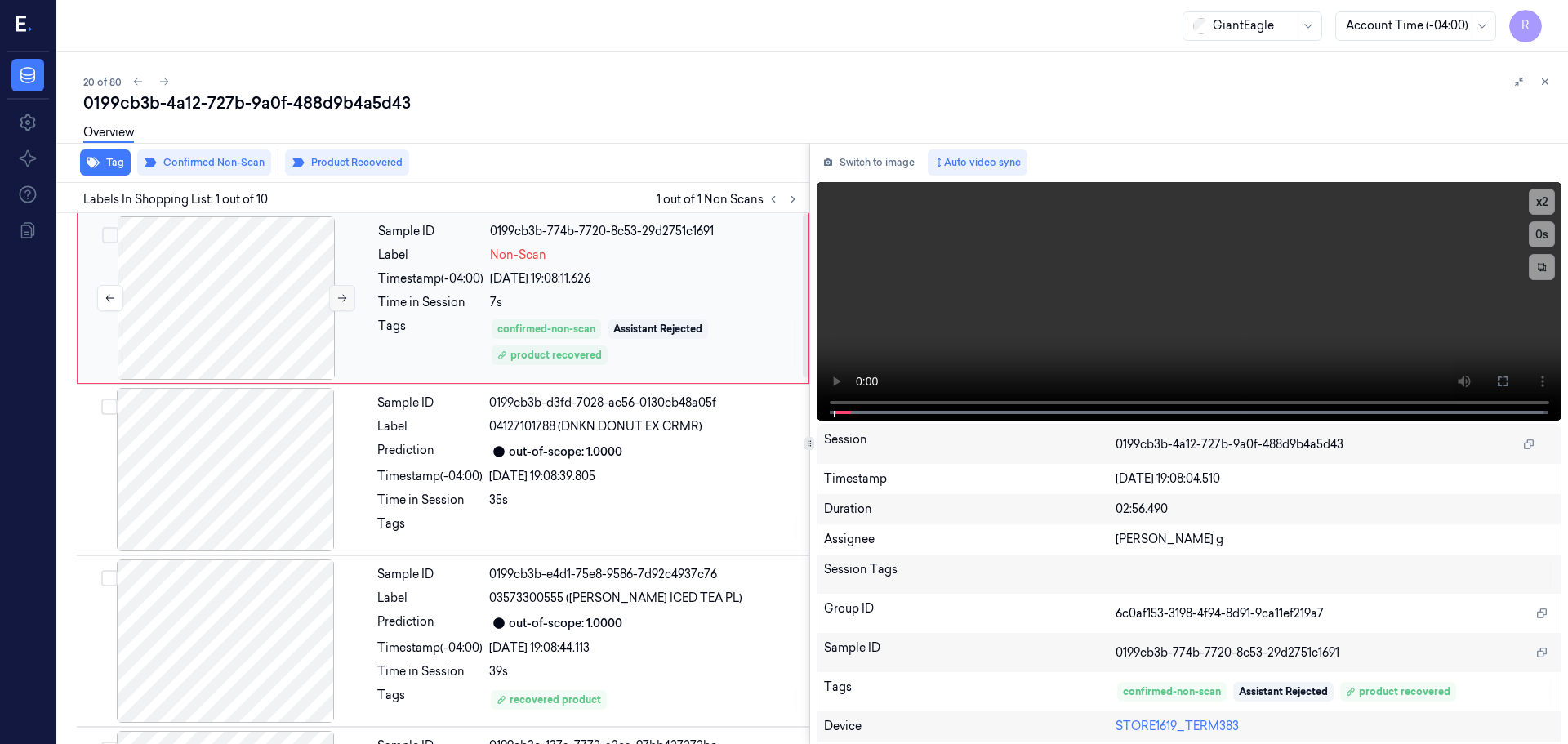
click at [340, 293] on icon at bounding box center [342, 298] width 12 height 12
drag, startPoint x: 824, startPoint y: 428, endPoint x: 816, endPoint y: 431, distance: 8.5
click at [817, 431] on div "Session 0199cb3b-4a12-727b-9a0f-488d9b4a5d43 Timestamp [DATE] 19:08:04.510 Dura…" at bounding box center [1189, 599] width 746 height 349
click at [1490, 387] on button at bounding box center [1503, 382] width 26 height 26
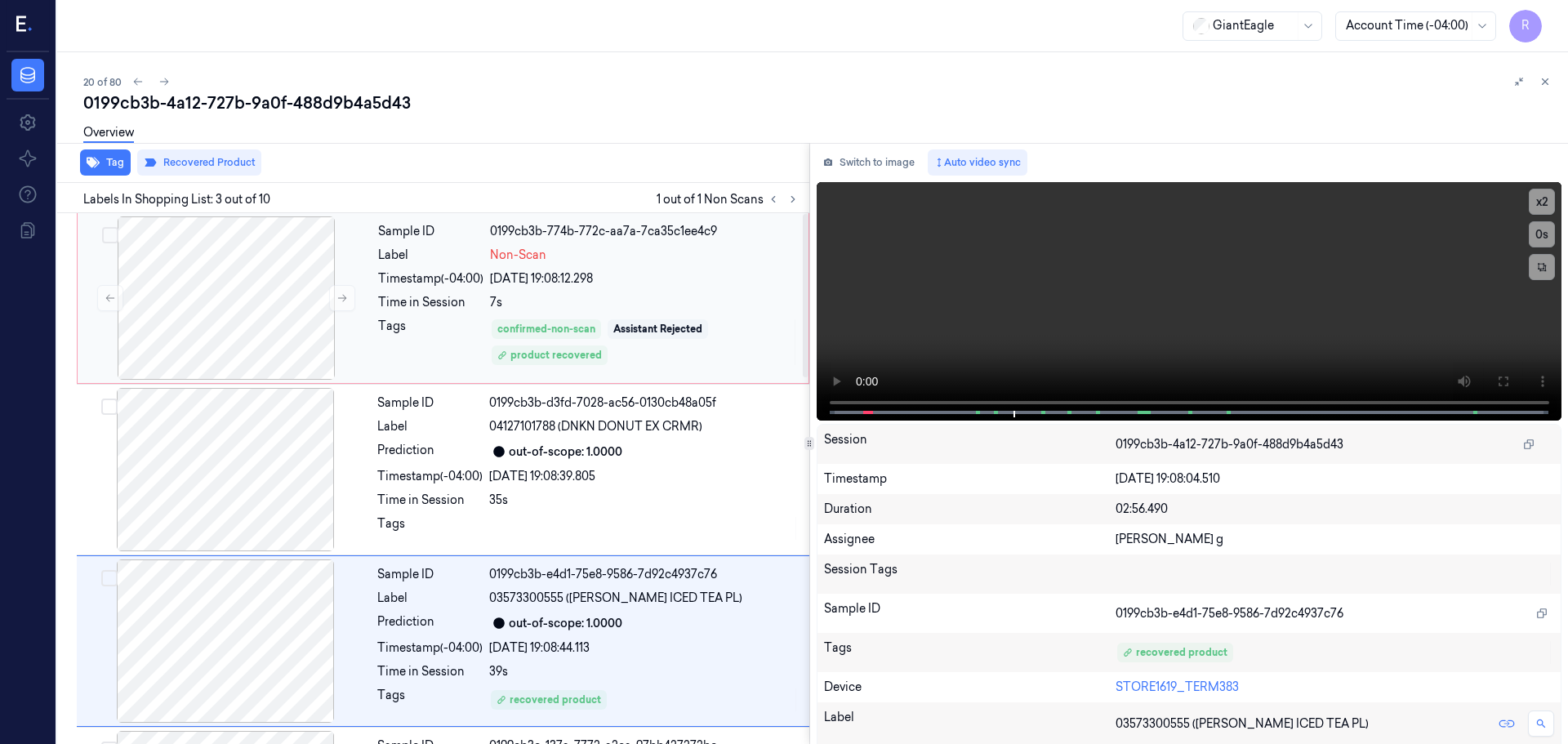
click at [428, 326] on div "Tags" at bounding box center [431, 342] width 105 height 49
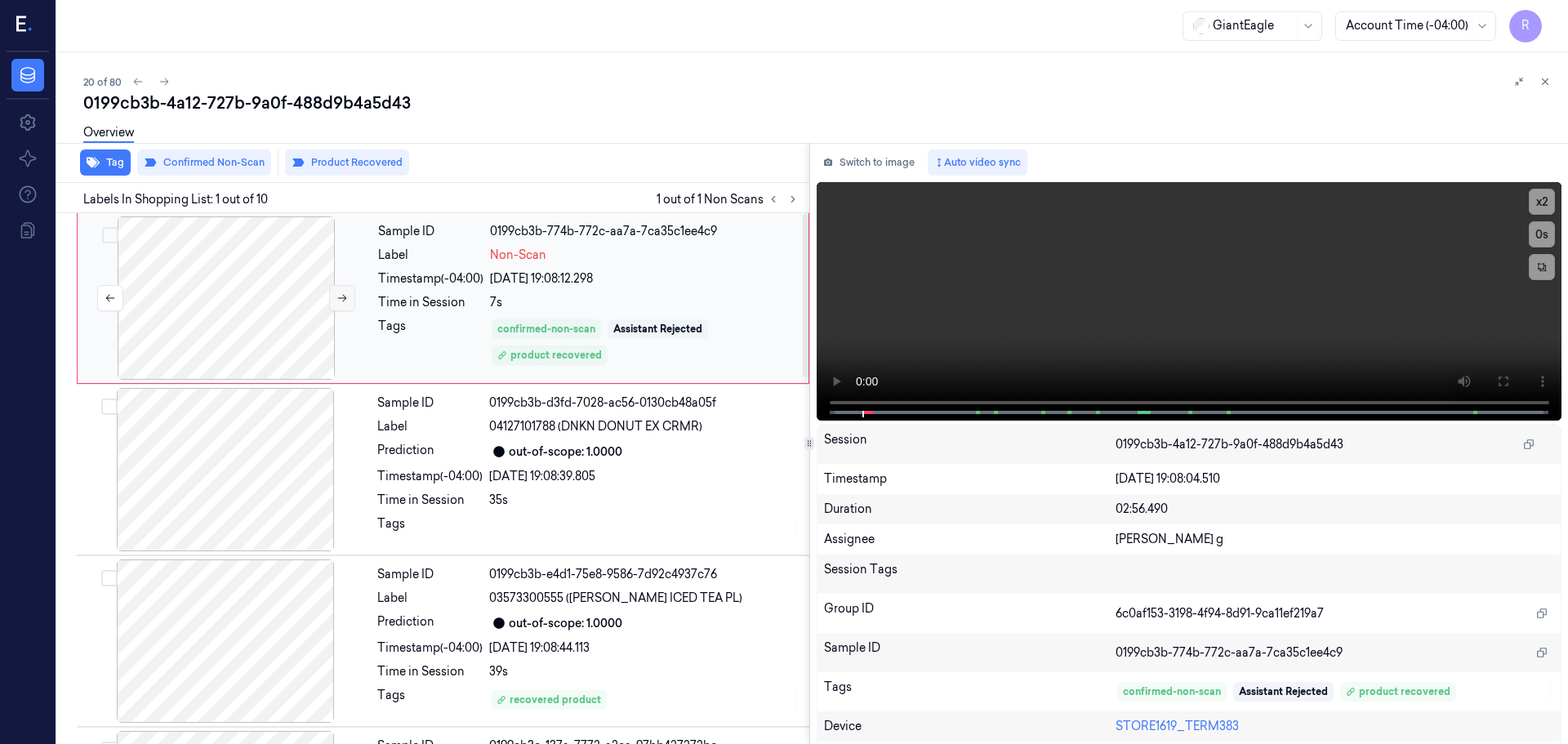
click at [348, 296] on button at bounding box center [342, 298] width 26 height 26
click at [347, 303] on button at bounding box center [342, 298] width 26 height 26
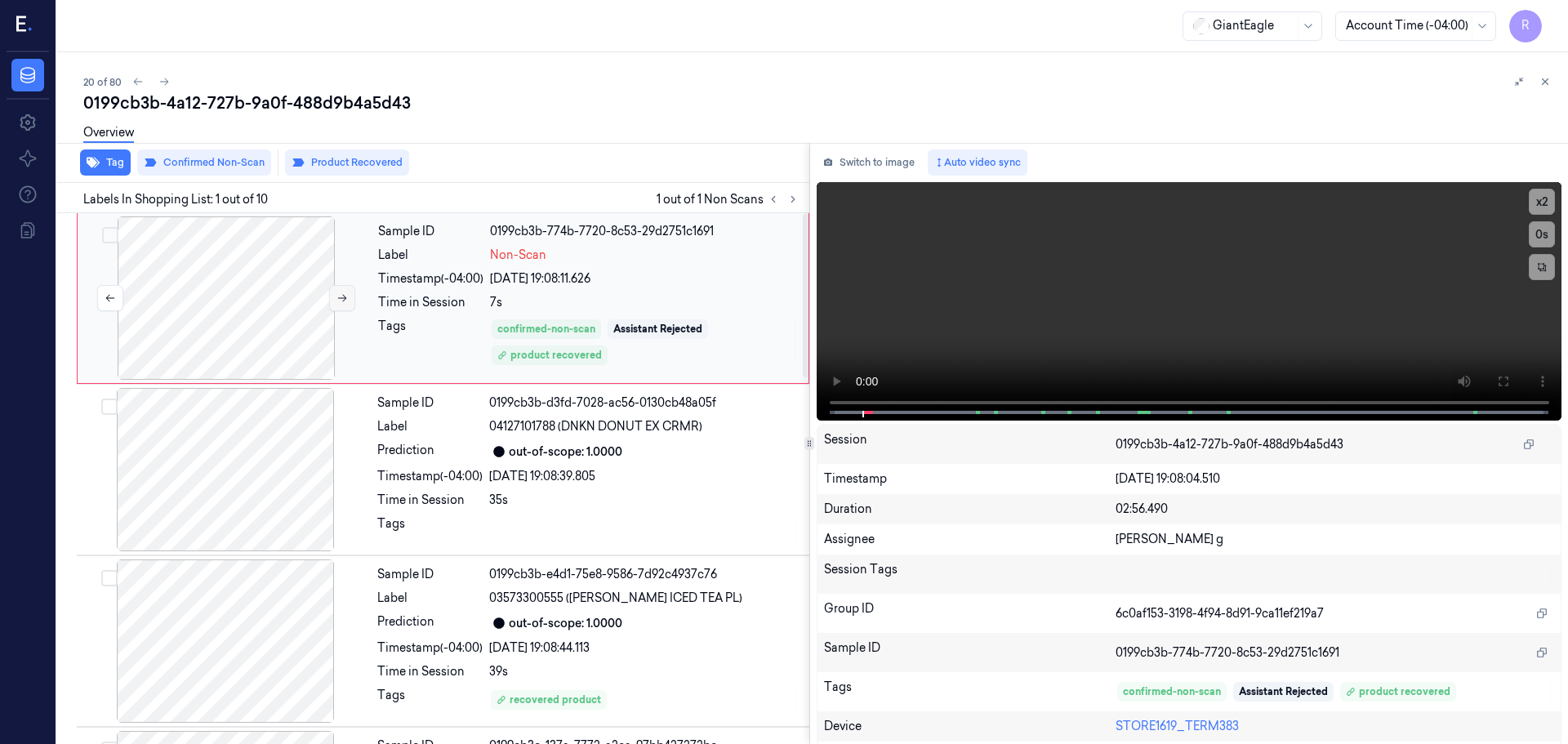
click at [347, 303] on button at bounding box center [342, 298] width 26 height 26
click at [1548, 199] on button "x 2" at bounding box center [1542, 202] width 26 height 26
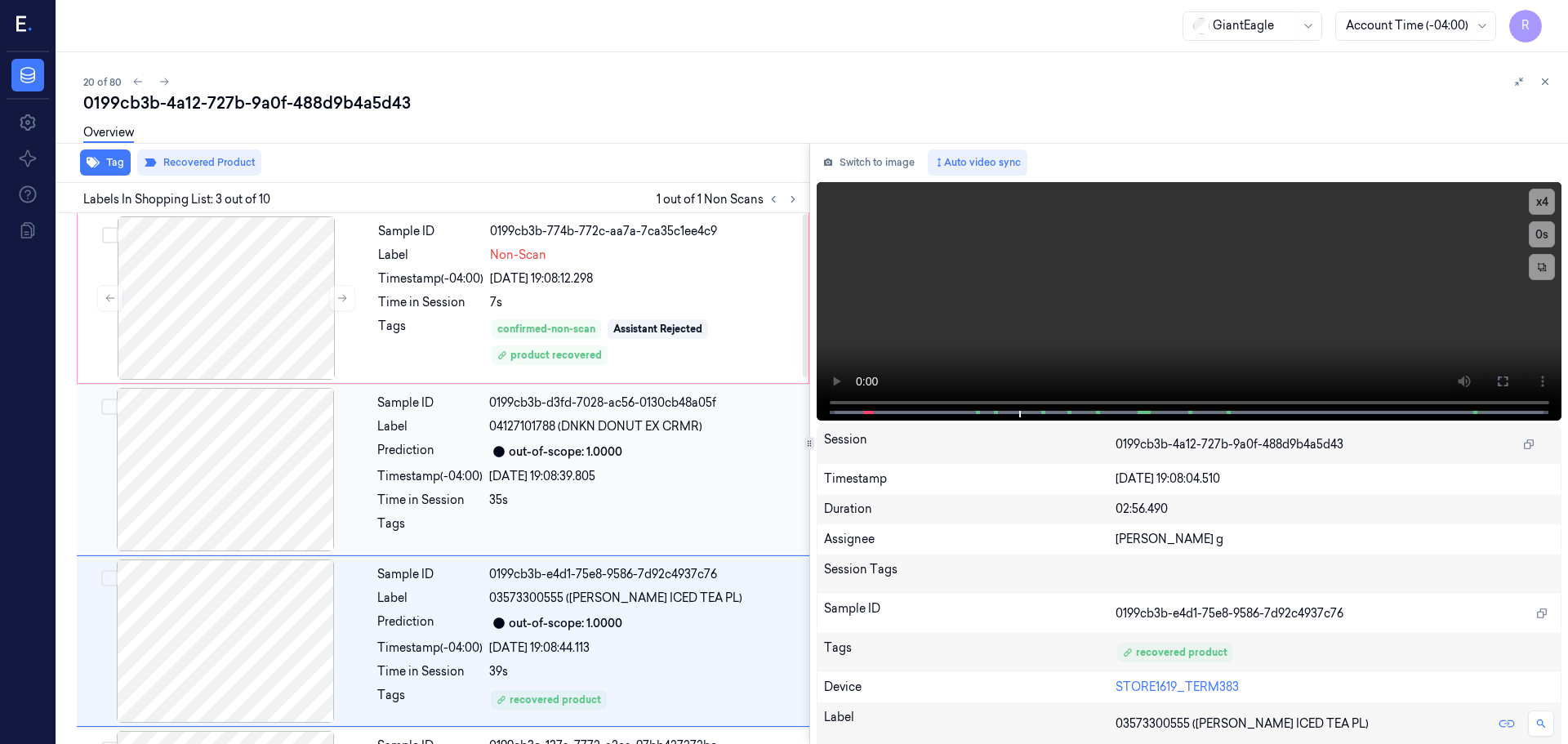
click at [501, 483] on div "[DATE] 19:08:39.805" at bounding box center [645, 476] width 311 height 17
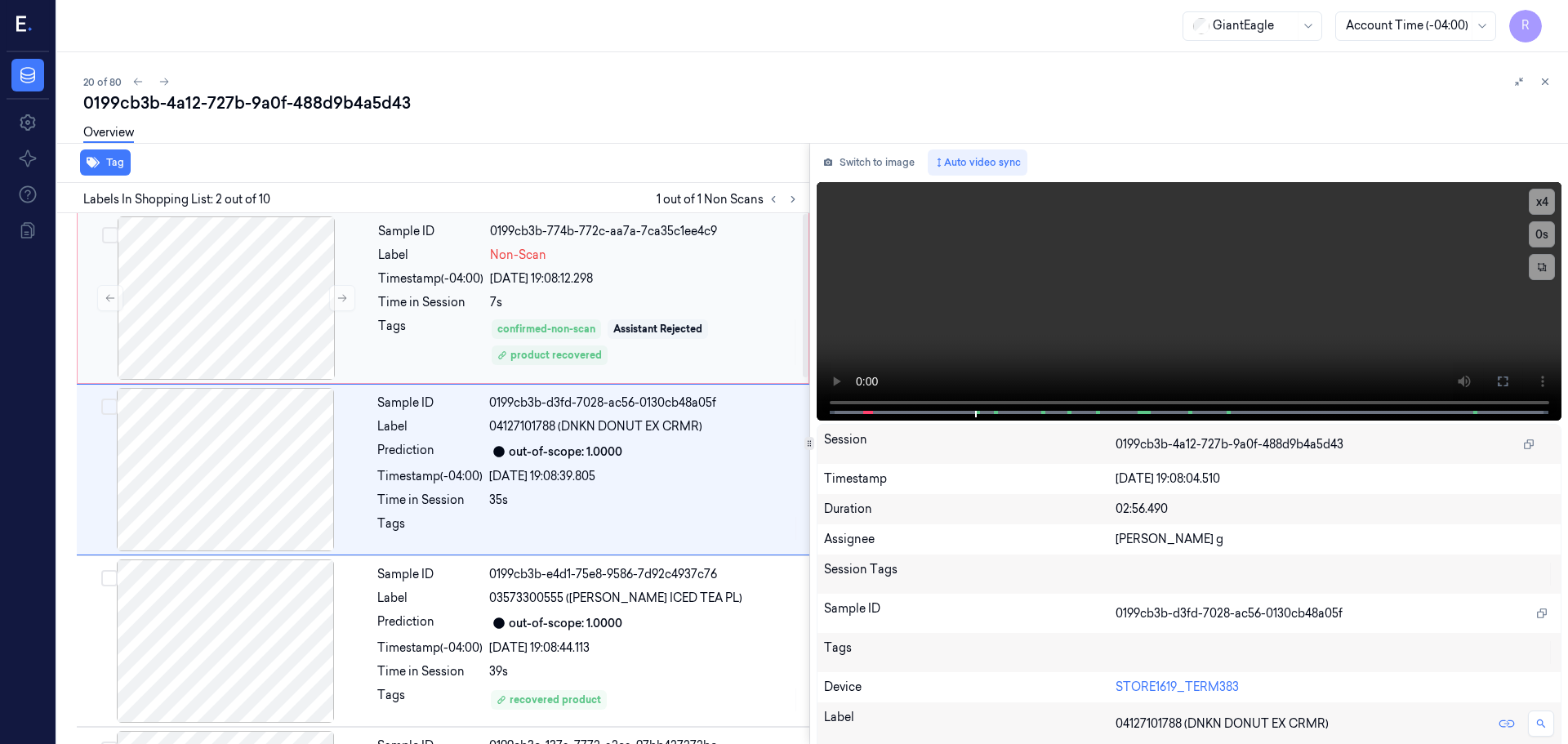
click at [481, 334] on div "Tags" at bounding box center [431, 342] width 105 height 49
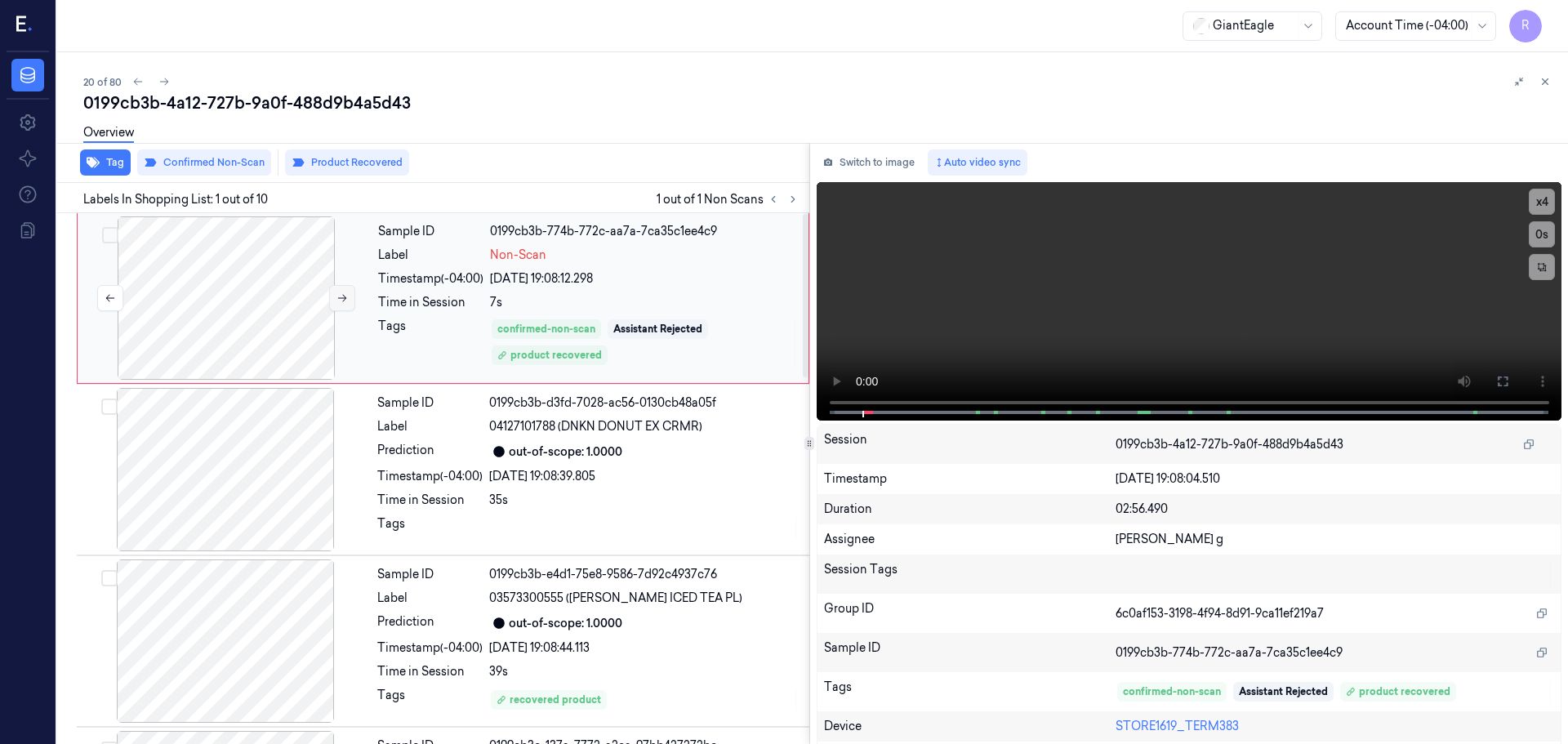
click at [344, 298] on icon at bounding box center [342, 299] width 9 height 7
